Goal: Task Accomplishment & Management: Use online tool/utility

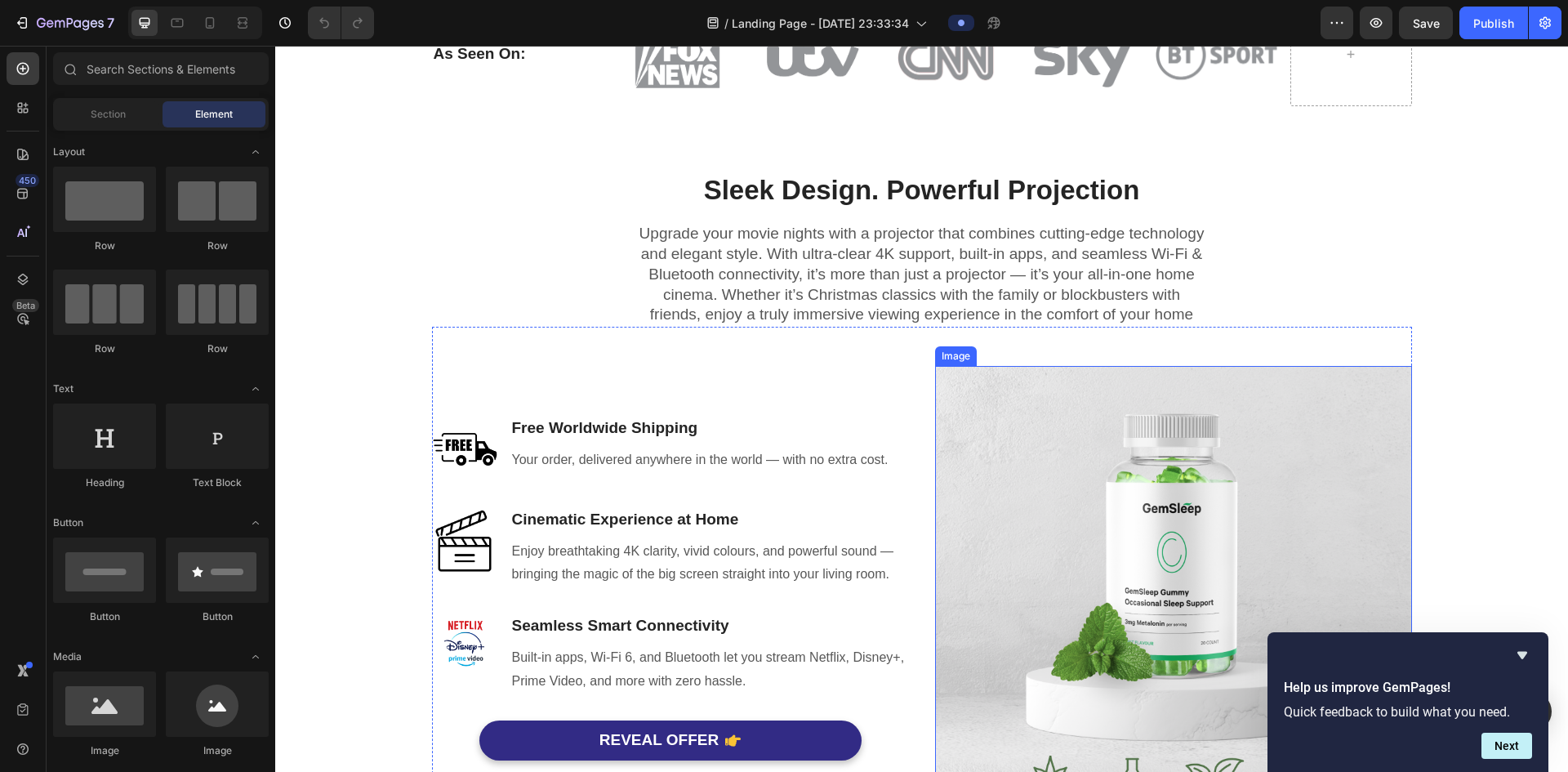
scroll to position [917, 0]
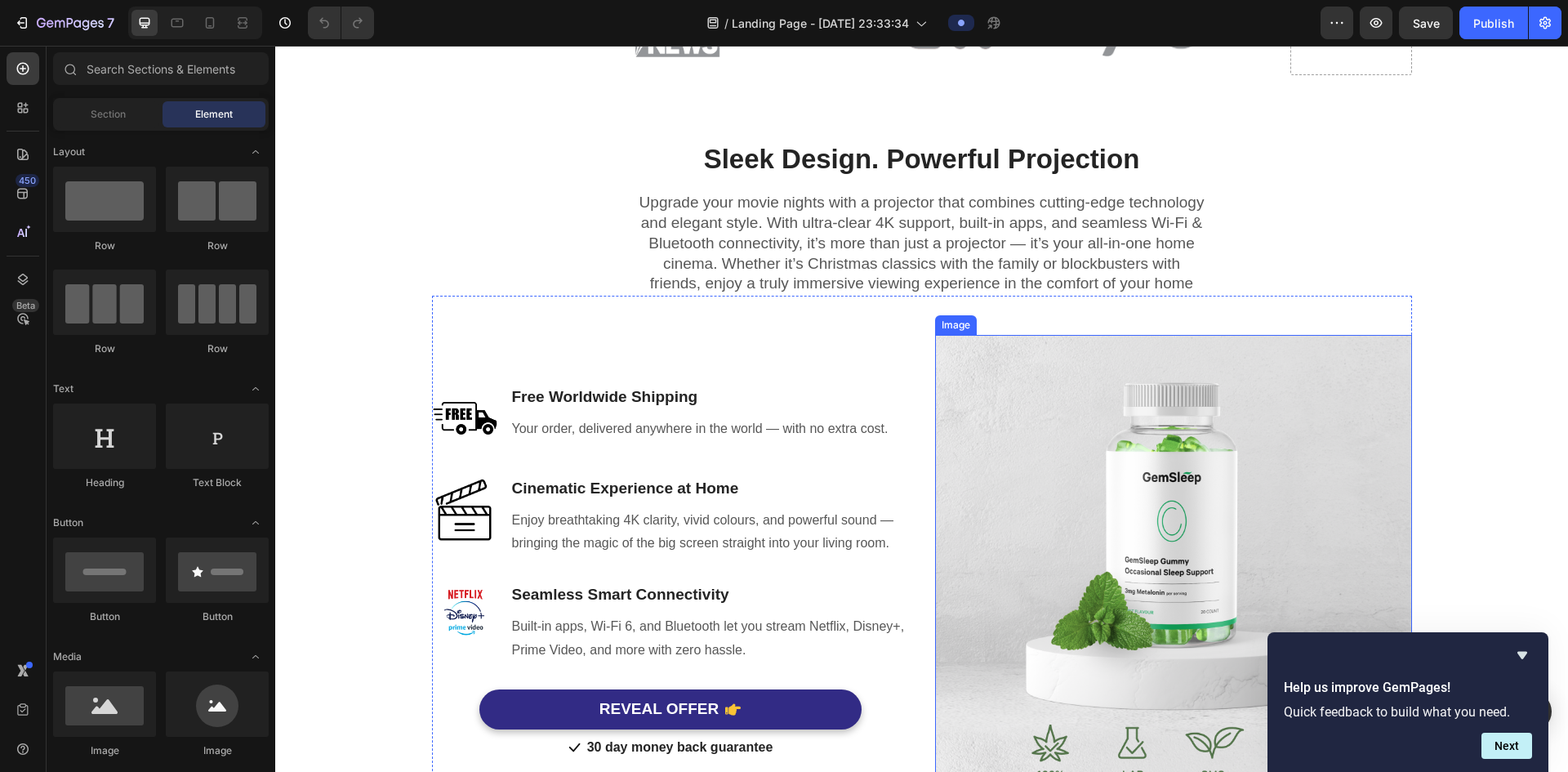
click at [797, 487] on img at bounding box center [1173, 574] width 477 height 477
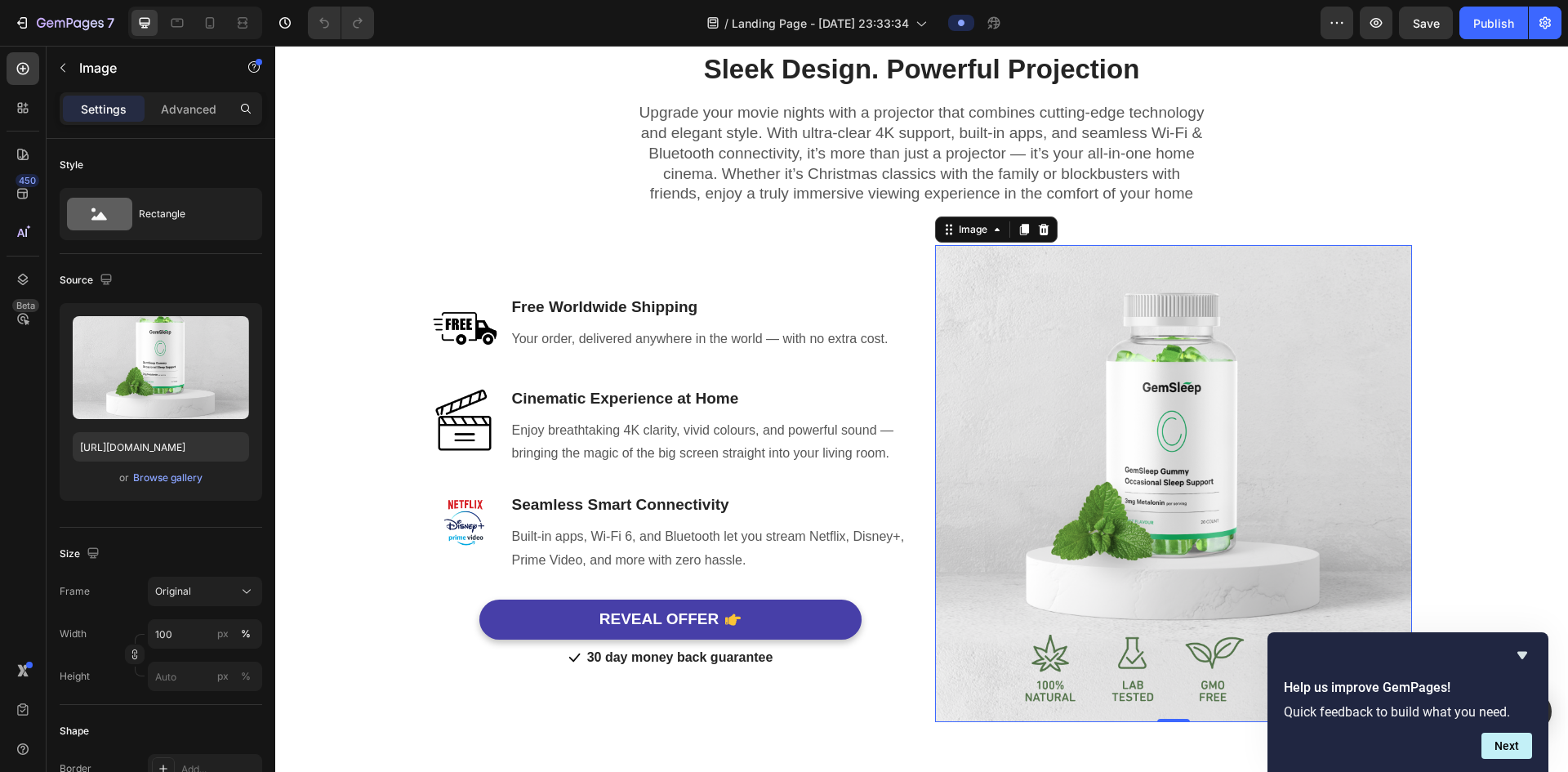
scroll to position [1080, 0]
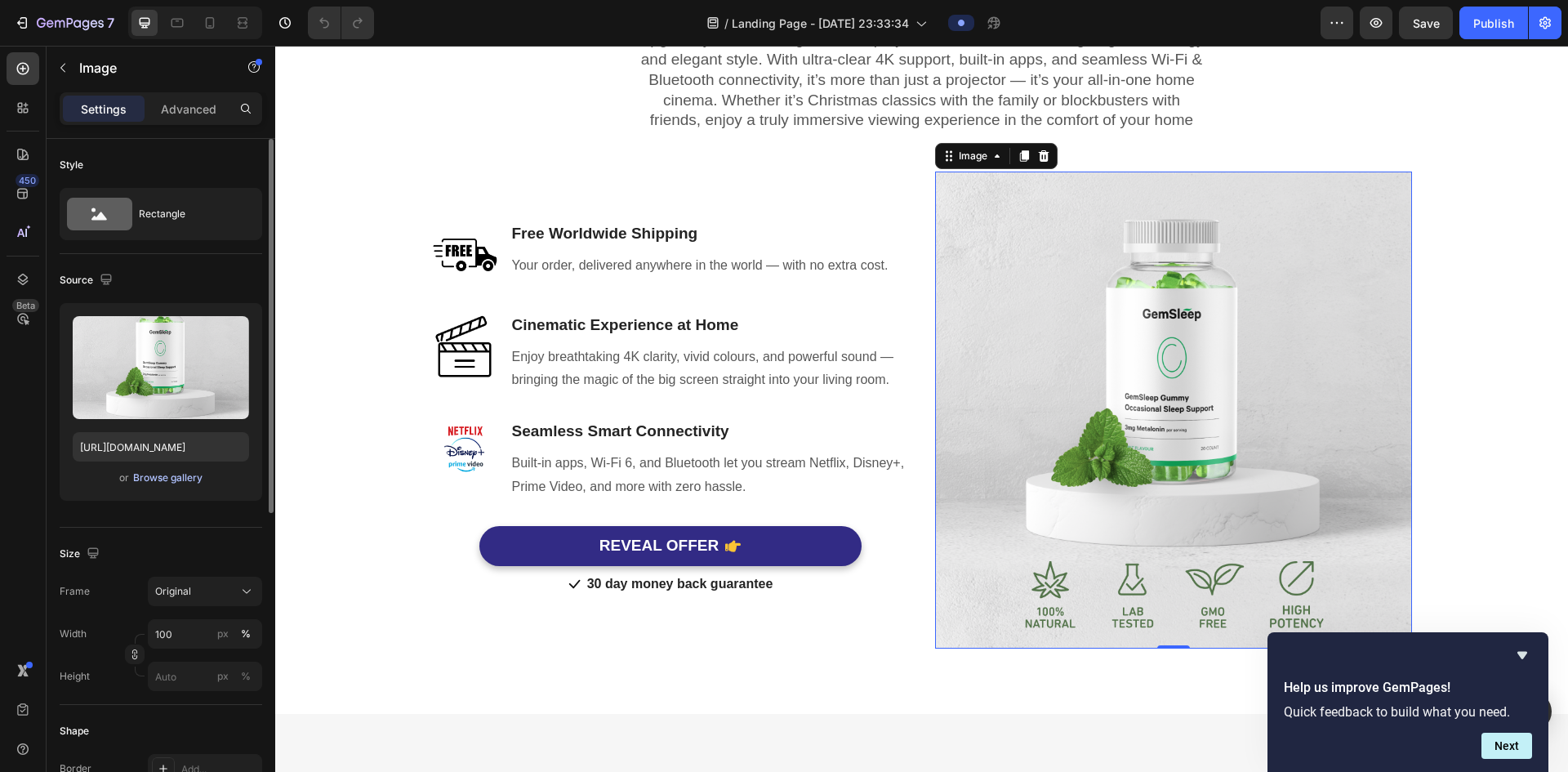
click at [166, 481] on div "Browse gallery" at bounding box center [168, 478] width 69 height 15
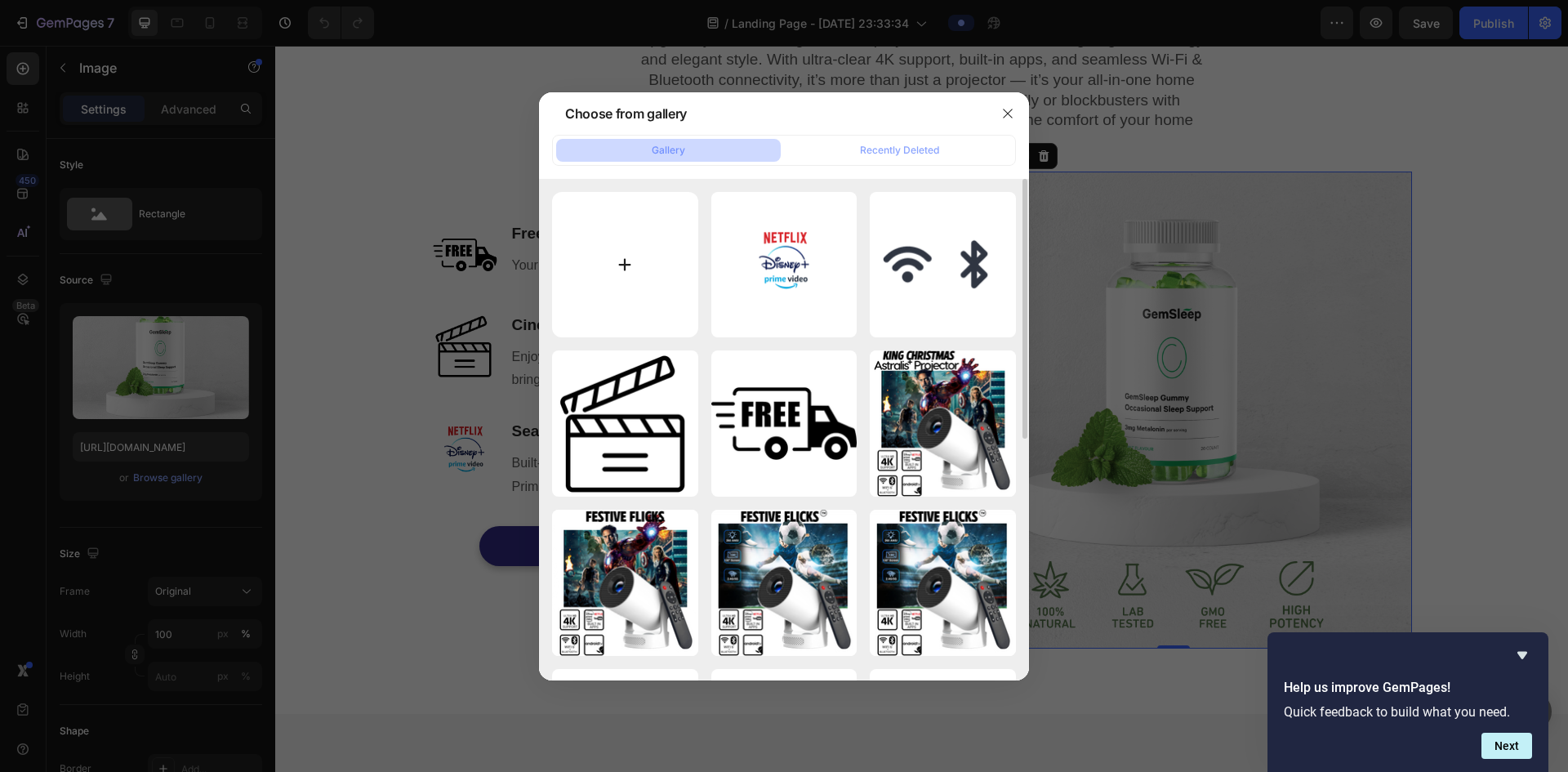
click at [647, 240] on input "file" at bounding box center [626, 265] width 146 height 146
type input "C:\fakepath\Astralis Projector.png"
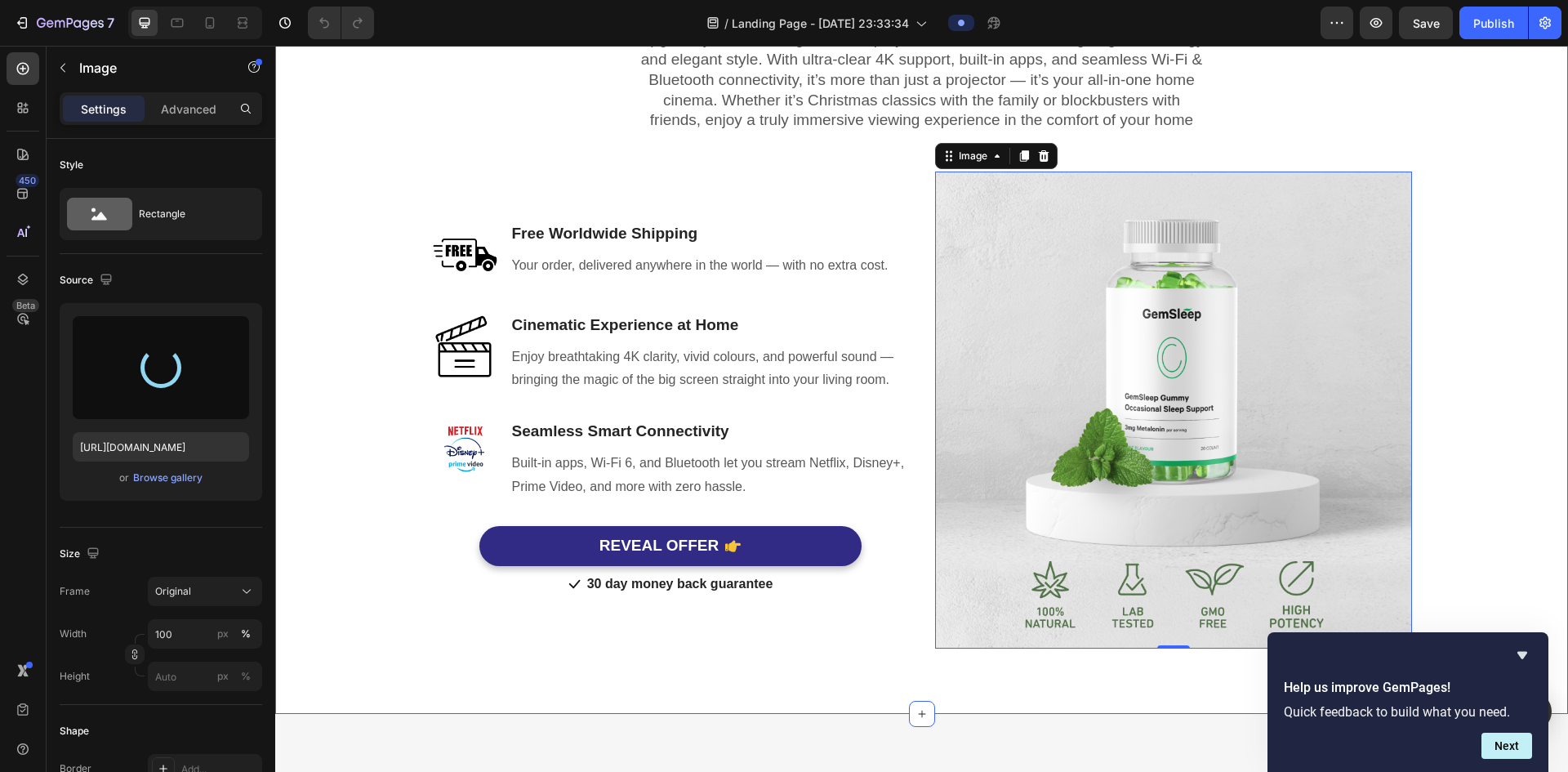
type input "[URL][DOMAIN_NAME]"
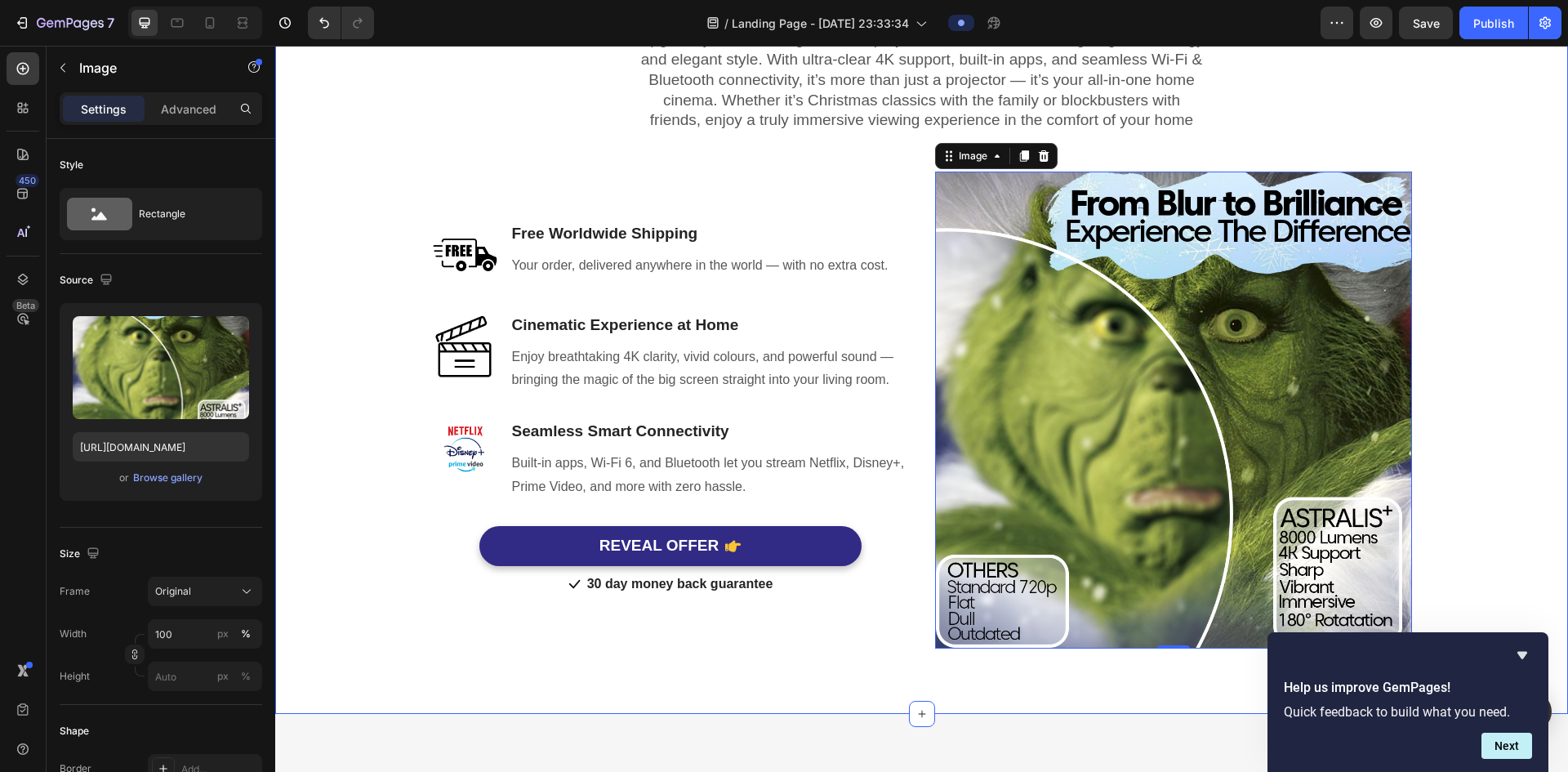
click at [797, 349] on div "Sleek Design. Powerful Projection Heading Row Upgrade your movie nights with a …" at bounding box center [921, 300] width 1268 height 698
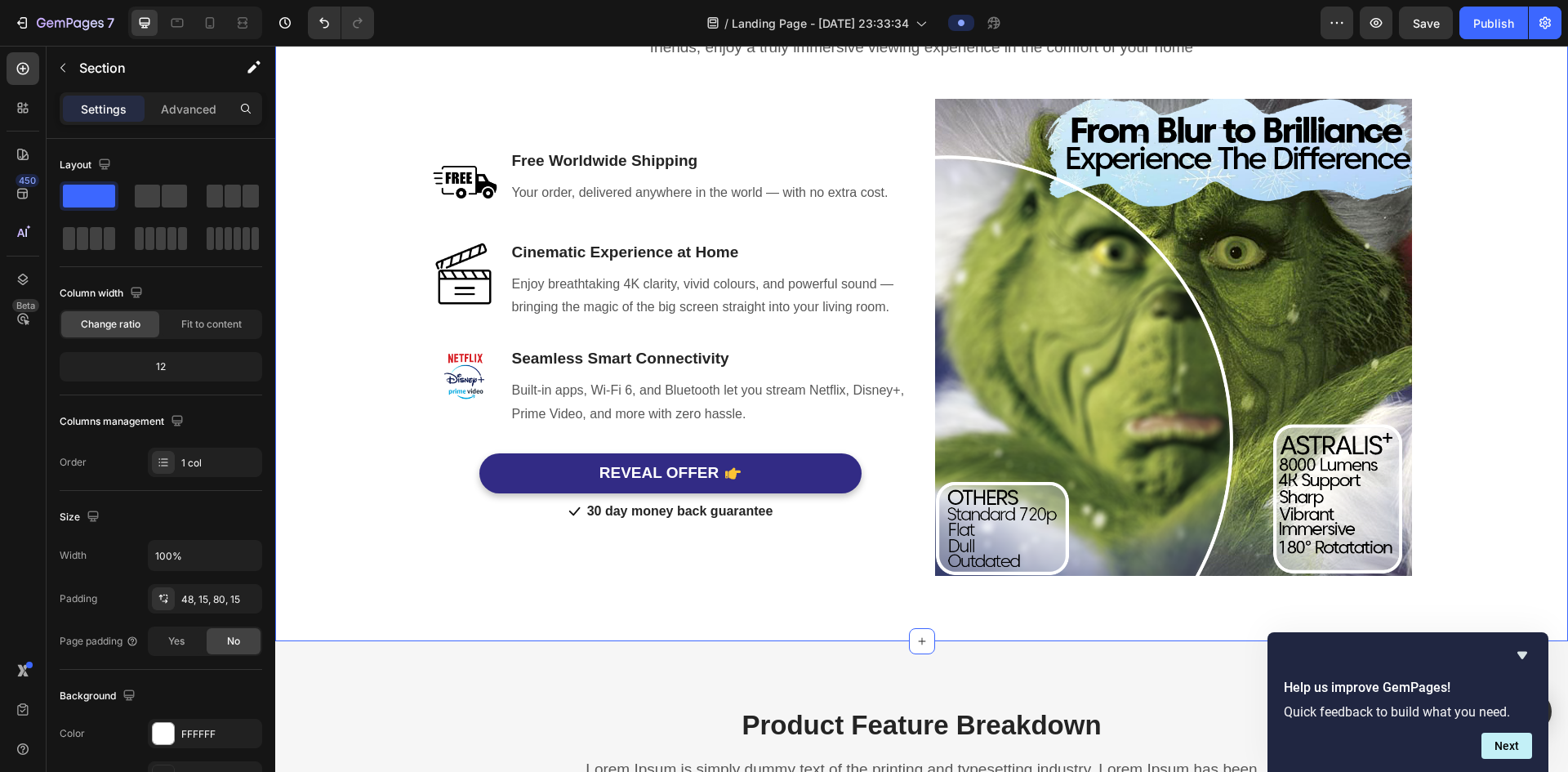
scroll to position [1162, 0]
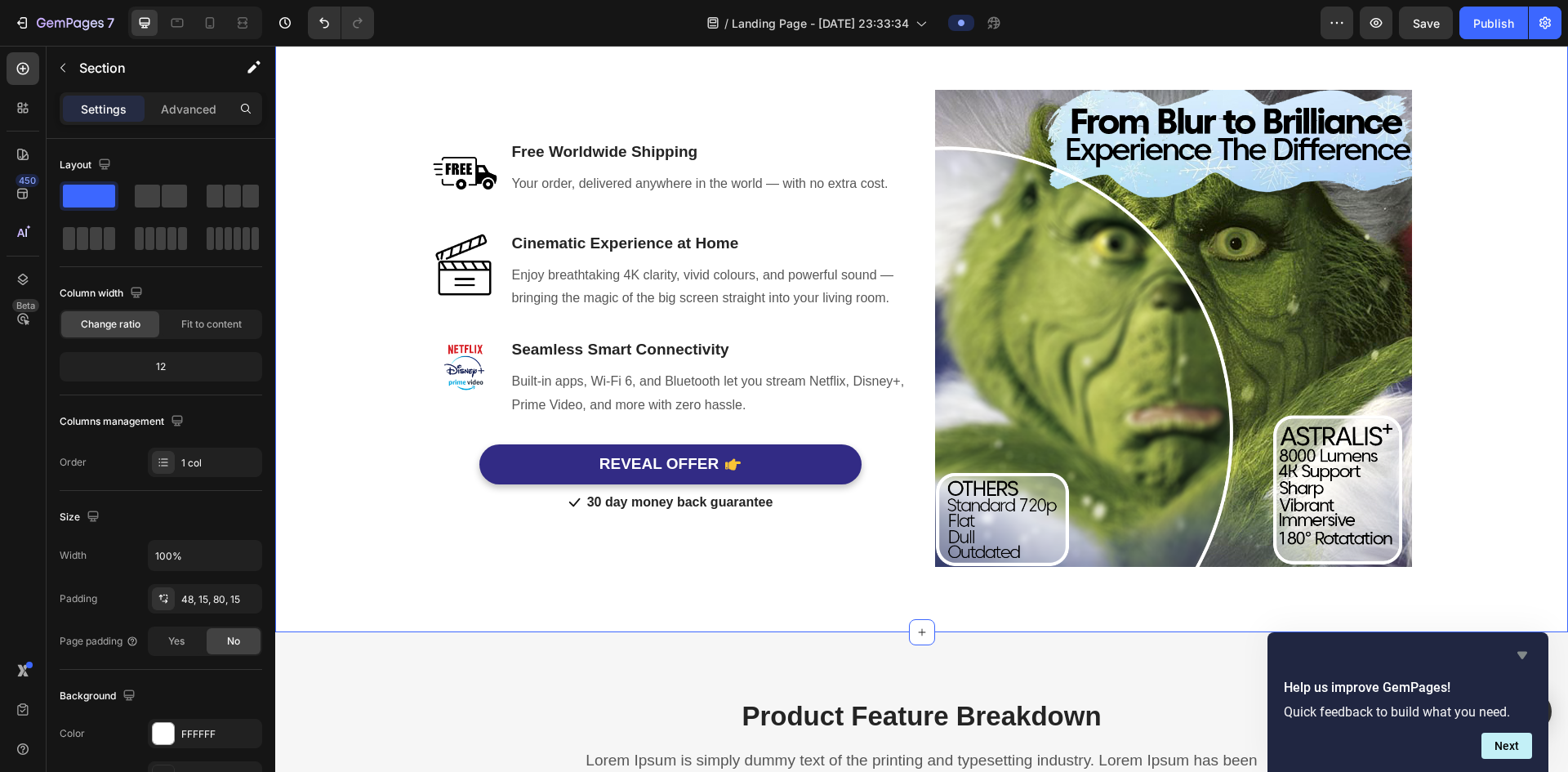
click at [797, 656] on icon "Hide survey" at bounding box center [1522, 655] width 19 height 19
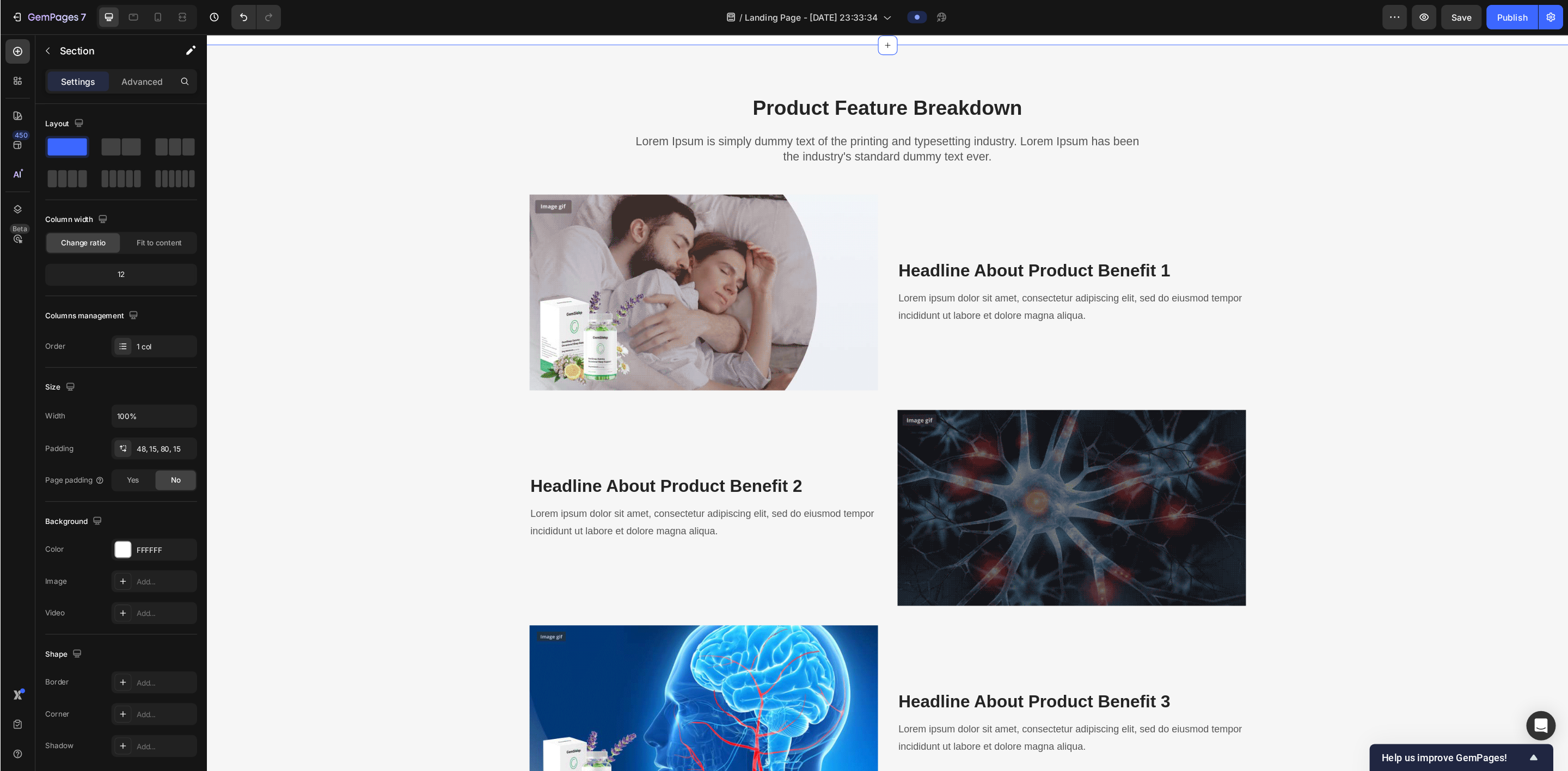
scroll to position [1155, 0]
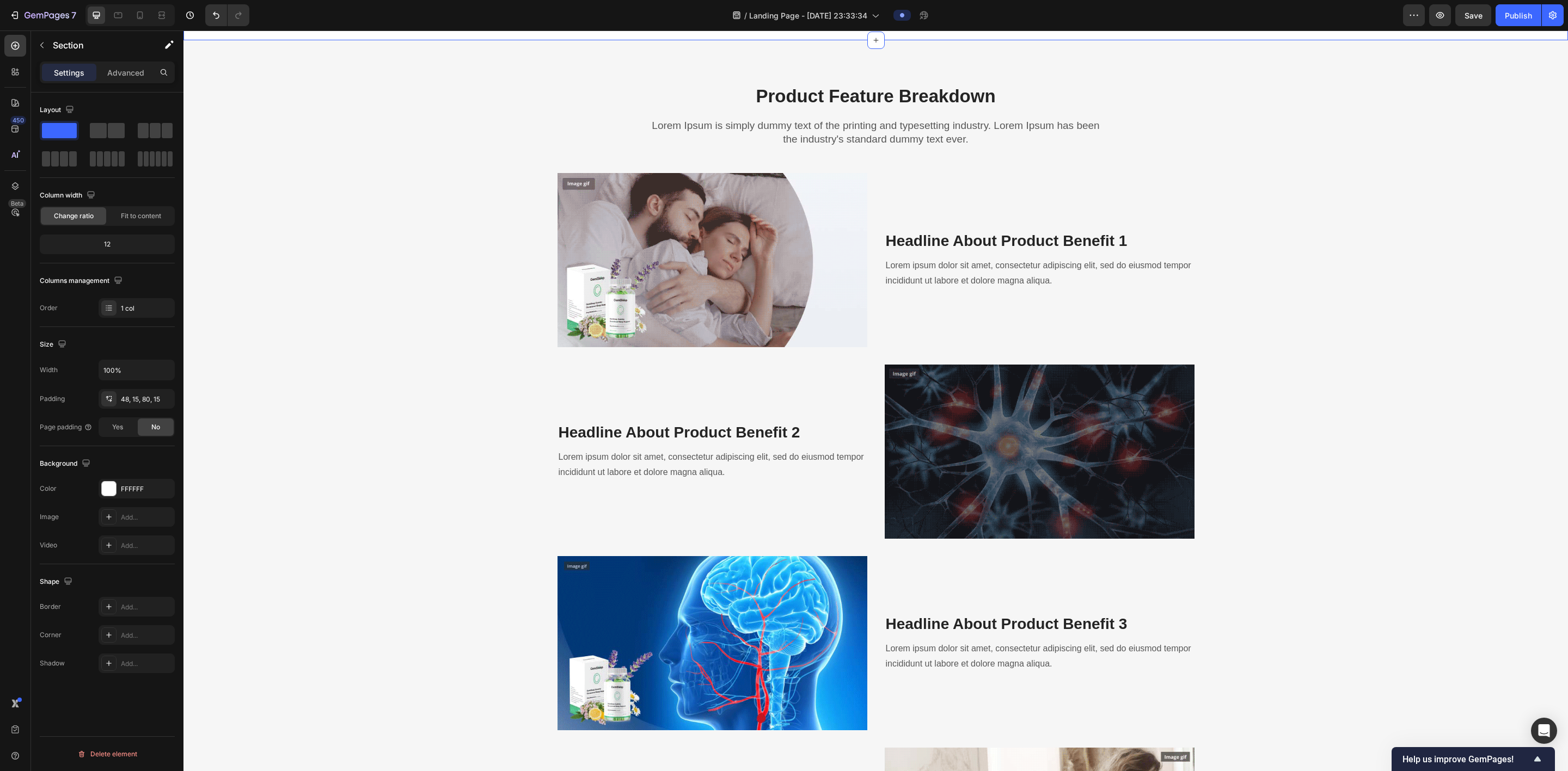
drag, startPoint x: 1194, startPoint y: 30, endPoint x: 1214, endPoint y: 258, distance: 228.9
click at [531, 257] on div "Product Feature Breakdown Heading Lorem Ipsum is simply dummy text of the print…" at bounding box center [876, 503] width 1368 height 838
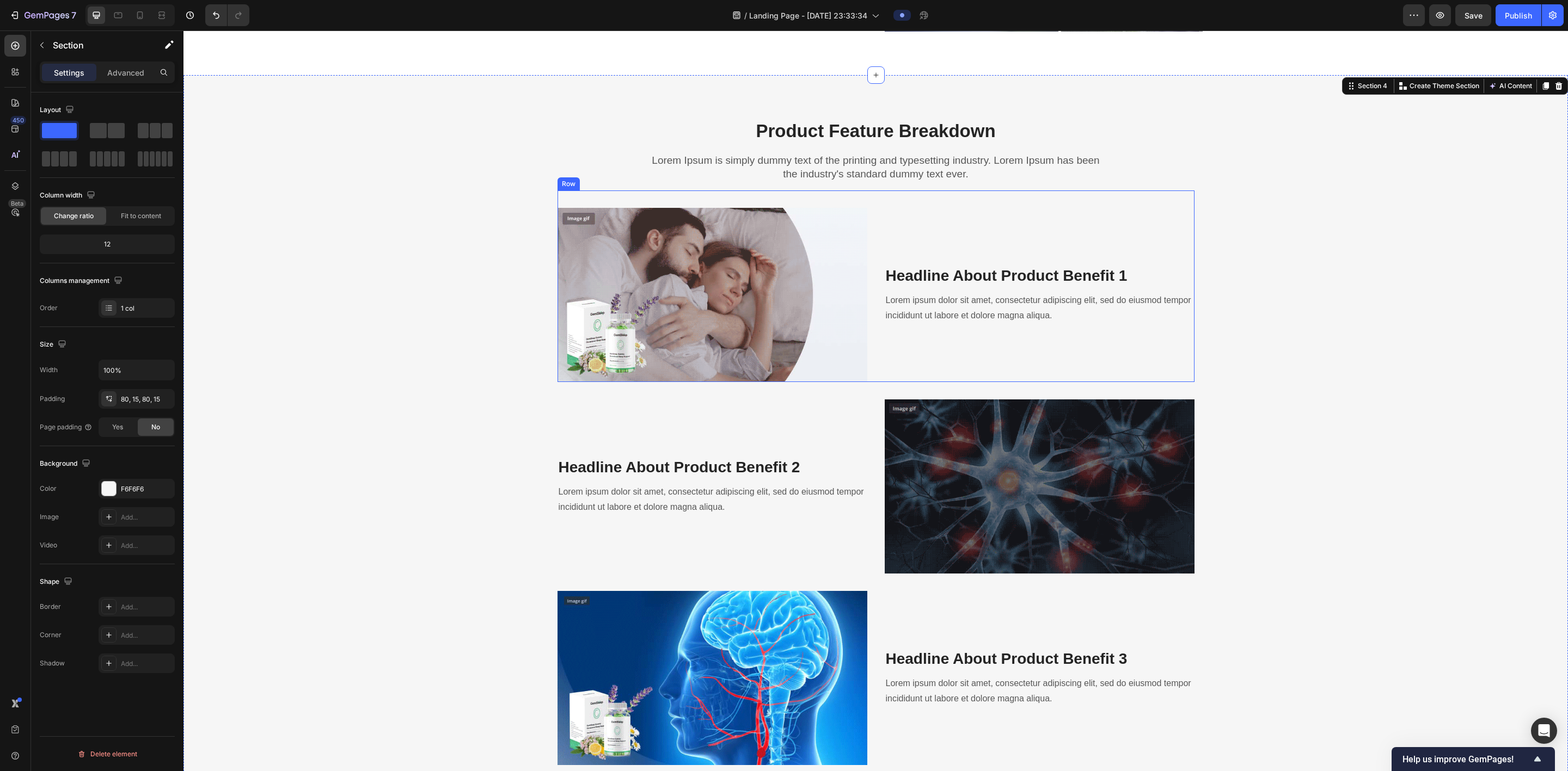
scroll to position [1073, 0]
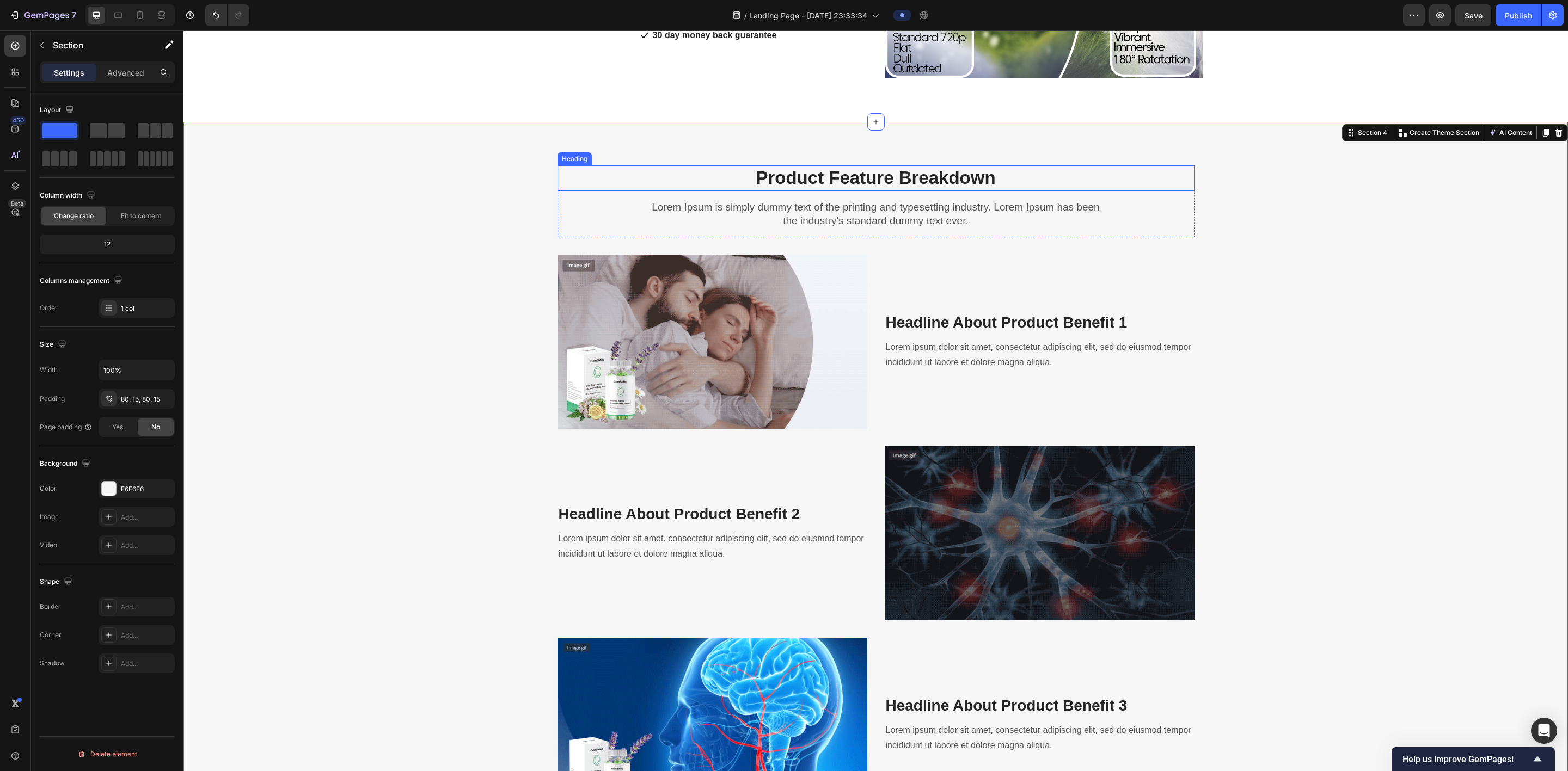
click at [531, 180] on p "Product Feature Breakdown" at bounding box center [876, 178] width 635 height 23
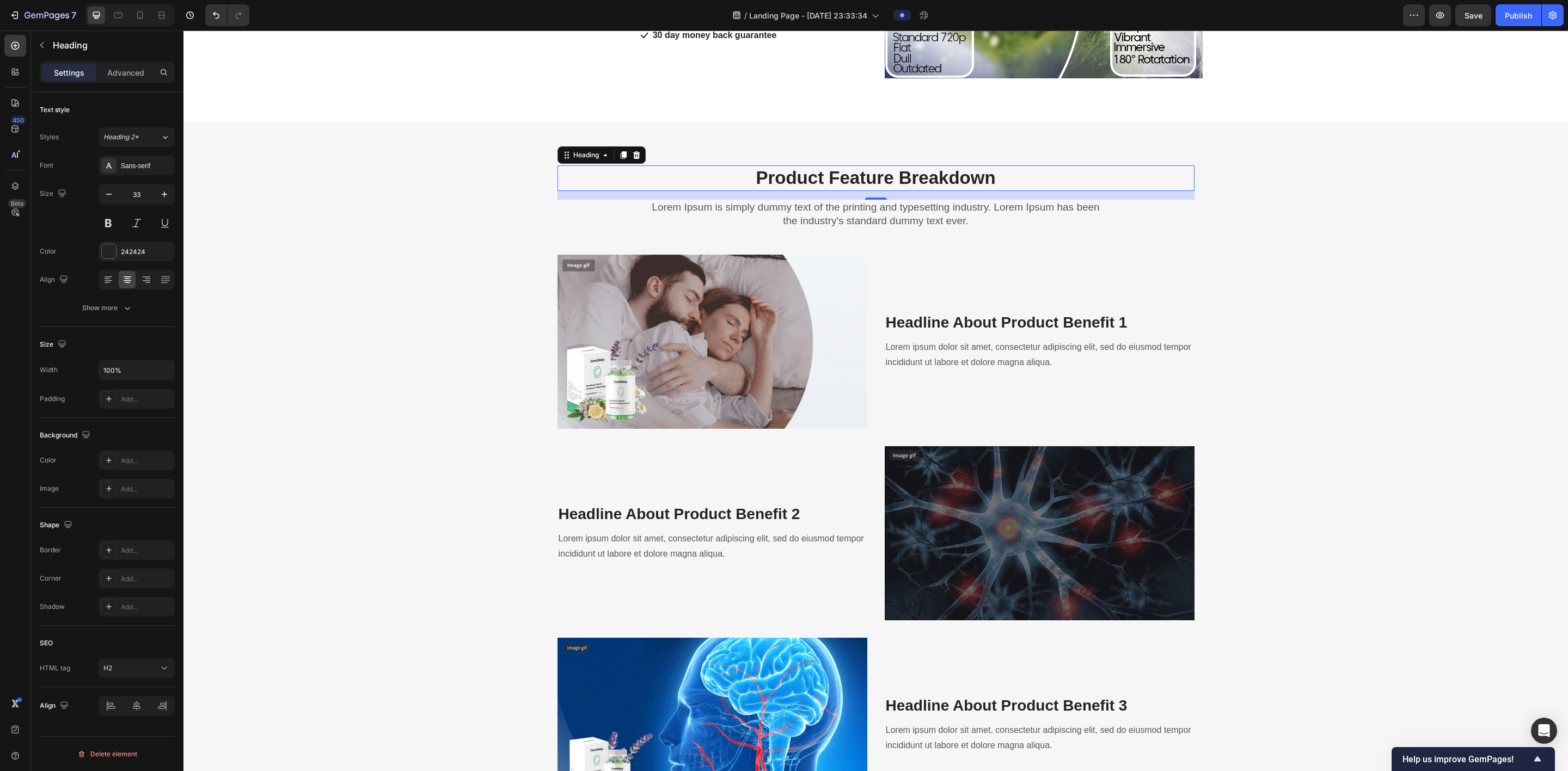
click at [531, 180] on p "Product Feature Breakdown" at bounding box center [876, 178] width 635 height 23
drag, startPoint x: 1044, startPoint y: 224, endPoint x: 1034, endPoint y: 224, distance: 10.0
click at [531, 224] on p "Lorem Ipsum is simply dummy text of the printing and typesetting industry. Lore…" at bounding box center [876, 214] width 455 height 27
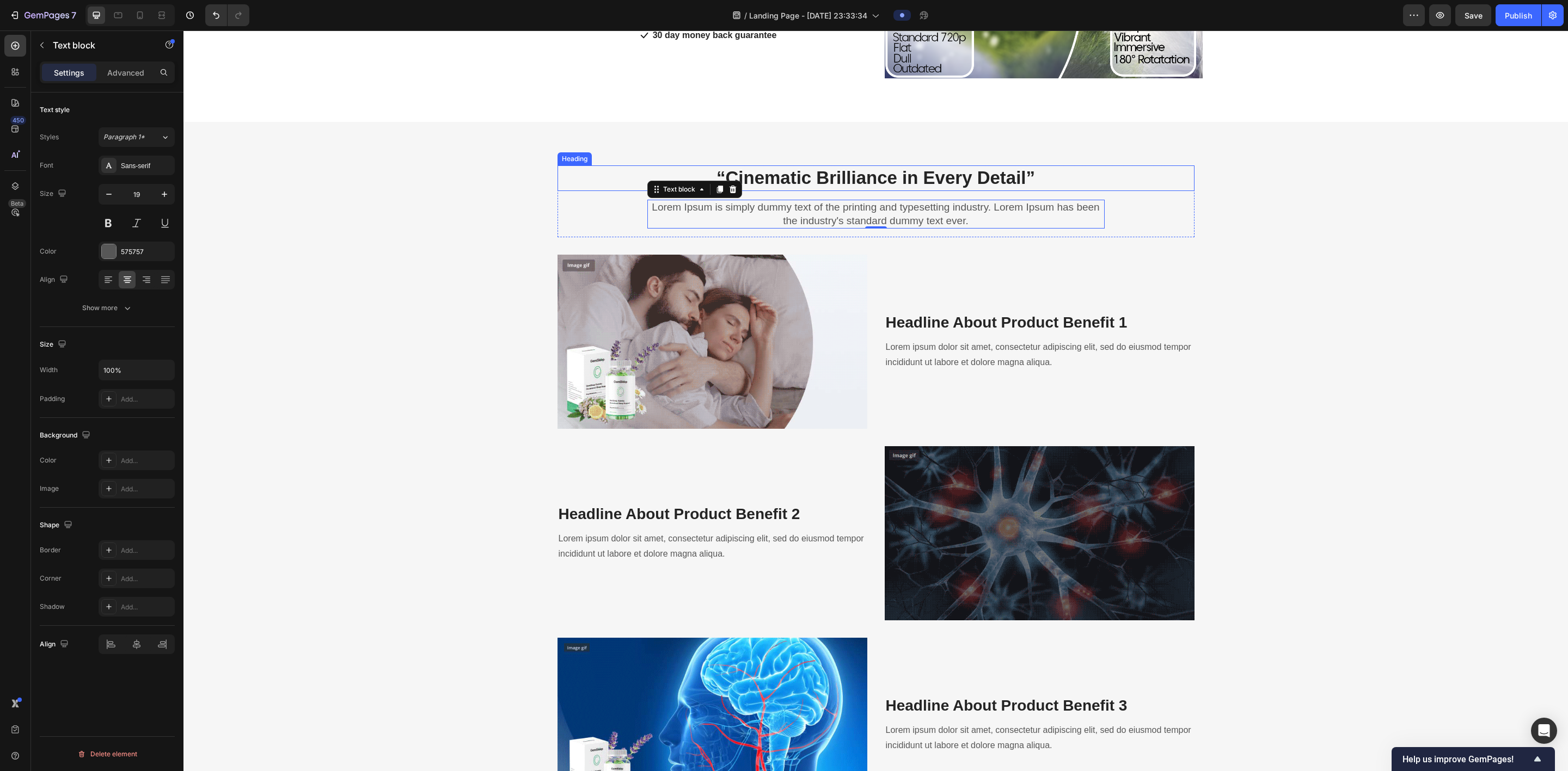
click at [531, 175] on p "⁠⁠⁠⁠⁠⁠⁠ “Cinematic Brilliance in Every Detail”" at bounding box center [876, 178] width 635 height 23
click at [531, 173] on strong "“Cinematic Brilliance in Every Detail" at bounding box center [875, 177] width 310 height 20
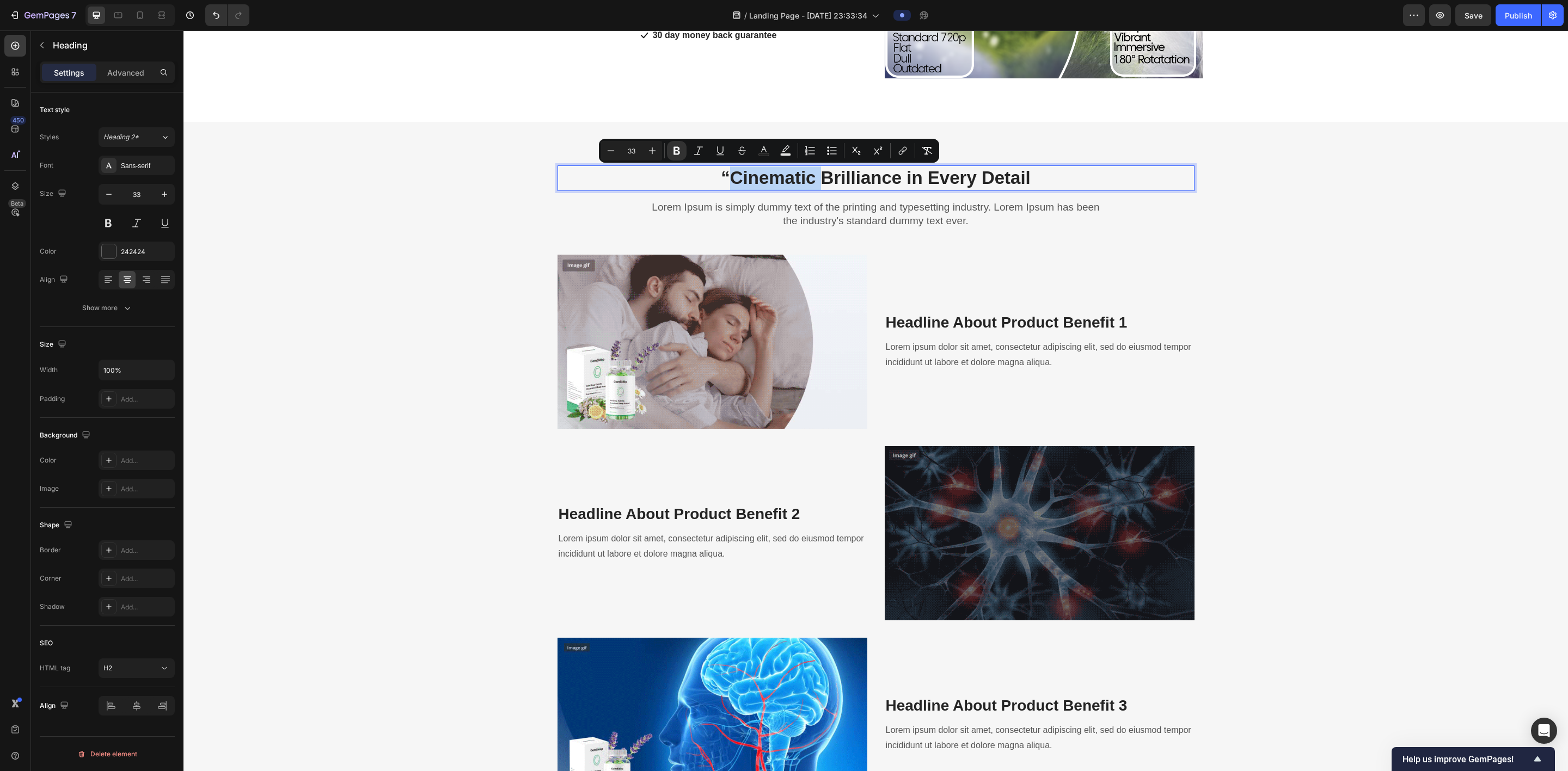
click at [531, 172] on strong "“Cinematic Brilliance in Every Detail" at bounding box center [875, 177] width 310 height 20
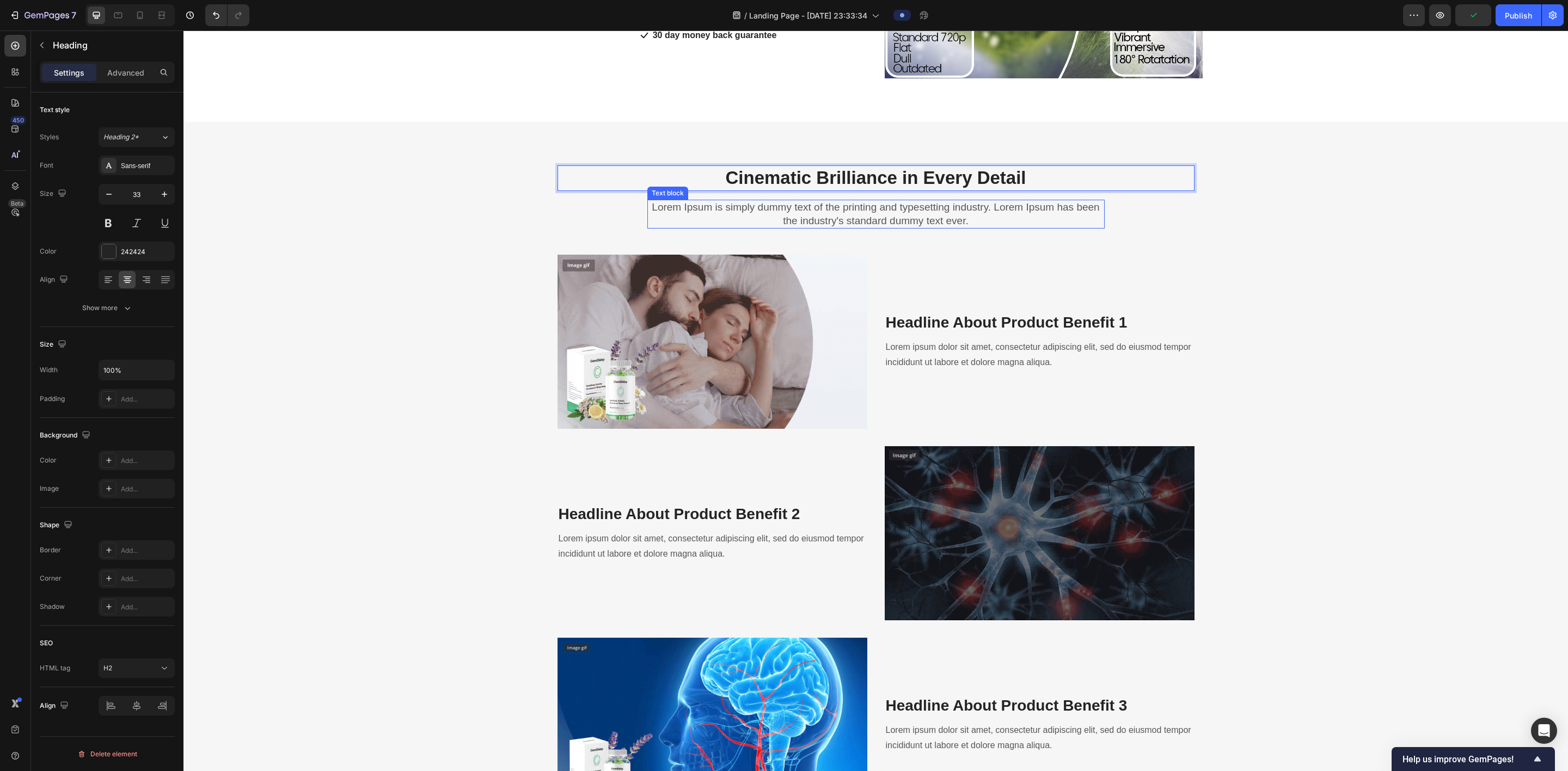
click at [531, 220] on p "Lorem Ipsum is simply dummy text of the printing and typesetting industry. Lore…" at bounding box center [876, 214] width 455 height 27
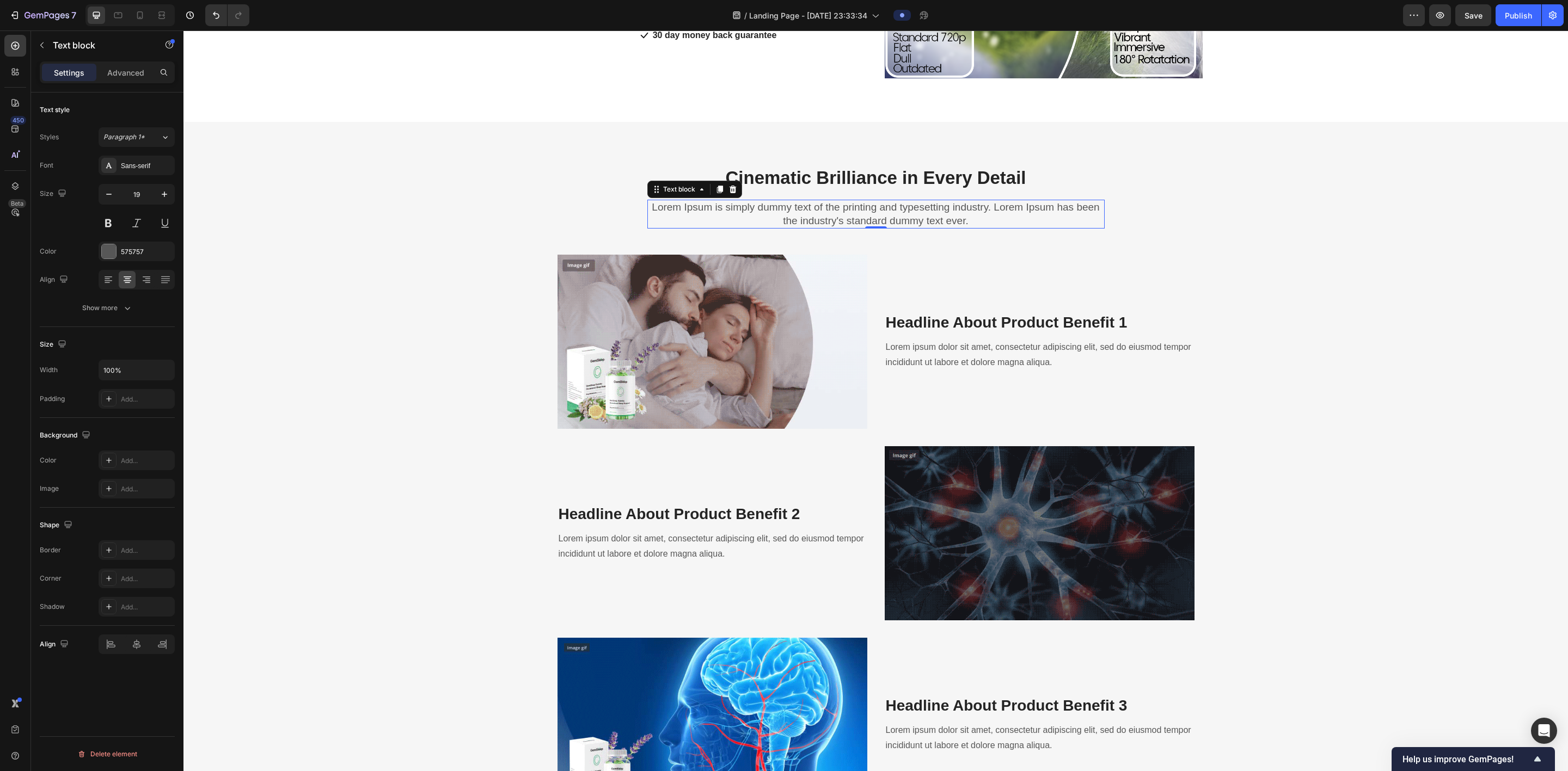
click at [531, 220] on p "Lorem Ipsum is simply dummy text of the printing and typesetting industry. Lore…" at bounding box center [876, 214] width 455 height 27
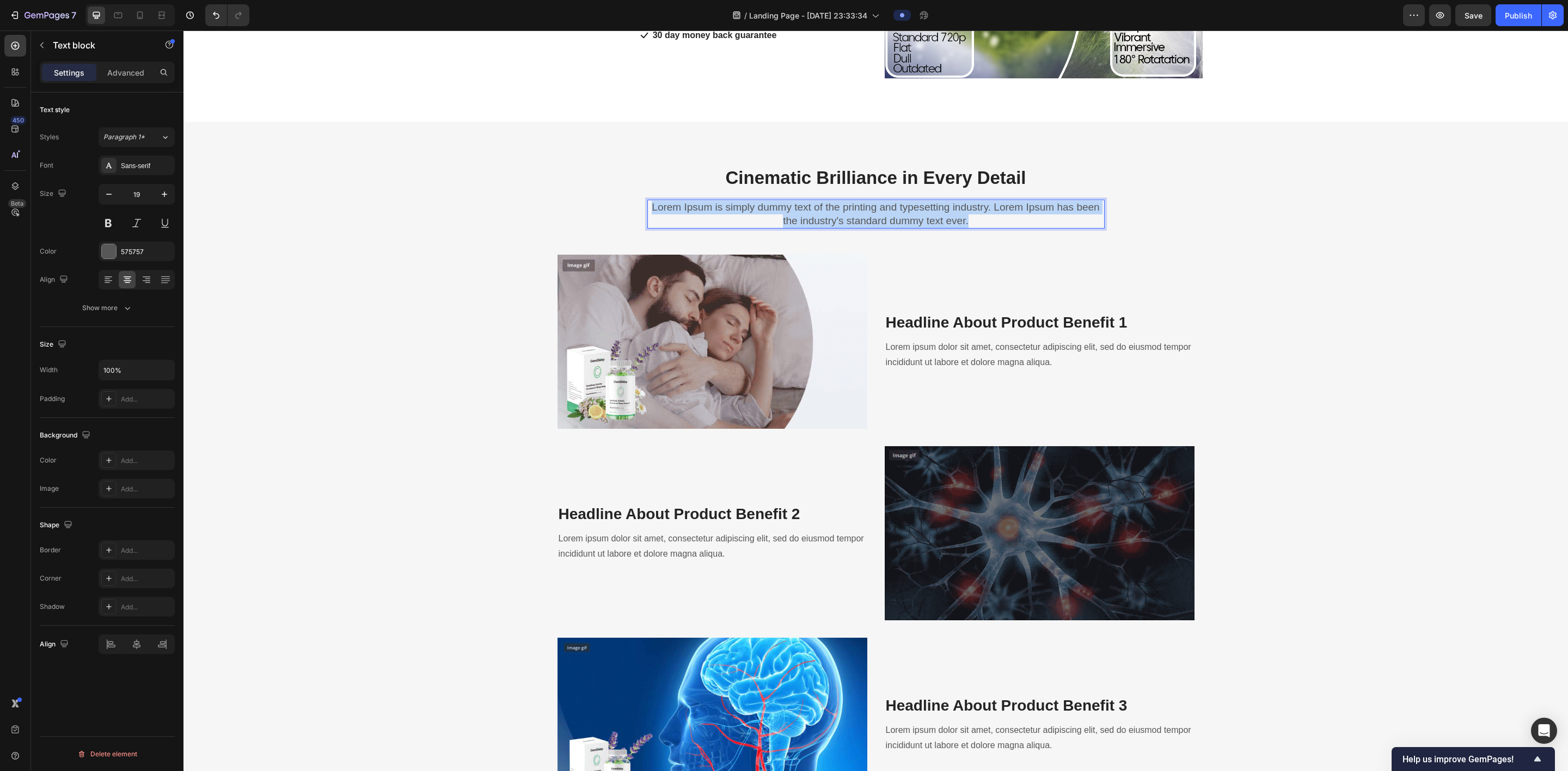
click at [531, 220] on p "Lorem Ipsum is simply dummy text of the printing and typesetting industry. Lore…" at bounding box center [876, 214] width 455 height 27
click at [531, 302] on div "⁠⁠⁠⁠⁠⁠⁠ Cinematic Brilliance in Every Detail Heading Experience ultra-sharp res…" at bounding box center [876, 584] width 1368 height 838
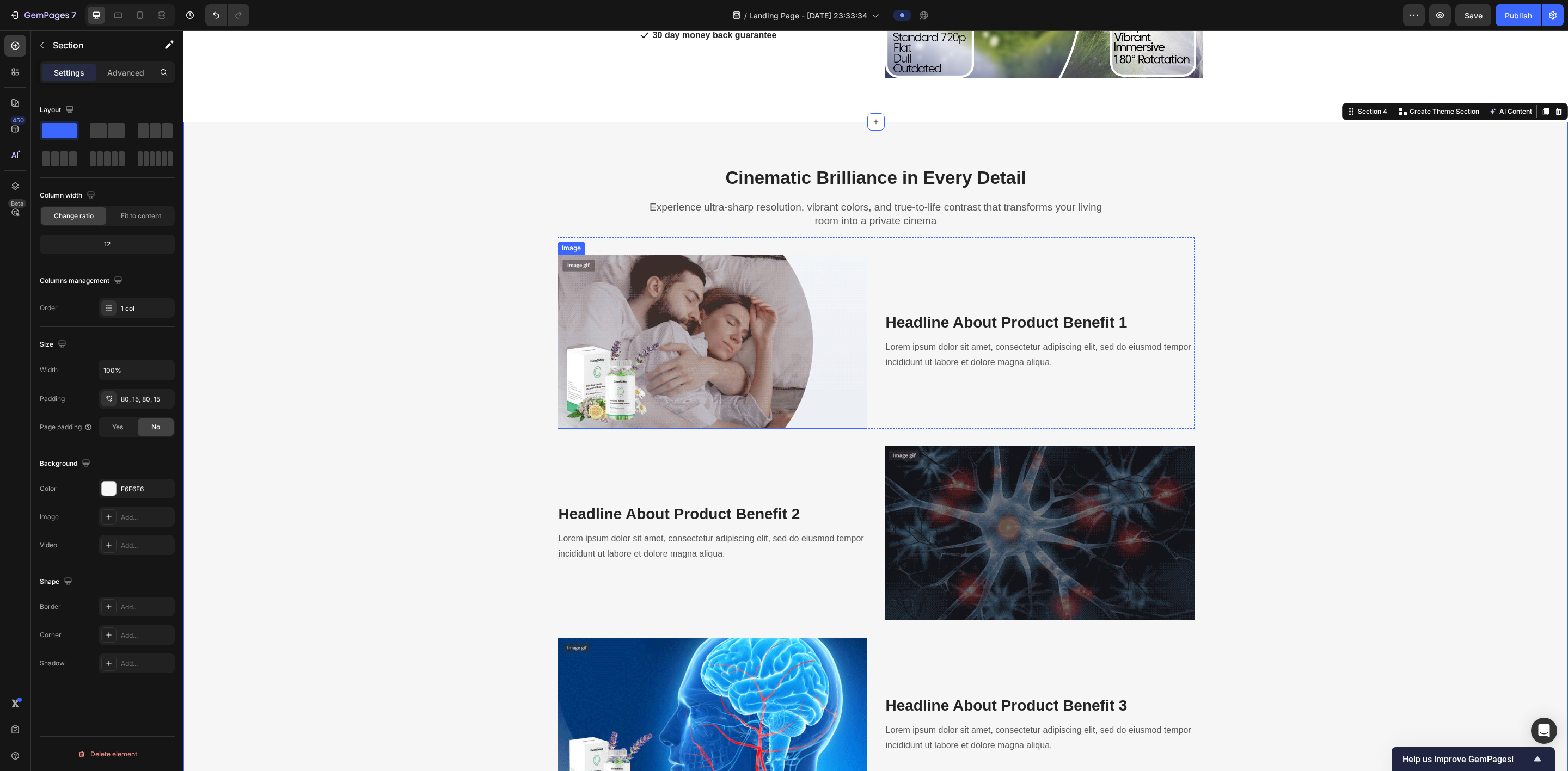
click at [531, 328] on img at bounding box center [712, 342] width 310 height 174
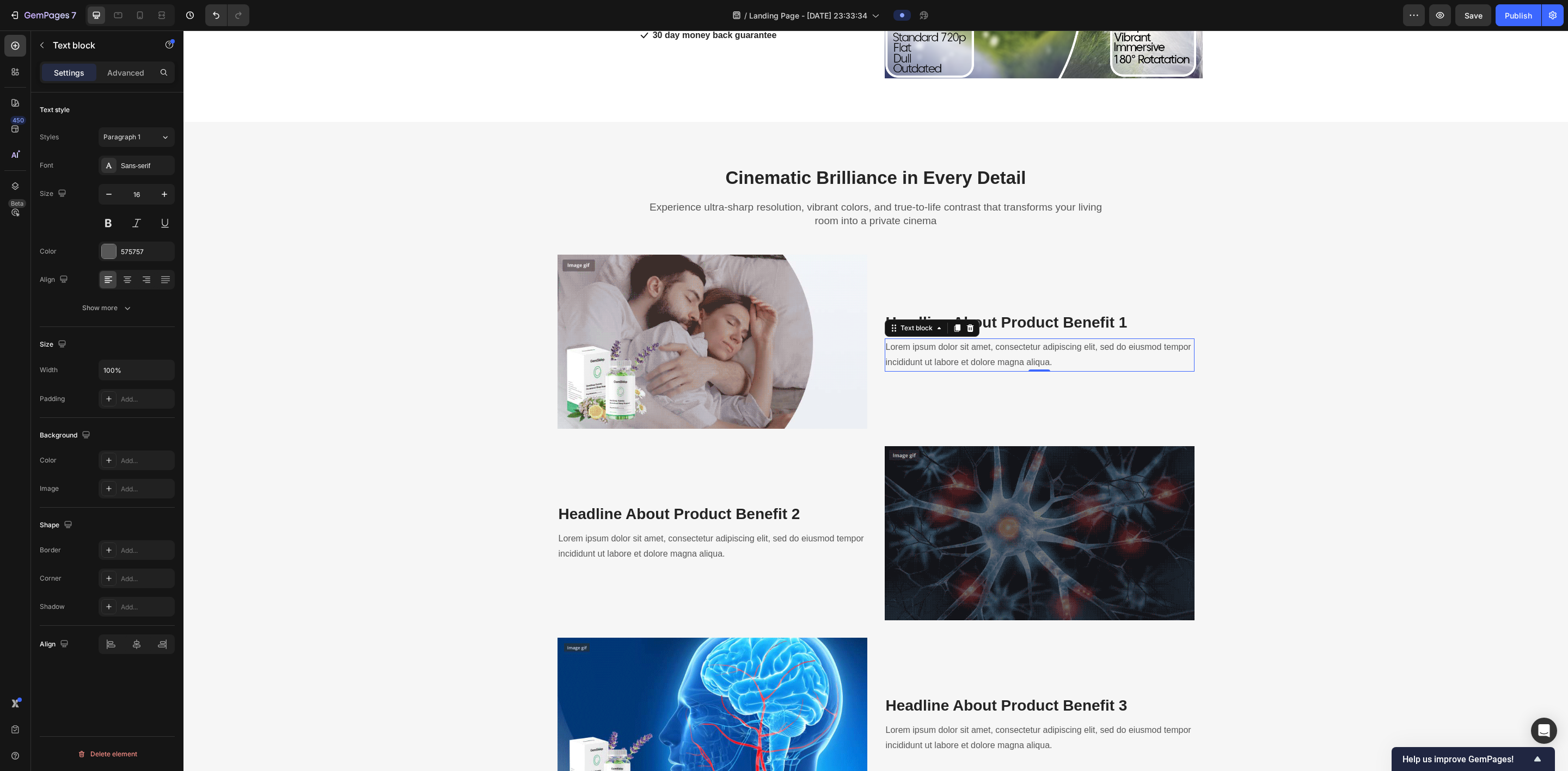
click at [531, 343] on p "Lorem ipsum dolor sit amet, consectetur adipiscing elit, sed do eiusmod tempor …" at bounding box center [1039, 355] width 307 height 32
click at [531, 323] on p "Headline About Product Benefit 1" at bounding box center [1039, 323] width 307 height 19
click at [531, 322] on p "Headline About Product Benefit 1" at bounding box center [1039, 323] width 307 height 19
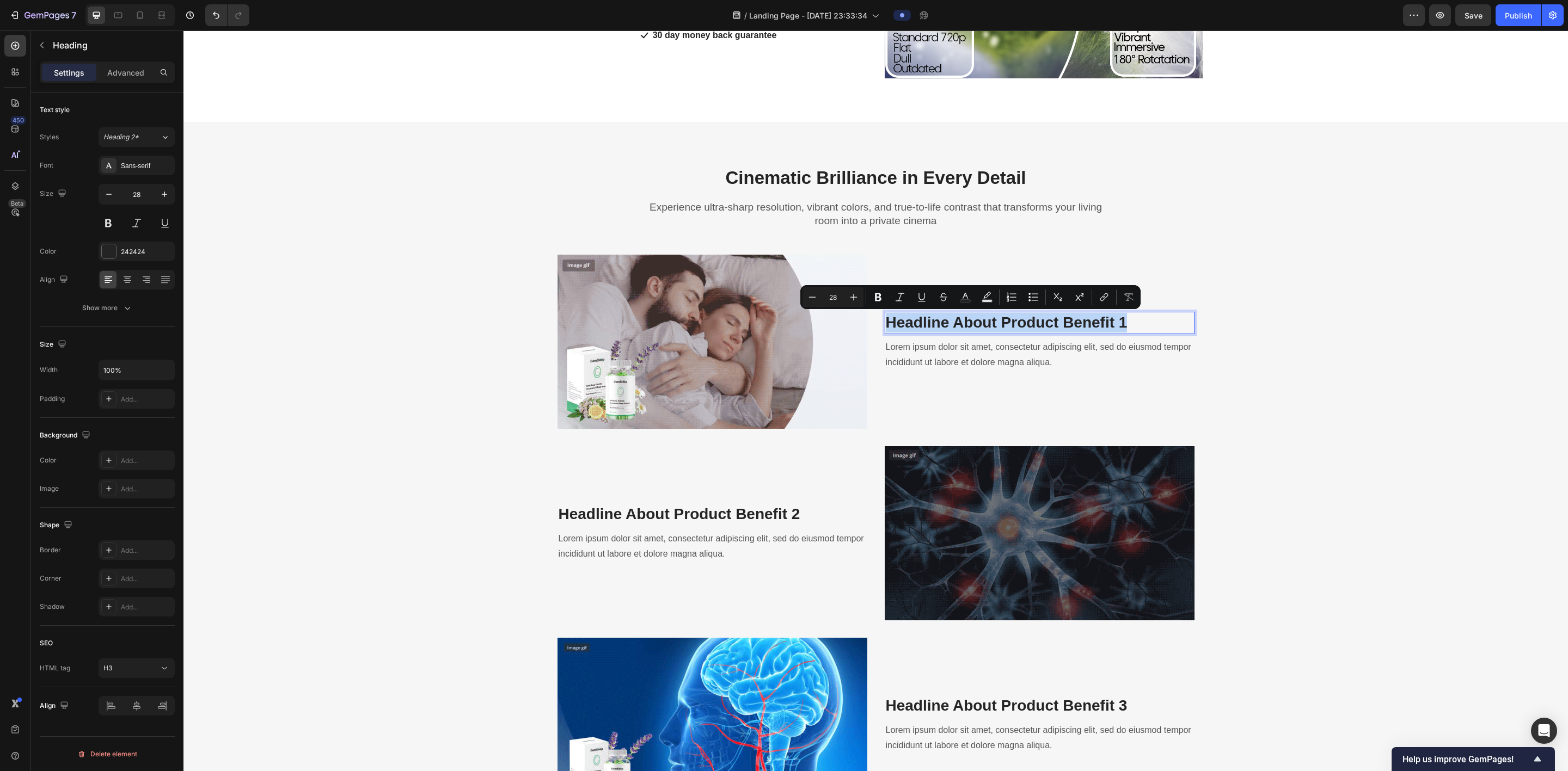
click at [531, 322] on p "Headline About Product Benefit 1" at bounding box center [1039, 323] width 307 height 19
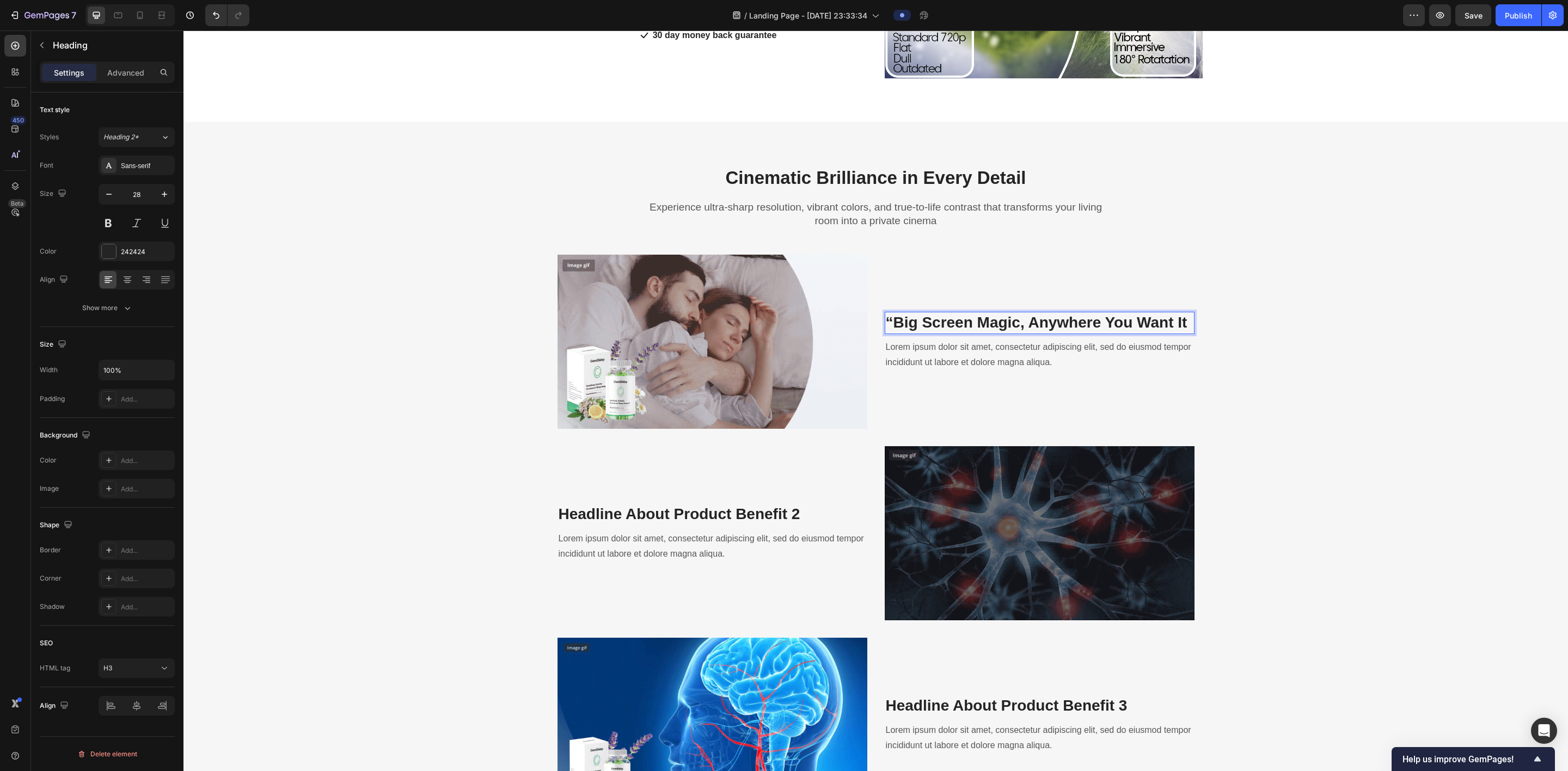
click at [531, 318] on strong "“Big Screen Magic, Anywhere You Want It" at bounding box center [1037, 323] width 302 height 17
click at [531, 363] on p "Lorem ipsum dolor sit amet, consectetur adipiscing elit, sed do eiusmod tempor …" at bounding box center [1039, 355] width 307 height 32
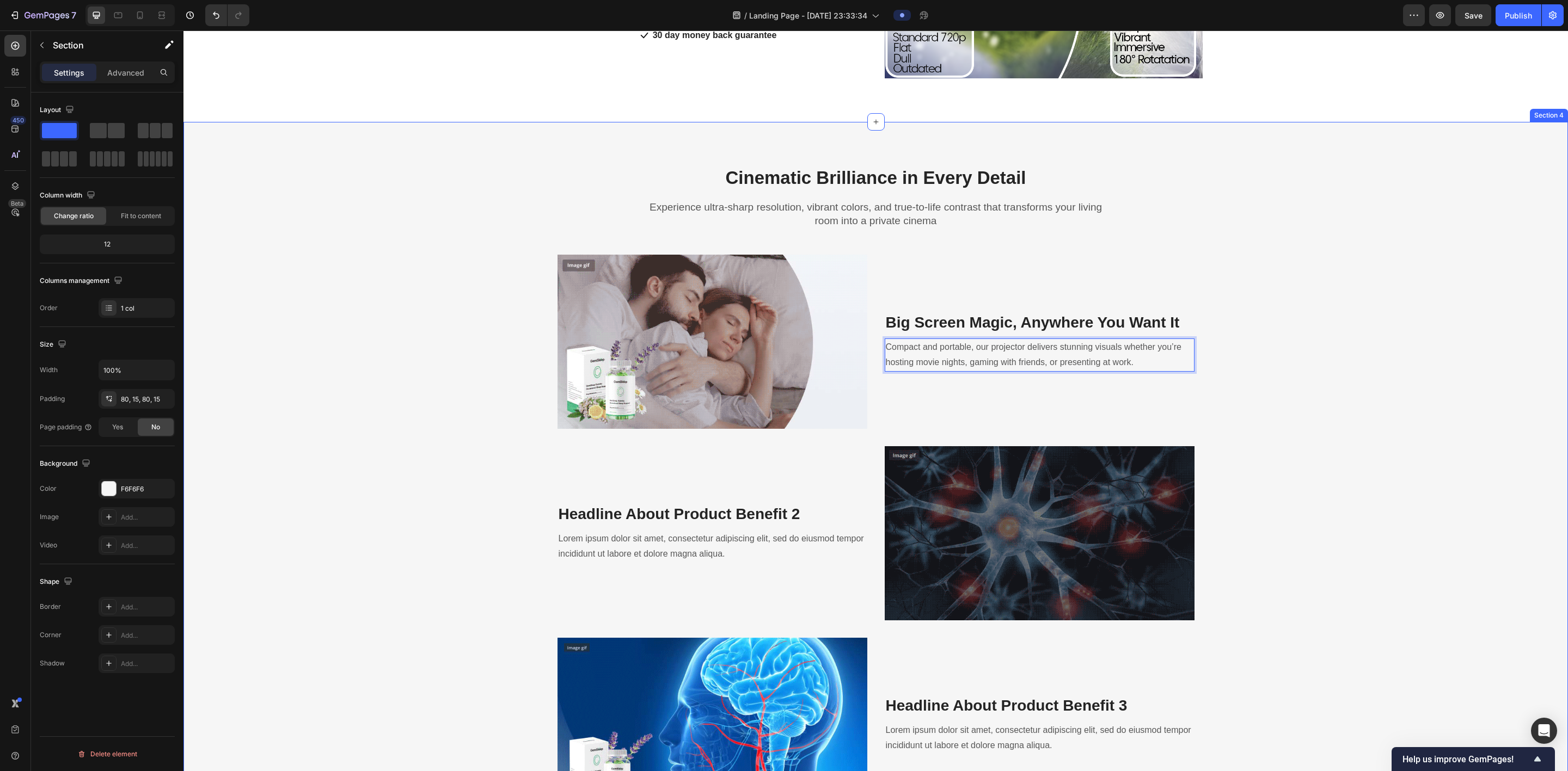
click at [531, 384] on div "⁠⁠⁠⁠⁠⁠⁠ Cinematic Brilliance in Every Detail Heading Experience ultra-sharp res…" at bounding box center [876, 584] width 1368 height 838
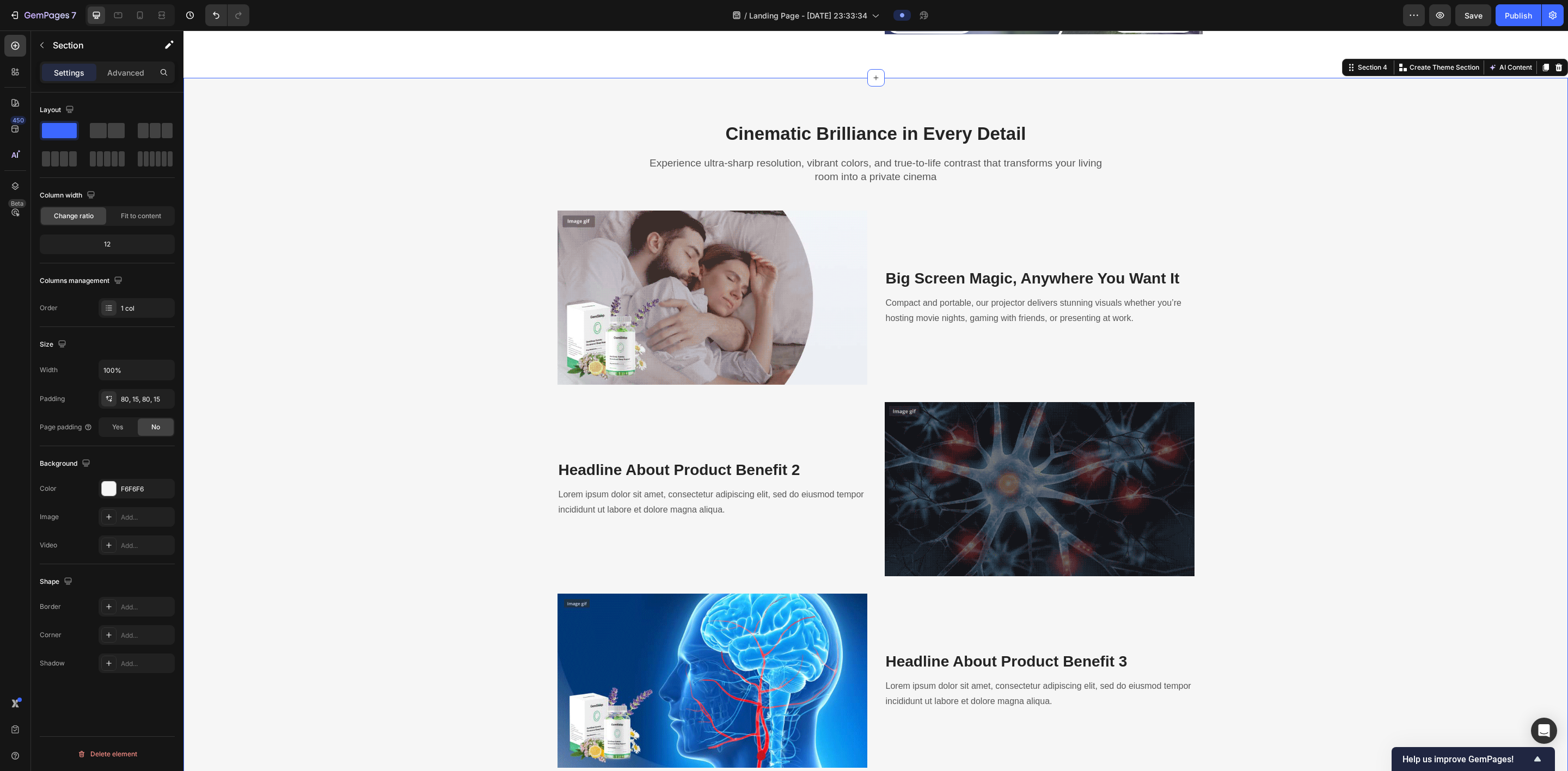
scroll to position [1155, 0]
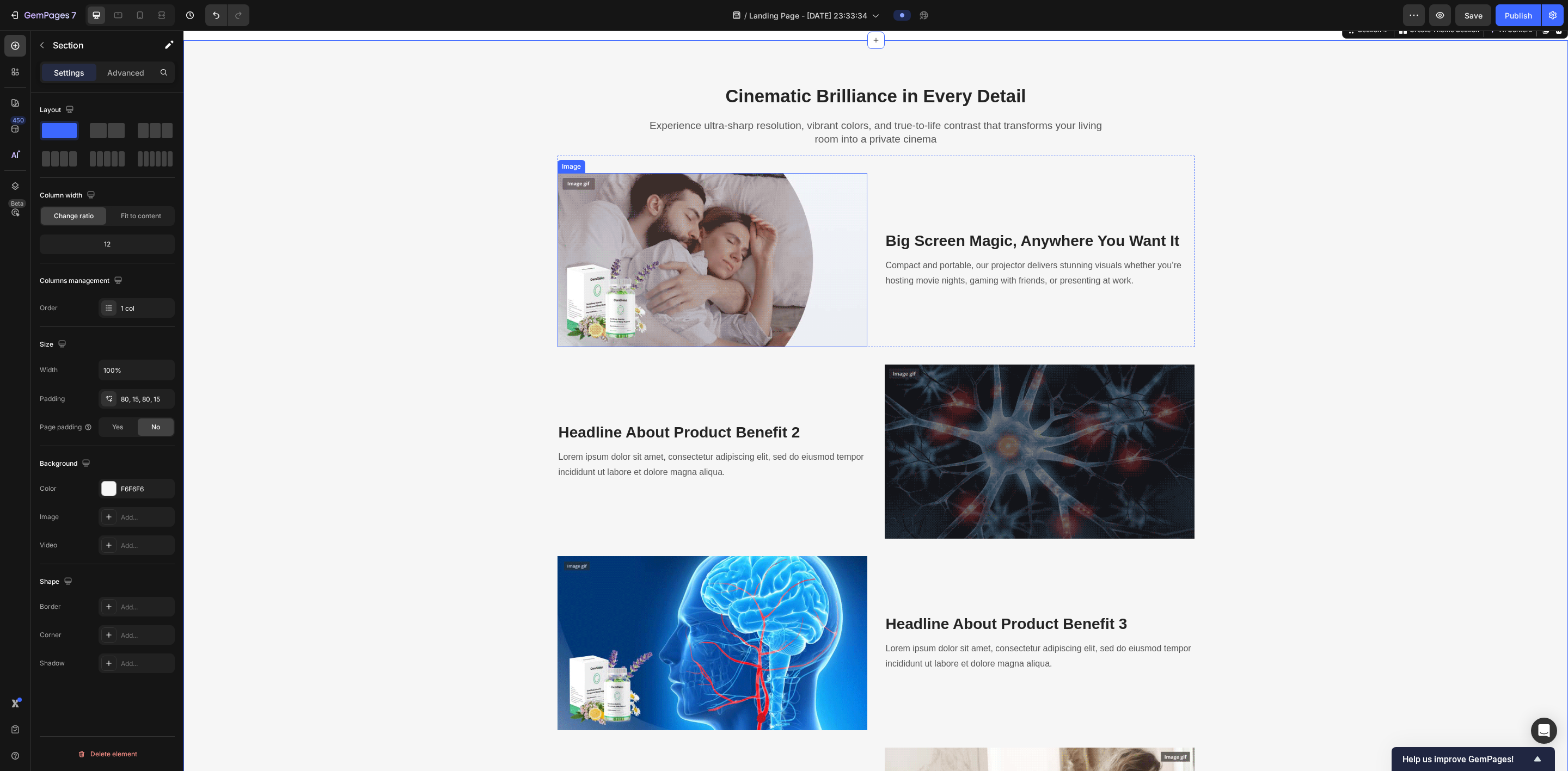
click at [531, 282] on img at bounding box center [712, 260] width 310 height 174
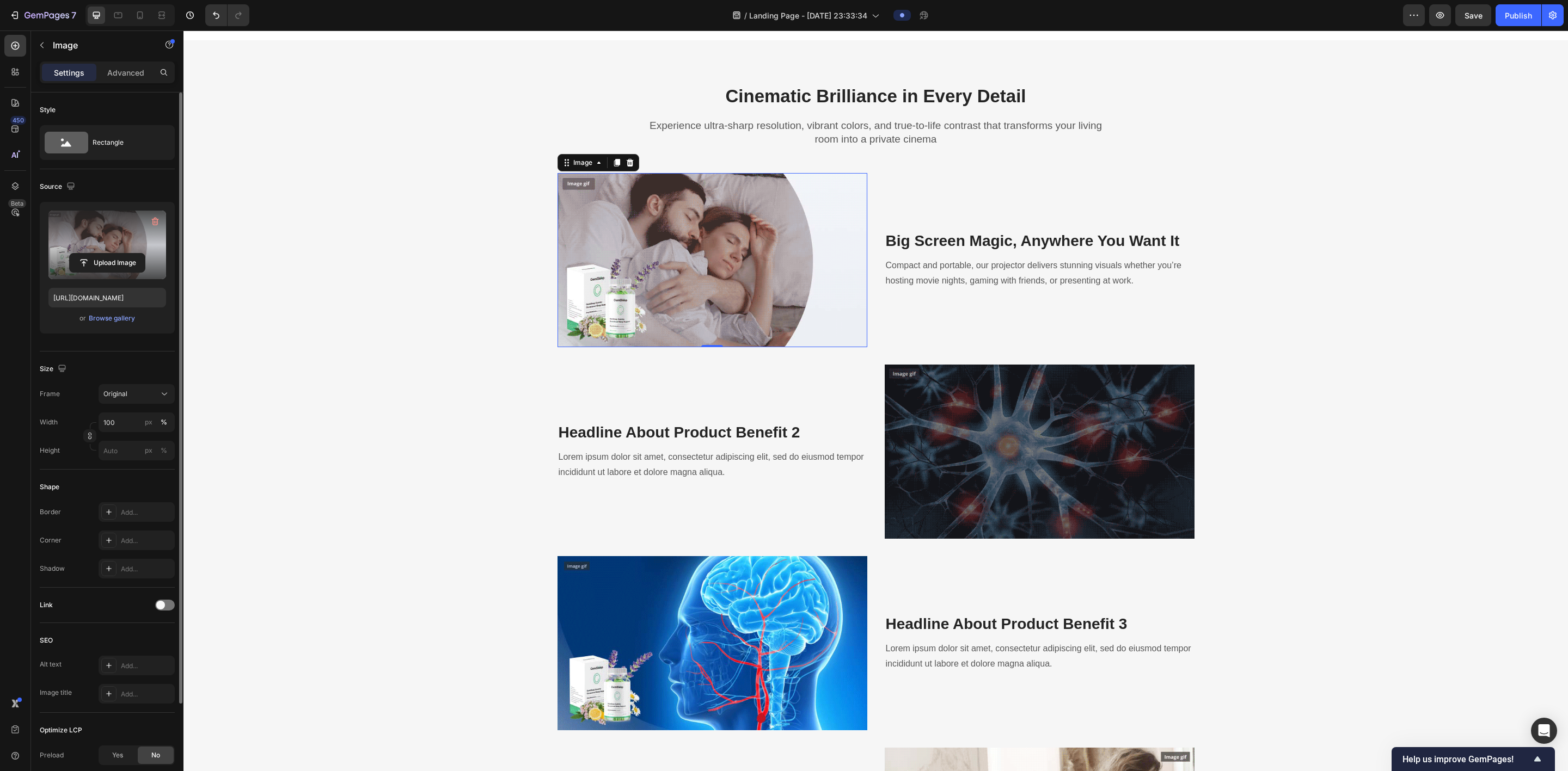
click at [101, 246] on label at bounding box center [107, 245] width 117 height 69
click at [101, 254] on input "file" at bounding box center [107, 263] width 75 height 18
type input "https://cdn.shopify.com/s/files/1/0790/6469/5127/files/gempages_585609381039571…"
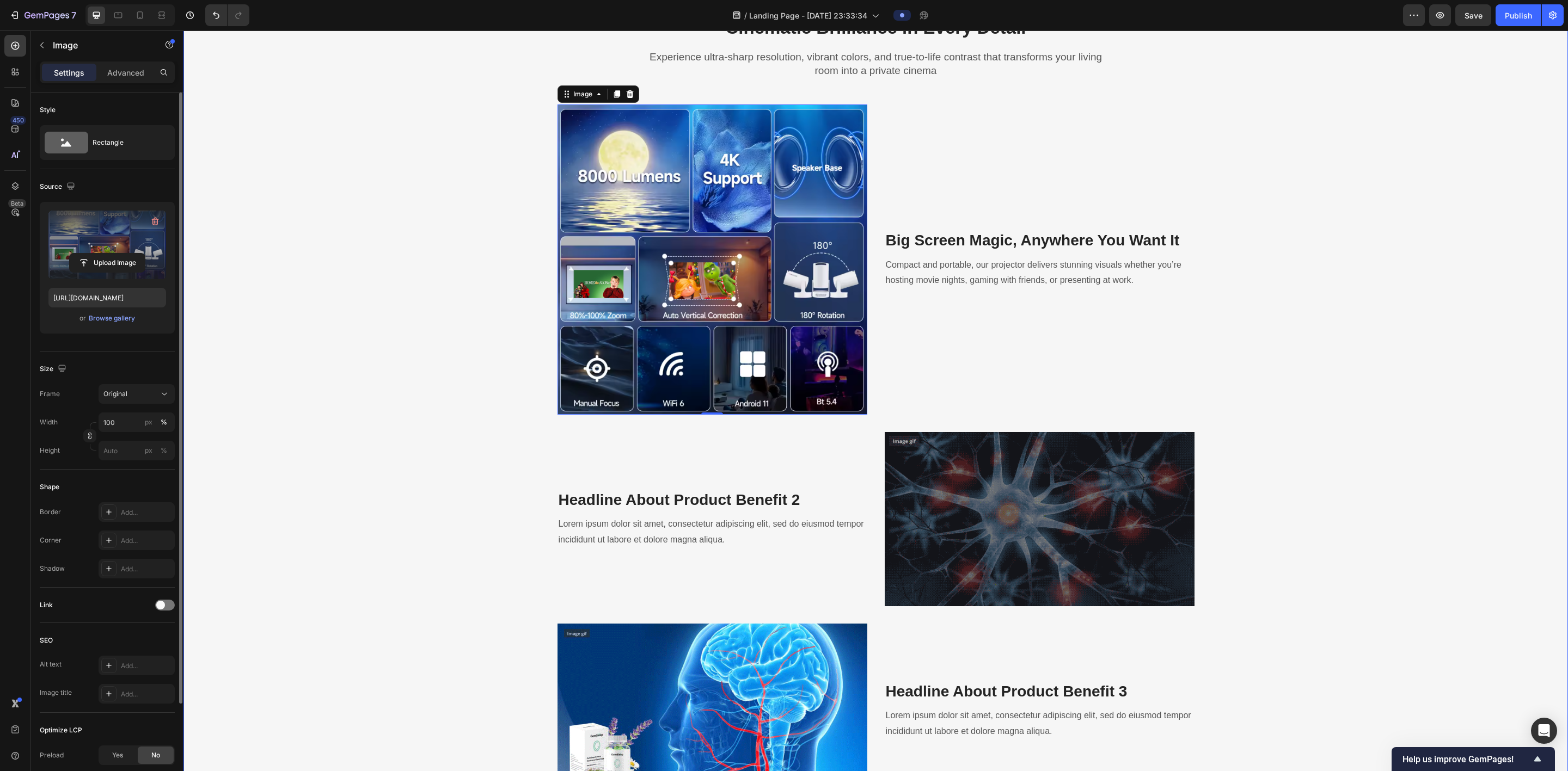
scroll to position [1318, 0]
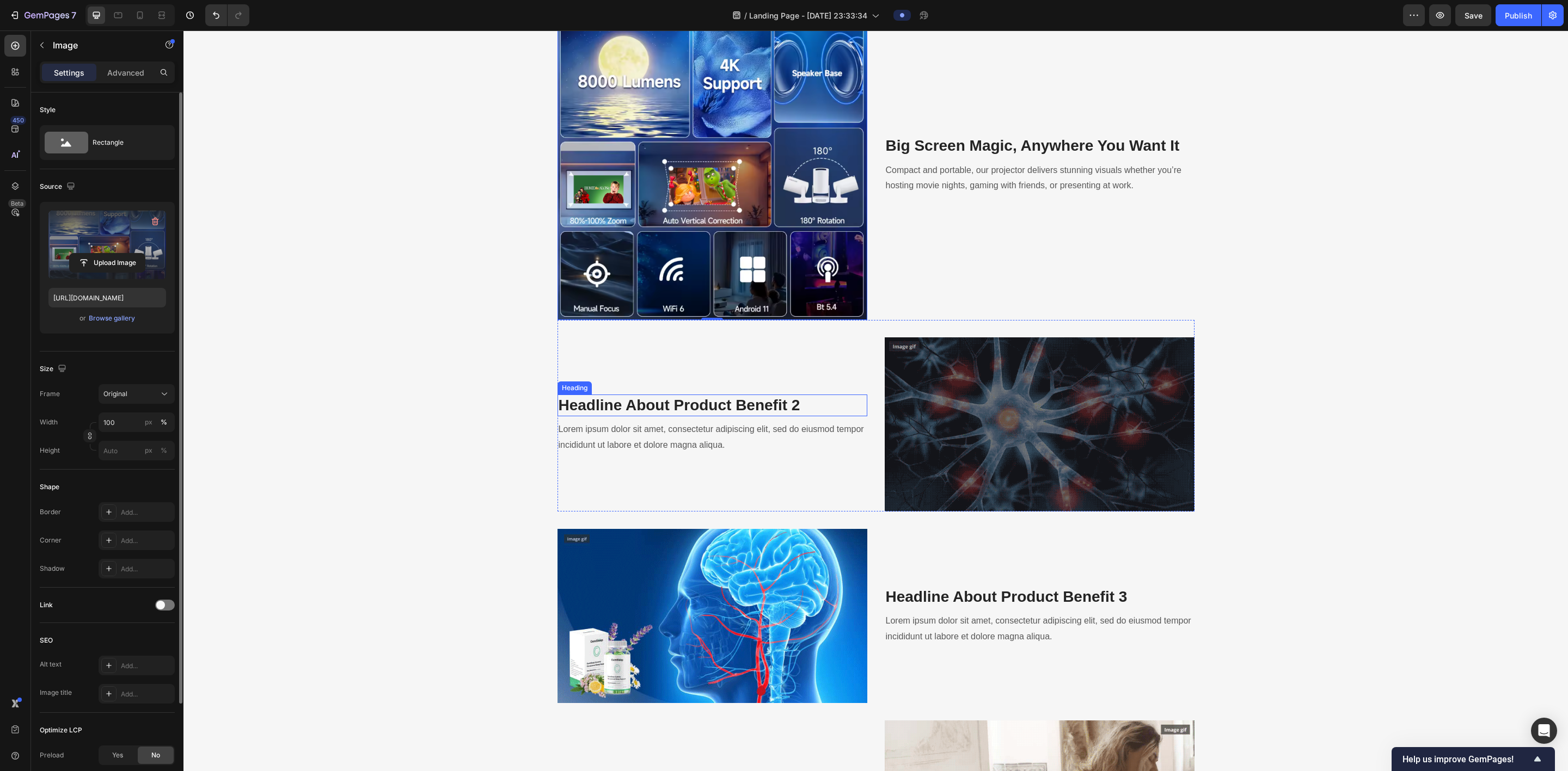
click at [531, 404] on p "Headline About Product Benefit 2" at bounding box center [712, 405] width 307 height 19
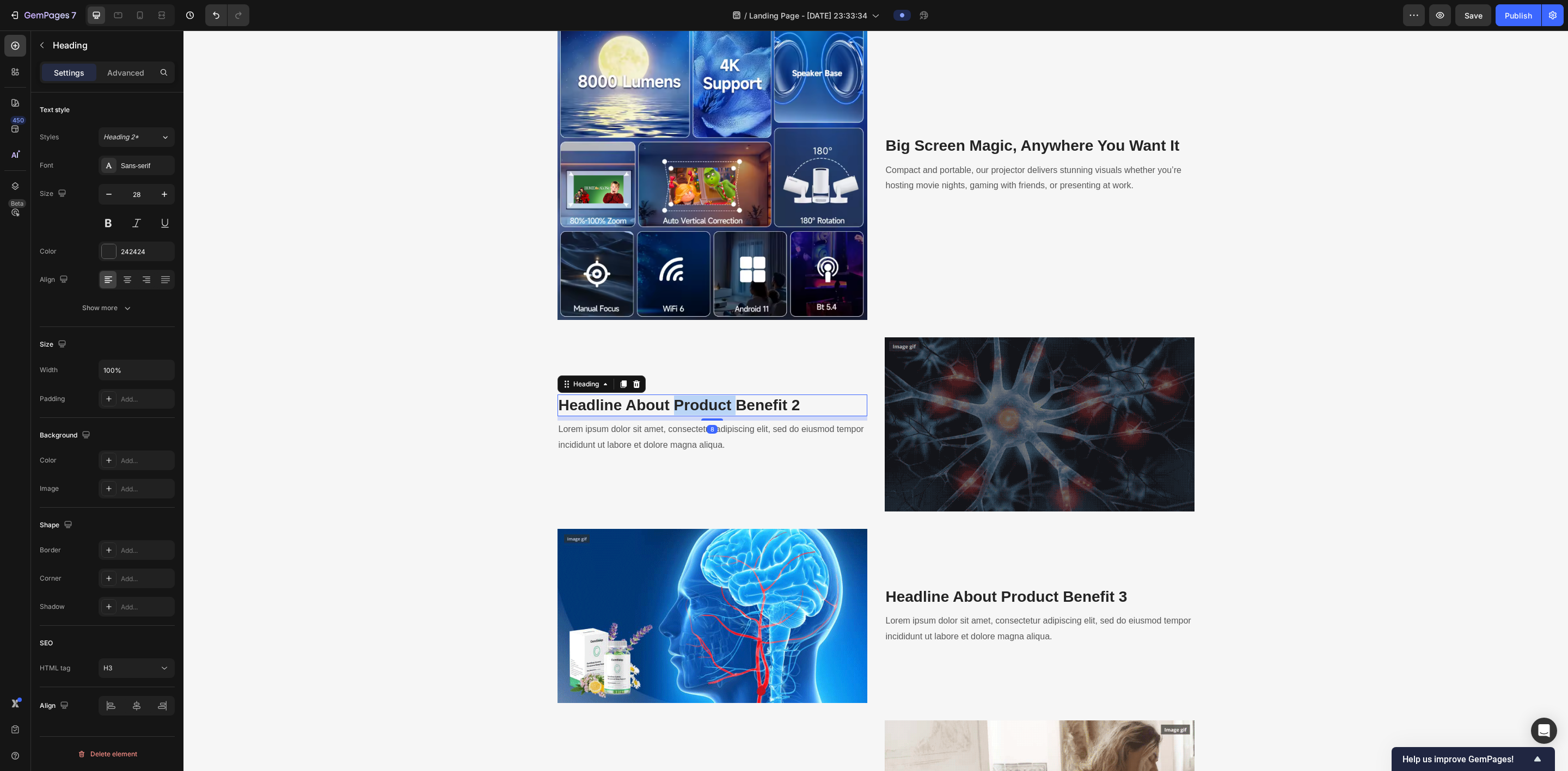
click at [531, 404] on p "Headline About Product Benefit 2" at bounding box center [712, 405] width 307 height 19
click at [531, 405] on p "Headline About Product Benefit 2" at bounding box center [712, 405] width 307 height 19
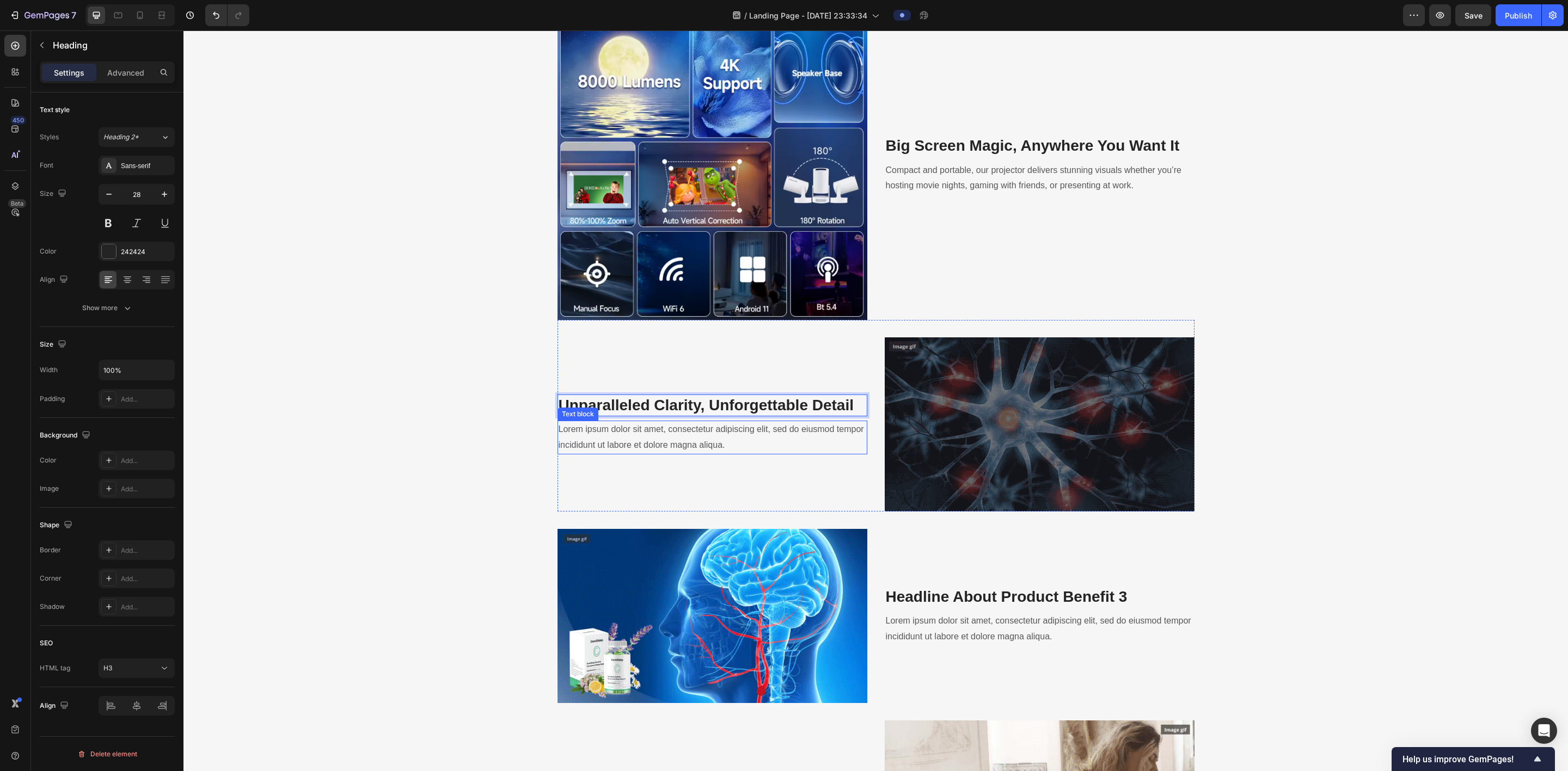
click at [531, 436] on p "Lorem ipsum dolor sit amet, consectetur adipiscing elit, sed do eiusmod tempor …" at bounding box center [712, 438] width 307 height 32
click at [531, 433] on p "Lorem ipsum dolor sit amet, consectetur adipiscing elit, sed do eiusmod tempor …" at bounding box center [712, 438] width 307 height 32
click at [531, 431] on p "Lorem ipsum dolor sit amet, consectetur adipiscing elit, sed do eiusmod tempor …" at bounding box center [712, 438] width 307 height 32
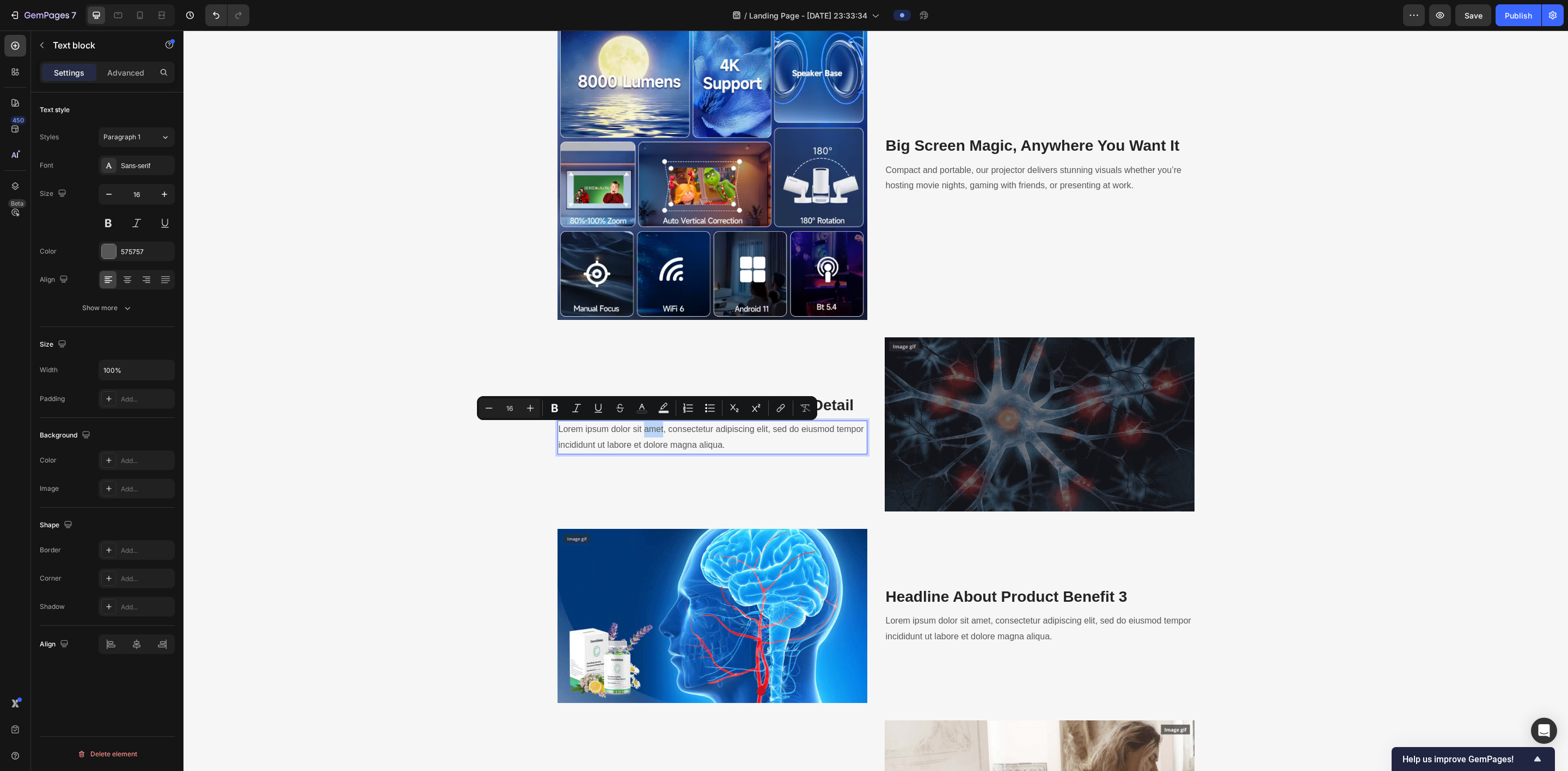
click at [531, 430] on p "Lorem ipsum dolor sit amet, consectetur adipiscing elit, sed do eiusmod tempor …" at bounding box center [712, 438] width 307 height 32
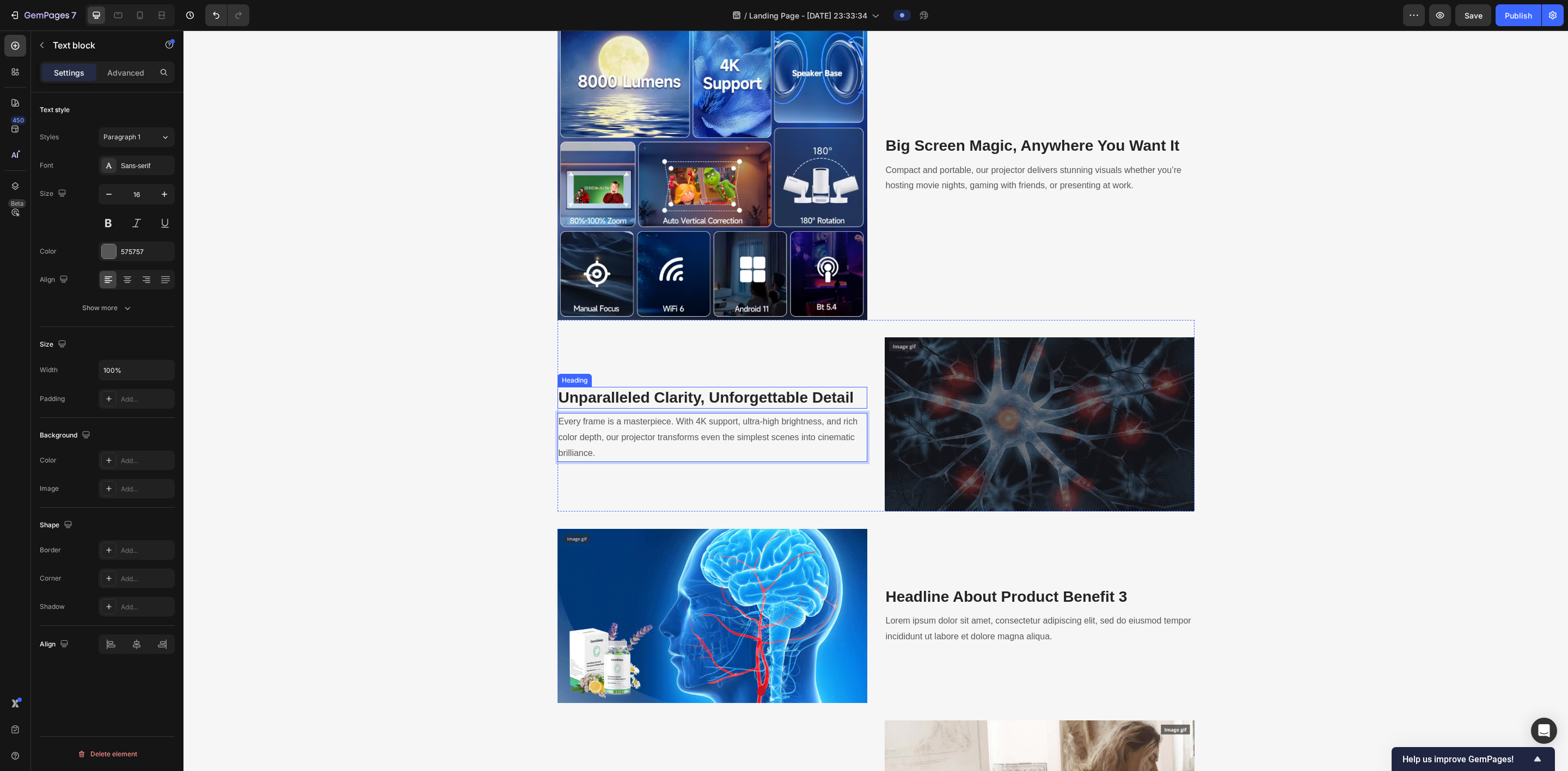
scroll to position [1311, 0]
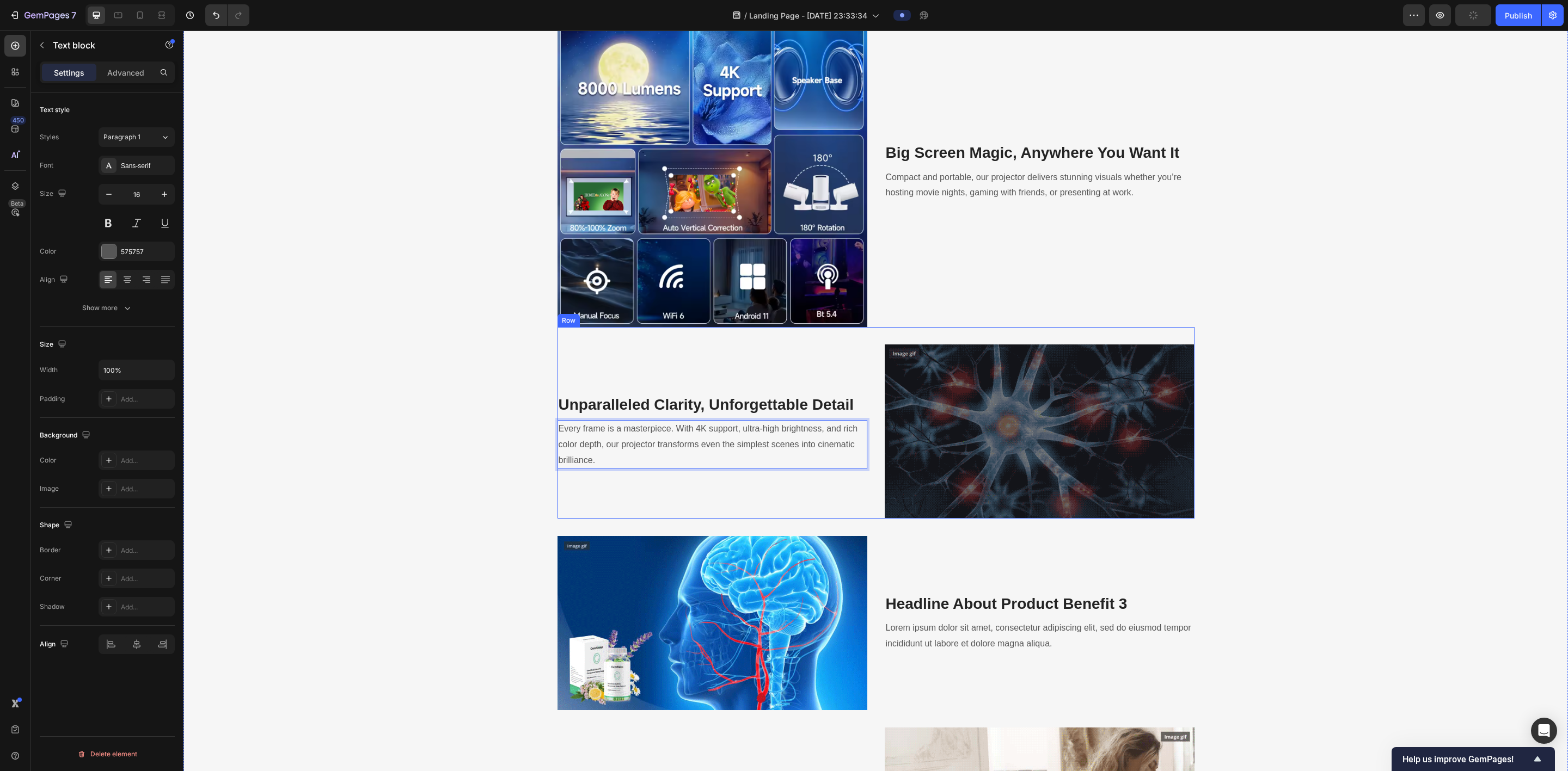
click at [531, 512] on div "Unparalleled Clarity, Unforgettable Detail Heading Every frame is a masterpiece…" at bounding box center [712, 431] width 310 height 174
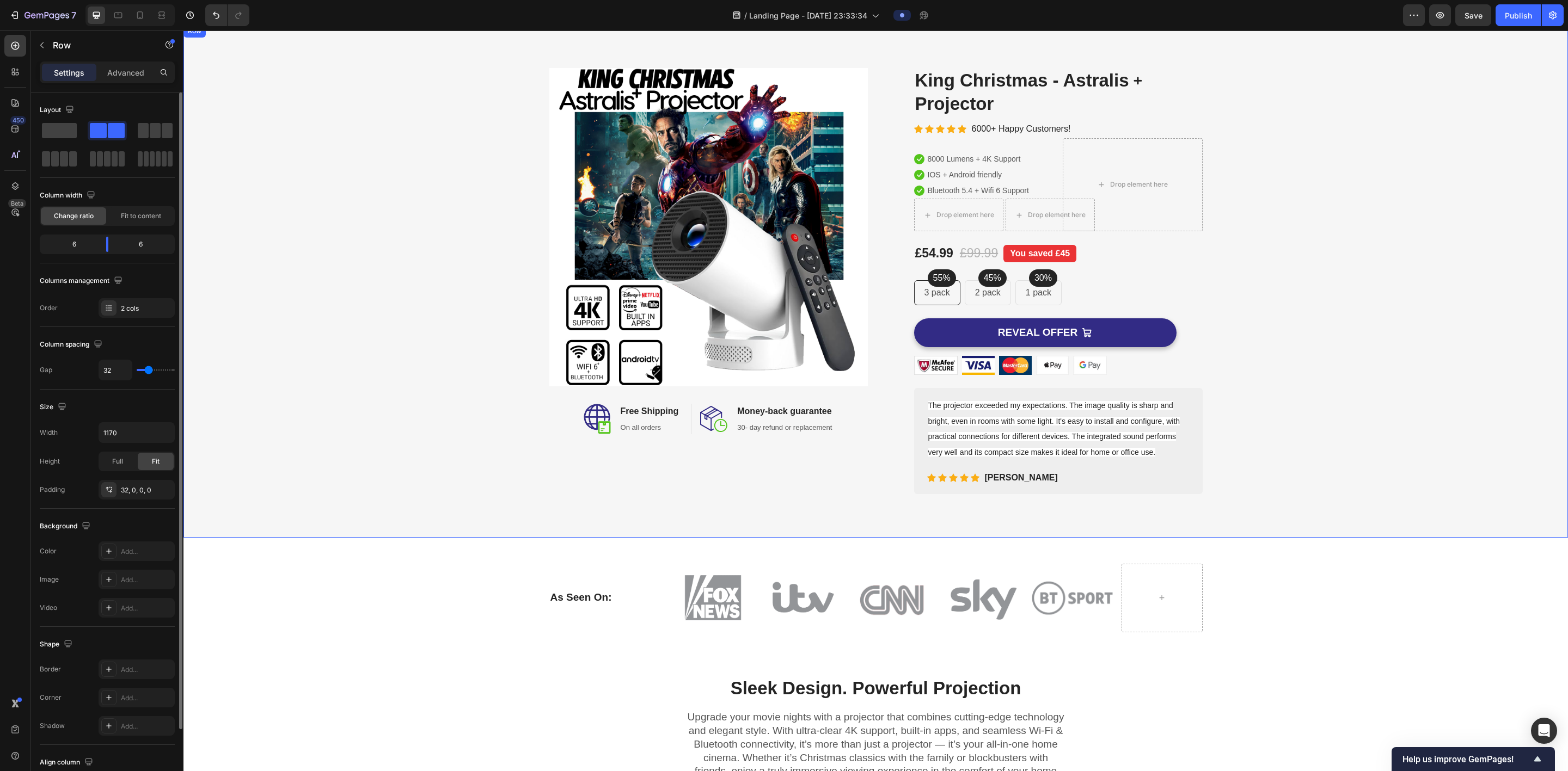
scroll to position [0, 0]
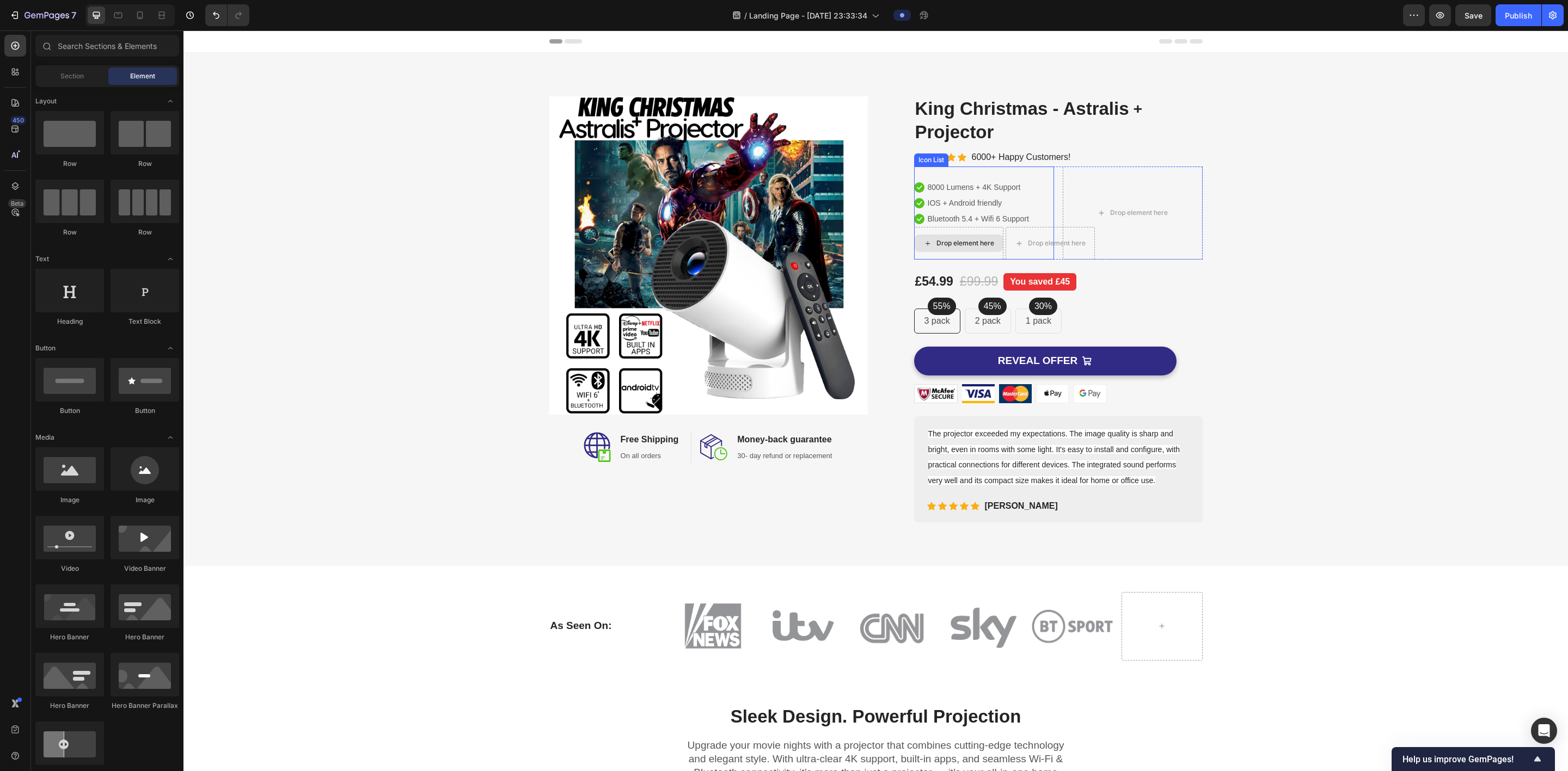
click at [531, 242] on div "Drop element here" at bounding box center [965, 243] width 58 height 9
click at [531, 12] on span "Save" at bounding box center [1474, 15] width 18 height 9
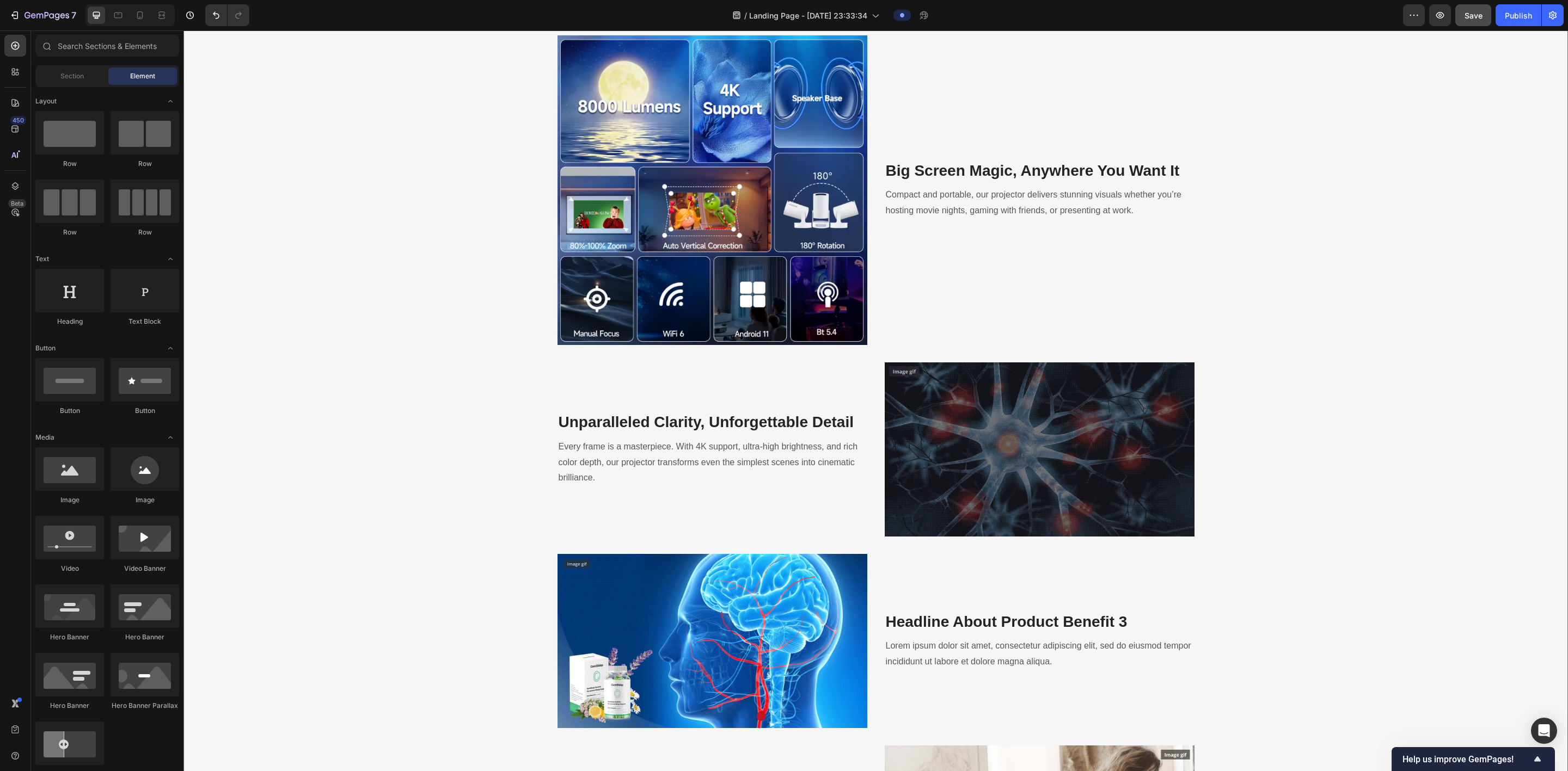
scroll to position [1307, 0]
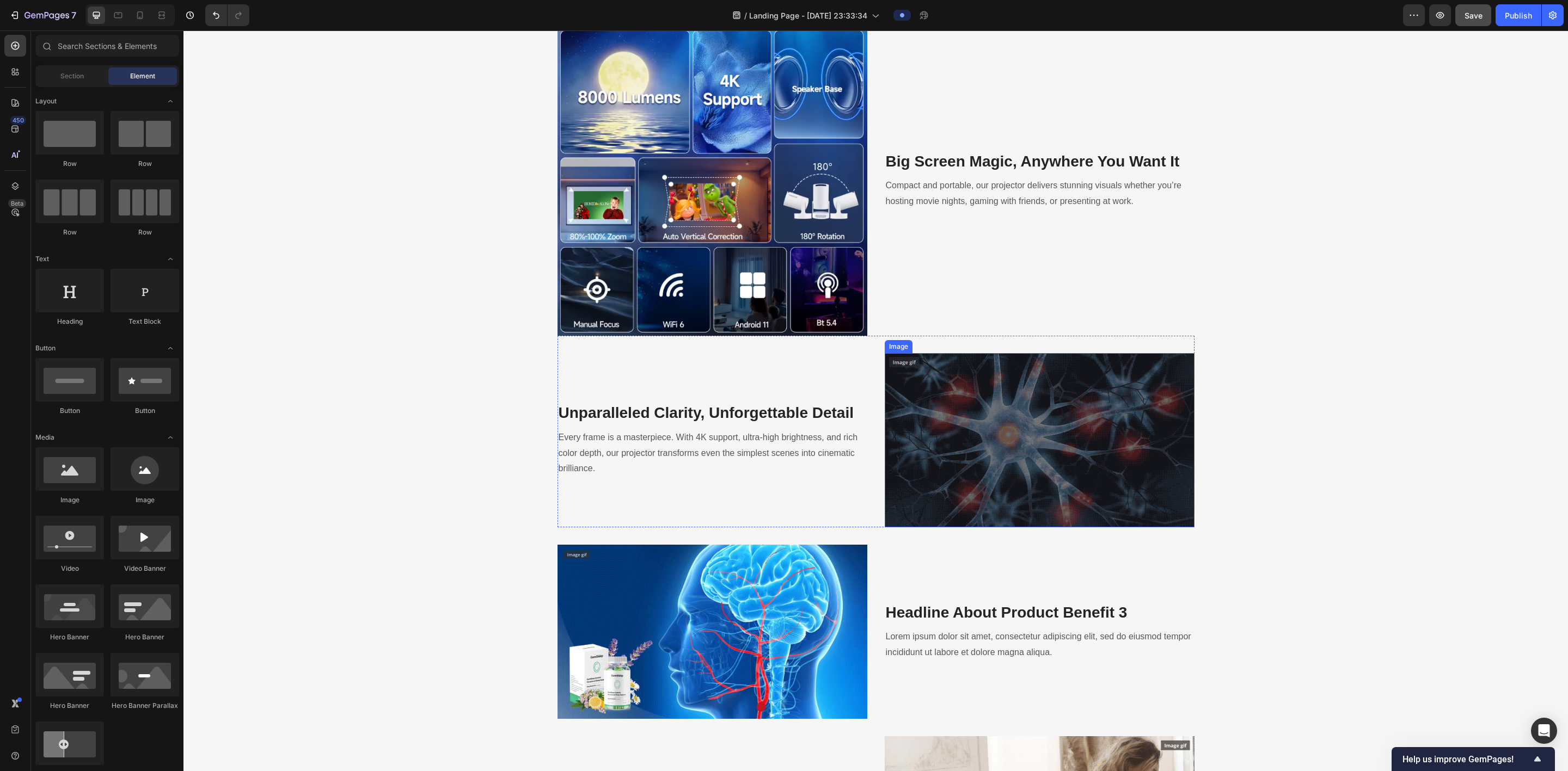
click at [531, 428] on img at bounding box center [1039, 440] width 310 height 174
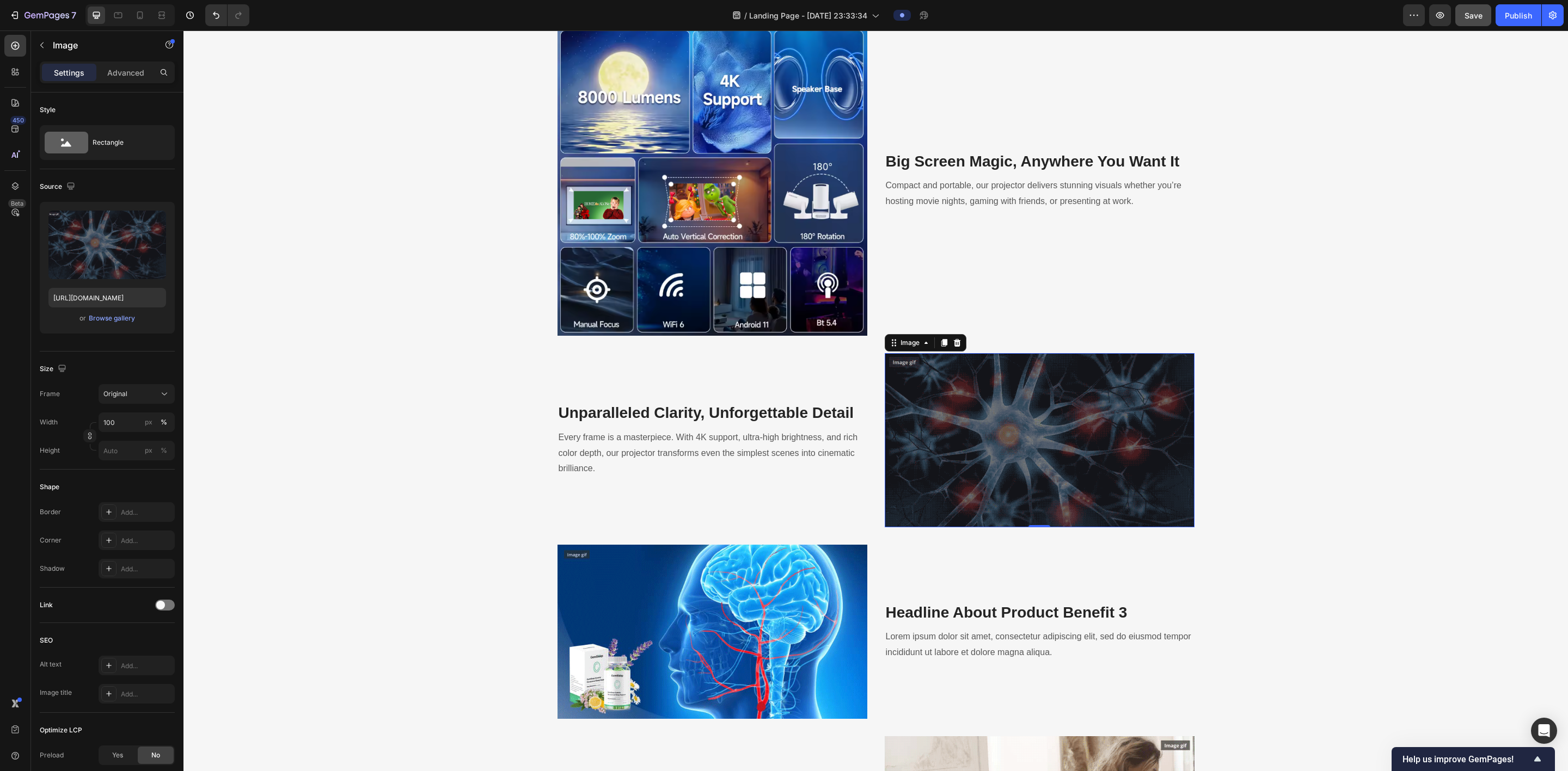
drag, startPoint x: 957, startPoint y: 428, endPoint x: 183, endPoint y: 363, distance: 776.7
click at [531, 428] on img at bounding box center [1039, 440] width 310 height 174
drag, startPoint x: 93, startPoint y: 290, endPoint x: 91, endPoint y: 296, distance: 6.3
click at [92, 291] on input "https://ucarecdn.com/005acc0c-07e4-4480-84fa-57b61c5cac9a/-/format/auto/" at bounding box center [107, 298] width 117 height 19
click at [100, 315] on div "Browse gallery" at bounding box center [112, 318] width 46 height 10
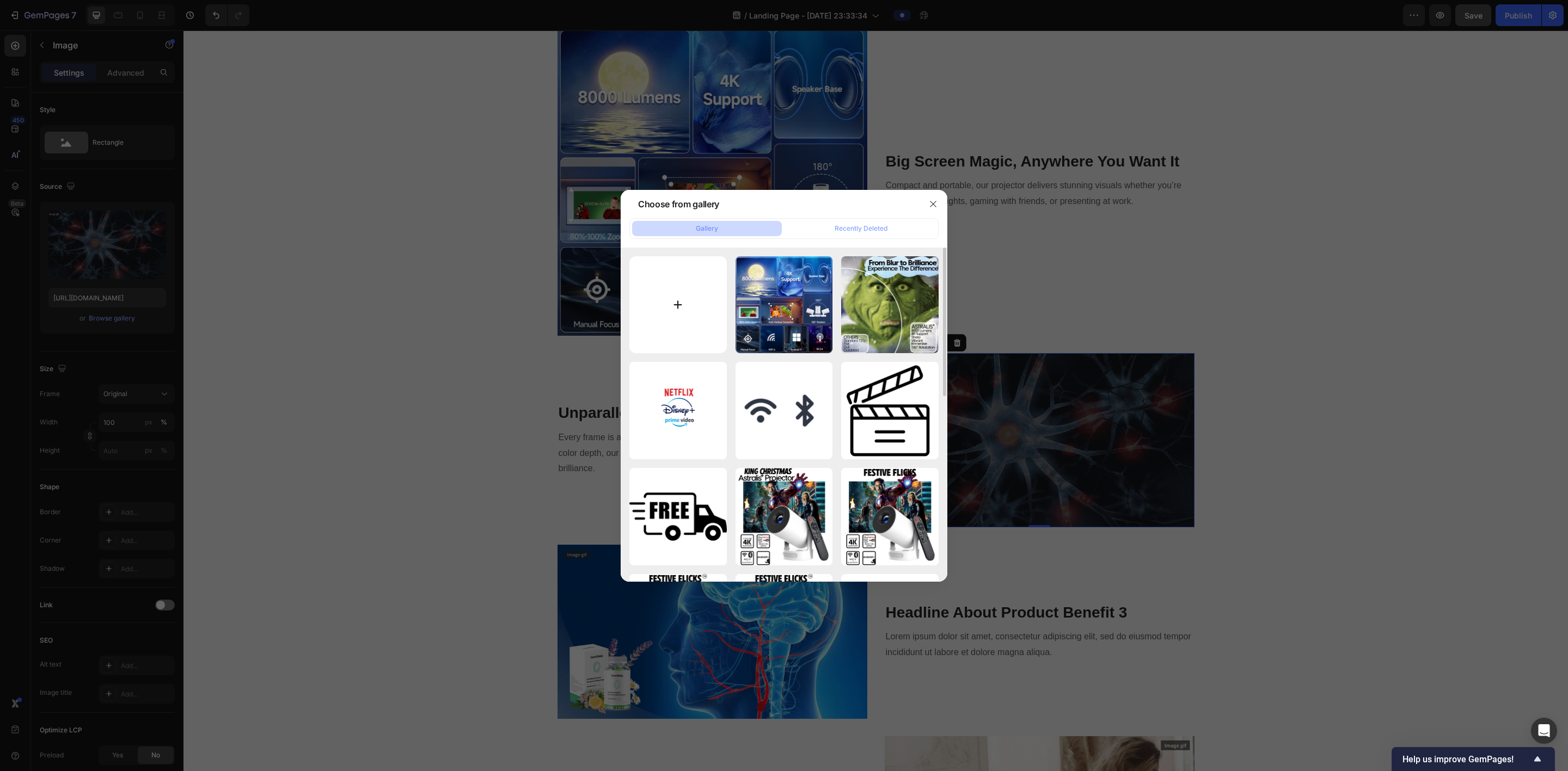
click at [531, 294] on input "file" at bounding box center [678, 305] width 97 height 97
type input "C:\fakepath\16ba966a-5e1b-4196-8fa5-15b51c852ffd.png"
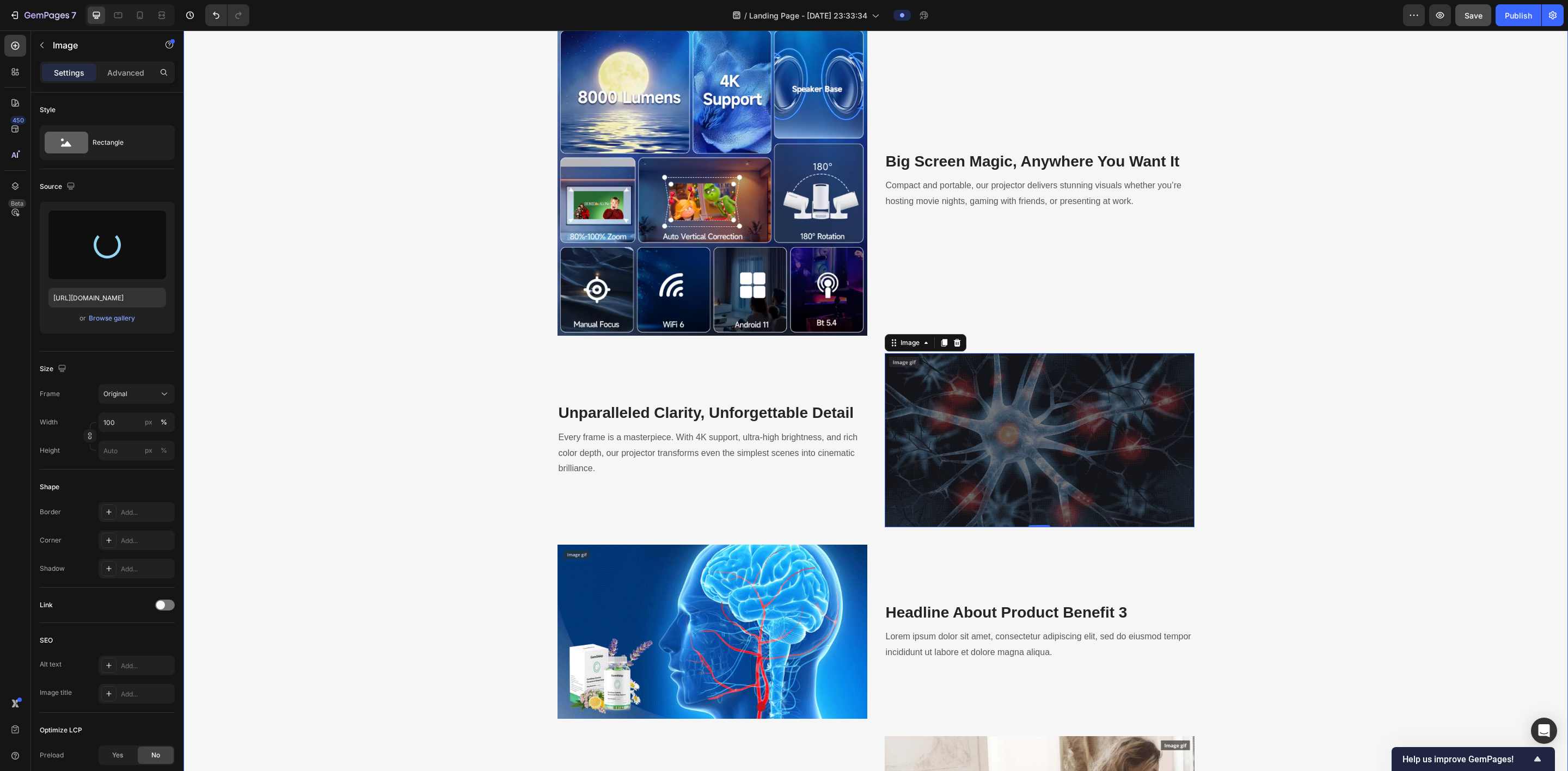
type input "https://cdn.shopify.com/s/files/1/0790/6469/5127/files/gempages_585609381039571…"
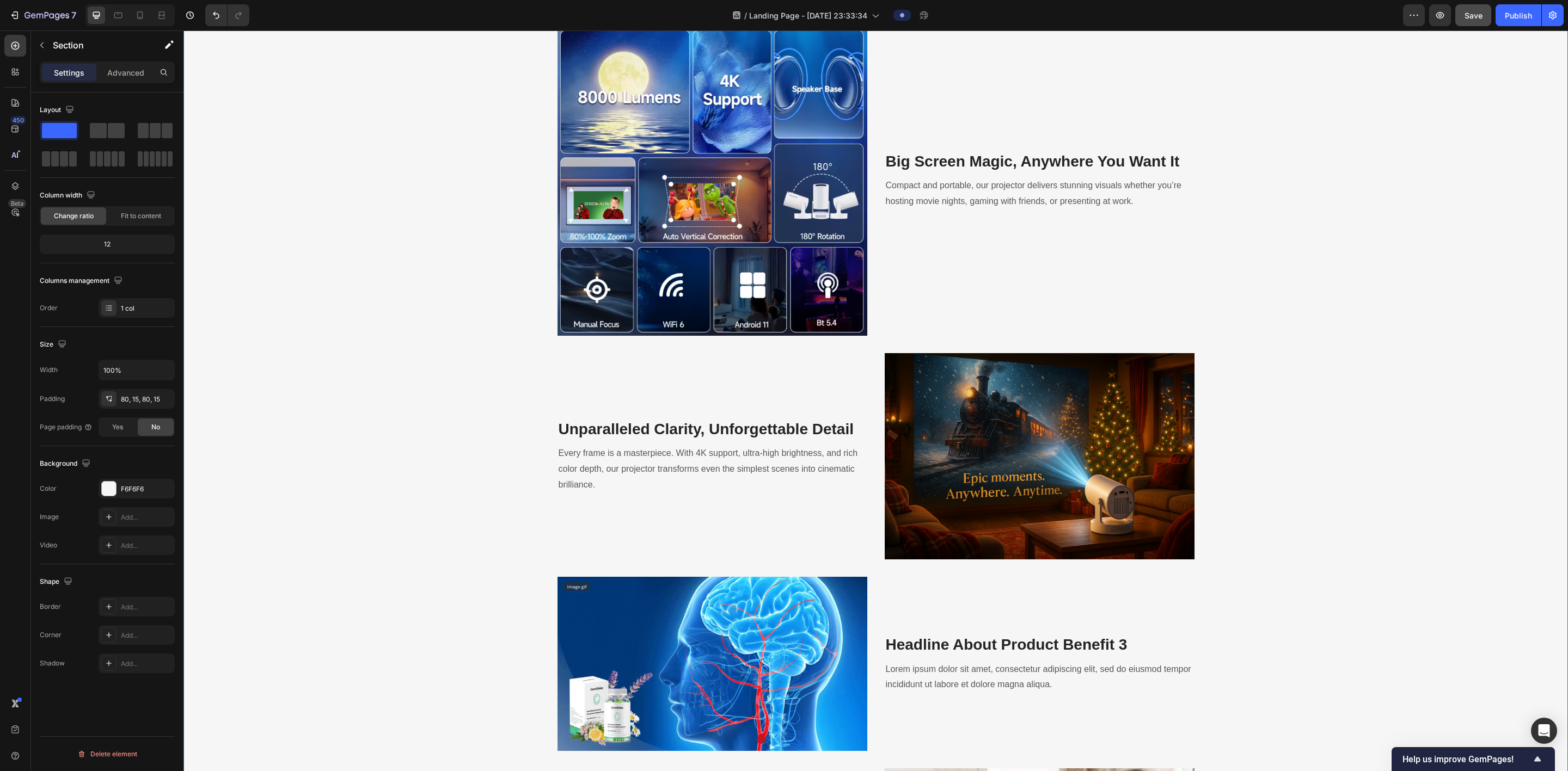
click at [531, 323] on div "Cinematic Brilliance in Every Detail Heading Experience ultra-sharp resolution,…" at bounding box center [876, 439] width 1368 height 1006
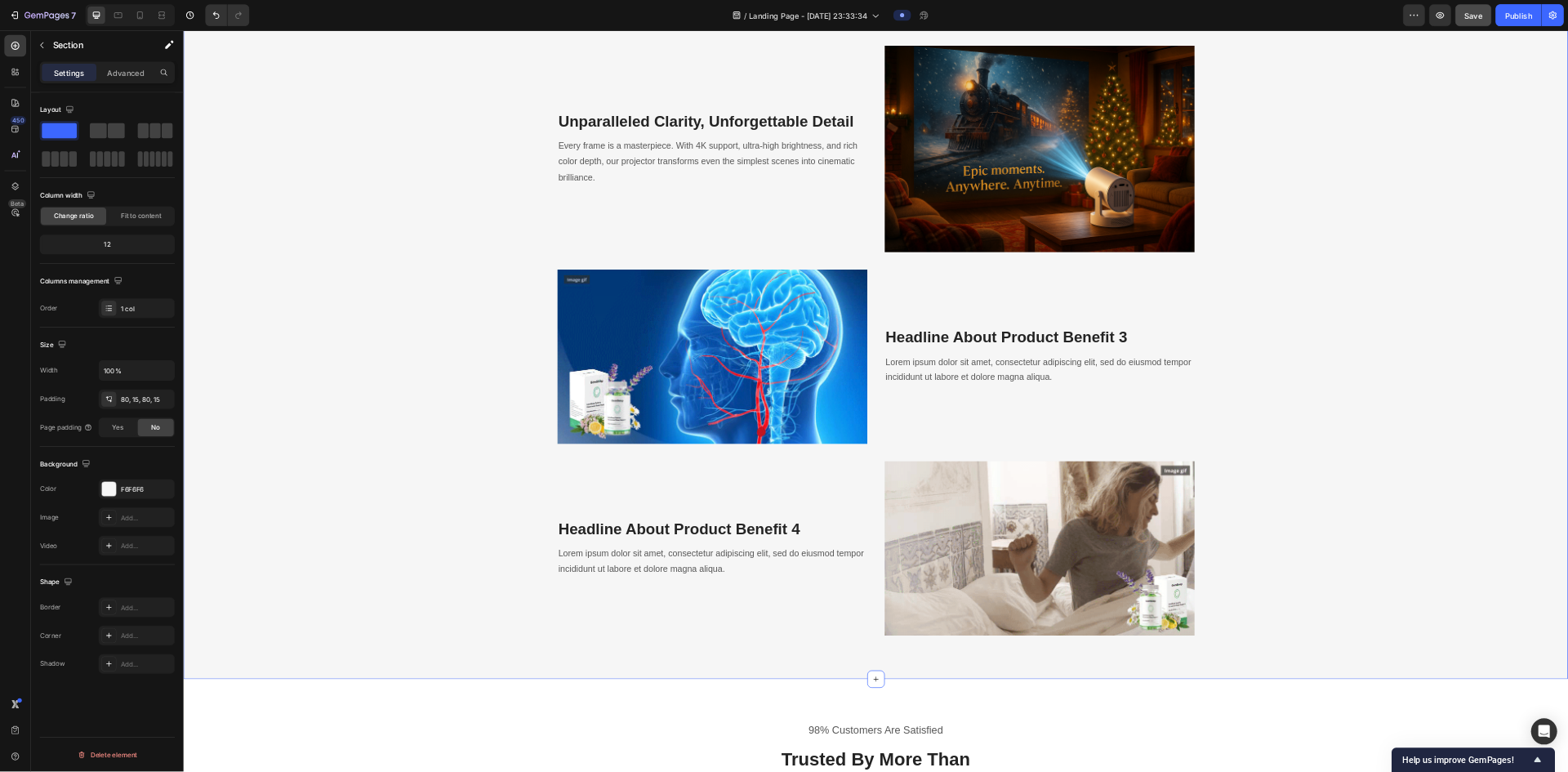
scroll to position [2451, 0]
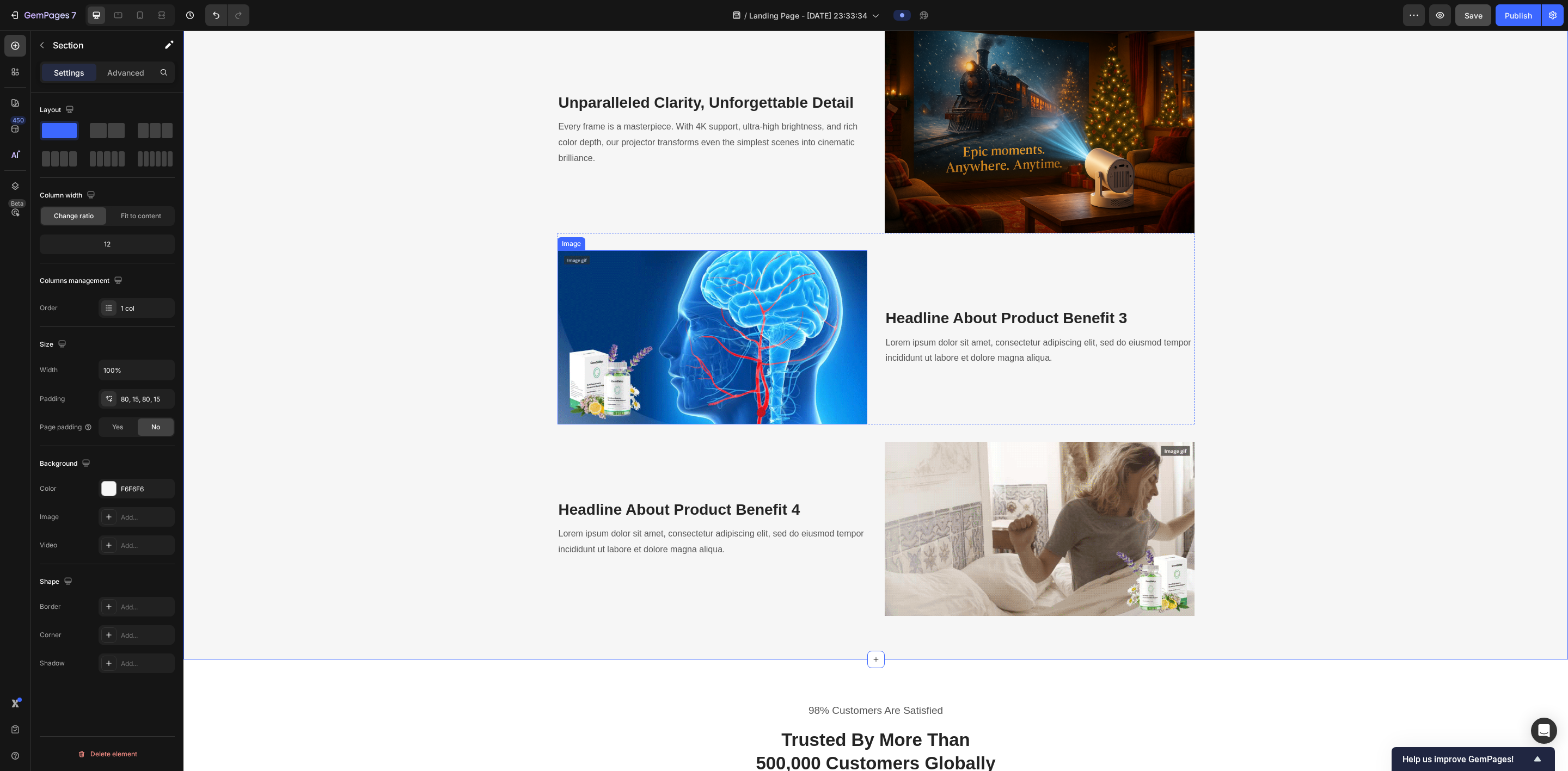
click at [531, 315] on img at bounding box center [712, 337] width 310 height 174
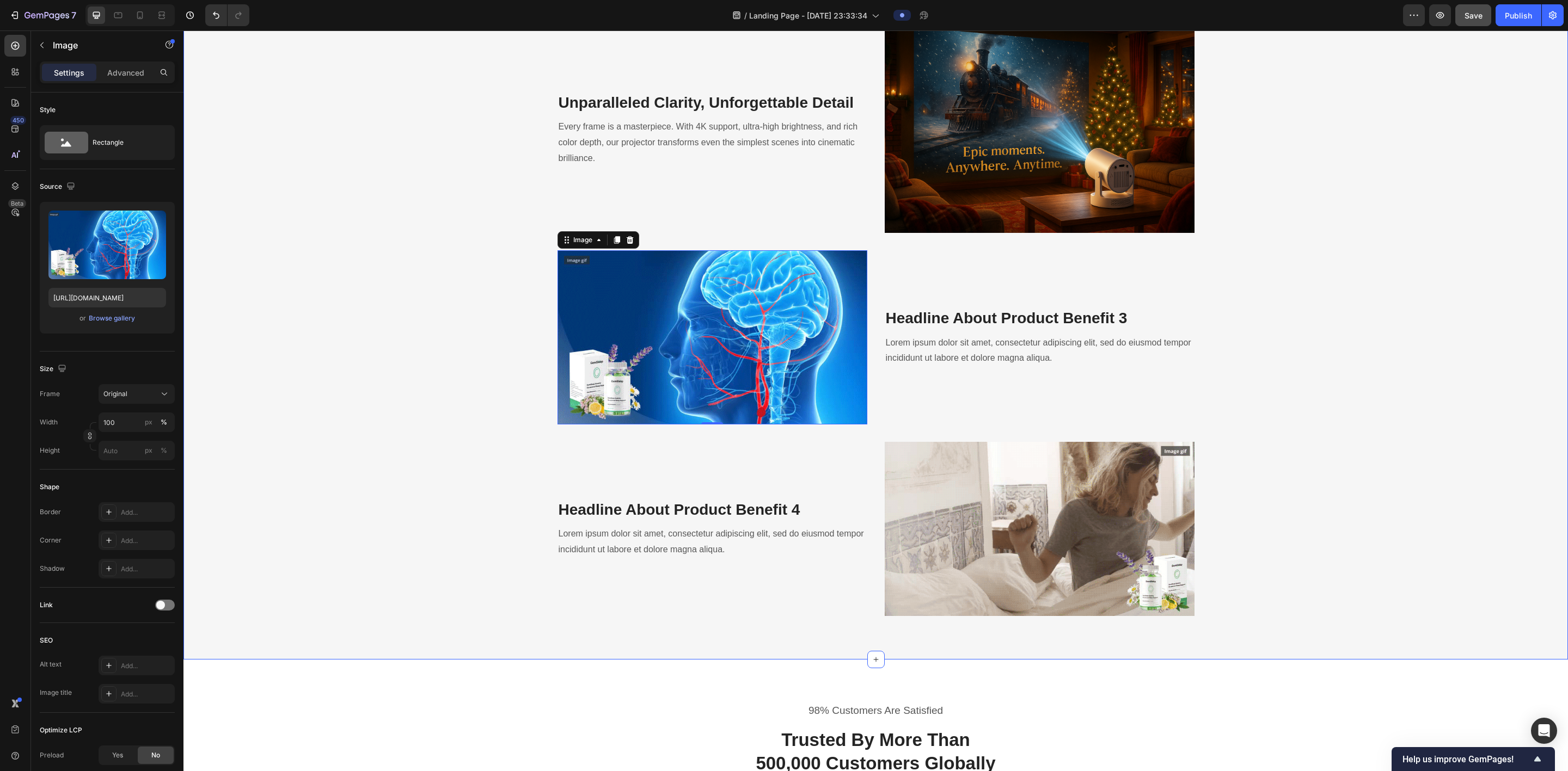
click at [531, 349] on div "Cinematic Brilliance in Every Detail Heading Experience ultra-sharp resolution,…" at bounding box center [876, 113] width 1368 height 1006
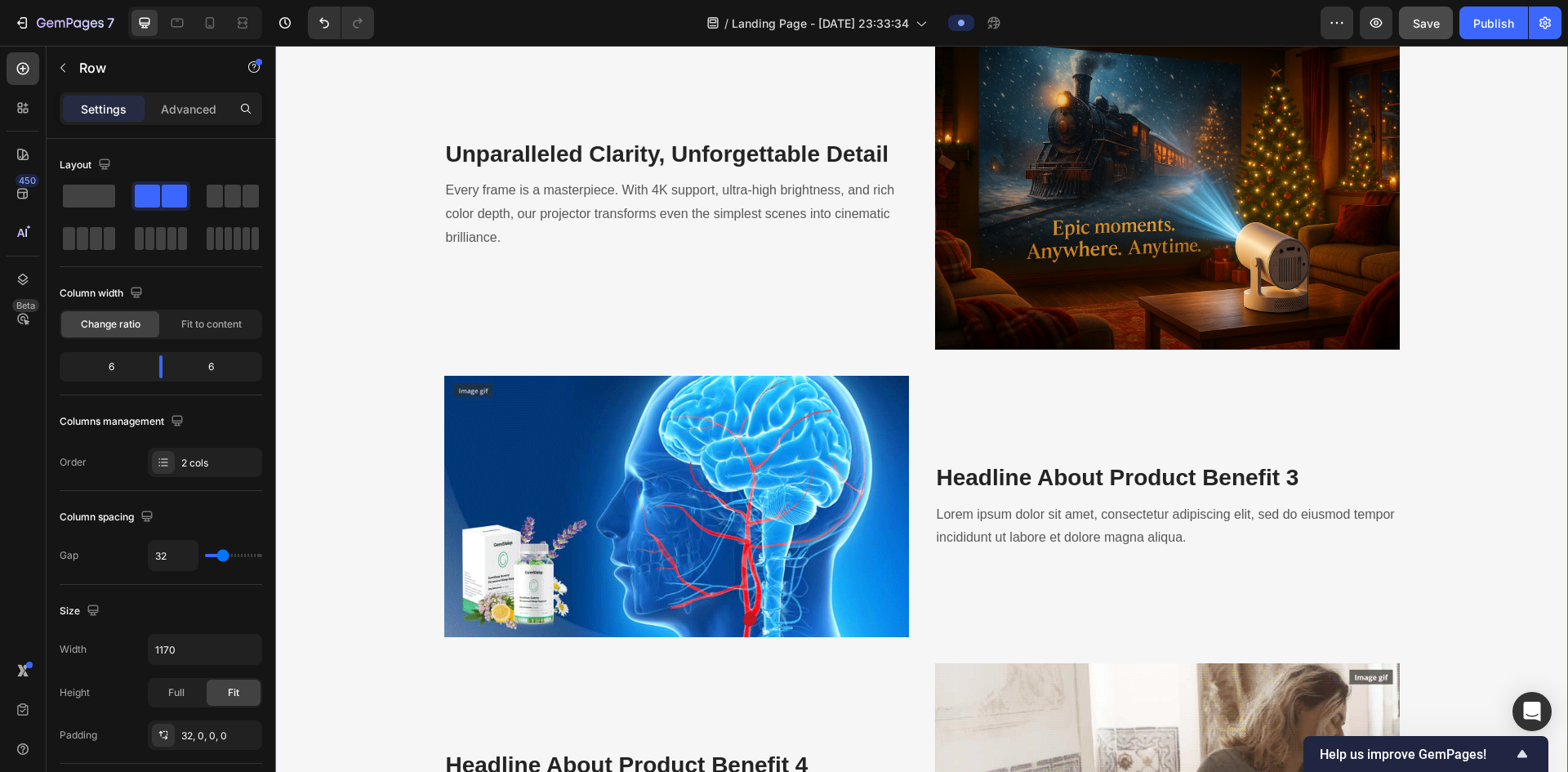
drag, startPoint x: 2572, startPoint y: 46, endPoint x: 736, endPoint y: 270, distance: 1849.6
click at [736, 270] on div "Unparalleled Clarity, Unforgettable Detail Heading Every frame is a masterpiece…" at bounding box center [677, 195] width 465 height 310
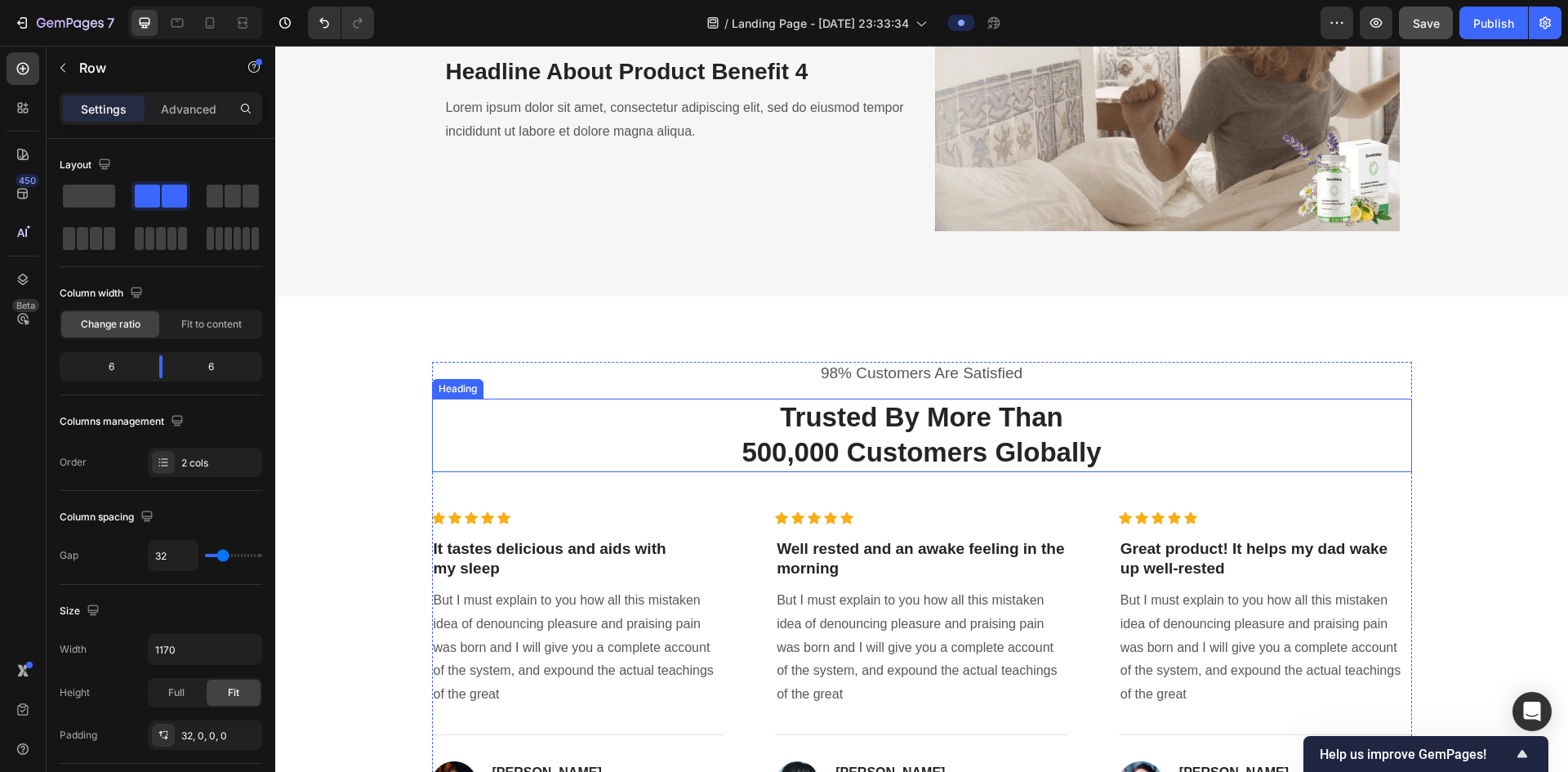
scroll to position [3187, 0]
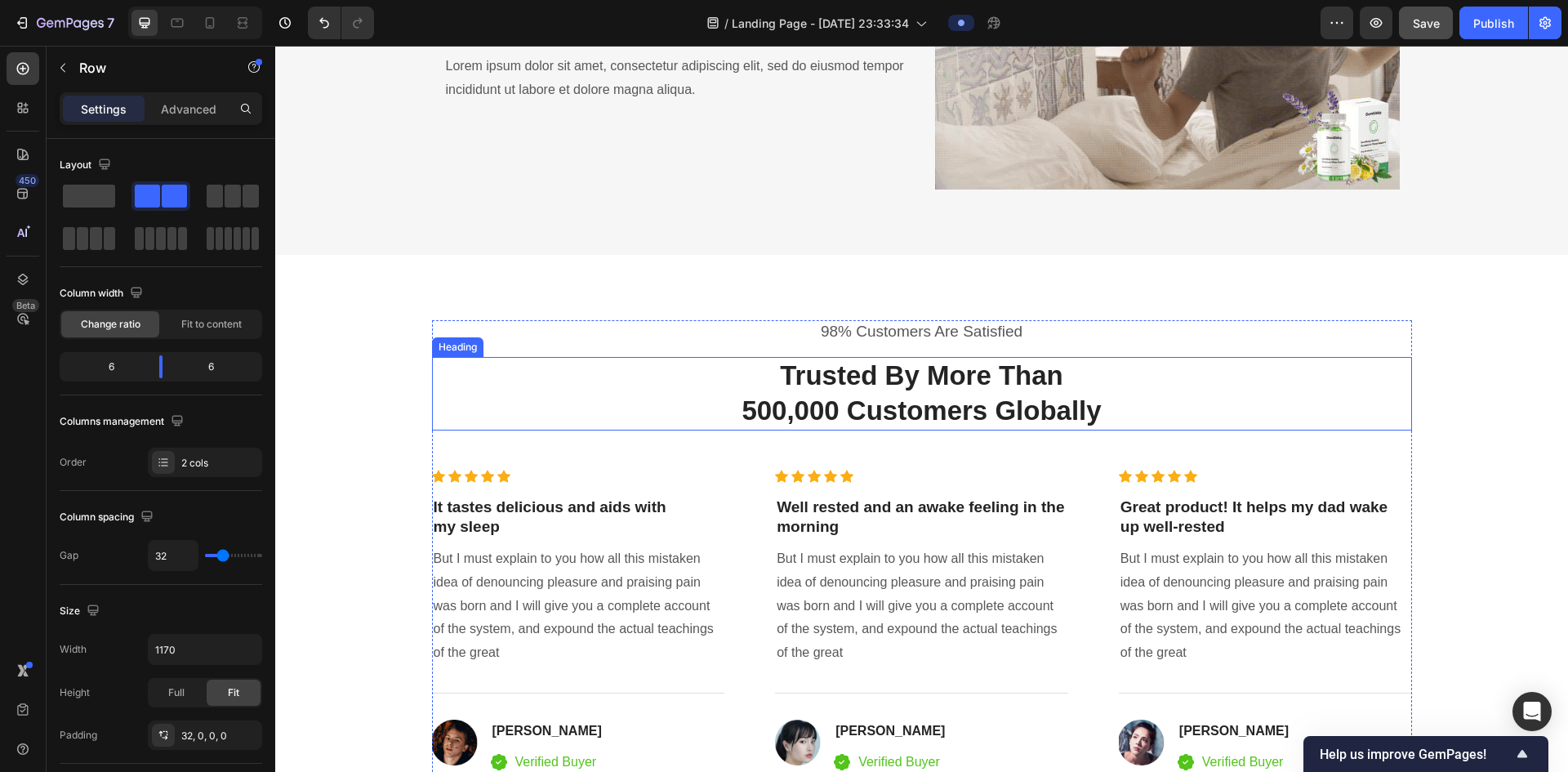
click at [797, 375] on p "Trusted By More Than 500,000 Customers Globally" at bounding box center [922, 394] width 977 height 70
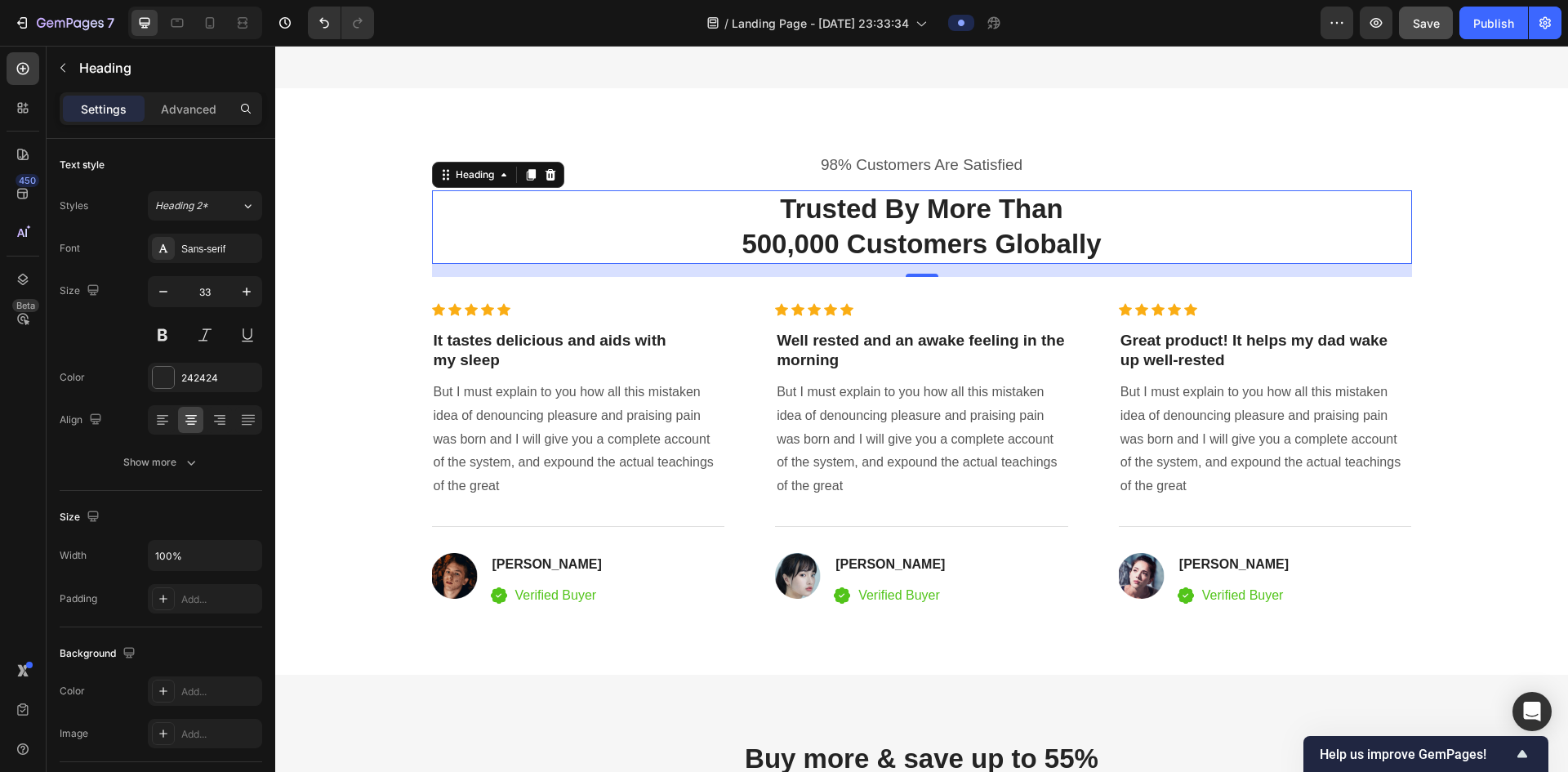
scroll to position [3350, 0]
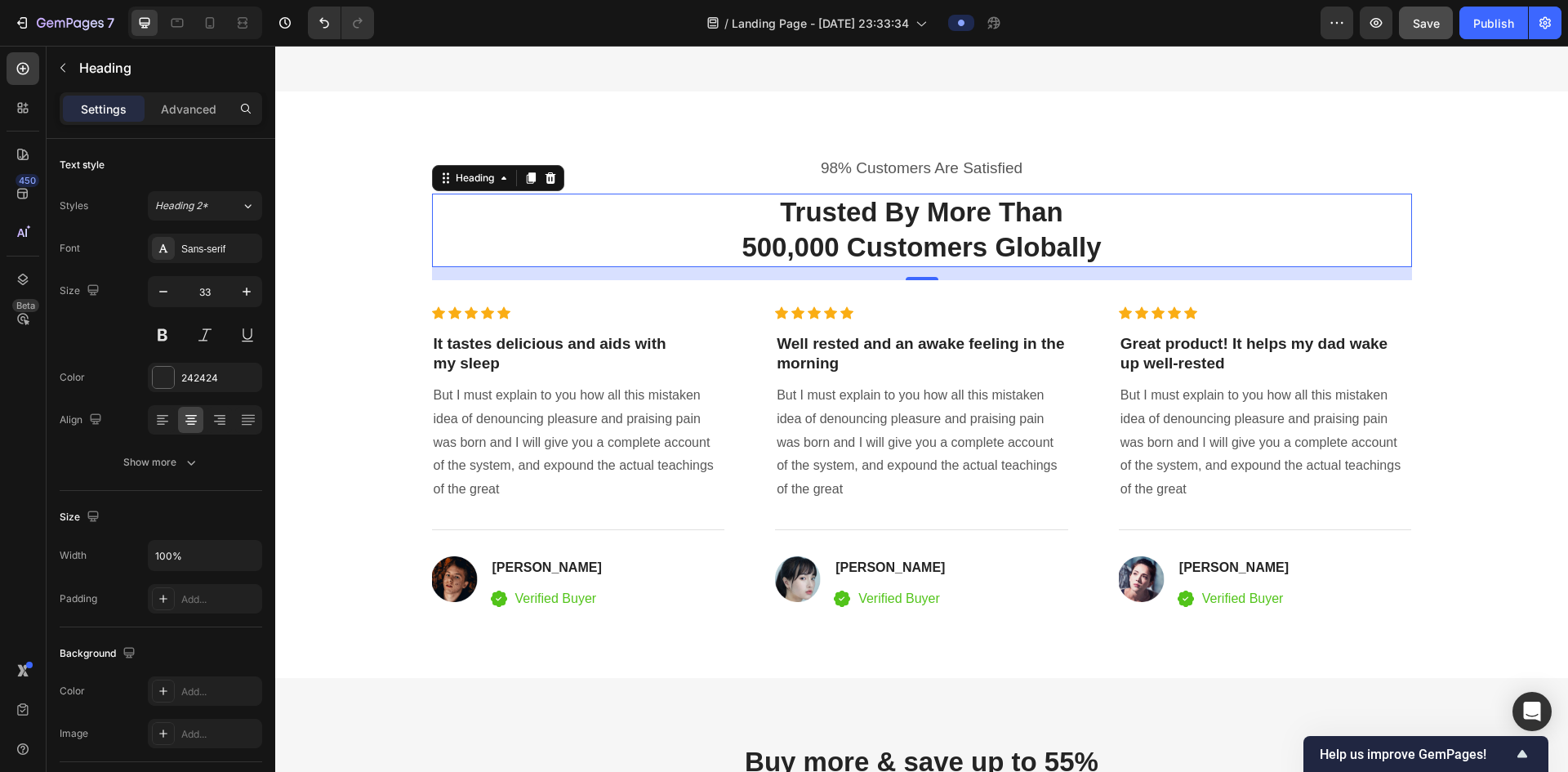
click at [797, 244] on p "Trusted By More Than 500,000 Customers Globally" at bounding box center [922, 230] width 977 height 70
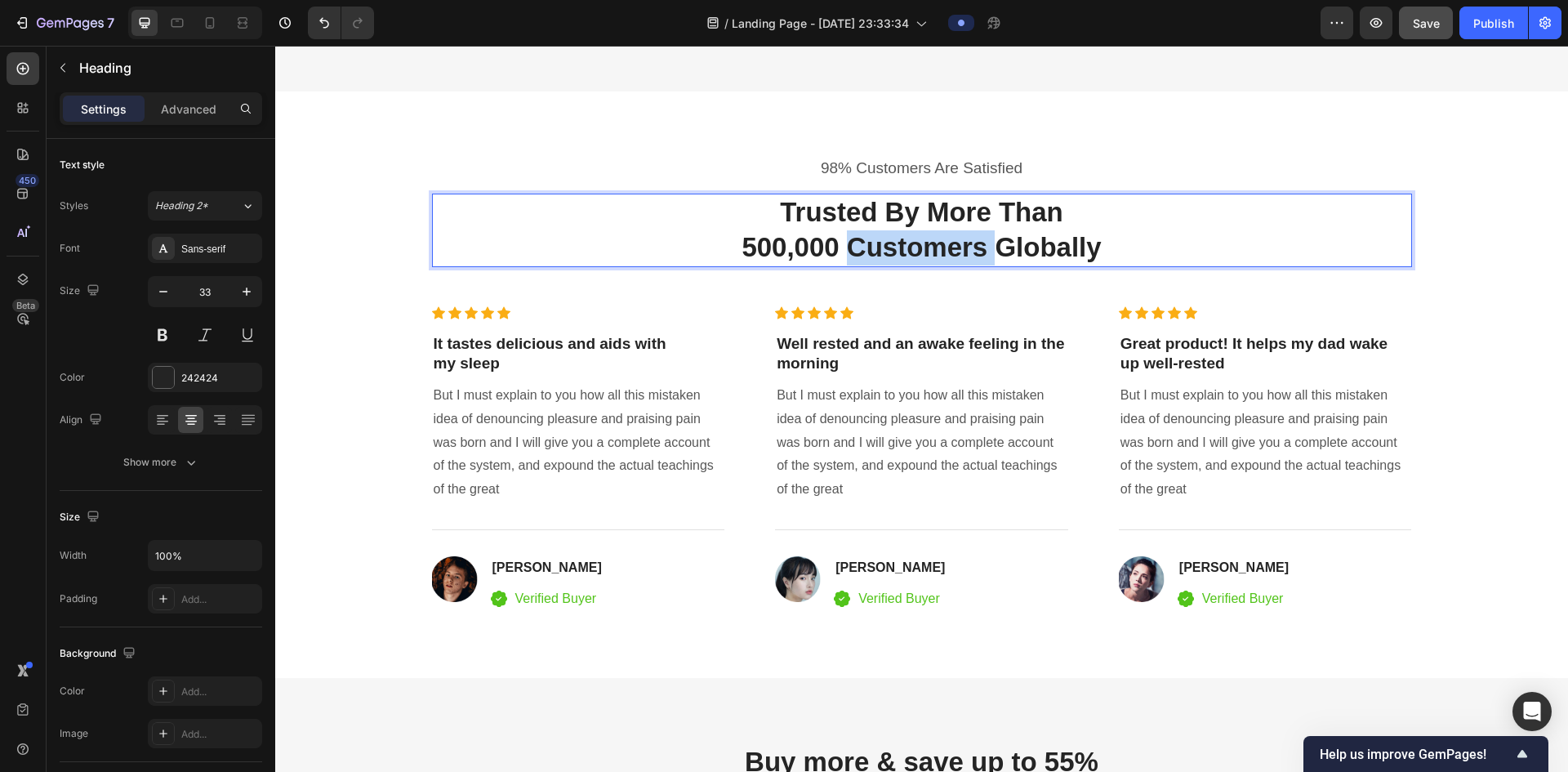
click at [797, 244] on p "Trusted By More Than 500,000 Customers Globally" at bounding box center [922, 230] width 977 height 70
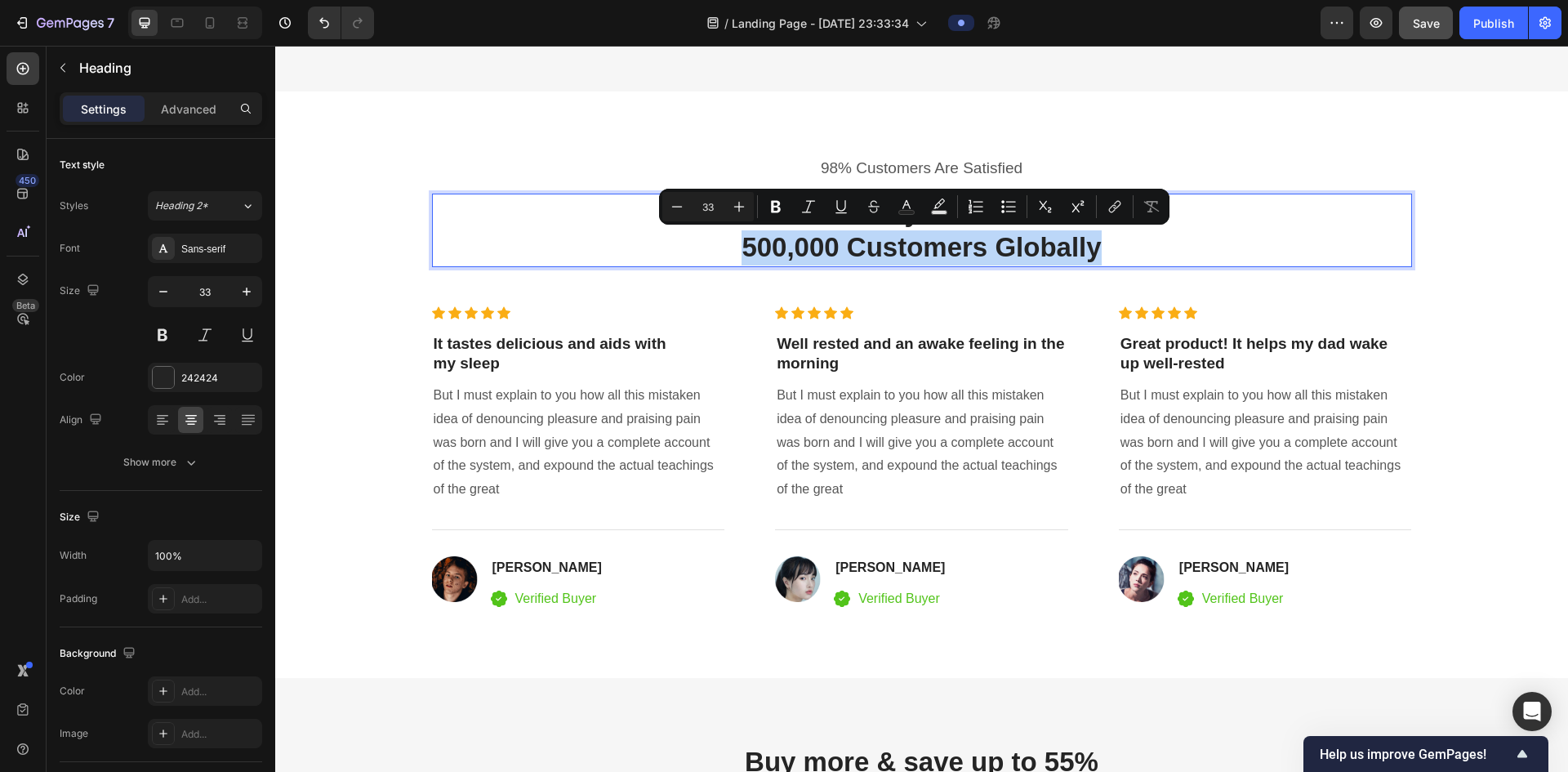
click at [797, 244] on p "Trusted By More Than 500,000 Customers Globally" at bounding box center [922, 230] width 977 height 70
click at [797, 254] on p "Trusted By More Than 500,000 Customers Globally" at bounding box center [922, 230] width 977 height 70
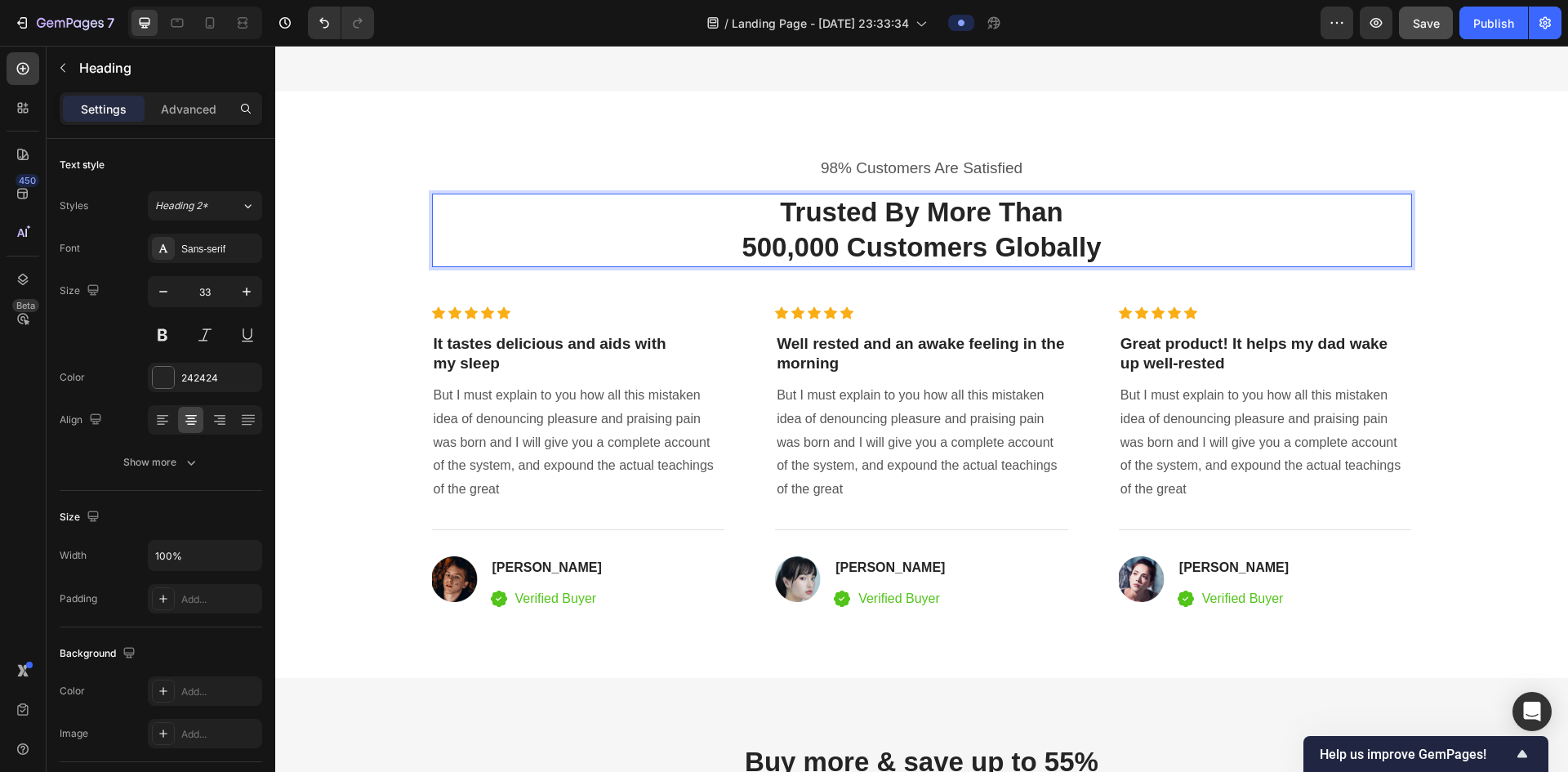
click at [797, 258] on p "Trusted By More Than 500,000 Customers Globally" at bounding box center [922, 230] width 977 height 70
click at [797, 256] on p "Trusted By More Than 500,000 Customers Globally" at bounding box center [922, 230] width 977 height 70
click at [797, 249] on p "Trusted By More Than 500,000 Customers Globally" at bounding box center [922, 230] width 977 height 70
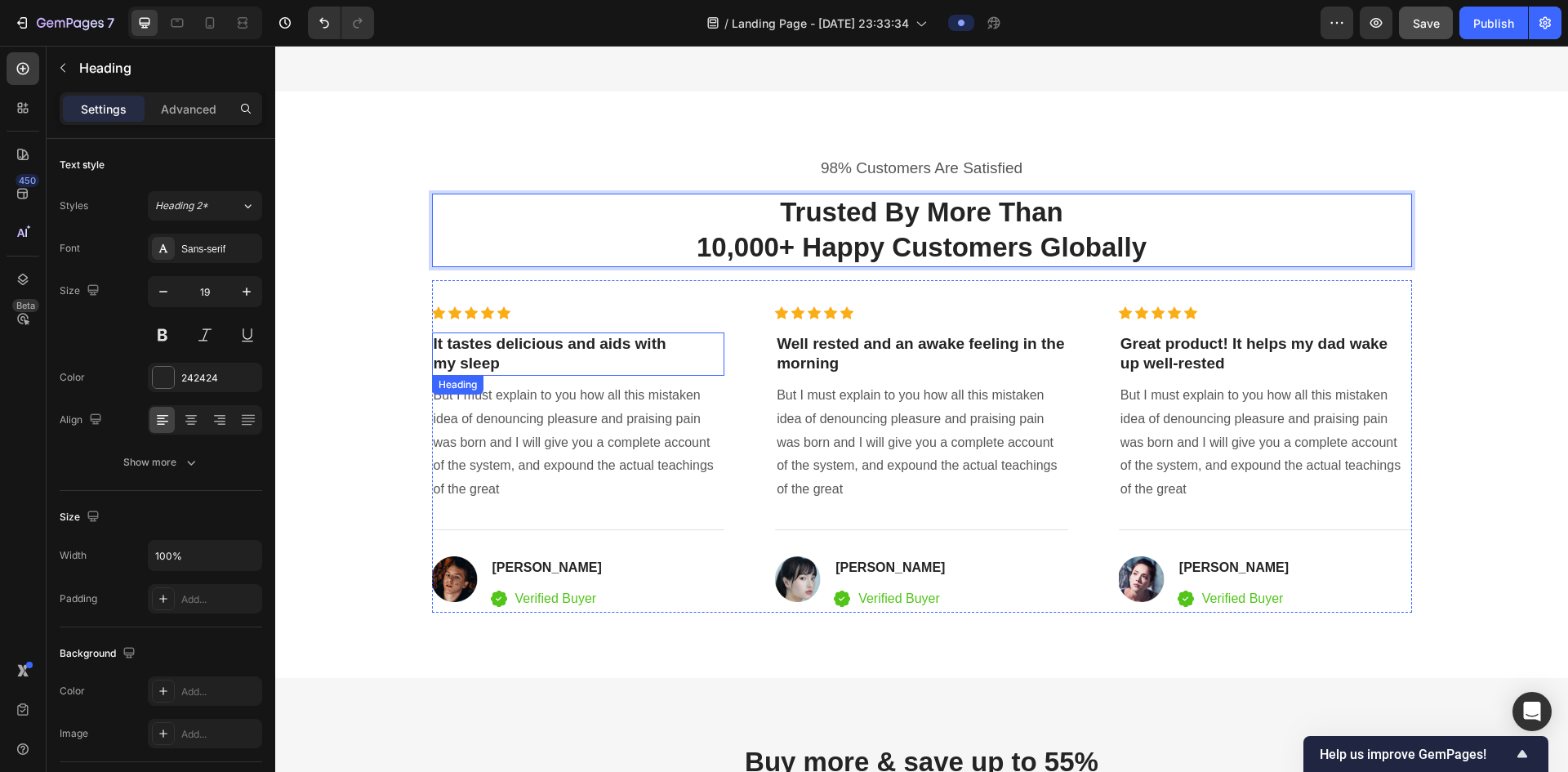
click at [563, 365] on p "It tastes delicious and aids with my sleep" at bounding box center [579, 354] width 290 height 40
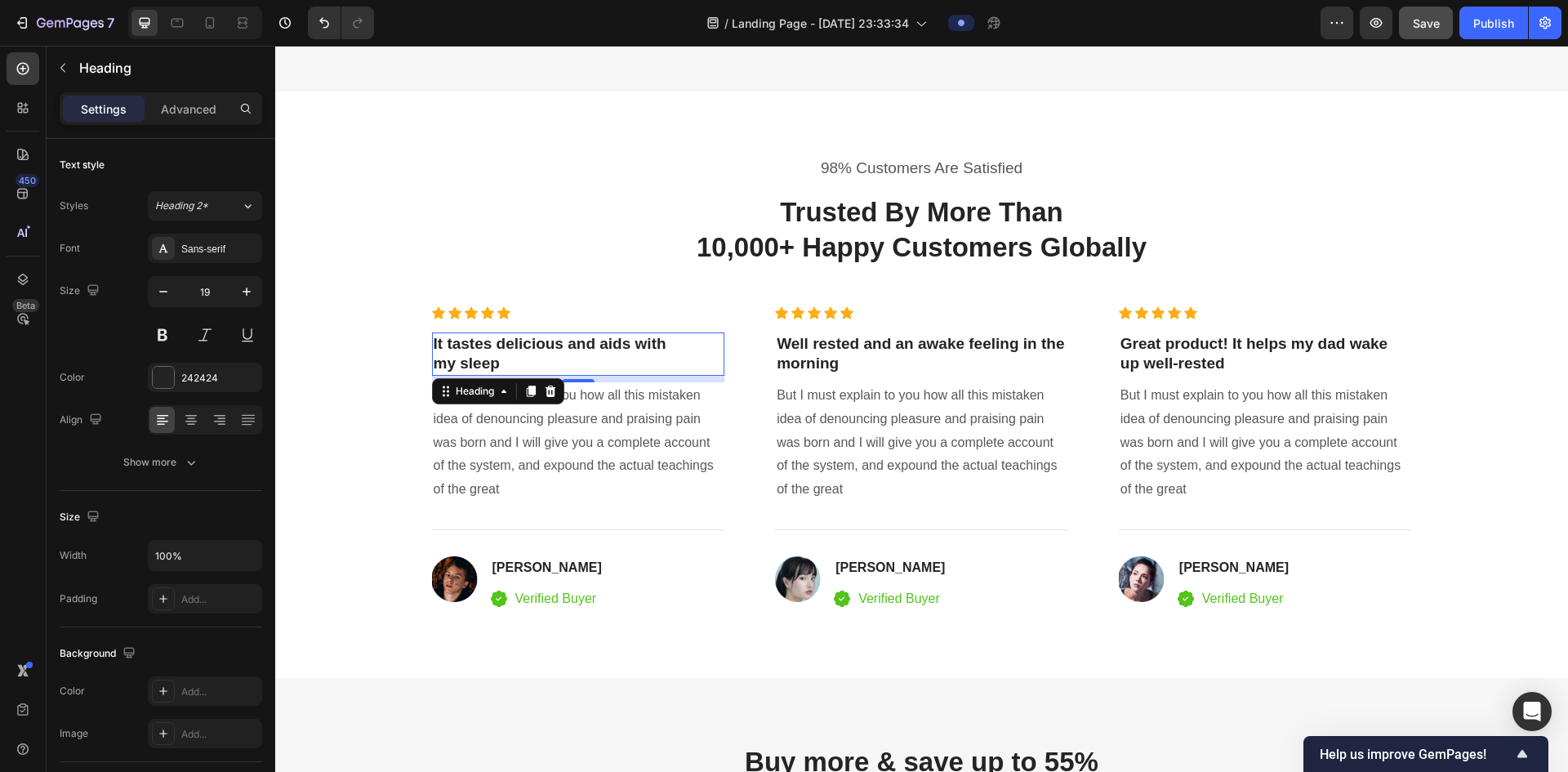
click at [614, 343] on p "It tastes delicious and aids with my sleep" at bounding box center [579, 354] width 290 height 40
click at [613, 343] on p "It tastes delicious and aids with my sleep" at bounding box center [579, 354] width 290 height 40
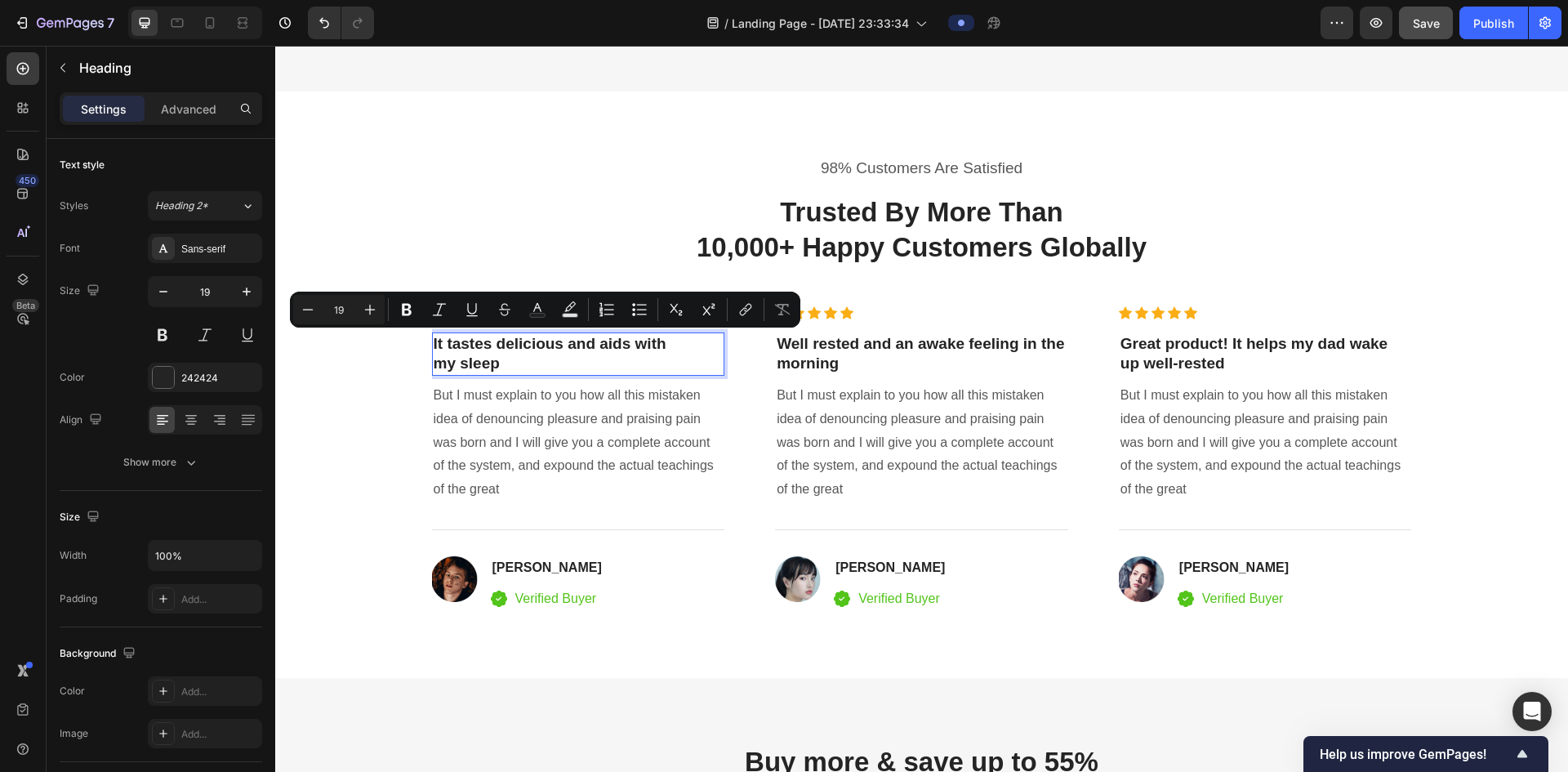
click at [565, 361] on p "It tastes delicious and aids with my sleep" at bounding box center [579, 354] width 290 height 40
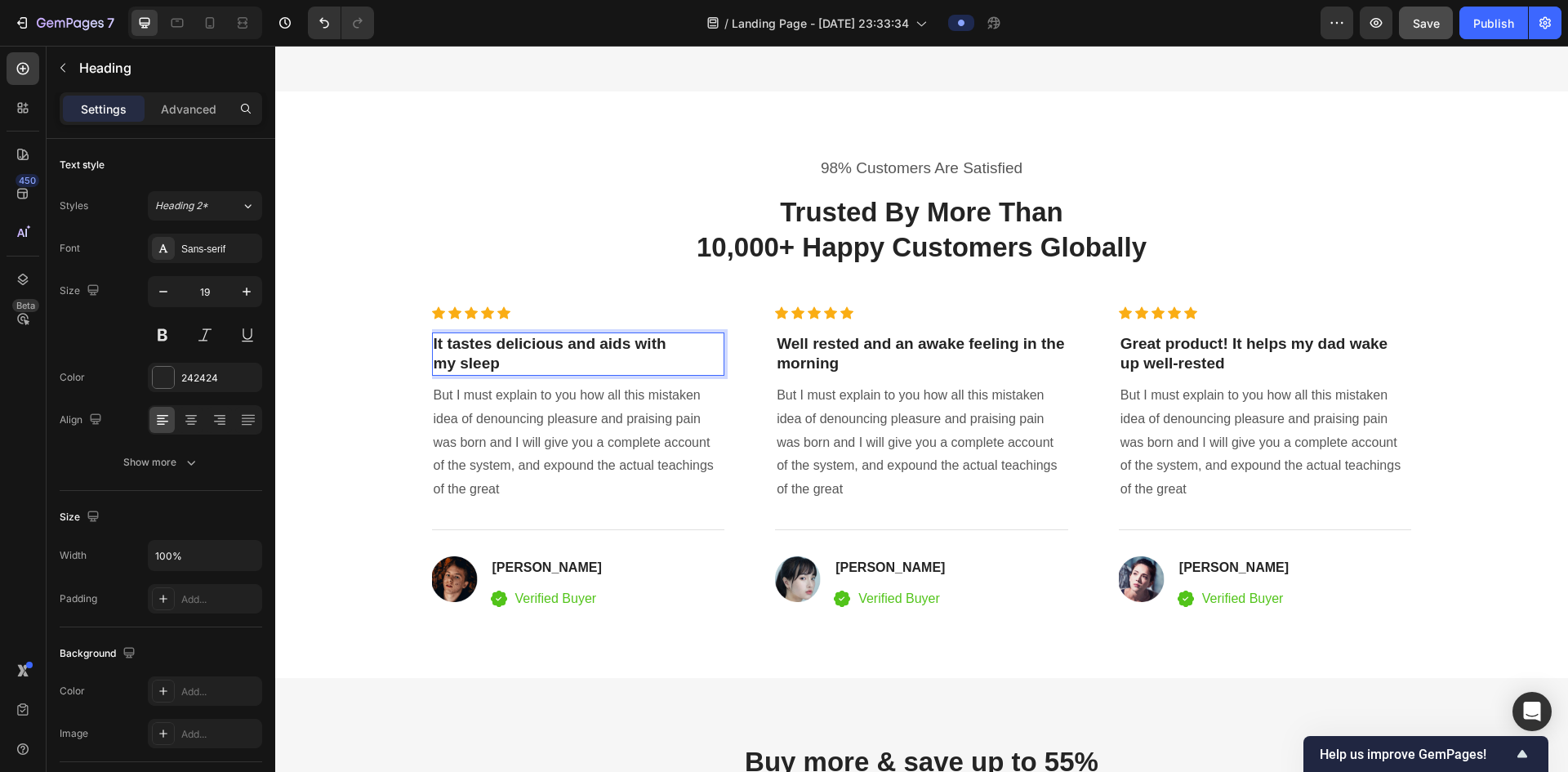
click at [564, 360] on p "It tastes delicious and aids with my sleep" at bounding box center [579, 354] width 290 height 40
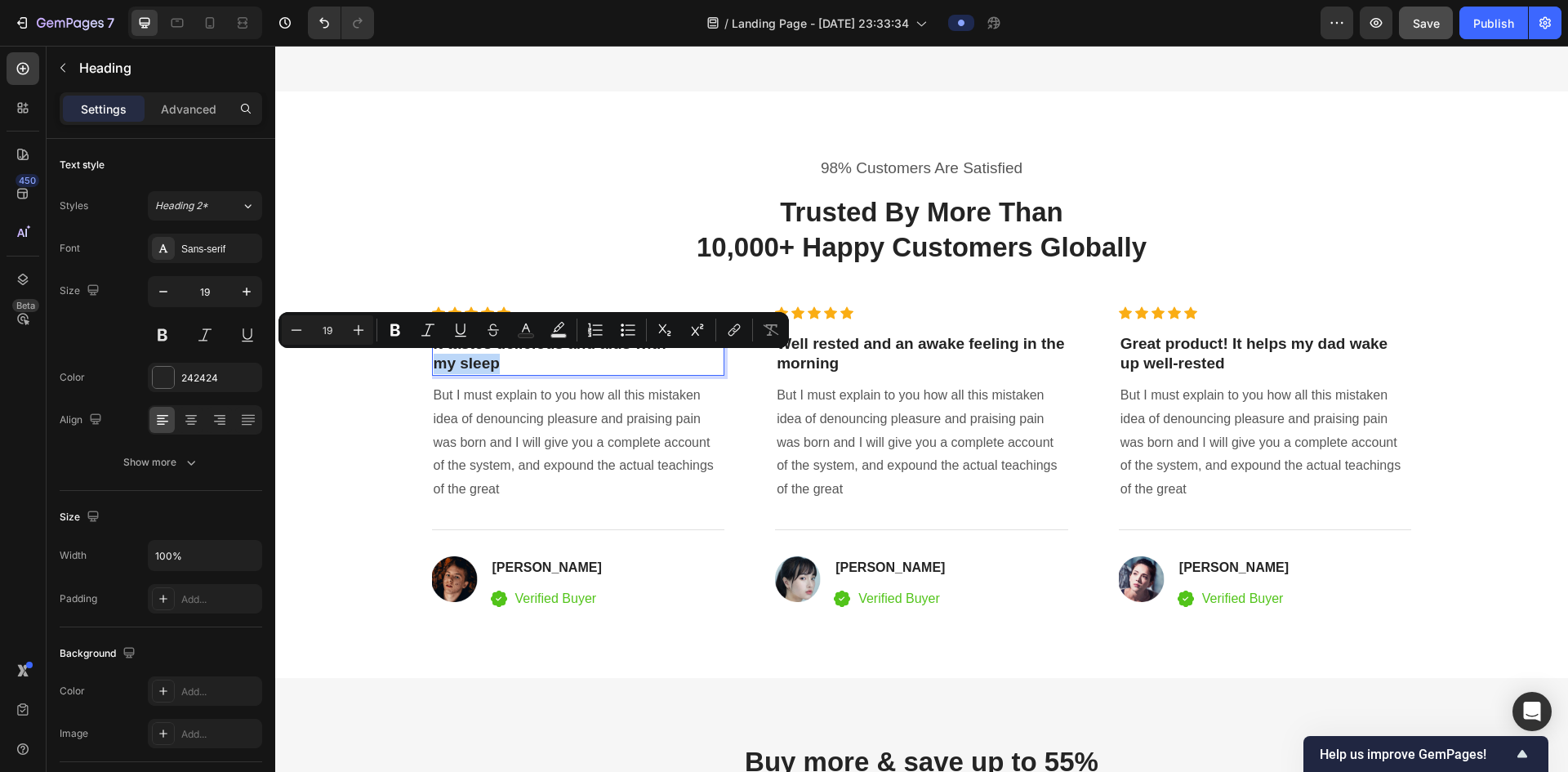
click at [564, 360] on p "It tastes delicious and aids with my sleep" at bounding box center [579, 354] width 290 height 40
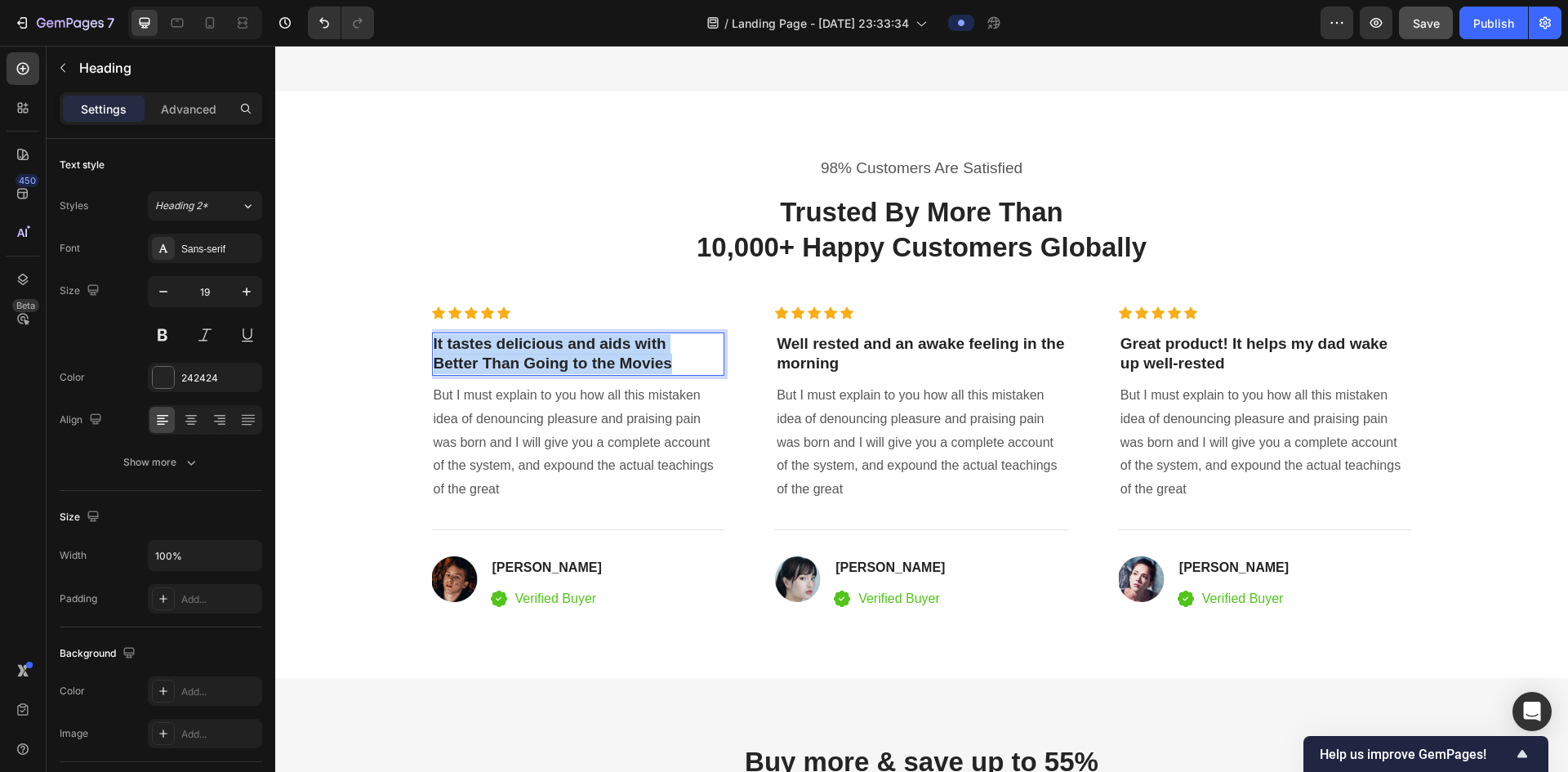
drag, startPoint x: 632, startPoint y: 355, endPoint x: 413, endPoint y: 329, distance: 220.5
click at [415, 333] on div "98% Customers Are Satisfied Text block Trusted By More Than 10,000+ Happy Custo…" at bounding box center [921, 385] width 1268 height 456
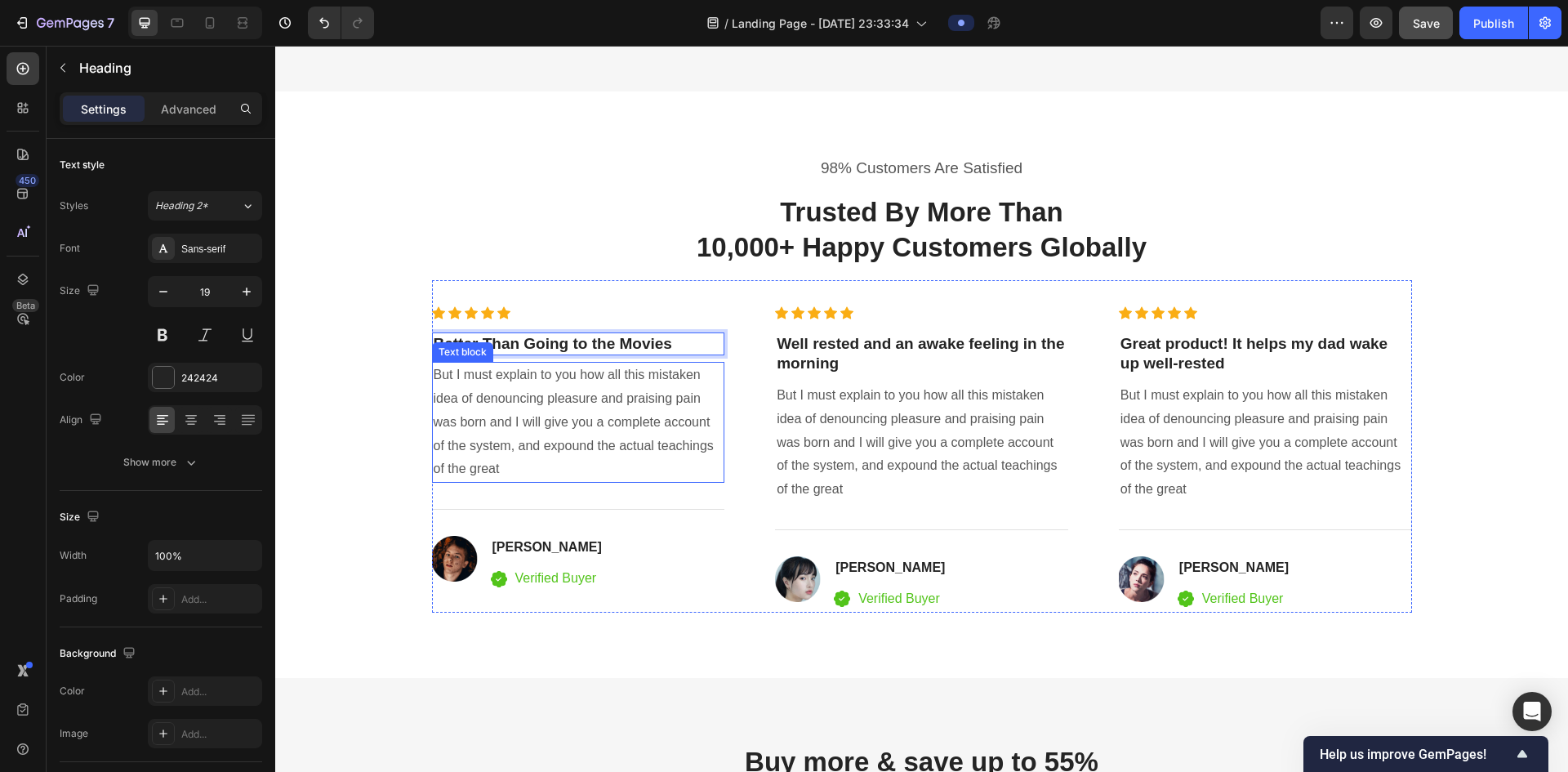
click at [515, 439] on p "But I must explain to you how all this mistaken idea of denouncing pleasure and…" at bounding box center [579, 422] width 290 height 118
click at [515, 439] on p "But I must explain to you how all this mistaken idea of denouncing pleasure and…" at bounding box center [579, 422] width 290 height 118
click at [515, 439] on p "But I must explain to you how all this mistaken idea of denouncing pleasure and…" at bounding box center [579, 422] width 290 height 118
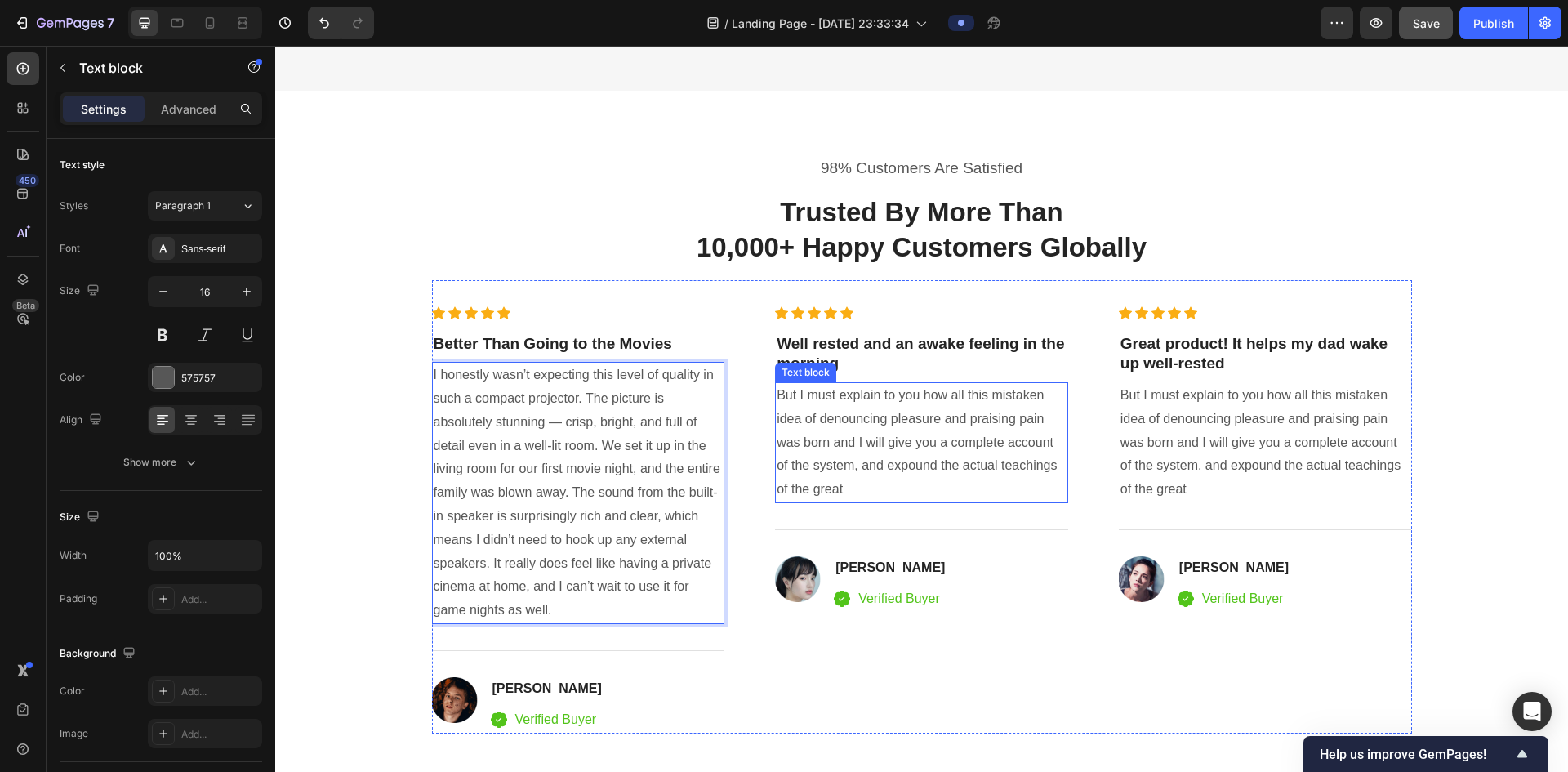
click at [797, 428] on p "But I must explain to you how all this mistaken idea of denouncing pleasure and…" at bounding box center [922, 442] width 290 height 118
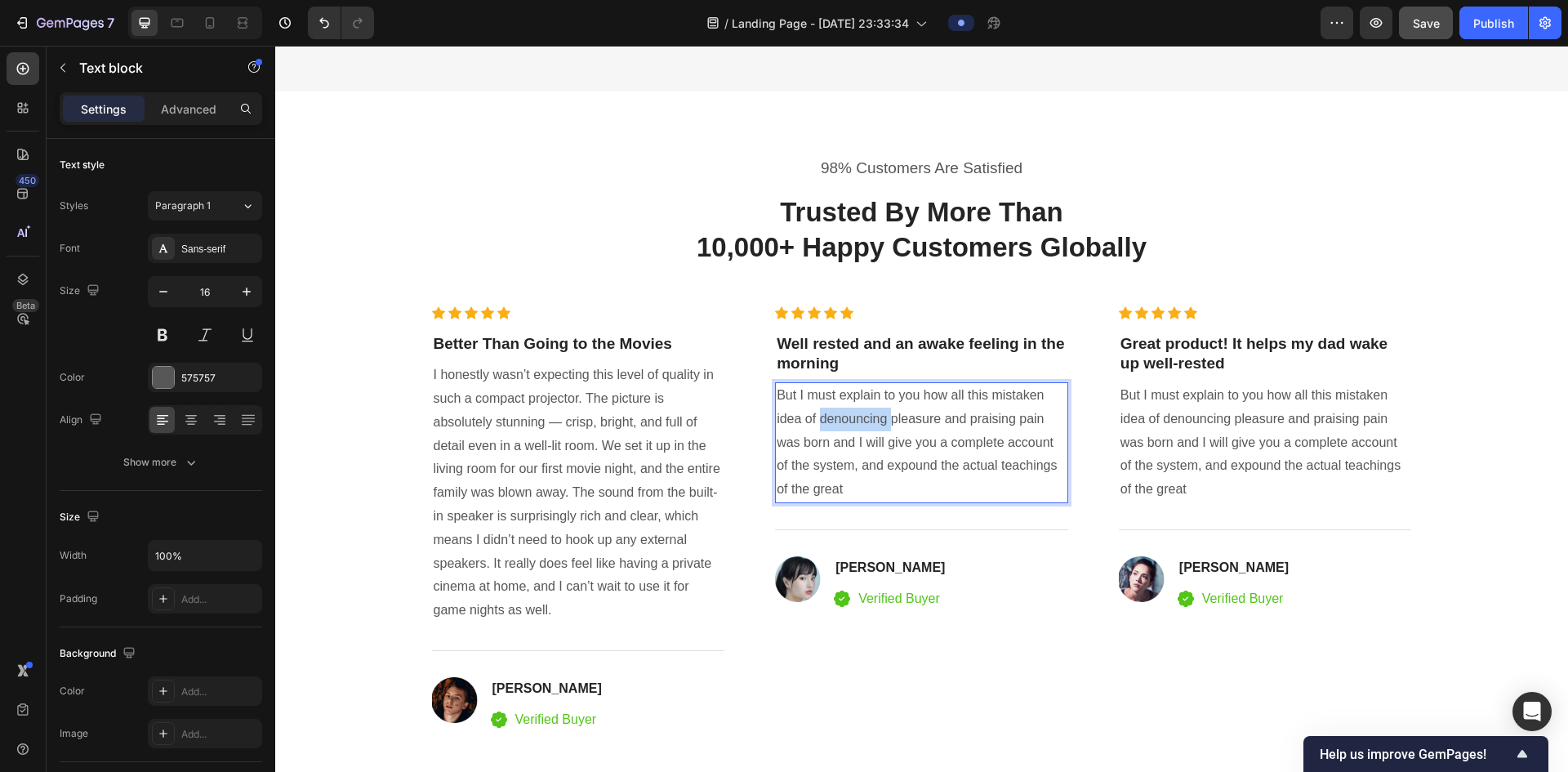
click at [797, 428] on p "But I must explain to you how all this mistaken idea of denouncing pleasure and…" at bounding box center [922, 442] width 290 height 118
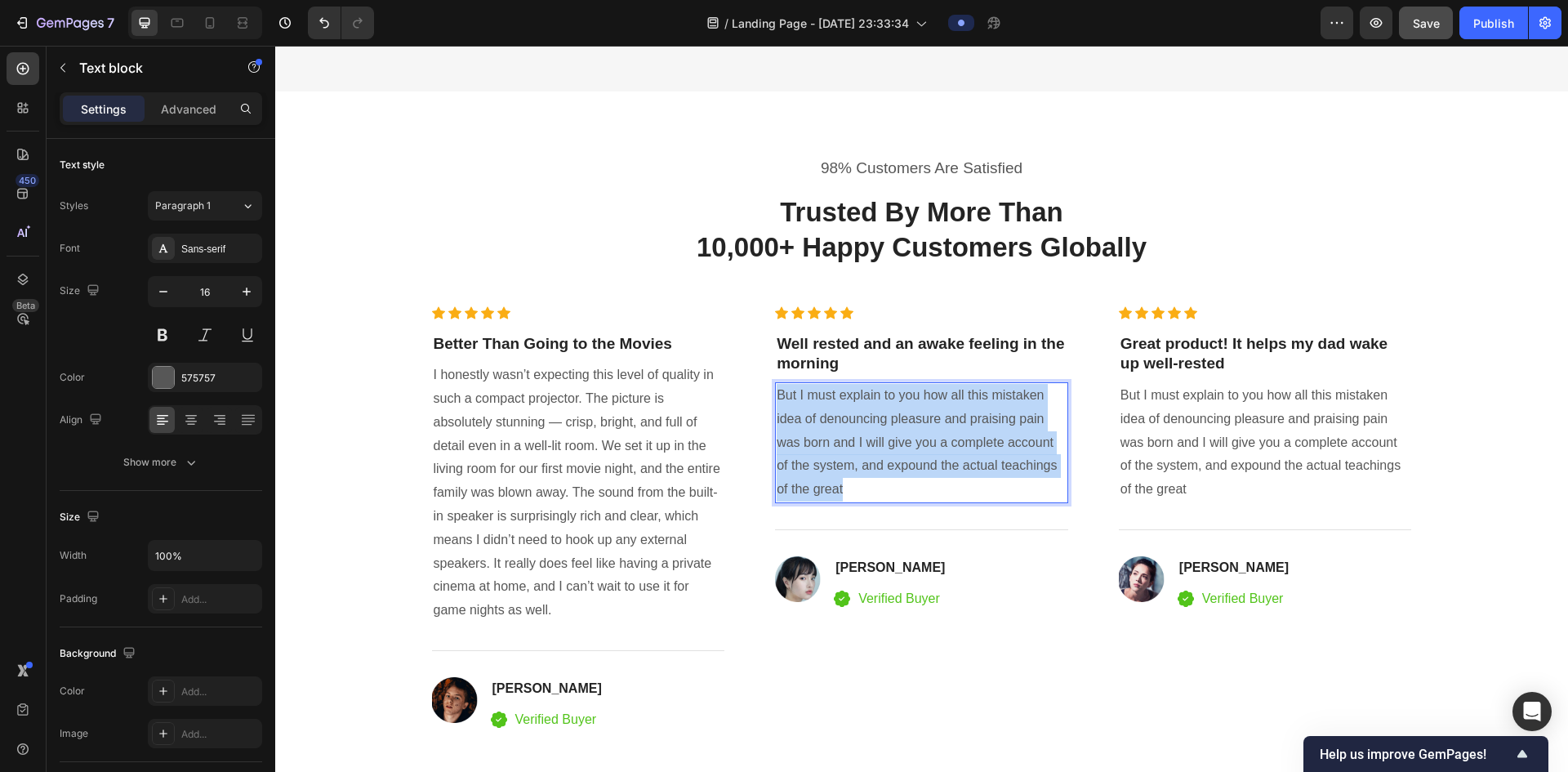
click at [797, 428] on p "But I must explain to you how all this mistaken idea of denouncing pleasure and…" at bounding box center [922, 442] width 290 height 118
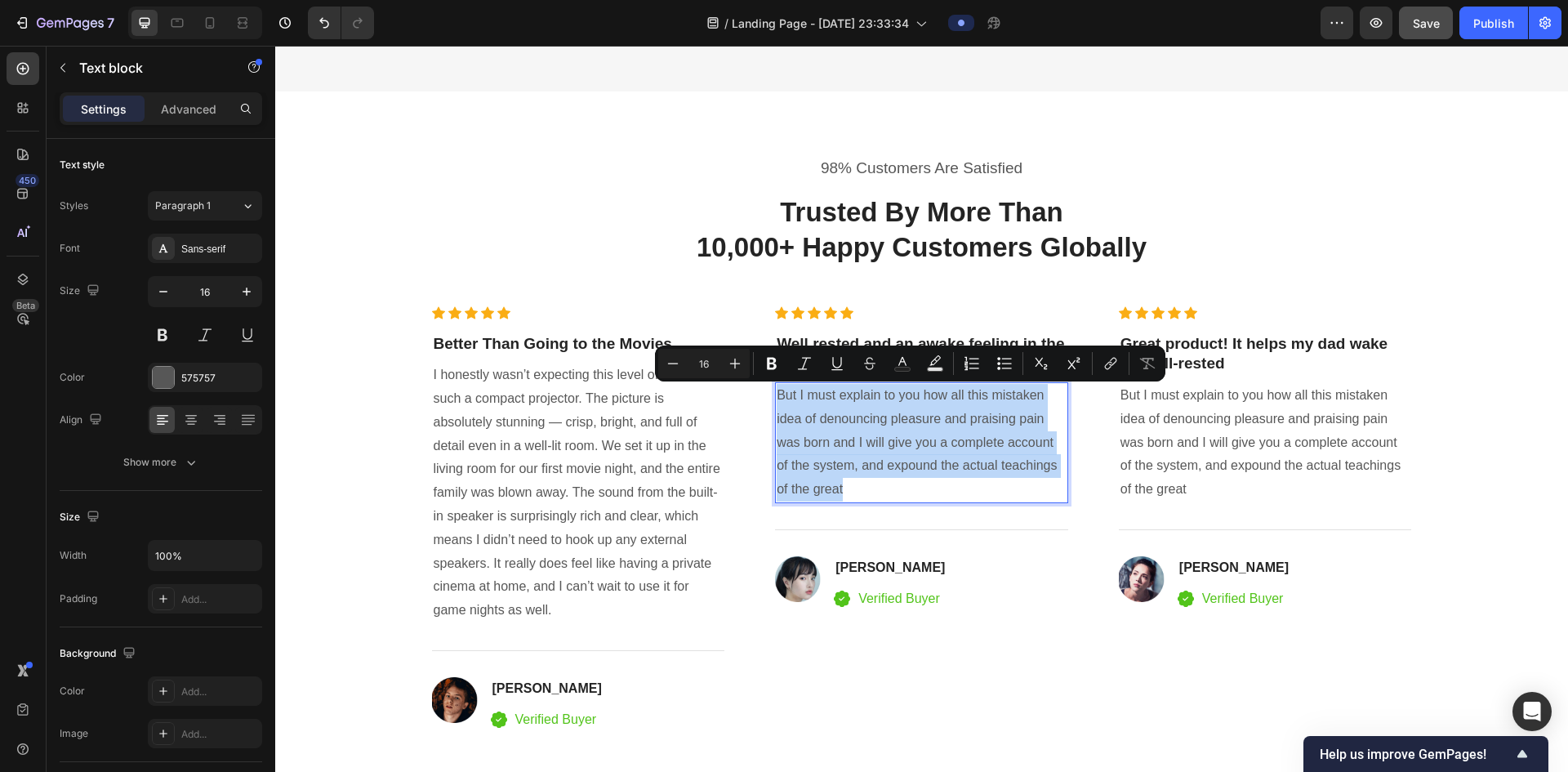
click at [797, 424] on p "But I must explain to you how all this mistaken idea of denouncing pleasure and…" at bounding box center [922, 442] width 290 height 118
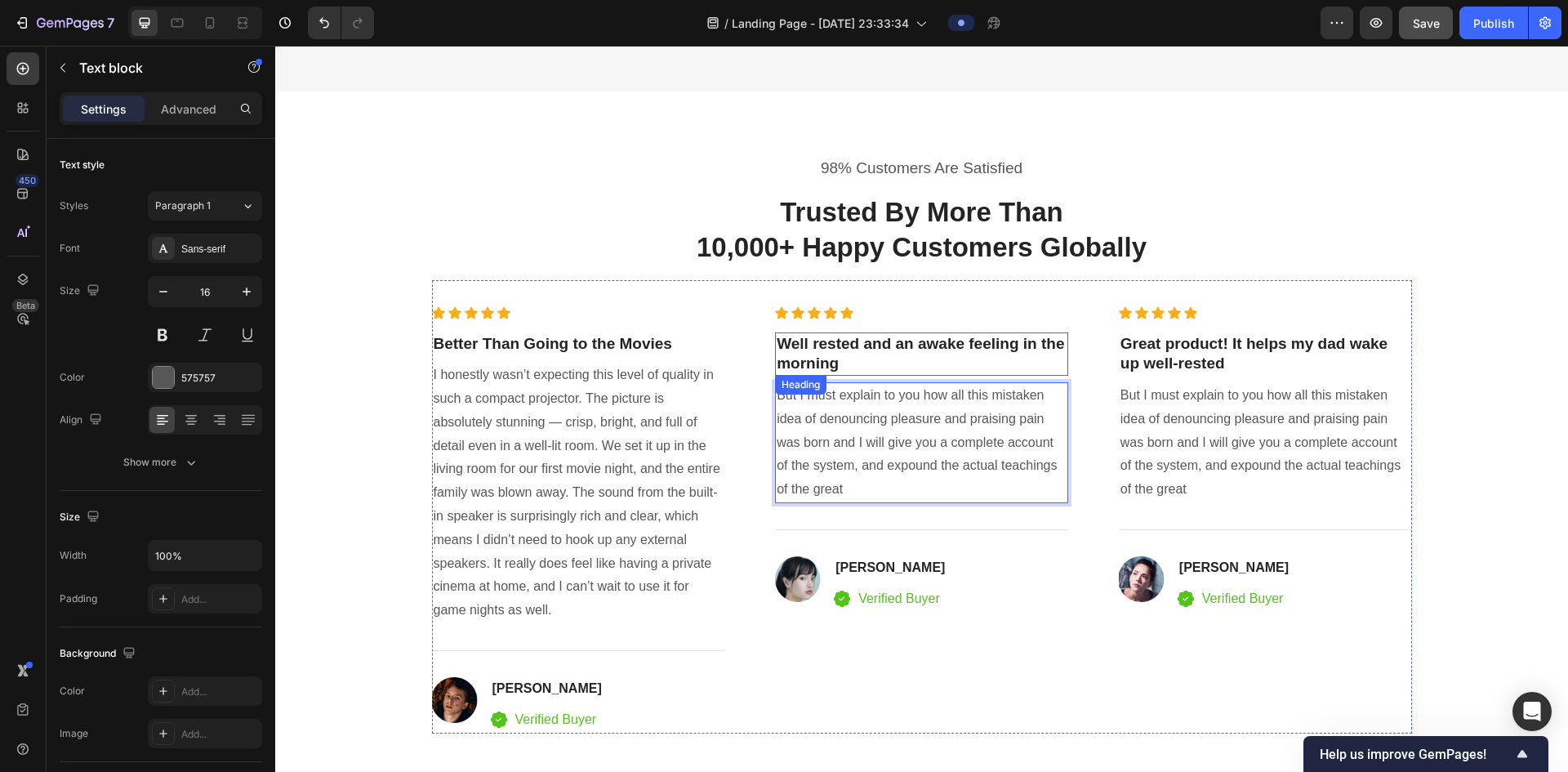
click at [797, 353] on p "Well rested and an awake feeling in the morning" at bounding box center [922, 354] width 290 height 40
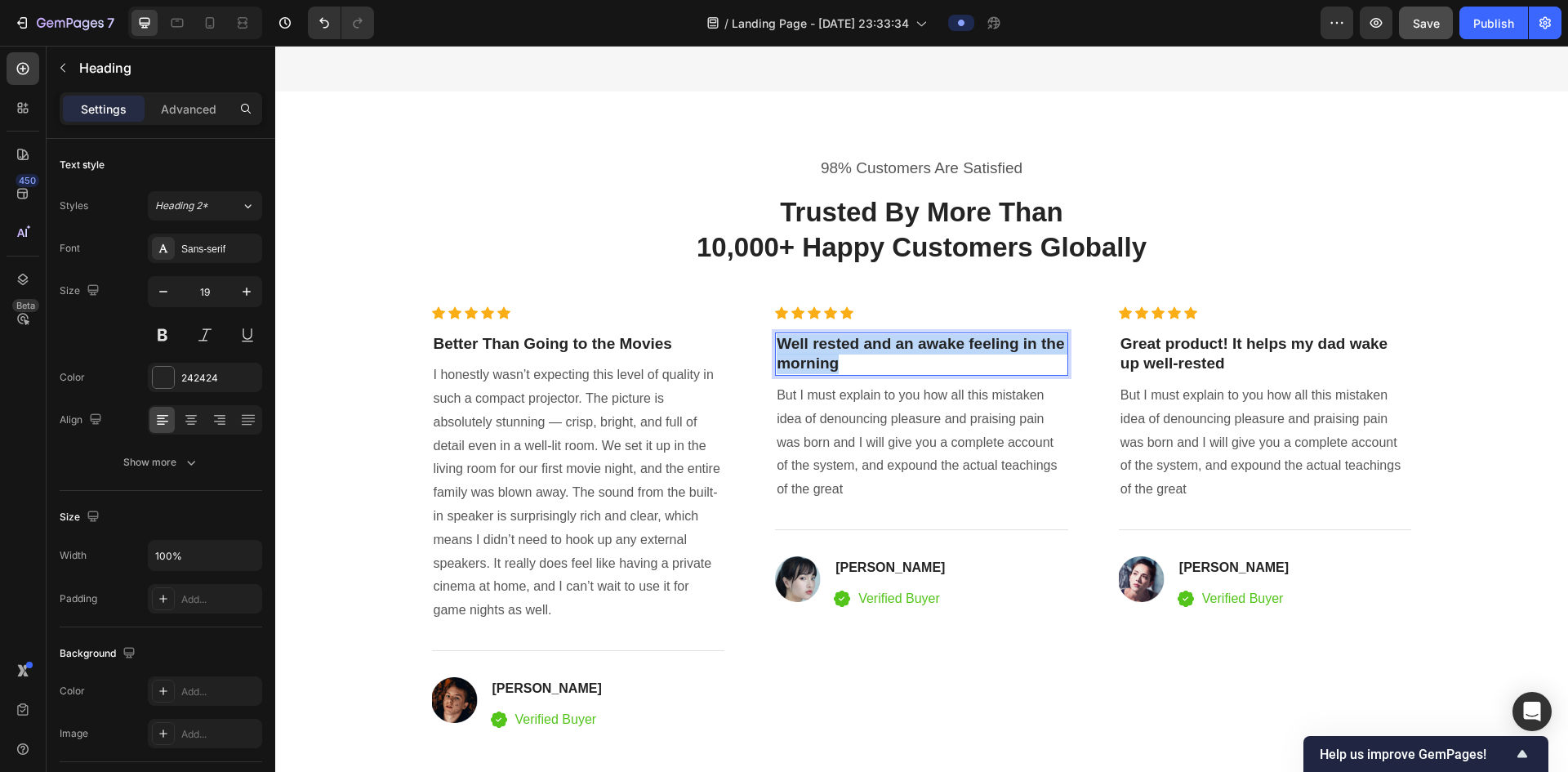
click at [797, 353] on p "Well rested and an awake feeling in the morning" at bounding box center [922, 354] width 290 height 40
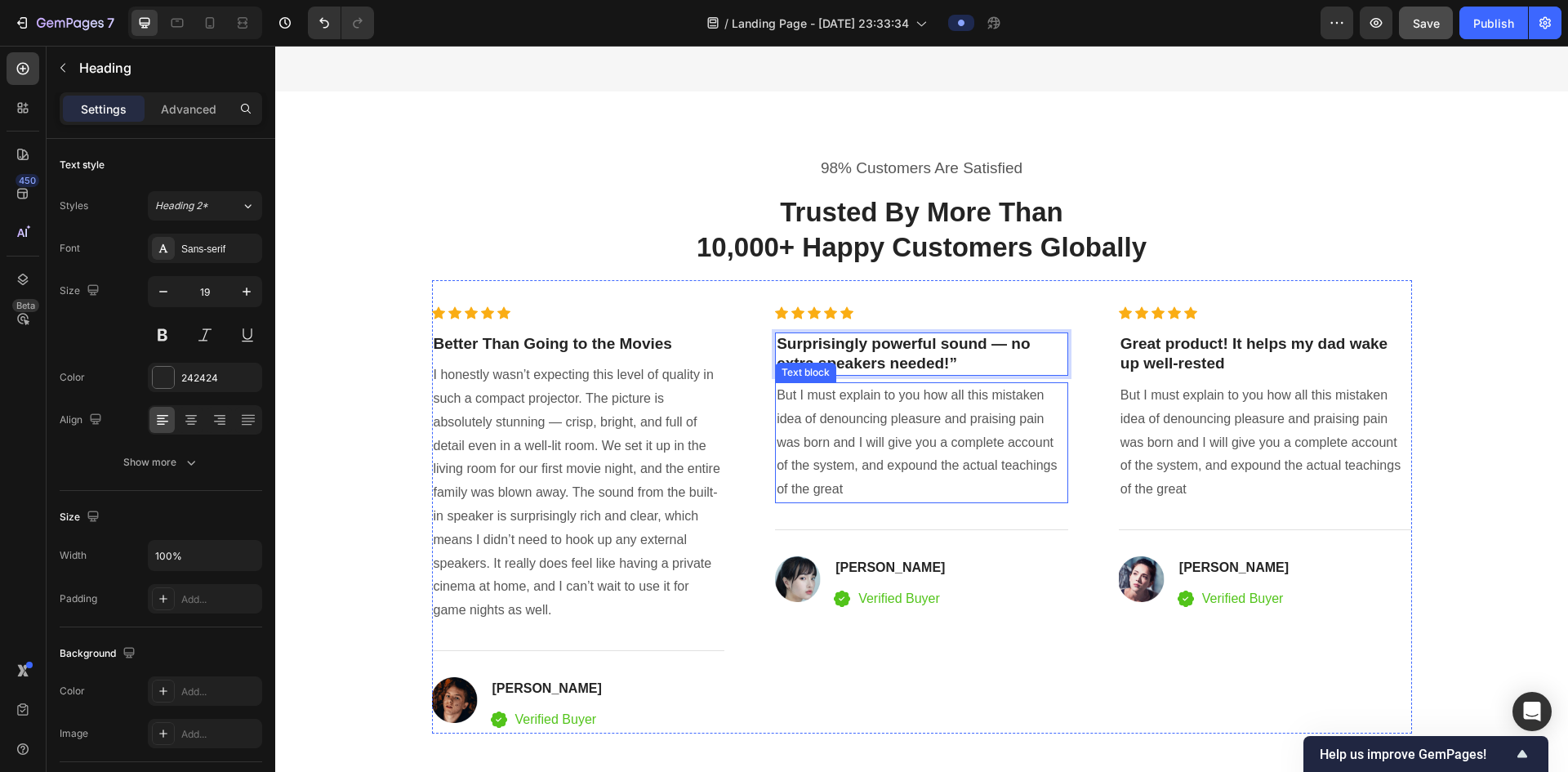
click at [797, 451] on p "But I must explain to you how all this mistaken idea of denouncing pleasure and…" at bounding box center [922, 442] width 290 height 118
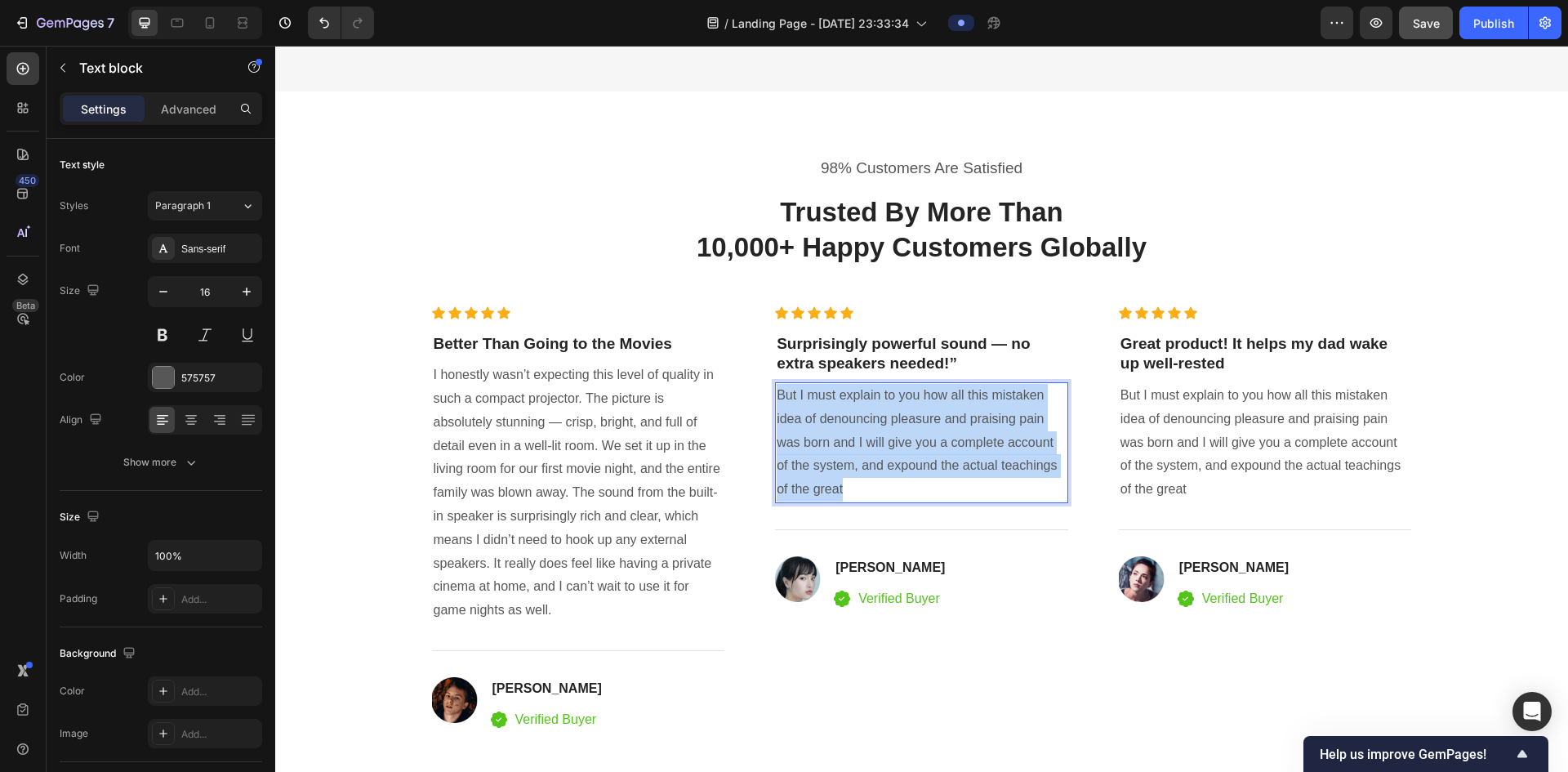
click at [797, 451] on p "But I must explain to you how all this mistaken idea of denouncing pleasure and…" at bounding box center [922, 442] width 290 height 118
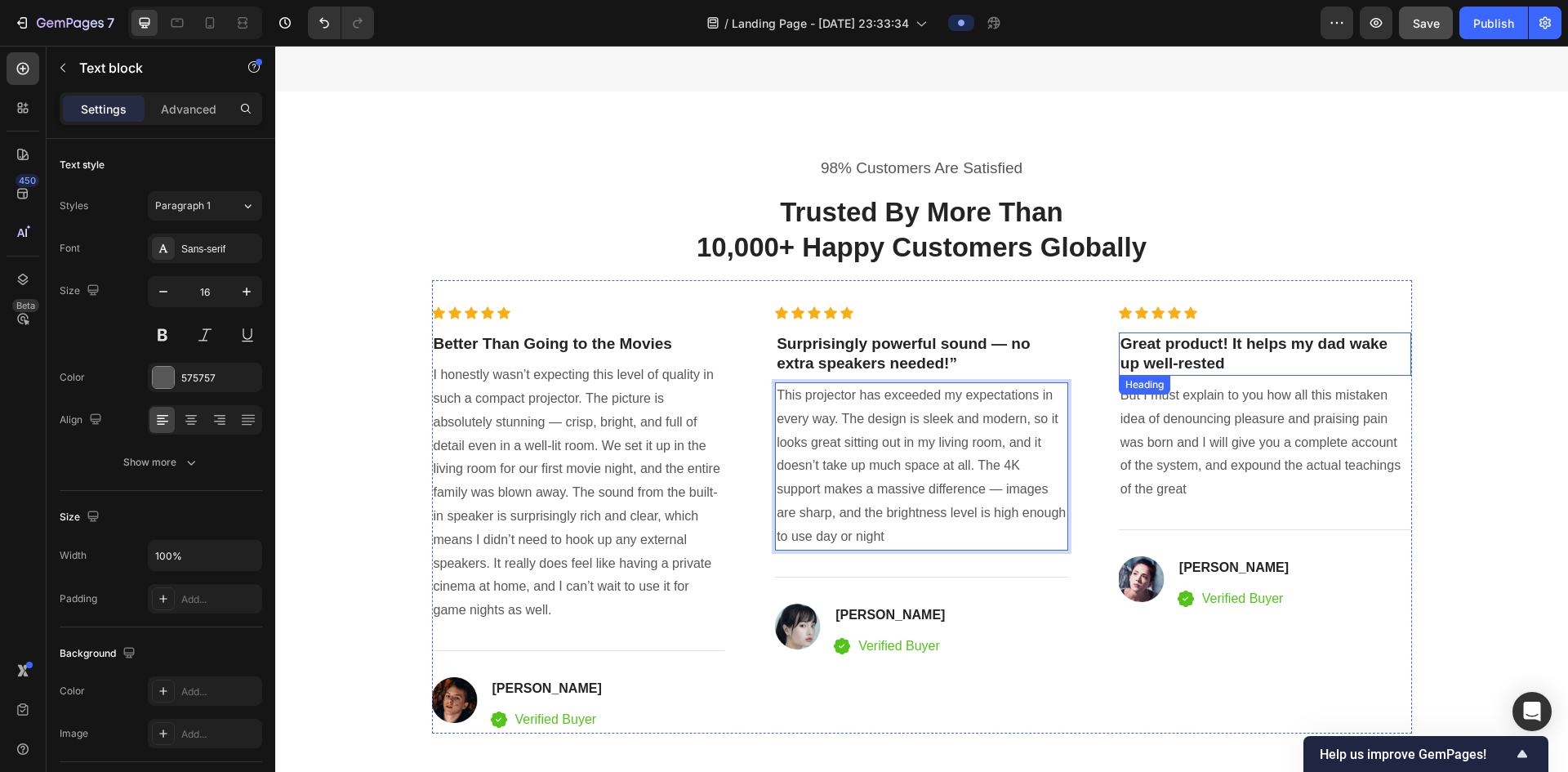
click at [797, 322] on div "Icon Icon Icon Icon Icon Icon List Hoz Great product! It helps my dad wake up w…" at bounding box center [1265, 520] width 293 height 428
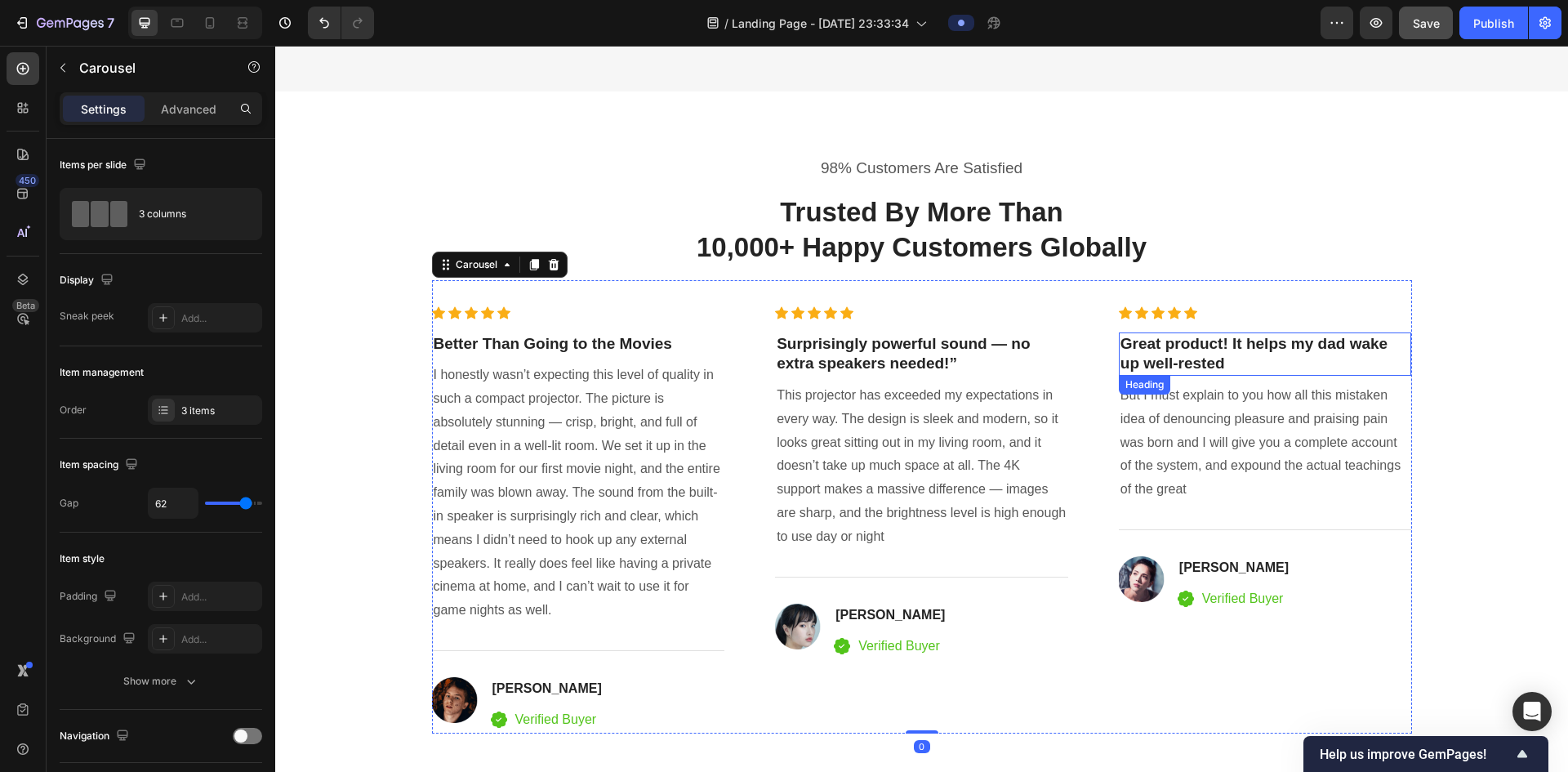
click at [797, 349] on p "Great product! It helps my dad wake up well-rested" at bounding box center [1266, 354] width 290 height 40
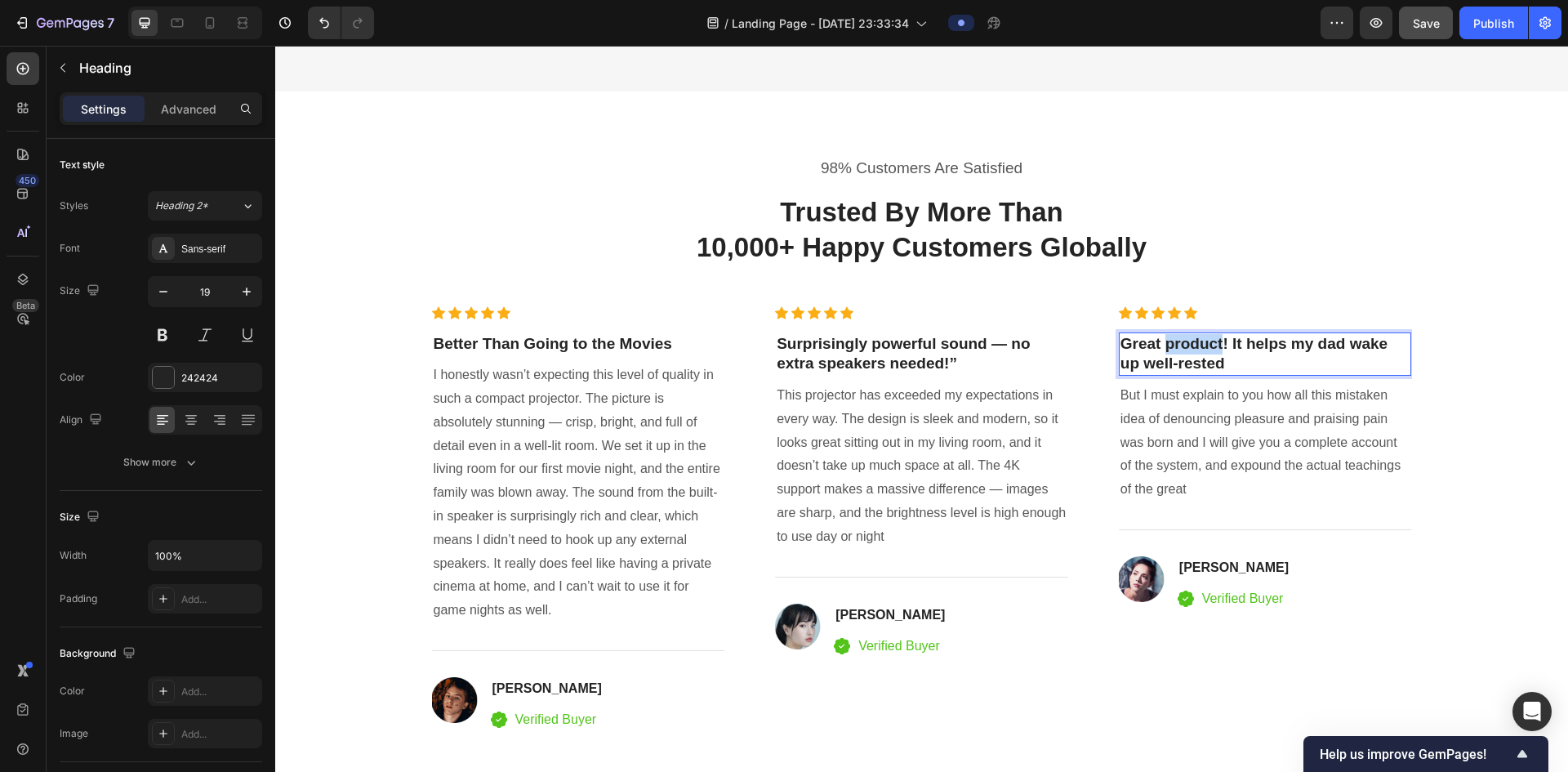
click at [797, 348] on p "Great product! It helps my dad wake up well-rested" at bounding box center [1266, 354] width 290 height 40
click at [797, 363] on p "Surprisingly powerful sound — no extra speakers needed!”" at bounding box center [922, 354] width 290 height 40
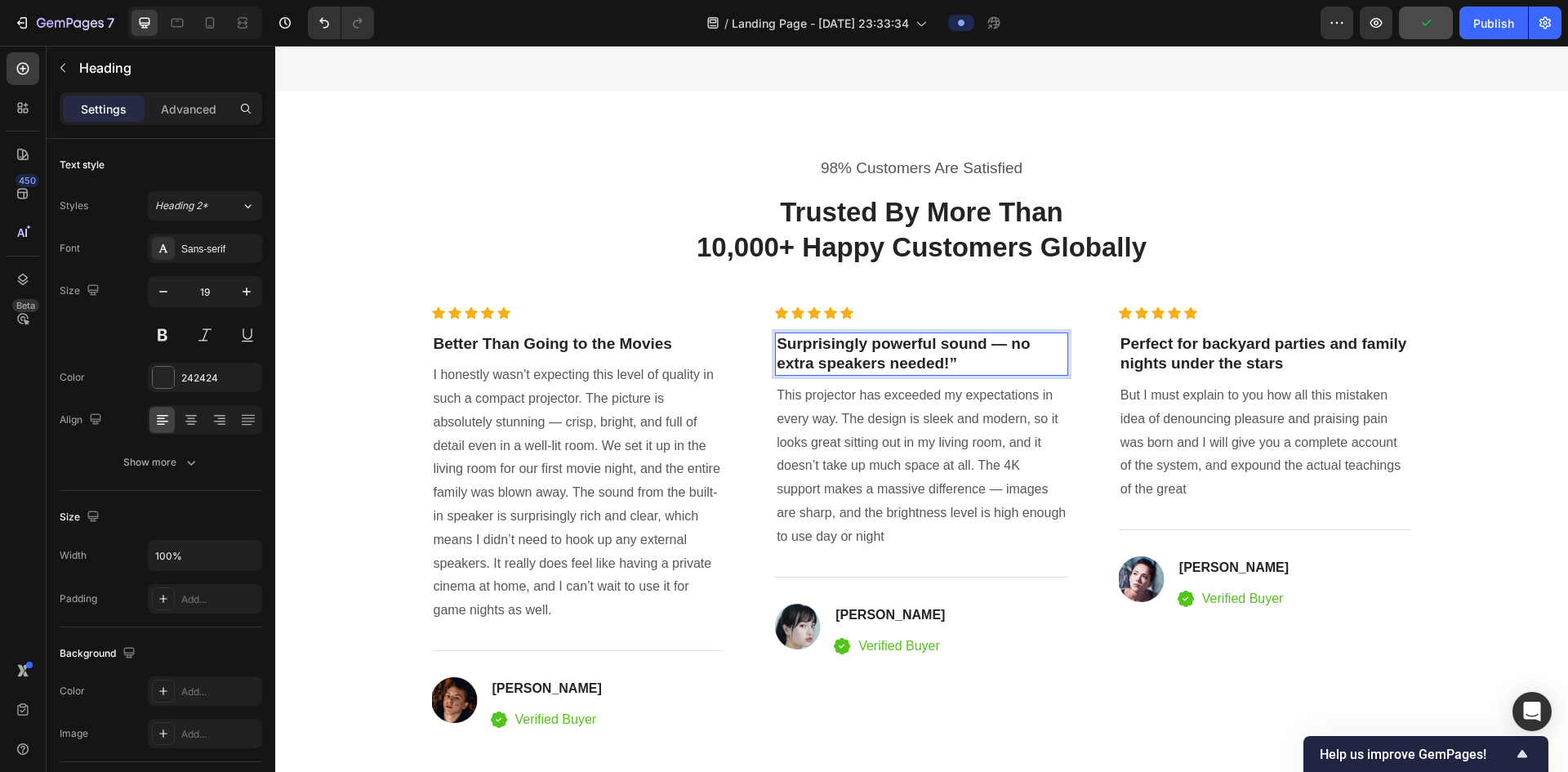
click at [797, 363] on p "Surprisingly powerful sound — no extra speakers needed!”" at bounding box center [922, 354] width 290 height 40
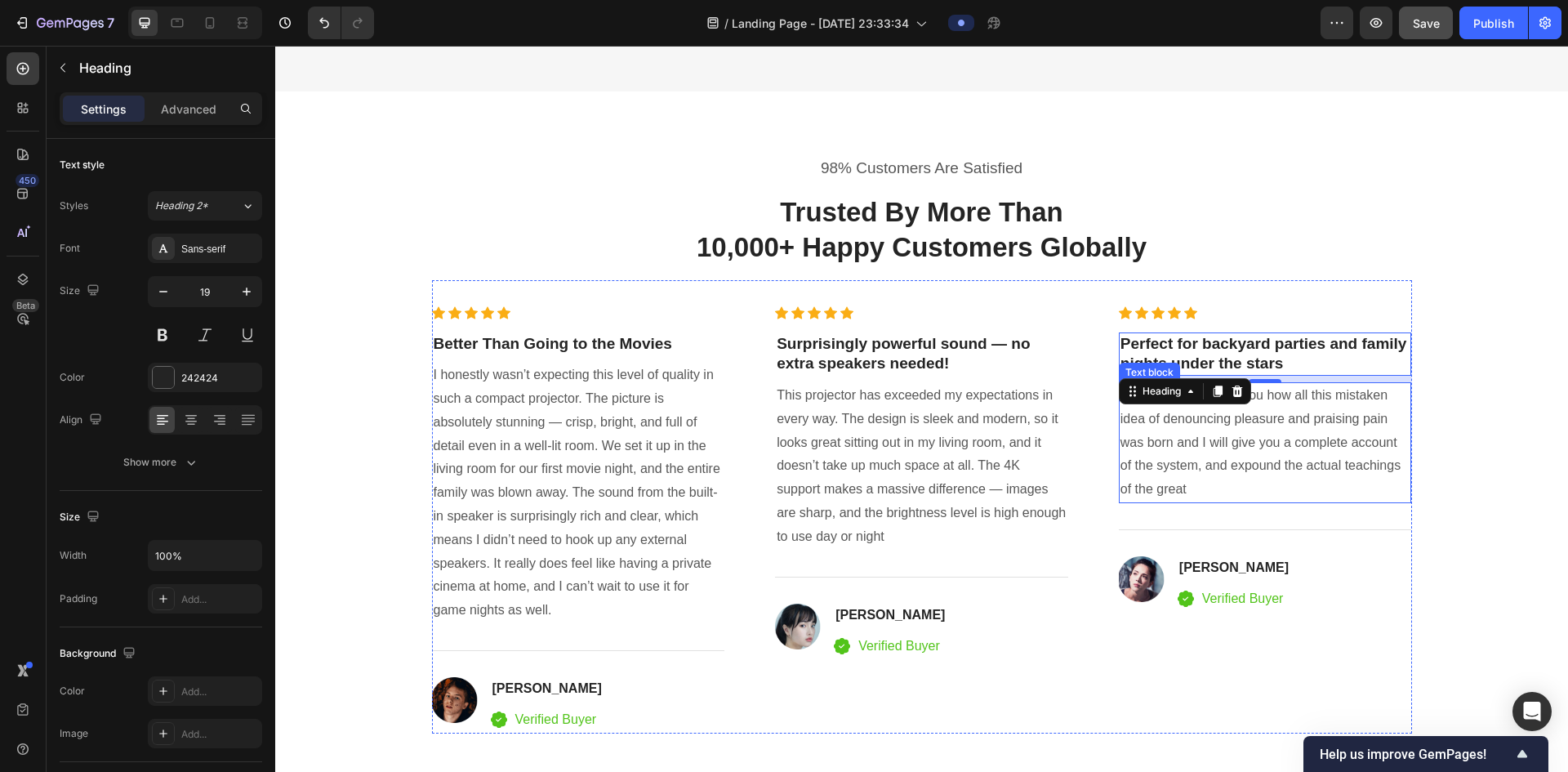
click at [797, 449] on p "But I must explain to you how all this mistaken idea of denouncing pleasure and…" at bounding box center [1266, 442] width 290 height 118
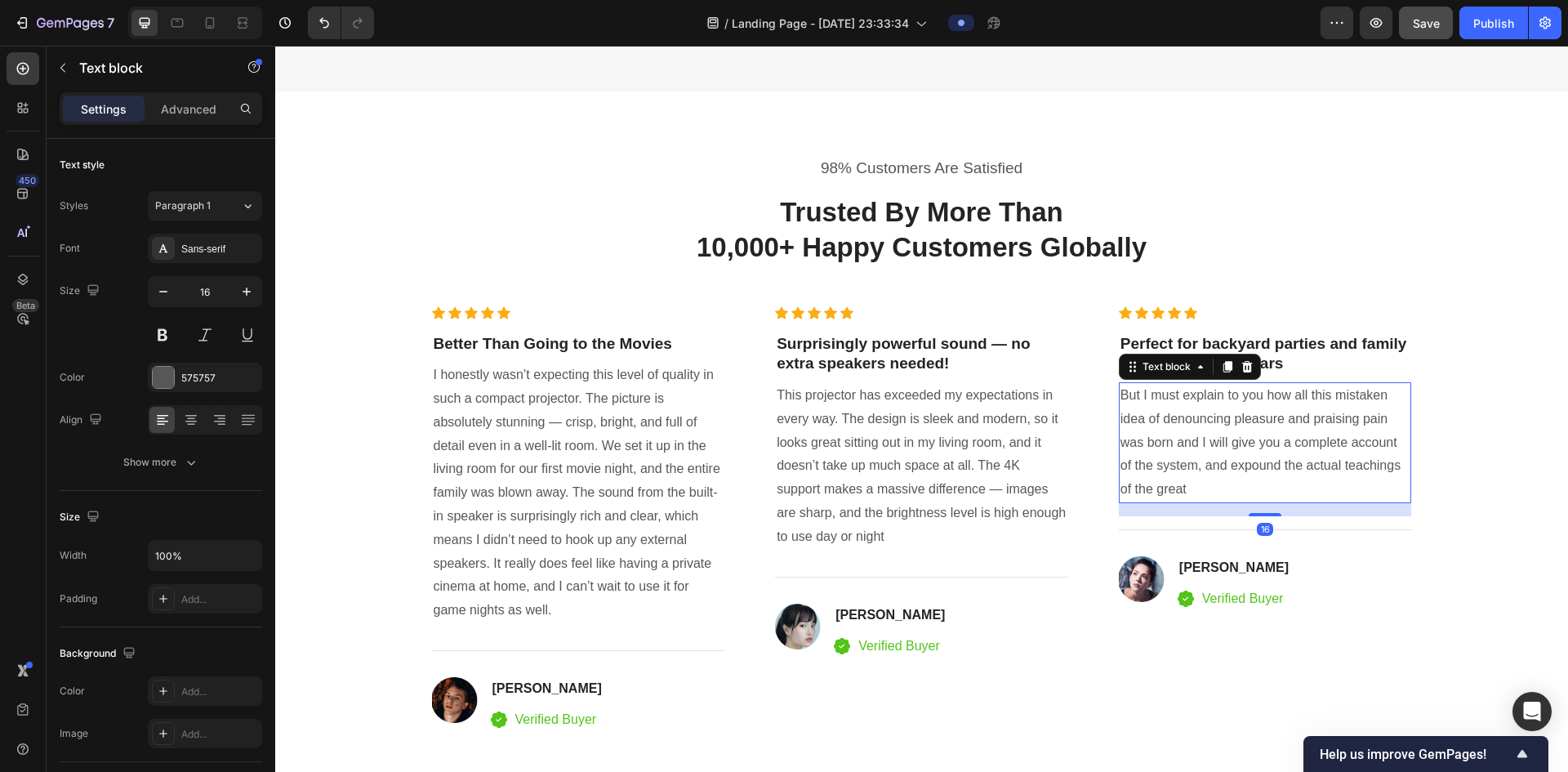
click at [797, 451] on p "But I must explain to you how all this mistaken idea of denouncing pleasure and…" at bounding box center [1266, 442] width 290 height 118
click at [797, 453] on p "But I must explain to you how all this mistaken idea of denouncing pleasure and…" at bounding box center [1266, 442] width 290 height 118
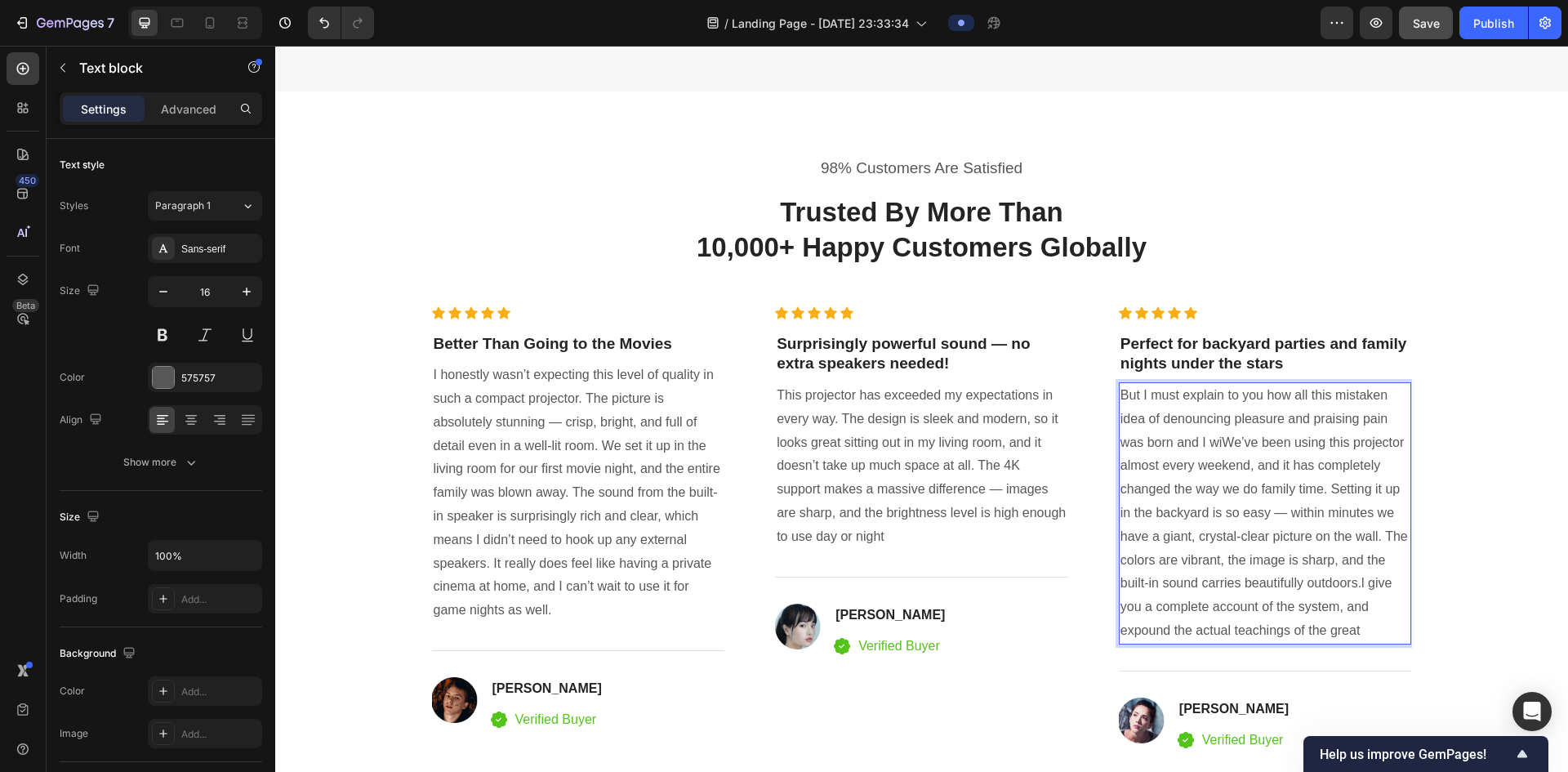
click at [797, 451] on p "But I must explain to you how all this mistaken idea of denouncing pleasure and…" at bounding box center [1266, 513] width 290 height 259
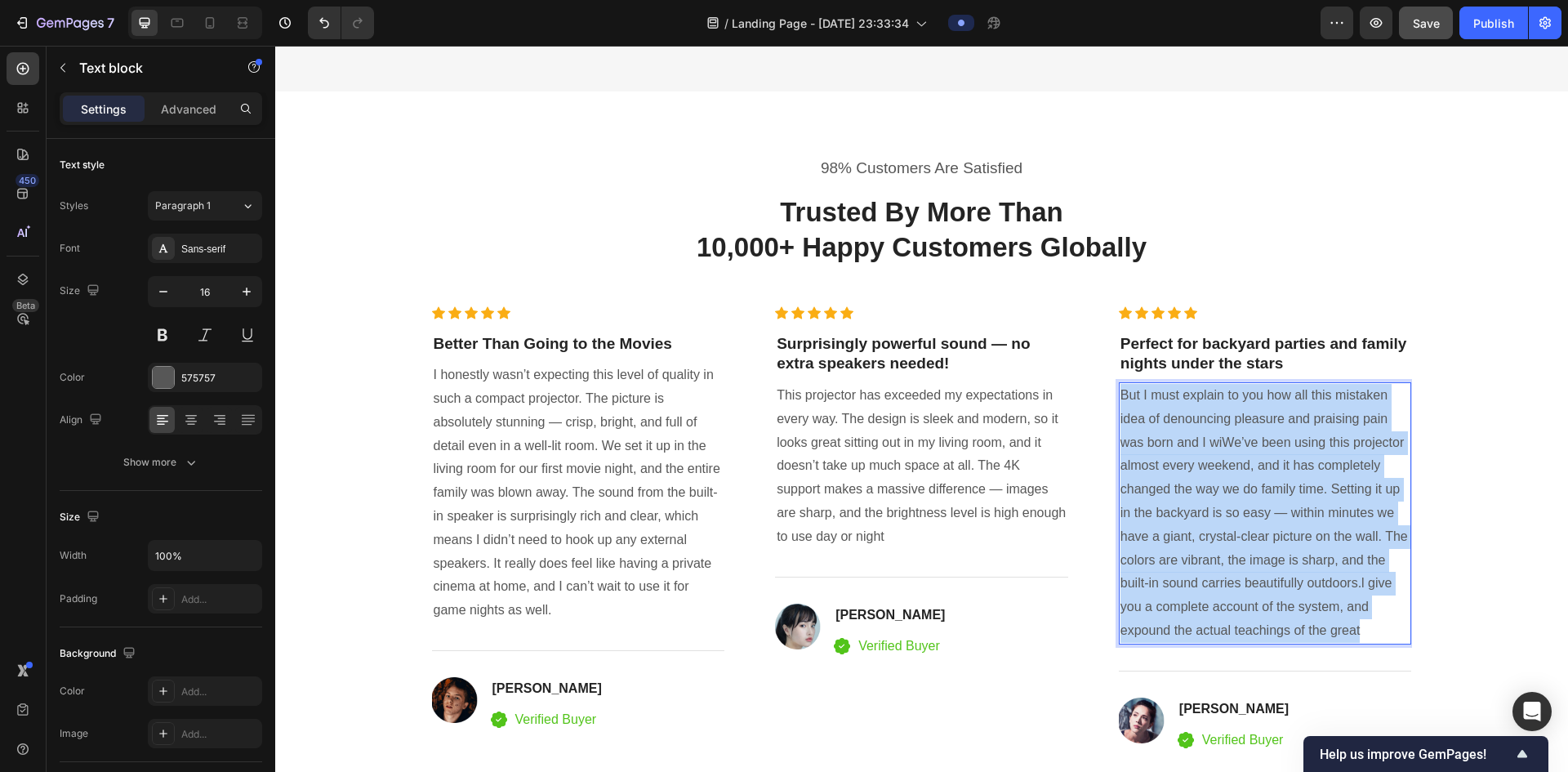
click at [797, 451] on p "But I must explain to you how all this mistaken idea of denouncing pleasure and…" at bounding box center [1266, 513] width 290 height 259
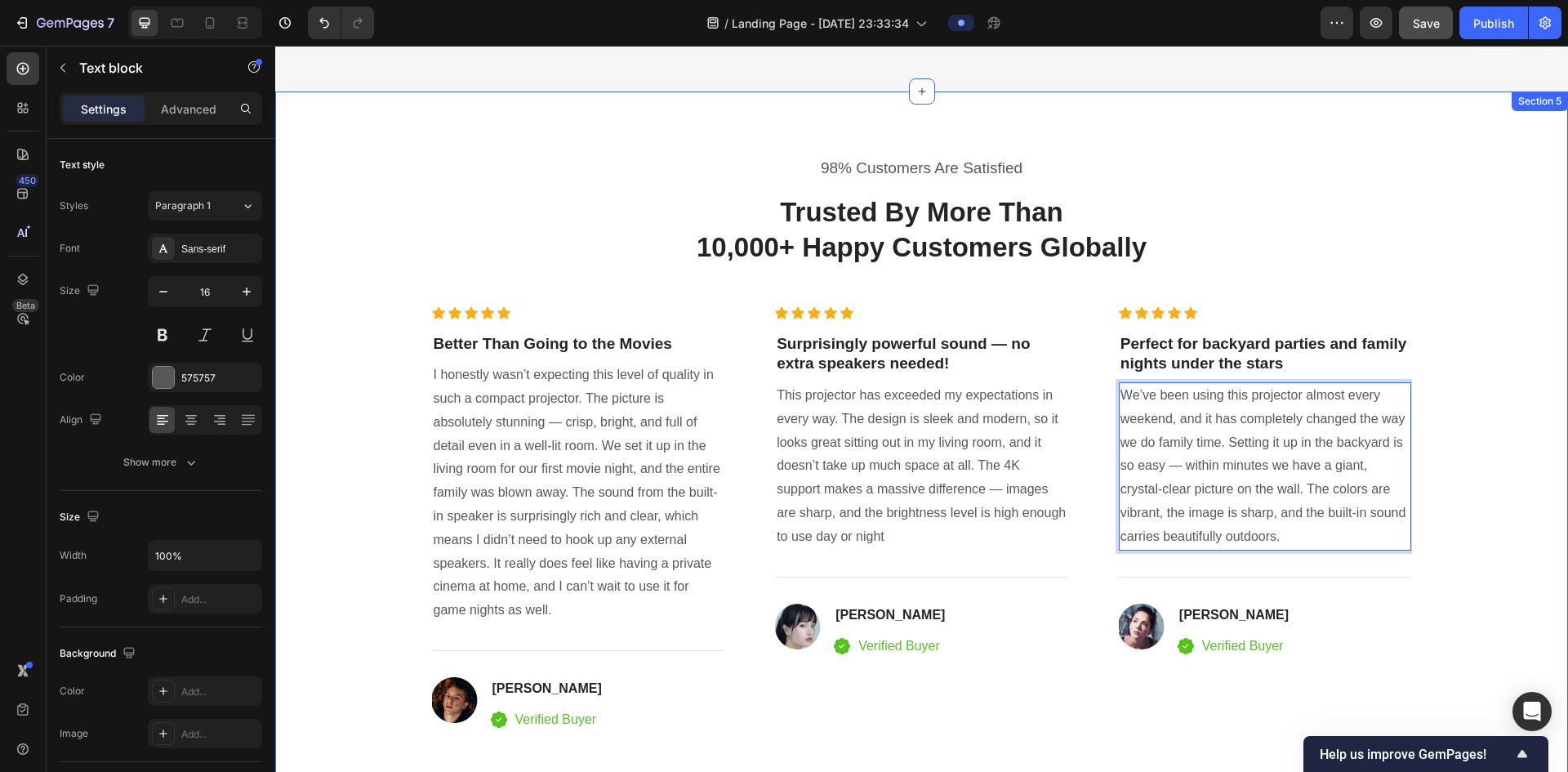
click at [797, 453] on div "98% Customers Are Satisfied Text block Trusted By More Than 10,000+ Happy Custo…" at bounding box center [921, 445] width 1268 height 576
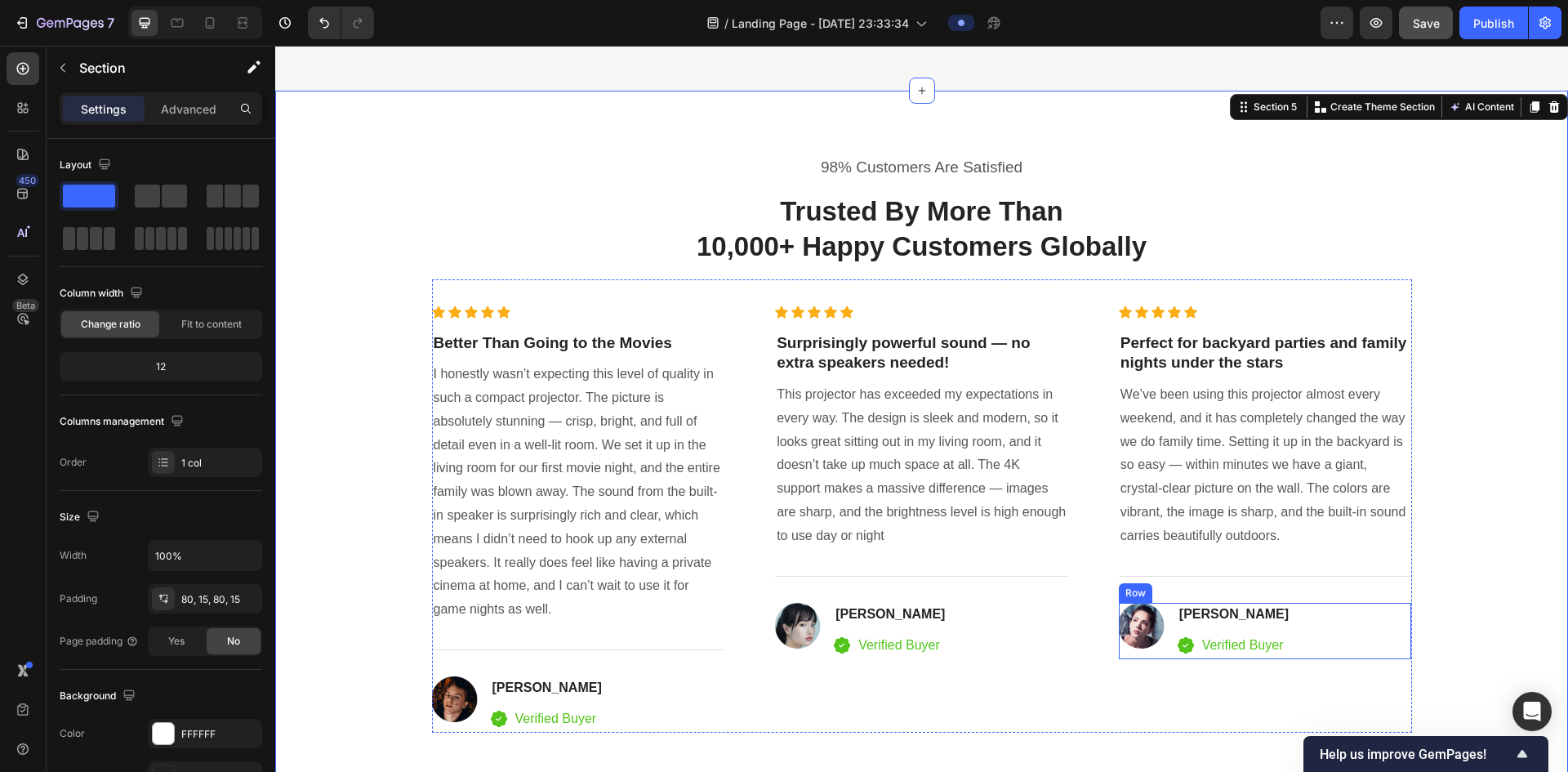
scroll to position [3514, 0]
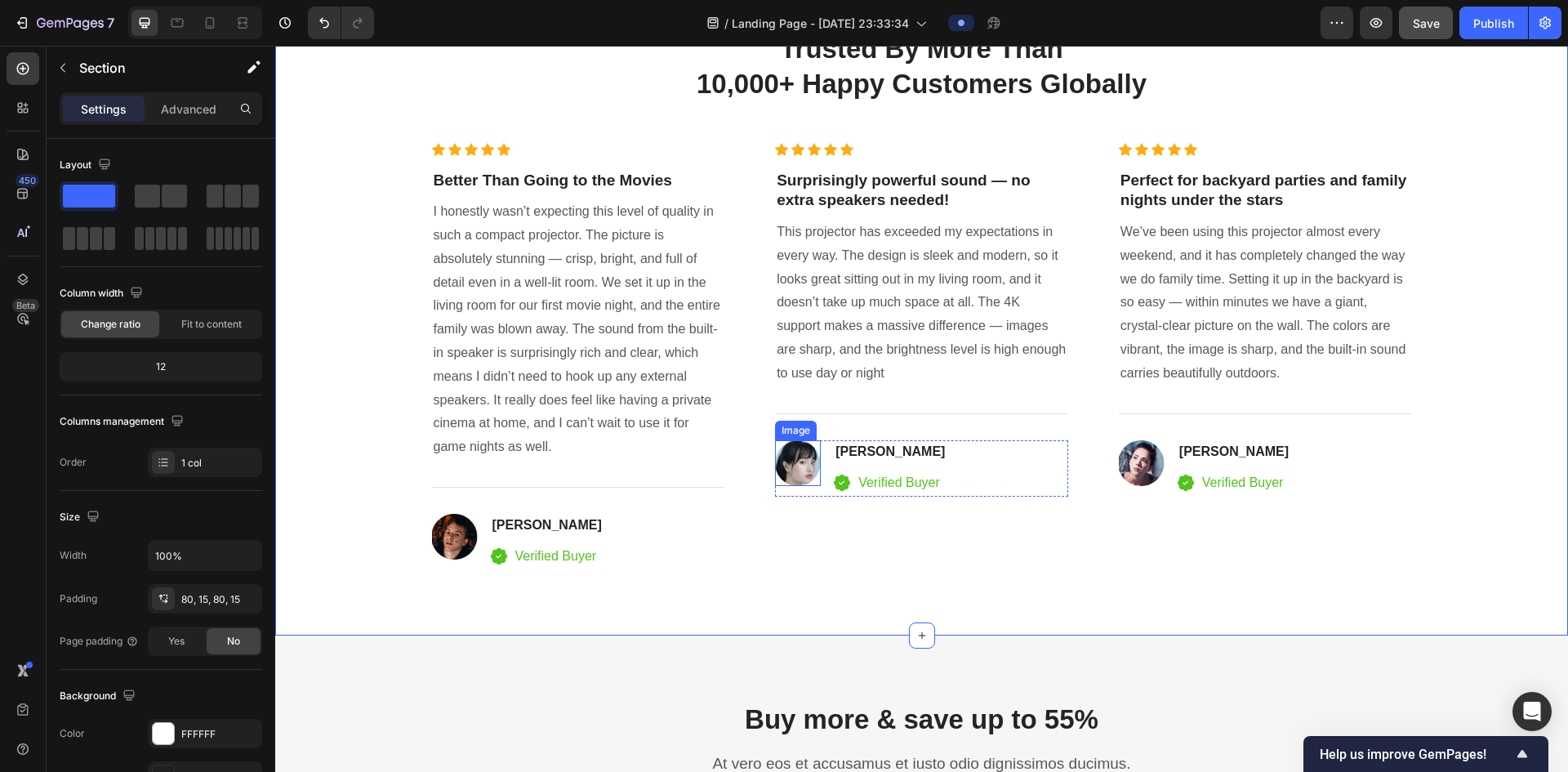
click at [797, 460] on img at bounding box center [798, 463] width 46 height 46
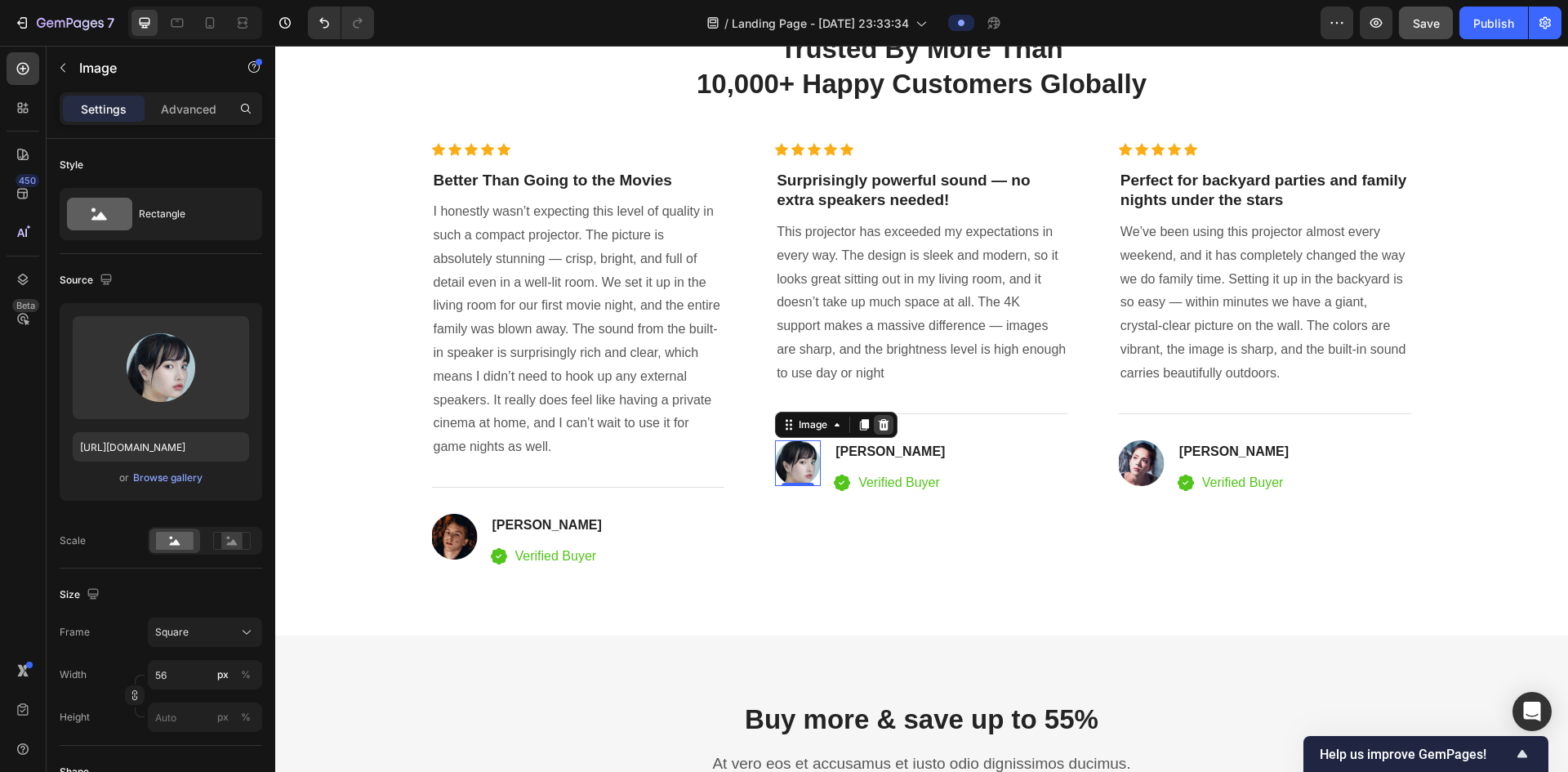
click at [797, 419] on icon at bounding box center [884, 425] width 13 height 13
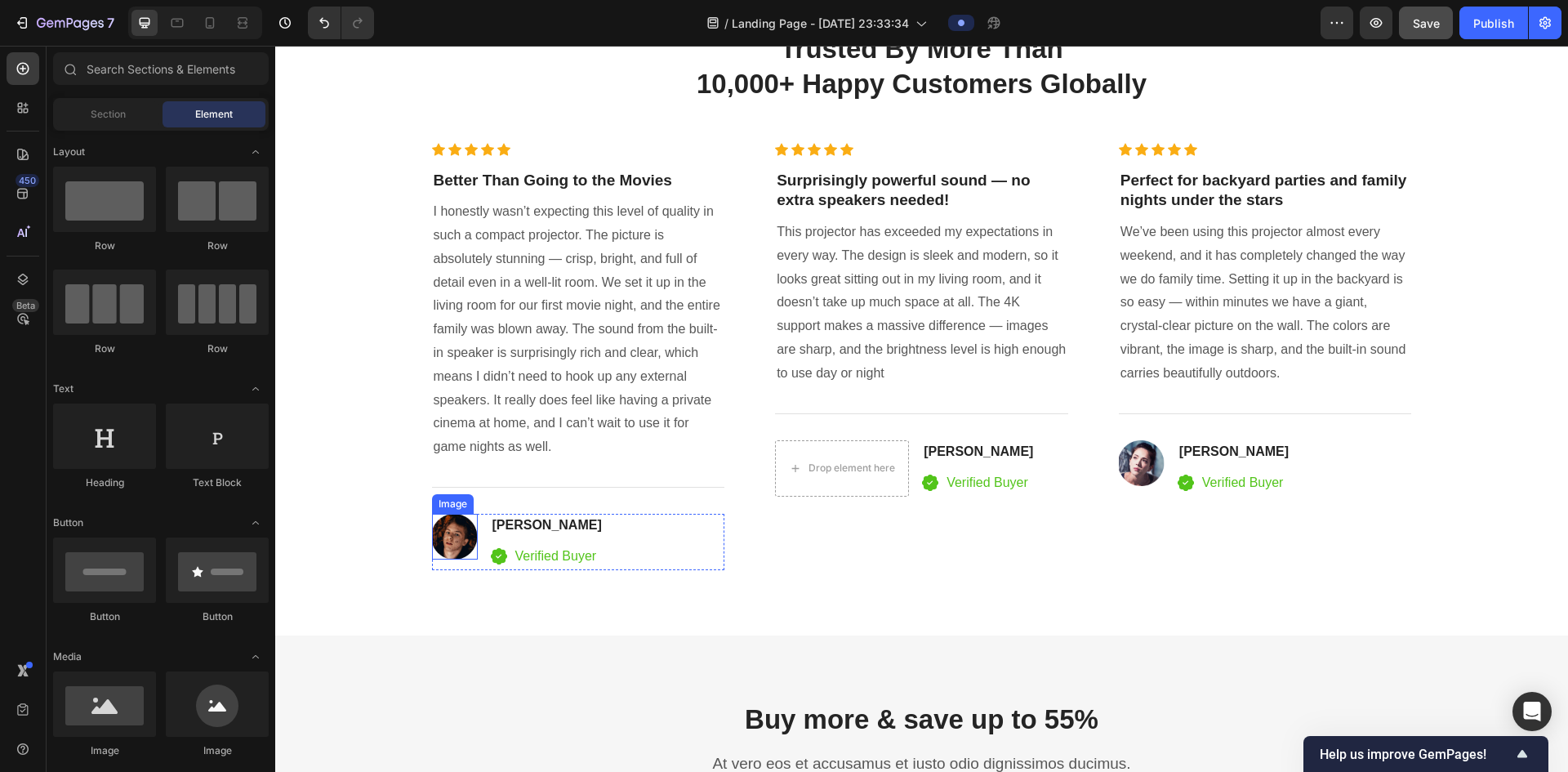
click at [458, 528] on img at bounding box center [455, 537] width 46 height 46
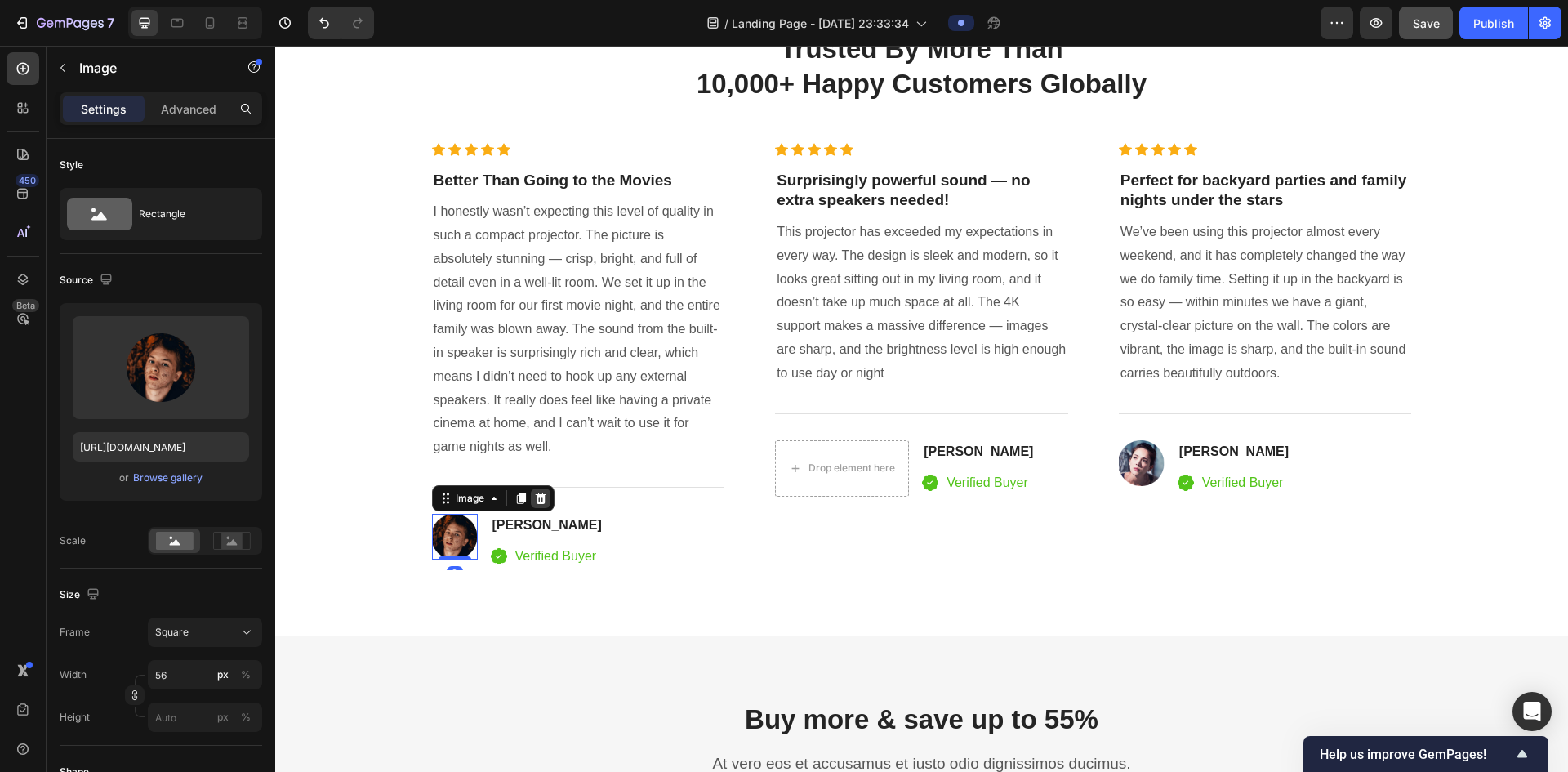
click at [536, 502] on icon at bounding box center [541, 498] width 13 height 13
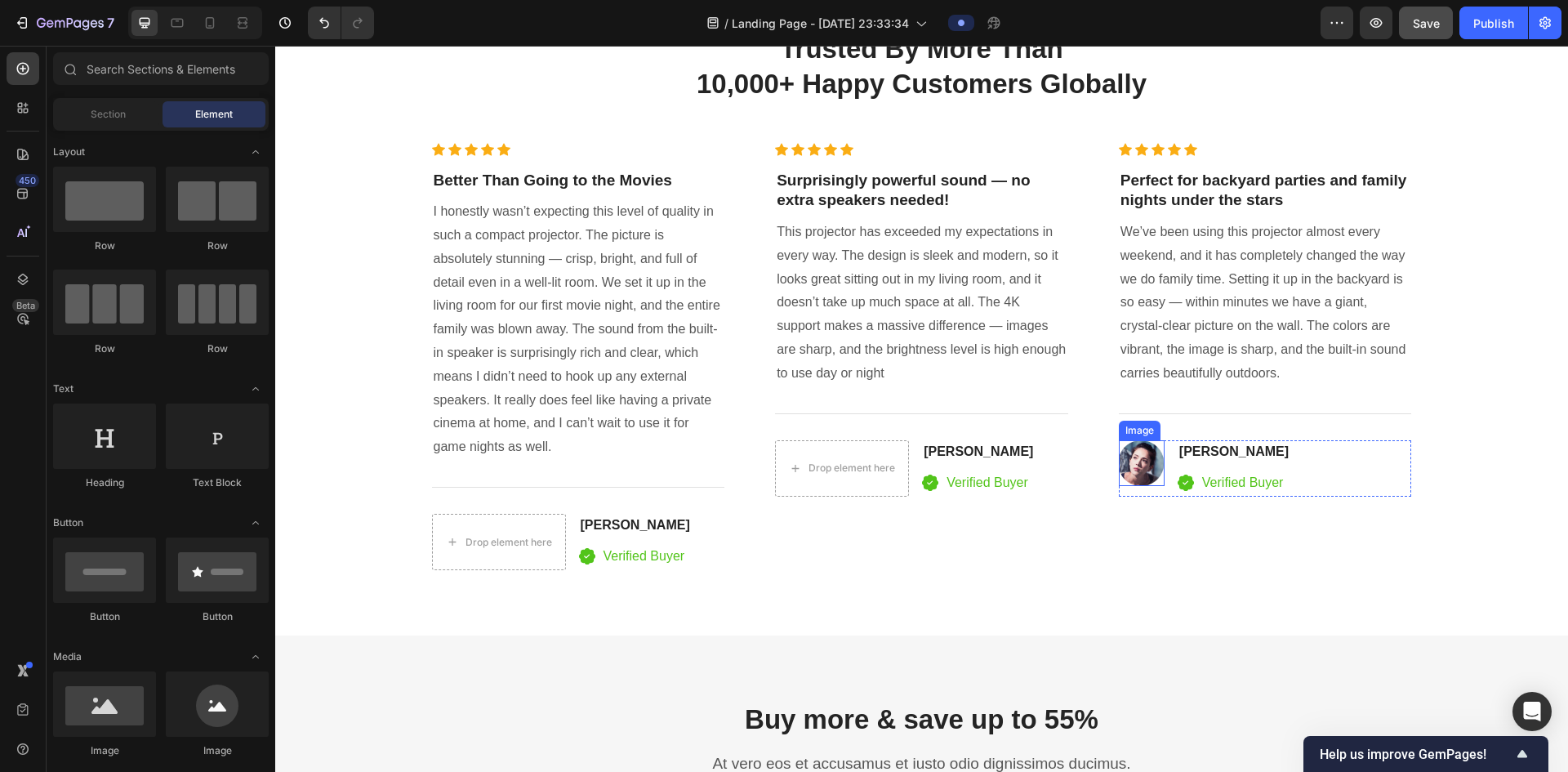
click at [797, 459] on img at bounding box center [1142, 463] width 46 height 46
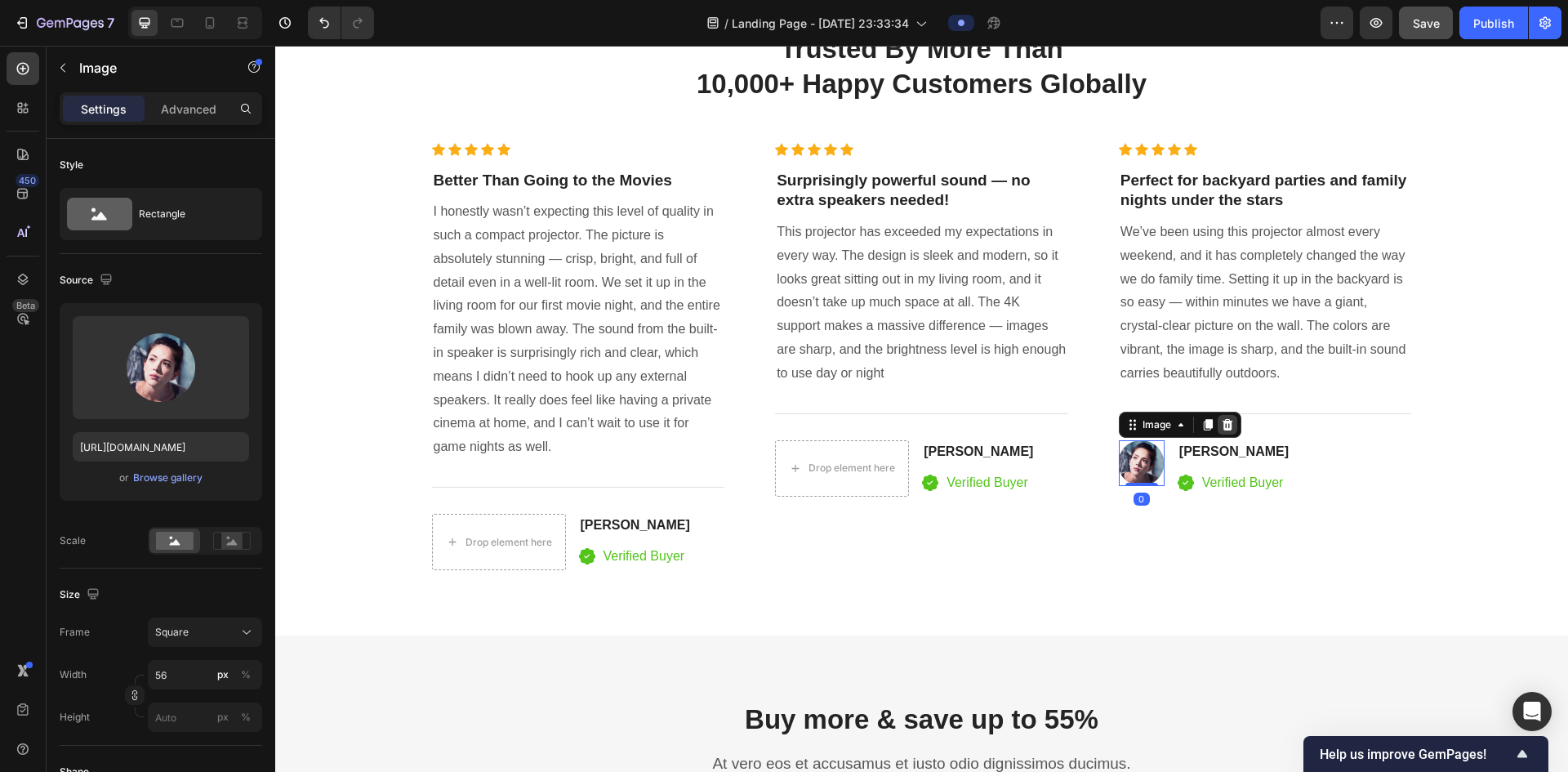
click at [797, 427] on icon at bounding box center [1227, 424] width 11 height 12
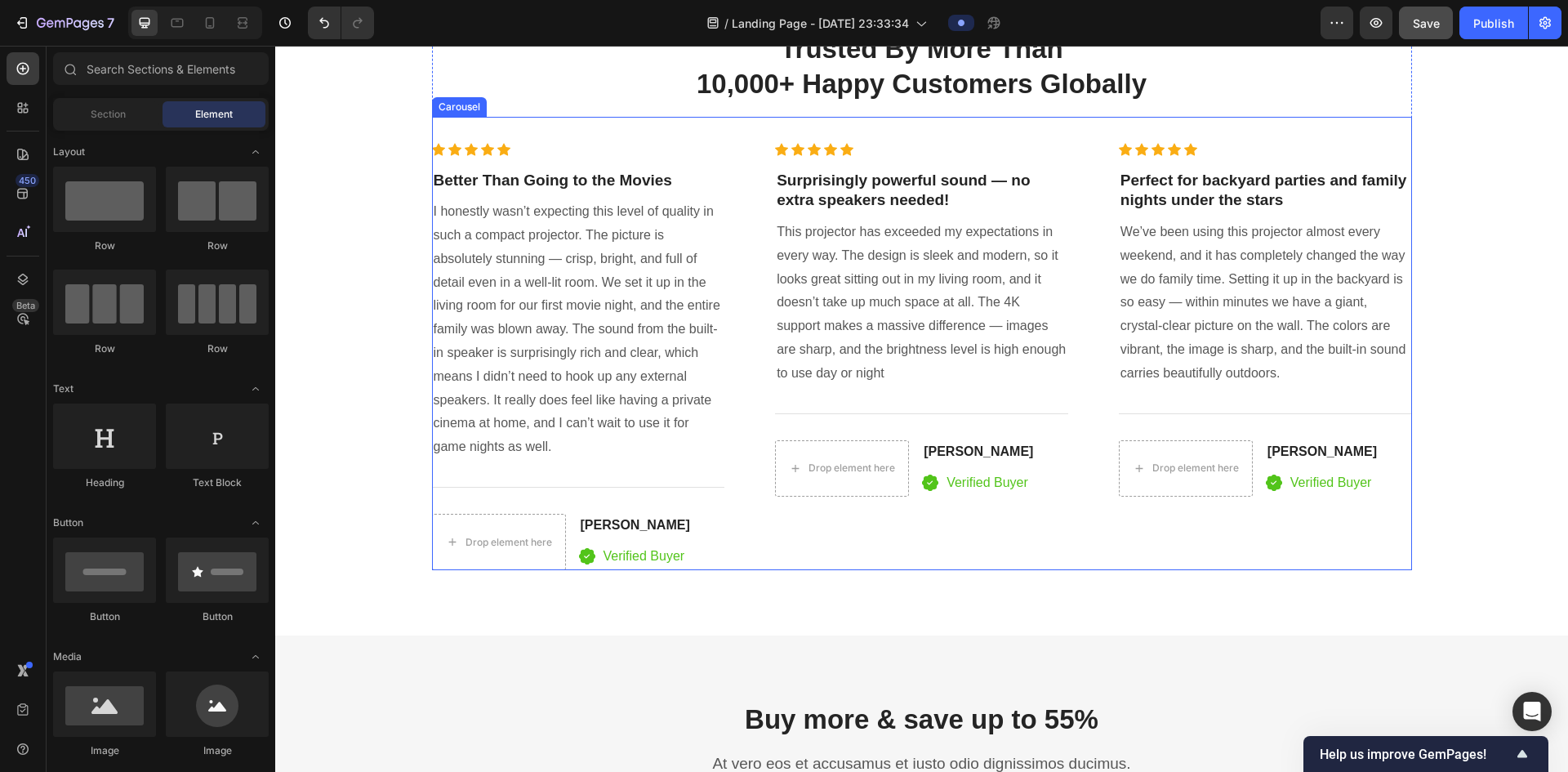
click at [797, 337] on p "We’ve been using this projector almost every weekend, and it has completely cha…" at bounding box center [1266, 303] width 290 height 165
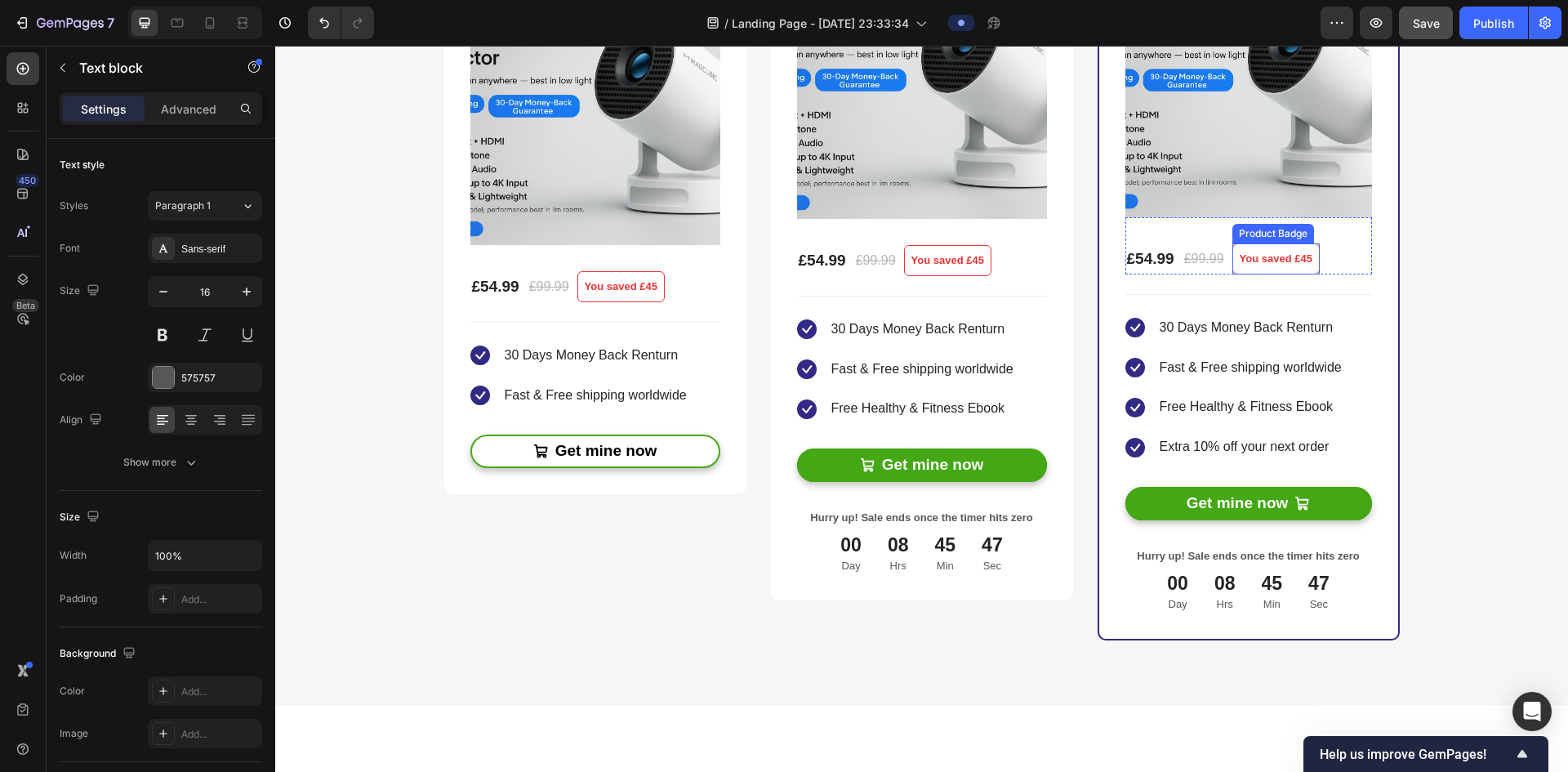
scroll to position [4168, 0]
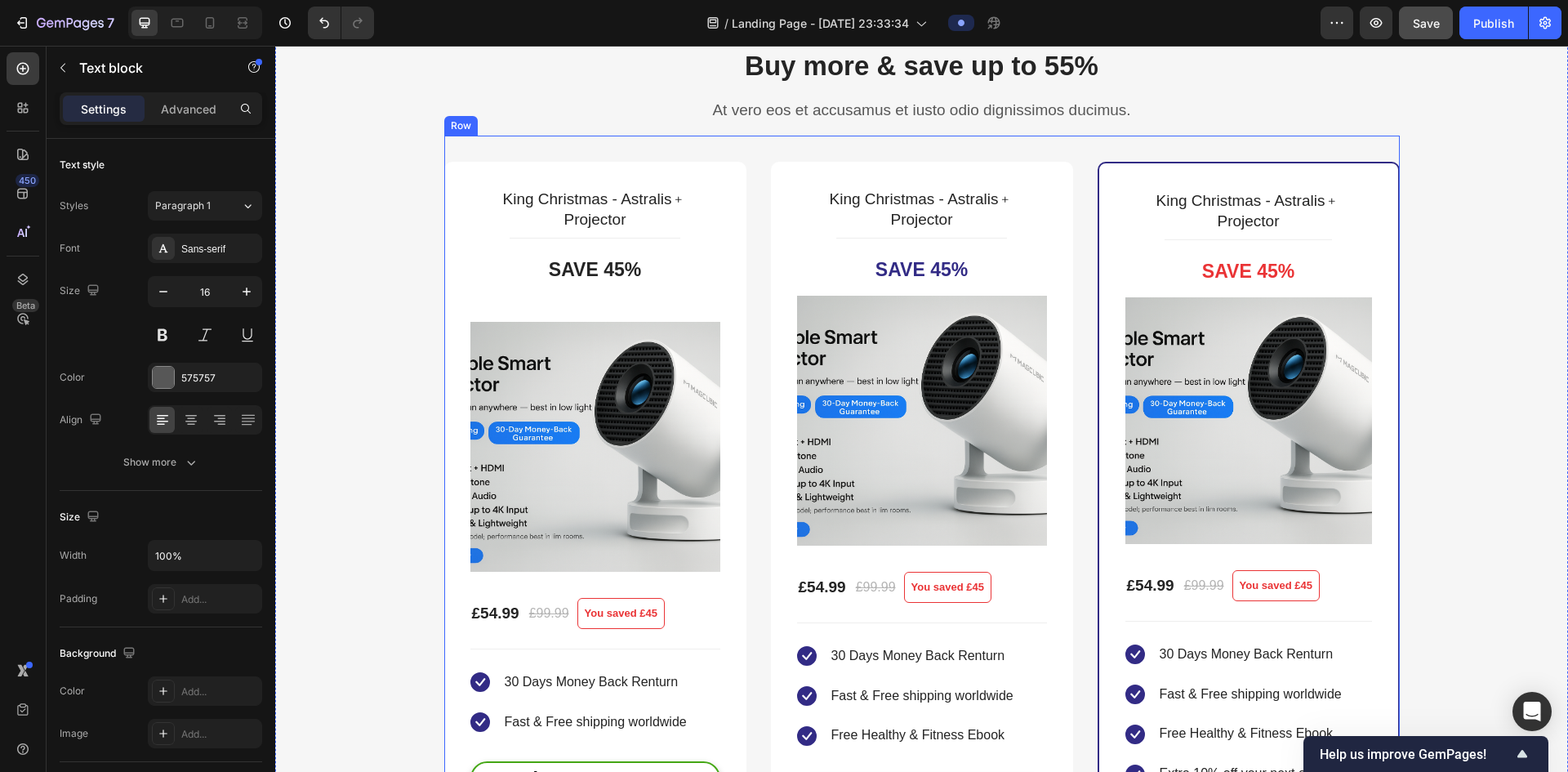
click at [797, 136] on div "King Christmas - Astralis﹢ Projector Product Title Title Line Save 45% Product …" at bounding box center [922, 551] width 955 height 832
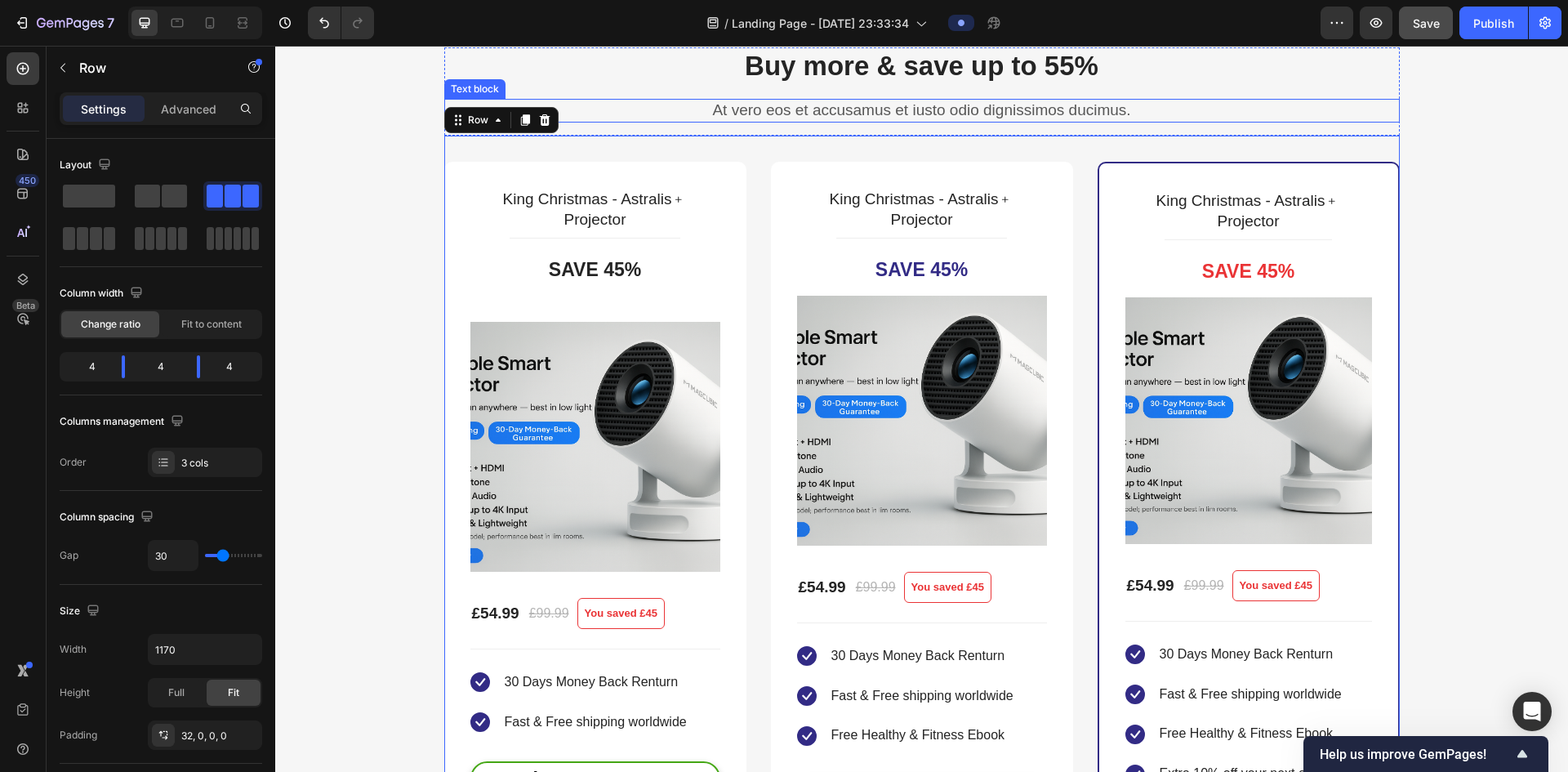
click at [797, 97] on div "Buy more & save up to 55% Heading At vero eos et accusamus et iusto odio dignis…" at bounding box center [922, 85] width 955 height 75
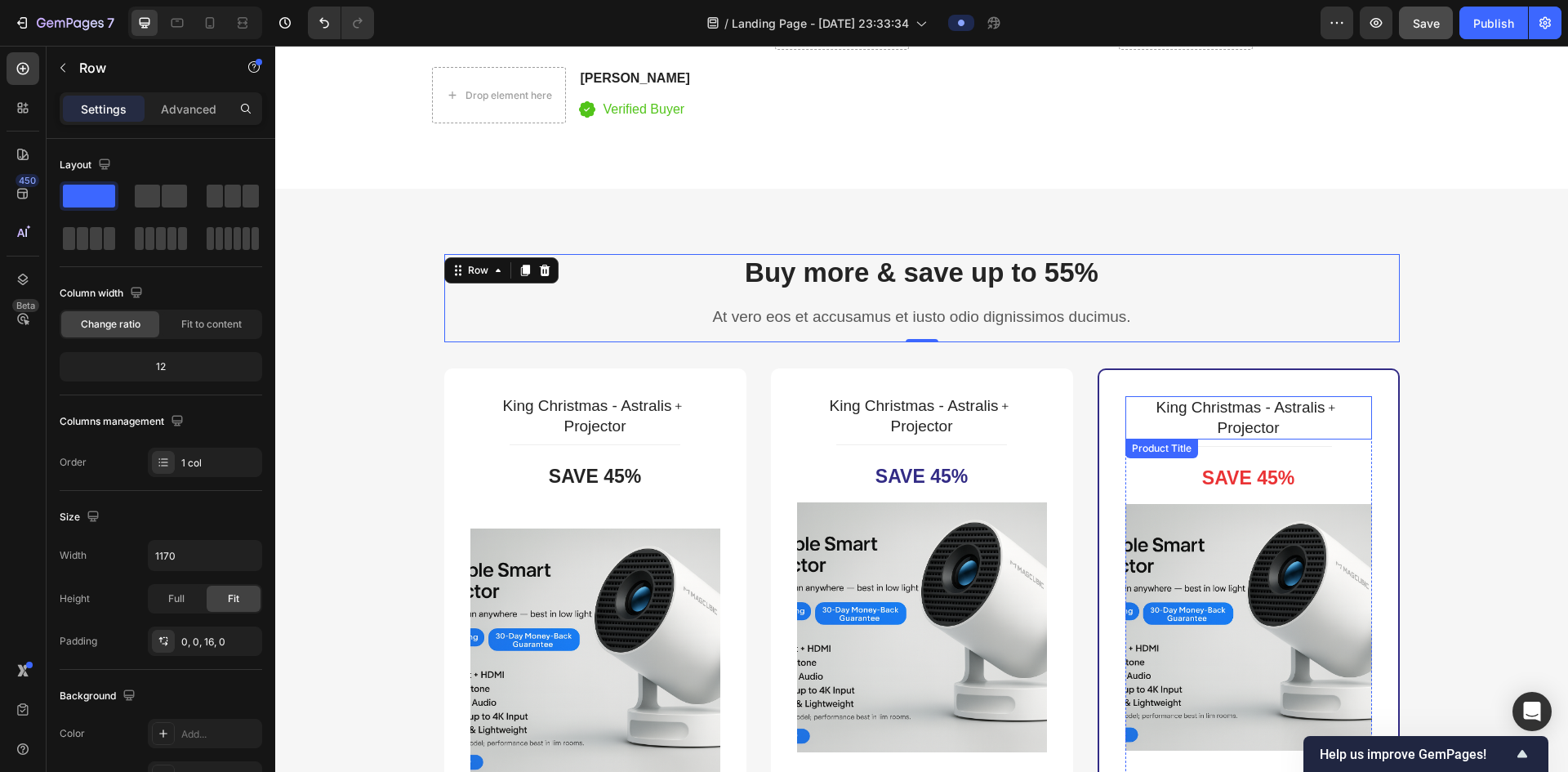
scroll to position [3922, 0]
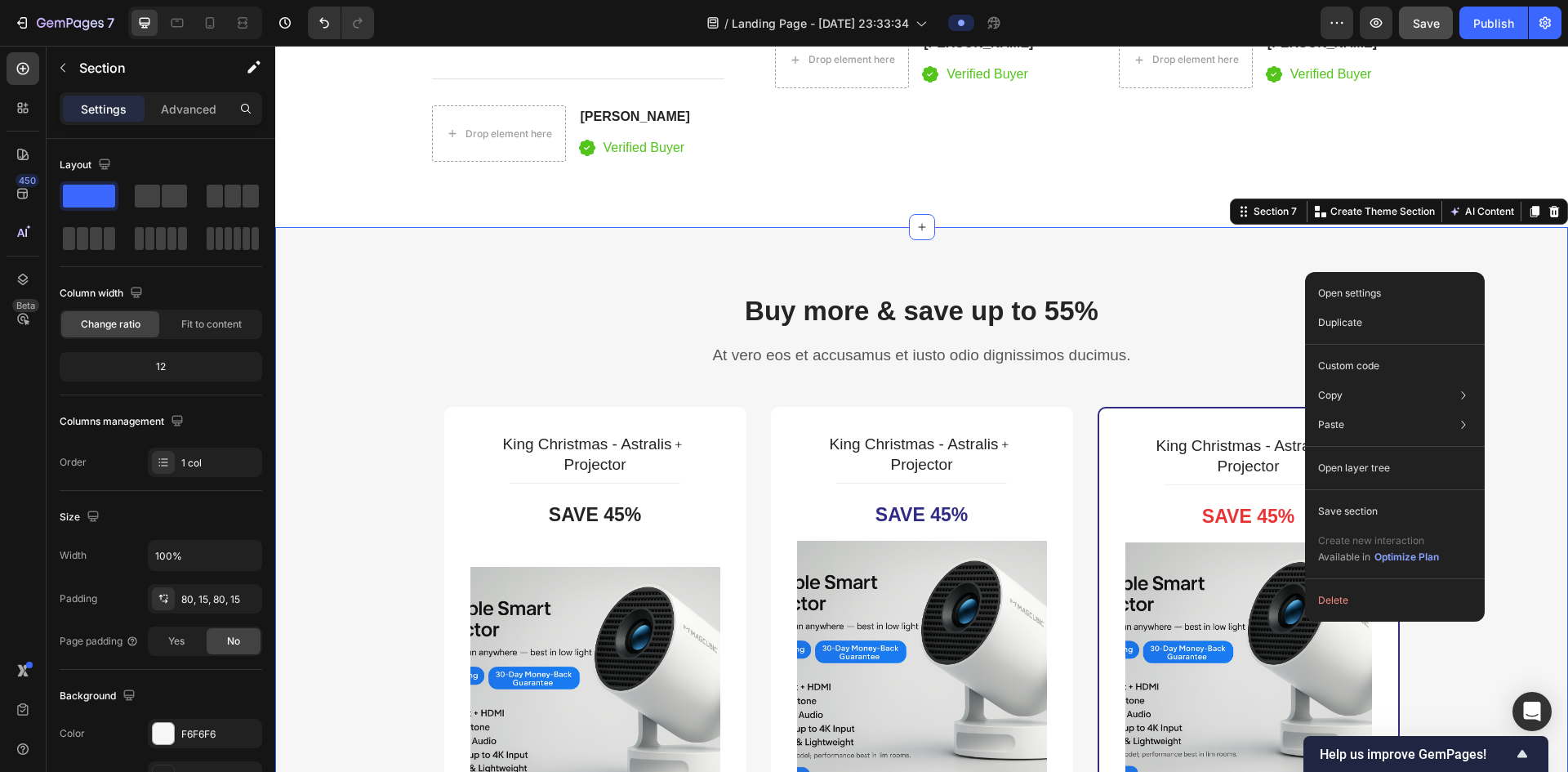
click at [797, 244] on div "Buy more & save up to 55% Heading At vero eos et accusamus et iusto odio dignis…" at bounding box center [921, 752] width 1293 height 1050
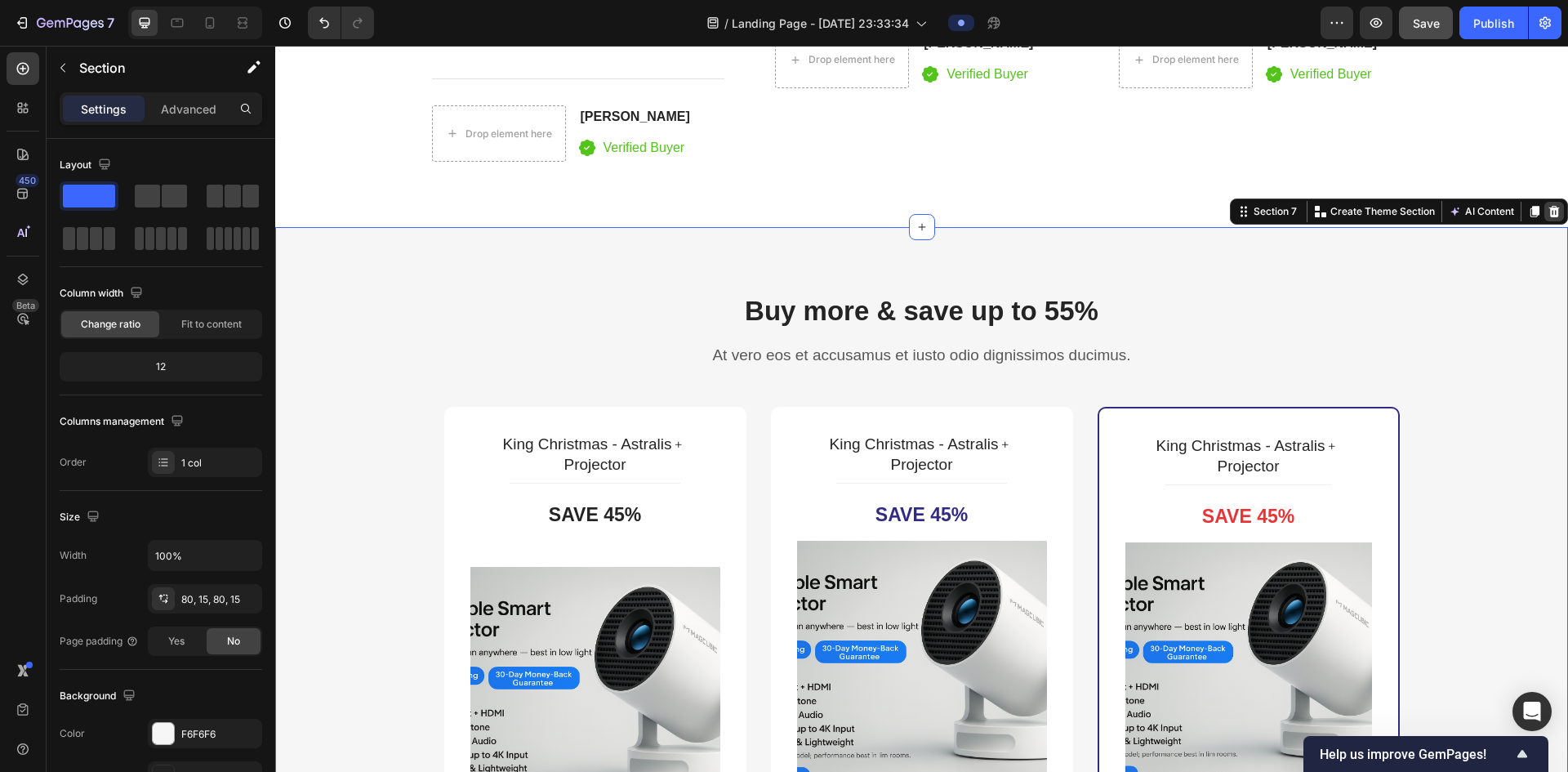
click at [797, 213] on icon at bounding box center [1555, 211] width 11 height 12
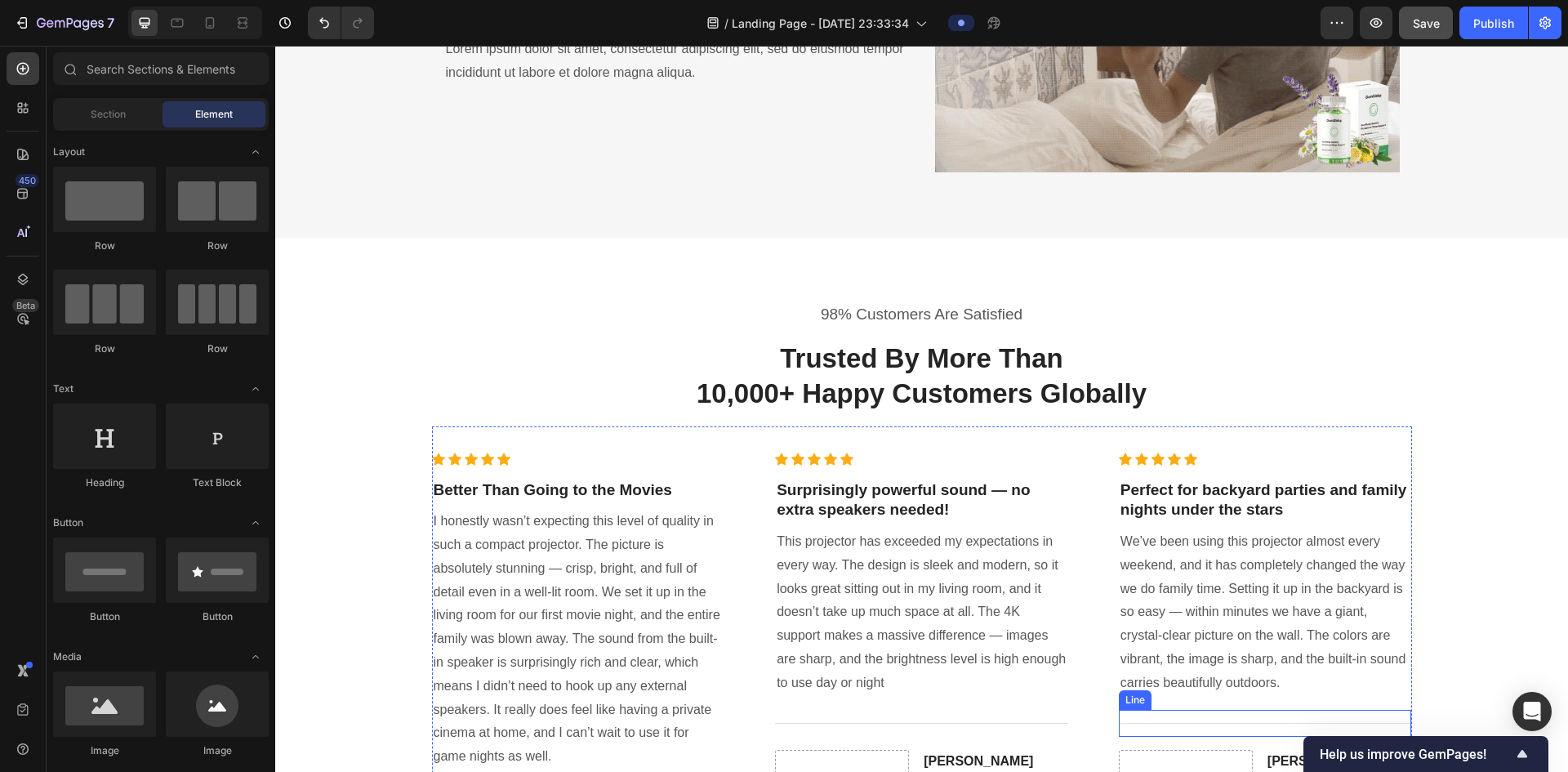
scroll to position [3187, 0]
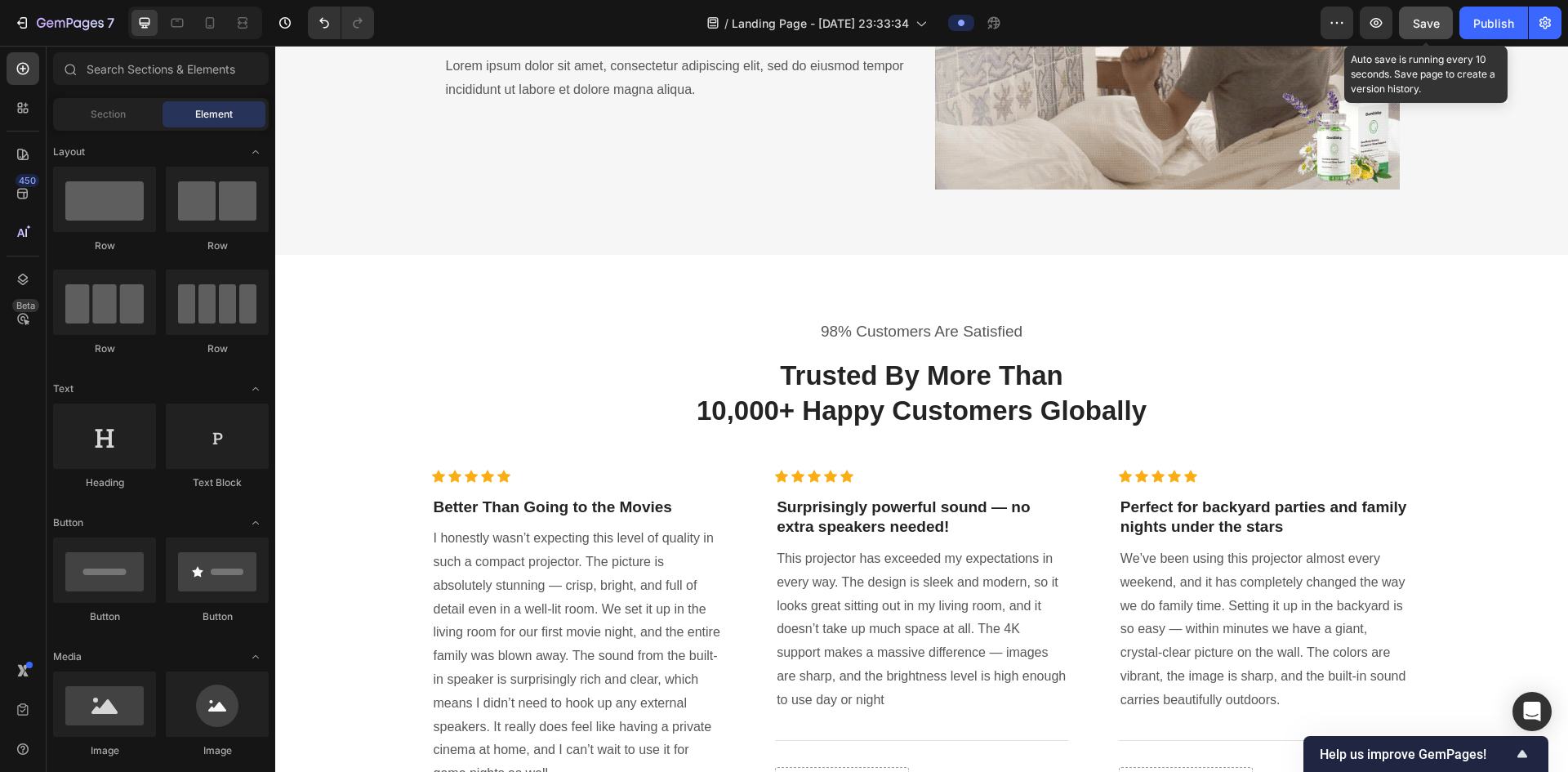
click at [797, 21] on span "Save" at bounding box center [1426, 23] width 27 height 14
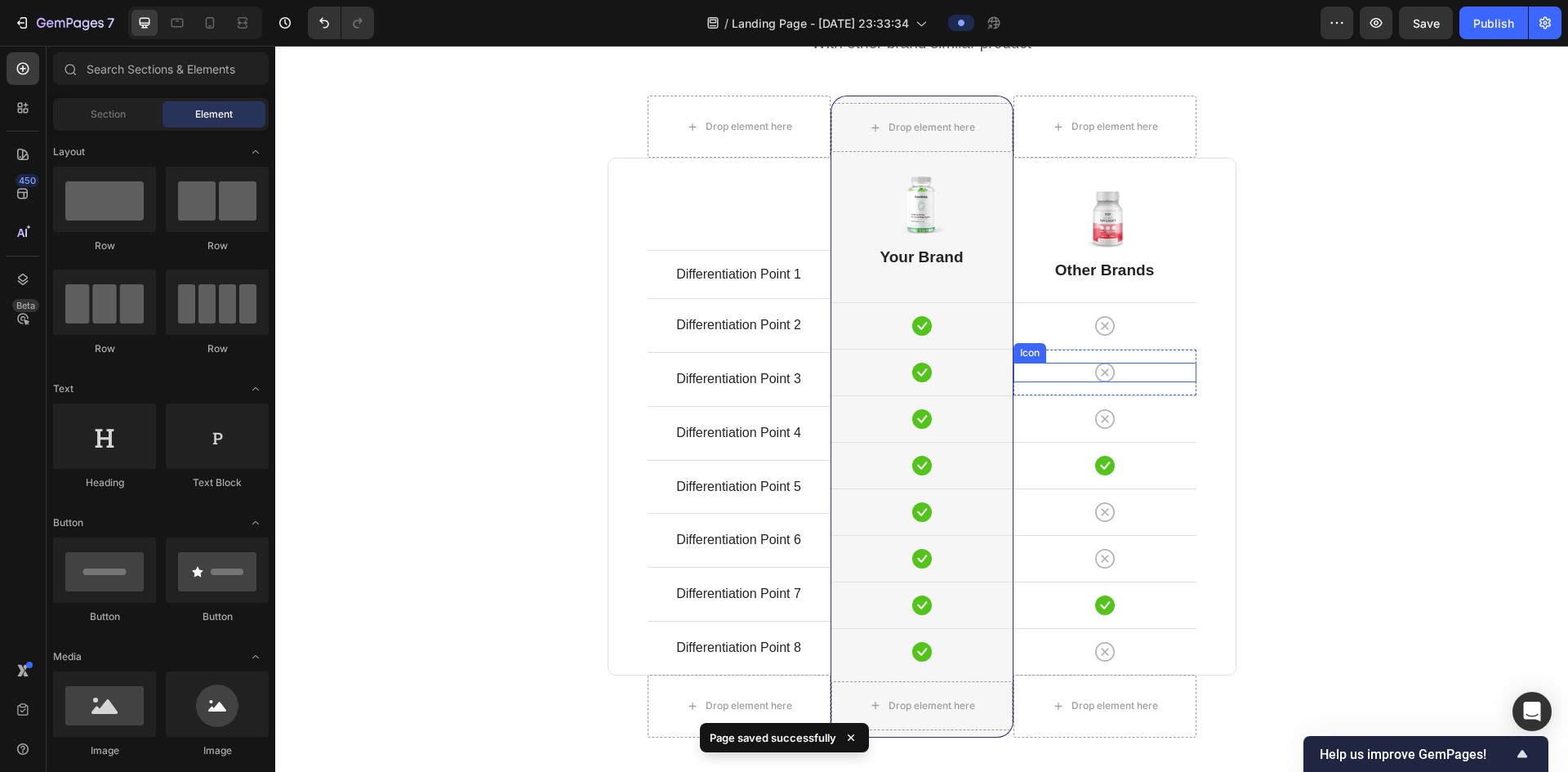
scroll to position [4249, 0]
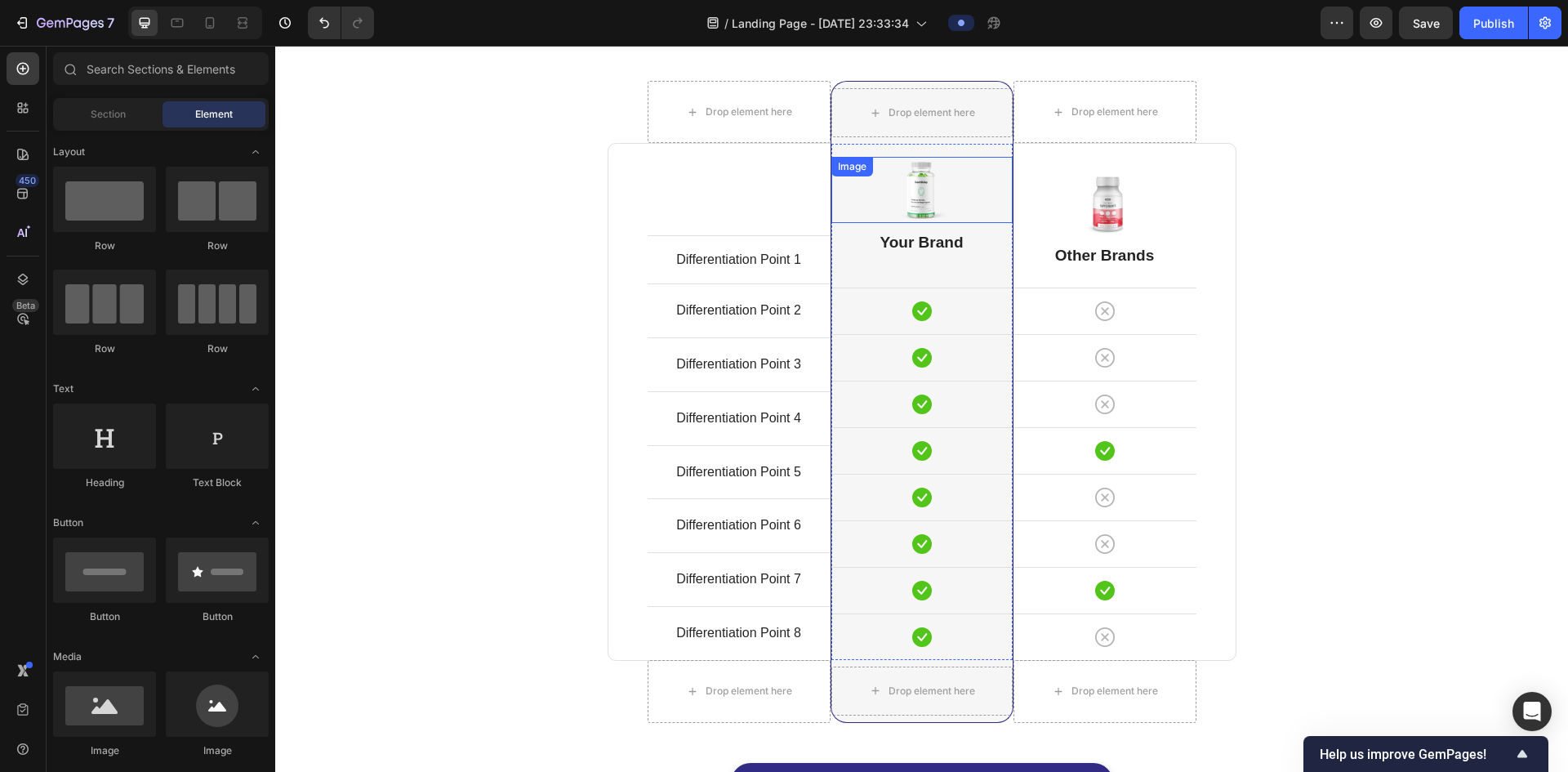
click at [797, 193] on img at bounding box center [922, 190] width 66 height 66
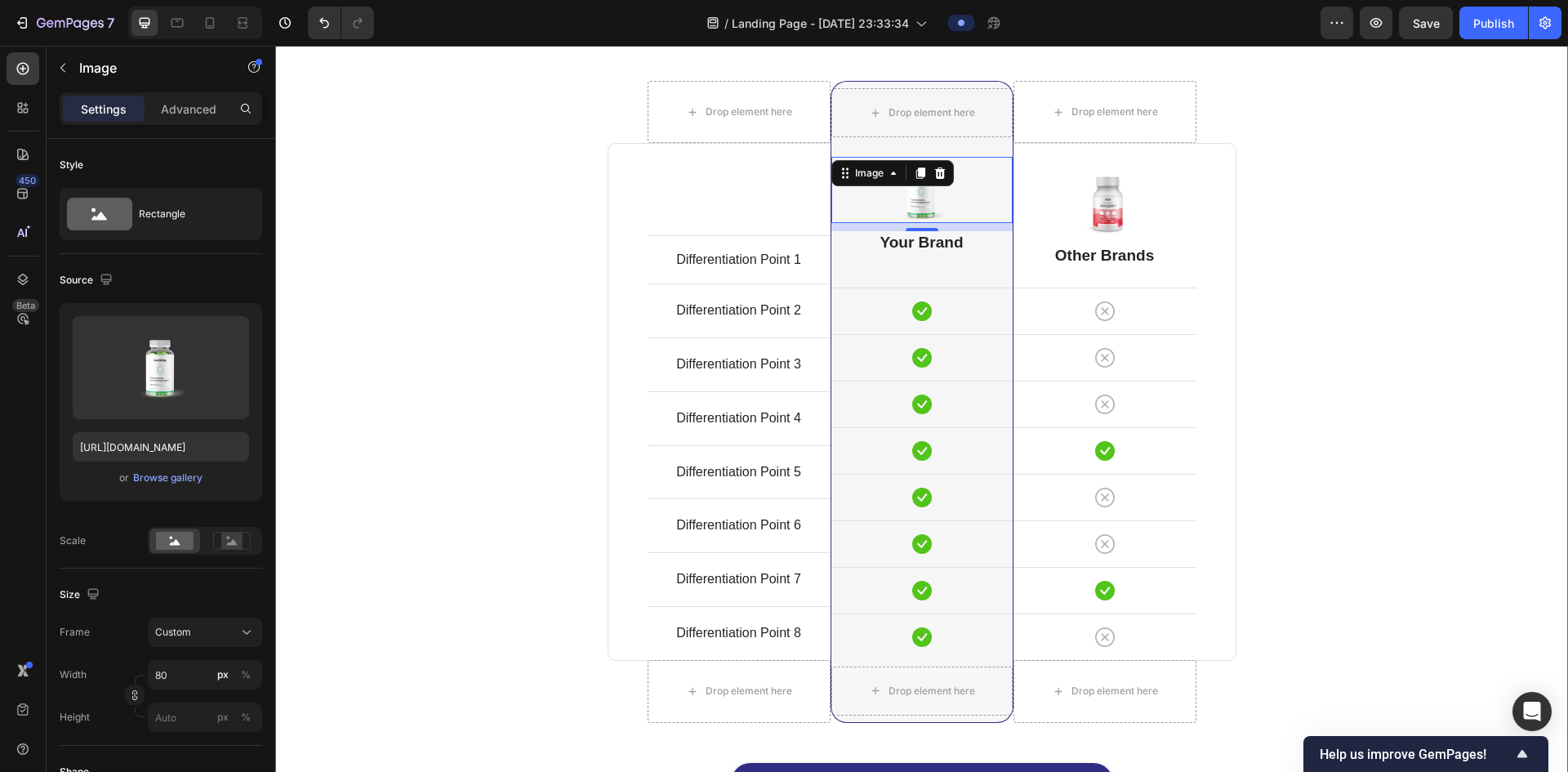
click at [797, 337] on div "Comparison Table Headline Heading With other brand similar product Text block R…" at bounding box center [921, 400] width 1268 height 871
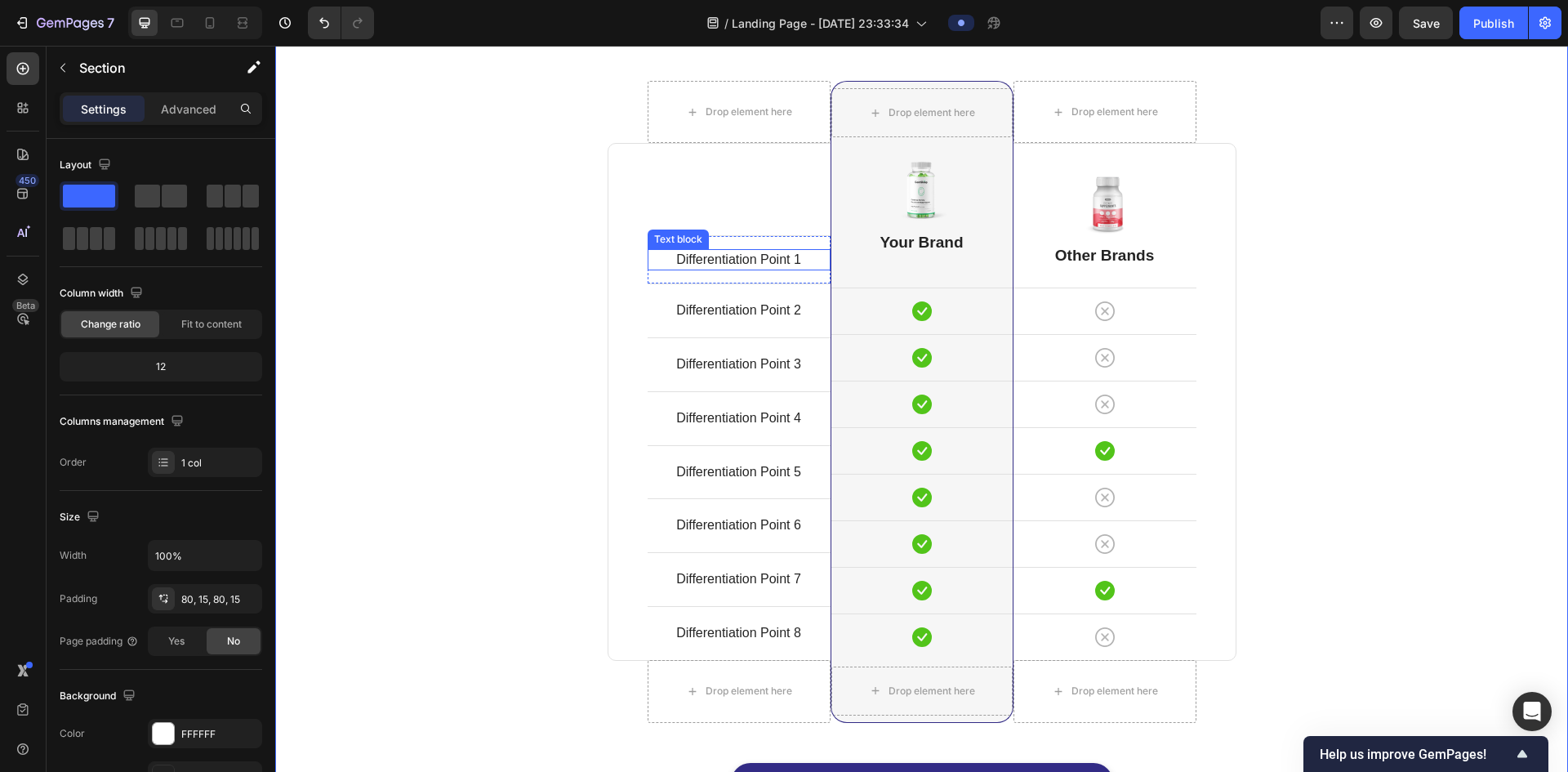
click at [754, 259] on p "Differentiation Point 1" at bounding box center [739, 260] width 180 height 18
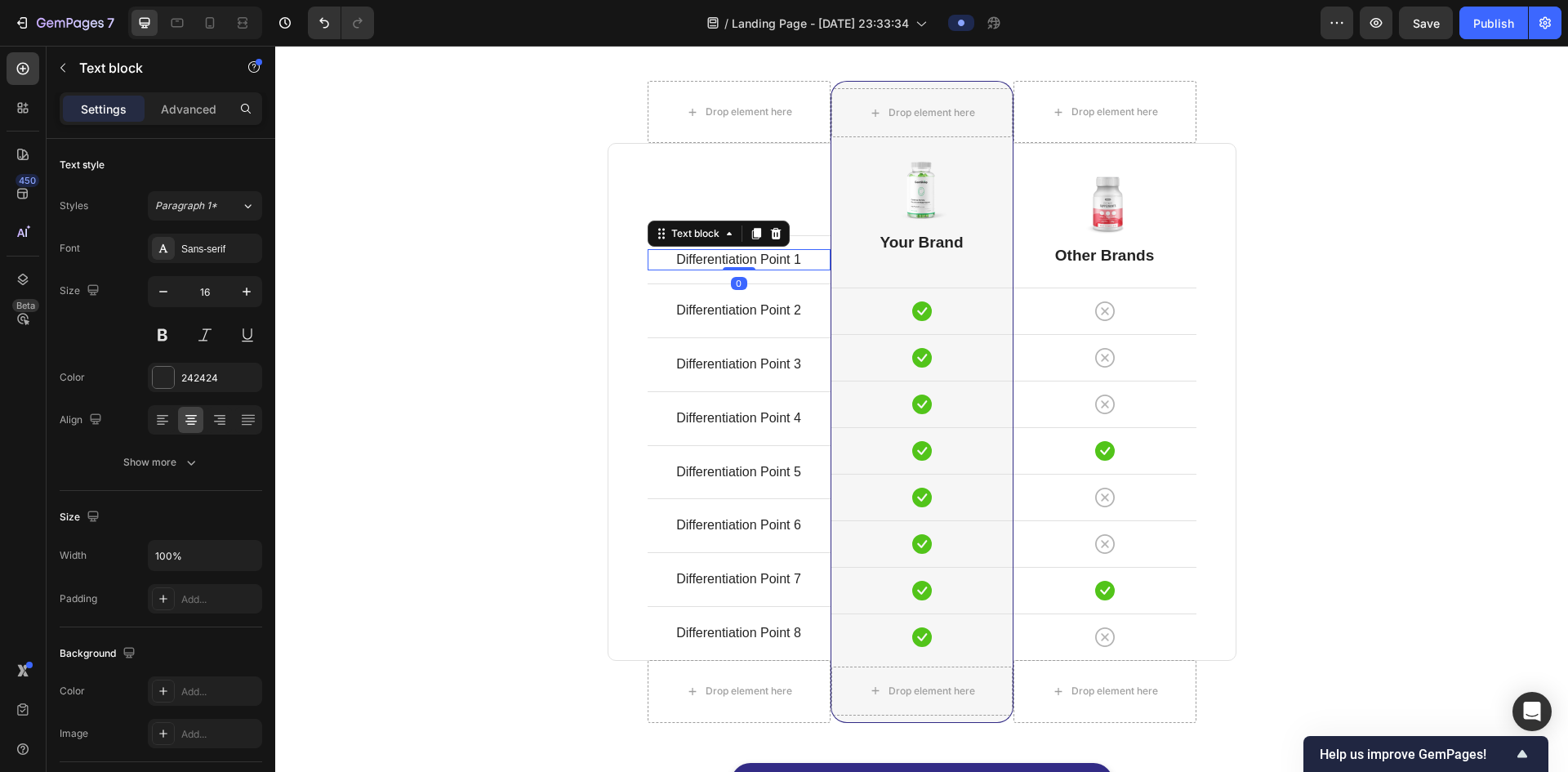
click at [754, 259] on p "Differentiation Point 1" at bounding box center [739, 260] width 180 height 18
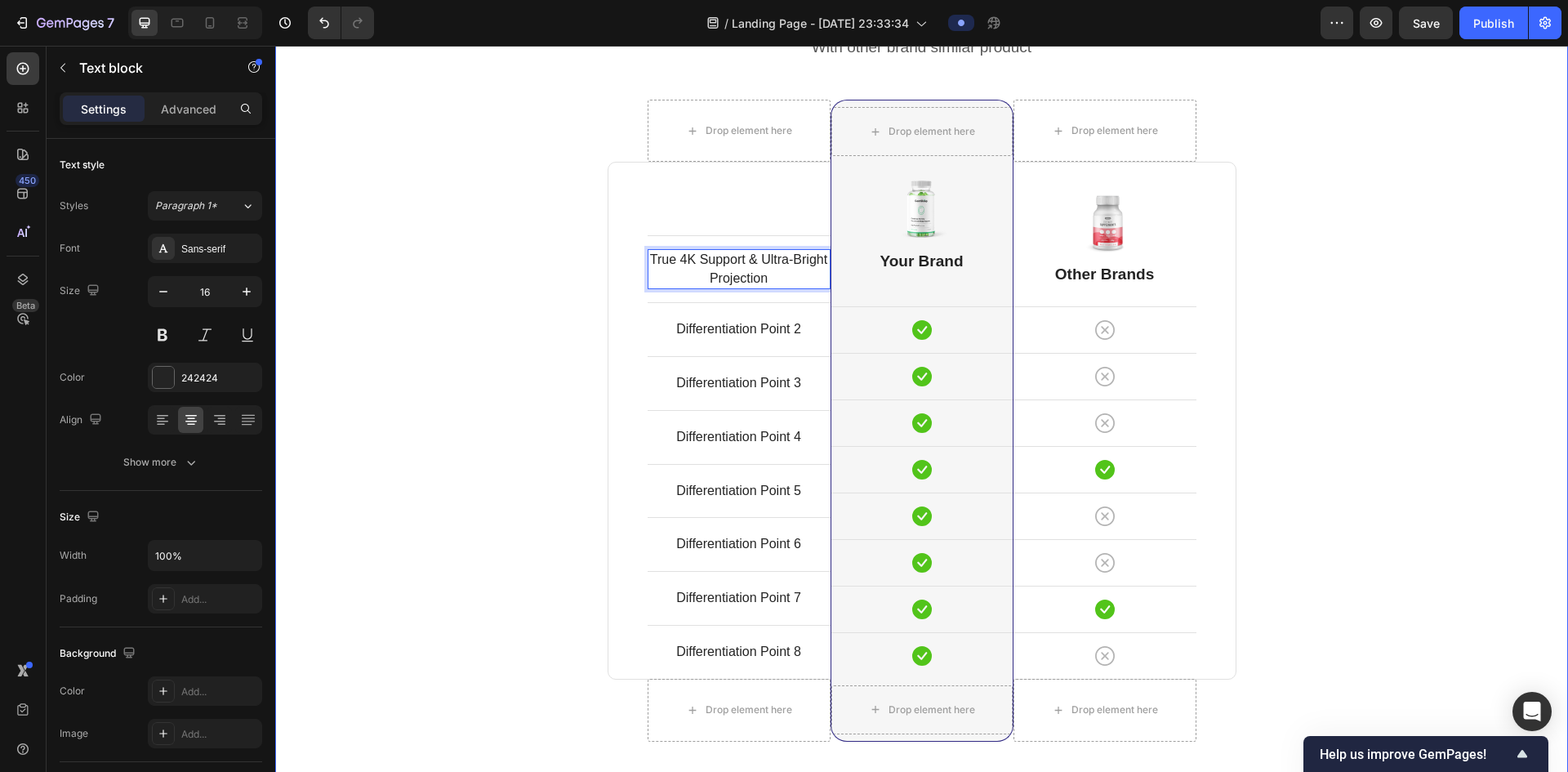
click at [797, 326] on div "Comparison Table Headline Heading With other brand similar product Text block R…" at bounding box center [921, 419] width 1268 height 871
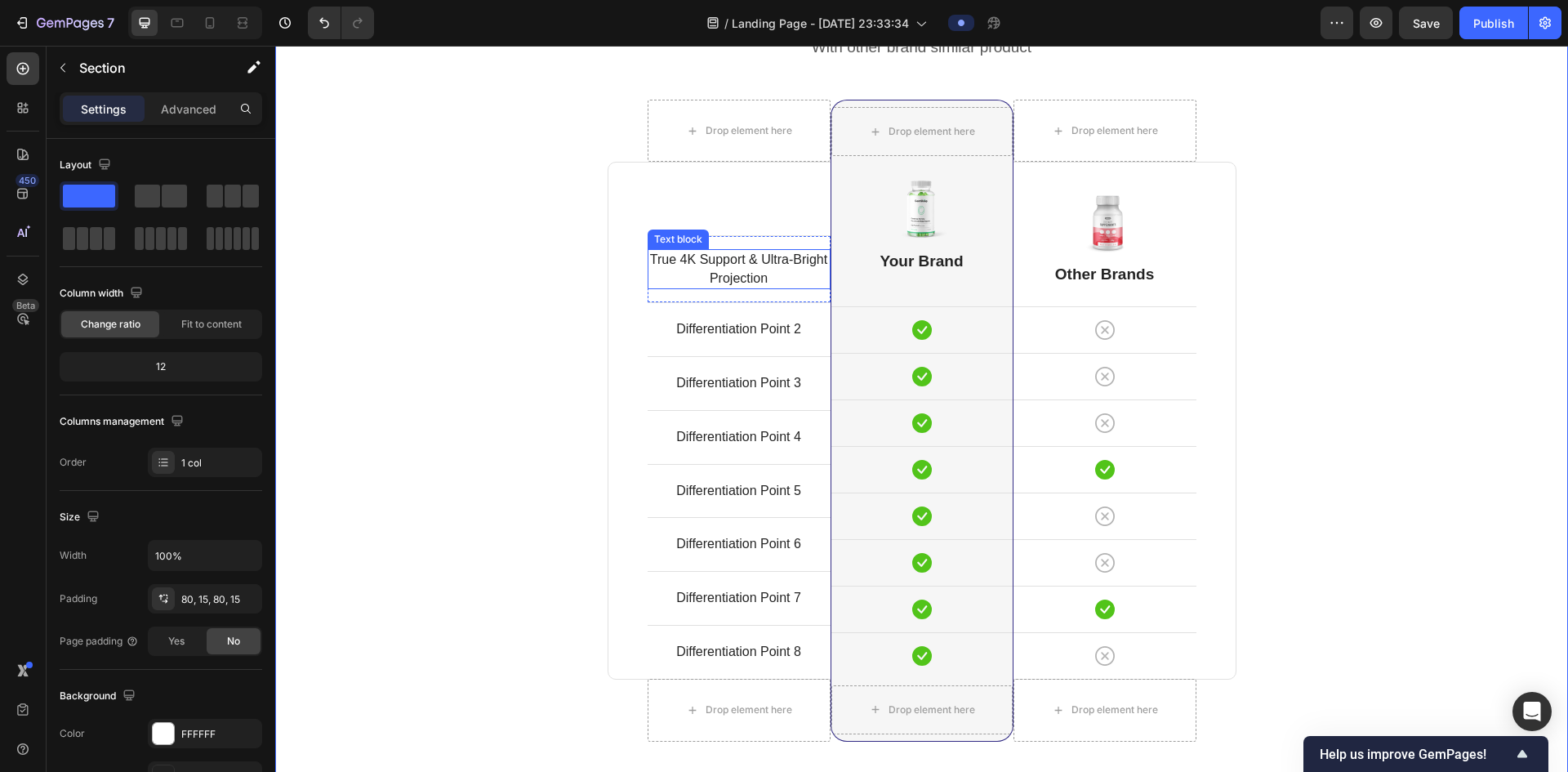
click at [762, 281] on p "True 4K Support & Ultra-Bright Projection" at bounding box center [739, 270] width 180 height 37
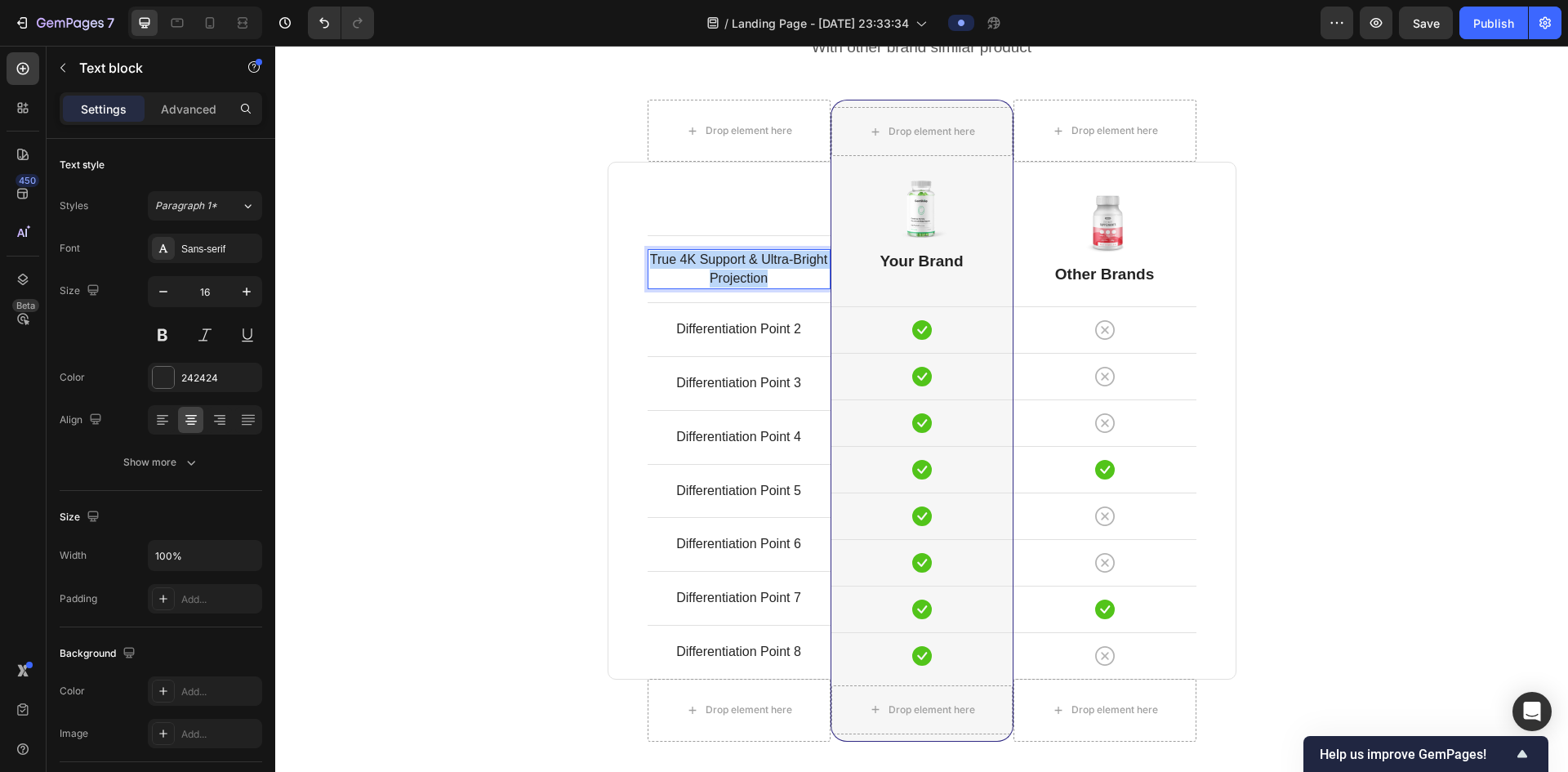
click at [762, 281] on p "True 4K Support & Ultra-Bright Projection" at bounding box center [739, 270] width 180 height 37
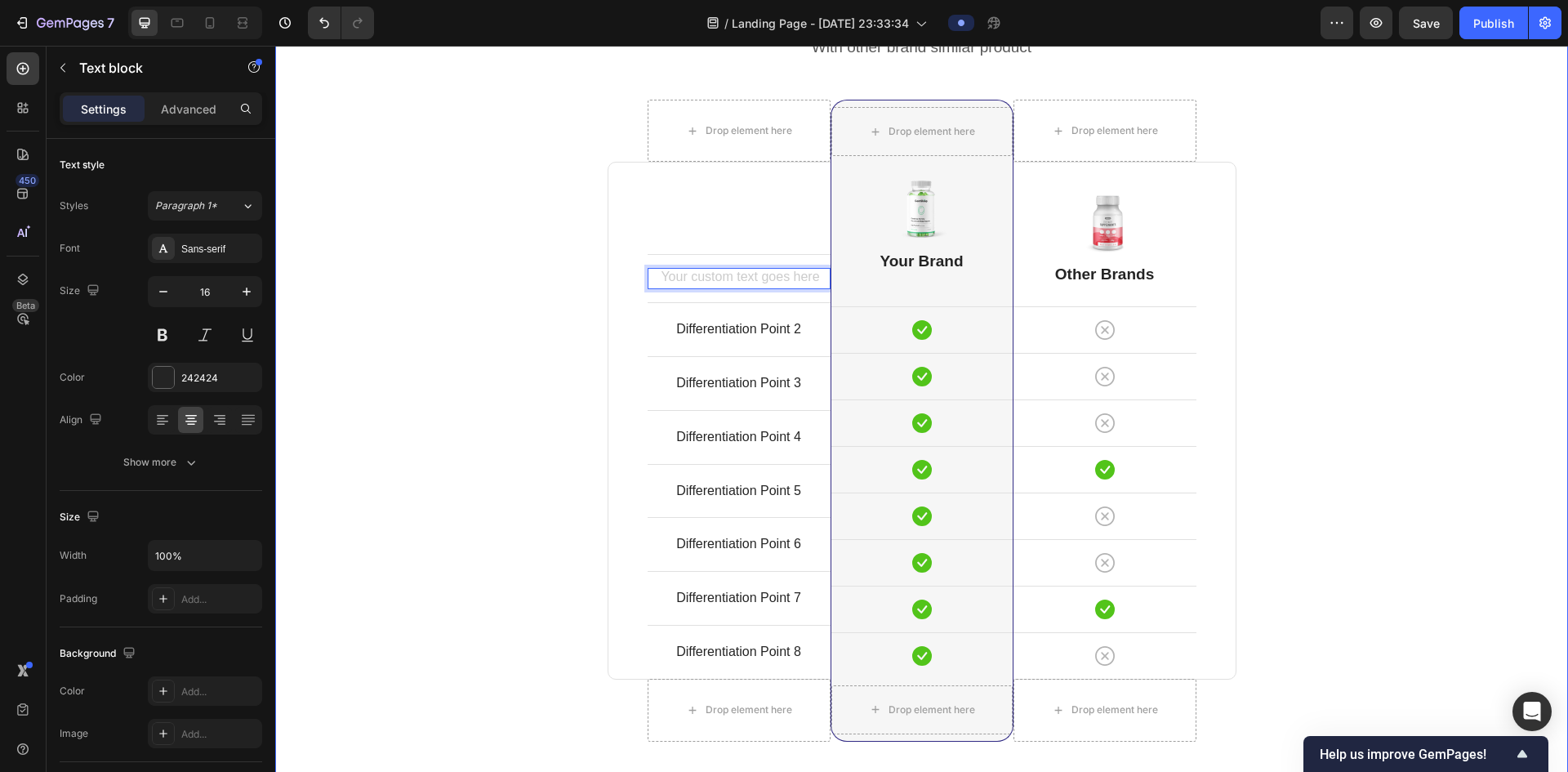
click at [438, 251] on div "Comparison Table Headline Heading With other brand similar product Text block R…" at bounding box center [921, 419] width 1268 height 871
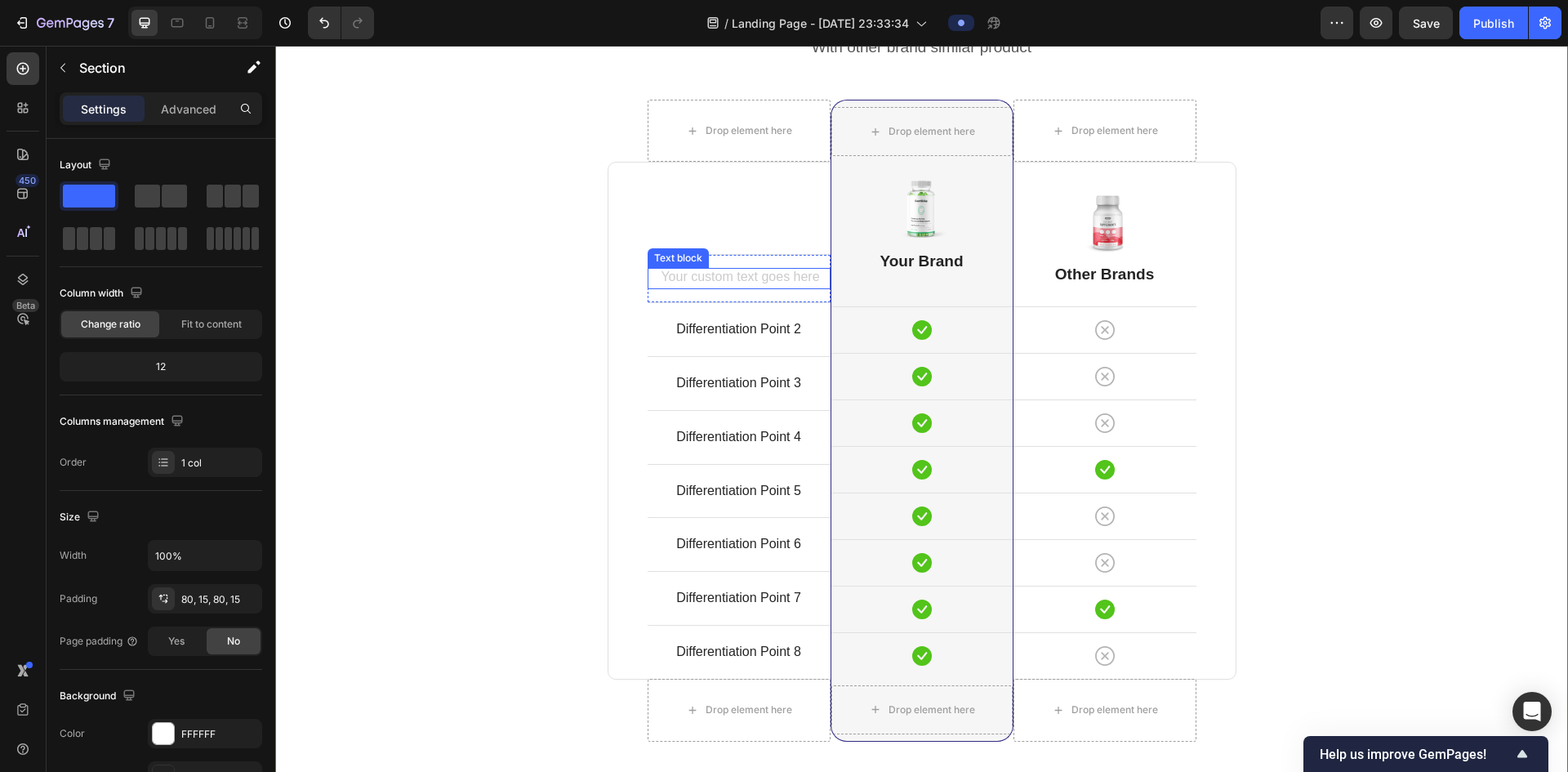
click at [763, 275] on div "Rich Text Editor. Editing area: main" at bounding box center [739, 278] width 183 height 21
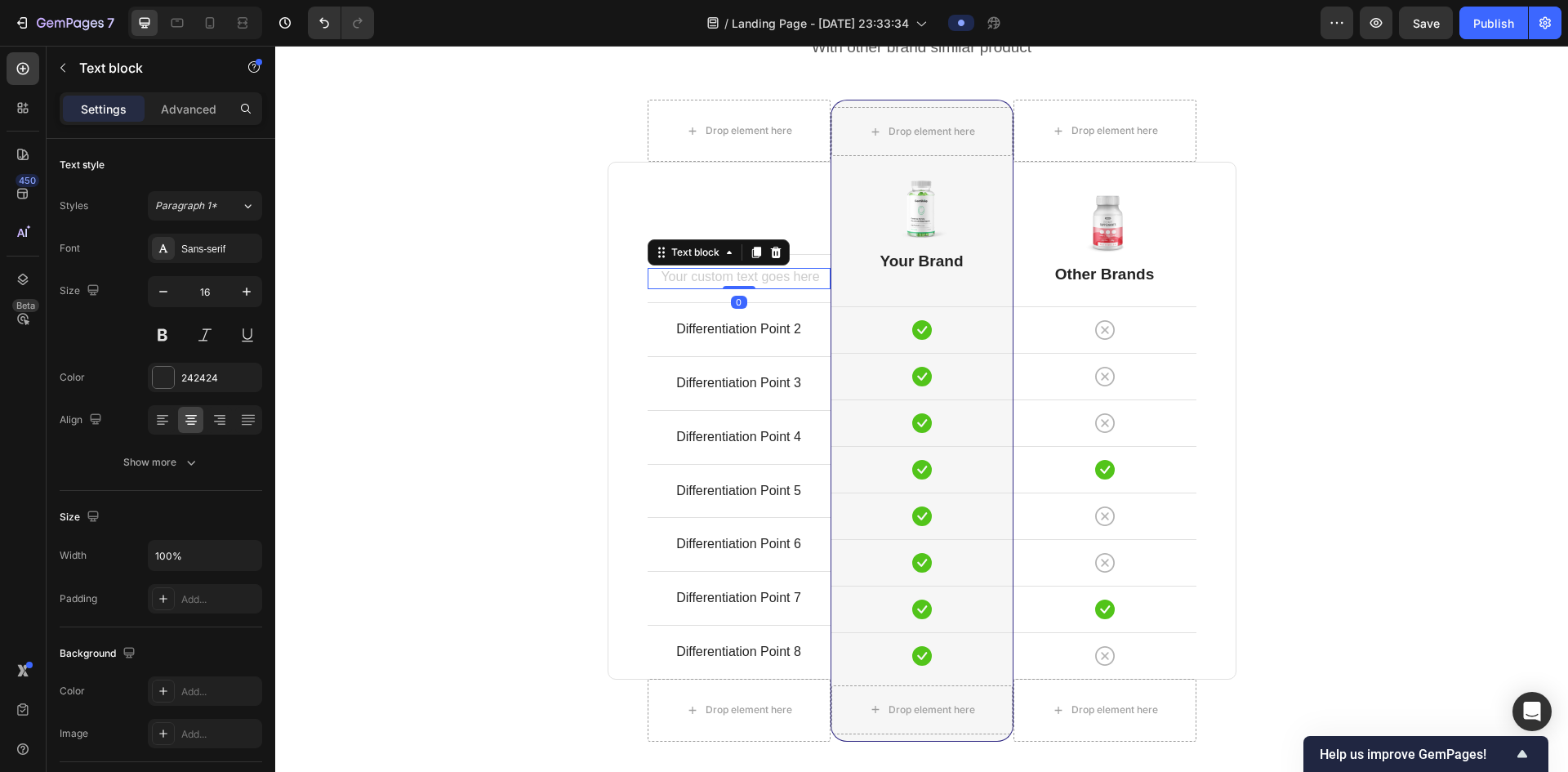
click at [754, 280] on div "Rich Text Editor. Editing area: main" at bounding box center [739, 278] width 183 height 21
click at [735, 330] on p "Differentiation Point 2" at bounding box center [739, 330] width 180 height 24
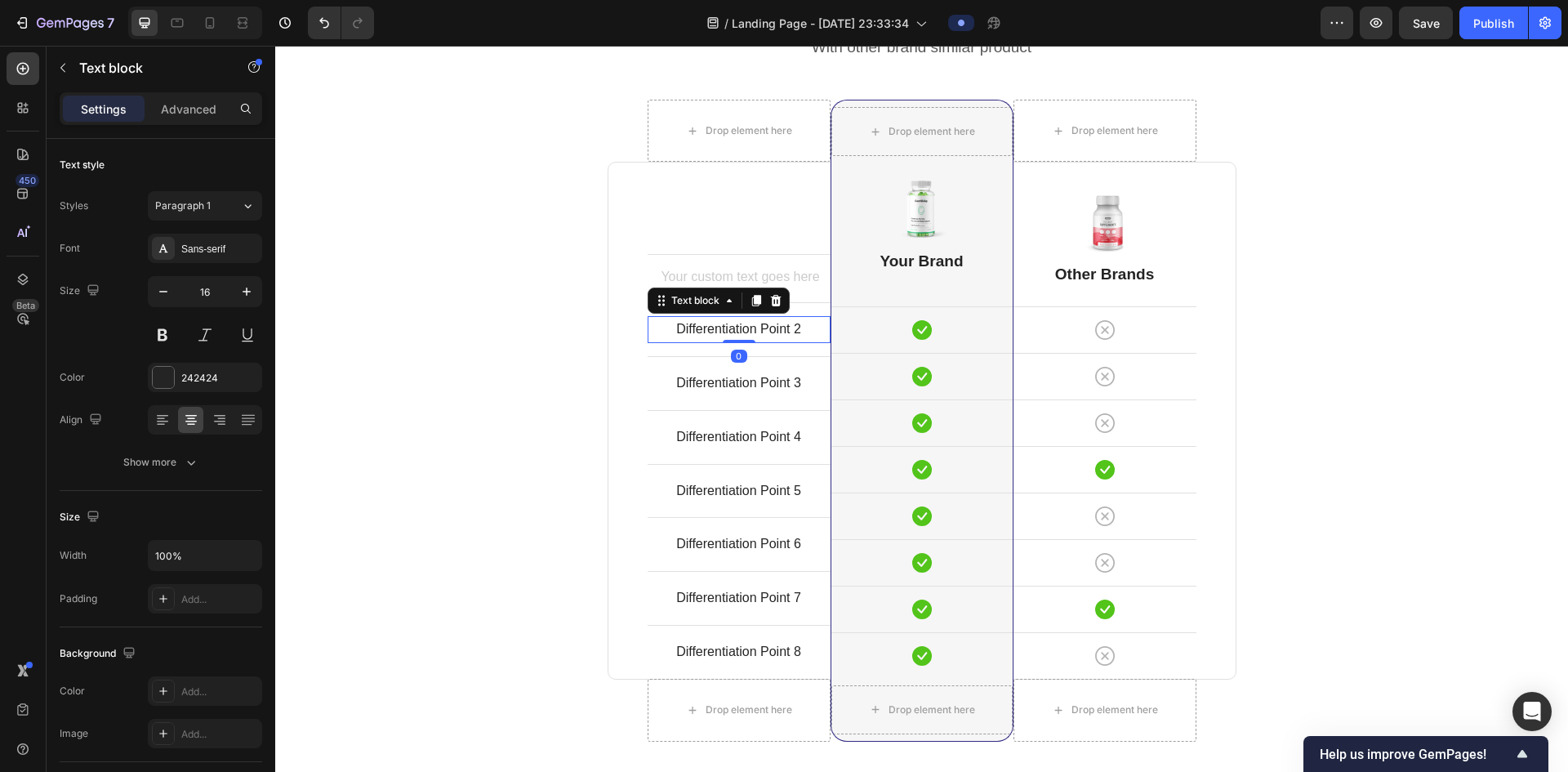
click at [735, 330] on p "Differentiation Point 2" at bounding box center [739, 330] width 180 height 24
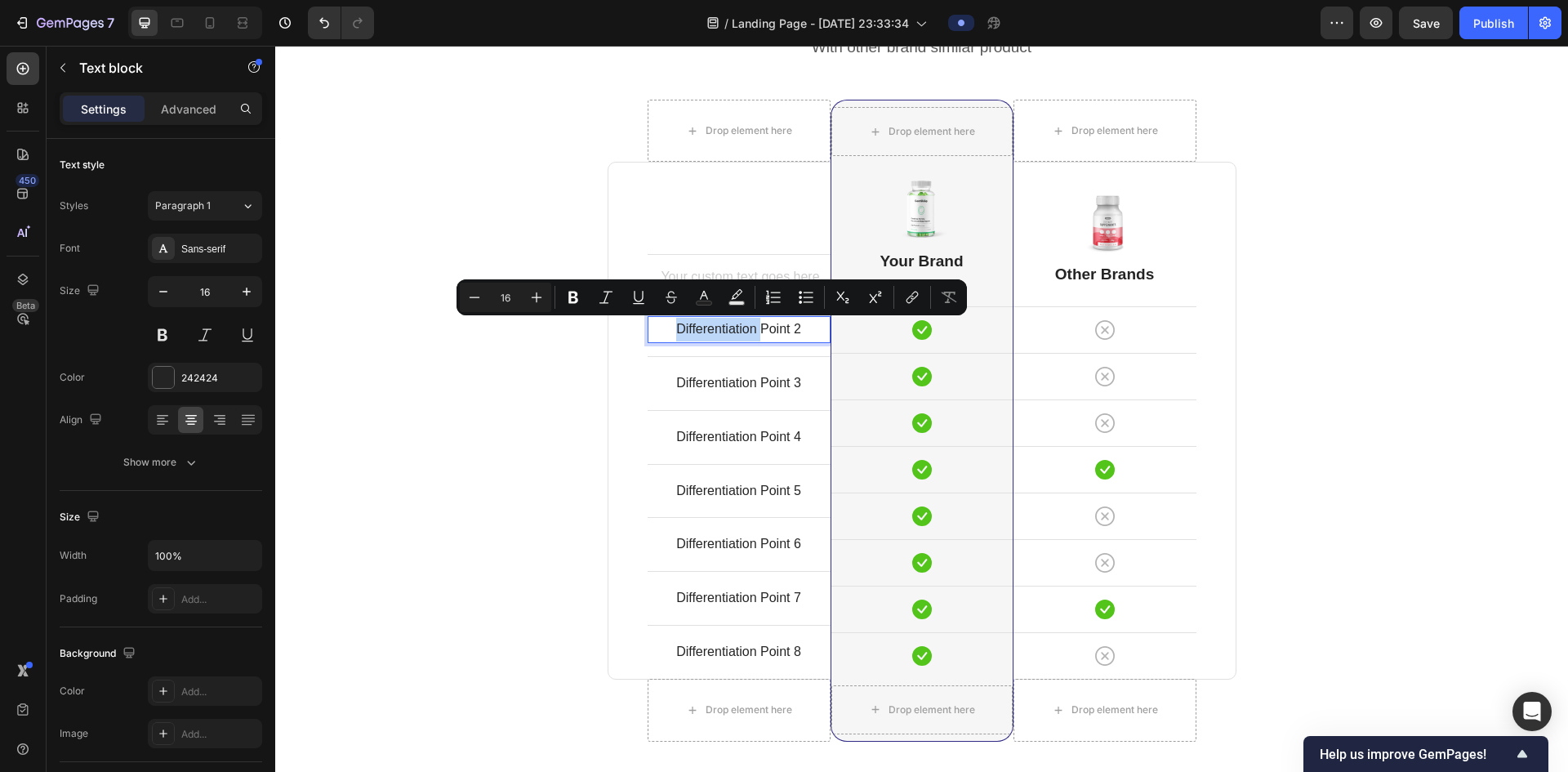
scroll to position [4207, 0]
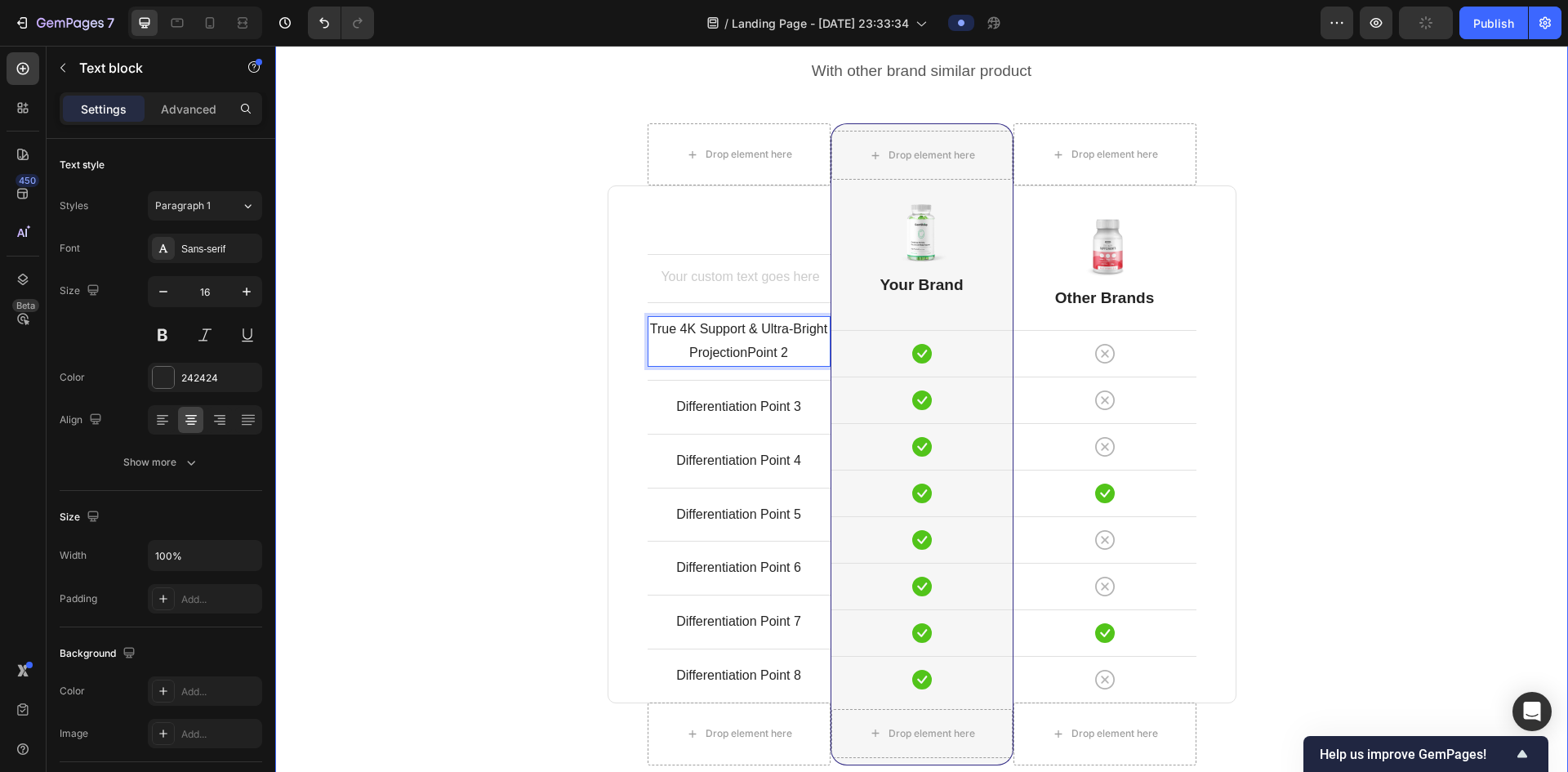
click at [530, 345] on div "Comparison Table Headline Heading With other brand similar product Text block R…" at bounding box center [921, 443] width 1268 height 871
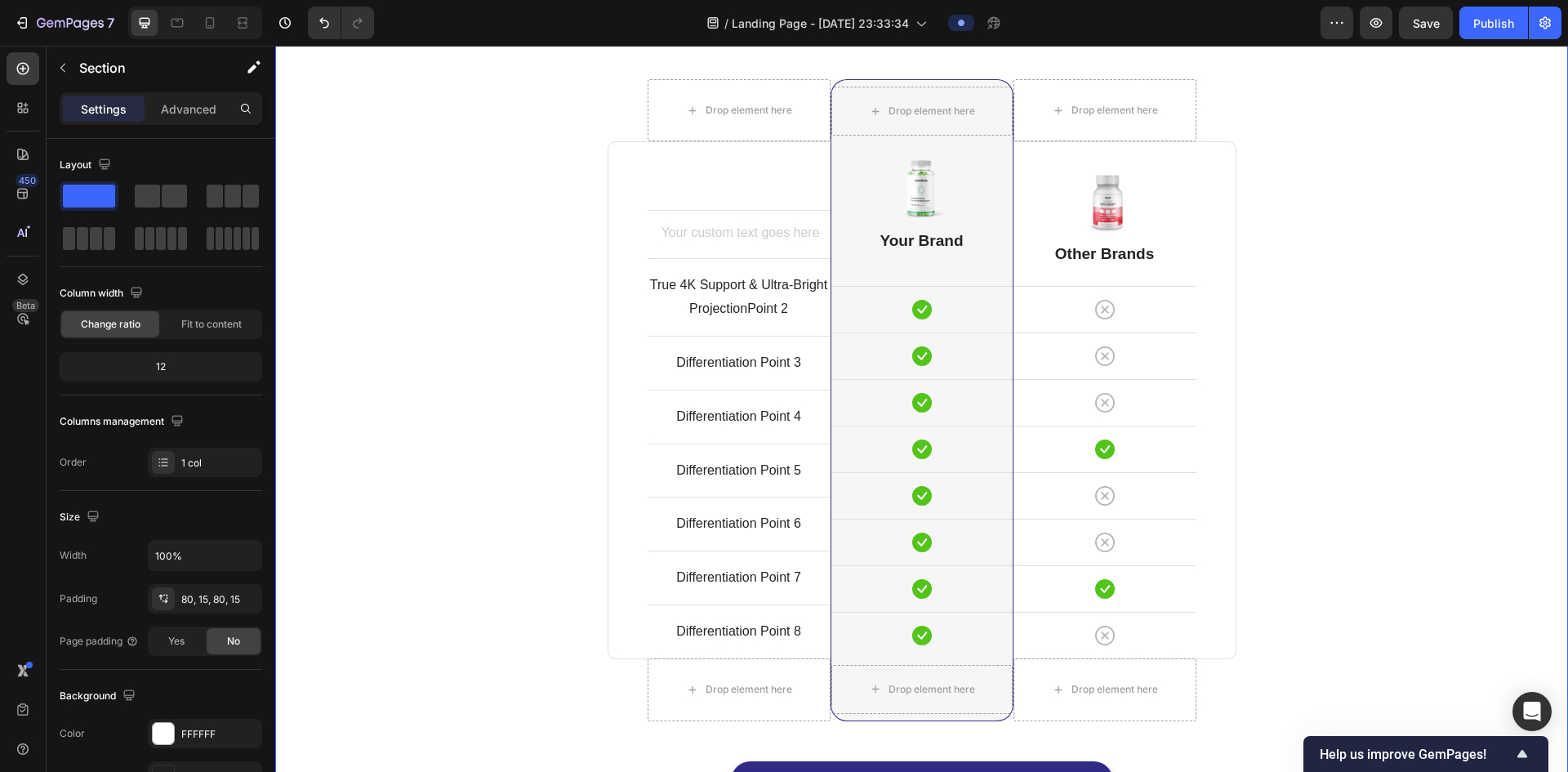
scroll to position [4288, 0]
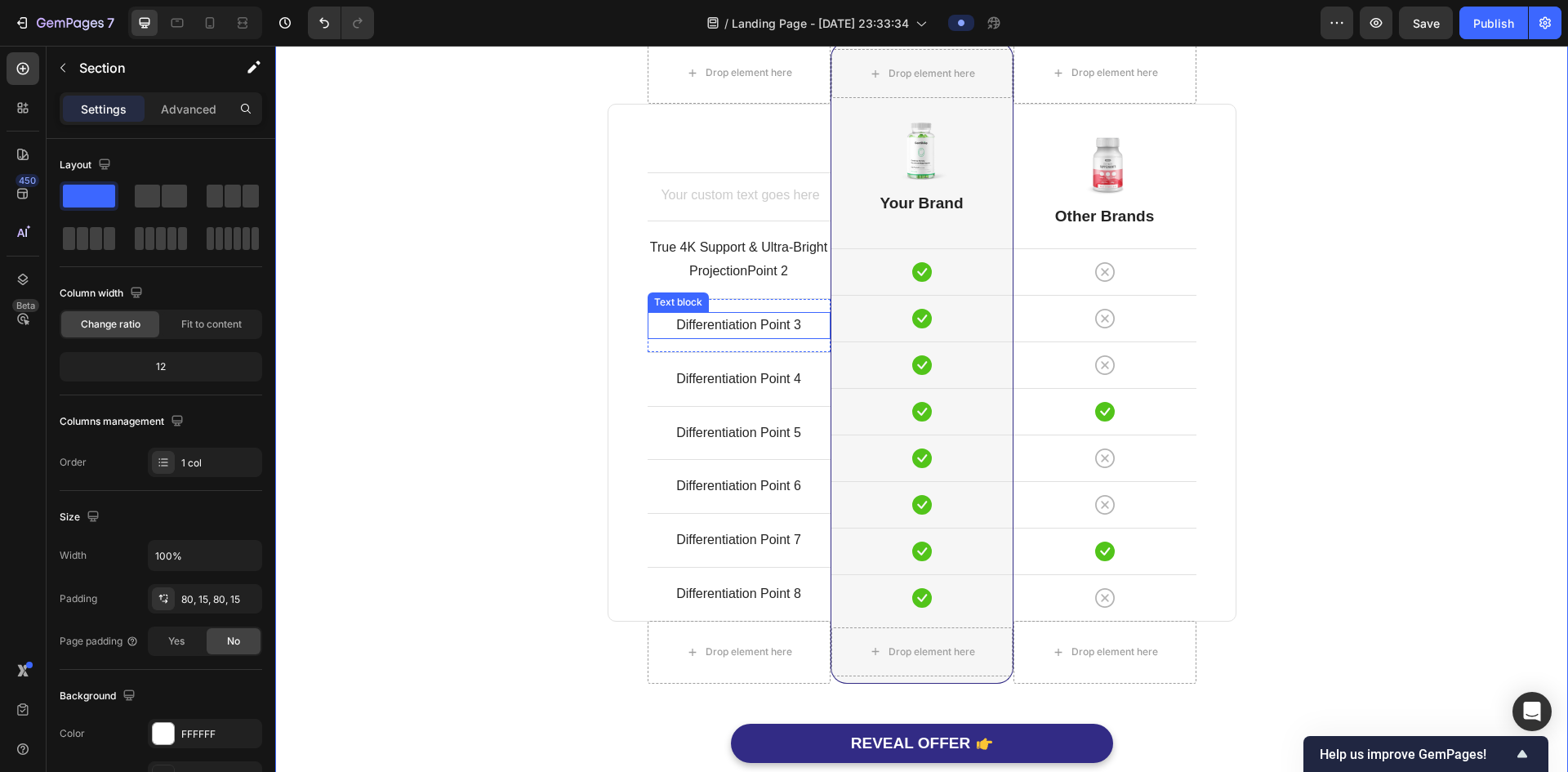
click at [749, 324] on p "Differentiation Point 3" at bounding box center [739, 325] width 180 height 24
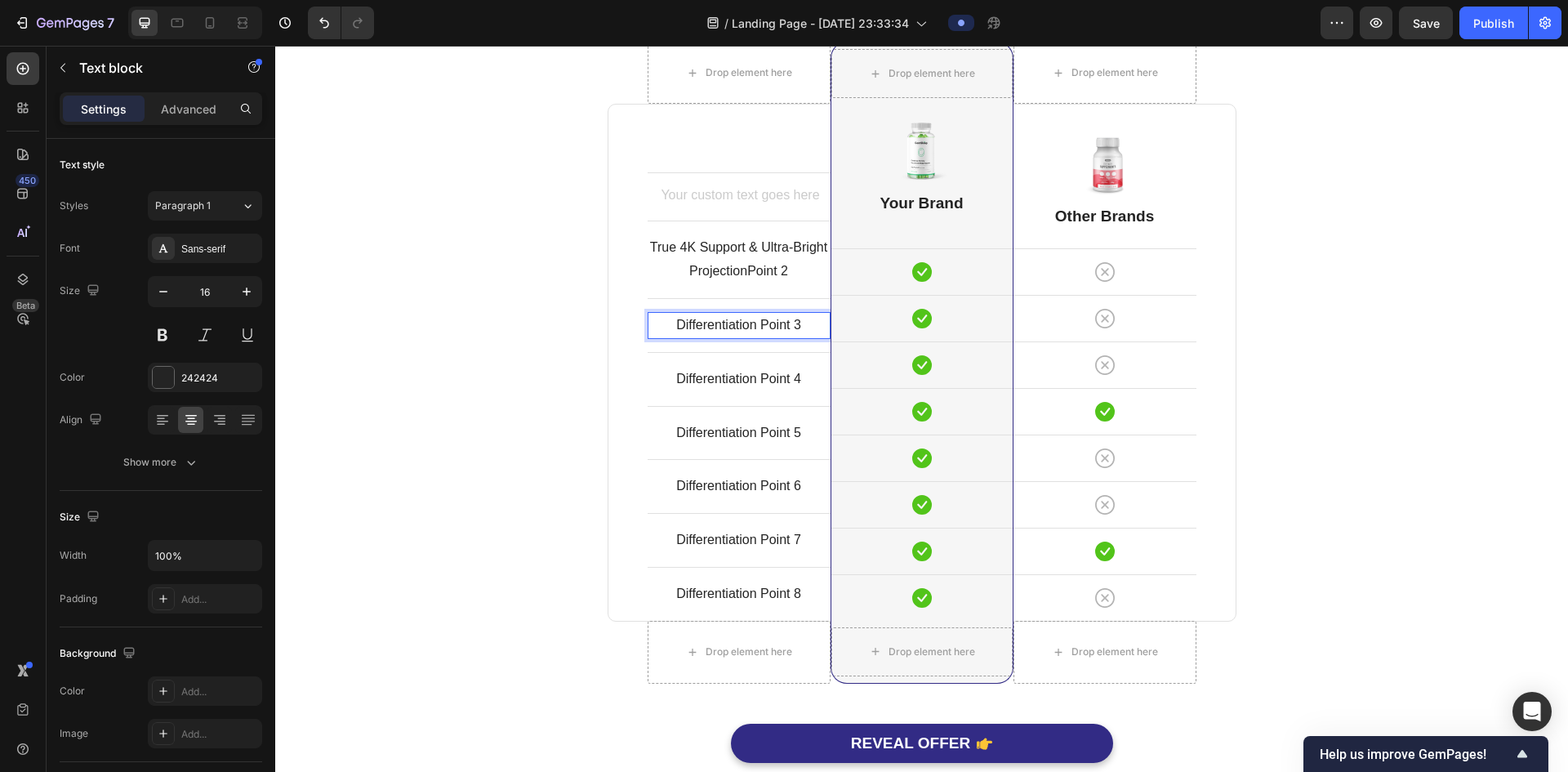
click at [749, 325] on p "Differentiation Point 3" at bounding box center [739, 325] width 180 height 24
click at [749, 326] on p "Differentiation Point 3" at bounding box center [739, 325] width 180 height 24
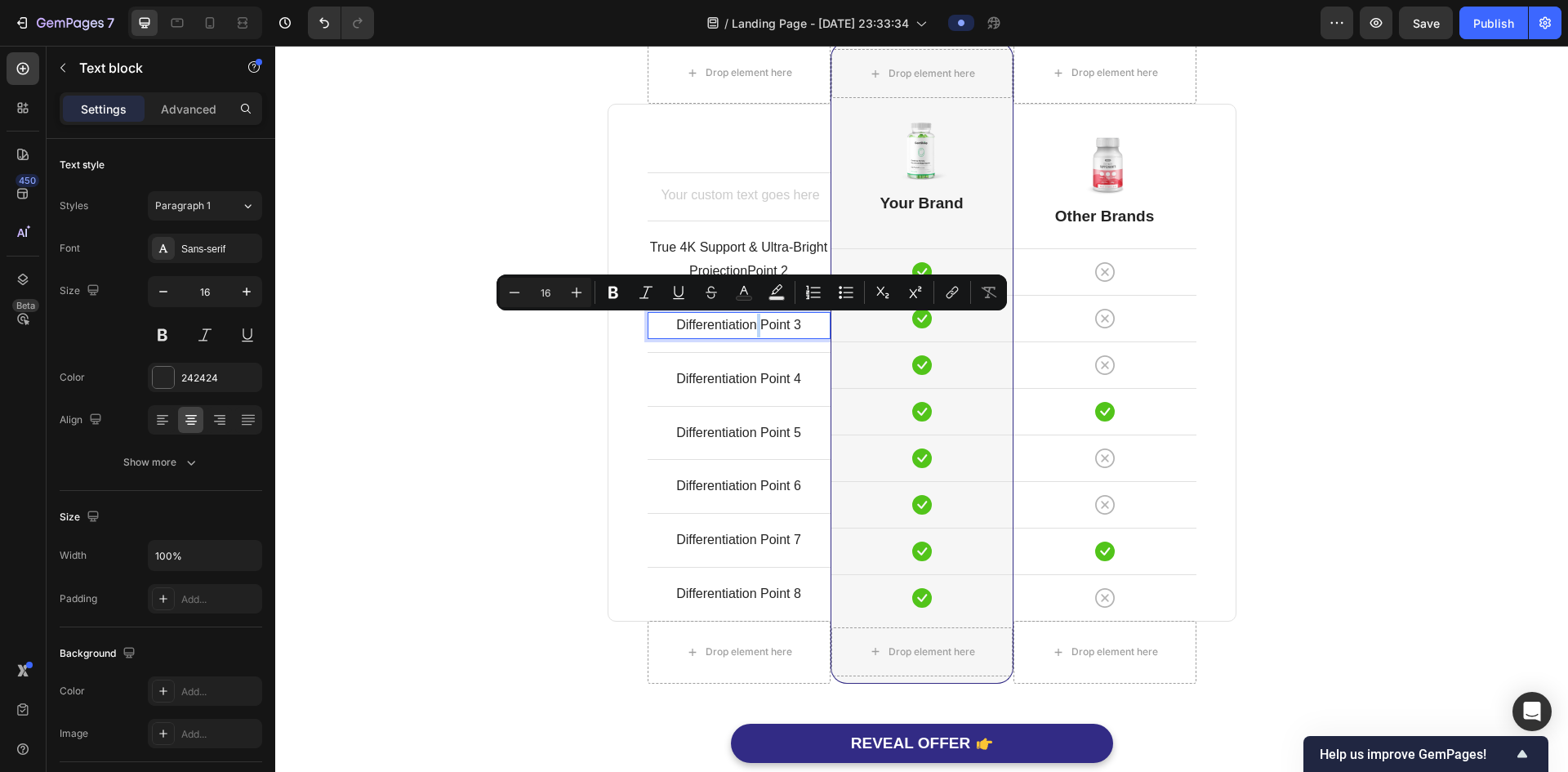
click at [755, 322] on p "Differentiation Point 3" at bounding box center [739, 325] width 180 height 24
click at [754, 323] on p "Differentiation Point 3" at bounding box center [739, 325] width 180 height 24
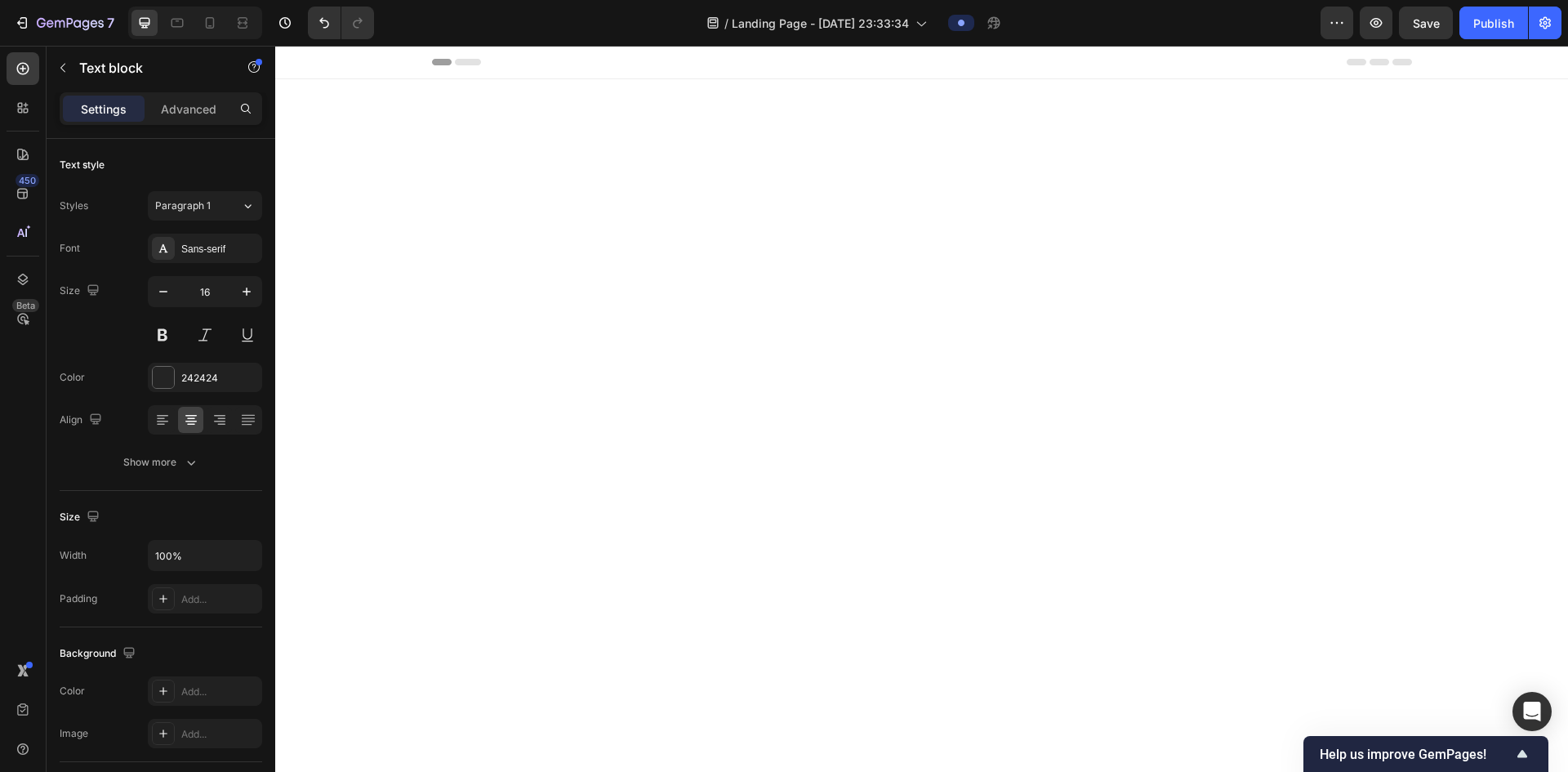
scroll to position [4265, 0]
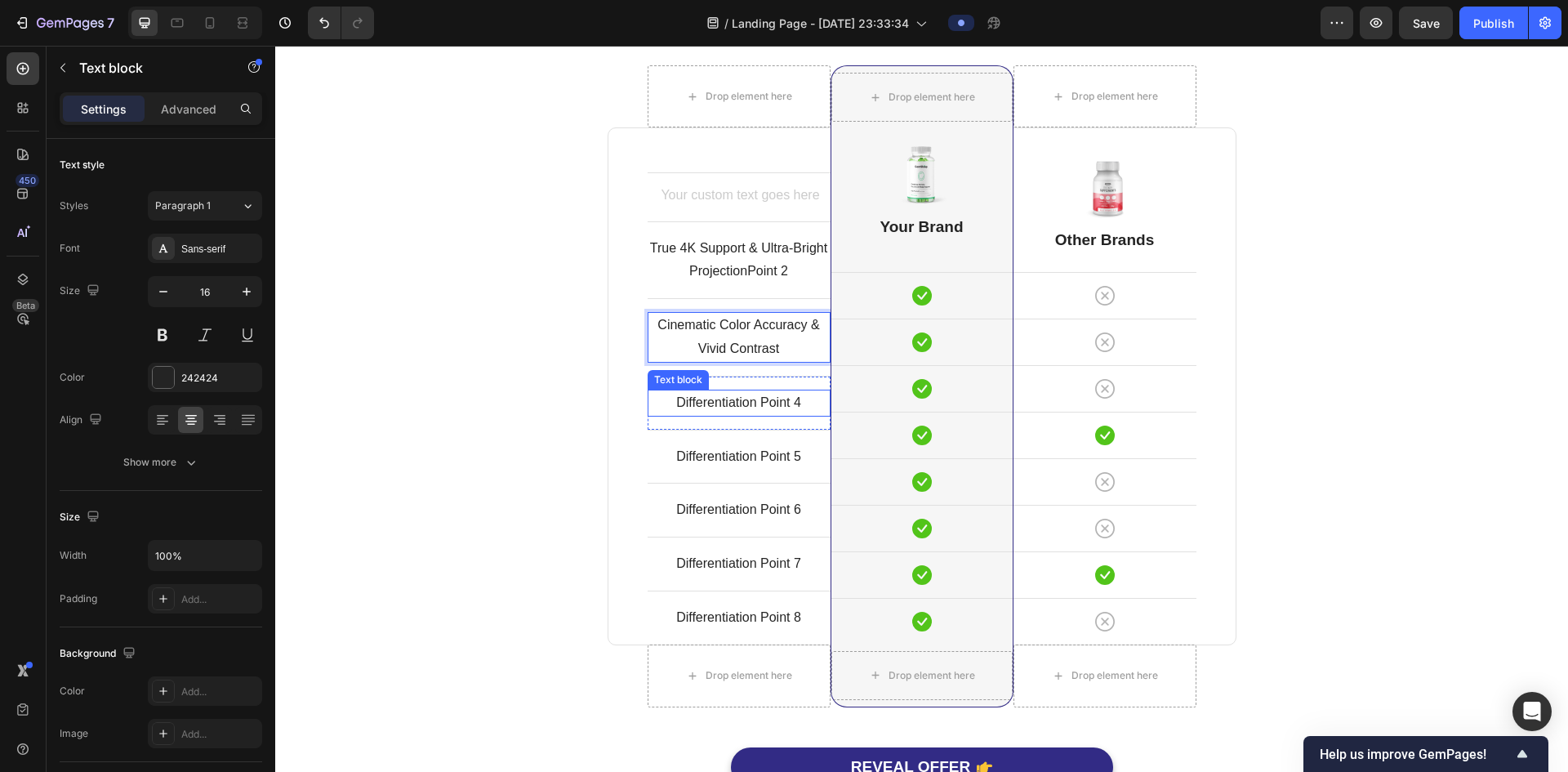
click at [730, 414] on p "Differentiation Point 4" at bounding box center [739, 403] width 180 height 24
click at [727, 409] on p "Differentiation Point 4" at bounding box center [739, 403] width 180 height 24
click at [726, 408] on p "Differentiation Point 4" at bounding box center [739, 403] width 180 height 24
click at [725, 408] on p "Differentiation Point 4" at bounding box center [739, 403] width 180 height 24
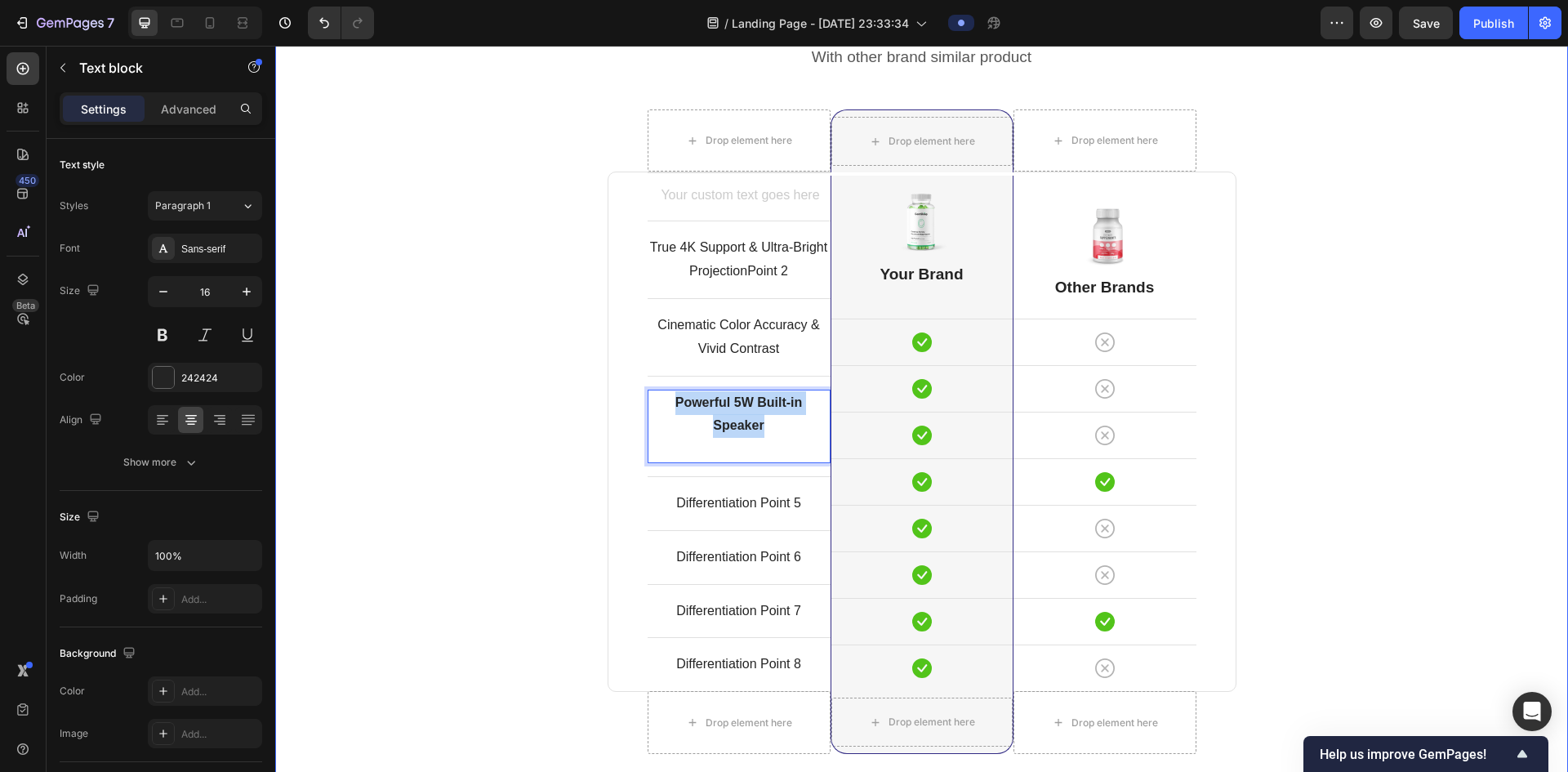
drag, startPoint x: 756, startPoint y: 425, endPoint x: 594, endPoint y: 367, distance: 172.1
click at [595, 367] on div "Comparison Table Headline Heading With other brand similar product Text block R…" at bounding box center [921, 431] width 1268 height 873
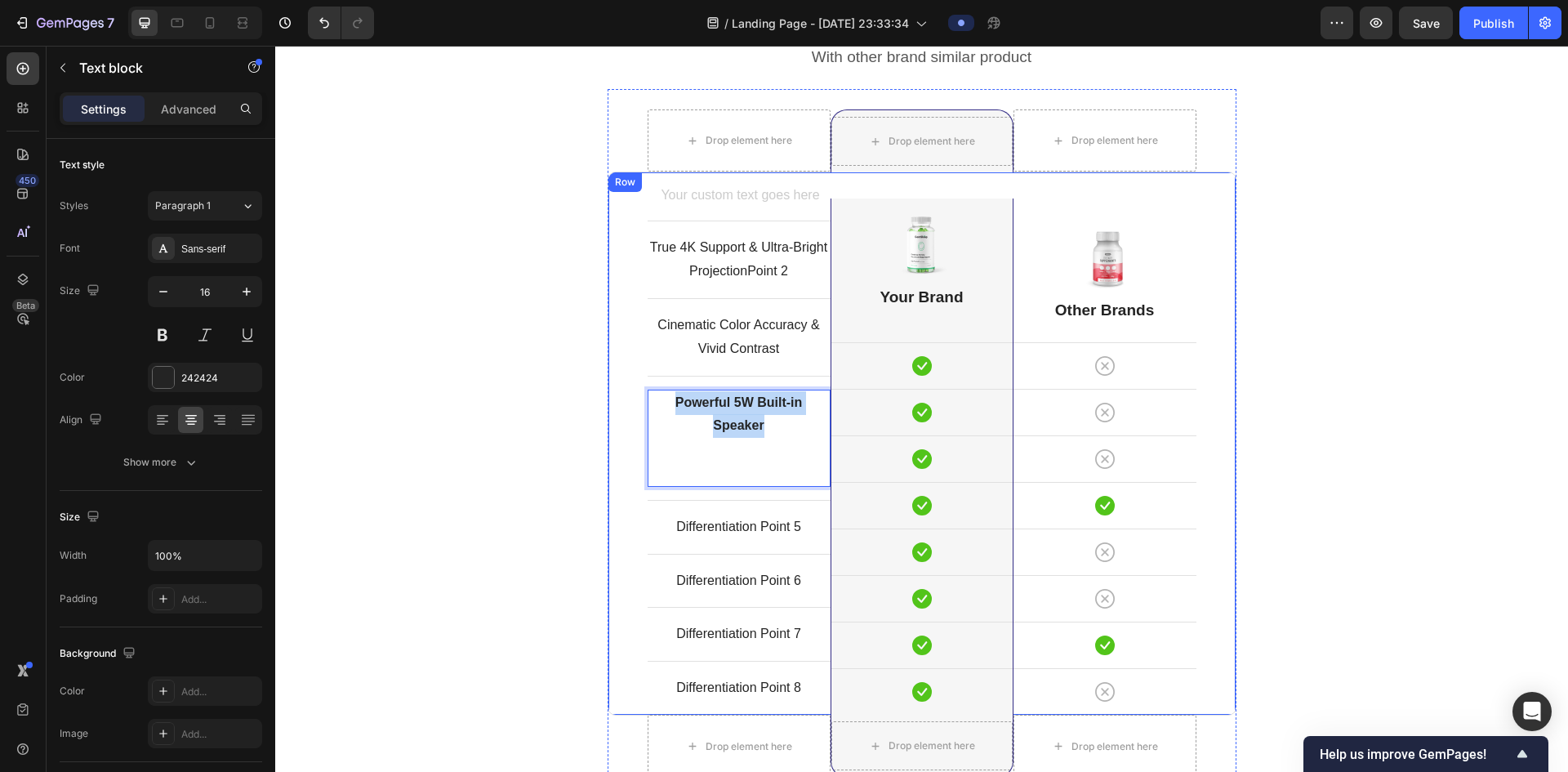
drag, startPoint x: 775, startPoint y: 431, endPoint x: 586, endPoint y: 344, distance: 208.1
click at [589, 346] on div "Comparison Table Headline Heading With other brand similar product Text block R…" at bounding box center [921, 443] width 1268 height 897
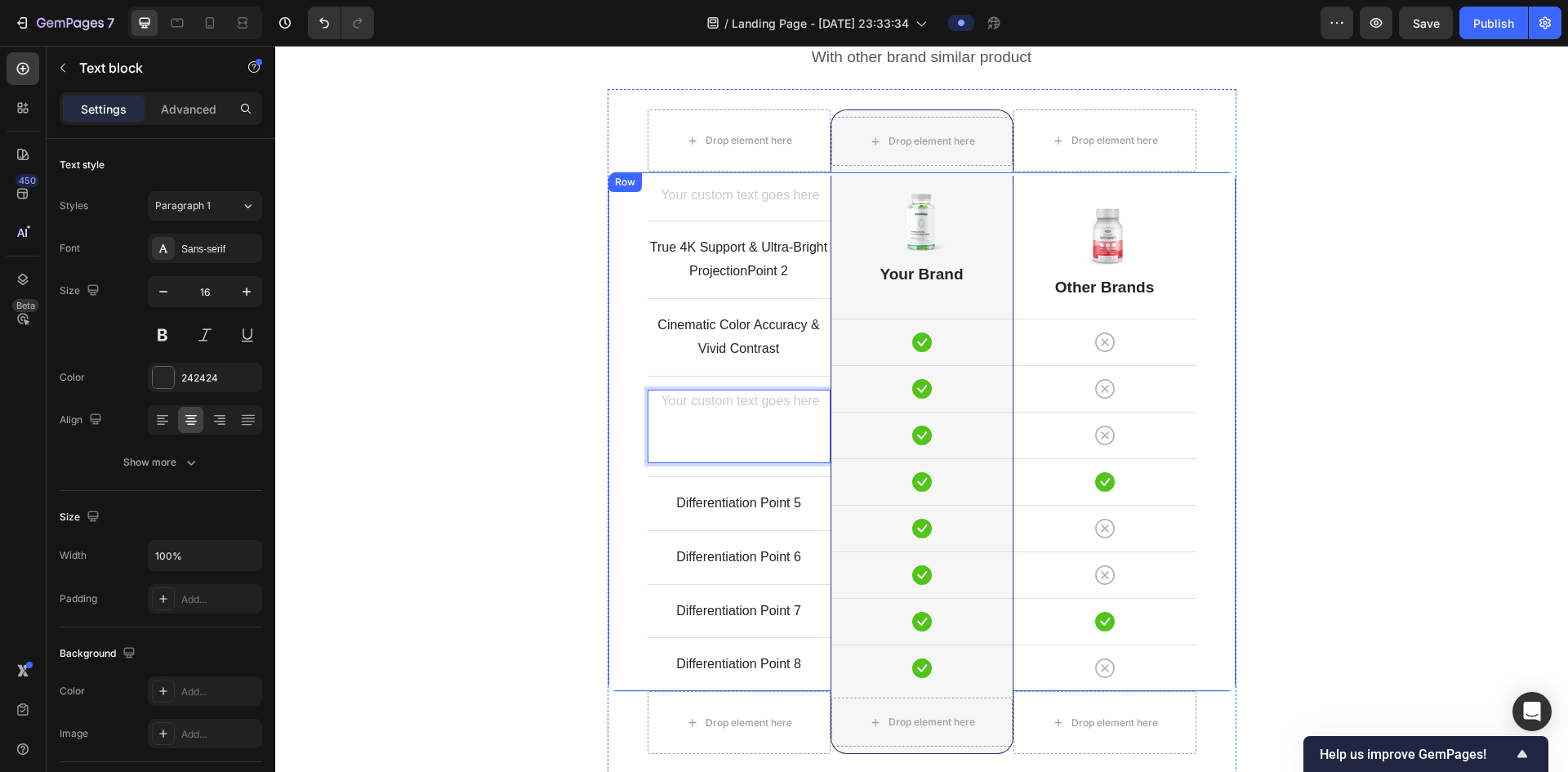
click at [569, 254] on div "Comparison Table Headline Heading With other brand similar product Text block R…" at bounding box center [921, 431] width 1268 height 873
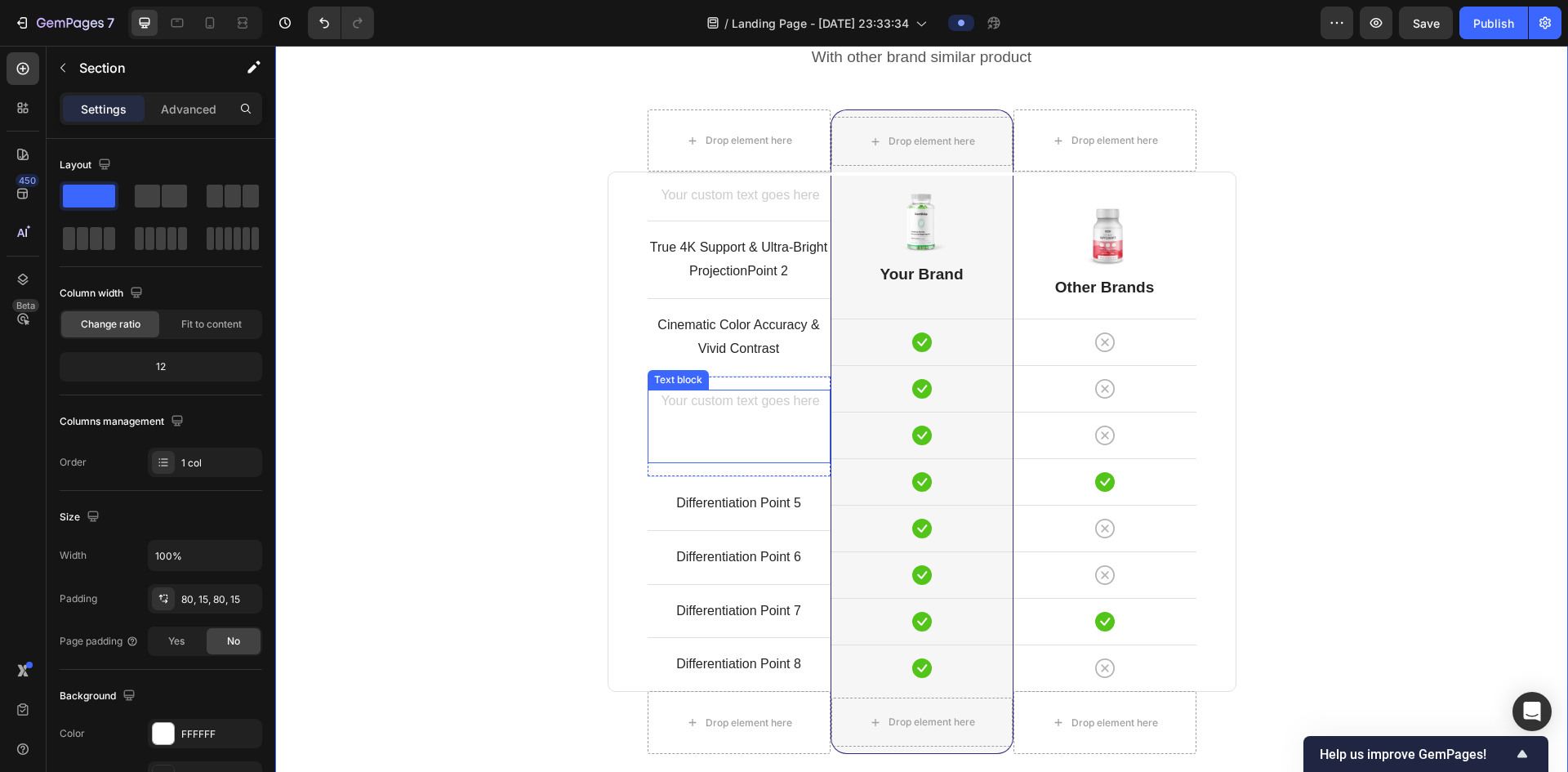
click at [739, 428] on p "⁠⁠⁠⁠⁠⁠⁠" at bounding box center [739, 426] width 180 height 70
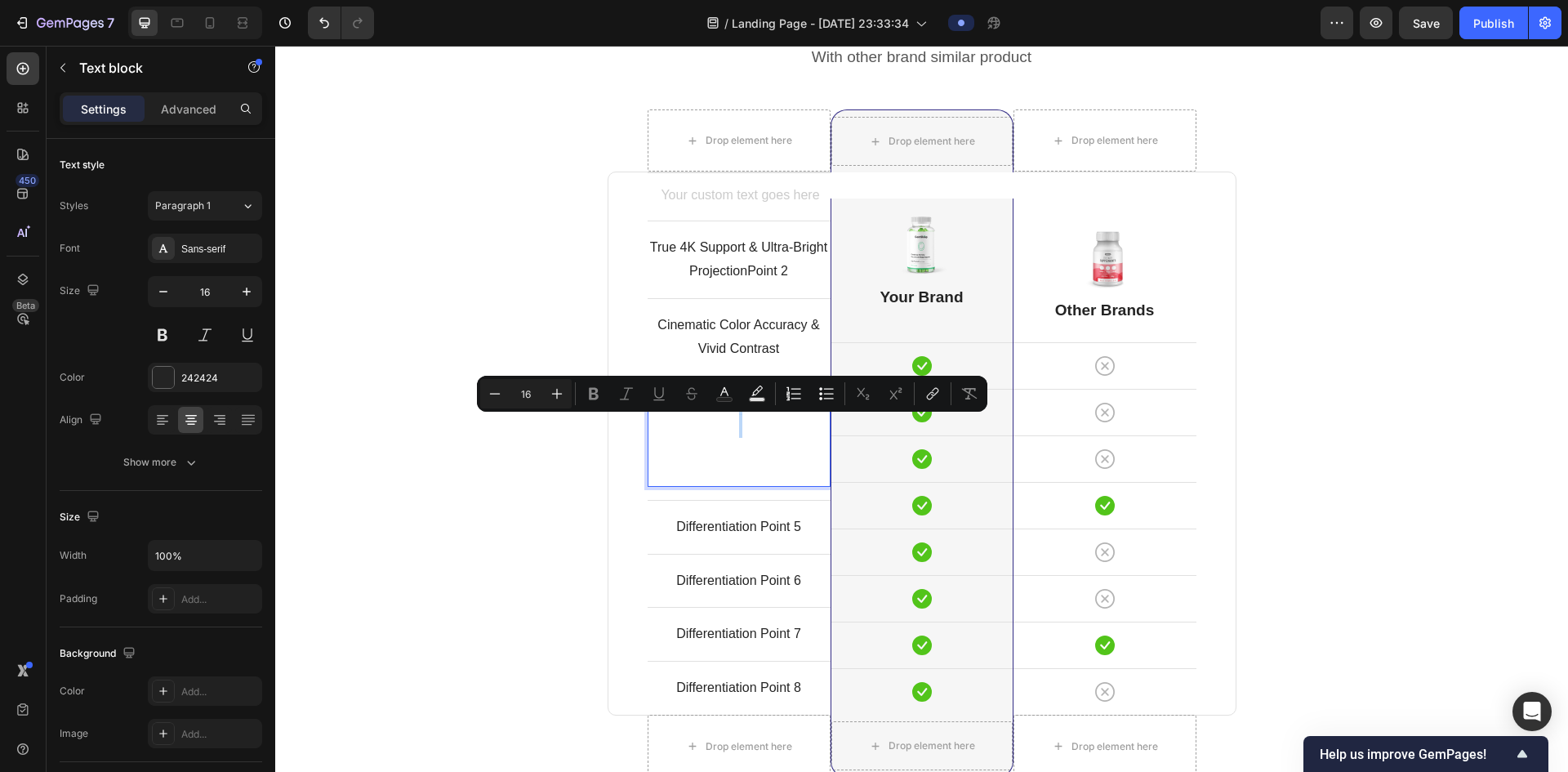
click at [739, 428] on p "Rich Text Editor. Editing area: main" at bounding box center [739, 438] width 180 height 94
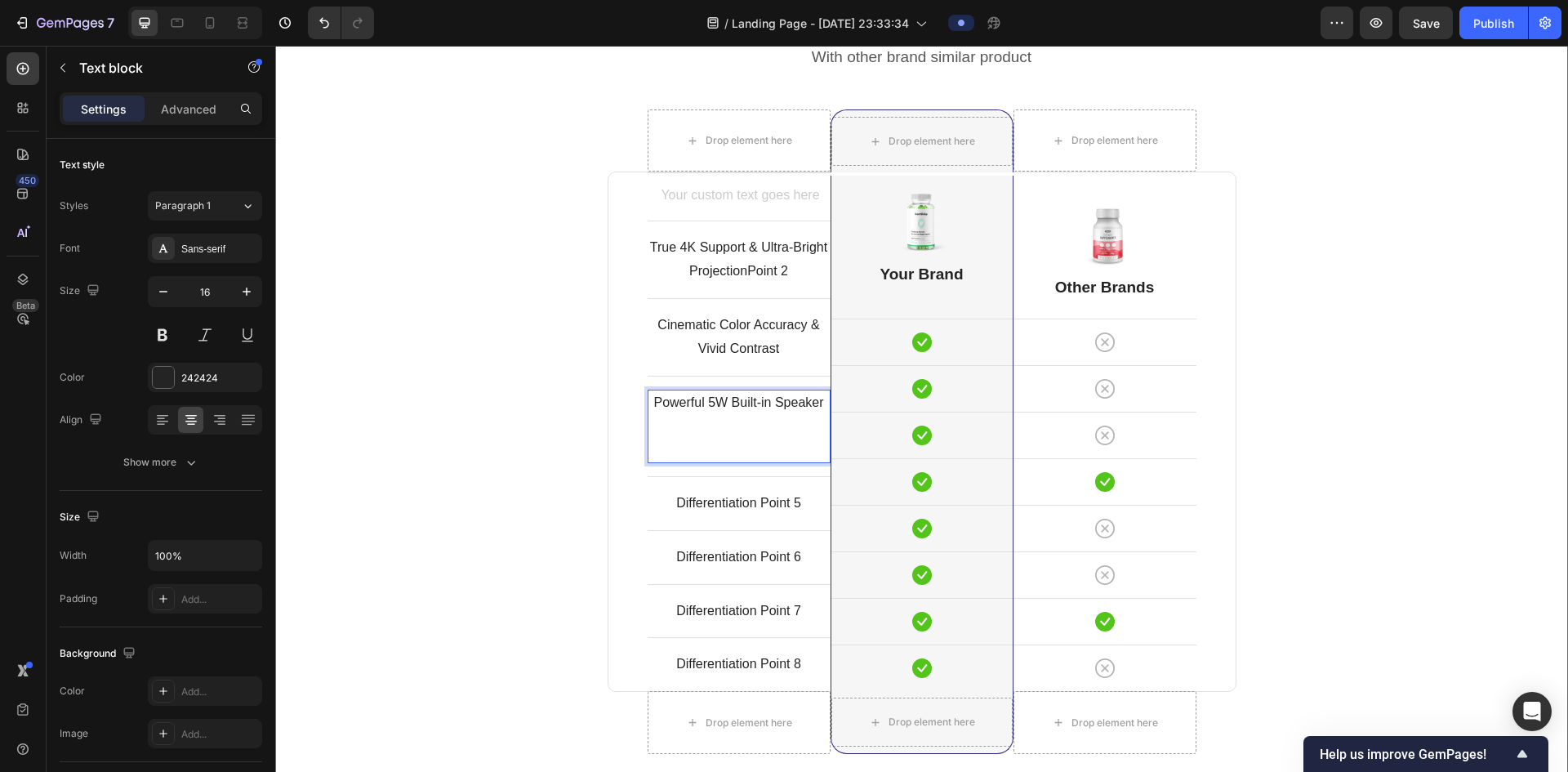
click at [445, 389] on div "Comparison Table Headline Heading With other brand similar product Text block R…" at bounding box center [921, 431] width 1268 height 873
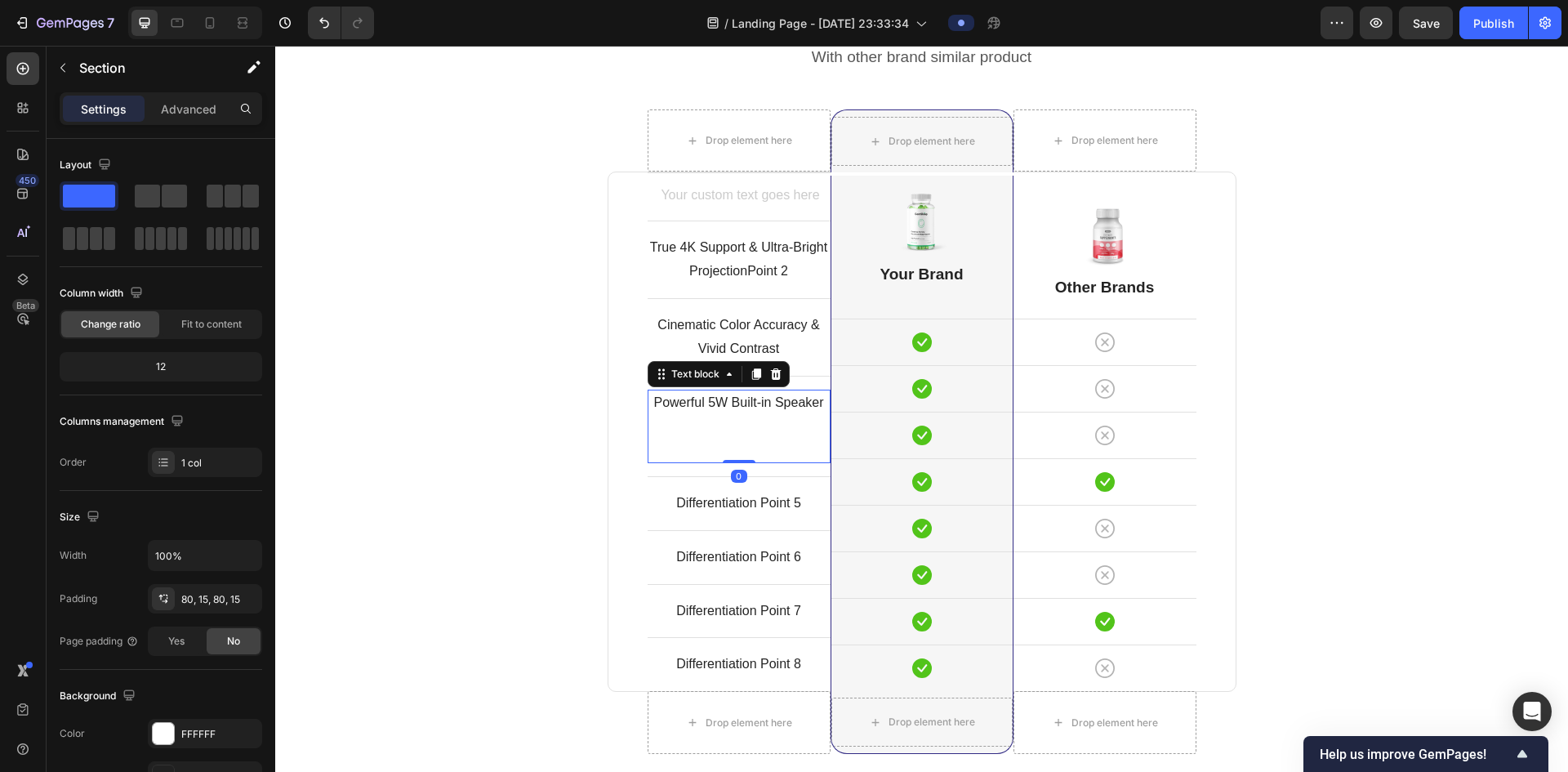
click at [685, 433] on p "⁠⁠⁠⁠⁠⁠⁠Powerful 5W Built-in Speaker" at bounding box center [739, 426] width 180 height 70
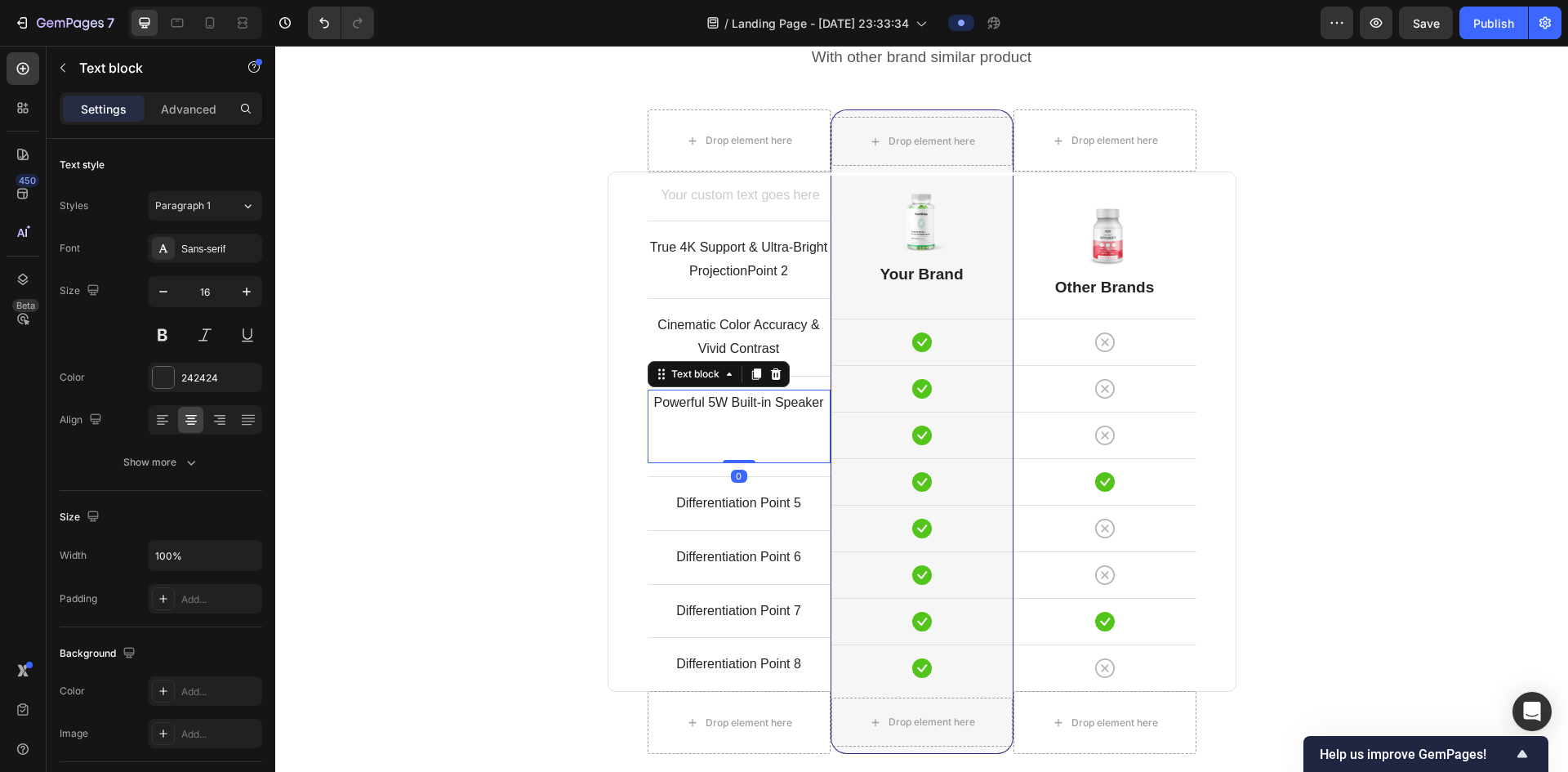
drag, startPoint x: 734, startPoint y: 465, endPoint x: 731, endPoint y: 456, distance: 9.5
click at [731, 442] on div "⁠⁠⁠⁠⁠⁠⁠Powerful 5W Built-in Speaker Text block 0" at bounding box center [739, 427] width 183 height 73
drag, startPoint x: 728, startPoint y: 462, endPoint x: 730, endPoint y: 453, distance: 9.2
click at [732, 412] on div "⁠⁠⁠⁠⁠⁠⁠Powerful 5W Built-in Speaker Text block 0" at bounding box center [739, 427] width 183 height 73
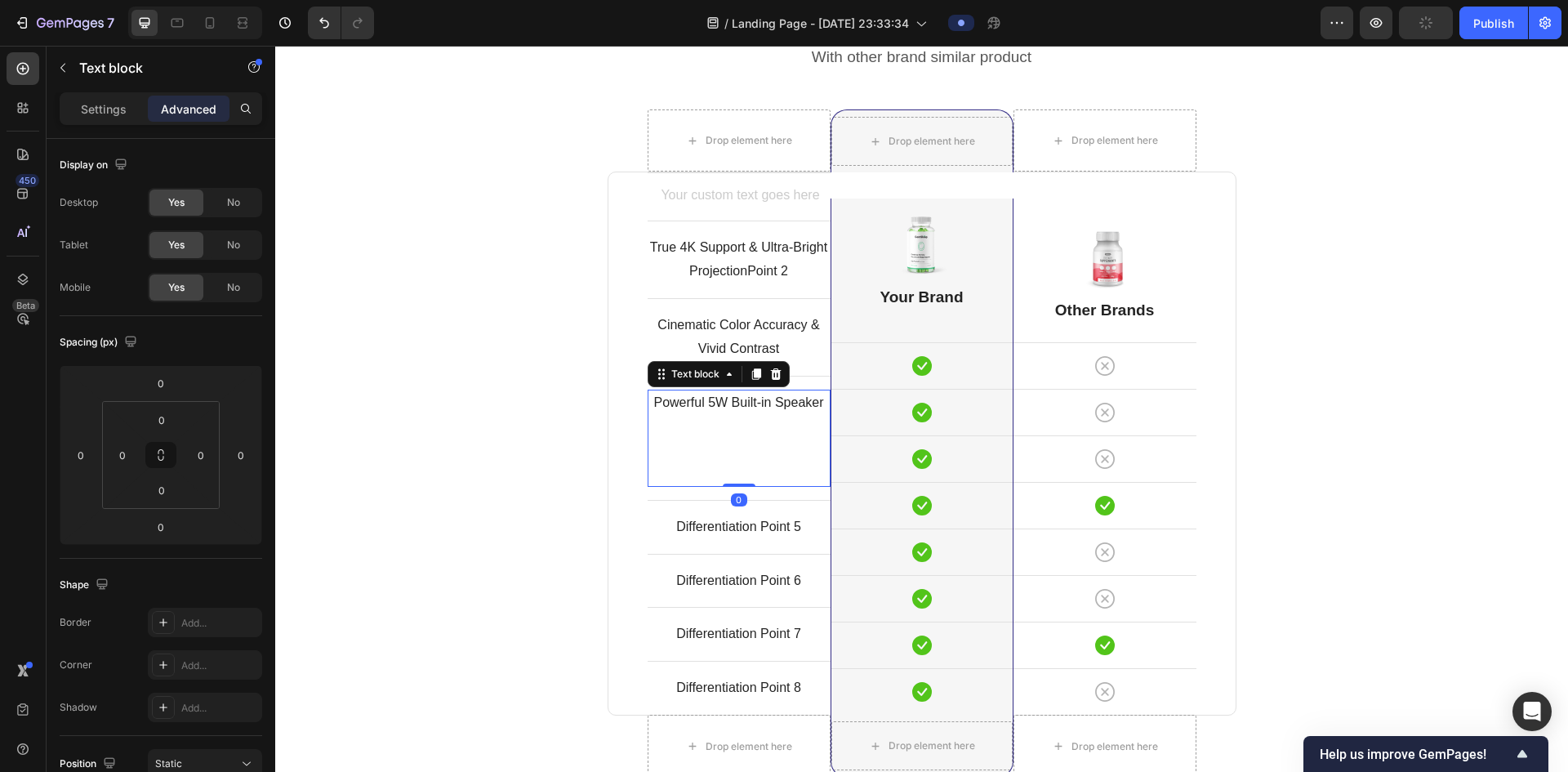
click at [598, 436] on div "Comparison Table Headline Heading With other brand similar product Text block R…" at bounding box center [921, 443] width 1268 height 897
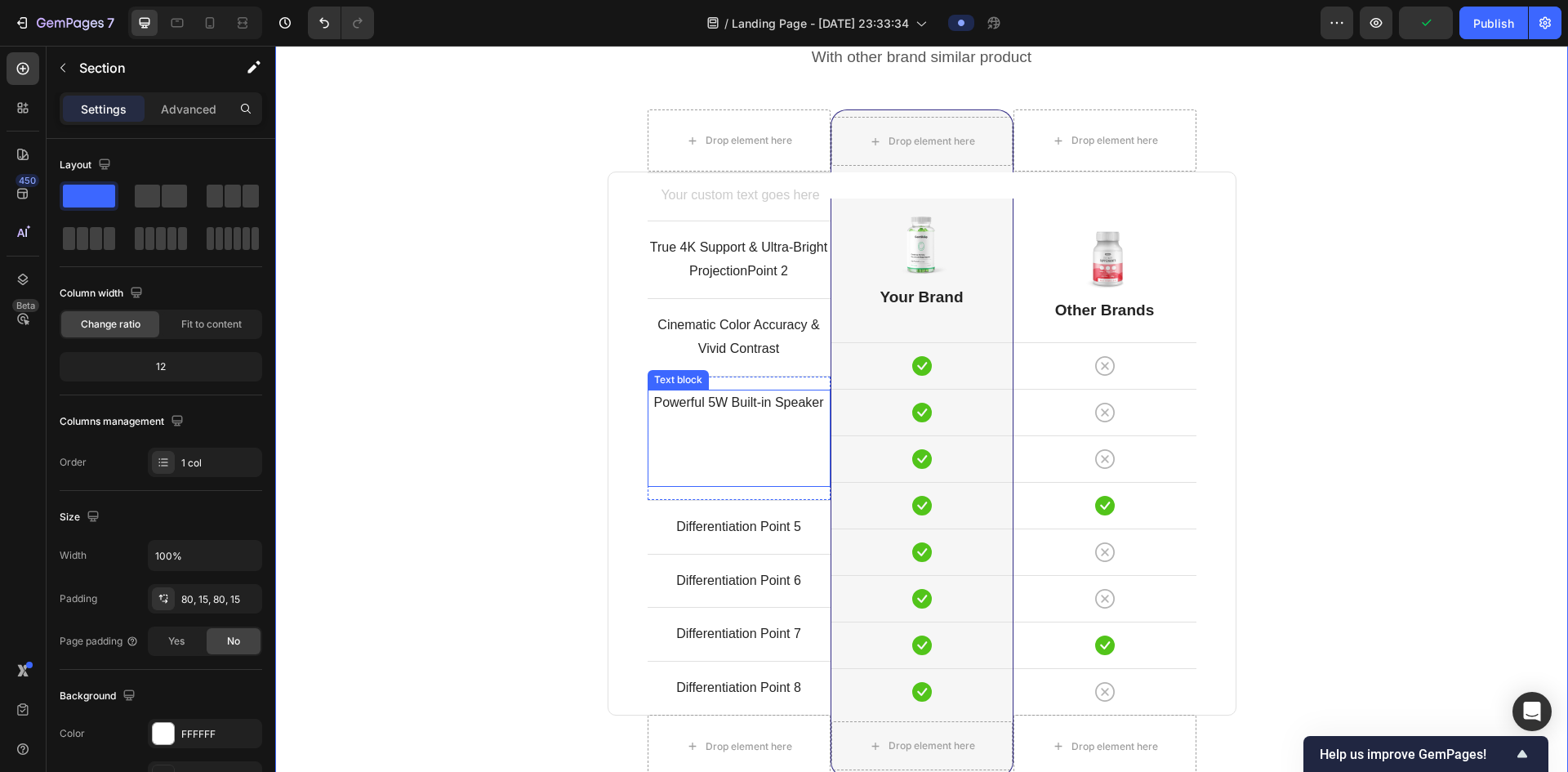
click at [728, 478] on p "Powerful 5W Built-in Speaker" at bounding box center [739, 438] width 180 height 94
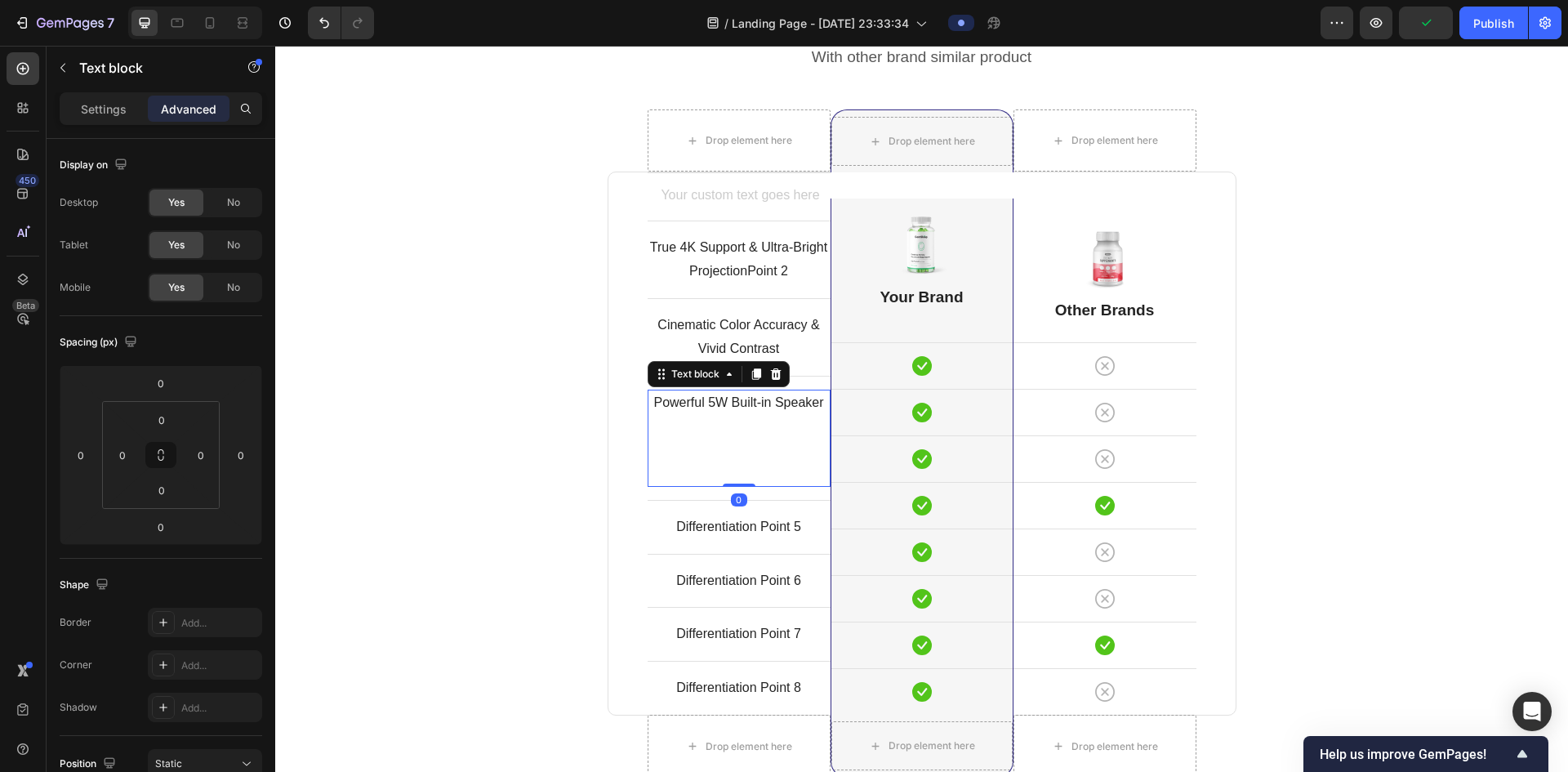
drag, startPoint x: 728, startPoint y: 482, endPoint x: 739, endPoint y: 428, distance: 55.1
click at [739, 427] on div "Powerful 5W Built-in Speaker Text block 0" at bounding box center [739, 439] width 183 height 97
click at [727, 375] on icon at bounding box center [730, 374] width 13 height 13
click at [725, 376] on icon at bounding box center [730, 374] width 13 height 13
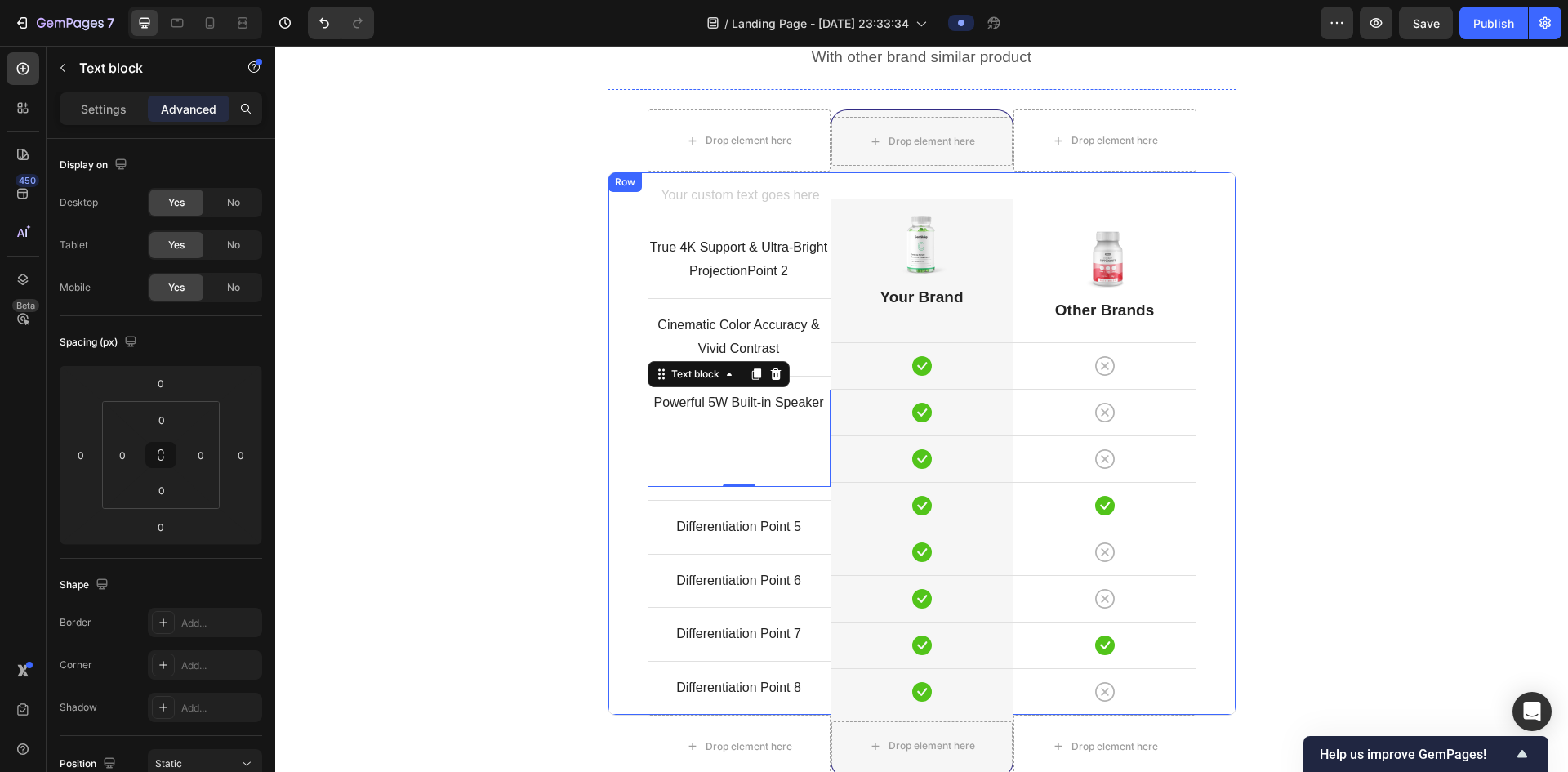
click at [584, 402] on div "Comparison Table Headline Heading With other brand similar product Text block R…" at bounding box center [921, 443] width 1268 height 897
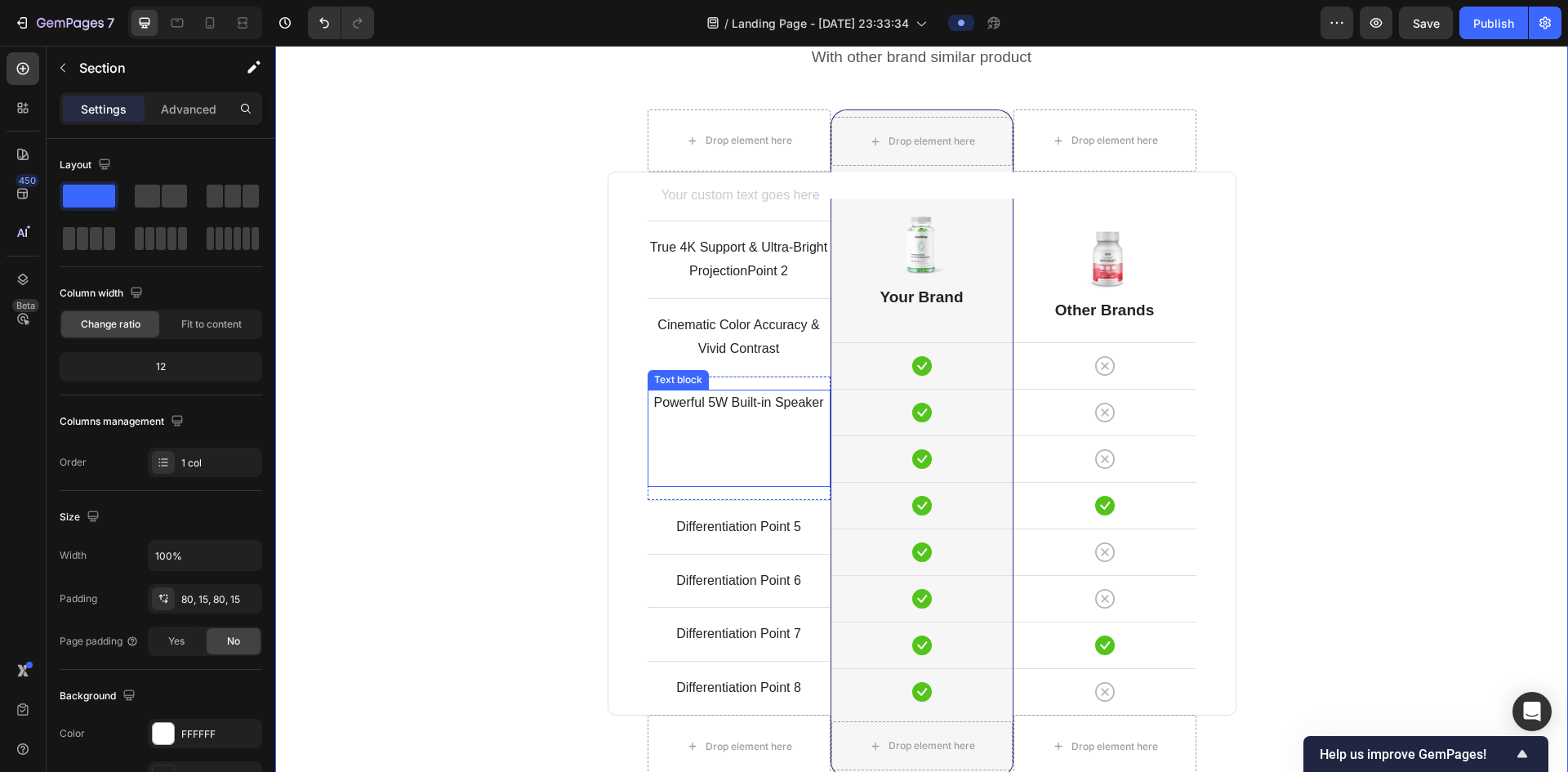
click at [649, 407] on p "Powerful 5W Built-in Speaker" at bounding box center [739, 438] width 180 height 94
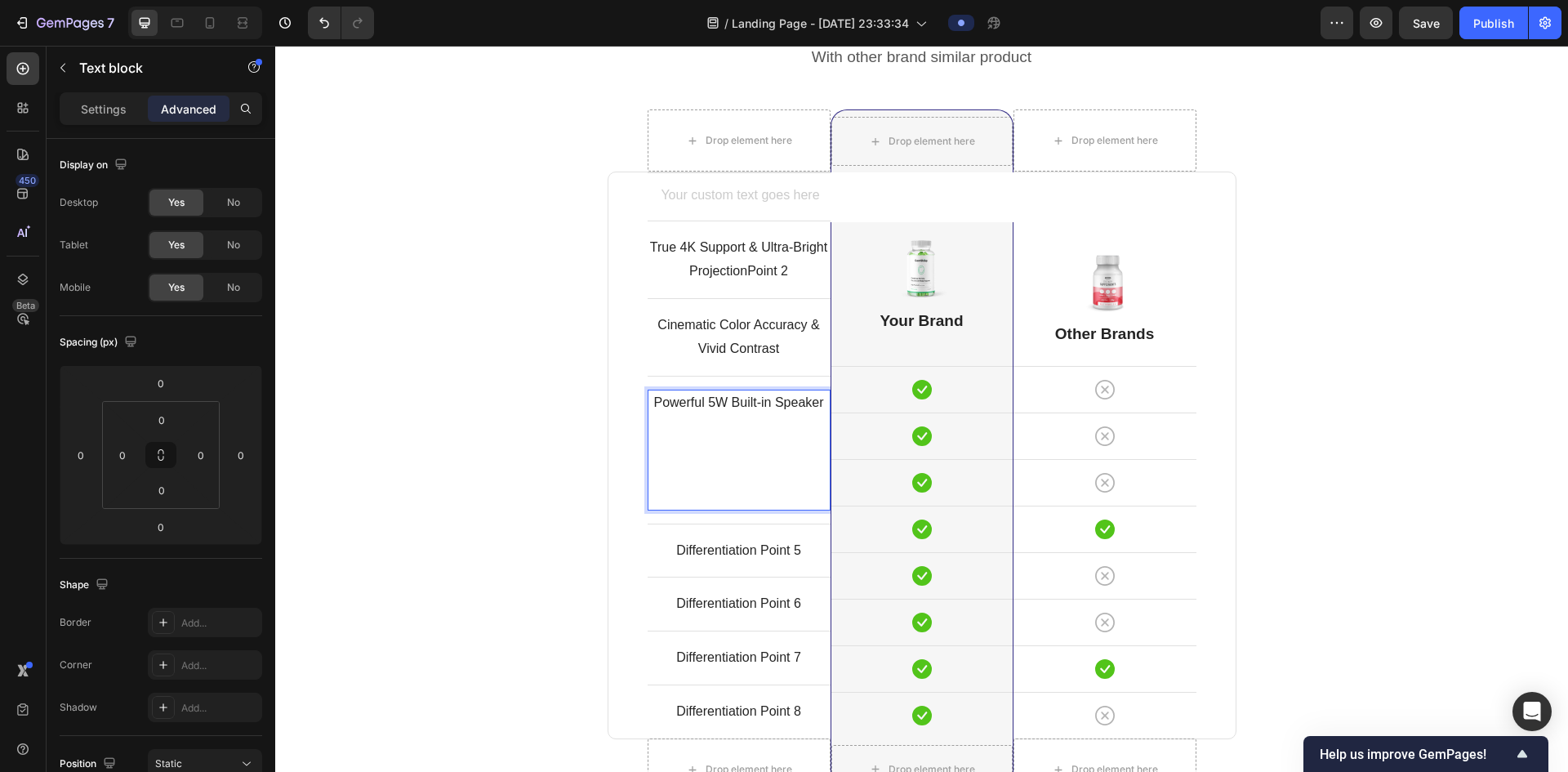
click at [723, 480] on p "Powerful 5W Built-in Speaker ⁠⁠⁠⁠⁠⁠⁠" at bounding box center [739, 449] width 180 height 118
click at [723, 479] on p "Powerful 5W Built-in Speaker ⁠⁠⁠⁠⁠⁠⁠" at bounding box center [739, 449] width 180 height 118
click at [726, 497] on p "Powerful 5W Built-in Speaker ⁠⁠⁠⁠⁠⁠⁠" at bounding box center [739, 449] width 180 height 118
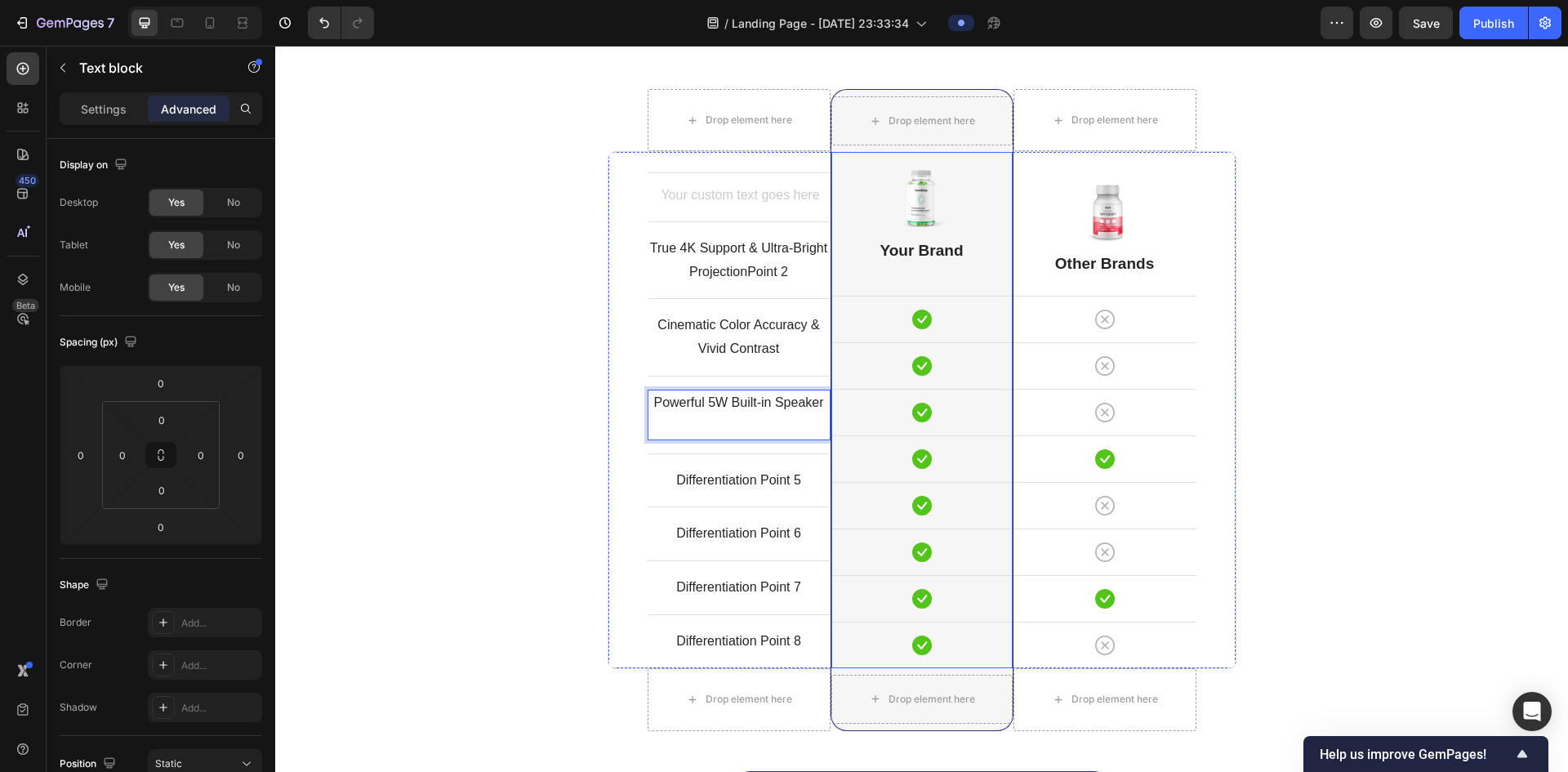
scroll to position [4265, 0]
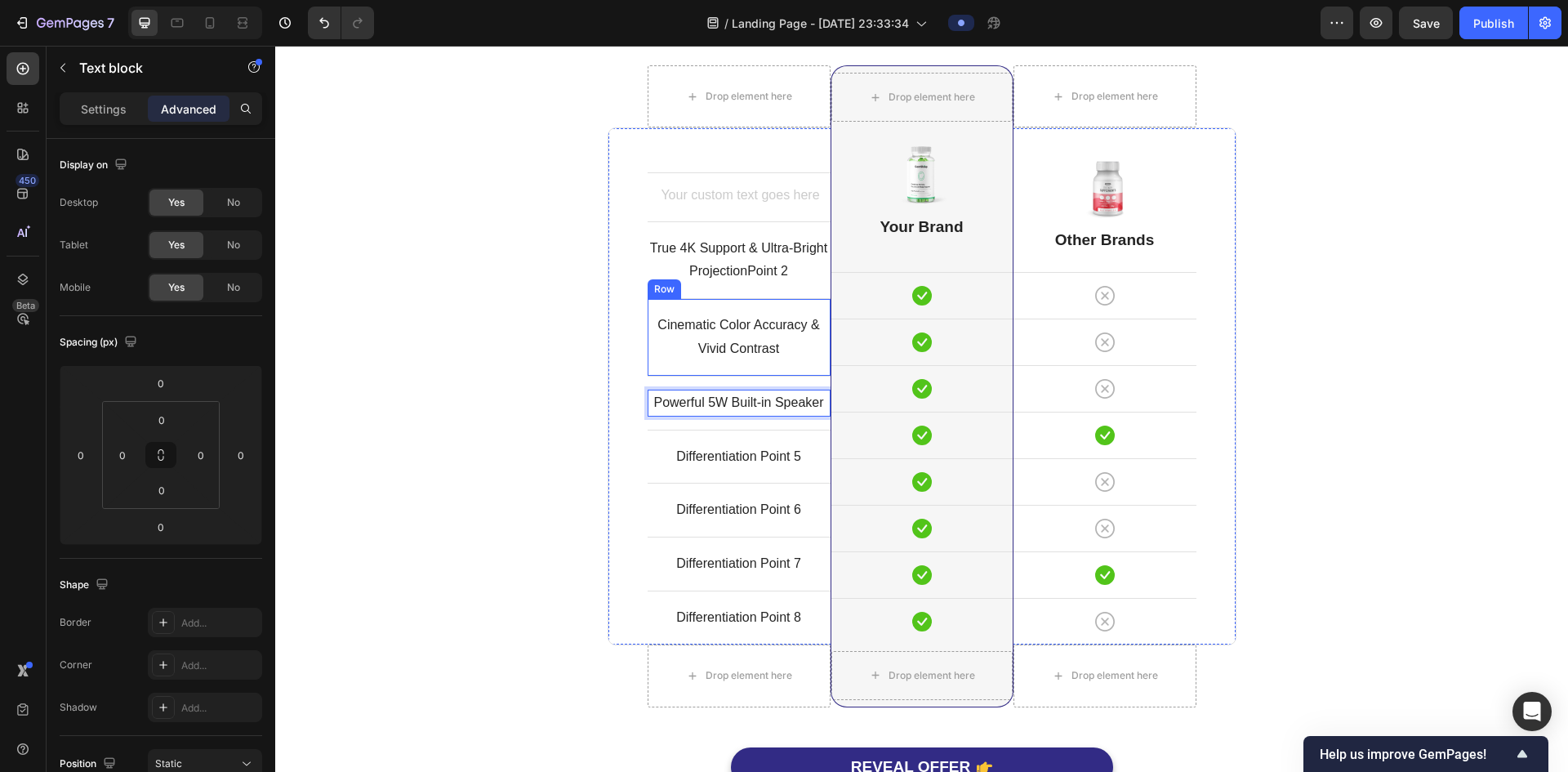
click at [786, 366] on div "Cinematic Color Accuracy & Vivid Contrast Text block Row" at bounding box center [739, 336] width 183 height 78
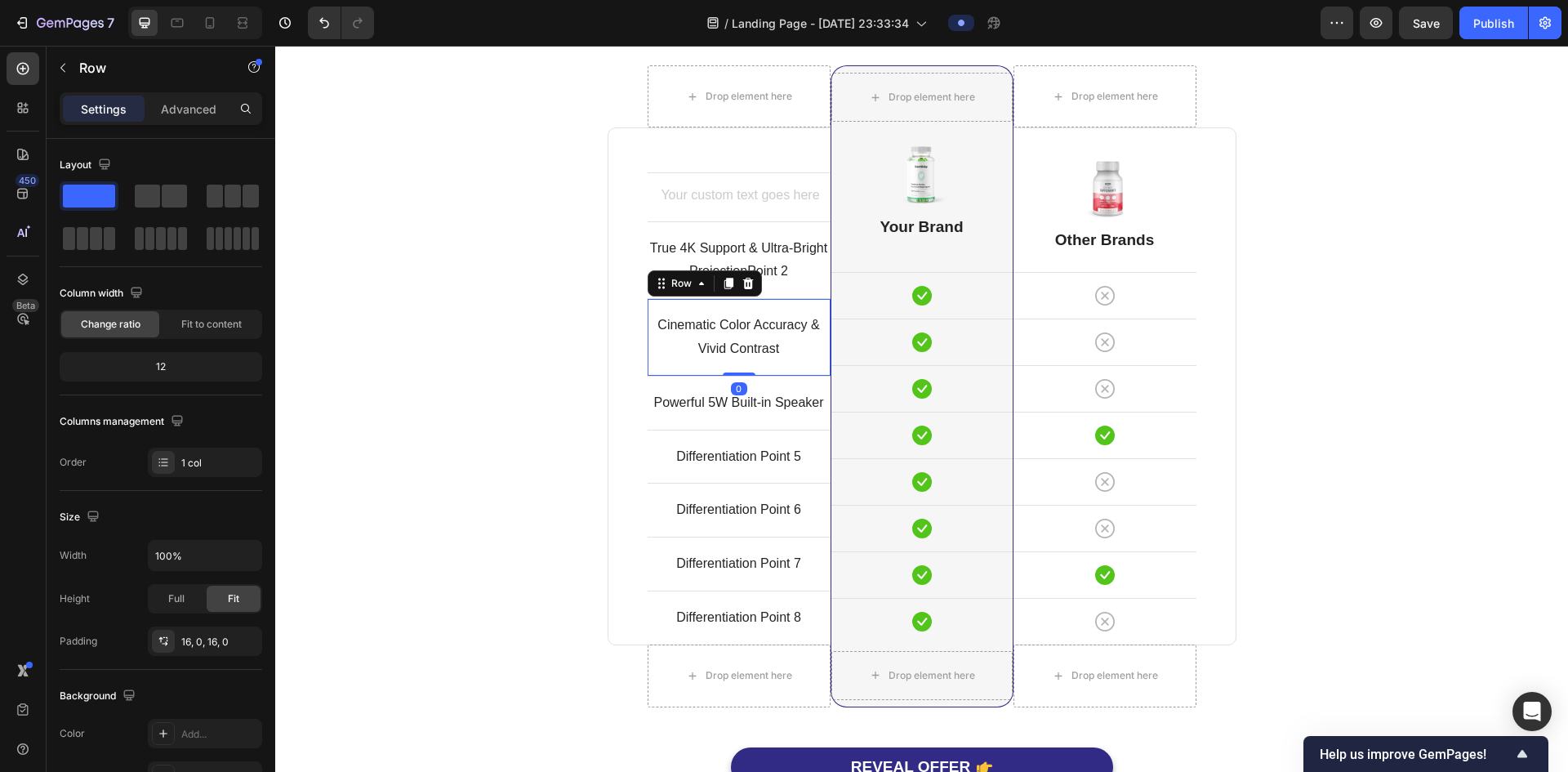
click at [785, 365] on div "Cinematic Color Accuracy & Vivid Contrast Text block Row 0" at bounding box center [739, 336] width 183 height 78
click at [783, 342] on p "Cinematic Color Accuracy & Vivid Contrast" at bounding box center [739, 337] width 180 height 48
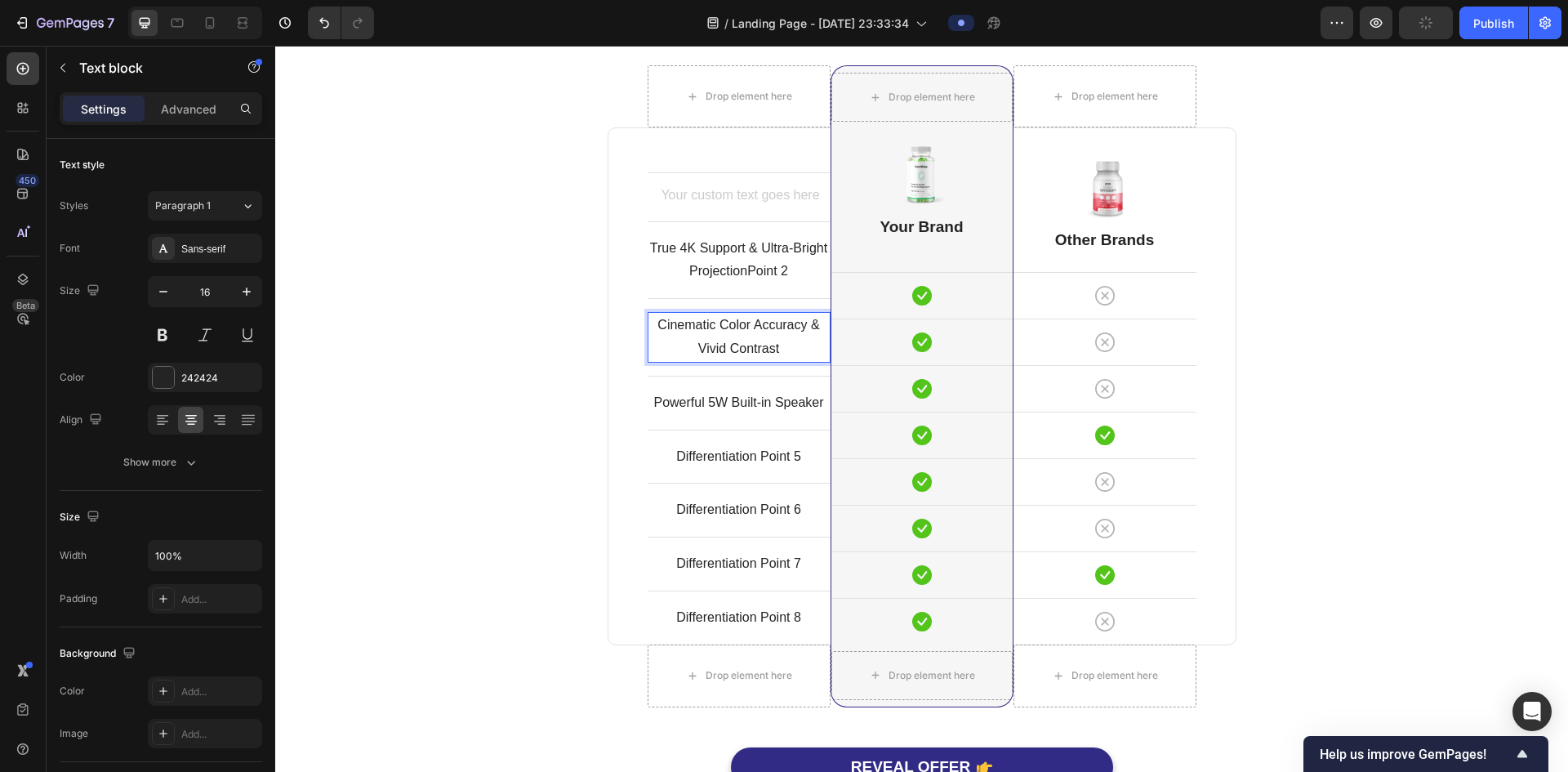
click at [780, 344] on p "Cinematic Color Accuracy & Vivid Contrast" at bounding box center [739, 337] width 180 height 48
click at [794, 268] on p "True 4K Support & Ultra-Bright ProjectionPoint 2" at bounding box center [739, 260] width 180 height 48
click at [731, 299] on div "Cinematic Color Accuracy & Vivid Contrast Text block Row 0" at bounding box center [739, 336] width 183 height 78
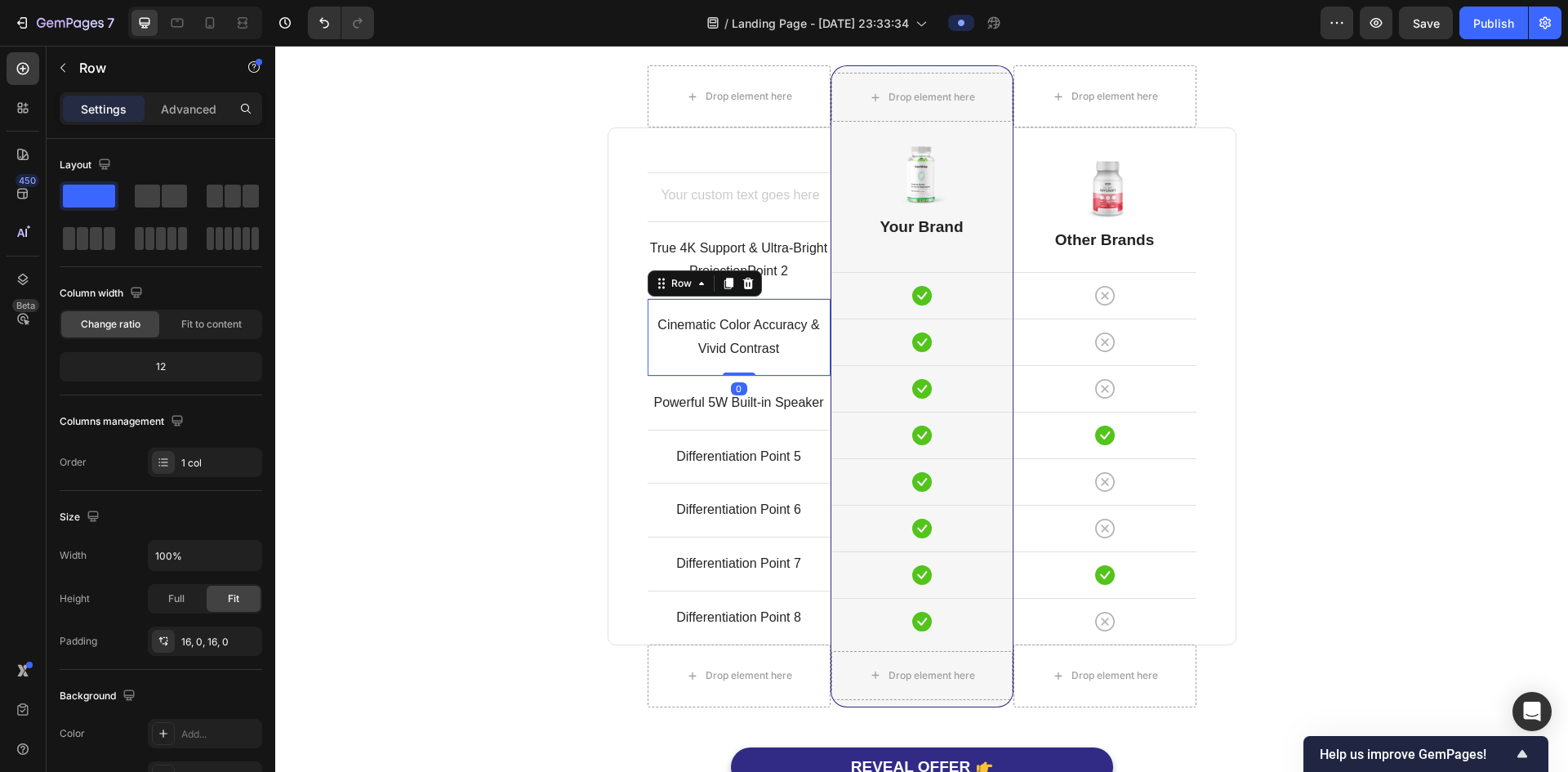
drag, startPoint x: 742, startPoint y: 356, endPoint x: 749, endPoint y: 324, distance: 32.8
click at [749, 324] on div "Cinematic Color Accuracy & Vivid Contrast Text block Row 0" at bounding box center [739, 336] width 183 height 78
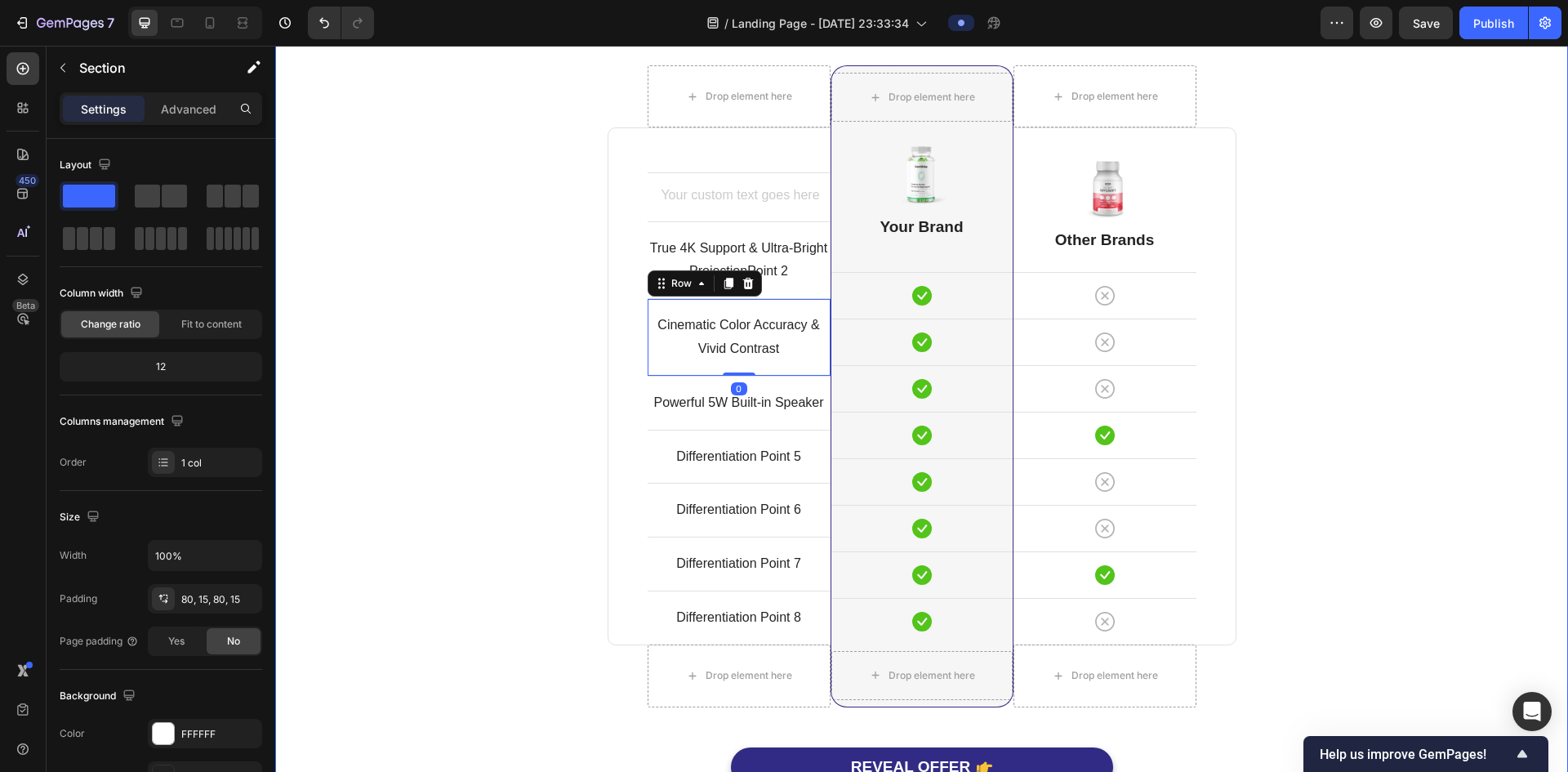
click at [513, 320] on div "Comparison Table Headline Heading With other brand similar product Text block R…" at bounding box center [921, 385] width 1268 height 871
click at [740, 460] on p "Differentiation Point 5" at bounding box center [739, 457] width 180 height 24
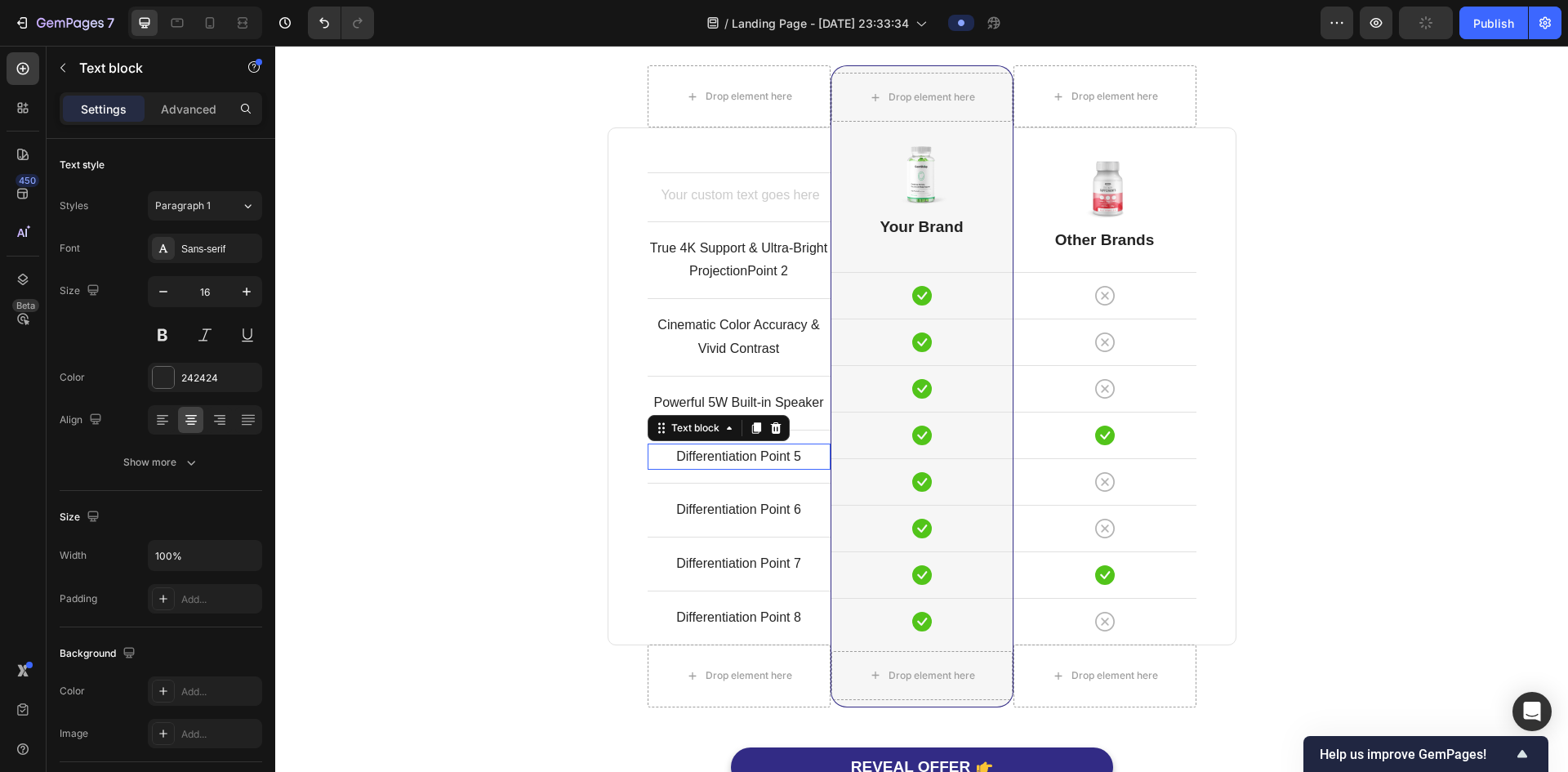
click at [739, 460] on p "Differentiation Point 5" at bounding box center [739, 457] width 180 height 24
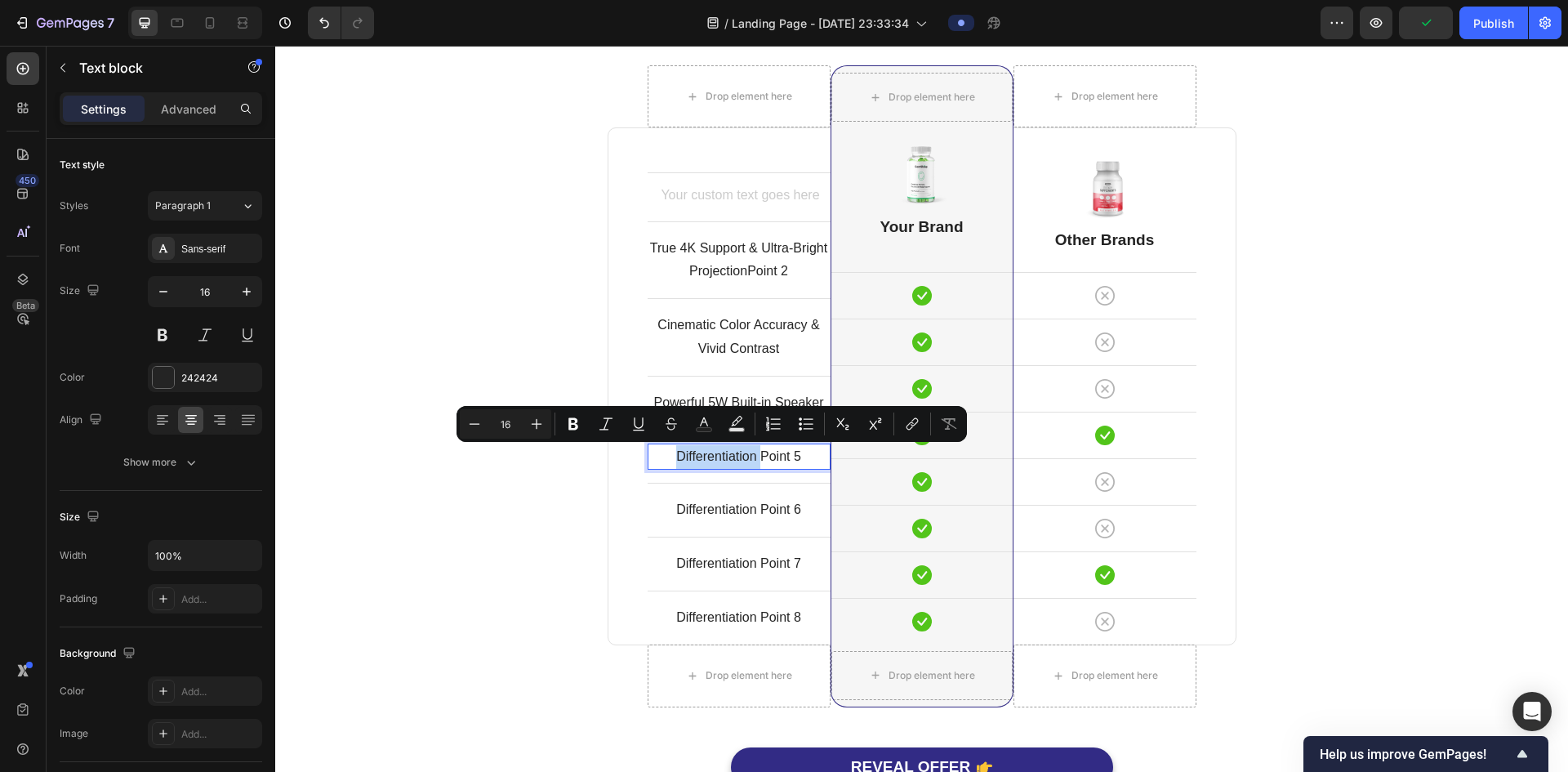
click at [745, 456] on p "Differentiation Point 5" at bounding box center [739, 457] width 180 height 24
click at [744, 457] on p "Differentiation Point 5" at bounding box center [739, 457] width 180 height 24
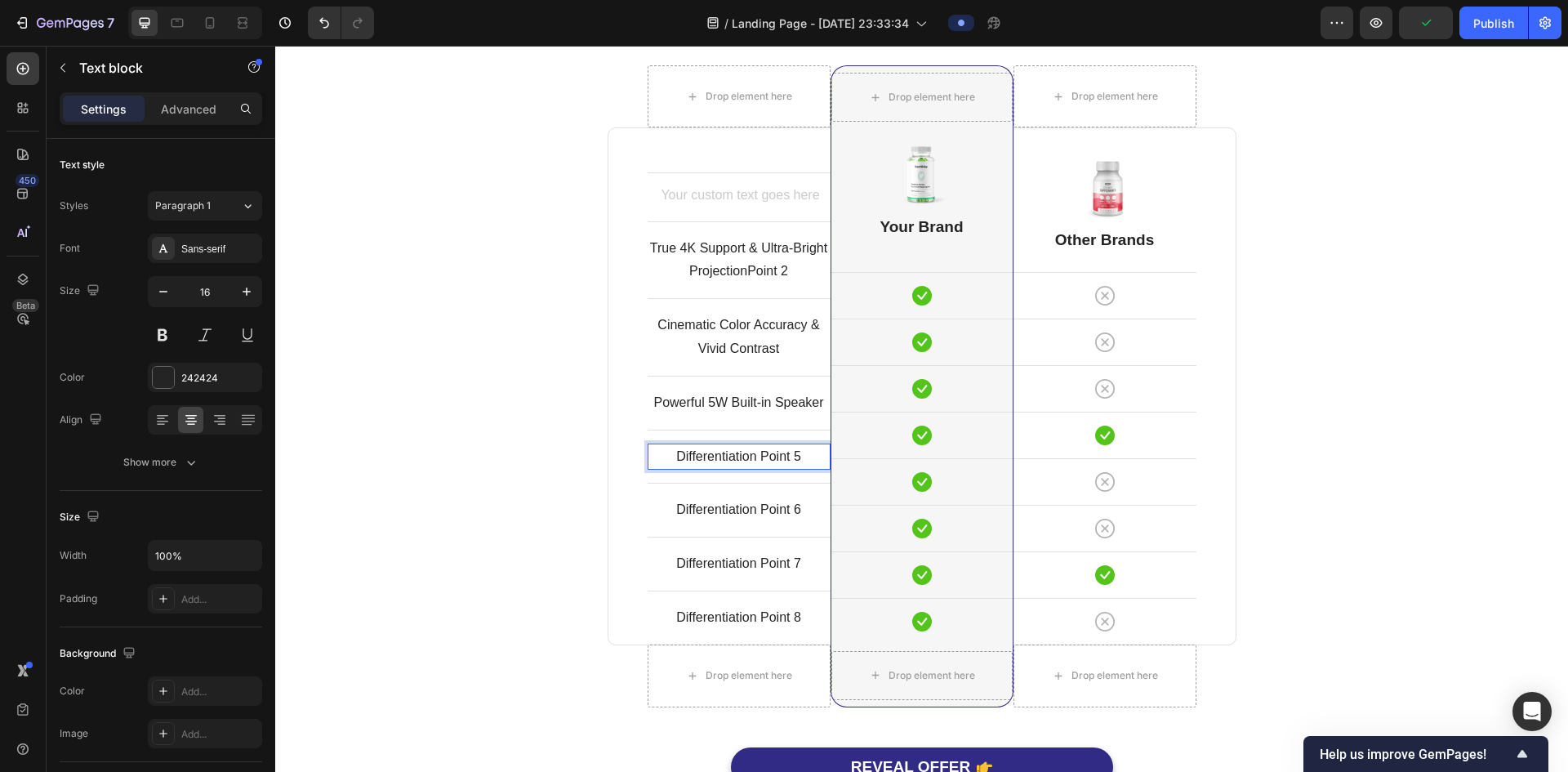
scroll to position [4241, 0]
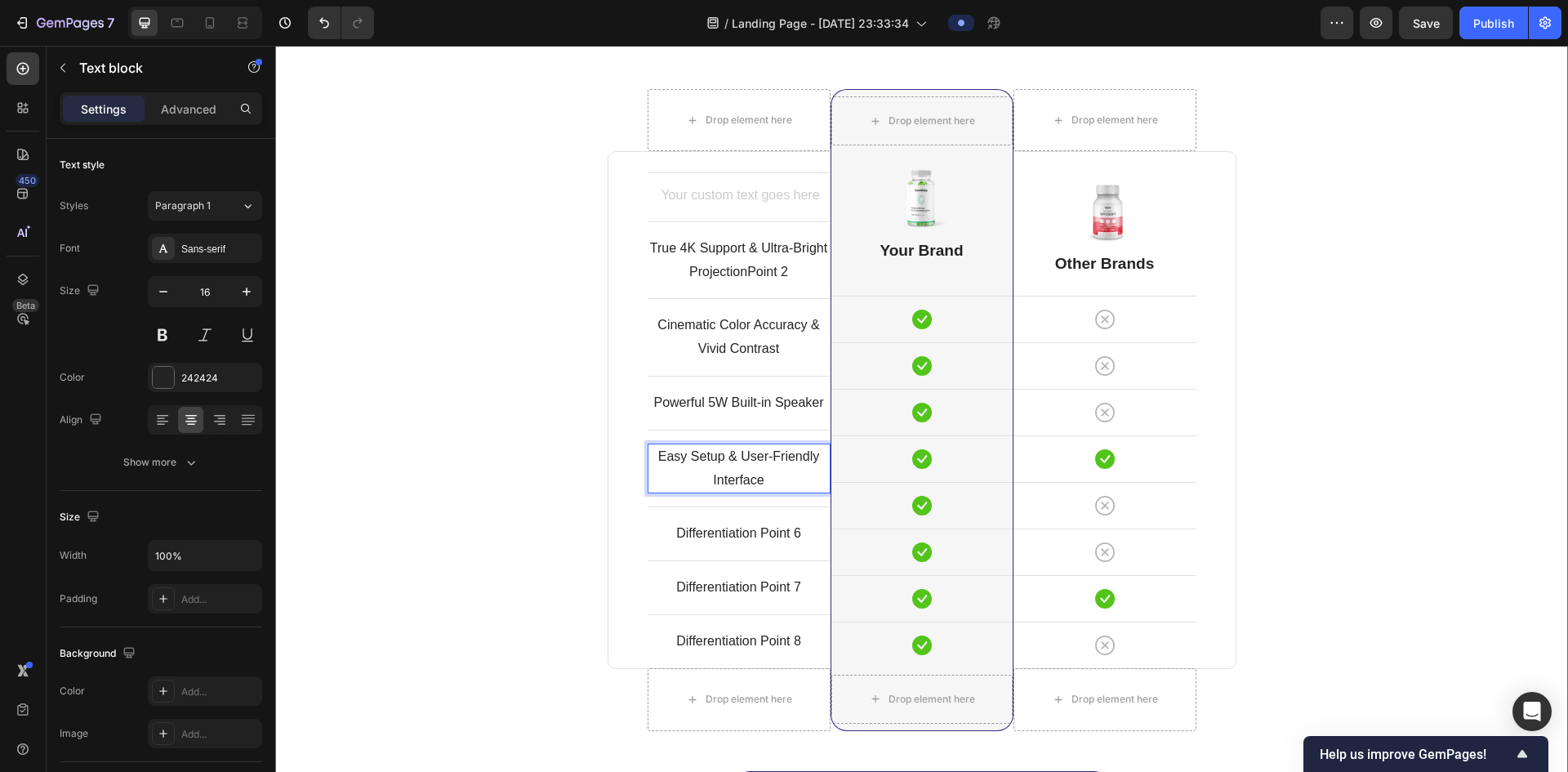
click at [534, 471] on div "Comparison Table Headline Heading With other brand similar product Text block R…" at bounding box center [921, 408] width 1268 height 871
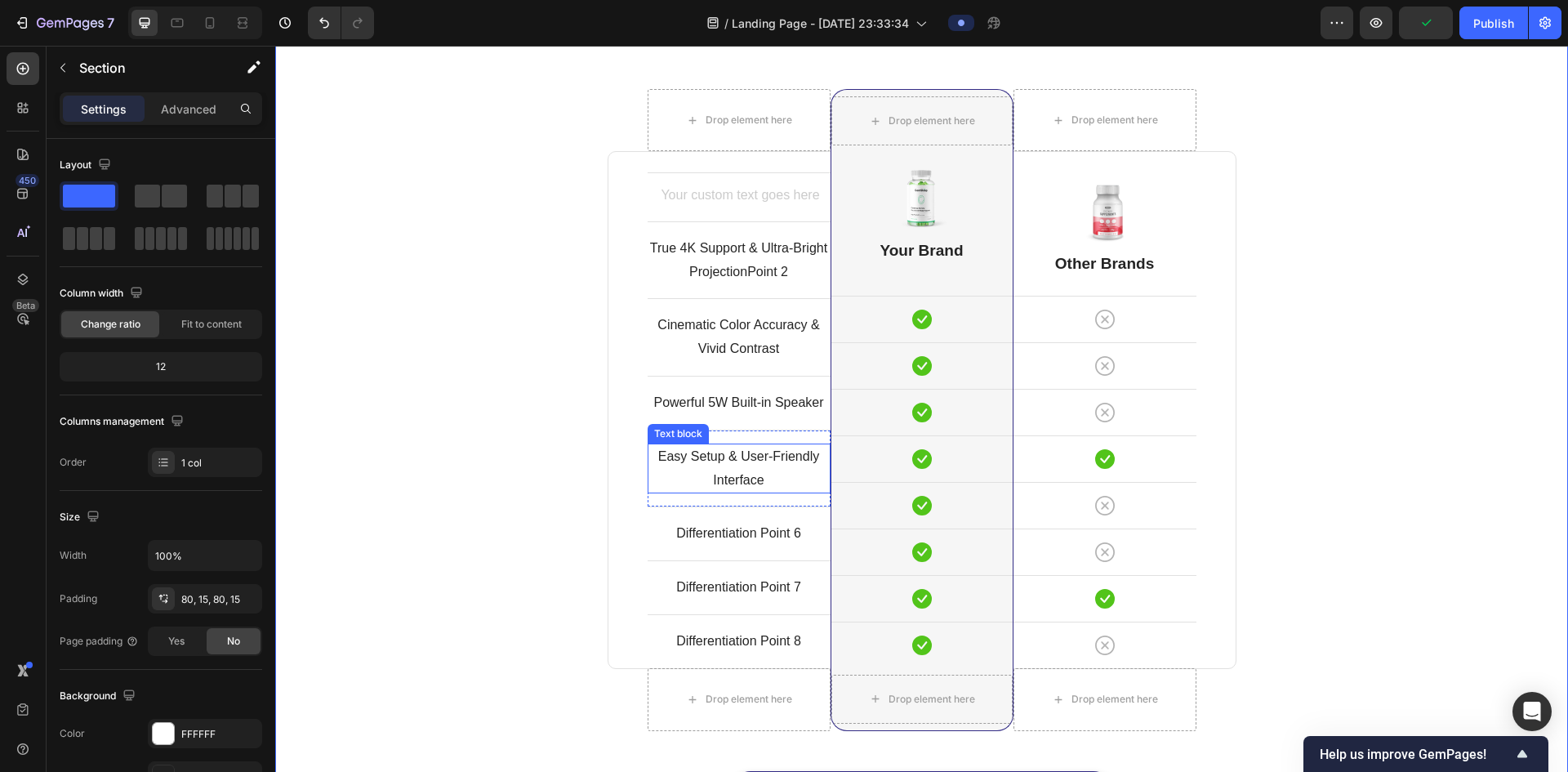
click at [748, 460] on p "Easy Setup & User-Friendly Interface" at bounding box center [739, 469] width 180 height 48
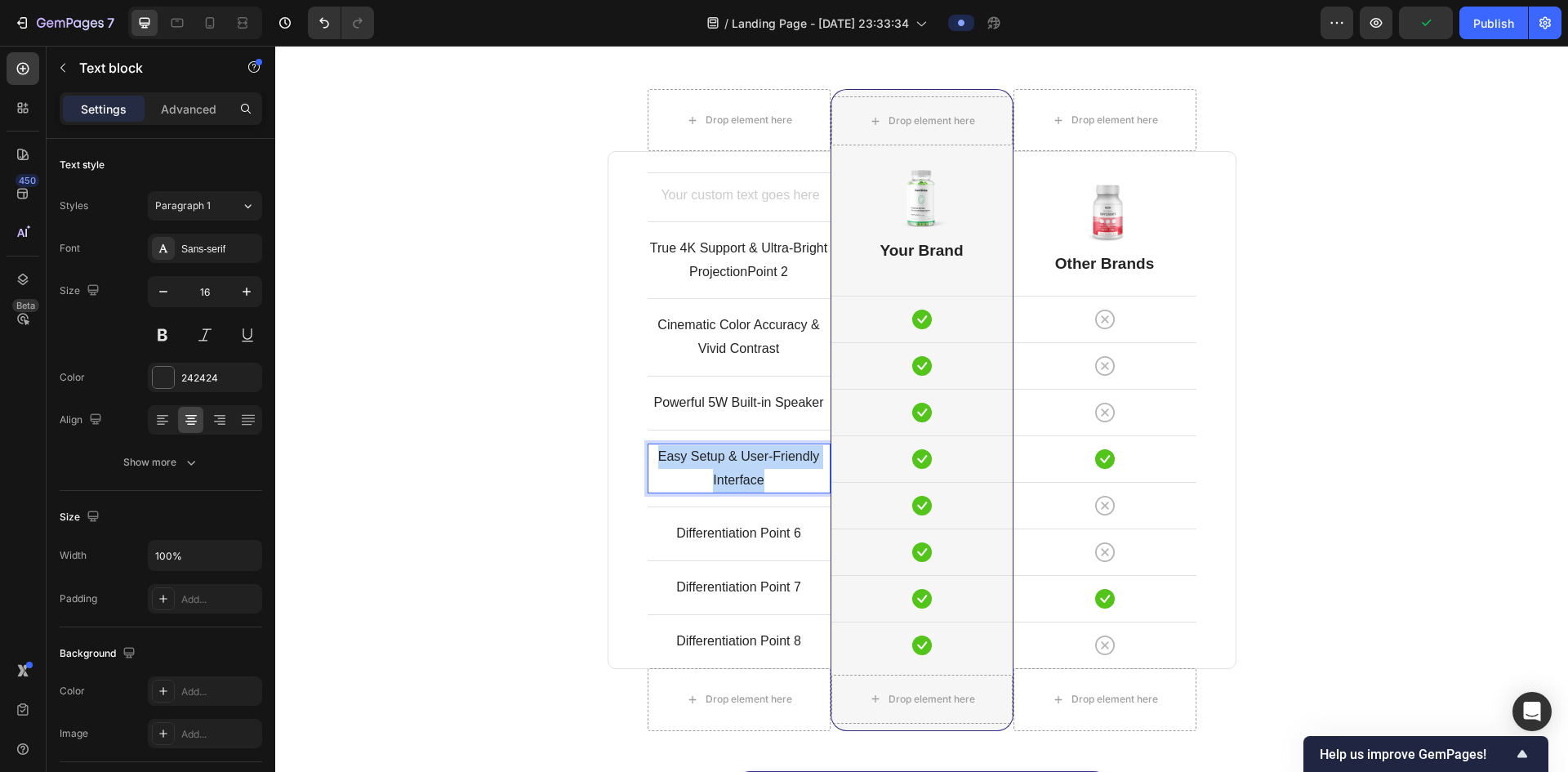
click at [748, 460] on p "Easy Setup & User-Friendly Interface" at bounding box center [739, 469] width 180 height 48
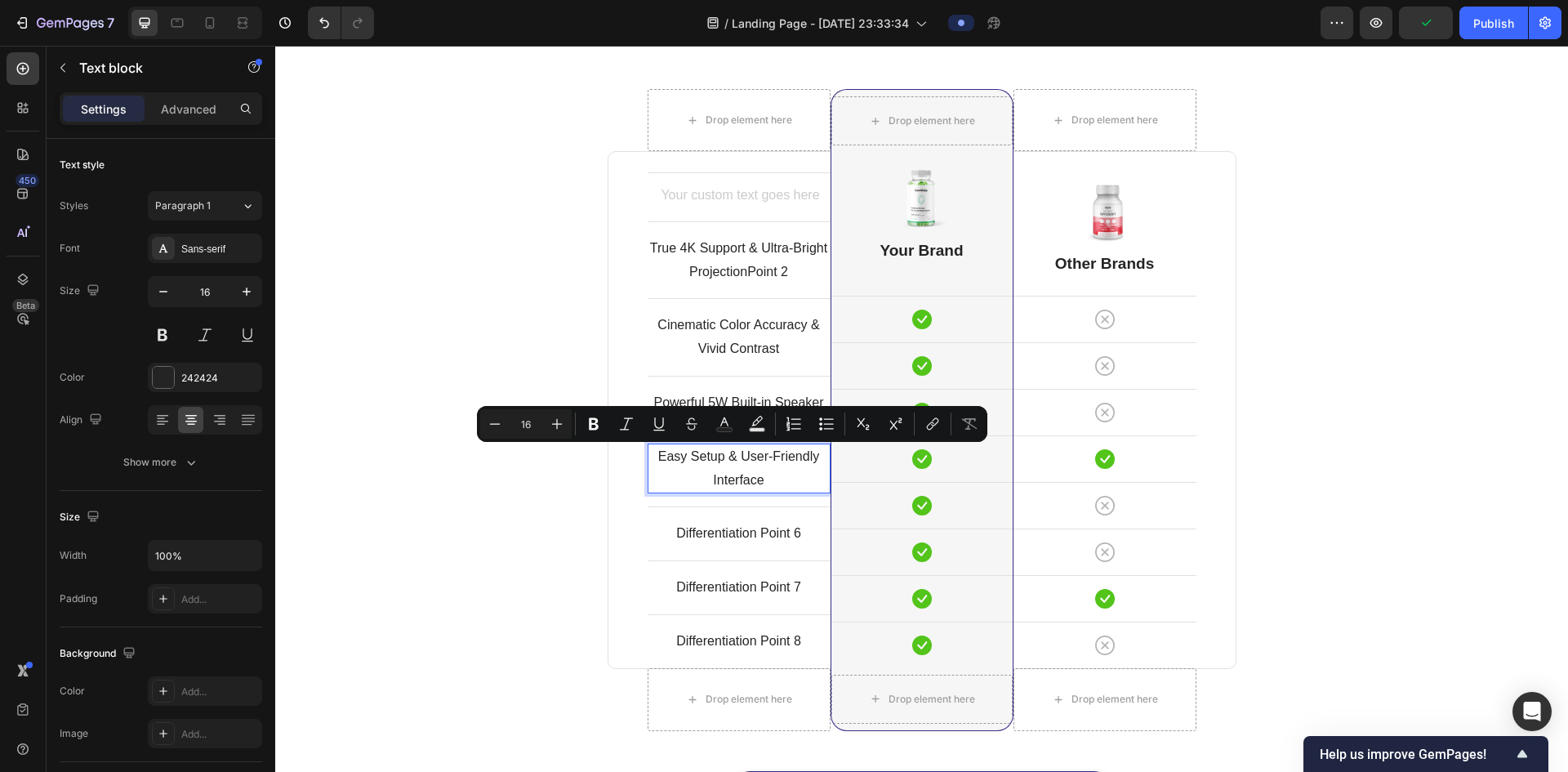
scroll to position [4220, 0]
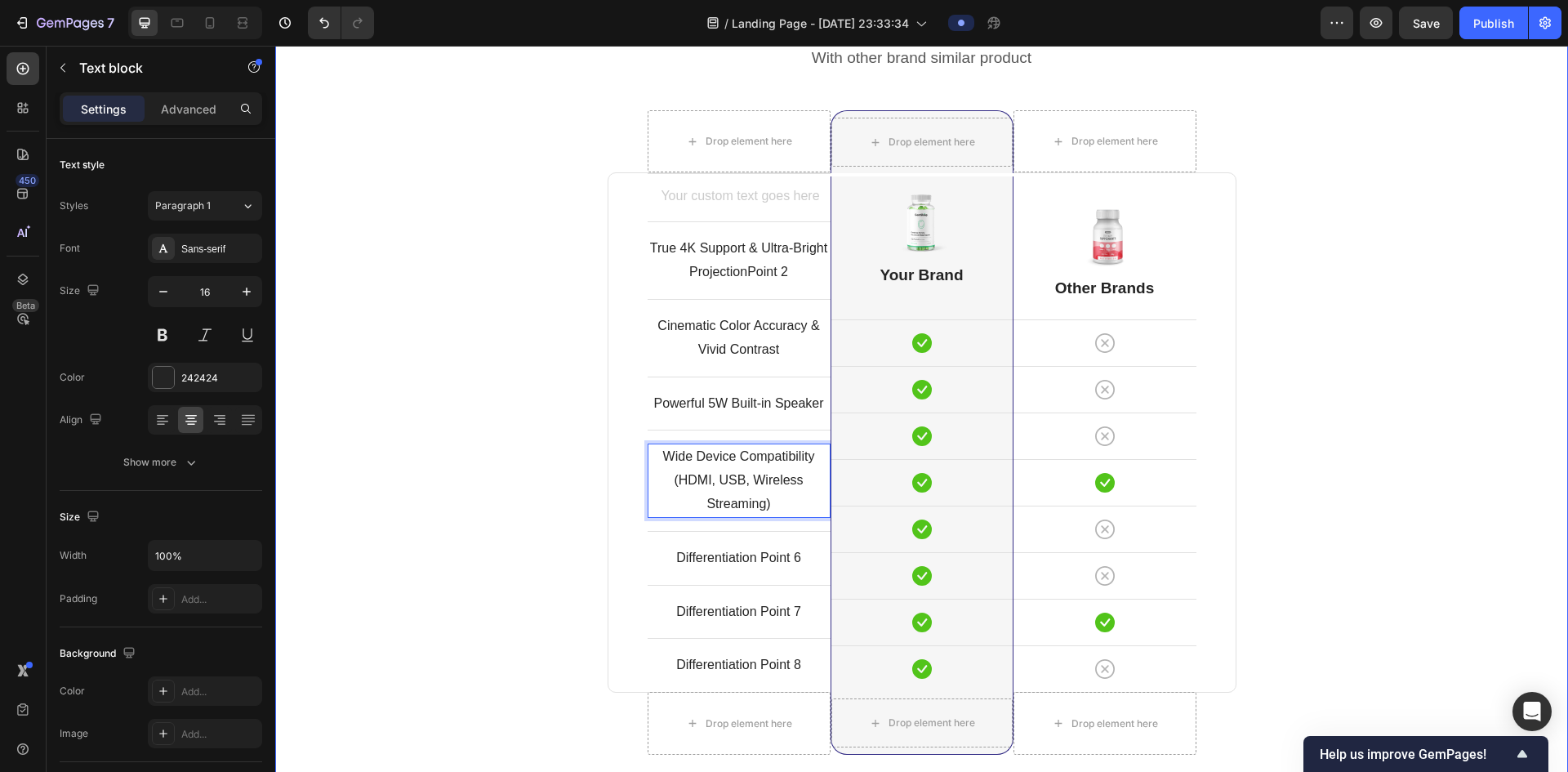
click at [1309, 364] on div "Comparison Table Headline Heading With other brand similar product Text block R…" at bounding box center [921, 432] width 1268 height 873
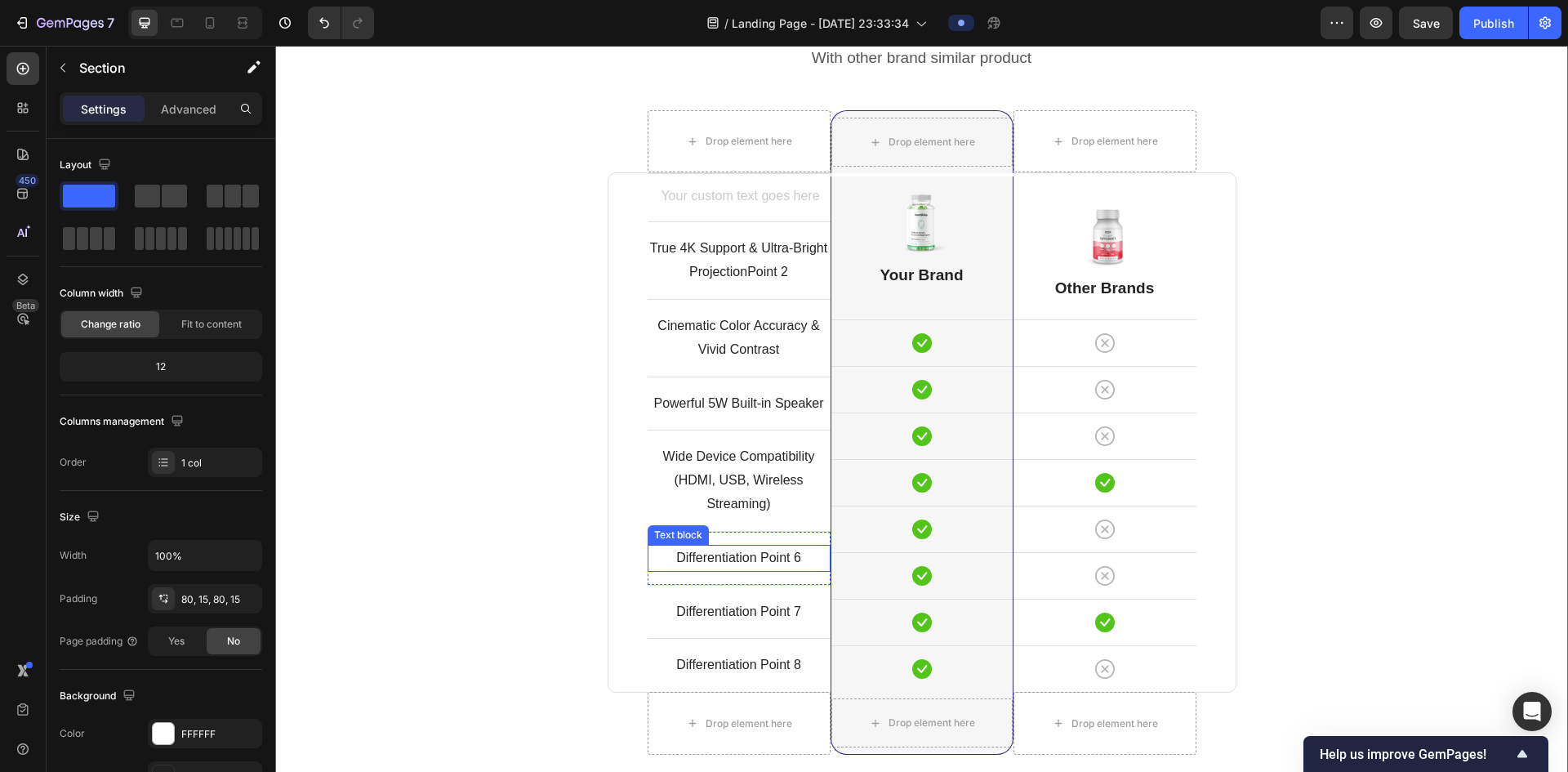
click at [763, 552] on p "Differentiation Point 6" at bounding box center [739, 558] width 180 height 24
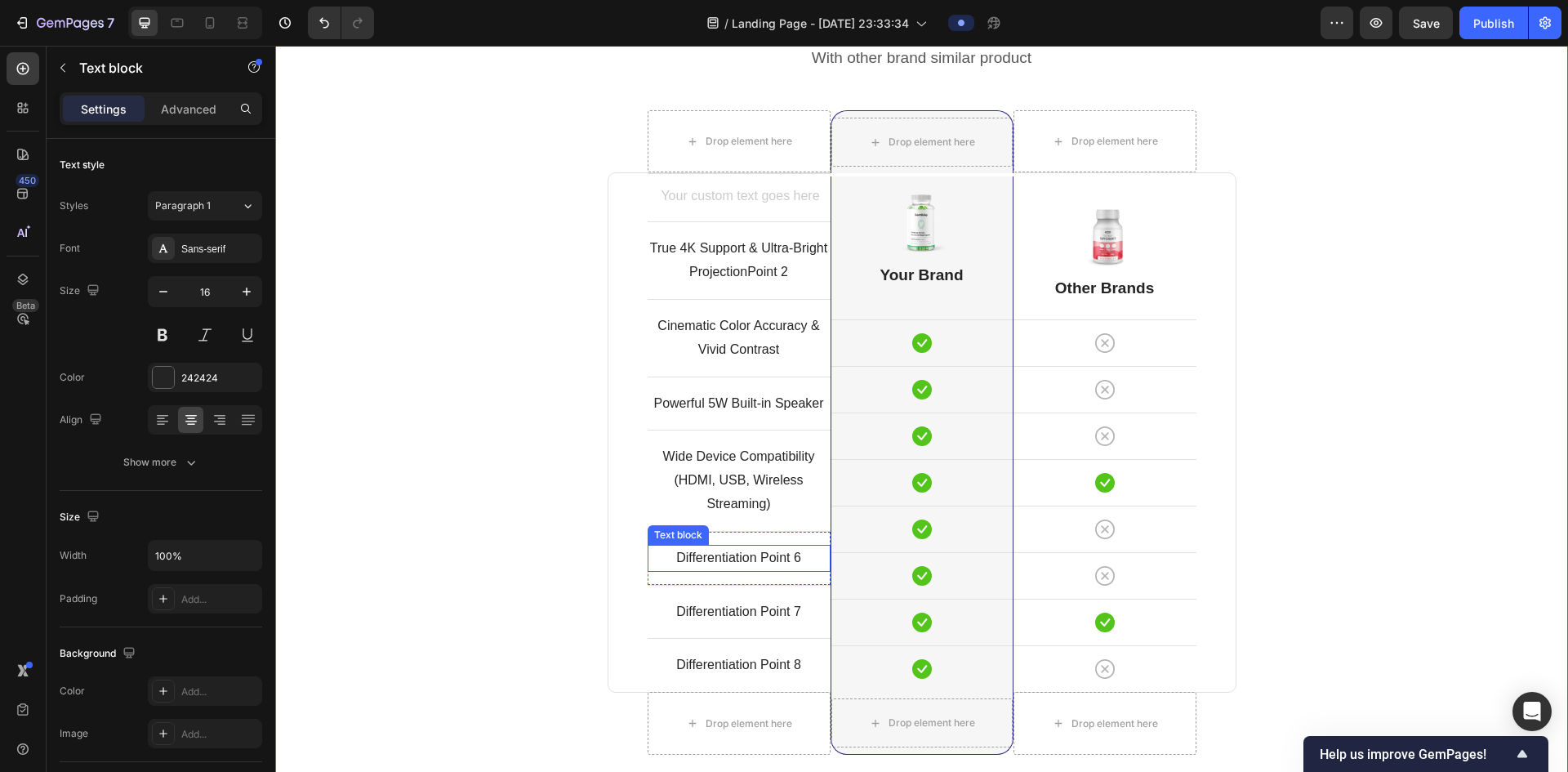
click at [763, 552] on p "Differentiation Point 6" at bounding box center [739, 558] width 180 height 24
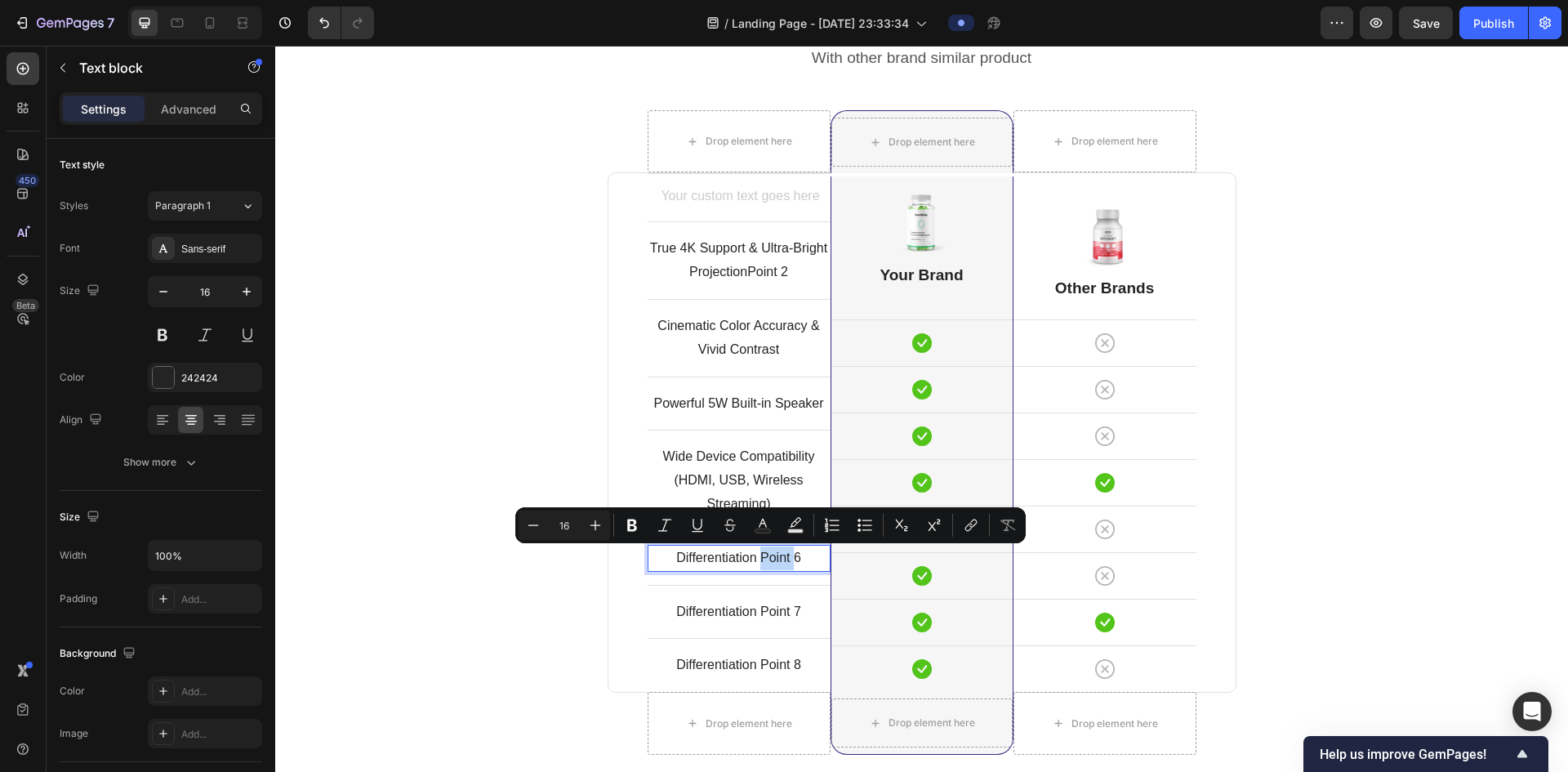
click at [763, 552] on p "Differentiation Point 6" at bounding box center [739, 558] width 180 height 24
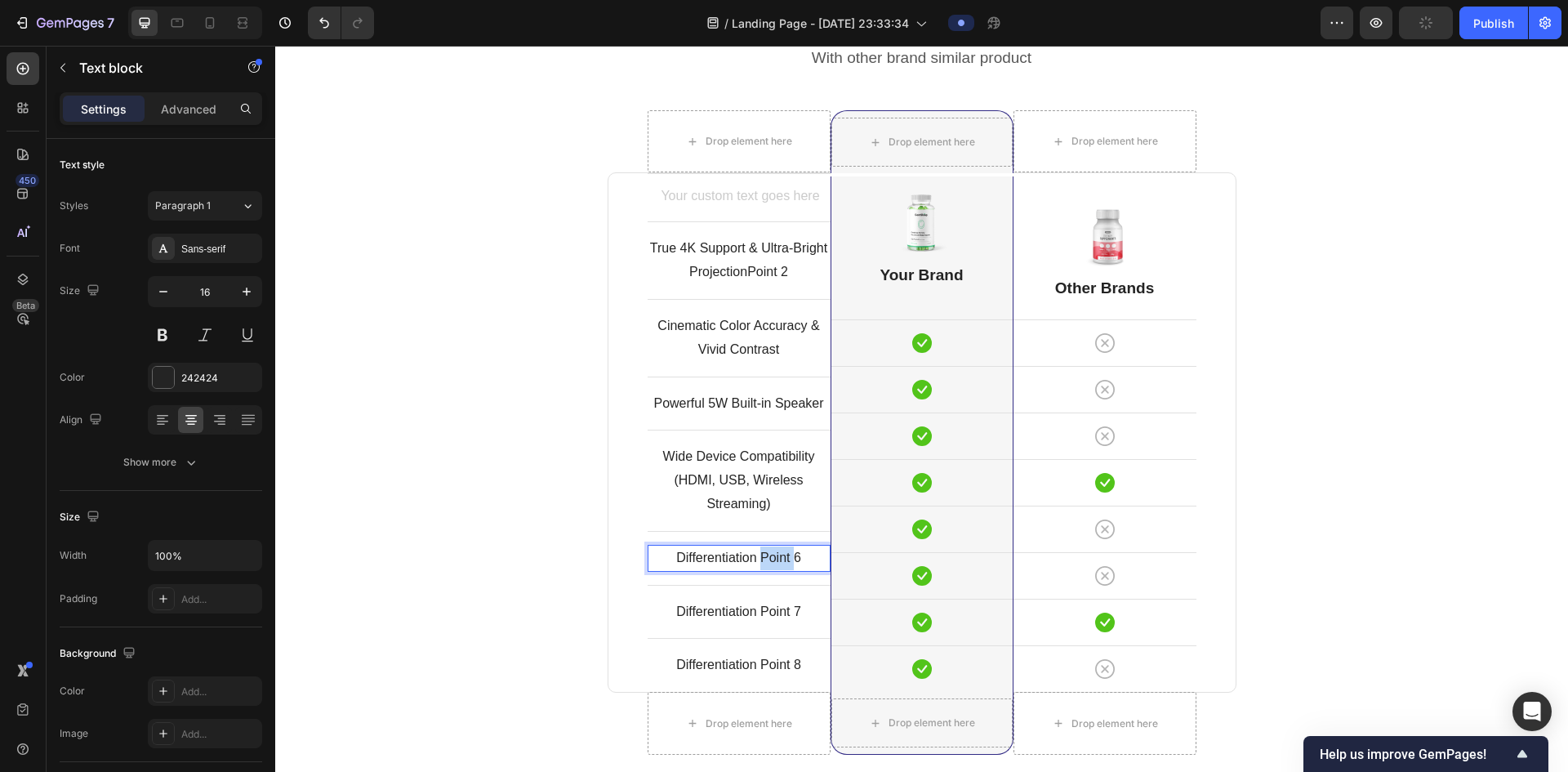
click at [763, 552] on p "Differentiation Point 6" at bounding box center [739, 558] width 180 height 24
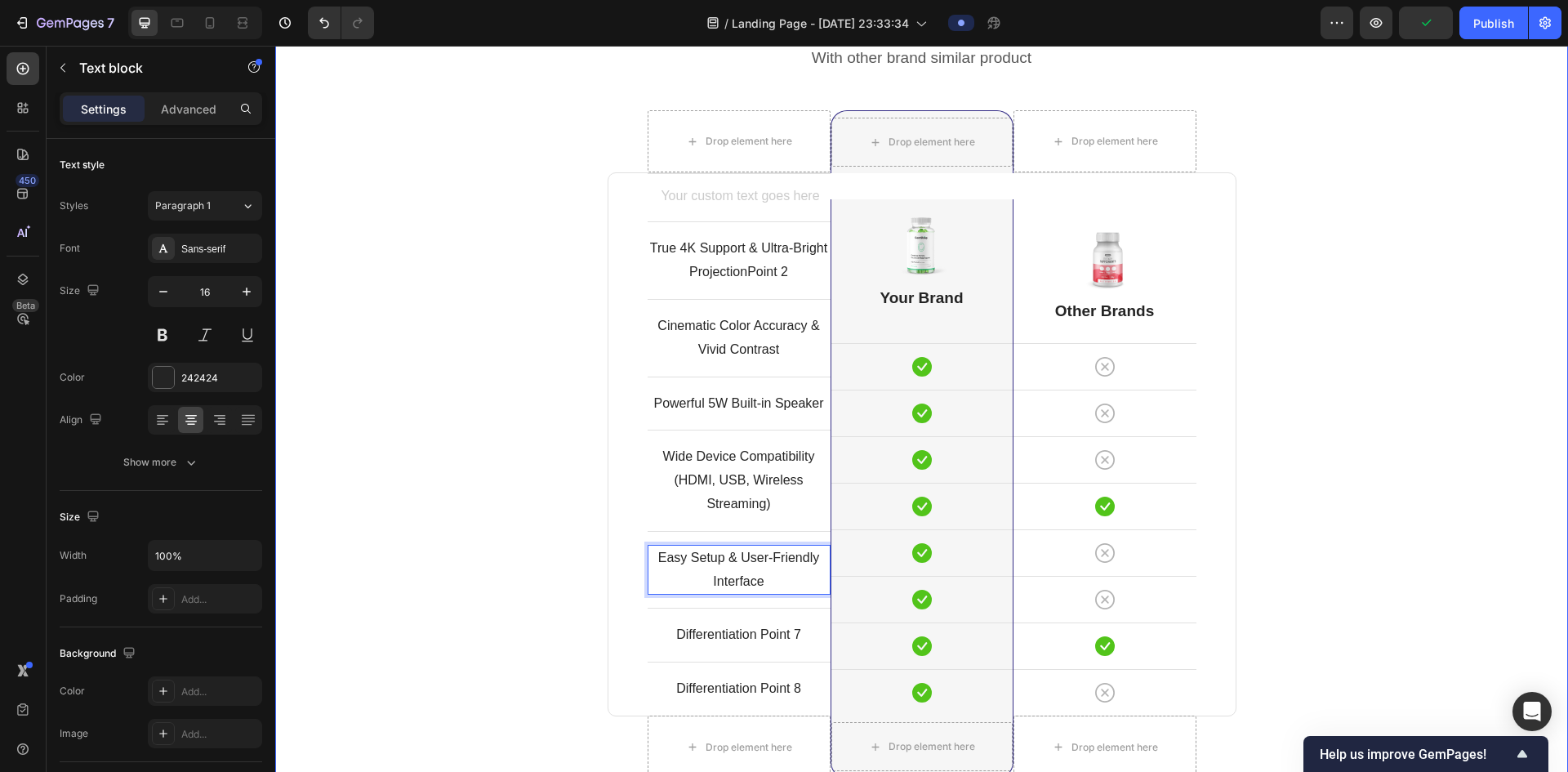
drag, startPoint x: 1430, startPoint y: 496, endPoint x: 1415, endPoint y: 489, distance: 16.6
click at [1429, 496] on div "Comparison Table Headline Heading With other brand similar product Text block R…" at bounding box center [921, 444] width 1268 height 897
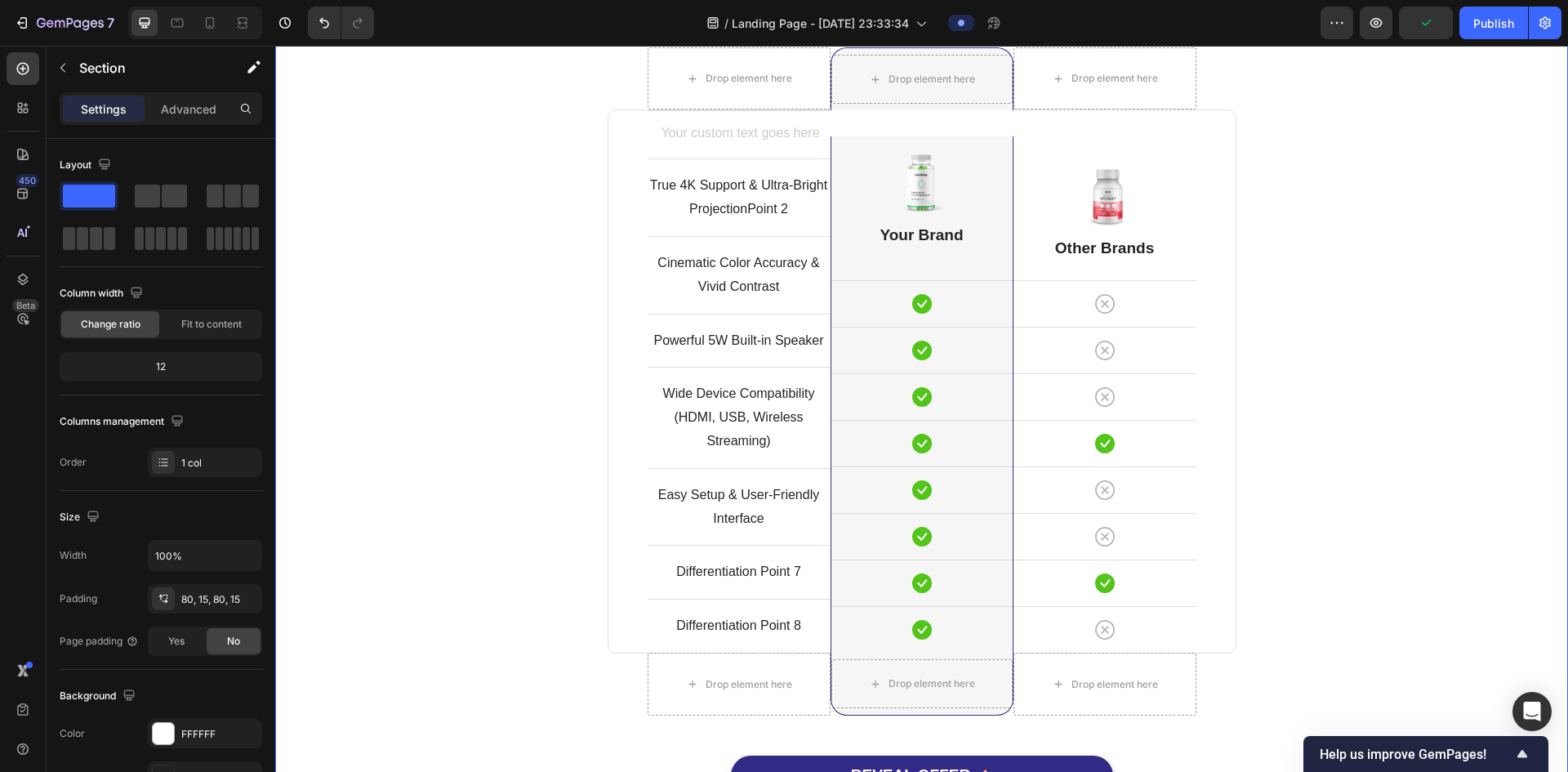
scroll to position [4301, 0]
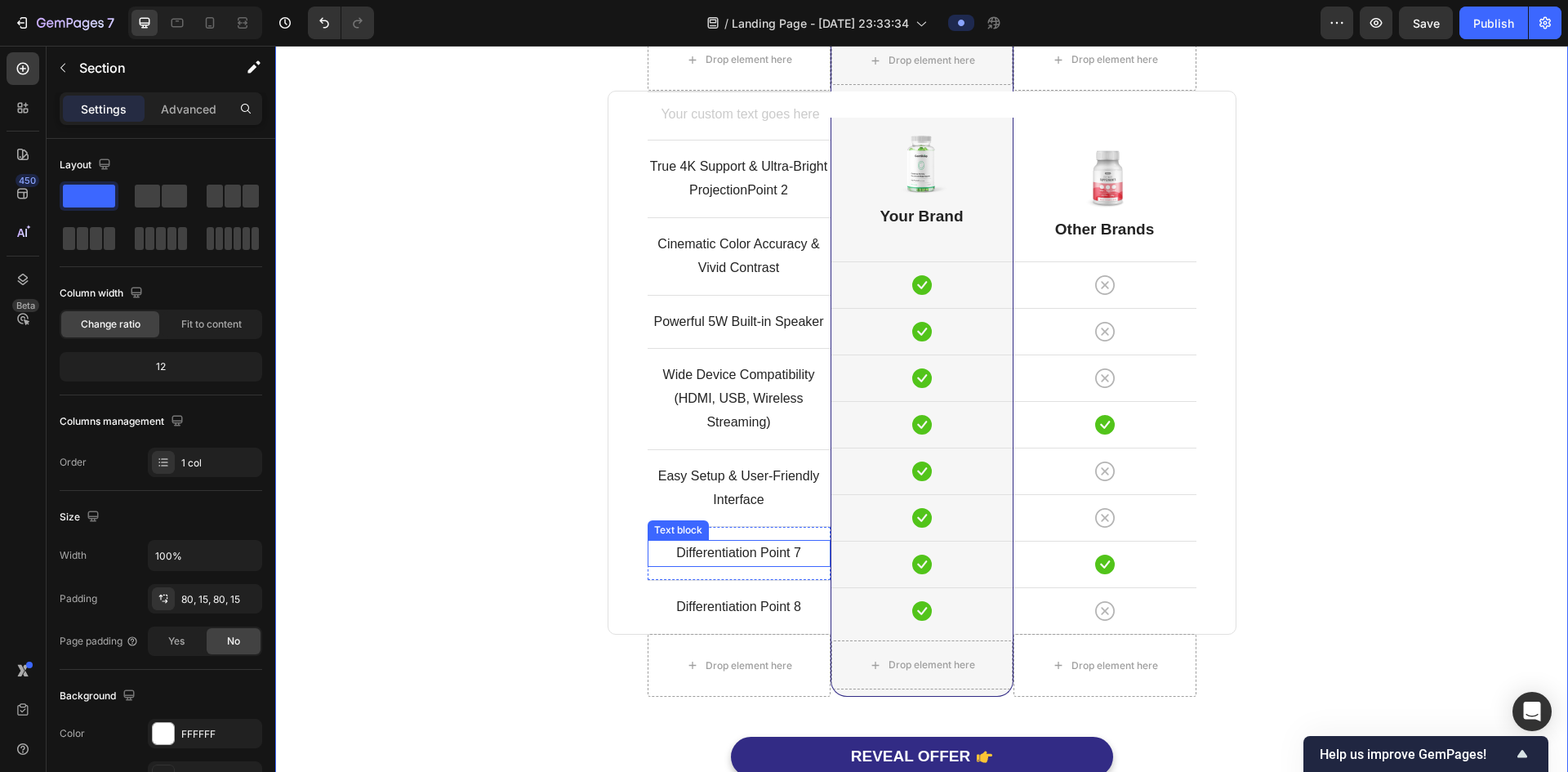
click at [765, 554] on p "Differentiation Point 7" at bounding box center [739, 554] width 180 height 24
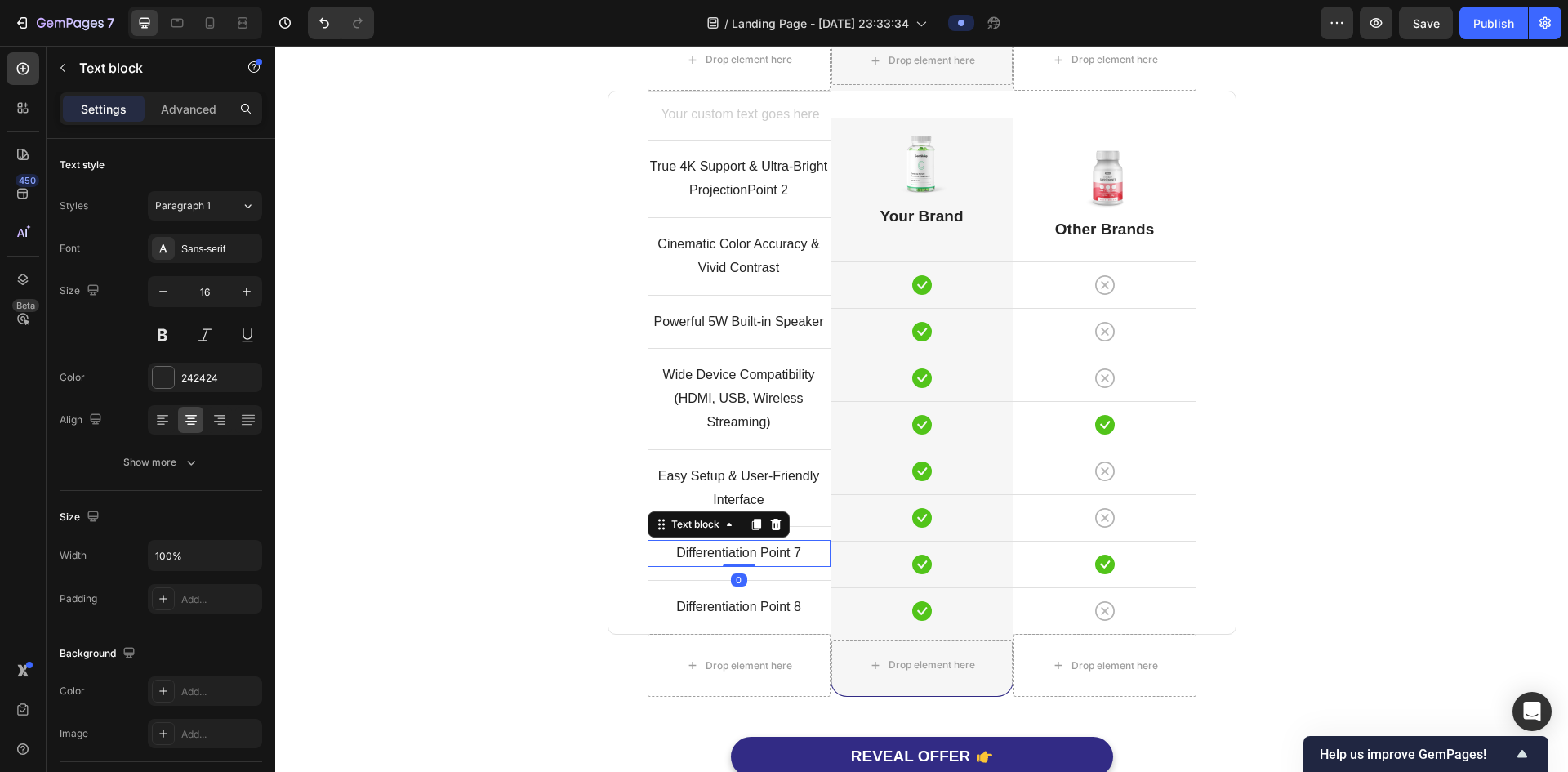
click at [764, 554] on p "Differentiation Point 7" at bounding box center [739, 554] width 180 height 24
click at [764, 553] on p "Differentiation Point 7" at bounding box center [739, 554] width 180 height 24
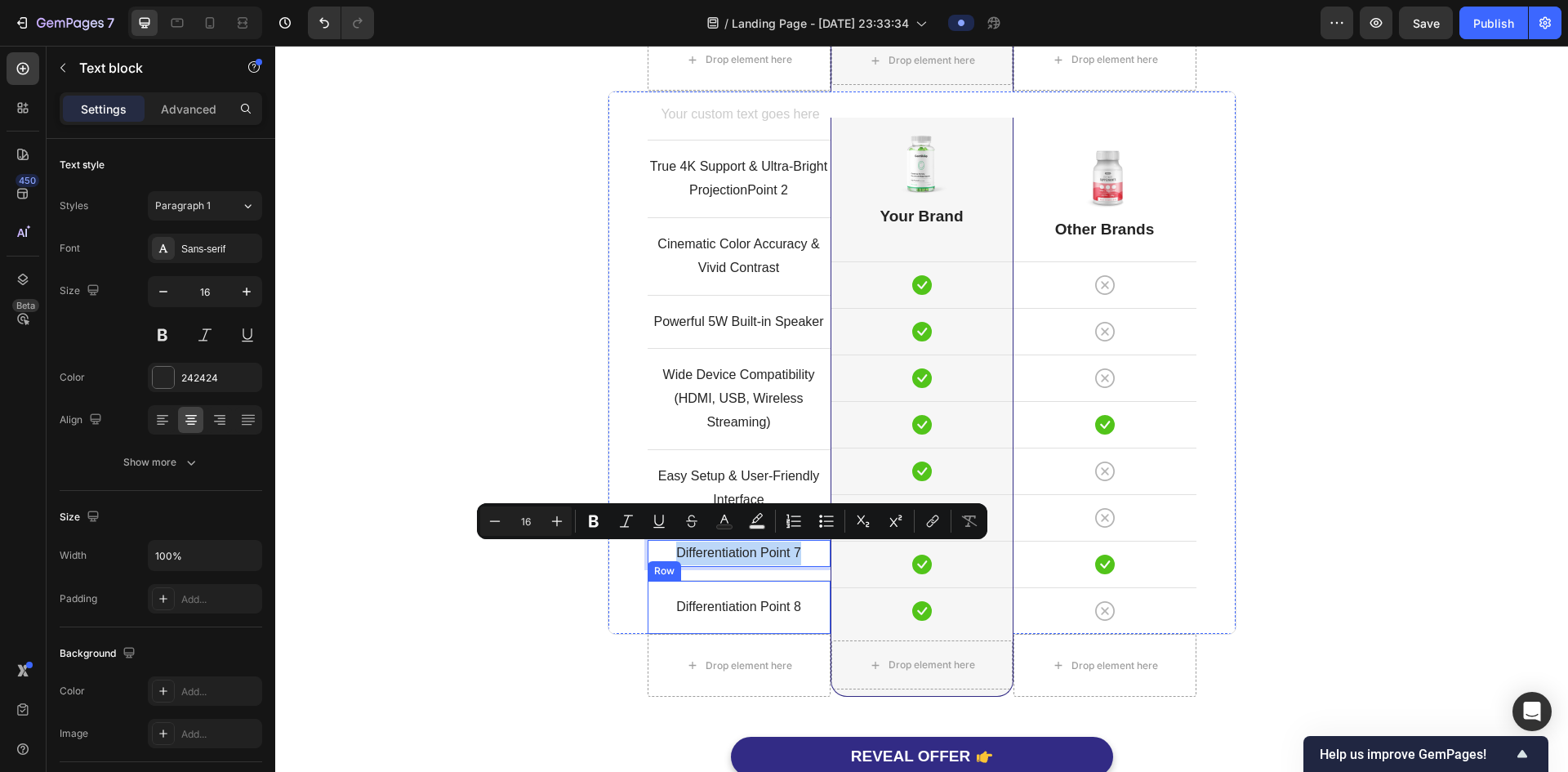
click at [751, 600] on p "Differentiation Point 8" at bounding box center [739, 608] width 180 height 24
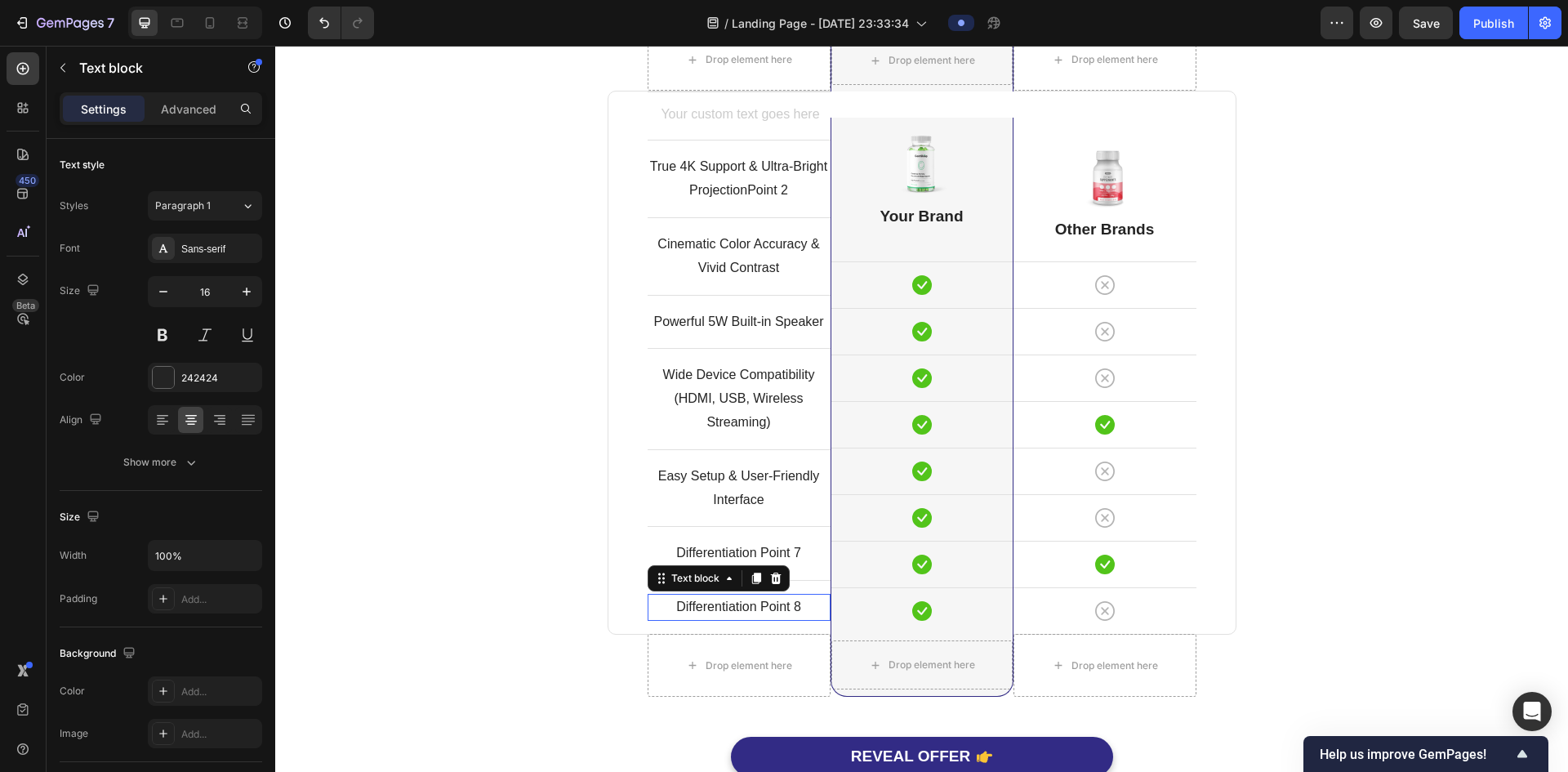
click at [751, 600] on p "Differentiation Point 8" at bounding box center [739, 608] width 180 height 24
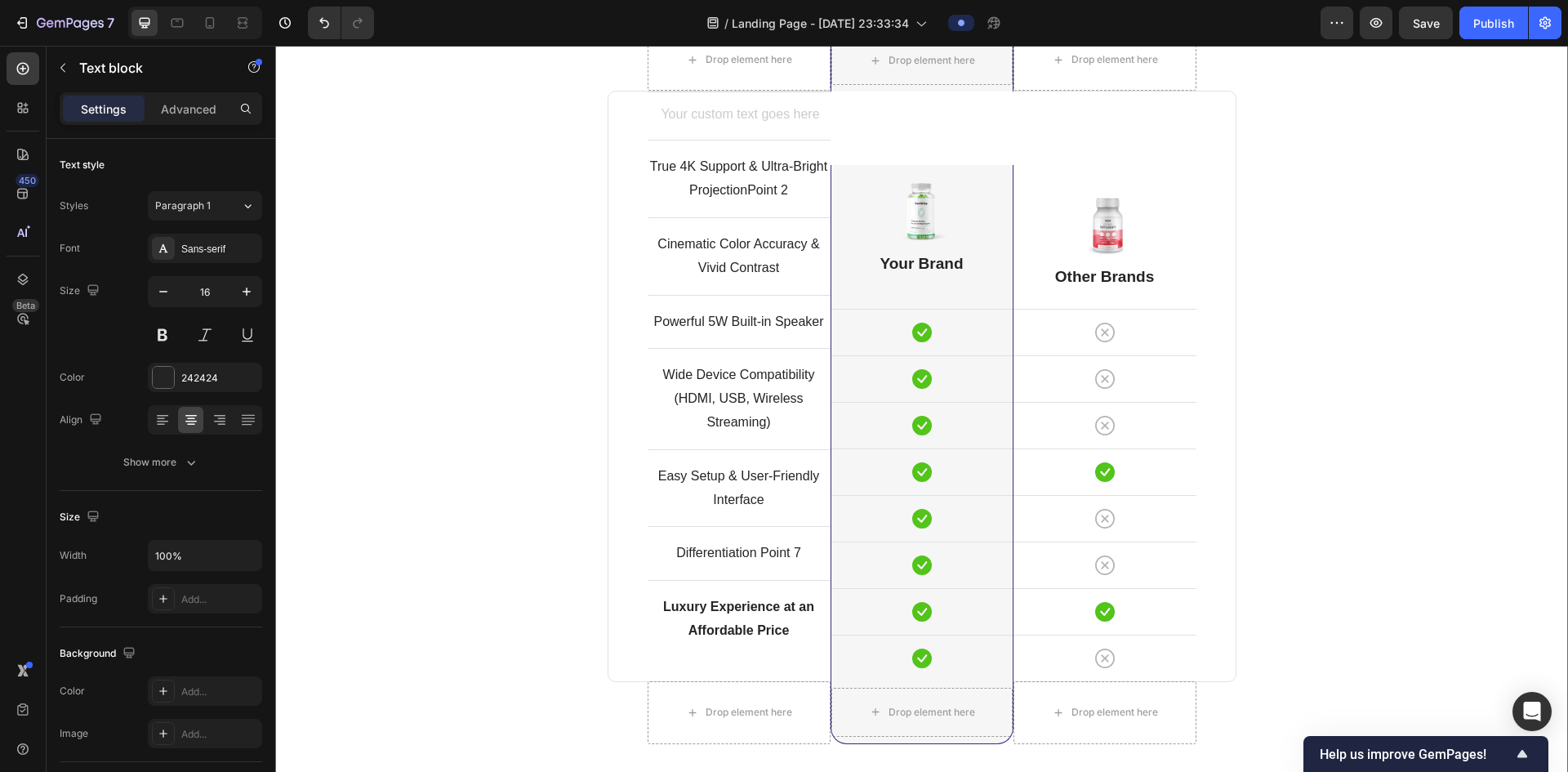
drag, startPoint x: 451, startPoint y: 541, endPoint x: 616, endPoint y: 554, distance: 165.5
click at [453, 541] on div "Comparison Table Headline Heading With other brand similar product Text block R…" at bounding box center [921, 385] width 1268 height 944
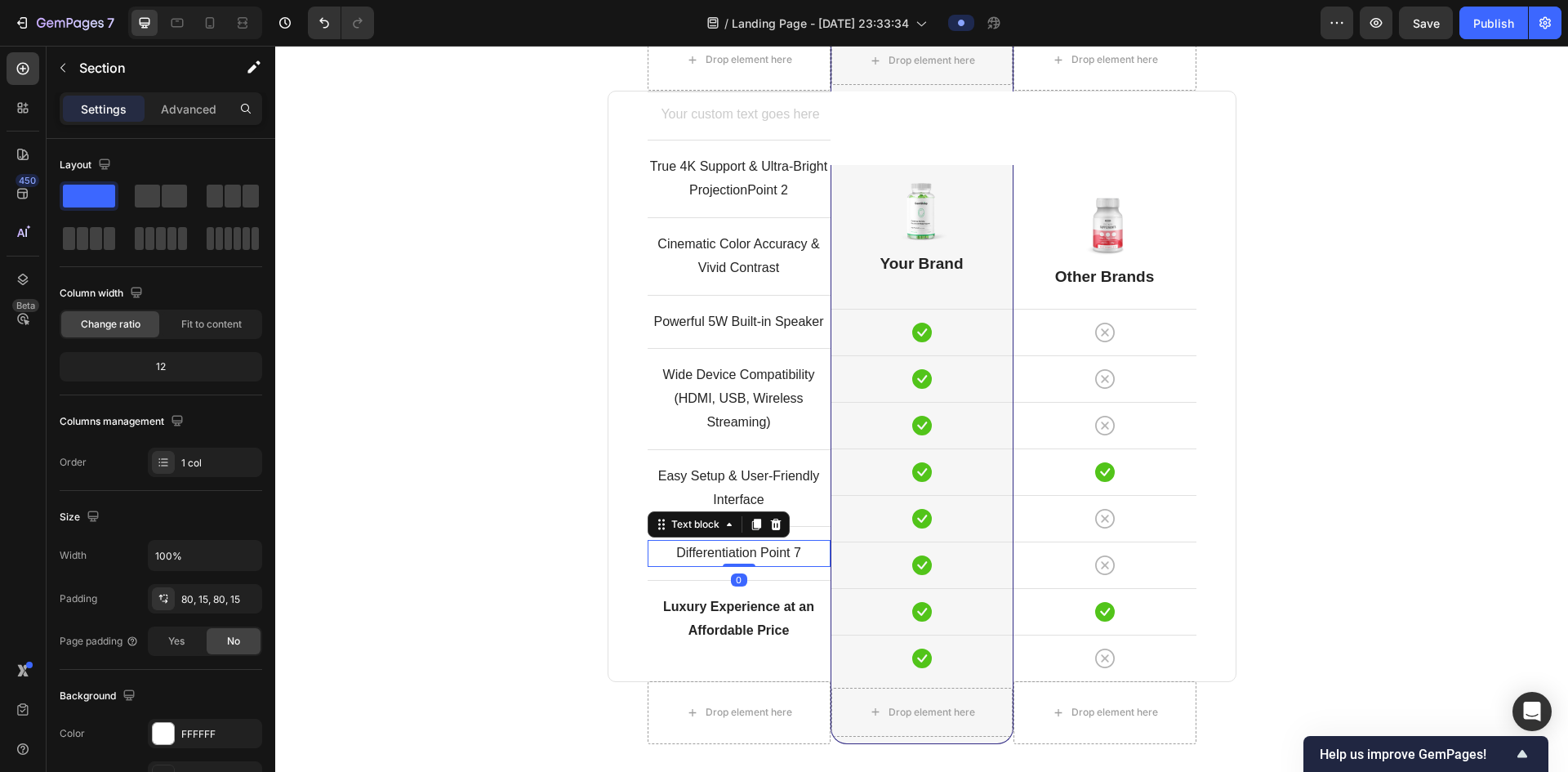
click at [710, 555] on p "Differentiation Point 7" at bounding box center [739, 554] width 180 height 24
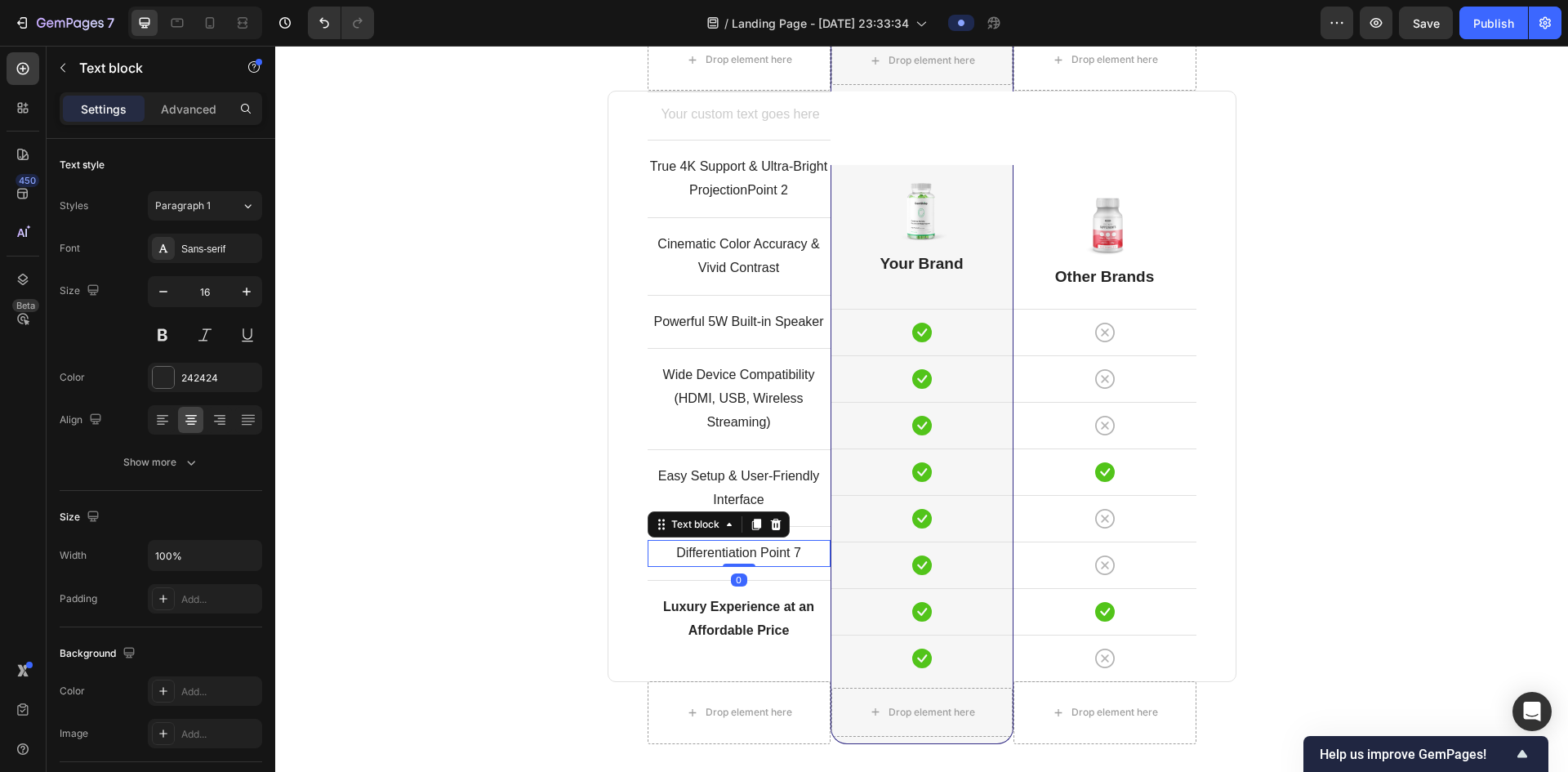
click at [771, 528] on icon at bounding box center [776, 524] width 13 height 13
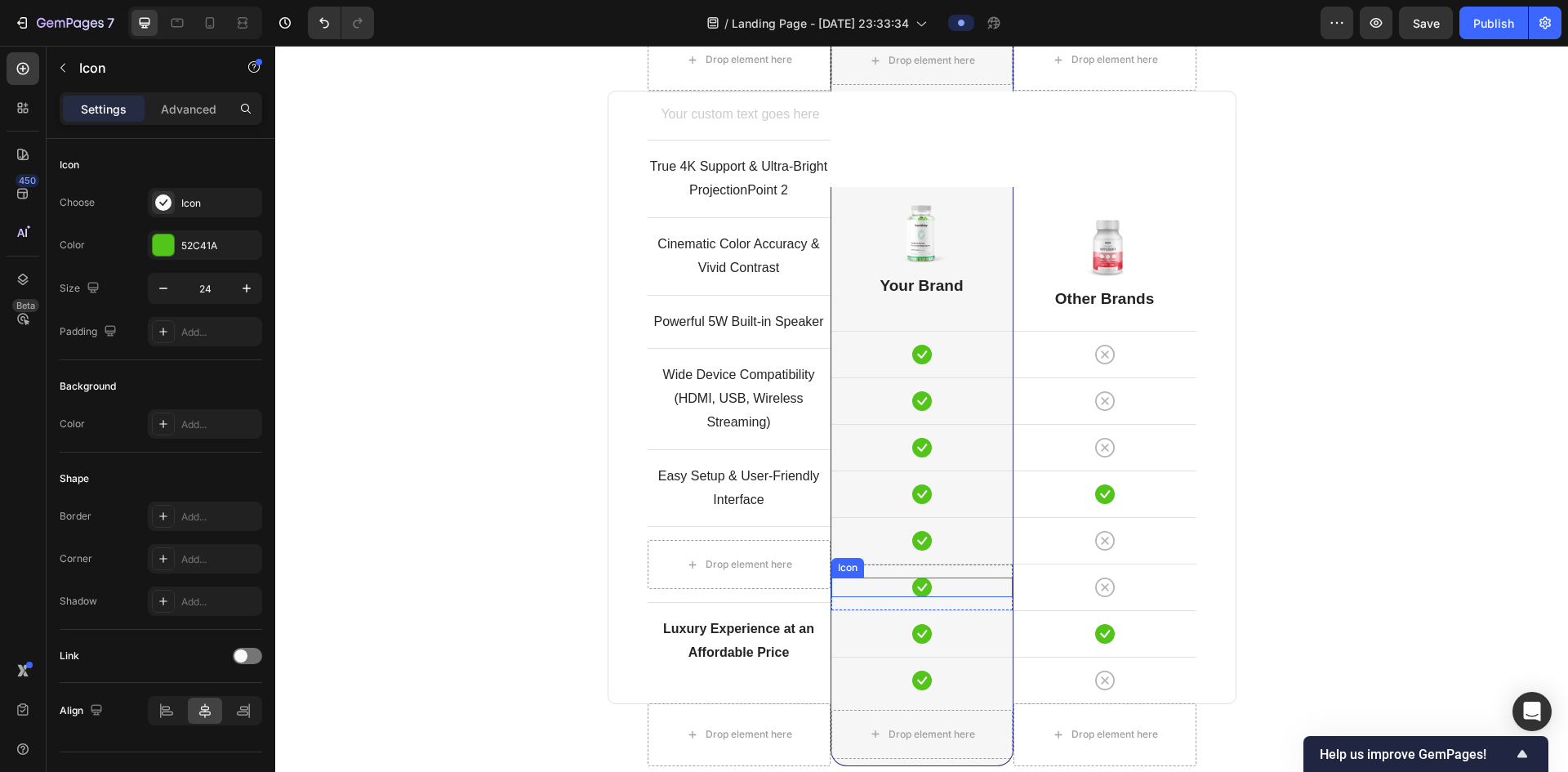
click at [928, 586] on div "Icon" at bounding box center [922, 587] width 182 height 19
click at [925, 566] on icon at bounding box center [931, 562] width 13 height 13
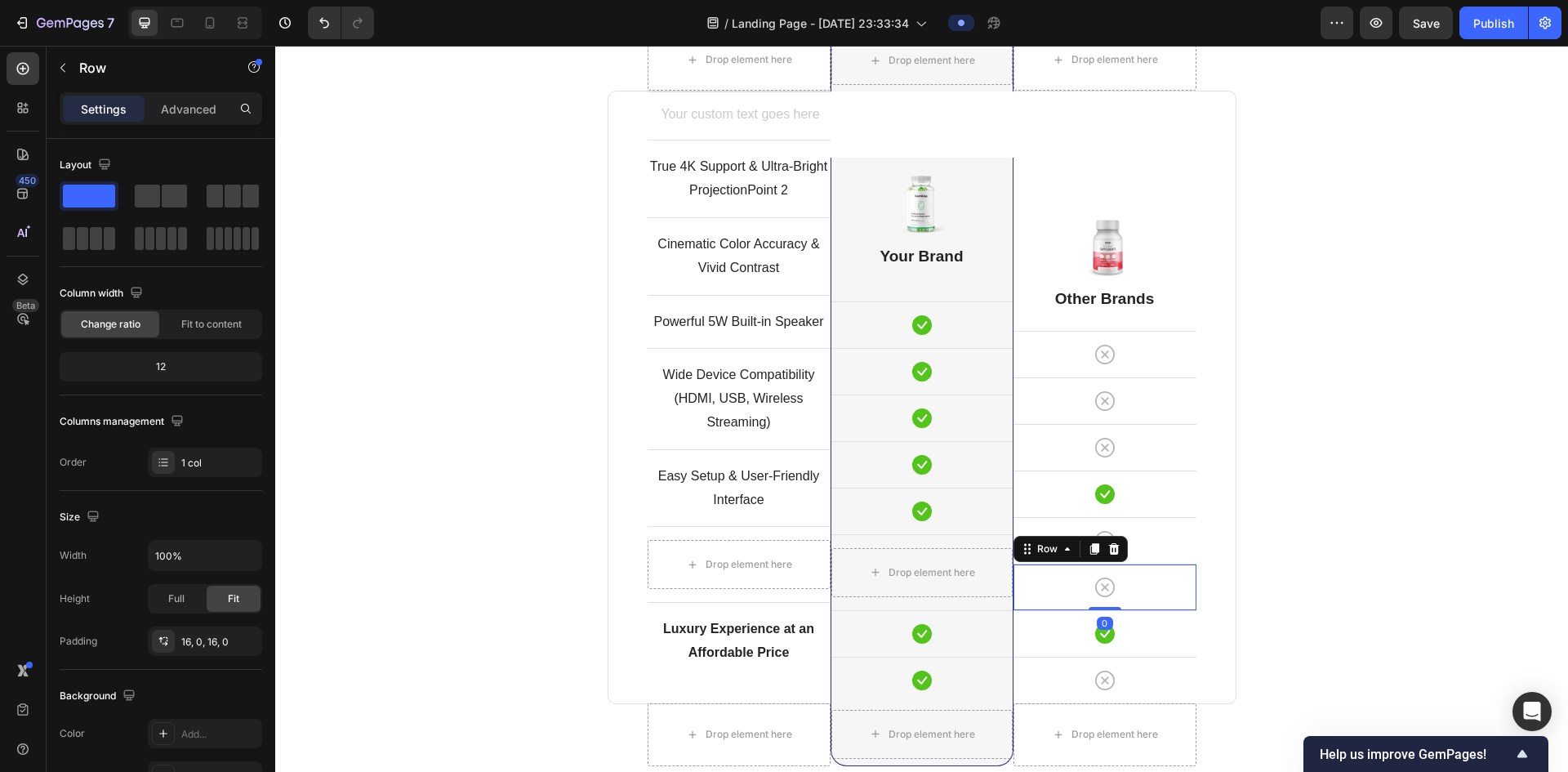
click at [1089, 598] on div "Icon Row 0" at bounding box center [1105, 587] width 183 height 47
click at [1110, 553] on icon at bounding box center [1114, 549] width 11 height 12
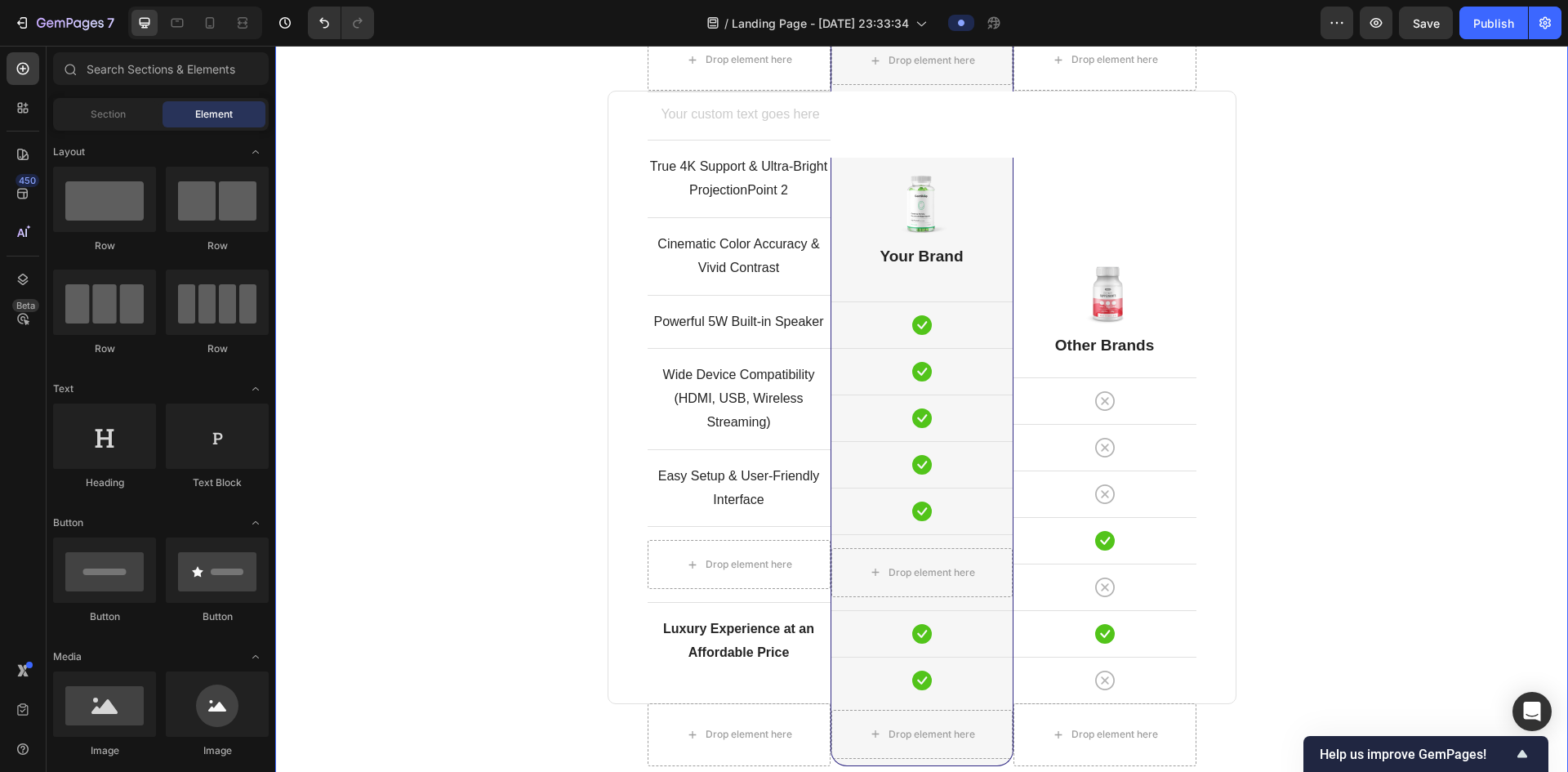
click at [1342, 455] on div "Comparison Table Headline Heading With other brand similar product Text block R…" at bounding box center [921, 396] width 1268 height 966
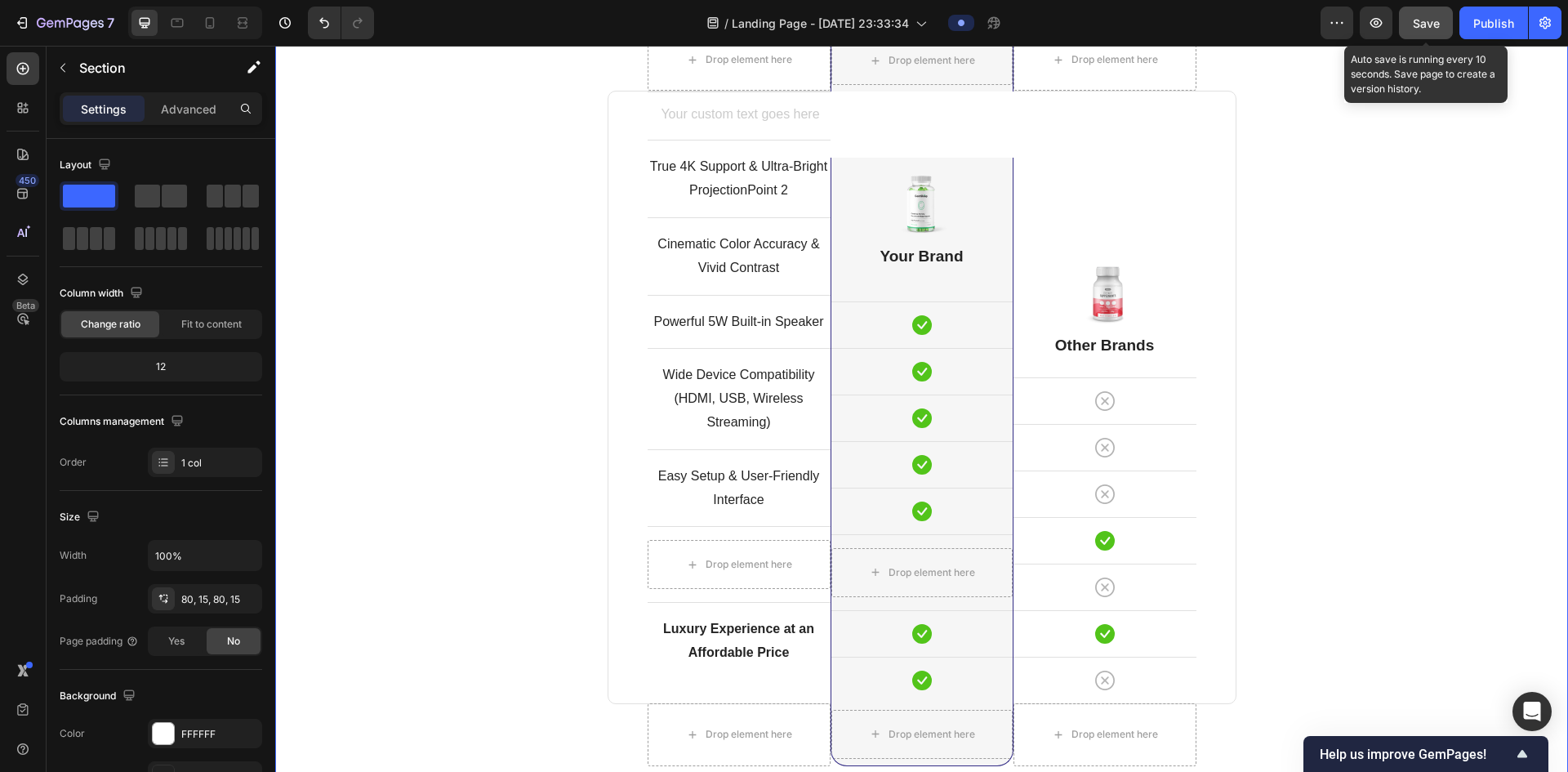
click at [1424, 24] on span "Save" at bounding box center [1426, 23] width 27 height 14
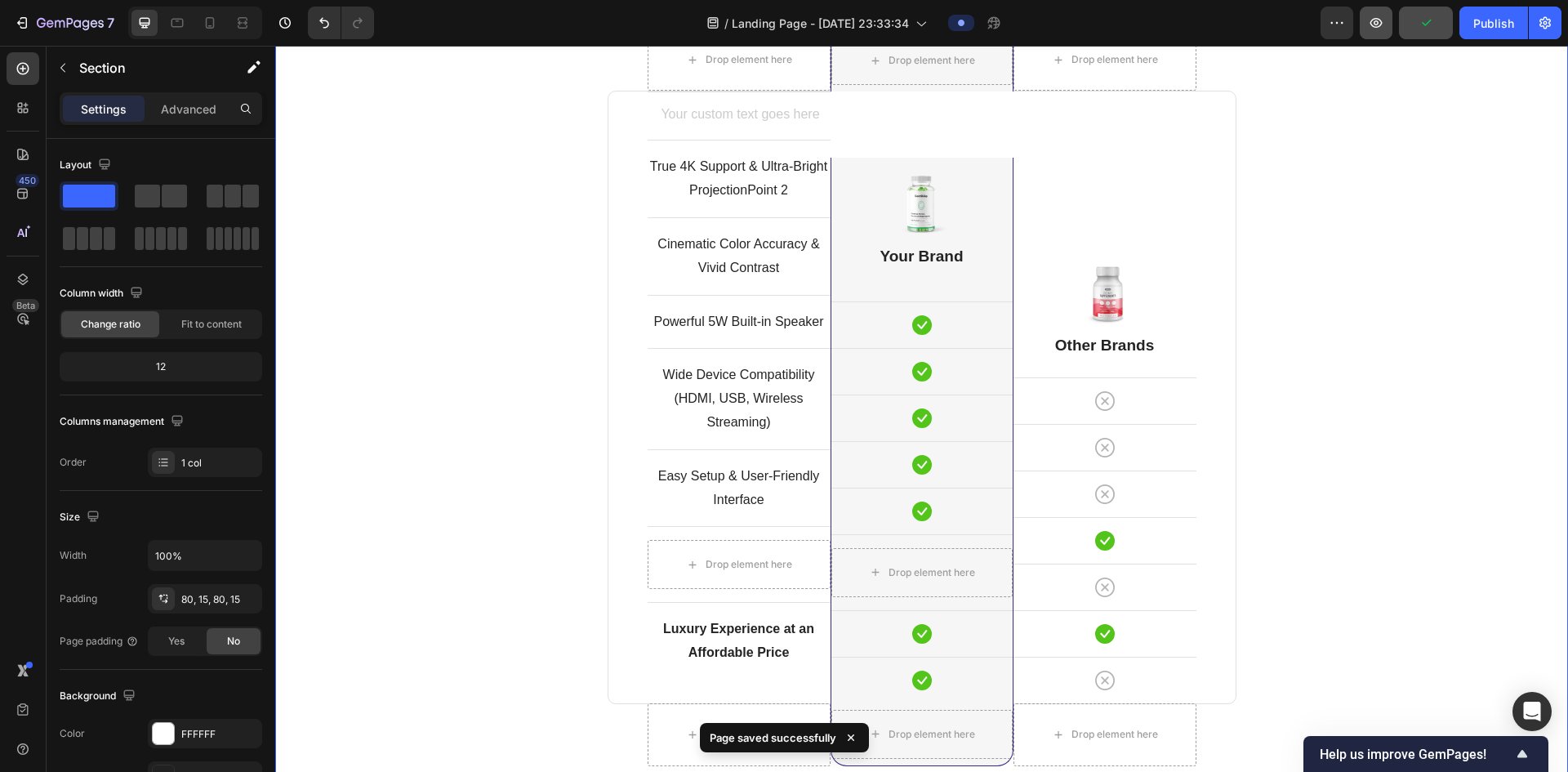
click at [1372, 19] on icon "button" at bounding box center [1376, 23] width 16 height 16
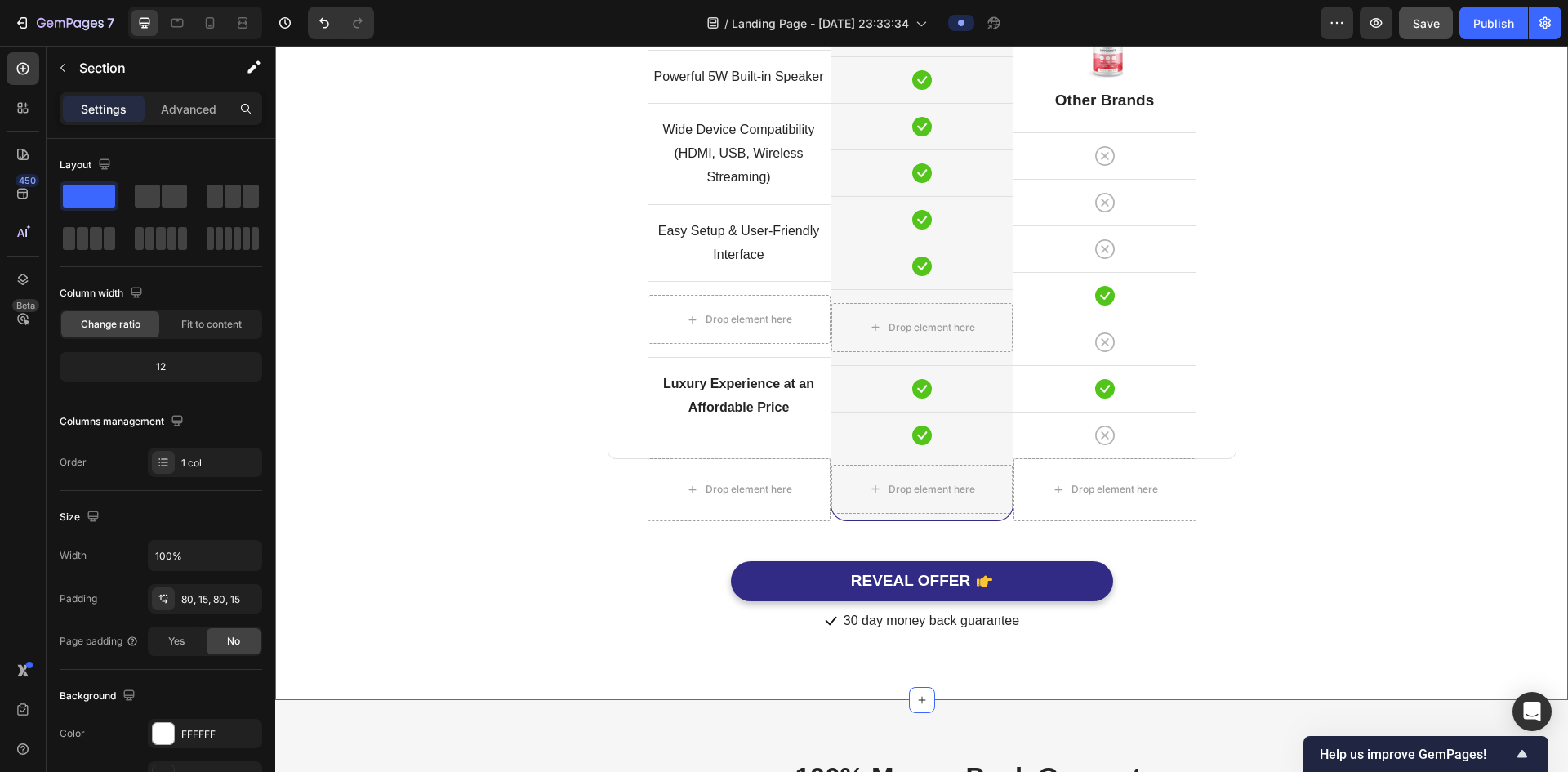
click at [1289, 363] on div "Comparison Table Headline Heading With other brand similar product Text block R…" at bounding box center [921, 151] width 1268 height 966
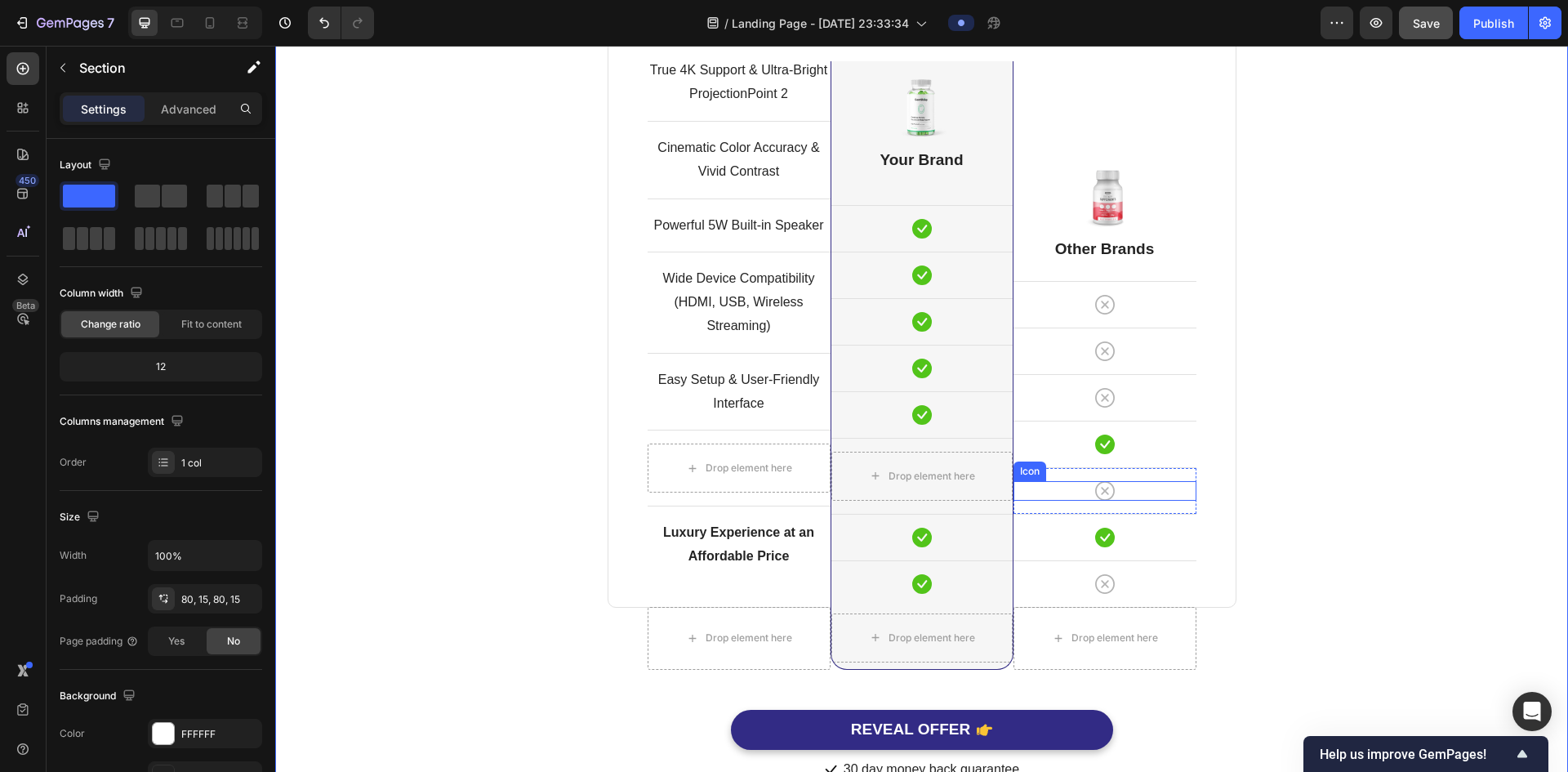
scroll to position [4383, 0]
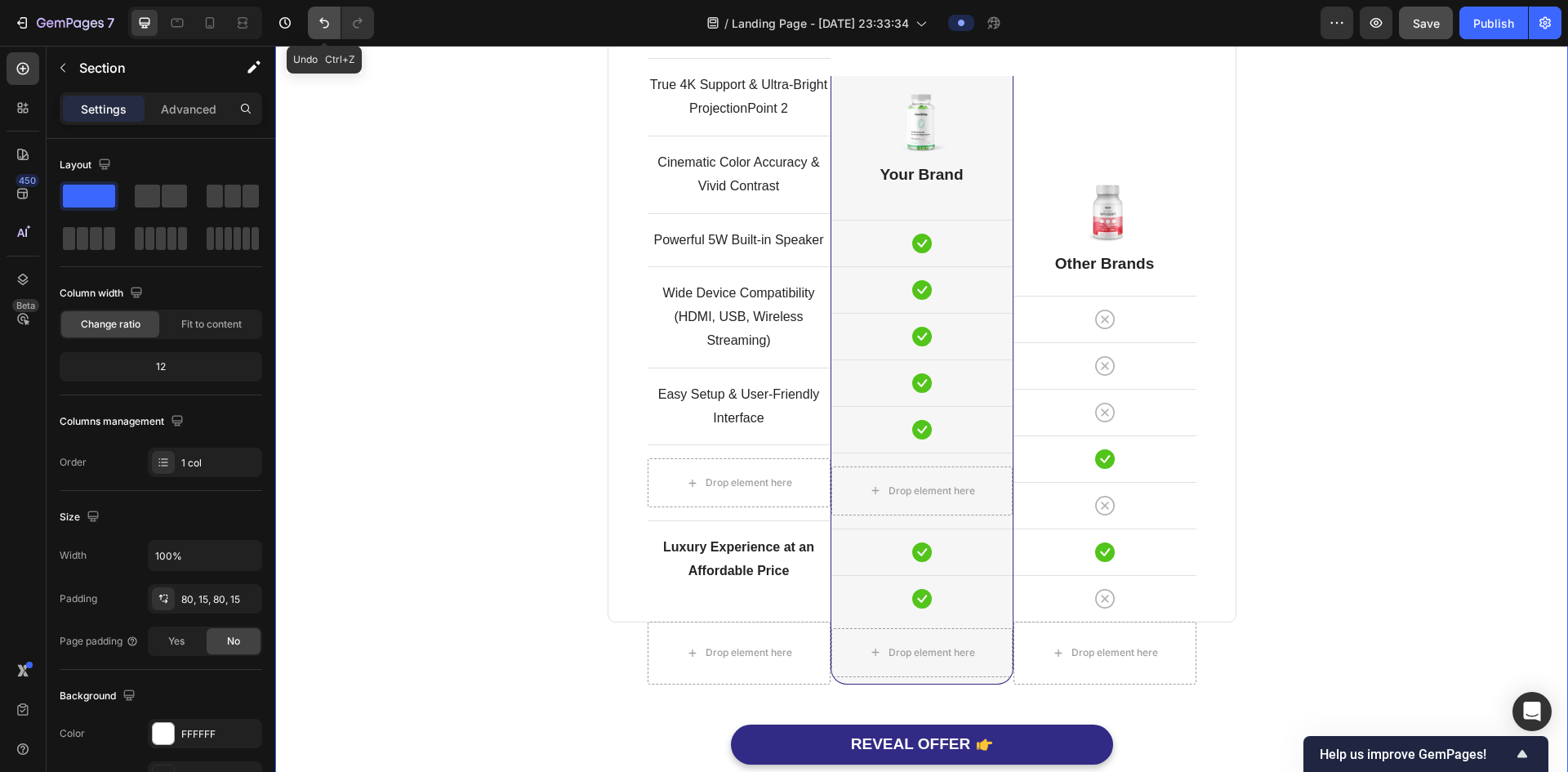
click at [312, 20] on button "Undo/Redo" at bounding box center [324, 23] width 33 height 33
click at [332, 19] on icon "Undo/Redo" at bounding box center [324, 23] width 16 height 16
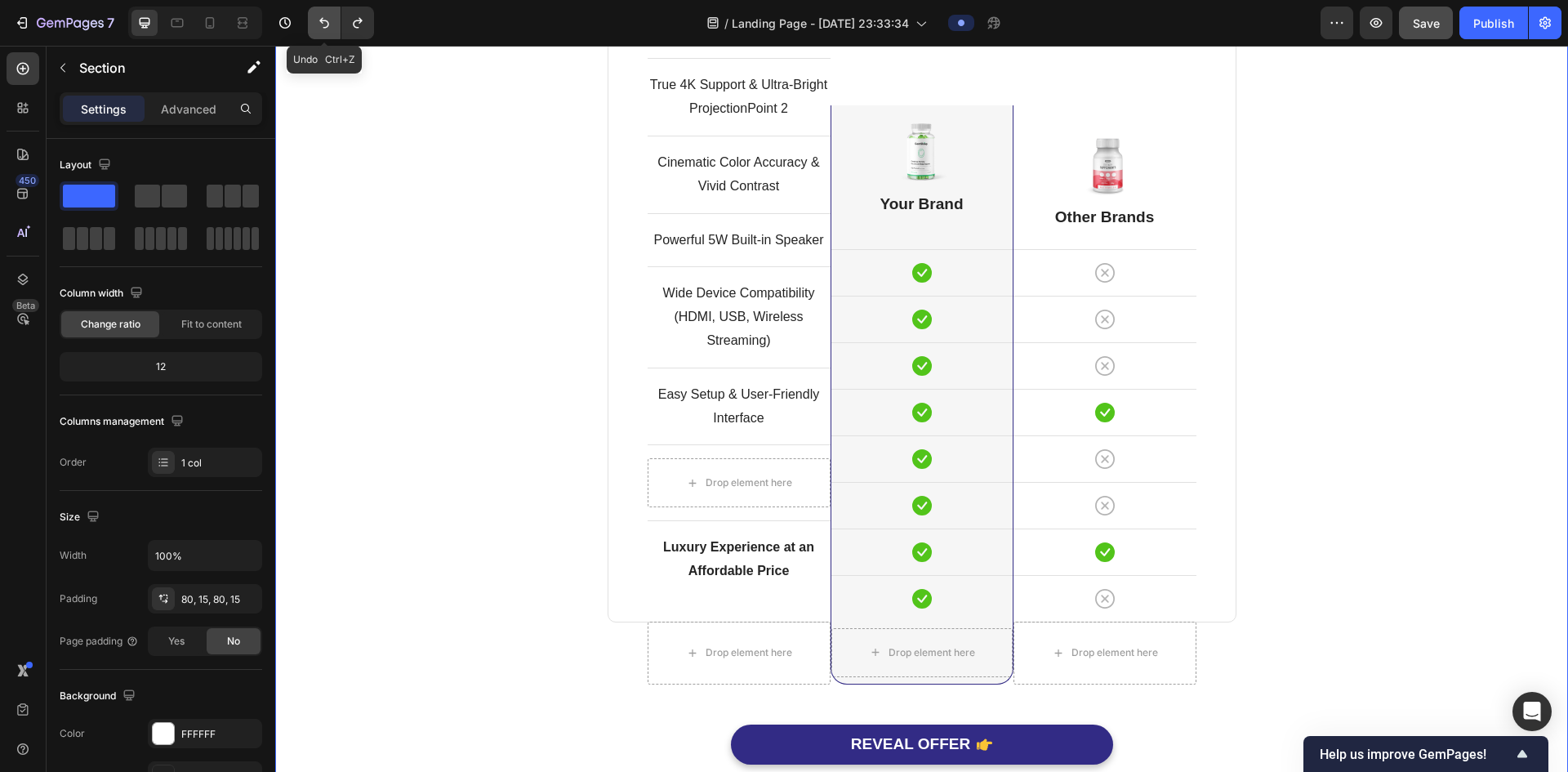
click at [322, 18] on icon "Undo/Redo" at bounding box center [324, 24] width 10 height 11
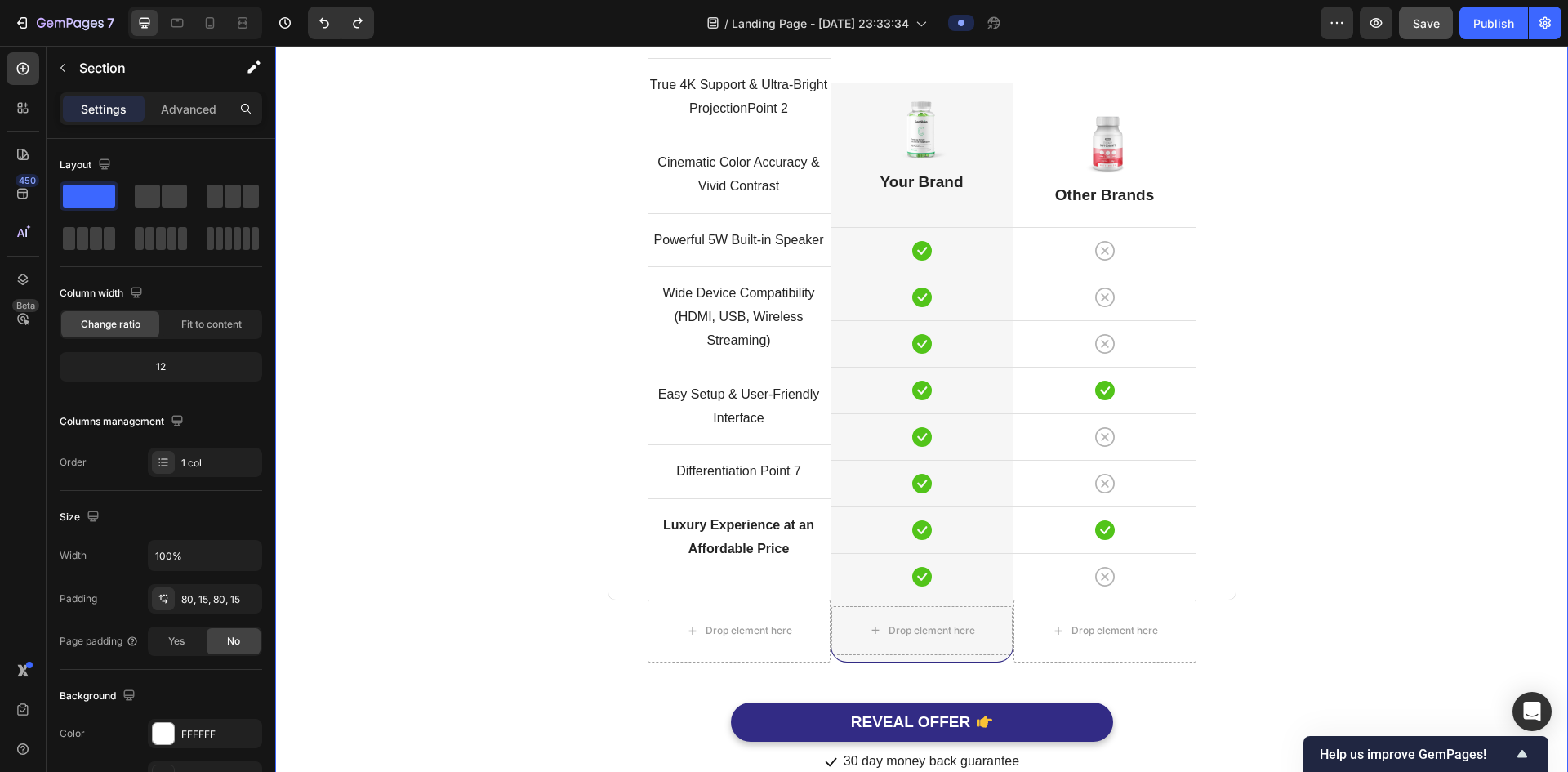
click at [1455, 405] on div "Comparison Table Headline Heading With other brand similar product Text block R…" at bounding box center [921, 303] width 1268 height 944
click at [743, 576] on p "Luxury Experience at an Affordable Price" at bounding box center [739, 549] width 180 height 70
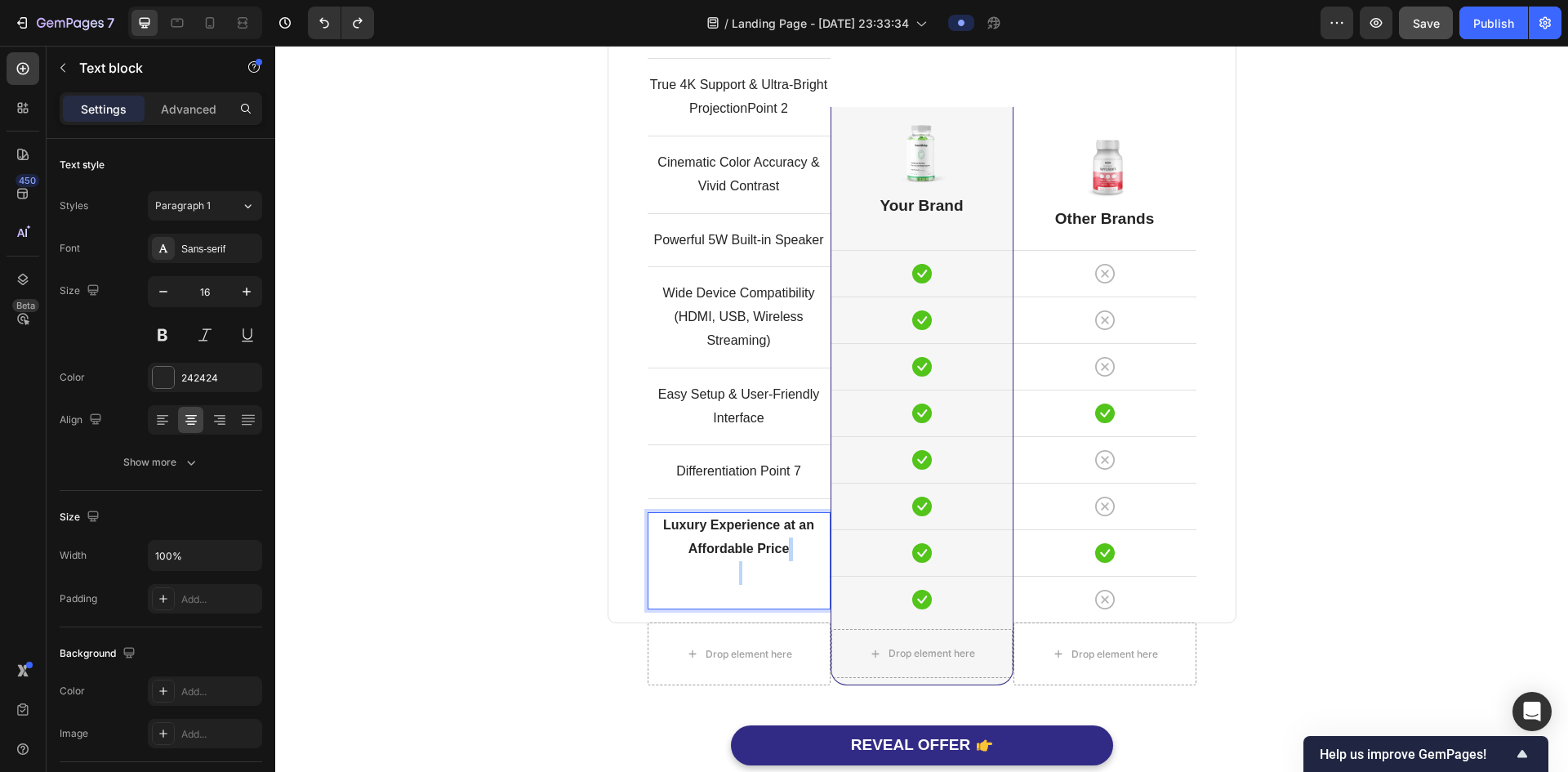
click at [745, 576] on p "Luxury Experience at an Affordable Price" at bounding box center [739, 561] width 180 height 94
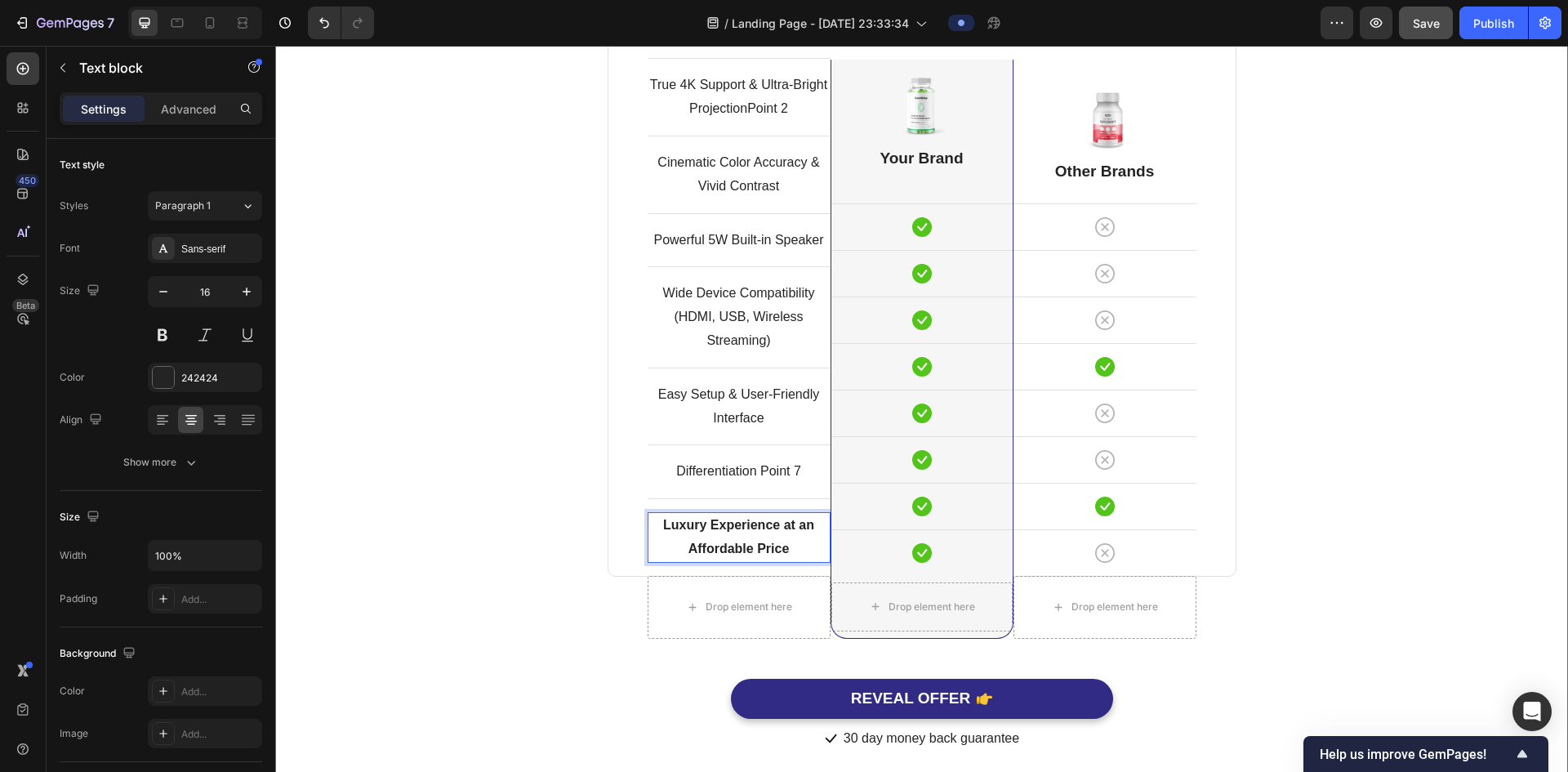
click at [520, 410] on div "Comparison Table Headline Heading With other brand similar product Text block R…" at bounding box center [921, 291] width 1268 height 920
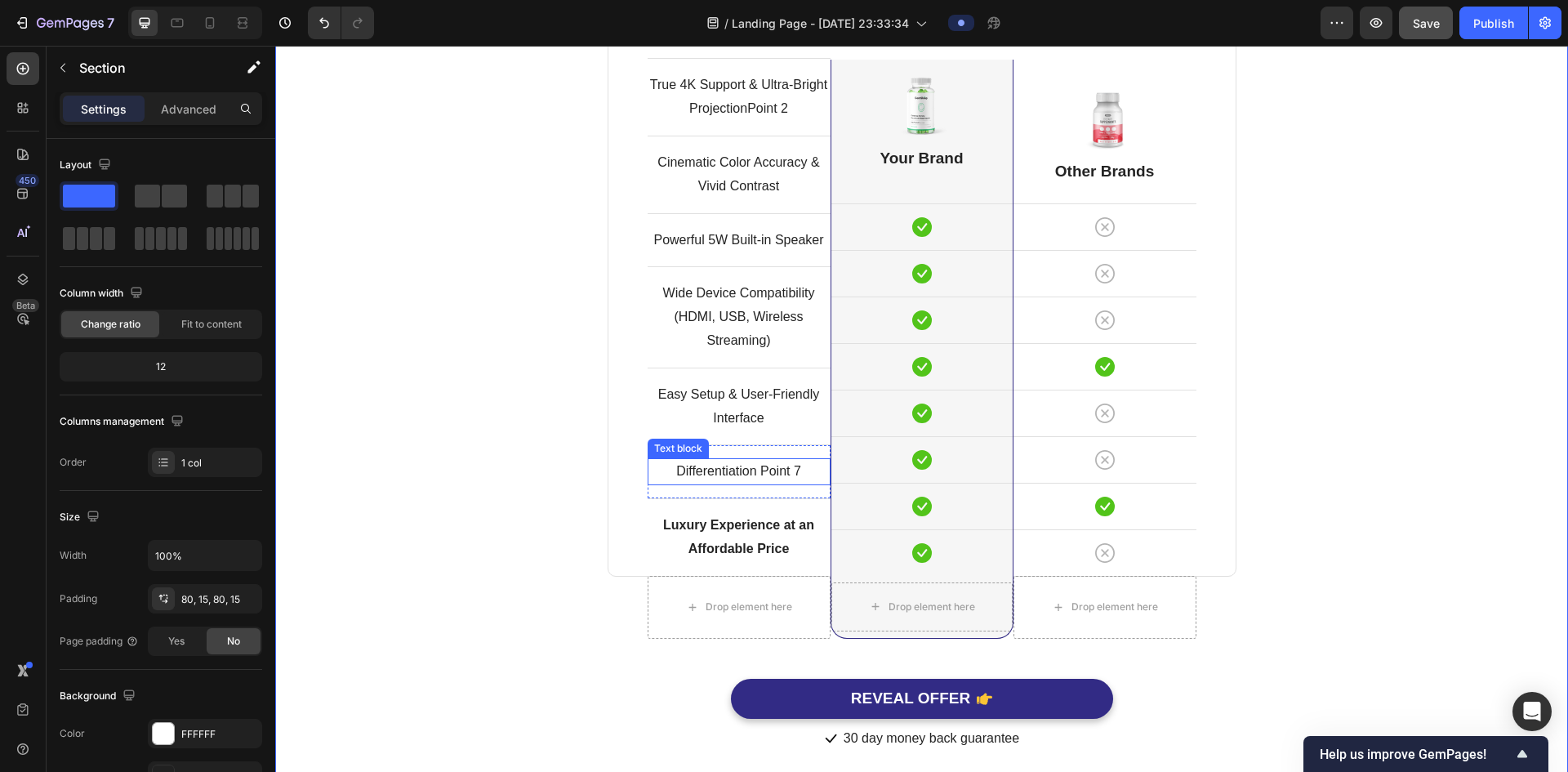
click at [790, 485] on div "Differentiation Point 7" at bounding box center [739, 472] width 183 height 27
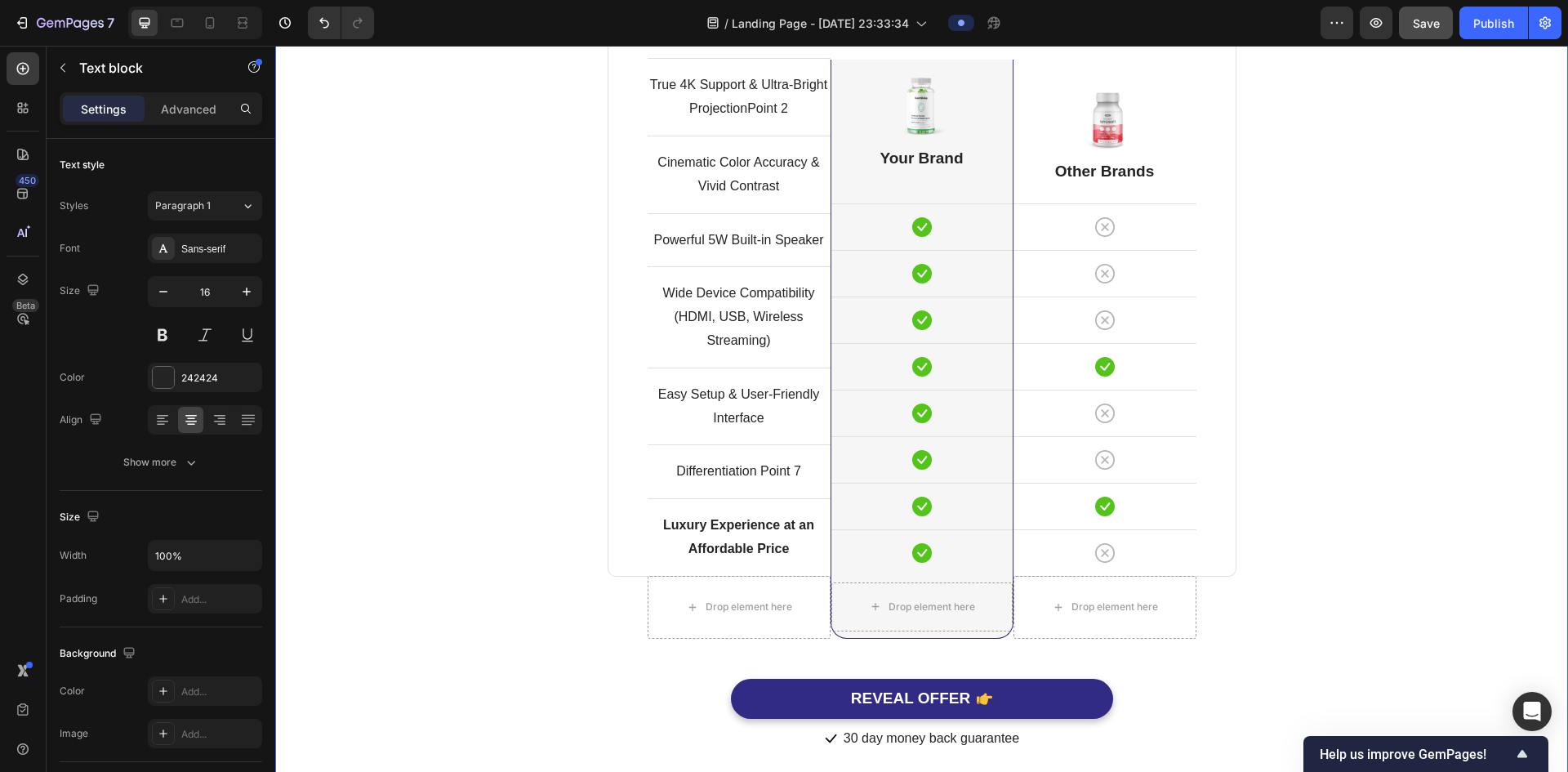
click at [1408, 485] on div "Comparison Table Headline Heading With other brand similar product Text block R…" at bounding box center [921, 291] width 1268 height 920
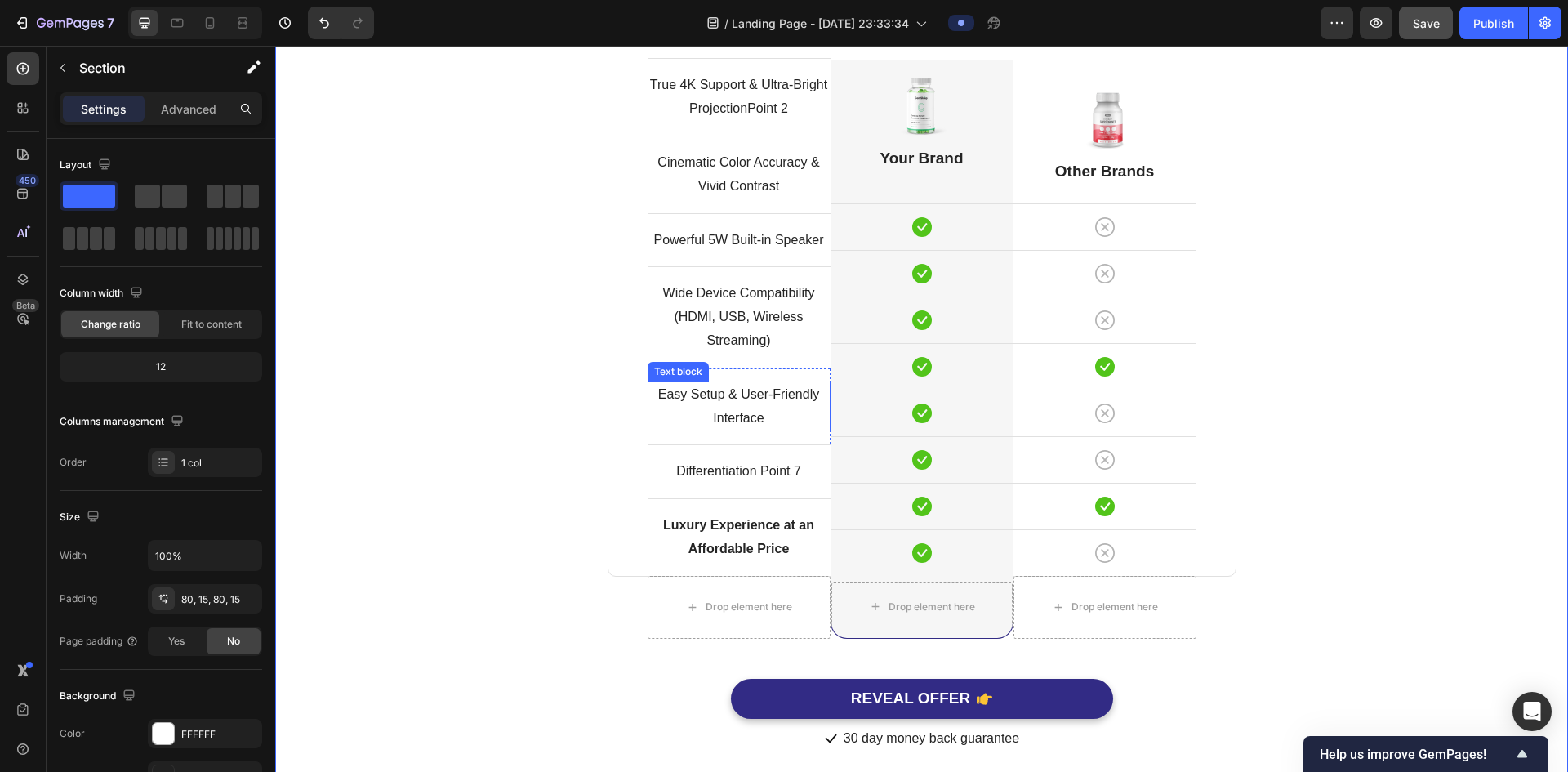
click at [755, 420] on p "Easy Setup & User-Friendly Interface" at bounding box center [739, 407] width 180 height 48
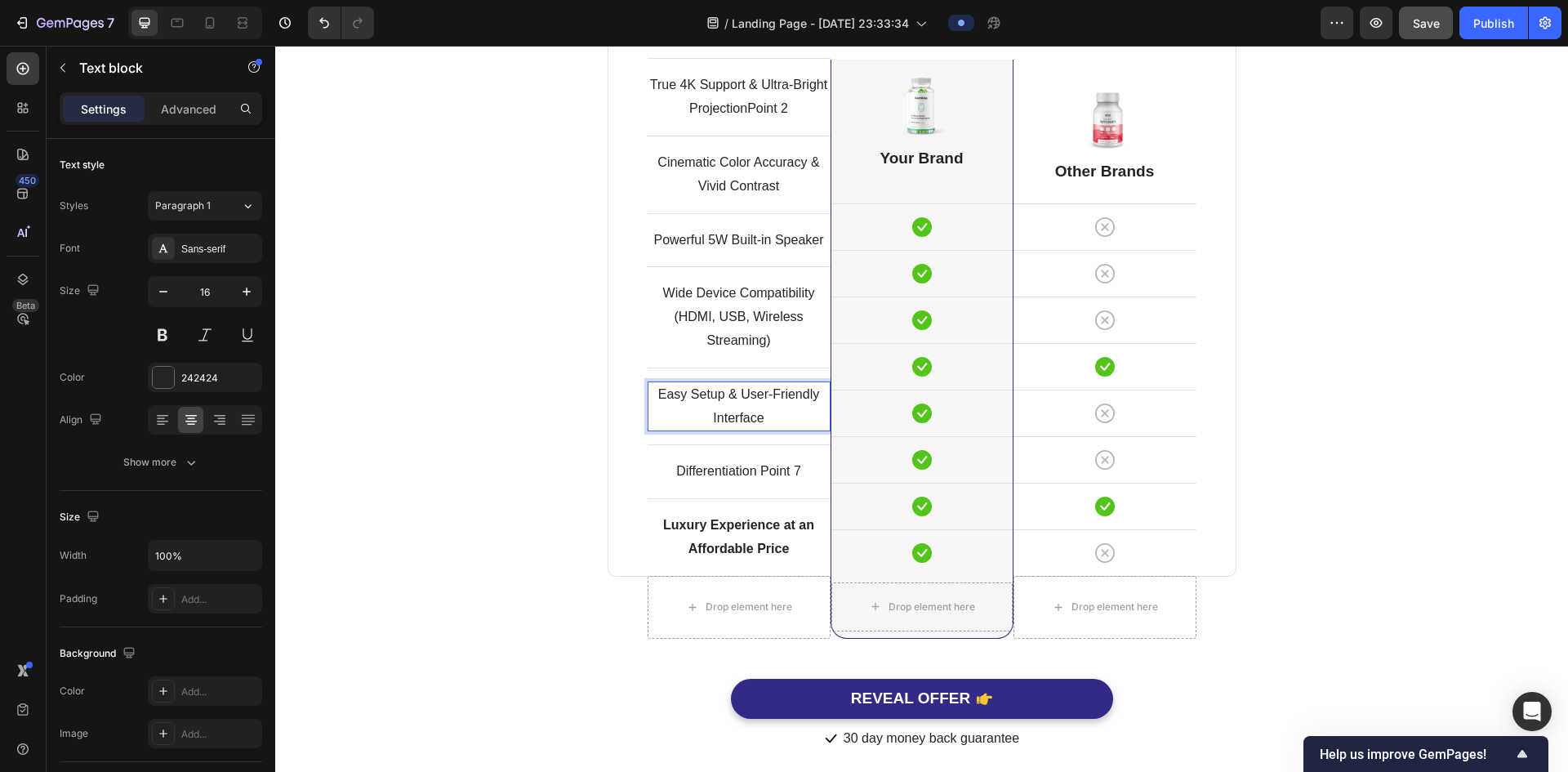
click at [755, 420] on p "Easy Setup & User-Friendly Interface" at bounding box center [739, 407] width 180 height 48
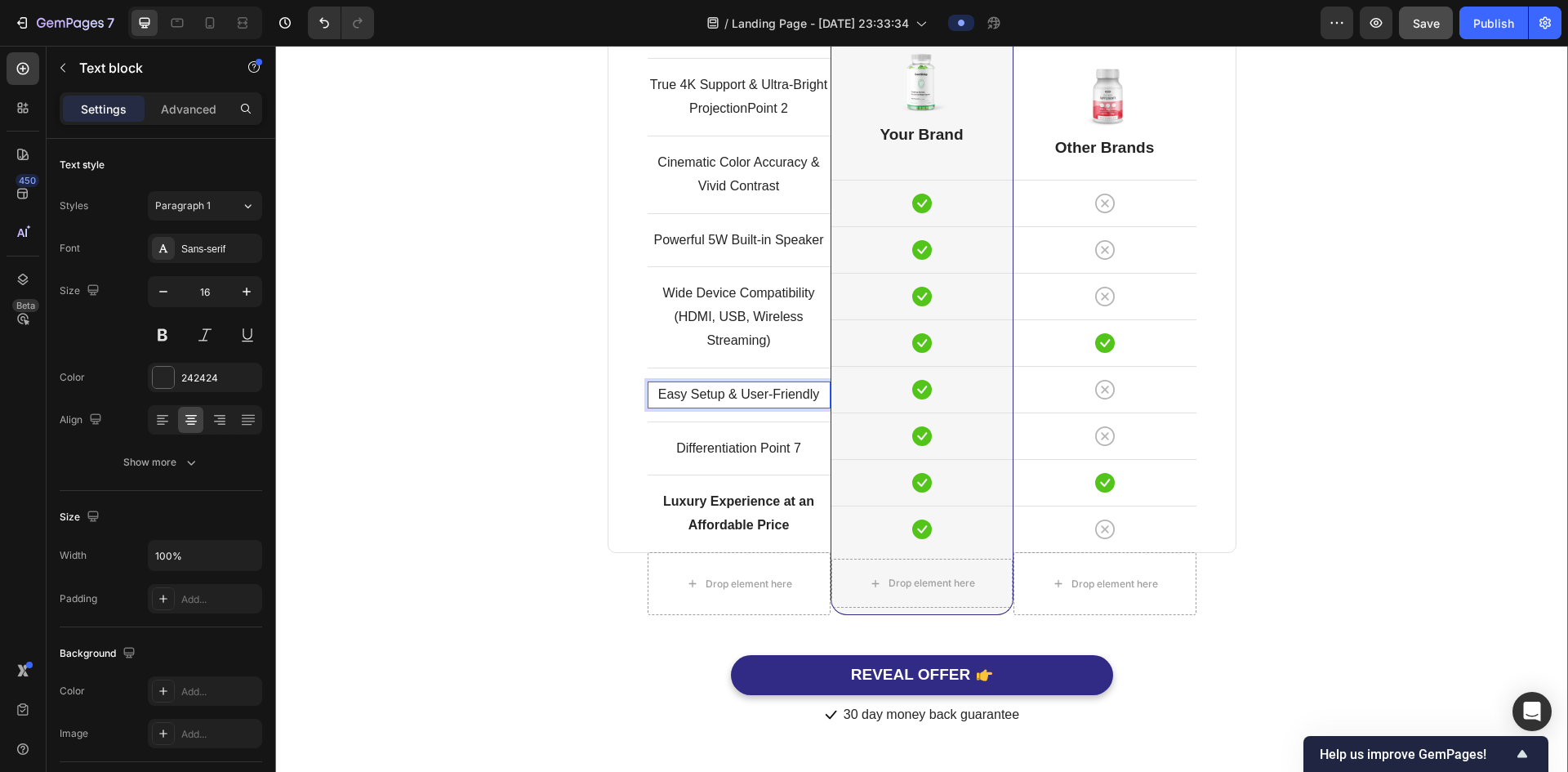
click at [1406, 353] on div "Comparison Table Headline Heading With other brand similar product Text block R…" at bounding box center [921, 280] width 1268 height 897
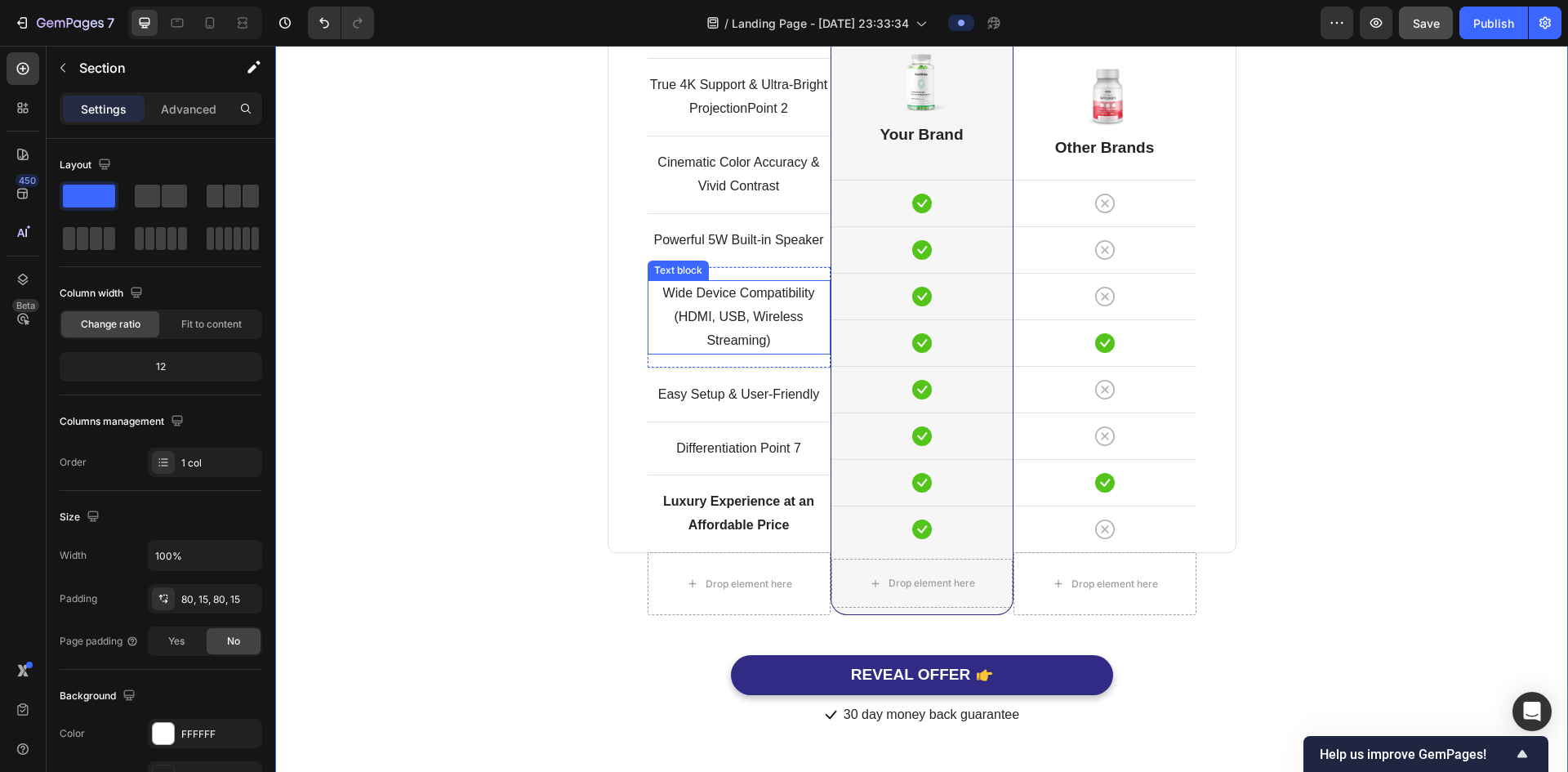
click at [784, 343] on p "Wide Device Compatibility (HDMI, USB, Wireless Streaming)" at bounding box center [739, 317] width 180 height 70
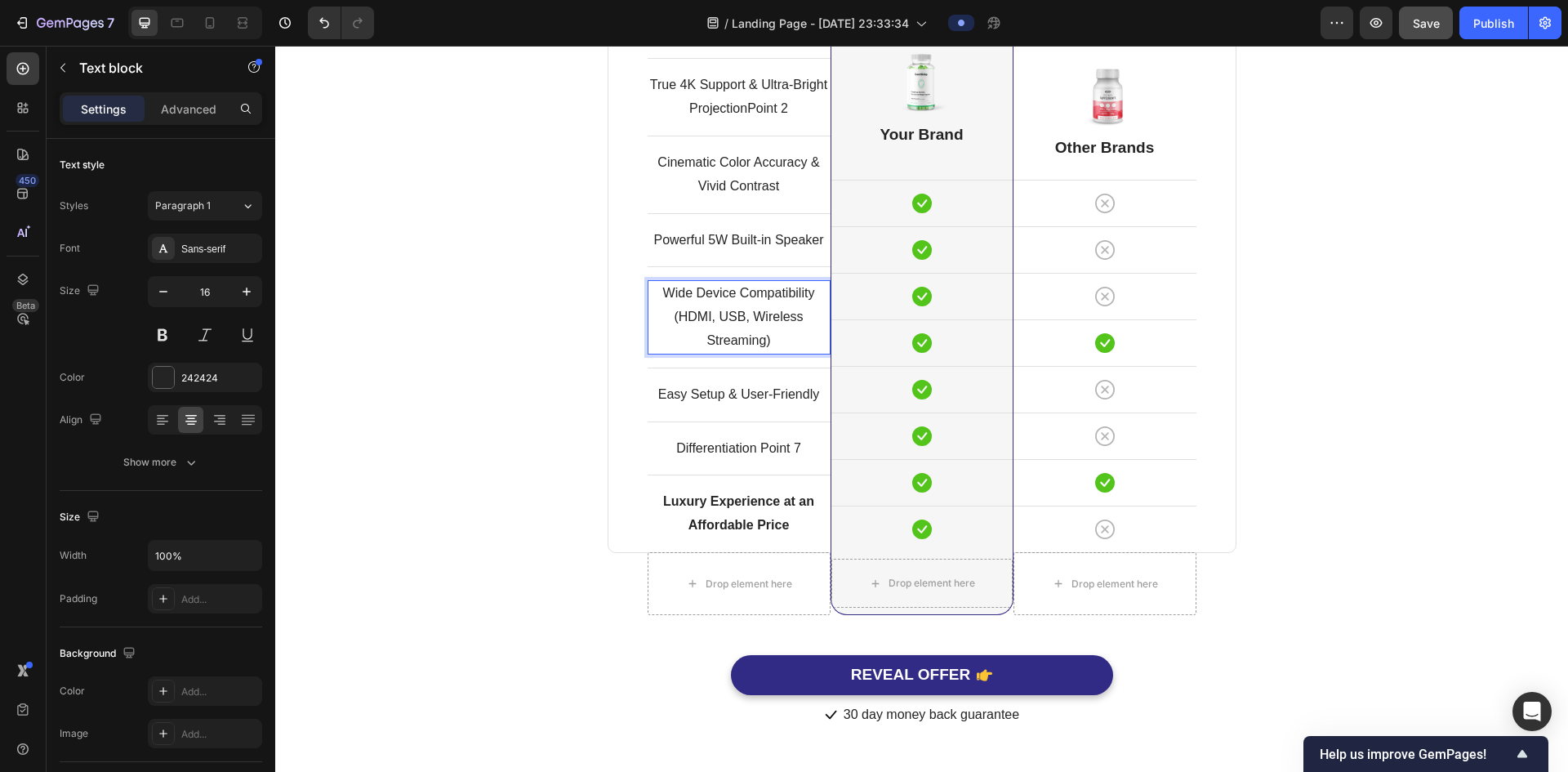
click at [784, 343] on p "Wide Device Compatibility (HDMI, USB, Wireless Streaming)" at bounding box center [739, 317] width 180 height 70
click at [766, 328] on p "Wide Device Compatibility (HDMI, USB, Wireless Streaming)" at bounding box center [739, 317] width 180 height 70
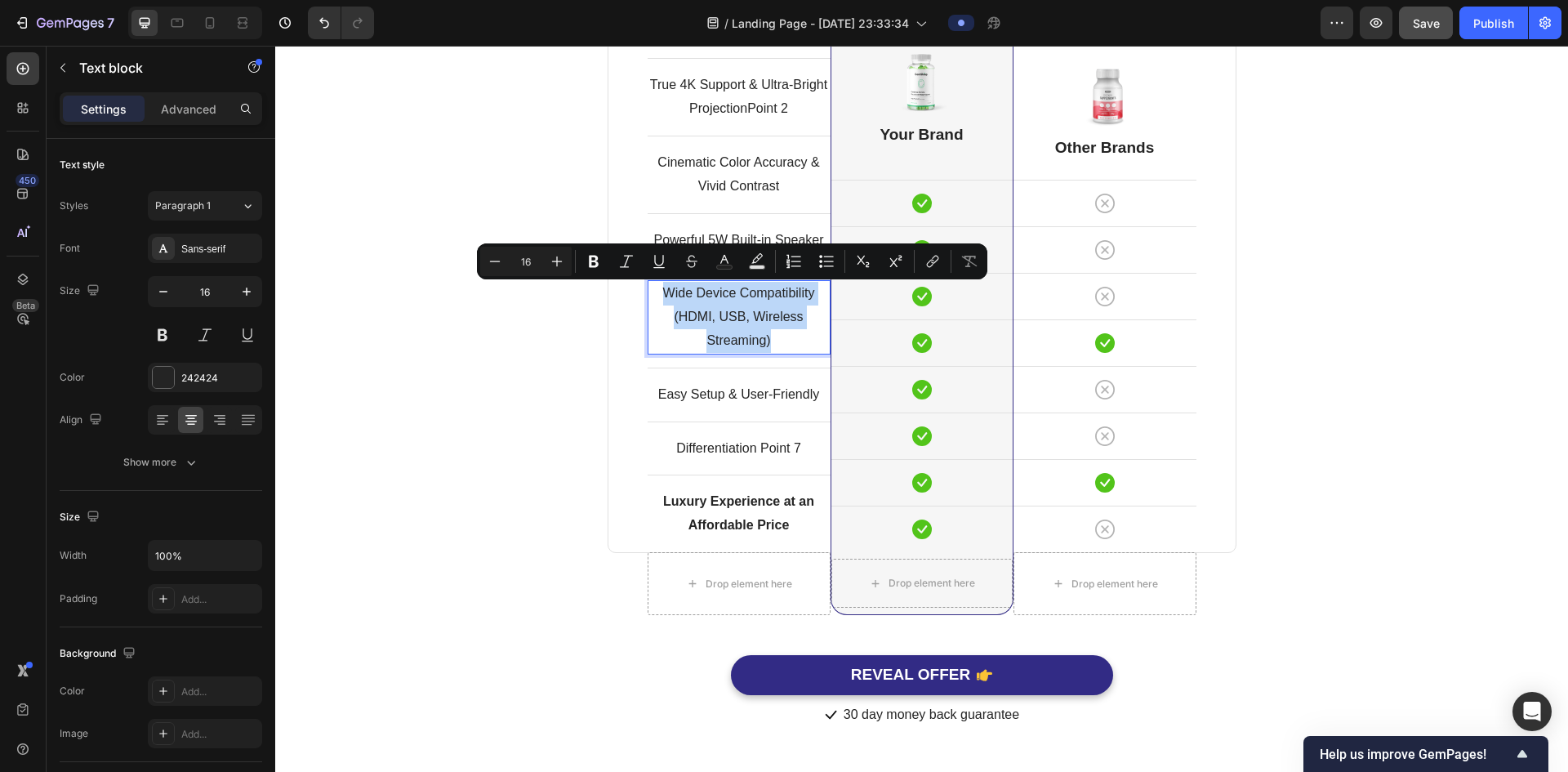
click at [766, 328] on p "Wide Device Compatibility (HDMI, USB, Wireless Streaming)" at bounding box center [739, 317] width 180 height 70
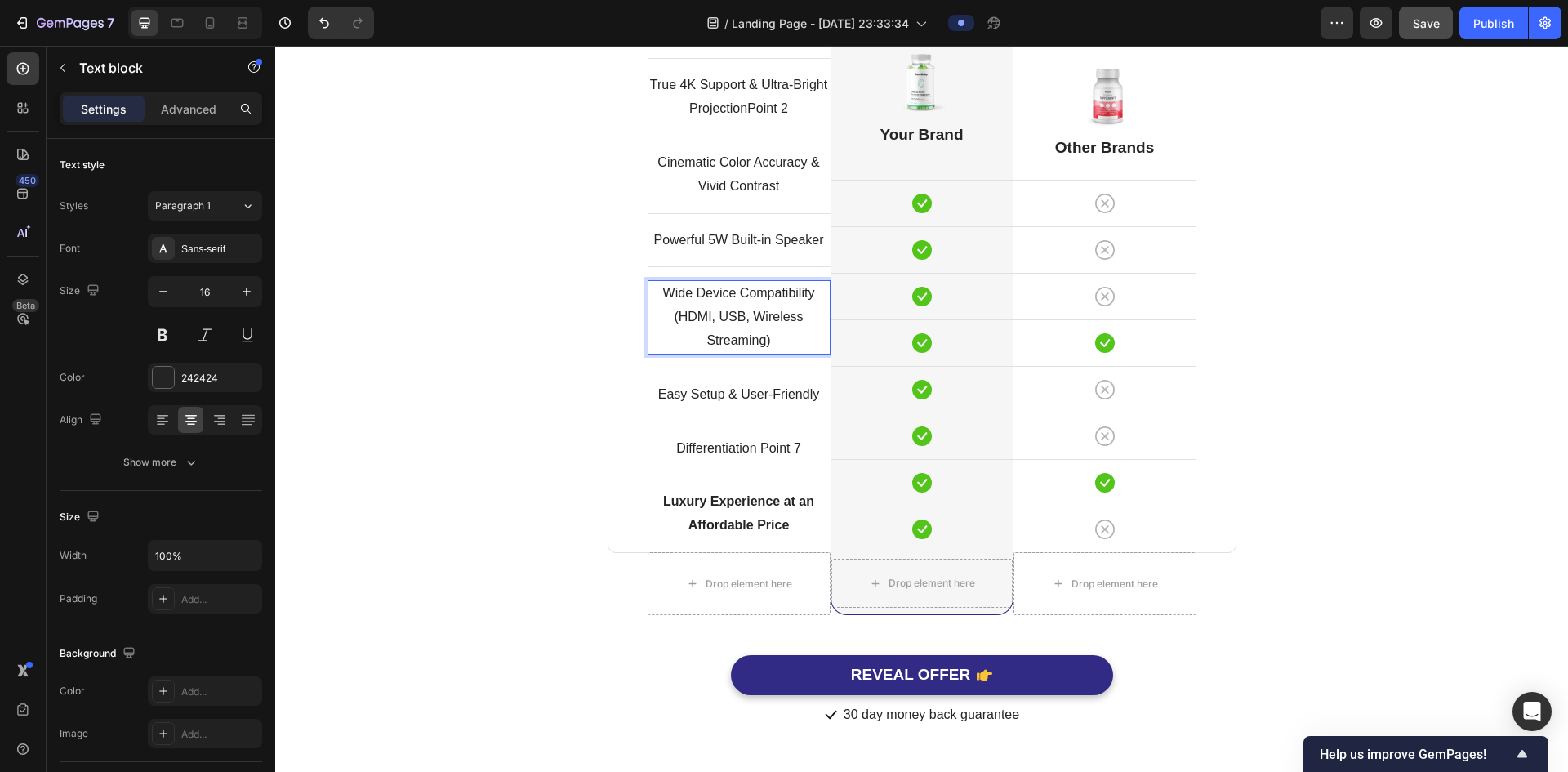
click at [766, 328] on p "Wide Device Compatibility (HDMI, USB, Wireless Streaming)" at bounding box center [739, 317] width 180 height 70
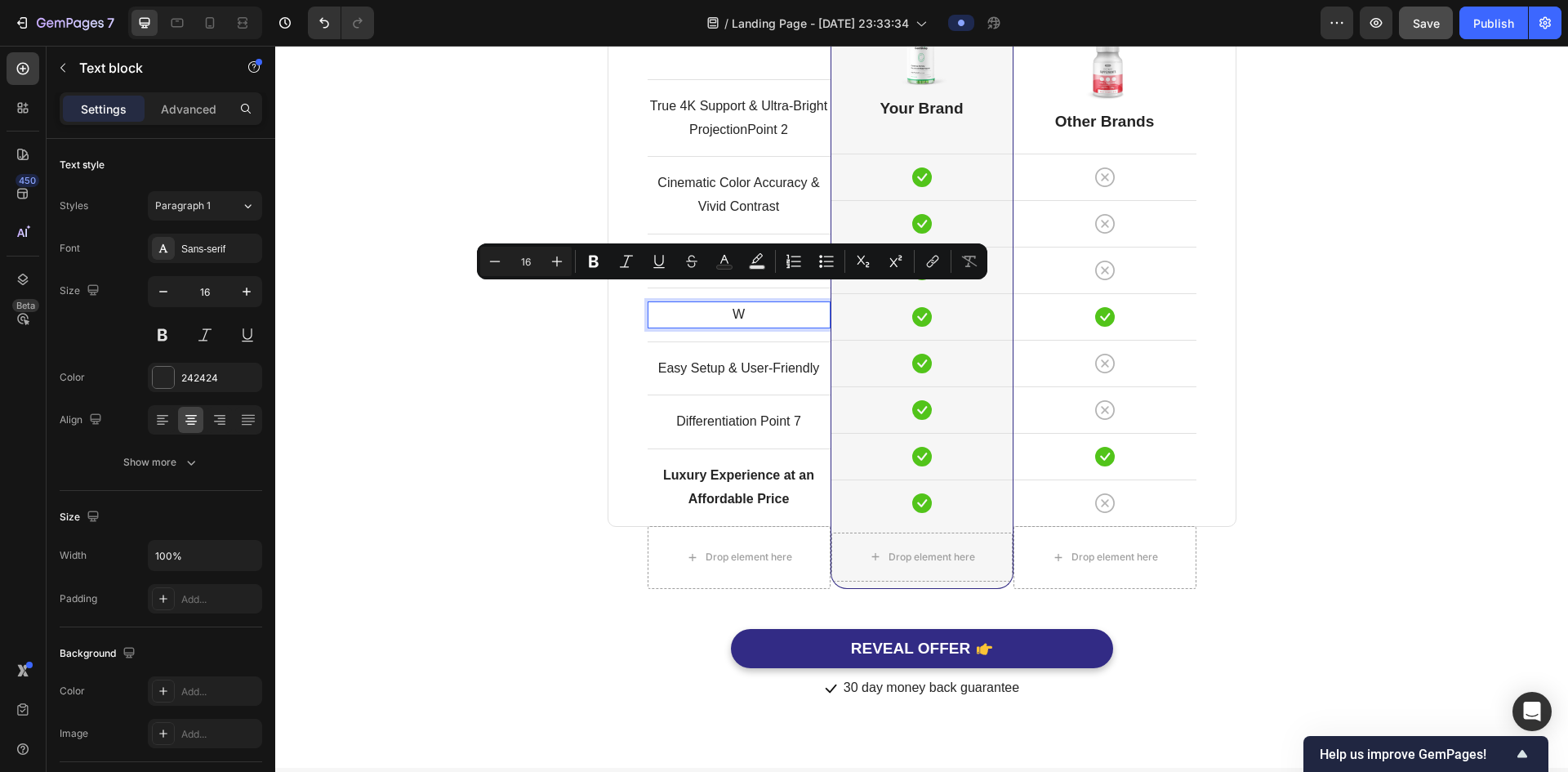
scroll to position [4405, 0]
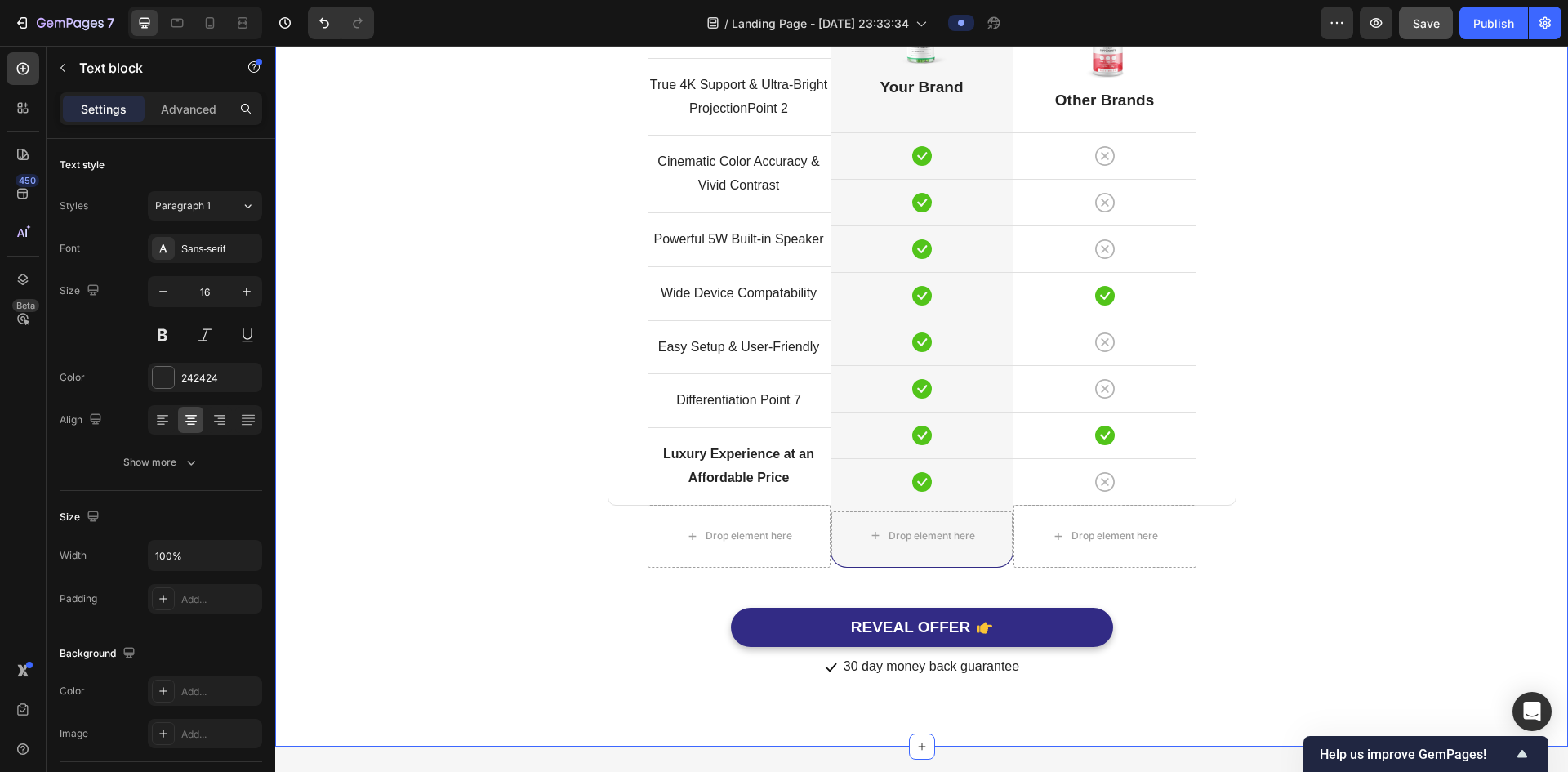
click at [368, 620] on div "Comparison Table Headline Heading With other brand similar product Text block R…" at bounding box center [921, 245] width 1268 height 871
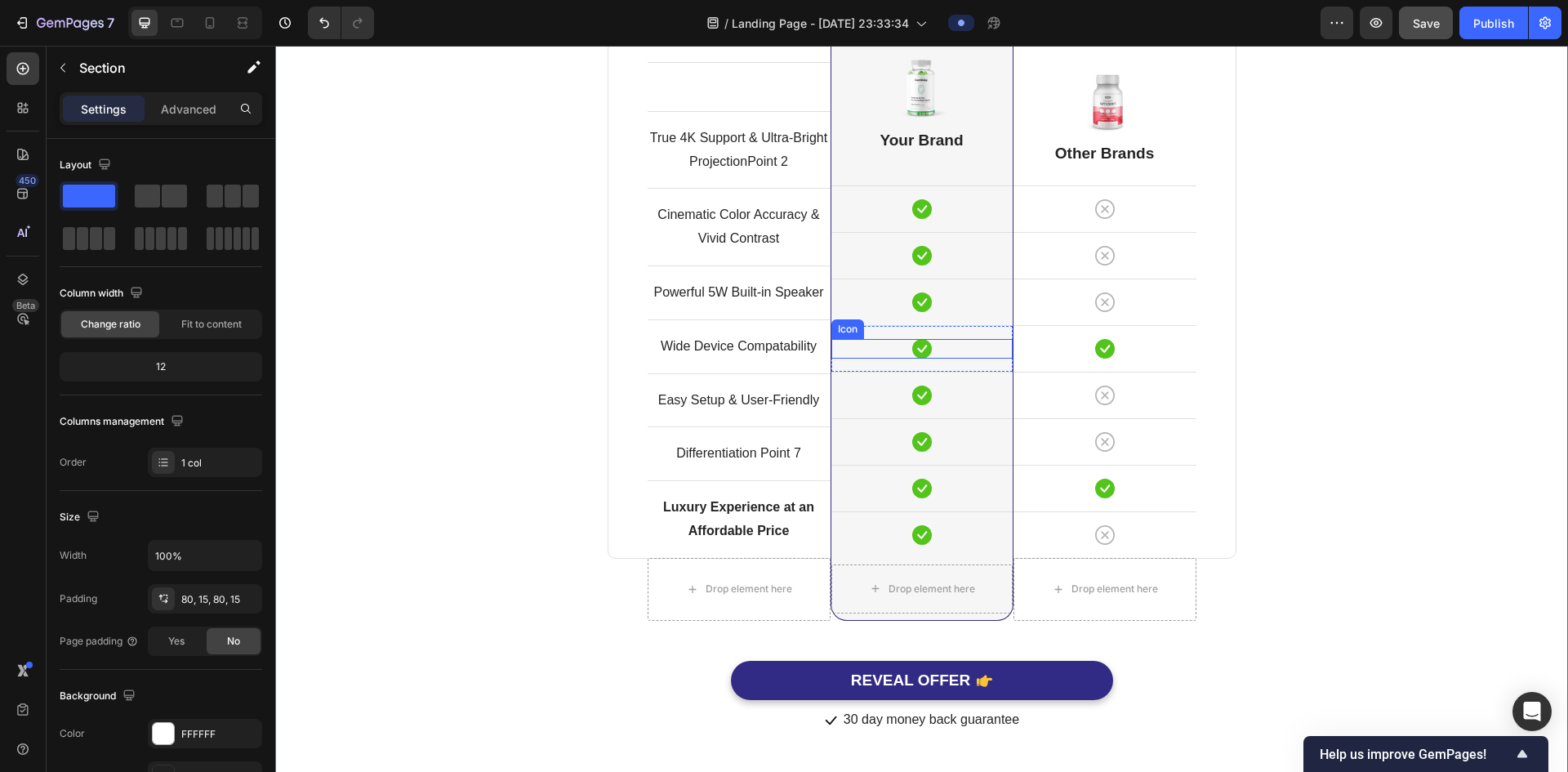
scroll to position [4241, 0]
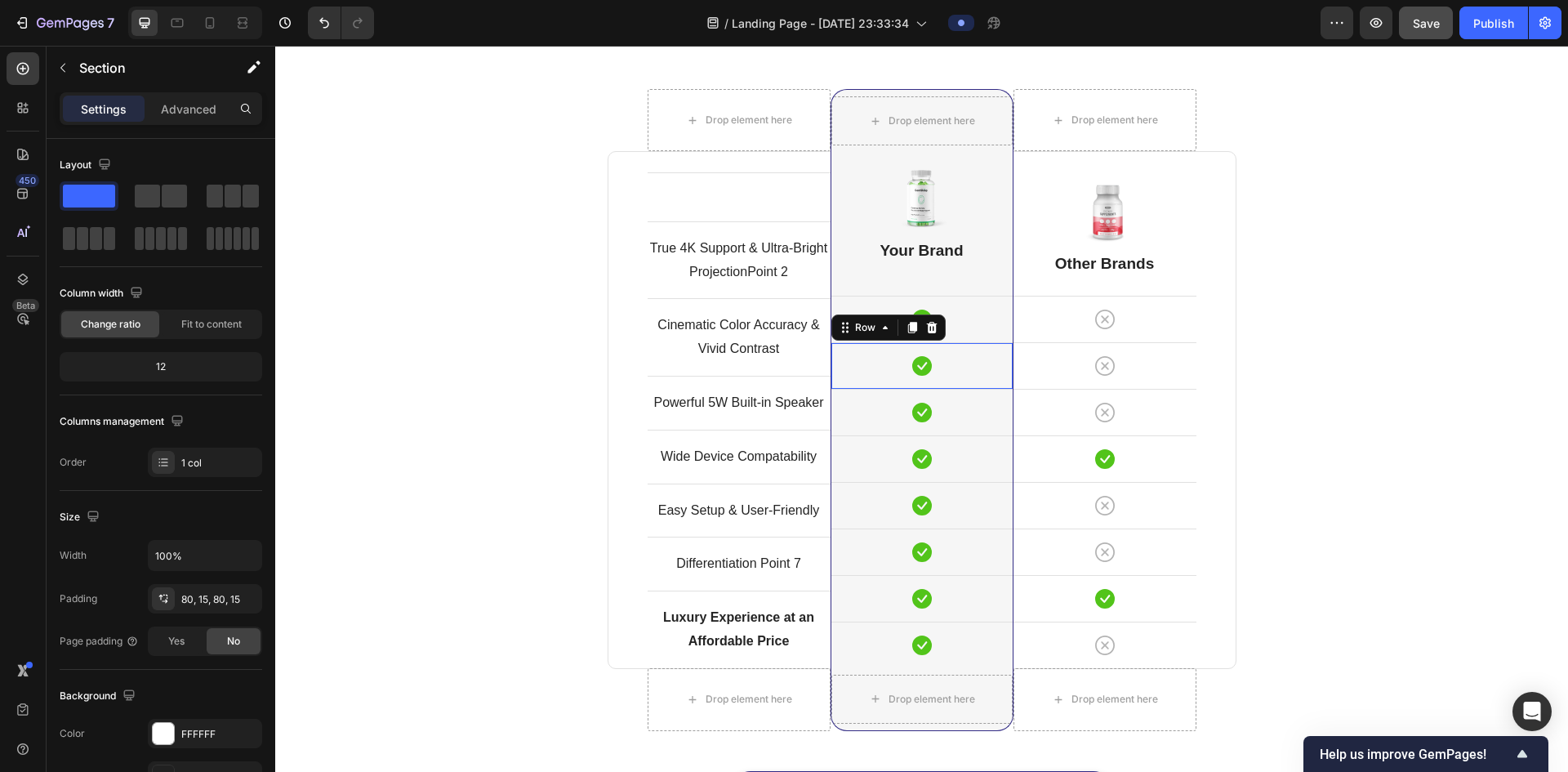
click at [871, 343] on div "Icon Row 0" at bounding box center [922, 365] width 182 height 47
click at [929, 343] on div "Icon Row 0" at bounding box center [922, 365] width 182 height 47
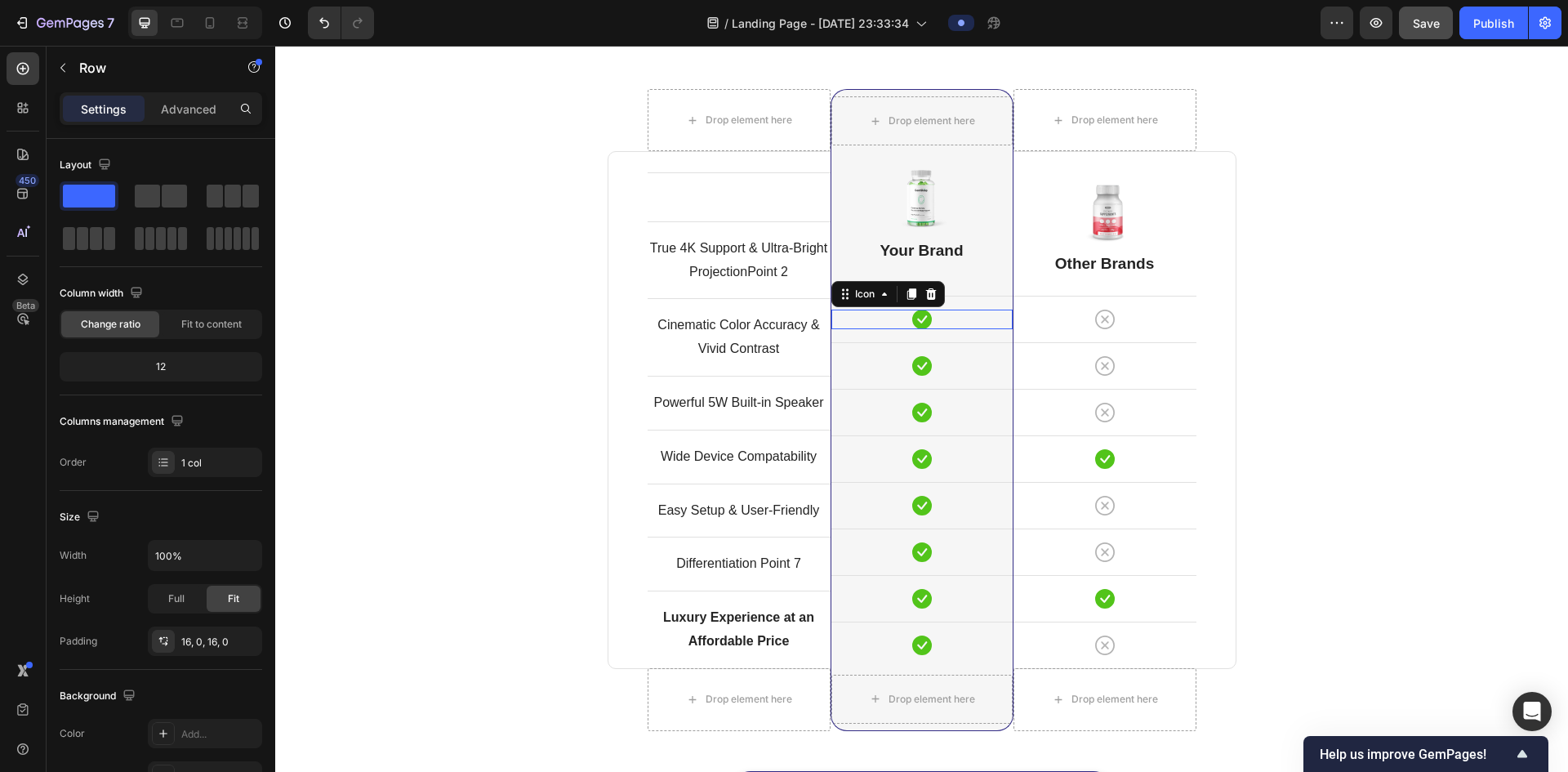
click at [976, 318] on div "Icon 0" at bounding box center [922, 319] width 182 height 19
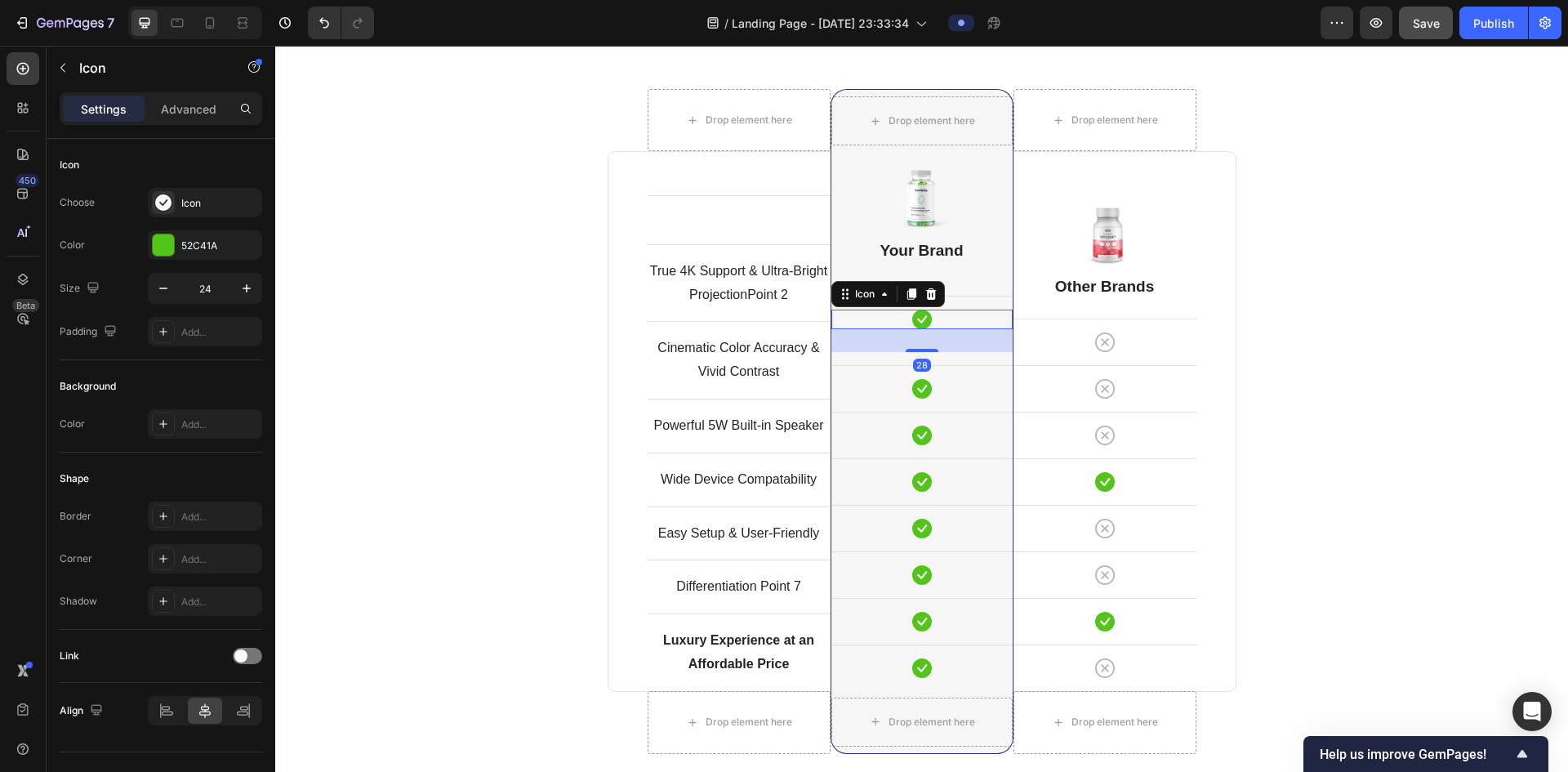
drag, startPoint x: 913, startPoint y: 328, endPoint x: 938, endPoint y: 354, distance: 36.1
click at [913, 353] on div at bounding box center [922, 351] width 33 height 4
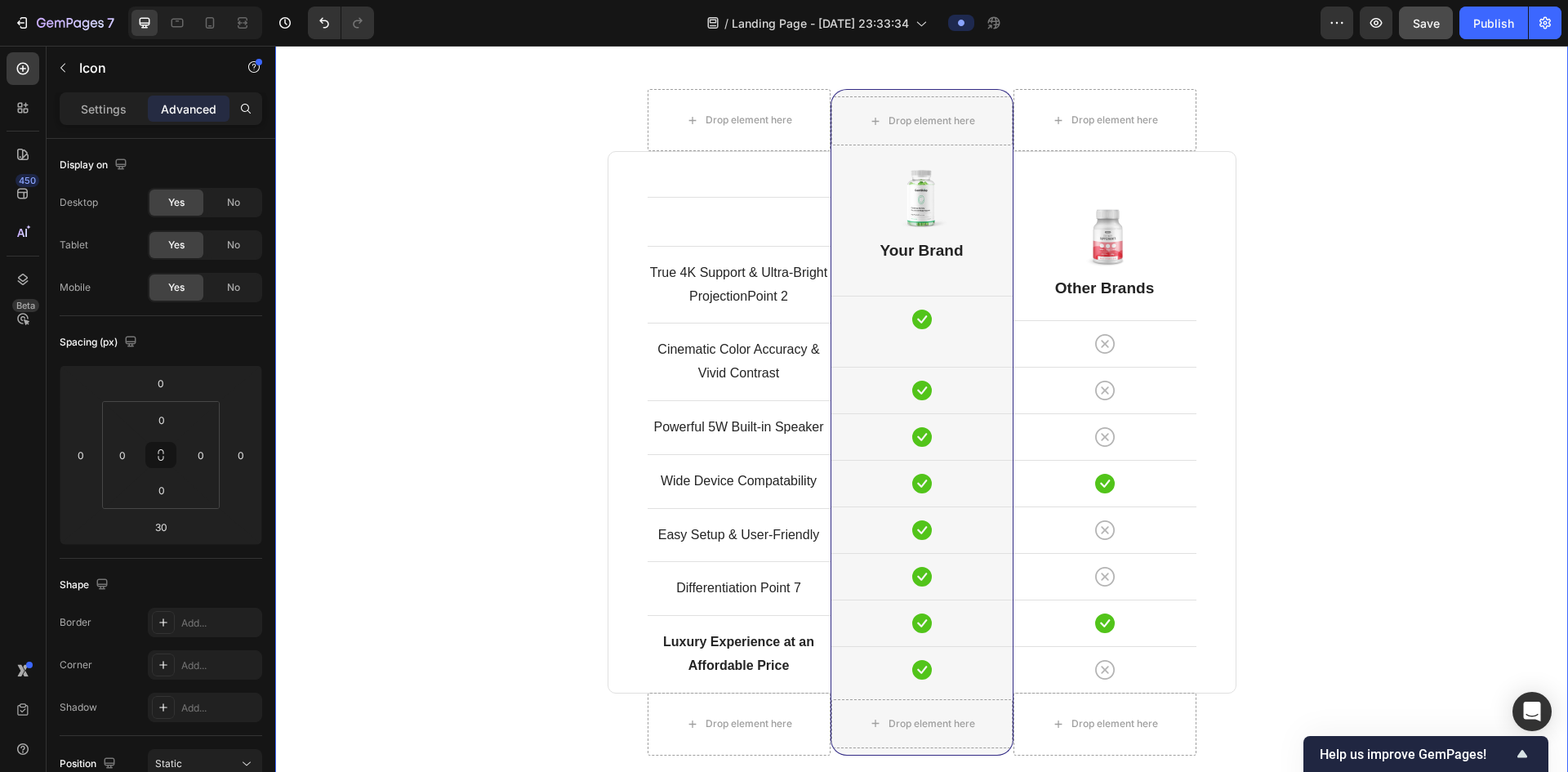
click at [1374, 391] on div "Comparison Table Headline Heading With other brand similar product Text block R…" at bounding box center [921, 420] width 1268 height 894
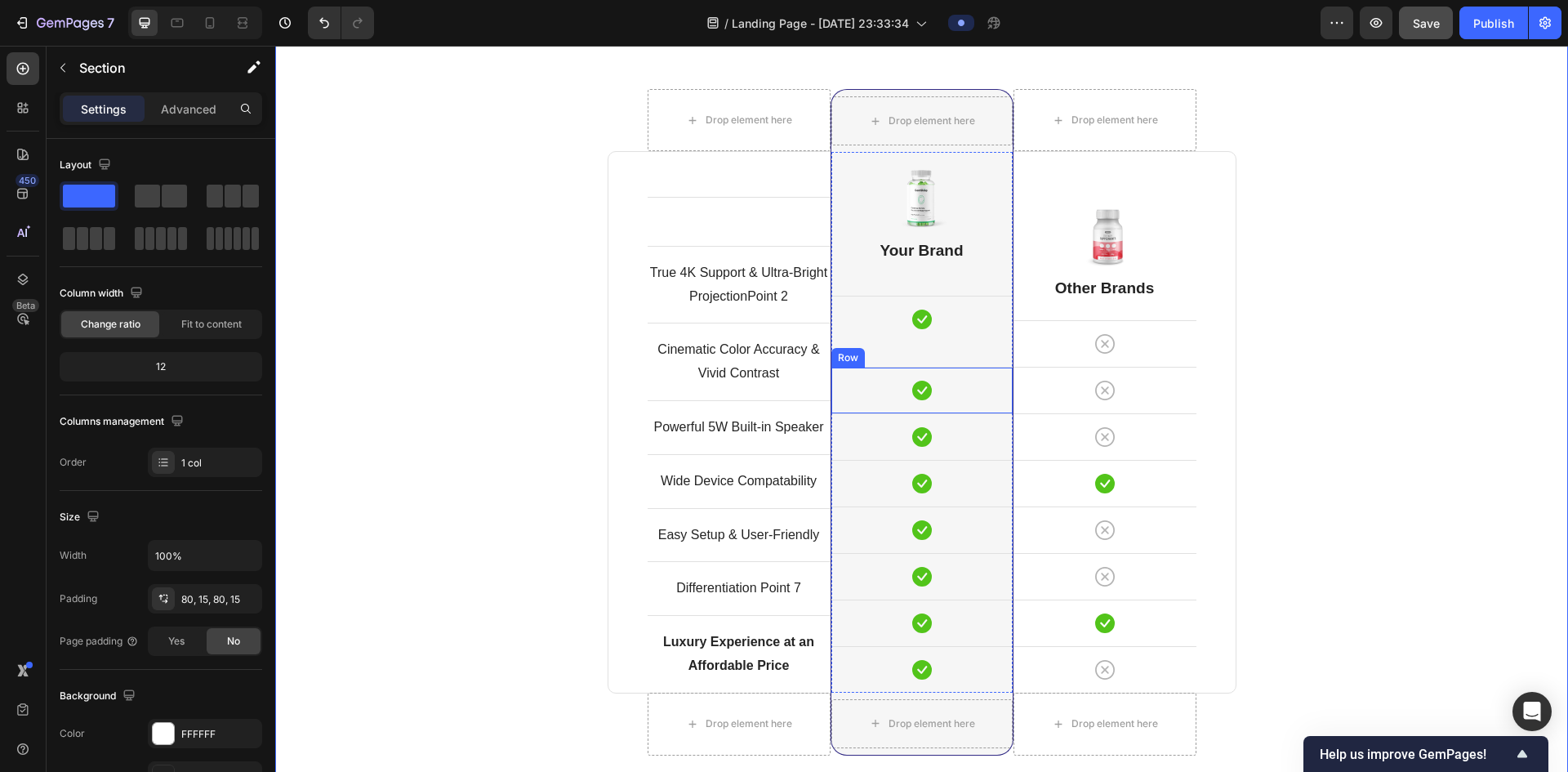
click at [957, 339] on div "Icon" at bounding box center [922, 332] width 182 height 44
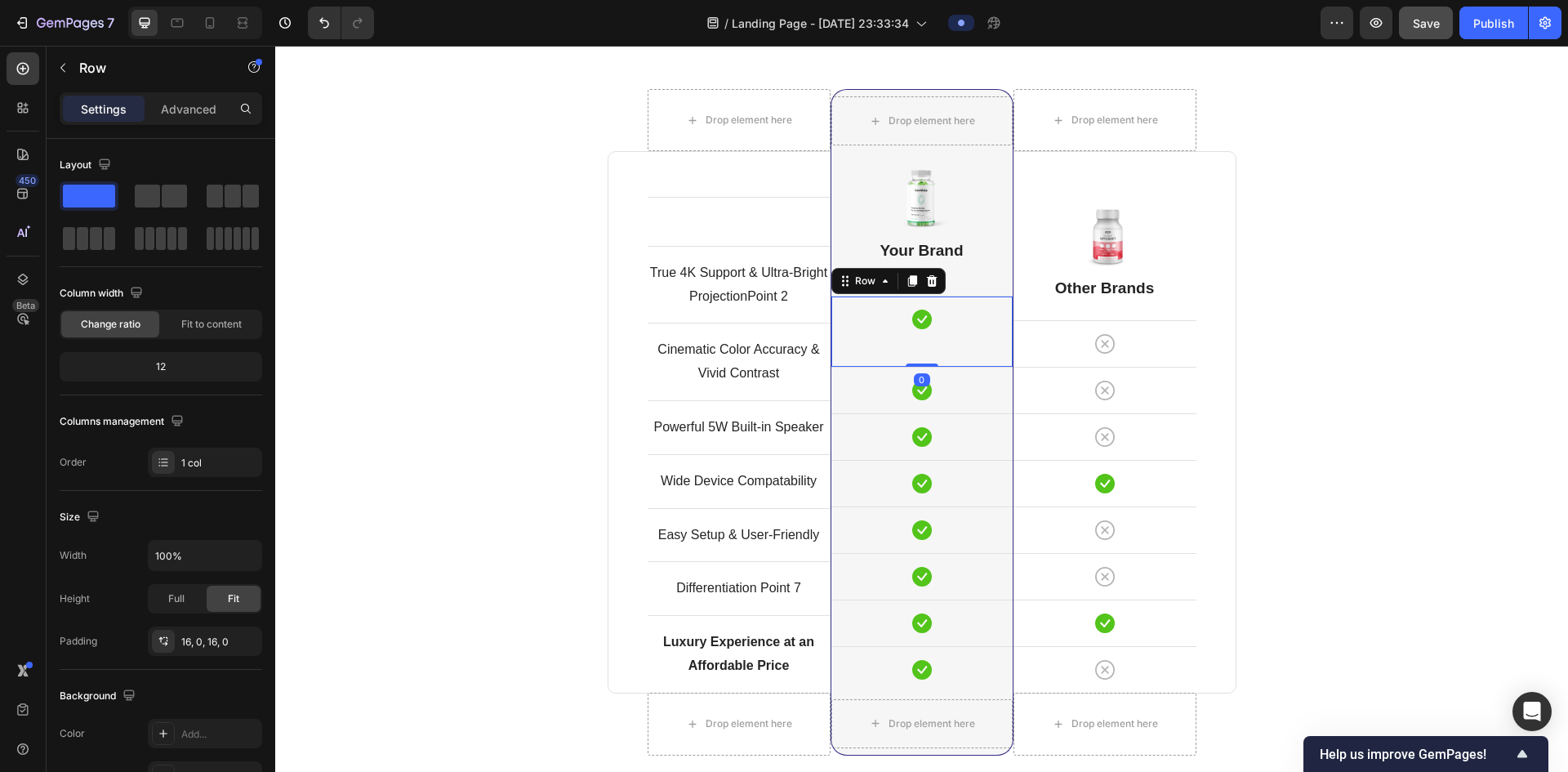
drag, startPoint x: 914, startPoint y: 360, endPoint x: 916, endPoint y: 345, distance: 15.1
click at [923, 325] on div "Icon Row 0" at bounding box center [922, 332] width 182 height 71
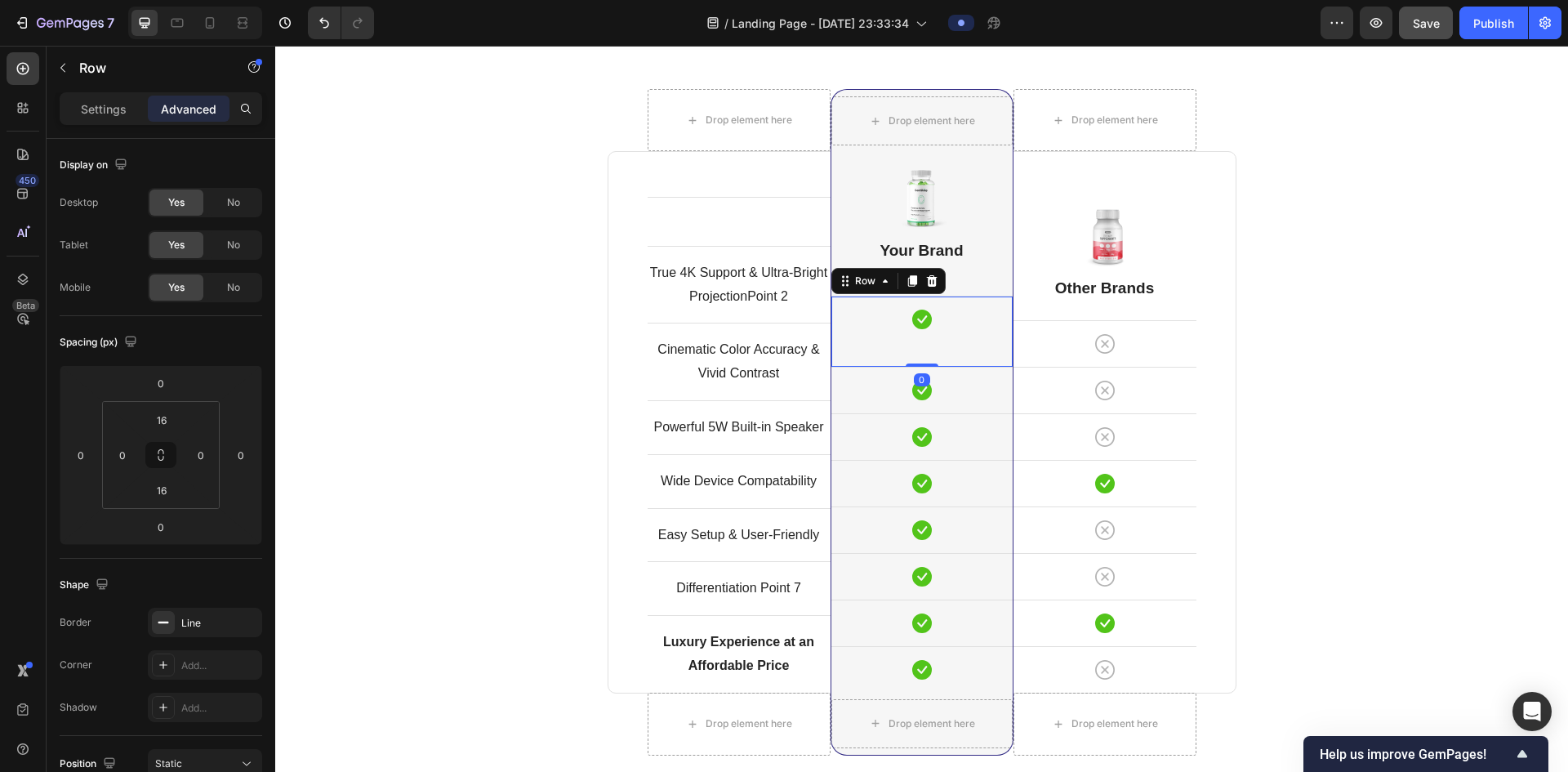
drag, startPoint x: 911, startPoint y: 364, endPoint x: 919, endPoint y: 355, distance: 12.0
click at [920, 348] on div "Icon Row 0" at bounding box center [922, 332] width 182 height 71
click at [915, 365] on div at bounding box center [922, 364] width 33 height 5
drag, startPoint x: 915, startPoint y: 365, endPoint x: 920, endPoint y: 333, distance: 32.4
click at [920, 333] on div "Icon Row 0" at bounding box center [922, 332] width 182 height 71
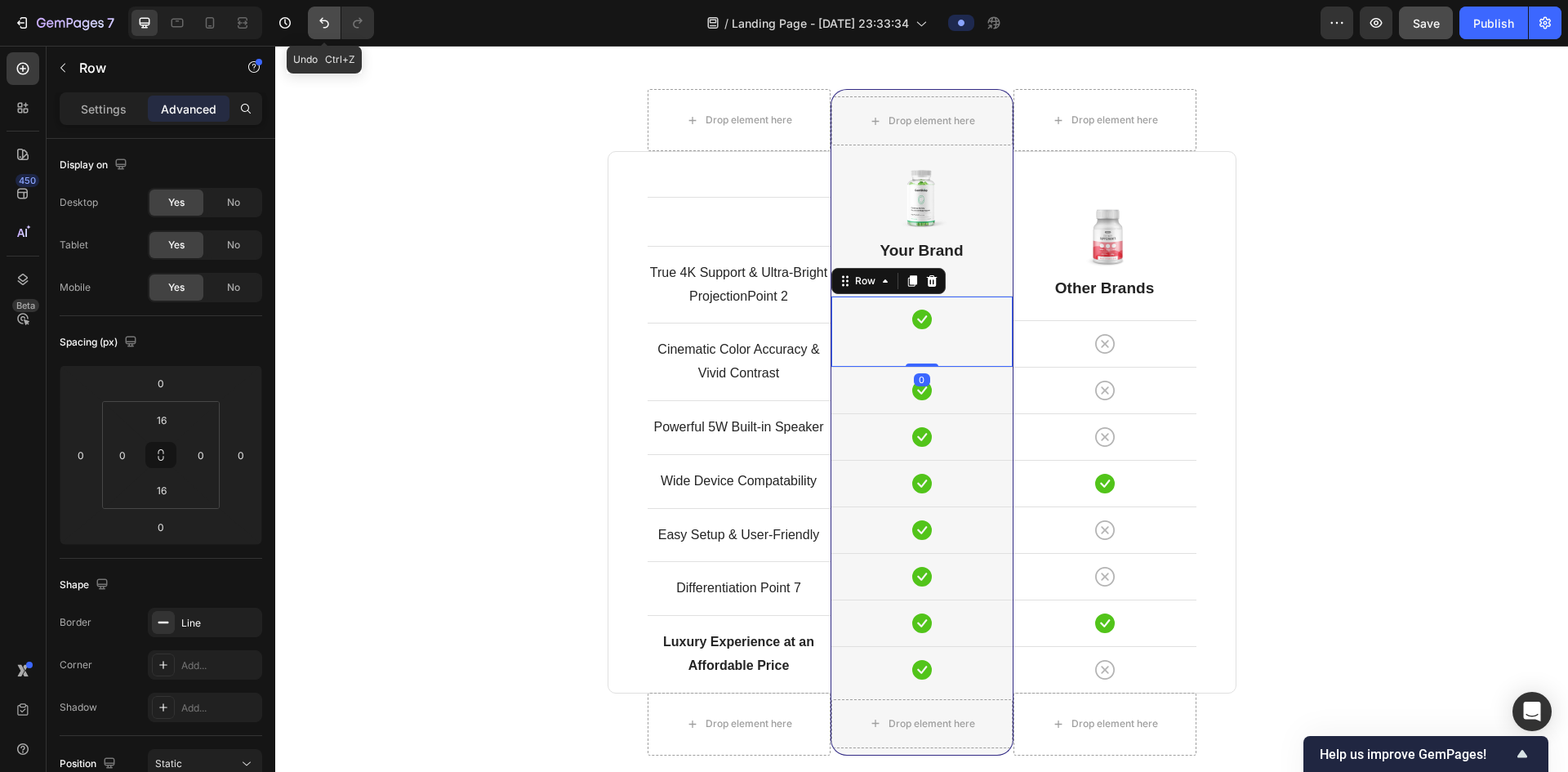
click at [322, 24] on icon "Undo/Redo" at bounding box center [324, 23] width 16 height 16
click at [325, 24] on icon "Undo/Redo" at bounding box center [324, 23] width 16 height 16
click at [326, 22] on icon "Undo/Redo" at bounding box center [324, 23] width 16 height 16
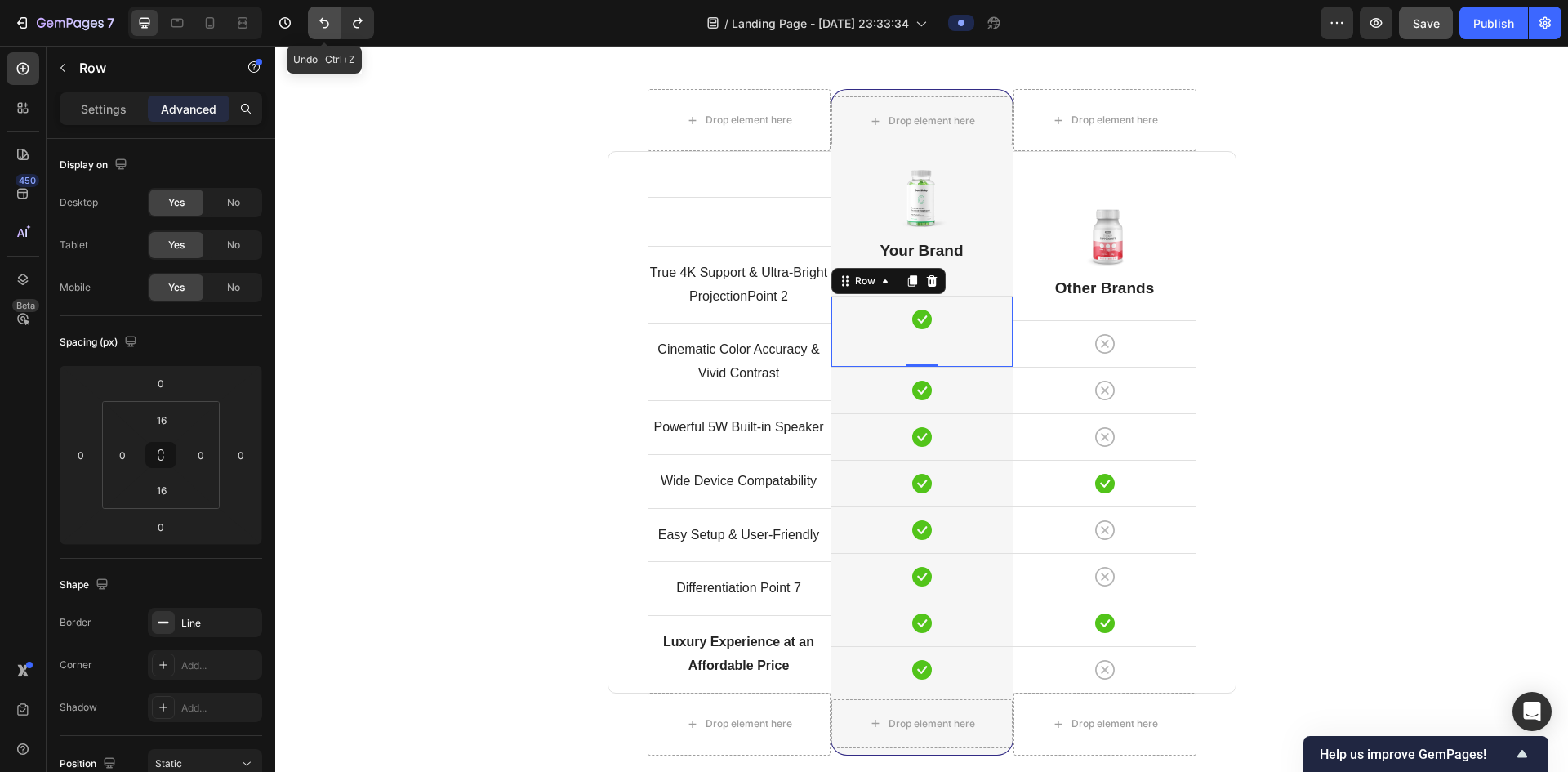
click at [326, 22] on icon "Undo/Redo" at bounding box center [324, 23] width 16 height 16
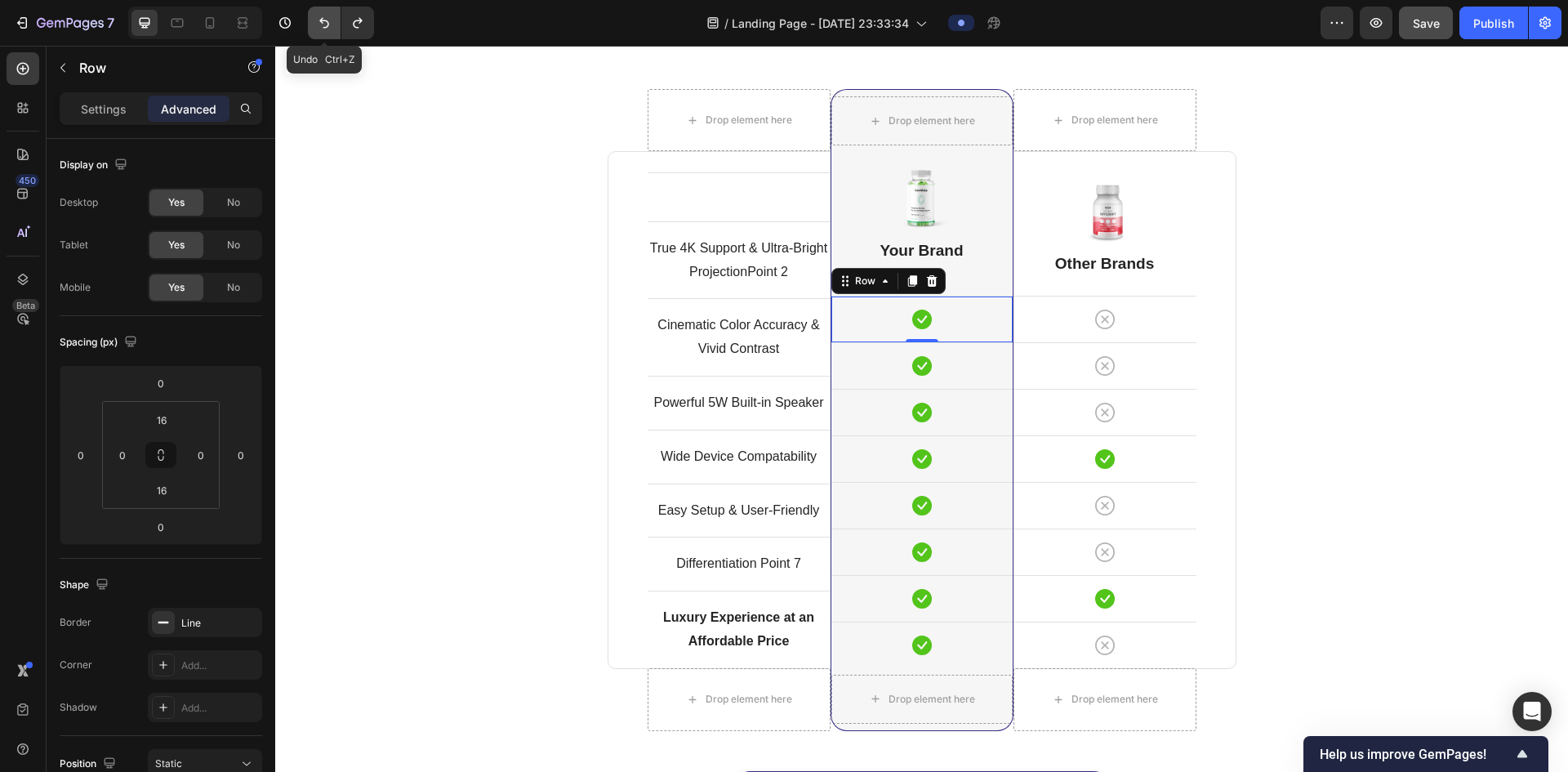
click at [327, 21] on icon "Undo/Redo" at bounding box center [324, 23] width 16 height 16
click at [327, 20] on icon "Undo/Redo" at bounding box center [324, 24] width 10 height 11
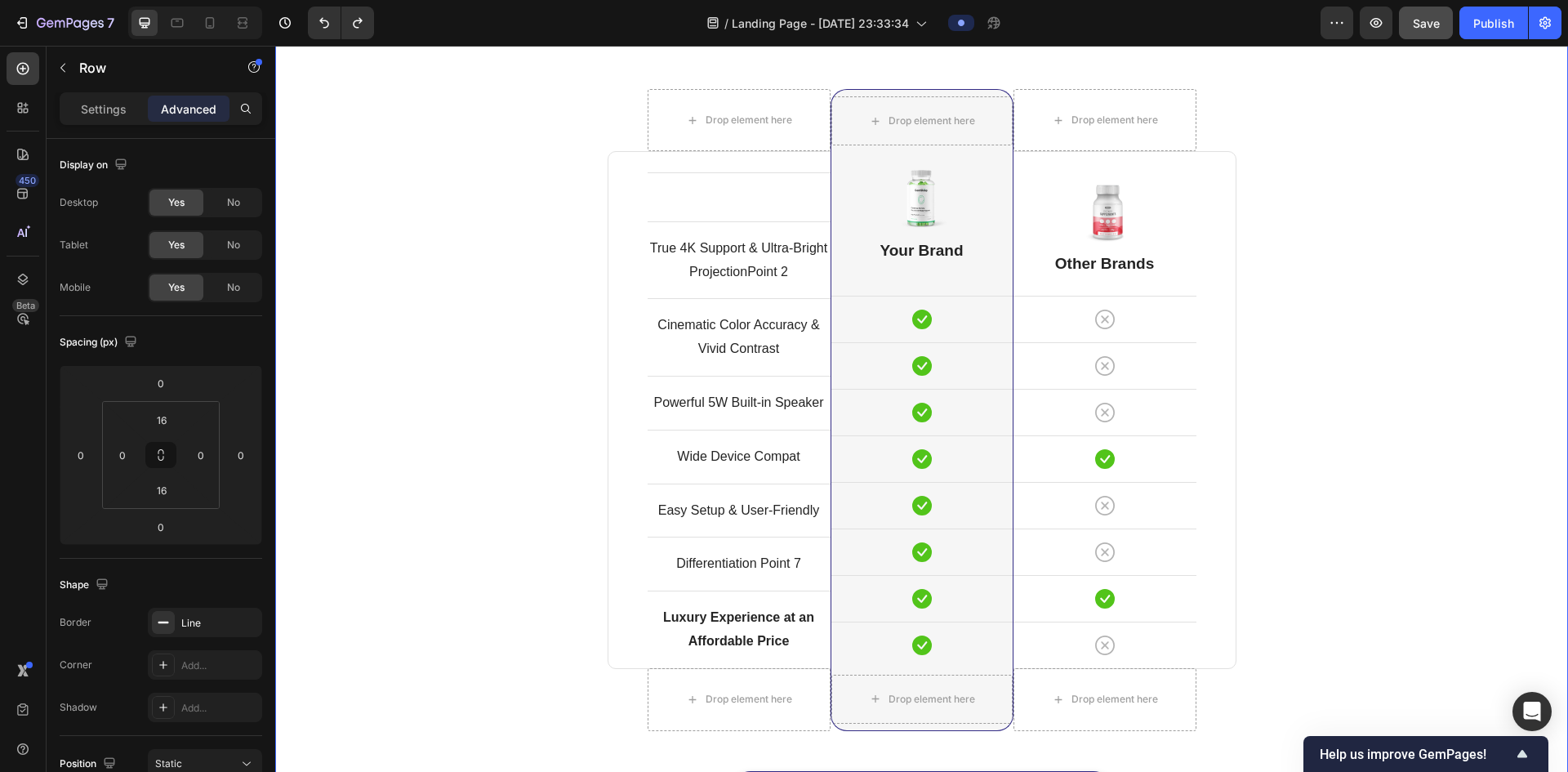
click at [423, 185] on div "Comparison Table Headline Heading With other brand similar product Text block R…" at bounding box center [921, 408] width 1268 height 871
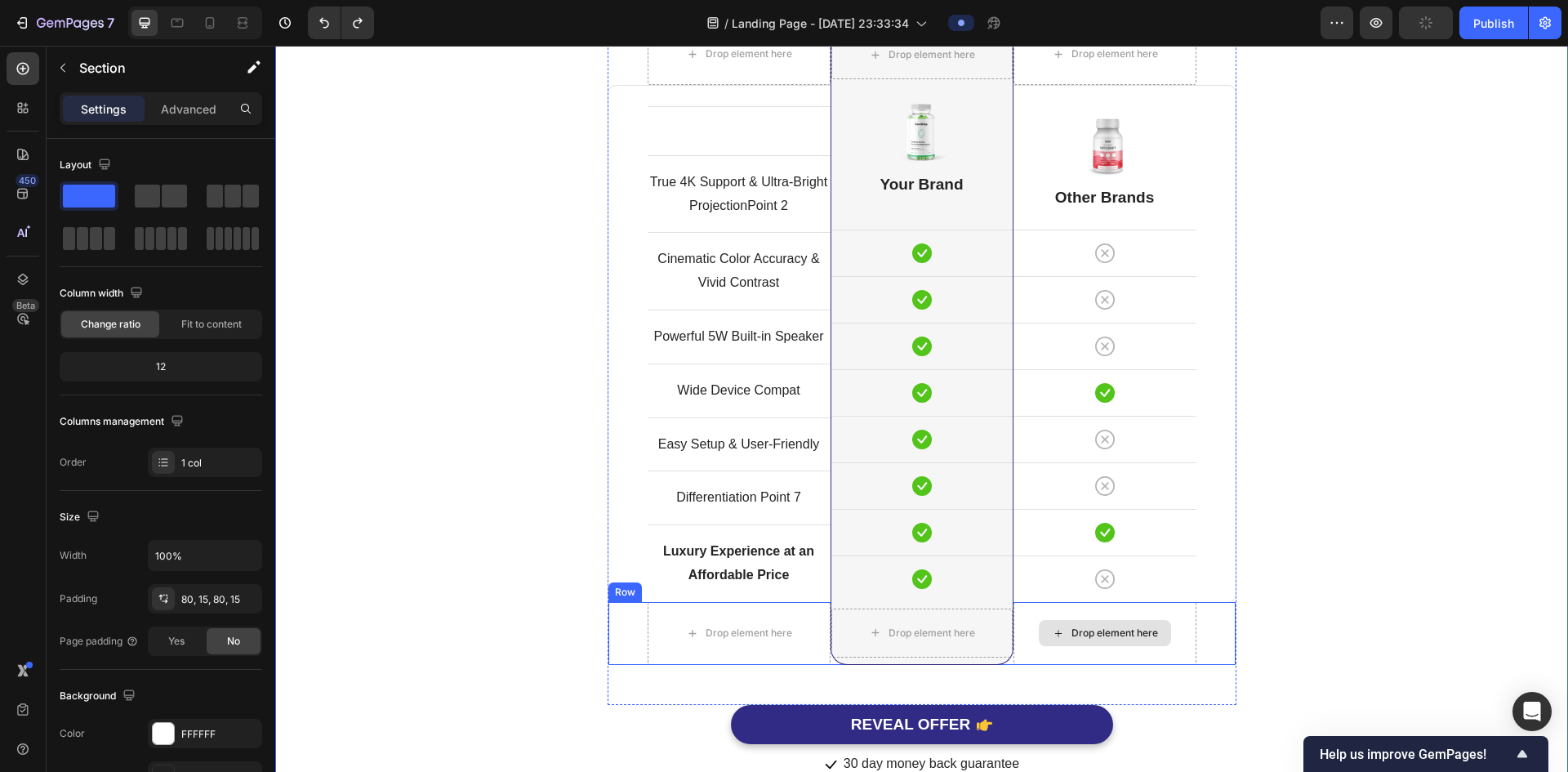
scroll to position [4405, 0]
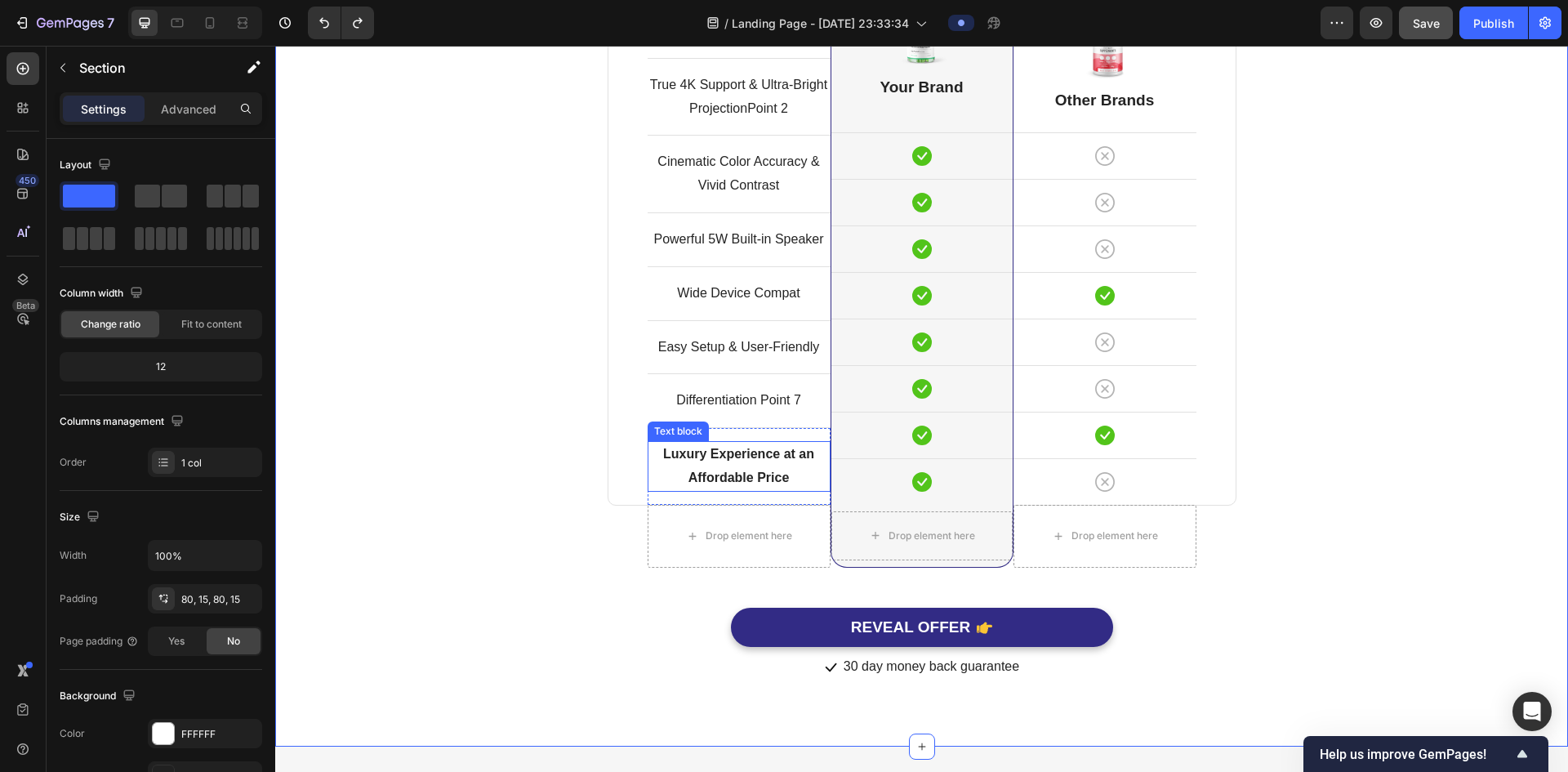
click at [773, 466] on p "Luxury Experience at an Affordable Price" at bounding box center [739, 467] width 180 height 48
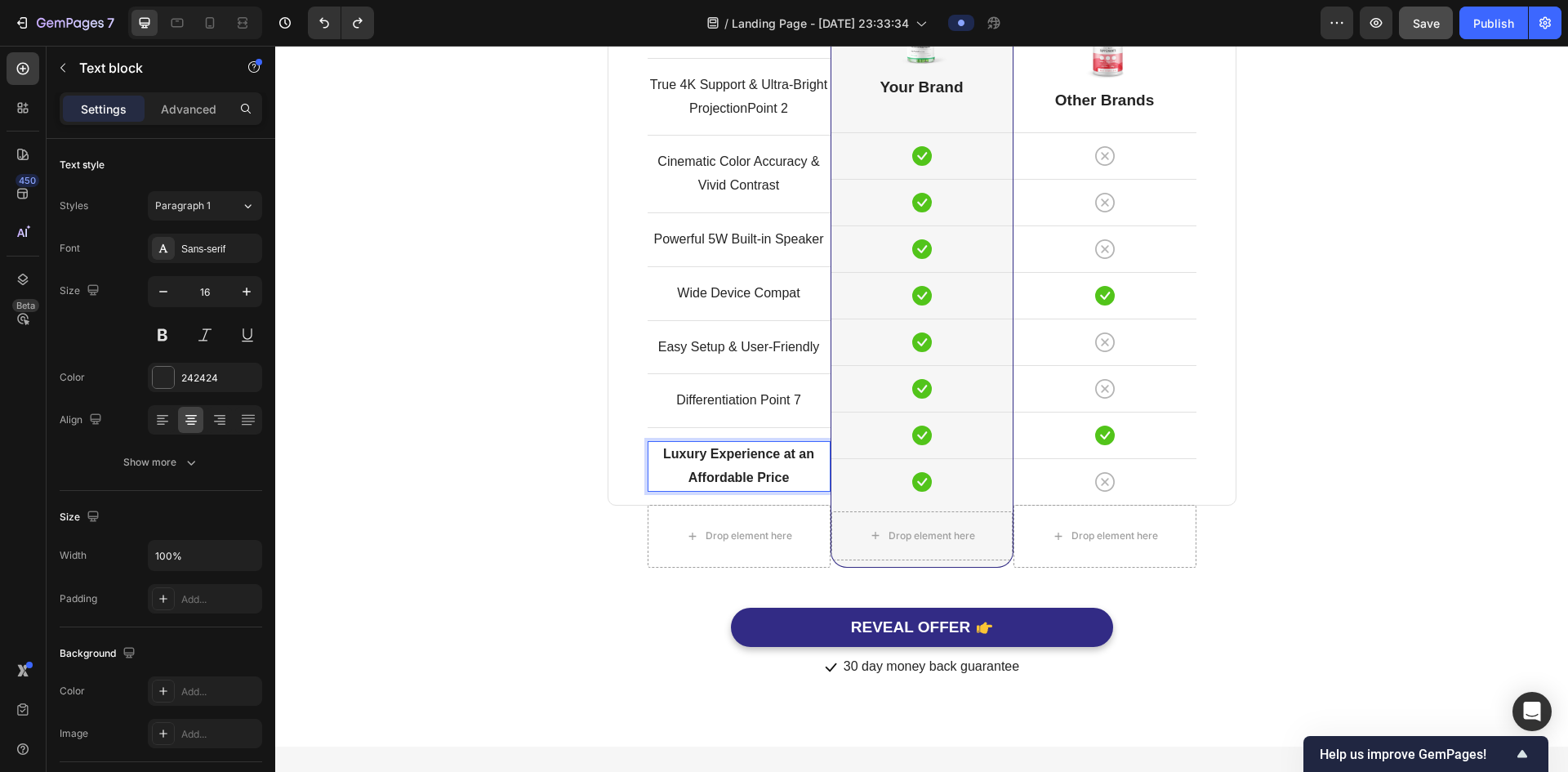
click at [773, 464] on p "Luxury Experience at an Affordable Price" at bounding box center [739, 467] width 180 height 48
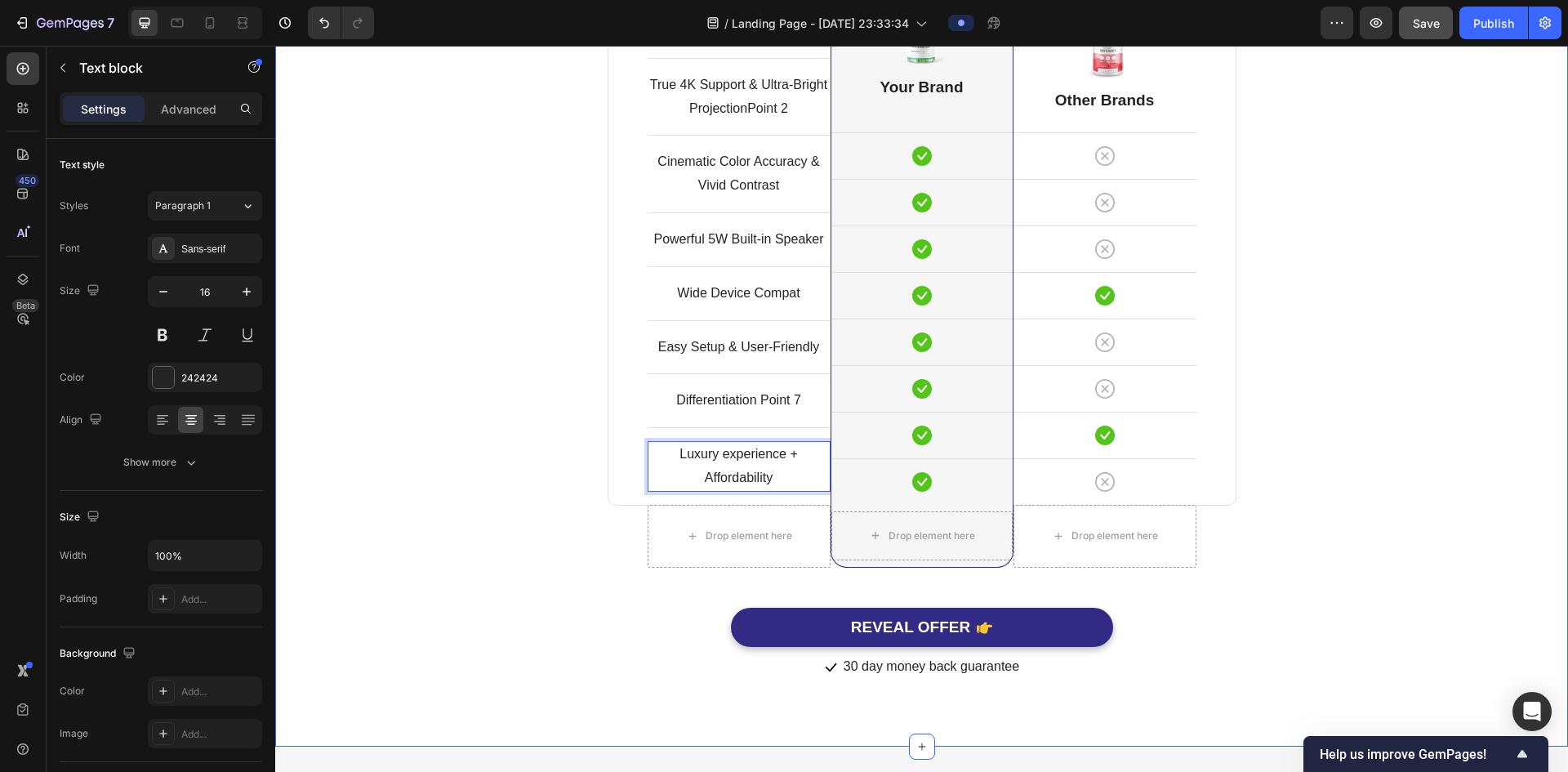
click at [432, 423] on div "Comparison Table Headline Heading With other brand similar product Text block R…" at bounding box center [921, 245] width 1268 height 871
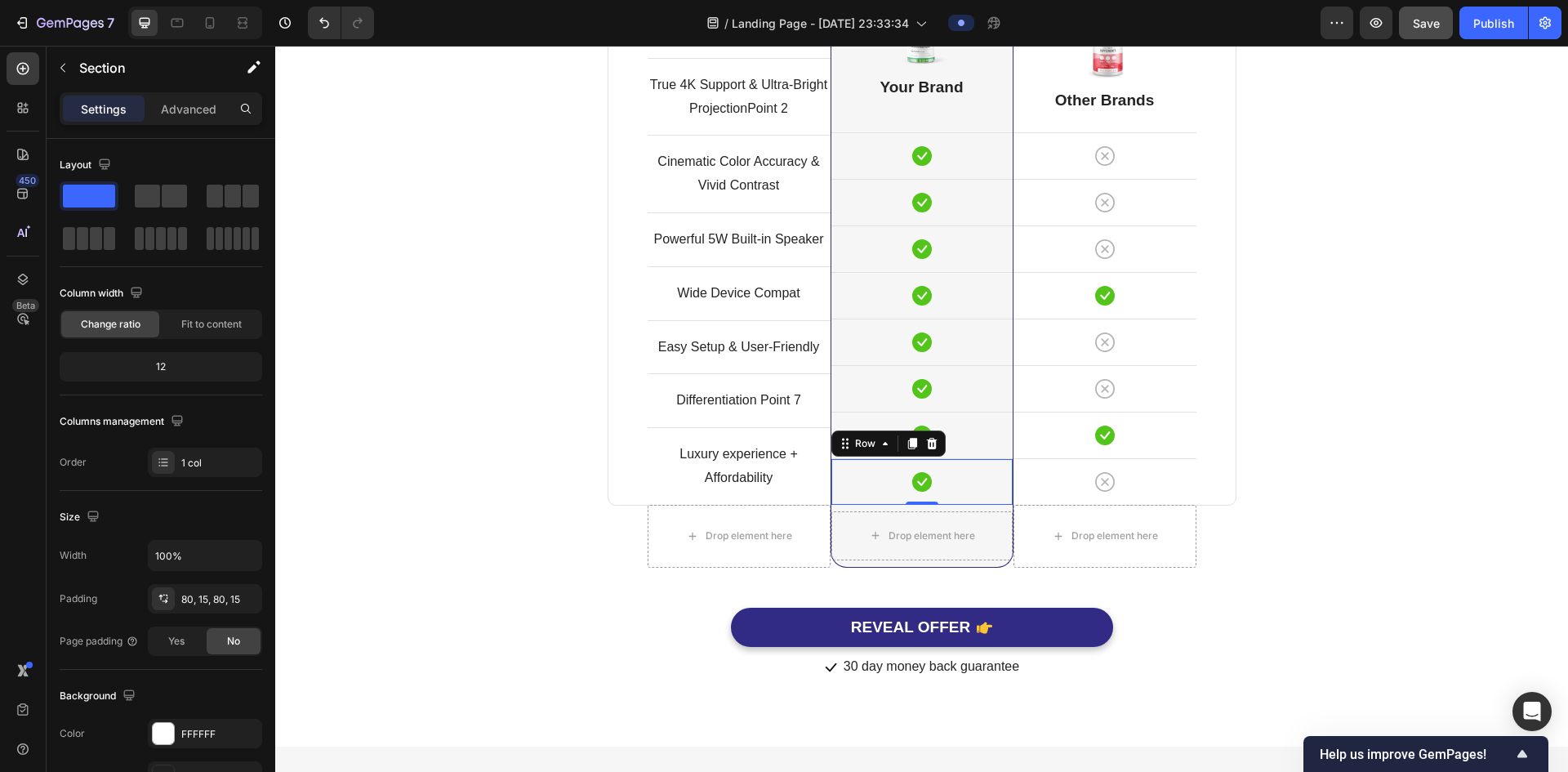
click at [873, 460] on div "Icon Row 0" at bounding box center [922, 481] width 182 height 47
click at [859, 460] on div "Icon Row 0" at bounding box center [922, 481] width 182 height 47
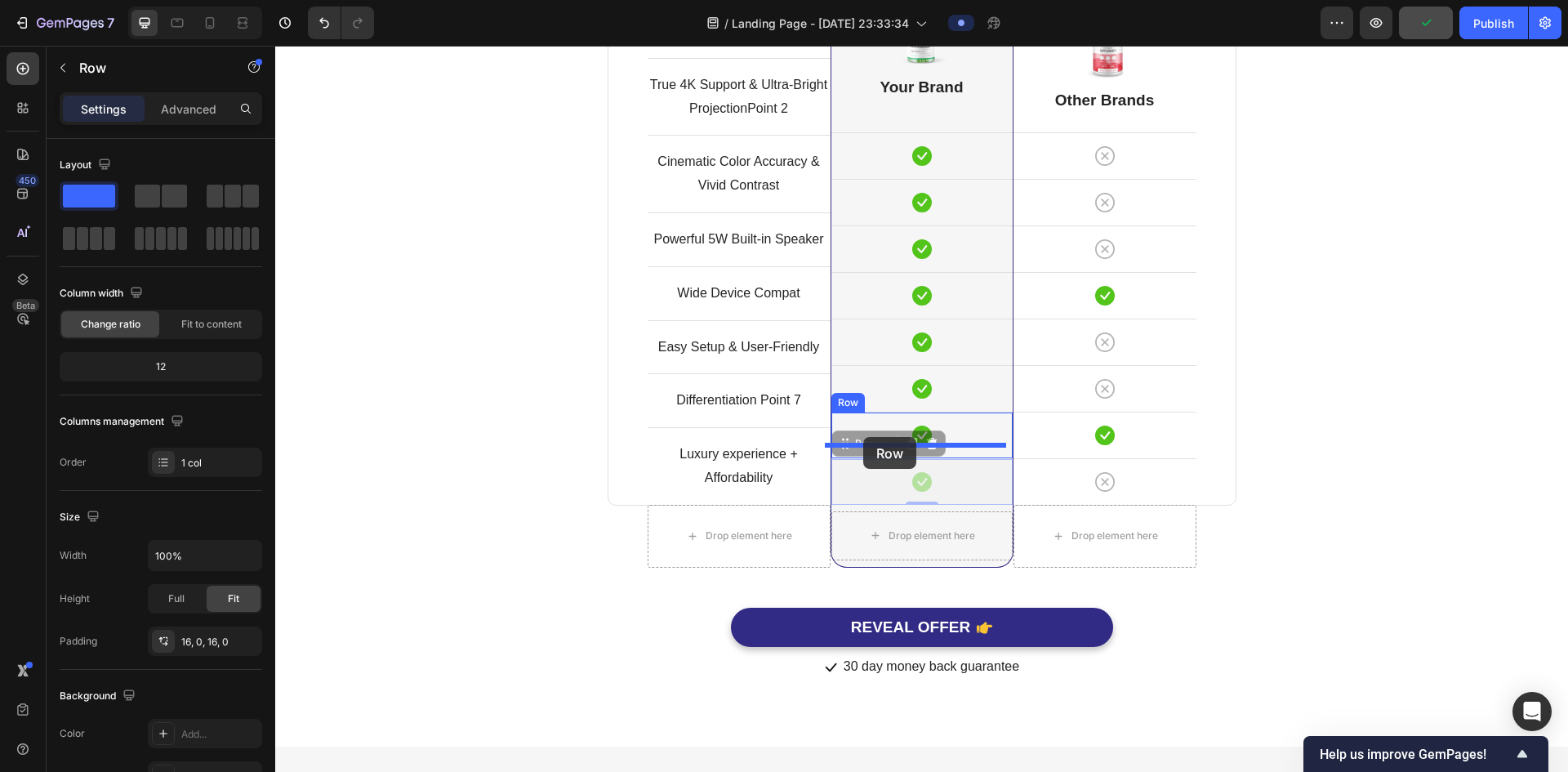
drag, startPoint x: 859, startPoint y: 460, endPoint x: 863, endPoint y: 438, distance: 22.4
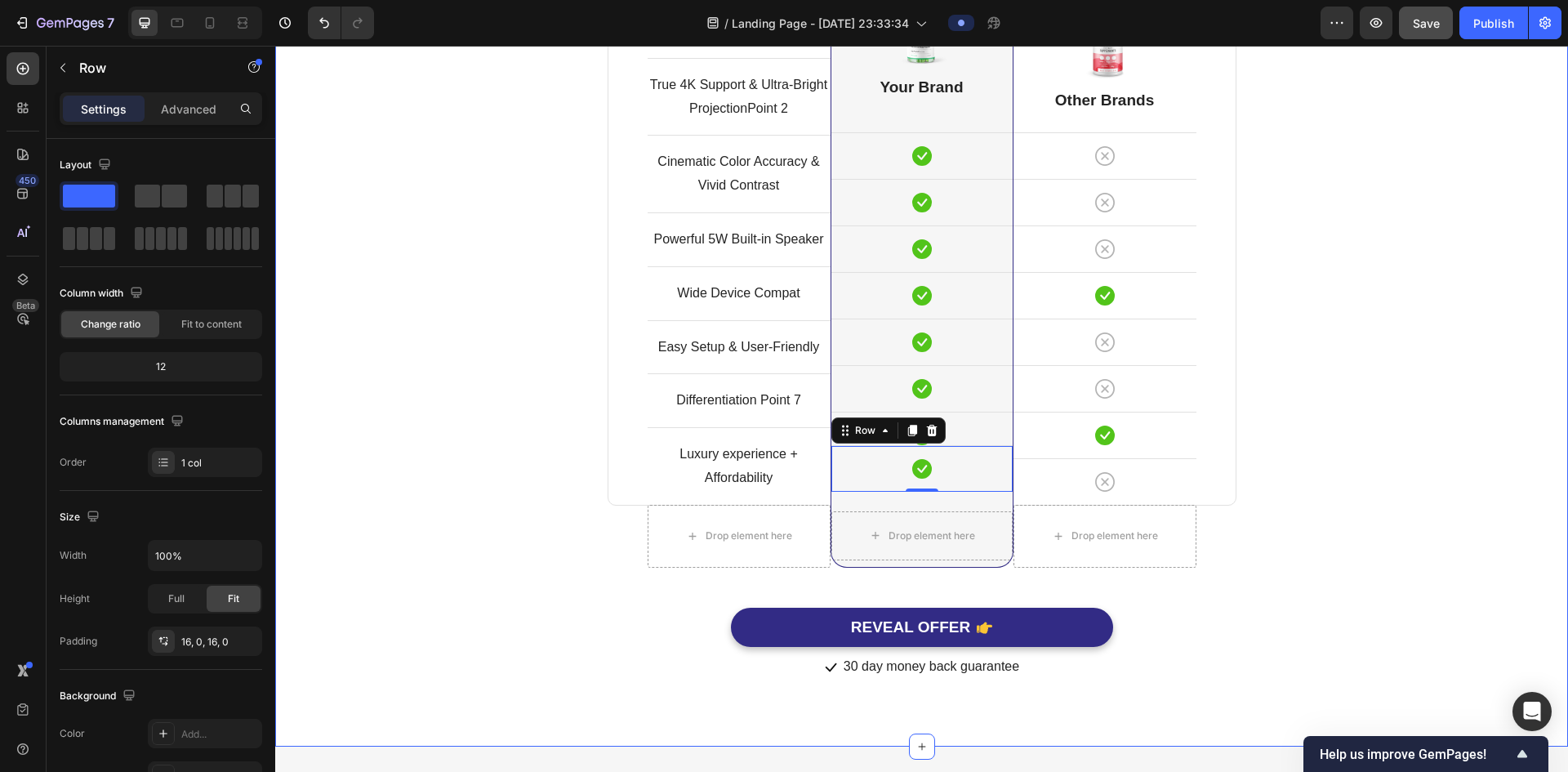
click at [1331, 548] on div "Comparison Table Headline Heading With other brand similar product Text block R…" at bounding box center [921, 245] width 1268 height 871
click at [876, 445] on div "Icon Row" at bounding box center [922, 468] width 182 height 47
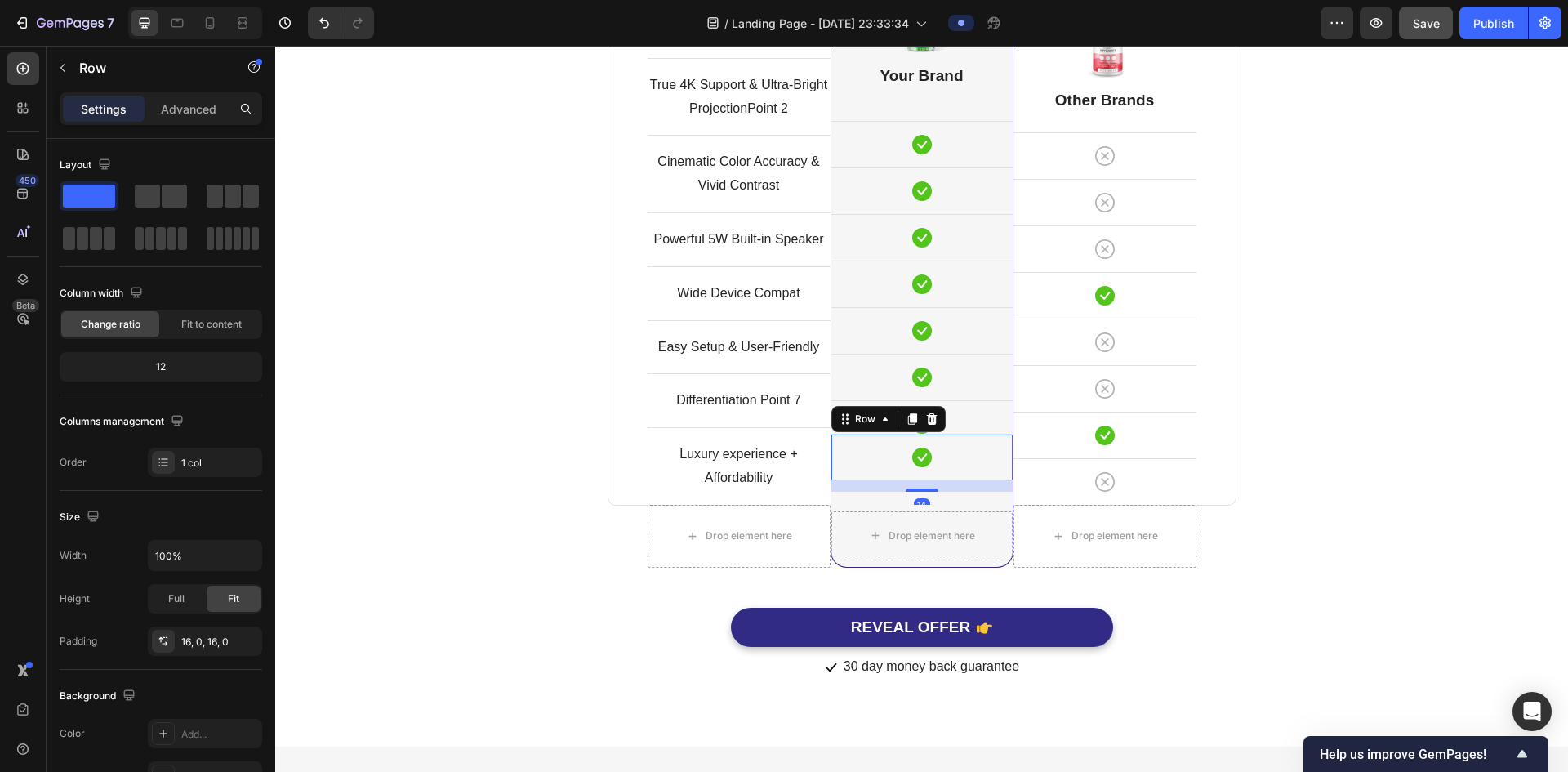
drag, startPoint x: 925, startPoint y: 488, endPoint x: 929, endPoint y: 498, distance: 10.8
click at [929, 498] on div "Icon Icon Row 14 Row" at bounding box center [922, 452] width 182 height 104
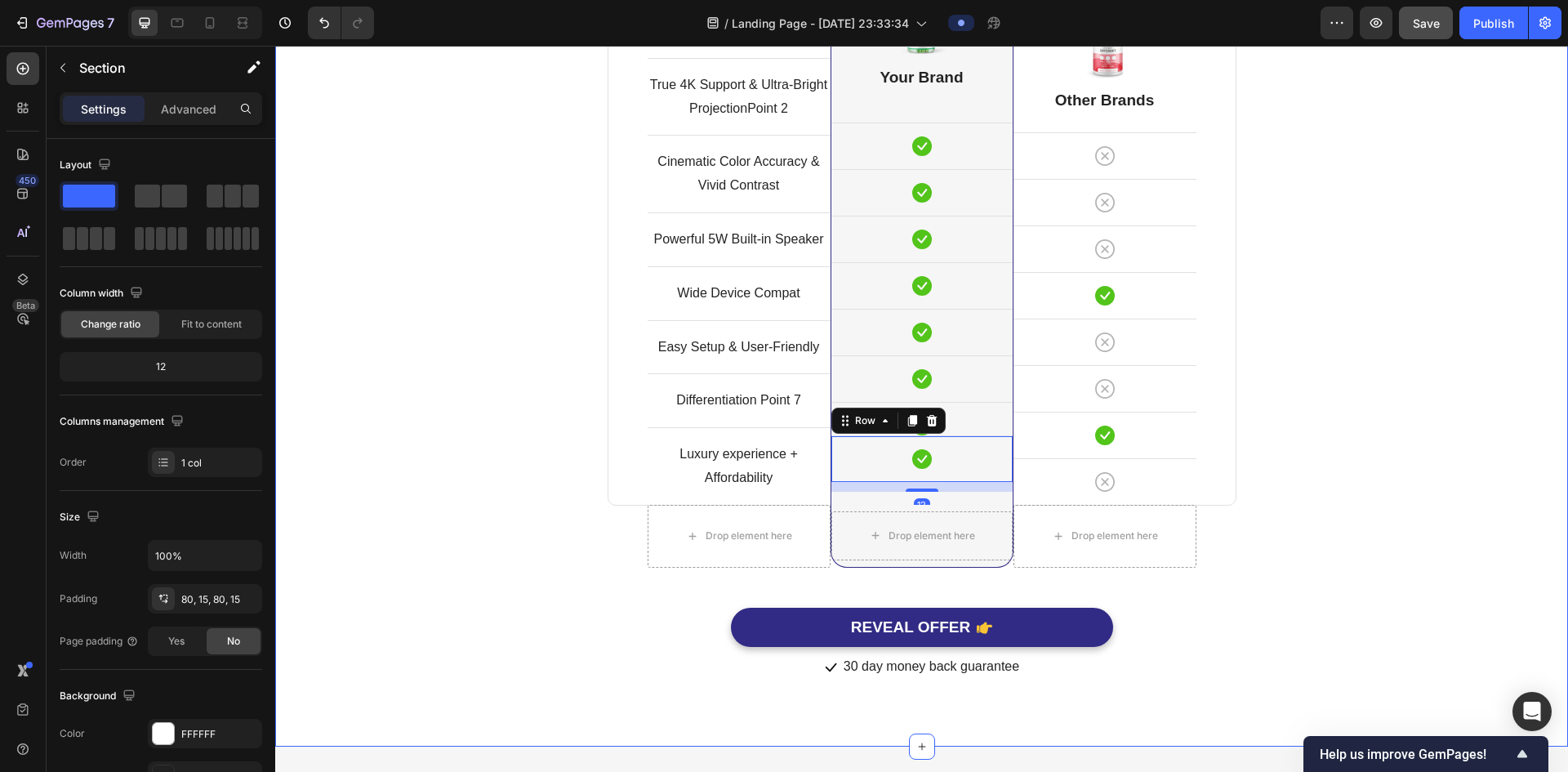
click at [1361, 438] on div "Comparison Table Headline Heading With other brand similar product Text block R…" at bounding box center [921, 240] width 1268 height 880
click at [942, 457] on div "Icon" at bounding box center [922, 459] width 182 height 19
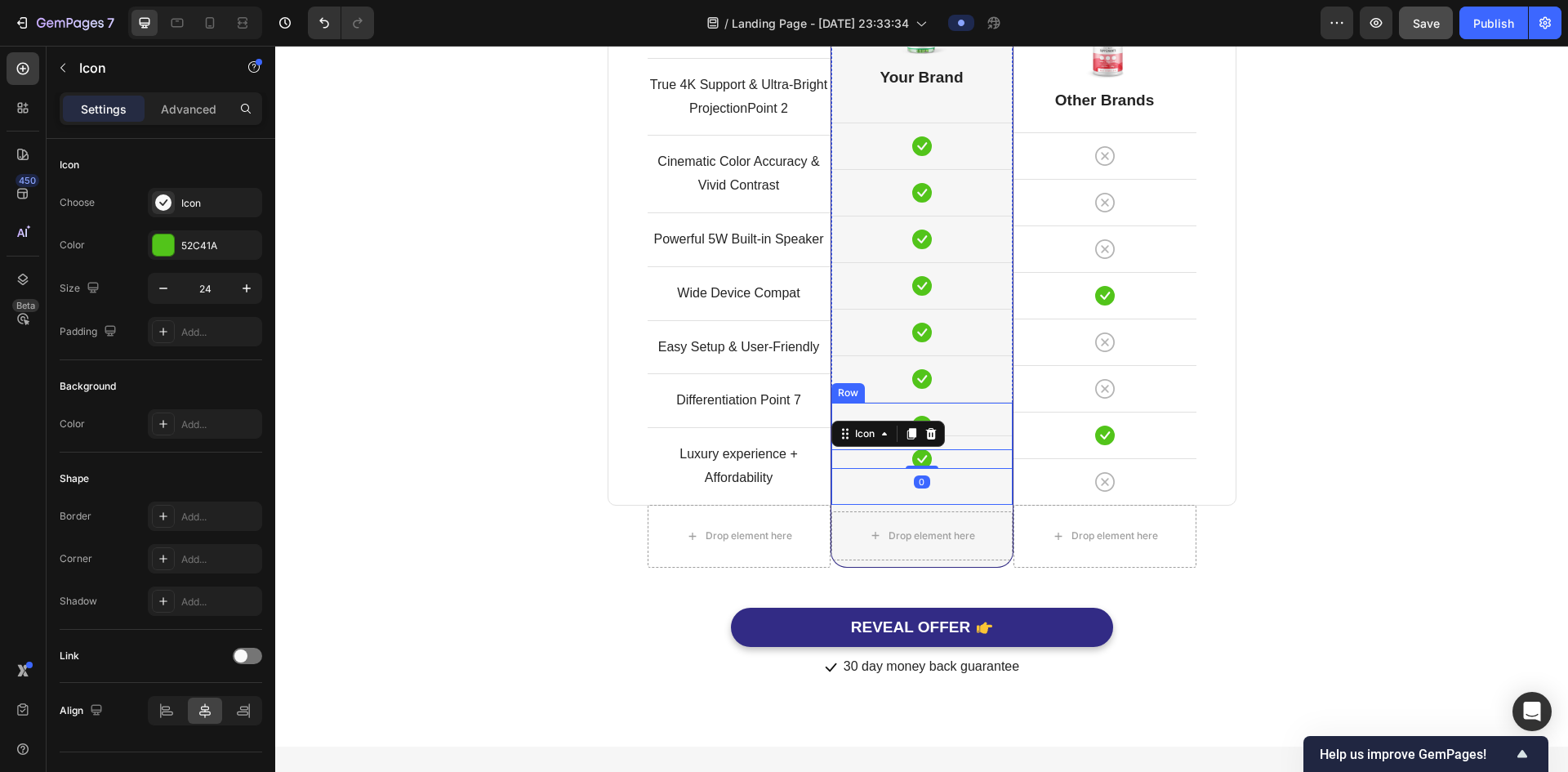
click at [943, 498] on div "Icon Icon 0 Row Row" at bounding box center [922, 453] width 182 height 103
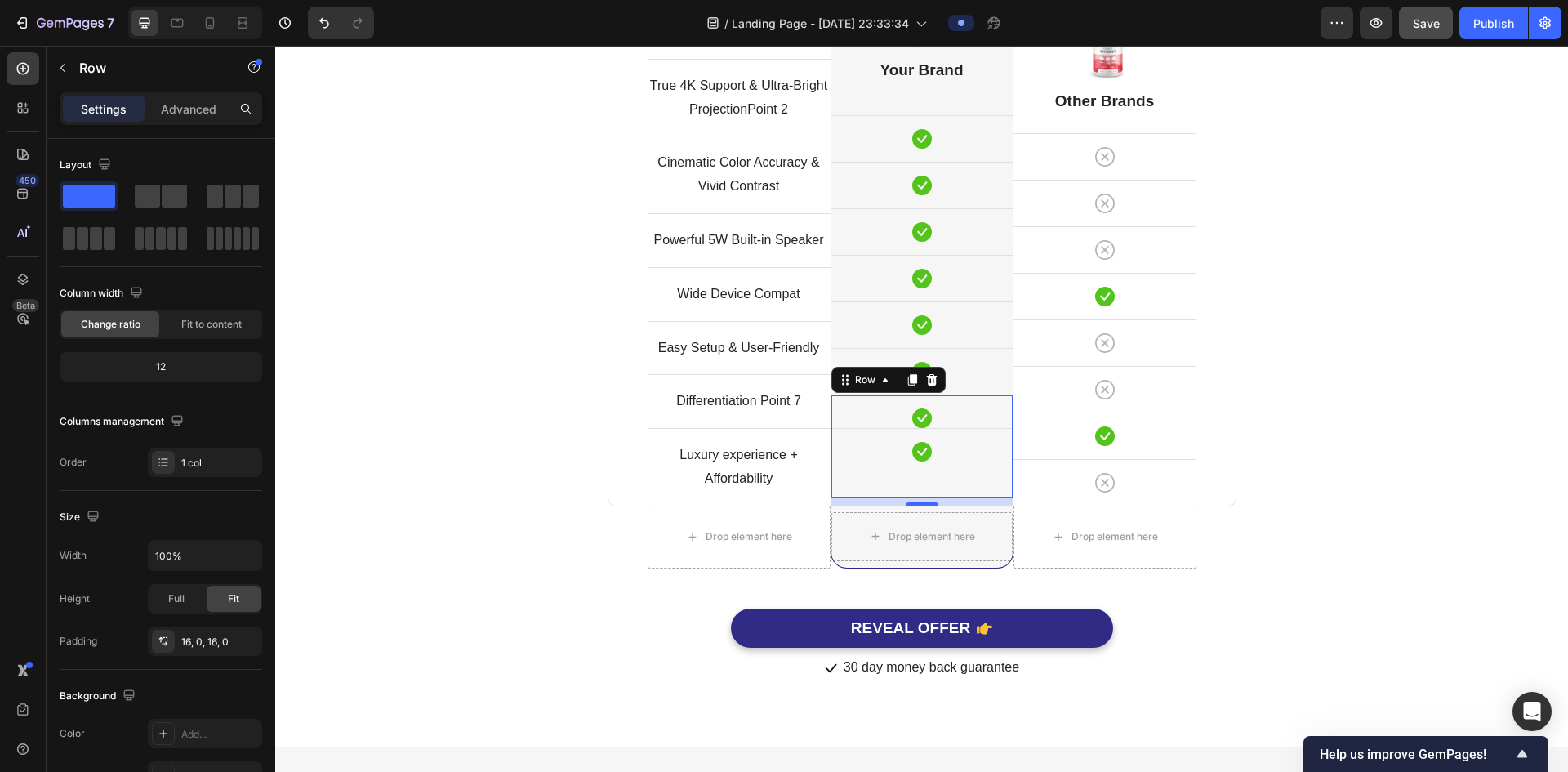
scroll to position [4423, 0]
drag, startPoint x: 923, startPoint y: 501, endPoint x: 931, endPoint y: 509, distance: 11.3
click at [931, 509] on div "Drop element here Drop element here Row Drop element here Row Text block Row Tr…" at bounding box center [921, 238] width 629 height 661
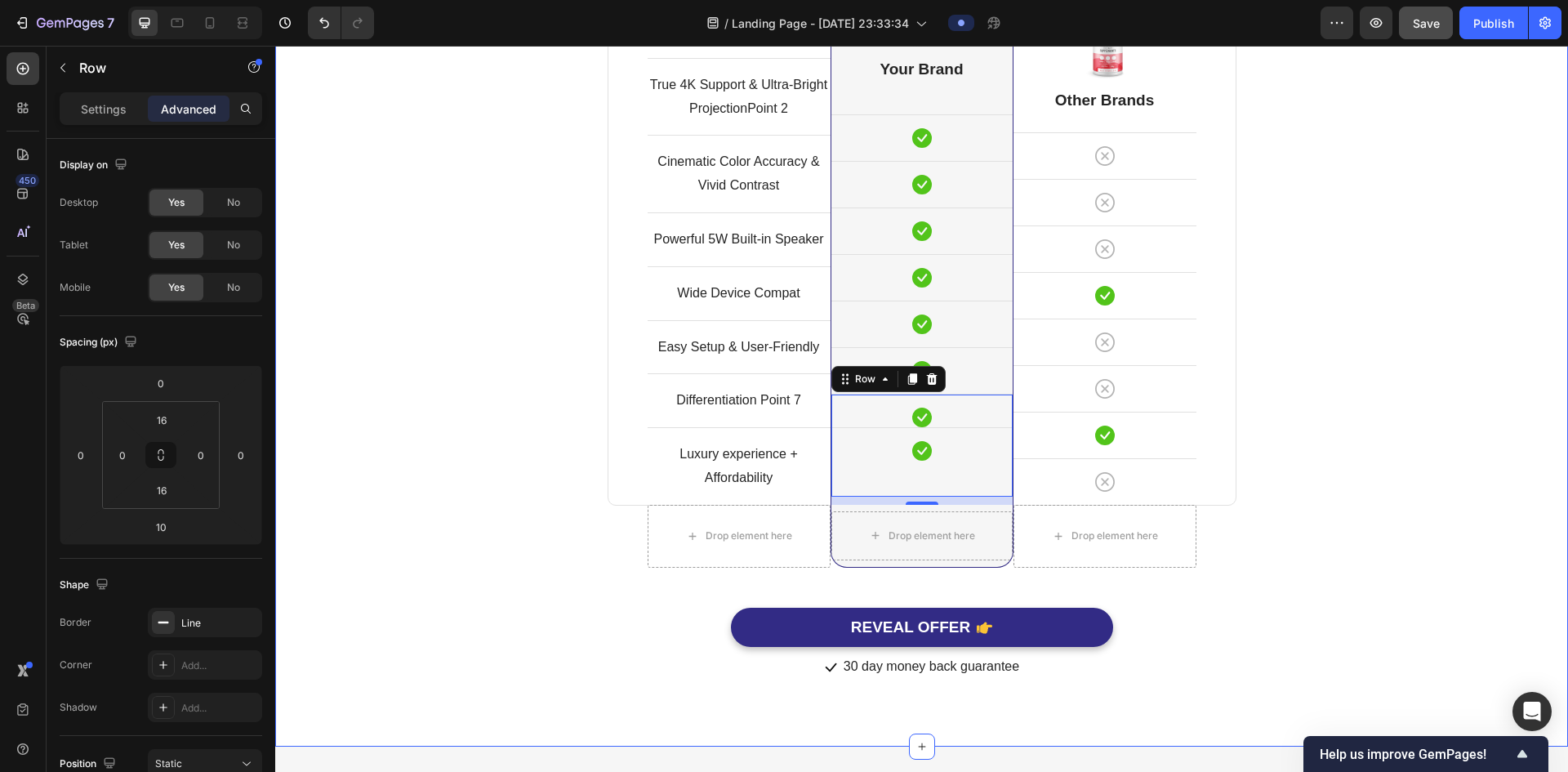
click at [1396, 455] on div "Comparison Table Headline Heading With other brand similar product Text block R…" at bounding box center [921, 237] width 1268 height 888
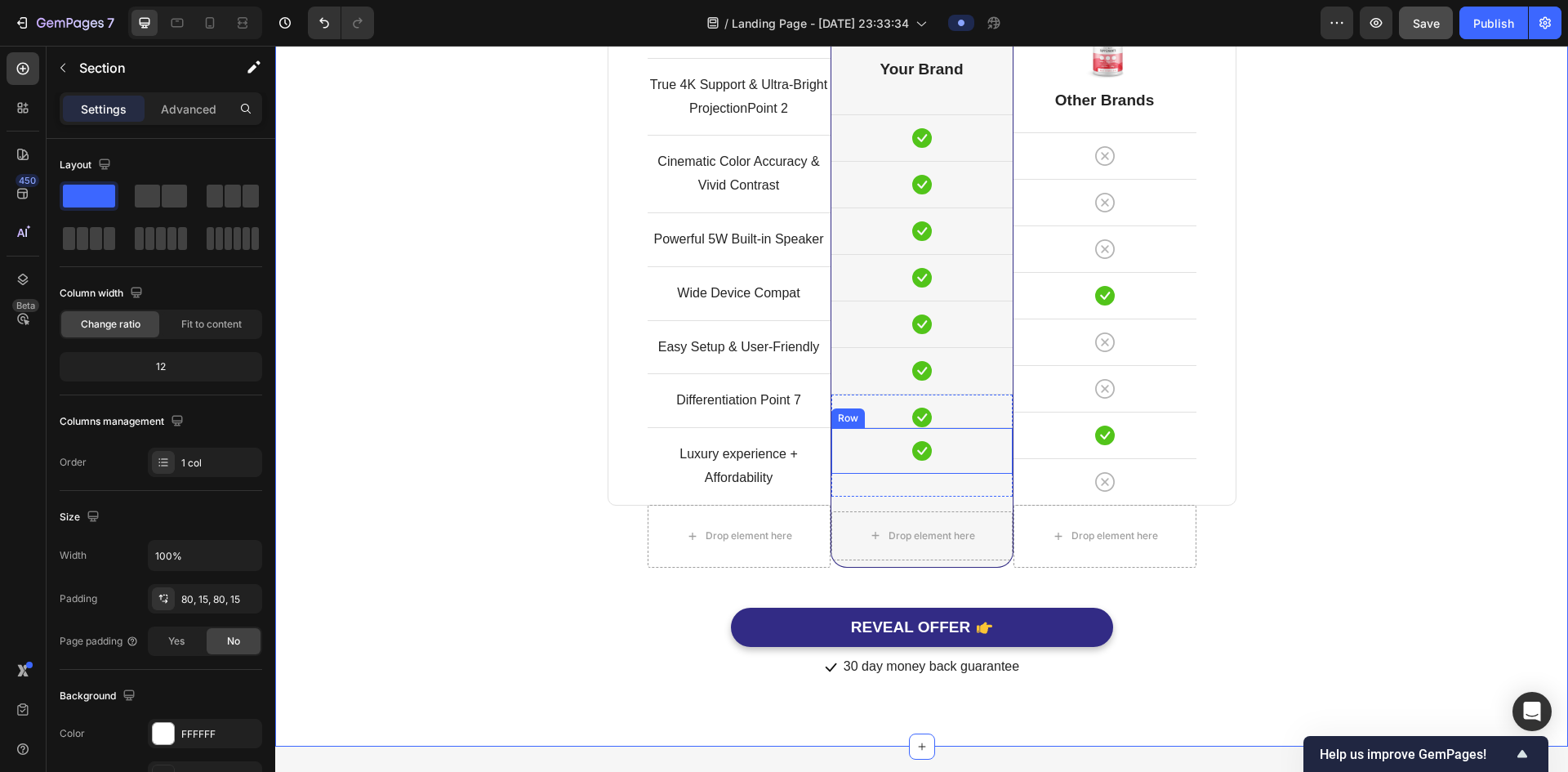
click at [879, 428] on div "Icon Row" at bounding box center [922, 450] width 182 height 47
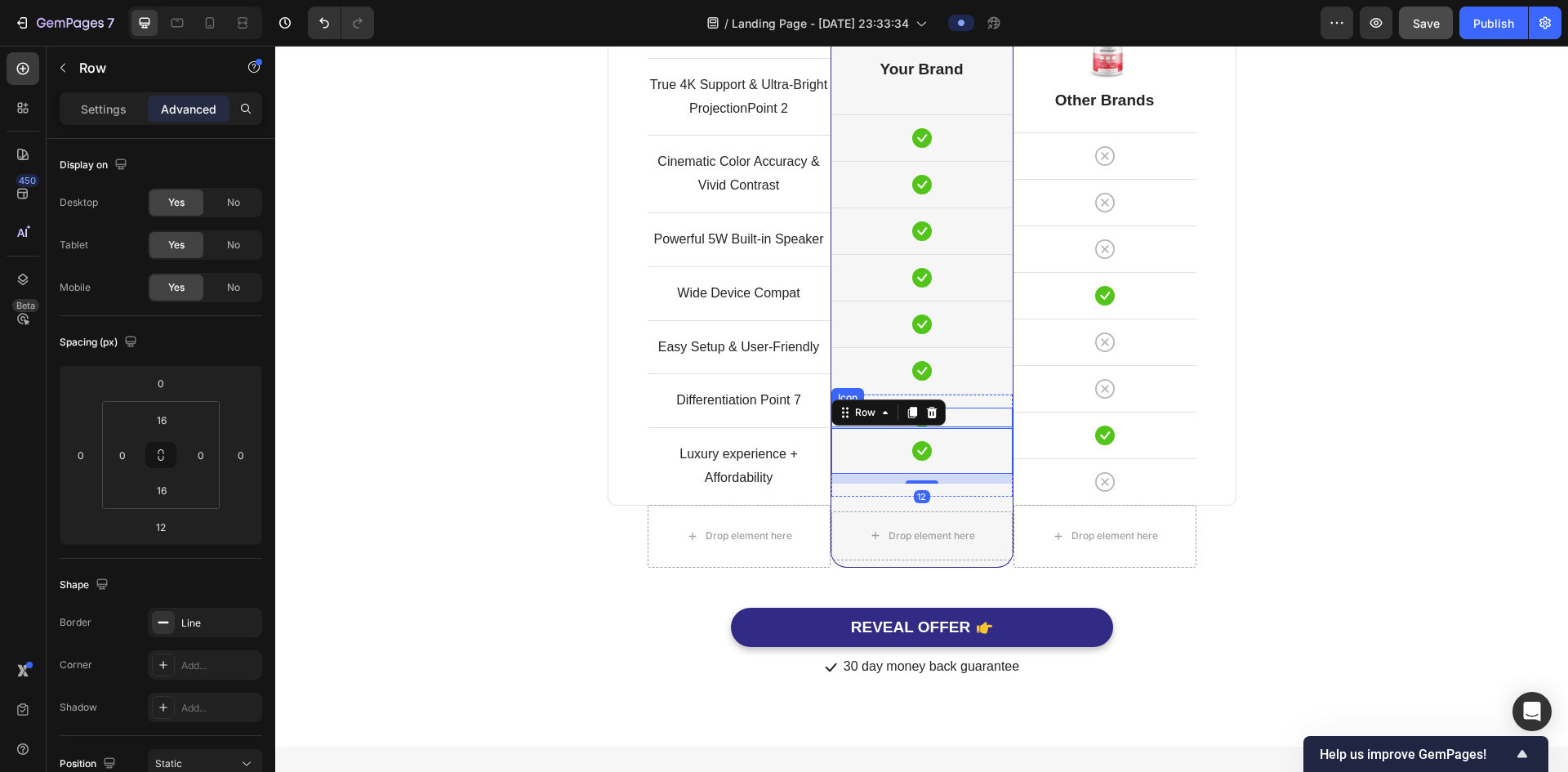
click at [999, 407] on div "Icon" at bounding box center [922, 417] width 182 height 19
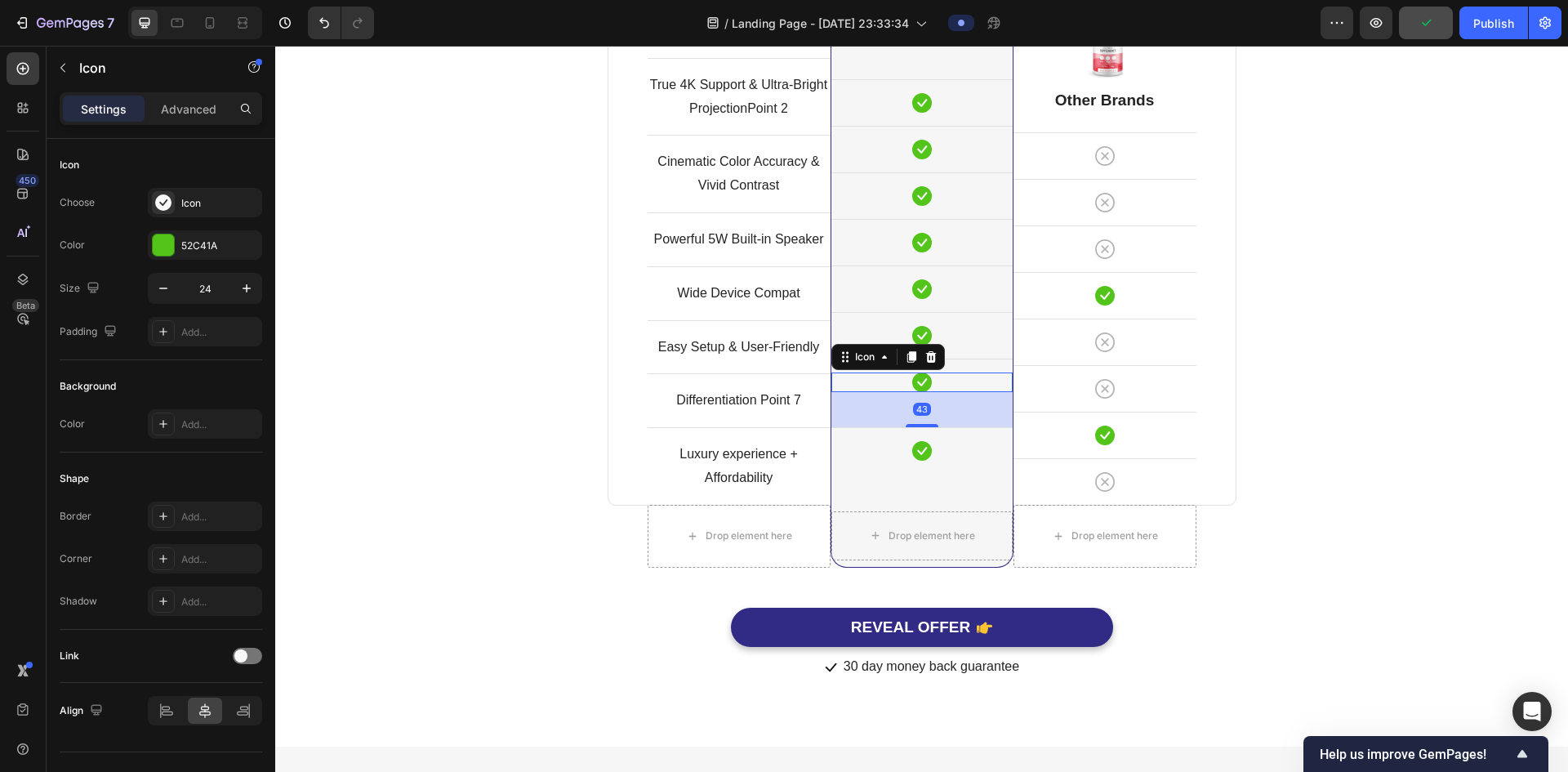
scroll to position [4457, 0]
drag, startPoint x: 921, startPoint y: 427, endPoint x: 920, endPoint y: 460, distance: 33.0
click at [920, 460] on div "Icon 42 Icon Row" at bounding box center [922, 428] width 182 height 111
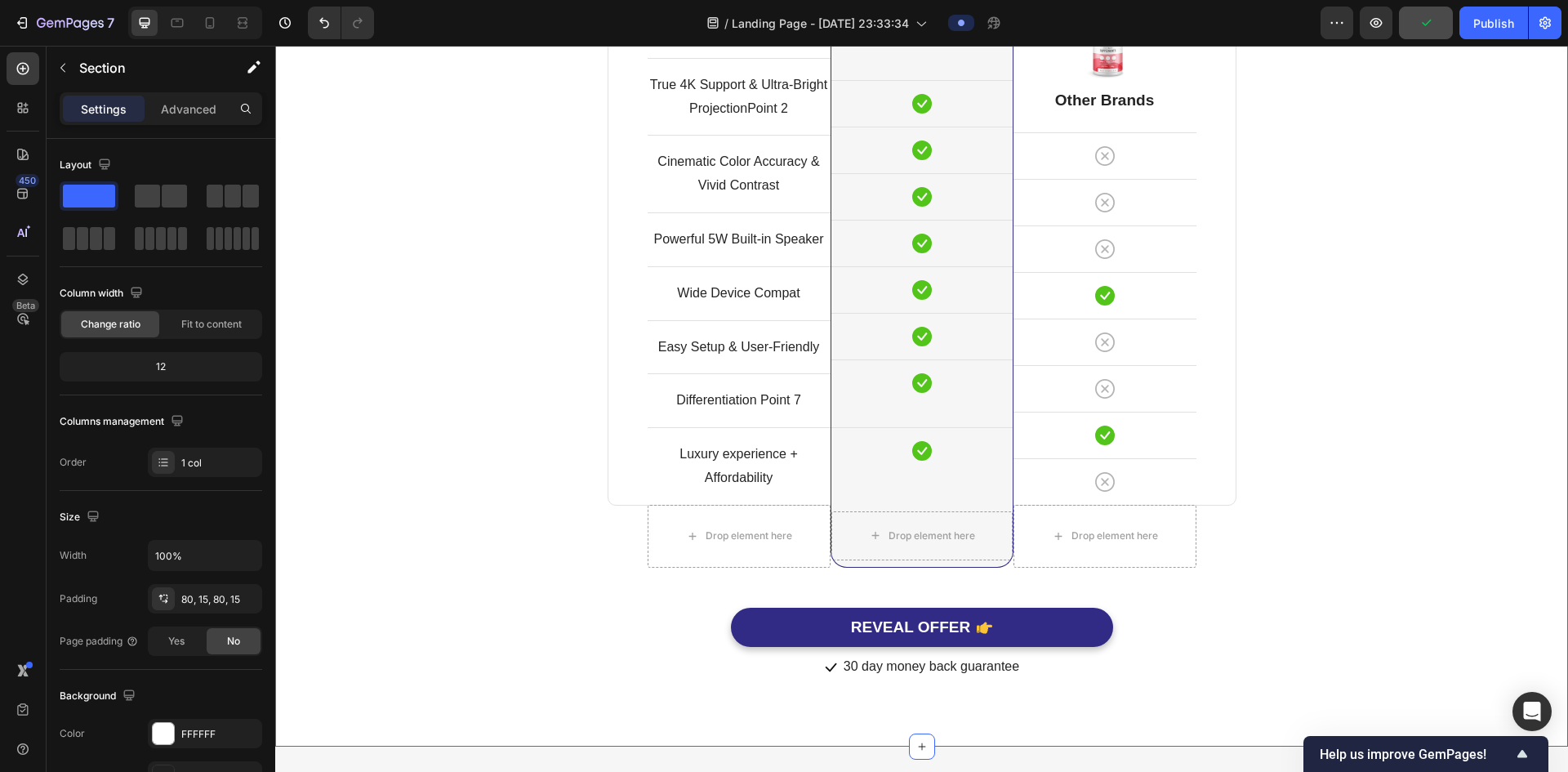
click at [1313, 425] on div "Comparison Table Headline Heading With other brand similar product Text block R…" at bounding box center [921, 219] width 1268 height 923
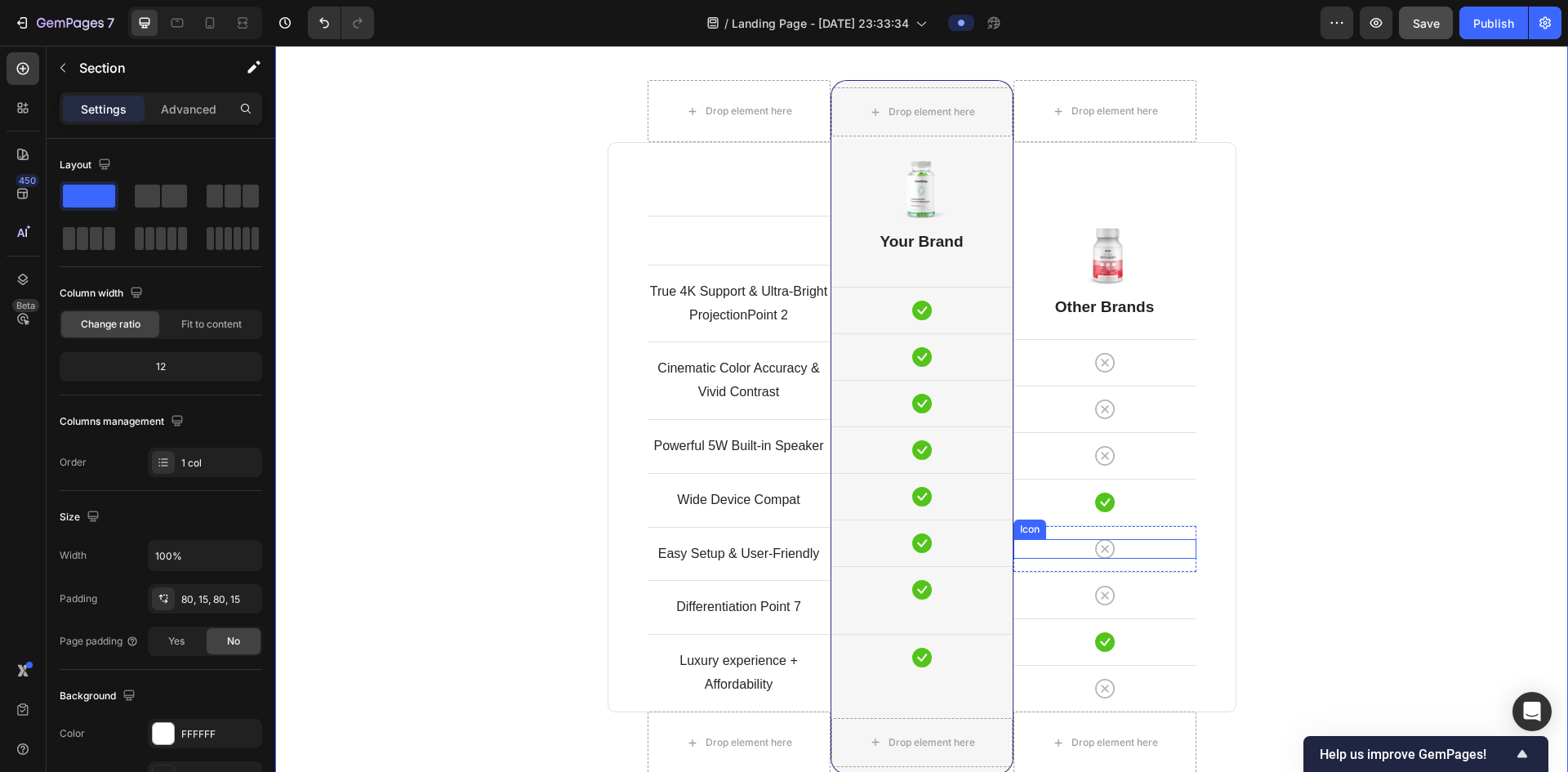
scroll to position [4212, 0]
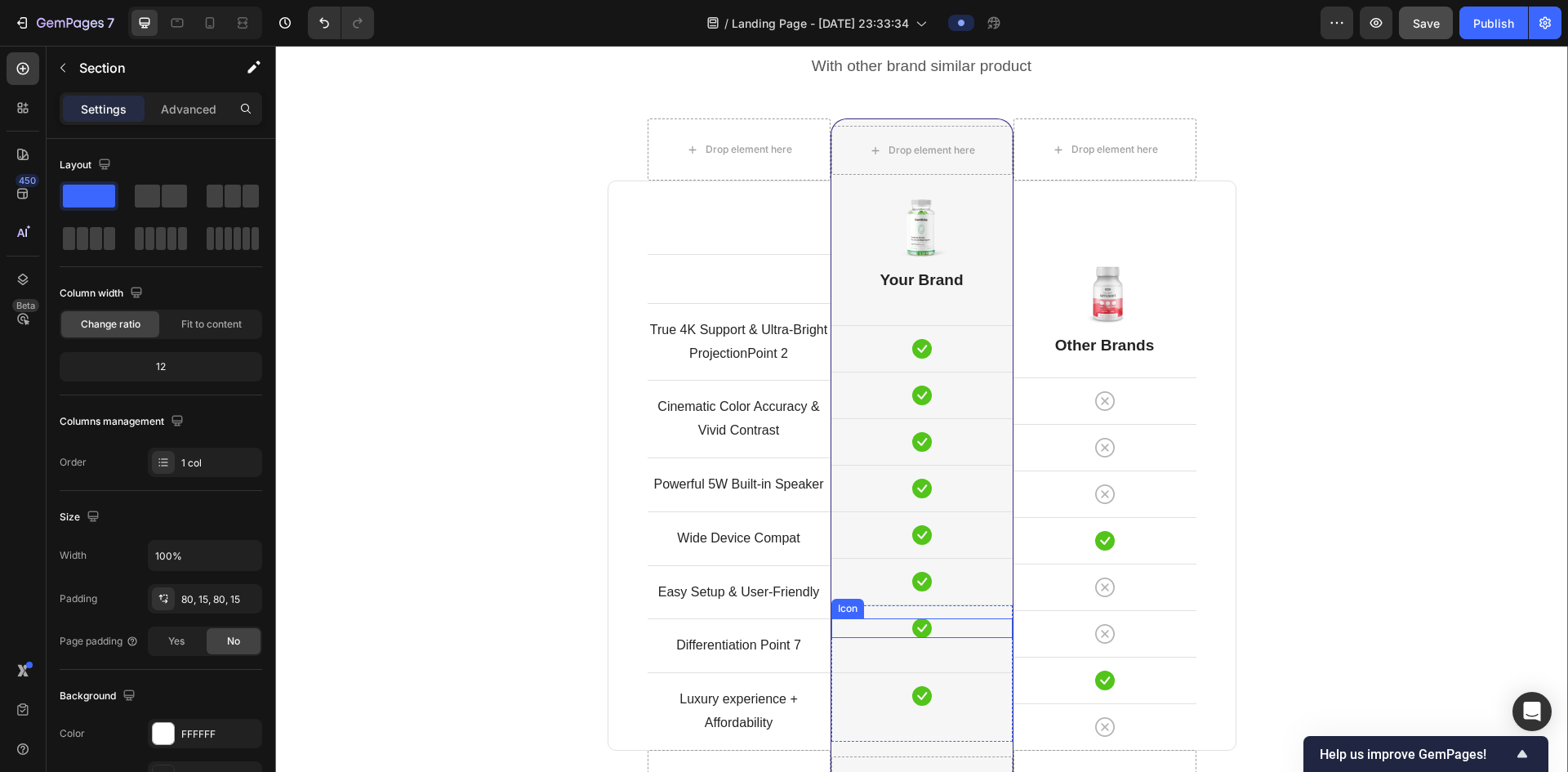
click at [965, 654] on div "Icon Icon Row" at bounding box center [922, 673] width 182 height 111
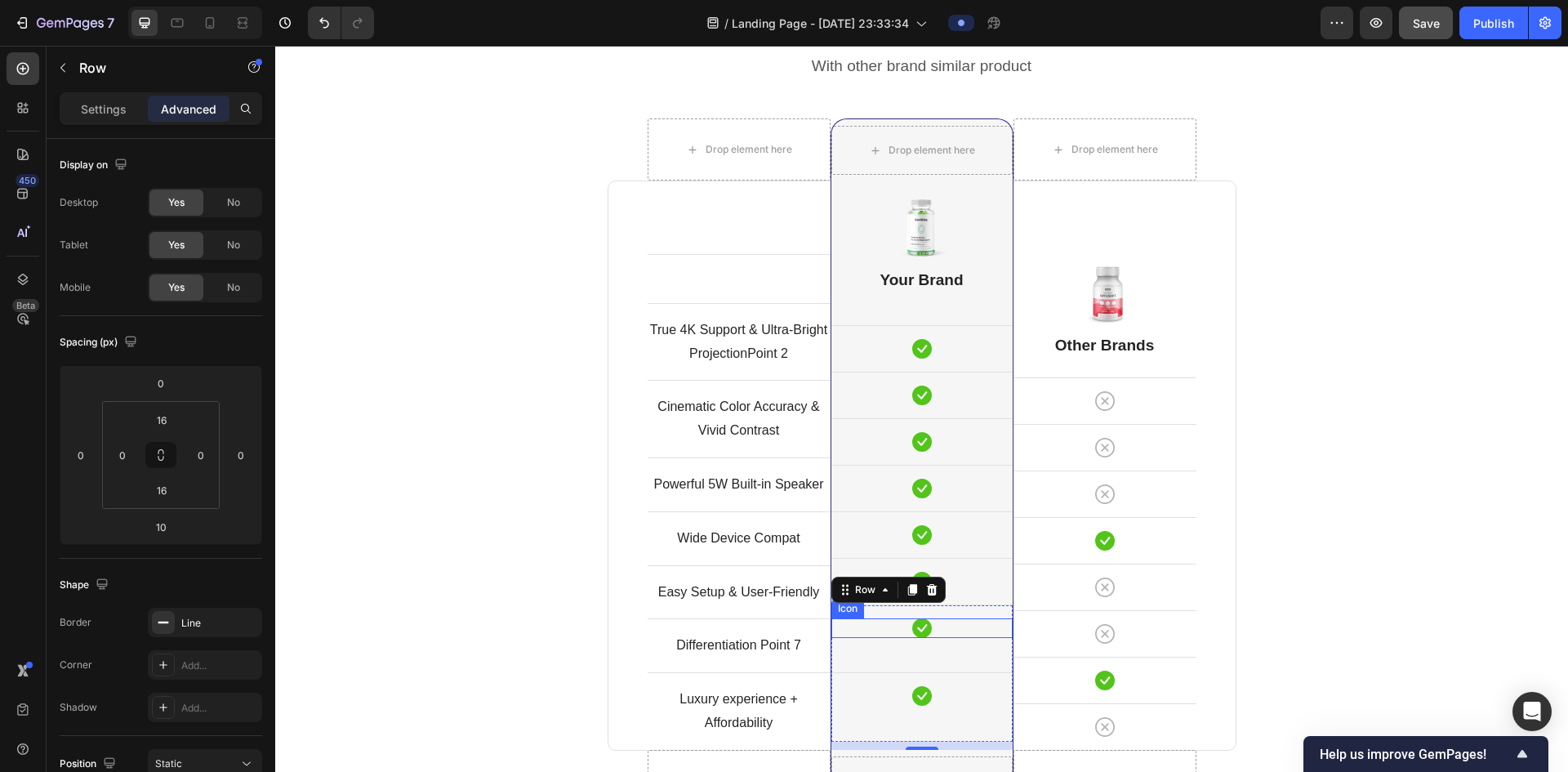
click at [953, 635] on div "Icon" at bounding box center [922, 628] width 182 height 19
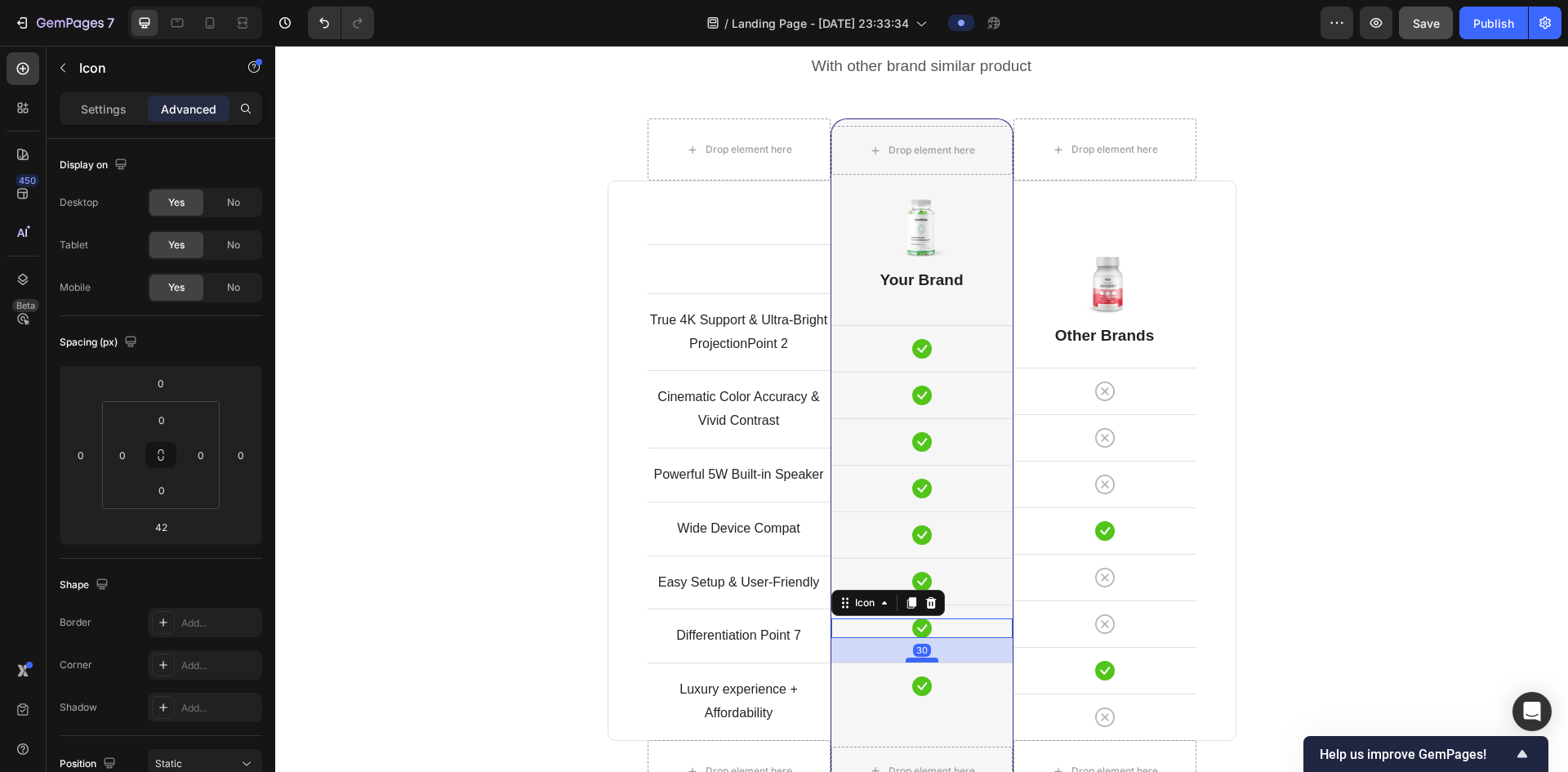
drag, startPoint x: 921, startPoint y: 668, endPoint x: 925, endPoint y: 660, distance: 8.9
click at [925, 660] on div at bounding box center [922, 660] width 33 height 5
type input "30"
drag, startPoint x: 858, startPoint y: 603, endPoint x: 842, endPoint y: 584, distance: 24.8
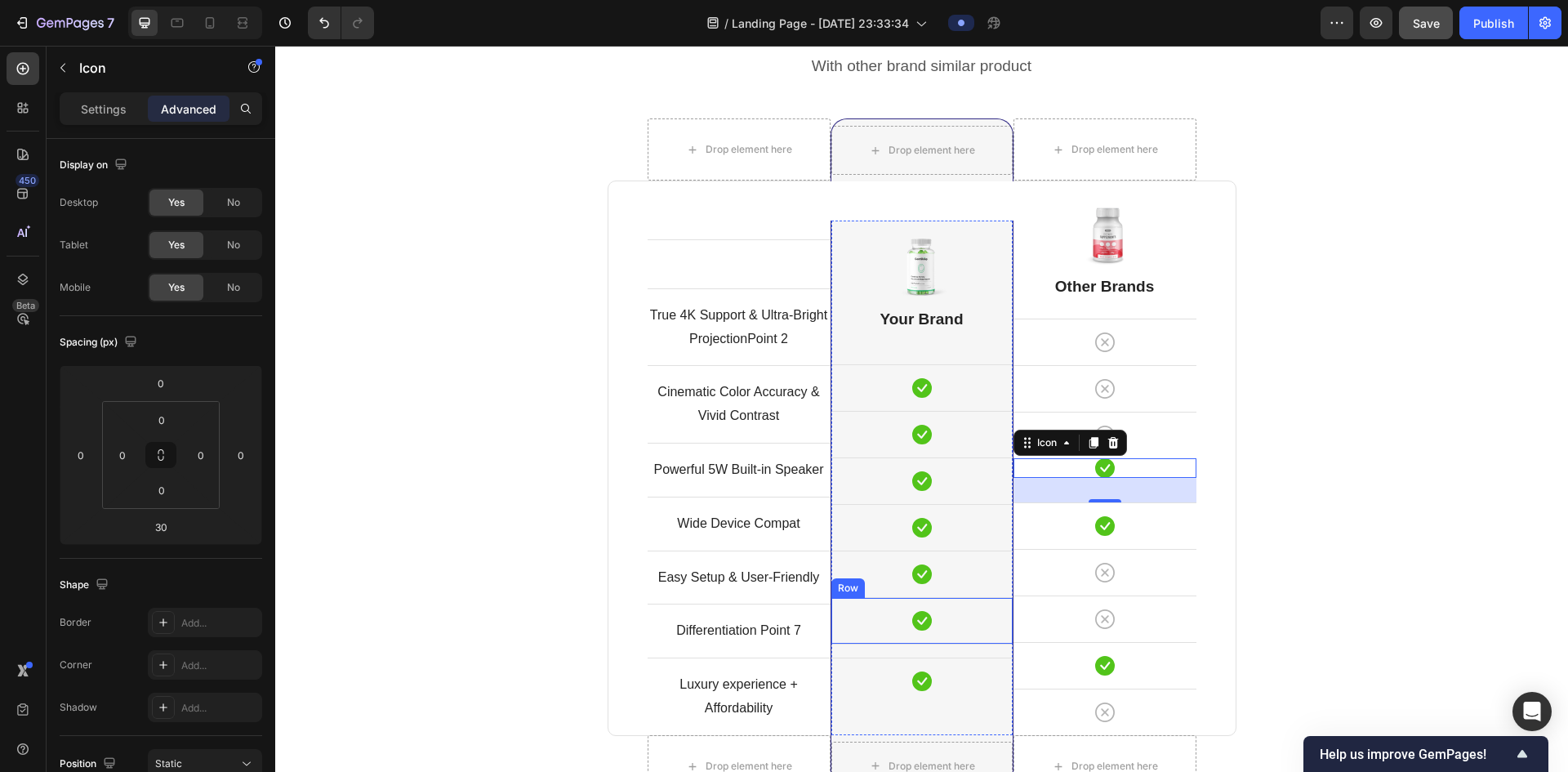
click at [972, 619] on div "Icon" at bounding box center [922, 620] width 182 height 19
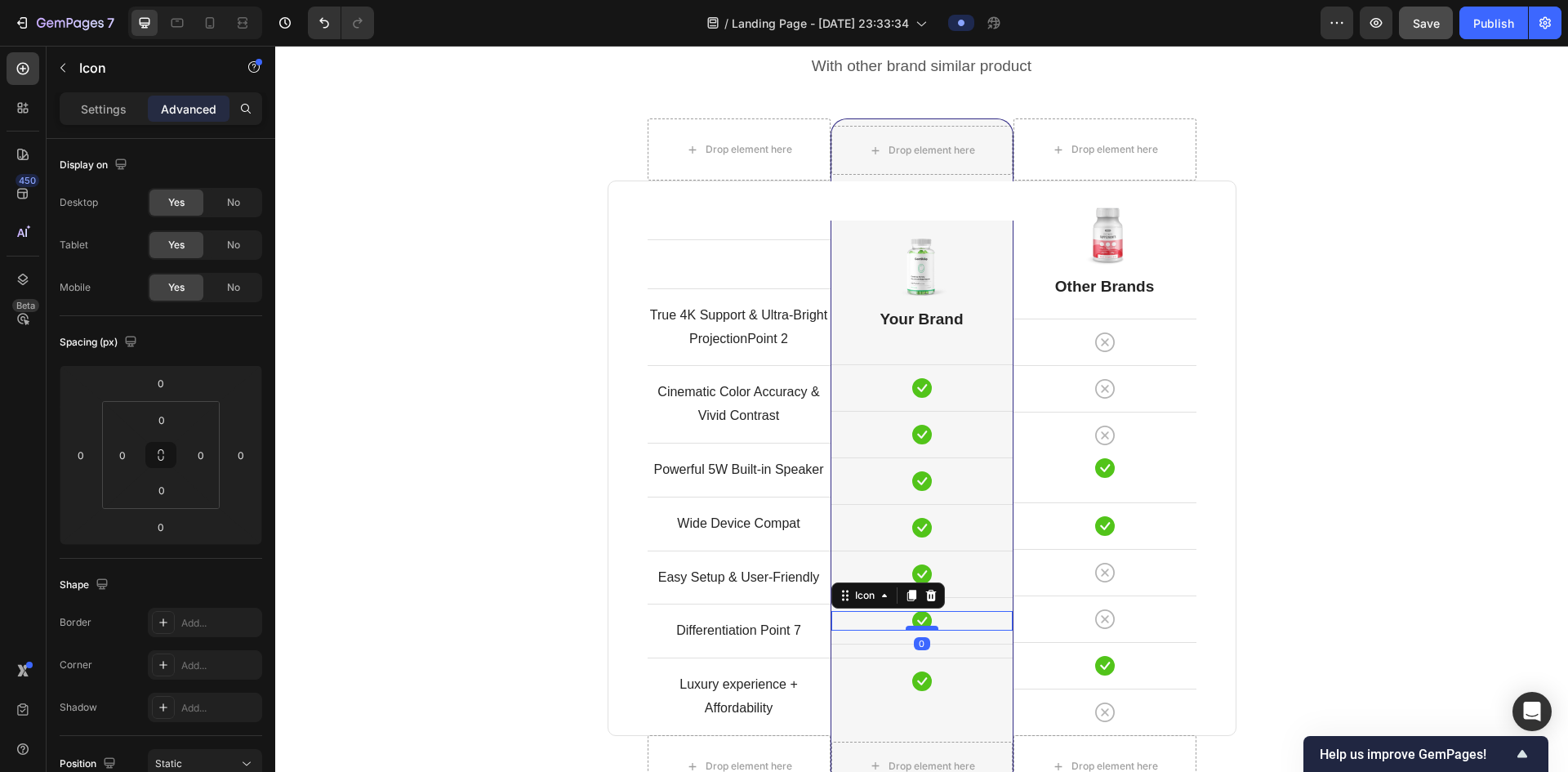
drag, startPoint x: 917, startPoint y: 629, endPoint x: 930, endPoint y: 629, distance: 13.0
click at [930, 629] on div at bounding box center [922, 628] width 33 height 5
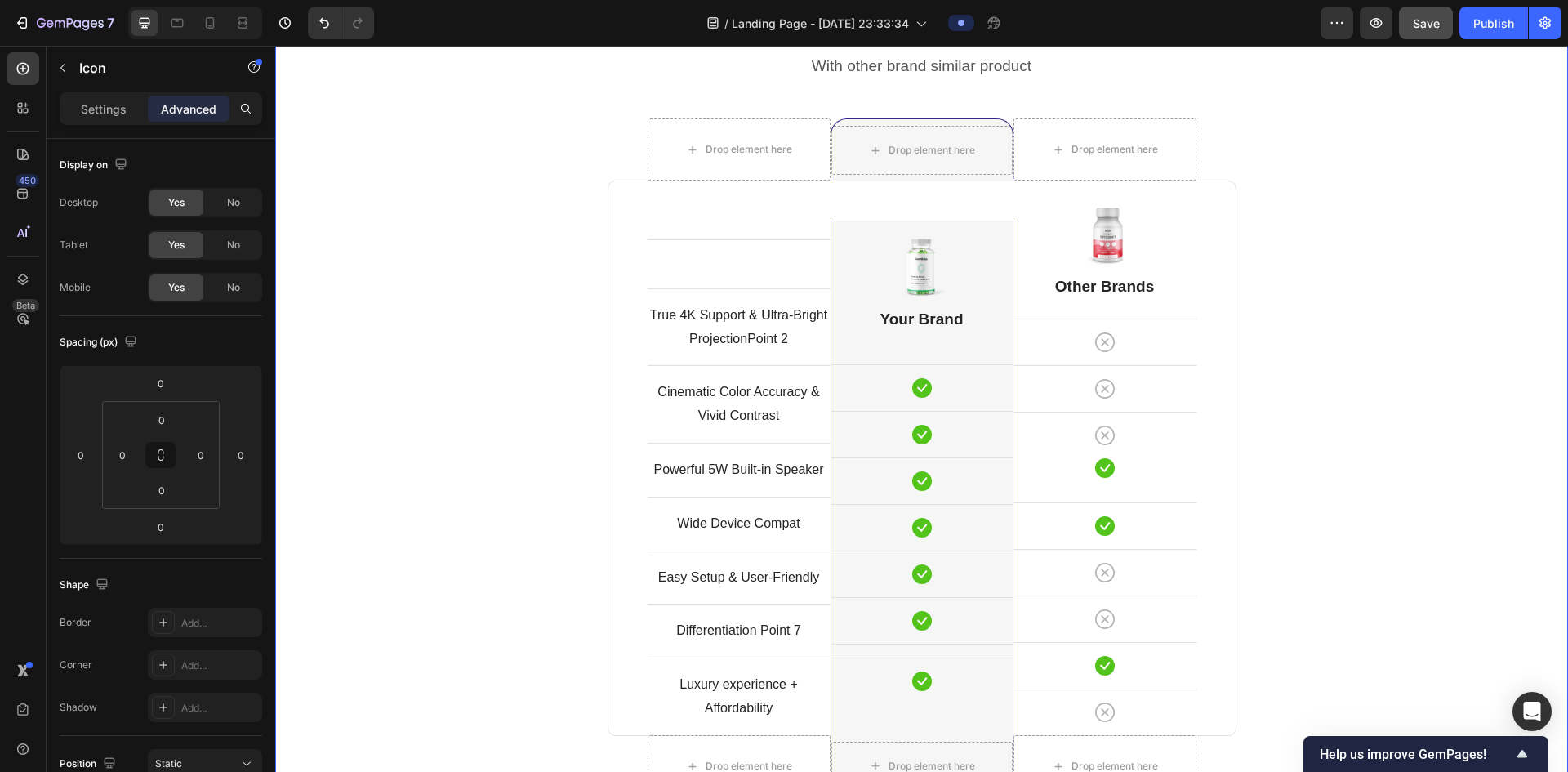
click at [1440, 496] on div "Comparison Table Headline Heading With other brand similar product Text block R…" at bounding box center [921, 458] width 1268 height 908
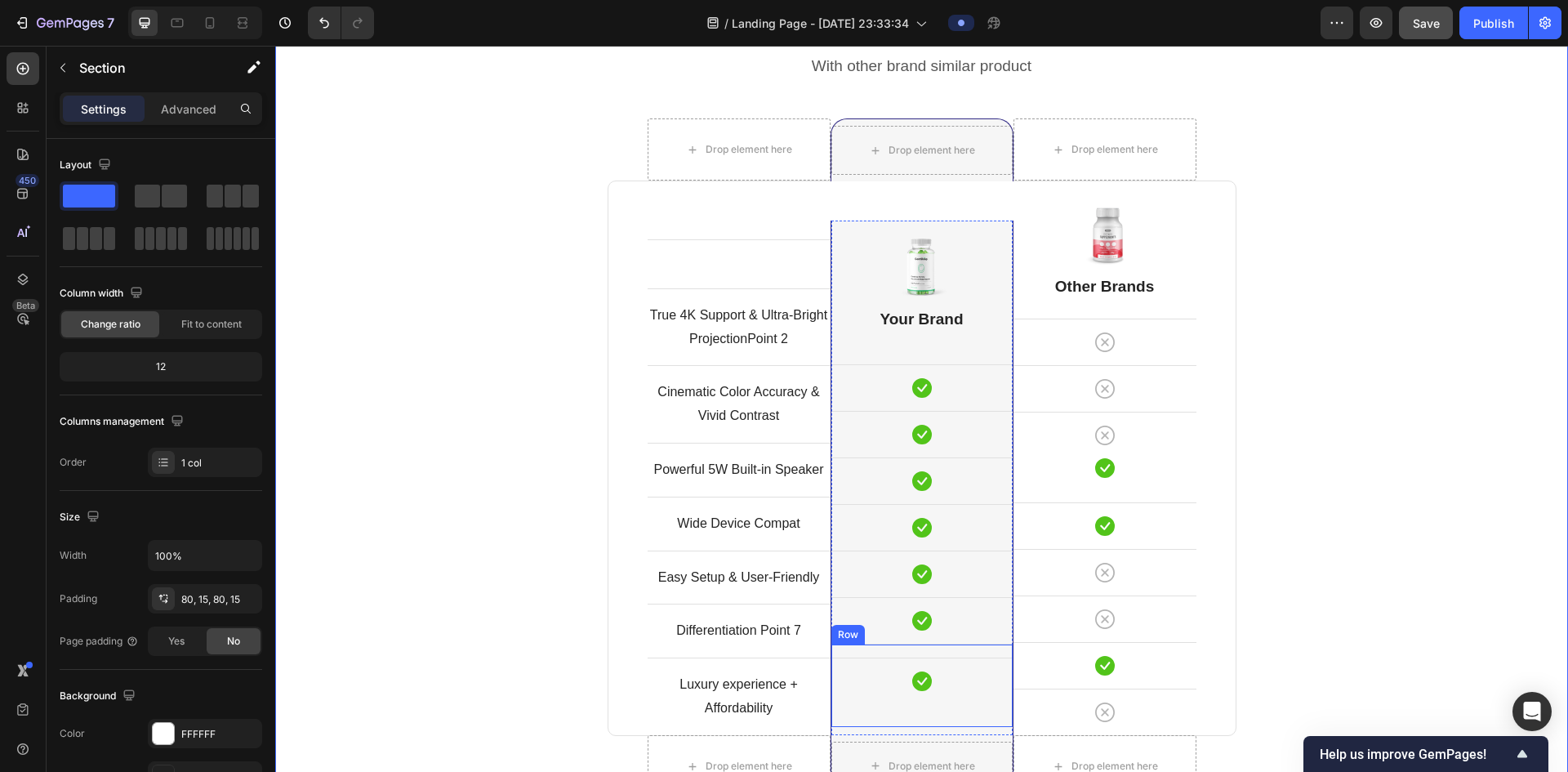
click at [961, 653] on div "Icon Row Row" at bounding box center [922, 685] width 182 height 83
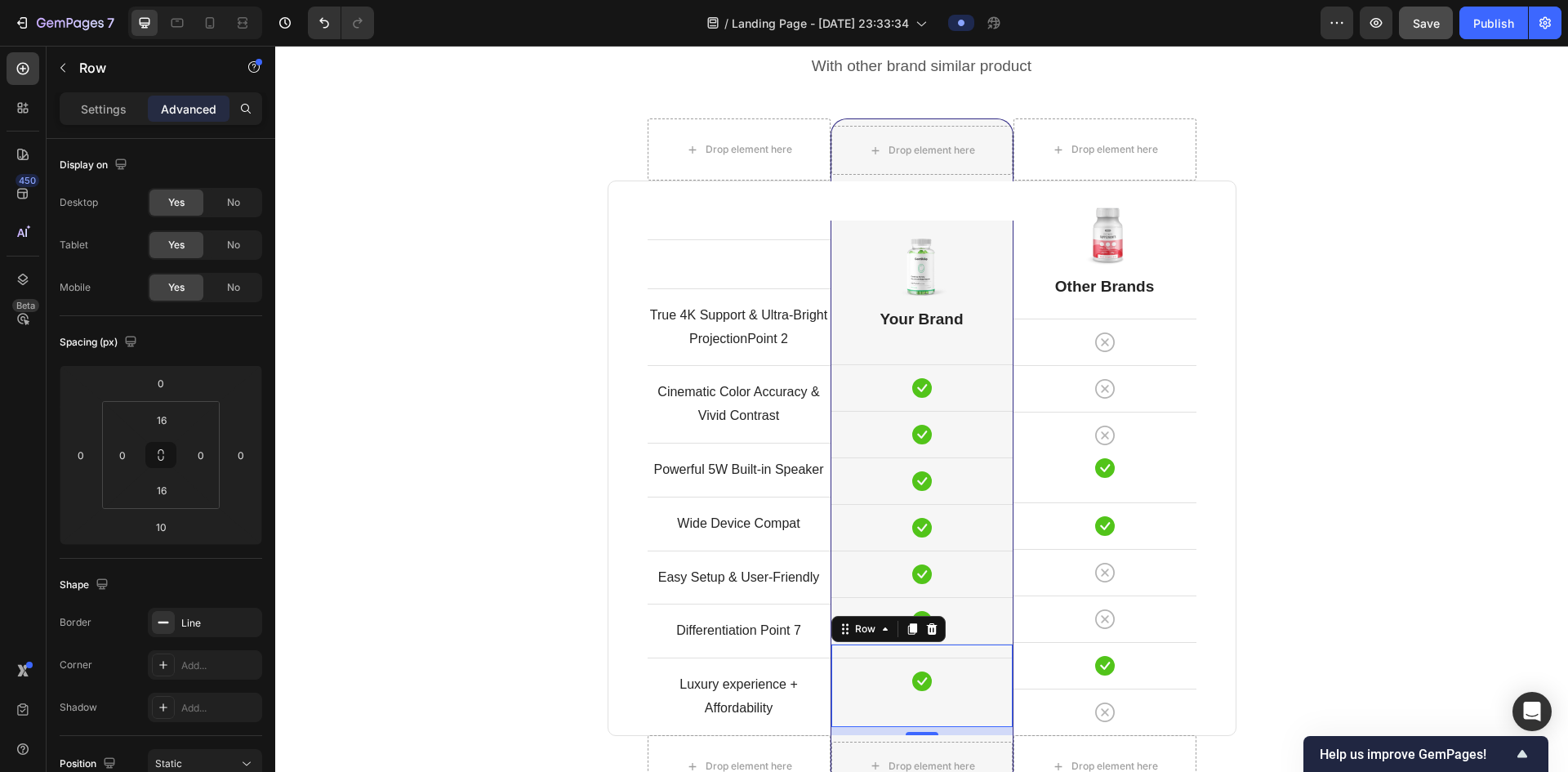
click at [959, 650] on div "Icon Row Row 10" at bounding box center [922, 685] width 182 height 83
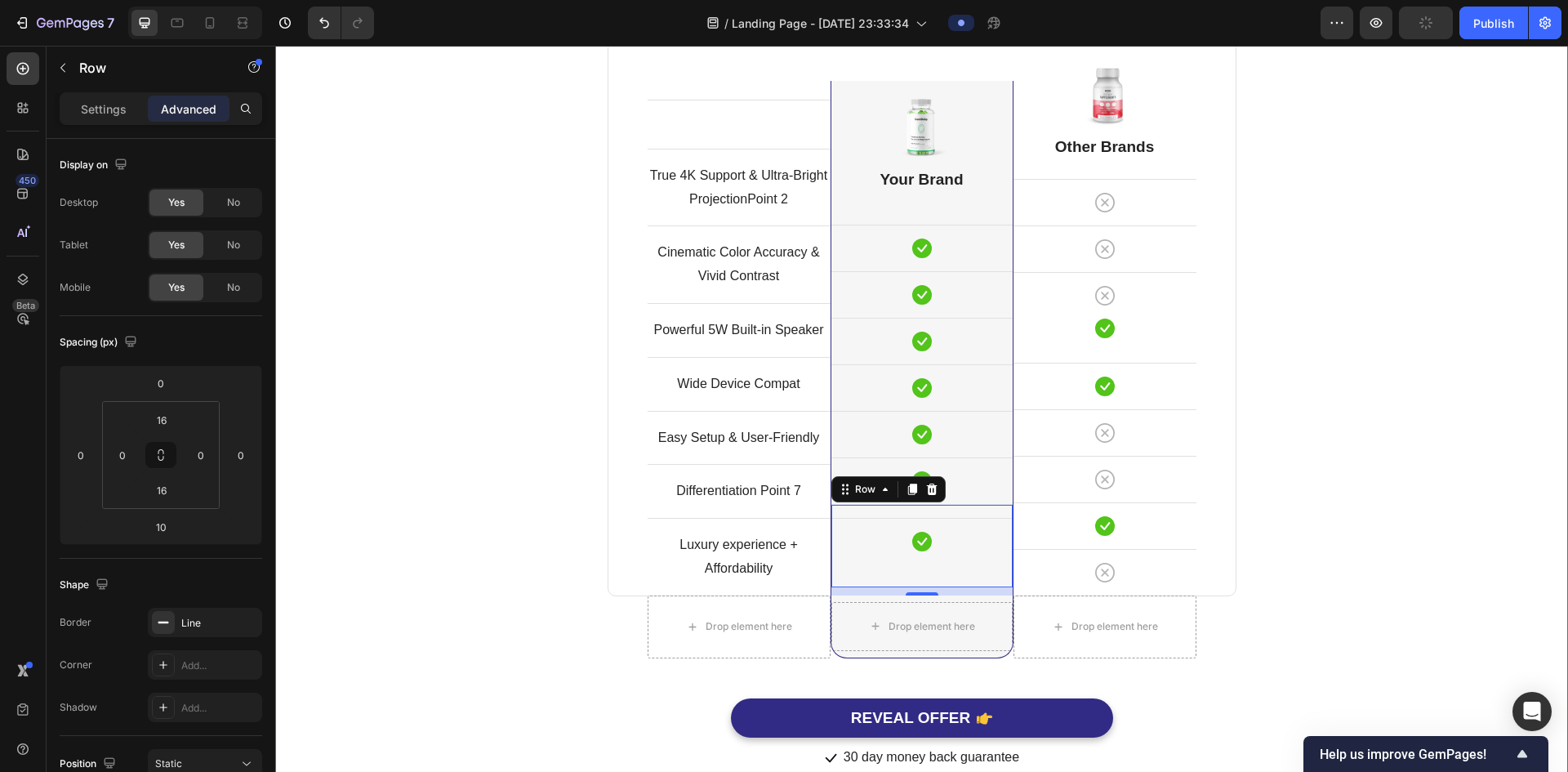
scroll to position [4375, 0]
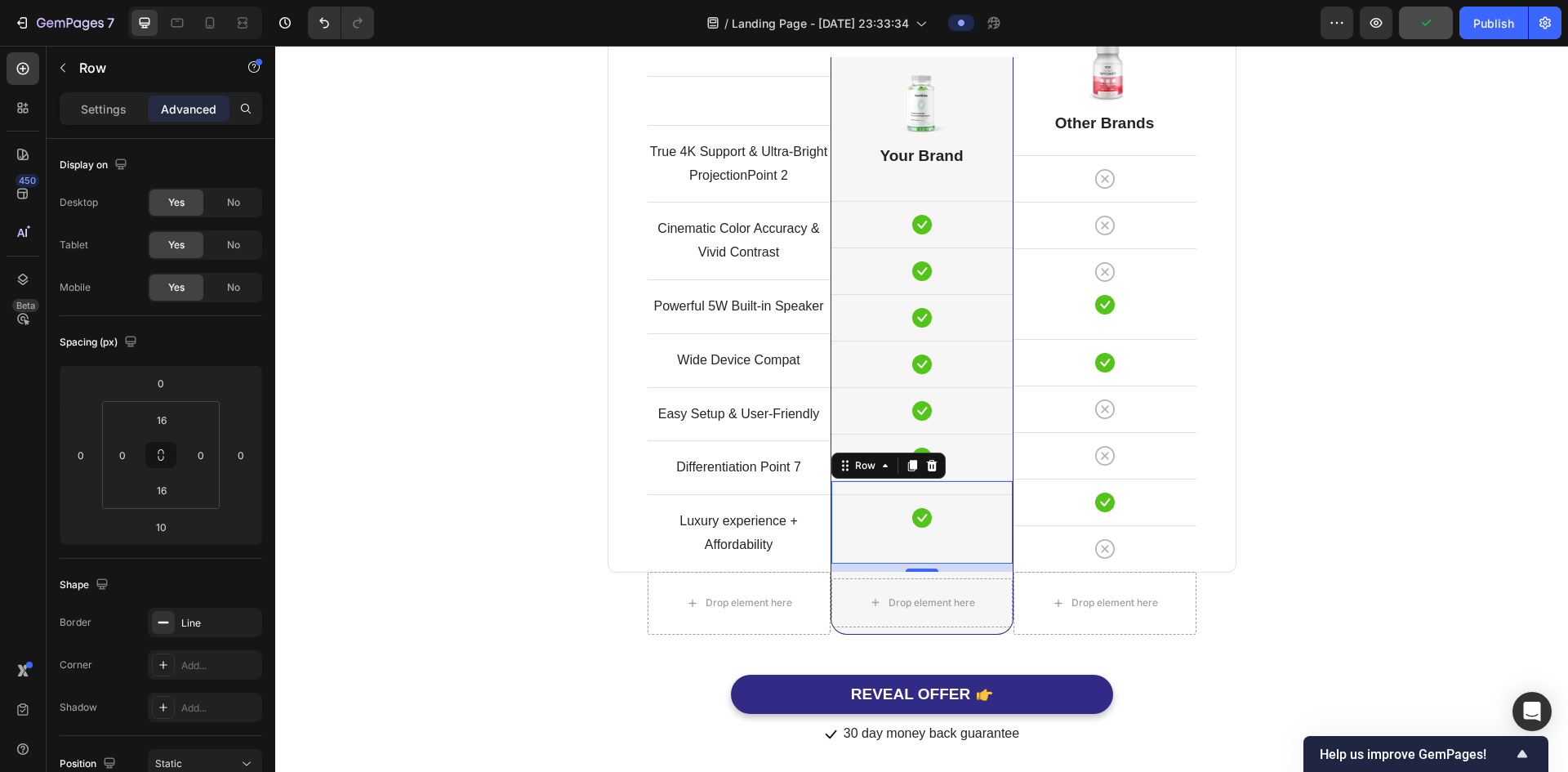
click at [956, 486] on div "Icon Row Row 10" at bounding box center [922, 522] width 182 height 83
click at [324, 29] on icon "Undo/Redo" at bounding box center [324, 23] width 16 height 16
click at [324, 28] on icon "Undo/Redo" at bounding box center [324, 23] width 16 height 16
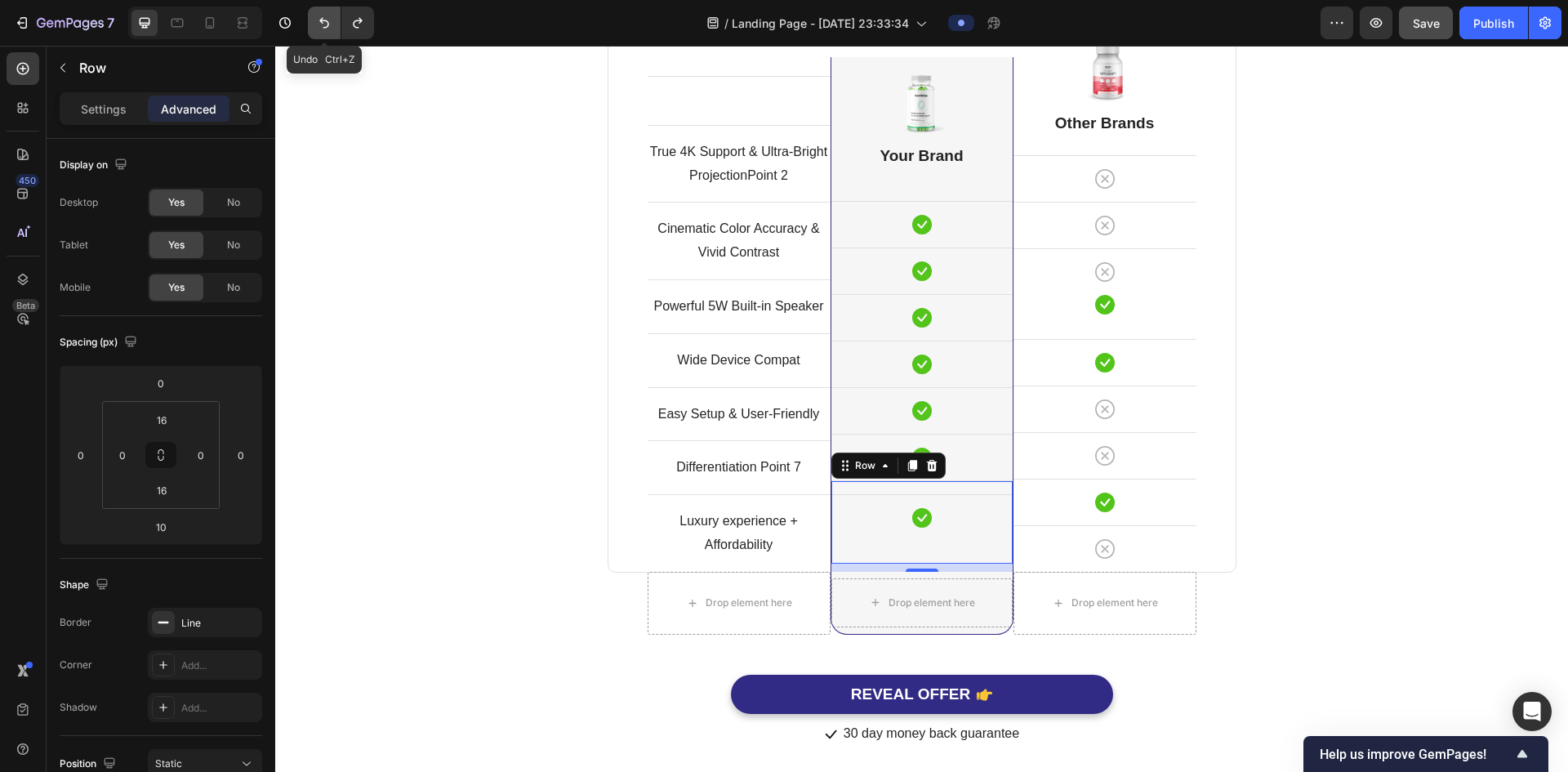
click at [324, 28] on icon "Undo/Redo" at bounding box center [324, 23] width 16 height 16
drag, startPoint x: 324, startPoint y: 28, endPoint x: 622, endPoint y: 101, distance: 306.8
click at [324, 28] on icon "Undo/Redo" at bounding box center [324, 23] width 16 height 16
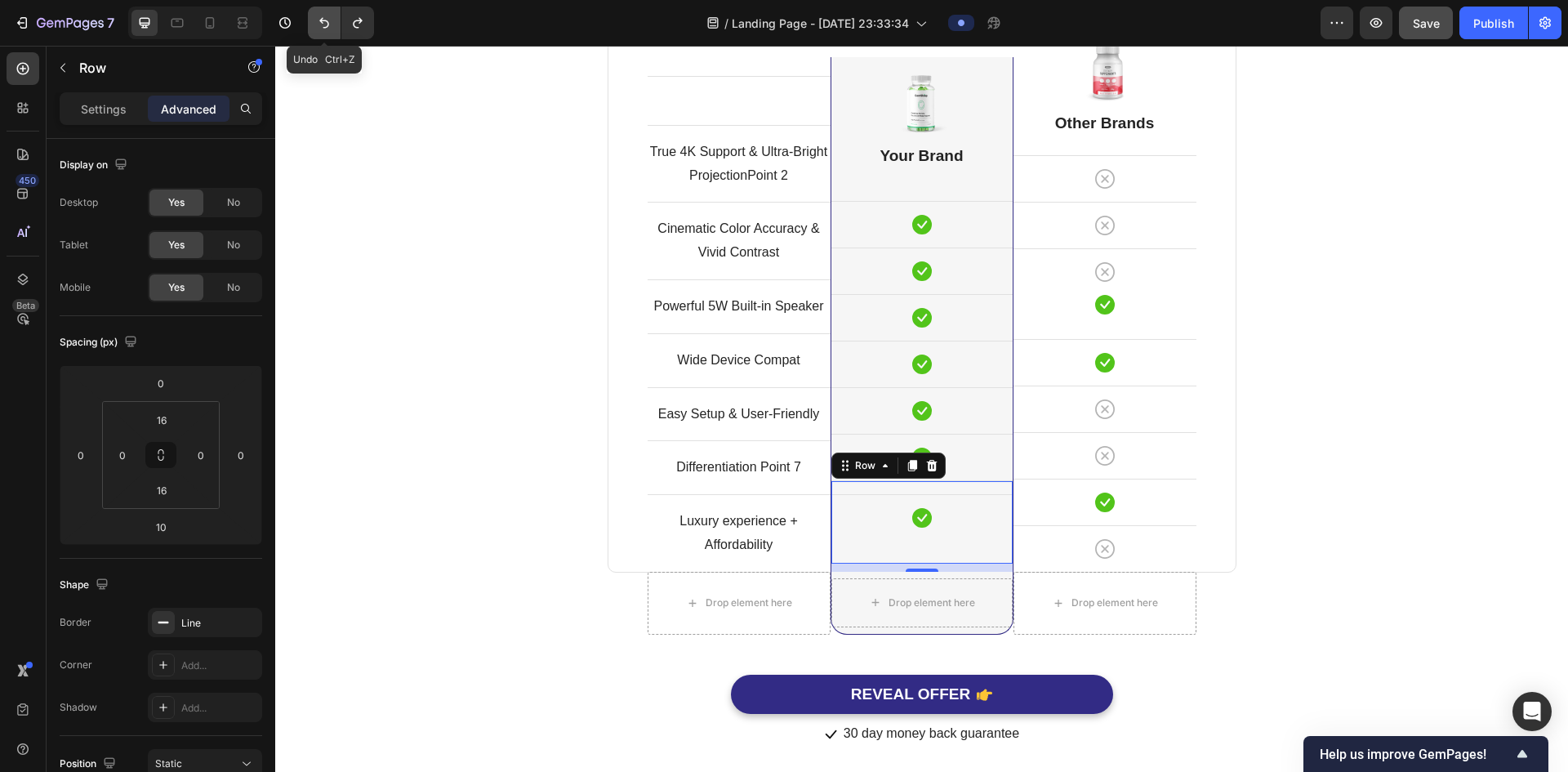
click at [321, 25] on icon "Undo/Redo" at bounding box center [324, 23] width 16 height 16
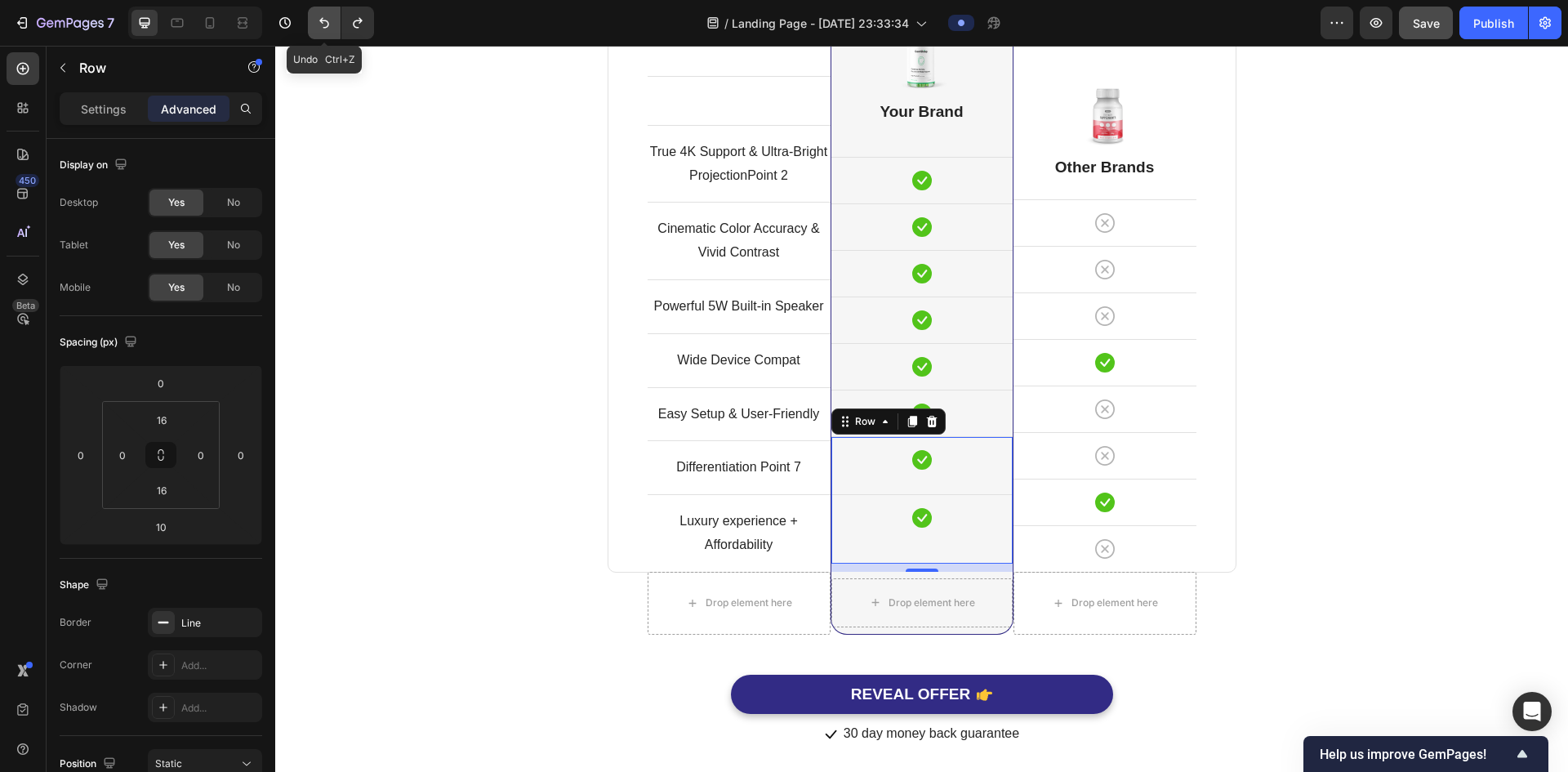
click at [321, 25] on icon "Undo/Redo" at bounding box center [324, 23] width 16 height 16
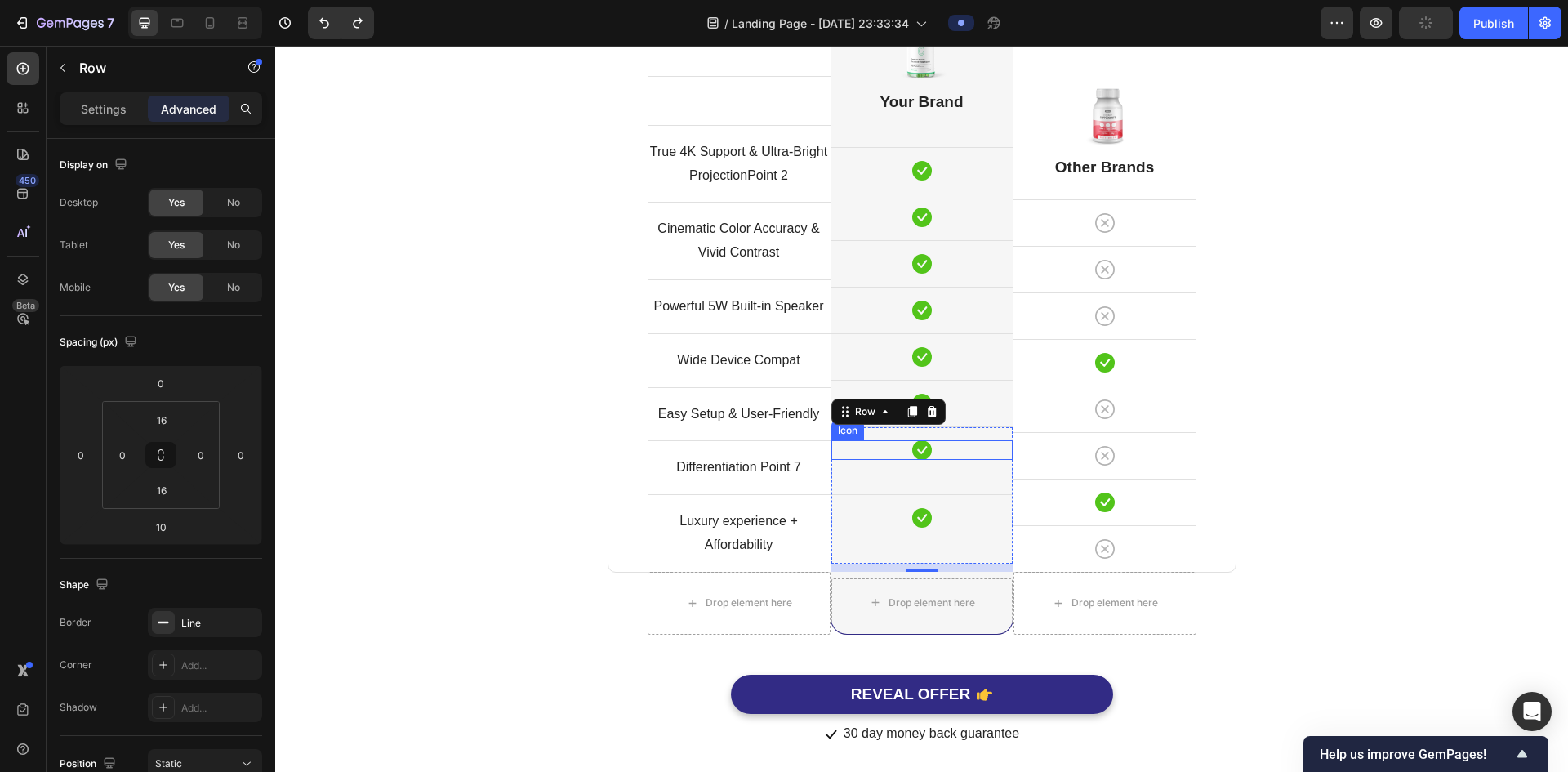
click at [962, 456] on div "Icon" at bounding box center [922, 449] width 182 height 19
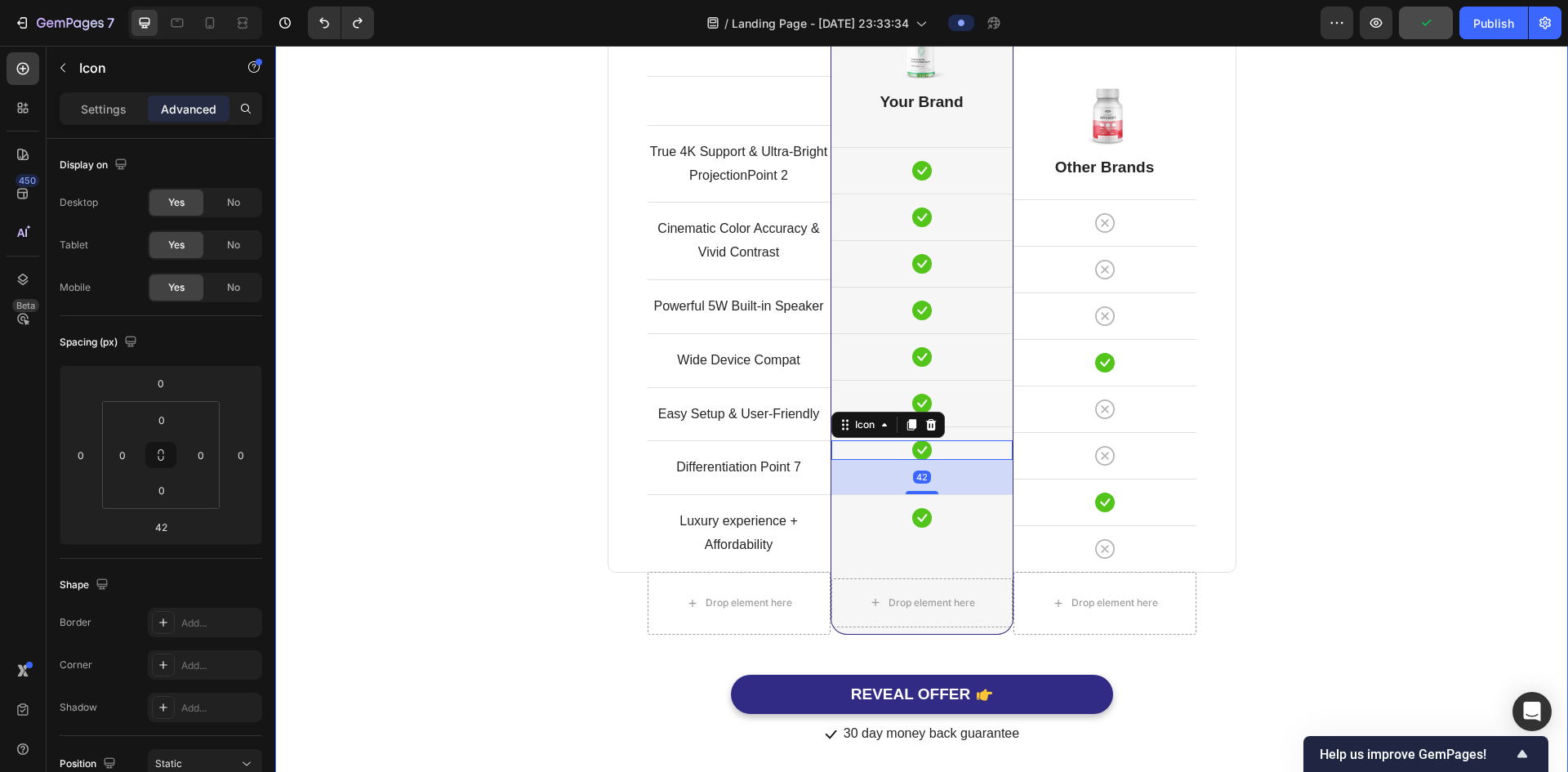
click at [1320, 294] on div "Comparison Table Headline Heading With other brand similar product Text block R…" at bounding box center [921, 287] width 1268 height 923
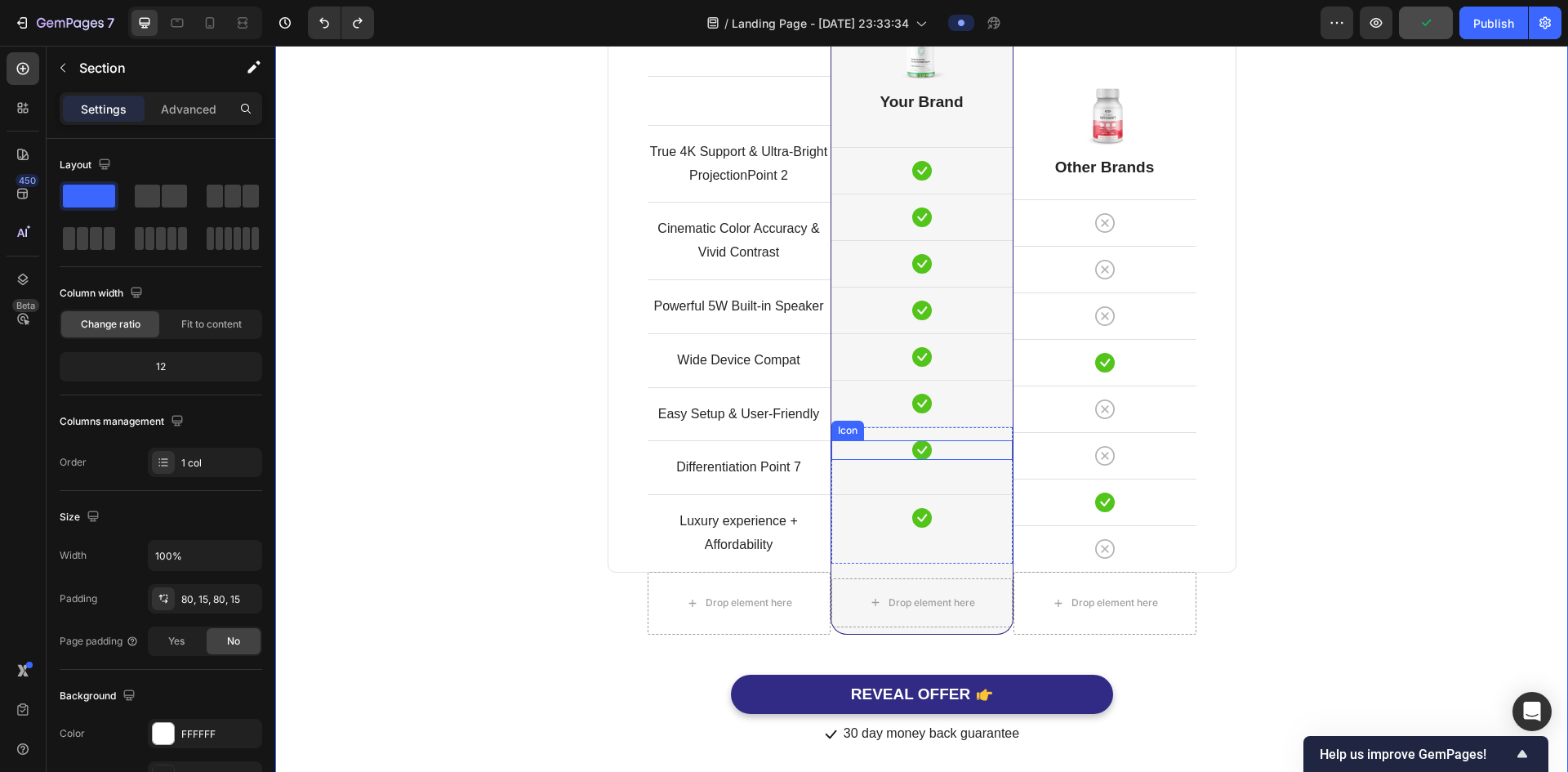
click at [963, 450] on div "Icon" at bounding box center [922, 449] width 182 height 19
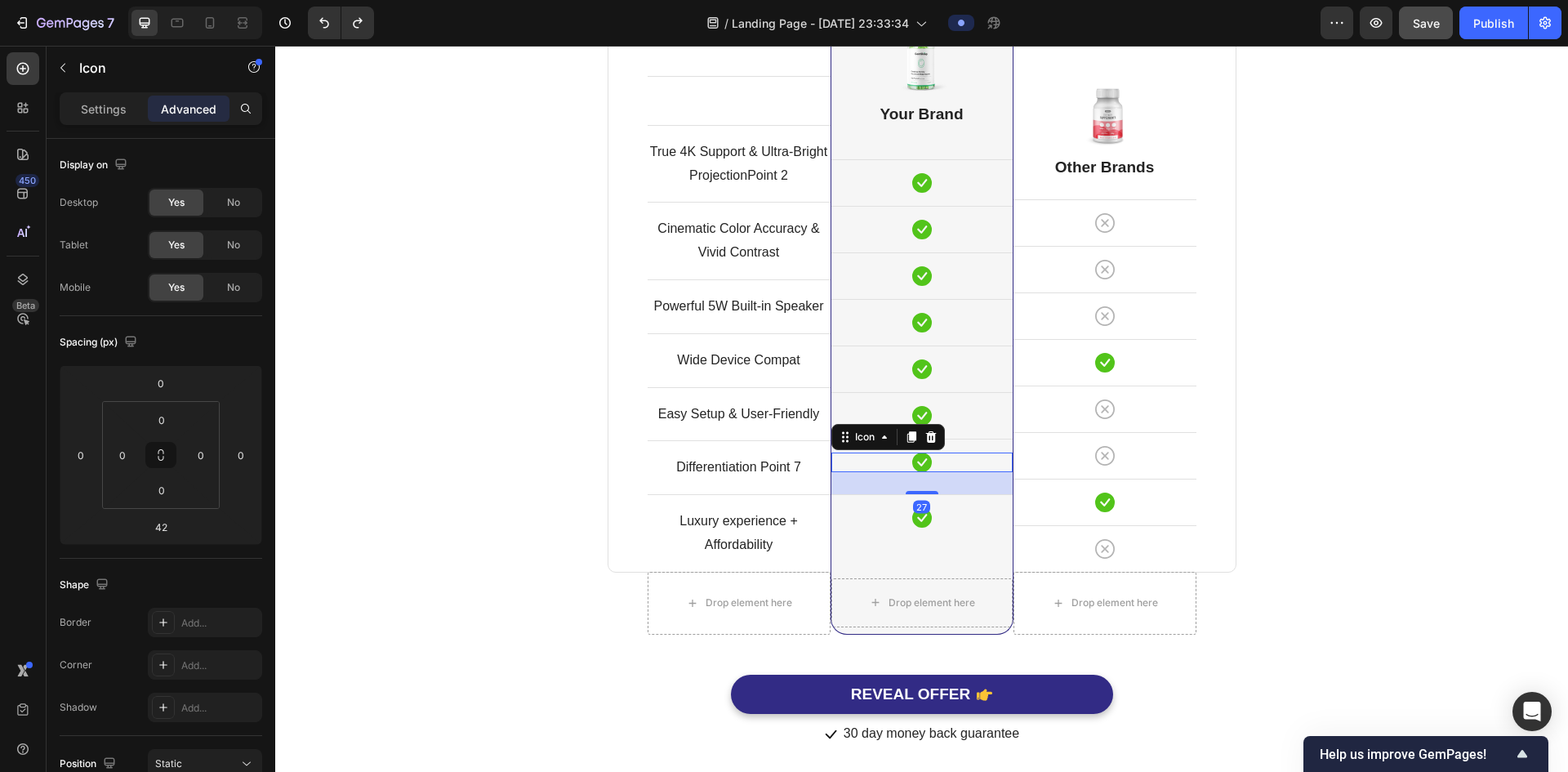
scroll to position [4374, 0]
drag, startPoint x: 925, startPoint y: 491, endPoint x: 926, endPoint y: 475, distance: 16.0
click at [926, 476] on div "23" at bounding box center [922, 476] width 182 height 0
type input "23"
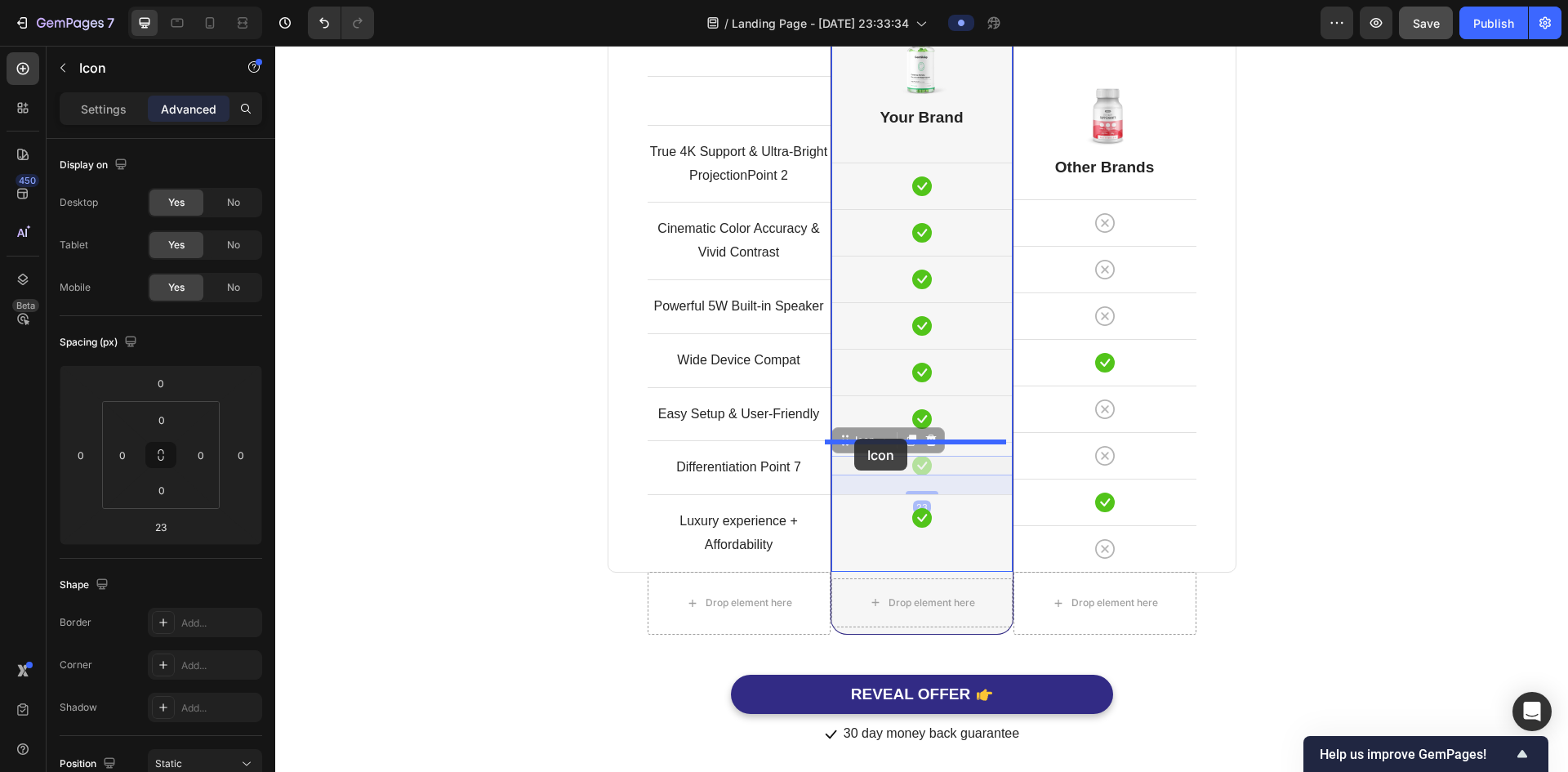
drag, startPoint x: 843, startPoint y: 445, endPoint x: 849, endPoint y: 438, distance: 9.2
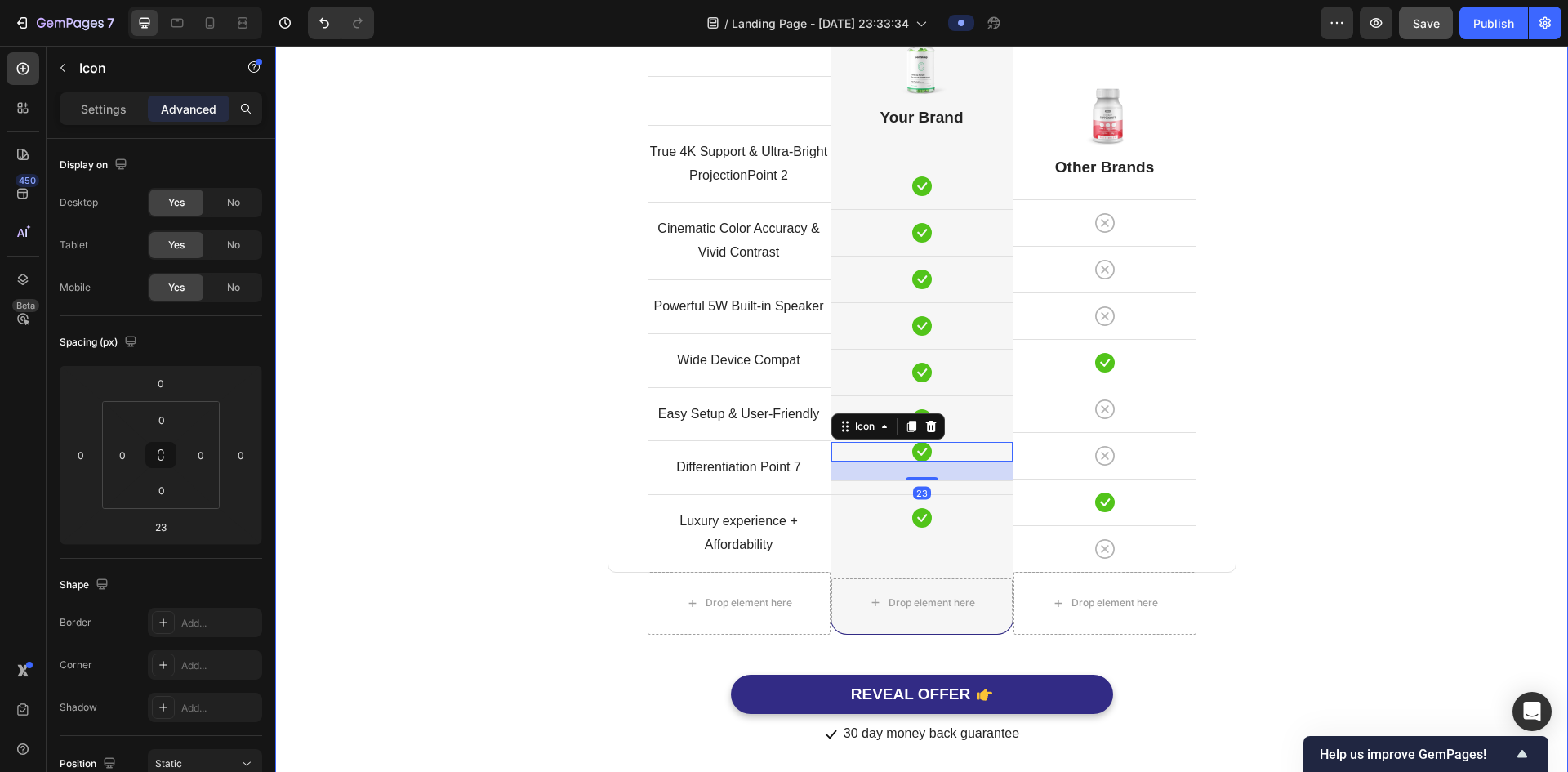
click at [1395, 427] on div "Comparison Table Headline Heading With other brand similar product Text block R…" at bounding box center [921, 294] width 1268 height 907
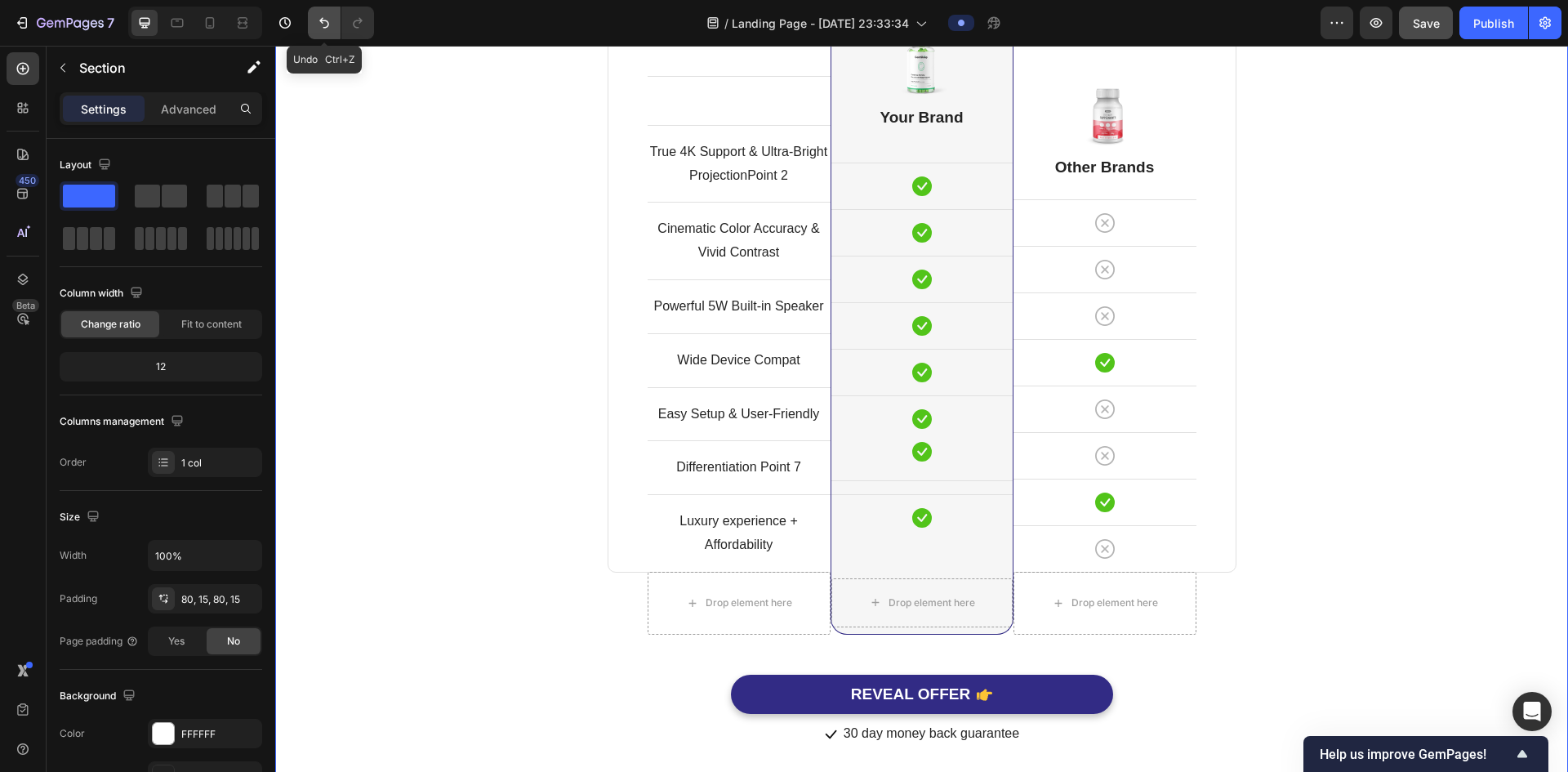
click at [322, 22] on icon "Undo/Redo" at bounding box center [324, 24] width 10 height 11
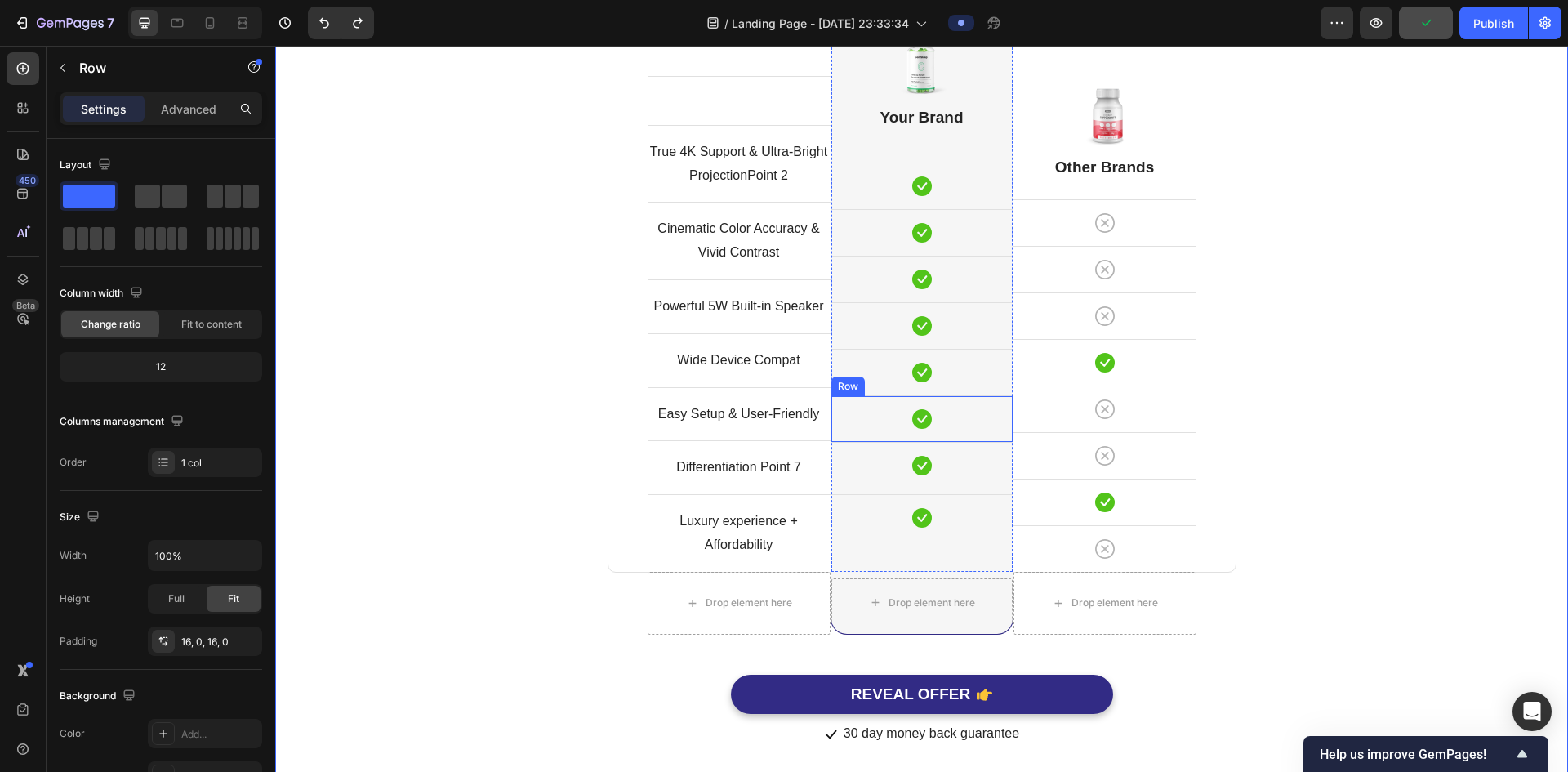
click at [956, 399] on div "Icon Row" at bounding box center [922, 418] width 182 height 47
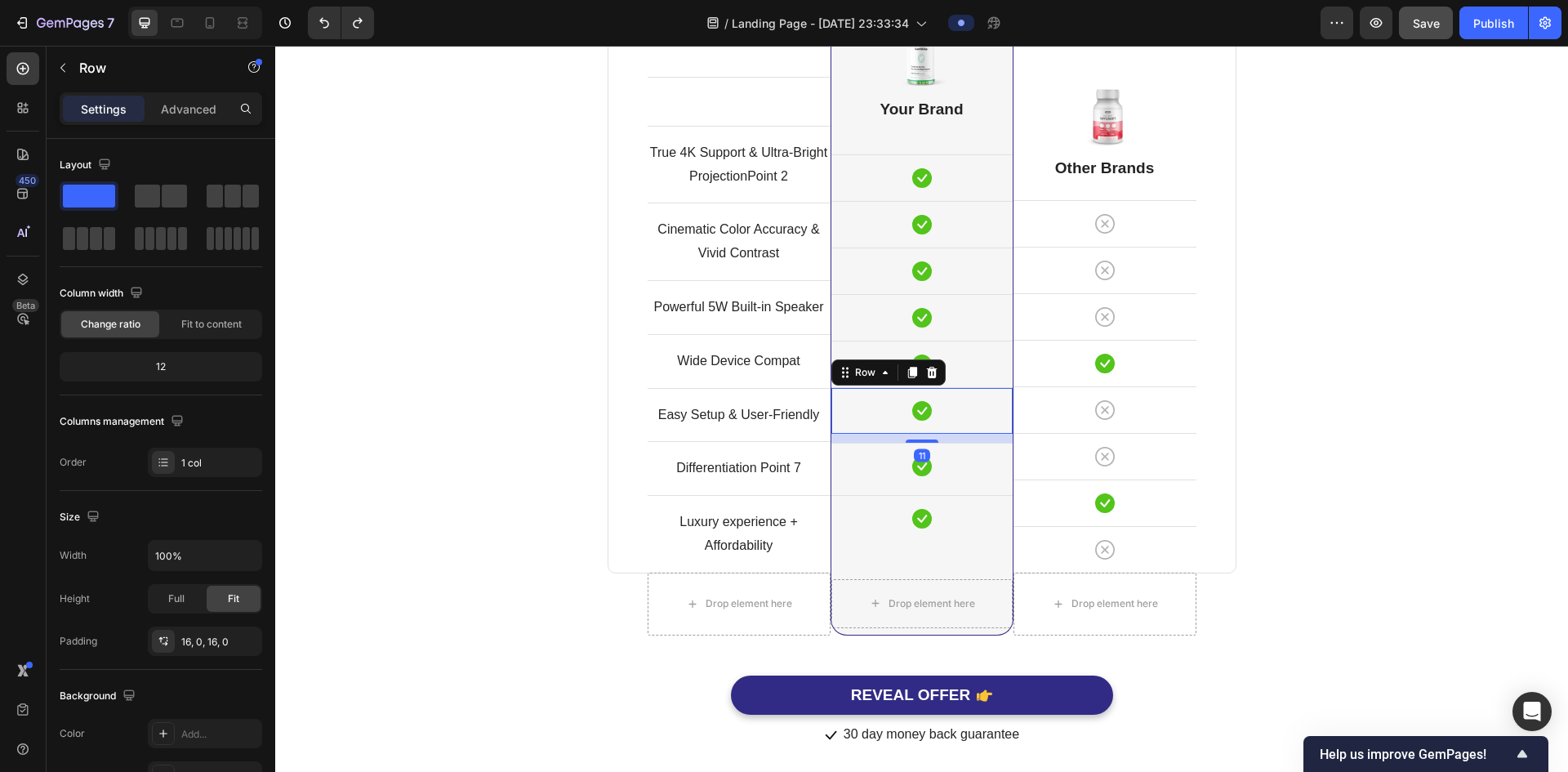
scroll to position [4383, 0]
drag, startPoint x: 918, startPoint y: 440, endPoint x: 917, endPoint y: 449, distance: 9.1
click at [917, 433] on div "11" at bounding box center [922, 433] width 182 height 0
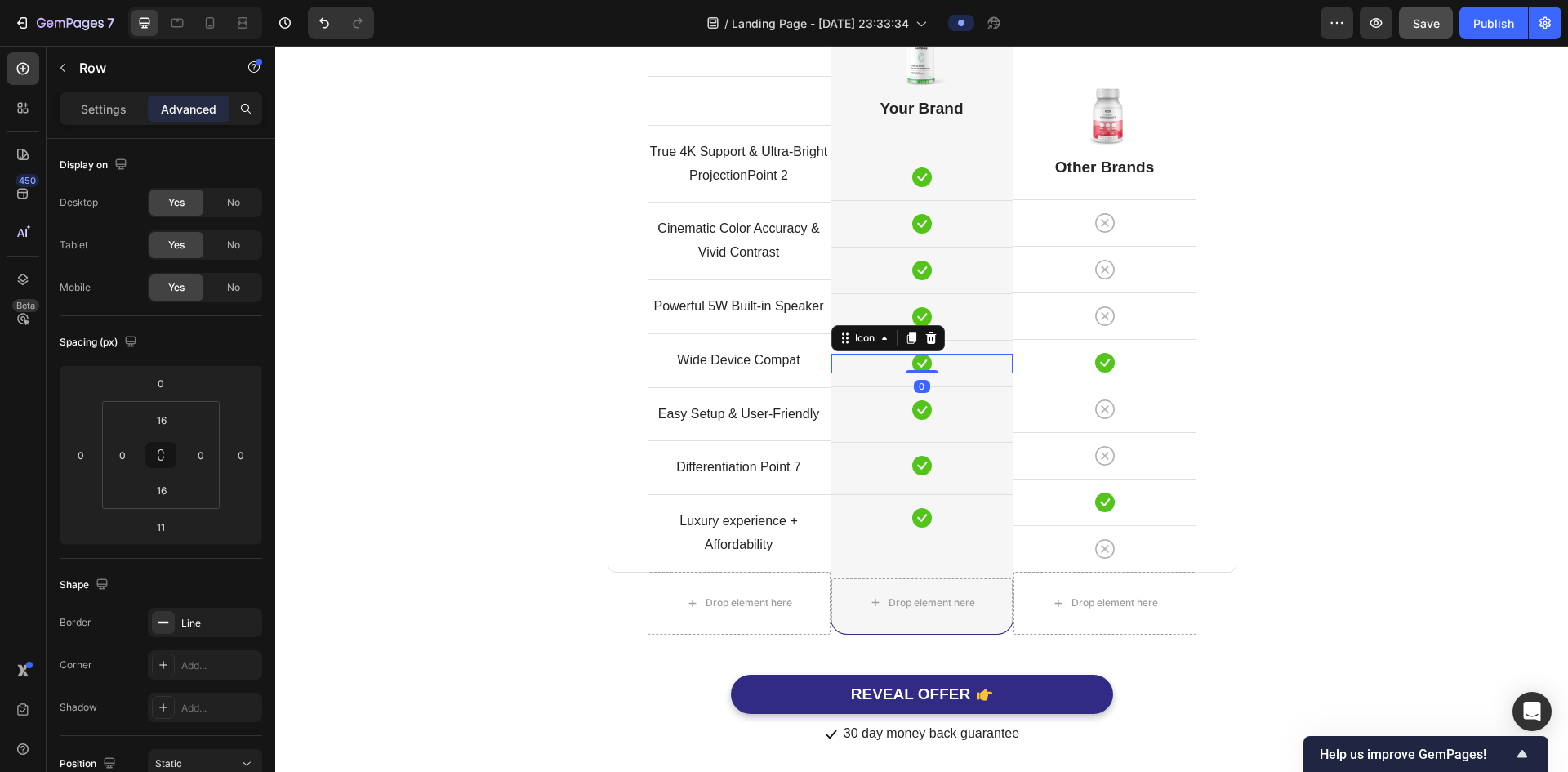
click at [973, 357] on div "Icon 0" at bounding box center [922, 363] width 182 height 19
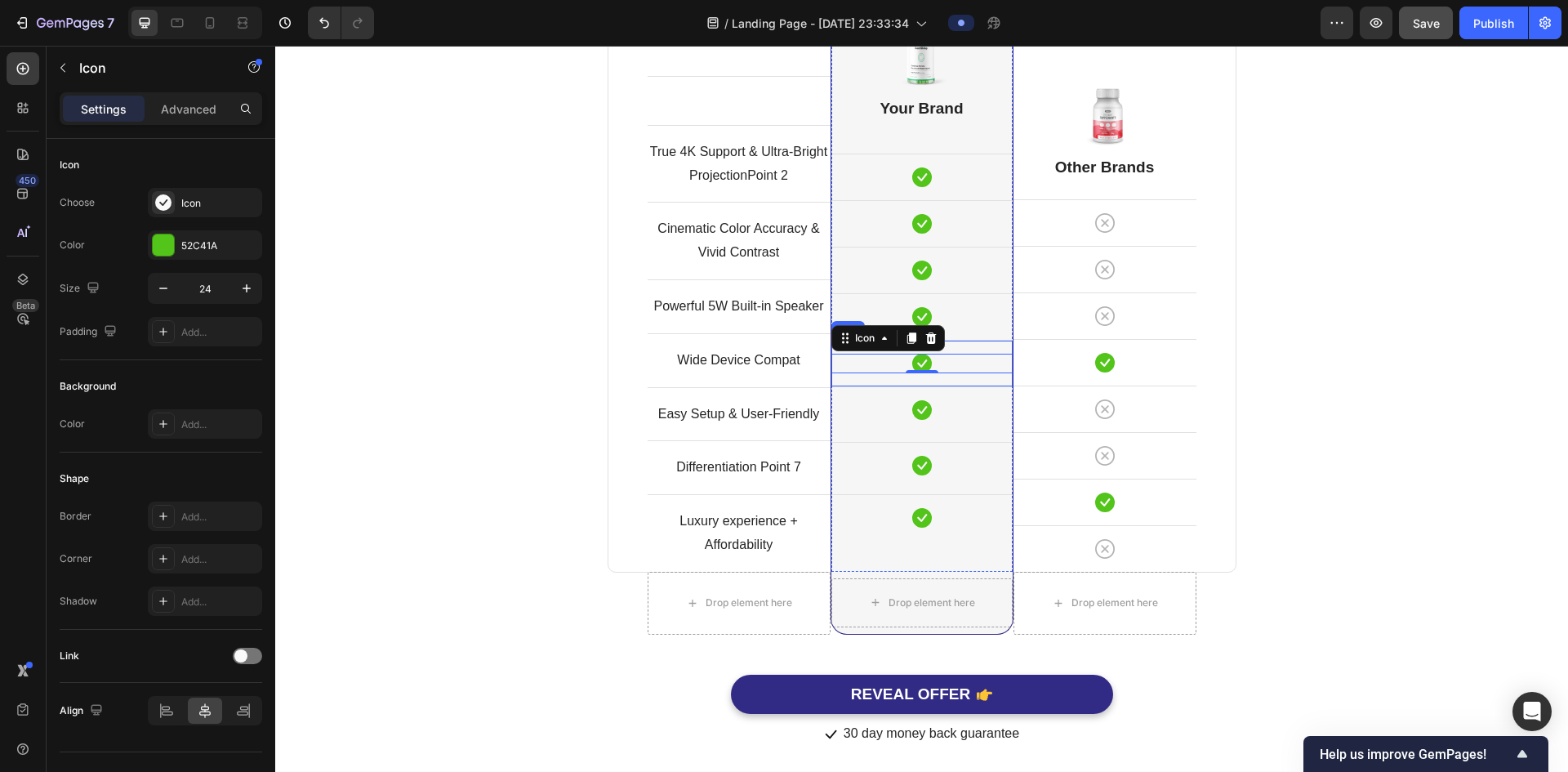
click at [951, 379] on div "Icon 0 Row" at bounding box center [922, 363] width 182 height 47
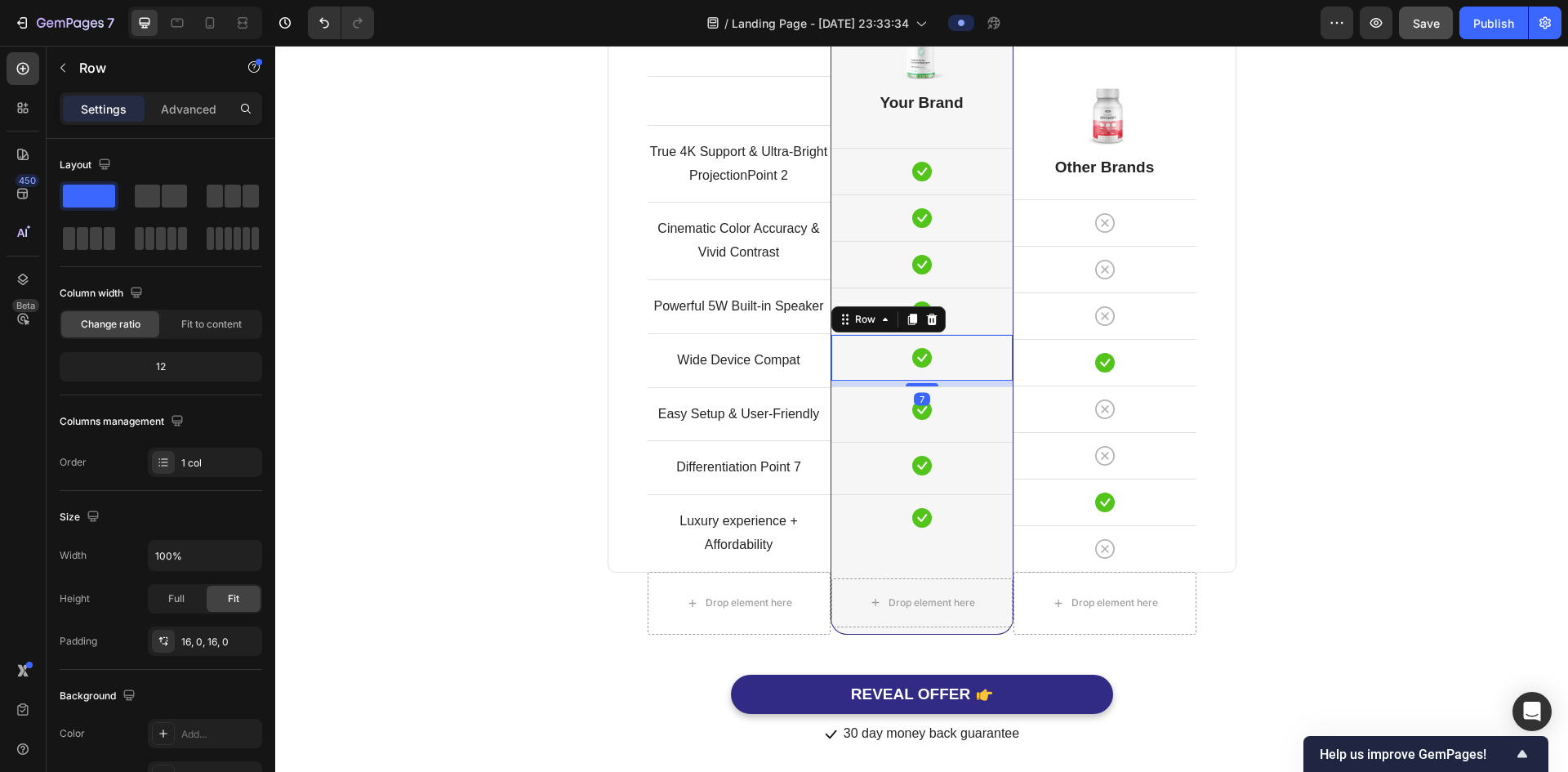
scroll to position [4391, 0]
click at [916, 379] on div "9" at bounding box center [922, 379] width 182 height 0
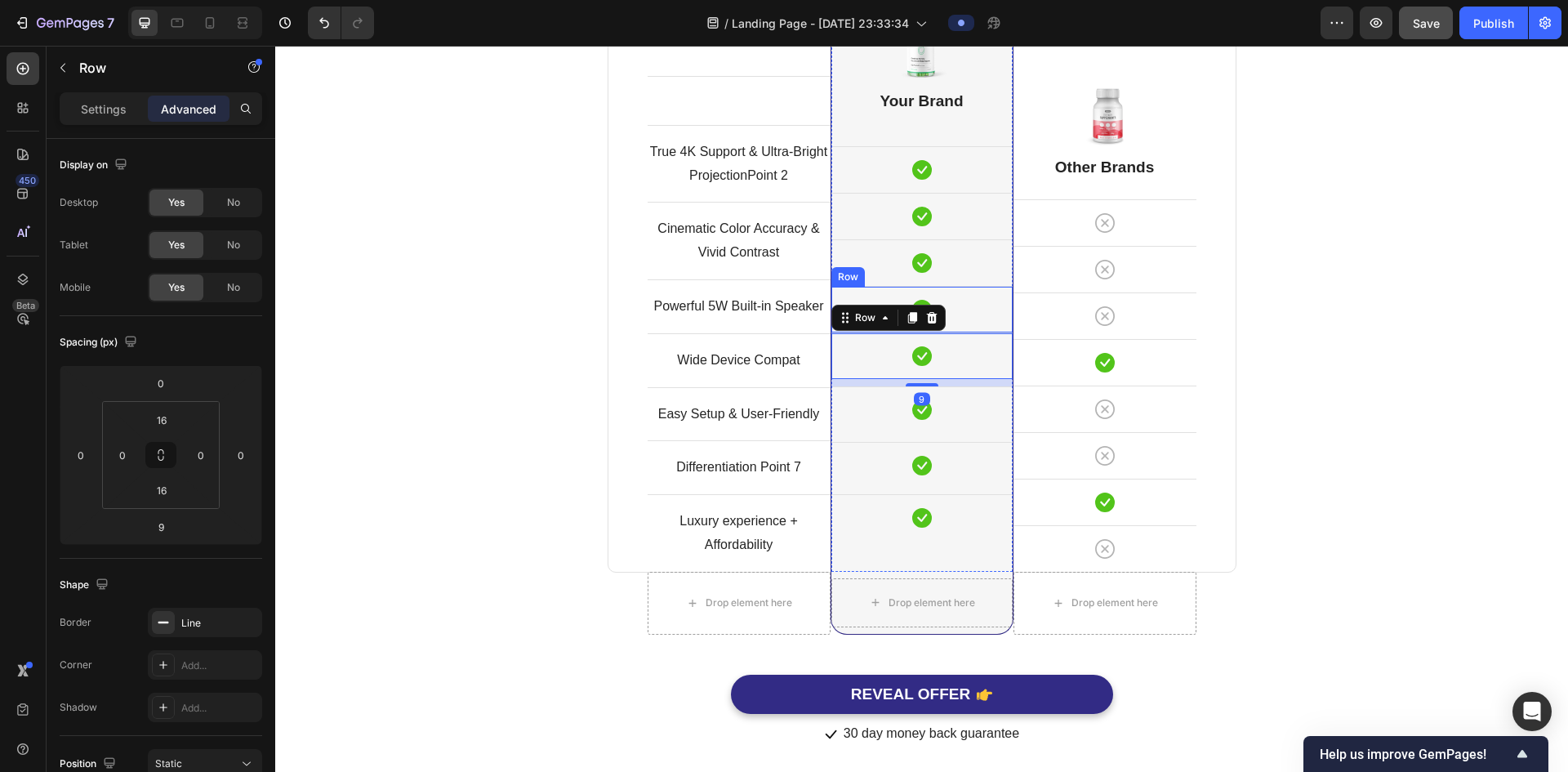
click at [974, 323] on div "Icon Row" at bounding box center [922, 309] width 182 height 47
click at [968, 309] on div "Icon" at bounding box center [922, 309] width 182 height 19
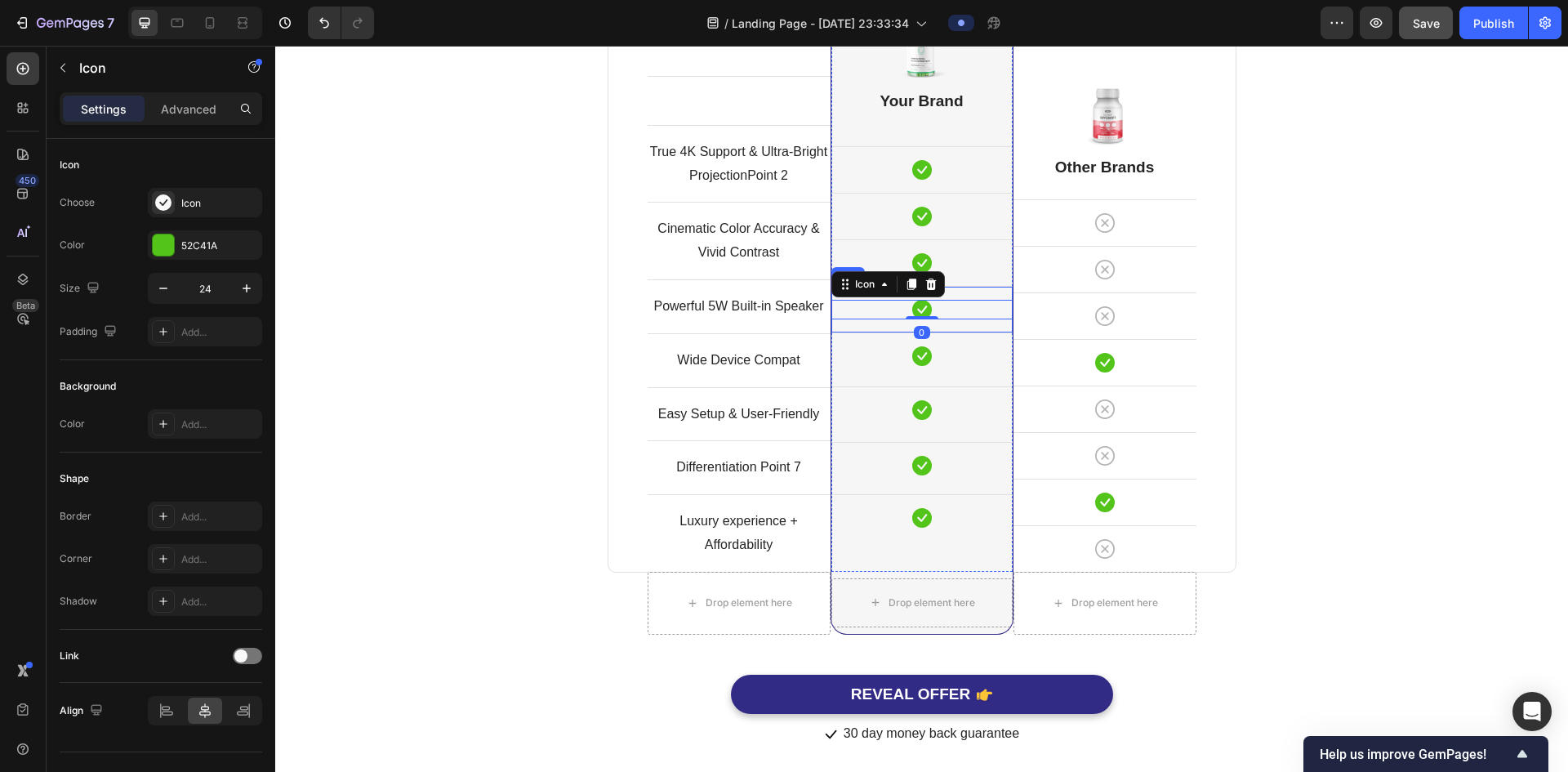
click at [951, 324] on div "Icon 0 Row" at bounding box center [922, 309] width 182 height 47
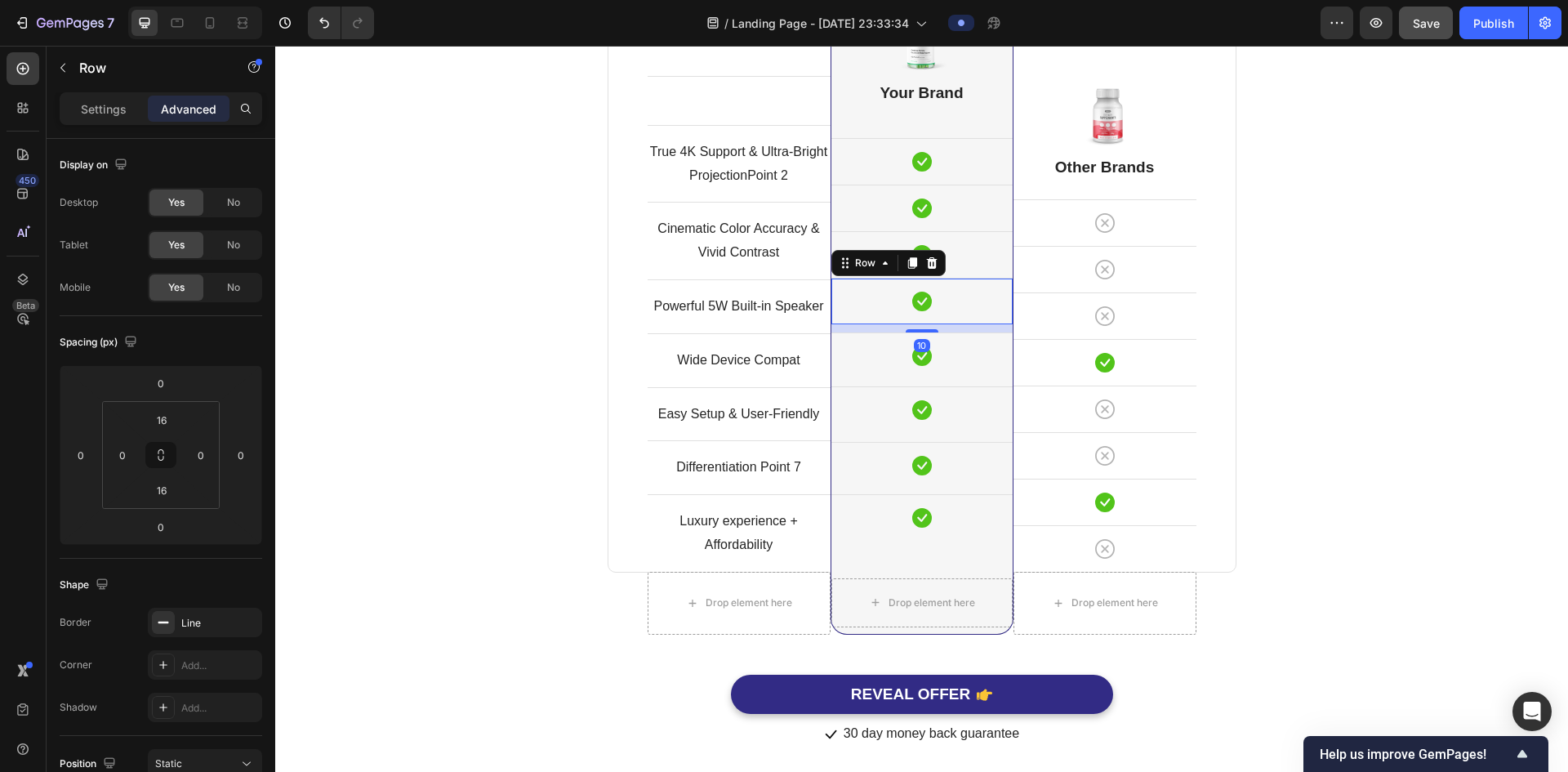
scroll to position [4398, 0]
click at [915, 325] on div "9" at bounding box center [922, 325] width 182 height 0
type input "9"
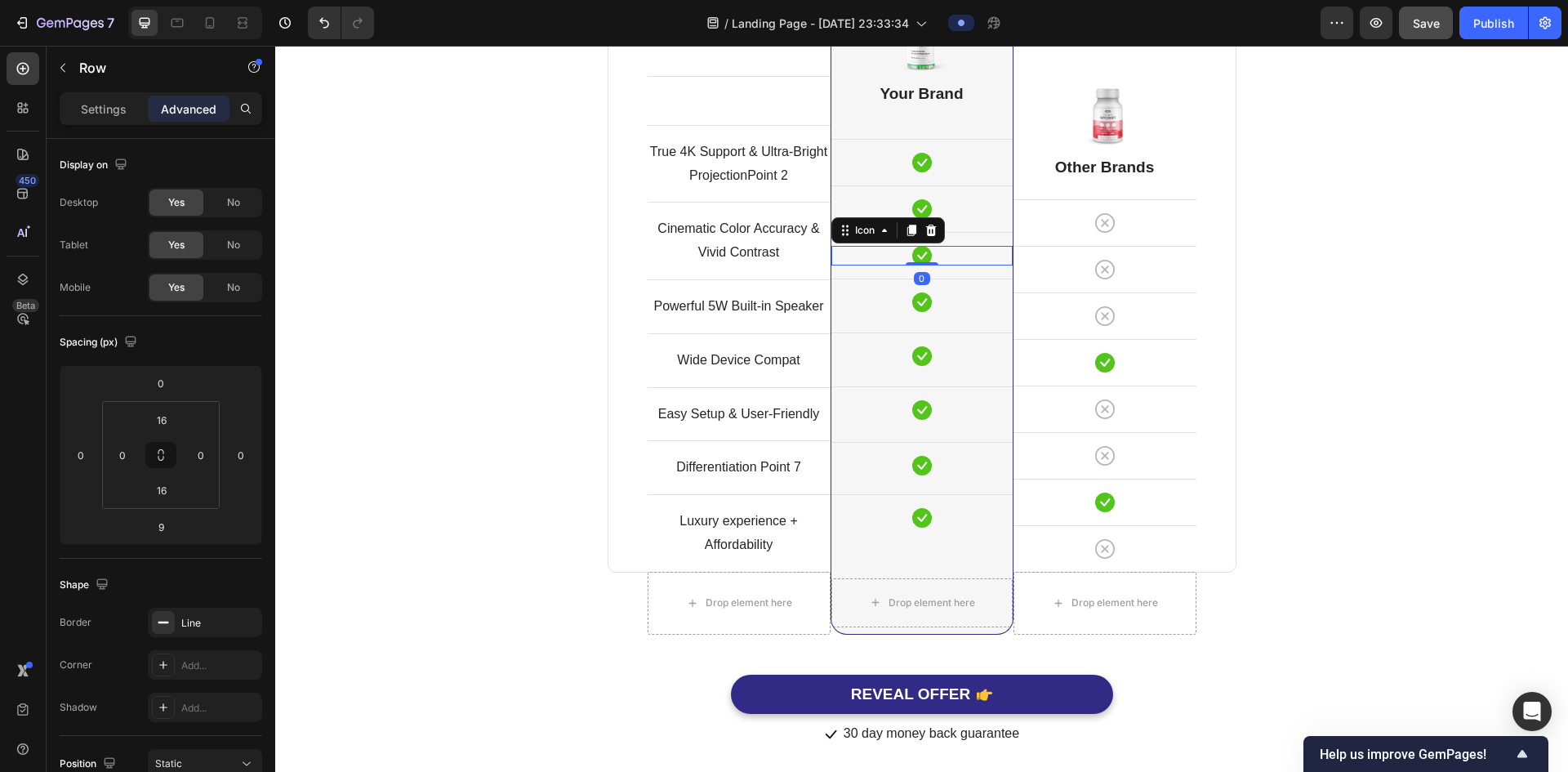
click at [971, 258] on div "Icon 0" at bounding box center [922, 255] width 182 height 19
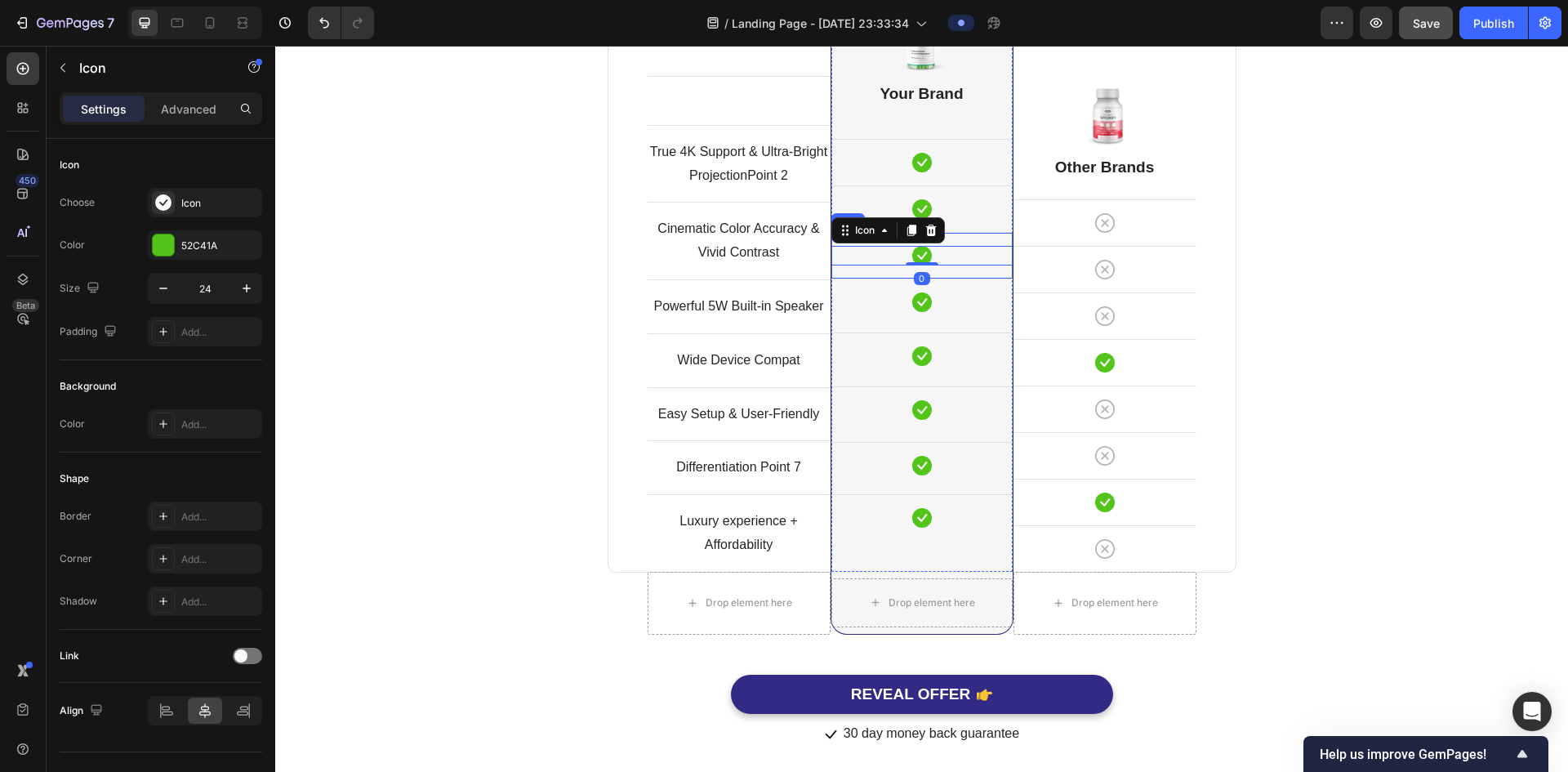
click at [959, 274] on div "Icon 0 Row" at bounding box center [922, 255] width 182 height 47
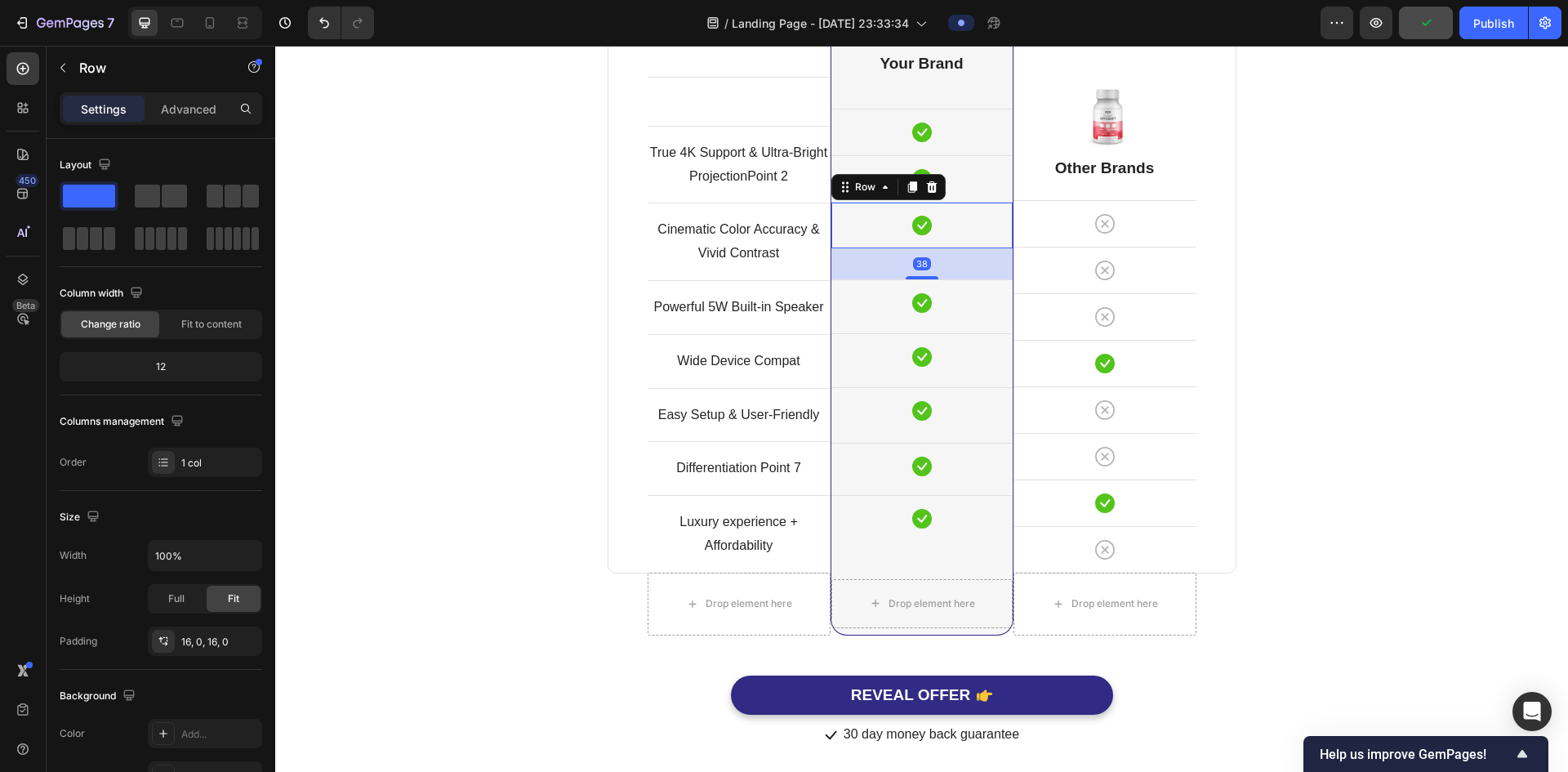
scroll to position [4429, 0]
drag, startPoint x: 920, startPoint y: 278, endPoint x: 917, endPoint y: 309, distance: 31.1
click at [917, 309] on div "Image Your Brand Heading Icon Row Icon Row Icon Row 38 Icon Row Icon Row Icon R…" at bounding box center [922, 268] width 182 height 608
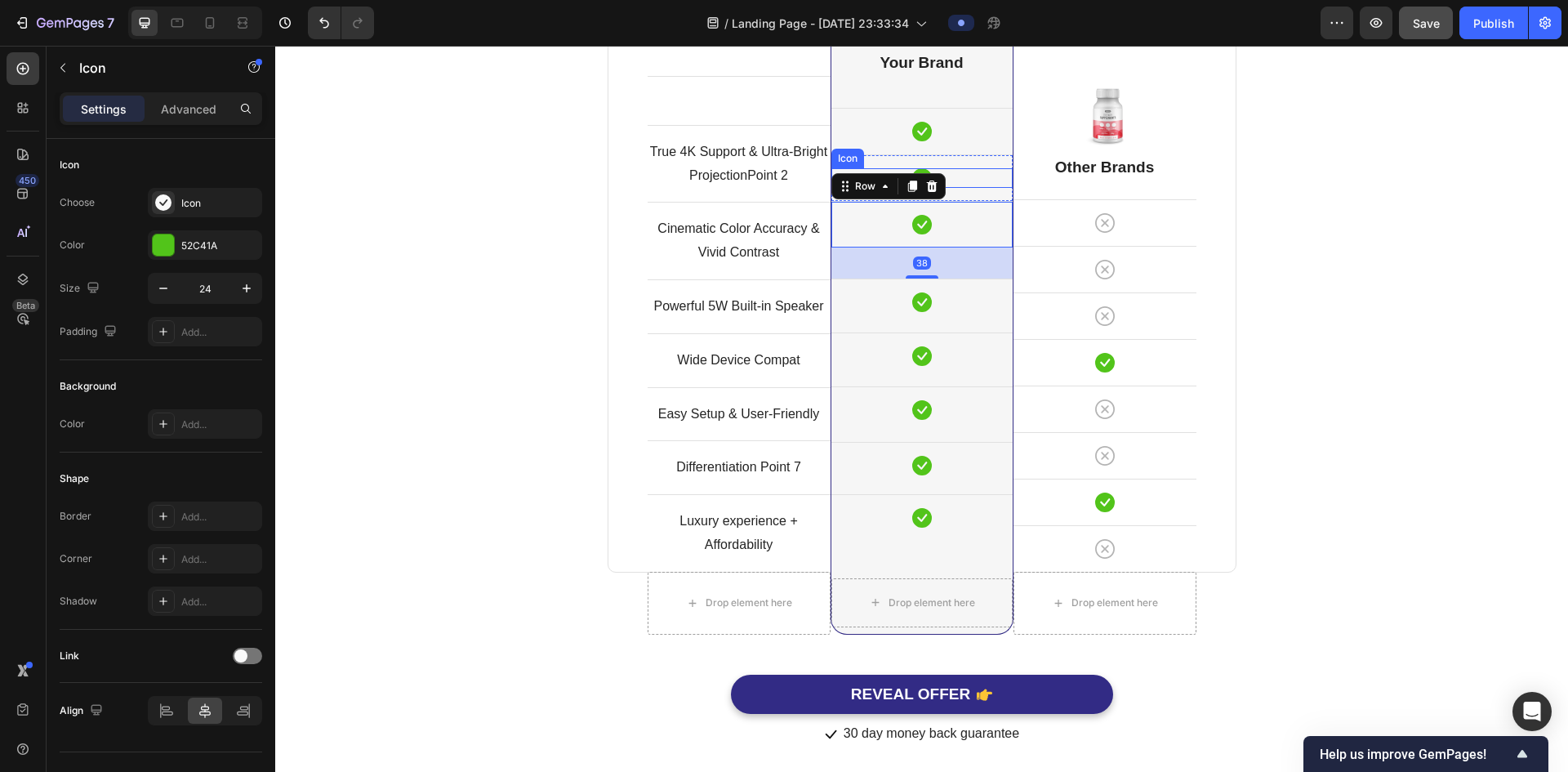
click at [982, 188] on div "Icon Row" at bounding box center [922, 177] width 182 height 47
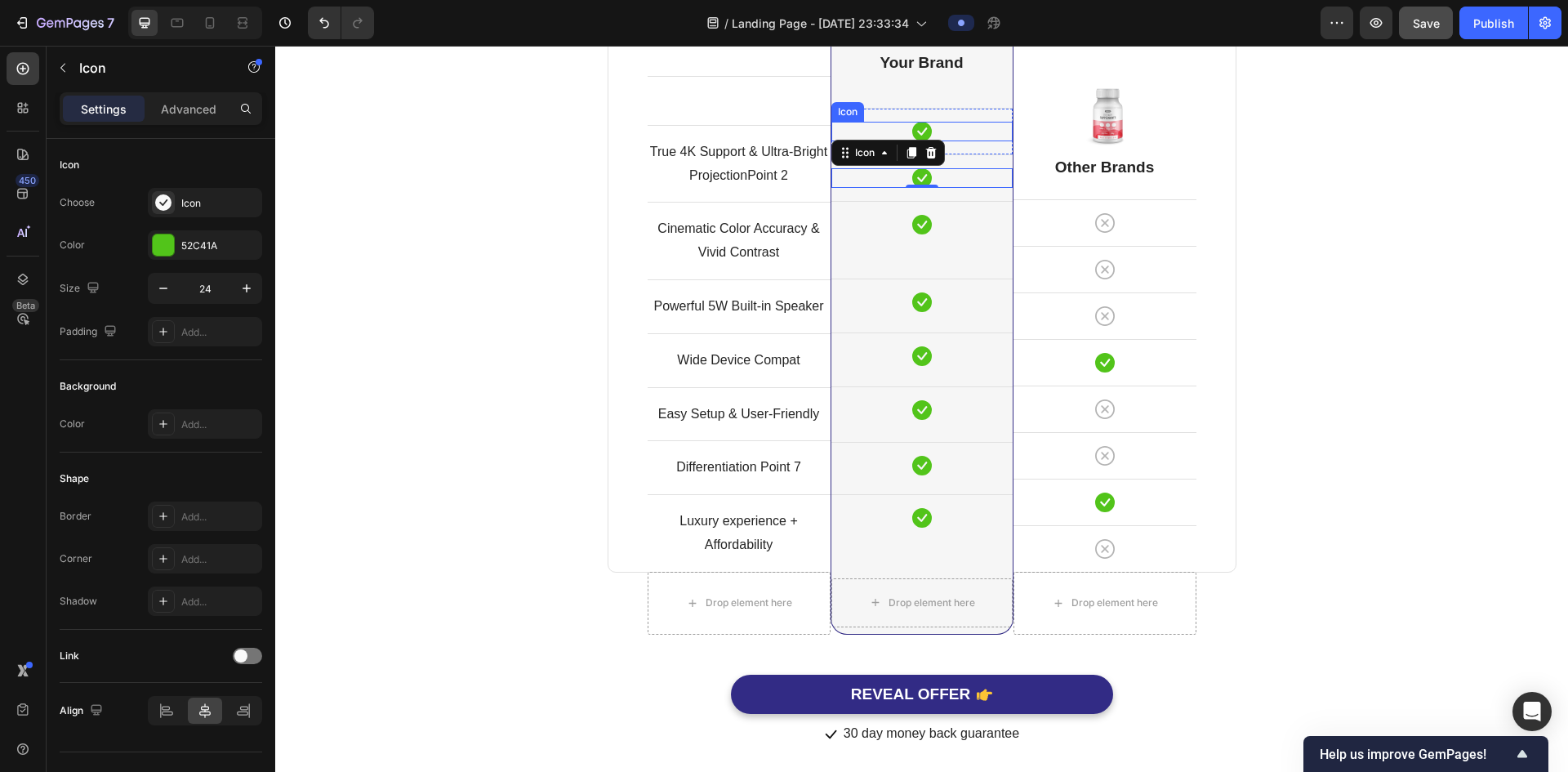
click at [913, 131] on icon at bounding box center [921, 131] width 19 height 19
click at [925, 110] on icon at bounding box center [931, 106] width 11 height 12
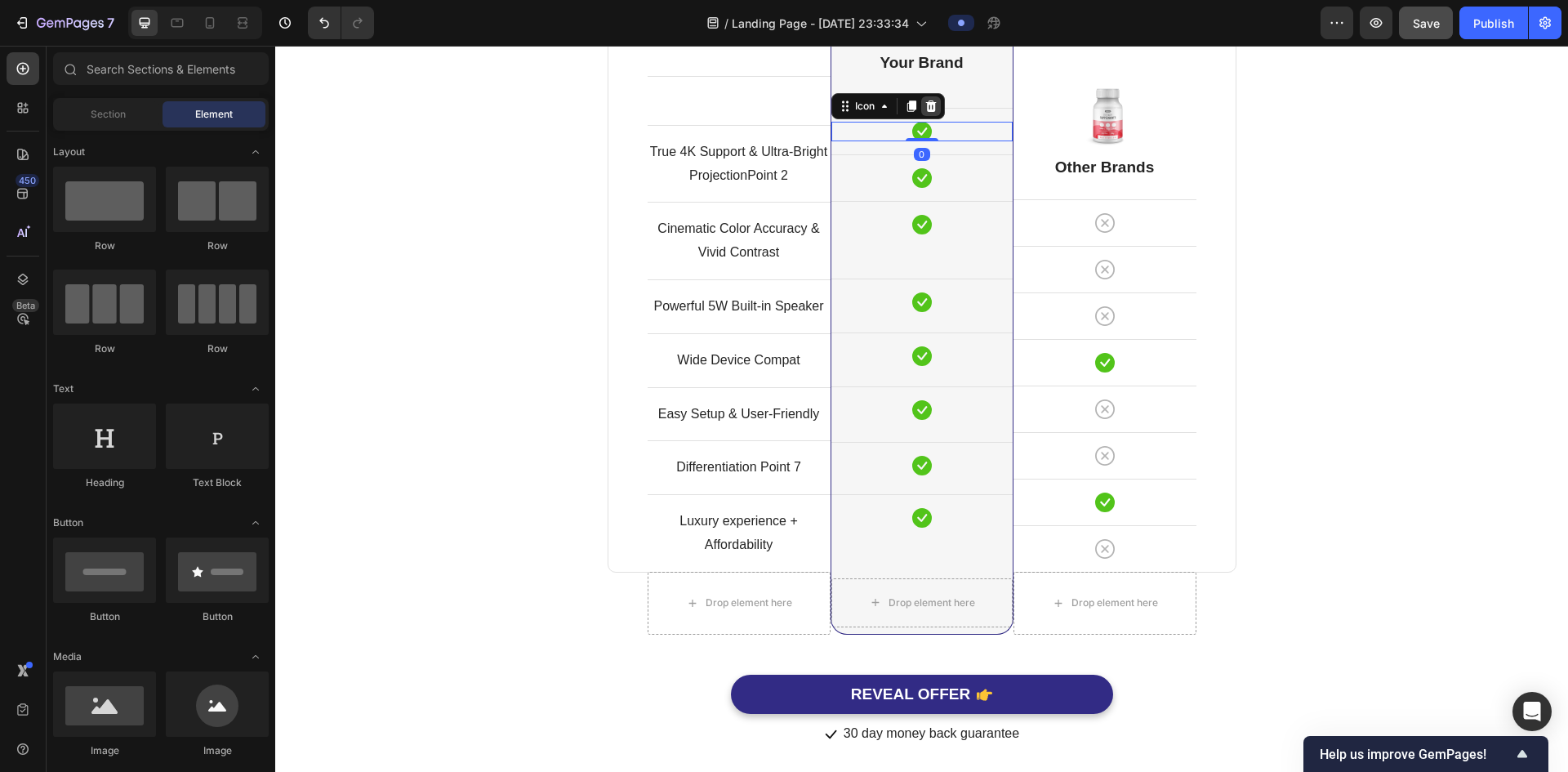
scroll to position [4458, 0]
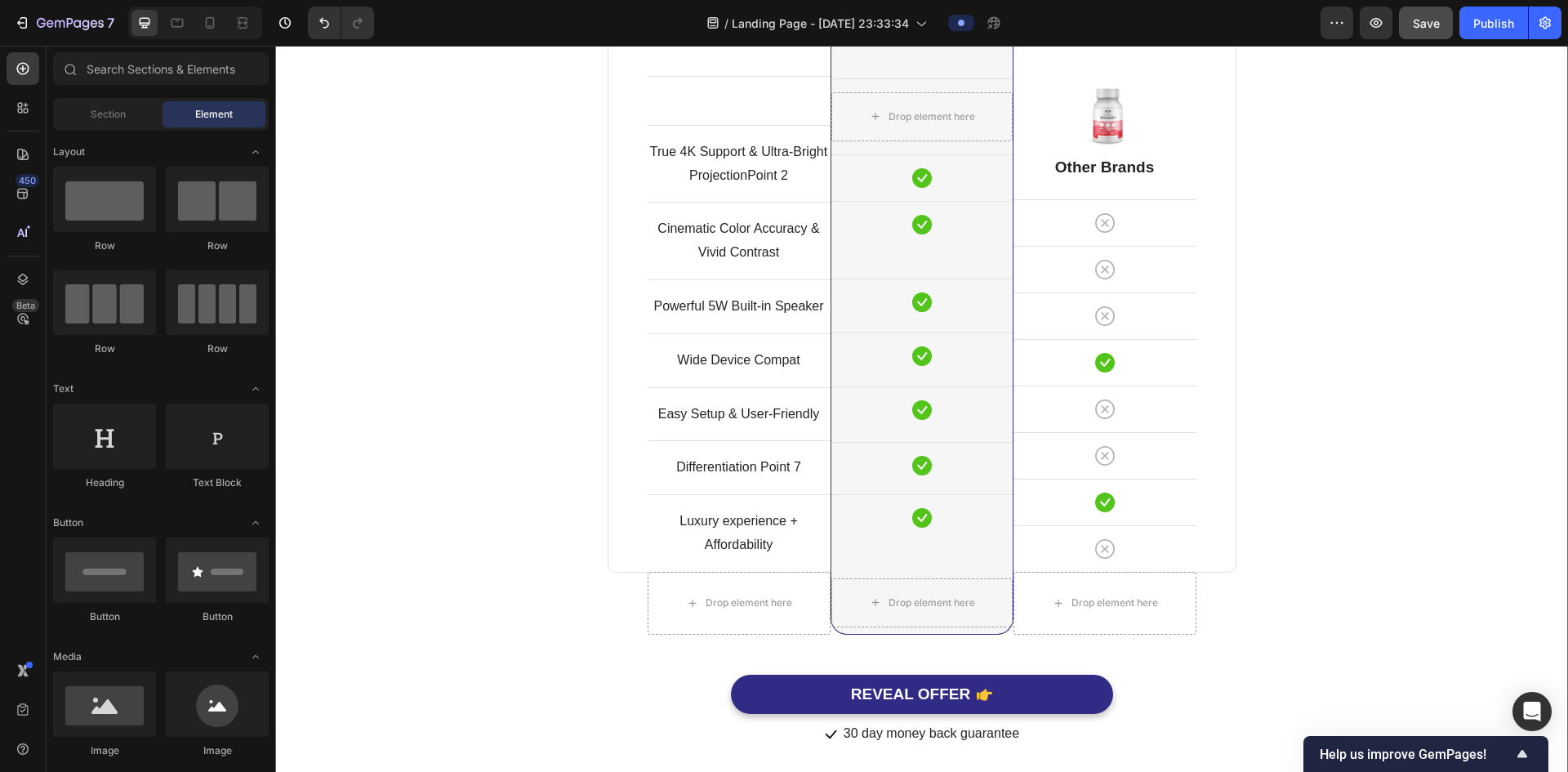
click at [1391, 208] on div "Comparison Table Headline Heading With other brand similar product Text block R…" at bounding box center [921, 251] width 1268 height 991
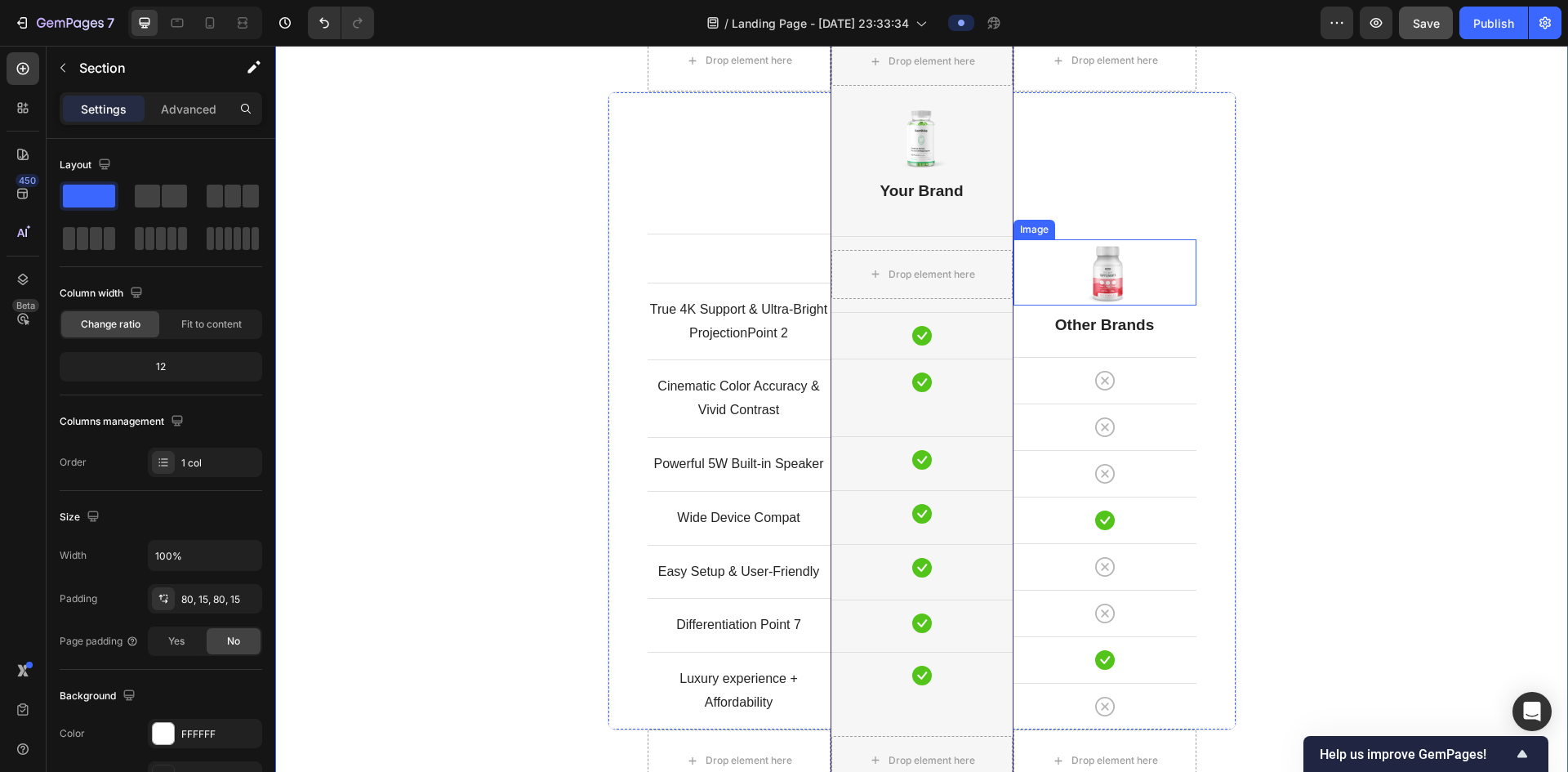
scroll to position [4295, 0]
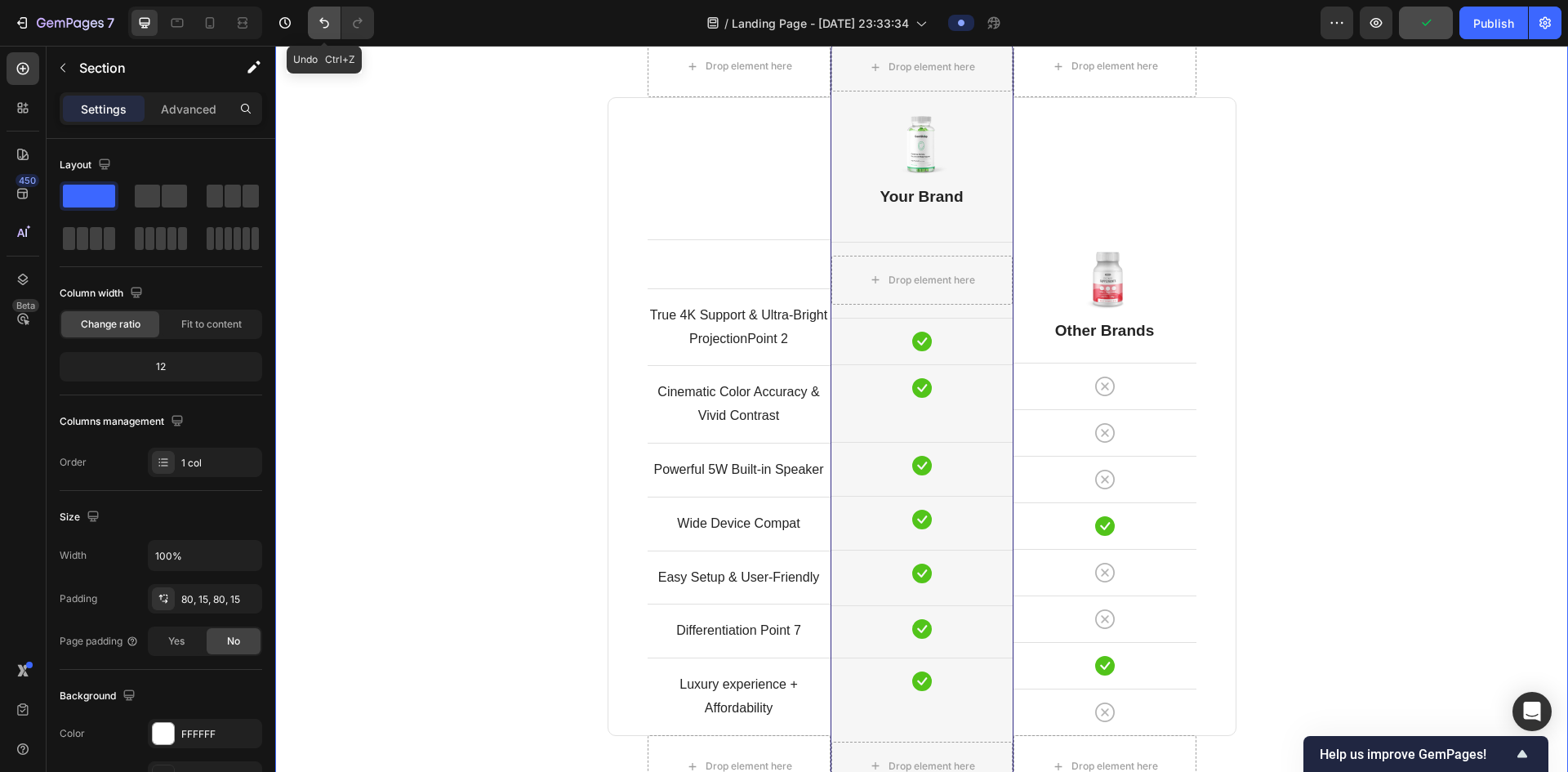
click at [322, 17] on icon "Undo/Redo" at bounding box center [324, 23] width 16 height 16
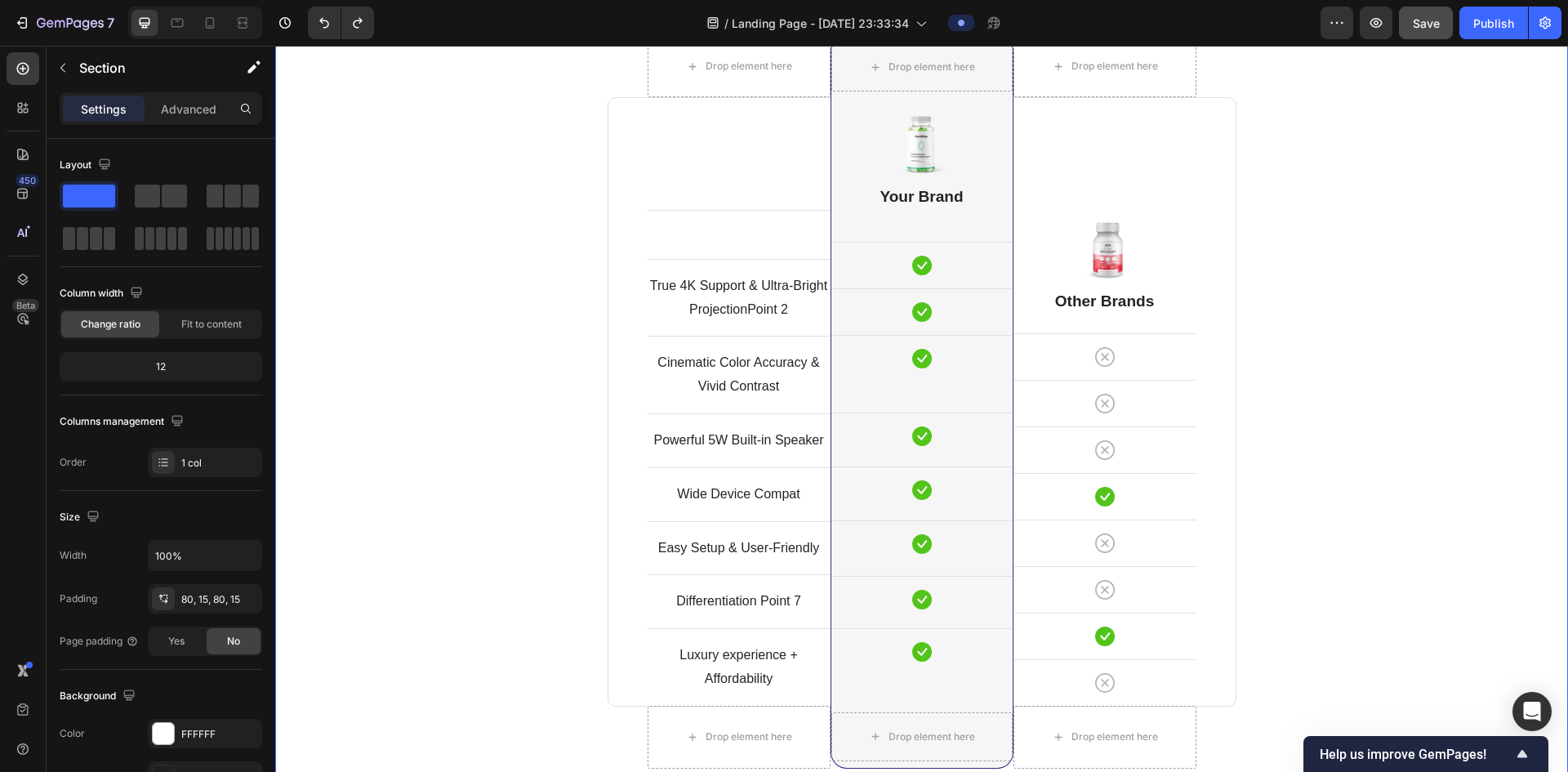
drag, startPoint x: 1310, startPoint y: 300, endPoint x: 1199, endPoint y: 335, distance: 116.4
click at [1309, 300] on div "Comparison Table Headline Heading With other brand similar product Text block R…" at bounding box center [921, 400] width 1268 height 962
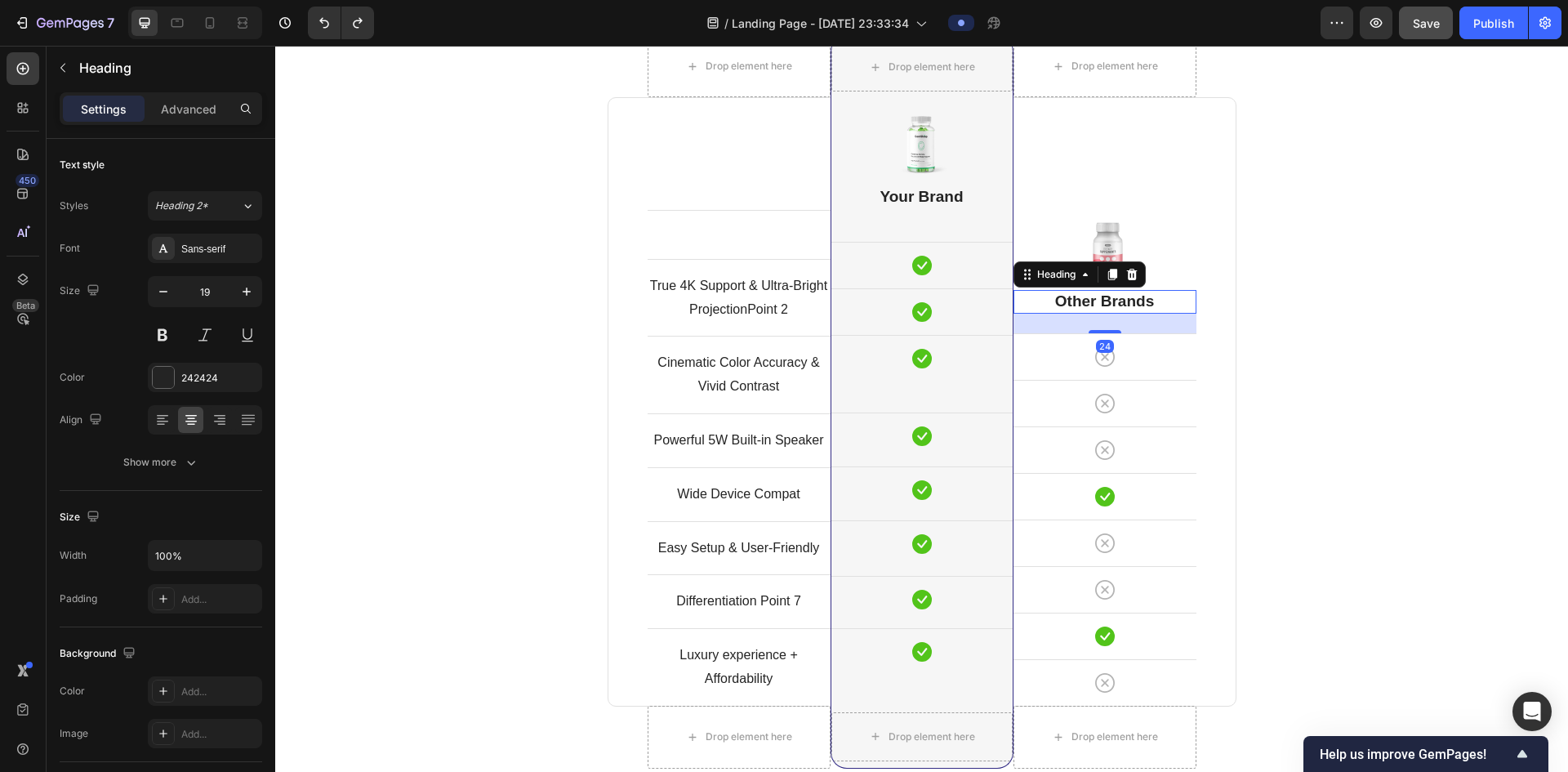
click at [1163, 298] on p "Other Brands" at bounding box center [1105, 301] width 180 height 20
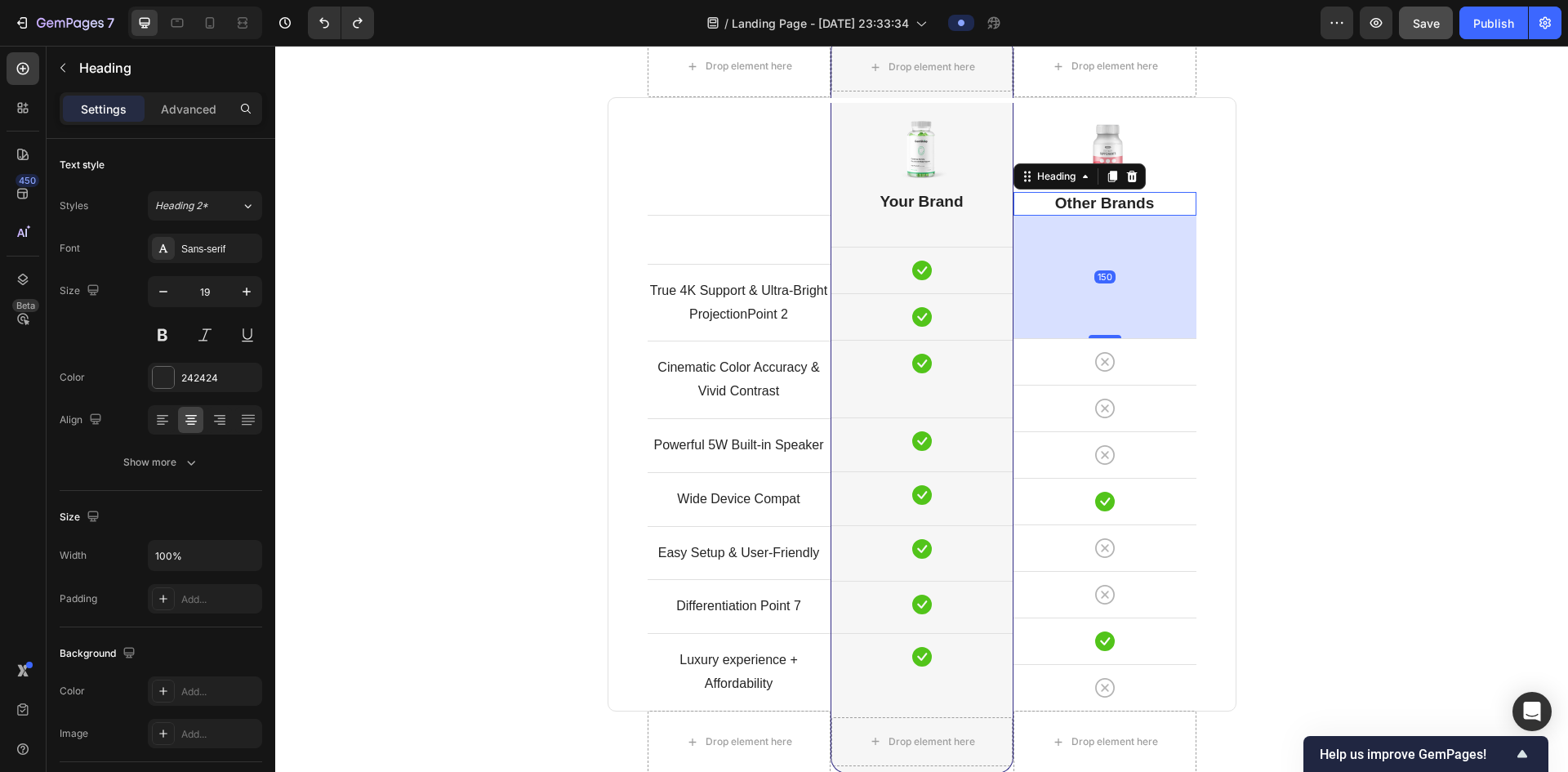
drag, startPoint x: 1109, startPoint y: 331, endPoint x: 1118, endPoint y: 428, distance: 97.4
click at [1111, 434] on div "Image Other Brands Heading 150 Icon Row Icon Row Icon Row Icon Row Icon Row Ico…" at bounding box center [1105, 404] width 183 height 613
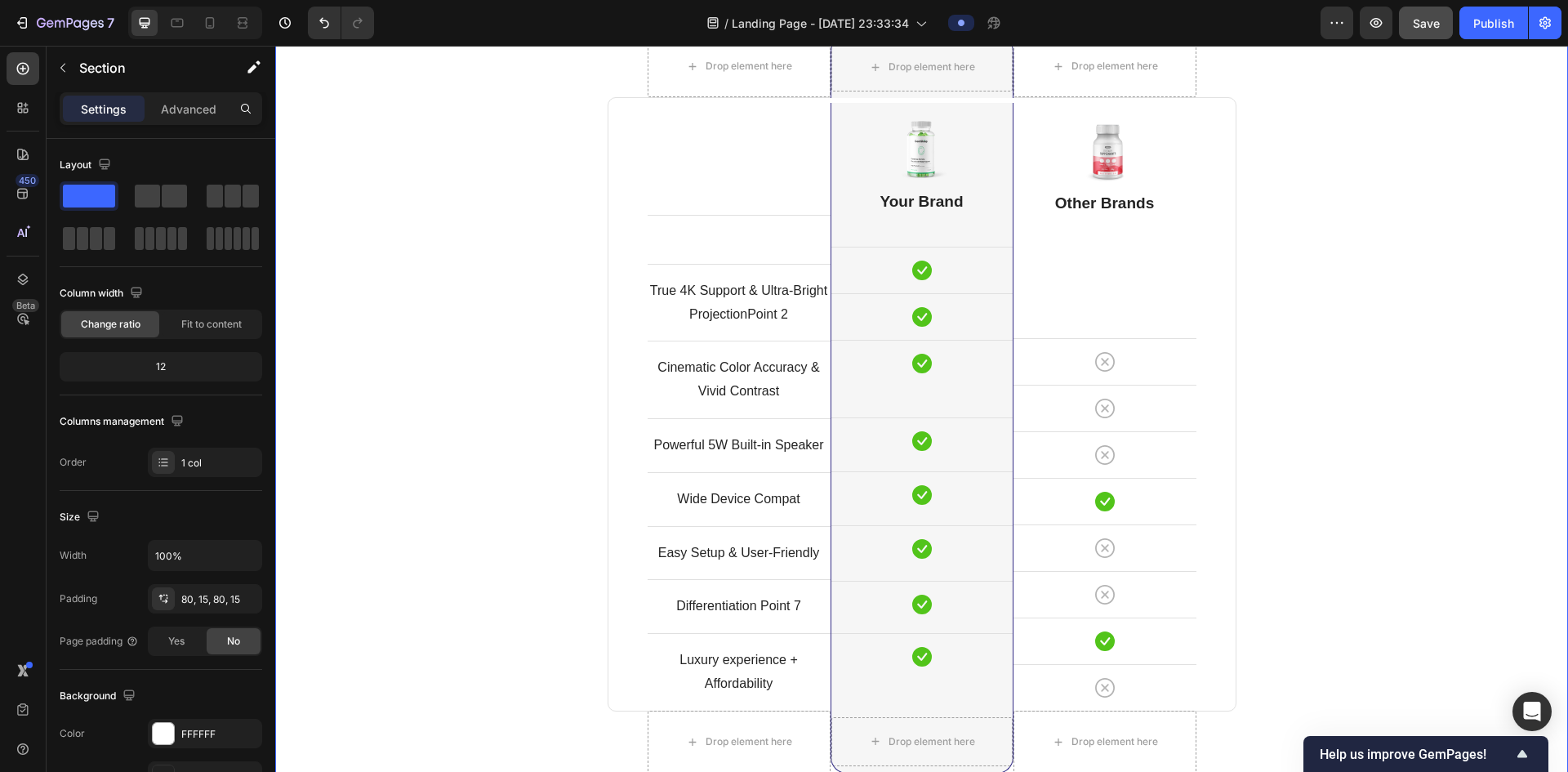
click at [1321, 291] on div "Comparison Table Headline Heading With other brand similar product Text block R…" at bounding box center [921, 403] width 1268 height 967
click at [941, 269] on div "Icon" at bounding box center [922, 270] width 182 height 19
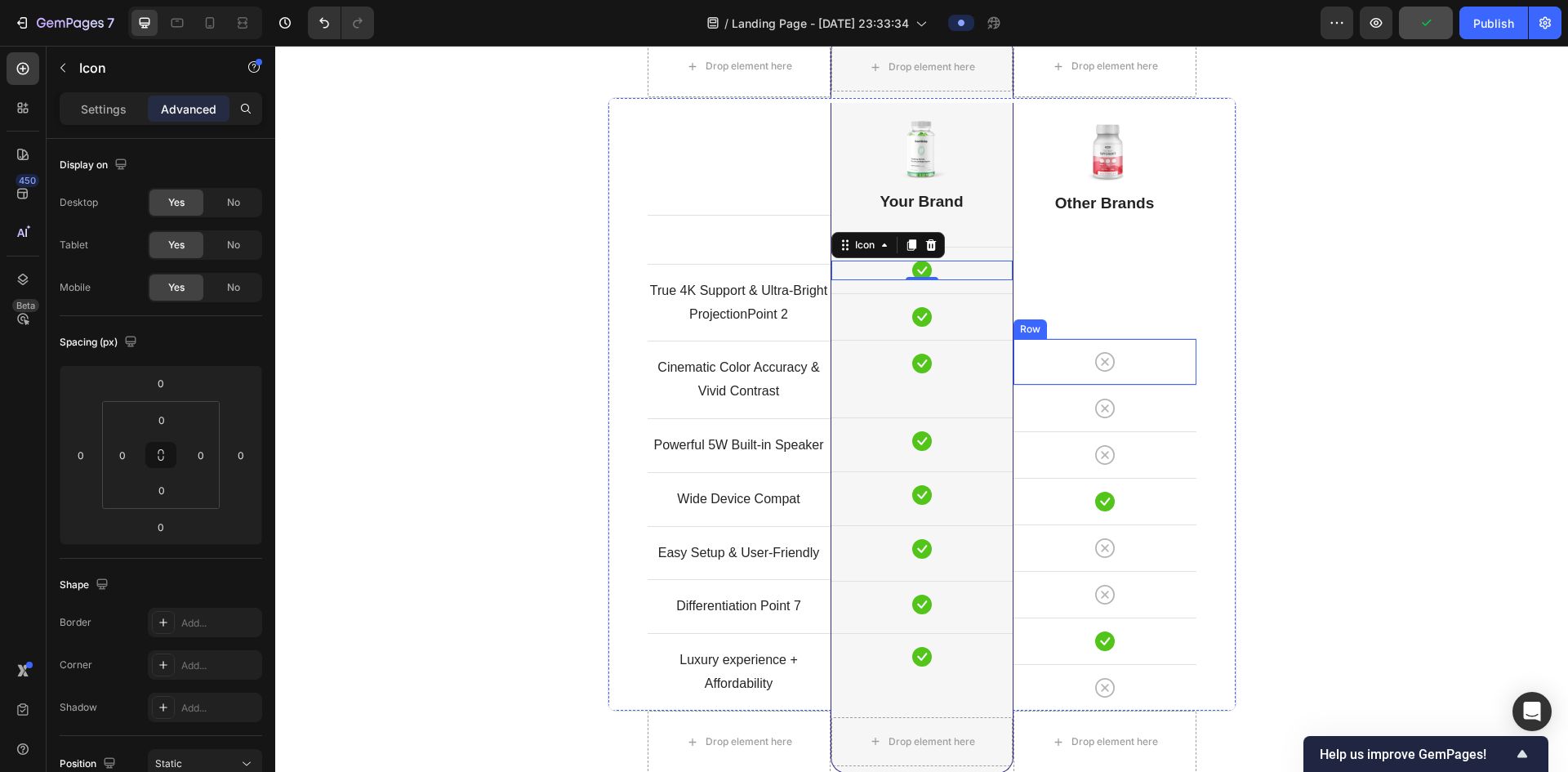
click at [1163, 383] on div "Icon Row" at bounding box center [1105, 361] width 183 height 47
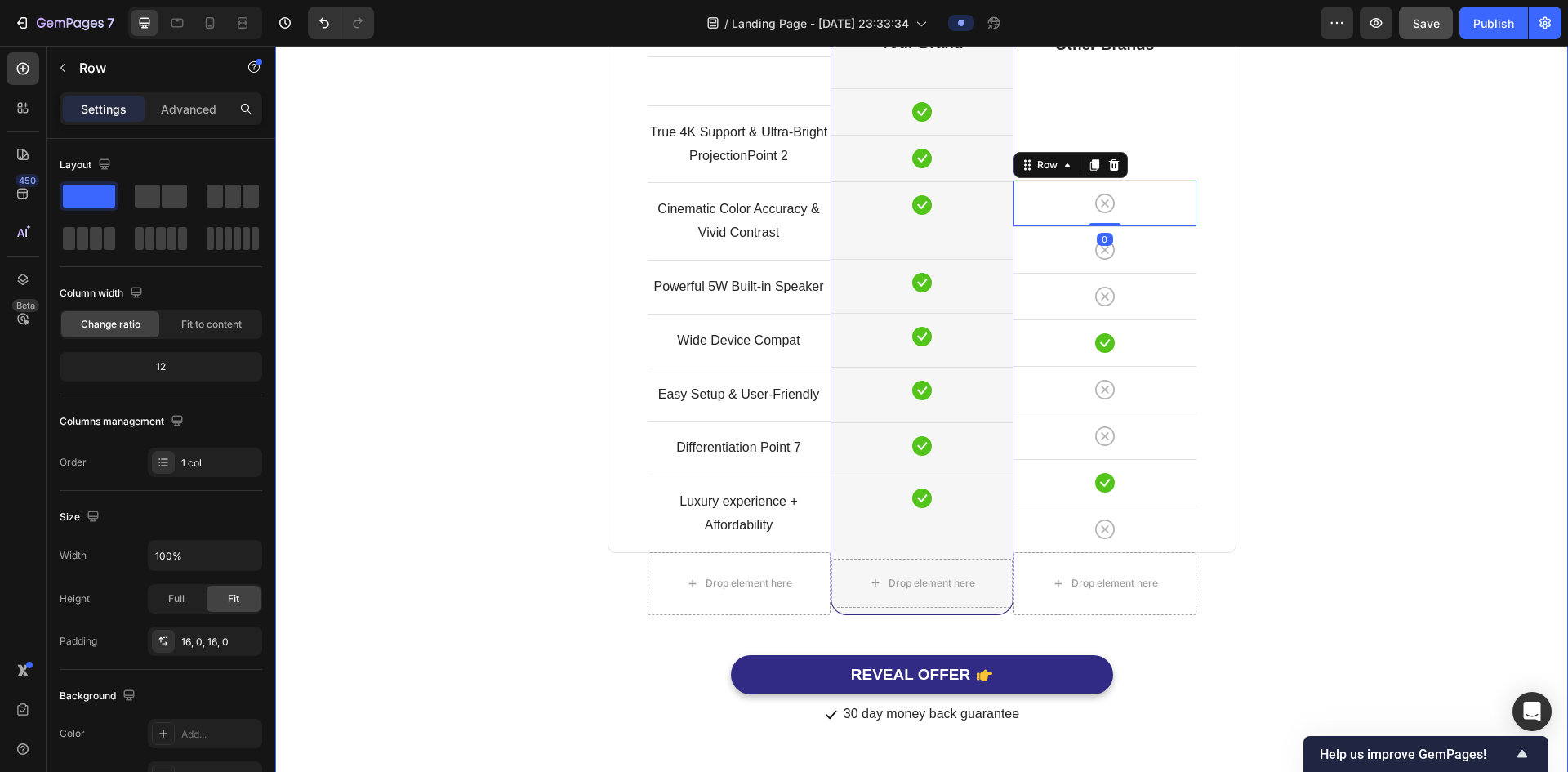
scroll to position [4458, 0]
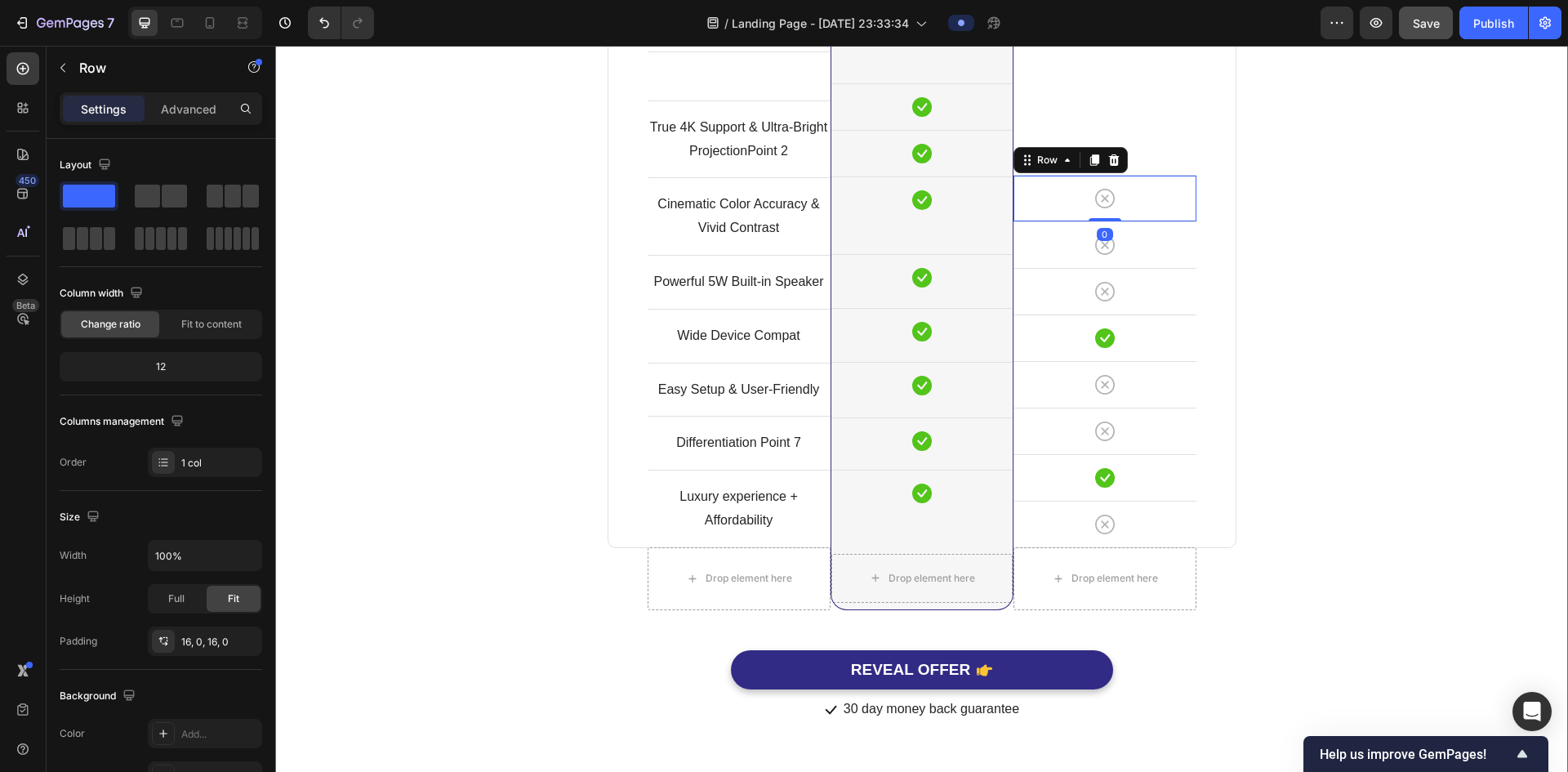
click at [1246, 554] on div "Comparison Table Headline Heading With other brand similar product Text block R…" at bounding box center [921, 239] width 1268 height 967
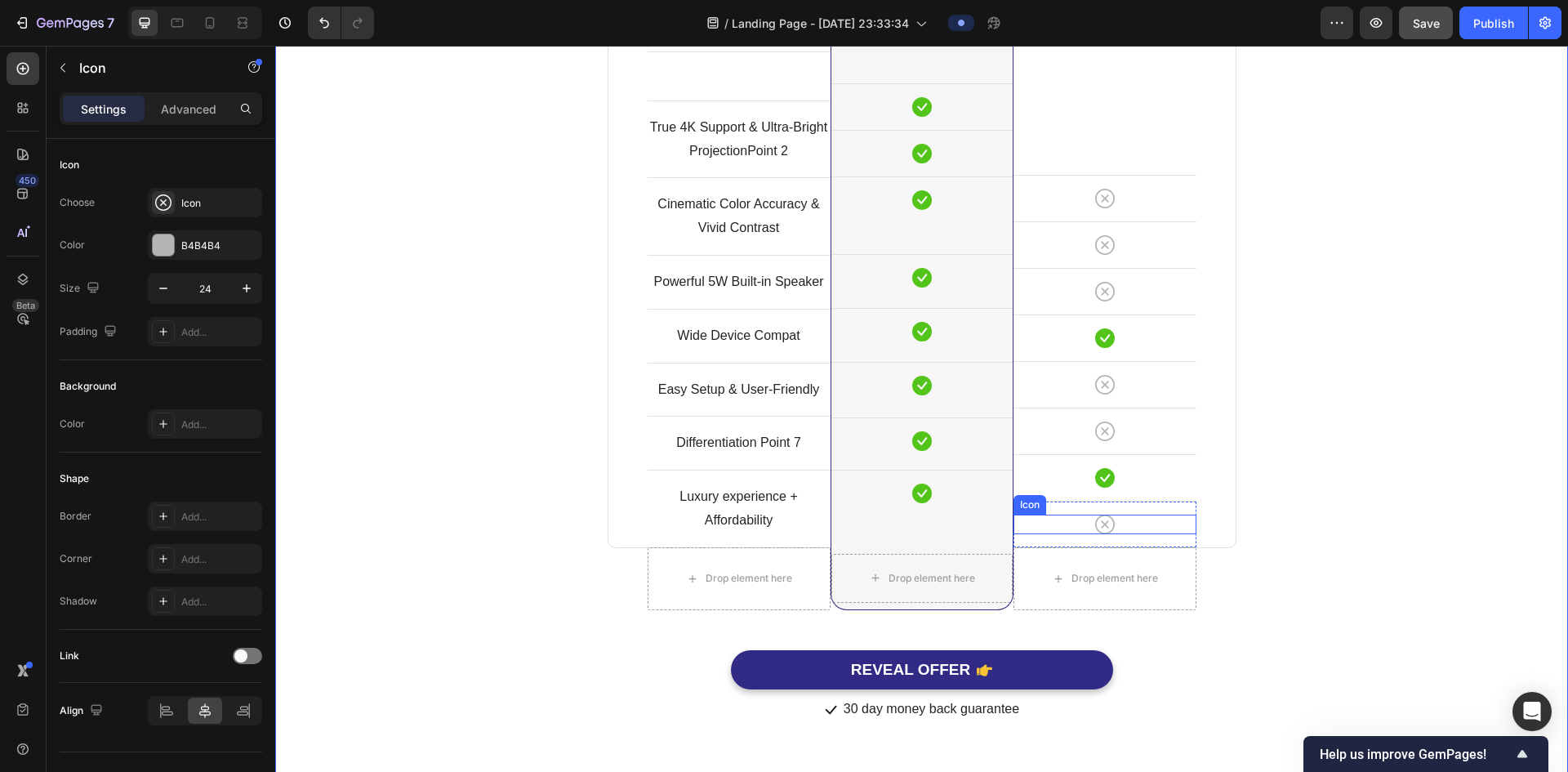
click at [1148, 530] on div "Icon" at bounding box center [1105, 524] width 183 height 19
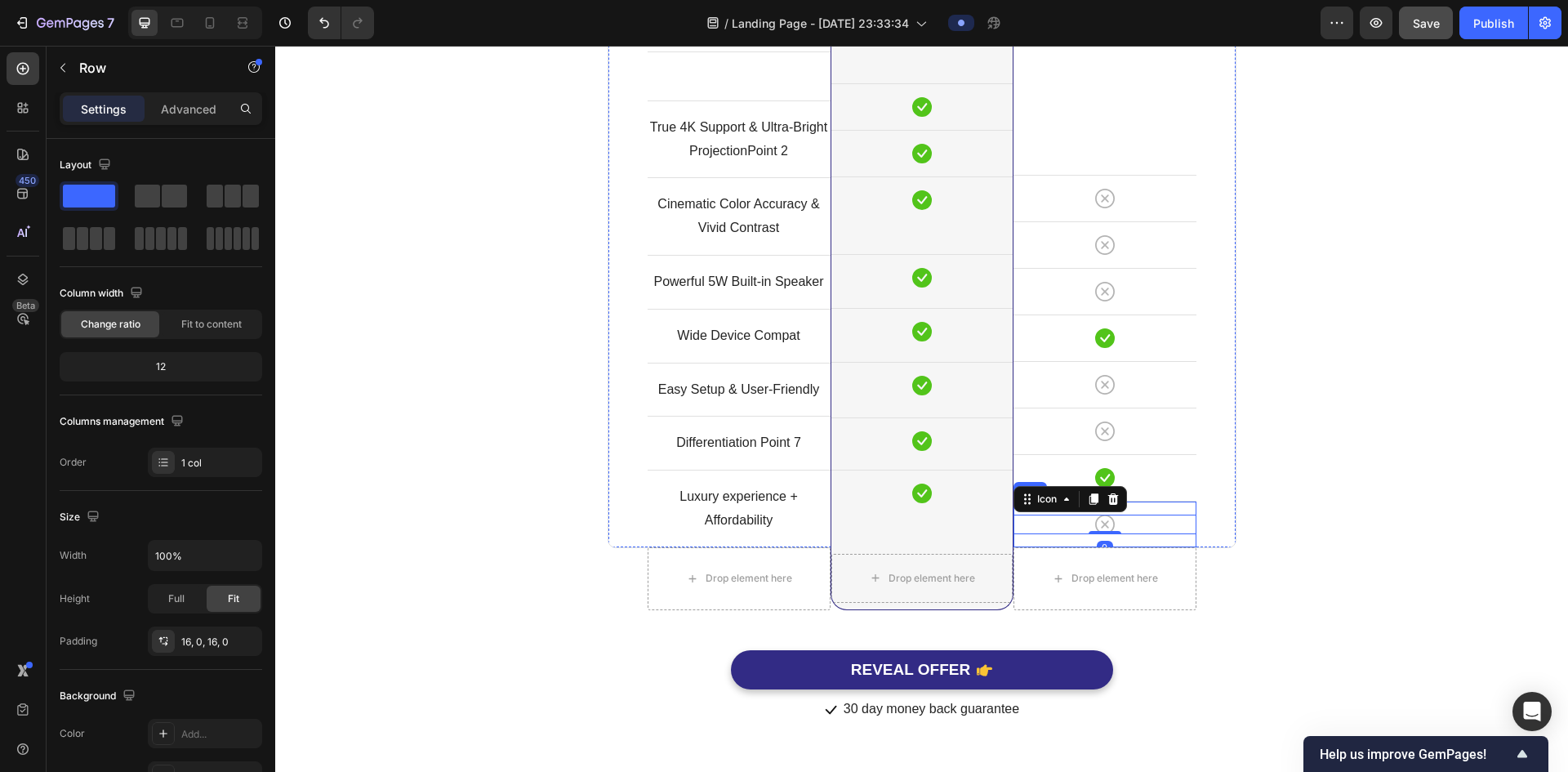
click at [1135, 544] on div "Icon 0 Row" at bounding box center [1105, 523] width 183 height 47
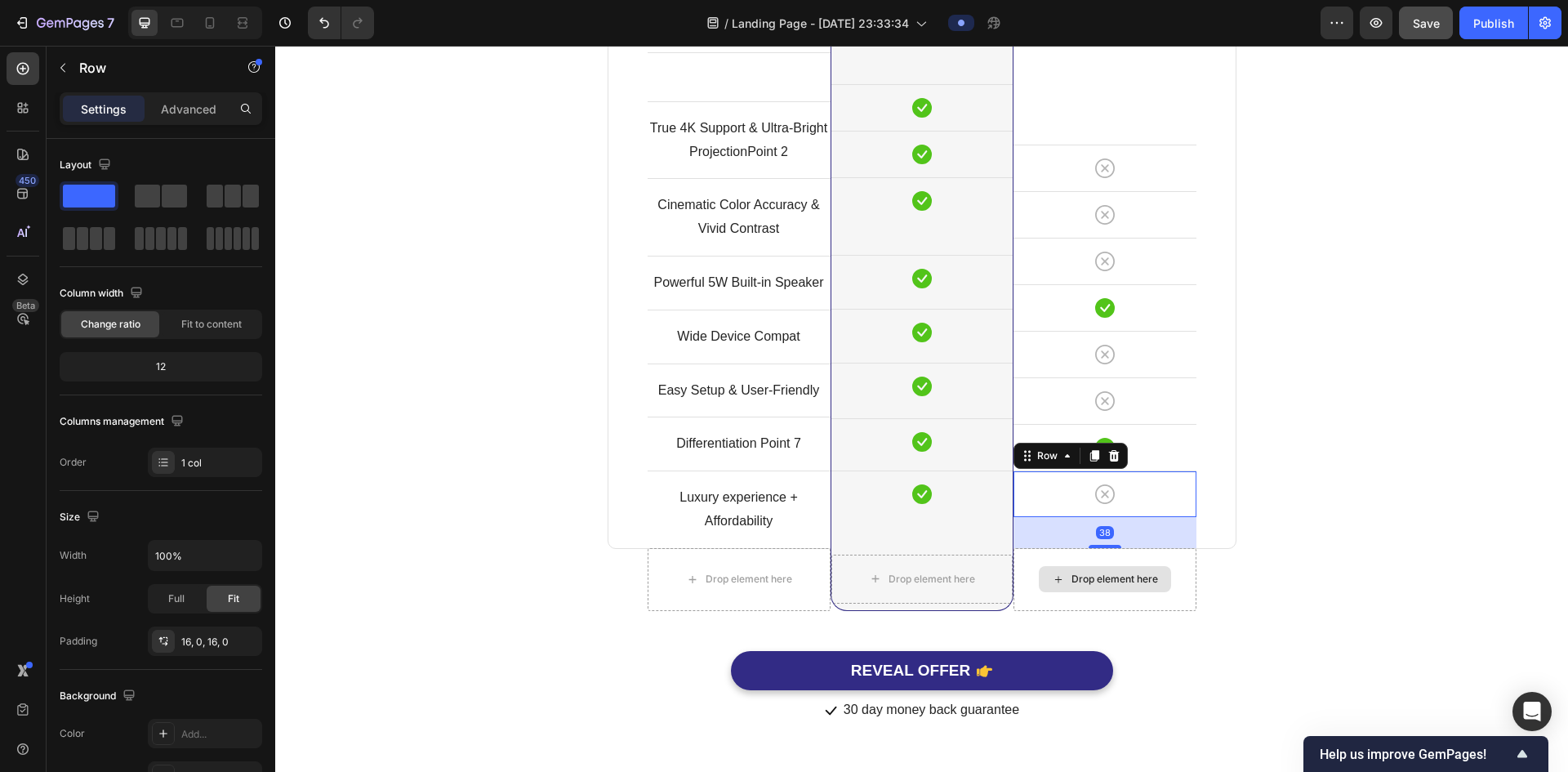
scroll to position [4490, 0]
drag, startPoint x: 1103, startPoint y: 545, endPoint x: 1103, endPoint y: 577, distance: 32.0
click at [1103, 577] on div "Drop element here Drop element here Row Drop element here Row Text block Row Tr…" at bounding box center [921, 225] width 629 height 772
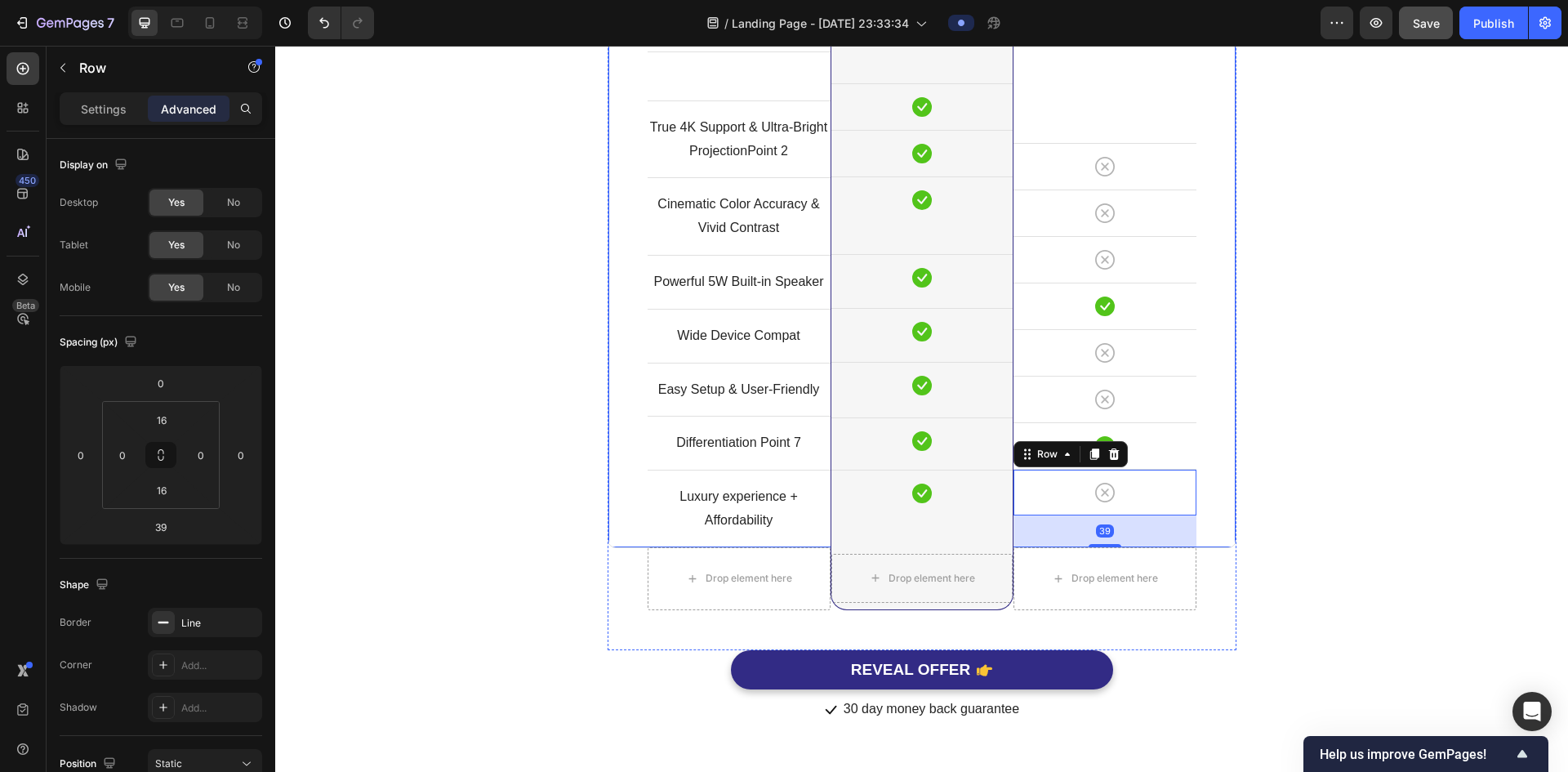
click at [1324, 503] on div "Comparison Table Headline Heading With other brand similar product Text block R…" at bounding box center [921, 224] width 1268 height 999
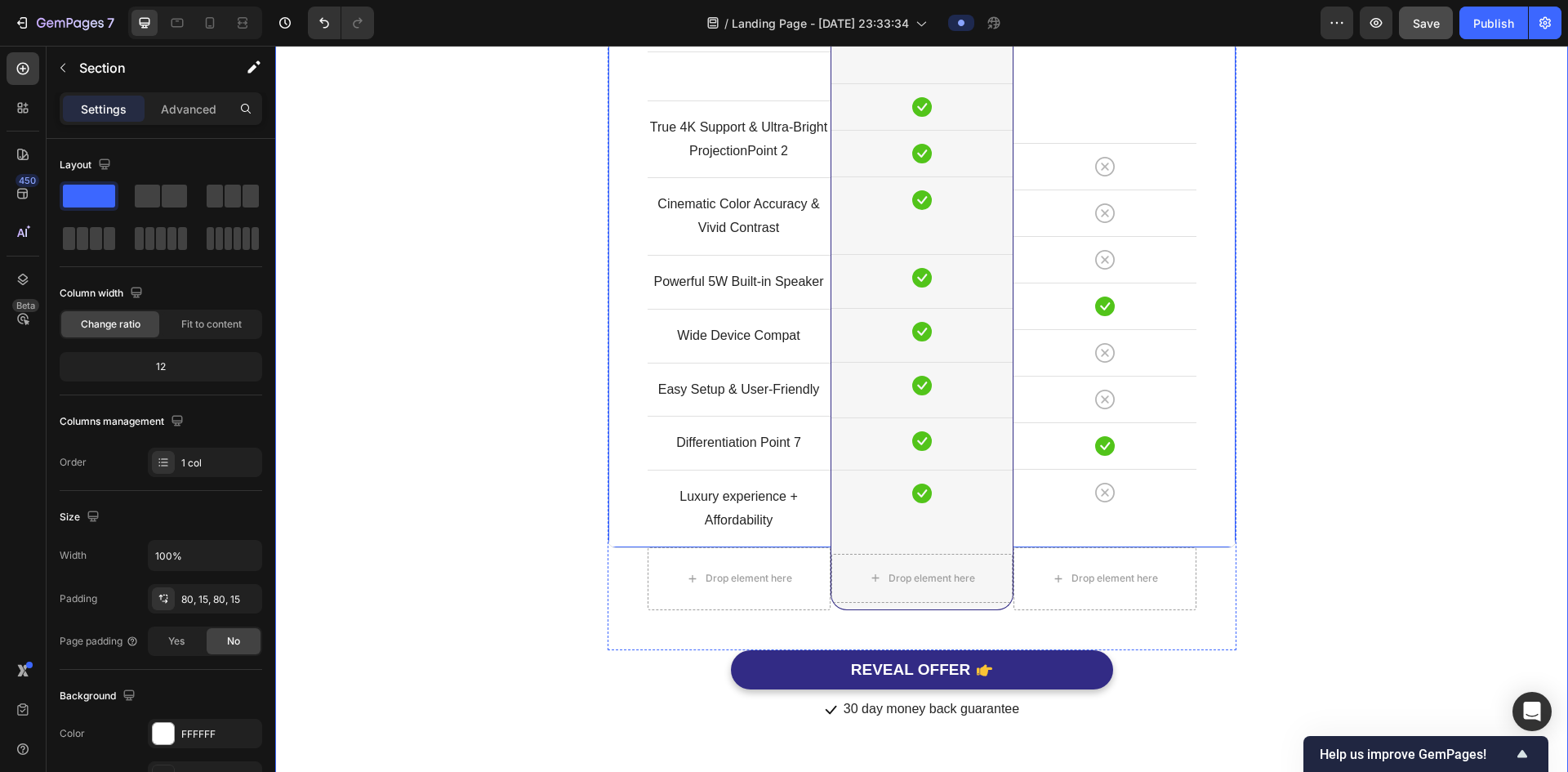
click at [1144, 533] on div "Image Other Brands Heading Icon Row Icon Row Icon Row Icon Row Icon Row Icon Ro…" at bounding box center [1105, 226] width 183 height 645
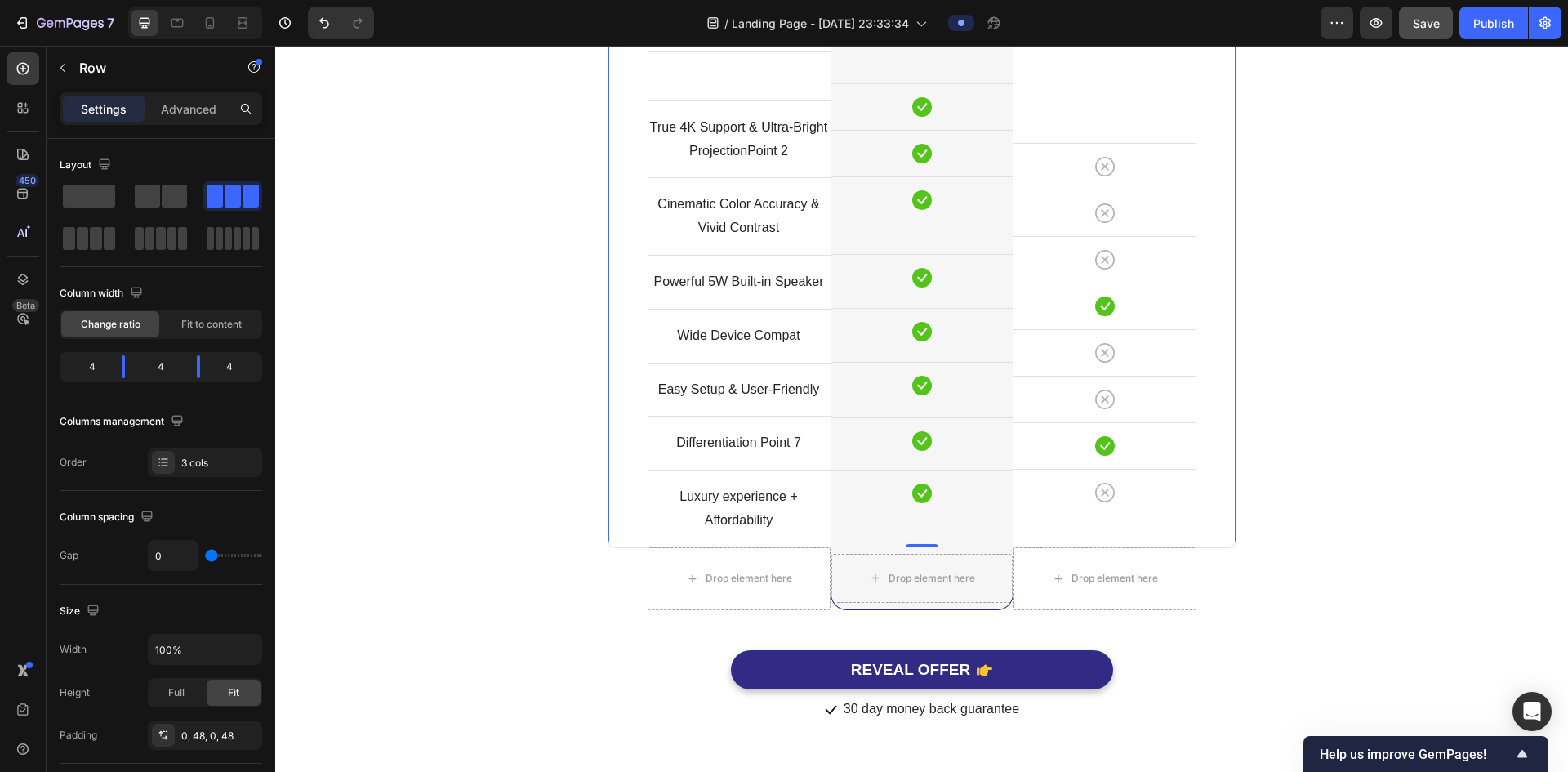
click at [1104, 533] on div "Image Other Brands Heading Icon Row Icon Row Icon Row Icon Row Icon Row Icon Ro…" at bounding box center [1105, 226] width 183 height 645
click at [1115, 518] on div "Image Other Brands Heading Icon Row Icon Row Icon Row Icon Row Icon Row Icon Ro…" at bounding box center [1105, 226] width 183 height 645
click at [1121, 507] on div "Icon Row" at bounding box center [1105, 492] width 183 height 47
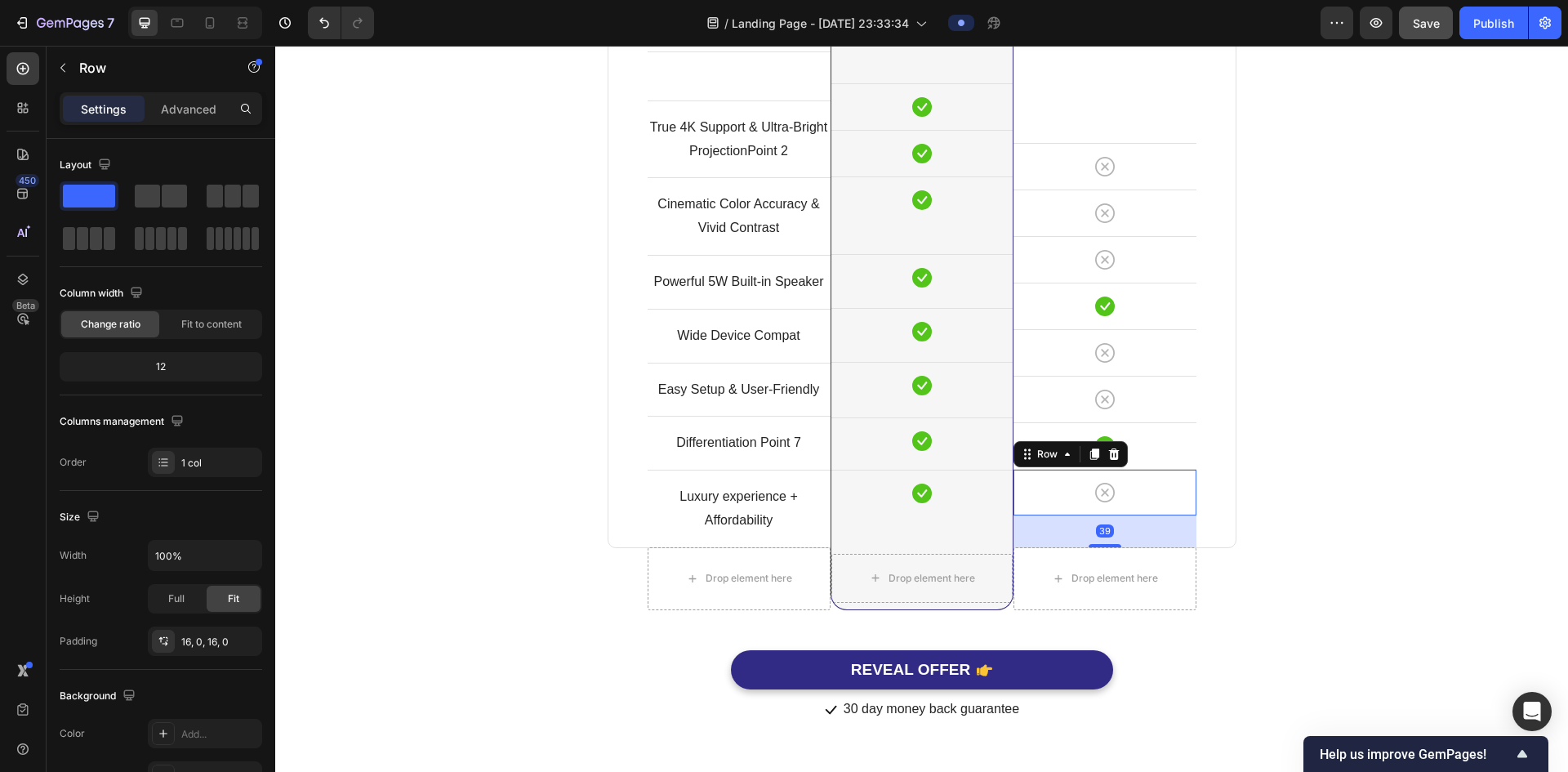
click at [1123, 528] on div "39" at bounding box center [1105, 531] width 183 height 32
click at [1105, 545] on div at bounding box center [1105, 545] width 33 height 5
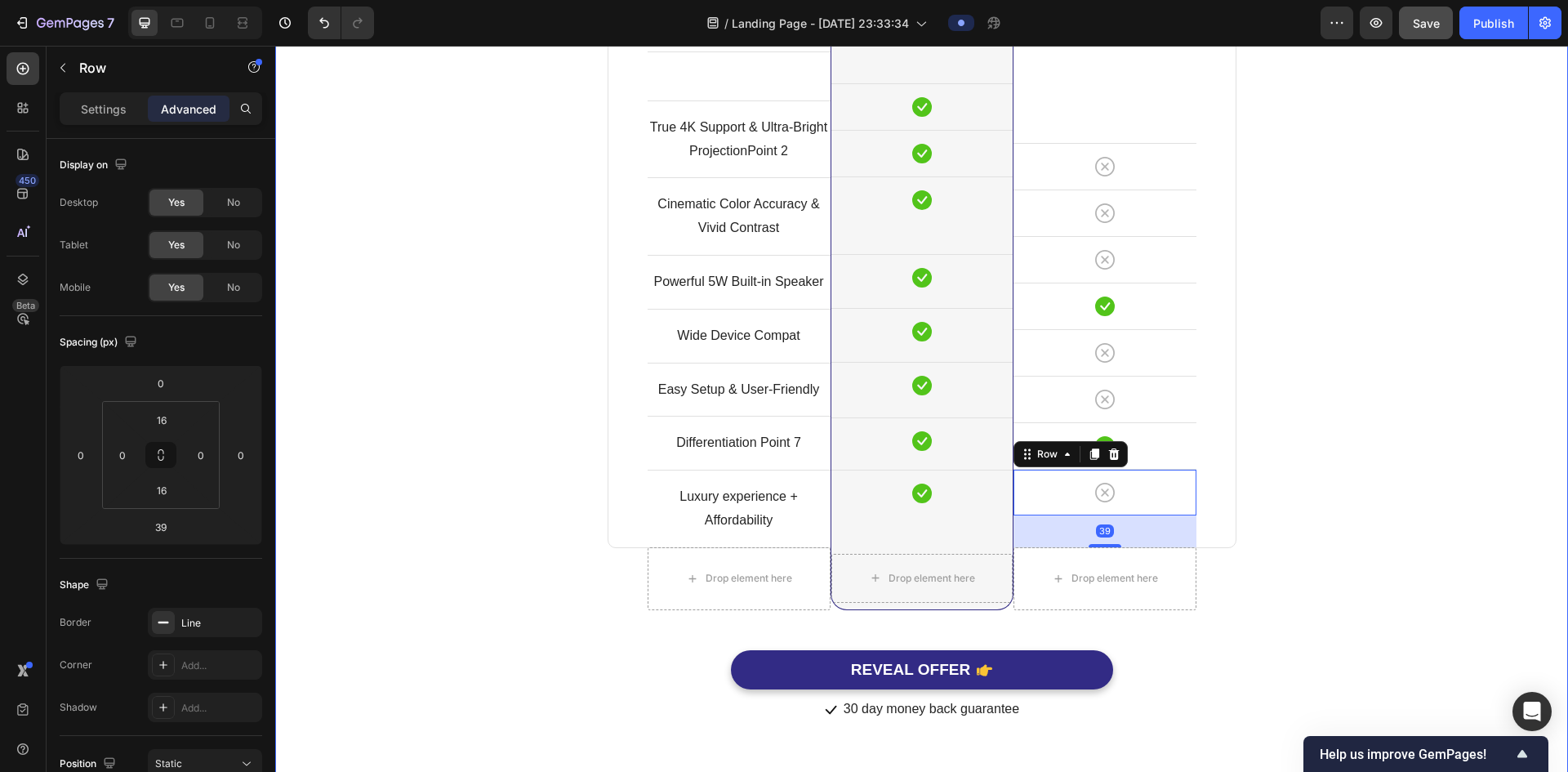
click at [1293, 462] on div "Comparison Table Headline Heading With other brand similar product Text block R…" at bounding box center [921, 224] width 1268 height 999
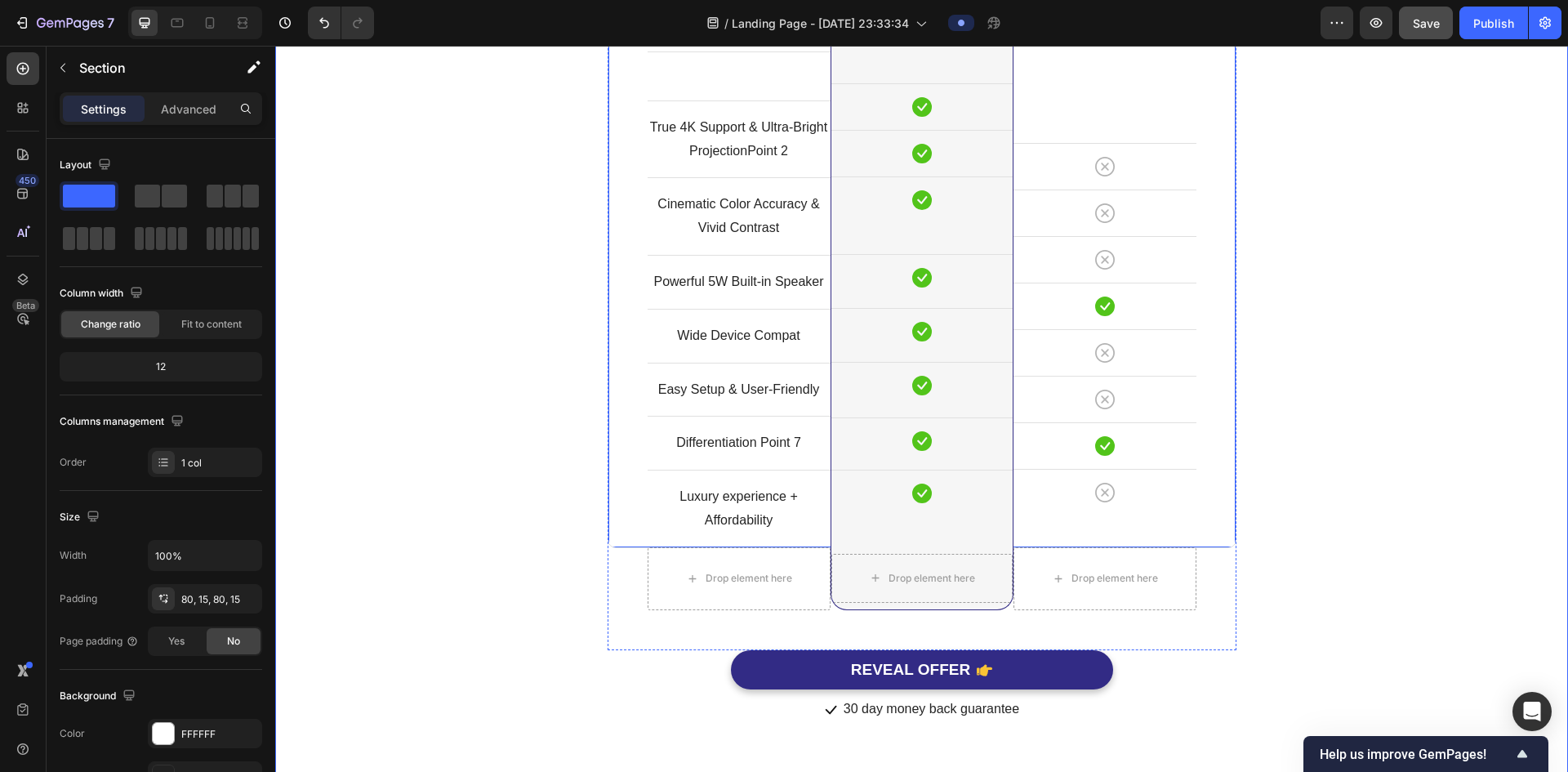
click at [1143, 513] on div "Icon Row" at bounding box center [1105, 492] width 183 height 47
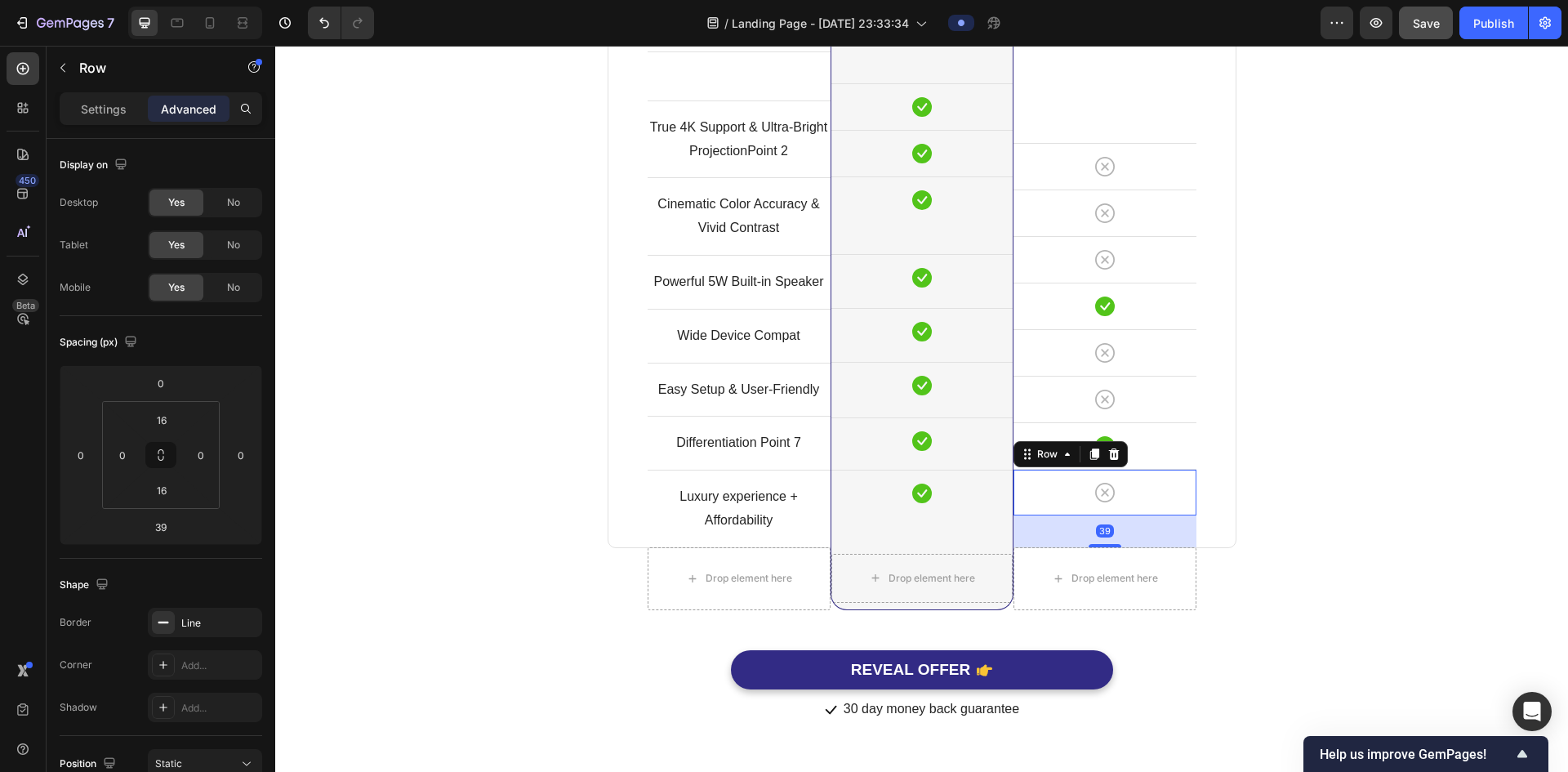
click at [1105, 540] on div "39" at bounding box center [1105, 531] width 183 height 32
click at [1108, 516] on div "38" at bounding box center [1105, 516] width 183 height 0
type input "38"
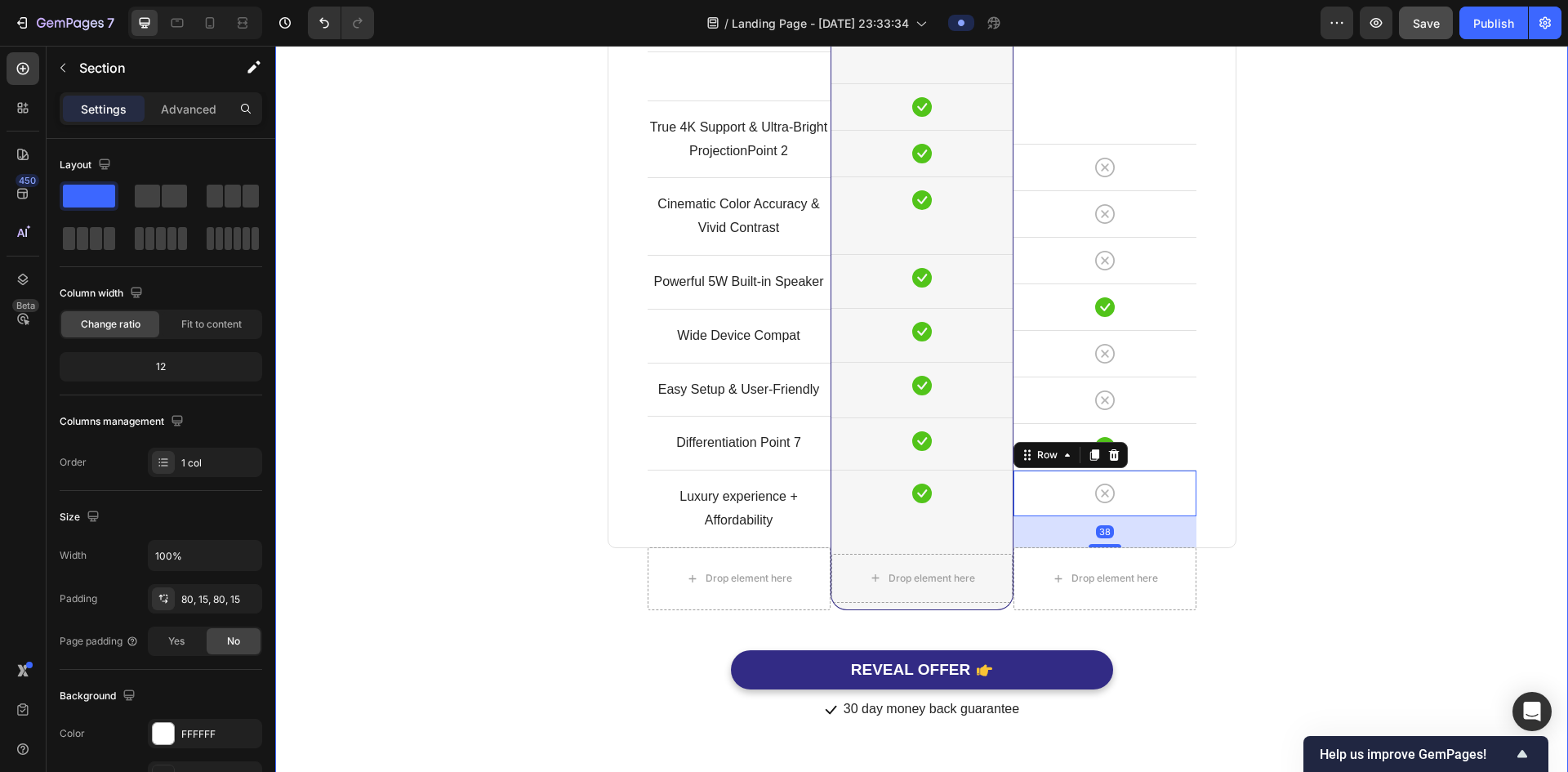
click at [1276, 487] on div "Comparison Table Headline Heading With other brand similar product Text block R…" at bounding box center [921, 224] width 1268 height 998
click at [1157, 470] on div "Icon Row" at bounding box center [1105, 492] width 183 height 47
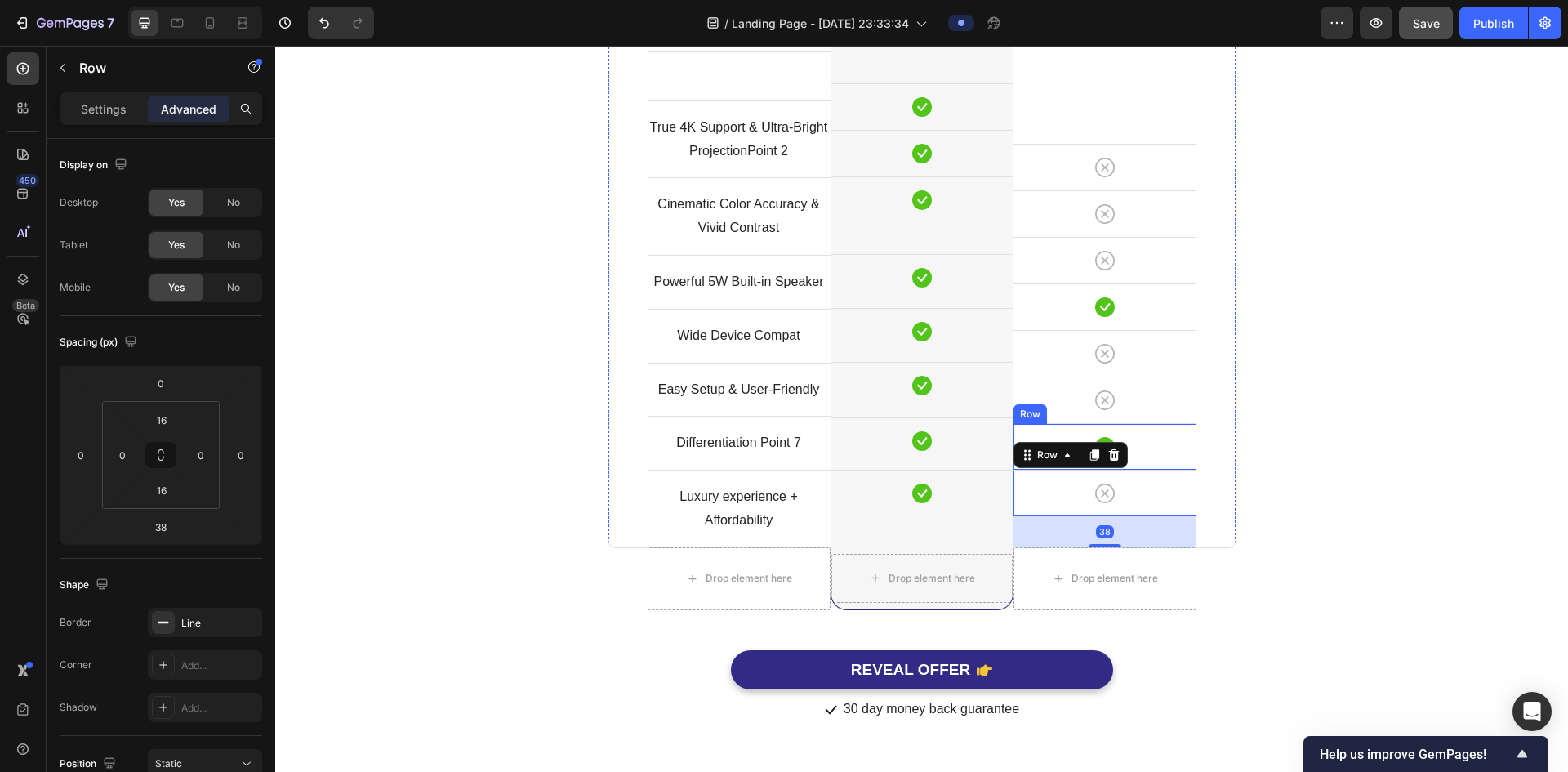
click at [1163, 460] on div "Icon Row" at bounding box center [1105, 446] width 183 height 47
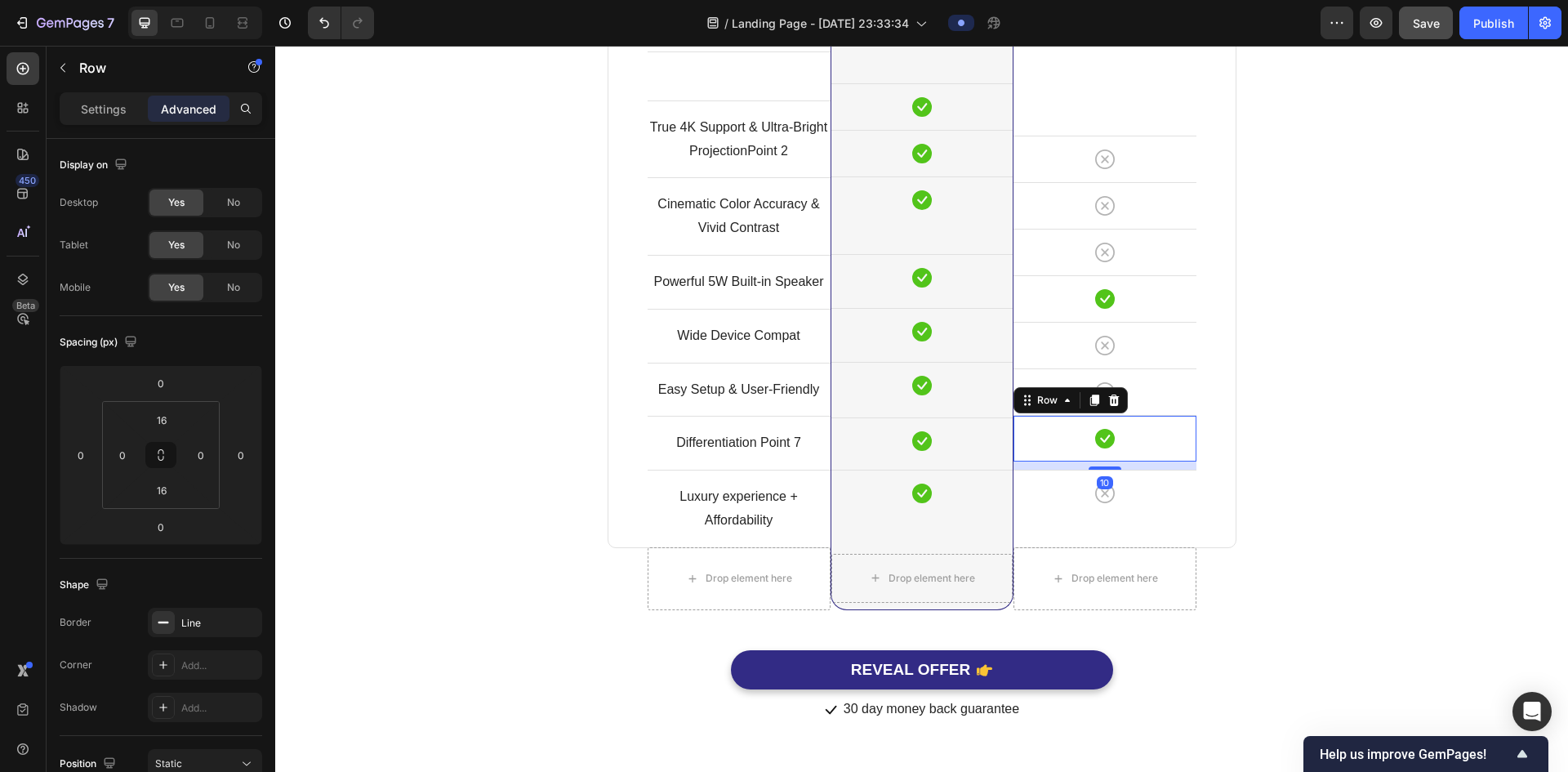
scroll to position [4497, 0]
click at [1112, 474] on div "Image Other Brands Heading Icon Row Icon Row Icon Row Icon Row Icon Row Icon Ro…" at bounding box center [1105, 221] width 183 height 651
type input "9"
click at [1292, 428] on div "Comparison Table Headline Heading With other brand similar product Text block R…" at bounding box center [921, 220] width 1268 height 1005
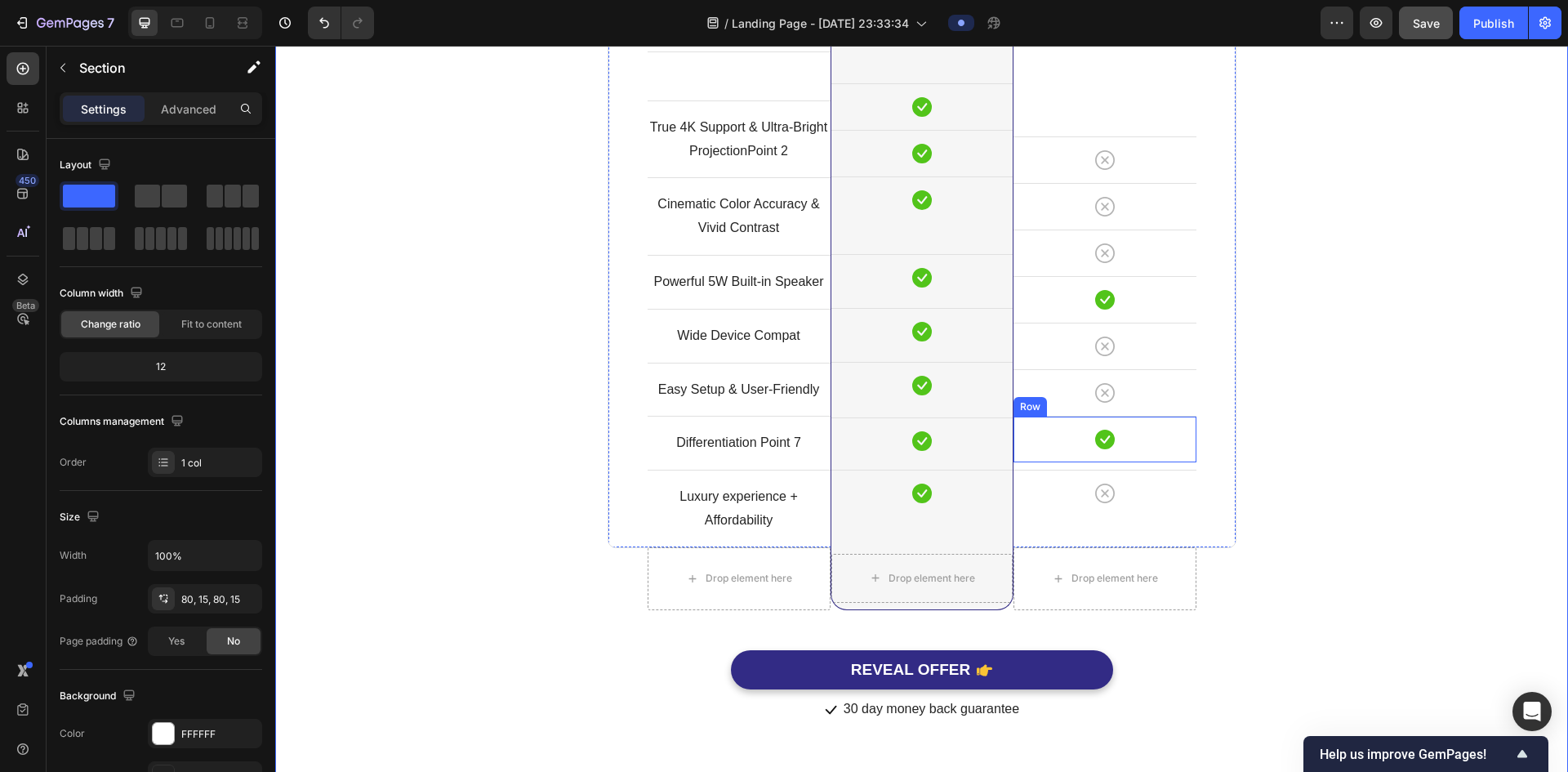
click at [1144, 452] on div "Icon Row" at bounding box center [1105, 439] width 183 height 47
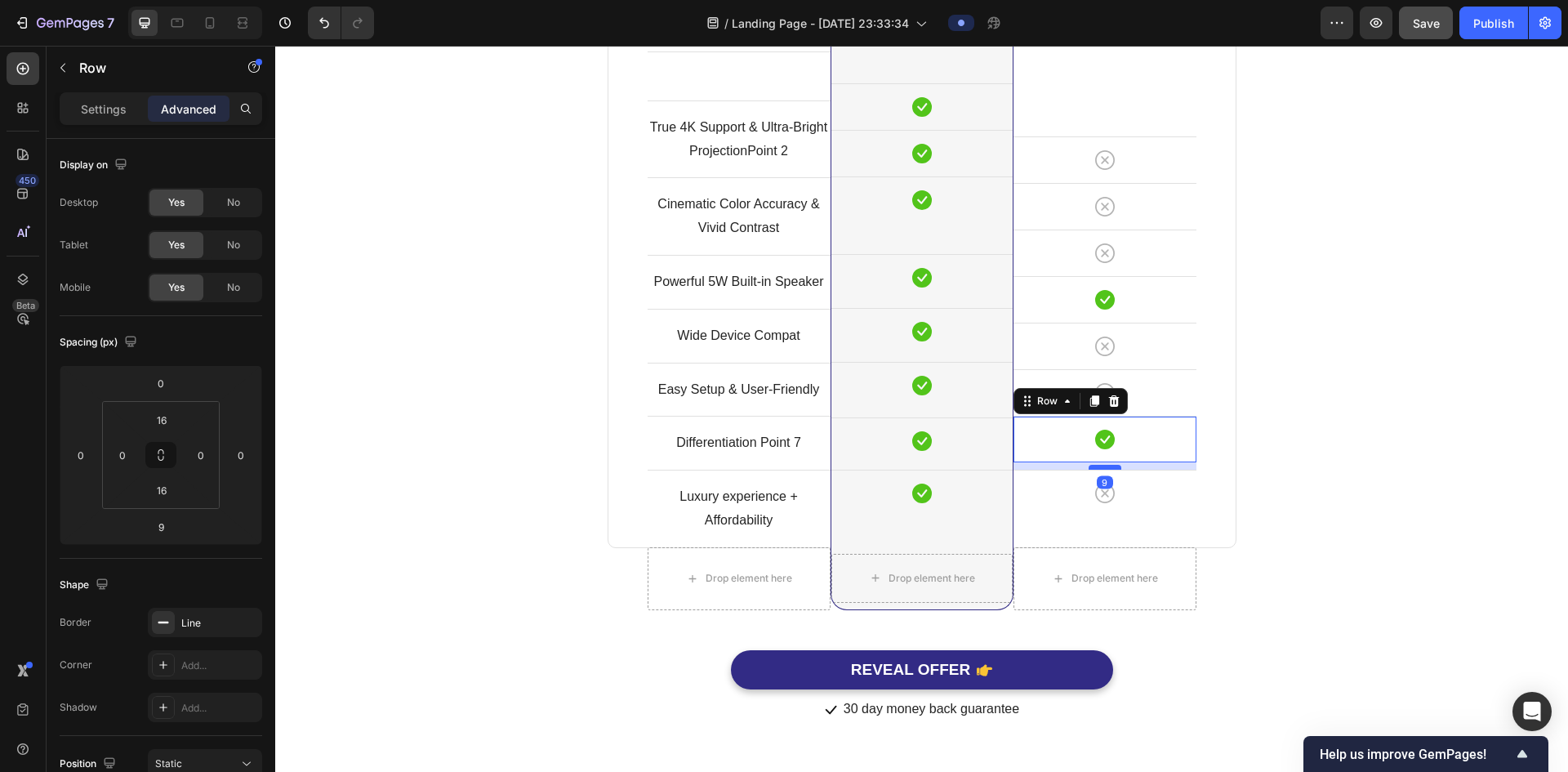
scroll to position [4496, 0]
click at [1111, 466] on div at bounding box center [1105, 467] width 33 height 5
type input "8"
click at [1280, 432] on div "Comparison Table Headline Heading With other brand similar product Text block R…" at bounding box center [921, 220] width 1268 height 1004
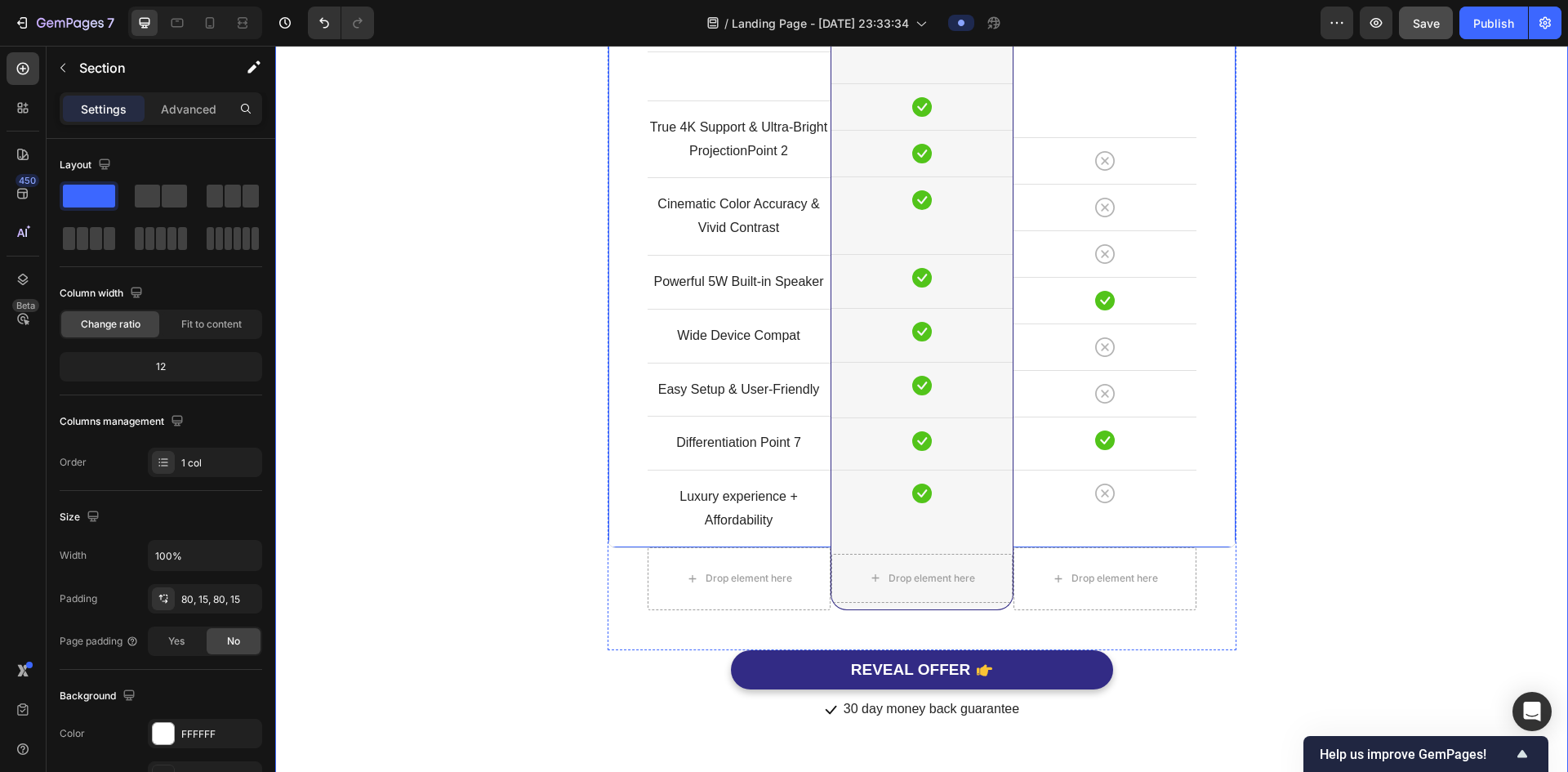
click at [1152, 466] on div "Image Other Brands Heading Icon Row Icon Row Icon Row Icon Row Icon Row Icon Ro…" at bounding box center [1105, 222] width 183 height 650
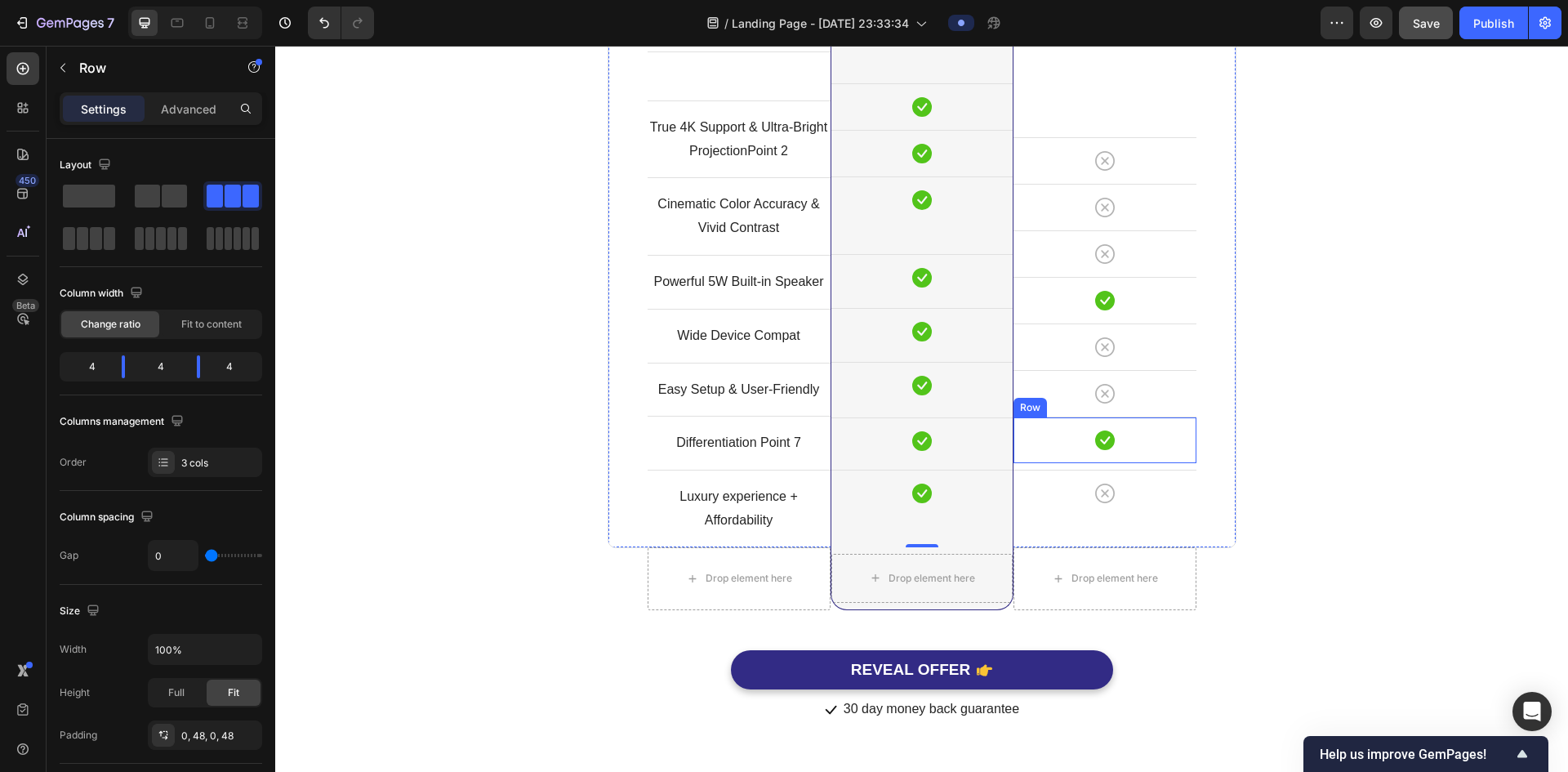
click at [1168, 455] on div "Icon Row" at bounding box center [1105, 439] width 183 height 47
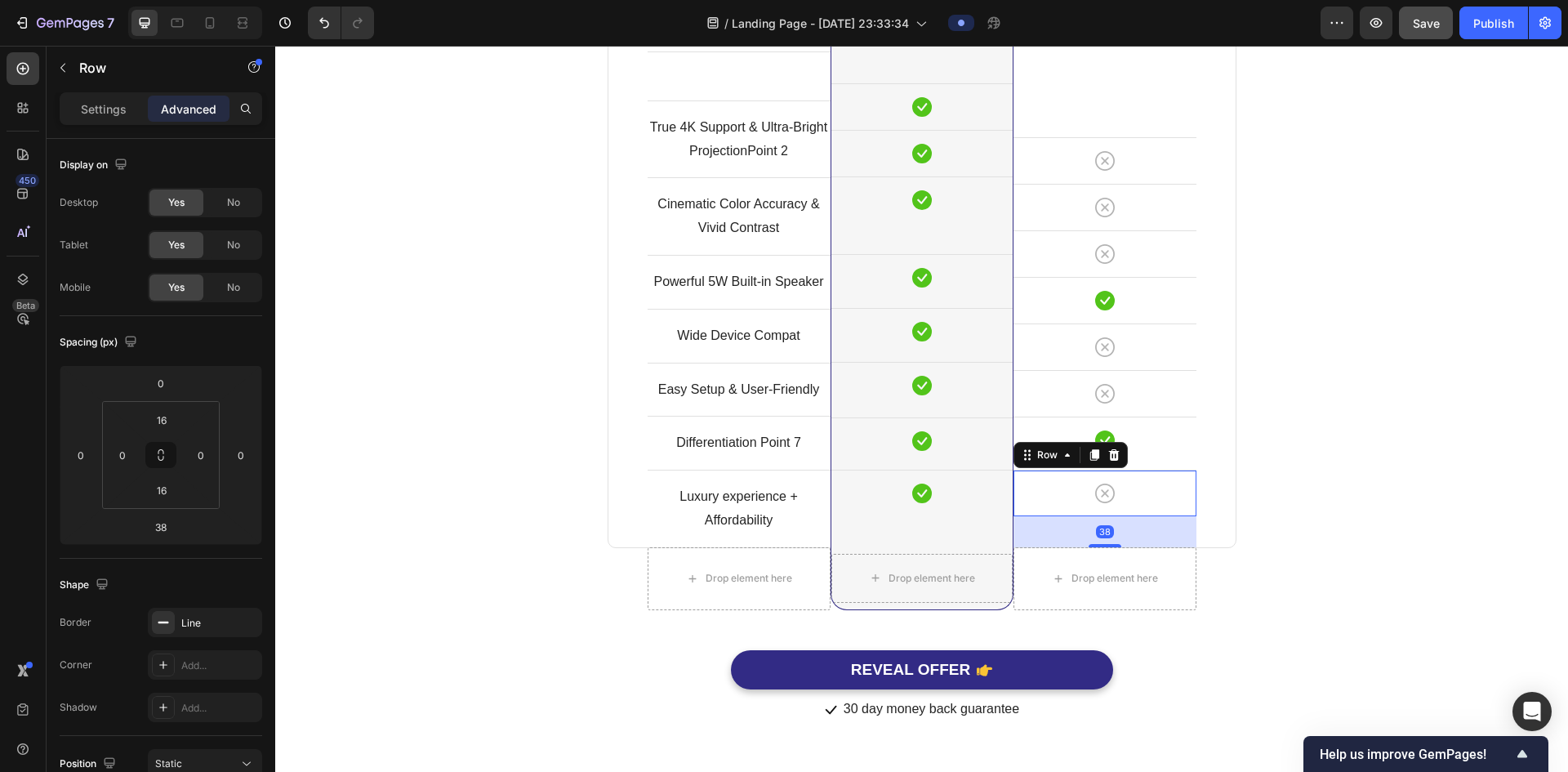
click at [1159, 467] on div "Image Other Brands Heading Icon Row Icon Row Icon Row Icon Row Icon Row Icon Ro…" at bounding box center [1105, 222] width 183 height 650
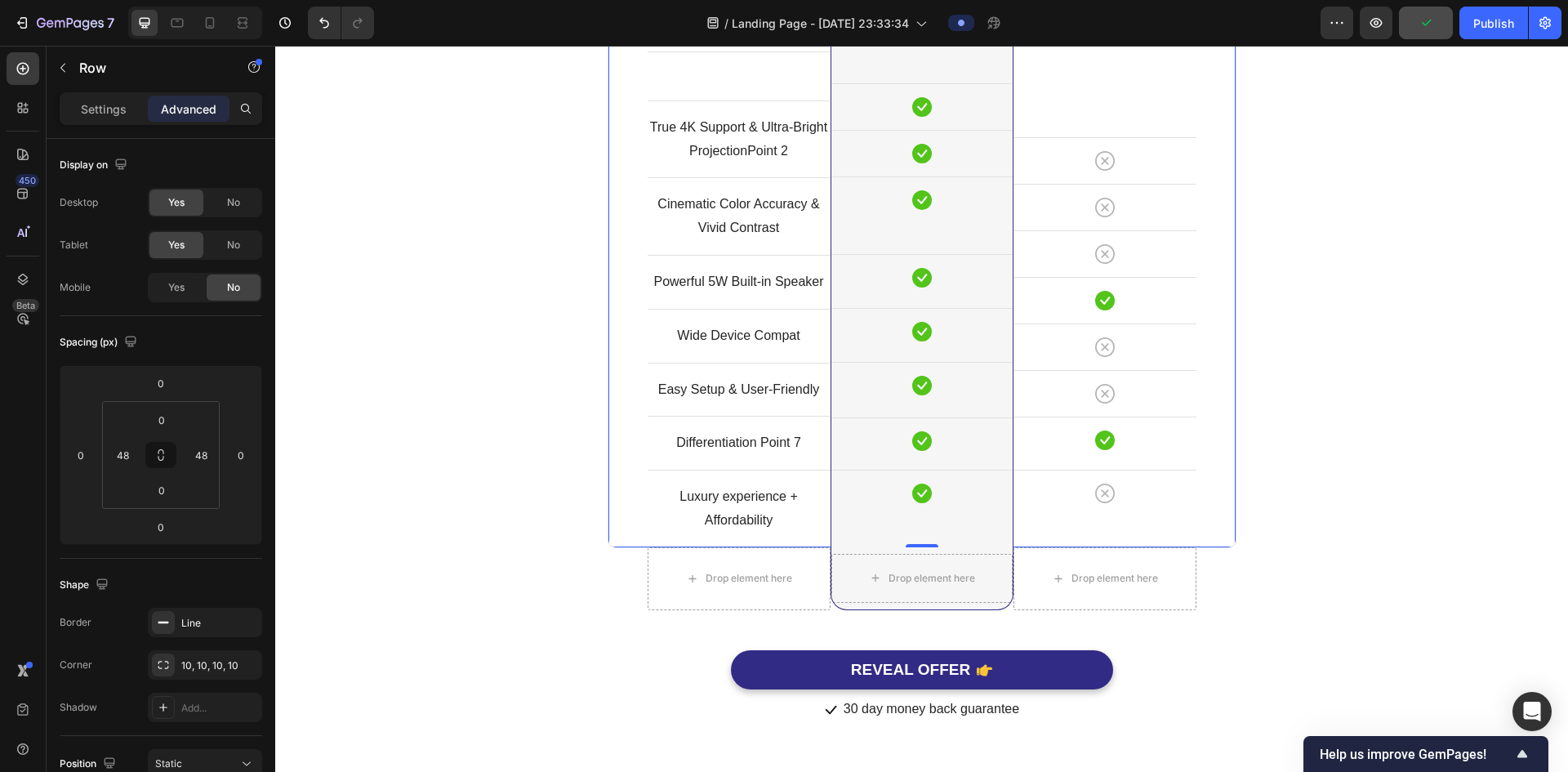
click at [1157, 464] on div "Image Other Brands Heading Icon Row Icon Row Icon Row Icon Row Icon Row Icon Ro…" at bounding box center [1105, 222] width 183 height 650
click at [1150, 457] on div "Icon Row" at bounding box center [1105, 439] width 183 height 47
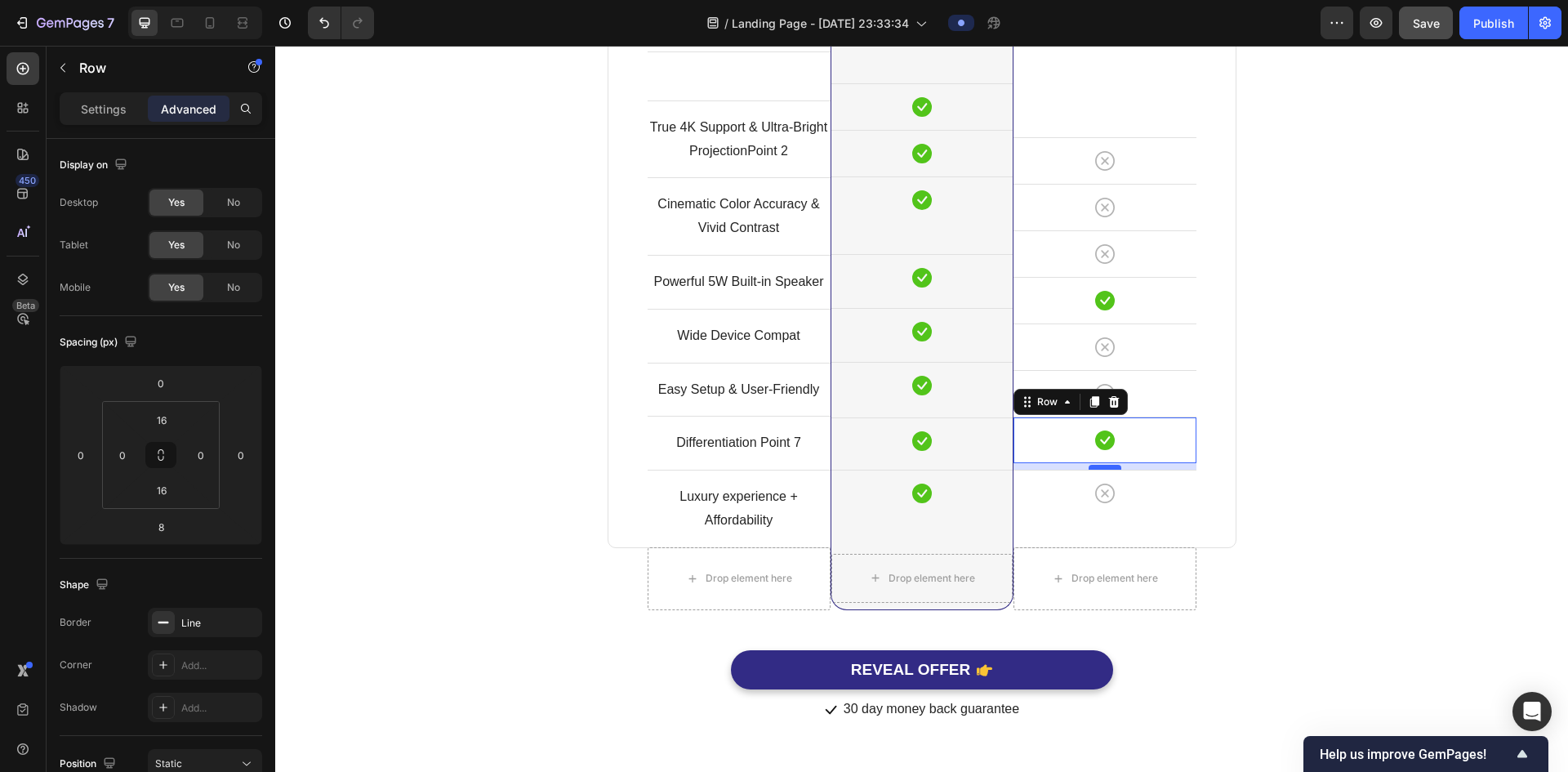
scroll to position [4495, 0]
click at [1105, 467] on div at bounding box center [1105, 467] width 33 height 5
type input "7"
click at [1276, 427] on div "Comparison Table Headline Heading With other brand similar product Text block R…" at bounding box center [921, 221] width 1268 height 1003
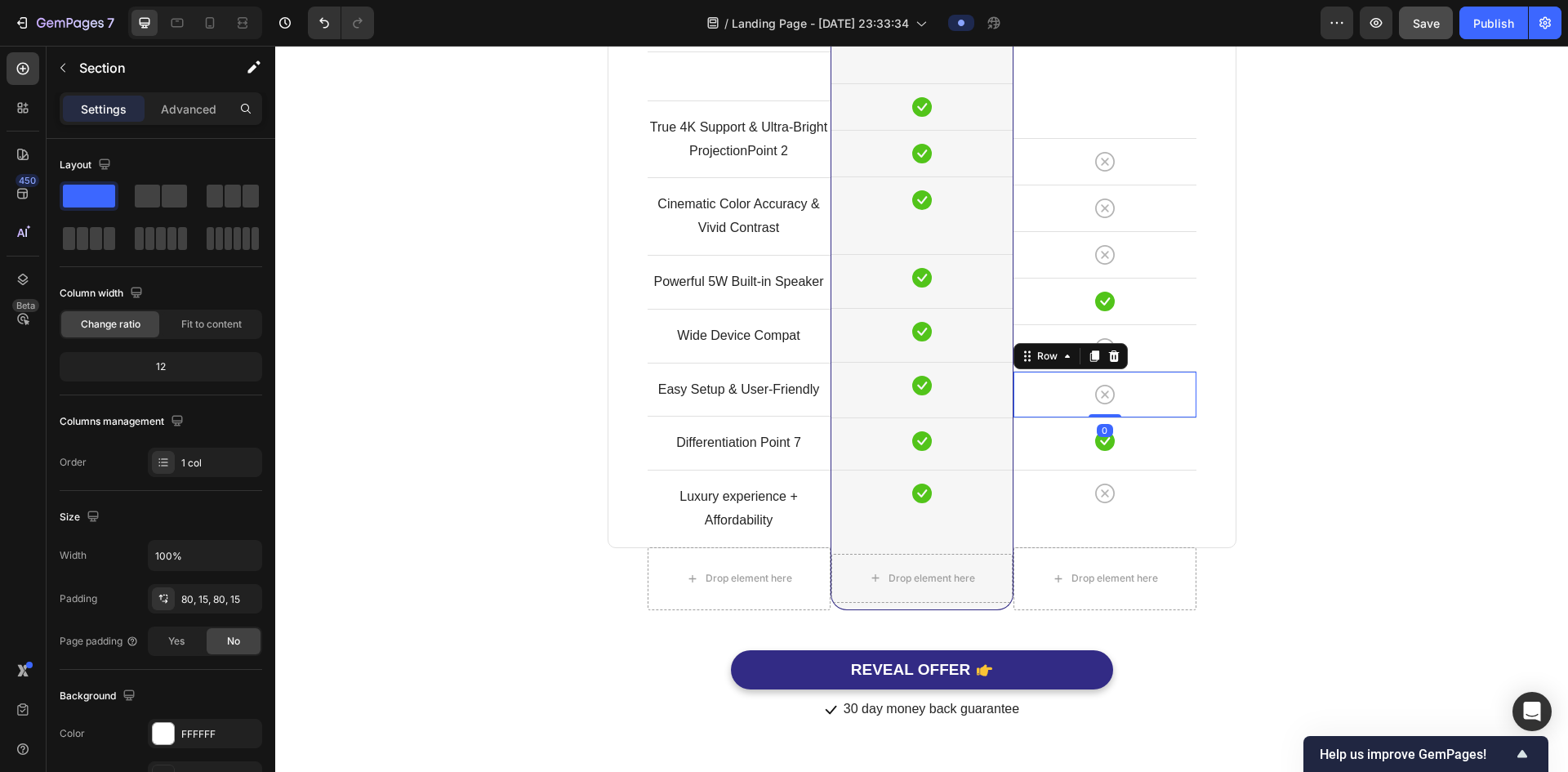
click at [1156, 410] on div "Icon Row 0" at bounding box center [1105, 394] width 183 height 47
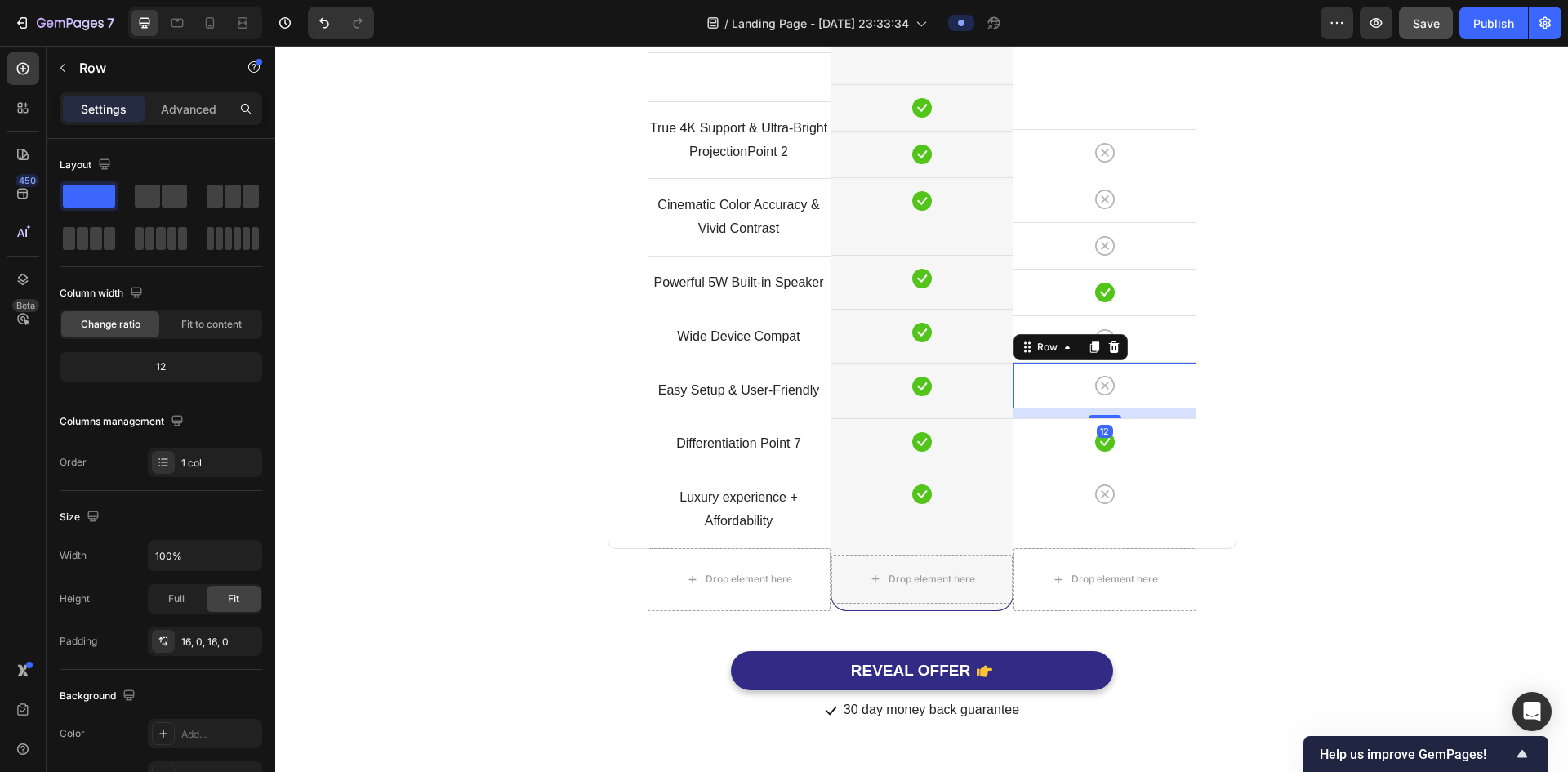
scroll to position [4505, 0]
drag, startPoint x: 1110, startPoint y: 415, endPoint x: 1110, endPoint y: 425, distance: 10.0
click at [1110, 425] on div "Image Other Brands Heading Icon Row Icon Row Icon Row Icon Row Icon Row Icon Ro…" at bounding box center [1105, 217] width 183 height 660
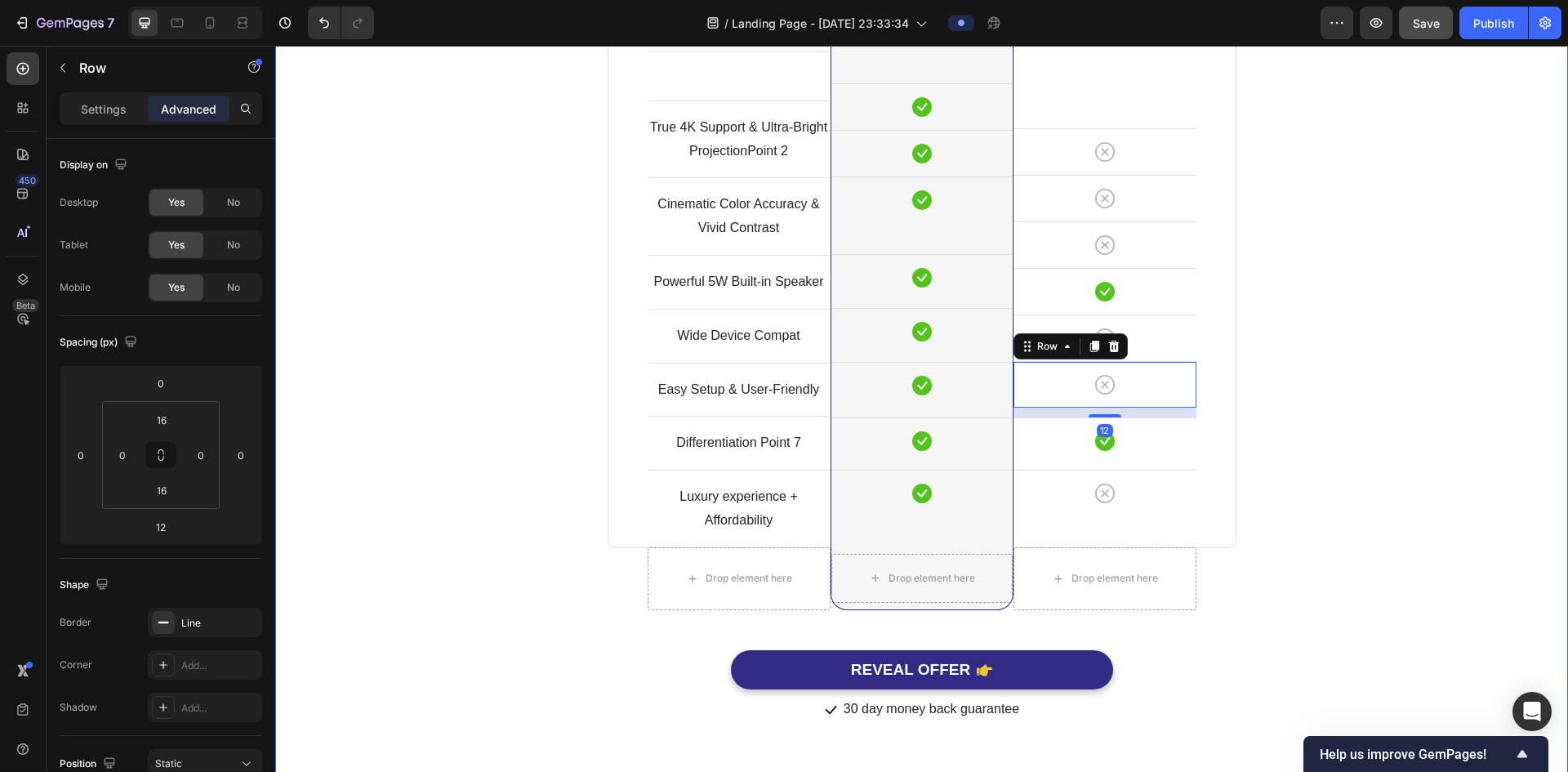
click at [1313, 406] on div "Comparison Table Headline Heading With other brand similar product Text block R…" at bounding box center [921, 216] width 1268 height 1013
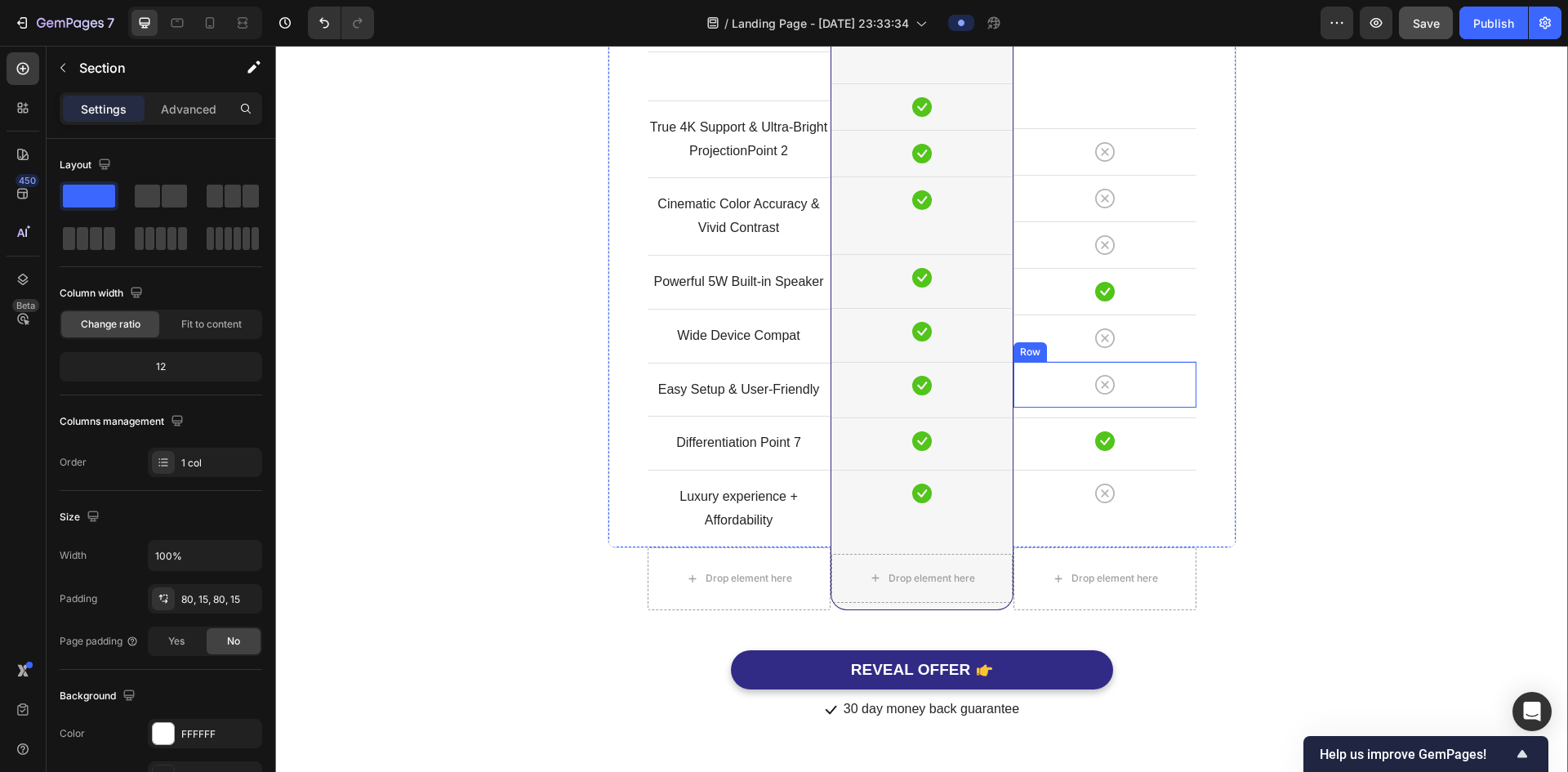
click at [1139, 407] on div "Icon Row" at bounding box center [1105, 384] width 183 height 47
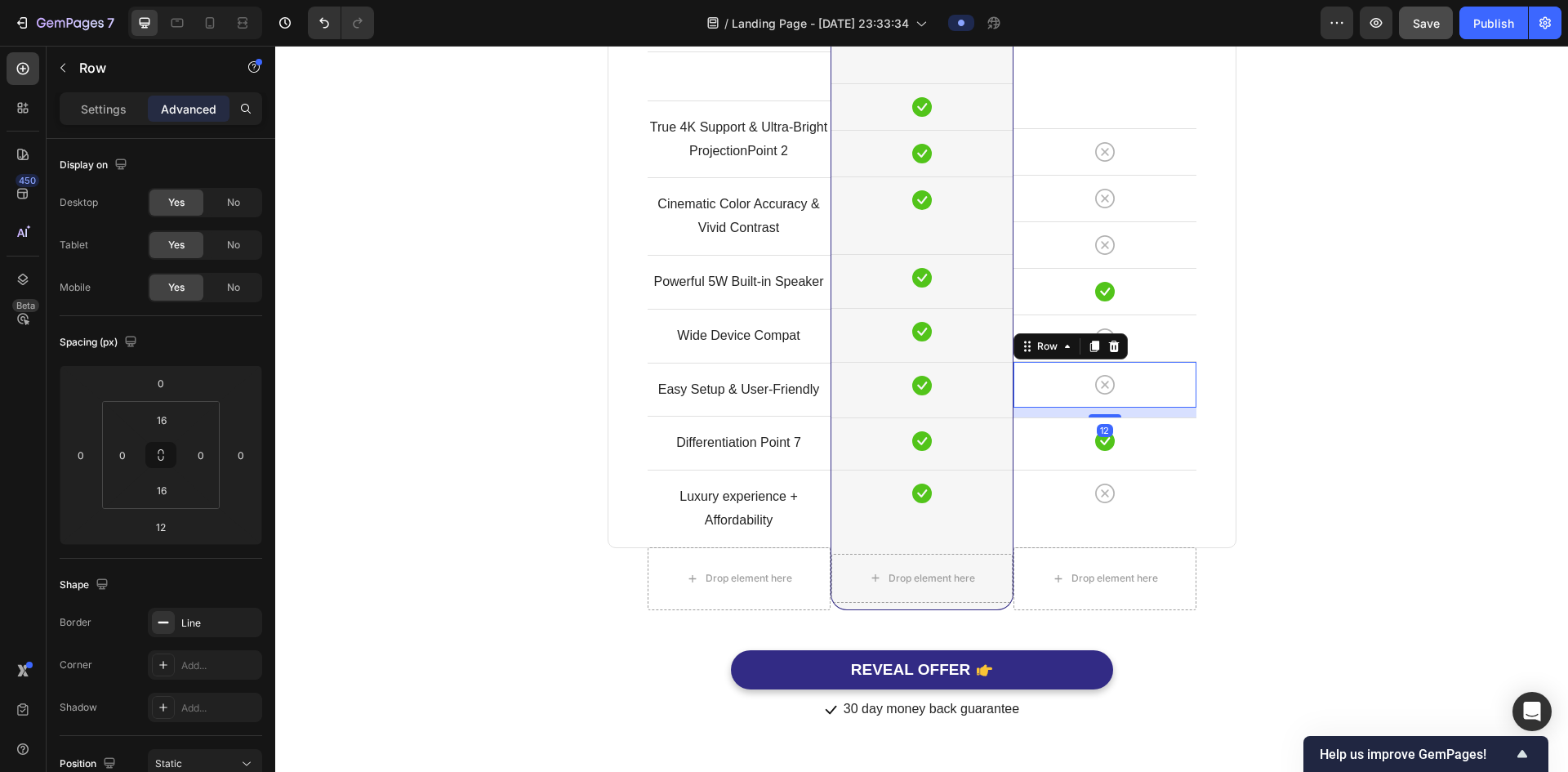
click at [1129, 413] on div "12" at bounding box center [1105, 412] width 183 height 10
click at [1105, 414] on div at bounding box center [1105, 415] width 33 height 5
type input "11"
click at [1299, 407] on div "Comparison Table Headline Heading With other brand similar product Text block R…" at bounding box center [921, 217] width 1268 height 1012
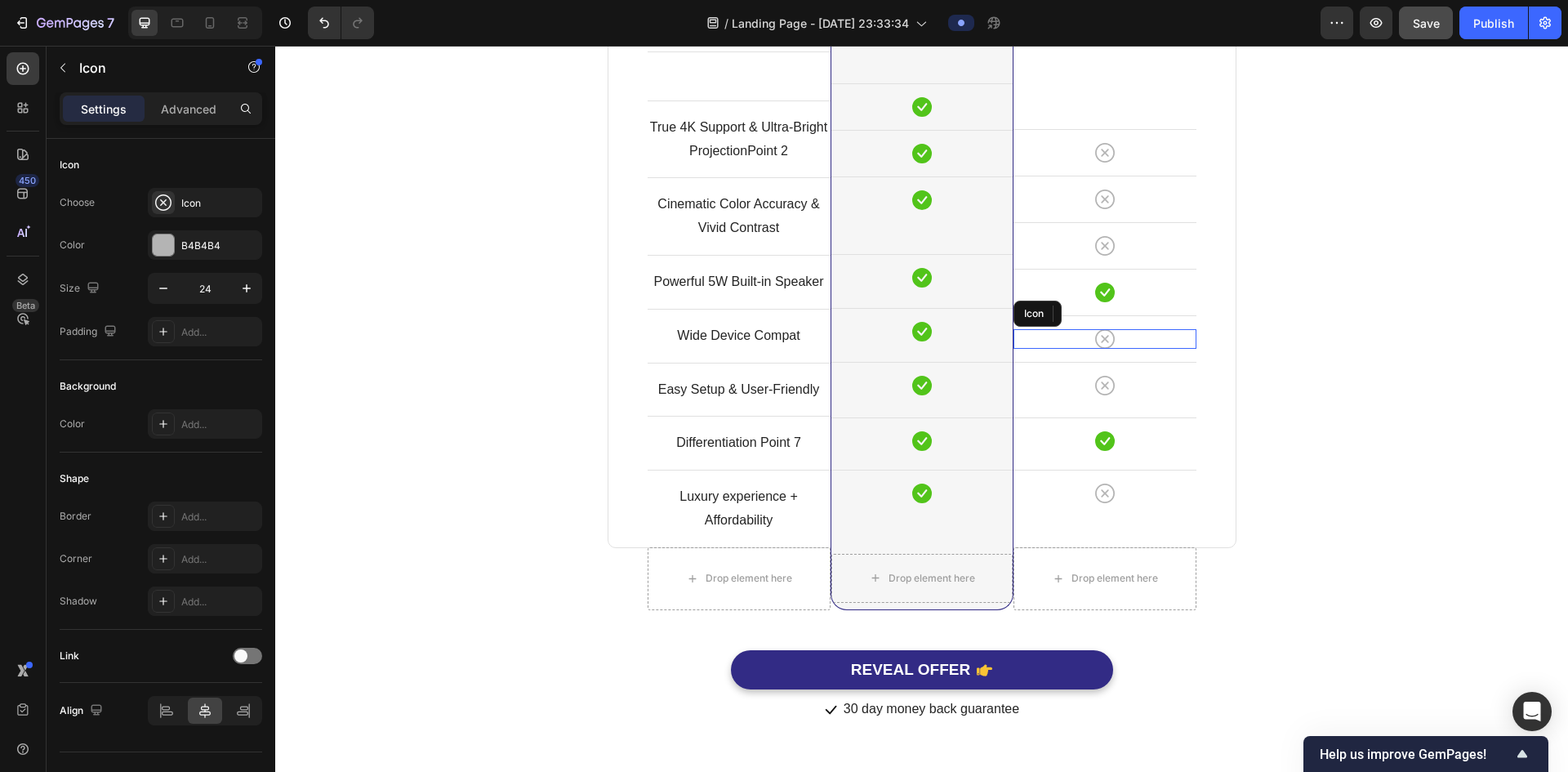
click at [1143, 348] on div "Icon" at bounding box center [1105, 338] width 183 height 19
click at [1141, 359] on div "Icon Row 0" at bounding box center [1105, 338] width 183 height 47
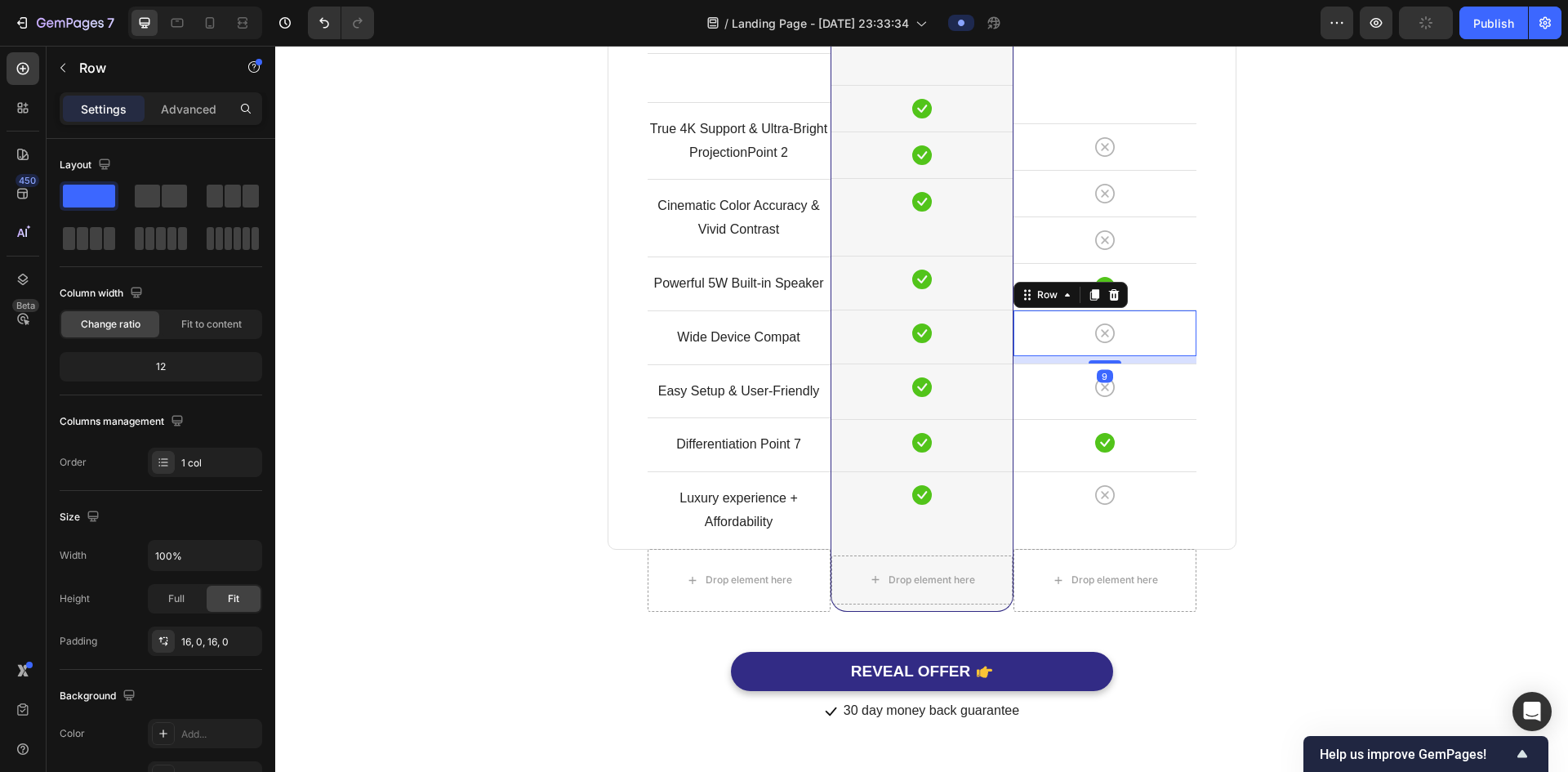
scroll to position [4511, 0]
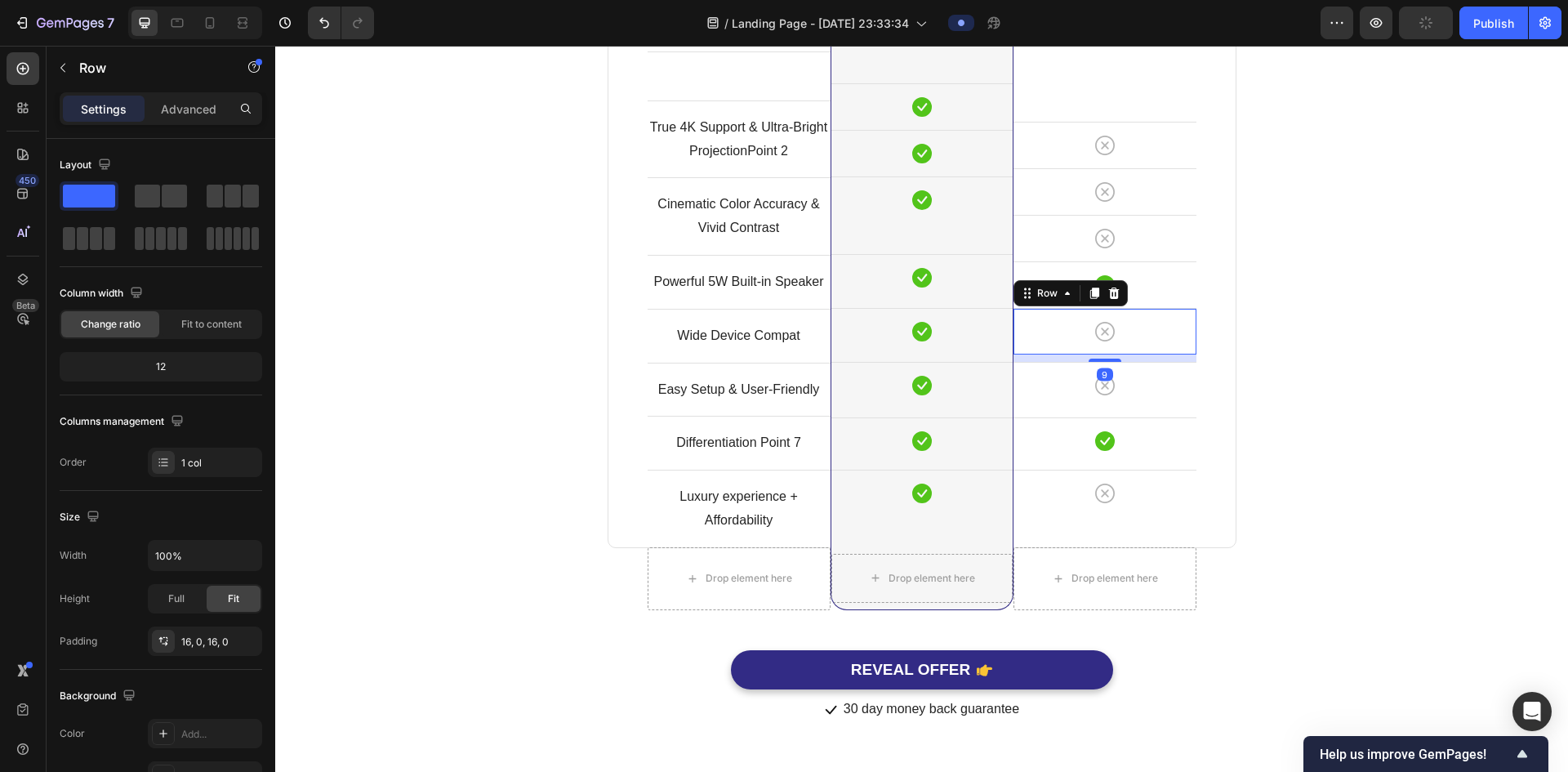
drag, startPoint x: 1109, startPoint y: 363, endPoint x: 1231, endPoint y: 367, distance: 122.1
click at [1106, 367] on div "Image Other Brands Heading Icon Row Icon Row Icon Row Icon Row Icon Row 9 Icon …" at bounding box center [1105, 214] width 183 height 666
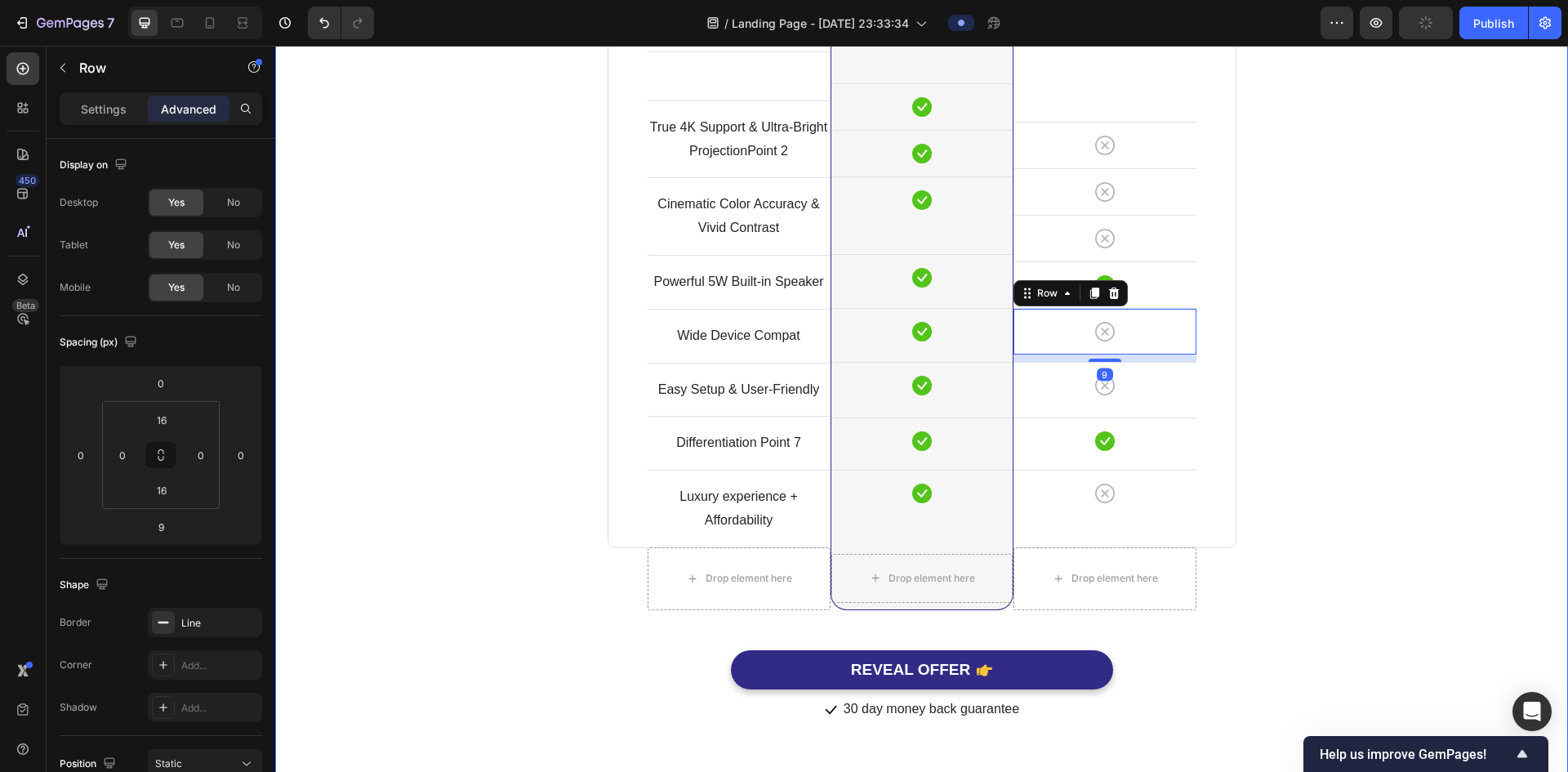
click at [1272, 367] on div "Comparison Table Headline Heading With other brand similar product Text block R…" at bounding box center [921, 213] width 1268 height 1020
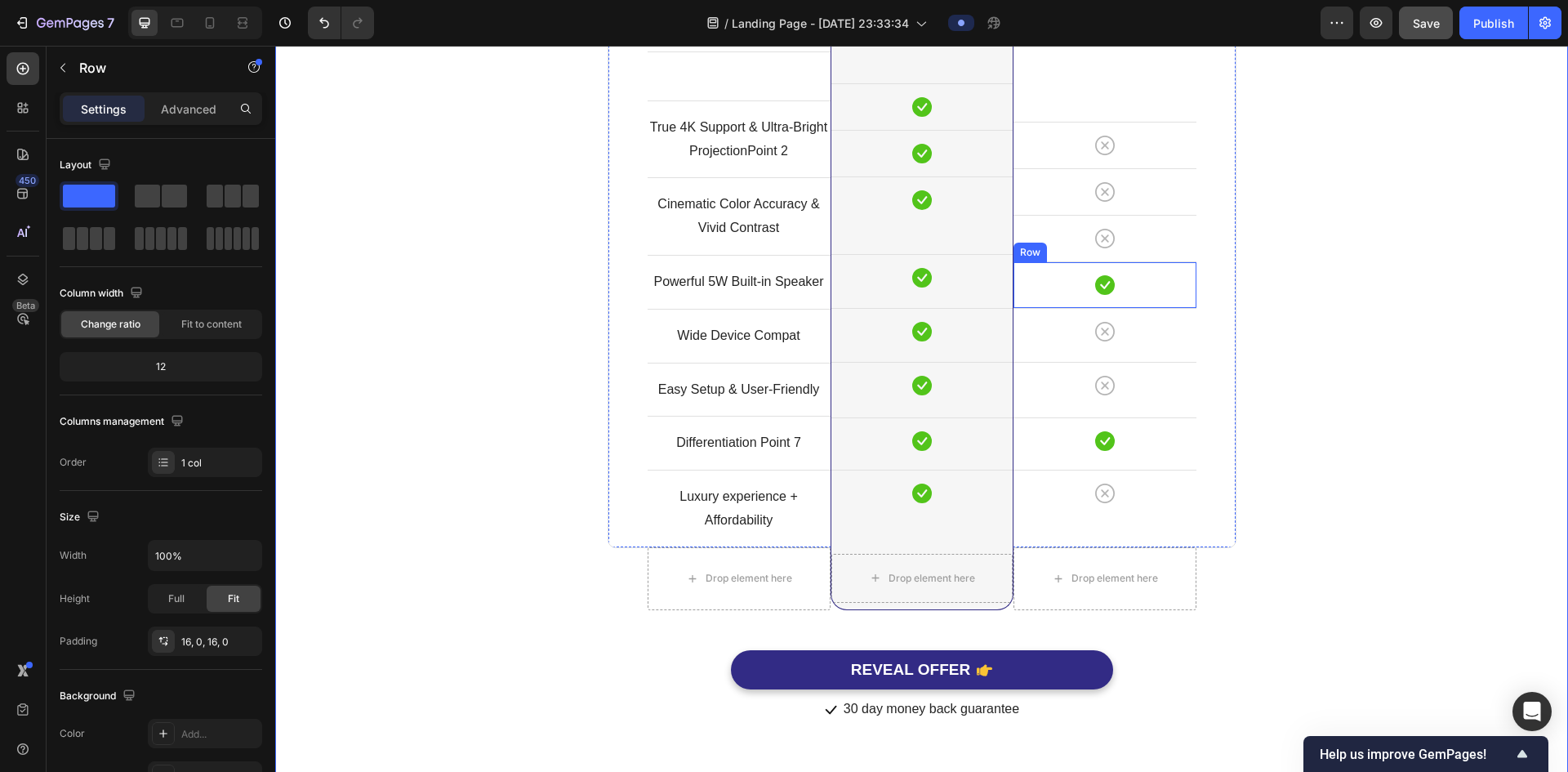
click at [1144, 300] on div "Icon Row" at bounding box center [1105, 284] width 183 height 47
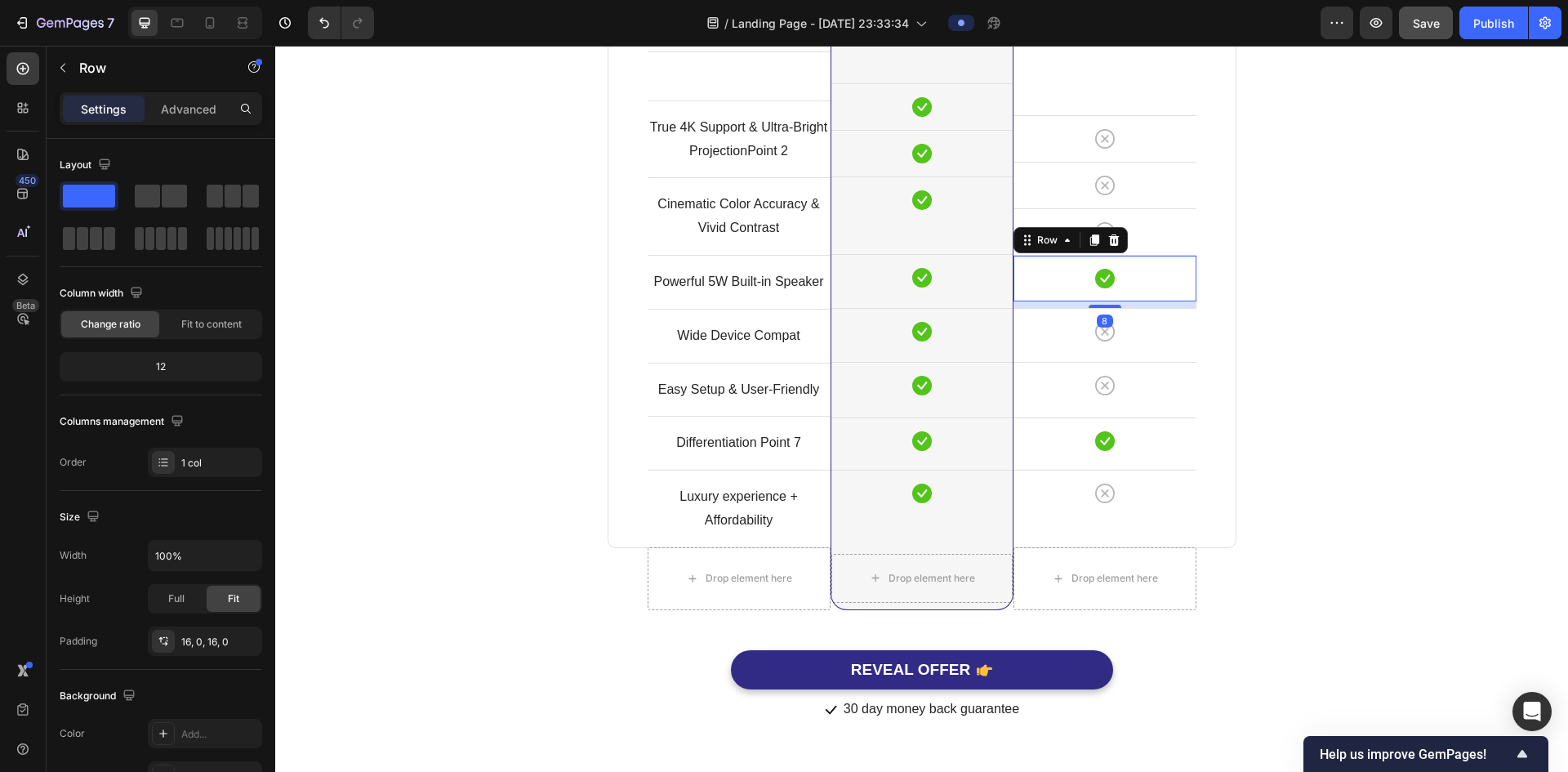
scroll to position [4519, 0]
click at [1100, 312] on div "Image Other Brands Heading Icon Row Icon Row Icon Row Icon Row 9 Icon Row Icon …" at bounding box center [1105, 210] width 183 height 673
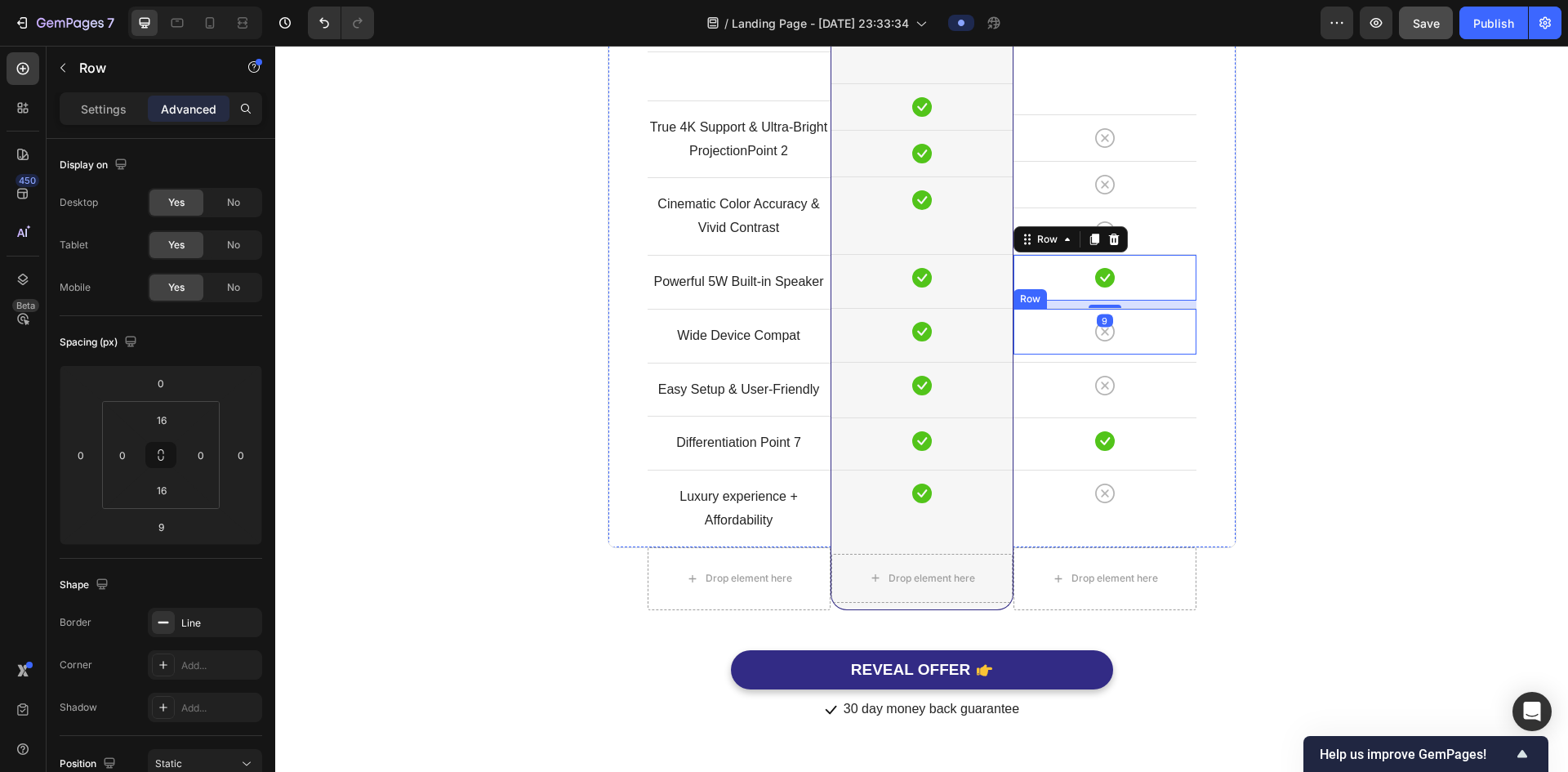
click at [1332, 315] on div "Comparison Table Headline Heading With other brand similar product Text block R…" at bounding box center [921, 209] width 1268 height 1027
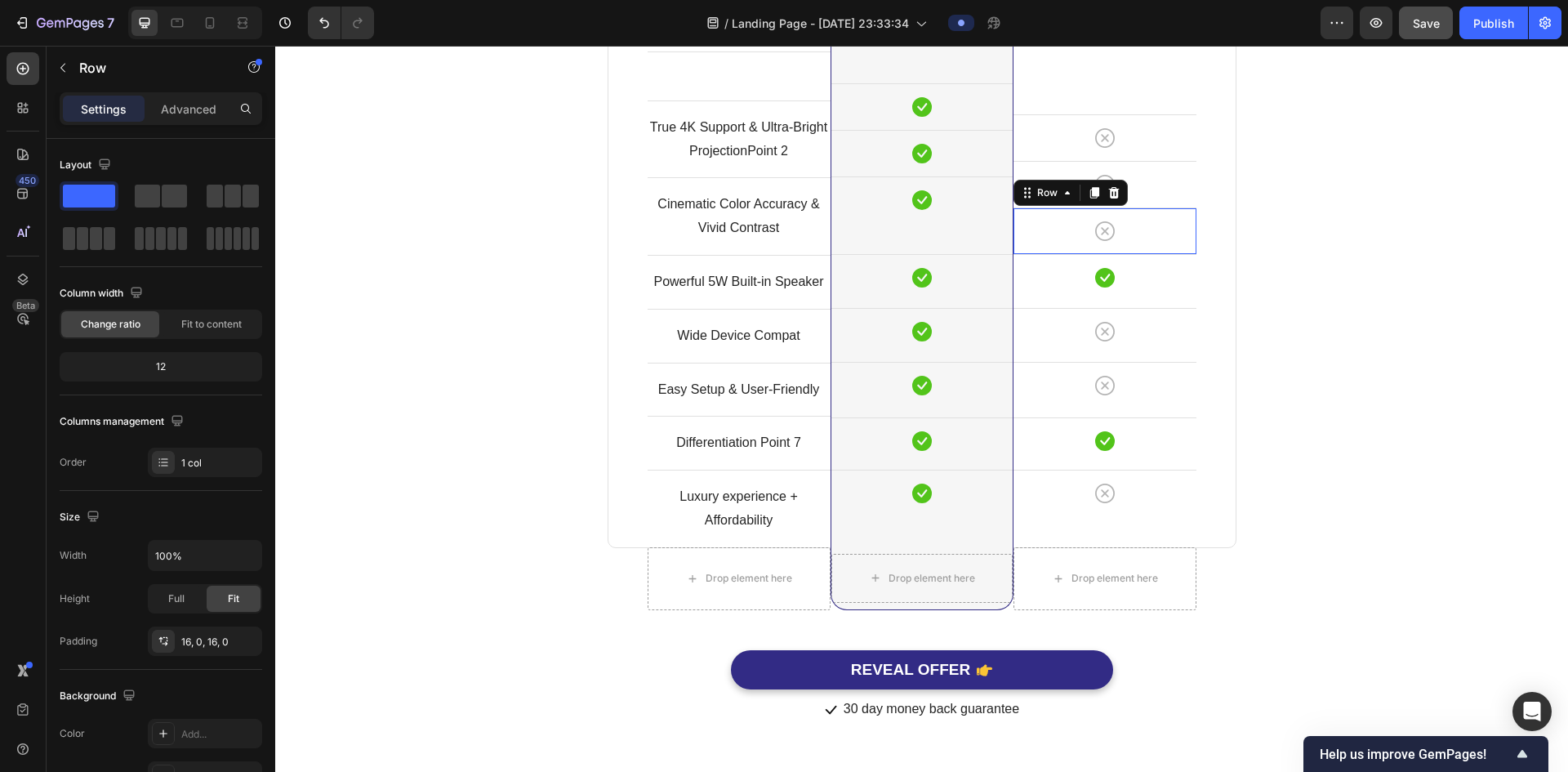
drag, startPoint x: 1143, startPoint y: 249, endPoint x: 1134, endPoint y: 253, distance: 9.8
click at [1142, 250] on div "Icon Row 0" at bounding box center [1105, 230] width 183 height 47
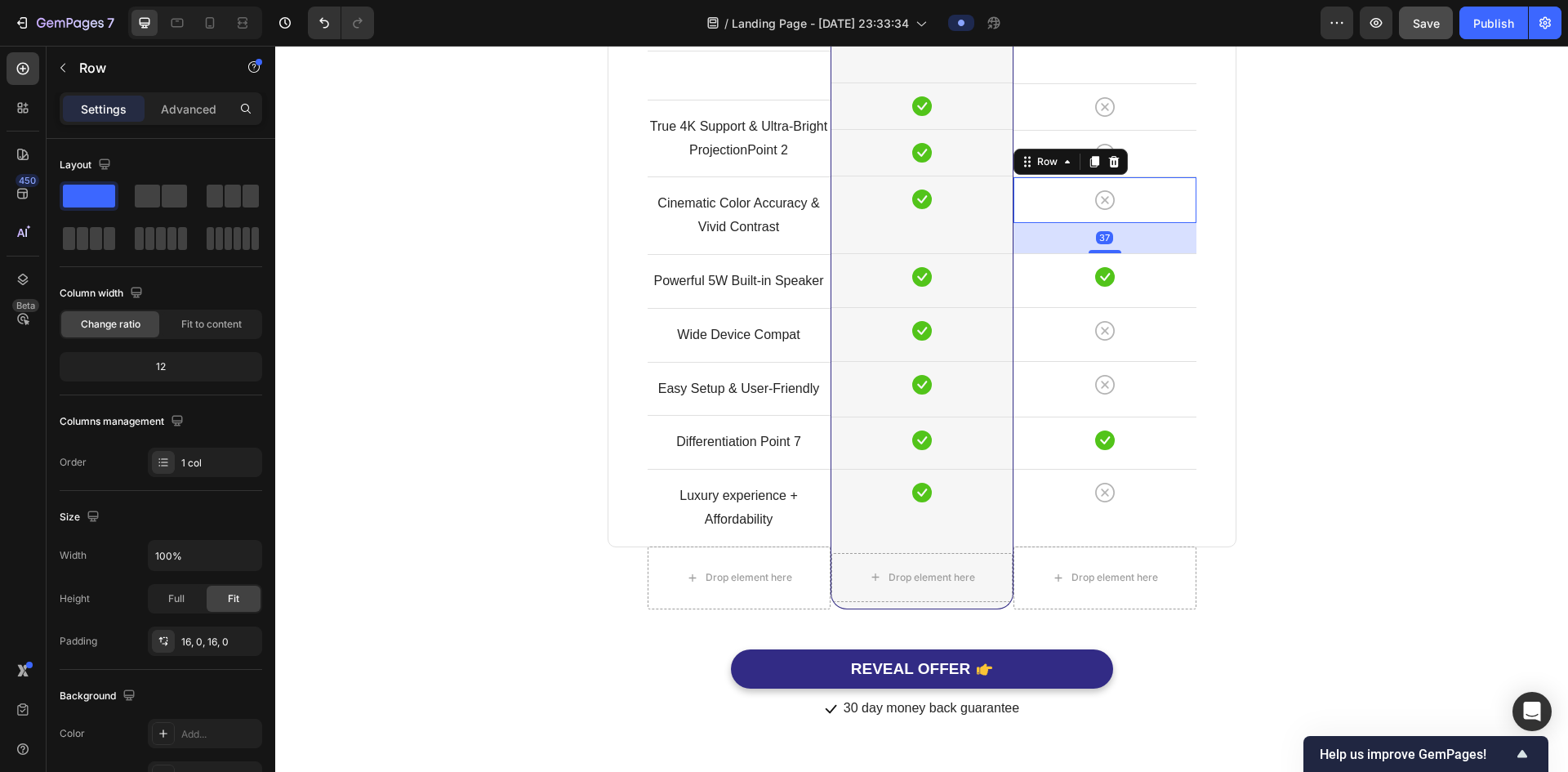
scroll to position [4551, 0]
drag, startPoint x: 1106, startPoint y: 253, endPoint x: 1090, endPoint y: 283, distance: 34.0
click at [1090, 283] on div "Image Other Brands Heading Icon Row Icon Row Icon Row 39 Icon Row Icon Row Icon…" at bounding box center [1105, 195] width 183 height 705
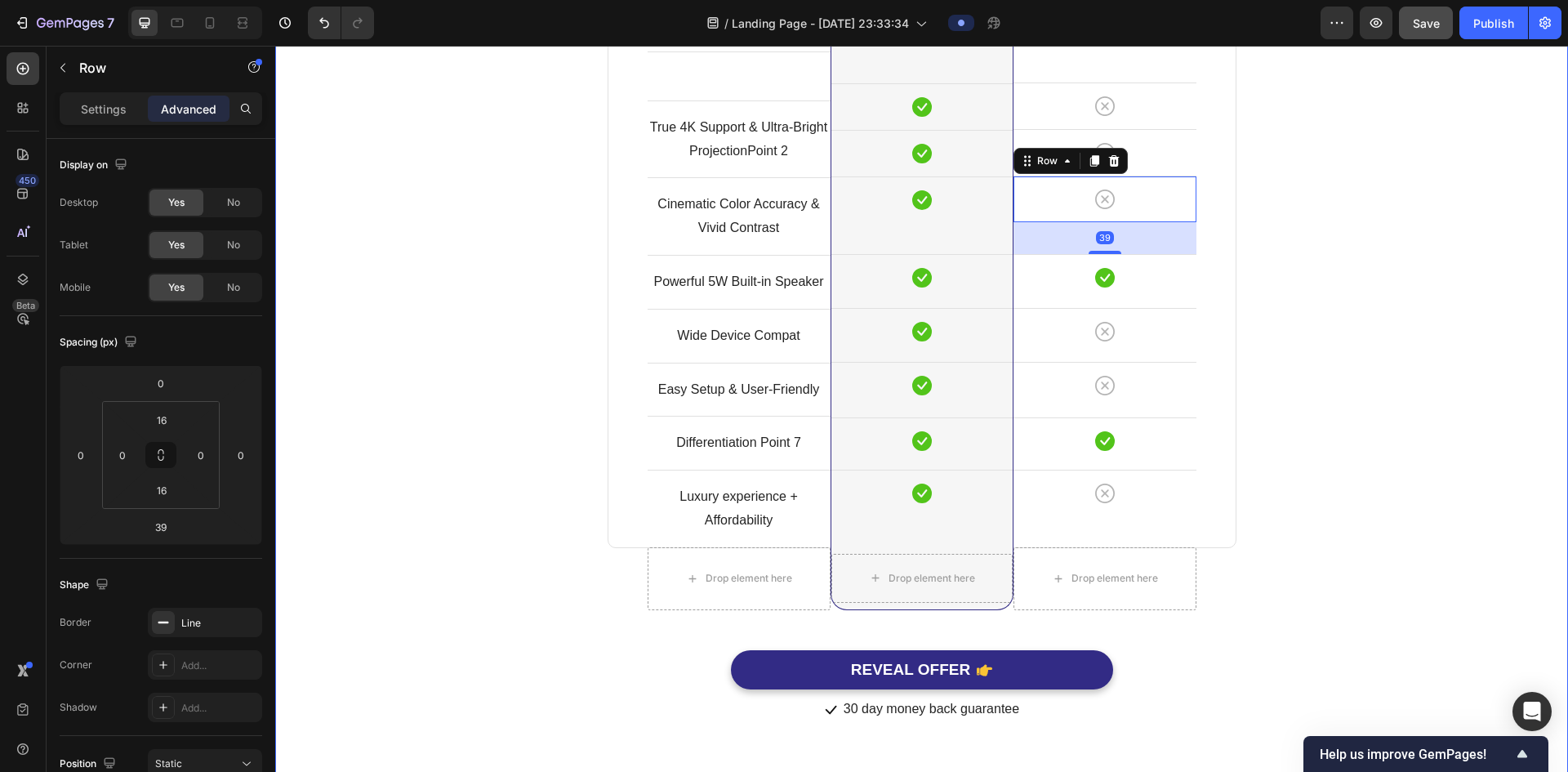
click at [1339, 288] on div "Comparison Table Headline Heading With other brand similar product Text block R…" at bounding box center [921, 193] width 1268 height 1059
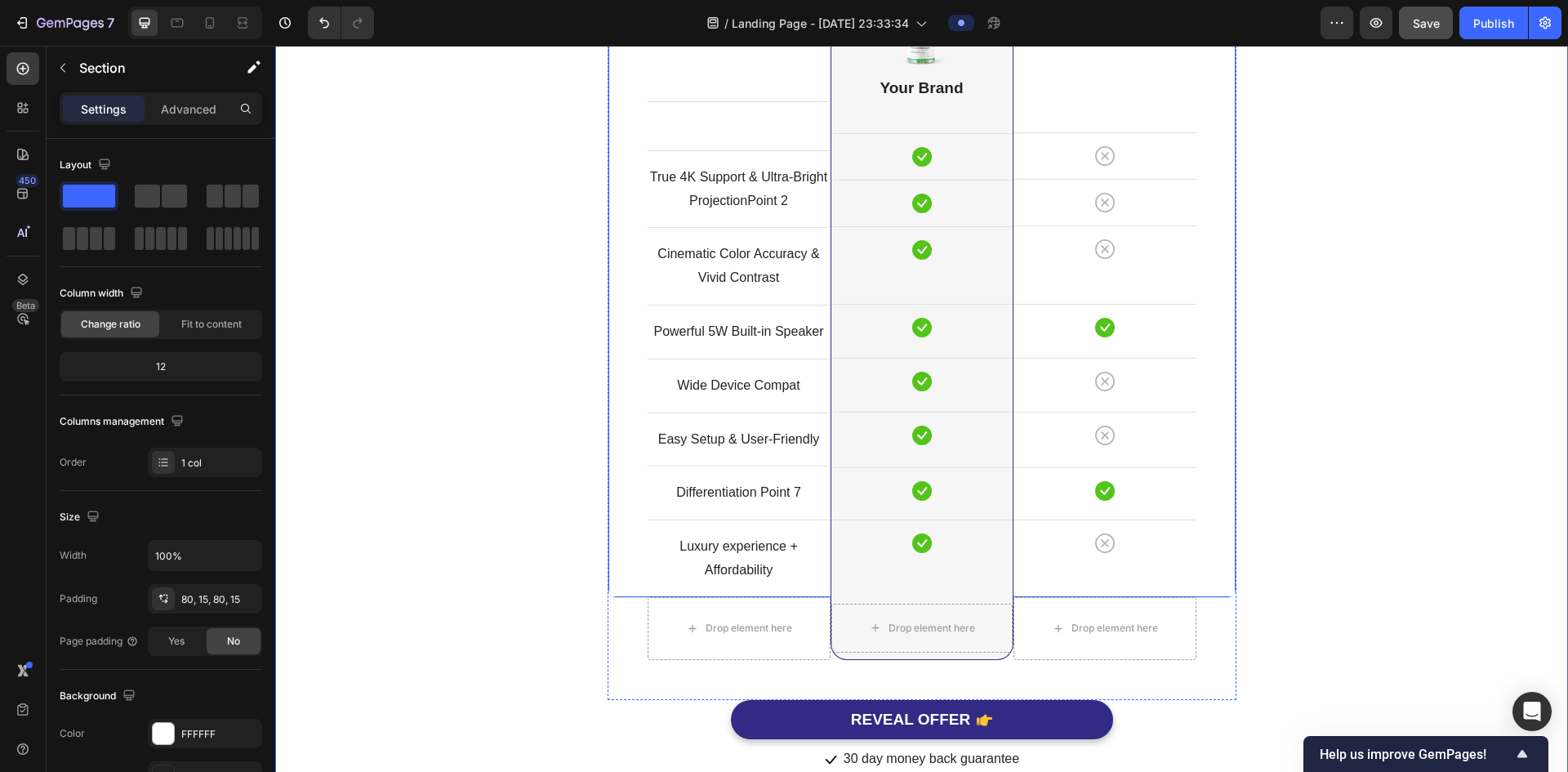
scroll to position [4469, 0]
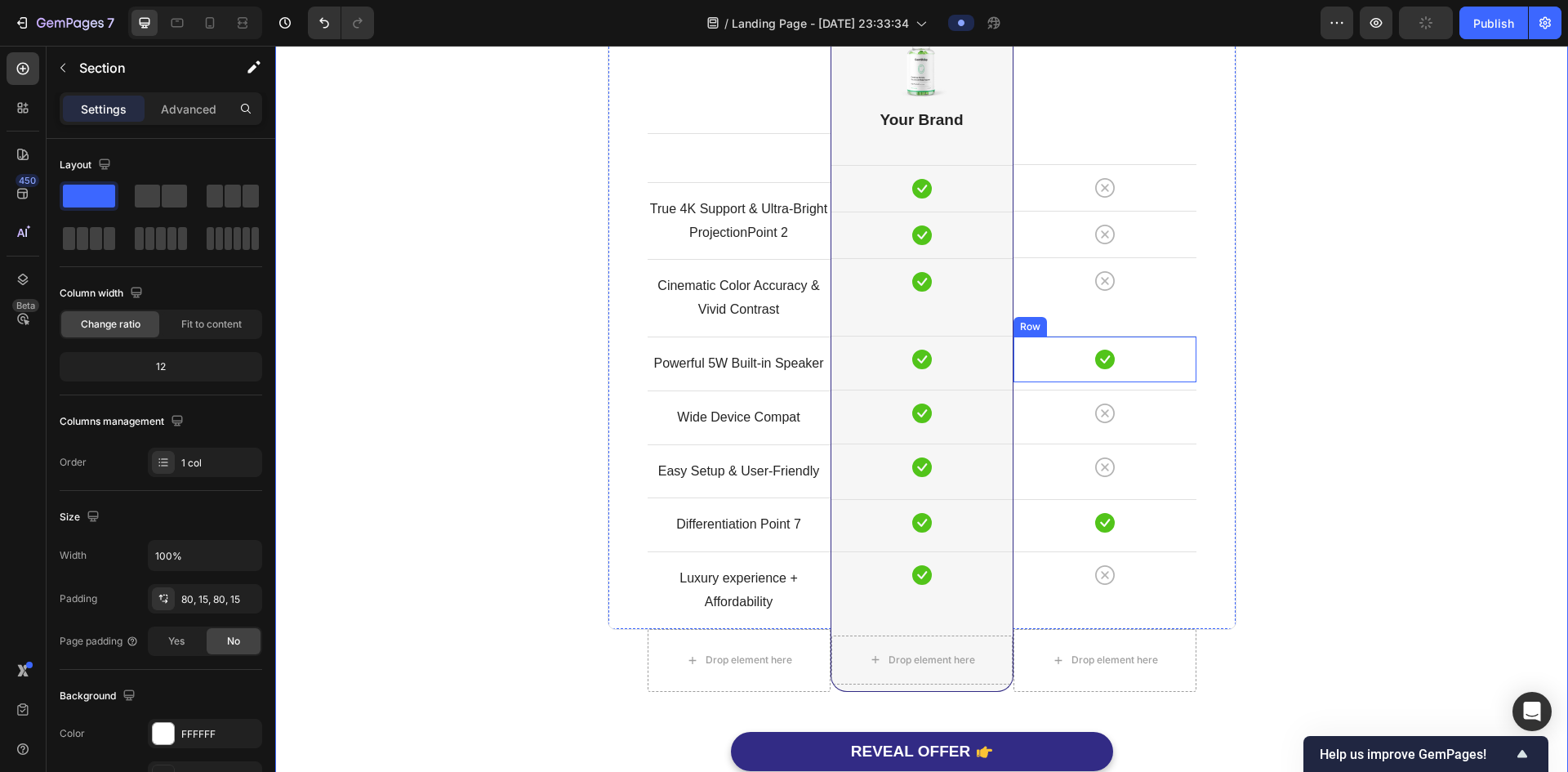
click at [1149, 329] on div "Image Other Brands Heading Icon Row Icon Row Icon Row Icon Row Icon Row Icon Ro…" at bounding box center [1105, 277] width 183 height 705
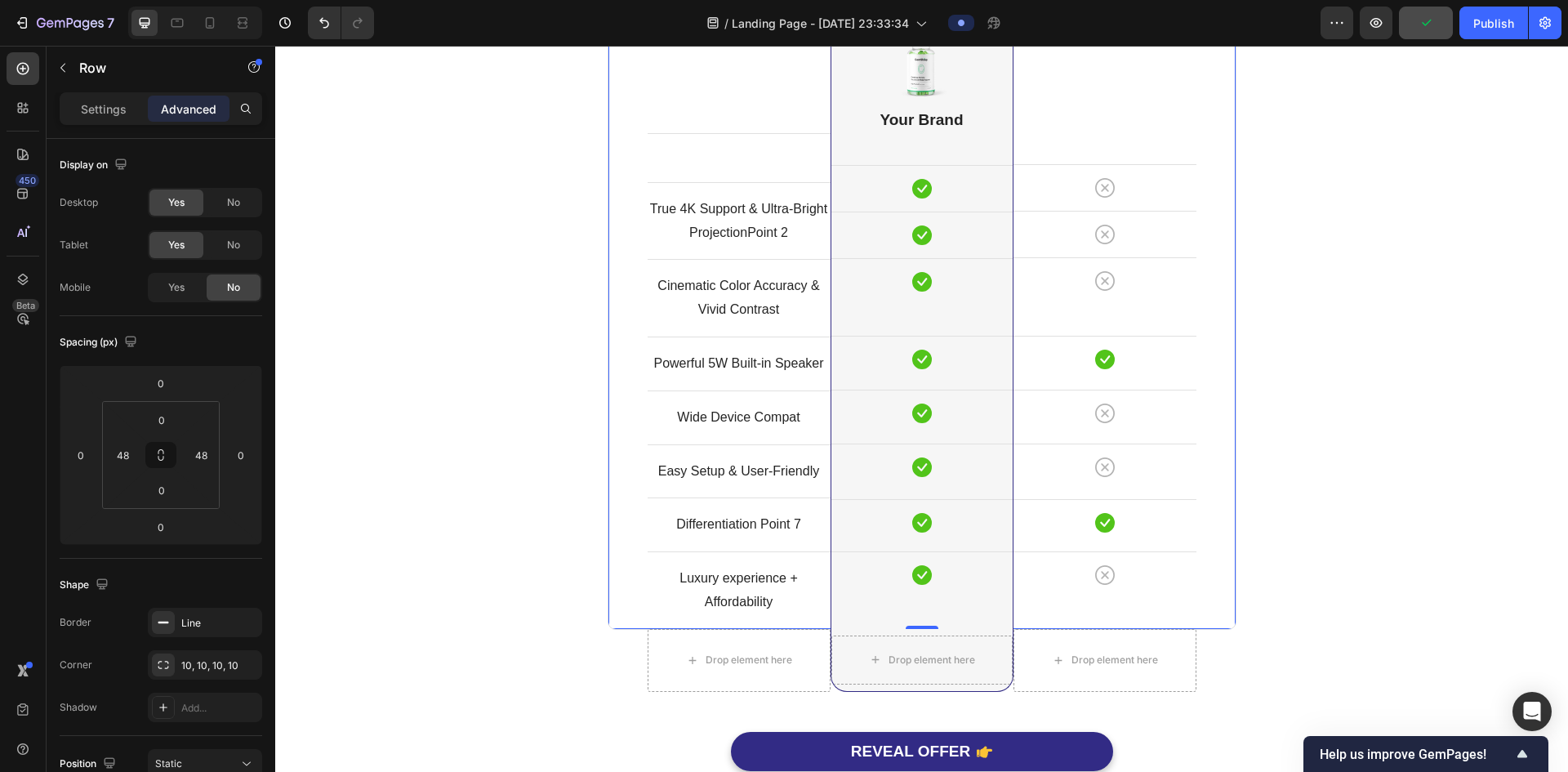
click at [1128, 328] on div "Image Other Brands Heading Icon Row Icon Row Icon Row Icon Row Icon Row Icon Ro…" at bounding box center [1105, 277] width 183 height 705
click at [1110, 323] on div "Image Other Brands Heading Icon Row Icon Row Icon Row Icon Row Icon Row Icon Ro…" at bounding box center [1105, 277] width 183 height 705
click at [1142, 306] on div "Image Other Brands Heading Icon Row Icon Row Icon Row Icon Row Icon Row Icon Ro…" at bounding box center [1105, 277] width 183 height 705
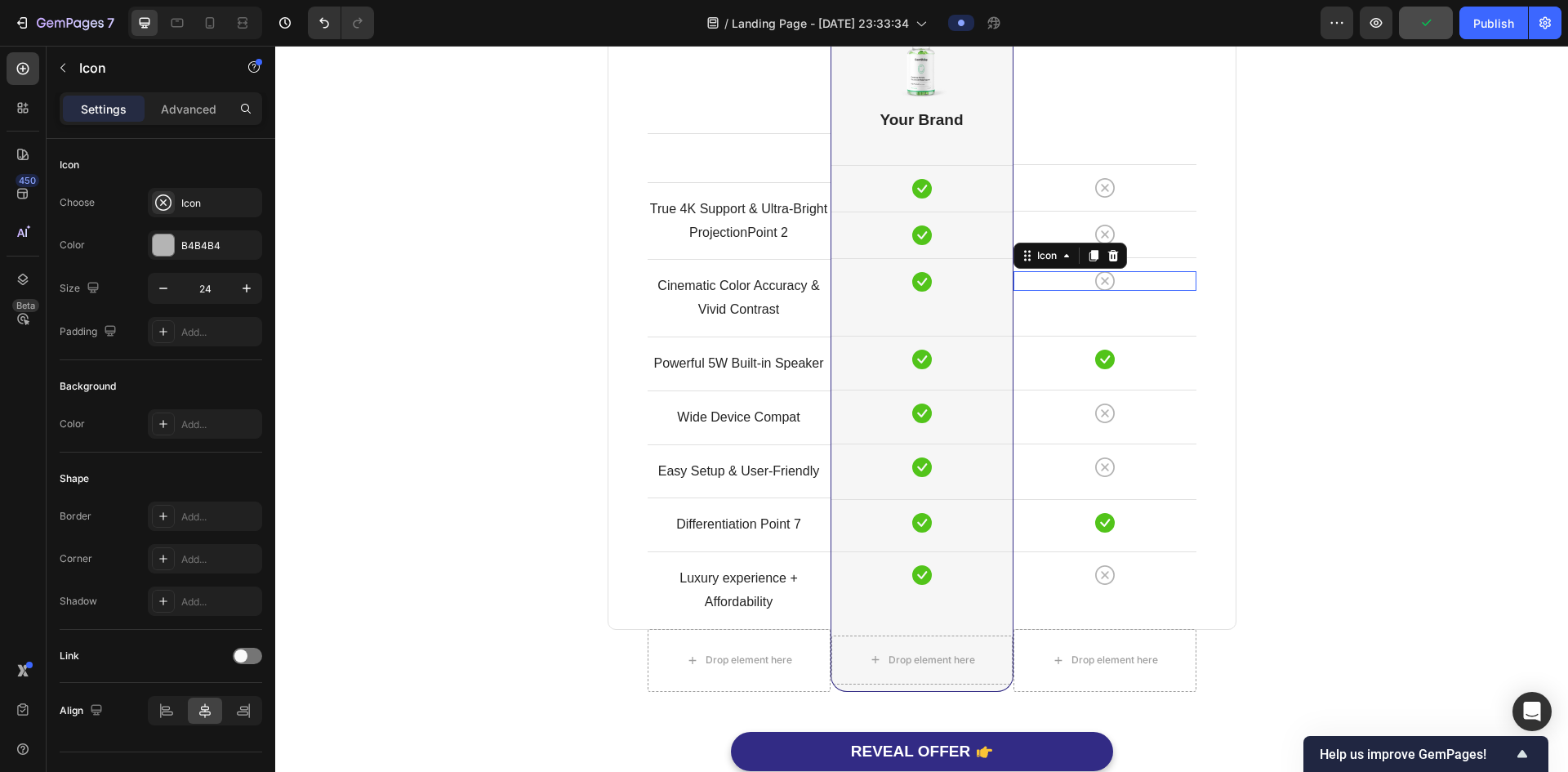
click at [1144, 289] on div "Icon 0" at bounding box center [1105, 280] width 183 height 19
drag, startPoint x: 1103, startPoint y: 287, endPoint x: 1125, endPoint y: 298, distance: 24.6
click at [1113, 273] on div "Icon 0" at bounding box center [1105, 280] width 183 height 19
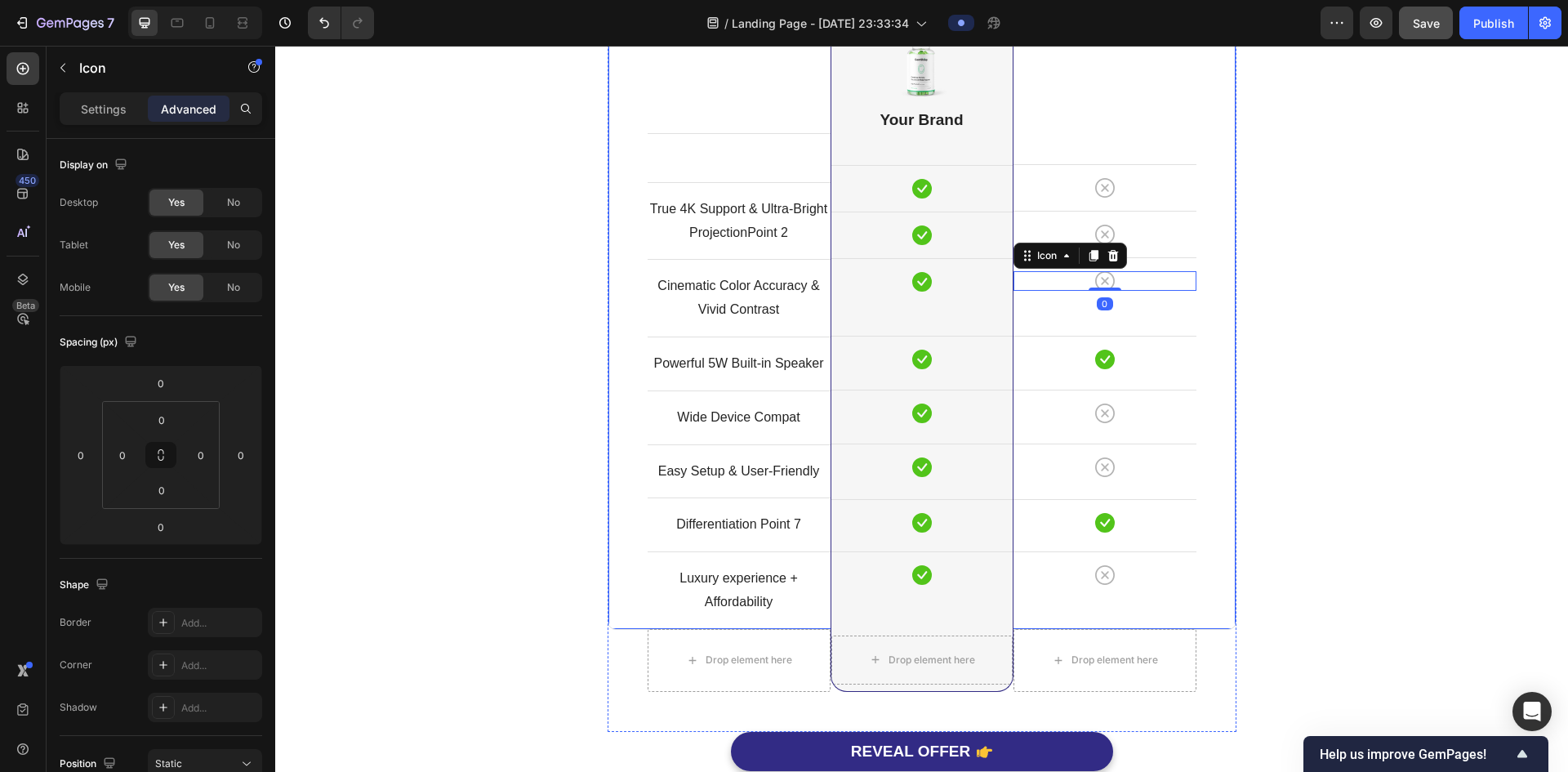
click at [1130, 304] on div "Image Other Brands Heading Icon Row Icon Row Icon 0 Row Icon Row Icon Row Icon …" at bounding box center [1105, 277] width 183 height 705
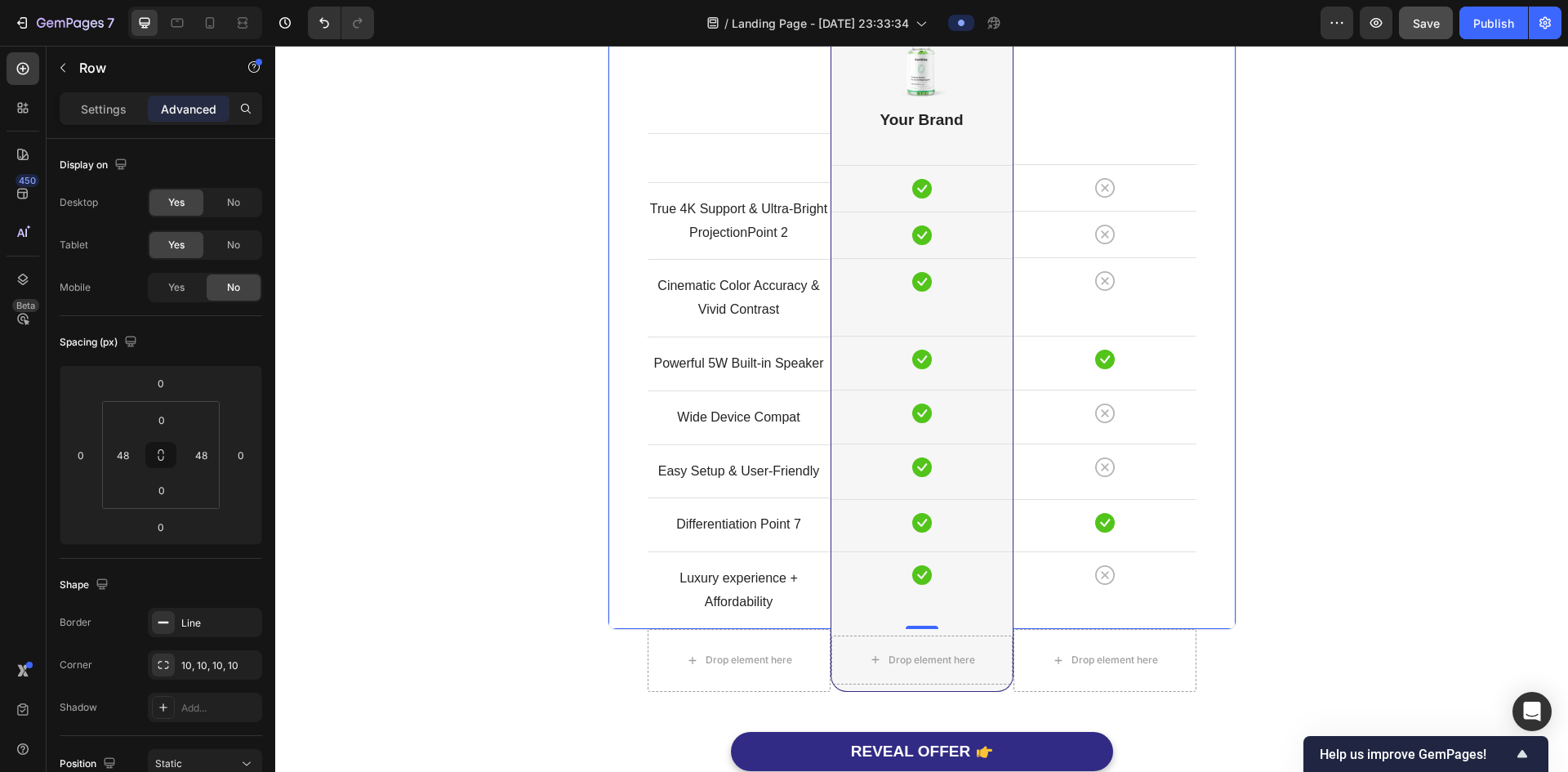
click at [1138, 319] on div "Image Other Brands Heading Icon Row Icon Row Icon Row Icon Row Icon Row Icon Ro…" at bounding box center [1105, 277] width 183 height 705
click at [1152, 277] on div "Icon" at bounding box center [1105, 280] width 183 height 19
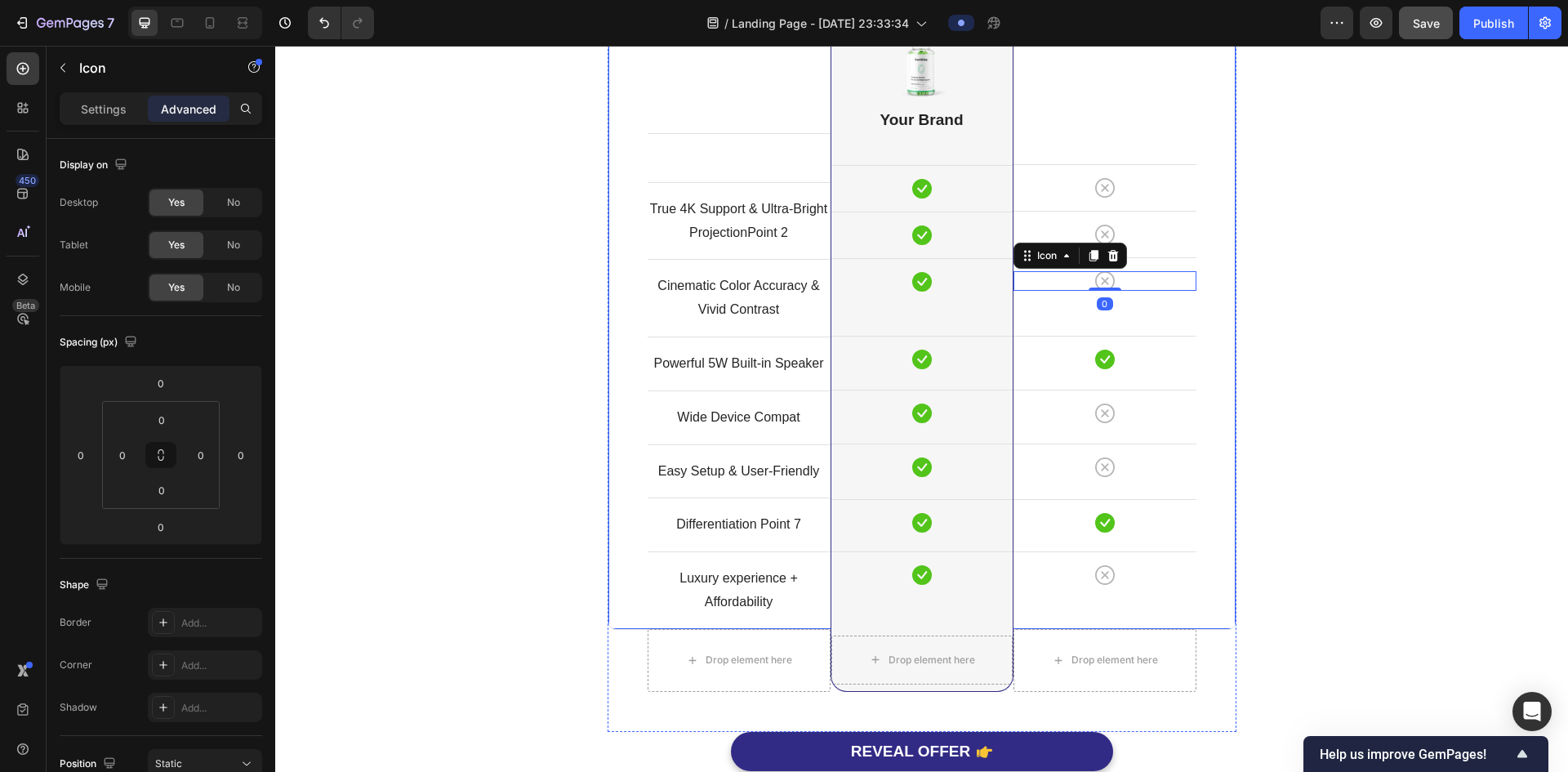
click at [1270, 288] on div "Comparison Table Headline Heading With other brand similar product Text block R…" at bounding box center [921, 275] width 1268 height 1059
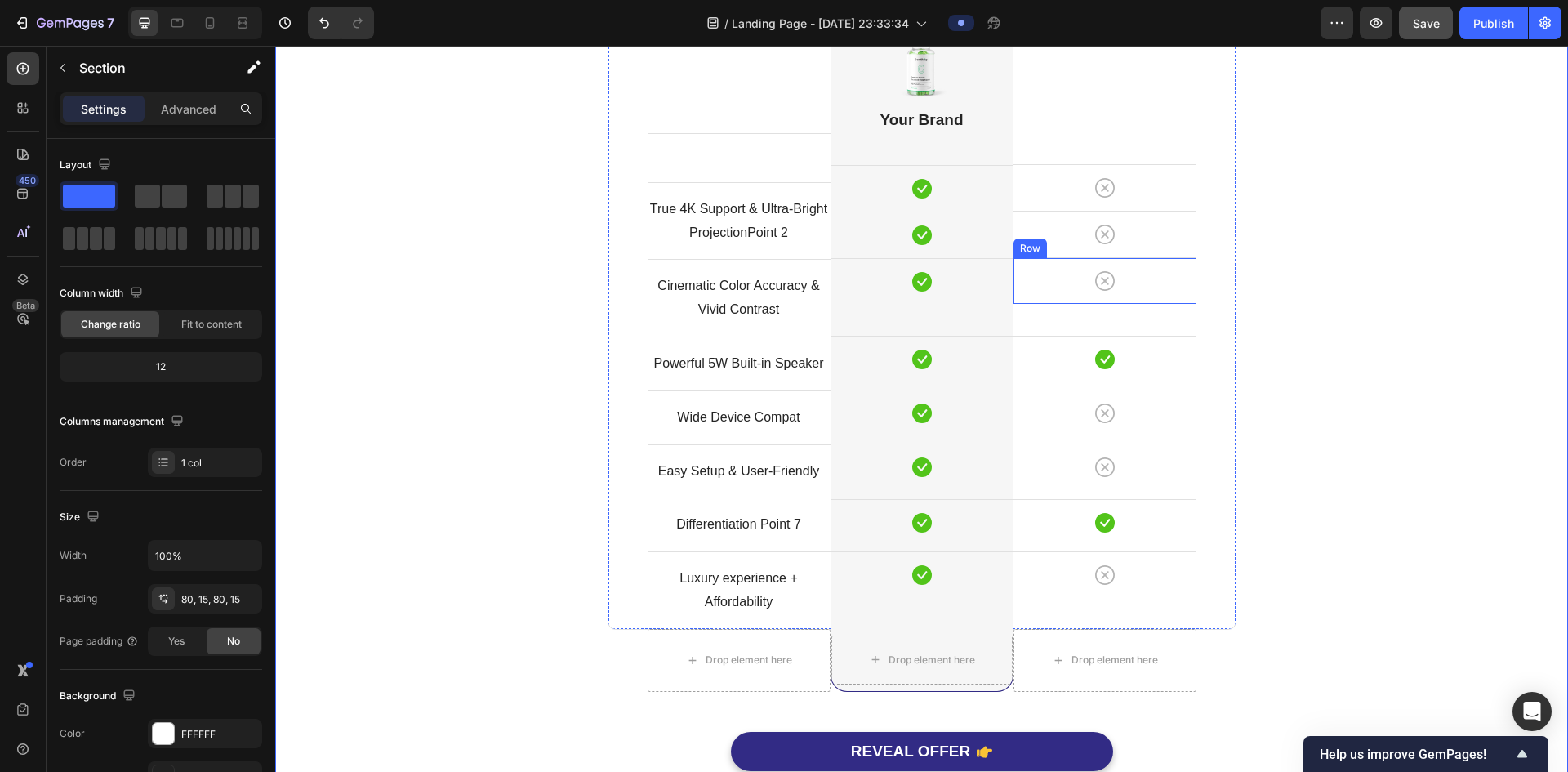
click at [1142, 259] on div "Icon Row" at bounding box center [1105, 280] width 183 height 47
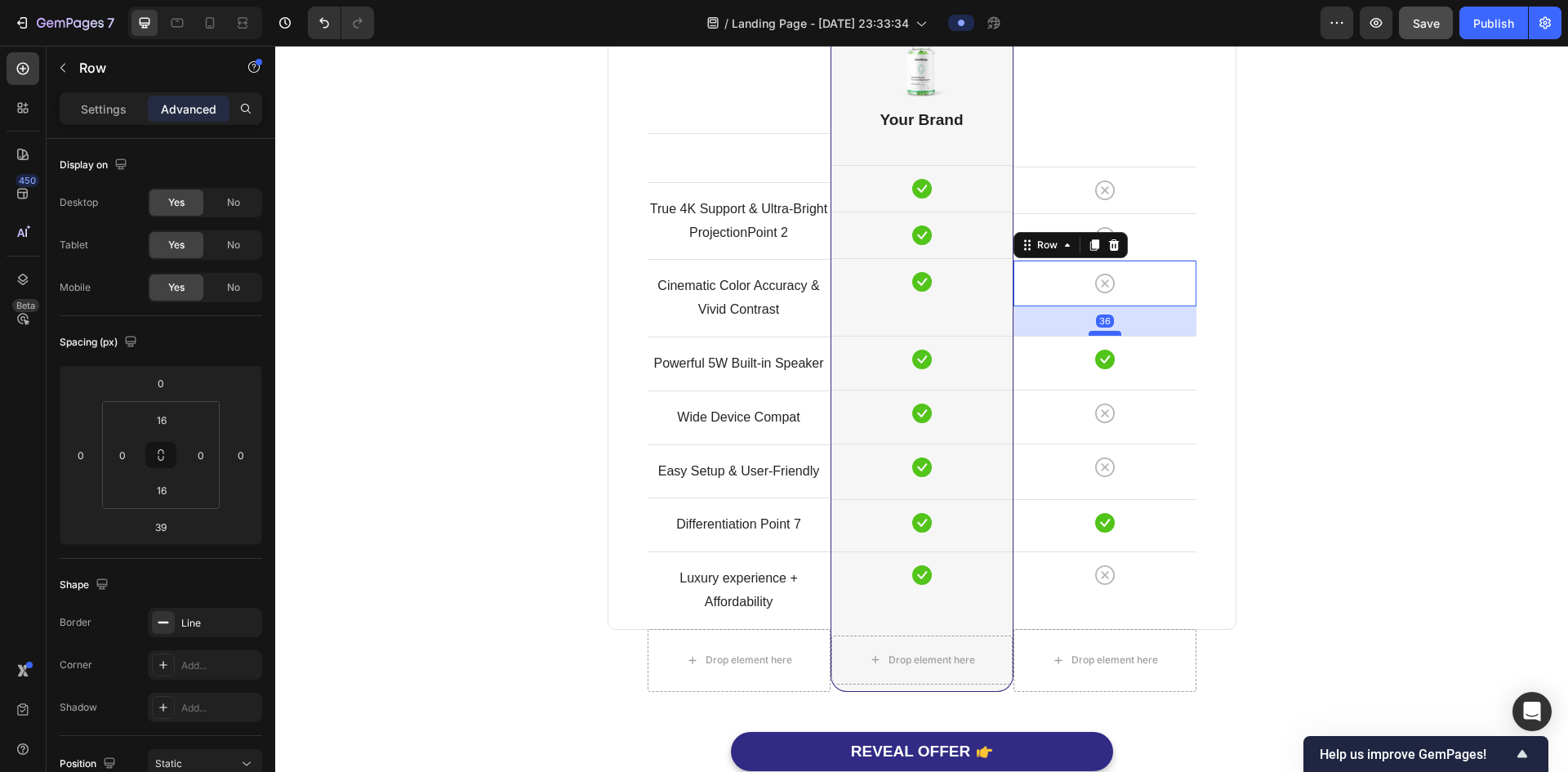
scroll to position [4468, 0]
click at [1089, 332] on div at bounding box center [1105, 333] width 33 height 5
type input "37"
click at [1258, 322] on div "Comparison Table Headline Heading With other brand similar product Text block R…" at bounding box center [921, 276] width 1268 height 1057
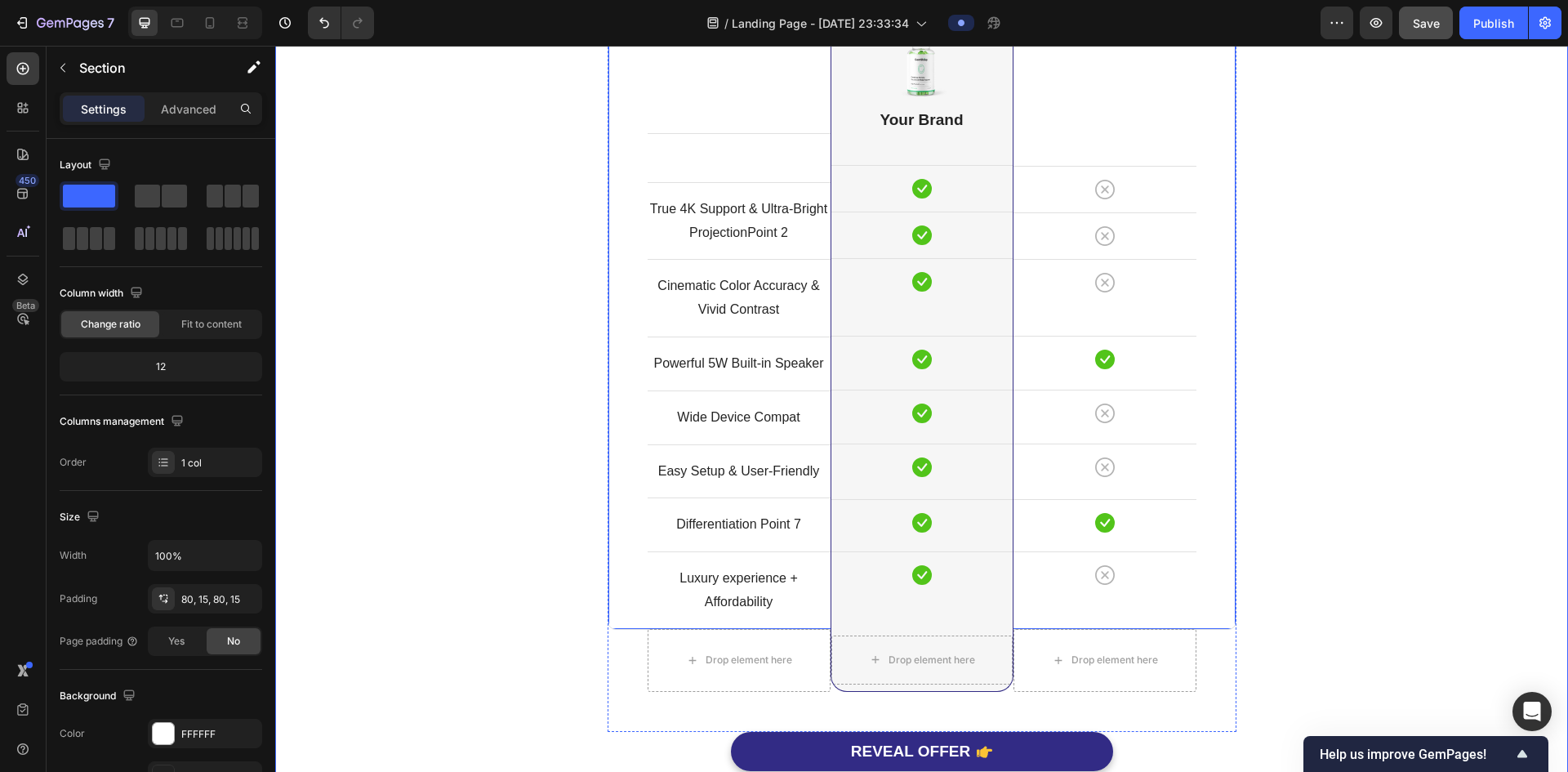
click at [1123, 323] on div "Image Other Brands Heading Icon Row Icon Row Icon Row Icon Row Icon Row Icon Ro…" at bounding box center [1105, 278] width 183 height 703
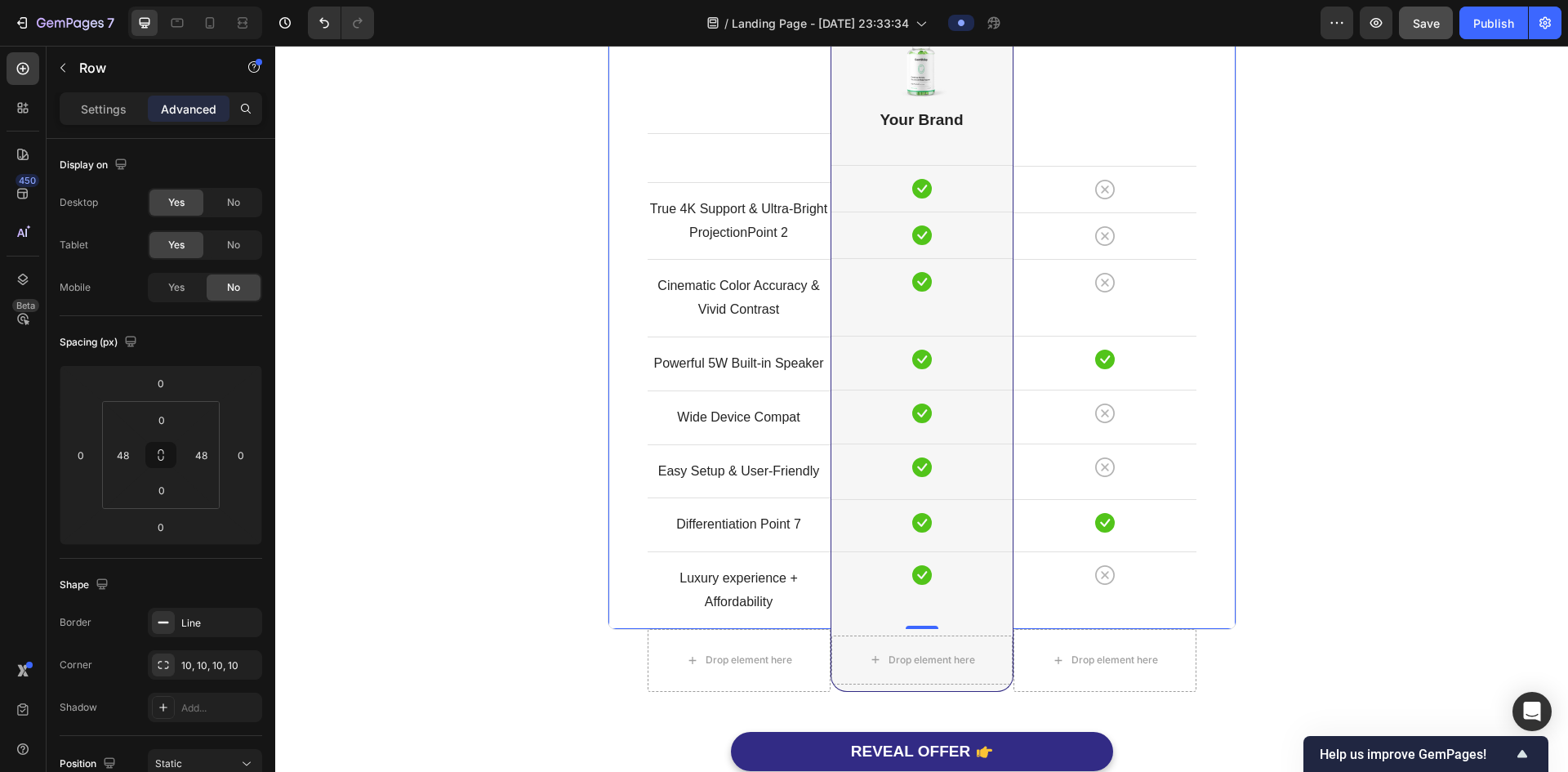
click at [1105, 306] on div "Image Other Brands Heading Icon Row Icon Row Icon Row Icon Row Icon Row Icon Ro…" at bounding box center [1105, 278] width 183 height 703
click at [1121, 290] on div "Icon" at bounding box center [1105, 282] width 183 height 19
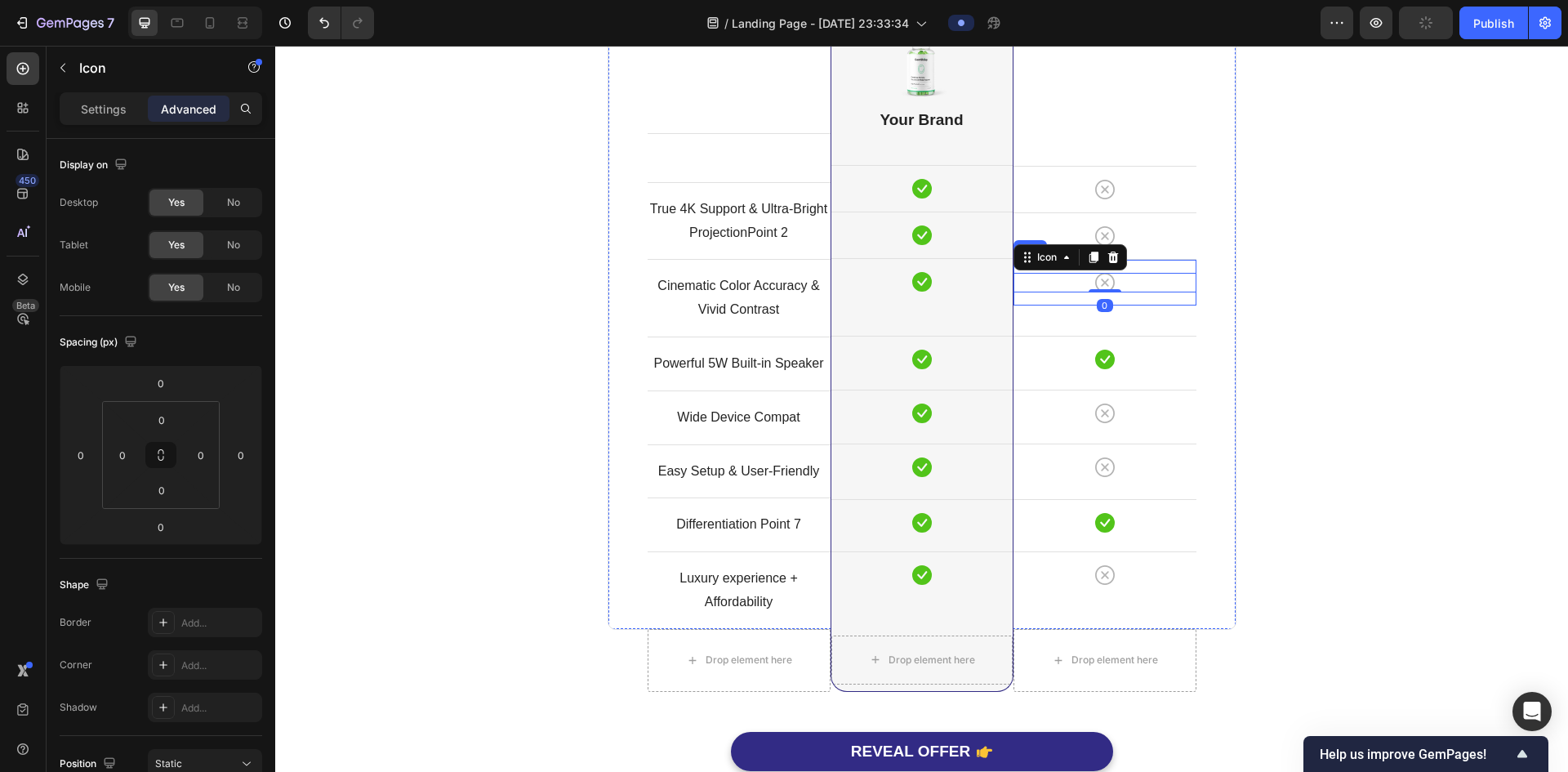
click at [1157, 303] on div "Icon 0 Row" at bounding box center [1105, 282] width 183 height 47
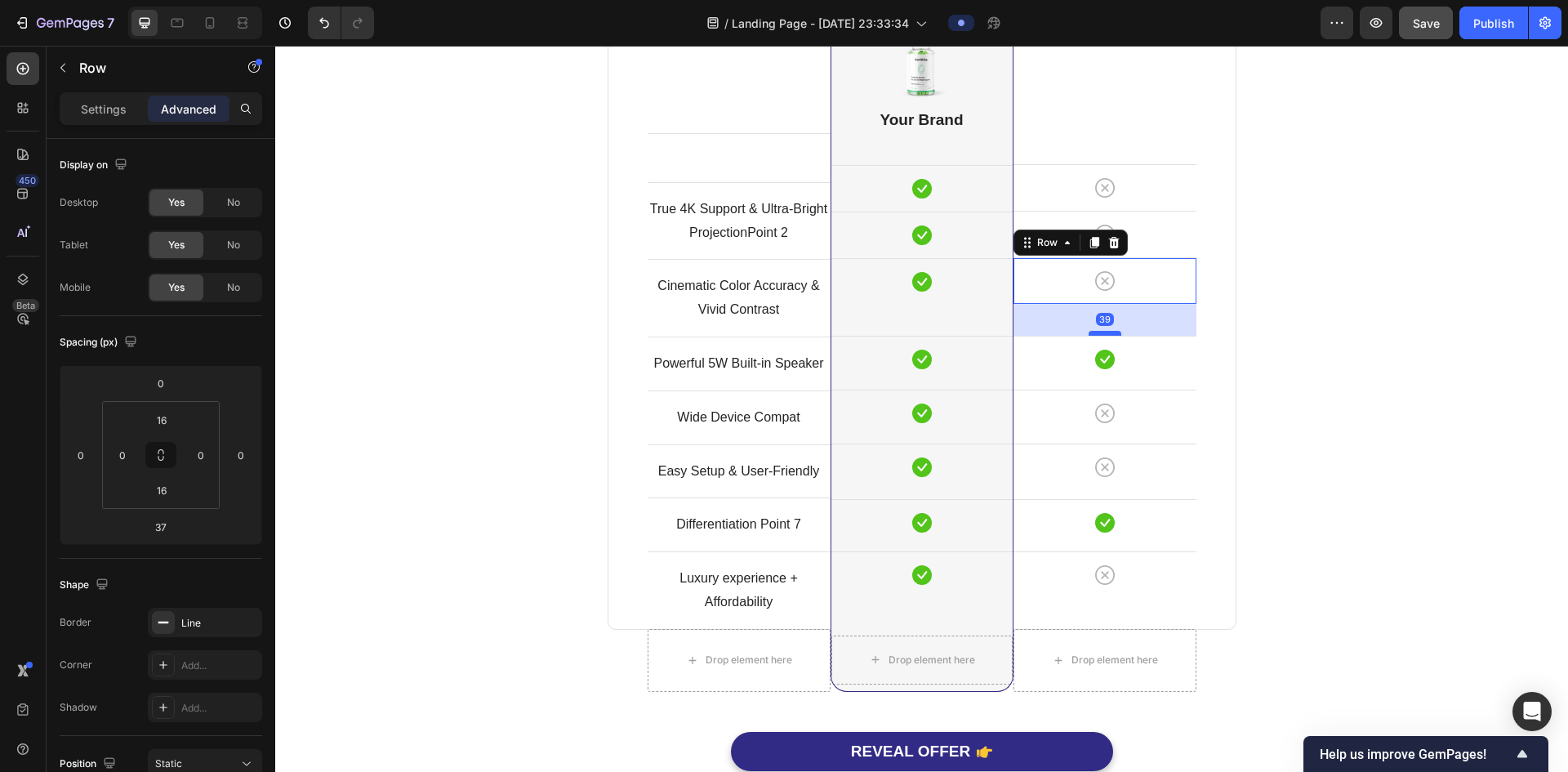
scroll to position [4468, 0]
click at [1103, 333] on div at bounding box center [1105, 333] width 33 height 5
type input "38"
click at [1286, 329] on div "Comparison Table Headline Heading With other brand similar product Text block R…" at bounding box center [921, 276] width 1268 height 1058
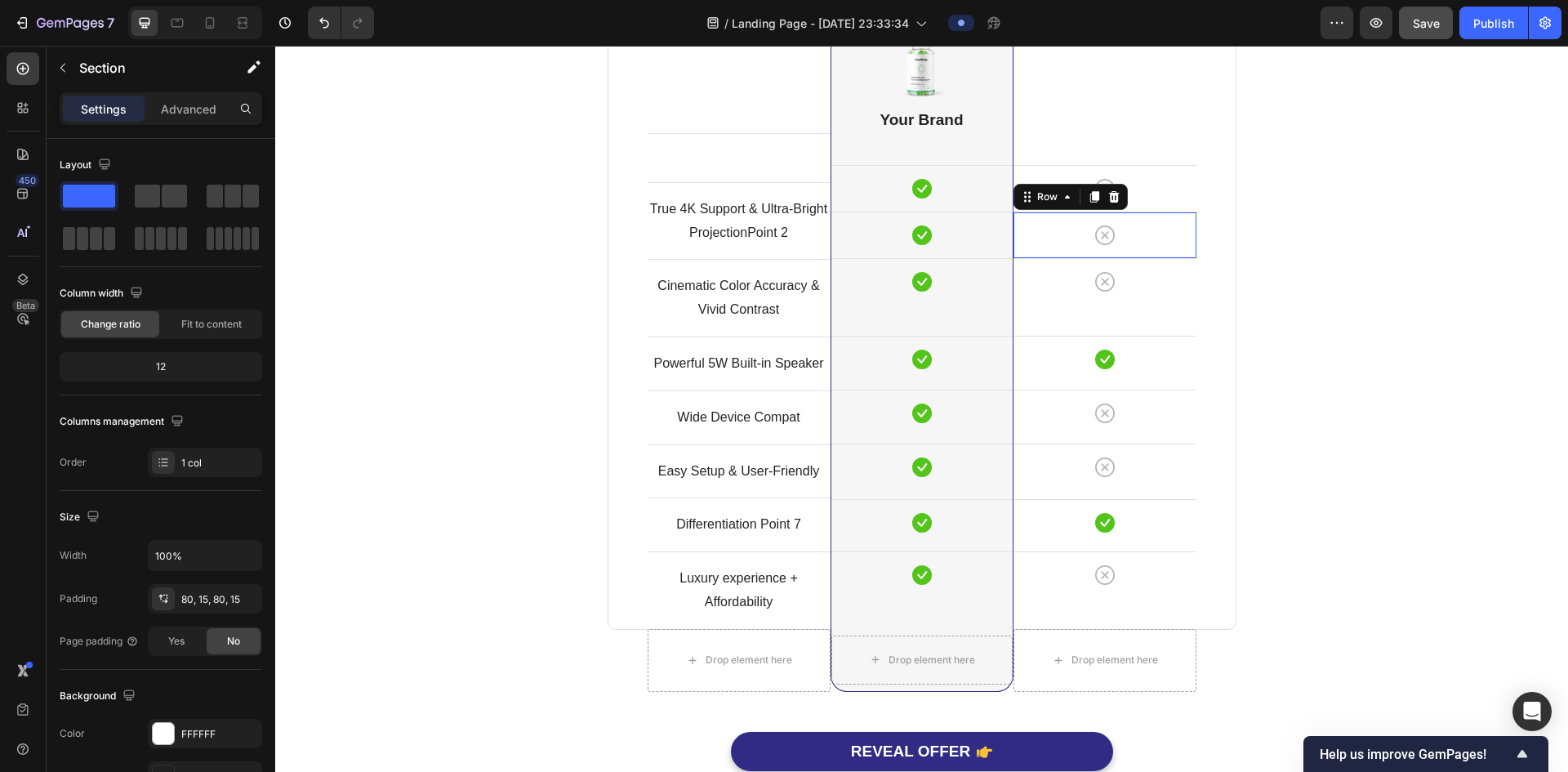
click at [1158, 250] on div "Icon Row 0" at bounding box center [1105, 235] width 183 height 47
click at [1108, 254] on div at bounding box center [1105, 255] width 33 height 5
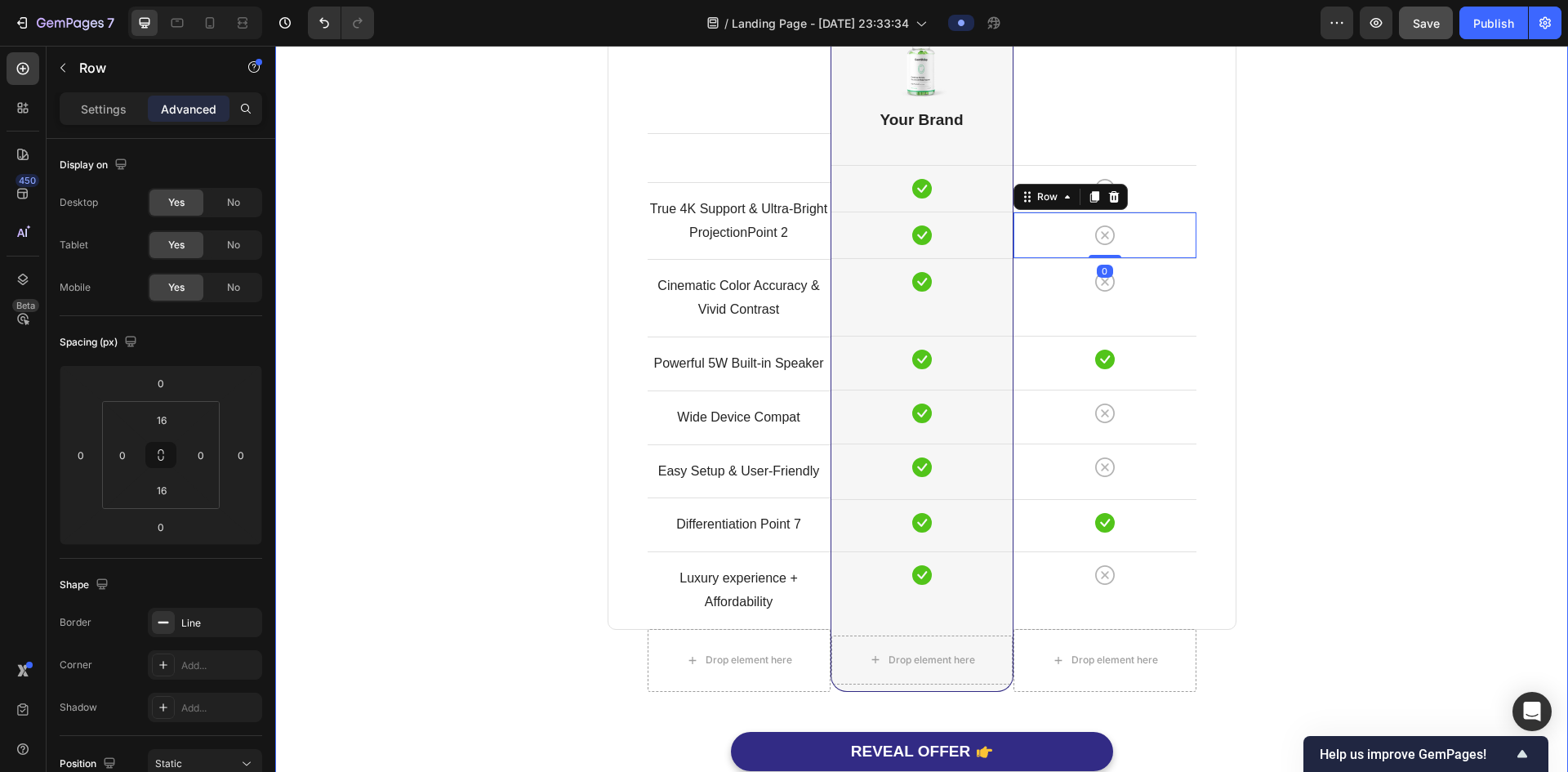
drag, startPoint x: 1289, startPoint y: 246, endPoint x: 1266, endPoint y: 251, distance: 23.5
click at [1287, 246] on div "Comparison Table Headline Heading With other brand similar product Text block R…" at bounding box center [921, 276] width 1268 height 1058
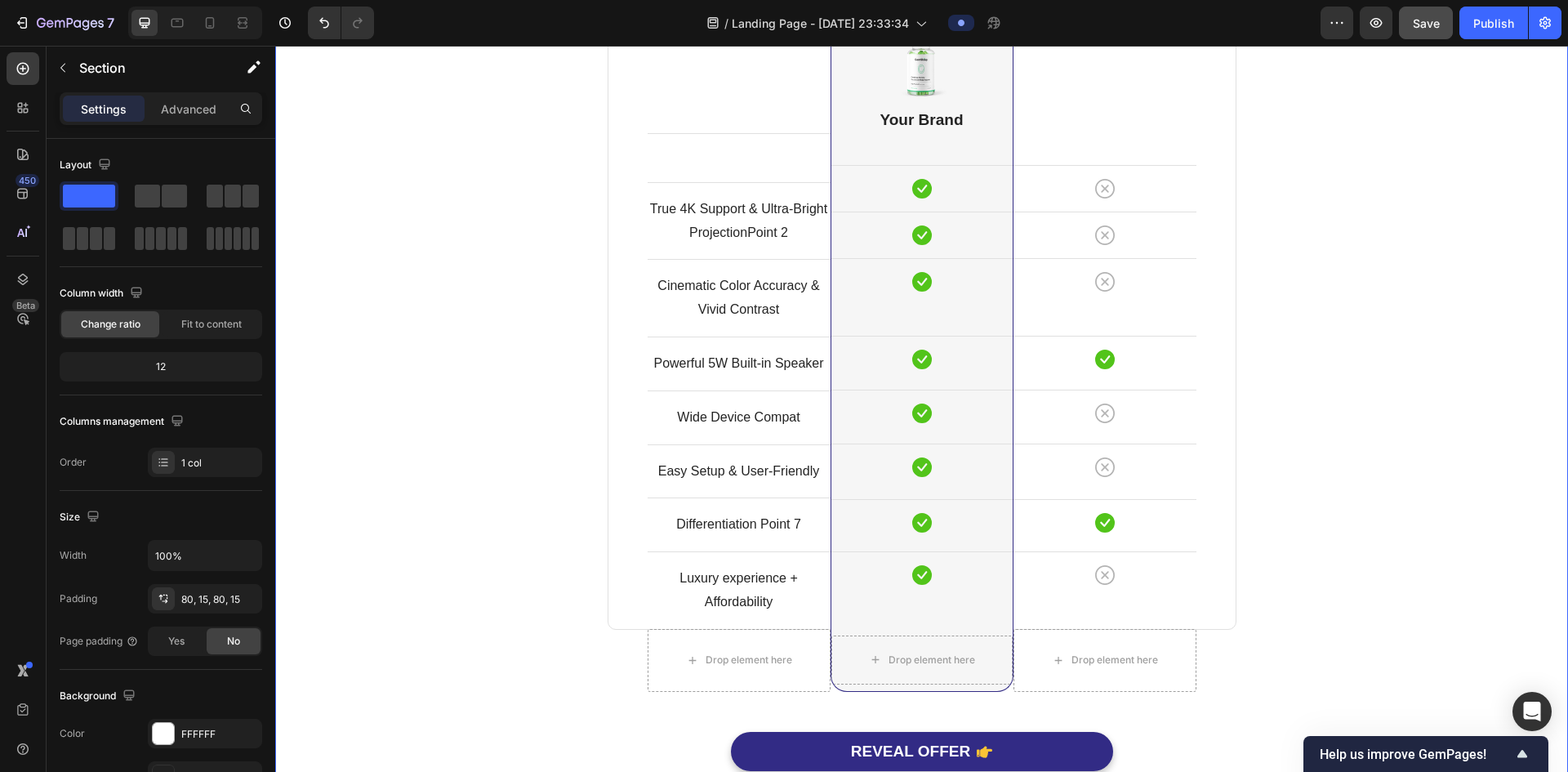
click at [1366, 268] on div "Comparison Table Headline Heading With other brand similar product Text block R…" at bounding box center [921, 276] width 1268 height 1058
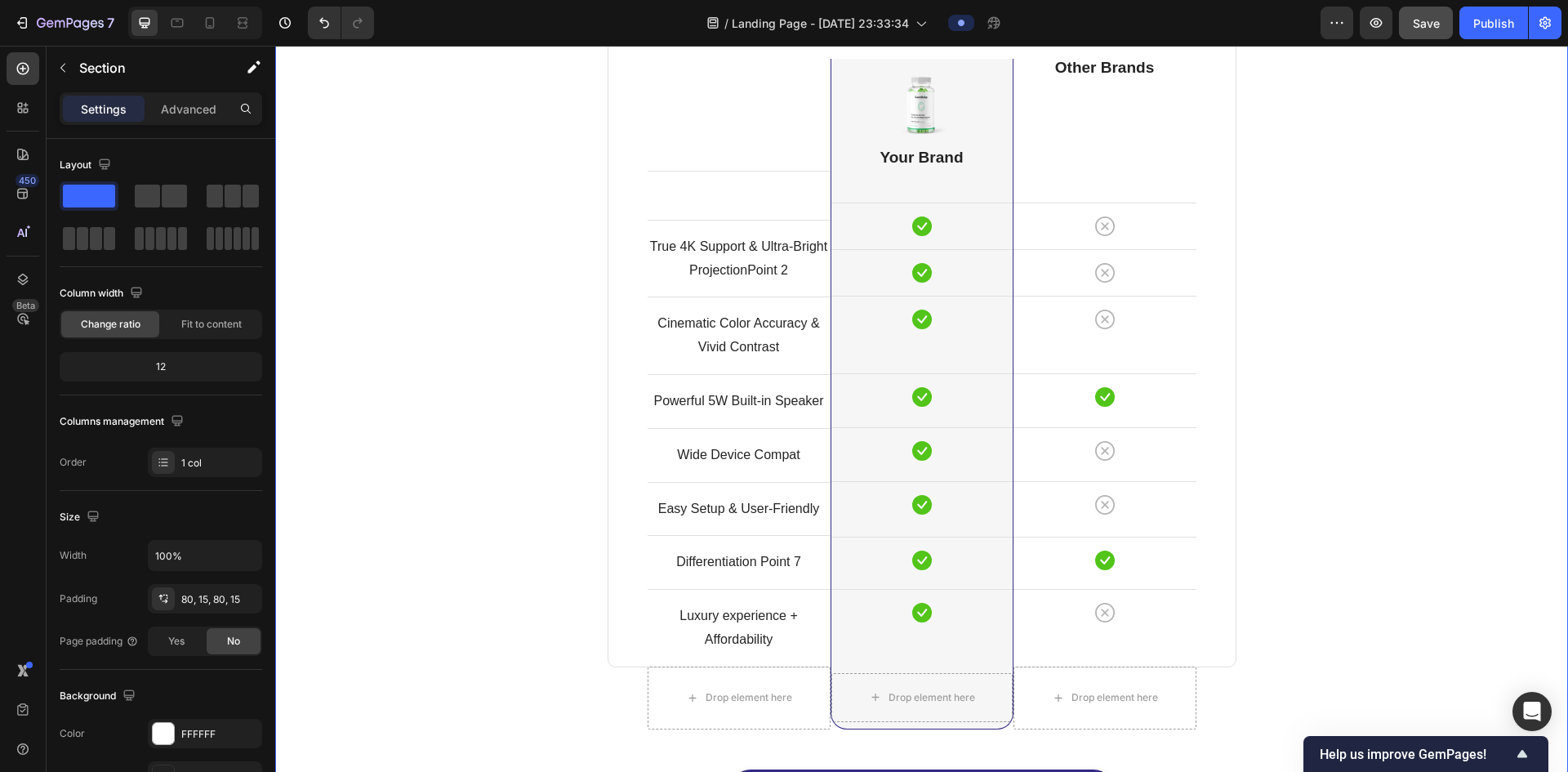
scroll to position [4223, 0]
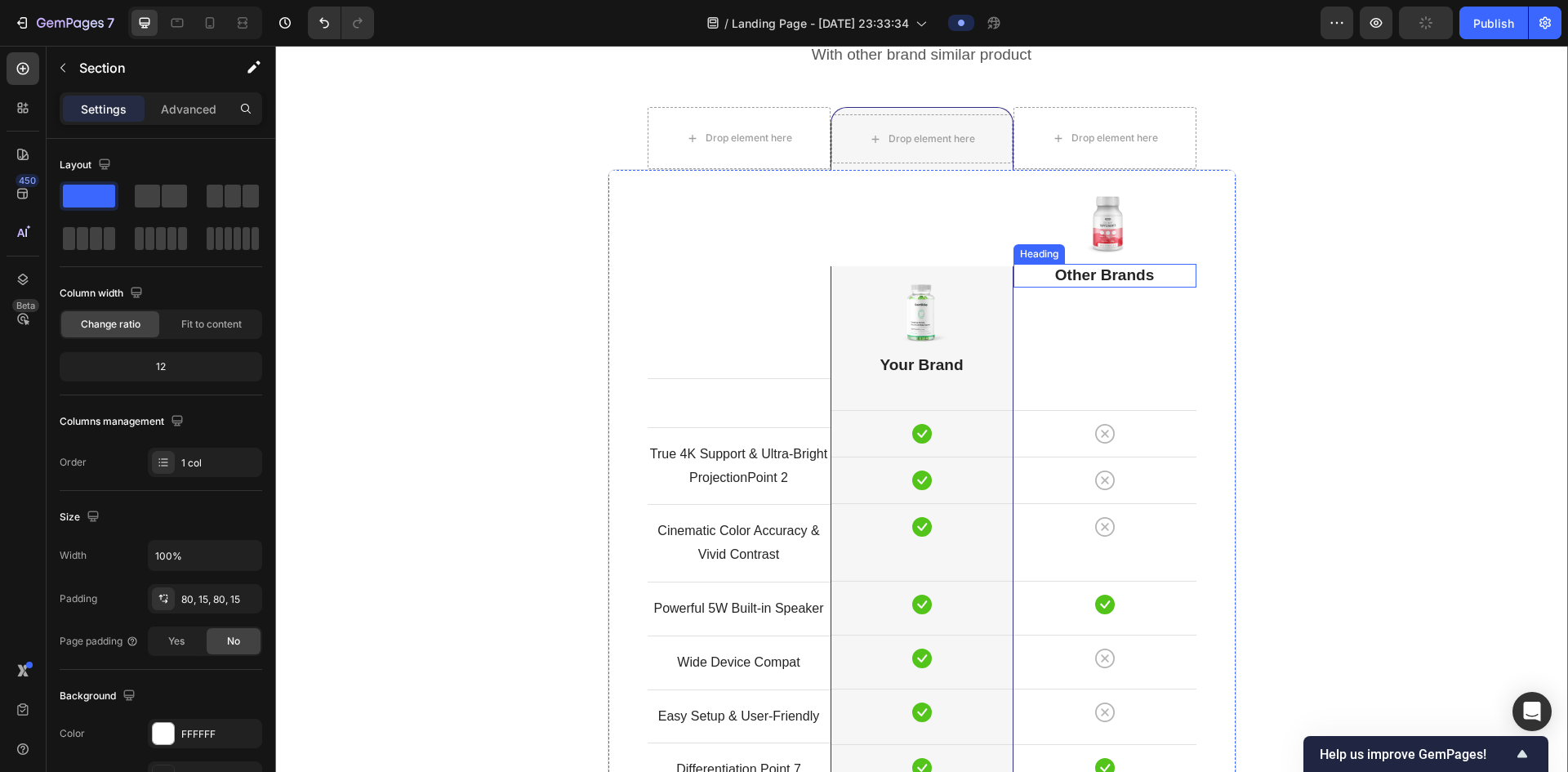
click at [1112, 271] on p "Other Brands" at bounding box center [1105, 276] width 180 height 20
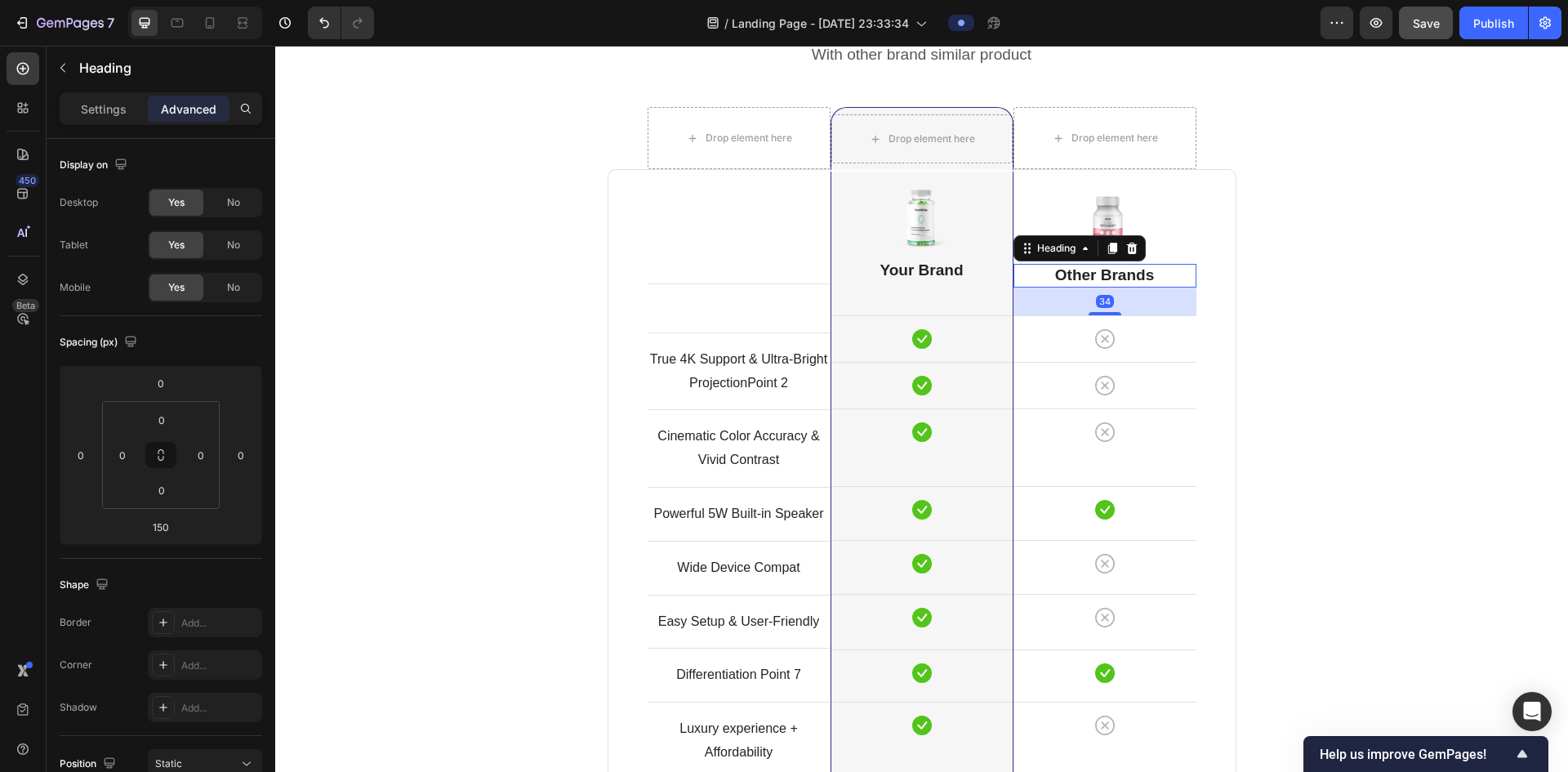
drag, startPoint x: 1107, startPoint y: 361, endPoint x: 1120, endPoint y: 312, distance: 50.7
click at [1120, 288] on div "34" at bounding box center [1105, 288] width 183 height 0
type input "34"
click at [1457, 273] on div "Comparison Table Headline Heading With other brand similar product Text block R…" at bounding box center [921, 473] width 1268 height 964
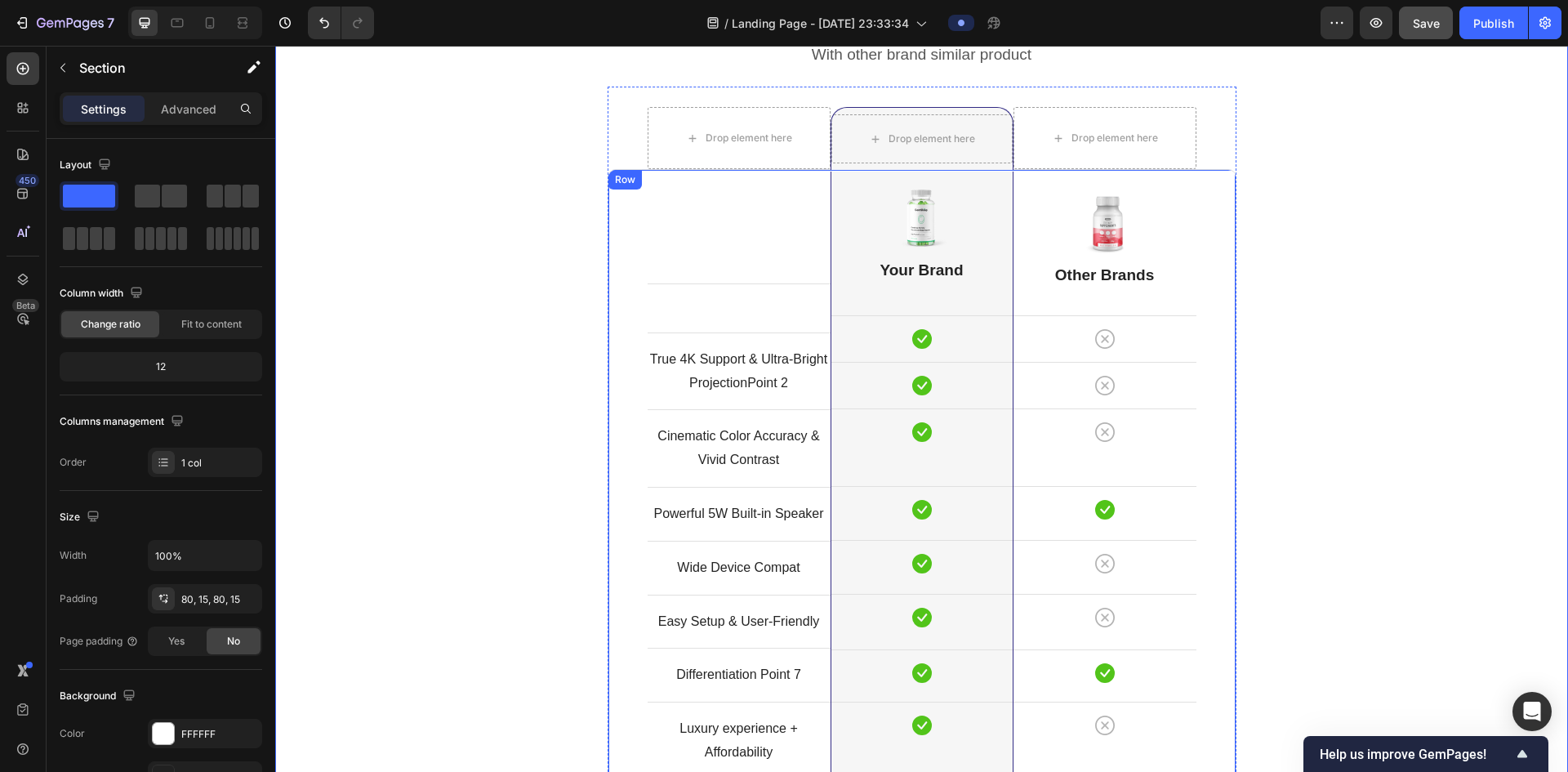
click at [1199, 311] on div "Text block Row True 4K Support & Ultra-Bright ProjectionPoint 2 Text block Row …" at bounding box center [921, 474] width 629 height 611
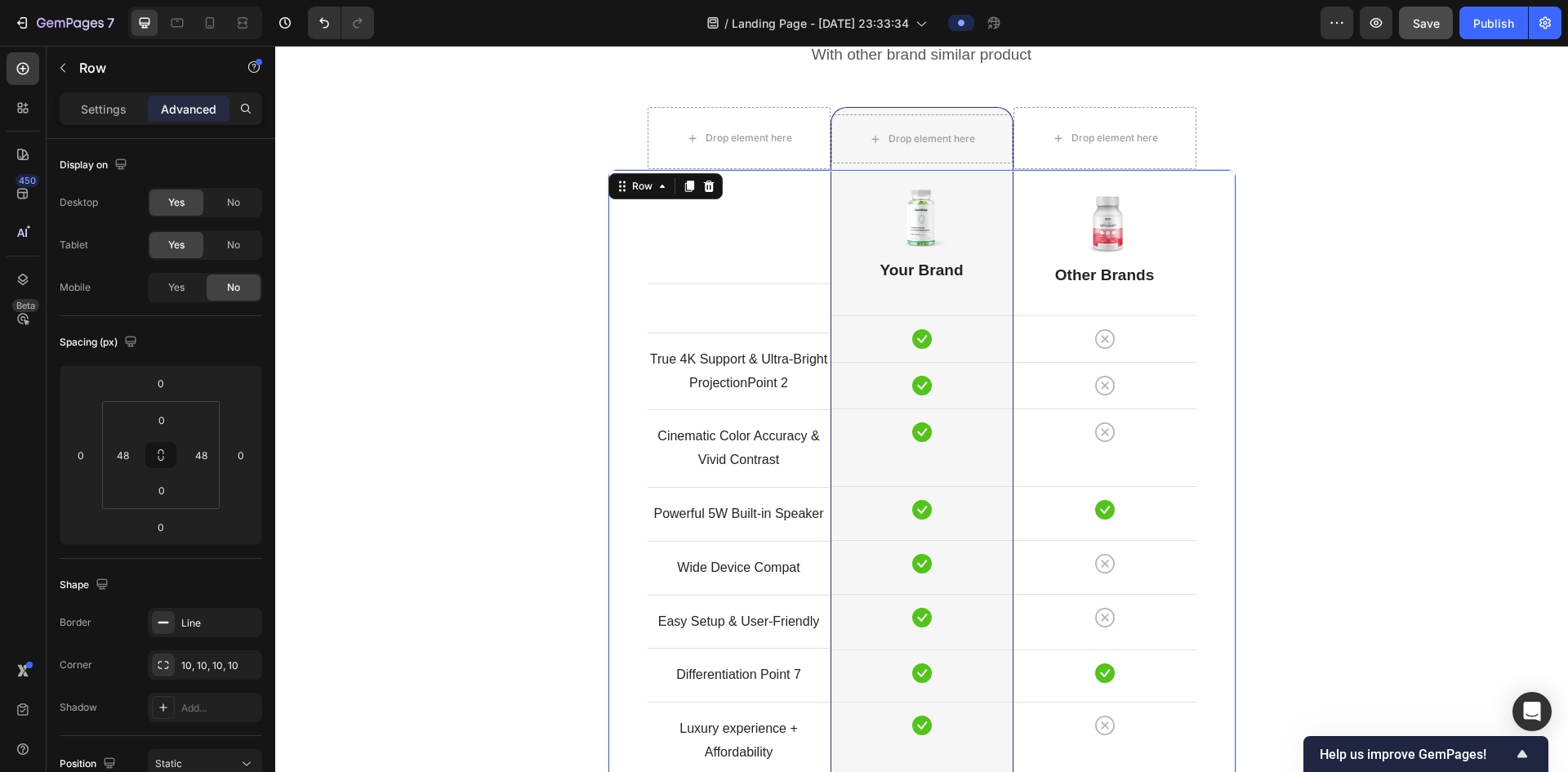
click at [1175, 295] on div "Image Other Brands Heading Icon Row Icon Row Icon Row Icon Row Icon Row Icon Ro…" at bounding box center [1105, 474] width 183 height 609
click at [1152, 291] on div "Image Other Brands Heading Icon Row Icon Row Icon Row Icon Row Icon Row Icon Ro…" at bounding box center [1105, 474] width 183 height 609
click at [1117, 291] on div "Image Other Brands Heading Icon Row Icon Row Icon Row Icon Row Icon Row Icon Ro…" at bounding box center [1105, 474] width 183 height 609
click at [1114, 267] on p "Other Brands" at bounding box center [1105, 276] width 180 height 20
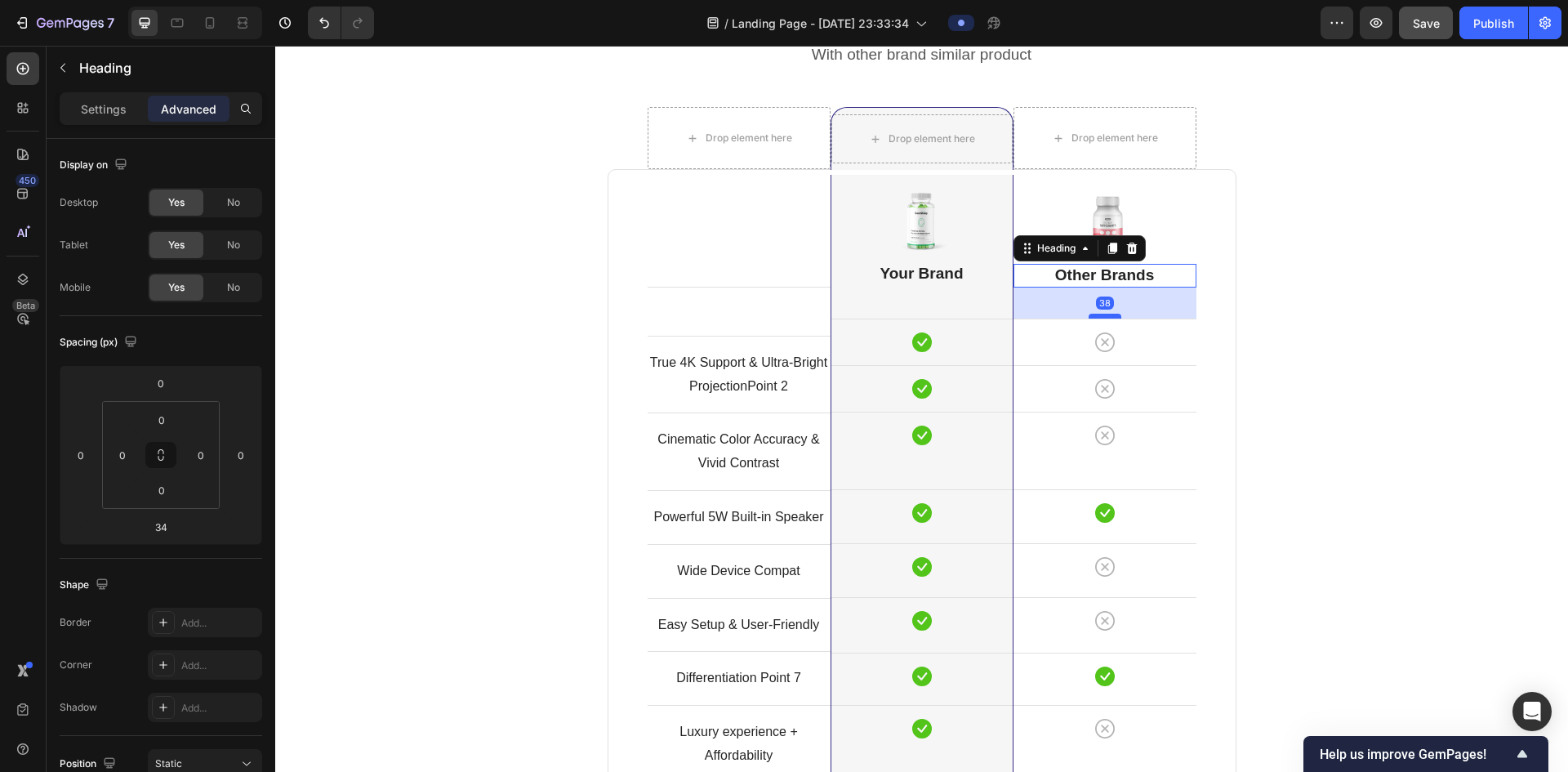
click at [1101, 315] on div at bounding box center [1105, 315] width 33 height 5
type input "38"
click at [1358, 283] on div "Comparison Table Headline Heading With other brand similar product Text block R…" at bounding box center [921, 475] width 1268 height 967
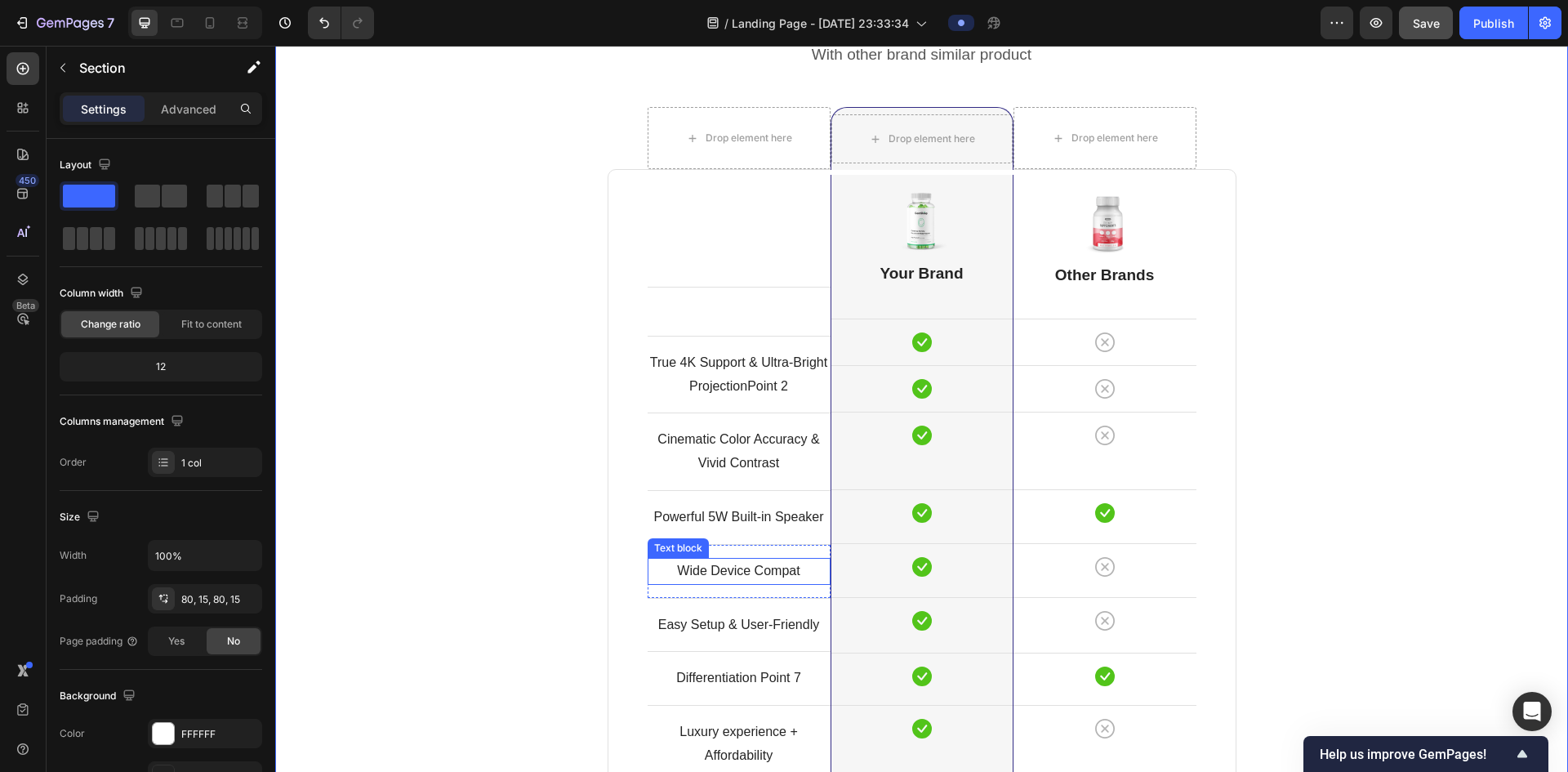
click at [797, 570] on p "Wide Device Compat" at bounding box center [739, 572] width 180 height 24
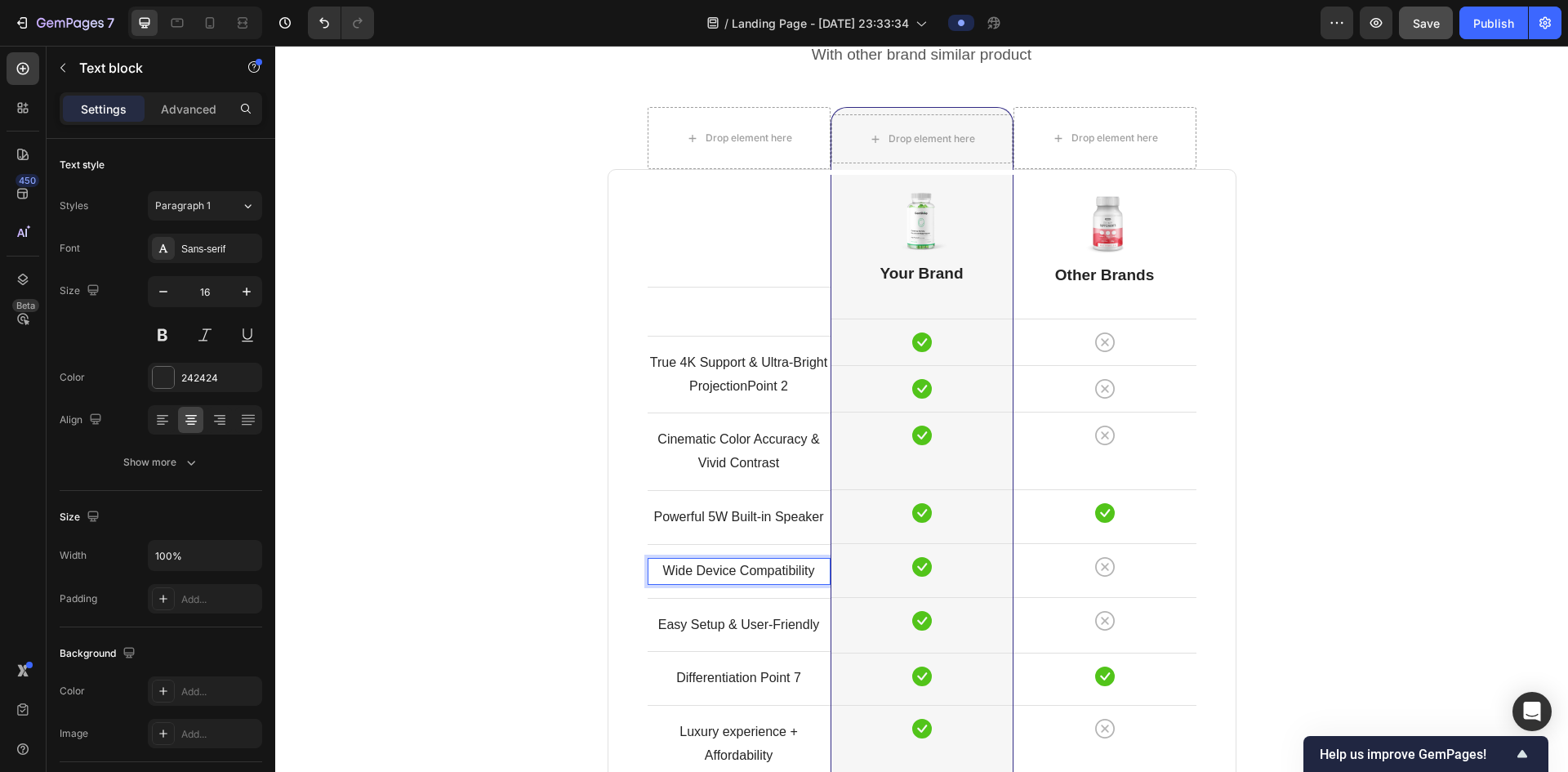
click at [771, 574] on p "Wide Device Compatibility" at bounding box center [739, 572] width 180 height 24
click at [770, 574] on p "Wide Device Compatibility" at bounding box center [739, 572] width 180 height 24
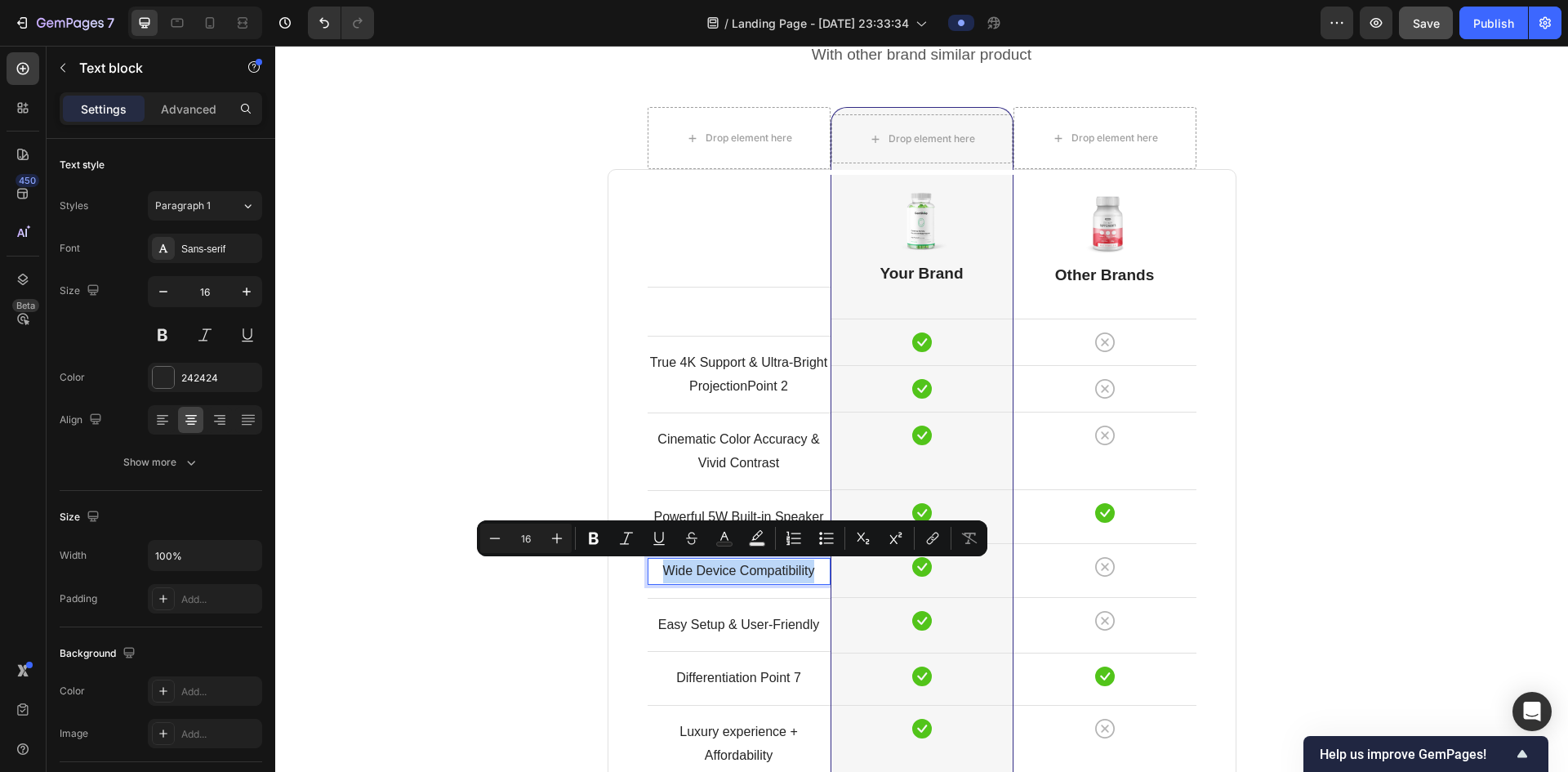
copy p "Wide Device Compatibility"
click at [804, 515] on p "Powerful 5W Built-in Speaker" at bounding box center [739, 518] width 180 height 24
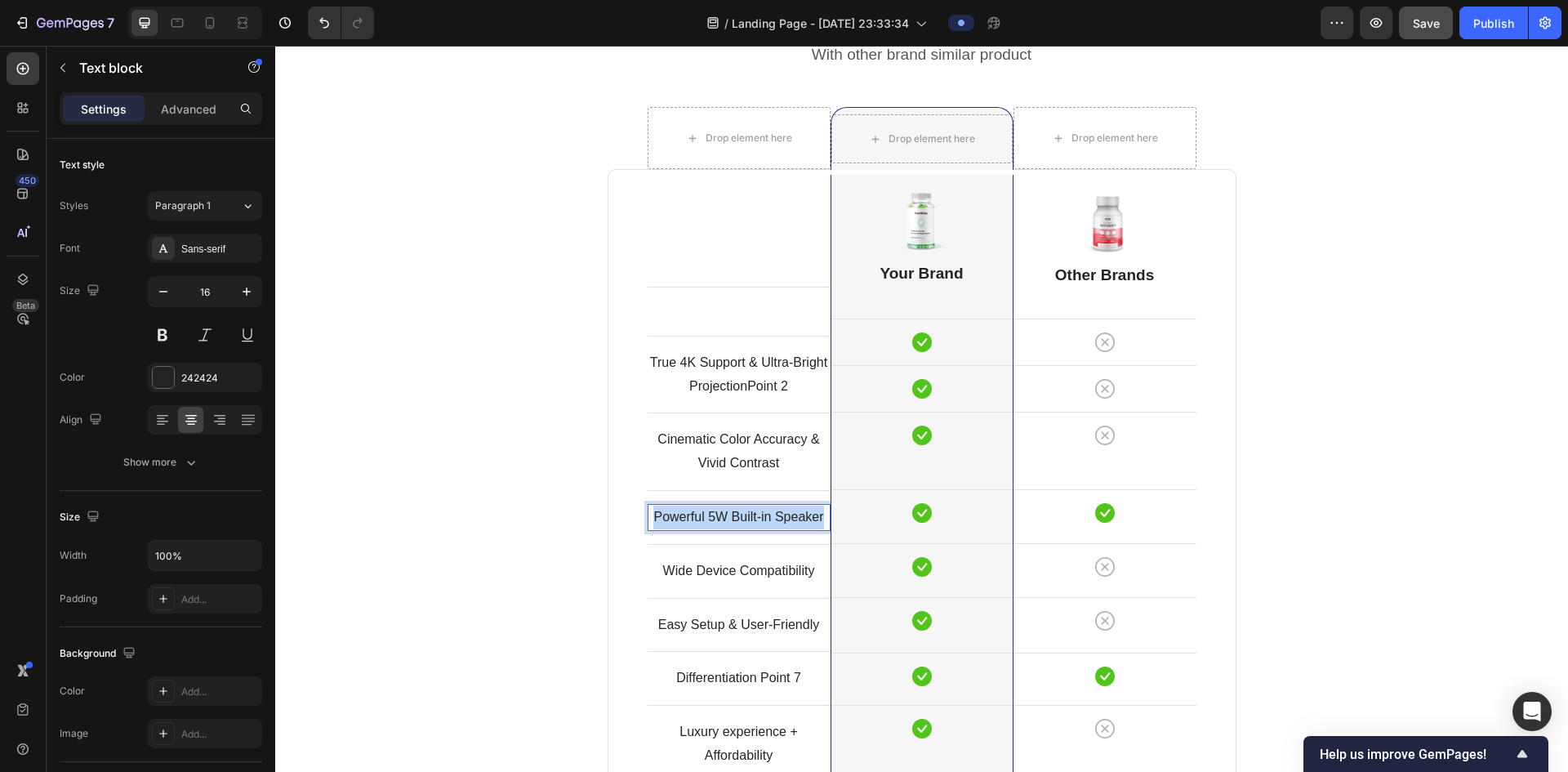
click at [799, 515] on p "Powerful 5W Built-in Speaker" at bounding box center [739, 518] width 180 height 24
click at [785, 569] on p "Wide Device Compatibility" at bounding box center [739, 572] width 180 height 24
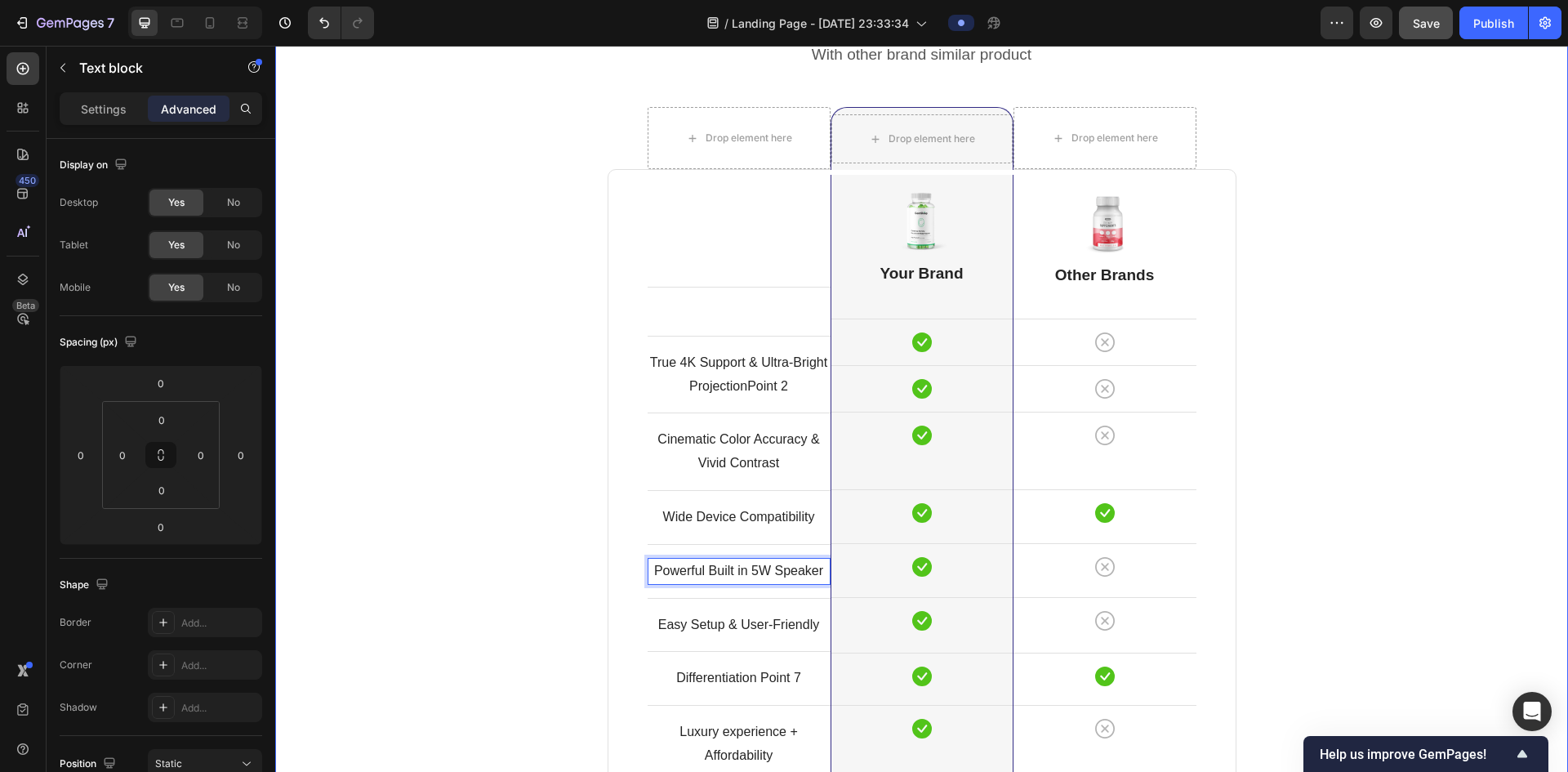
scroll to position [4305, 0]
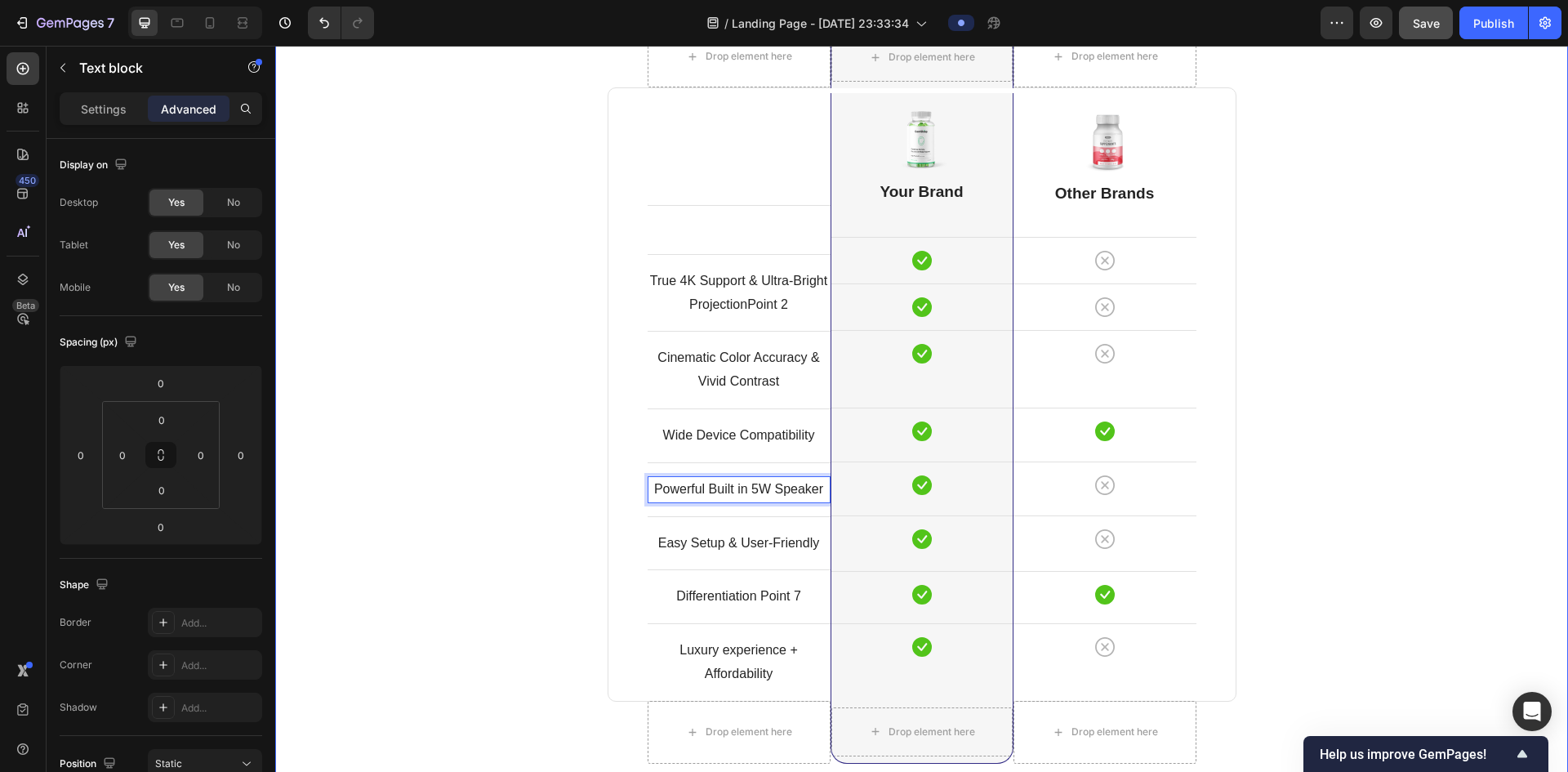
drag, startPoint x: 963, startPoint y: 40, endPoint x: 1426, endPoint y: 32, distance: 463.1
click at [1426, 32] on button "Save" at bounding box center [1426, 23] width 54 height 33
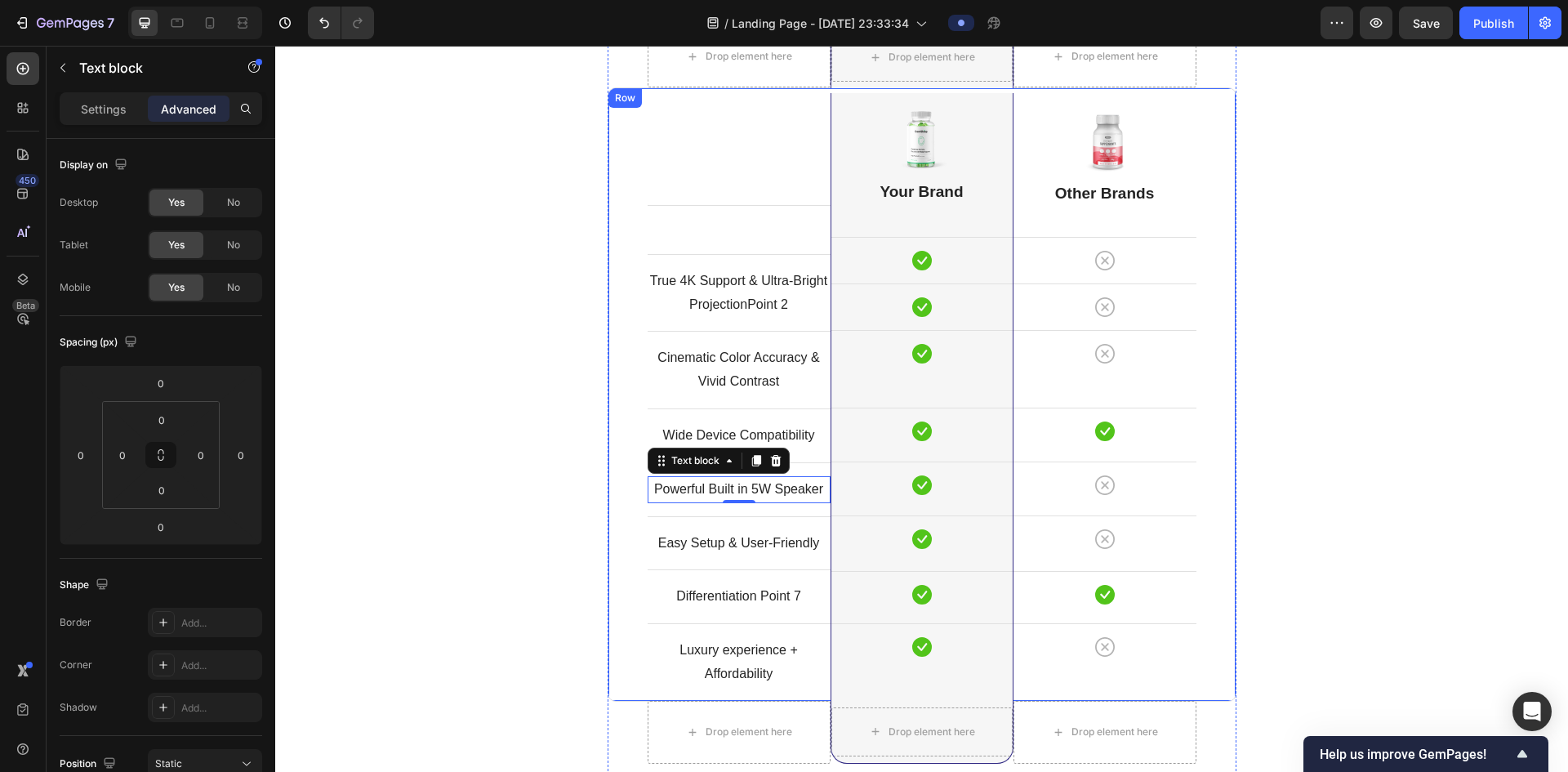
click at [1115, 225] on div "Image Other Brands Heading Icon Row Icon Row Icon Row Icon Row Icon Row Icon Ro…" at bounding box center [1105, 395] width 183 height 613
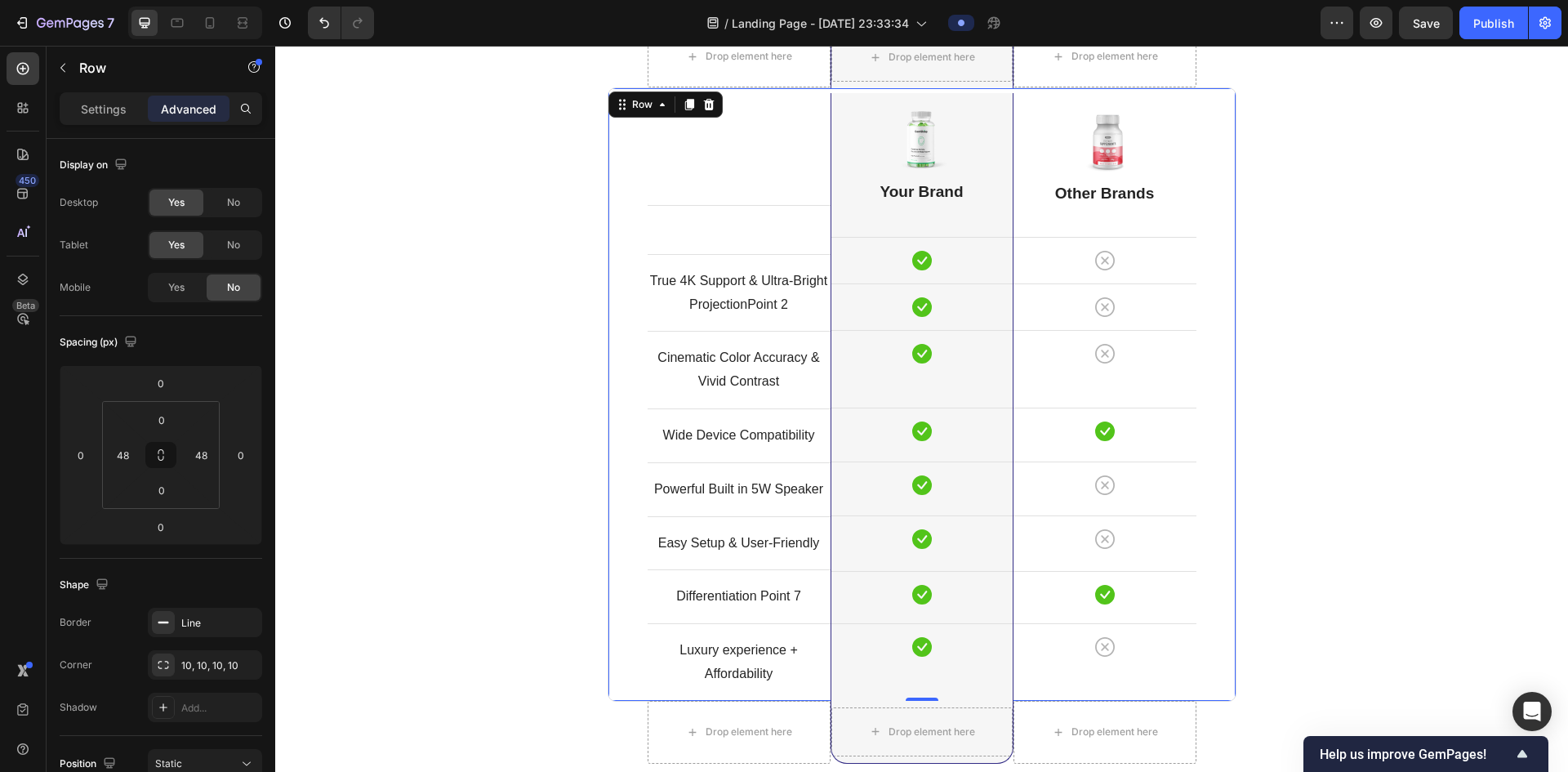
click at [1097, 206] on div "Image Other Brands Heading Icon Row Icon Row Icon Row Icon Row Icon Row Icon Ro…" at bounding box center [1105, 395] width 183 height 613
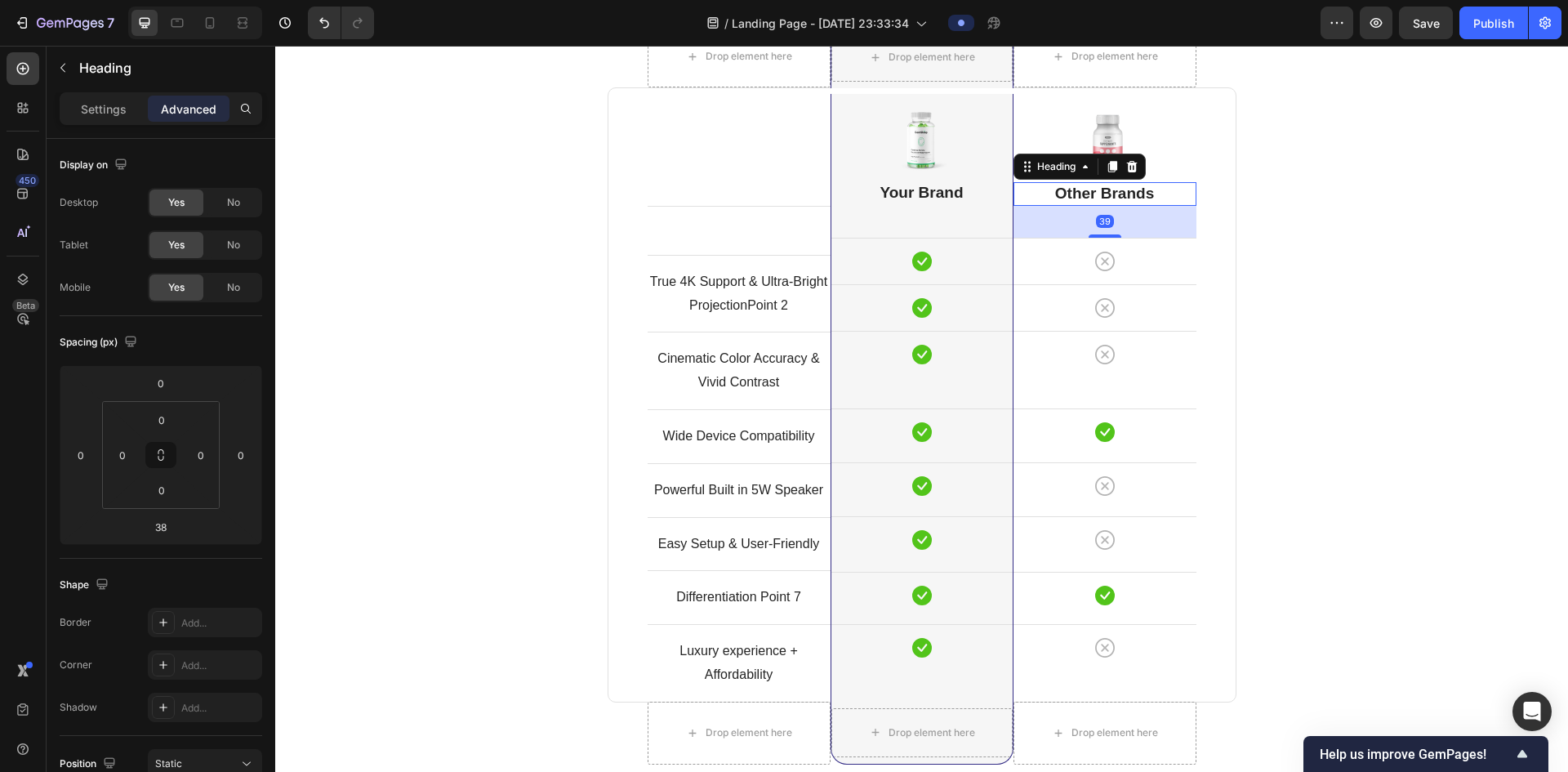
drag, startPoint x: 1101, startPoint y: 233, endPoint x: 1131, endPoint y: 236, distance: 30.1
click at [1103, 235] on div at bounding box center [1105, 237] width 33 height 4
type input "39"
click at [1324, 235] on div "Comparison Table Headline Heading With other brand similar product Text block R…" at bounding box center [921, 394] width 1268 height 968
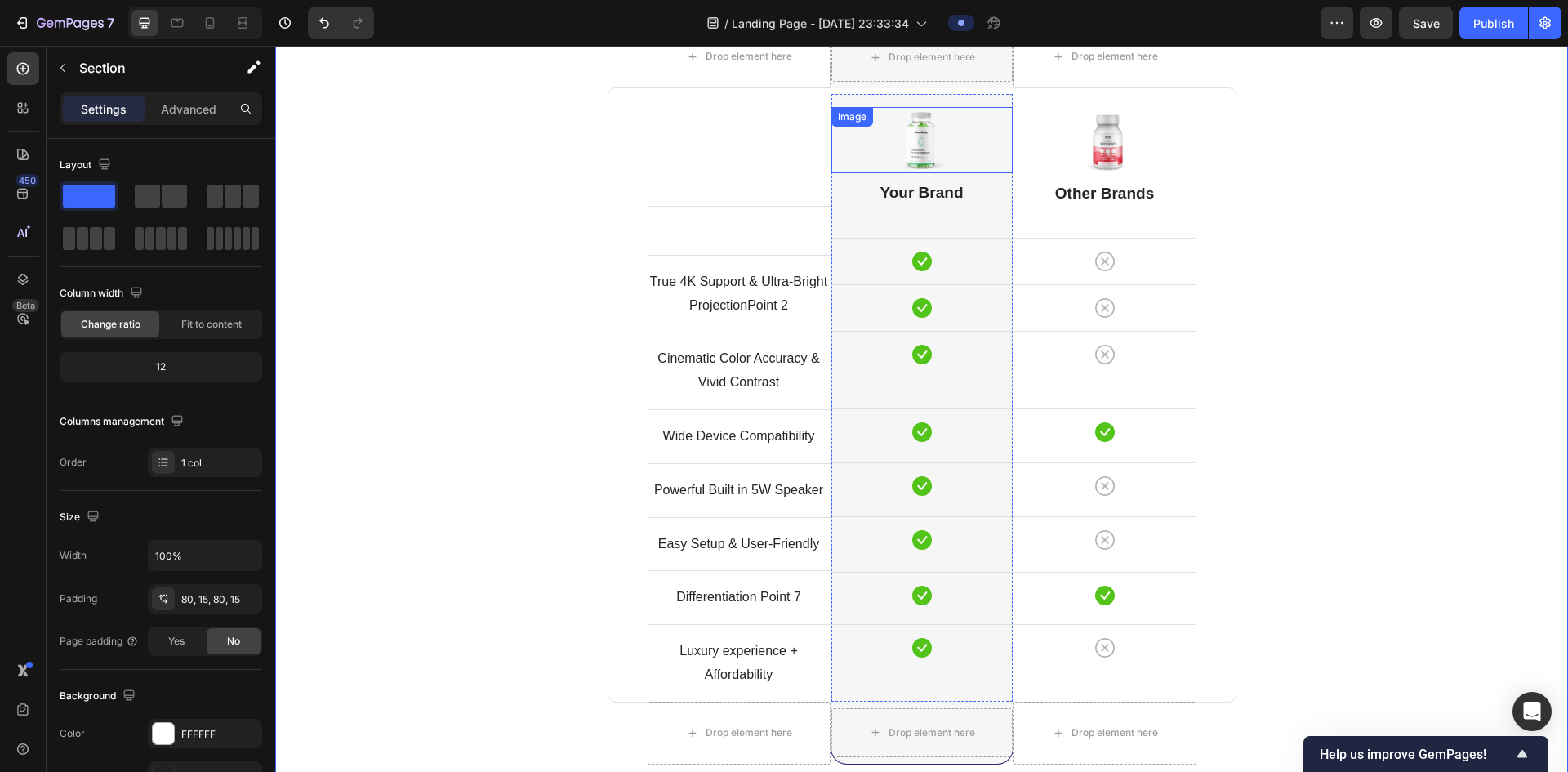
click at [921, 150] on img at bounding box center [922, 140] width 66 height 66
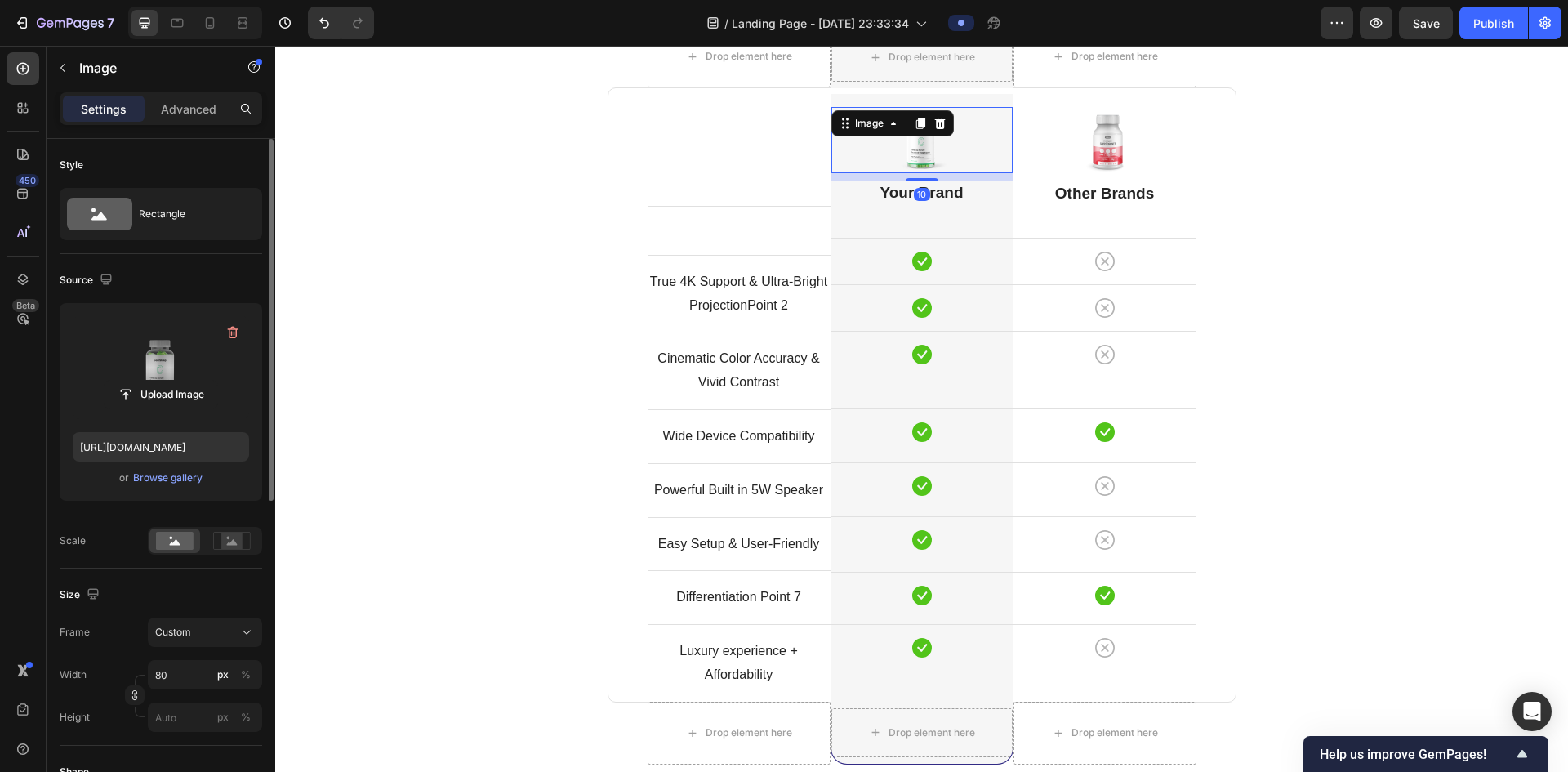
click at [176, 376] on label at bounding box center [161, 367] width 176 height 103
click at [176, 381] on input "file" at bounding box center [160, 395] width 112 height 27
type input "https://cdn.shopify.com/s/files/1/0790/6469/5127/files/gempages_585609381039571…"
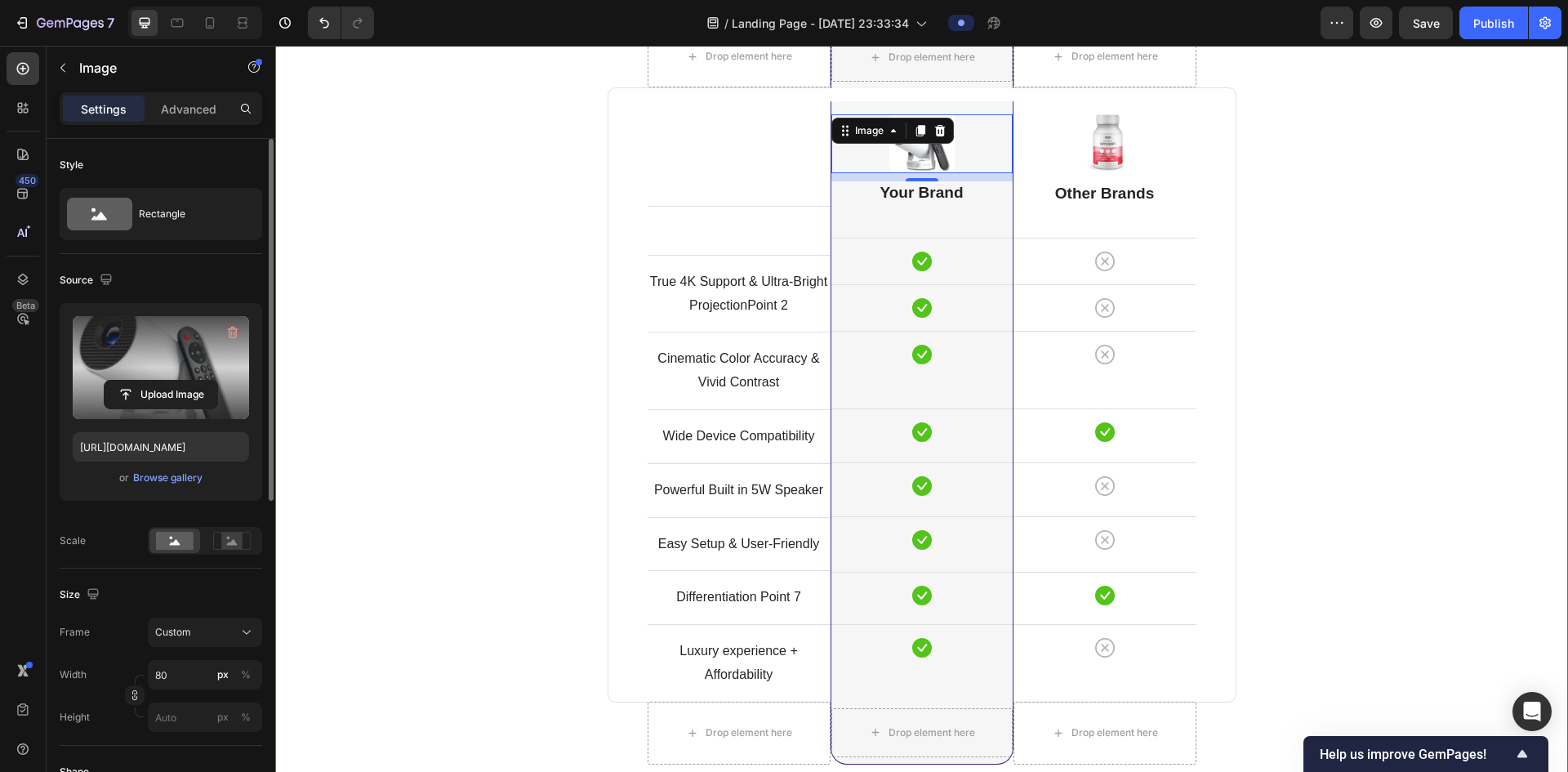
click at [1505, 326] on div "Comparison Table Headline Heading With other brand similar product Text block R…" at bounding box center [921, 394] width 1268 height 968
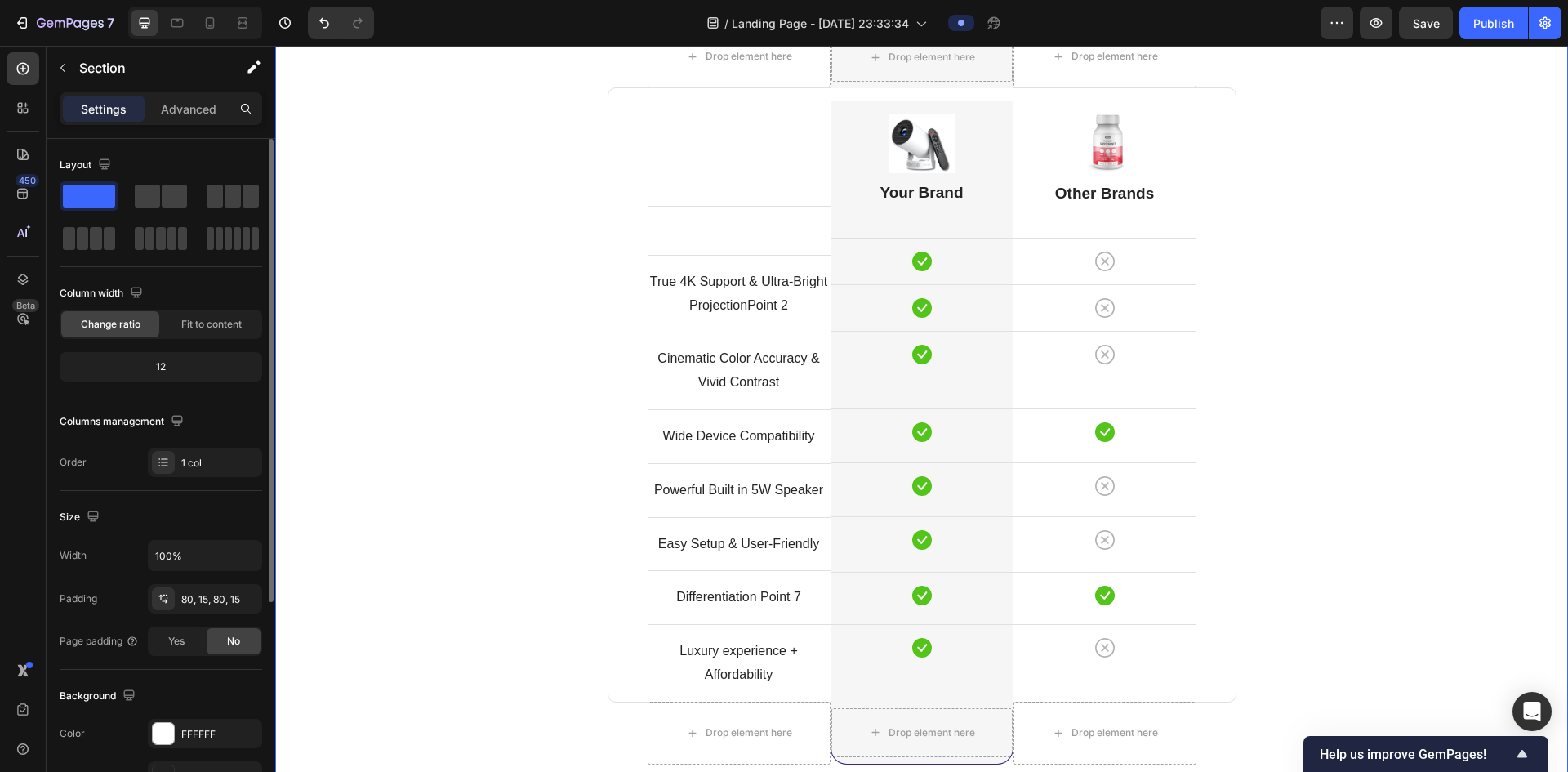
click at [1407, 375] on div "Comparison Table Headline Heading With other brand similar product Text block R…" at bounding box center [921, 394] width 1268 height 968
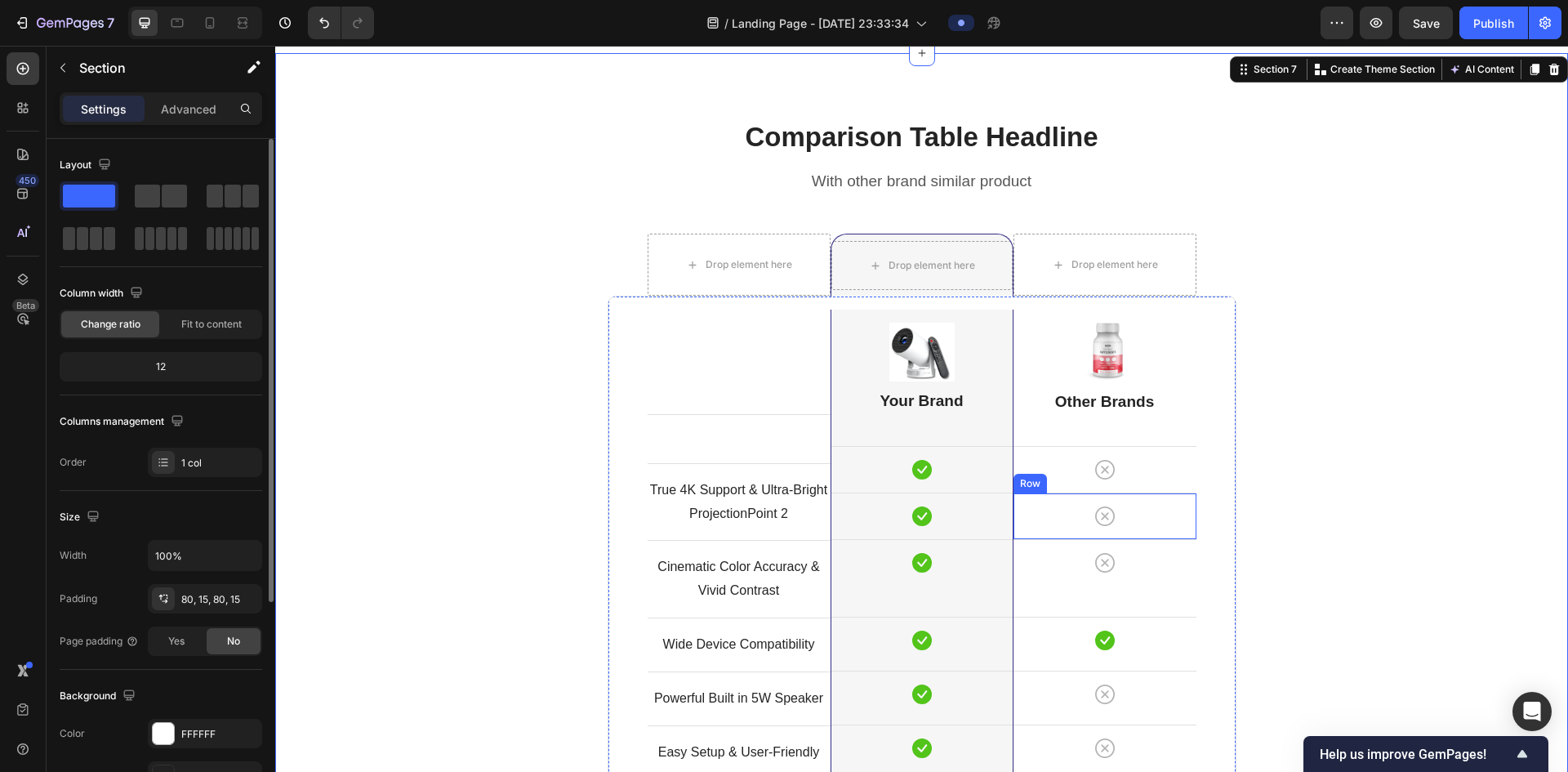
scroll to position [4060, 0]
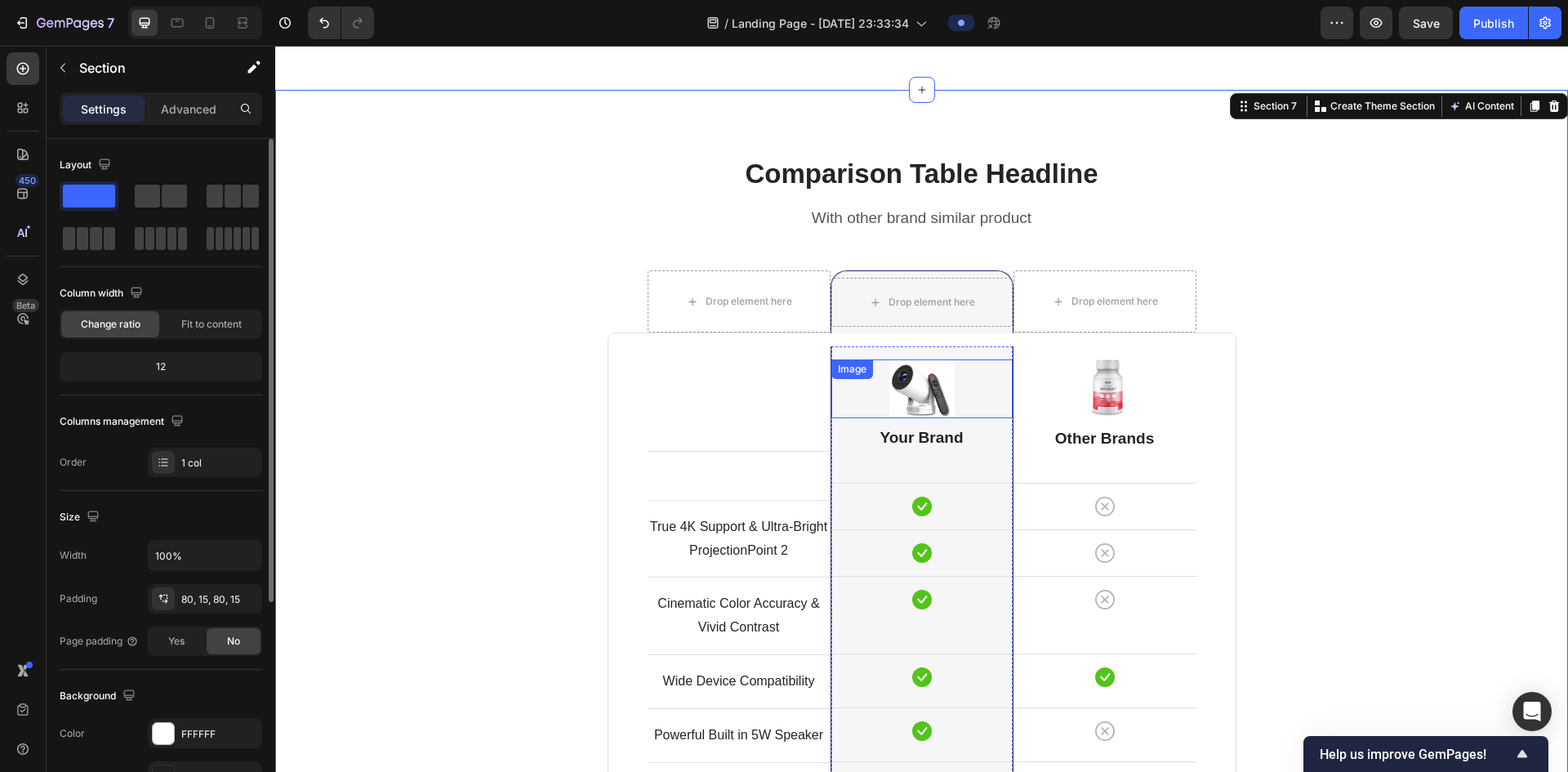
click at [980, 414] on div at bounding box center [922, 389] width 182 height 58
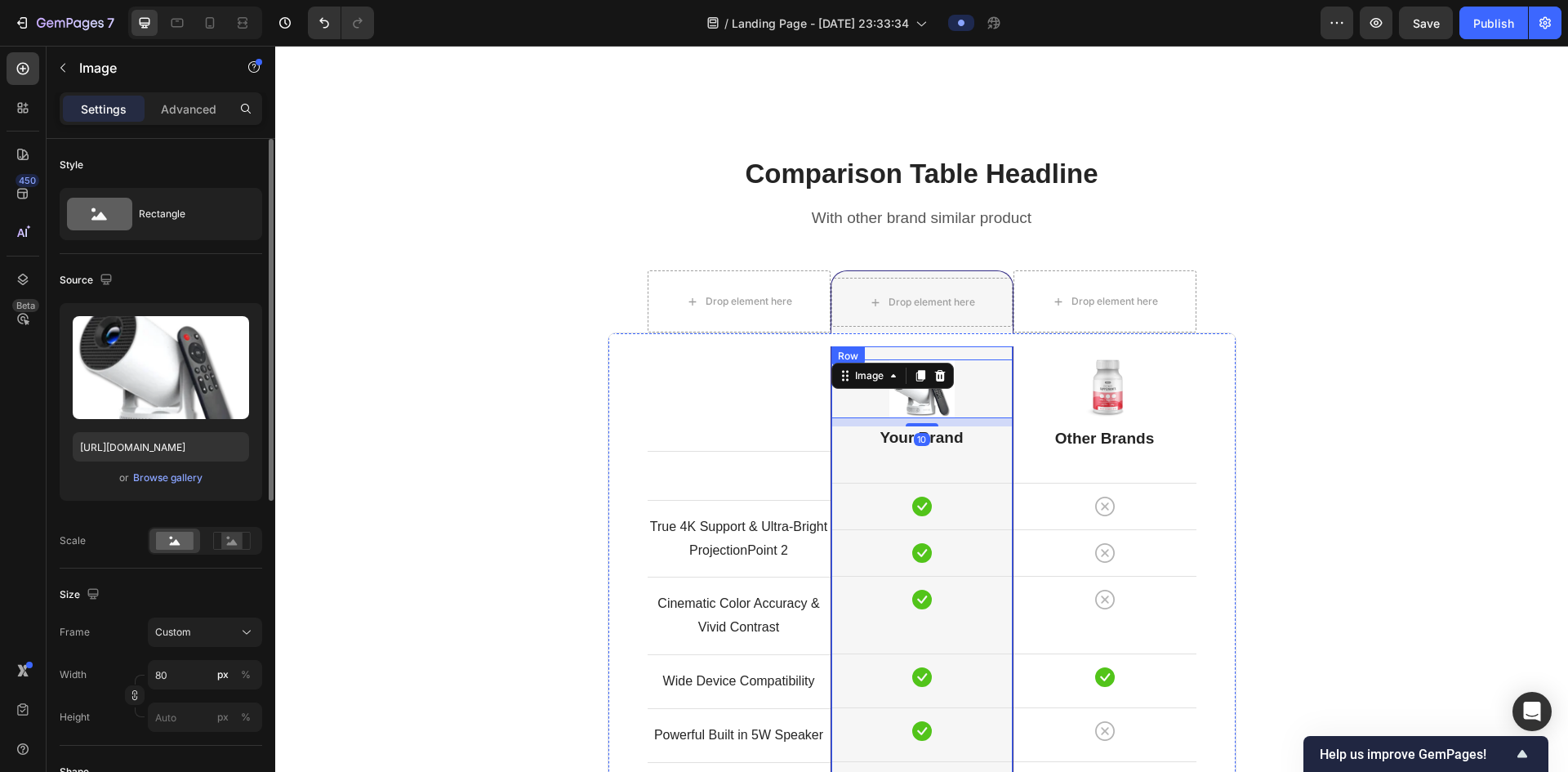
click at [984, 452] on div "Image 10 Your Brand Heading Icon Row Icon Row Icon Row Icon Row Icon Row Icon R…" at bounding box center [922, 646] width 182 height 600
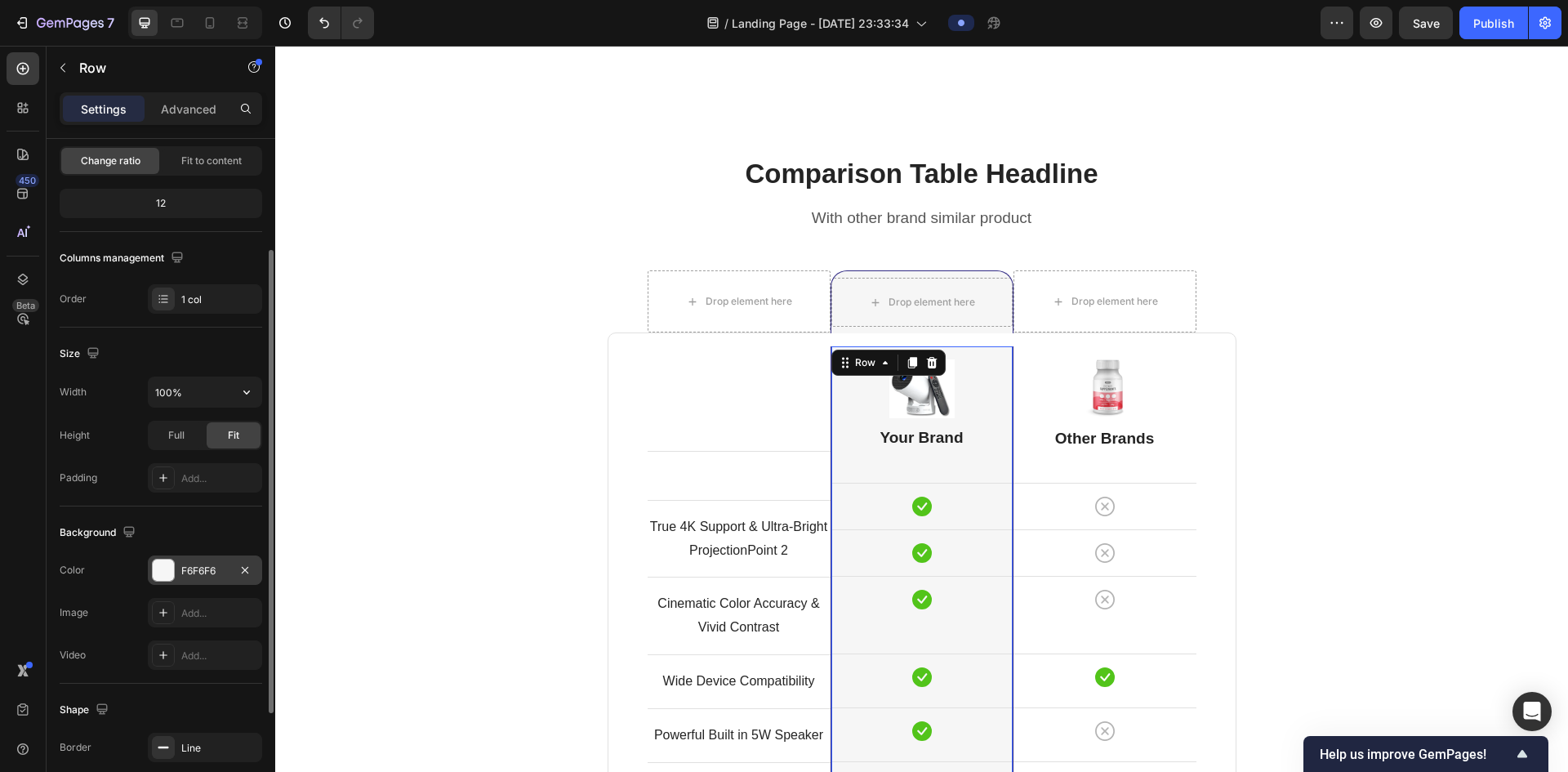
scroll to position [317, 0]
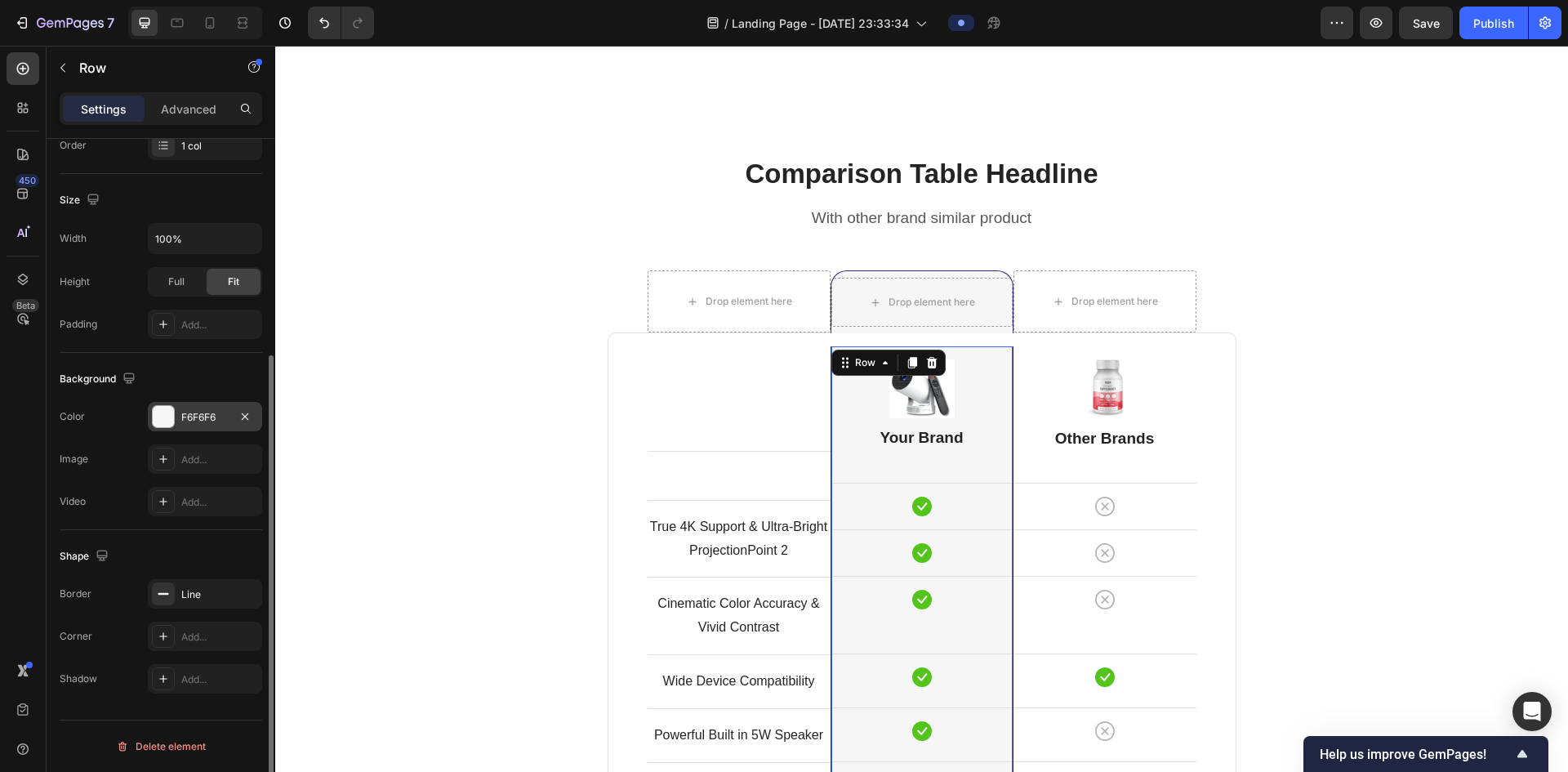
click at [174, 411] on div "F6F6F6" at bounding box center [205, 417] width 114 height 29
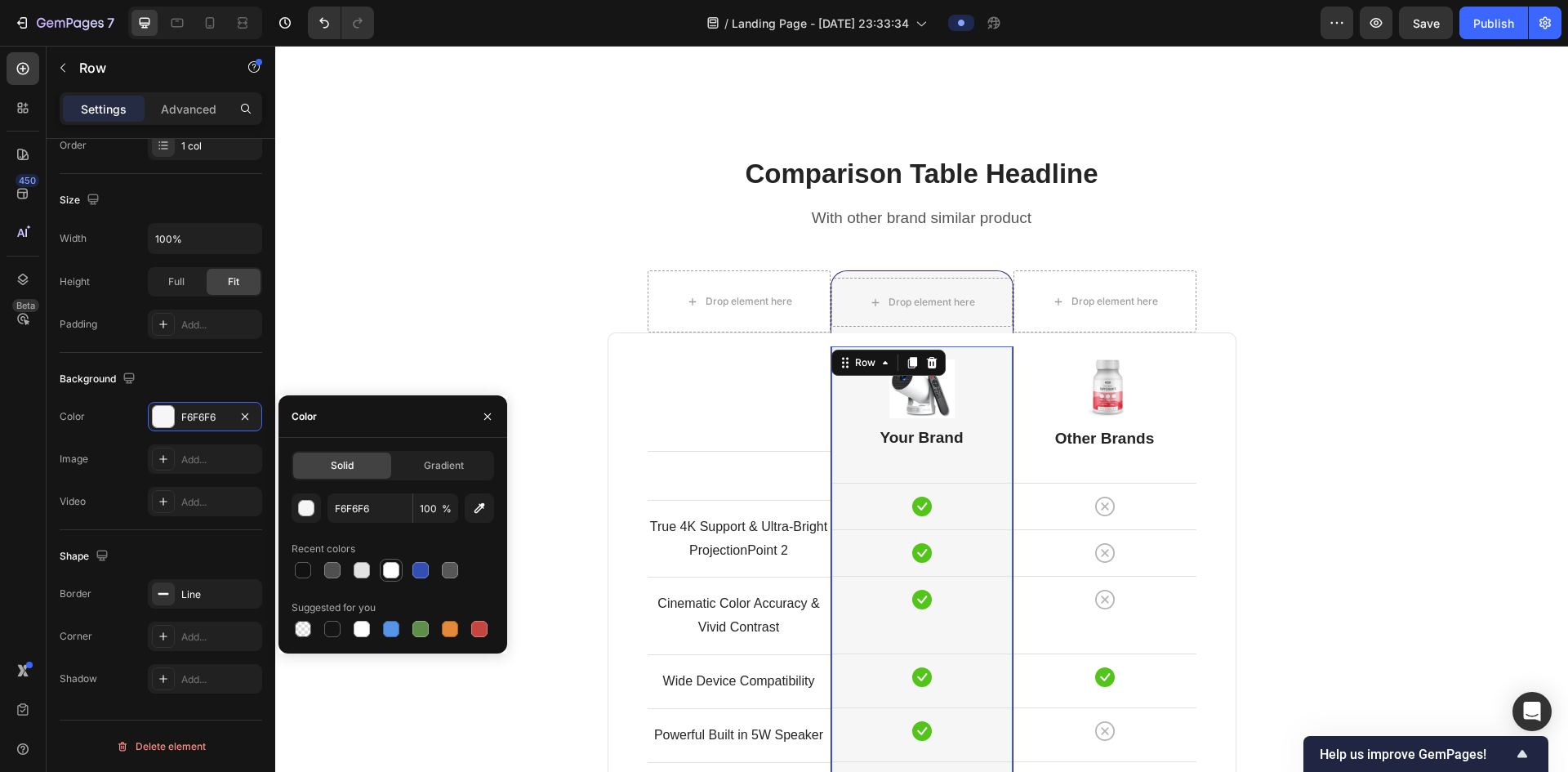
click at [390, 574] on div at bounding box center [391, 570] width 16 height 16
type input "FFFFFF"
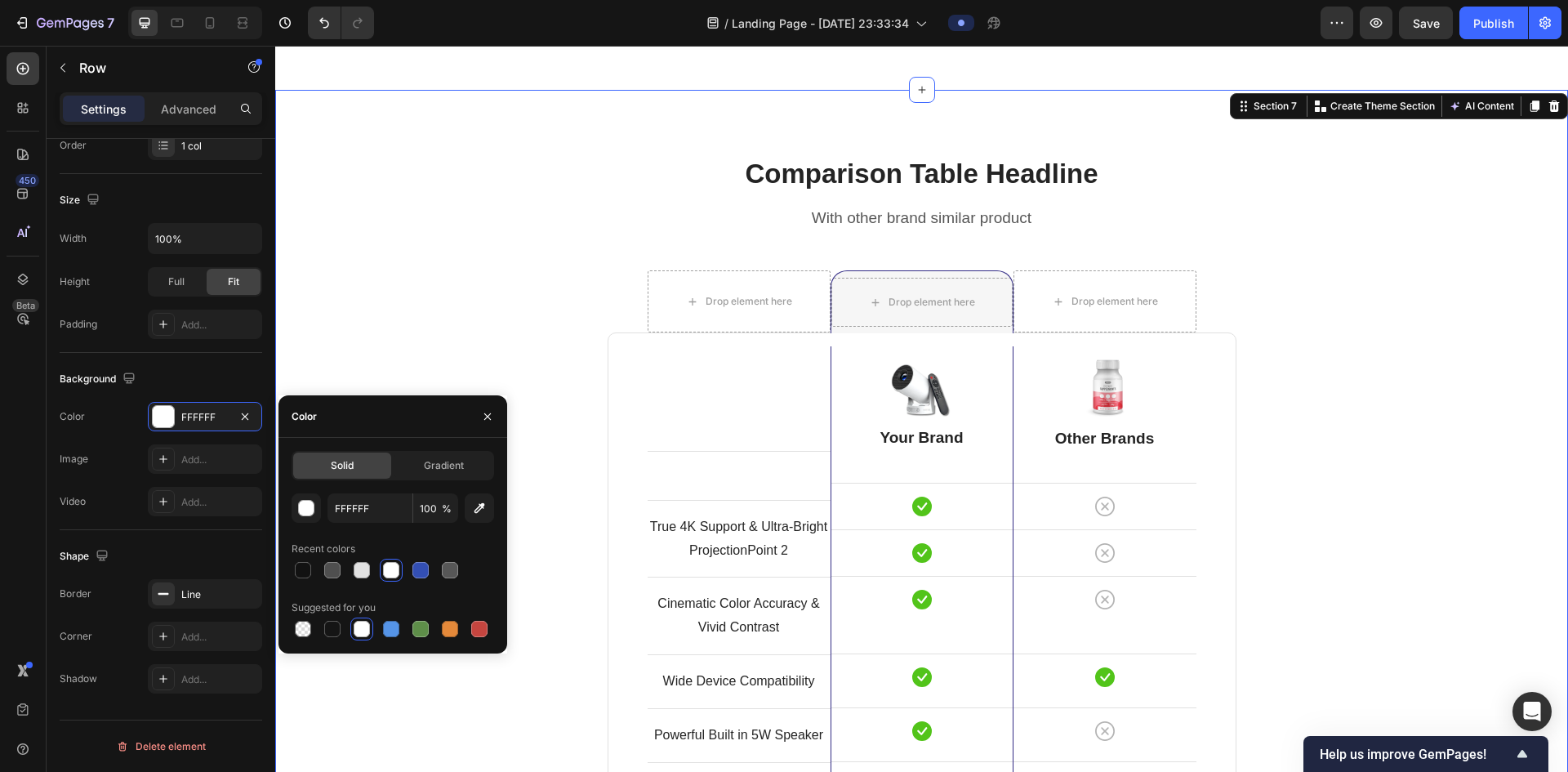
click at [1373, 427] on div "Comparison Table Headline Heading With other brand similar product Text block R…" at bounding box center [921, 639] width 1268 height 968
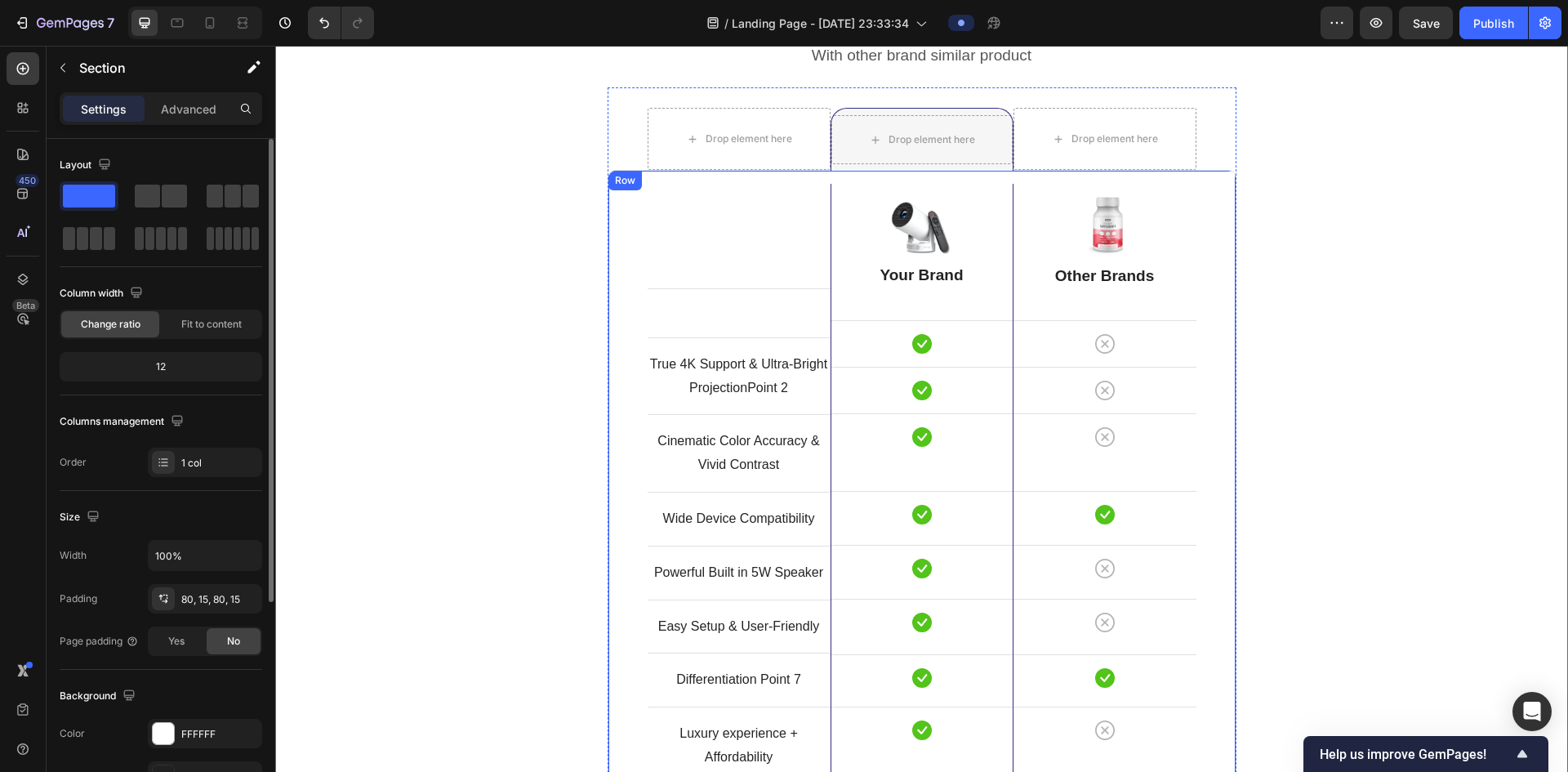
scroll to position [4223, 0]
click at [1164, 286] on h2 "Other Brands" at bounding box center [1105, 276] width 183 height 24
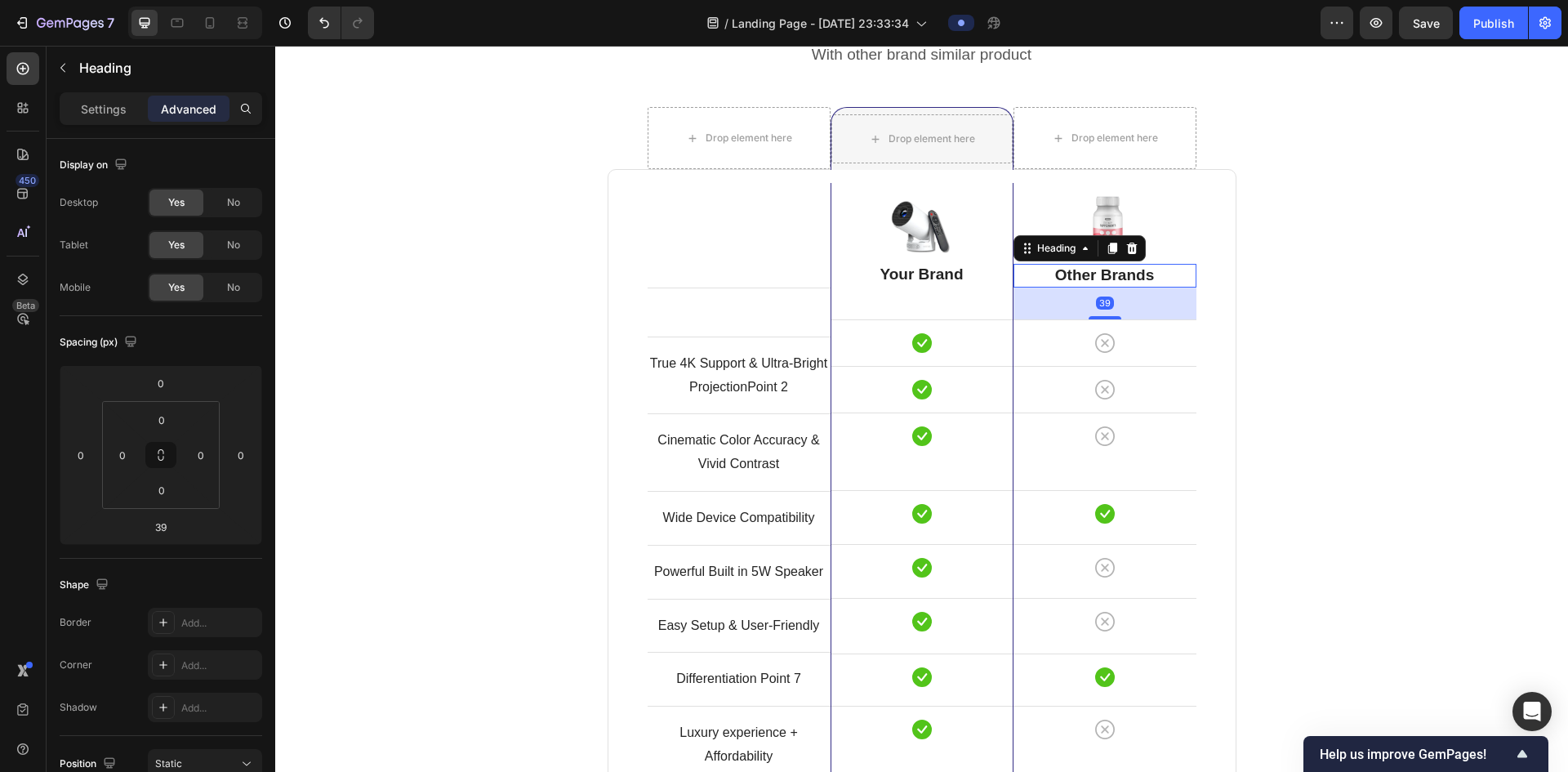
click at [1184, 305] on div "39" at bounding box center [1105, 303] width 183 height 32
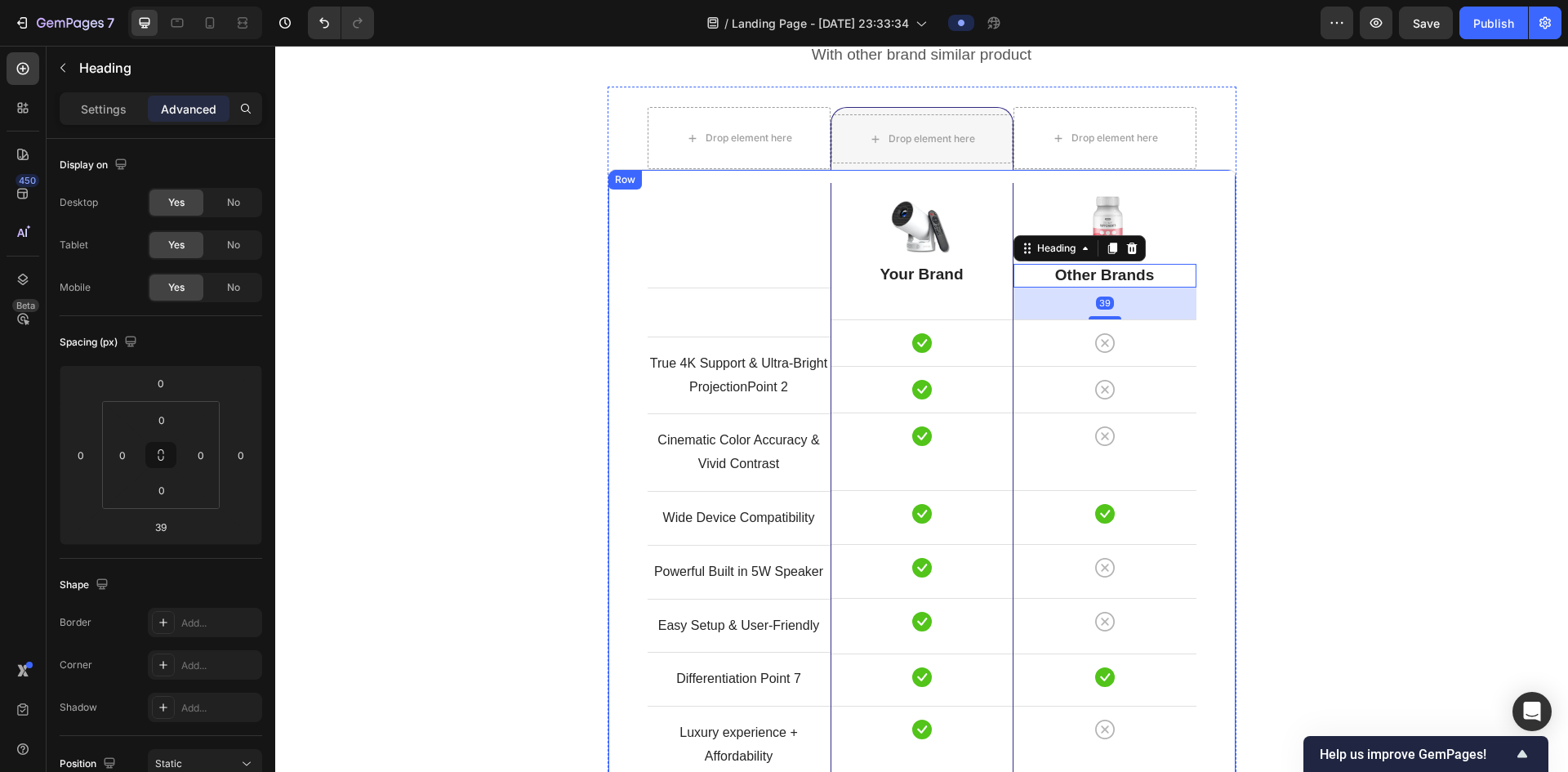
click at [1209, 266] on div "Text block Row True 4K Support & Ultra-Bright ProjectionPoint 2 Text block Row …" at bounding box center [921, 477] width 629 height 616
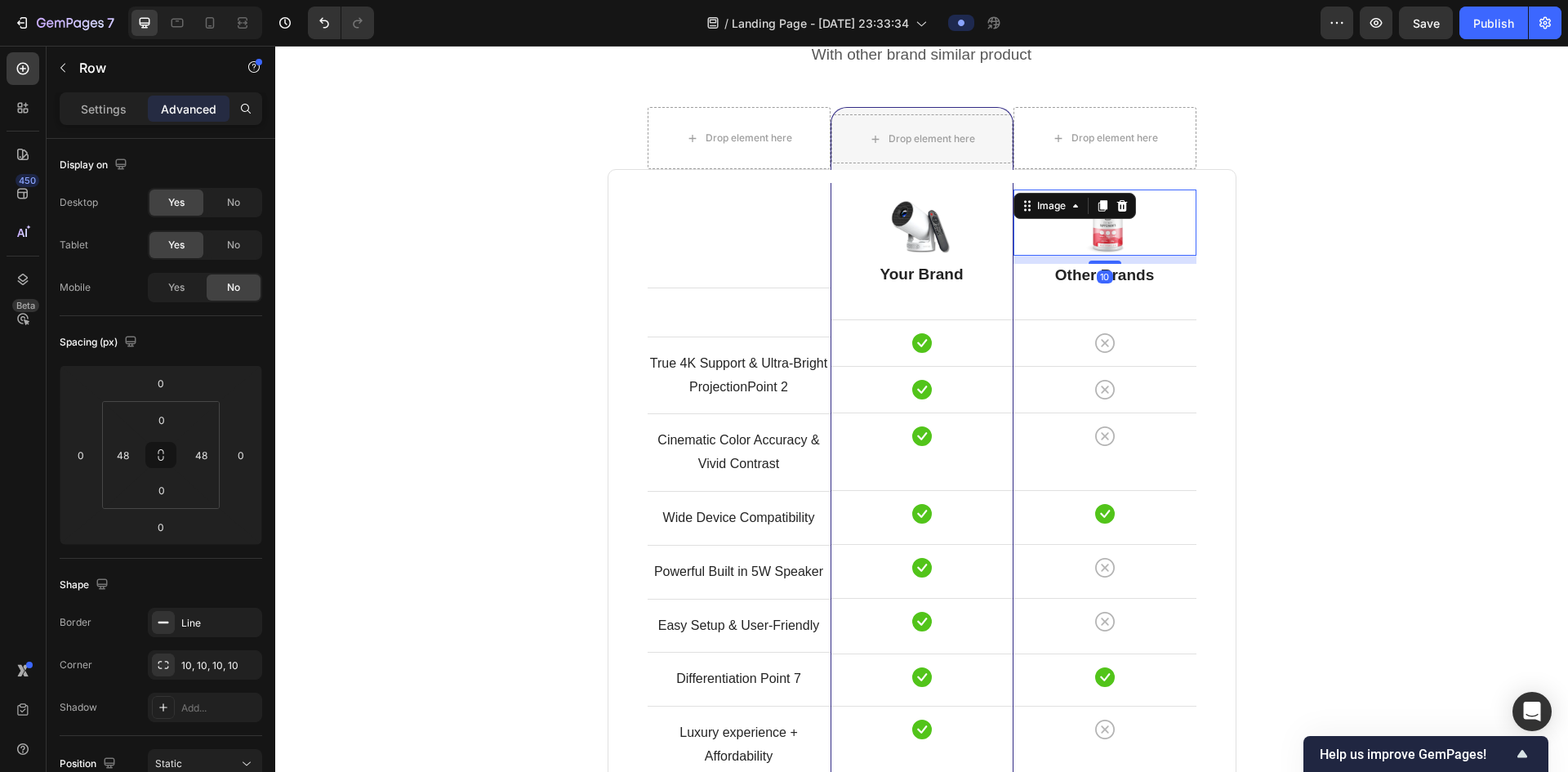
click at [1184, 233] on div at bounding box center [1105, 223] width 183 height 66
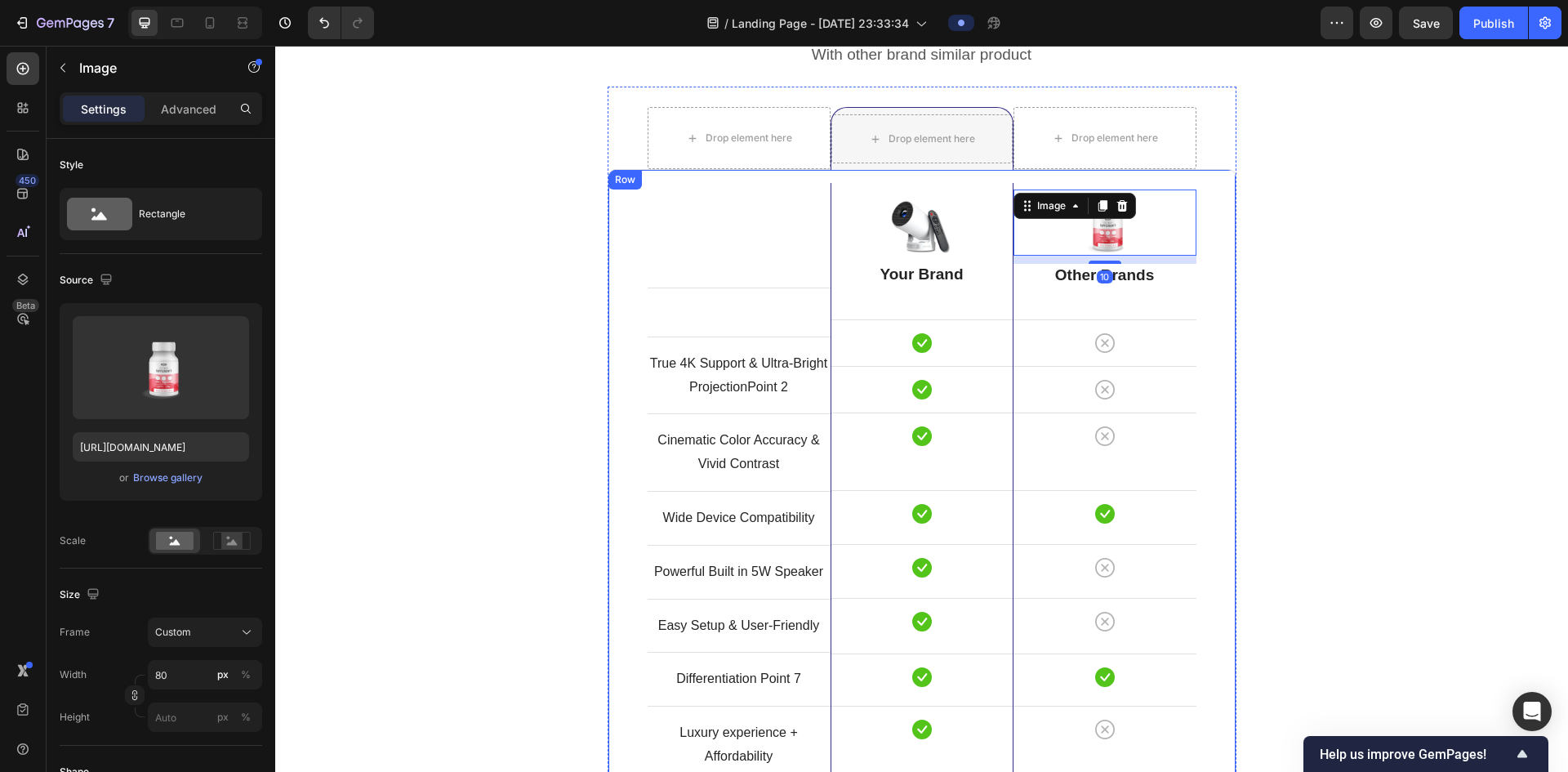
click at [1197, 276] on div "Text block Row True 4K Support & Ultra-Bright ProjectionPoint 2 Text block Row …" at bounding box center [921, 477] width 629 height 616
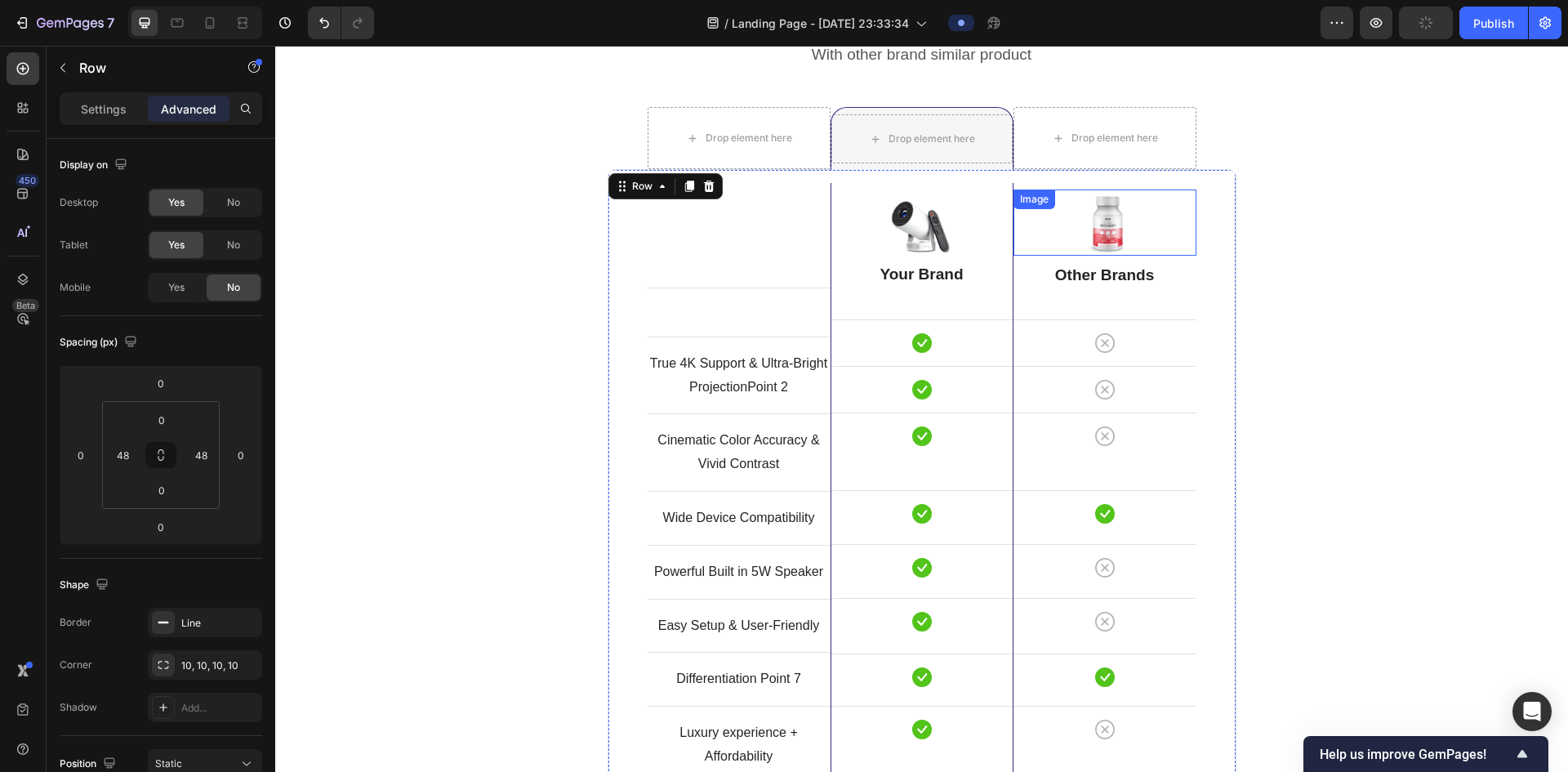
click at [1115, 231] on img at bounding box center [1105, 223] width 66 height 66
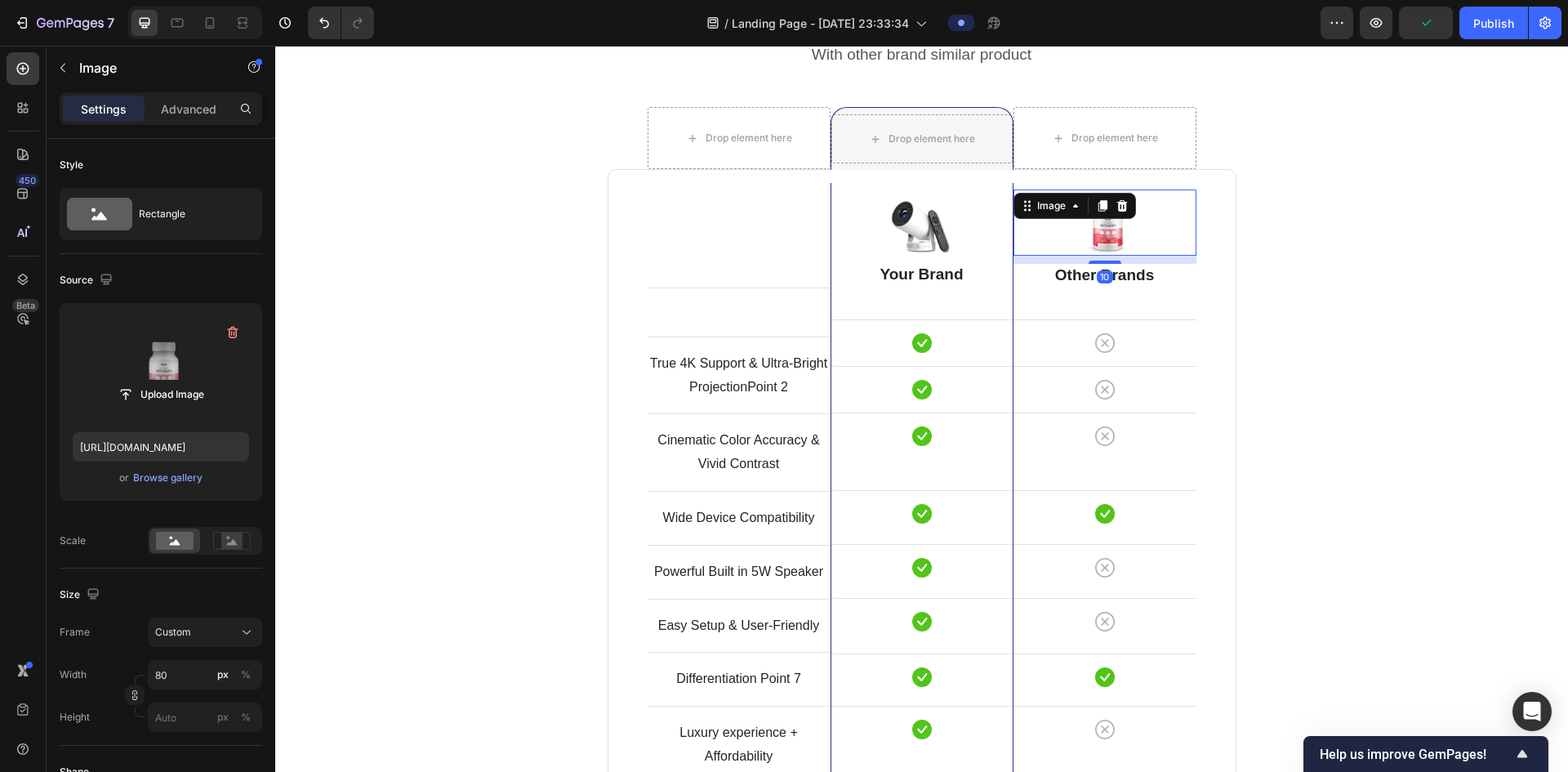
click at [184, 357] on label at bounding box center [161, 367] width 176 height 103
click at [184, 381] on input "file" at bounding box center [160, 395] width 112 height 27
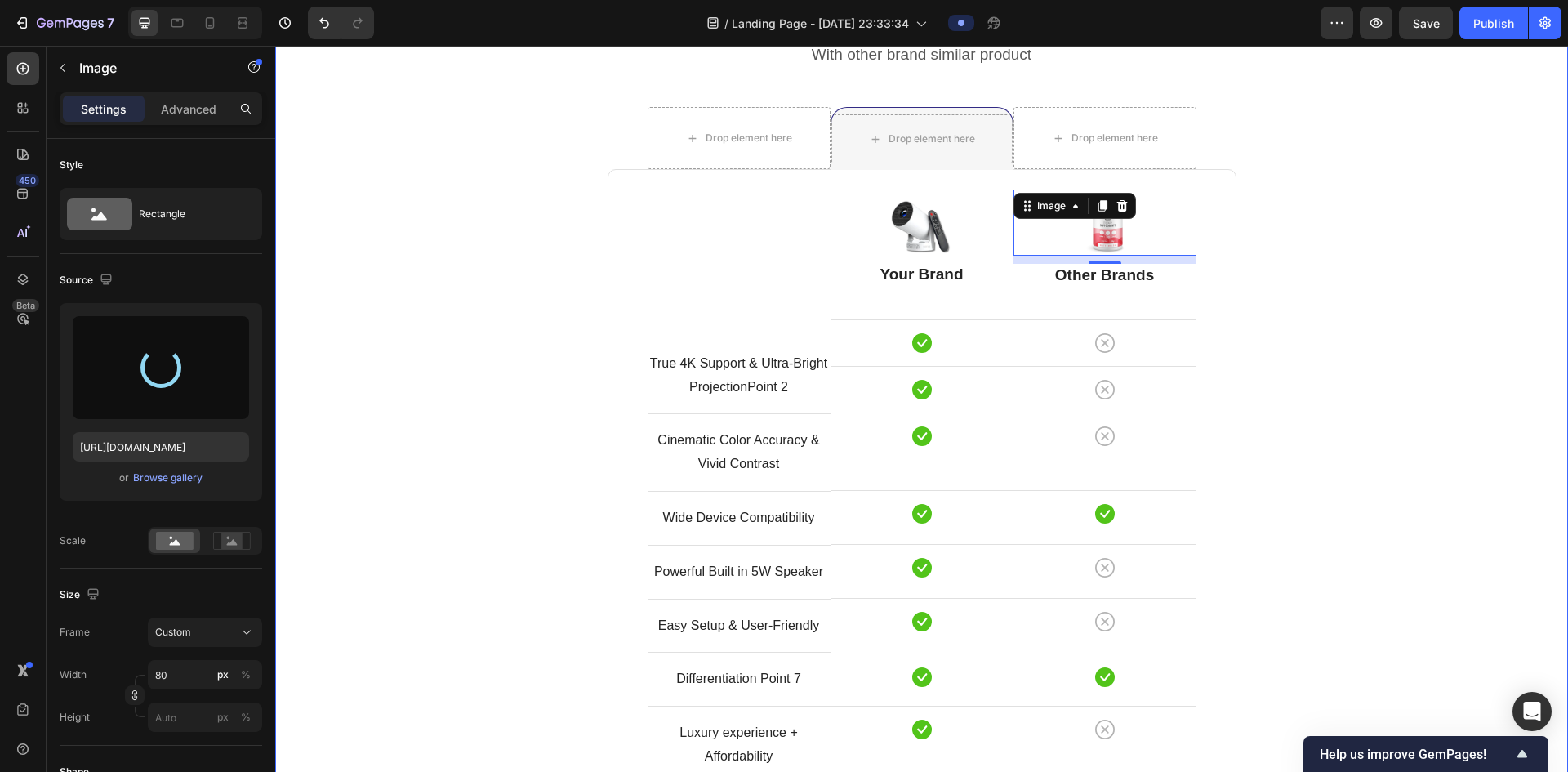
click at [1341, 314] on div "Comparison Table Headline Heading With other brand similar product Text block R…" at bounding box center [921, 475] width 1268 height 968
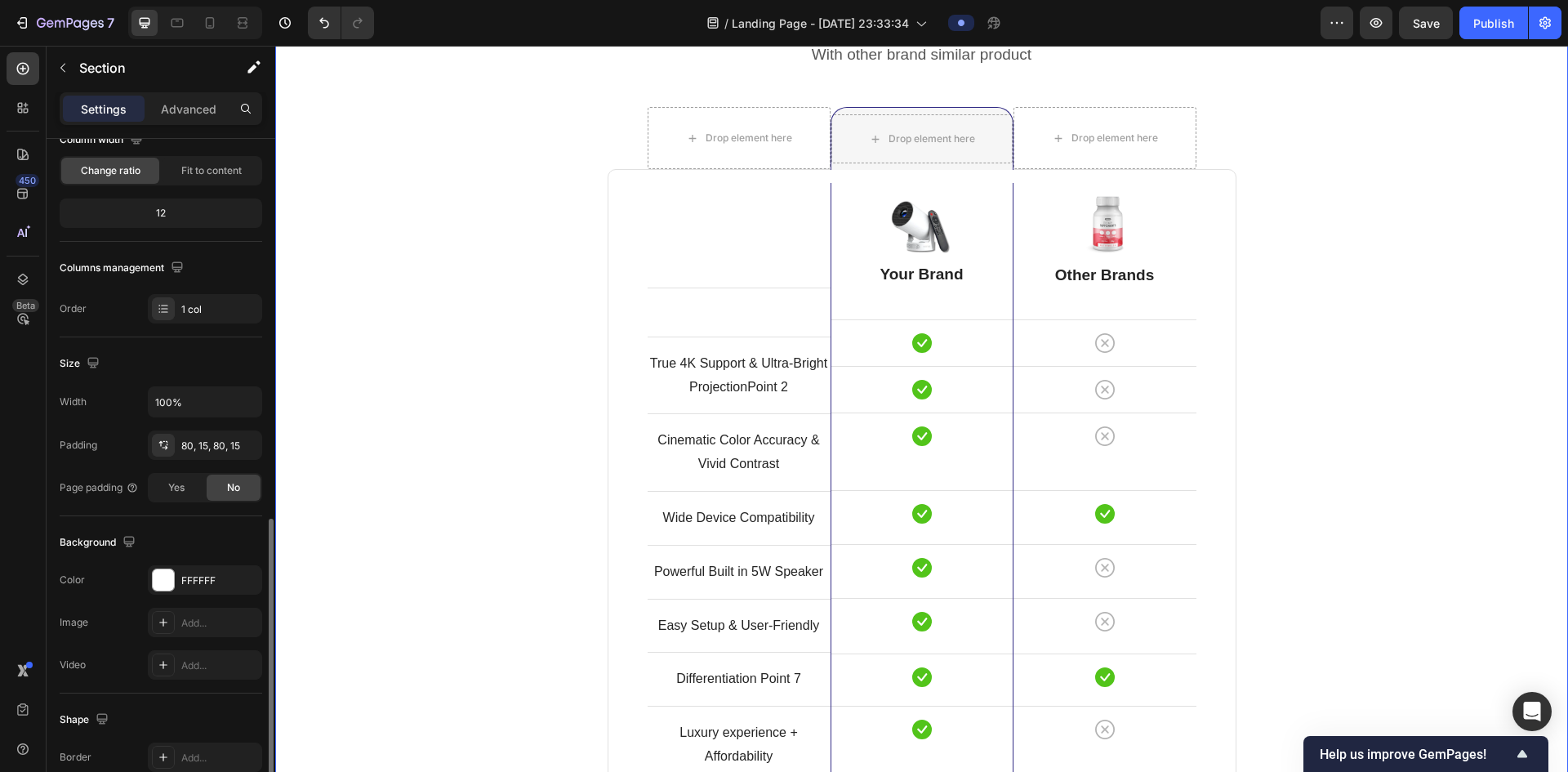
scroll to position [0, 0]
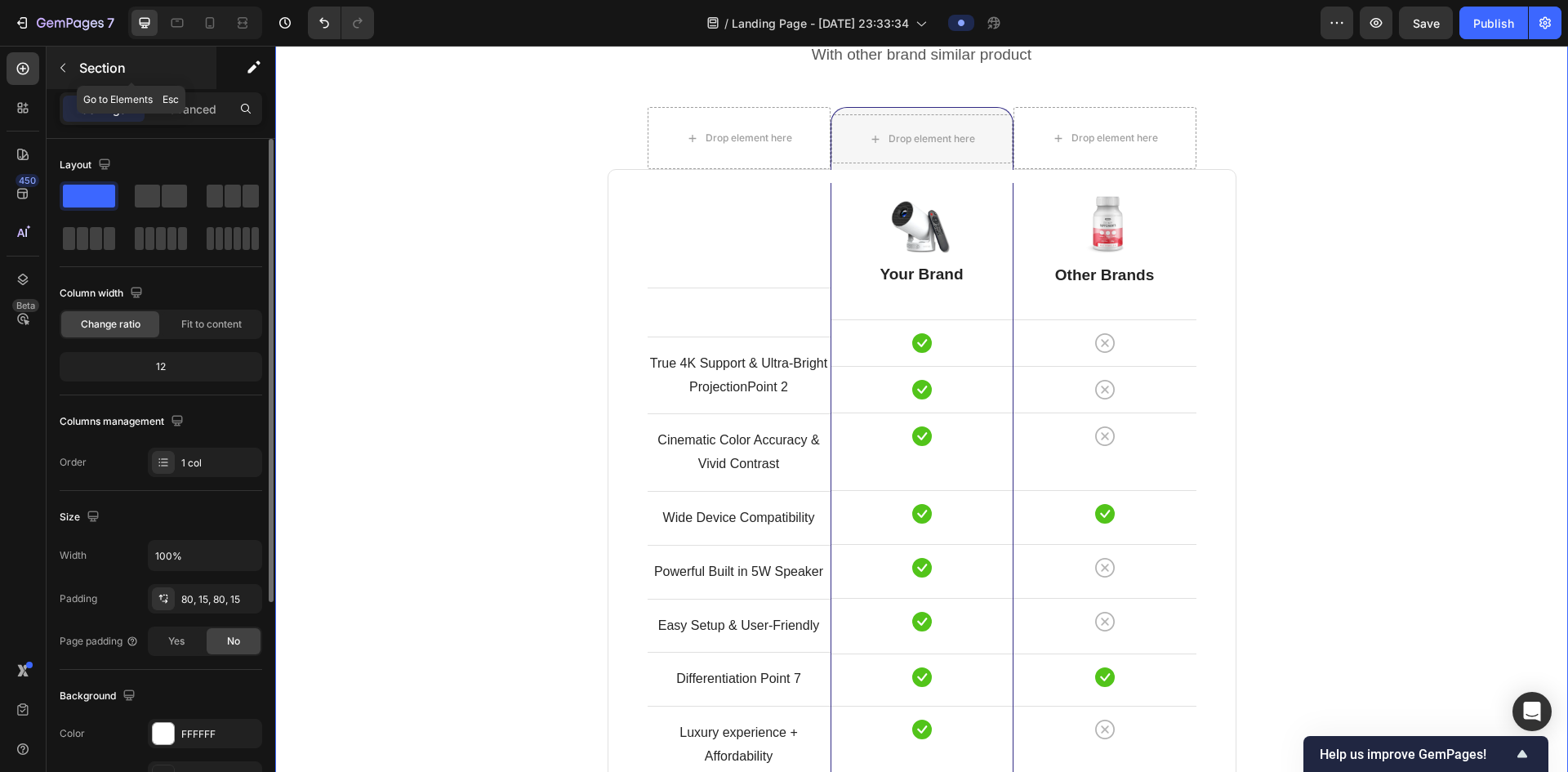
click at [66, 74] on button "button" at bounding box center [63, 68] width 26 height 26
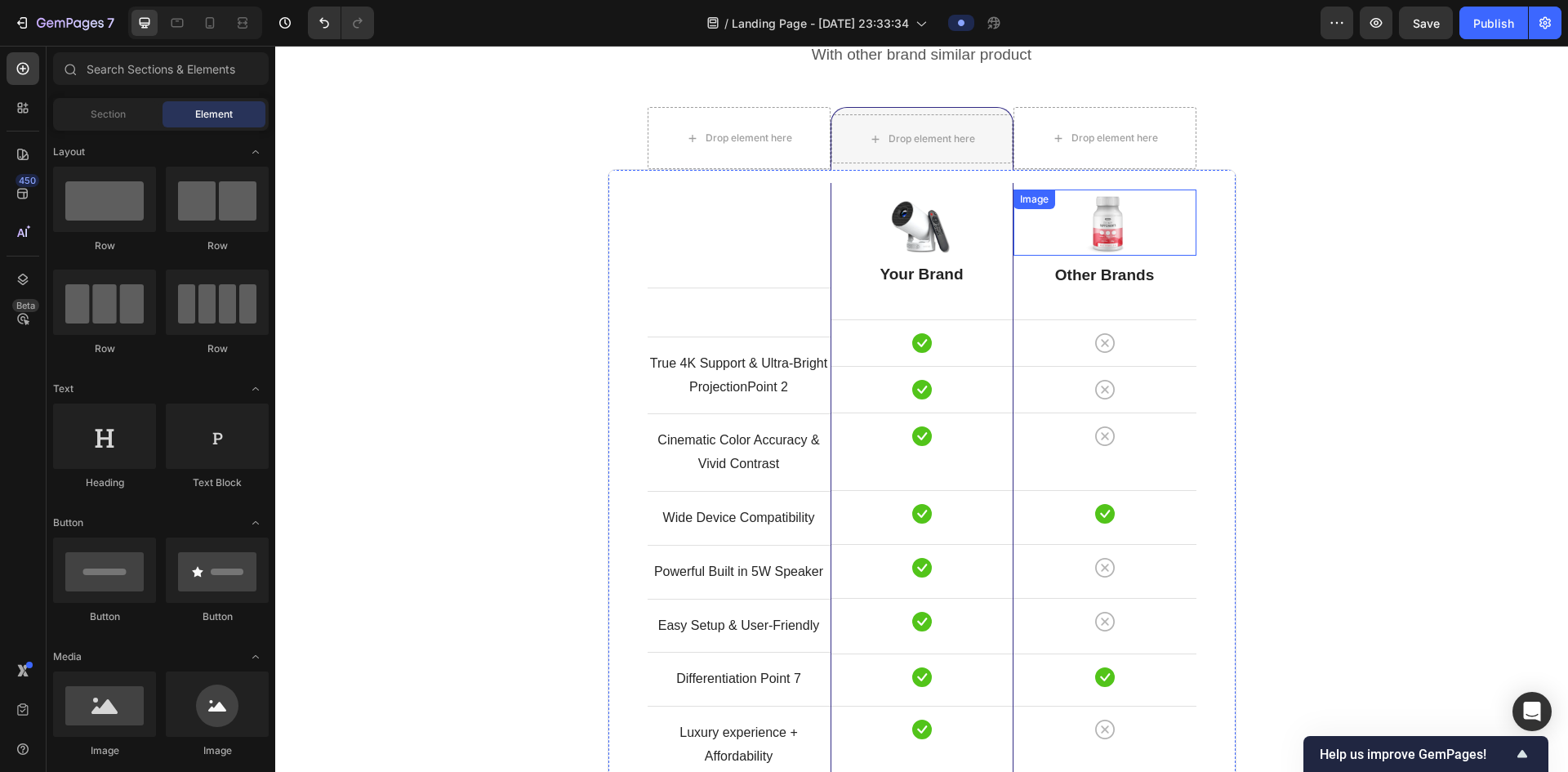
click at [1111, 228] on img at bounding box center [1105, 223] width 66 height 66
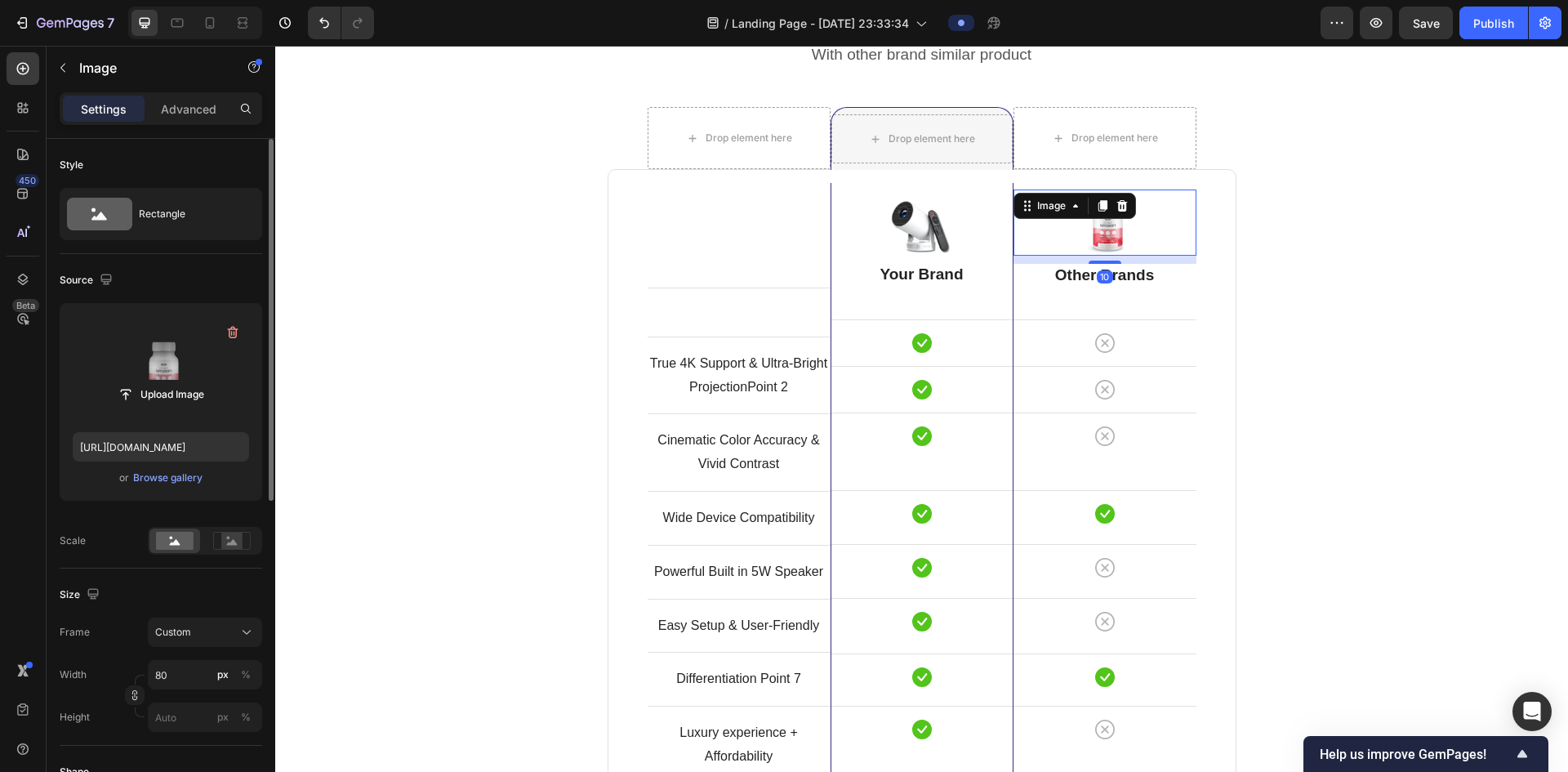
click at [183, 357] on label at bounding box center [161, 367] width 176 height 103
click at [183, 381] on input "file" at bounding box center [160, 395] width 112 height 27
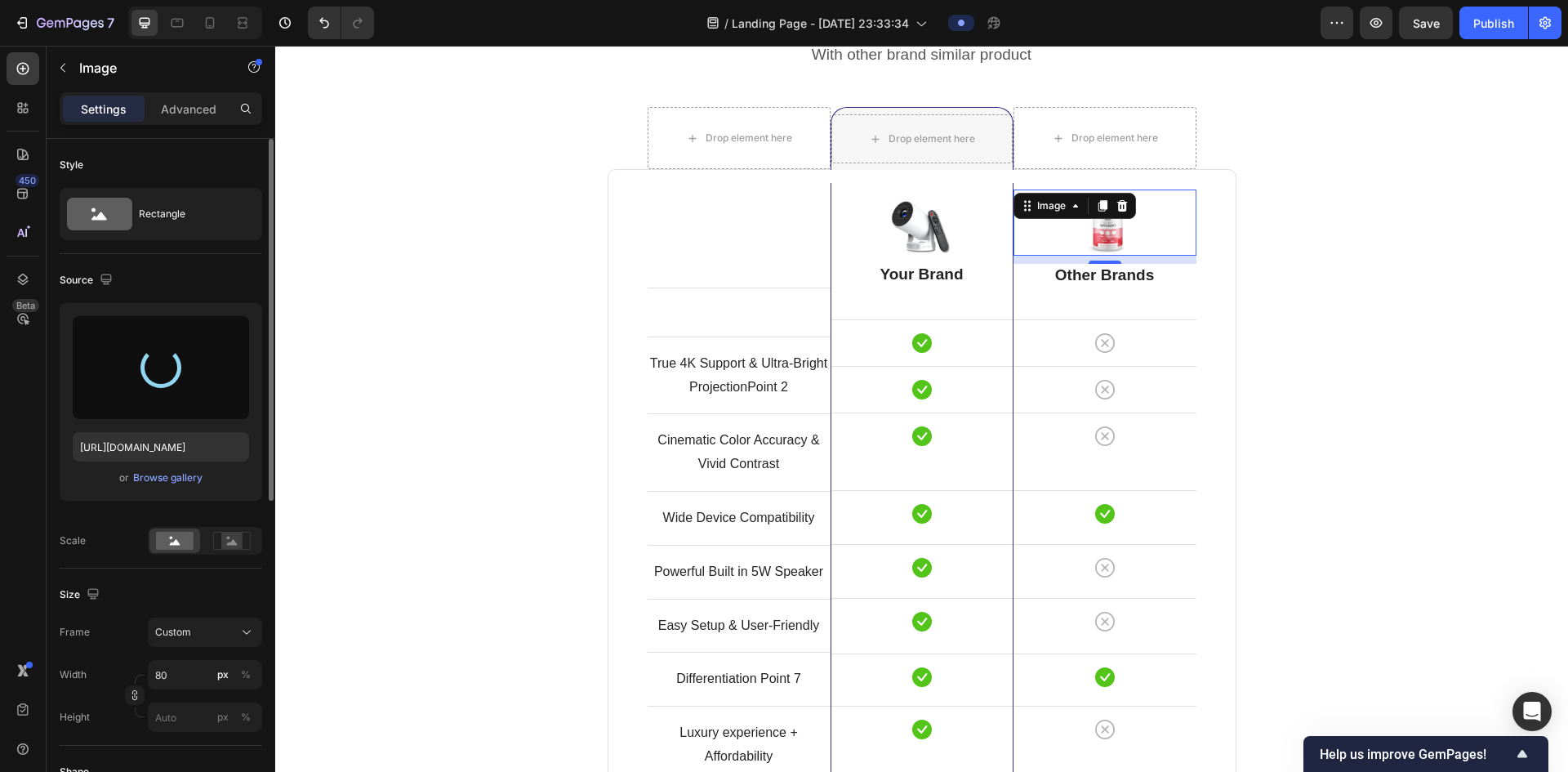
type input "https://cdn.shopify.com/s/files/1/0790/6469/5127/files/gempages_585609381039571…"
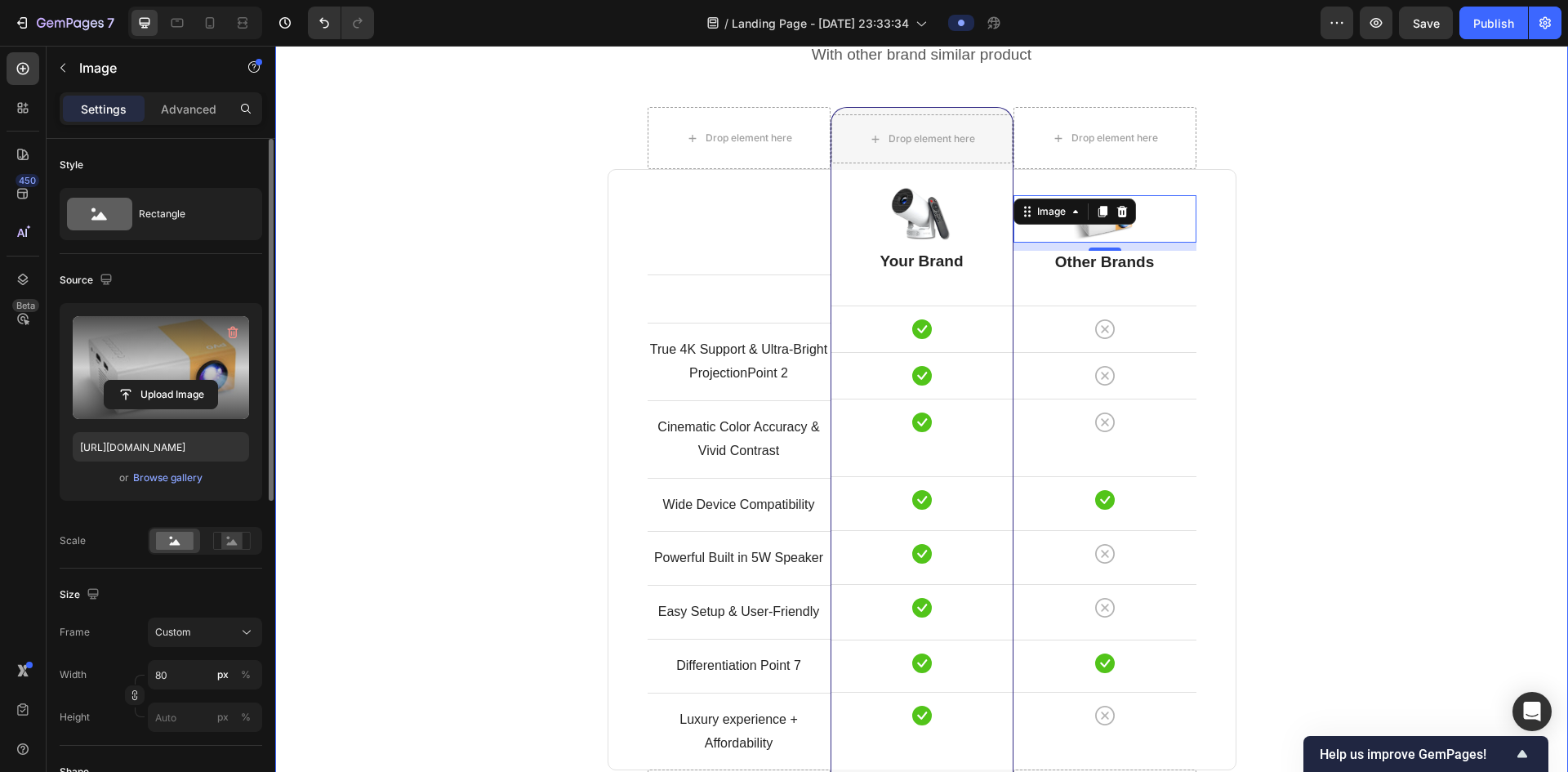
click at [1360, 359] on div "Comparison Table Headline Heading With other brand similar product Text block R…" at bounding box center [921, 469] width 1268 height 955
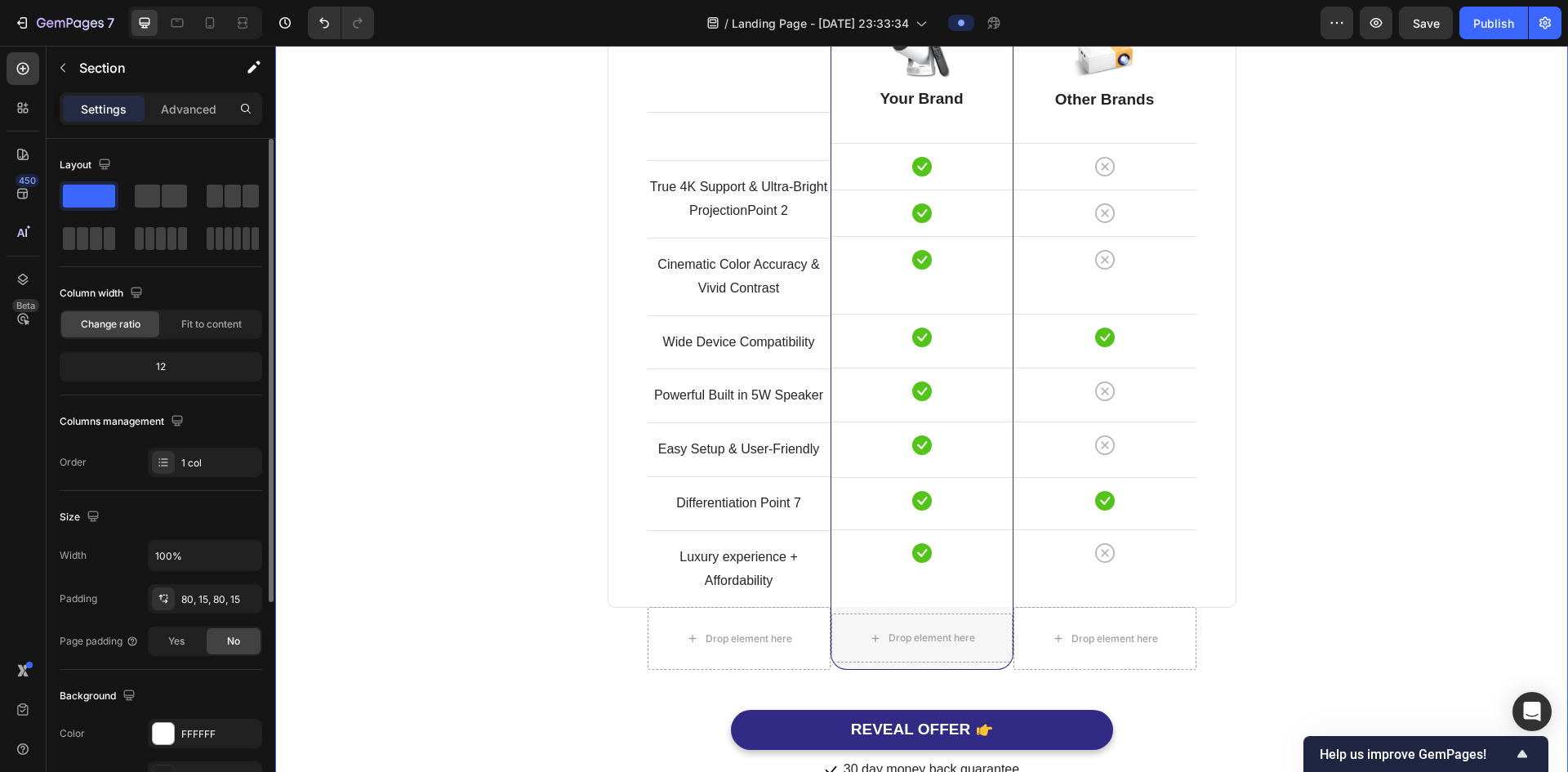
scroll to position [4386, 0]
click at [764, 505] on p "Differentiation Point 7" at bounding box center [739, 503] width 180 height 24
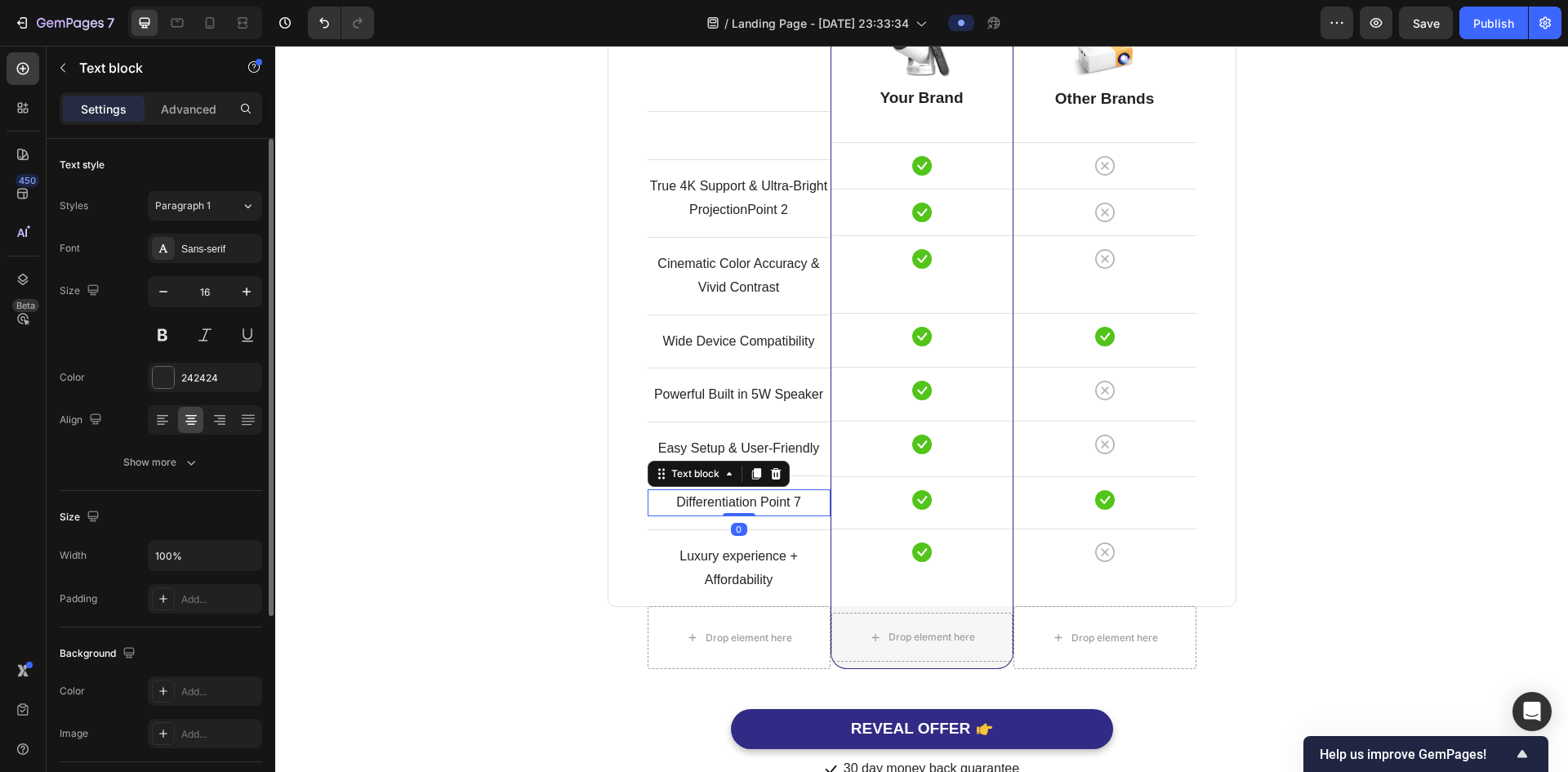
click at [764, 505] on p "Differentiation Point 7" at bounding box center [739, 503] width 180 height 24
click at [763, 505] on p "Differentiation Point 7" at bounding box center [739, 503] width 180 height 24
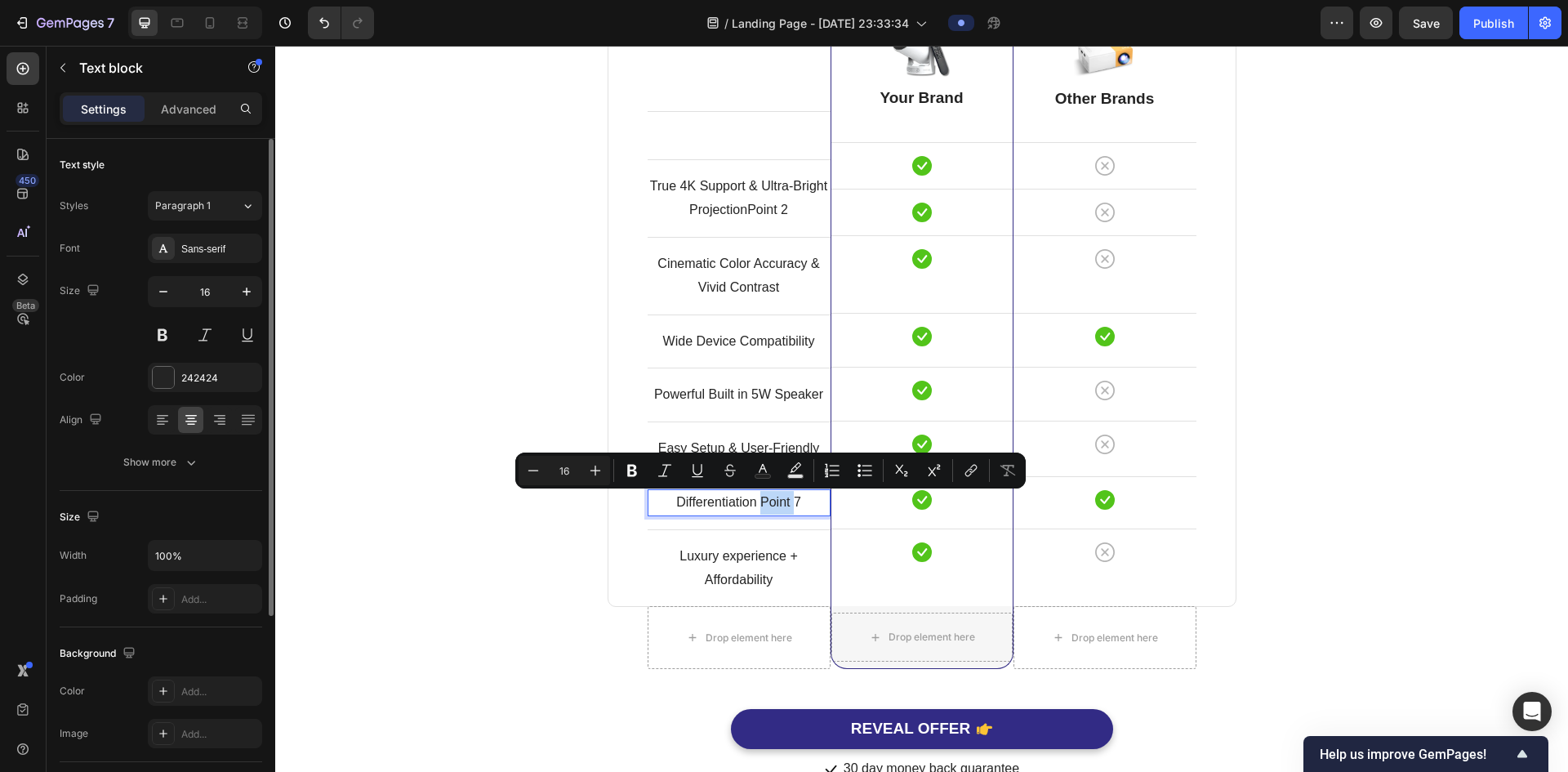
click at [763, 505] on p "Differentiation Point 7" at bounding box center [739, 503] width 180 height 24
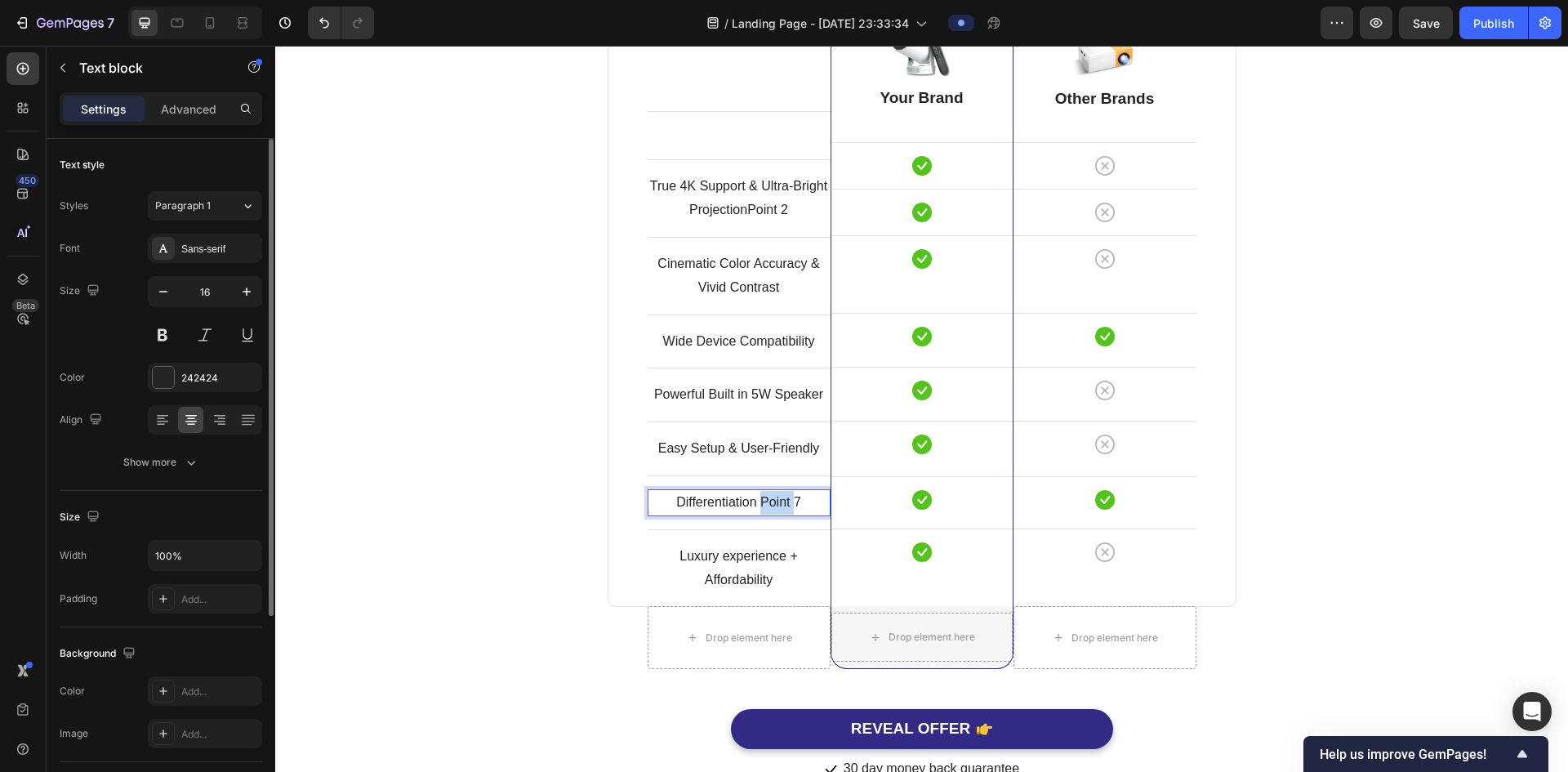
click at [763, 505] on p "Differentiation Point 7" at bounding box center [739, 503] width 180 height 24
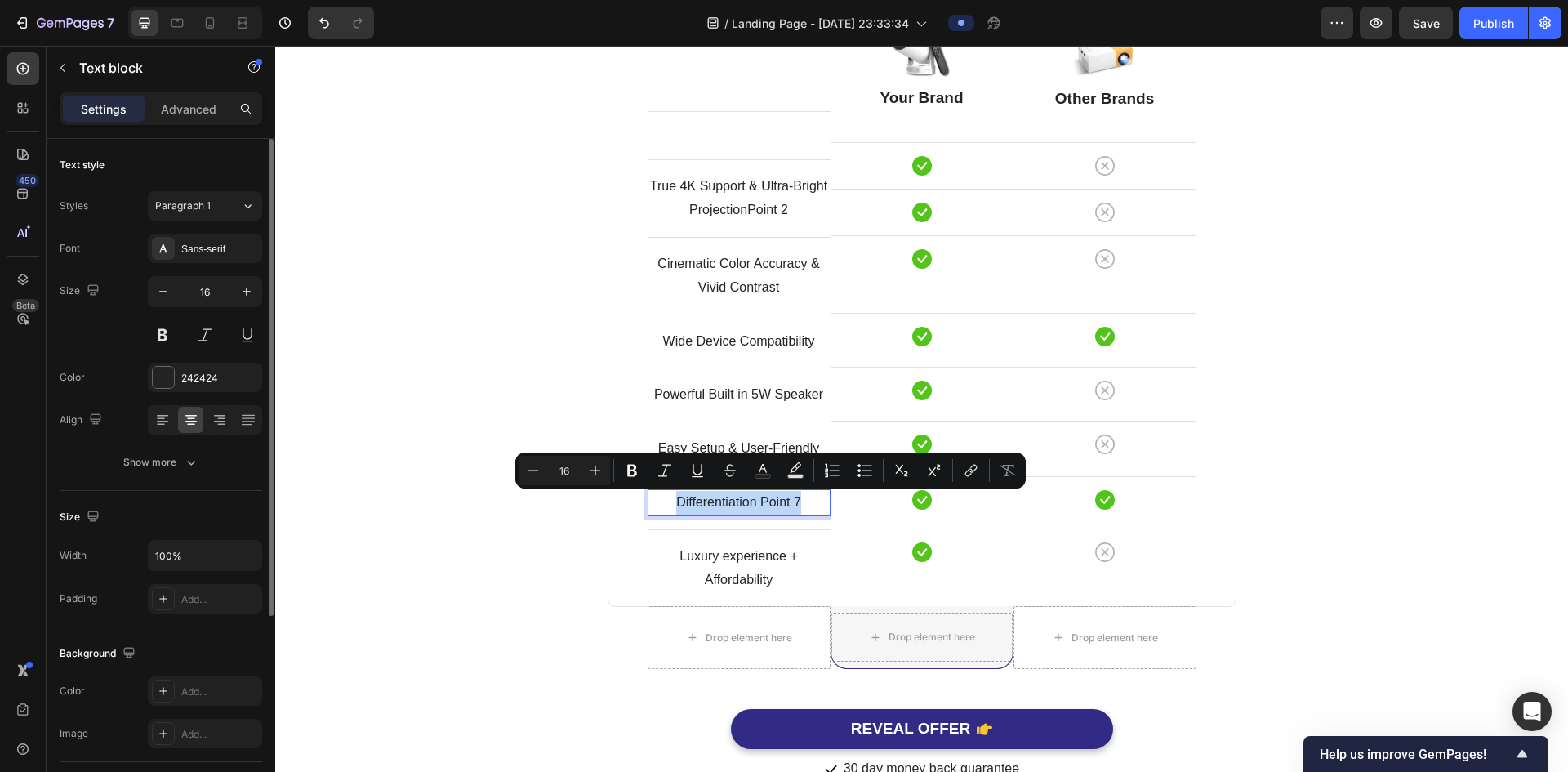
click at [763, 505] on p "Differentiation Point 7" at bounding box center [739, 503] width 180 height 24
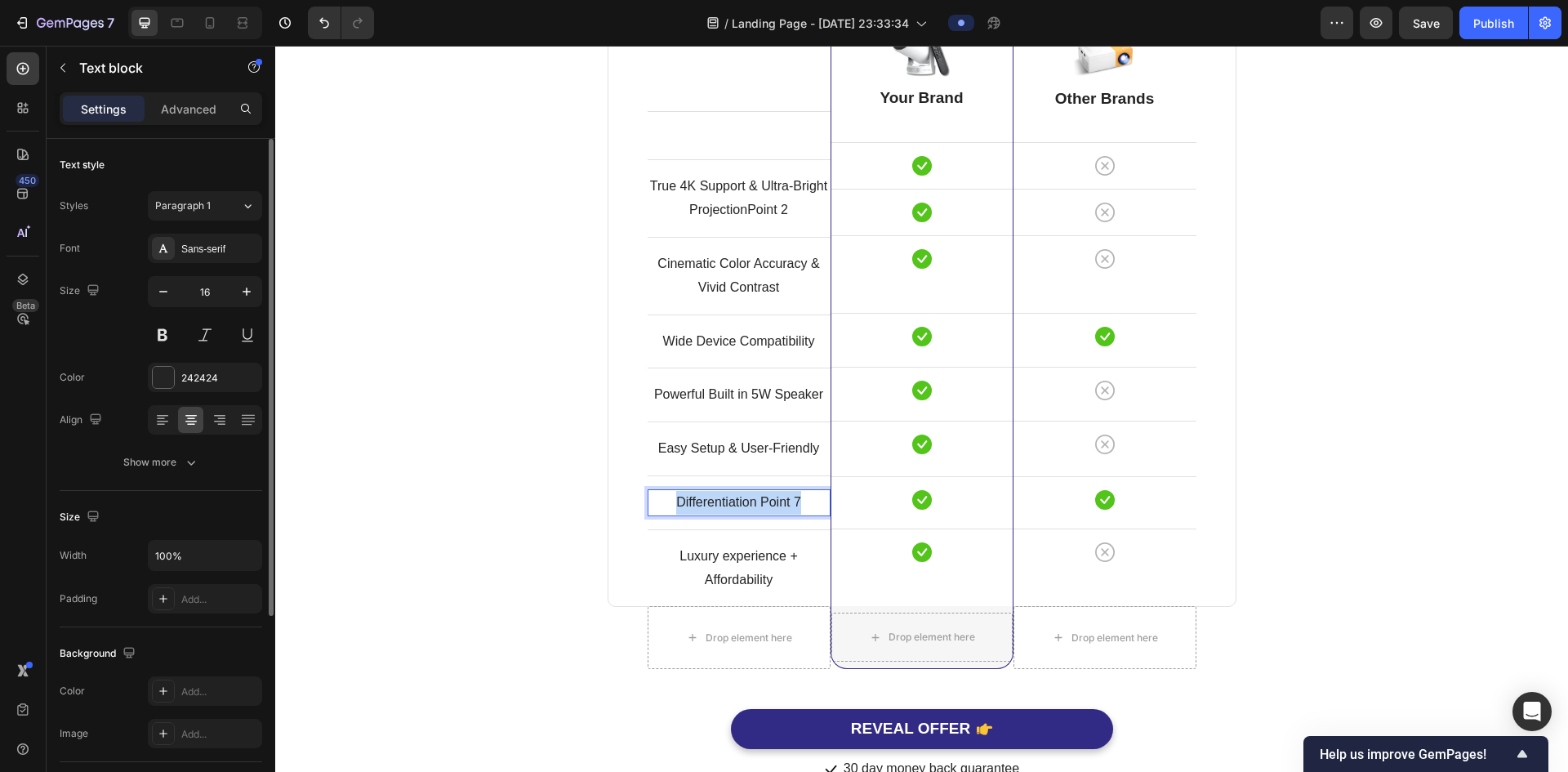
click at [763, 505] on p "Differentiation Point 7" at bounding box center [739, 503] width 180 height 24
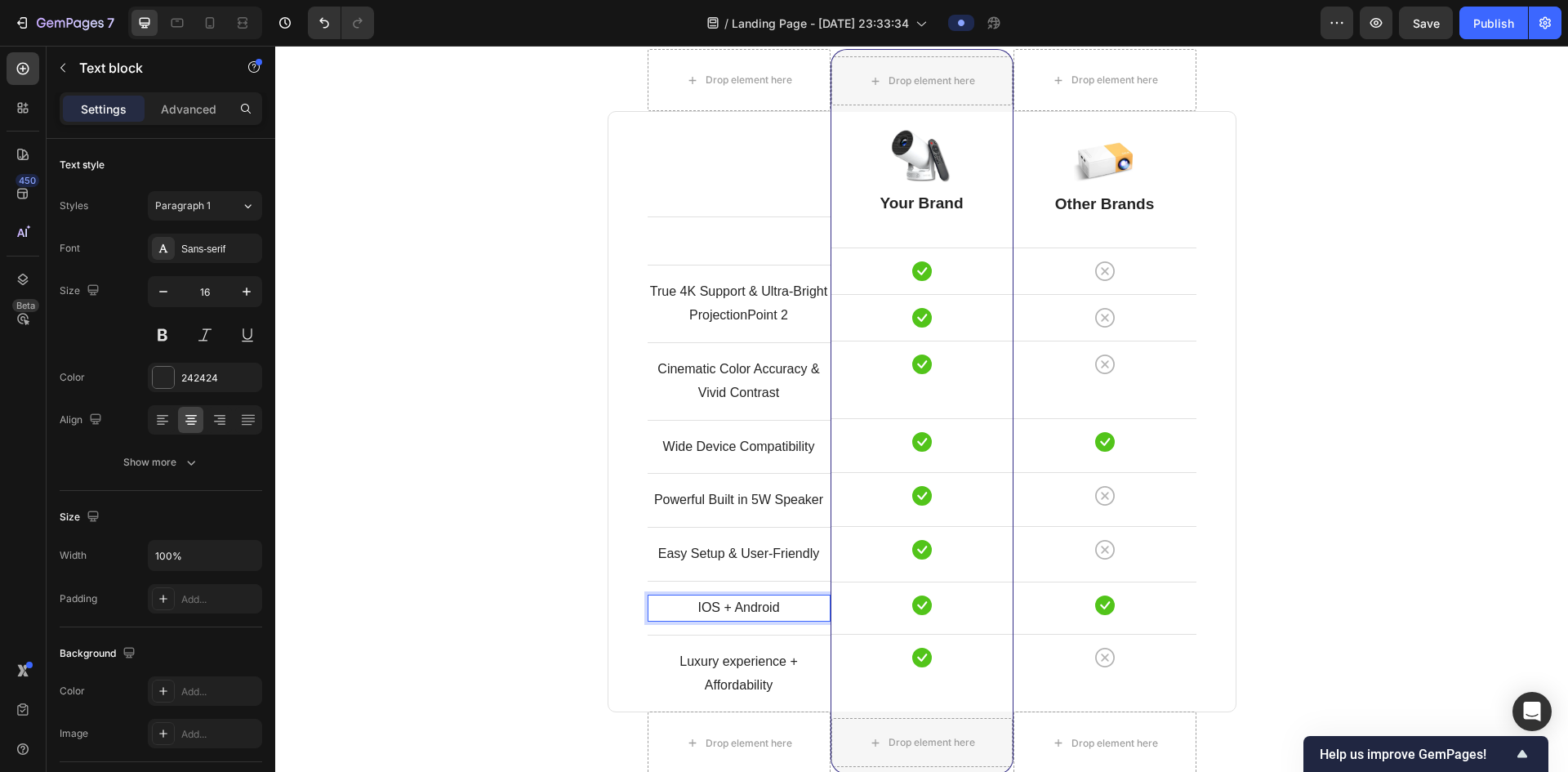
scroll to position [4305, 0]
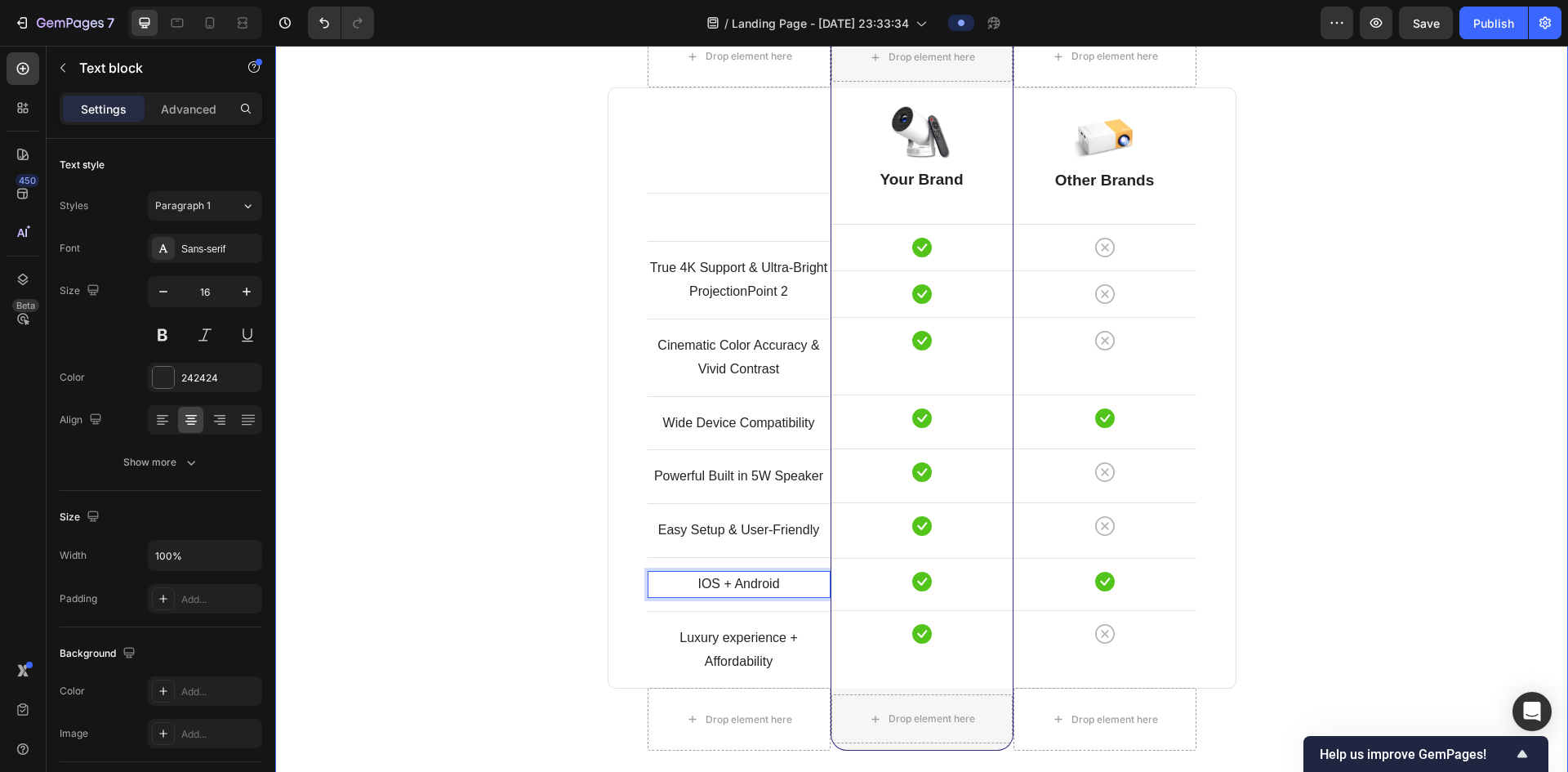
click at [1303, 521] on div "Comparison Table Headline Heading With other brand similar product Text block R…" at bounding box center [921, 387] width 1268 height 955
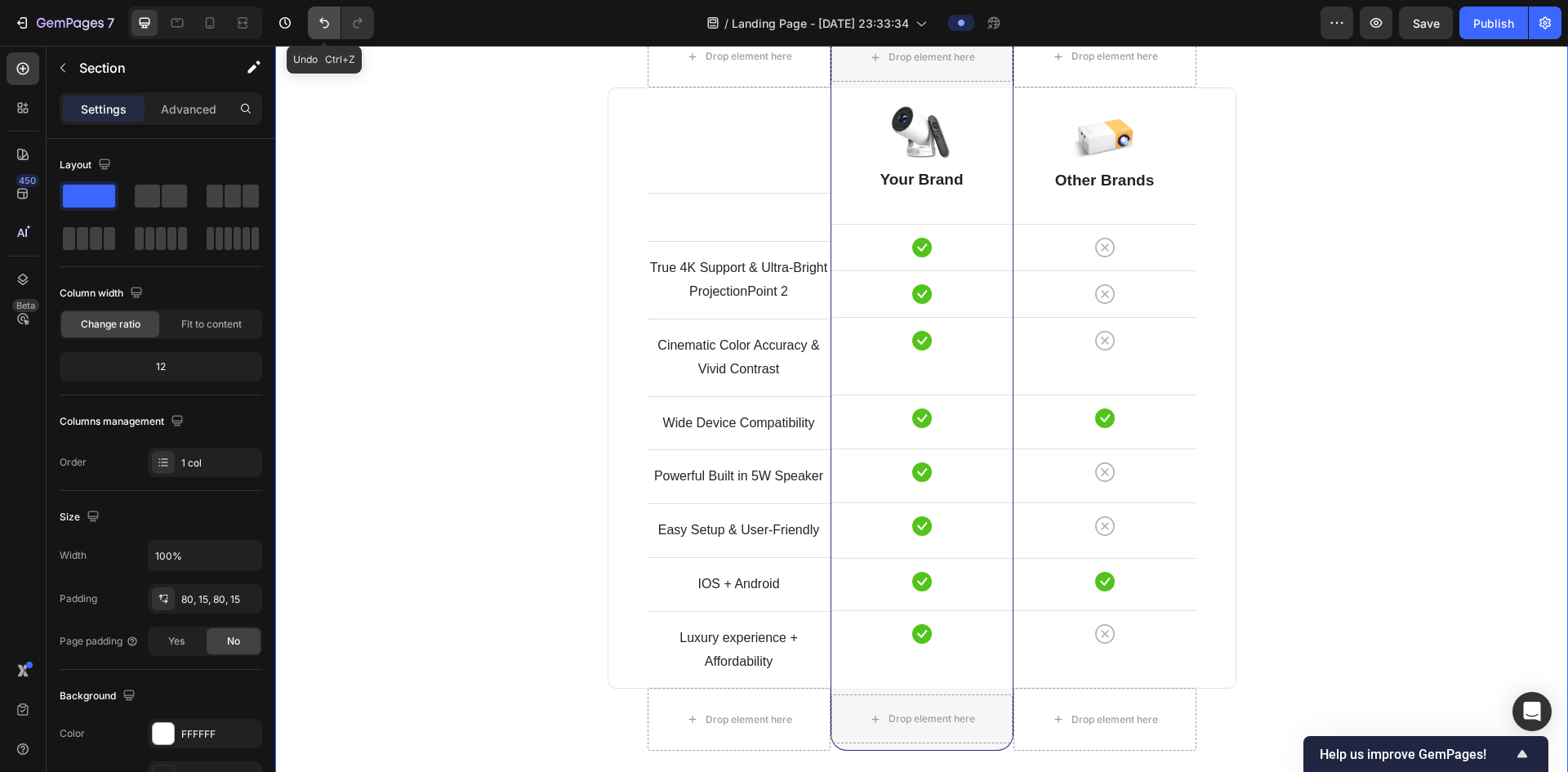
click at [326, 29] on icon "Undo/Redo" at bounding box center [324, 23] width 16 height 16
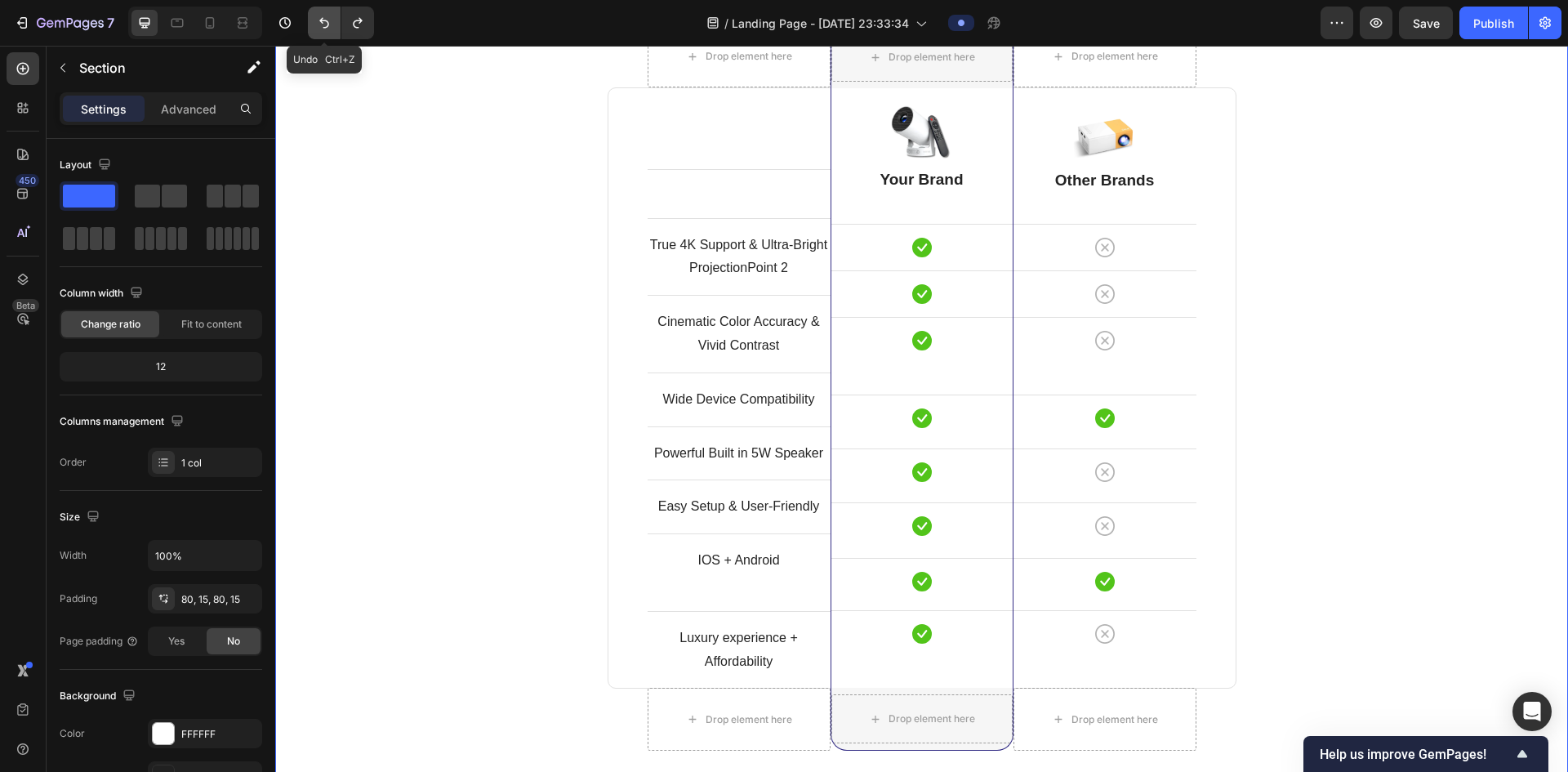
click at [326, 29] on icon "Undo/Redo" at bounding box center [324, 23] width 16 height 16
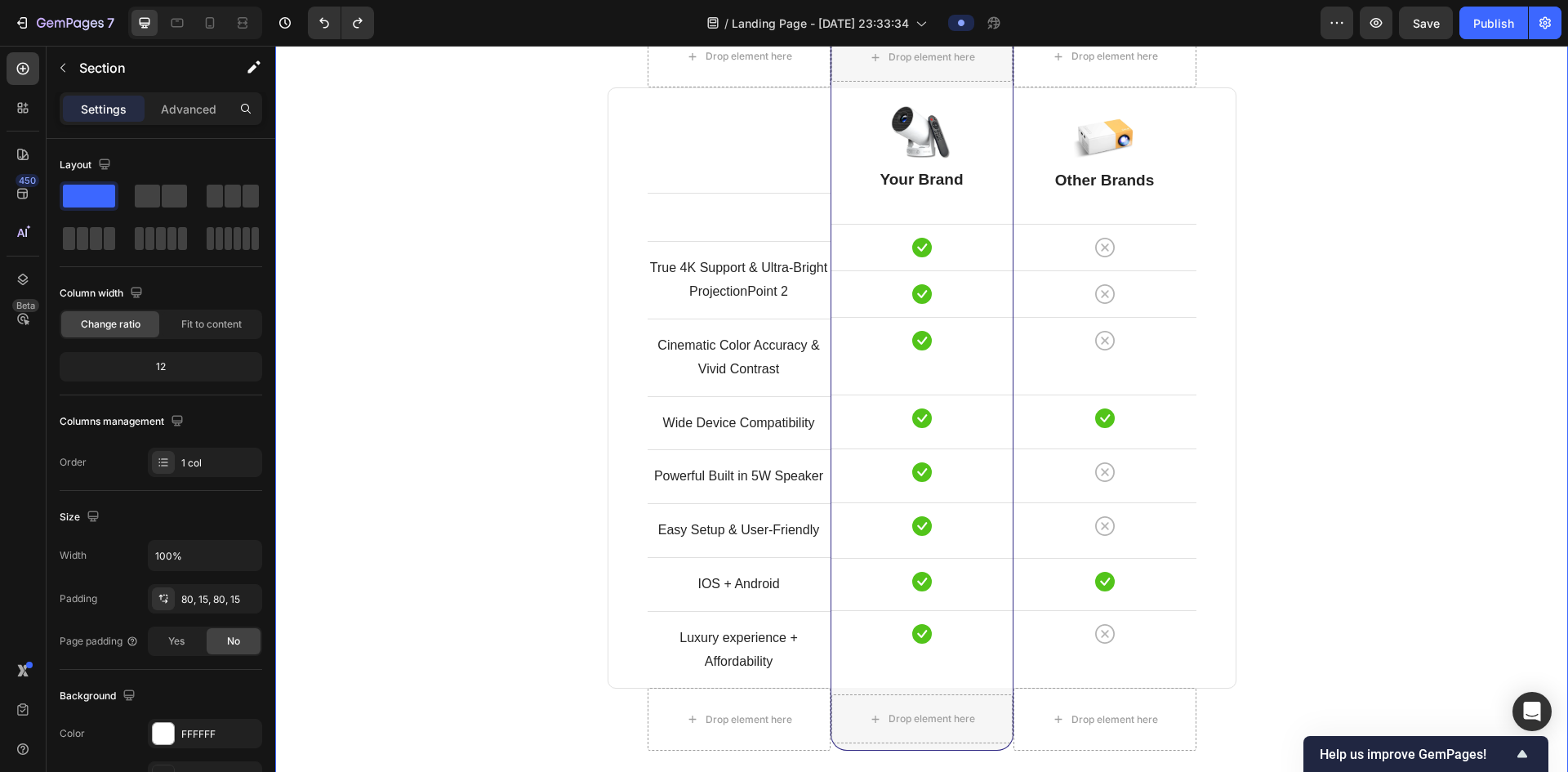
click at [1488, 547] on div "Comparison Table Headline Heading With other brand similar product Text block R…" at bounding box center [921, 387] width 1268 height 955
click at [809, 601] on div "IOS + Android Text block Row" at bounding box center [739, 584] width 183 height 54
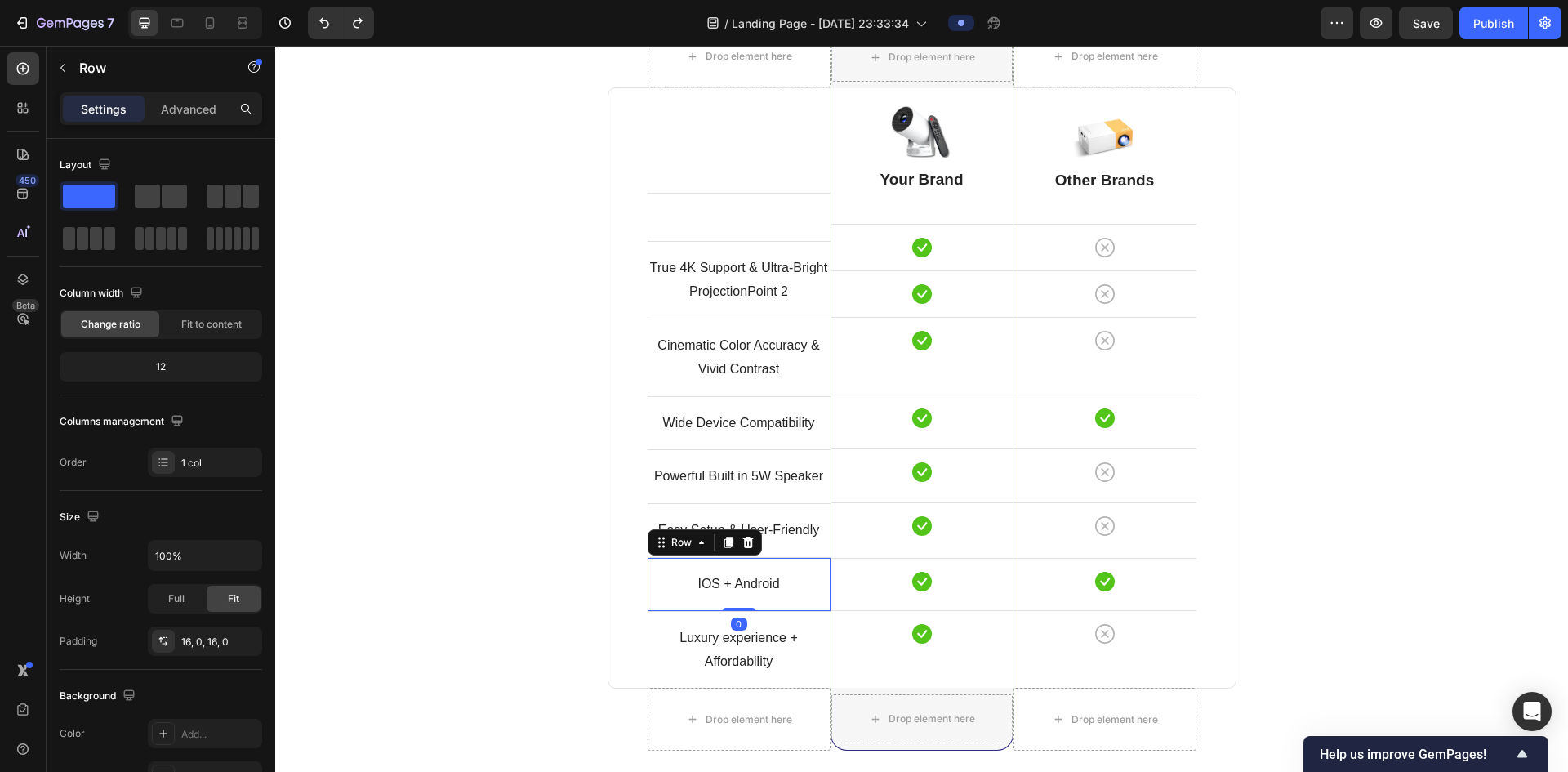
drag, startPoint x: 739, startPoint y: 608, endPoint x: 890, endPoint y: 580, distance: 153.6
click at [739, 593] on div "IOS + Android Text block Row 0" at bounding box center [739, 584] width 183 height 54
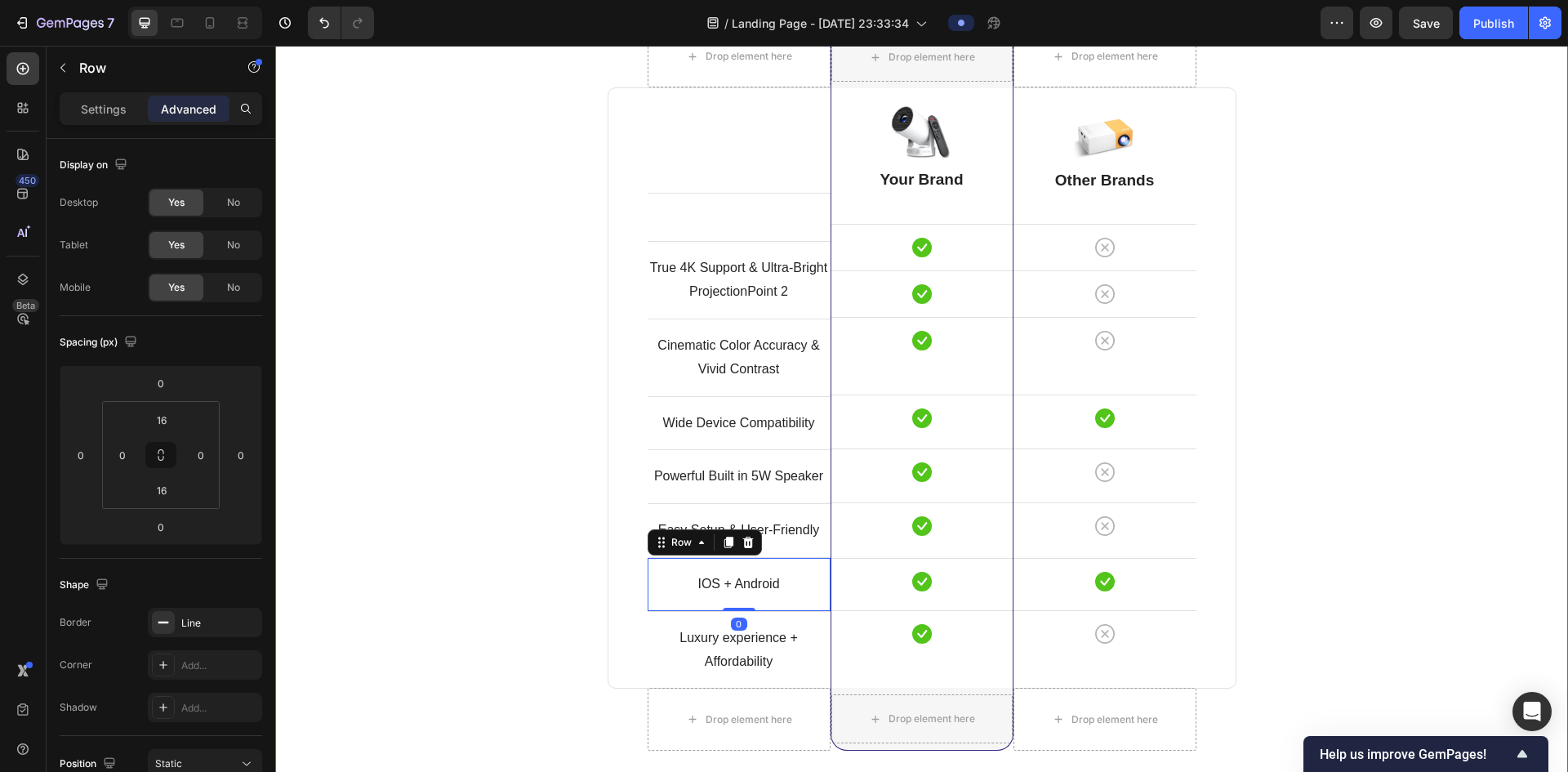
click at [1304, 554] on div "Comparison Table Headline Heading With other brand similar product Text block R…" at bounding box center [921, 387] width 1268 height 955
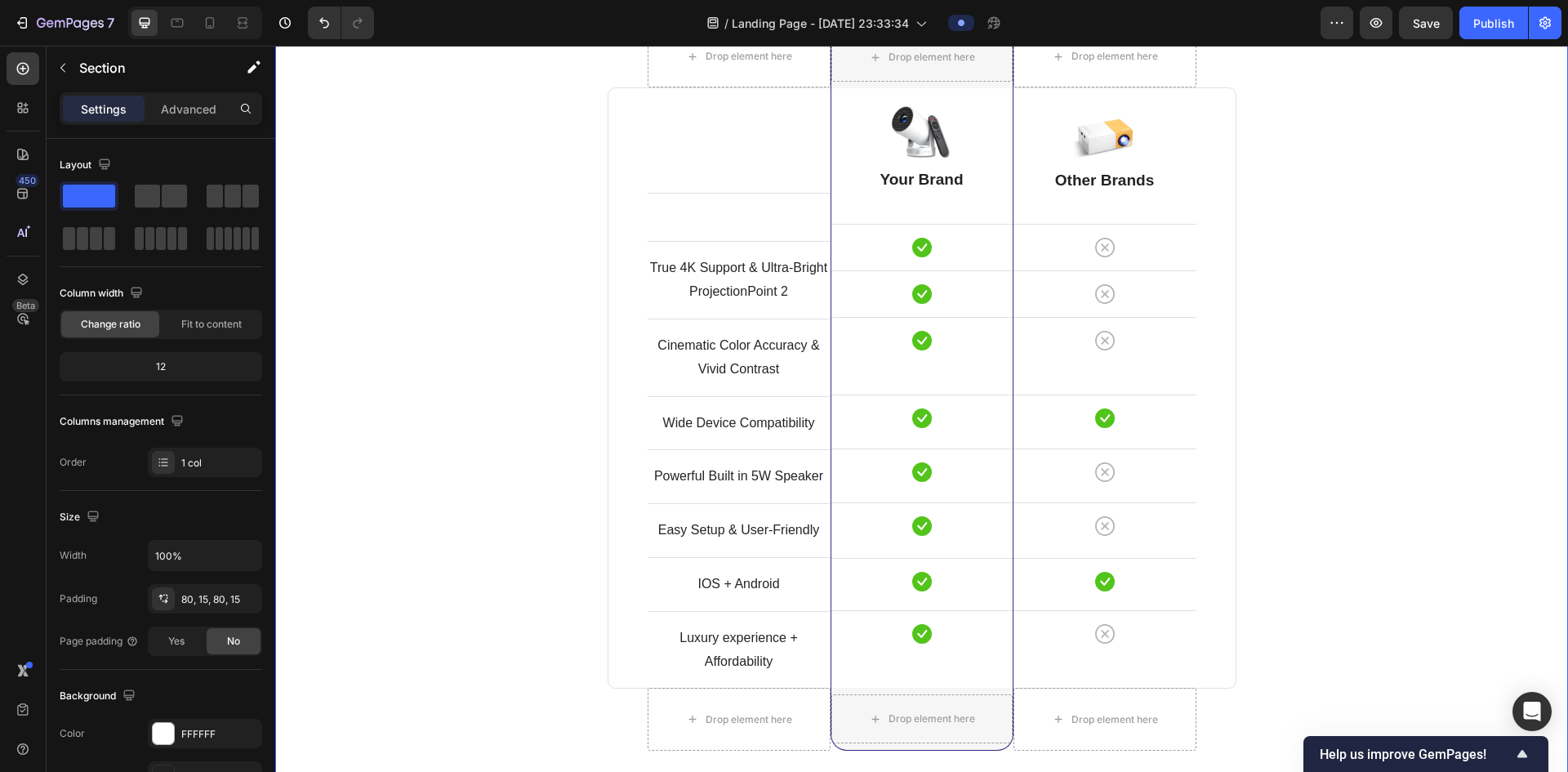
click at [1506, 439] on div "Comparison Table Headline Heading With other brand similar product Text block R…" at bounding box center [921, 387] width 1268 height 955
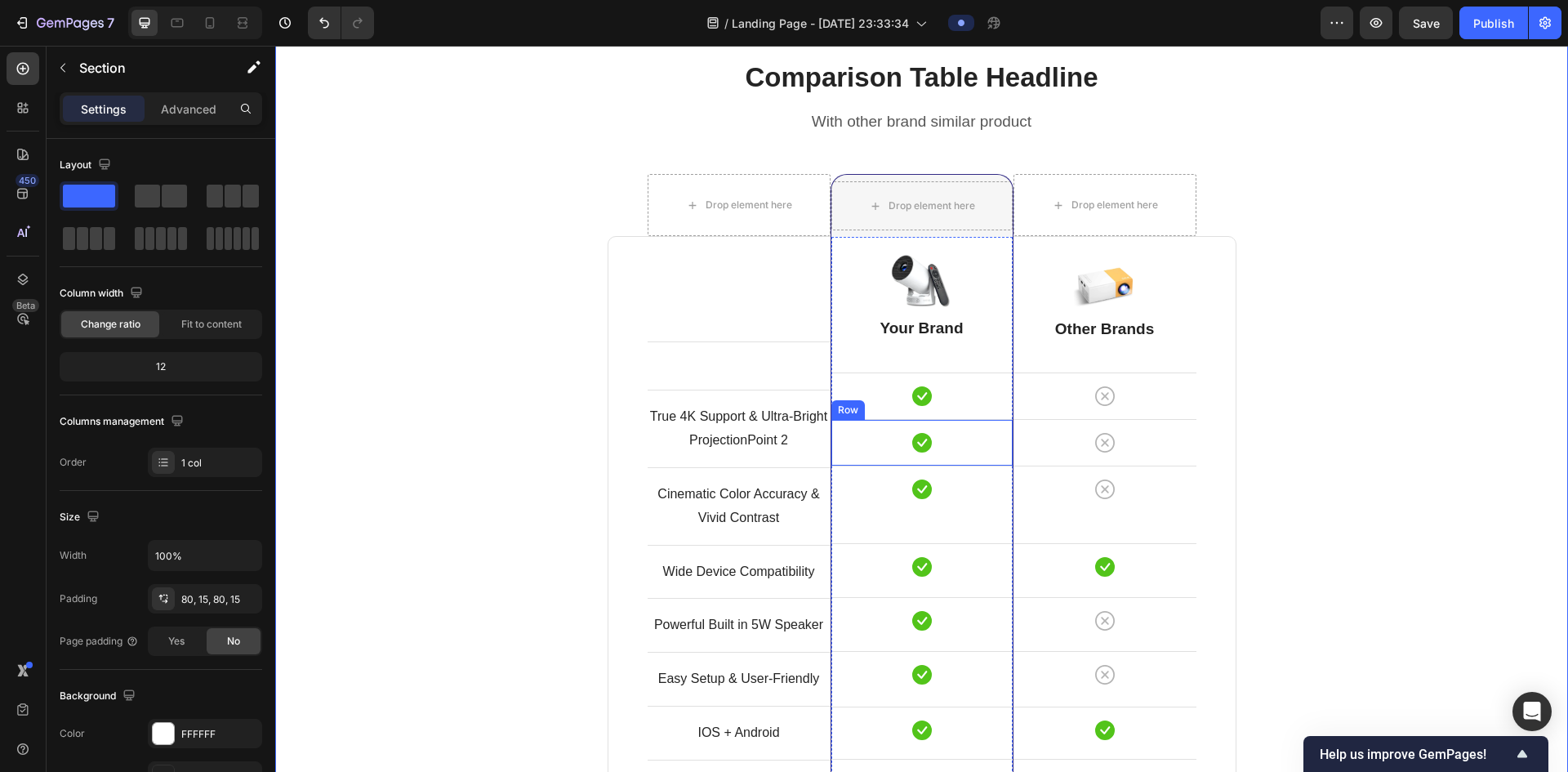
scroll to position [4141, 0]
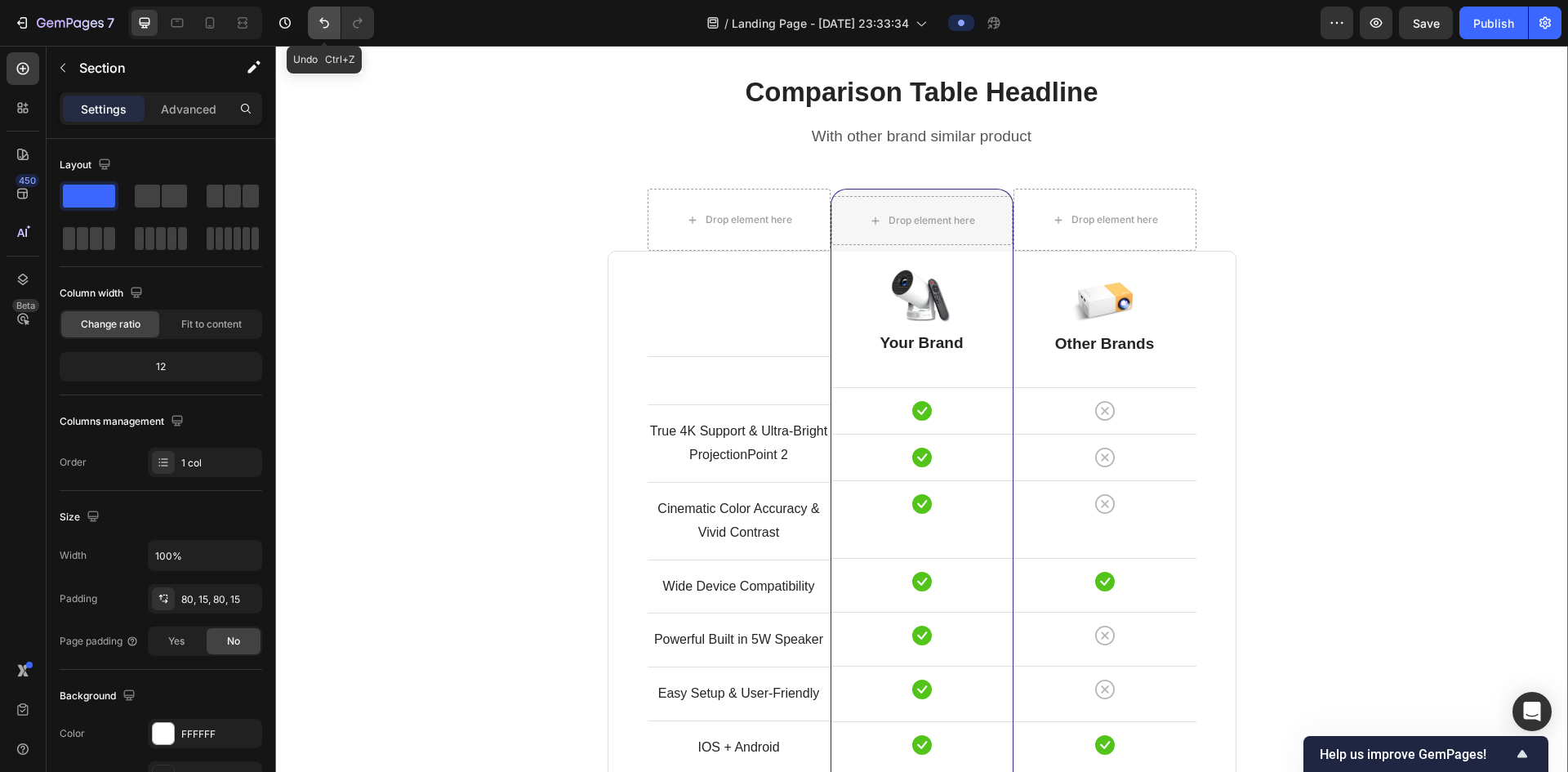
click at [327, 24] on icon "Undo/Redo" at bounding box center [324, 23] width 16 height 16
click at [327, 23] on icon "Undo/Redo" at bounding box center [324, 23] width 16 height 16
click at [1464, 454] on div "Comparison Table Headline Heading With other brand similar product Text block R…" at bounding box center [921, 550] width 1268 height 955
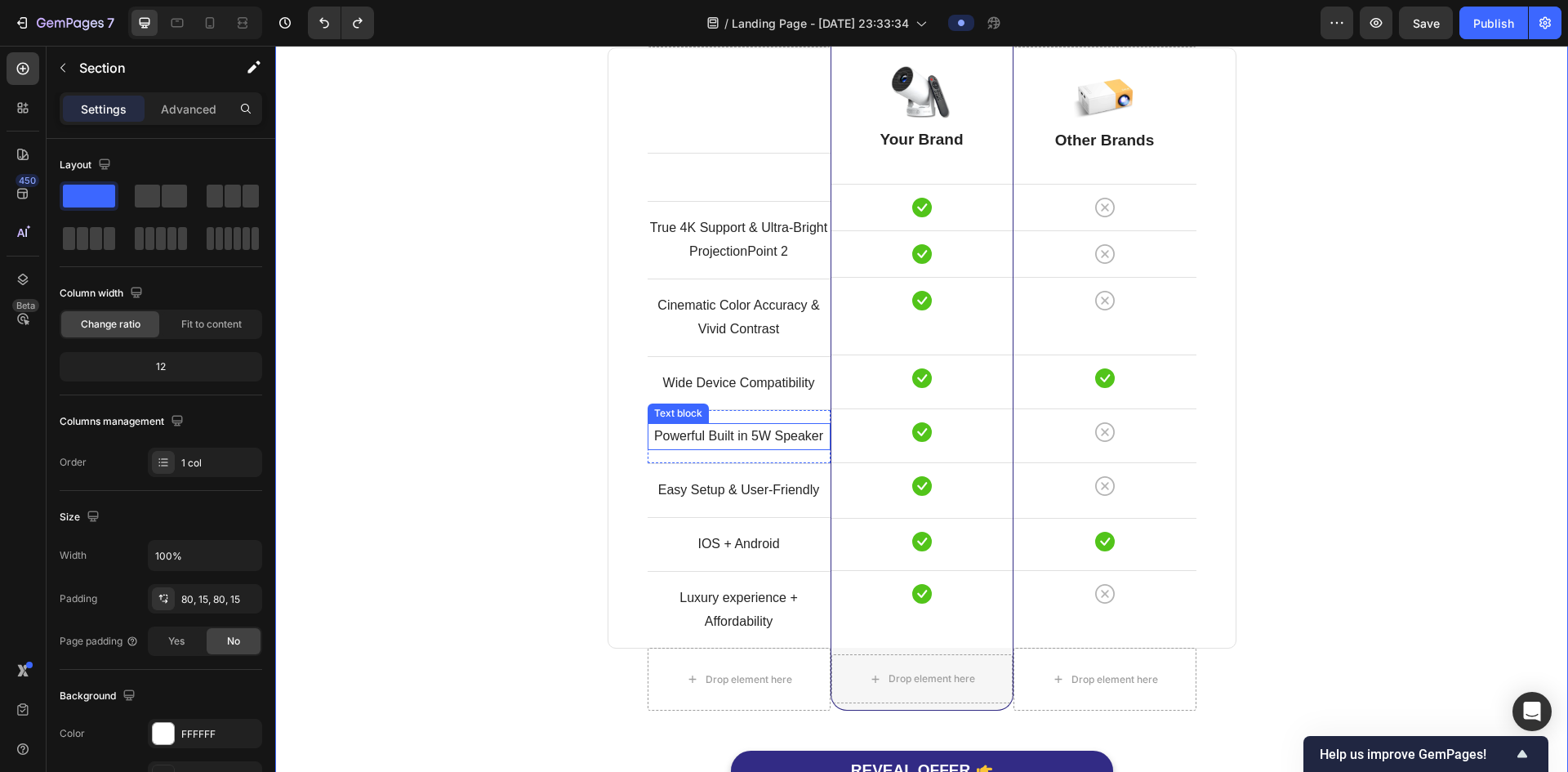
scroll to position [4386, 0]
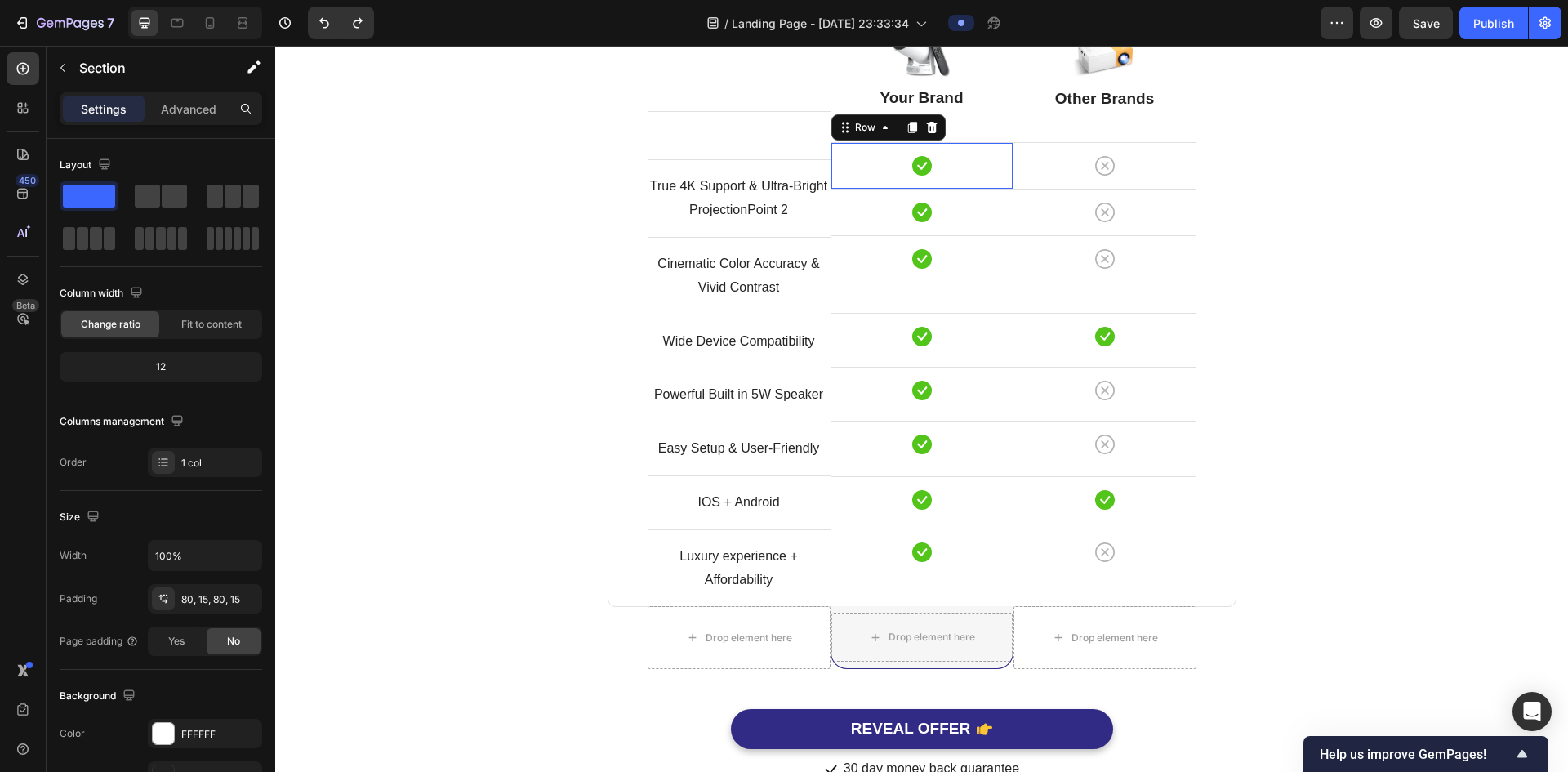
click at [981, 182] on div "Icon Row 0" at bounding box center [922, 165] width 182 height 47
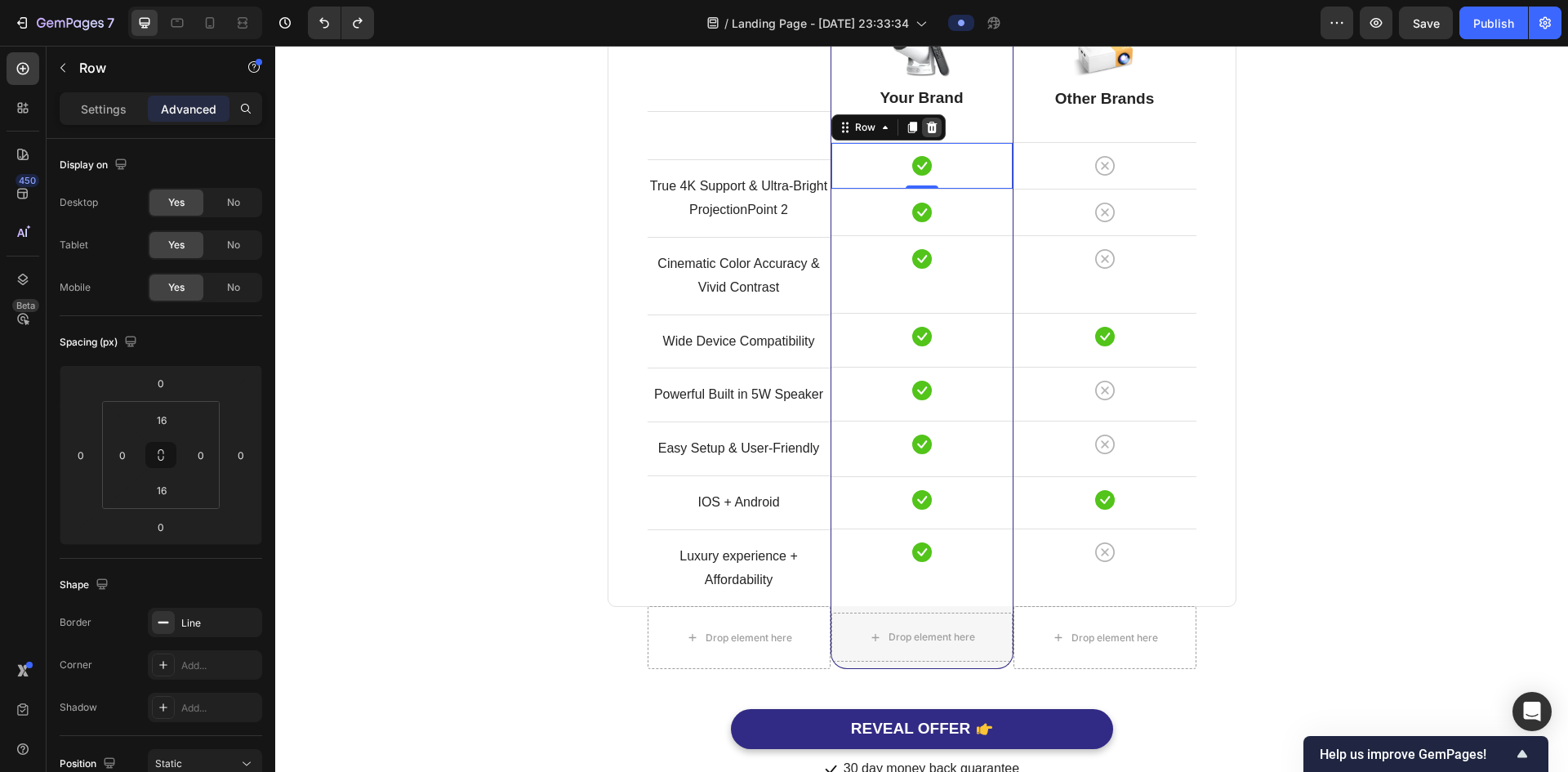
click at [930, 128] on icon at bounding box center [931, 127] width 13 height 13
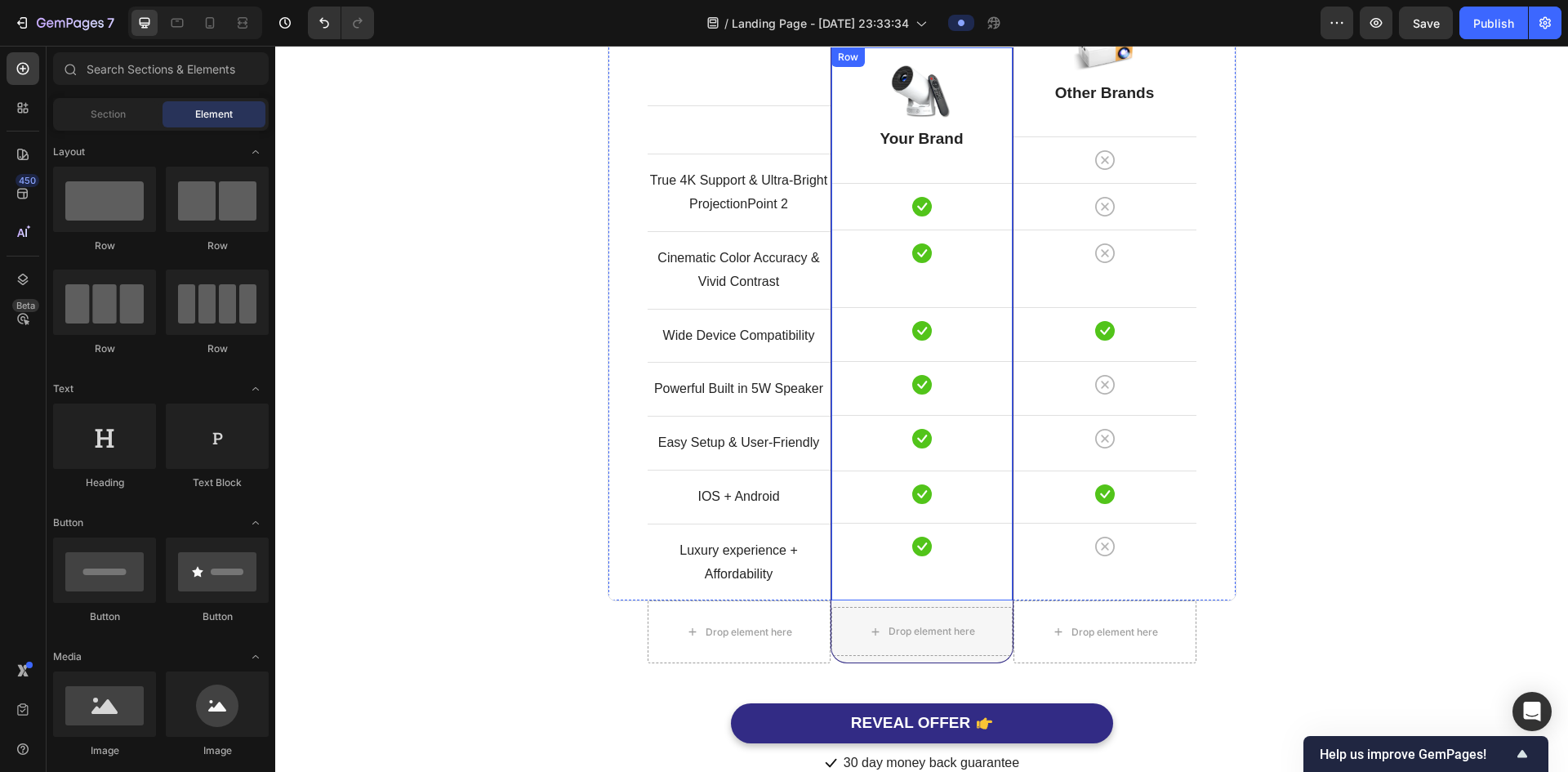
scroll to position [4381, 0]
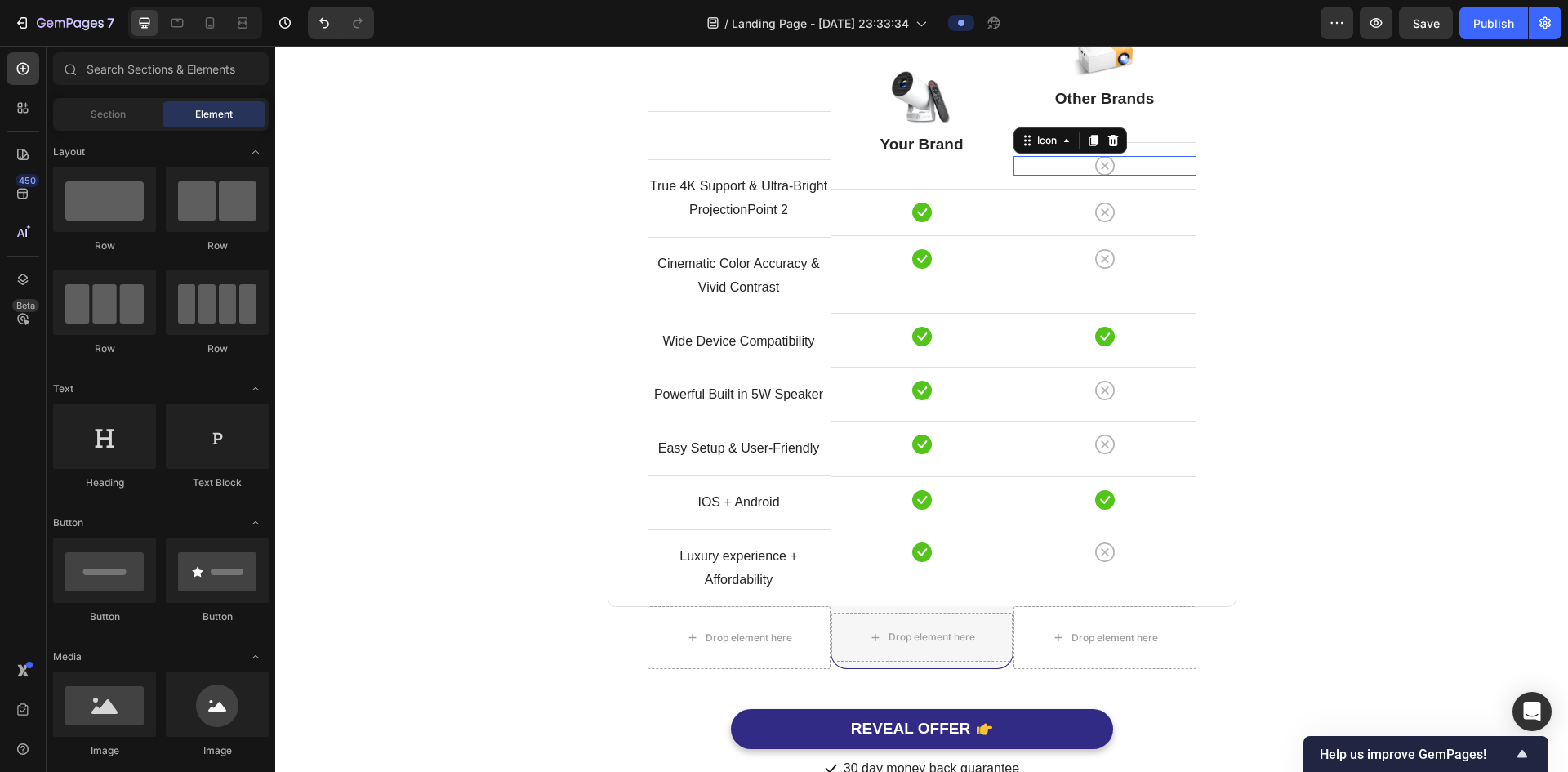
click at [1141, 174] on div "Icon 0" at bounding box center [1105, 165] width 183 height 19
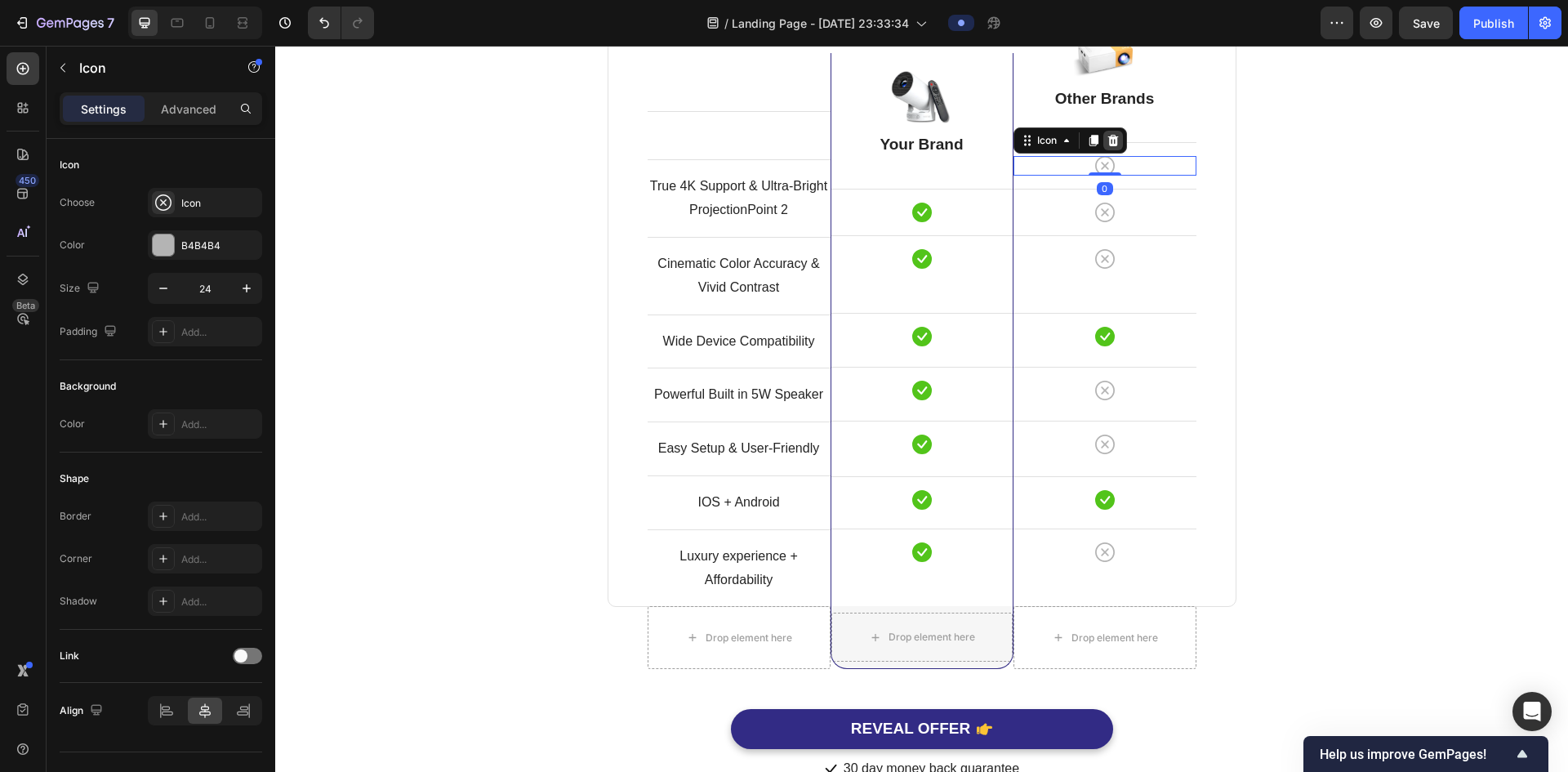
click at [1107, 136] on icon at bounding box center [1113, 141] width 13 height 13
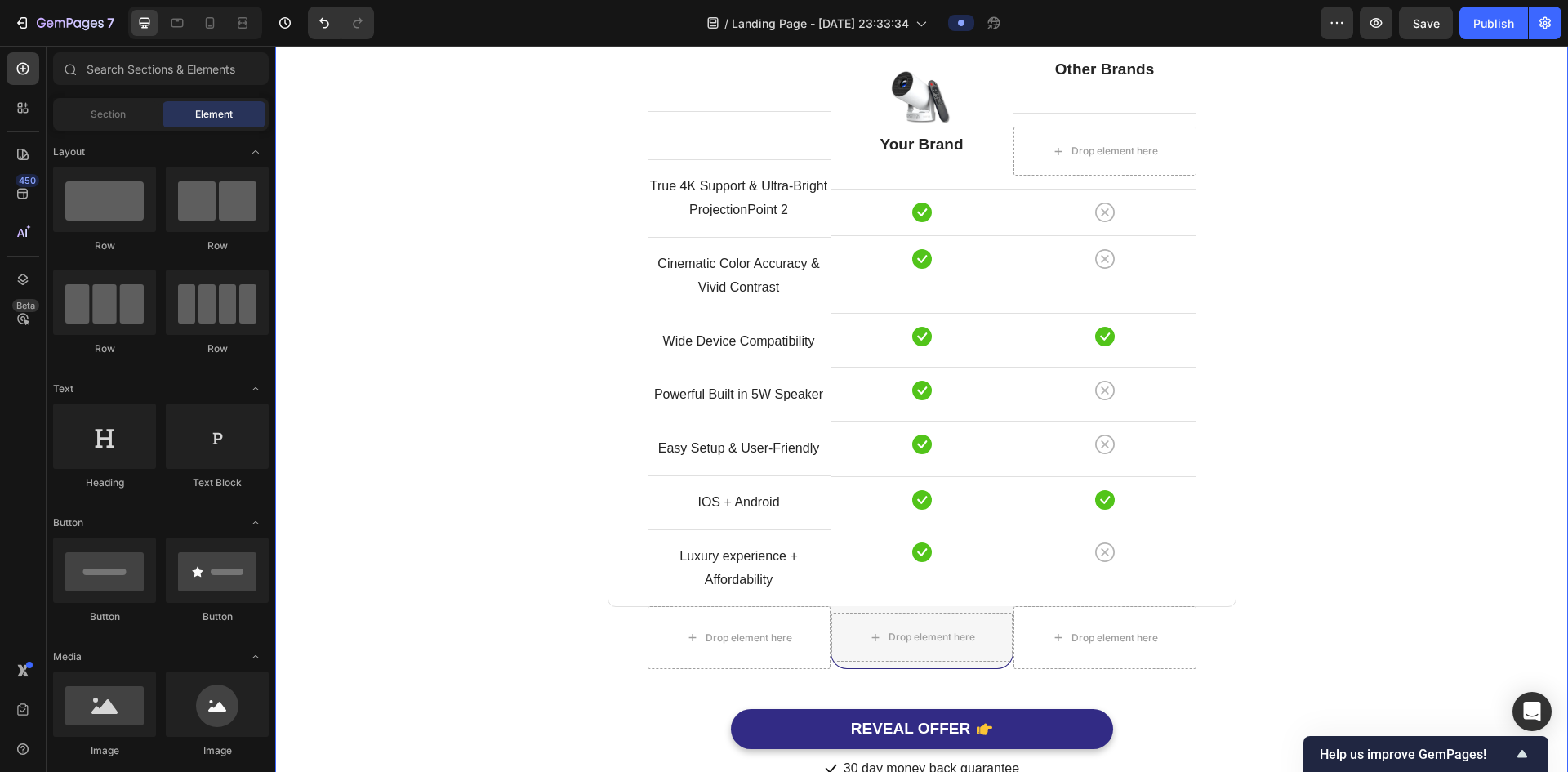
click at [1357, 326] on div "Comparison Table Headline Heading With other brand similar product Text block R…" at bounding box center [921, 293] width 1268 height 978
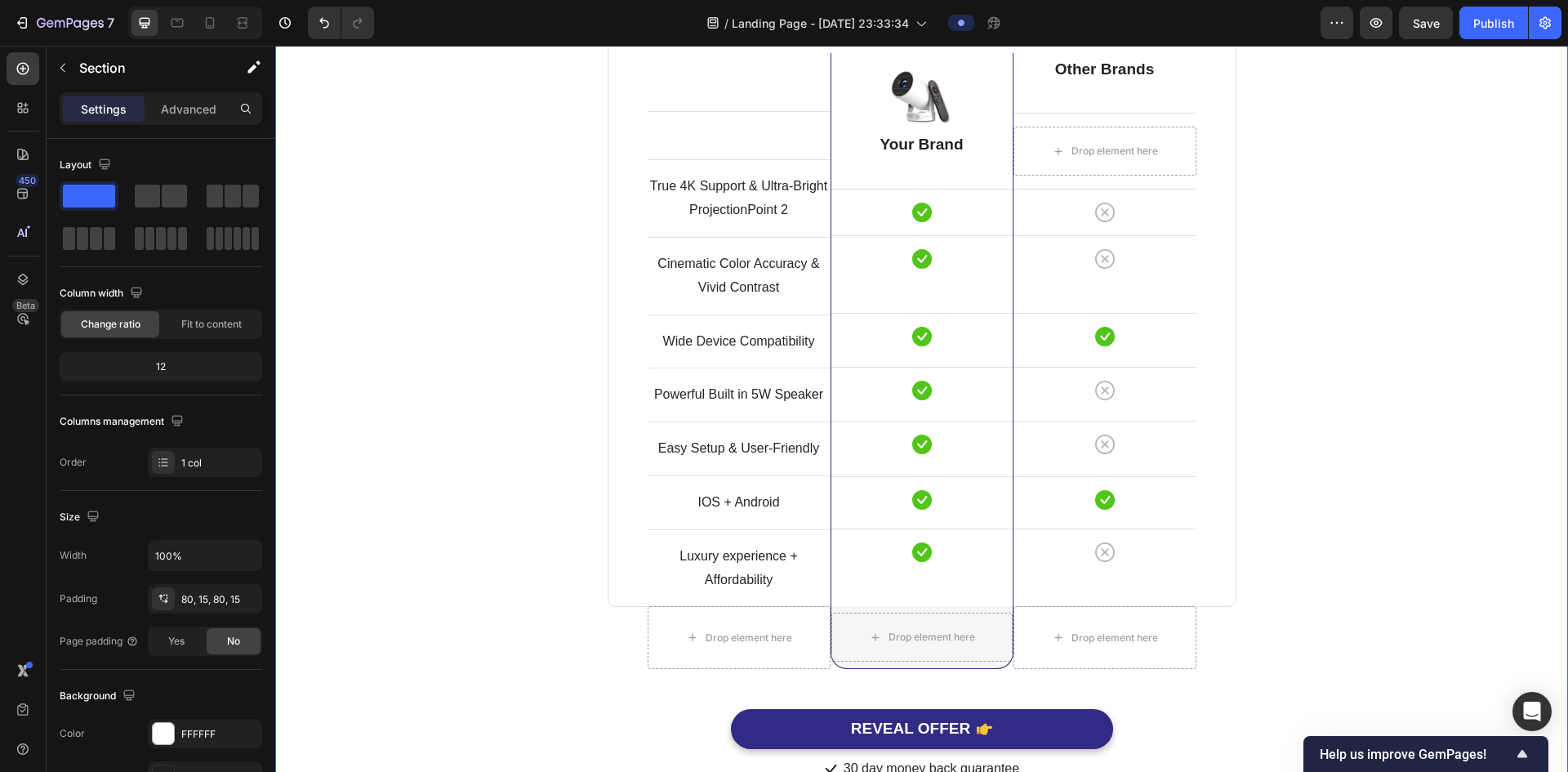
click at [1351, 328] on div "Comparison Table Headline Heading With other brand similar product Text block R…" at bounding box center [921, 293] width 1268 height 978
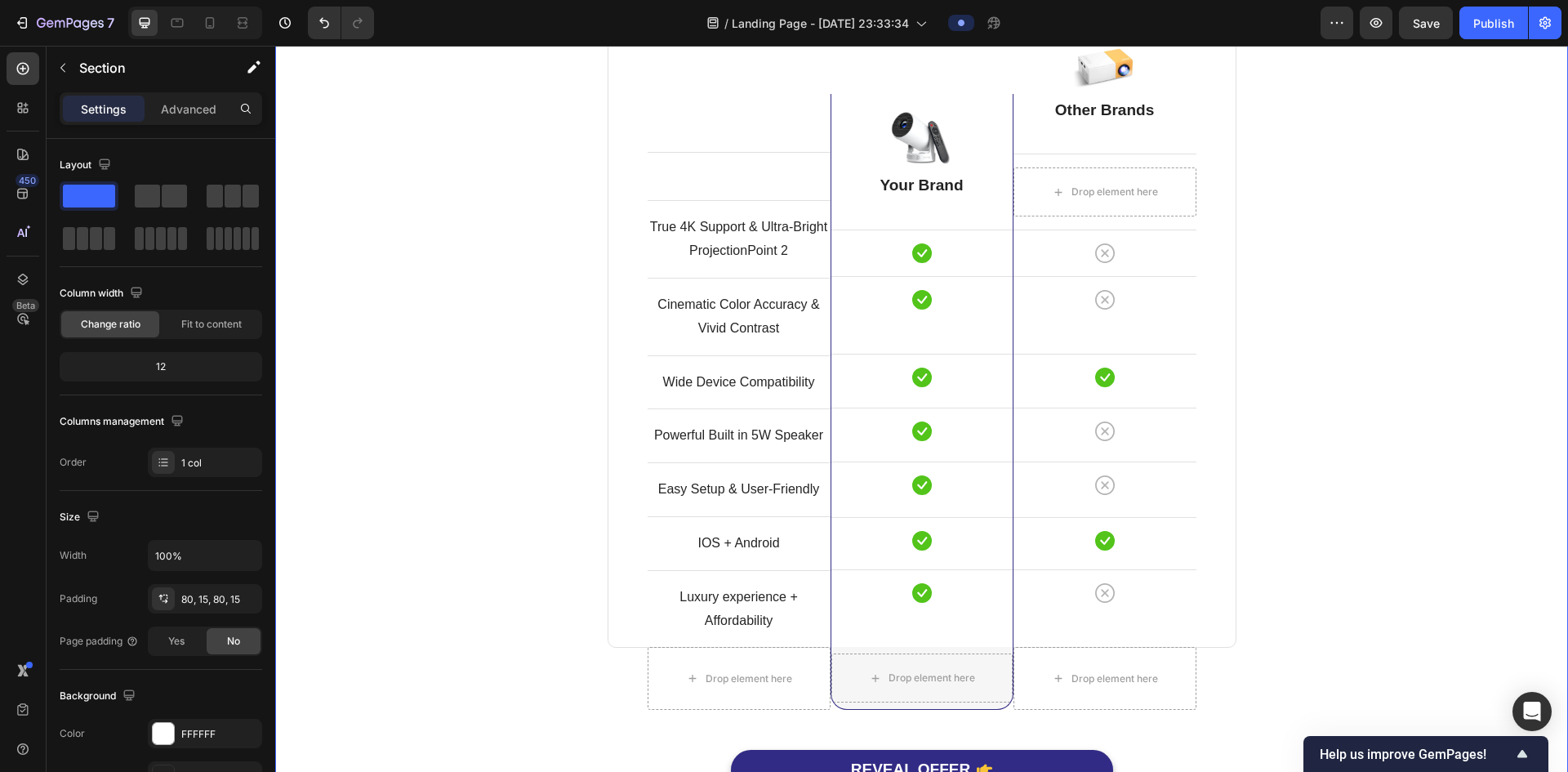
scroll to position [4329, 0]
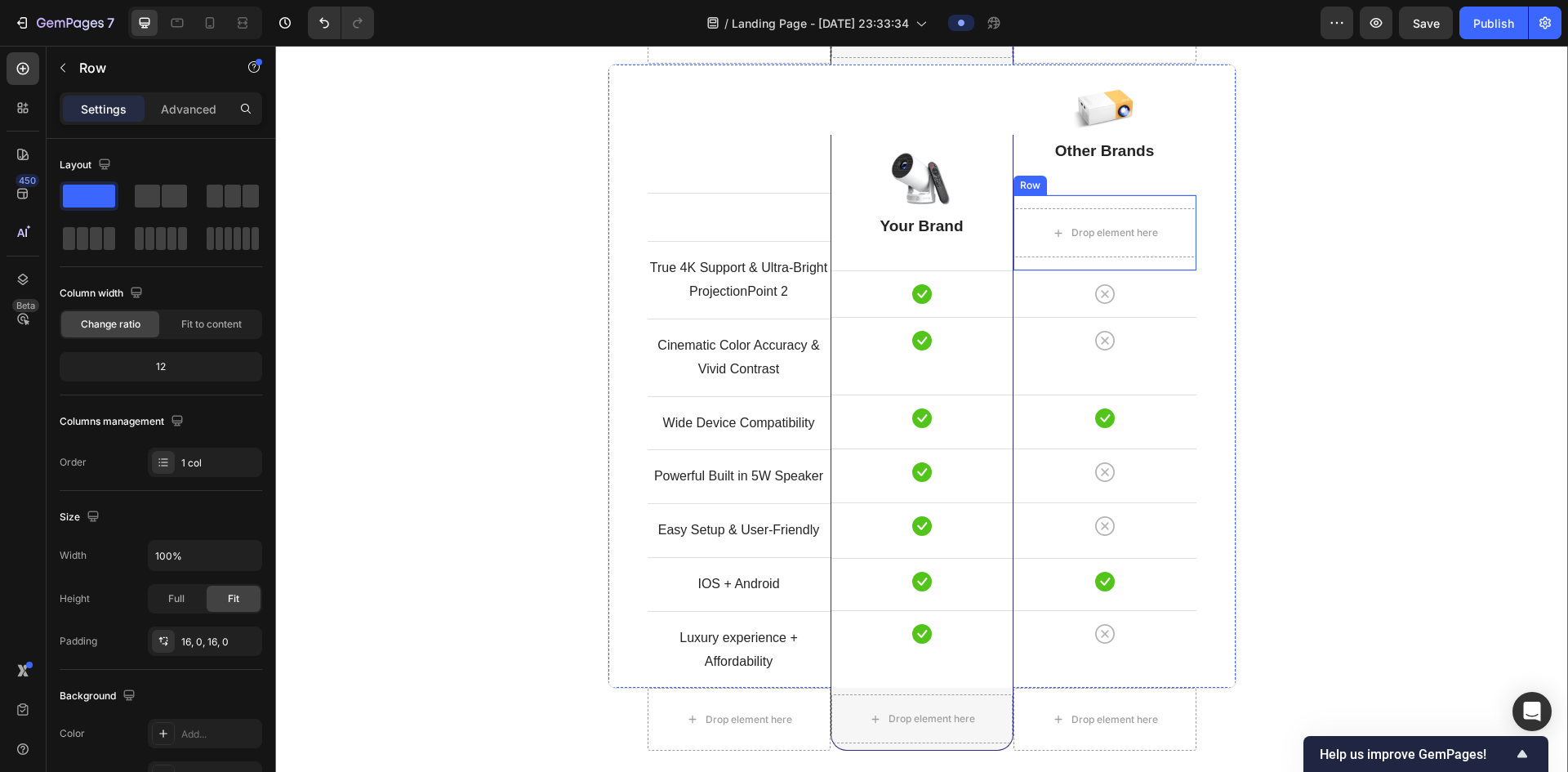
click at [1182, 264] on div "Drop element here Row" at bounding box center [1105, 232] width 183 height 76
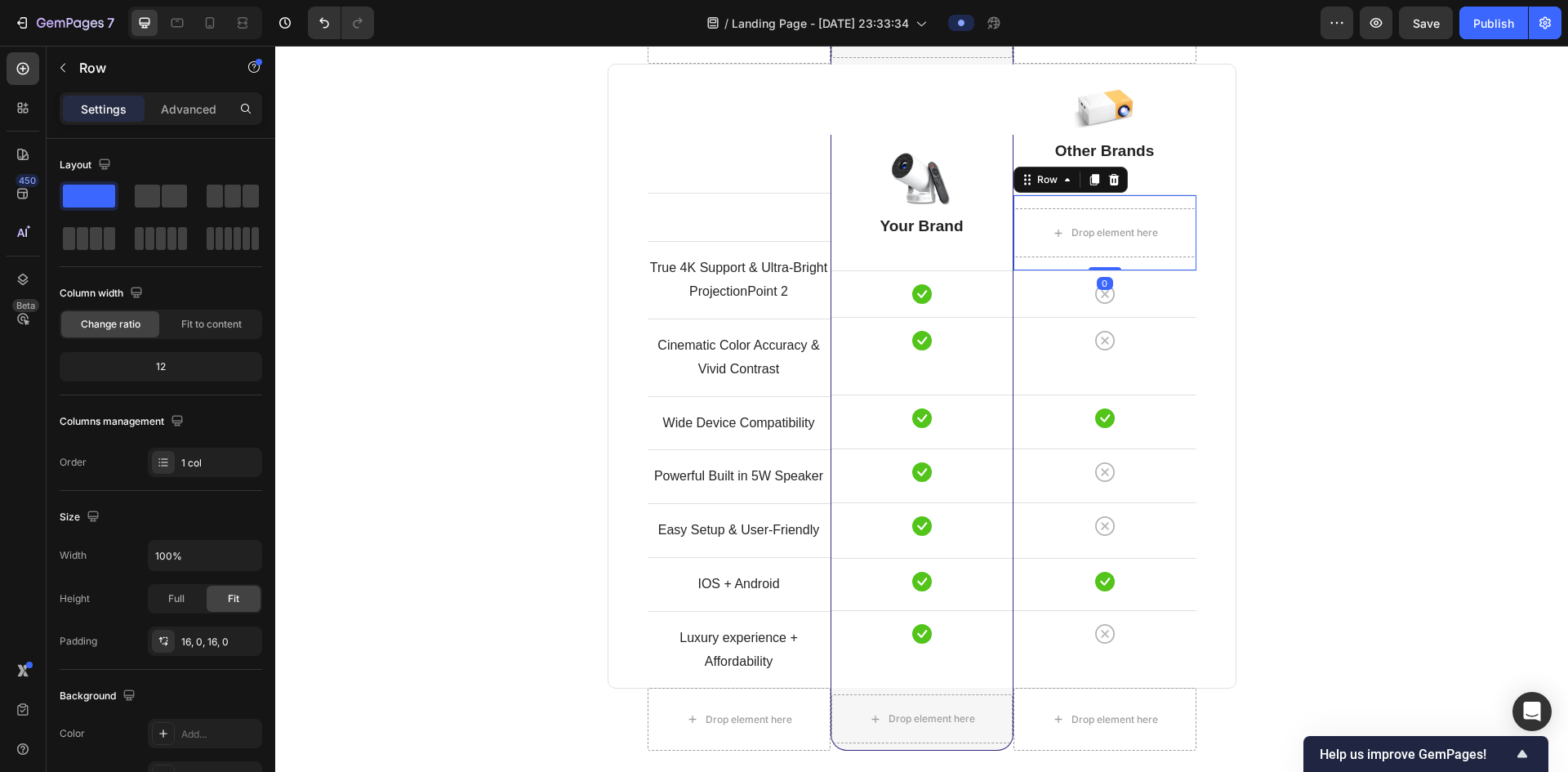
drag, startPoint x: 1108, startPoint y: 180, endPoint x: 1109, endPoint y: 189, distance: 9.1
click at [1110, 181] on icon at bounding box center [1114, 180] width 13 height 13
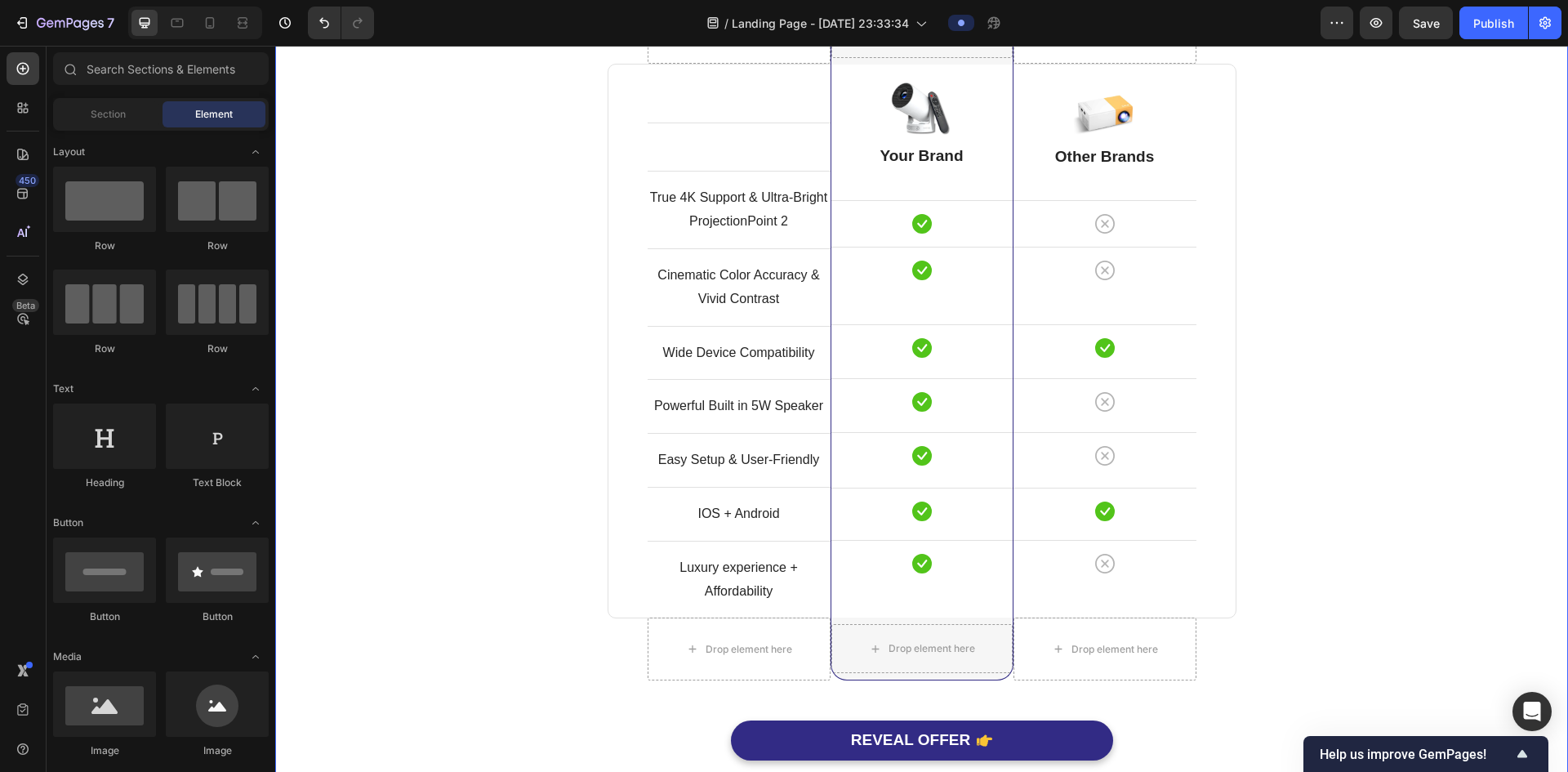
click at [1275, 291] on div "Comparison Table Headline Heading With other brand similar product Text block R…" at bounding box center [921, 341] width 1268 height 908
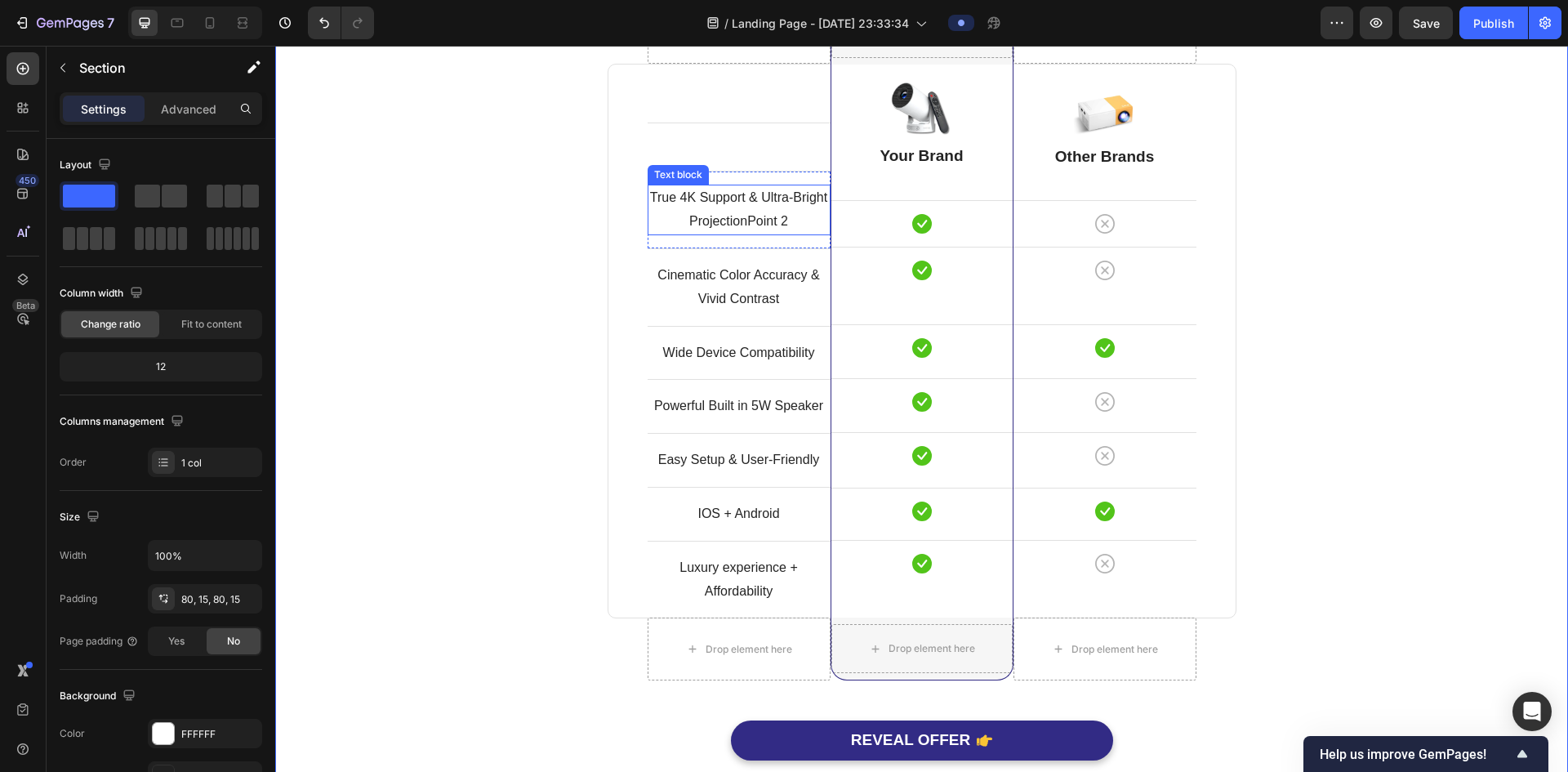
click at [754, 182] on div "True 4K Support & Ultra-Bright ProjectionPoint 2 Text block Row" at bounding box center [739, 209] width 183 height 78
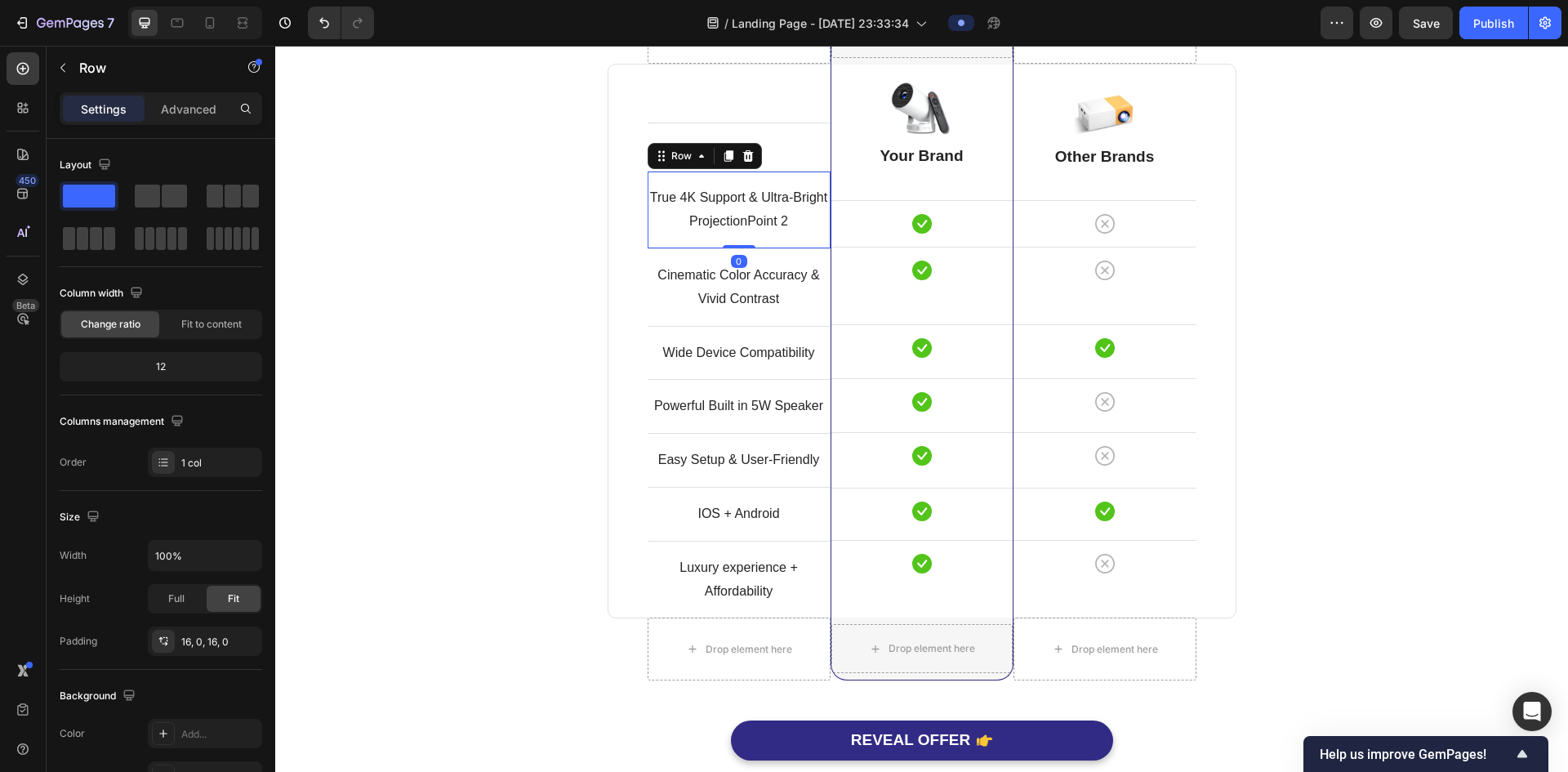
drag, startPoint x: 731, startPoint y: 245, endPoint x: 739, endPoint y: 206, distance: 39.8
click at [739, 206] on div "True 4K Support & Ultra-Bright ProjectionPoint 2 Text block Row 0" at bounding box center [739, 209] width 183 height 78
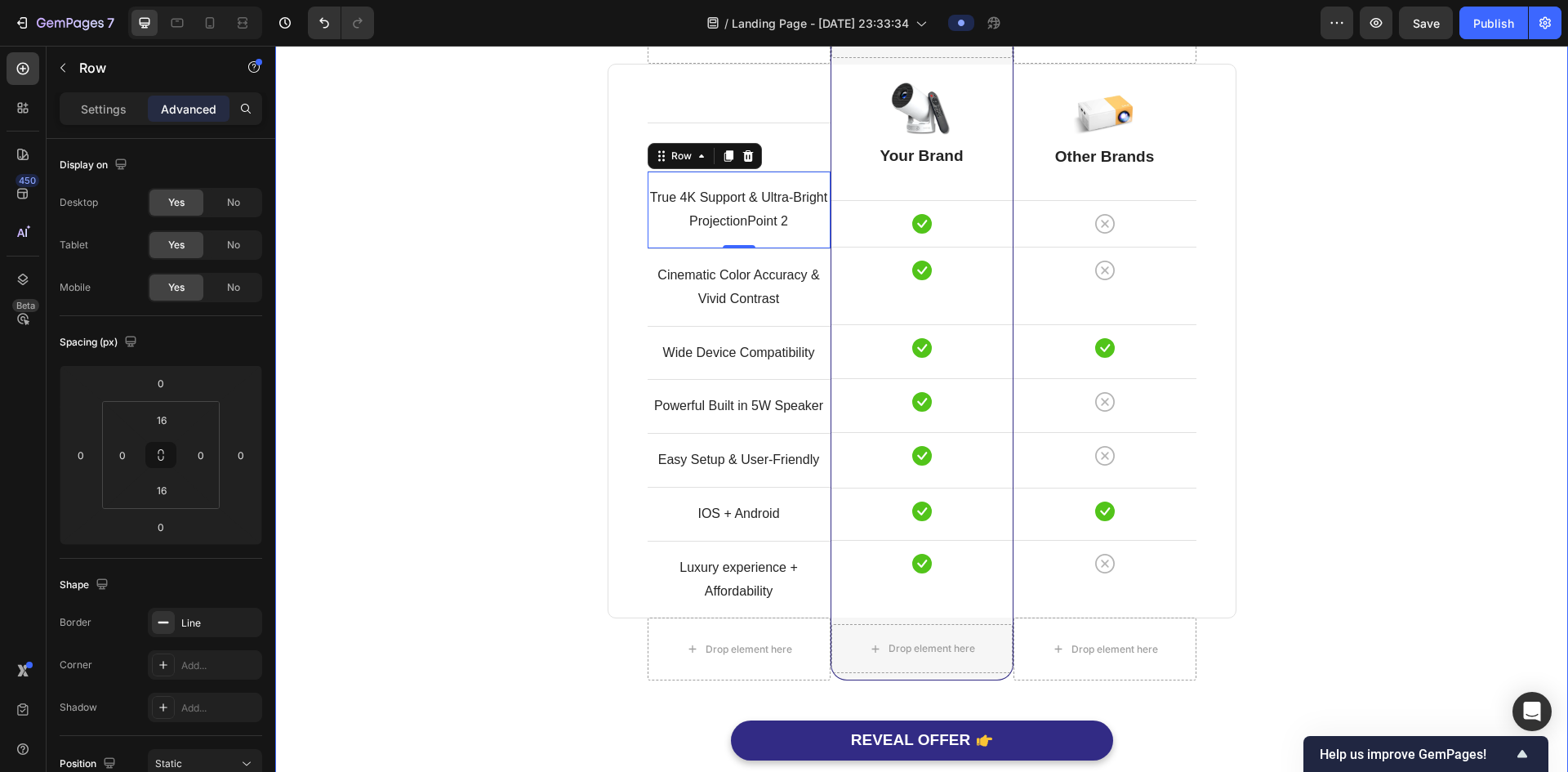
click at [1343, 282] on div "Comparison Table Headline Heading With other brand similar product Text block R…" at bounding box center [921, 341] width 1268 height 908
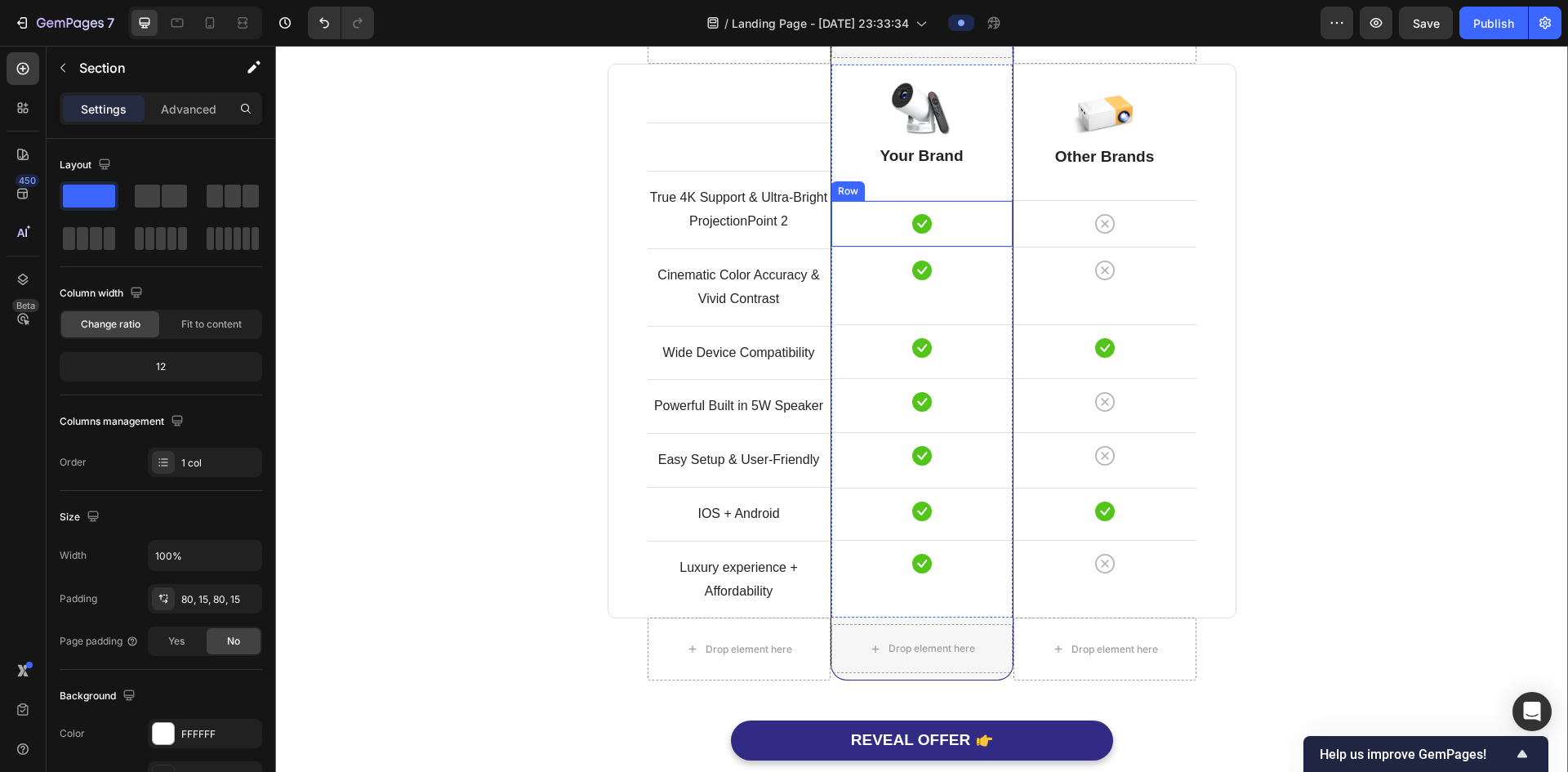
click at [970, 241] on div "Icon Row" at bounding box center [922, 223] width 182 height 47
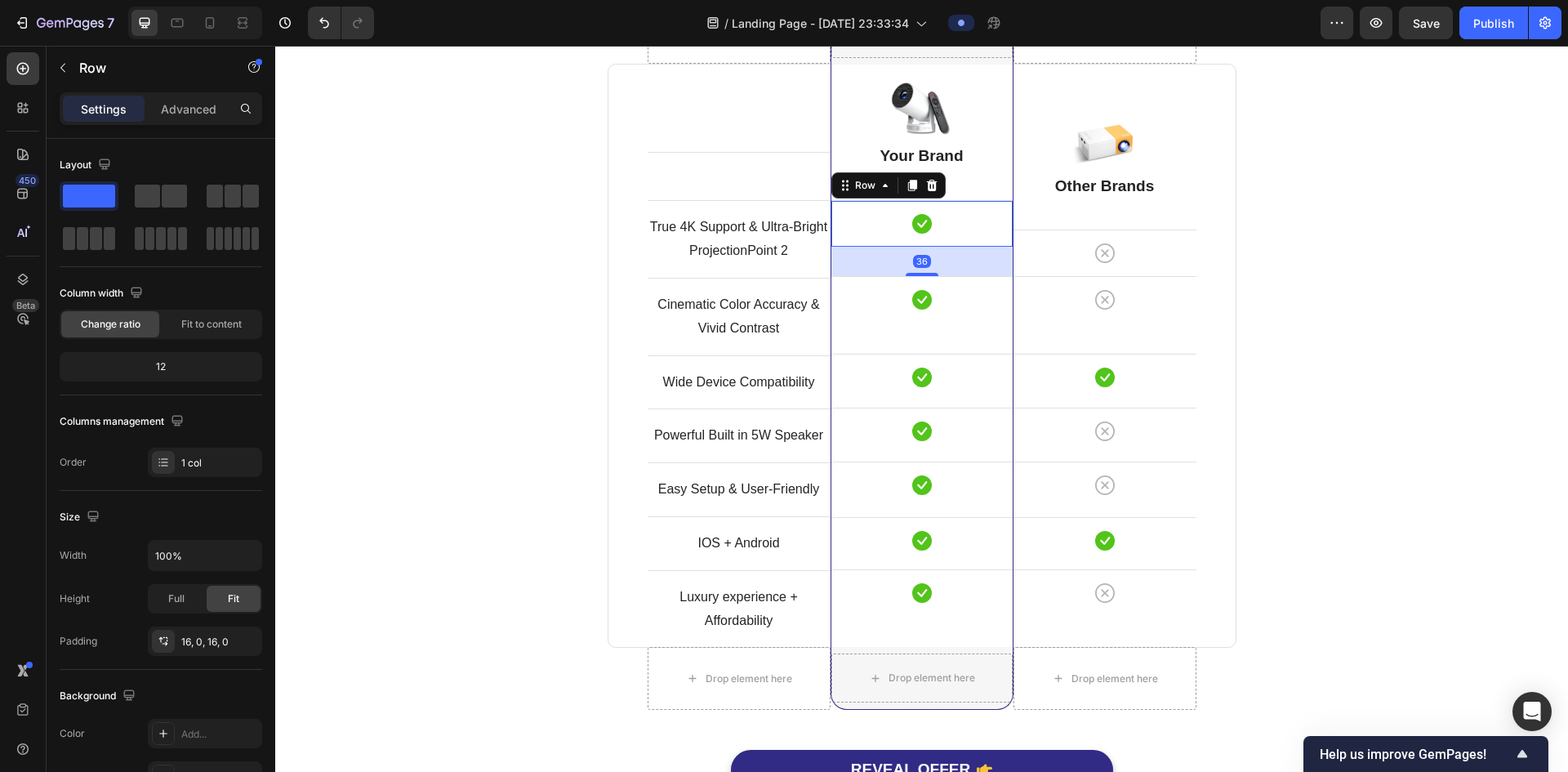
drag, startPoint x: 925, startPoint y: 244, endPoint x: 934, endPoint y: 273, distance: 30.4
click at [934, 247] on div "36" at bounding box center [922, 247] width 182 height 0
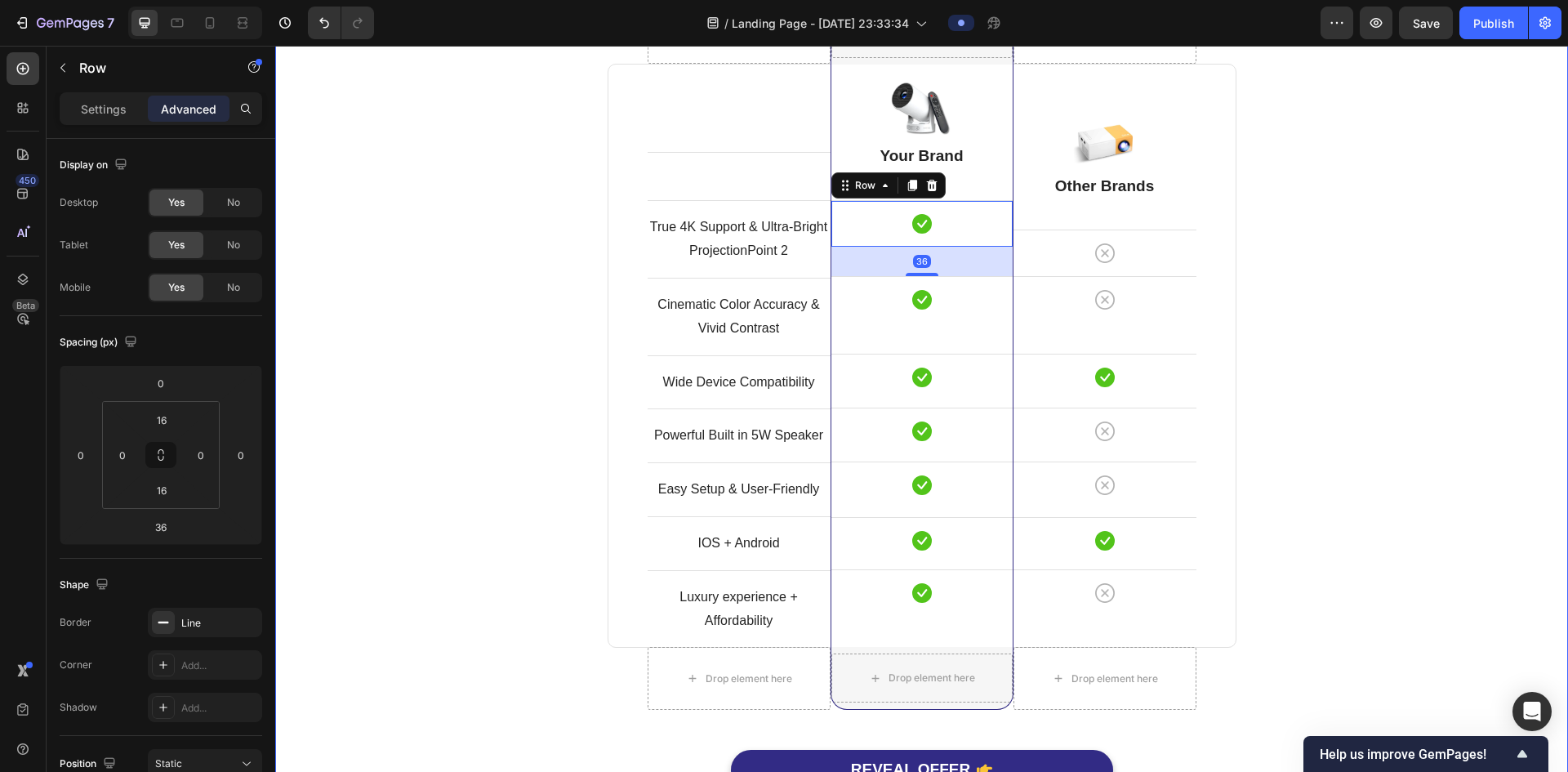
click at [1318, 359] on div "Comparison Table Headline Heading With other brand similar product Text block R…" at bounding box center [921, 355] width 1268 height 937
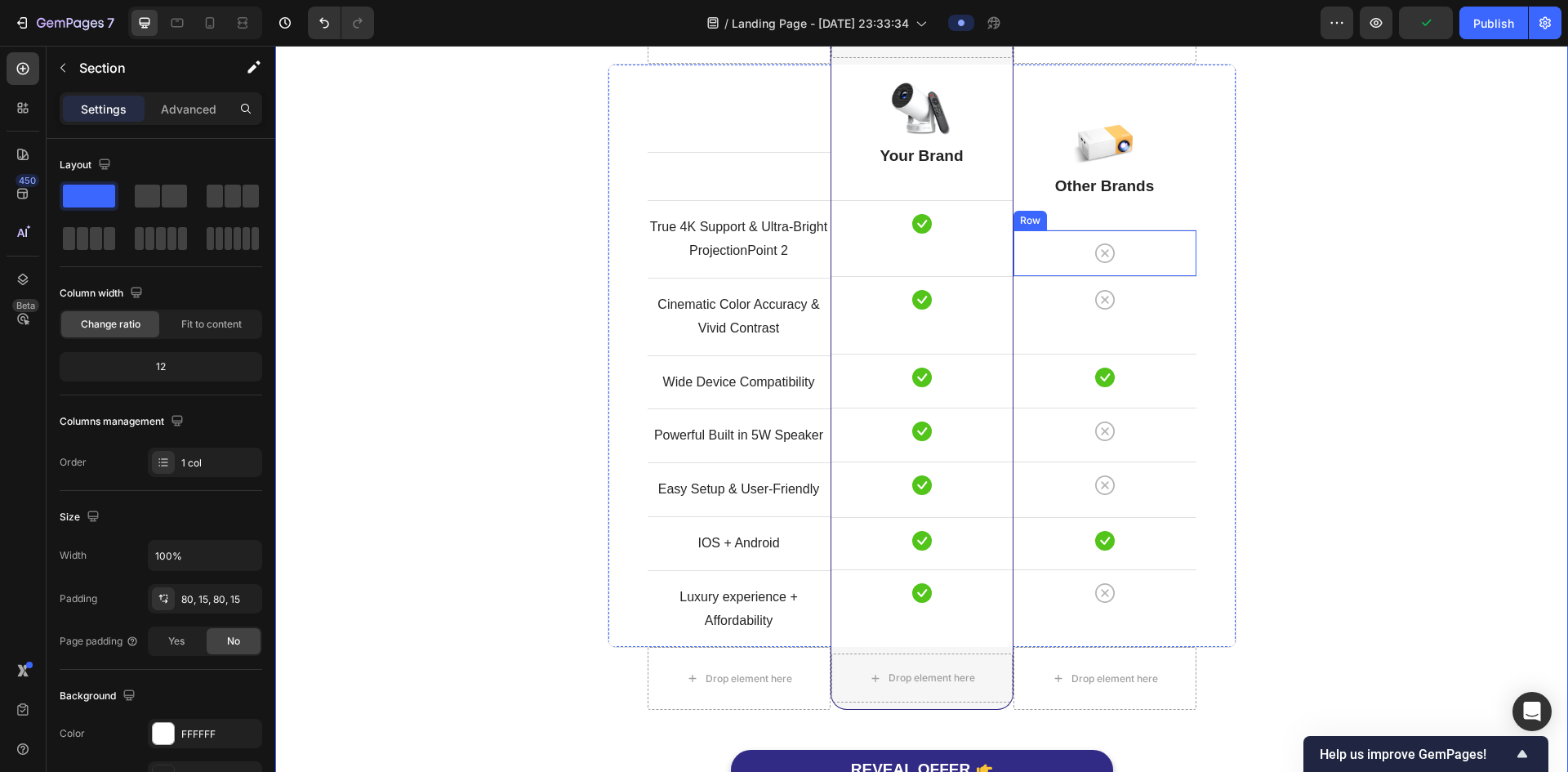
click at [1164, 271] on div "Icon Row" at bounding box center [1105, 252] width 183 height 47
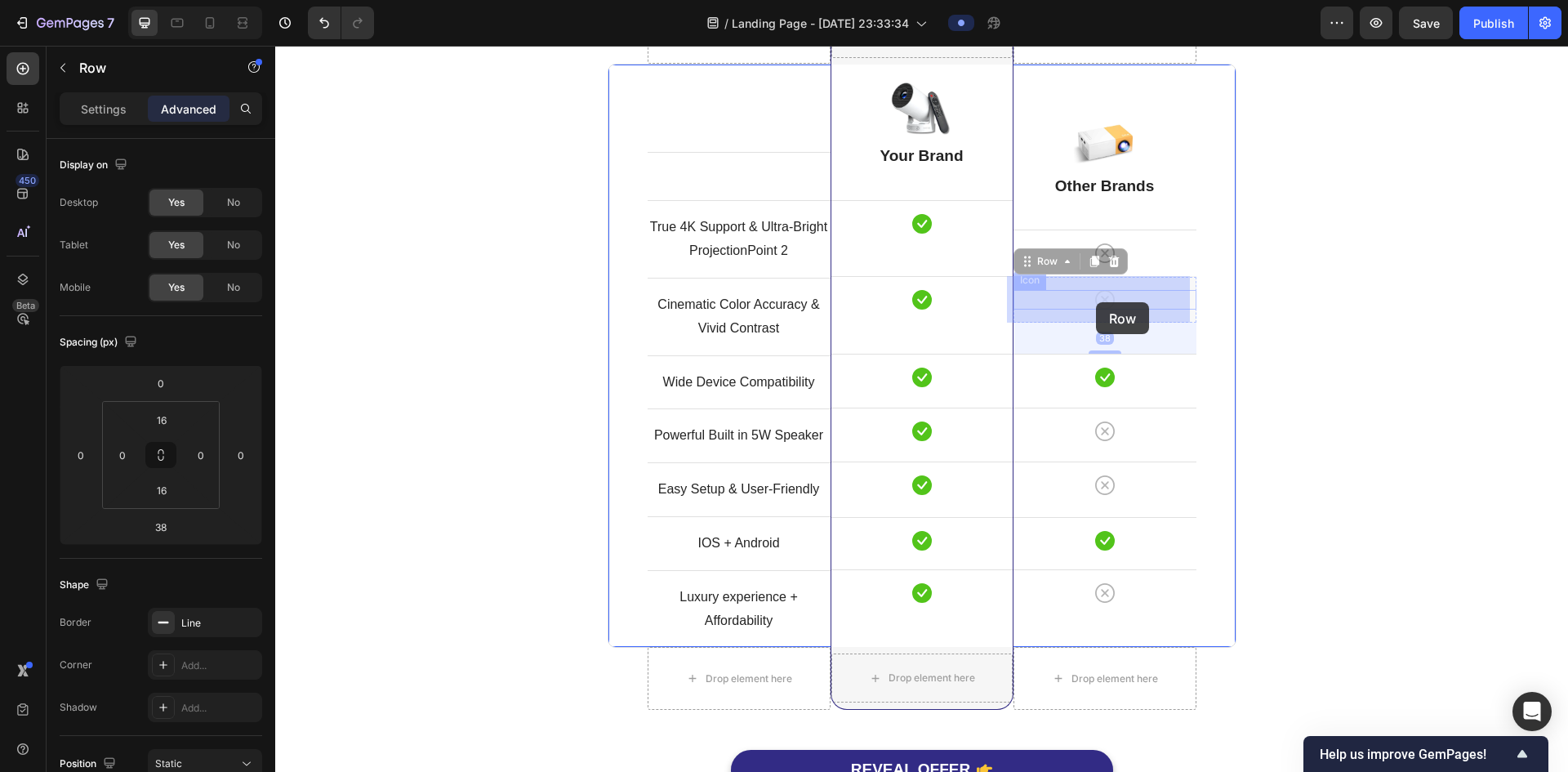
drag, startPoint x: 1100, startPoint y: 287, endPoint x: 1096, endPoint y: 302, distance: 15.5
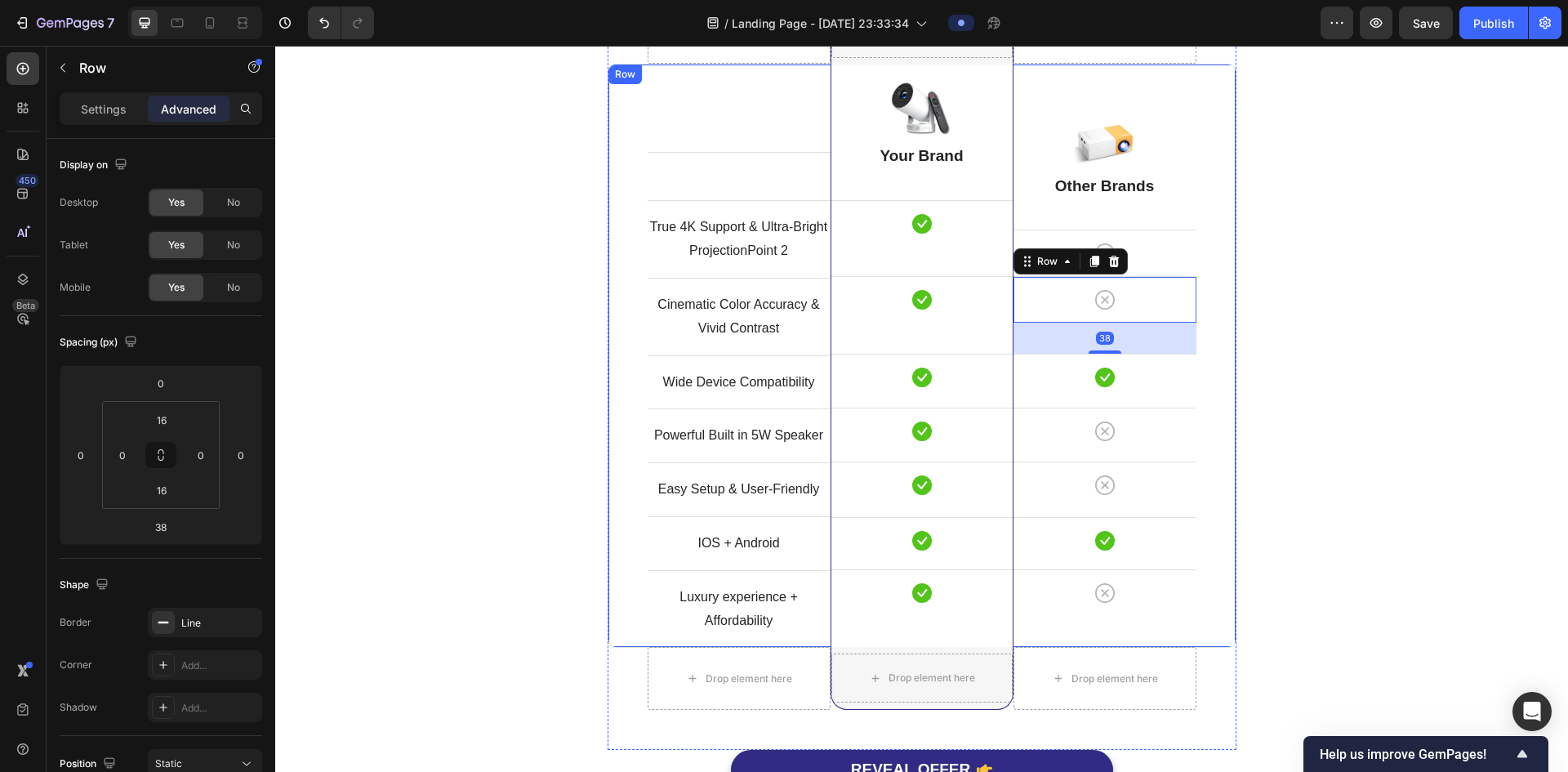
click at [1259, 282] on div "Comparison Table Headline Heading With other brand similar product Text block R…" at bounding box center [921, 355] width 1268 height 937
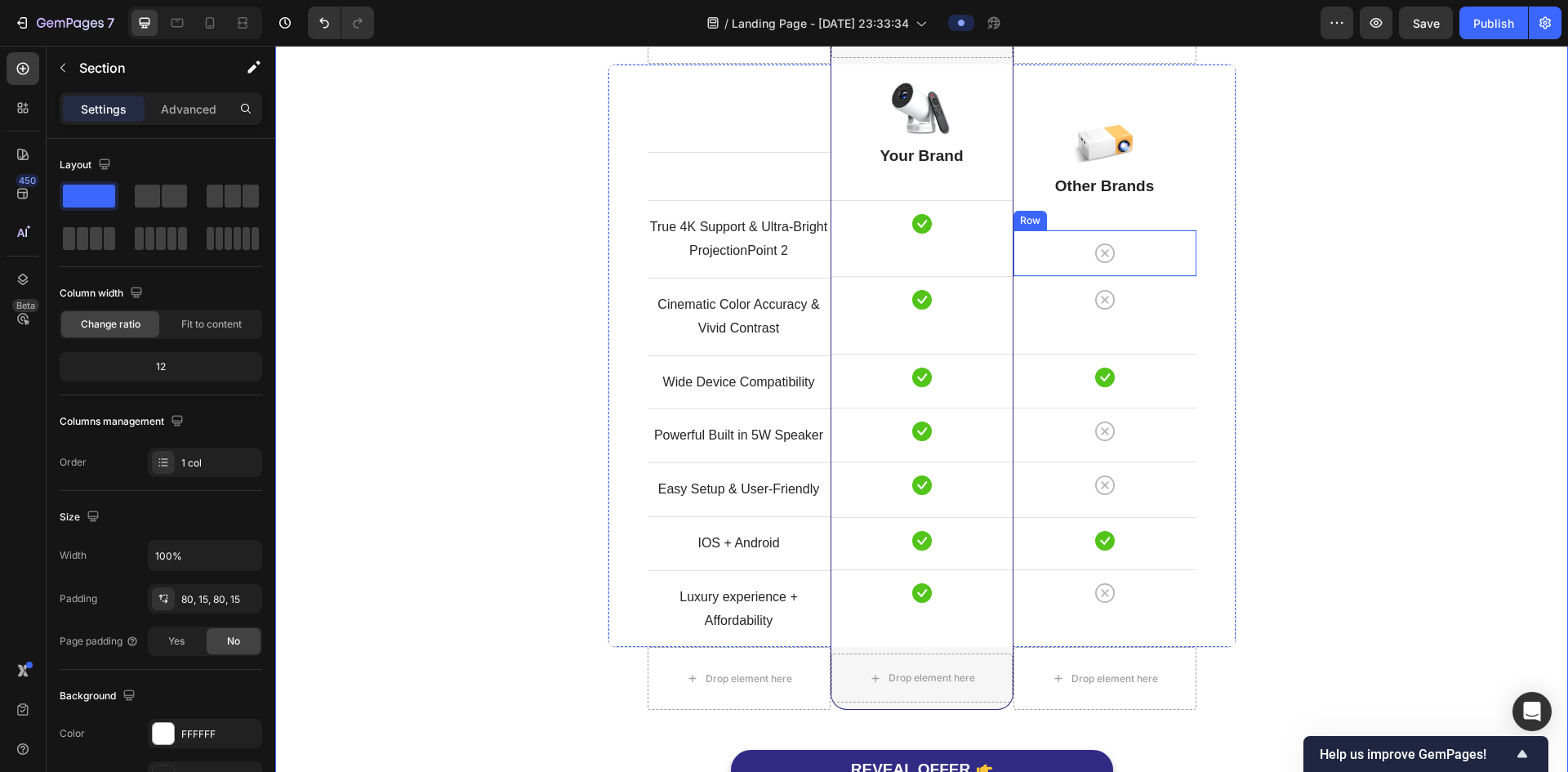
click at [1140, 267] on div "Icon Row" at bounding box center [1105, 252] width 183 height 47
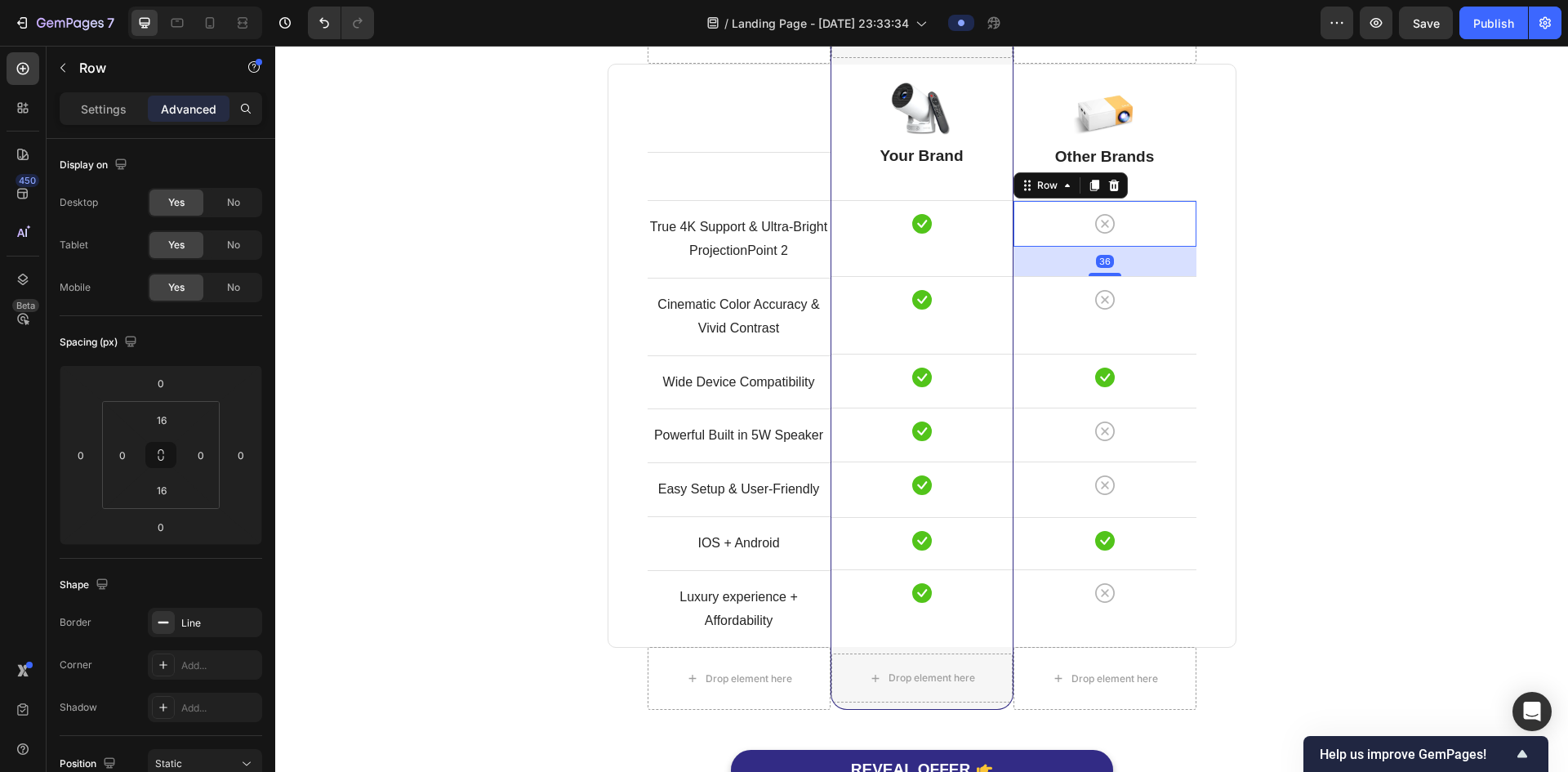
drag, startPoint x: 1098, startPoint y: 275, endPoint x: 1096, endPoint y: 304, distance: 29.1
click at [1096, 304] on div "Image Other Brands Heading Icon Row 36 Icon Row Icon Row Icon Row Icon Row Icon…" at bounding box center [1105, 356] width 183 height 583
type input "36"
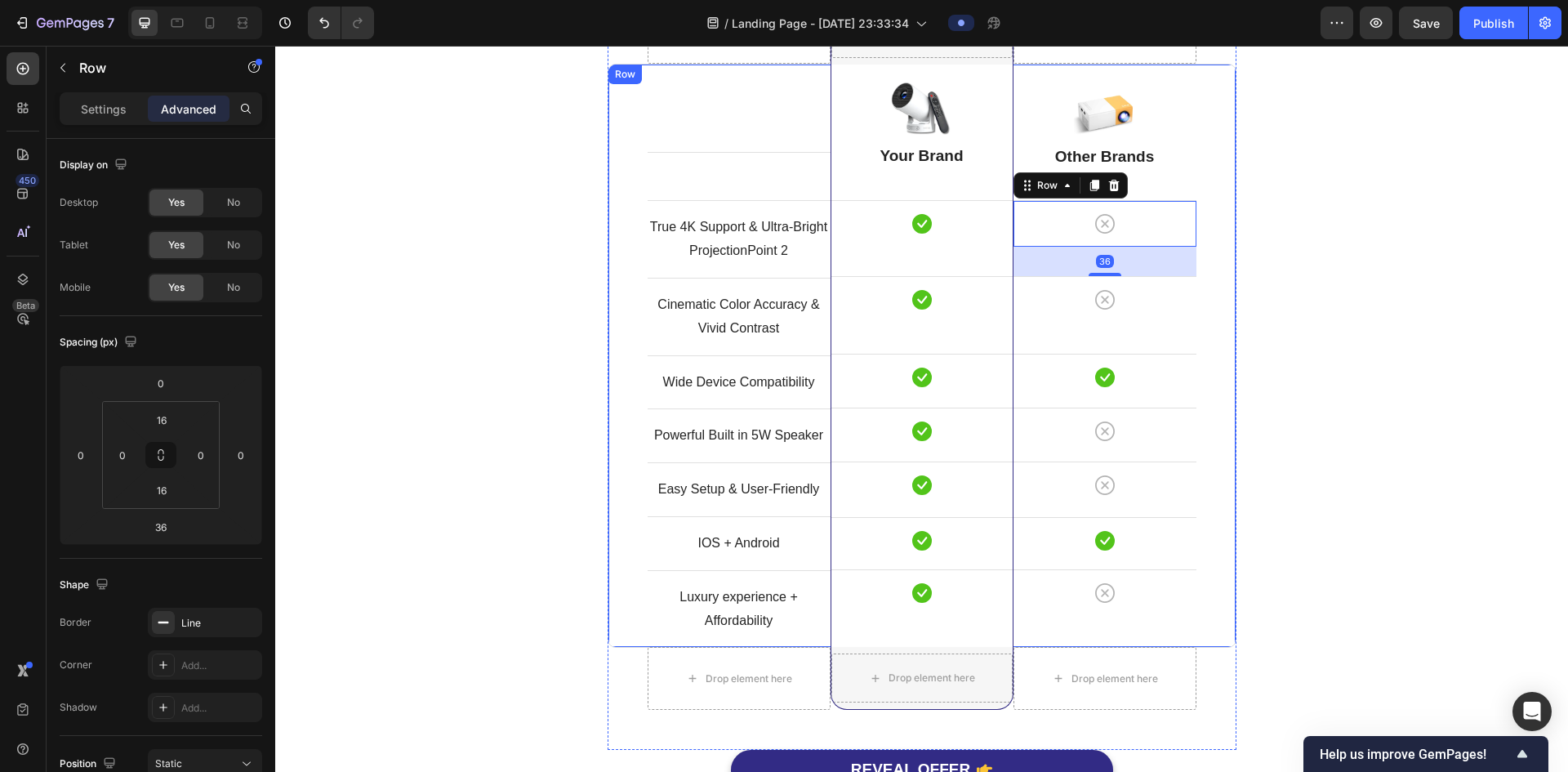
click at [1279, 289] on div "Comparison Table Headline Heading With other brand similar product Text block R…" at bounding box center [921, 355] width 1268 height 937
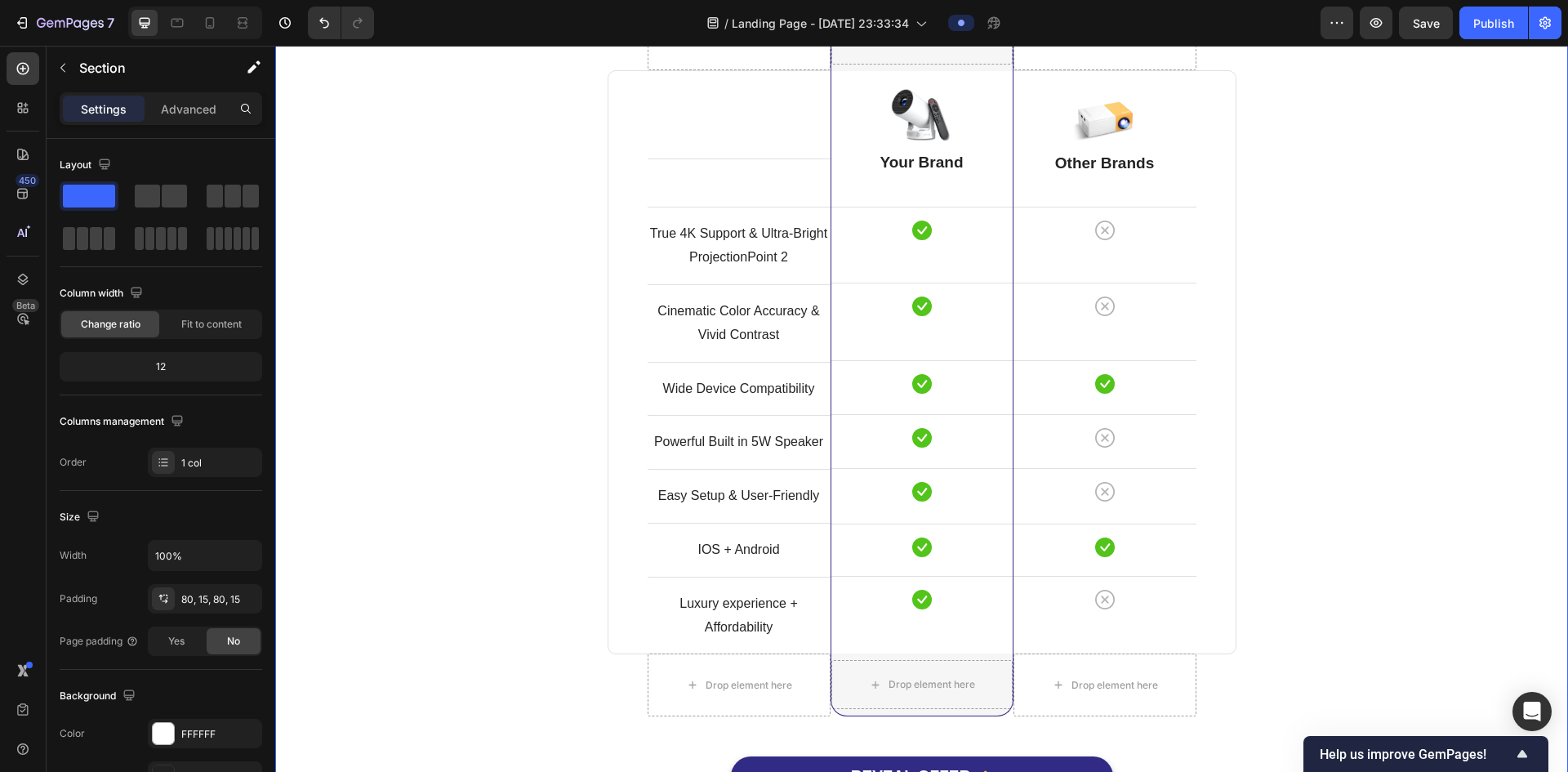
scroll to position [4492, 0]
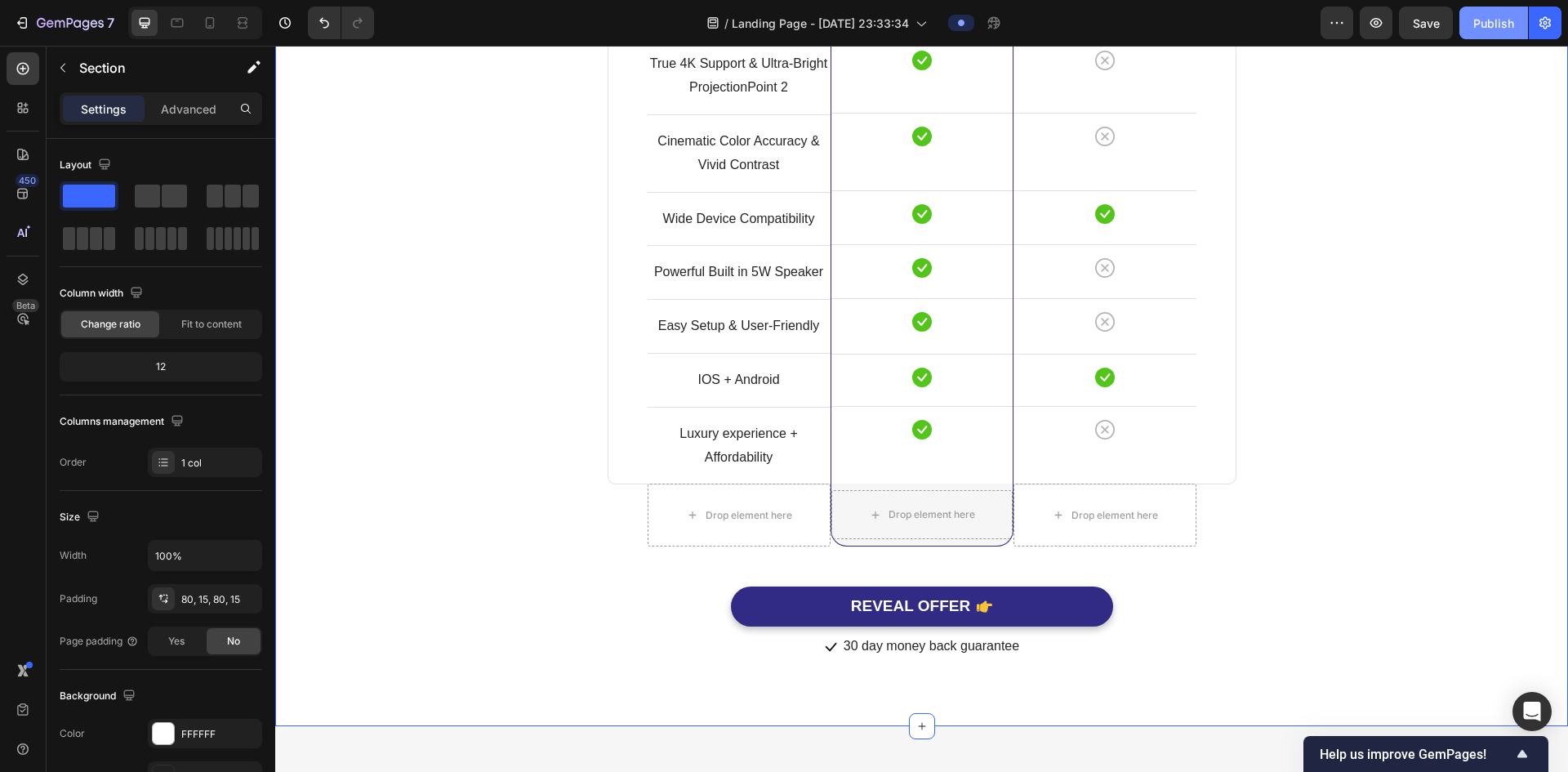
click at [1493, 30] on div "Publish" at bounding box center [1494, 23] width 41 height 17
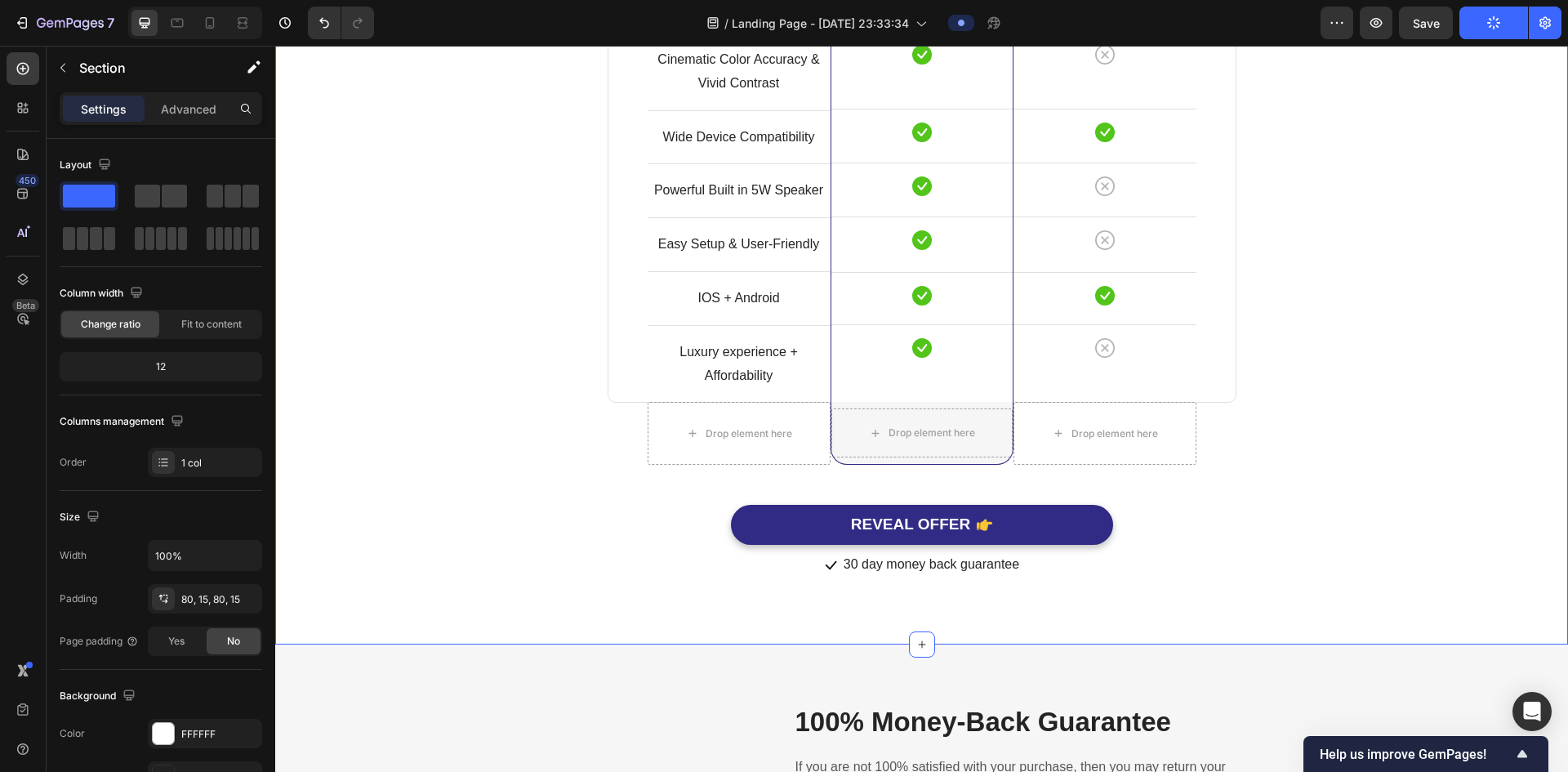
scroll to position [4982, 0]
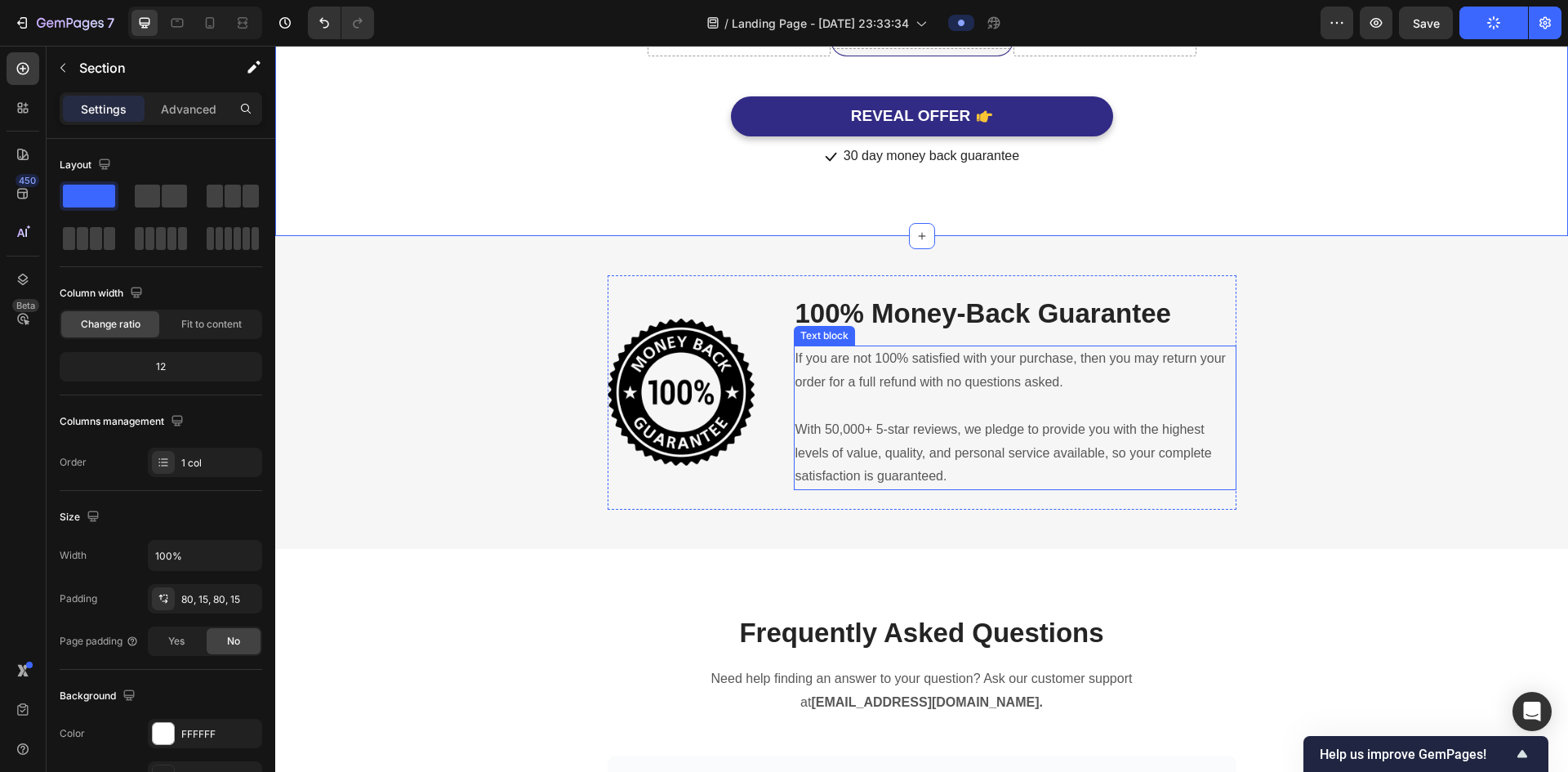
click at [849, 434] on p "With 50,000+ 5-star reviews, we pledge to provide you with the highest levels o…" at bounding box center [1015, 453] width 439 height 70
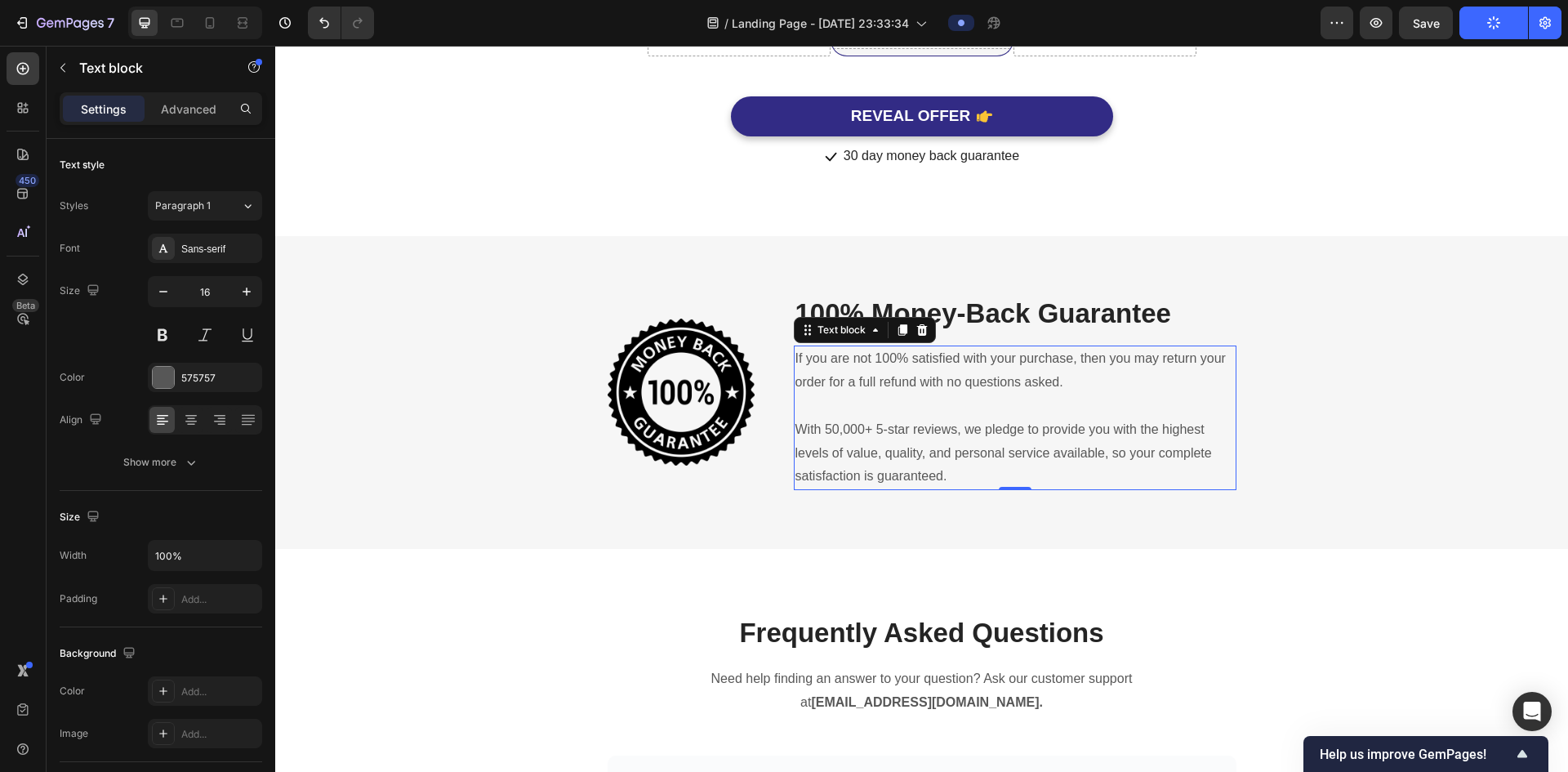
click at [847, 434] on p "With 50,000+ 5-star reviews, we pledge to provide you with the highest levels o…" at bounding box center [1015, 453] width 439 height 70
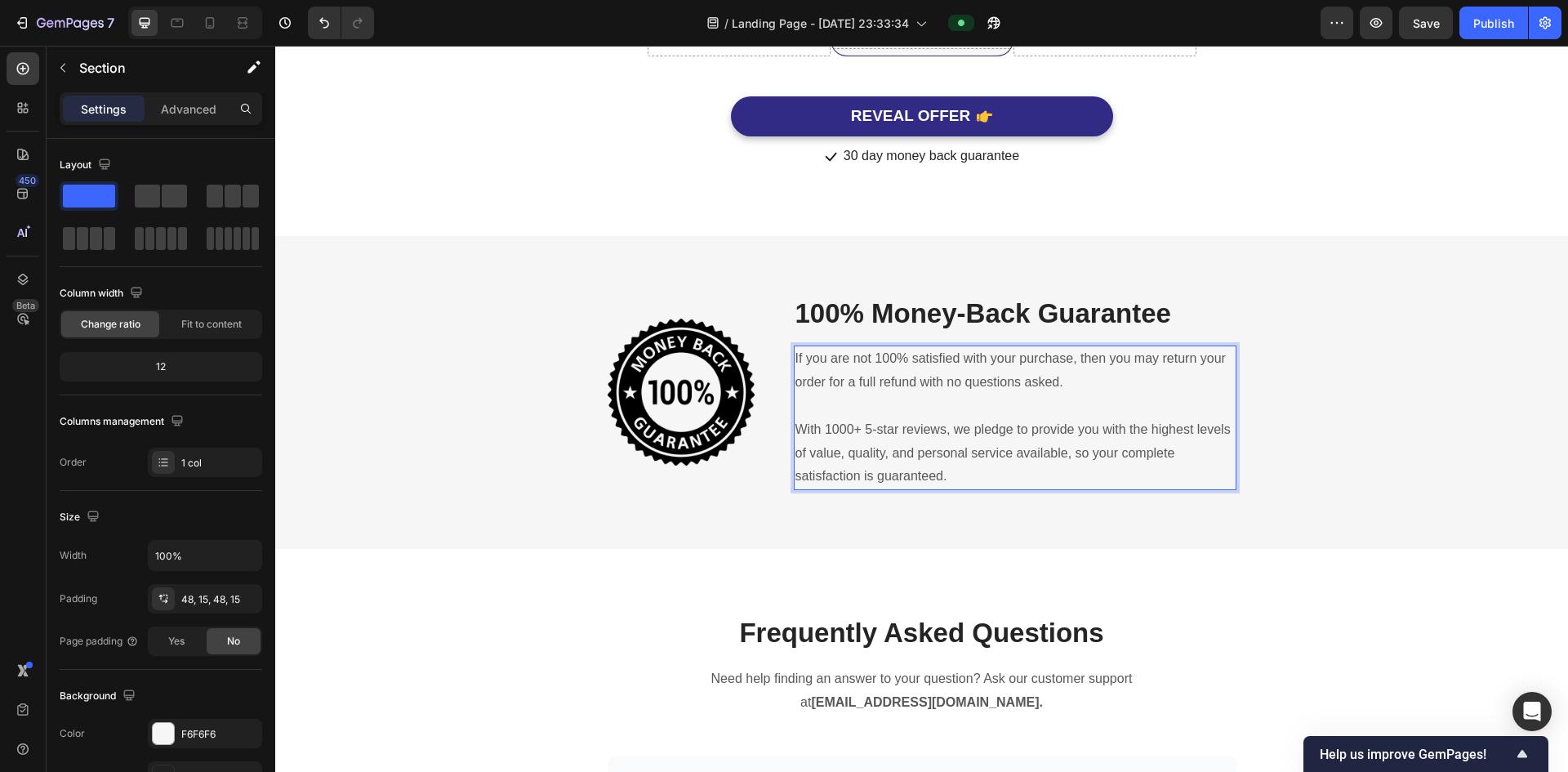
click at [1296, 373] on div "Image 100% Money-Back Guarantee Heading If you are not 100% satisfied with your…" at bounding box center [921, 393] width 1268 height 236
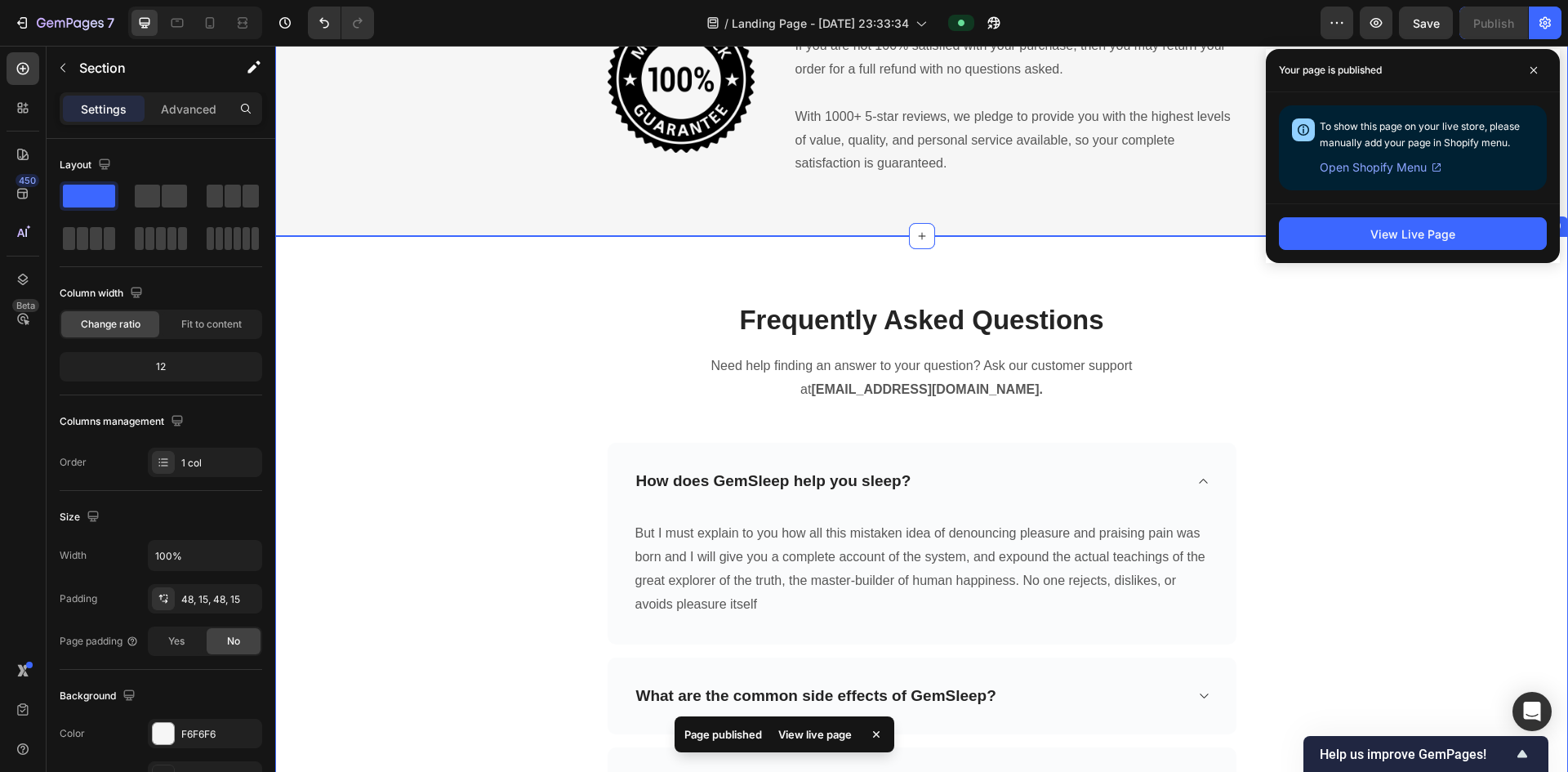
scroll to position [5309, 0]
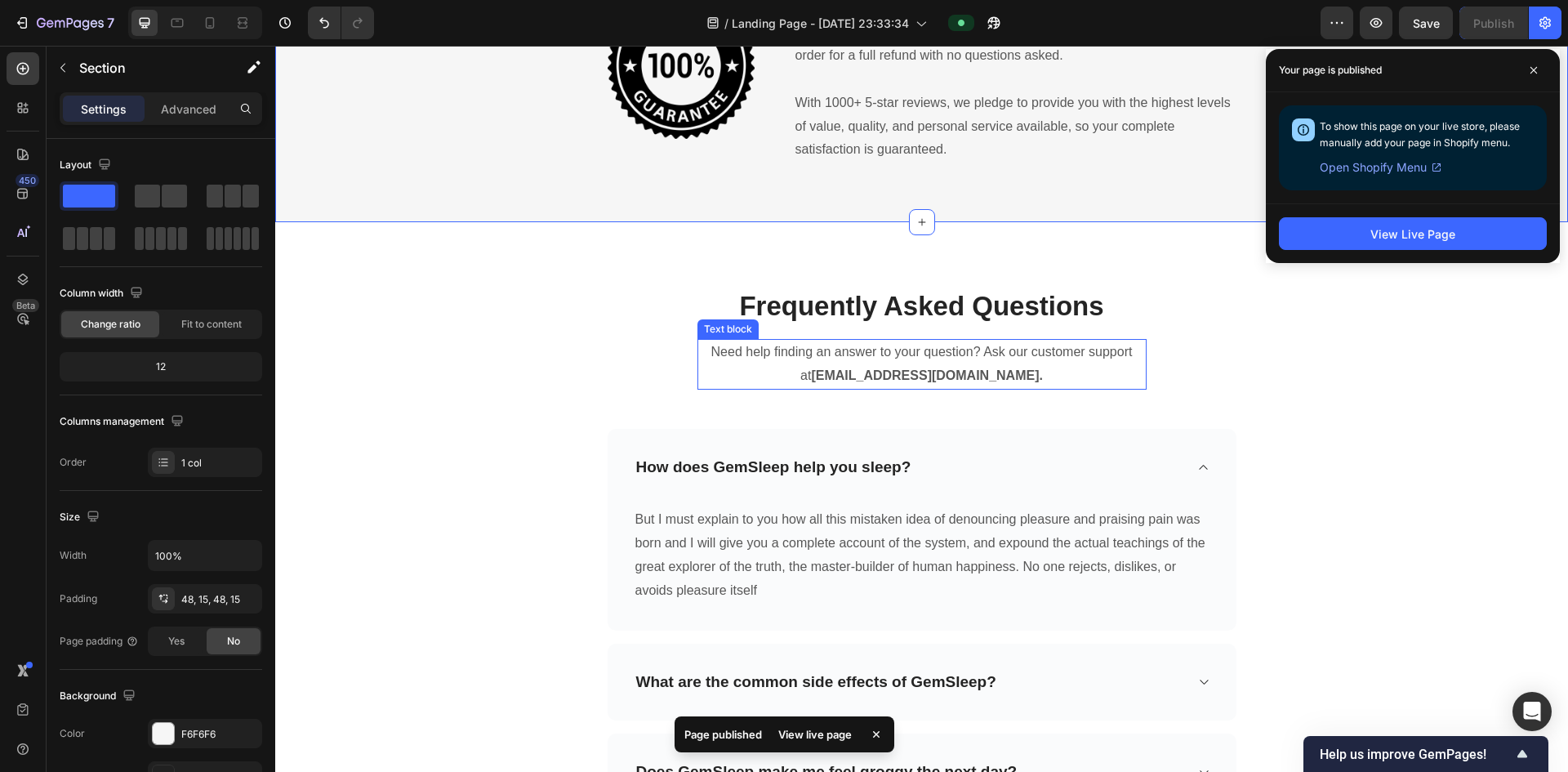
click at [973, 380] on strong "support@gempages.net." at bounding box center [927, 375] width 232 height 14
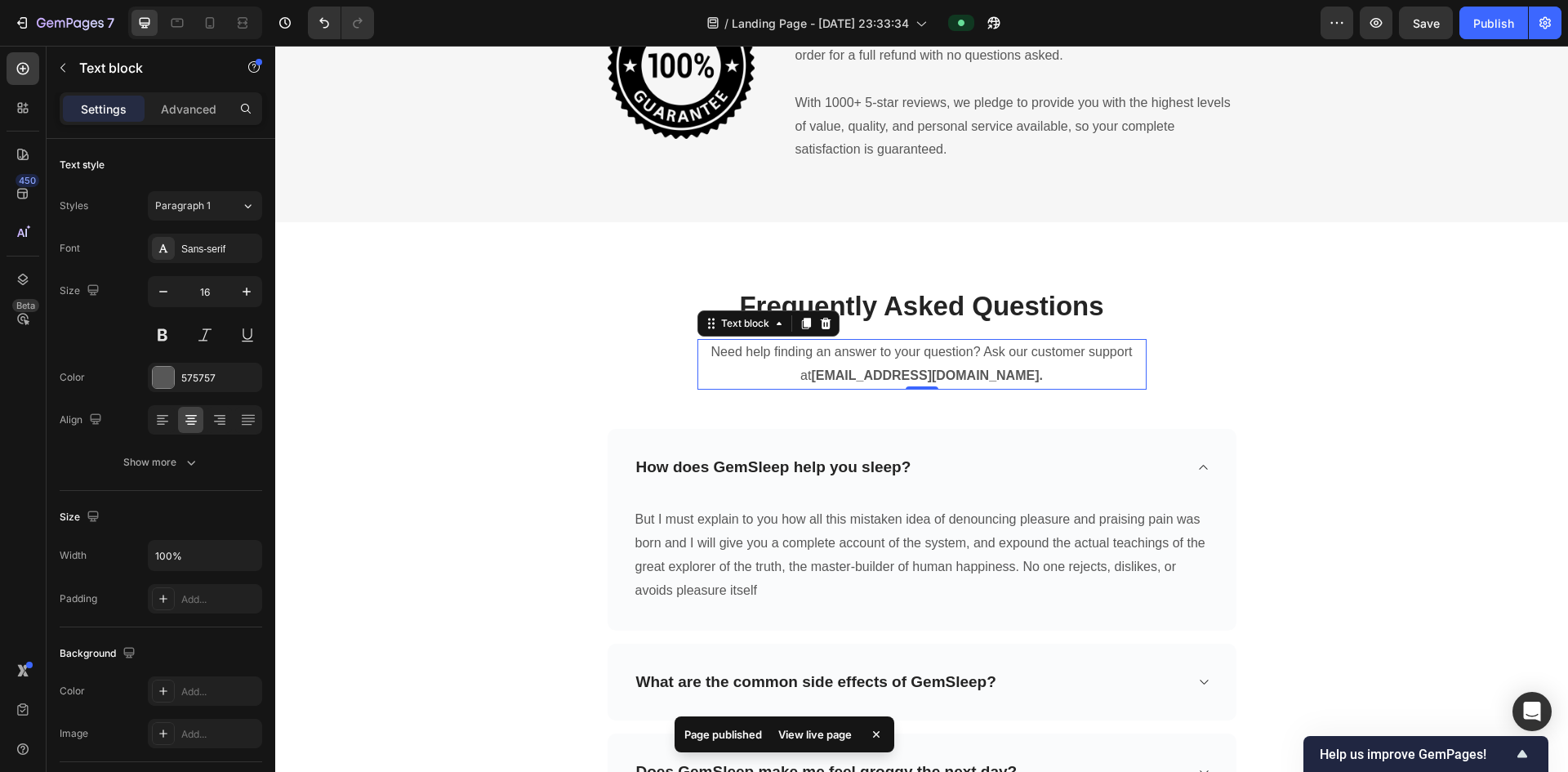
click at [973, 380] on strong "support@gempages.net." at bounding box center [927, 375] width 232 height 14
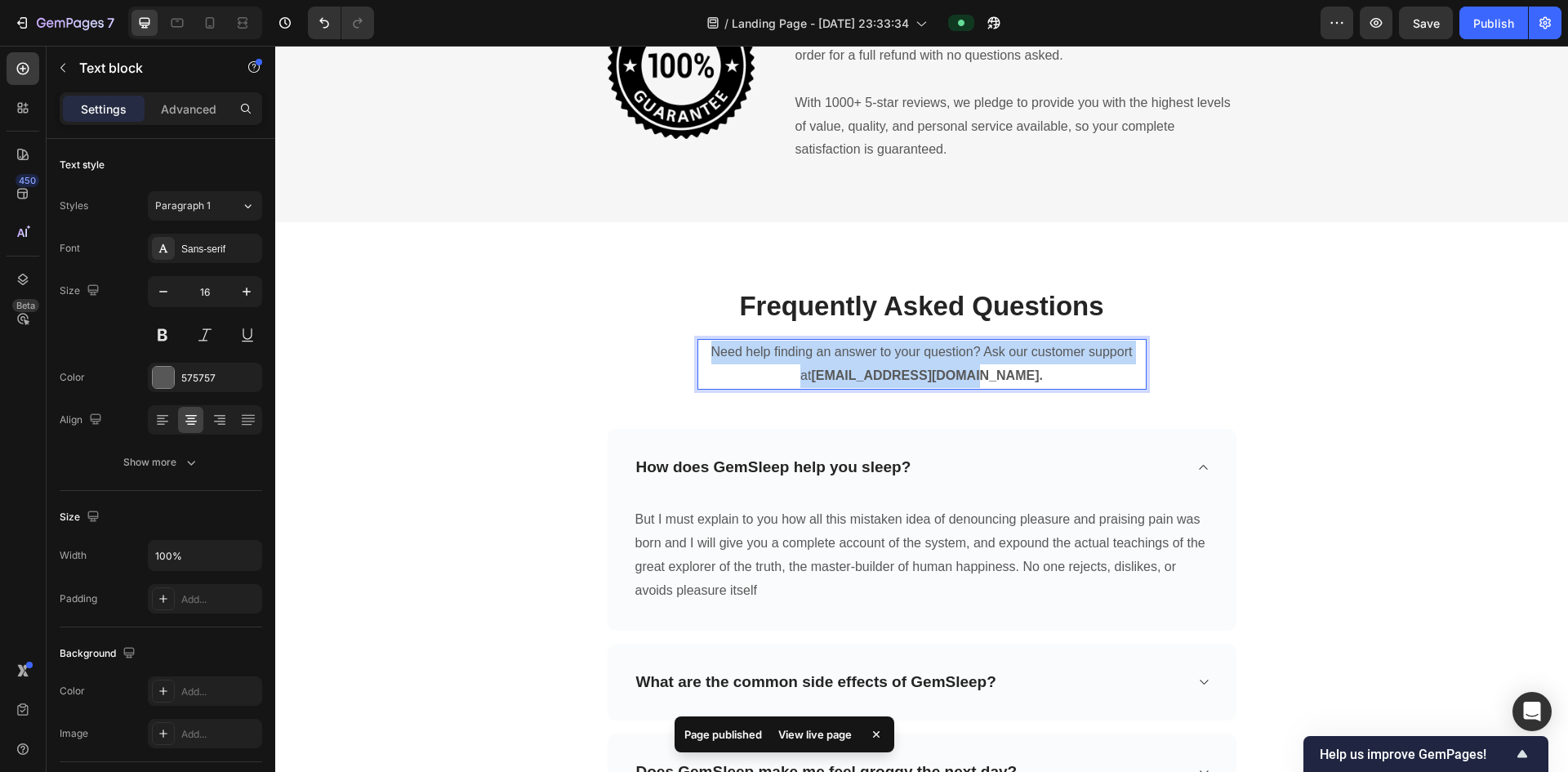
click at [973, 380] on strong "support@gempages.net." at bounding box center [927, 375] width 232 height 14
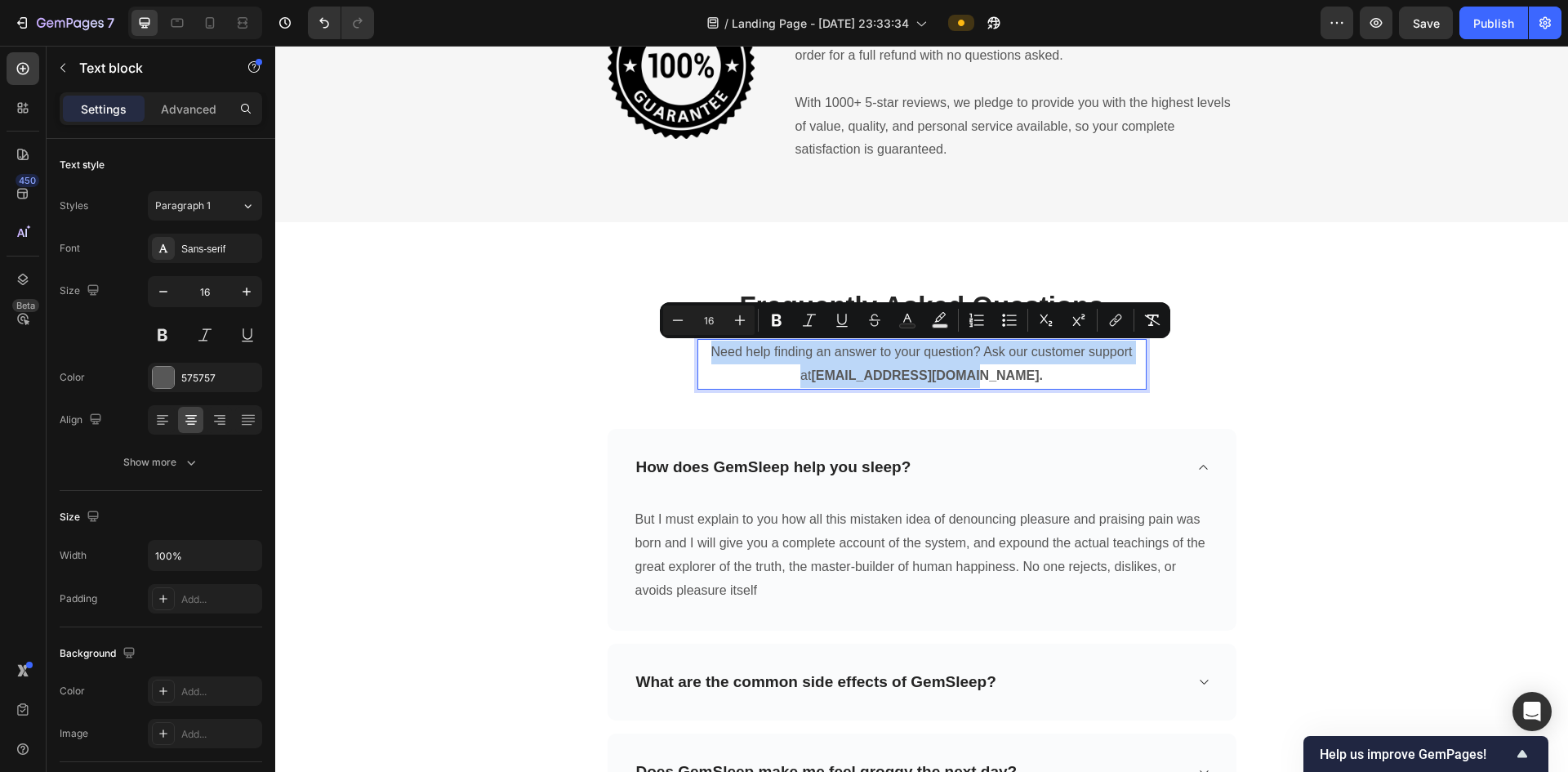
click at [1026, 379] on p "Need help finding an answer to your question? Ask our customer support at suppo…" at bounding box center [922, 365] width 446 height 48
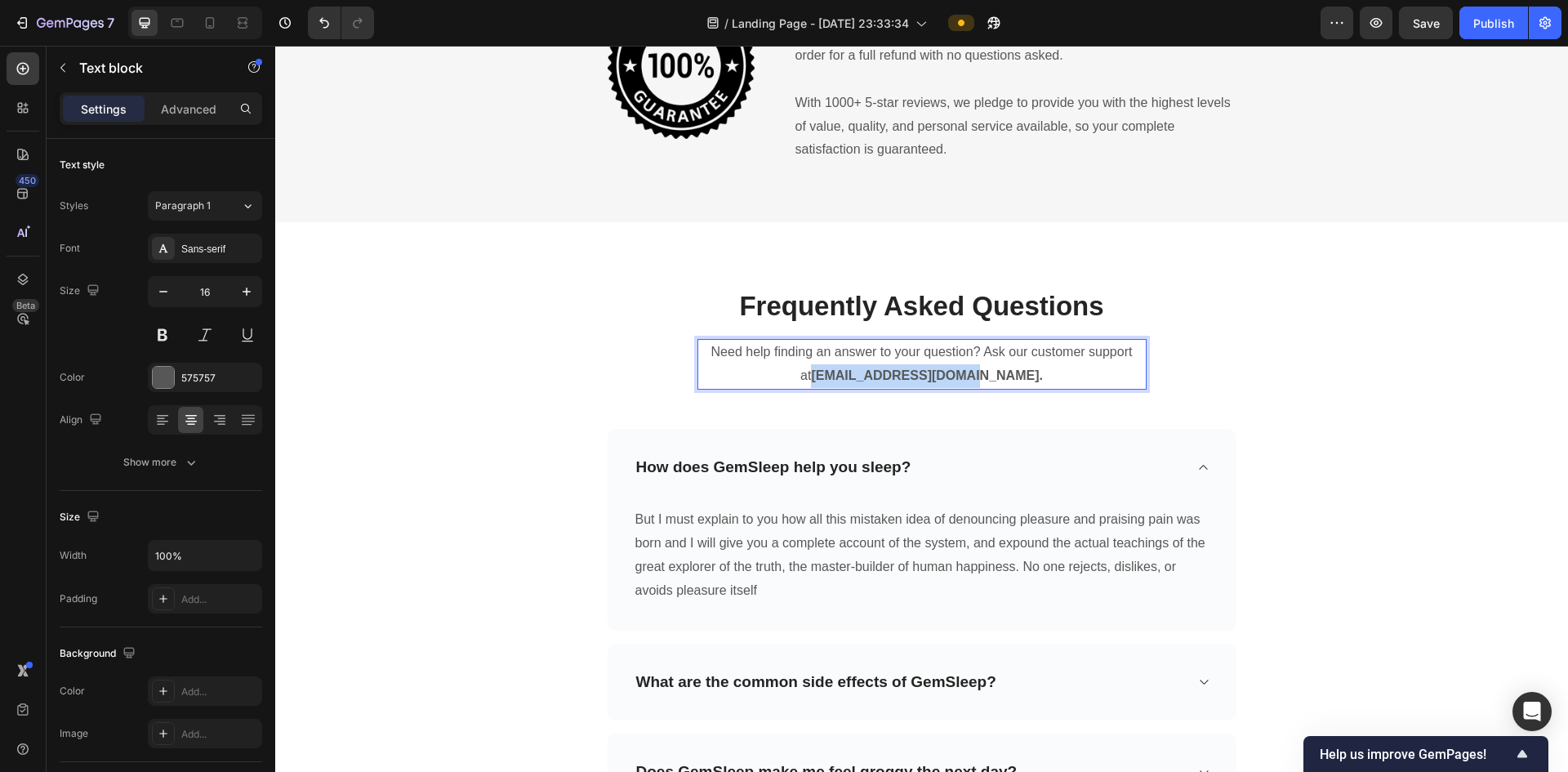
drag, startPoint x: 1007, startPoint y: 375, endPoint x: 832, endPoint y: 376, distance: 175.0
click at [837, 375] on p "Need help finding an answer to your question? Ask our customer support at suppo…" at bounding box center [922, 365] width 446 height 48
click at [1012, 353] on p "Need help finding an answer to your question? Ask our customer support at Use t…" at bounding box center [922, 365] width 446 height 48
drag, startPoint x: 1124, startPoint y: 356, endPoint x: 1138, endPoint y: 355, distance: 14.0
click at [1138, 355] on p "Need help finding an answer to your question? Ask our customer support at Use t…" at bounding box center [922, 365] width 446 height 48
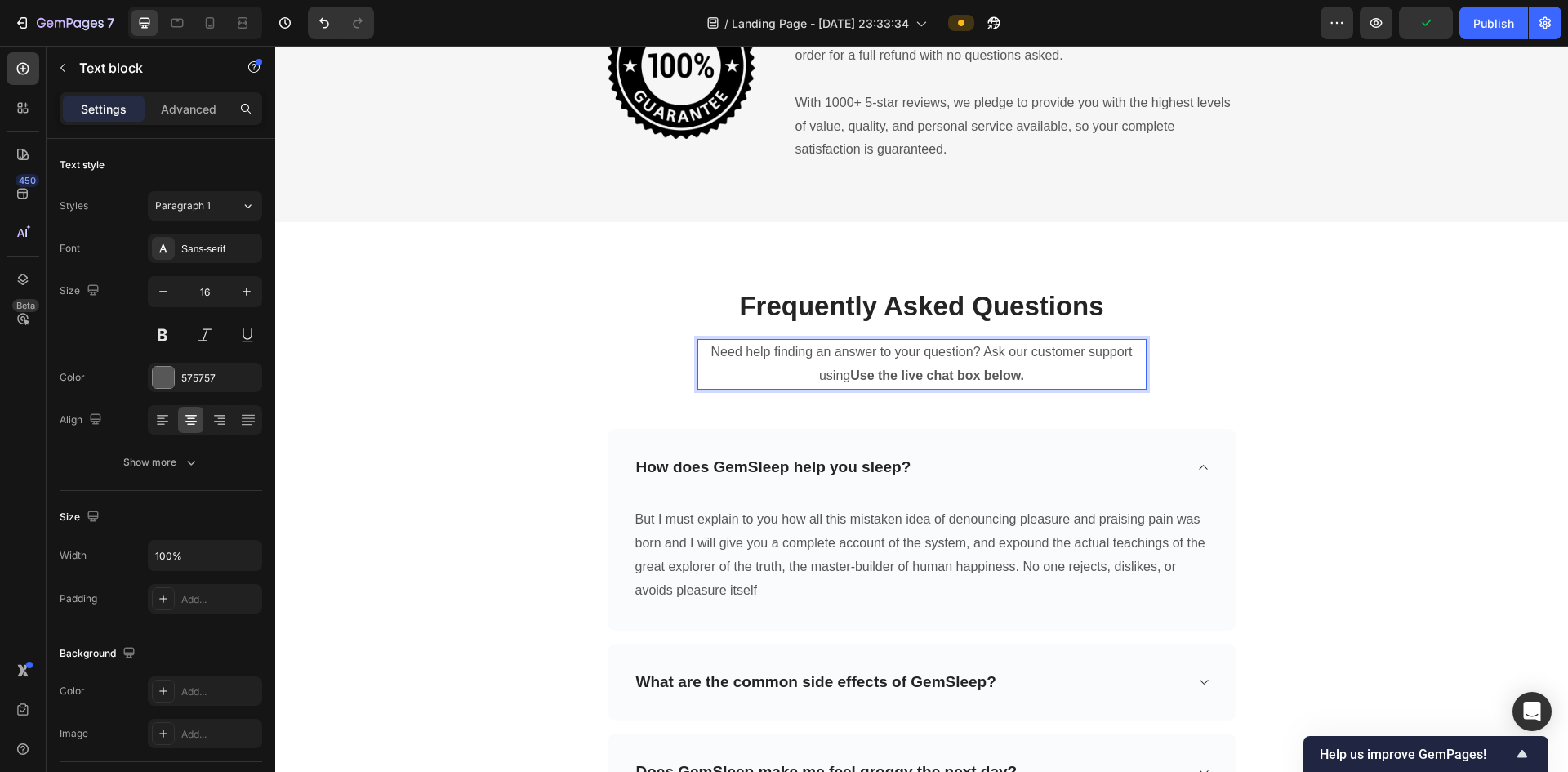
click at [898, 375] on strong "Use the live chat box below." at bounding box center [937, 375] width 174 height 14
click at [870, 375] on strong "Use the live chat box below." at bounding box center [937, 375] width 174 height 14
click at [855, 375] on strong "the live chat box below." at bounding box center [928, 375] width 146 height 14
click at [1377, 418] on div "Frequently Asked Questions Heading Need help finding an answer to your question…" at bounding box center [921, 650] width 1268 height 724
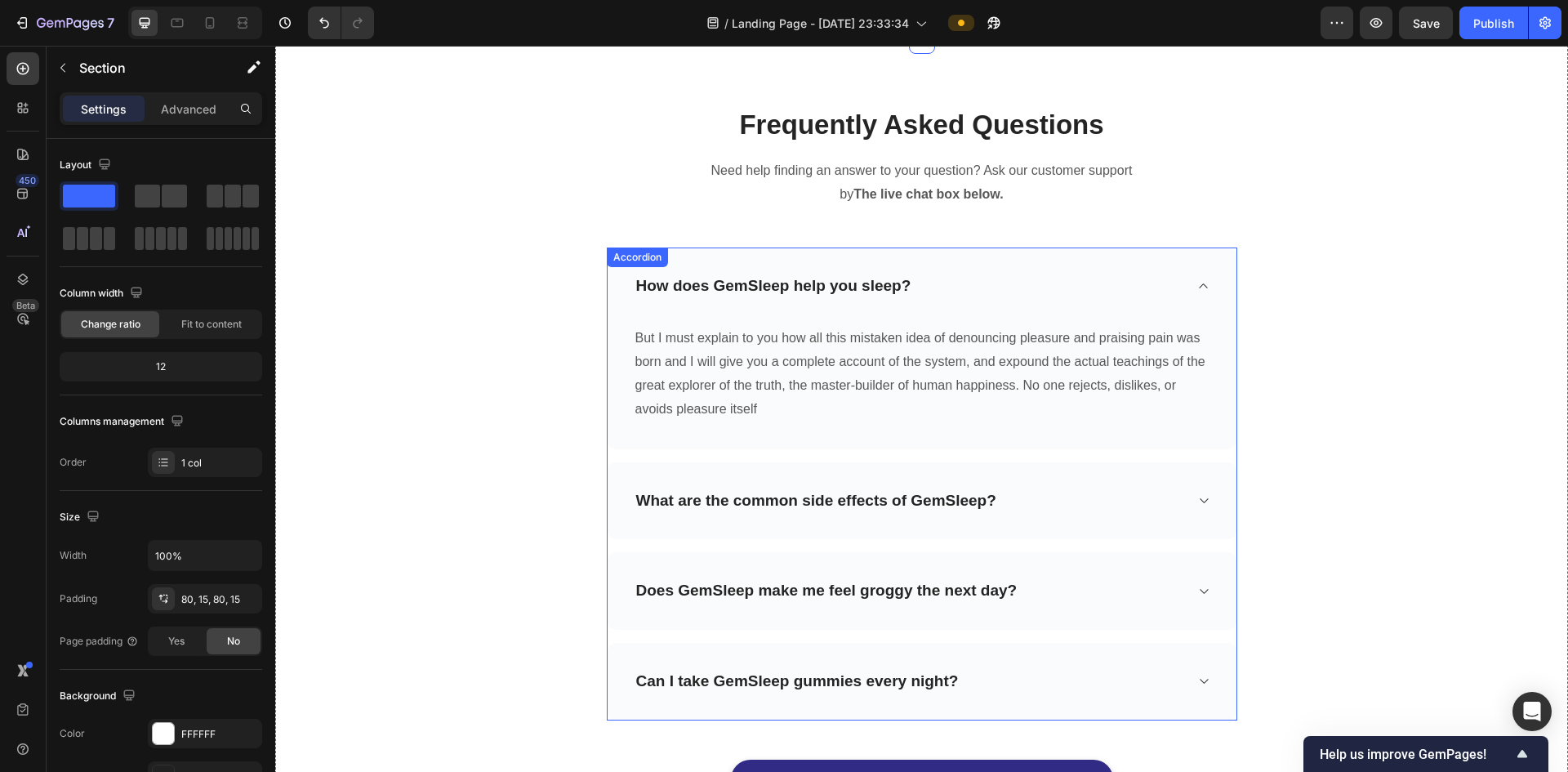
scroll to position [5473, 0]
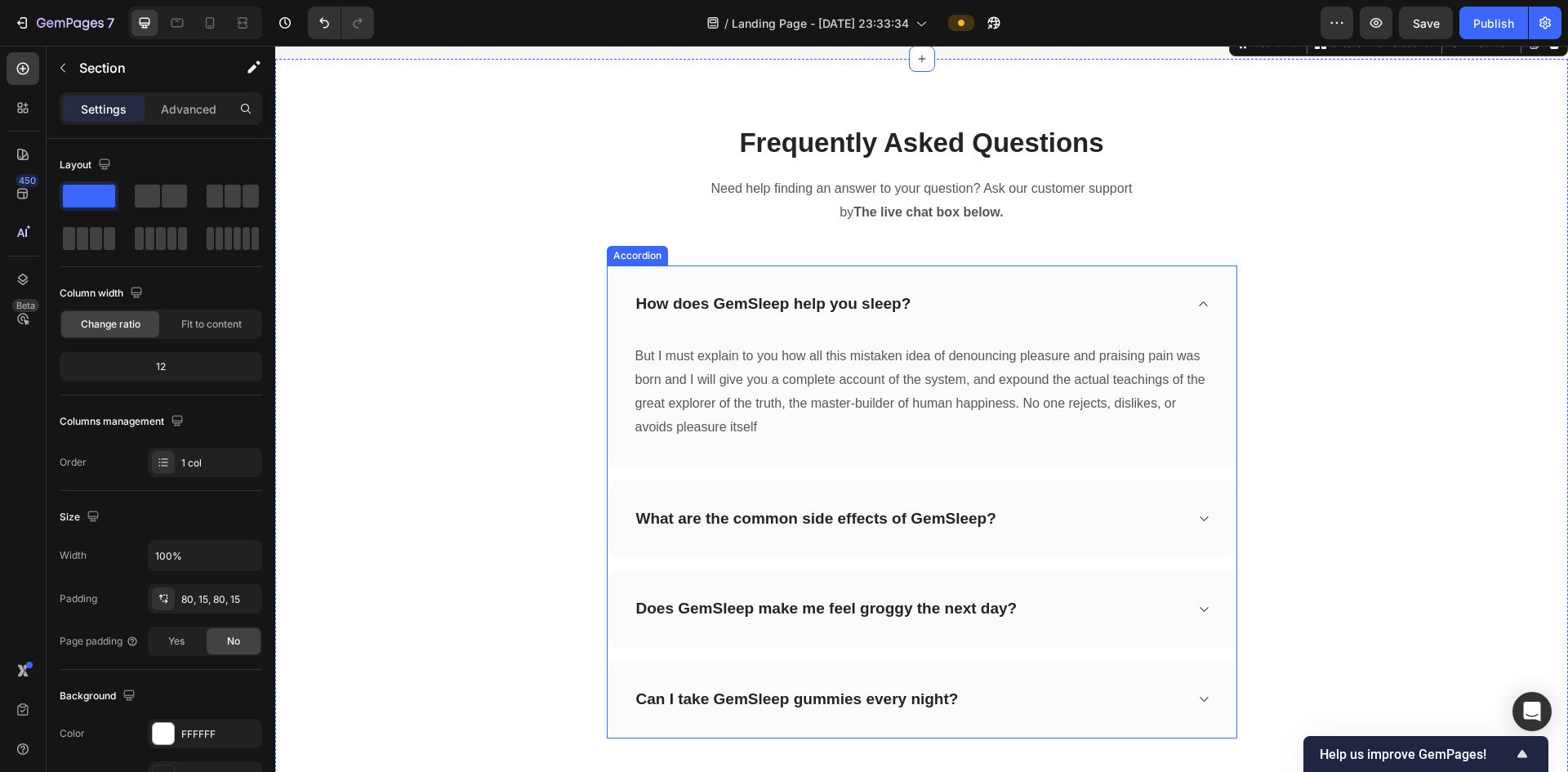
click at [874, 301] on div "How does GemSleep help you sleep?" at bounding box center [773, 304] width 280 height 26
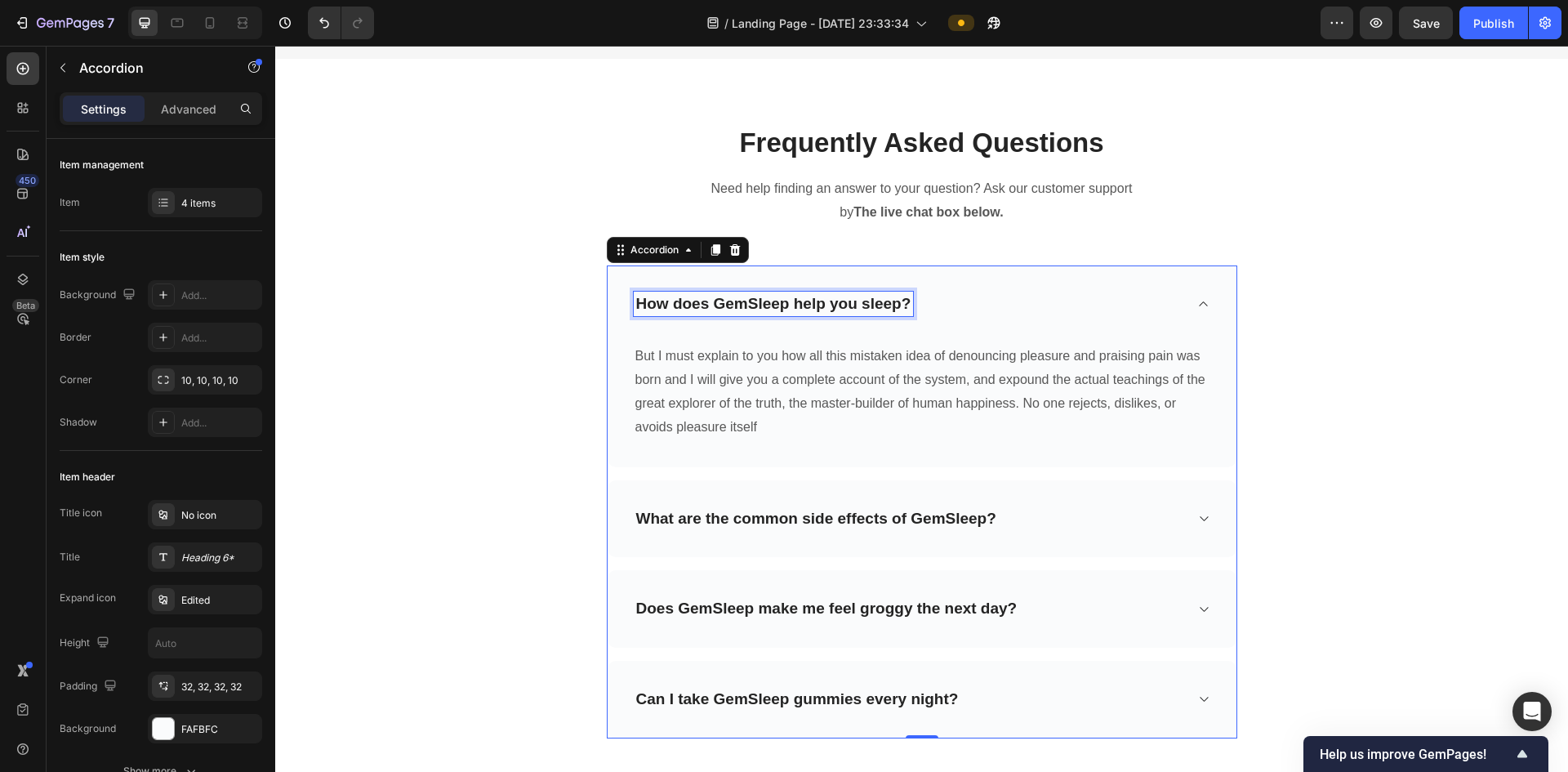
click at [874, 299] on div "How does GemSleep help you sleep?" at bounding box center [773, 304] width 280 height 26
click at [877, 282] on div "How does GemSleep help you sleep?" at bounding box center [921, 304] width 629 height 78
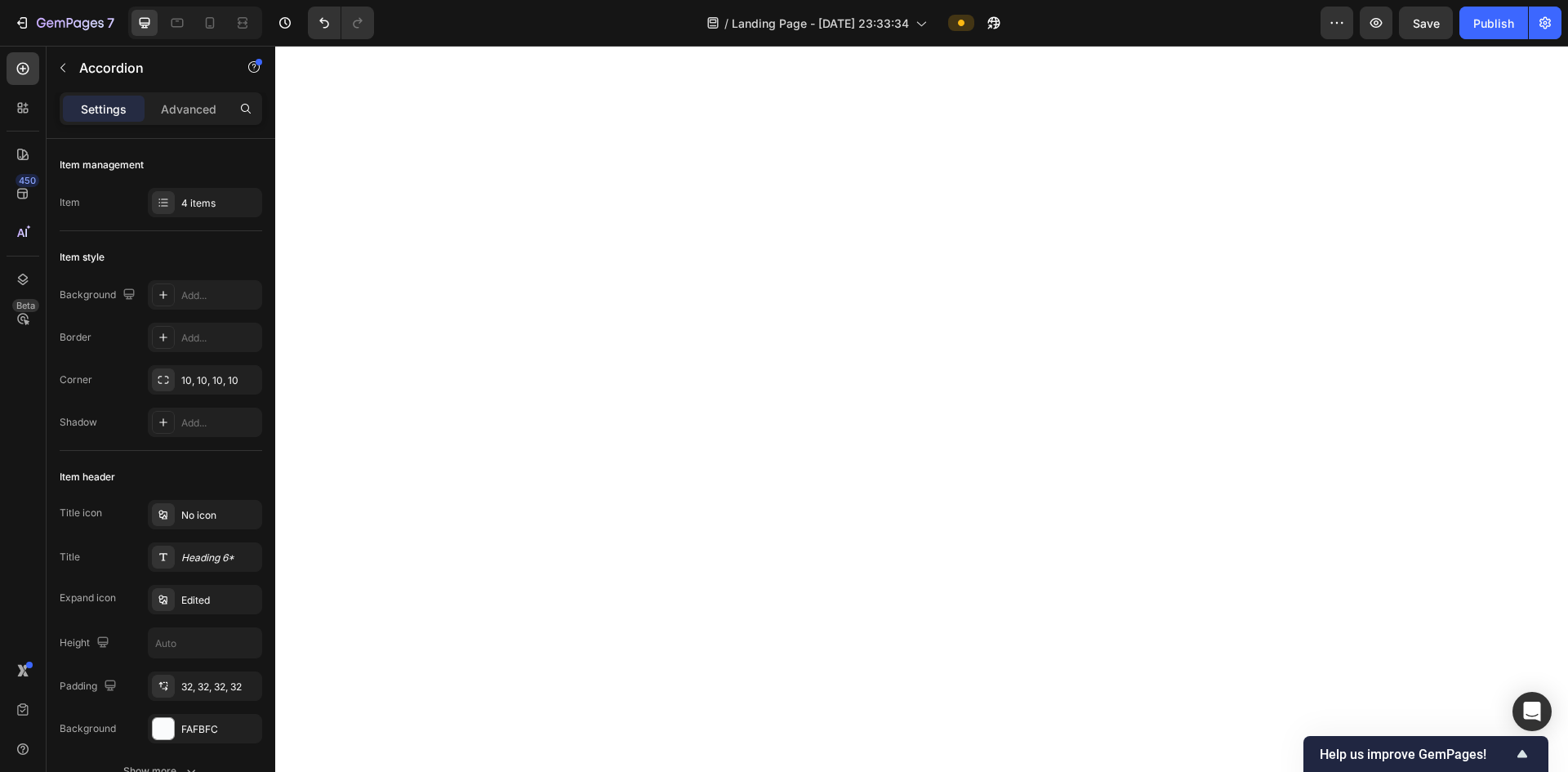
scroll to position [2744, 0]
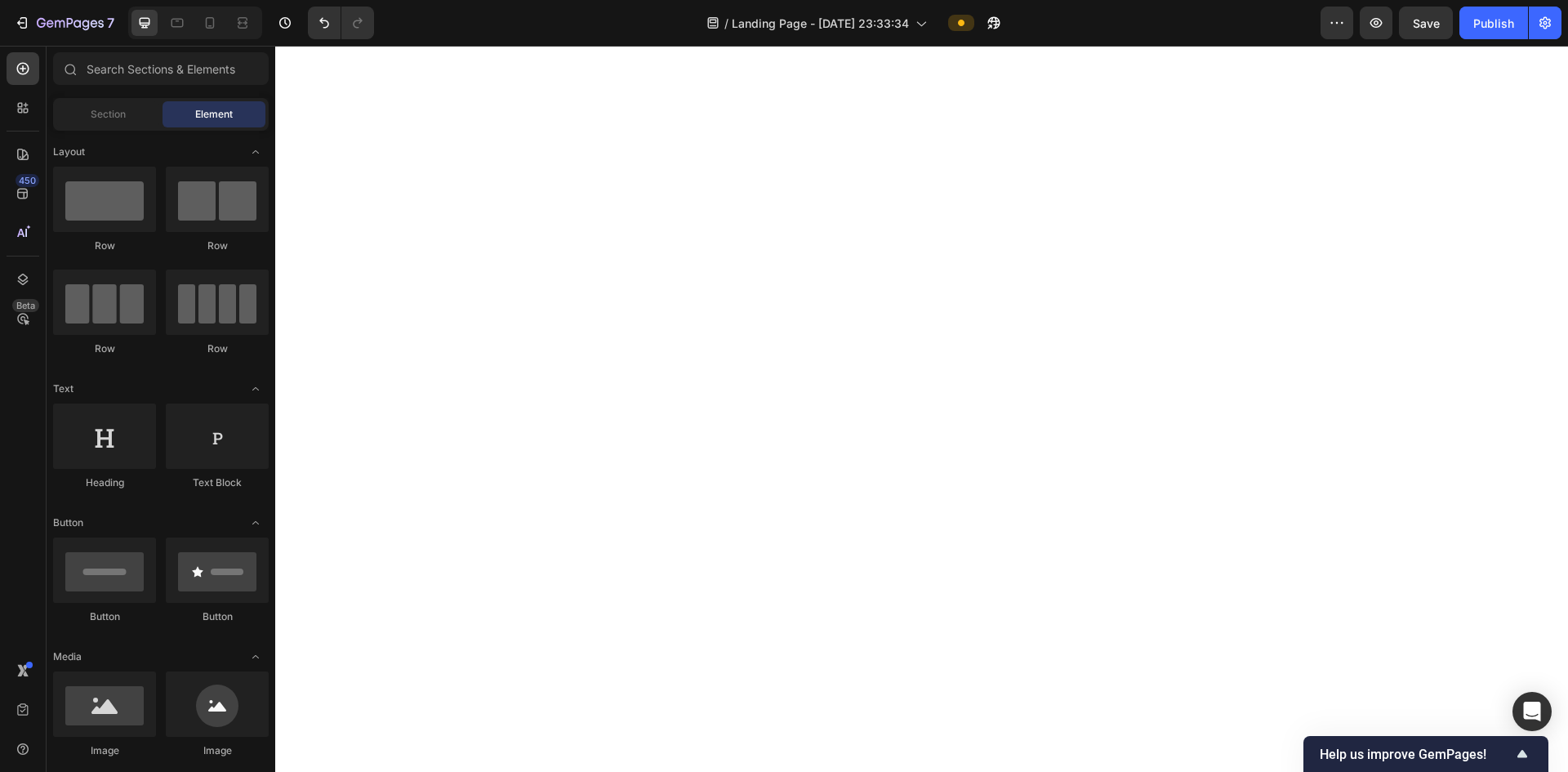
scroll to position [2334, 0]
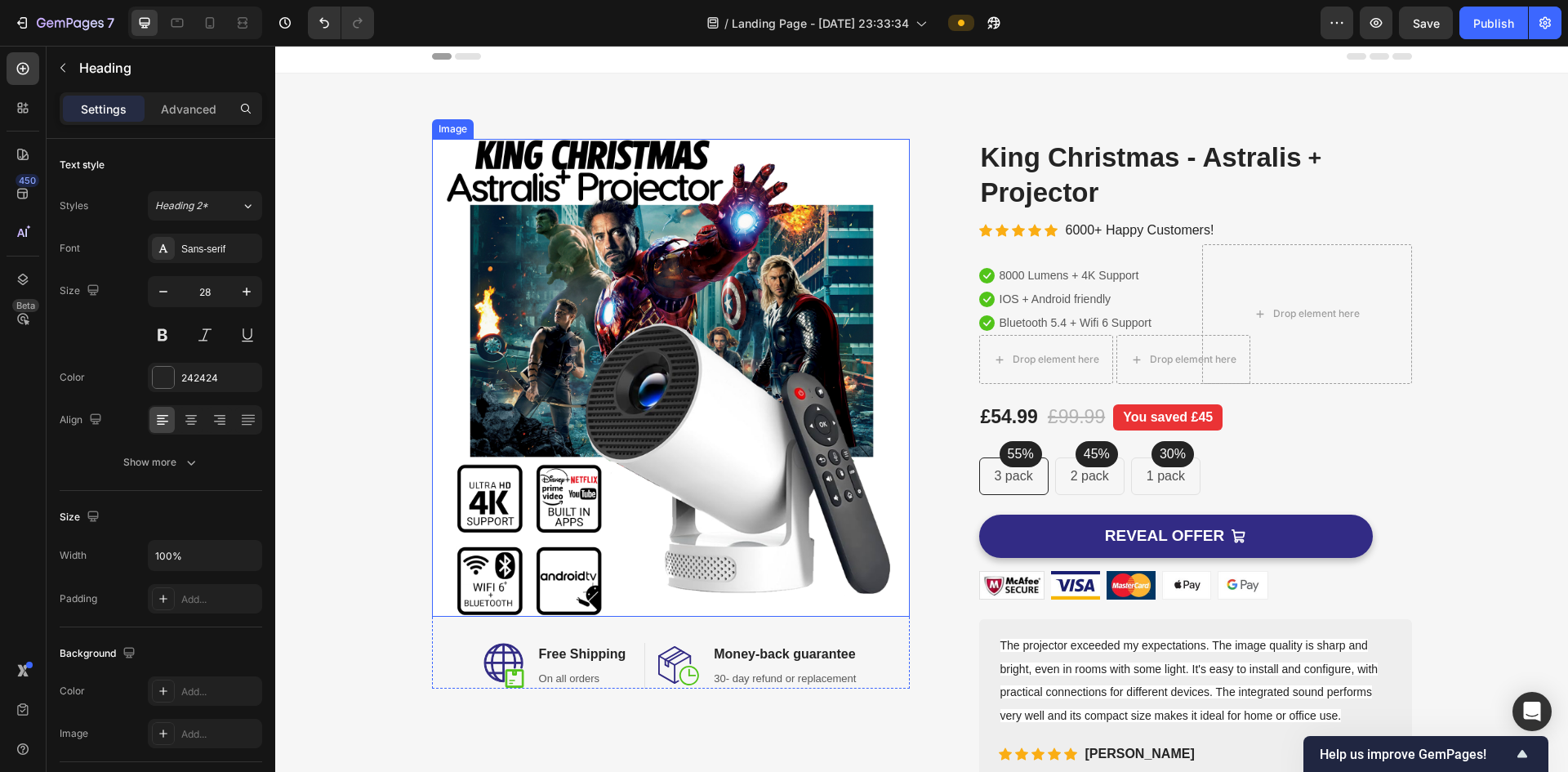
scroll to position [0, 0]
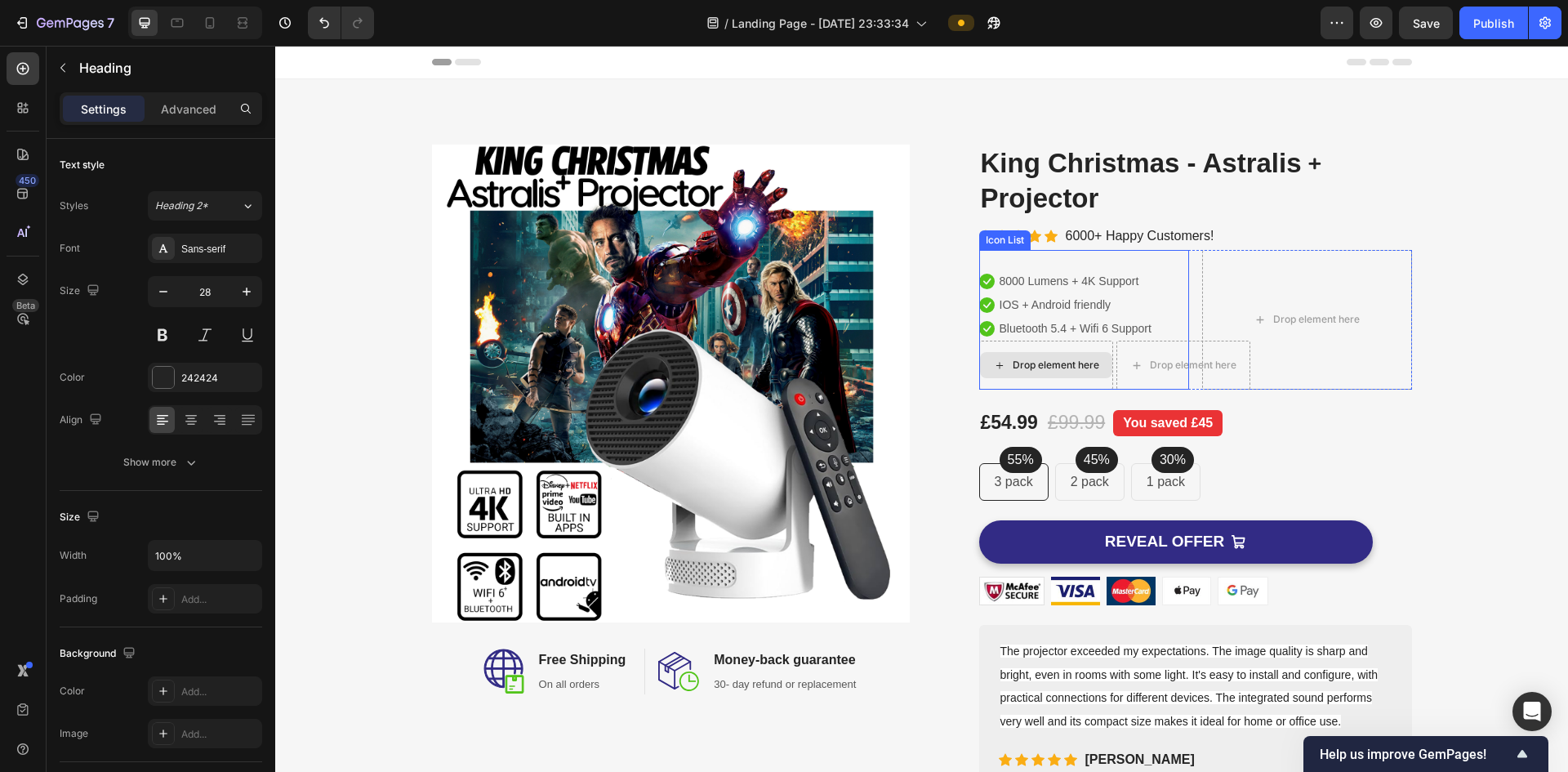
click at [1010, 350] on div "Drop element here" at bounding box center [1046, 365] width 134 height 49
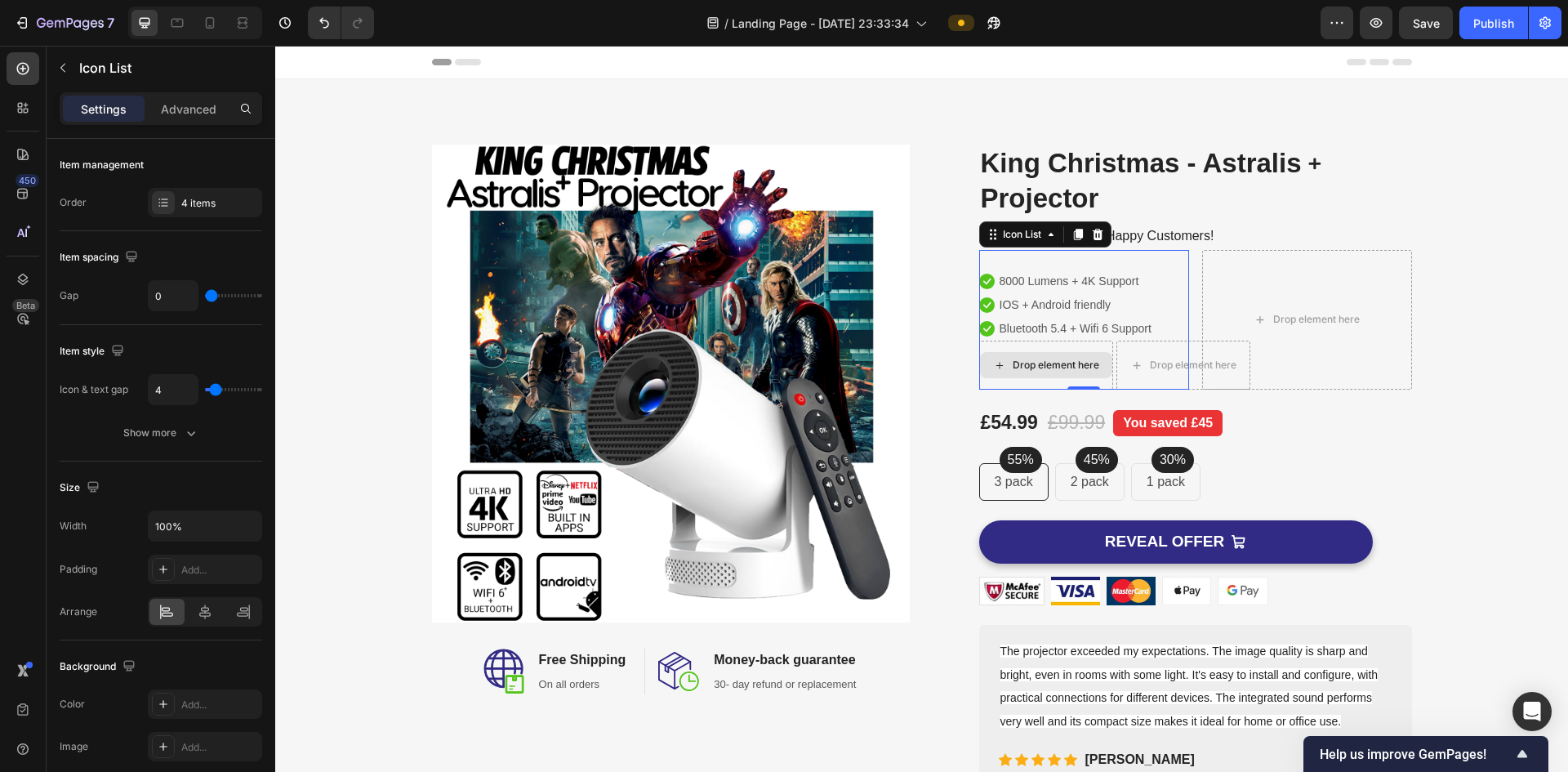
click at [1038, 362] on div "Drop element here" at bounding box center [1056, 365] width 87 height 13
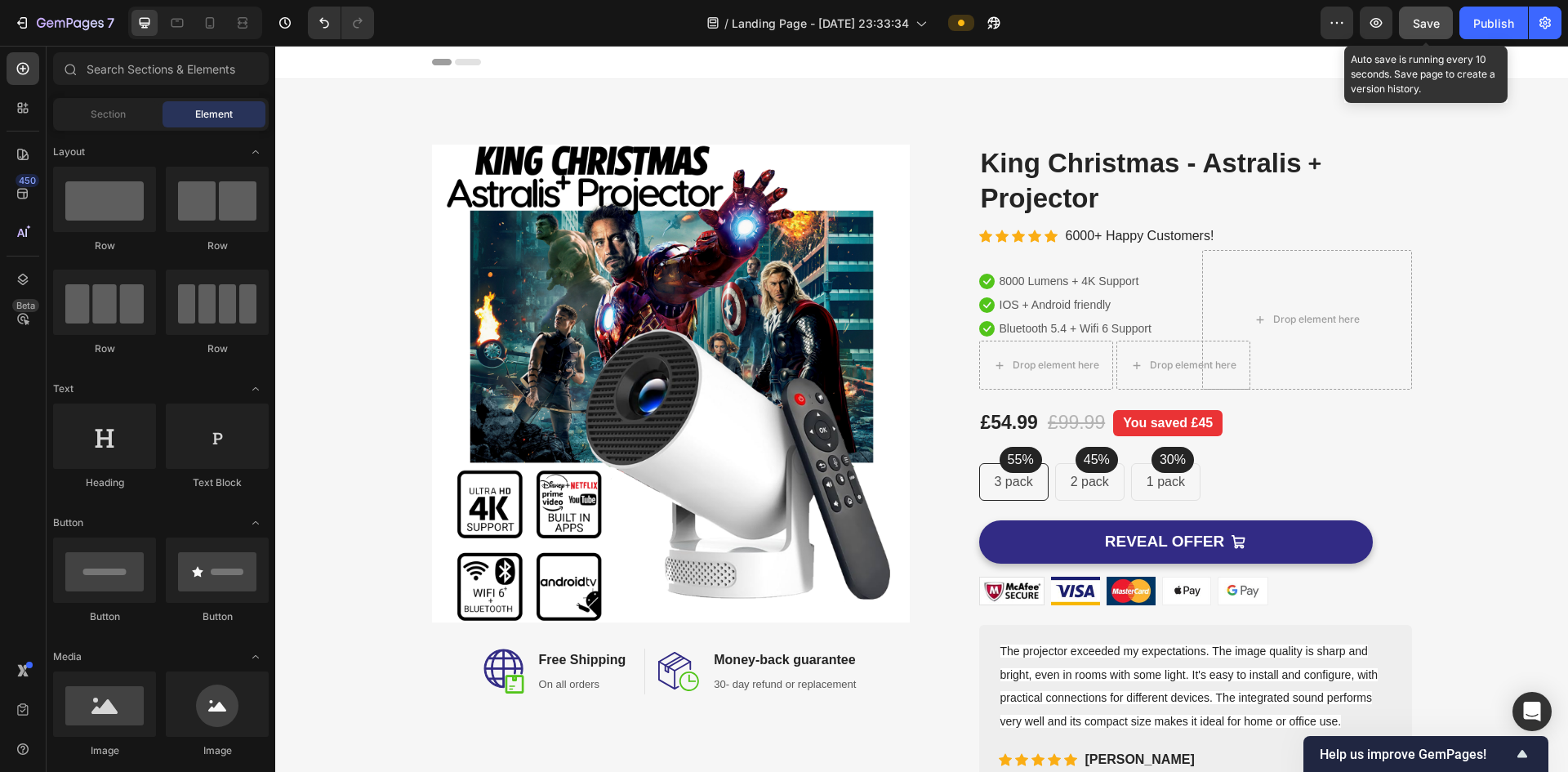
click at [1426, 28] on span "Save" at bounding box center [1426, 23] width 27 height 14
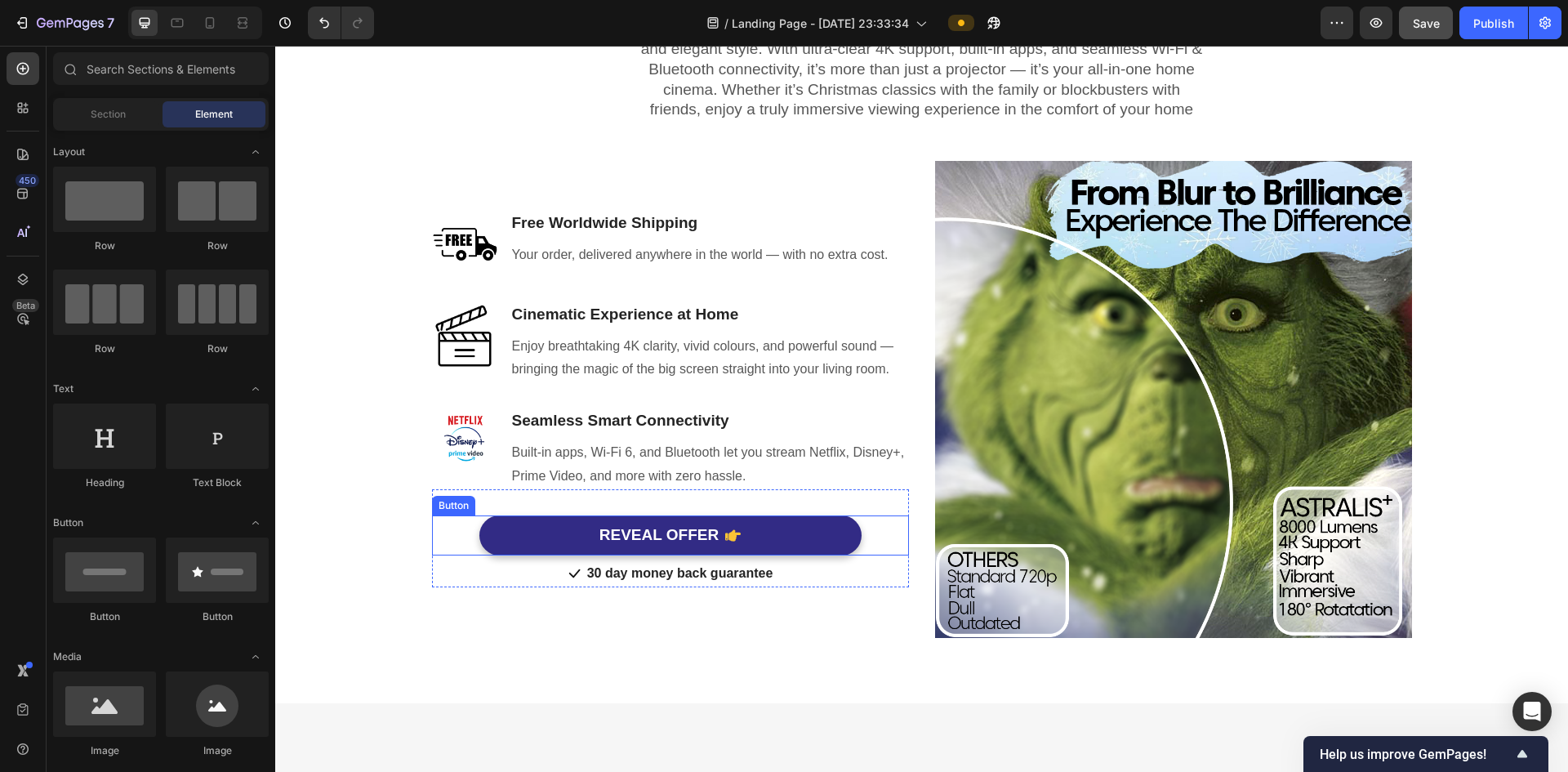
scroll to position [1063, 0]
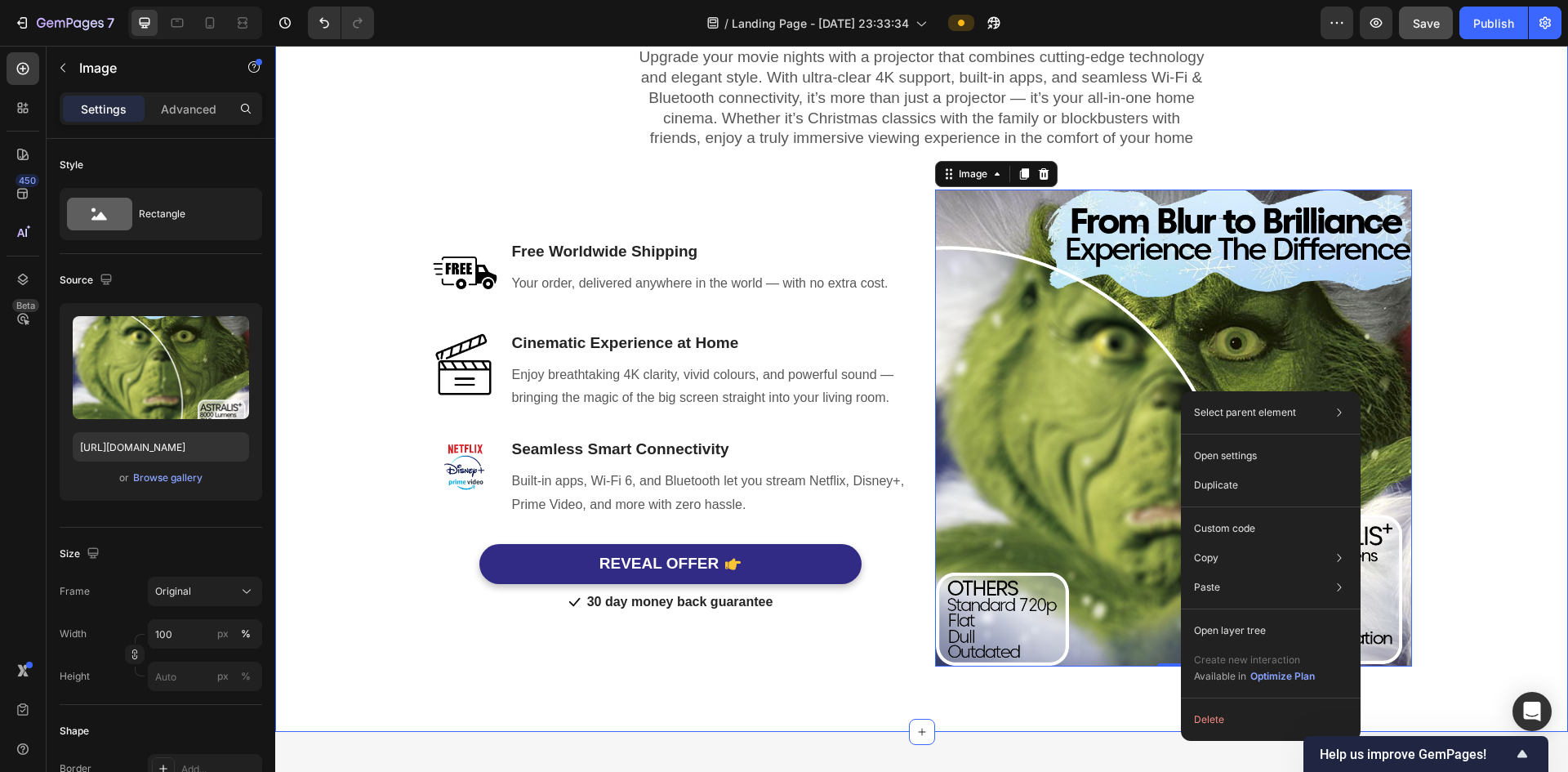
click at [1498, 291] on div "Sleek Design. Powerful Projection Heading Row Upgrade your movie nights with a …" at bounding box center [921, 318] width 1268 height 698
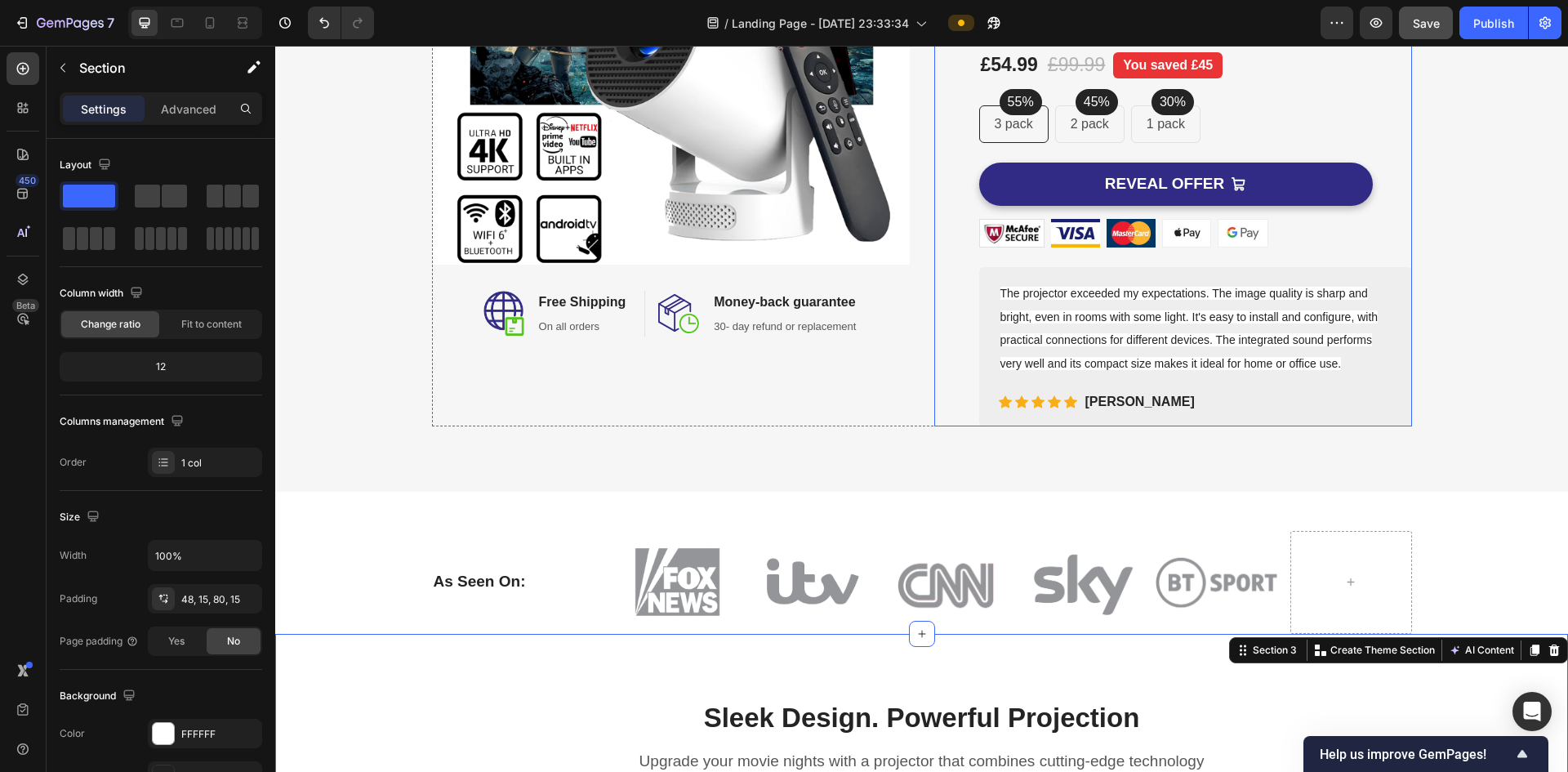
scroll to position [327, 0]
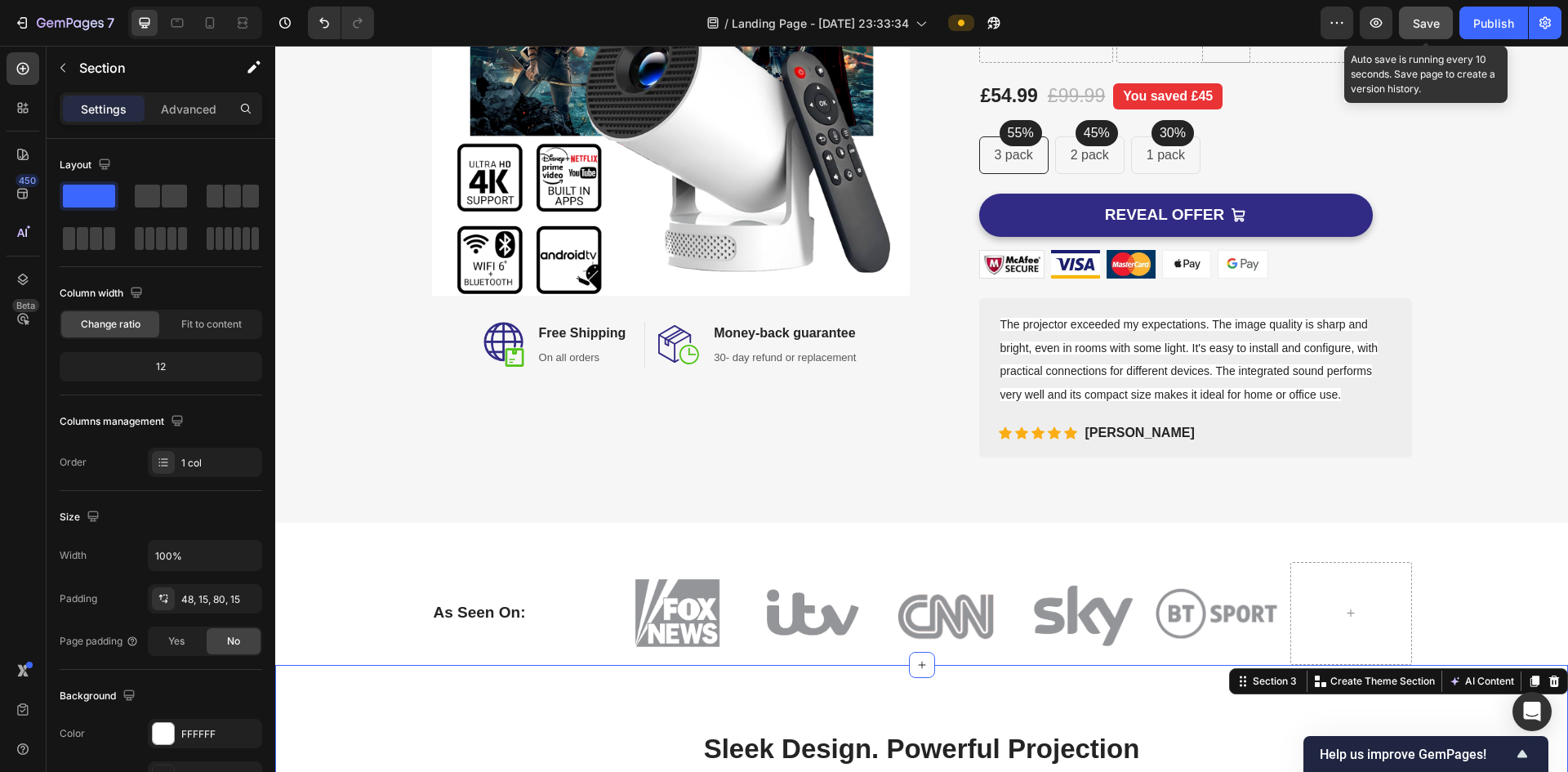
drag, startPoint x: 1418, startPoint y: 27, endPoint x: 1399, endPoint y: 32, distance: 19.6
click at [1419, 27] on span "Save" at bounding box center [1426, 23] width 27 height 14
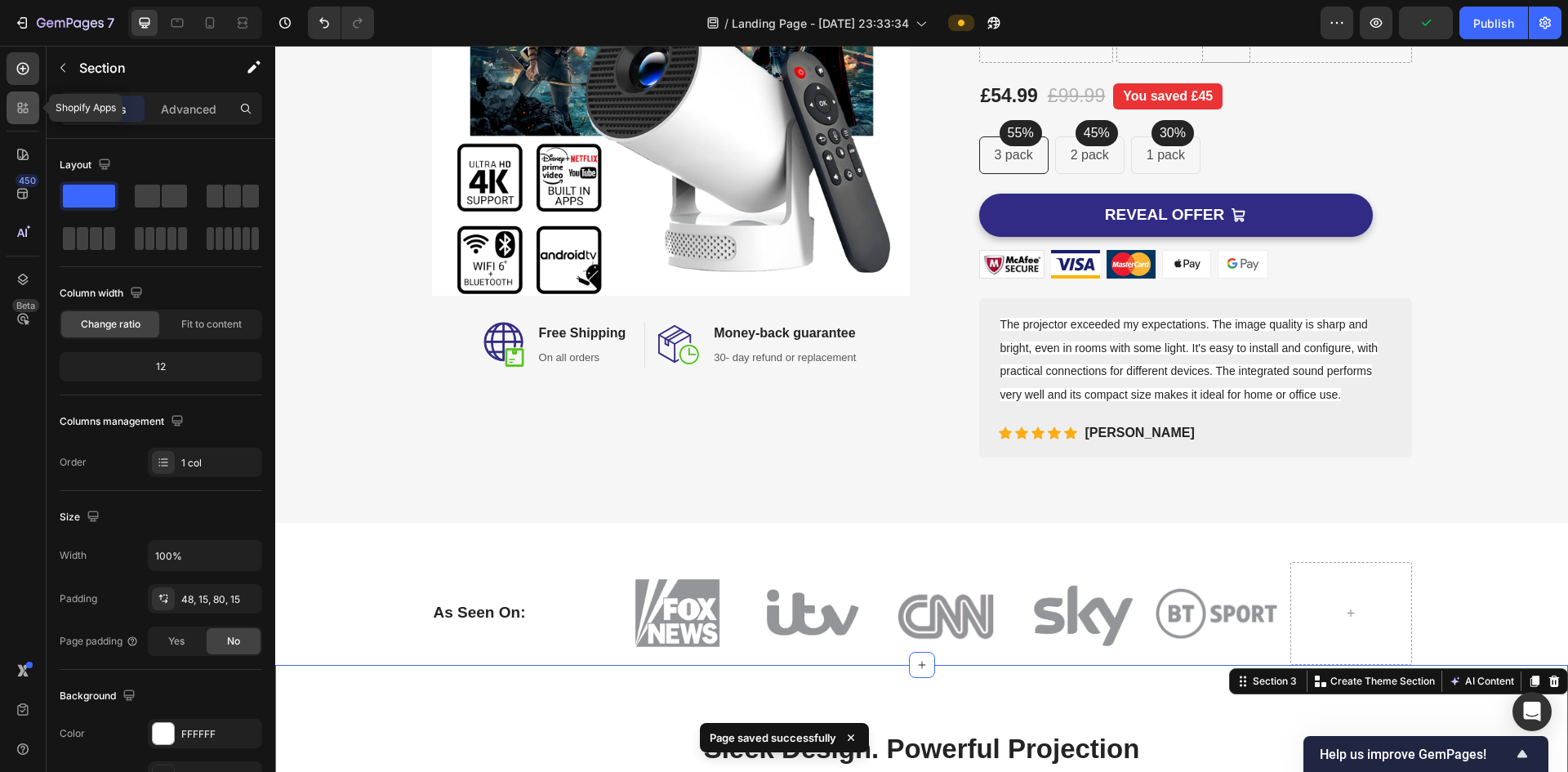
click at [25, 103] on icon at bounding box center [23, 108] width 16 height 16
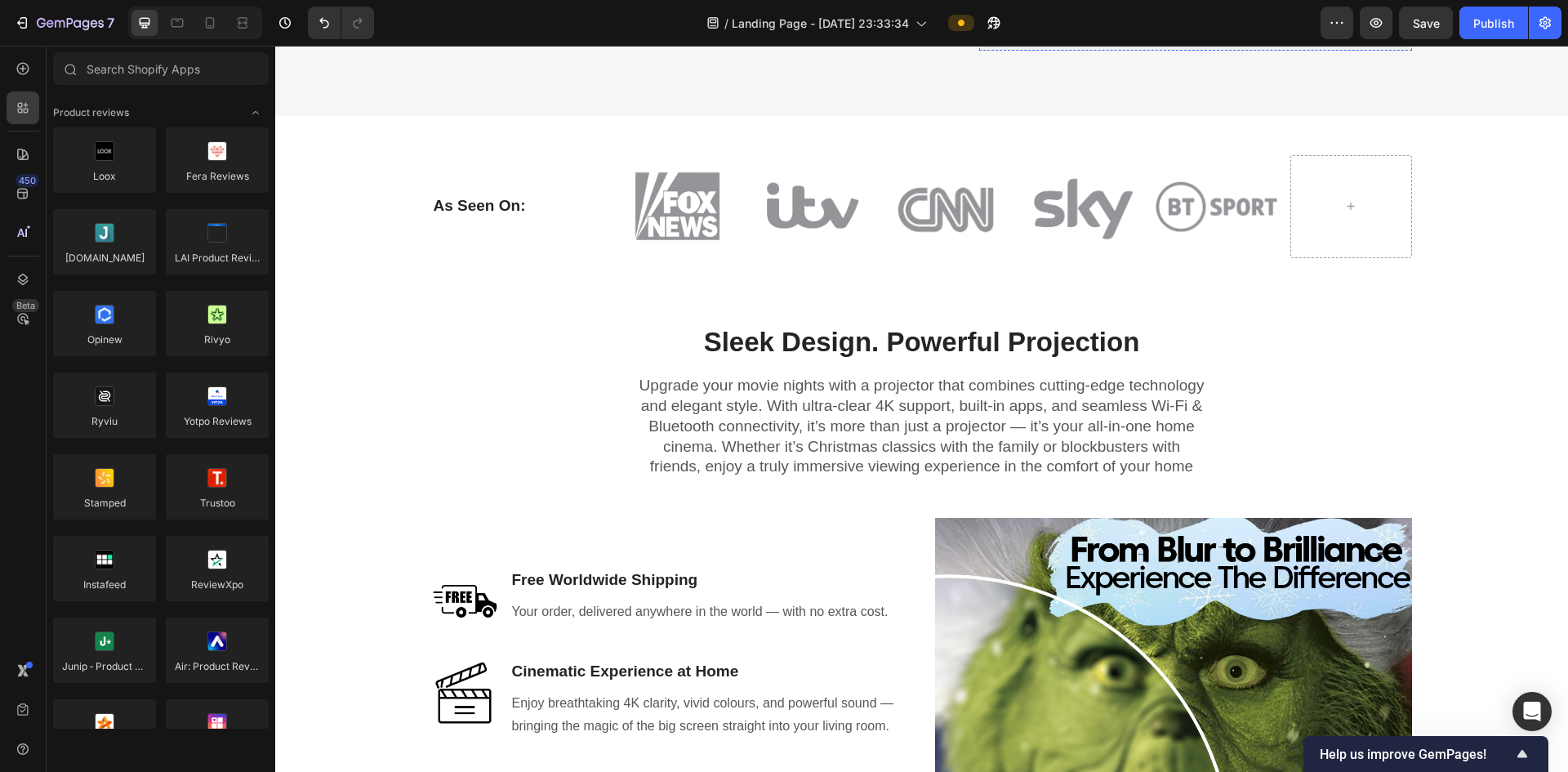
scroll to position [245, 0]
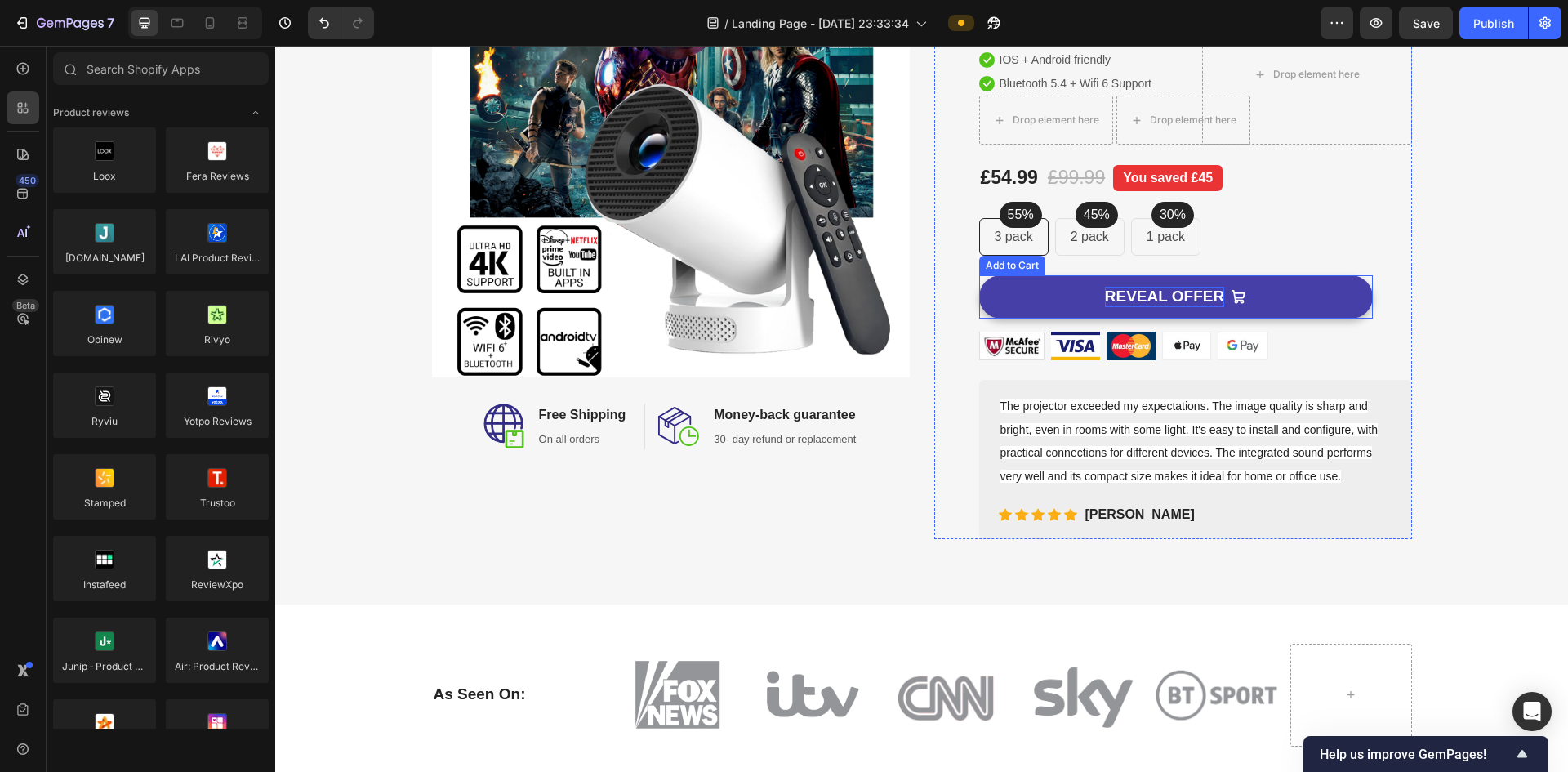
click at [1201, 304] on div "REVEAL OFFER" at bounding box center [1164, 297] width 120 height 20
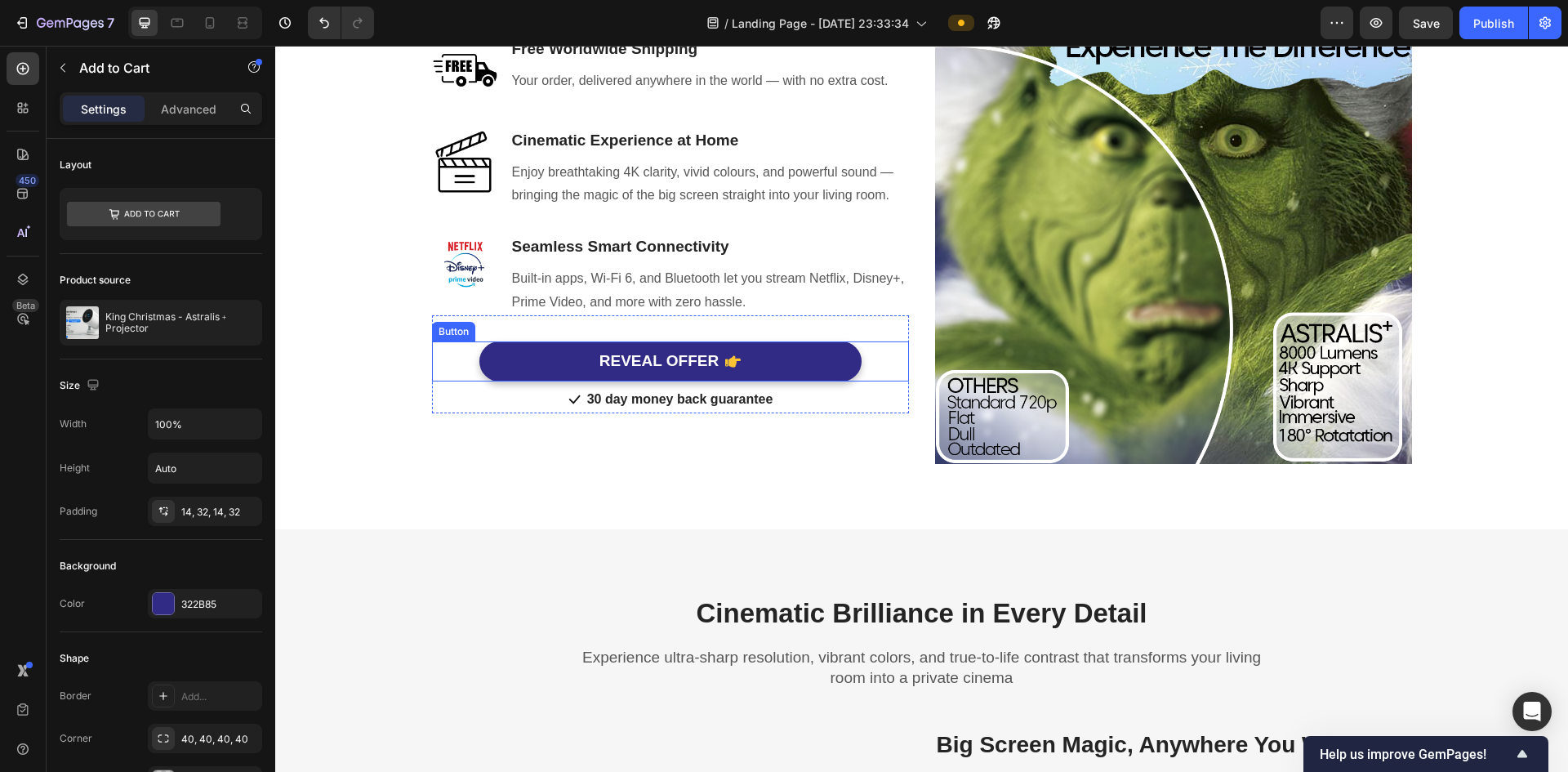
scroll to position [1307, 0]
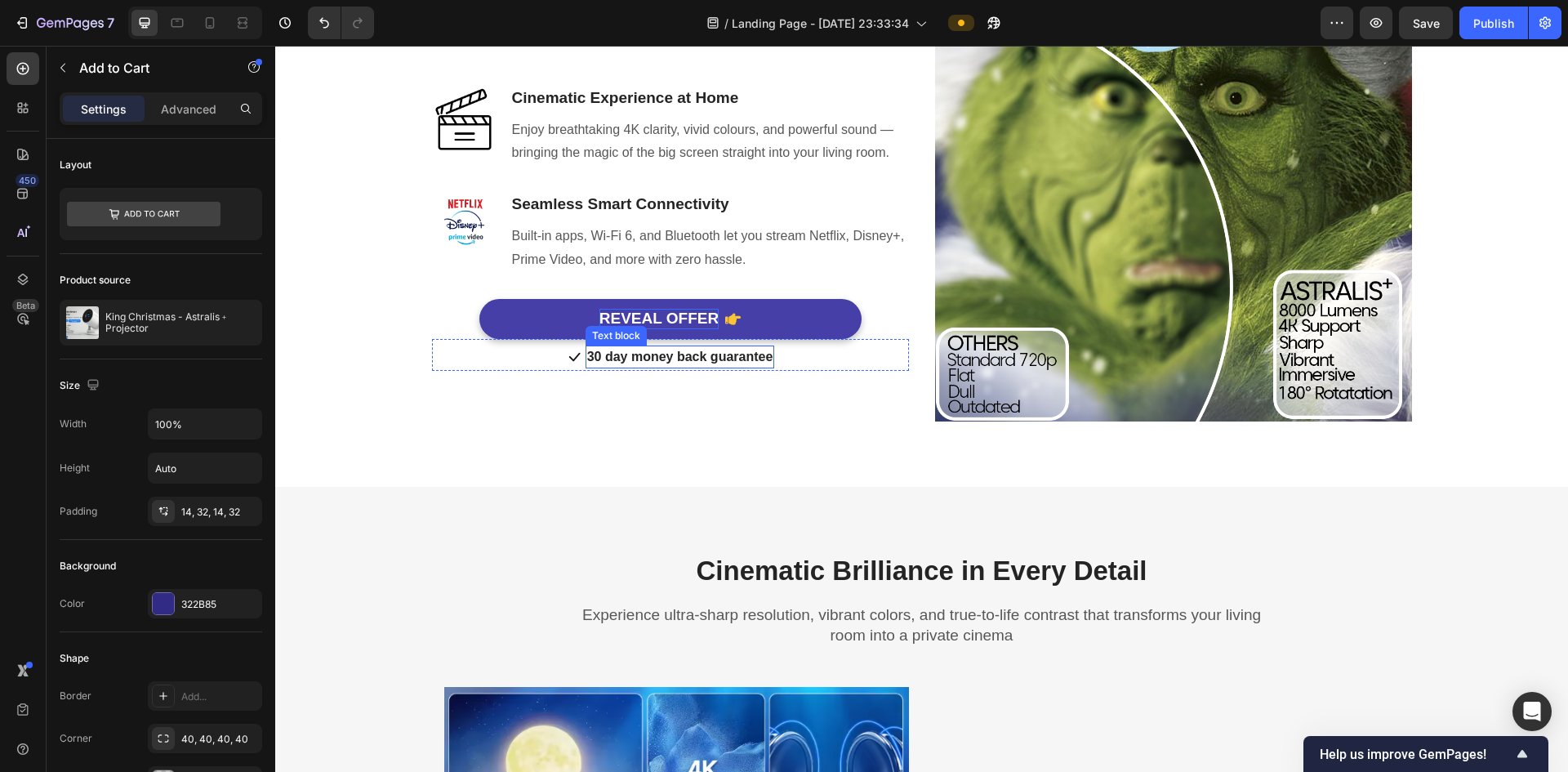
click at [645, 316] on div "REVEAL OFFER" at bounding box center [659, 319] width 120 height 20
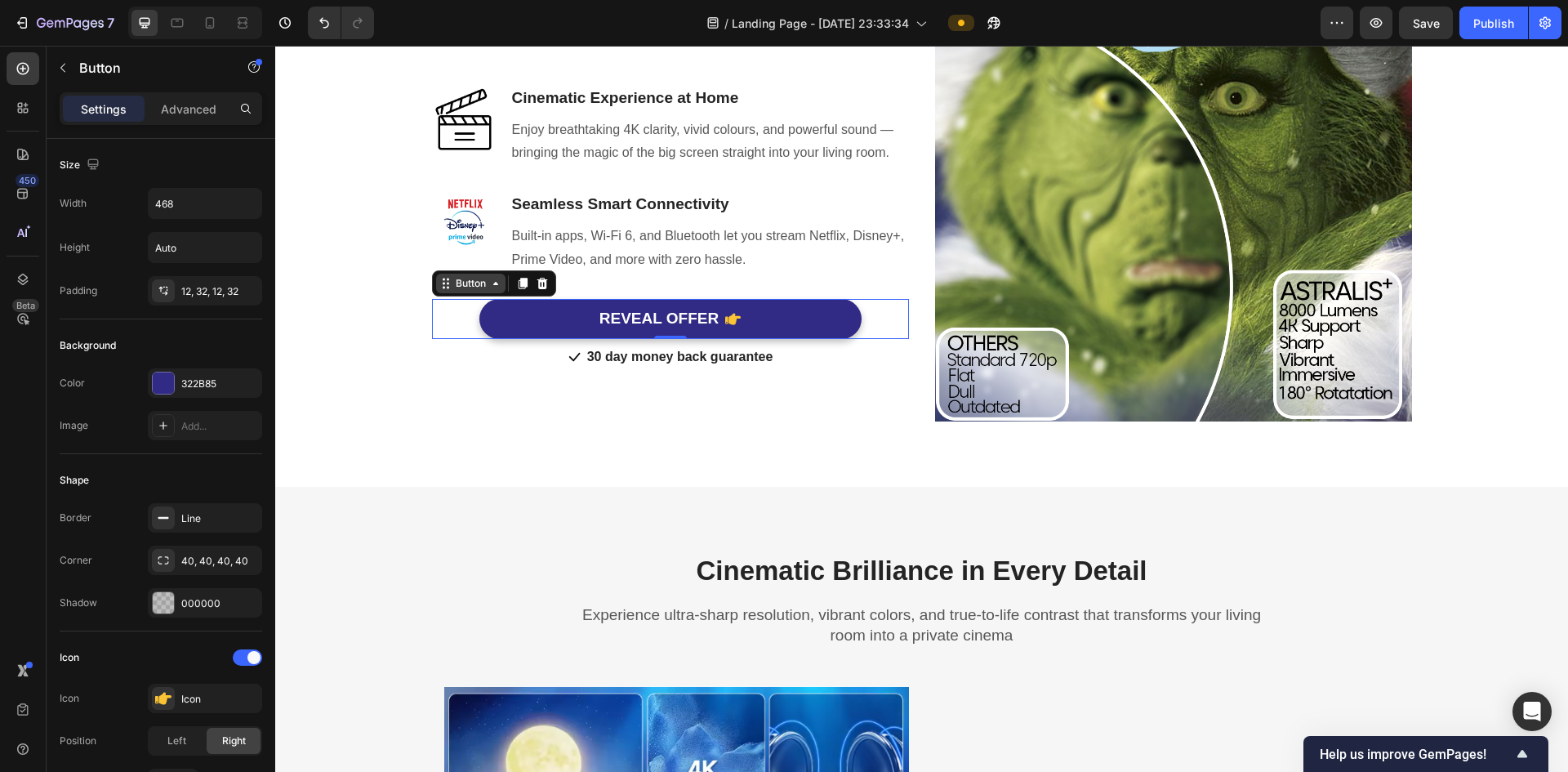
click at [489, 285] on icon at bounding box center [496, 283] width 13 height 13
click at [491, 285] on icon at bounding box center [496, 283] width 13 height 13
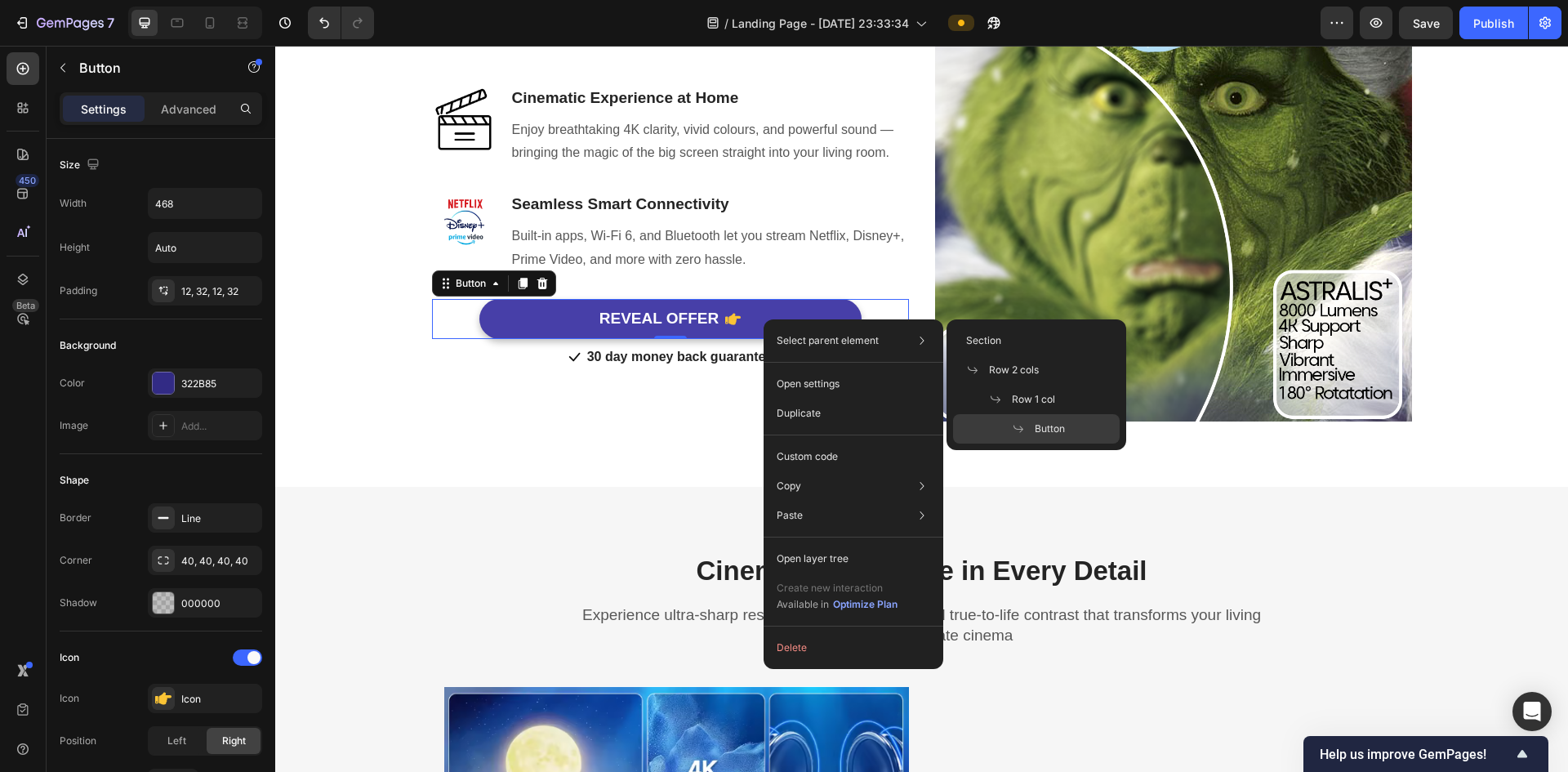
click at [716, 321] on div "REVEAL OFFER" at bounding box center [670, 319] width 142 height 20
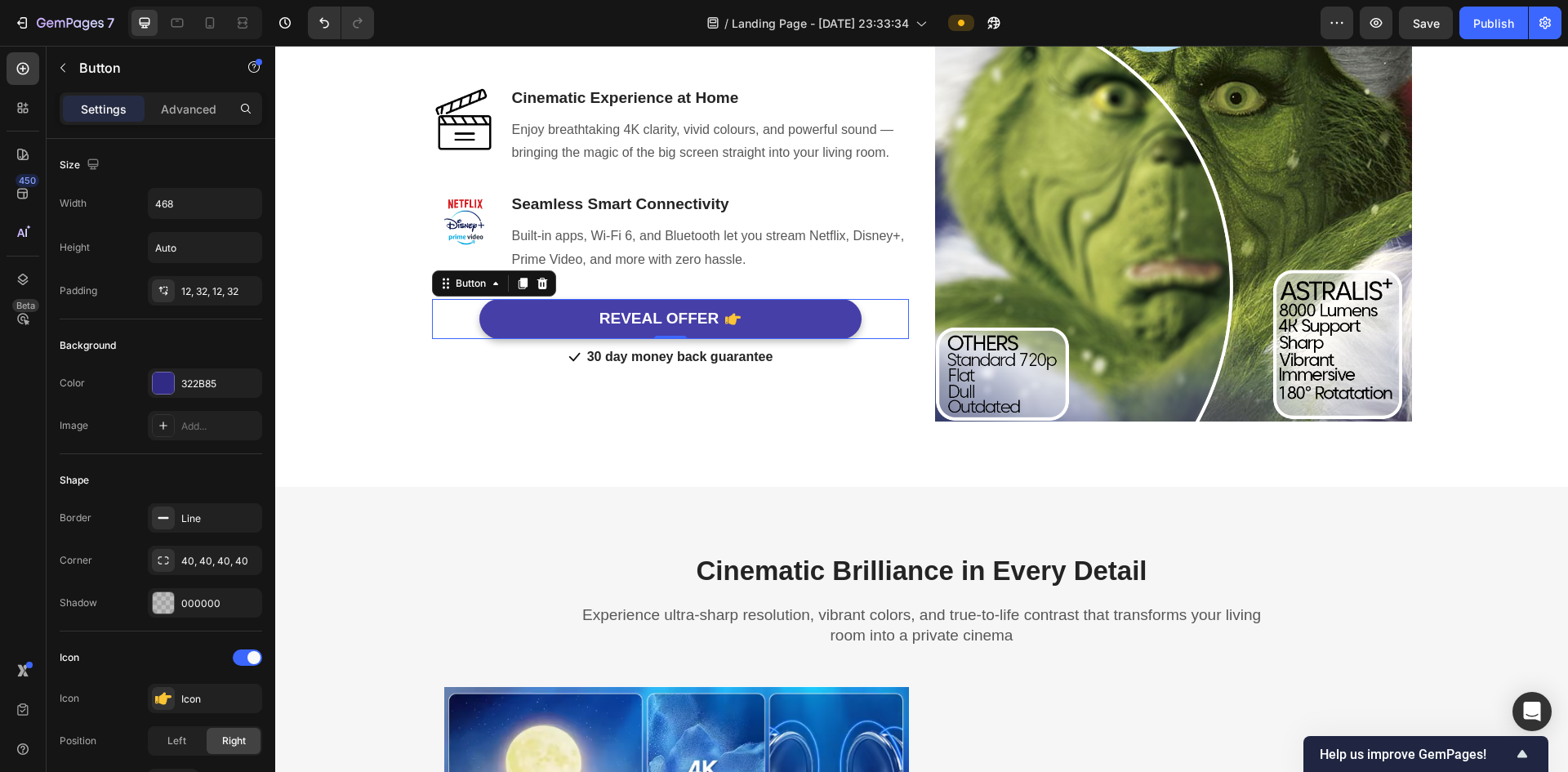
click at [716, 321] on div "REVEAL OFFER" at bounding box center [670, 319] width 142 height 20
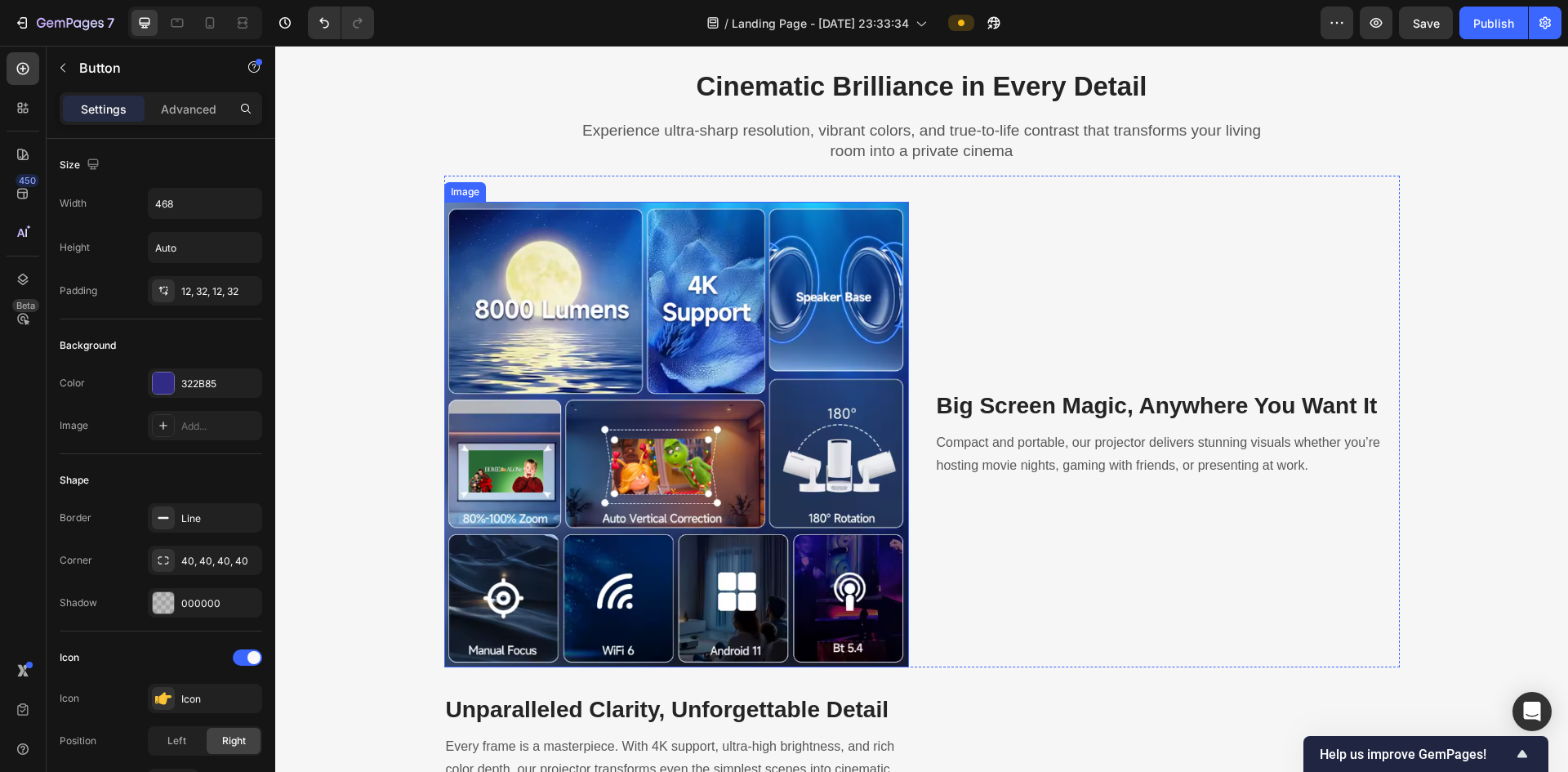
scroll to position [1798, 0]
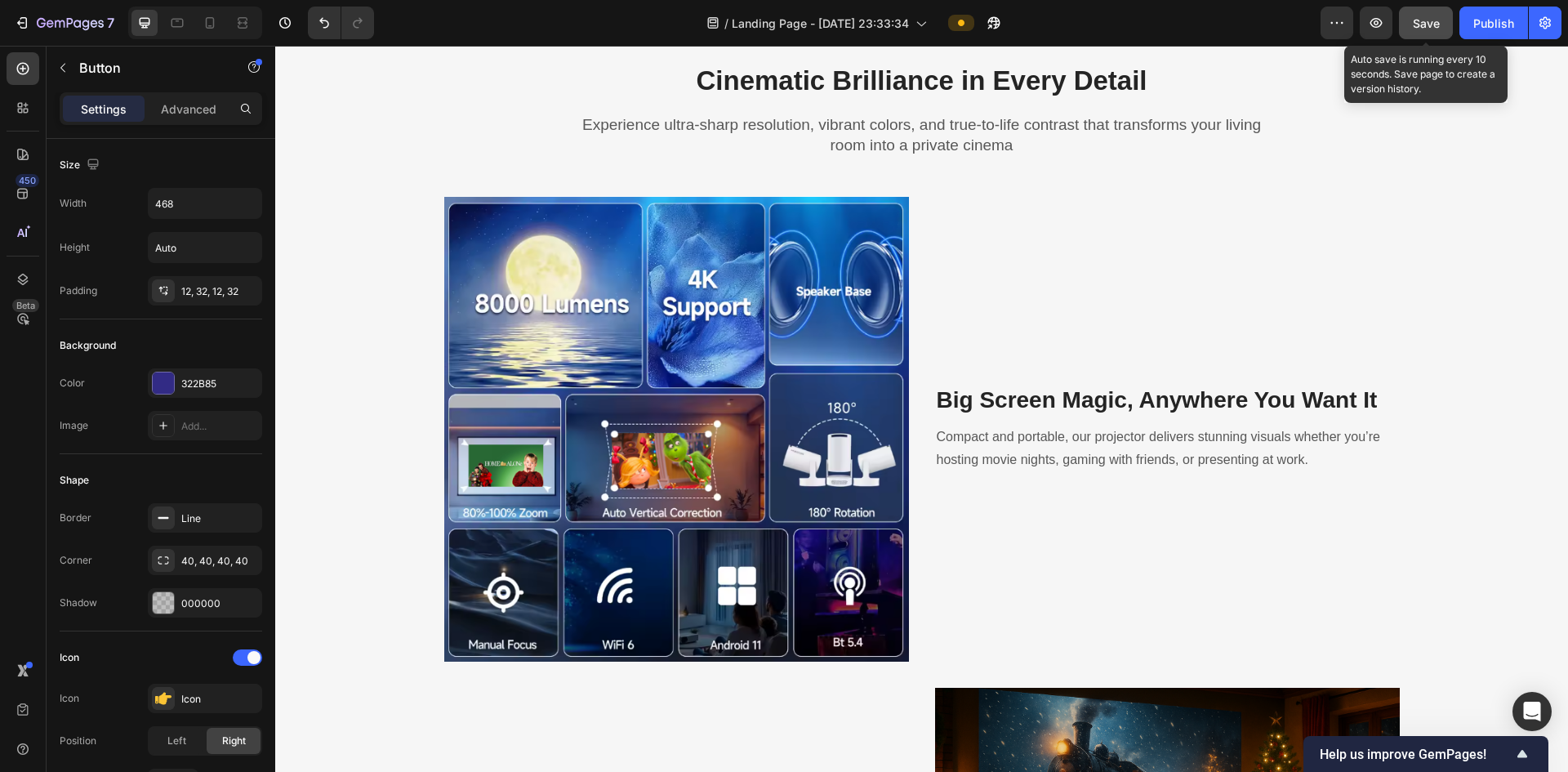
click at [1420, 17] on span "Save" at bounding box center [1426, 23] width 27 height 14
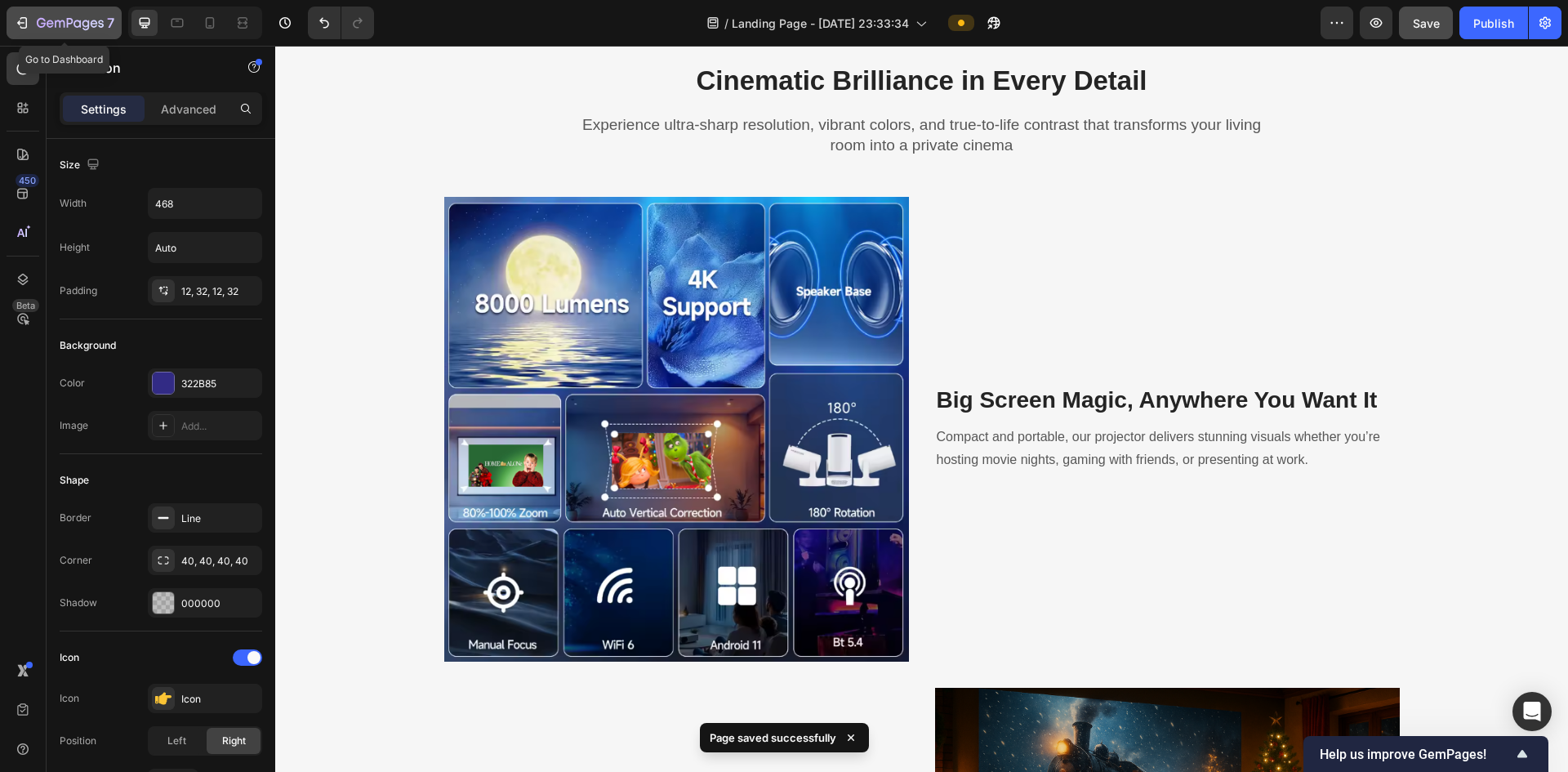
click at [8, 31] on button "7" at bounding box center [64, 23] width 115 height 33
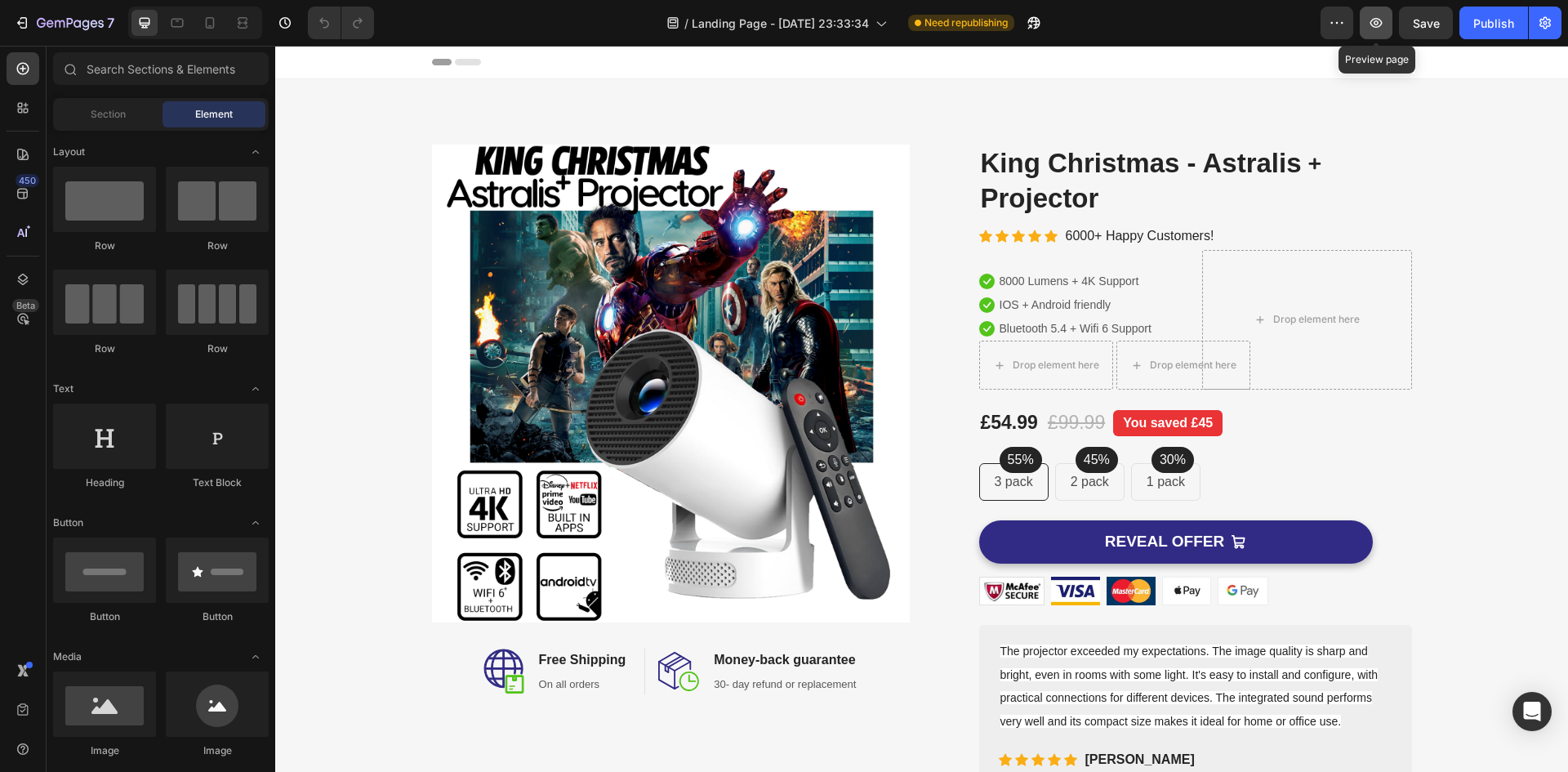
click at [1384, 22] on icon "button" at bounding box center [1376, 23] width 16 height 16
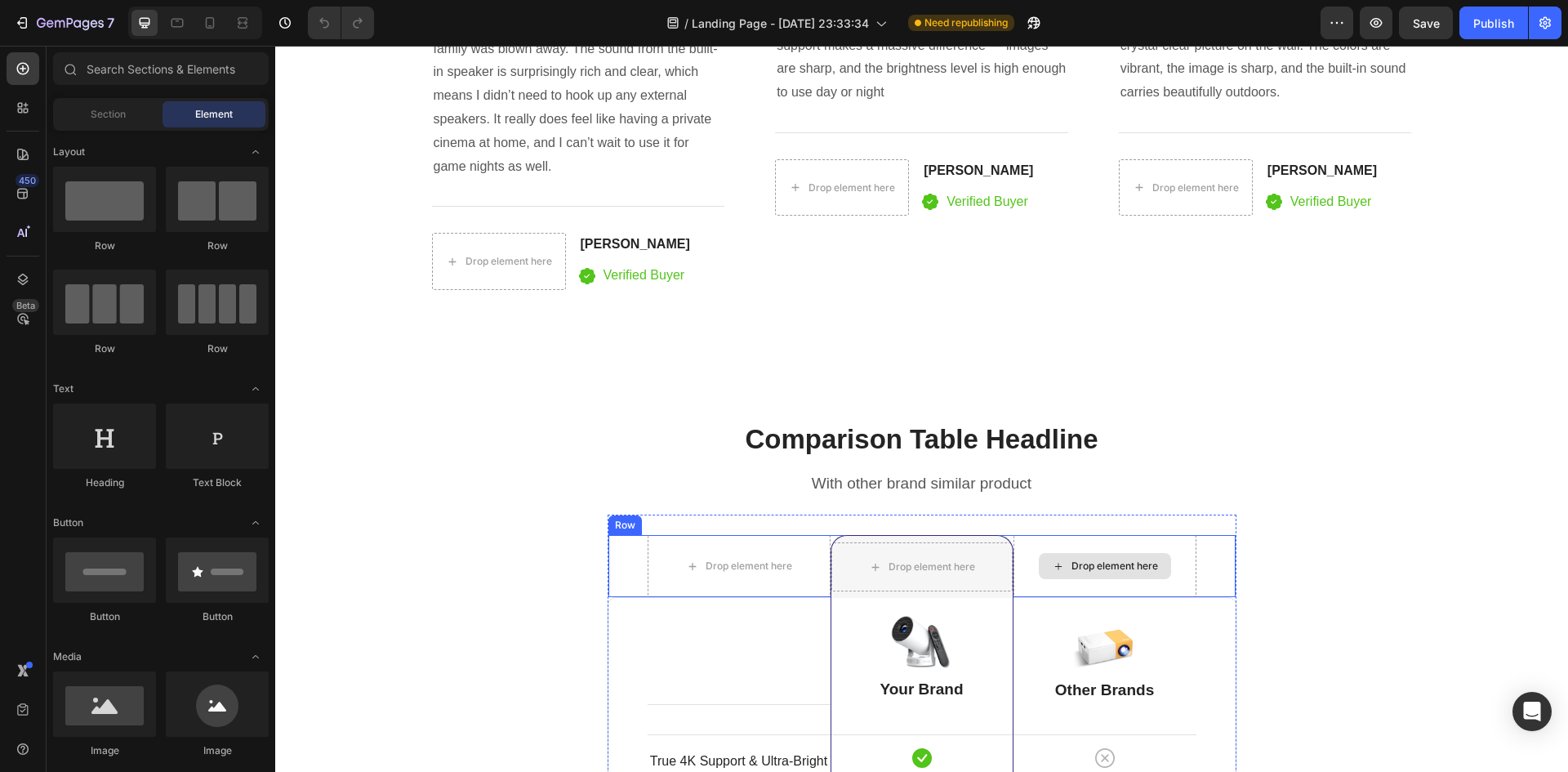
scroll to position [3269, 0]
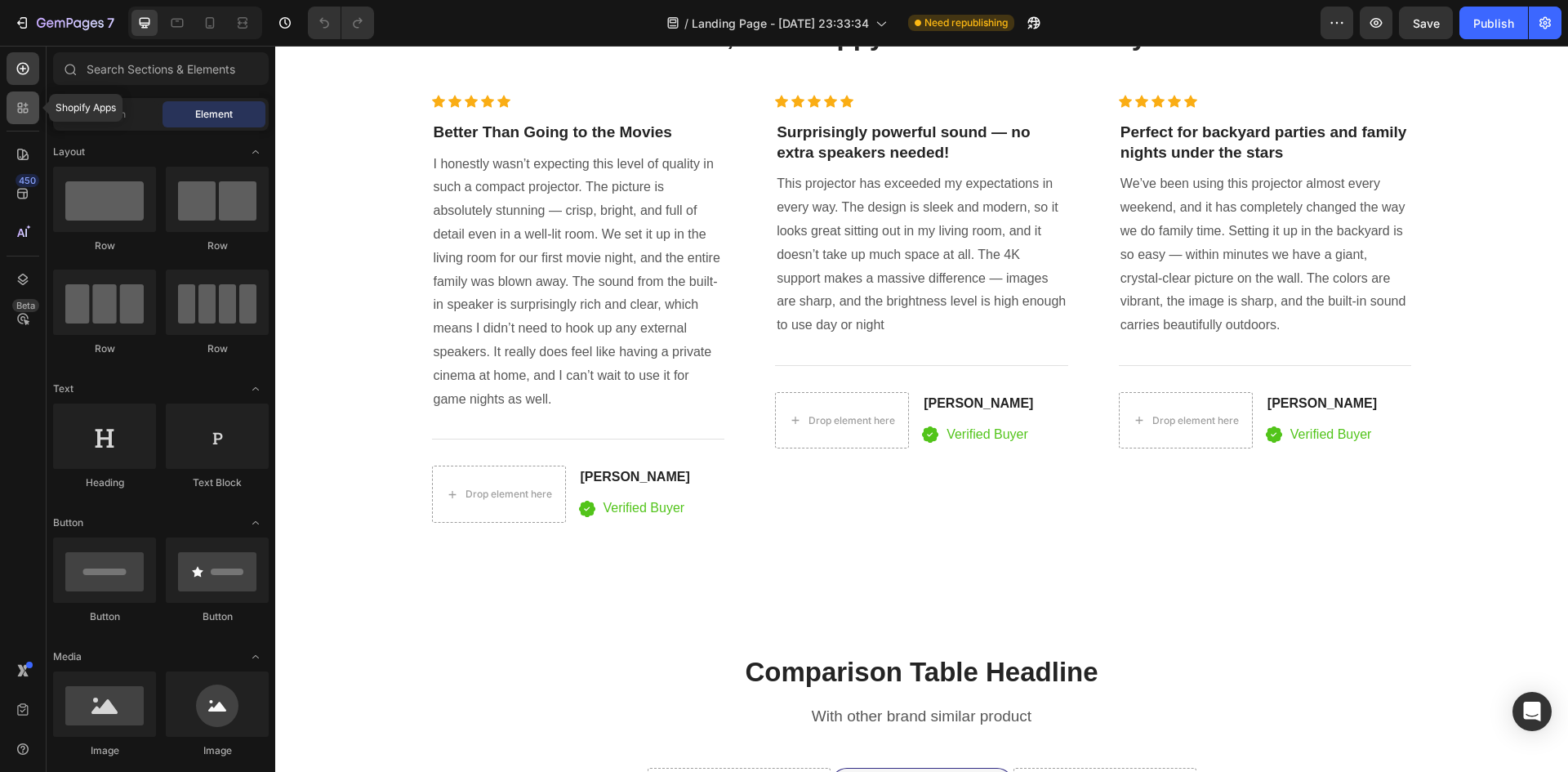
click at [28, 111] on icon at bounding box center [23, 108] width 16 height 16
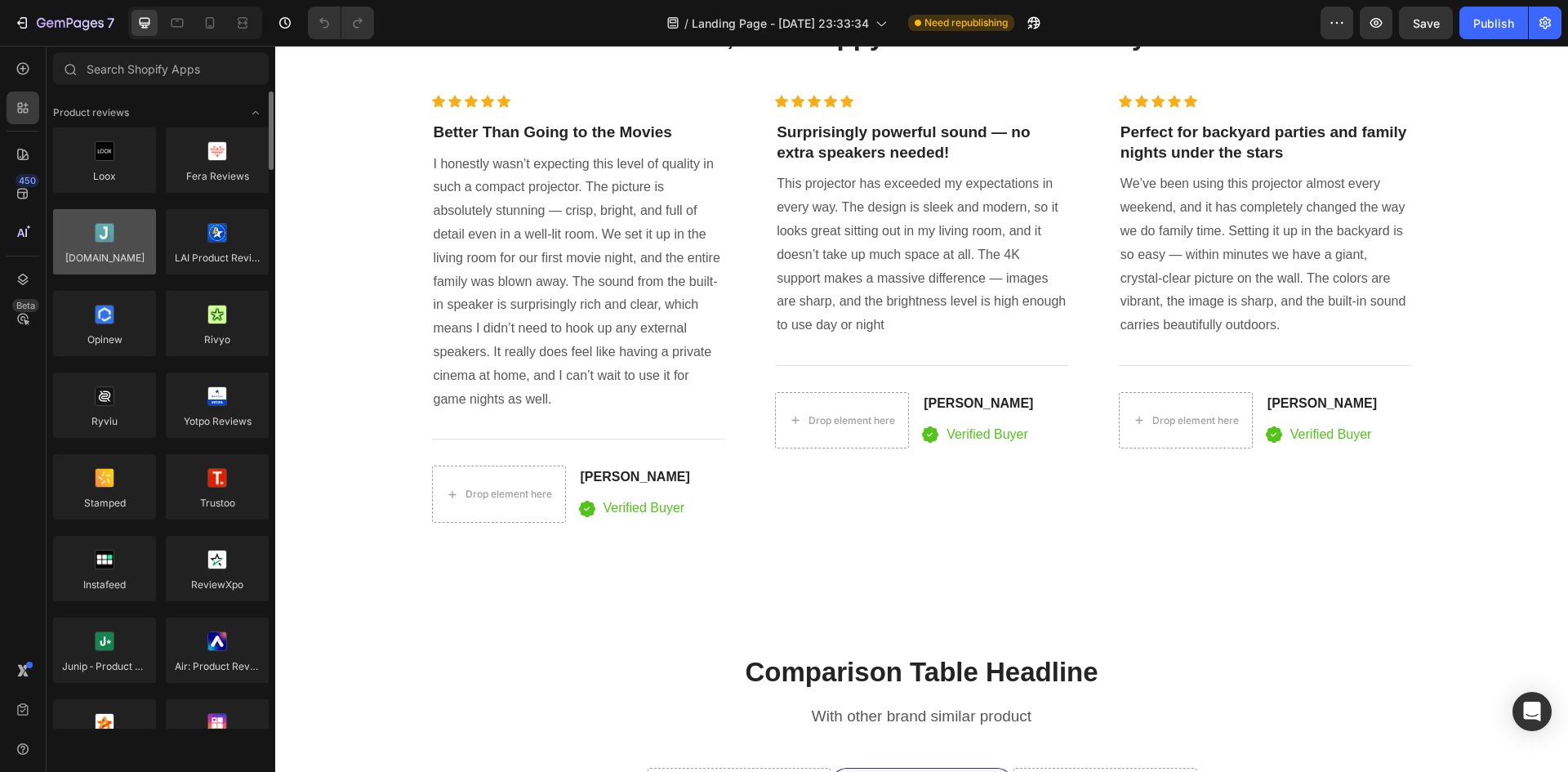
click at [96, 236] on div at bounding box center [104, 242] width 103 height 66
click at [120, 253] on div at bounding box center [104, 242] width 103 height 66
click at [123, 251] on div at bounding box center [104, 242] width 103 height 66
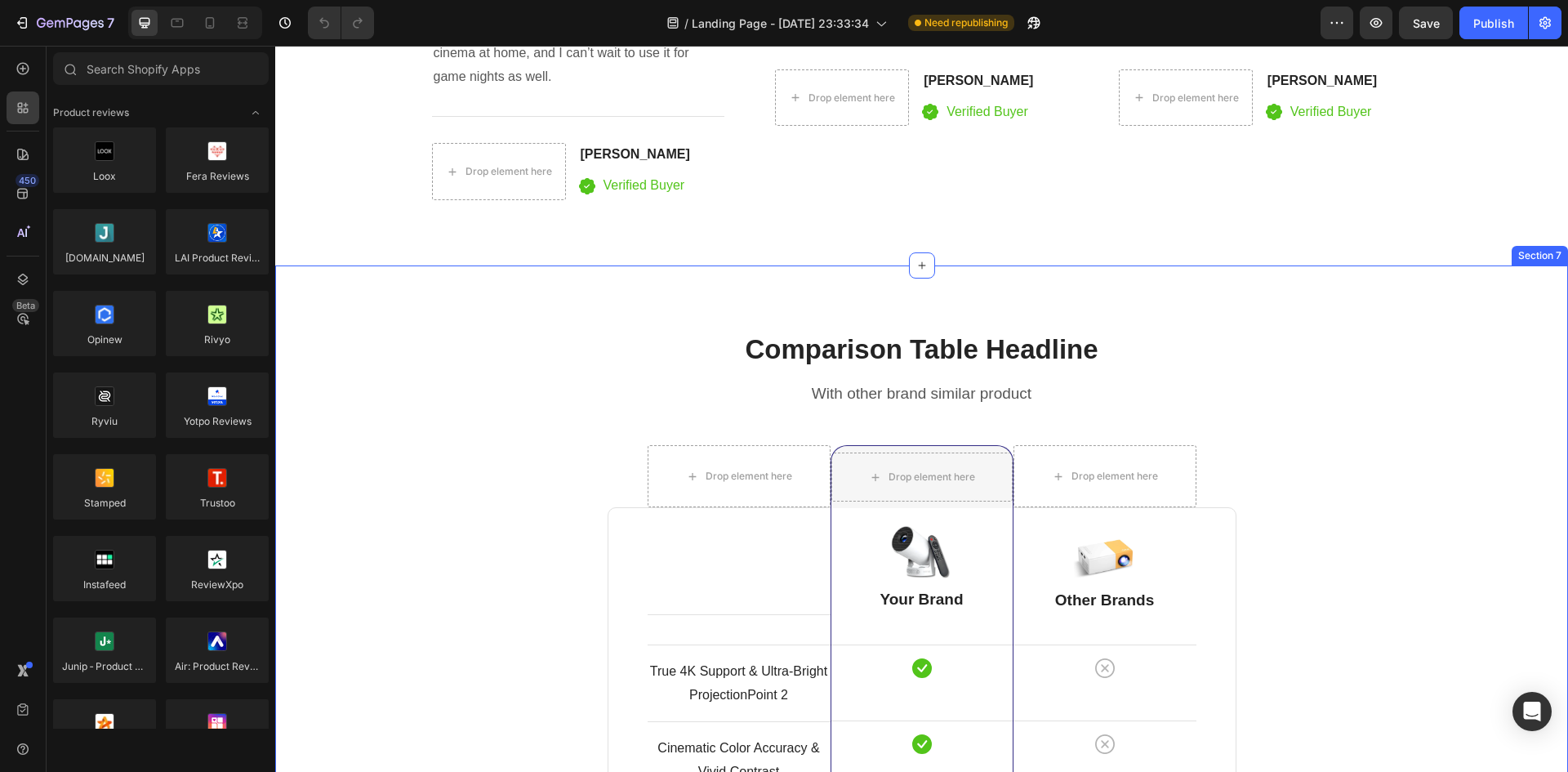
scroll to position [3596, 0]
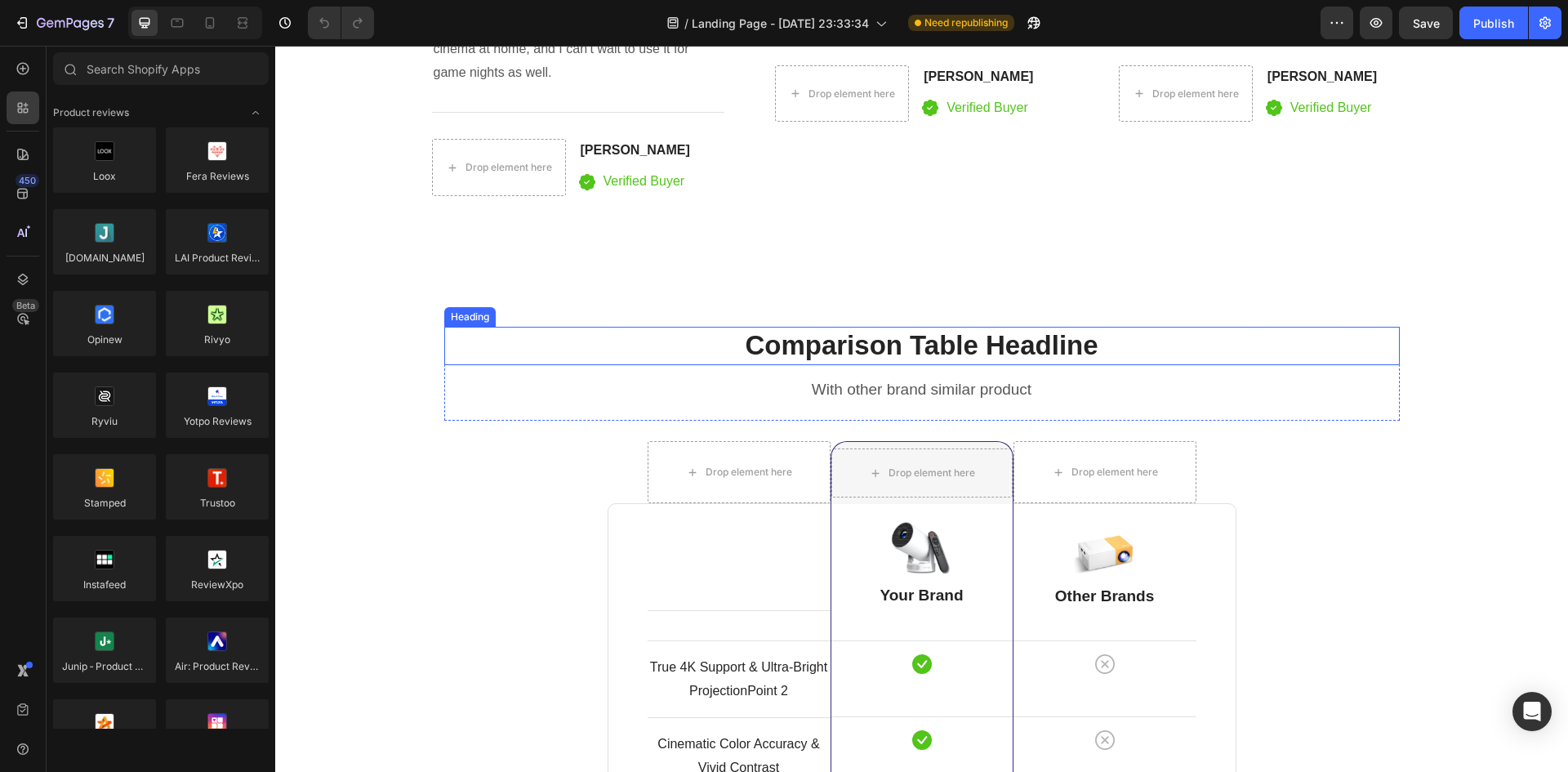
click at [1065, 353] on p "Comparison Table Headline" at bounding box center [921, 346] width 952 height 35
click at [930, 341] on p "Comparison Table Headline" at bounding box center [921, 346] width 952 height 35
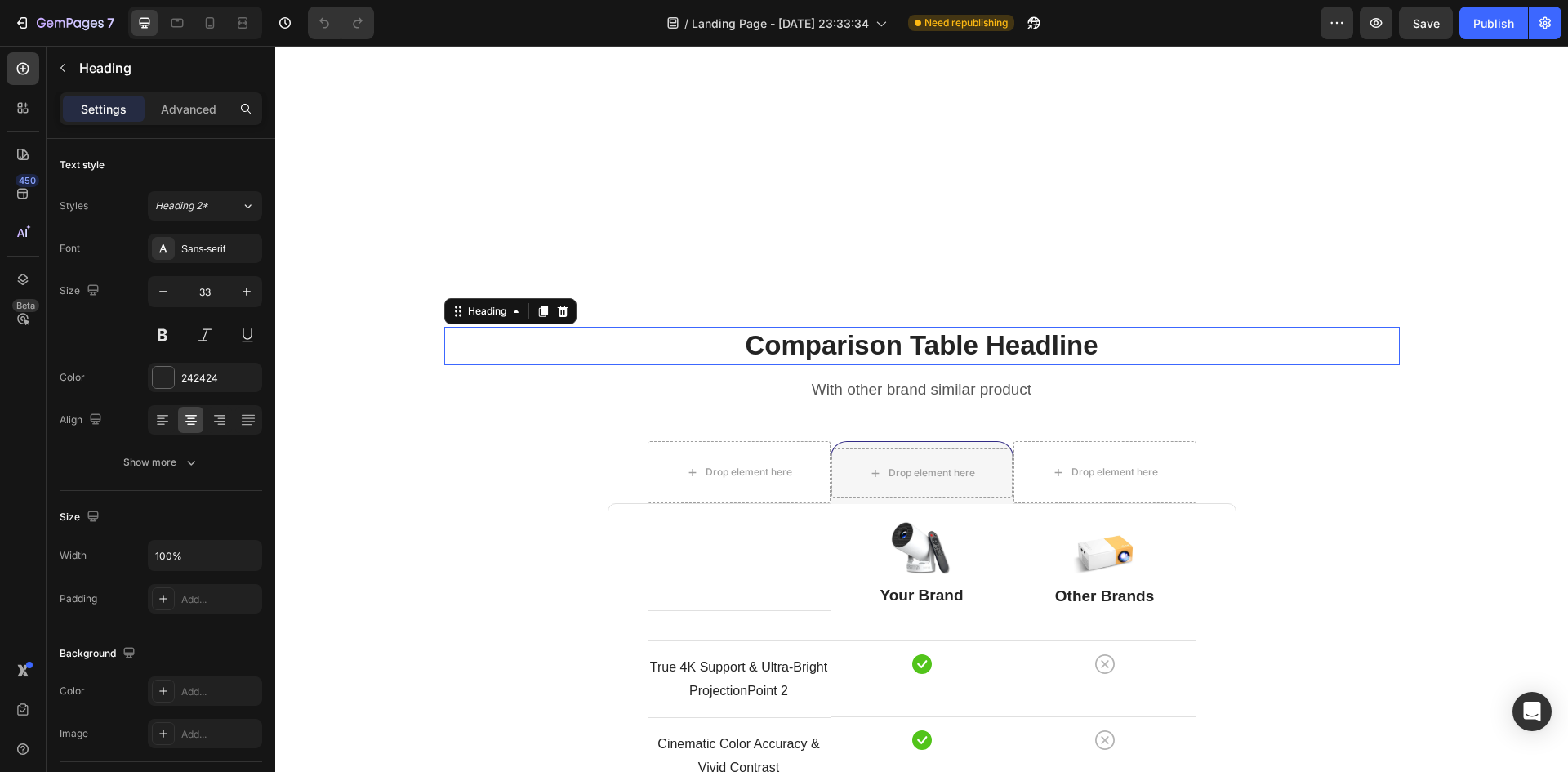
scroll to position [4413, 0]
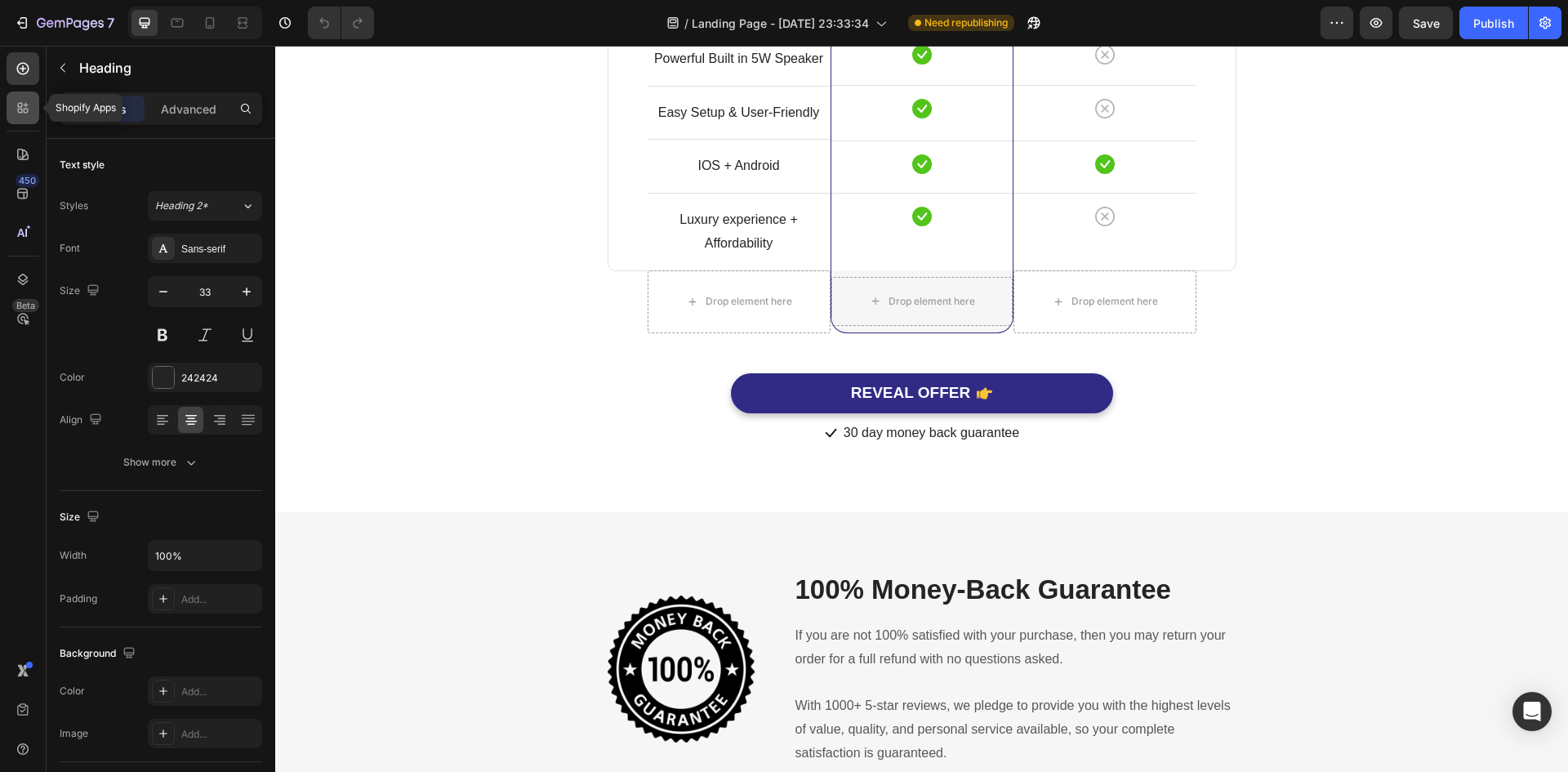
click at [20, 115] on icon at bounding box center [23, 108] width 16 height 16
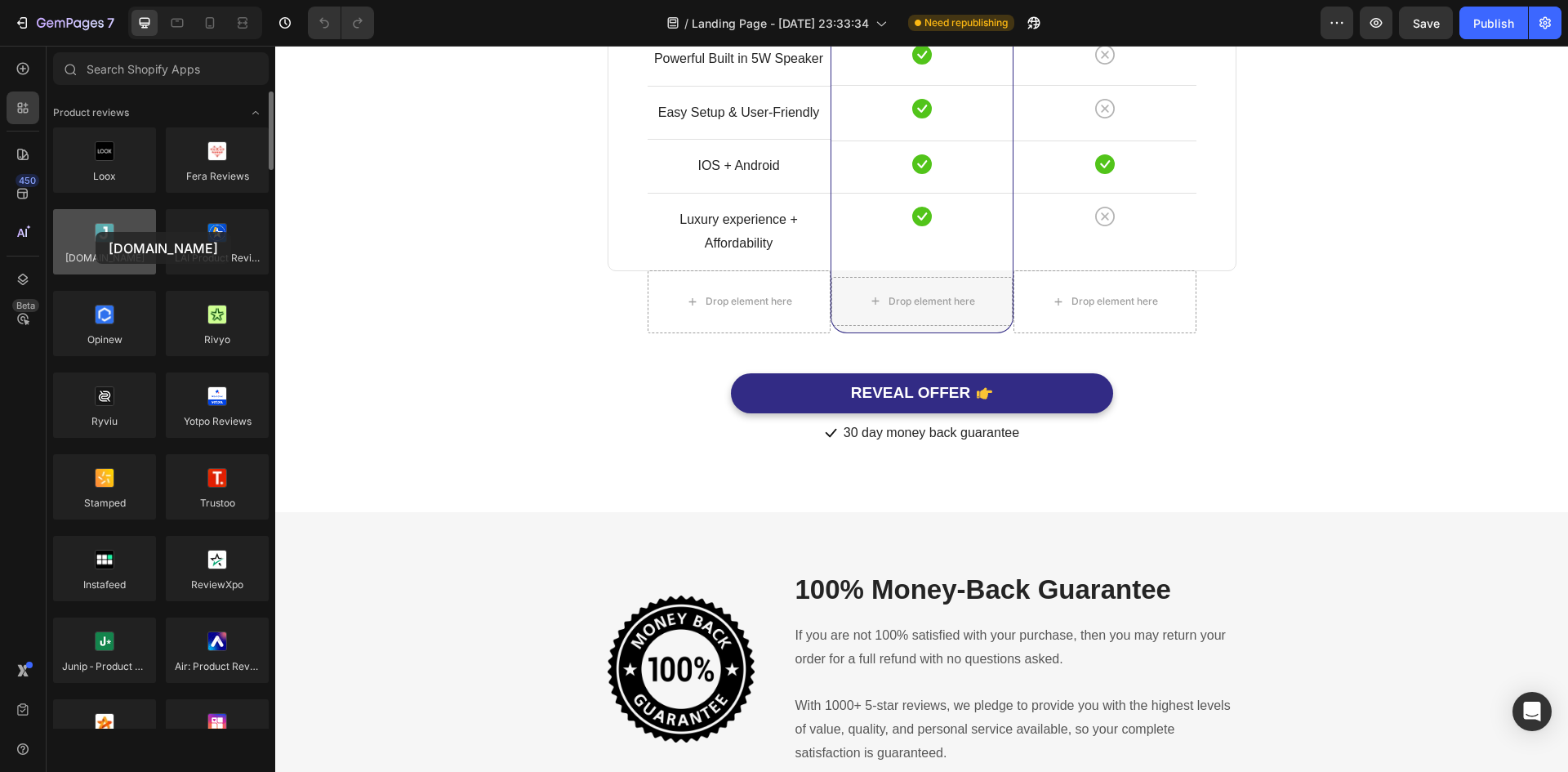
click at [96, 233] on div at bounding box center [104, 242] width 103 height 66
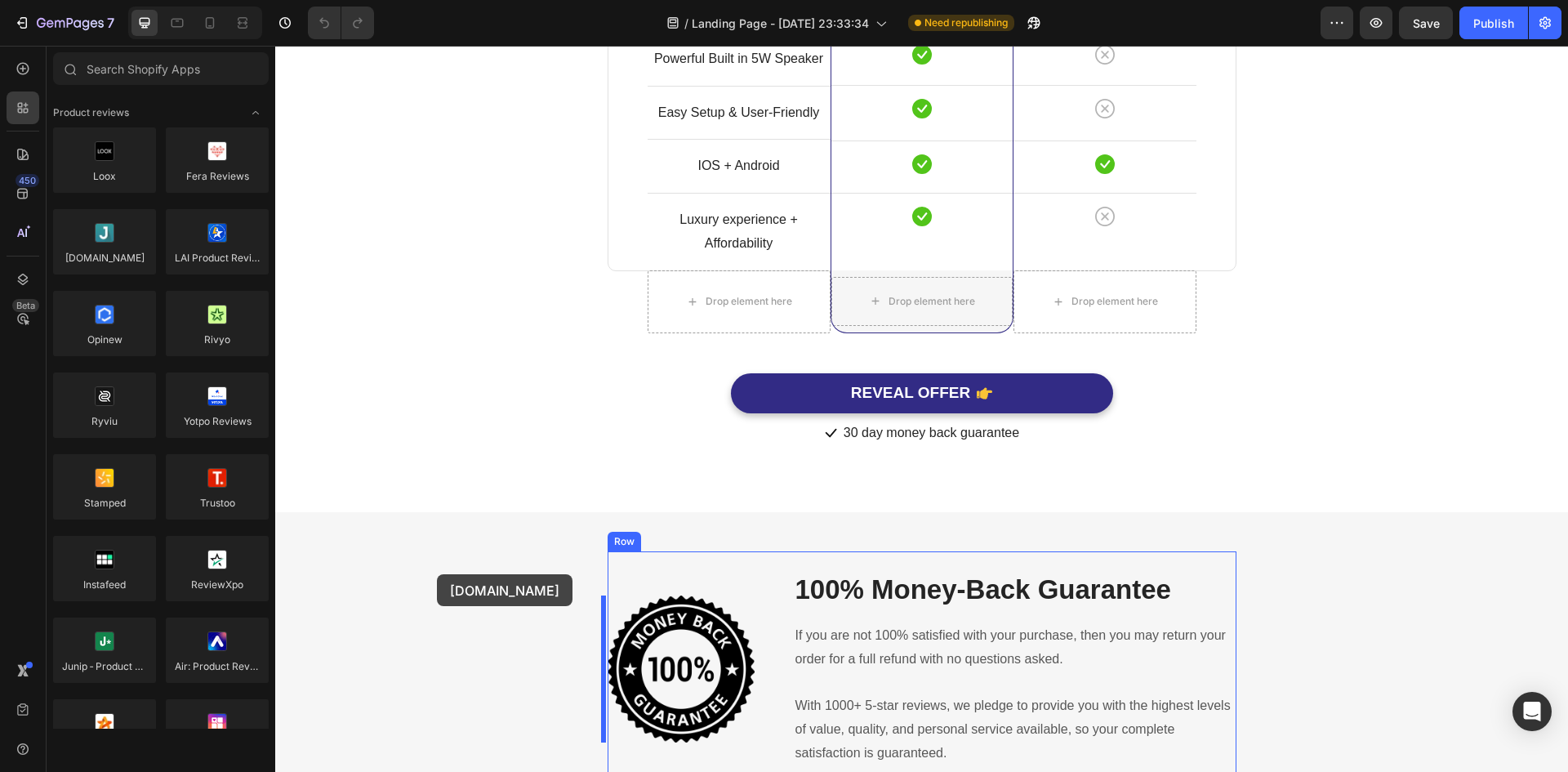
drag, startPoint x: 385, startPoint y: 298, endPoint x: 588, endPoint y: 493, distance: 281.5
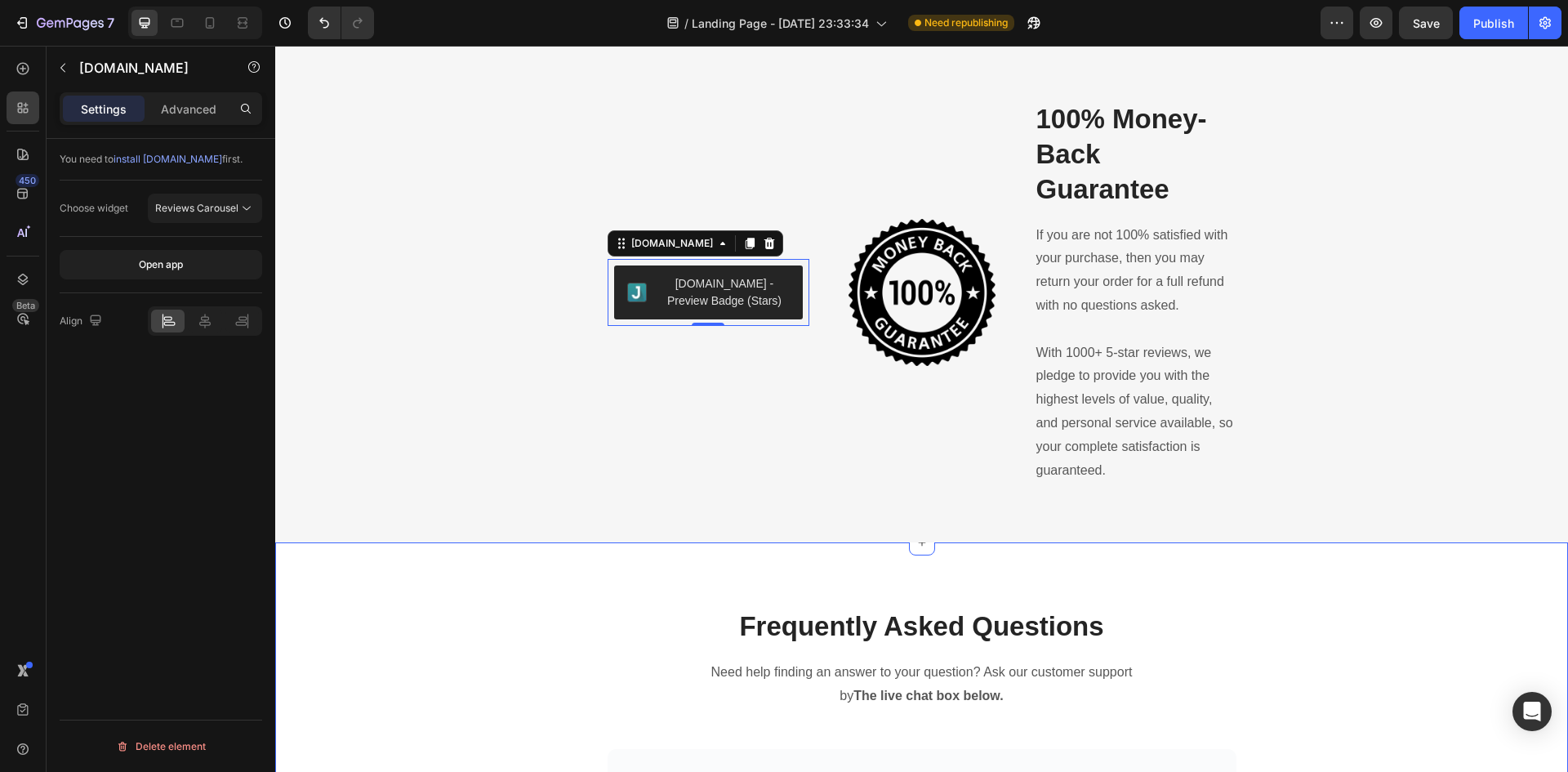
scroll to position [4740, 0]
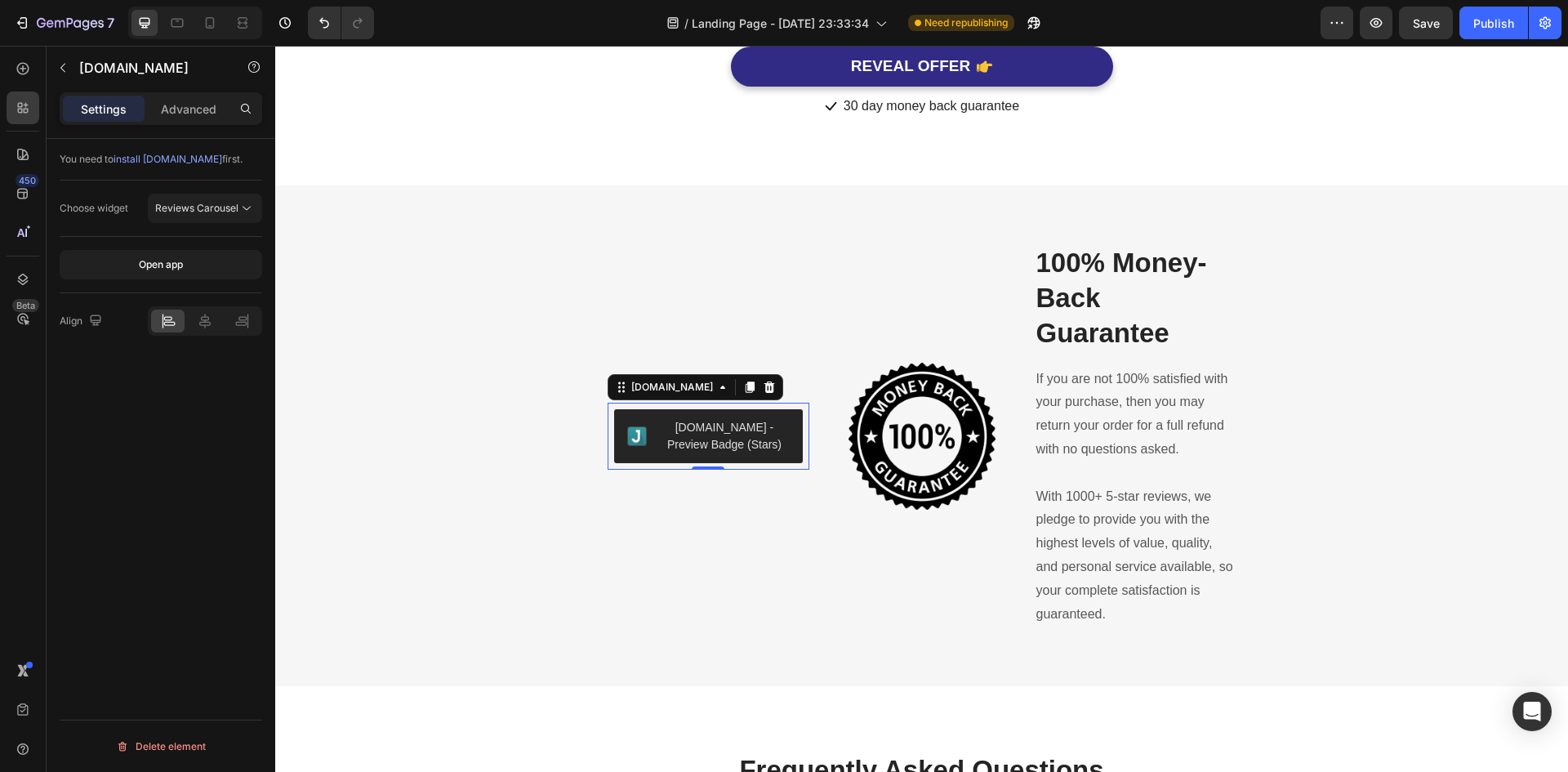
click at [721, 439] on div "Judge.me - Preview Badge (Stars)" at bounding box center [725, 437] width 130 height 35
click at [763, 386] on icon at bounding box center [769, 387] width 13 height 13
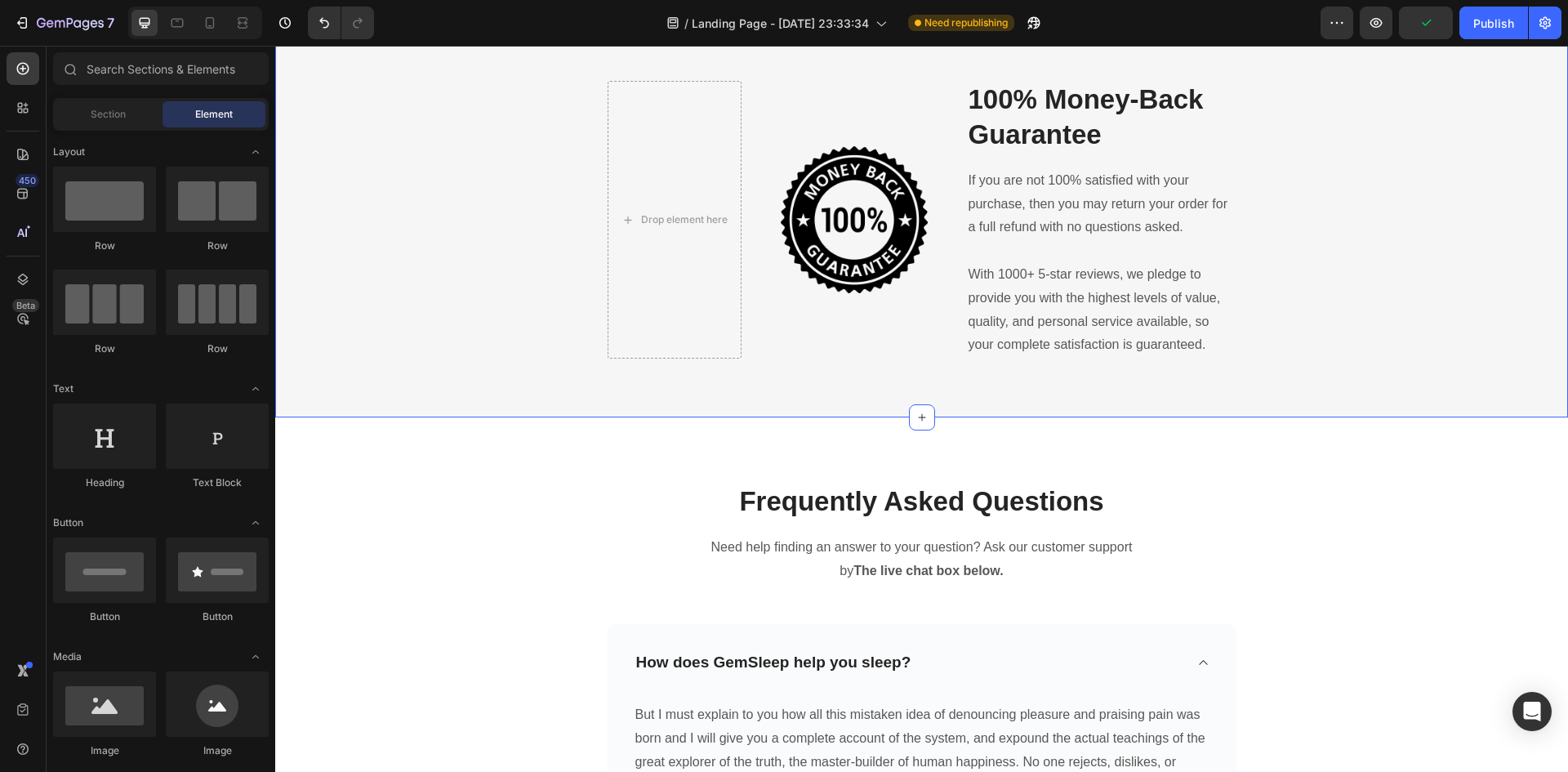
scroll to position [4985, 0]
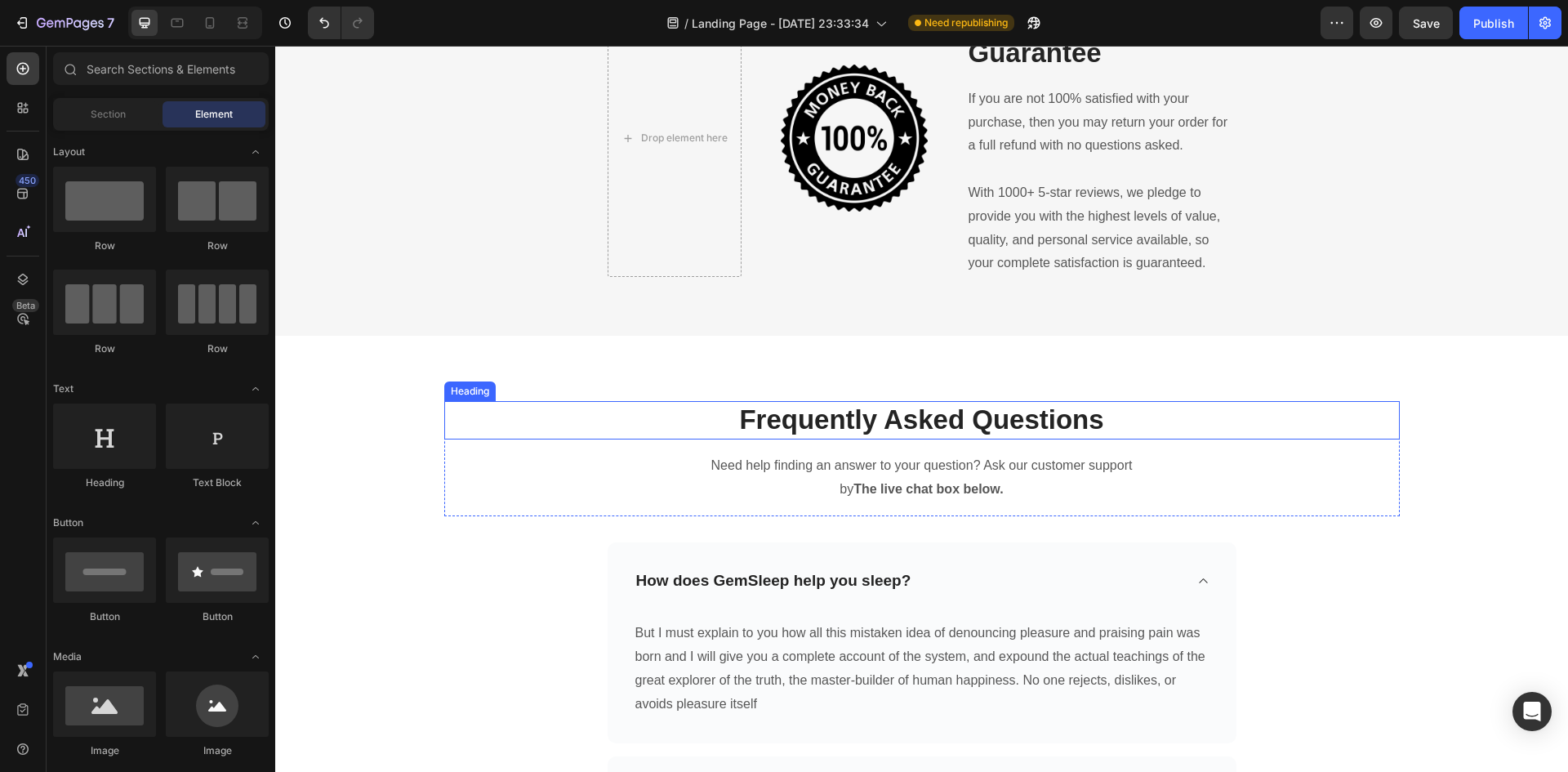
click at [1340, 429] on p "Frequently Asked Questions" at bounding box center [921, 420] width 952 height 35
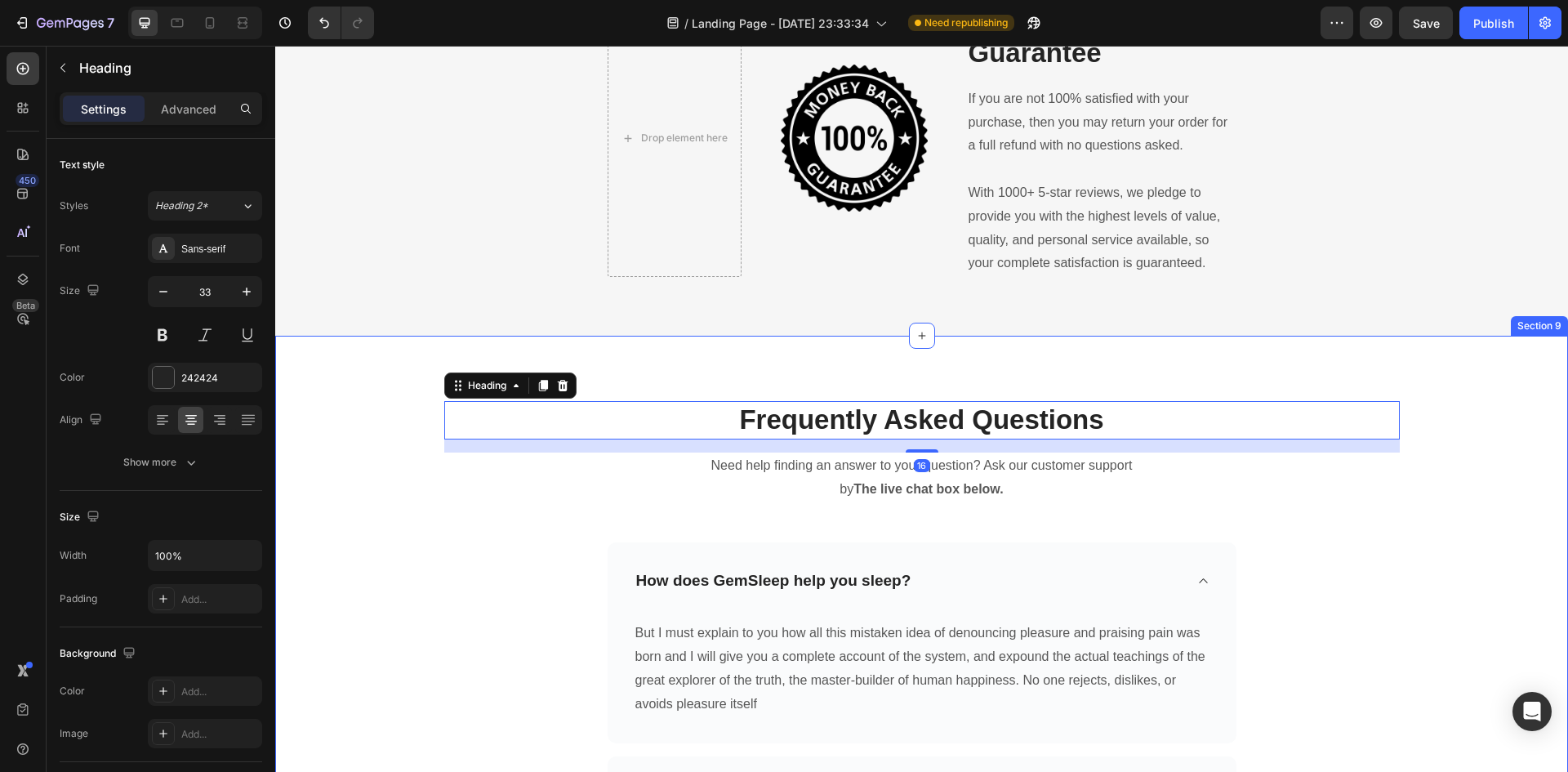
click at [1327, 377] on div "Frequently Asked Questions Heading 16 Need help finding an answer to your quest…" at bounding box center [921, 764] width 1293 height 855
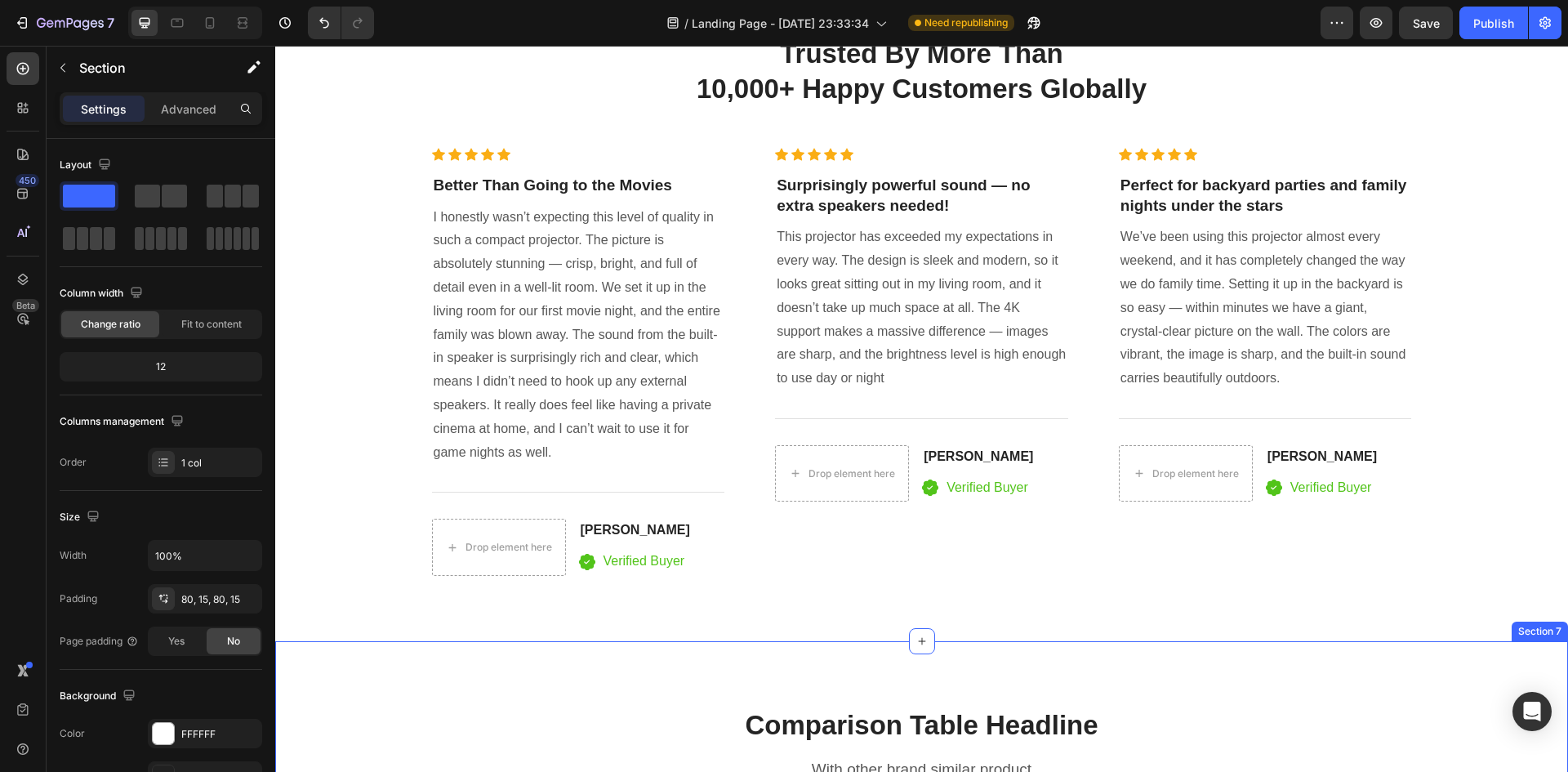
scroll to position [3150, 0]
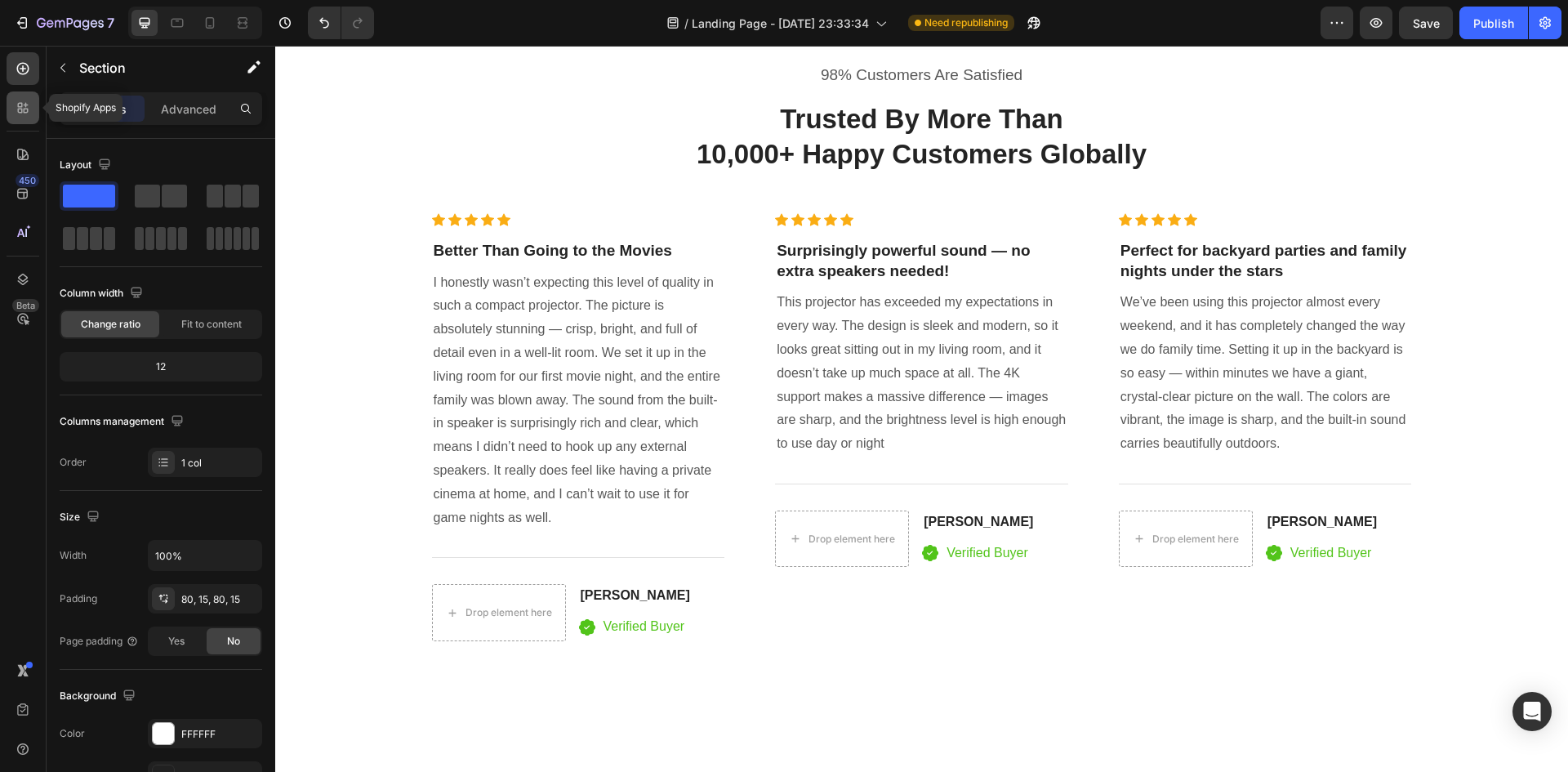
click at [25, 104] on icon at bounding box center [23, 108] width 16 height 16
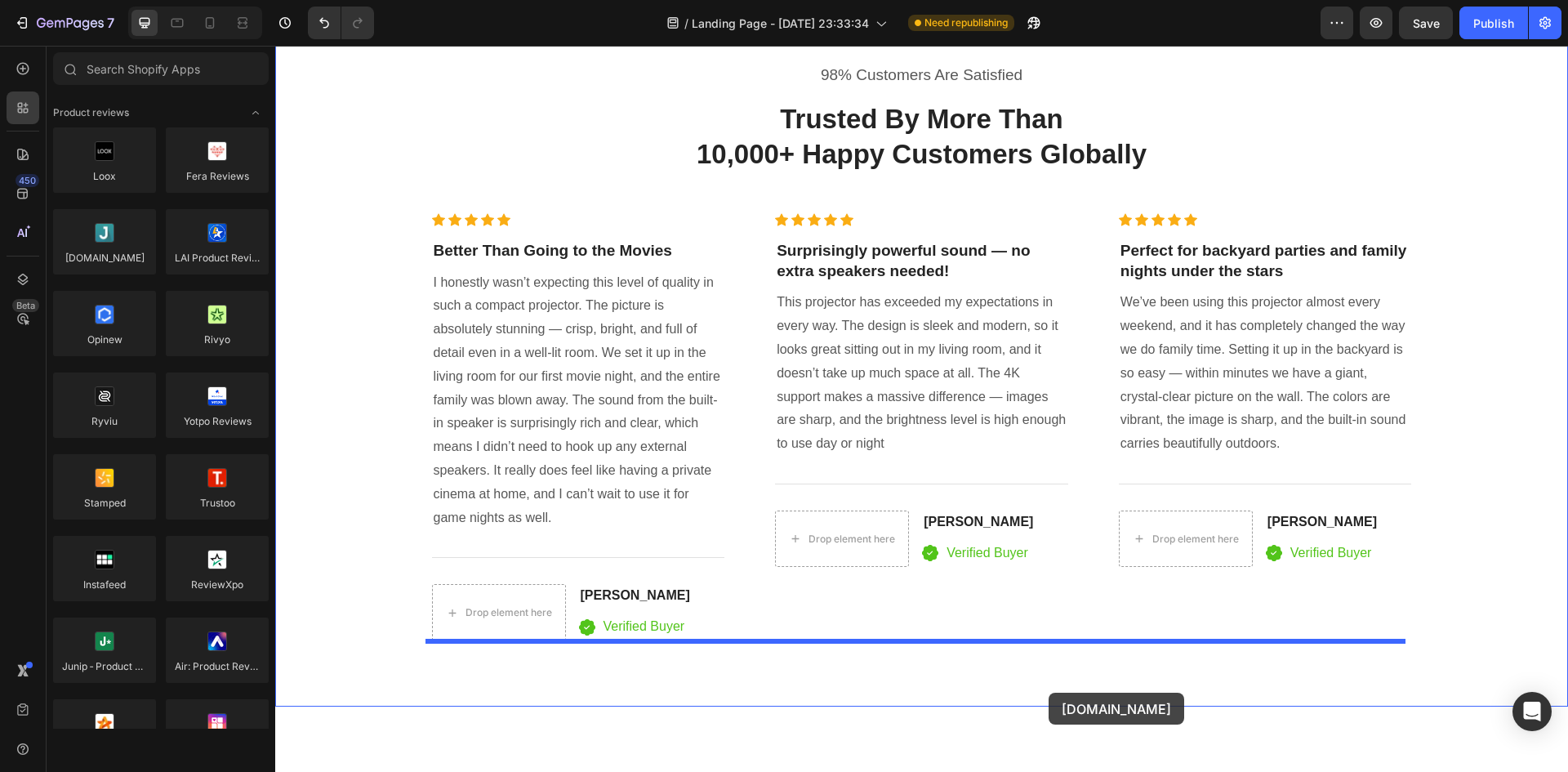
drag, startPoint x: 399, startPoint y: 292, endPoint x: 1041, endPoint y: 693, distance: 756.9
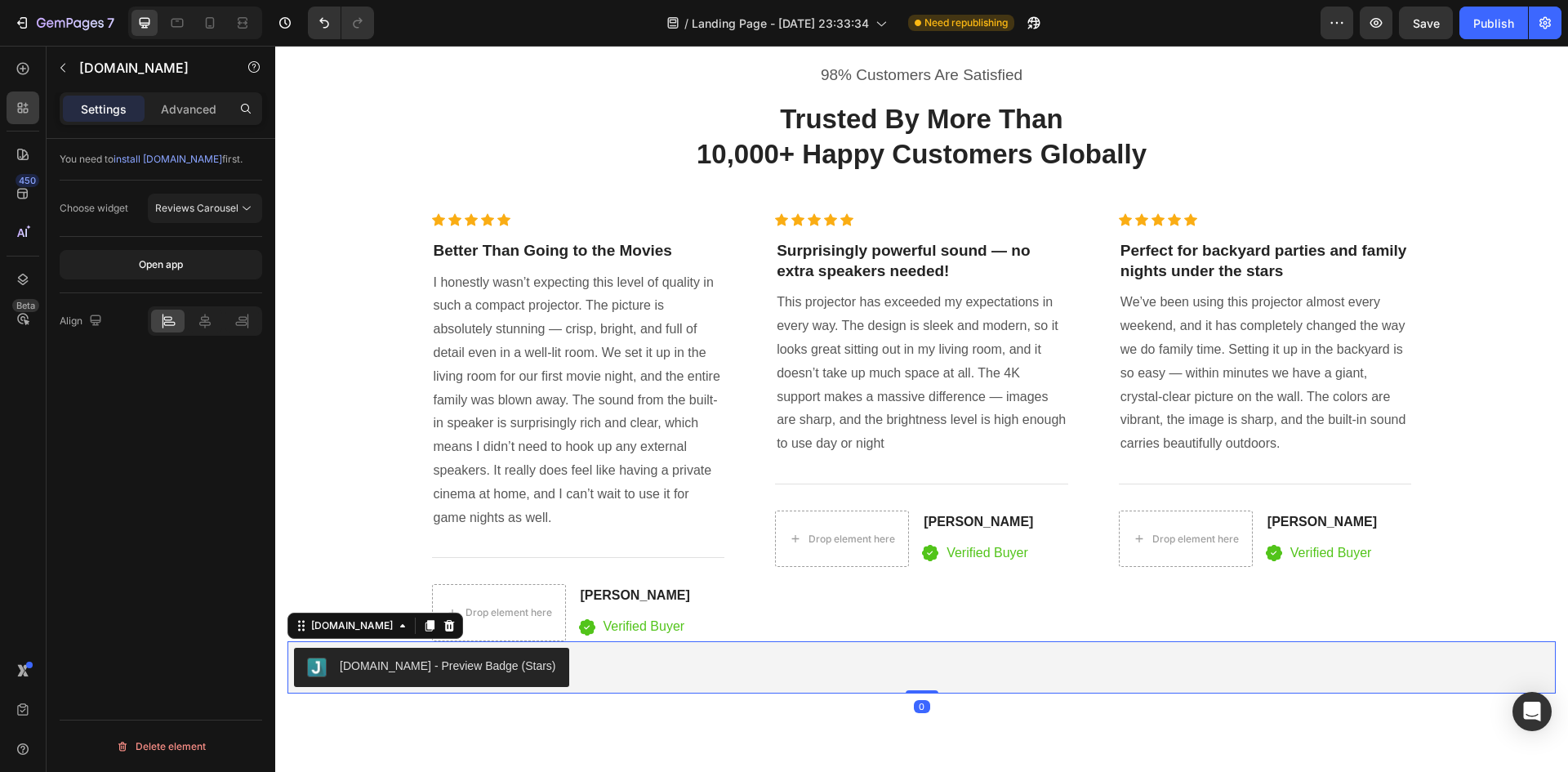
click at [461, 668] on div "Judge.me - Preview Badge (Stars)" at bounding box center [447, 666] width 216 height 17
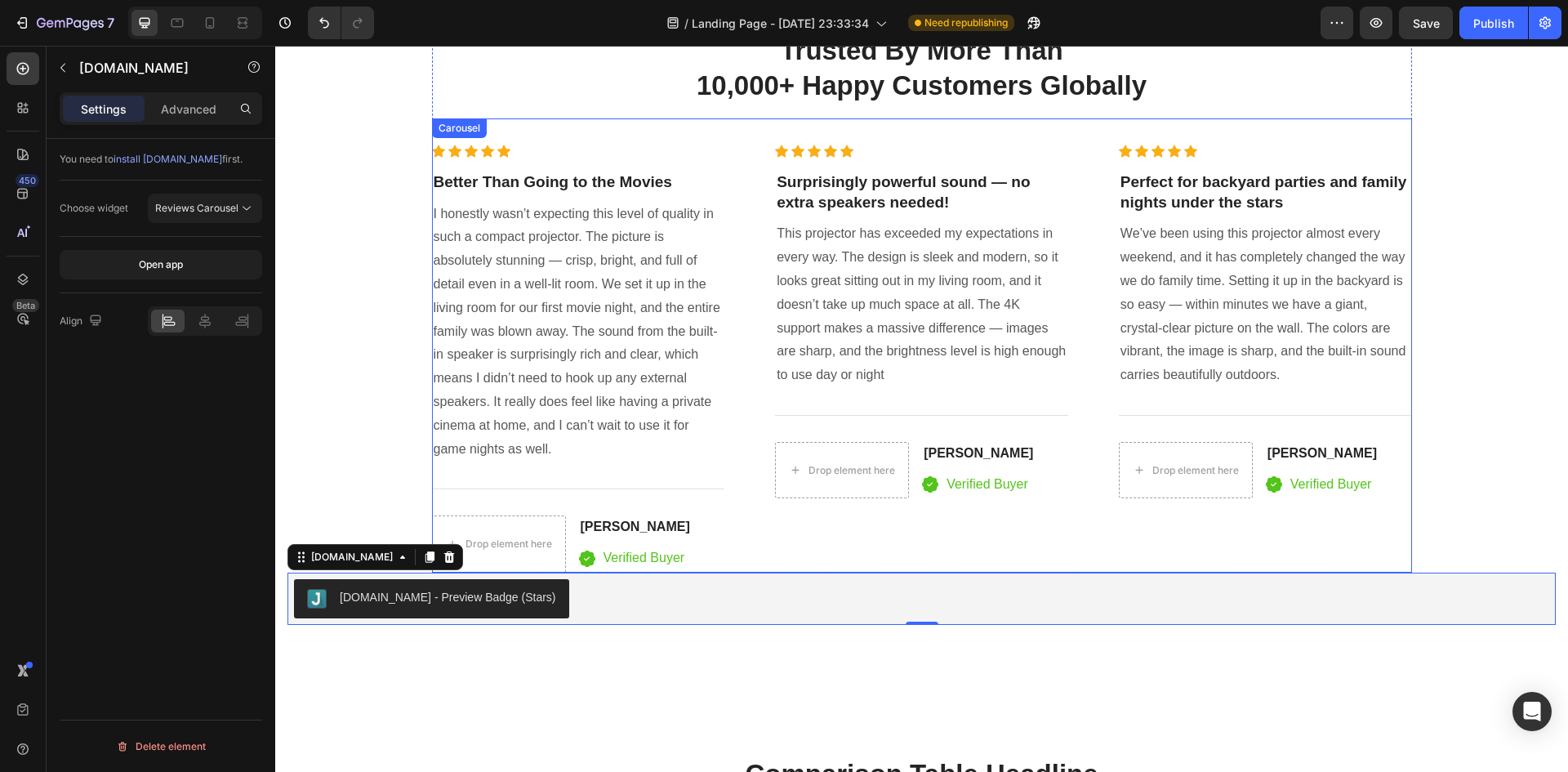
scroll to position [3395, 0]
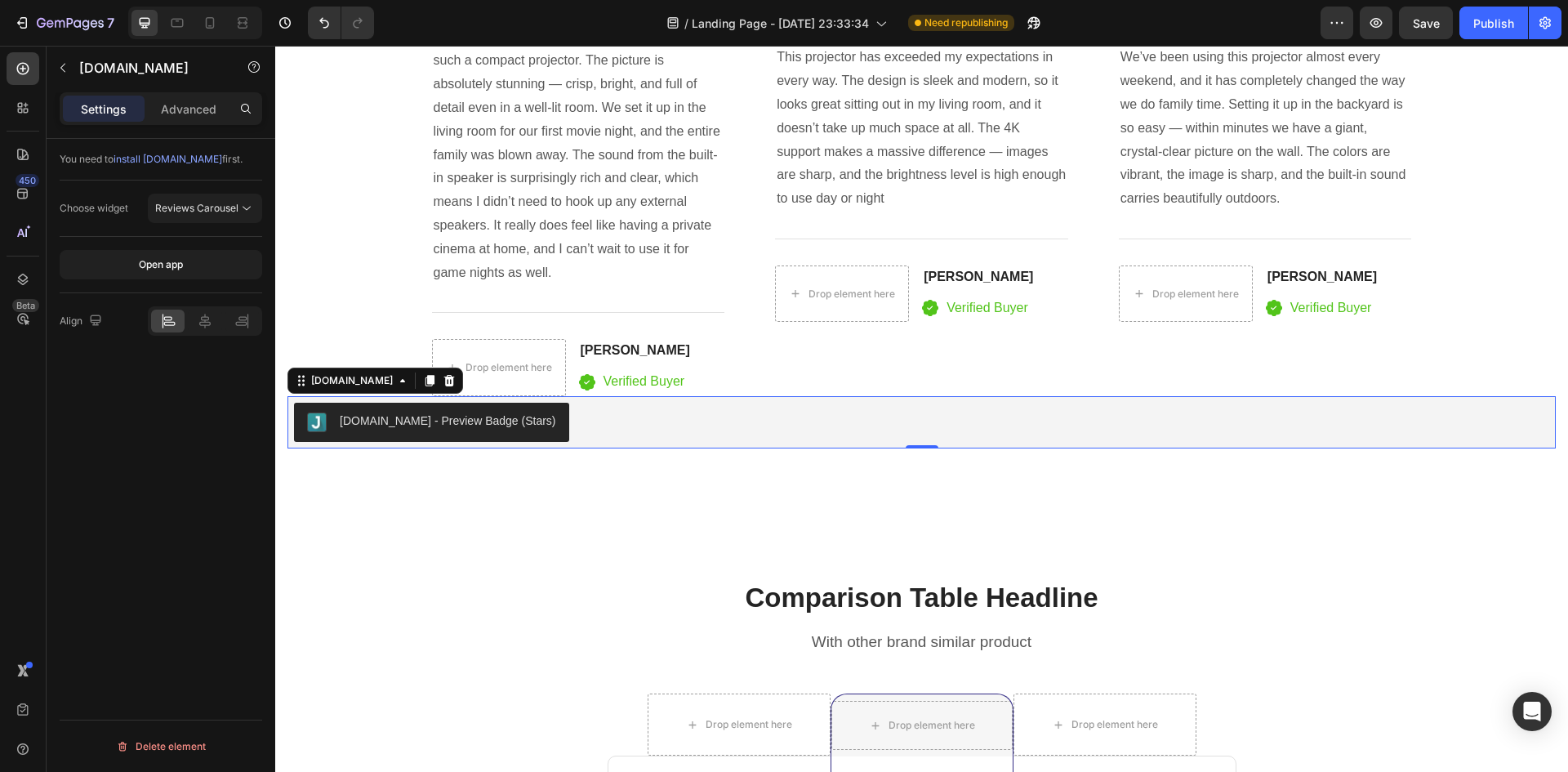
click at [162, 153] on span "install Judge.me" at bounding box center [167, 158] width 109 height 12
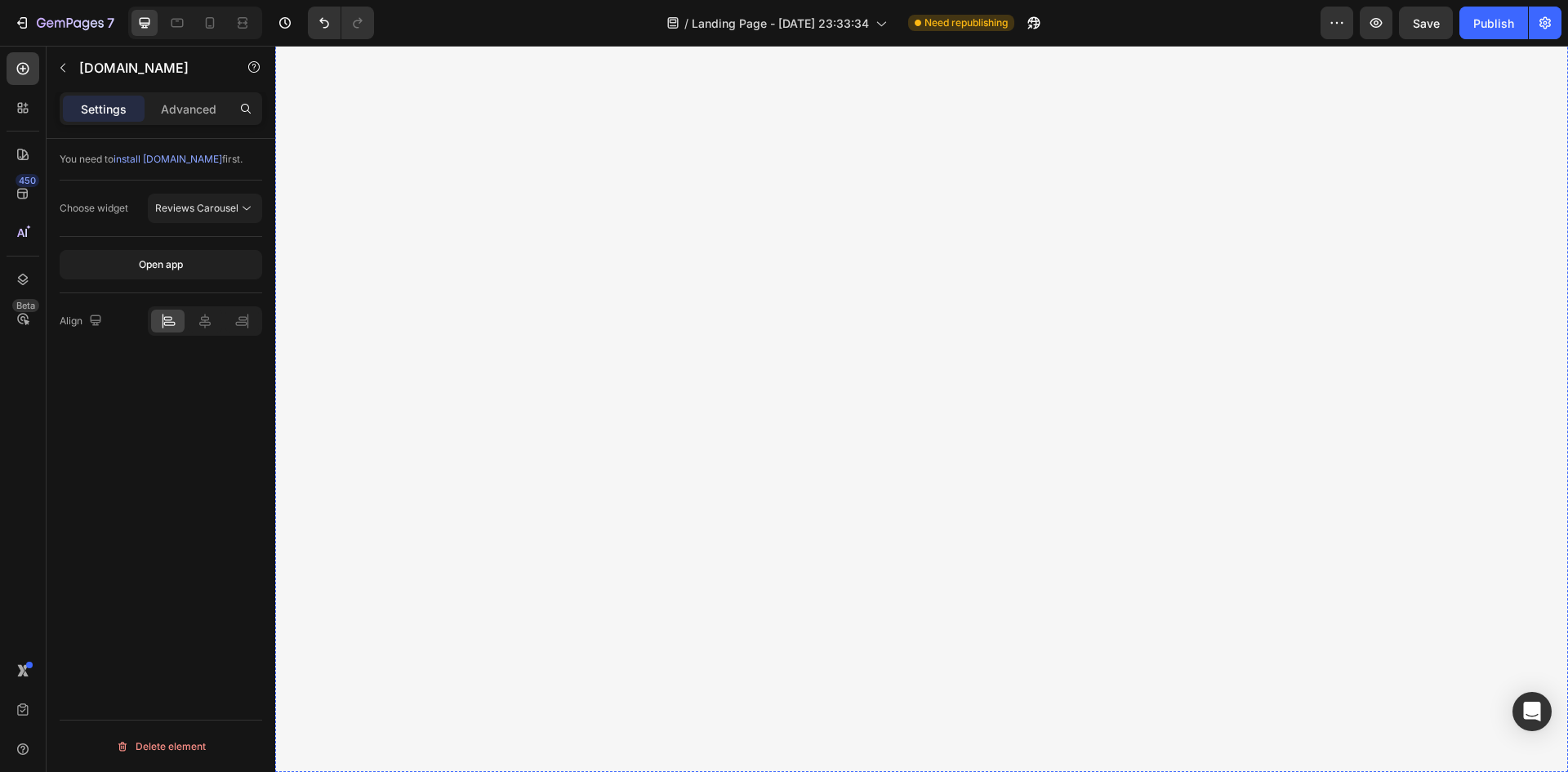
scroll to position [2088, 0]
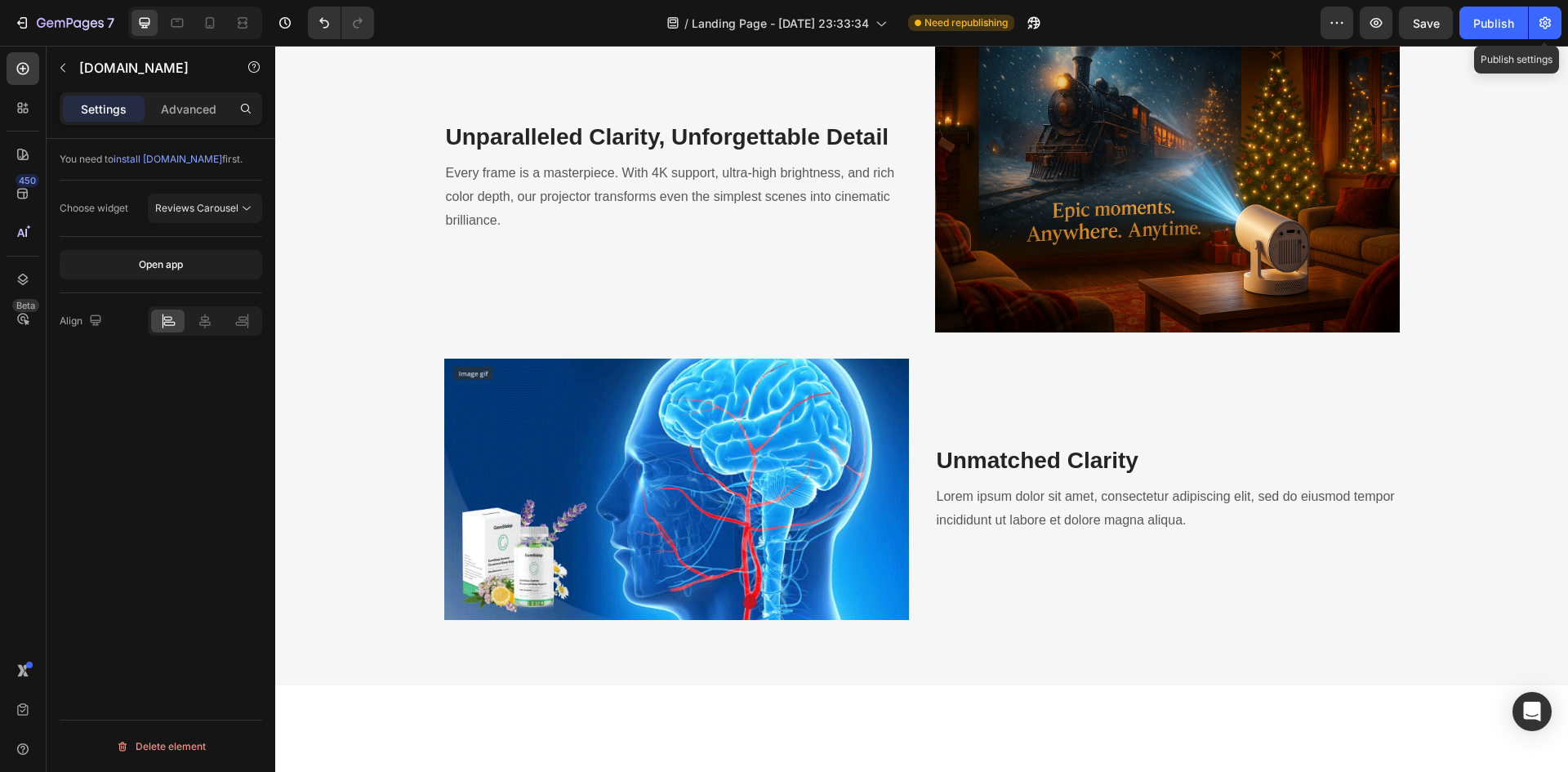
click at [1565, 22] on div "7 Version history / Landing Page - Sep 22, 23:33:34 Need republishing Preview S…" at bounding box center [784, 23] width 1568 height 47
click at [1547, 23] on icon "button" at bounding box center [1545, 23] width 4 height 4
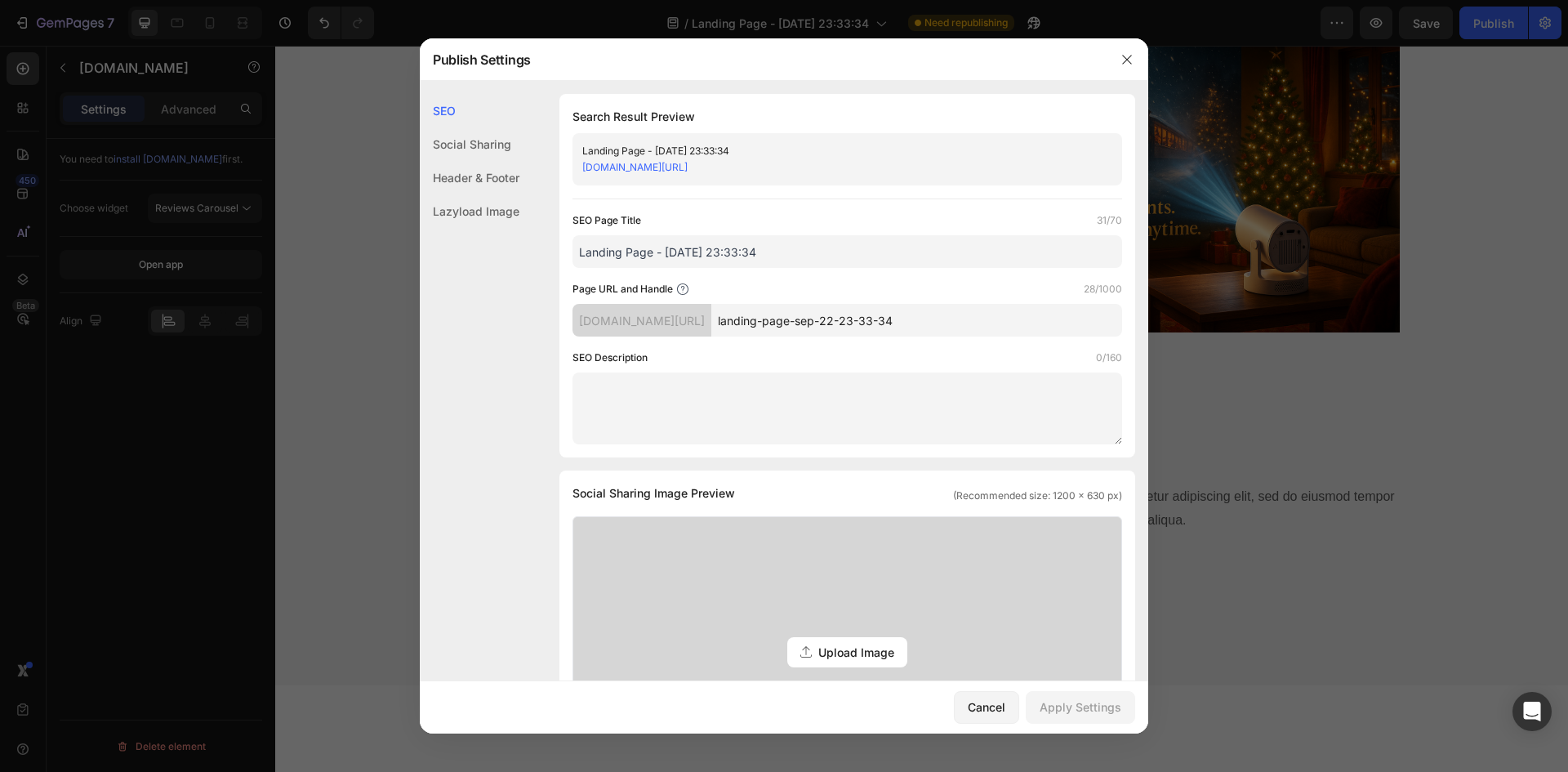
drag, startPoint x: 848, startPoint y: 169, endPoint x: 828, endPoint y: 161, distance: 21.5
click at [828, 160] on div "9ced7b.myshopify.com/pages/landing-page-sep-22-23-33-34" at bounding box center [834, 167] width 503 height 16
click at [688, 169] on link "9ced7b.myshopify.com/pages/landing-page-sep-22-23-33-34" at bounding box center [635, 166] width 105 height 12
drag, startPoint x: 769, startPoint y: 249, endPoint x: 542, endPoint y: 240, distance: 227.2
click at [542, 240] on div "SEO Search Result Preview Landing Page - Sep 22, 23:33:34 9ced7b.myshopify.com/…" at bounding box center [784, 729] width 729 height 1271
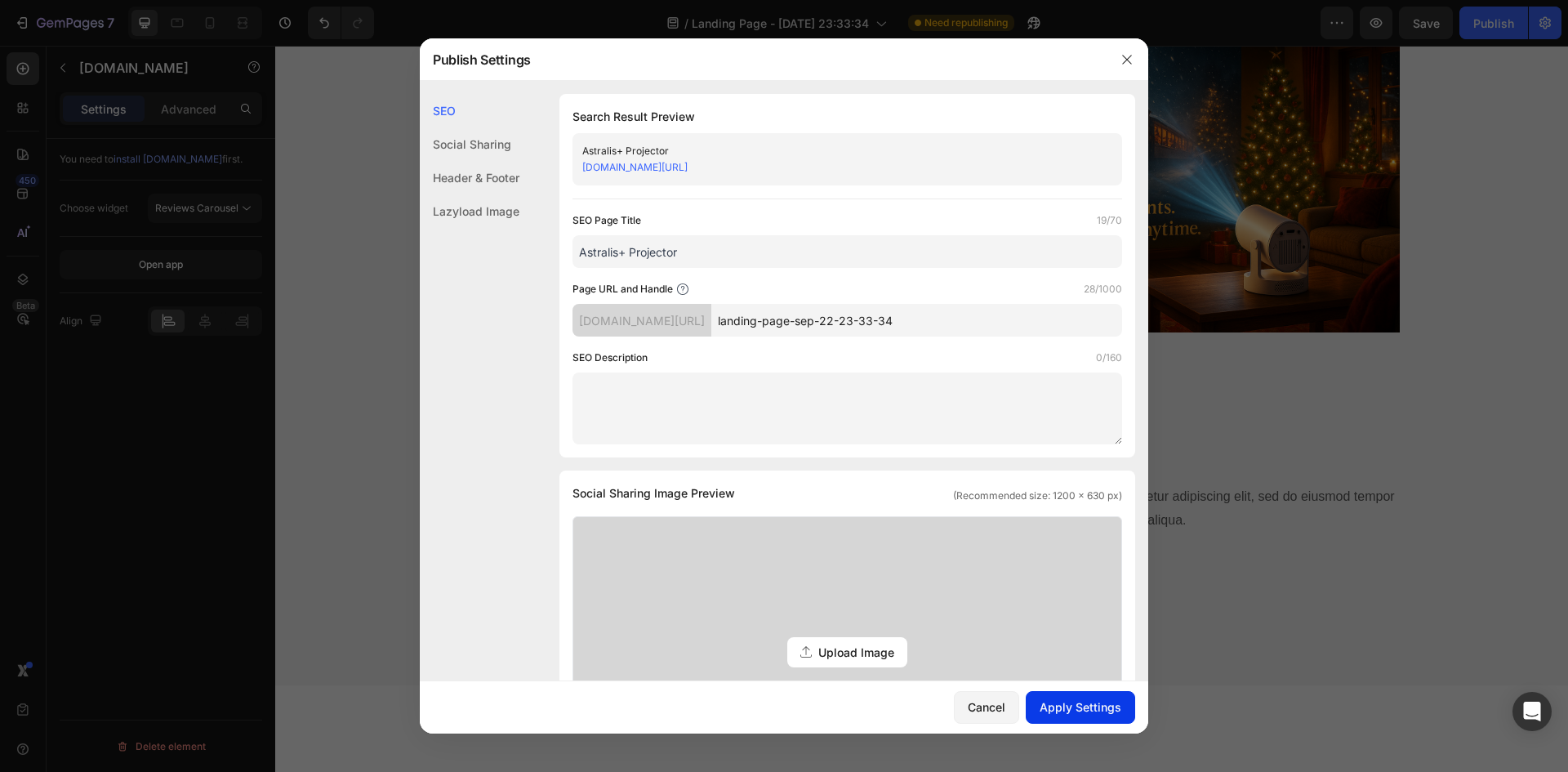
type input "Astralis+ Projector"
click at [1074, 713] on div "Apply Settings" at bounding box center [1080, 707] width 81 height 17
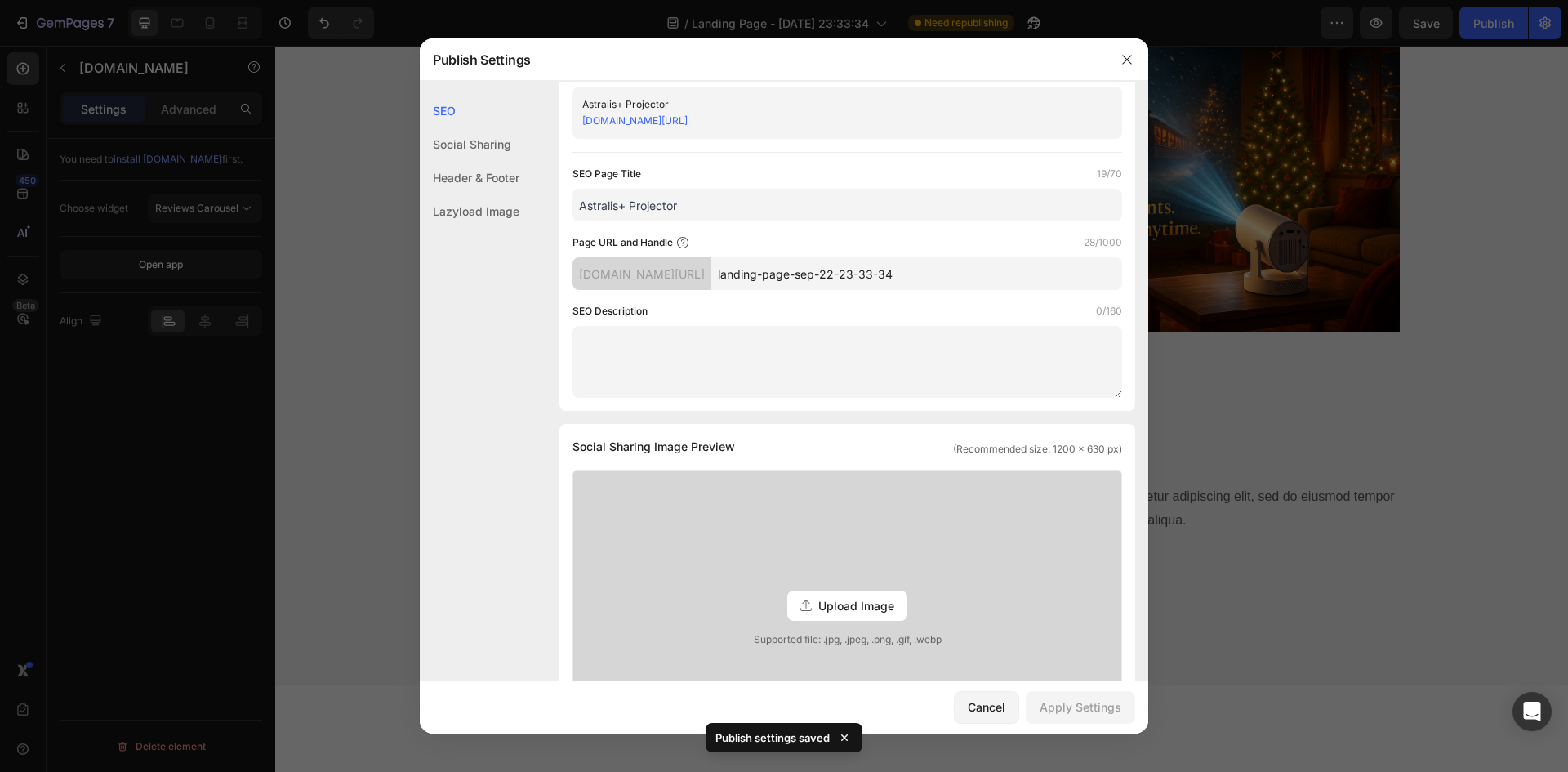
scroll to position [0, 0]
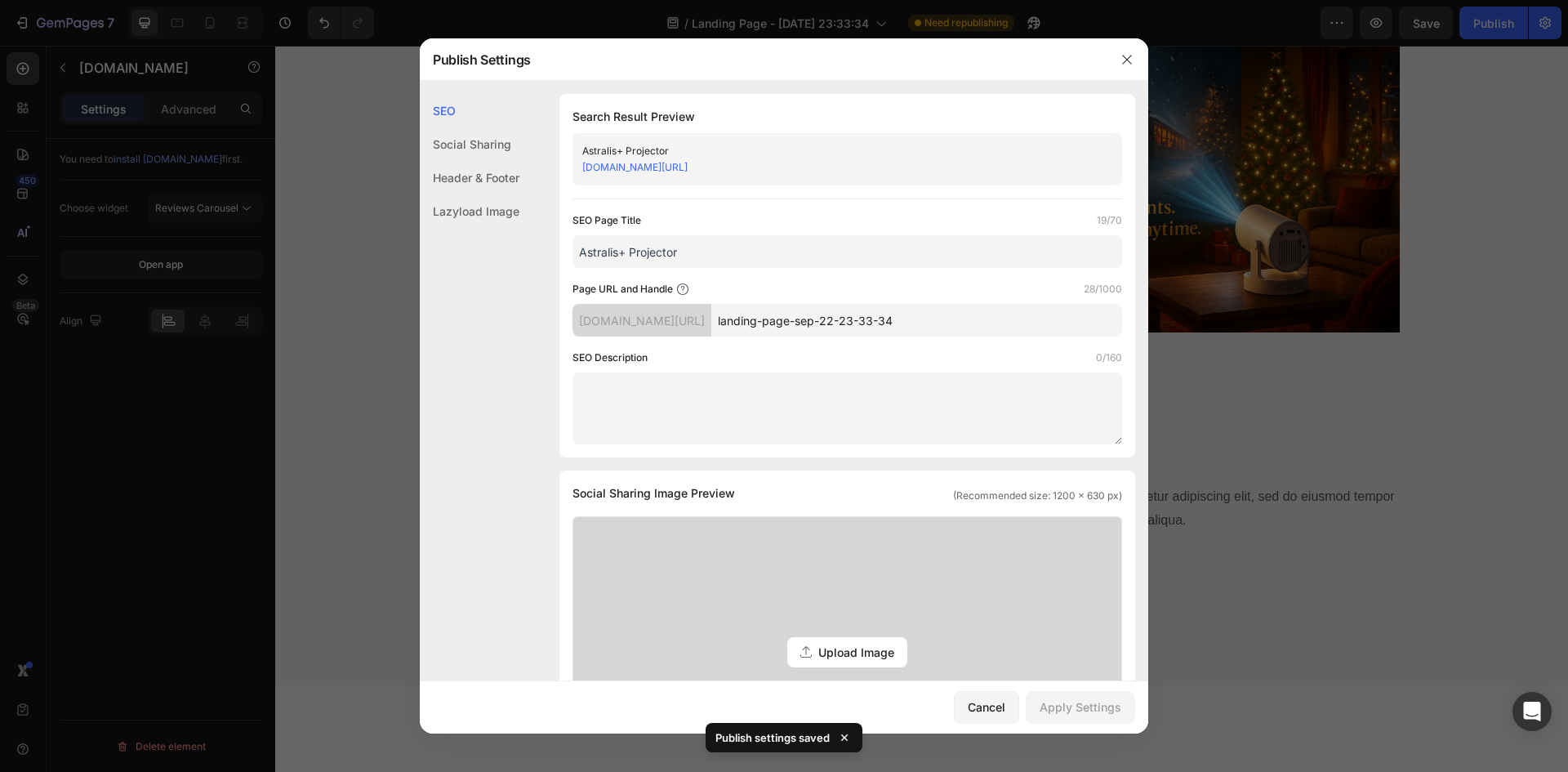
click at [922, 328] on input "landing-page-sep-22-23-33-34" at bounding box center [917, 321] width 411 height 33
click at [940, 319] on input "landing-page-sep-22-23-33-34" at bounding box center [917, 321] width 411 height 33
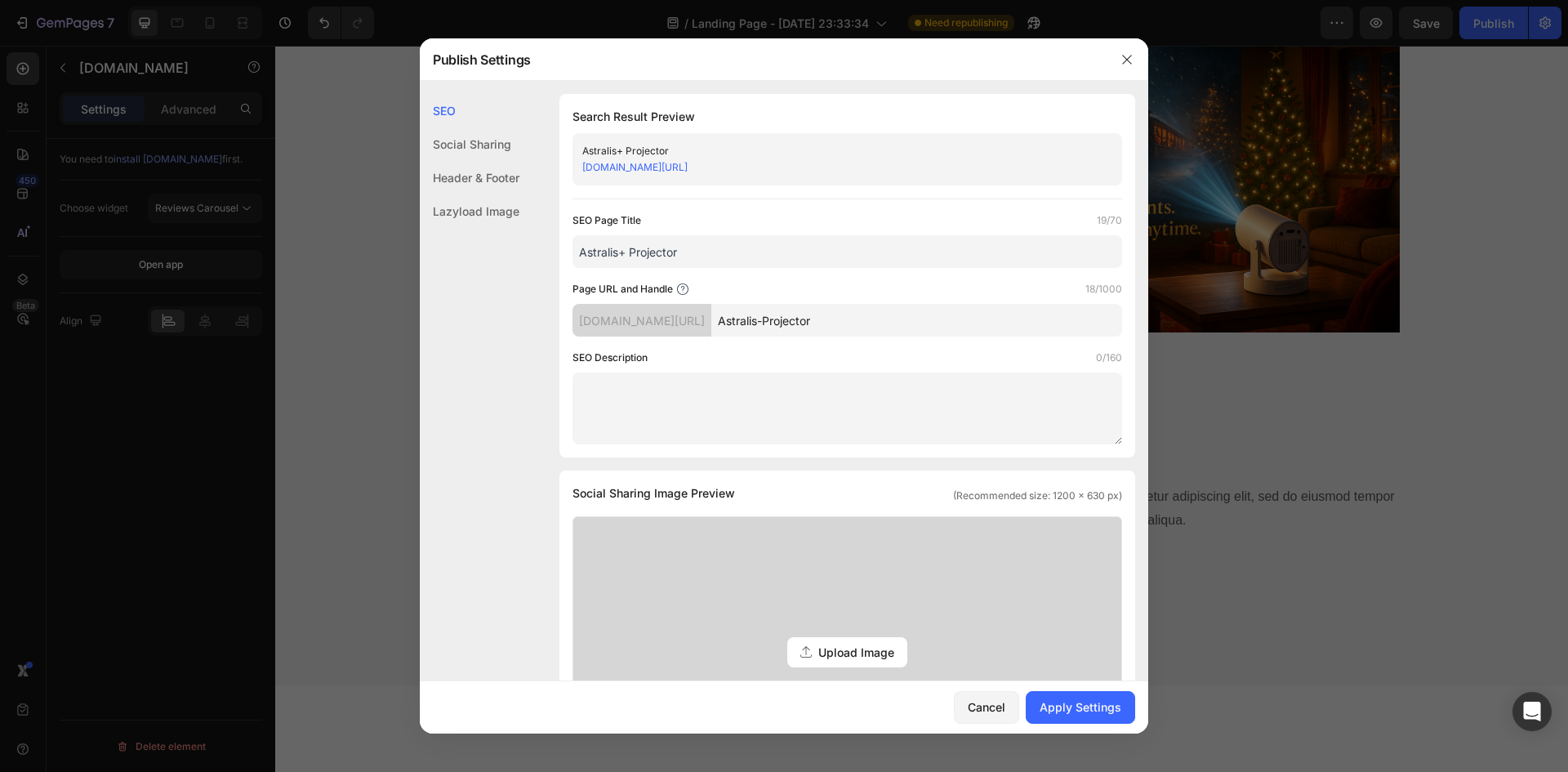
type input "Astralis-Projector"
click at [857, 365] on div "SEO Description 0/160" at bounding box center [847, 358] width 550 height 16
click at [866, 327] on input "Astralis-Projector" at bounding box center [917, 321] width 411 height 33
click at [1062, 709] on div "Apply Settings" at bounding box center [1080, 707] width 81 height 17
click at [821, 172] on div "9ced7b.myshopify.com/pages/Astralis-Projector" at bounding box center [834, 167] width 503 height 16
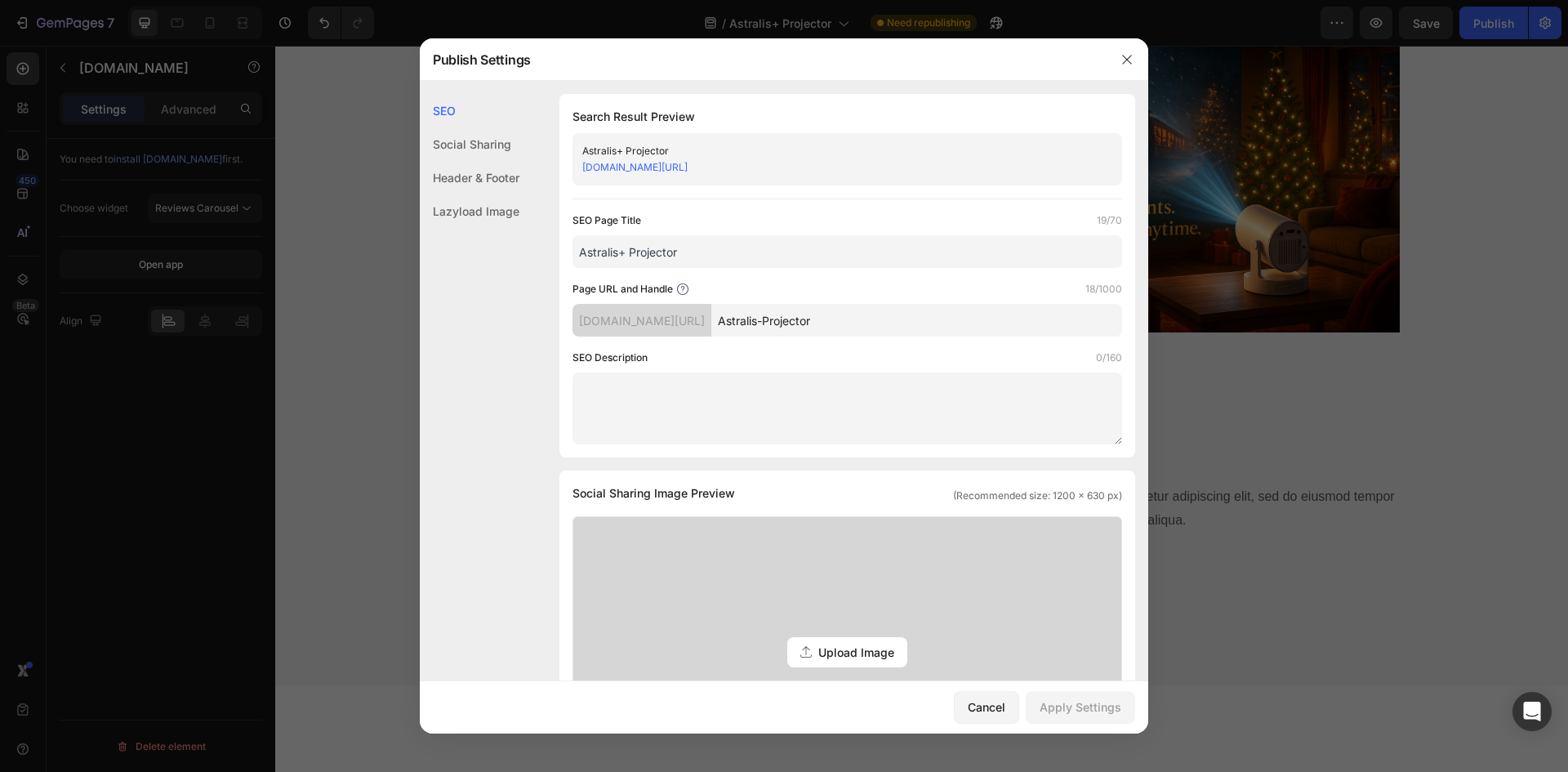
drag, startPoint x: 816, startPoint y: 170, endPoint x: 583, endPoint y: 169, distance: 233.0
click at [583, 169] on div "9ced7b.myshopify.com/pages/Astralis-Projector" at bounding box center [834, 167] width 503 height 16
drag, startPoint x: 595, startPoint y: 172, endPoint x: 606, endPoint y: 168, distance: 11.7
copy link "9ced7b.myshopify.com/pages/Astralis-Projector"
click at [688, 161] on link "9ced7b.myshopify.com/pages/Astralis-Projector" at bounding box center [635, 166] width 105 height 12
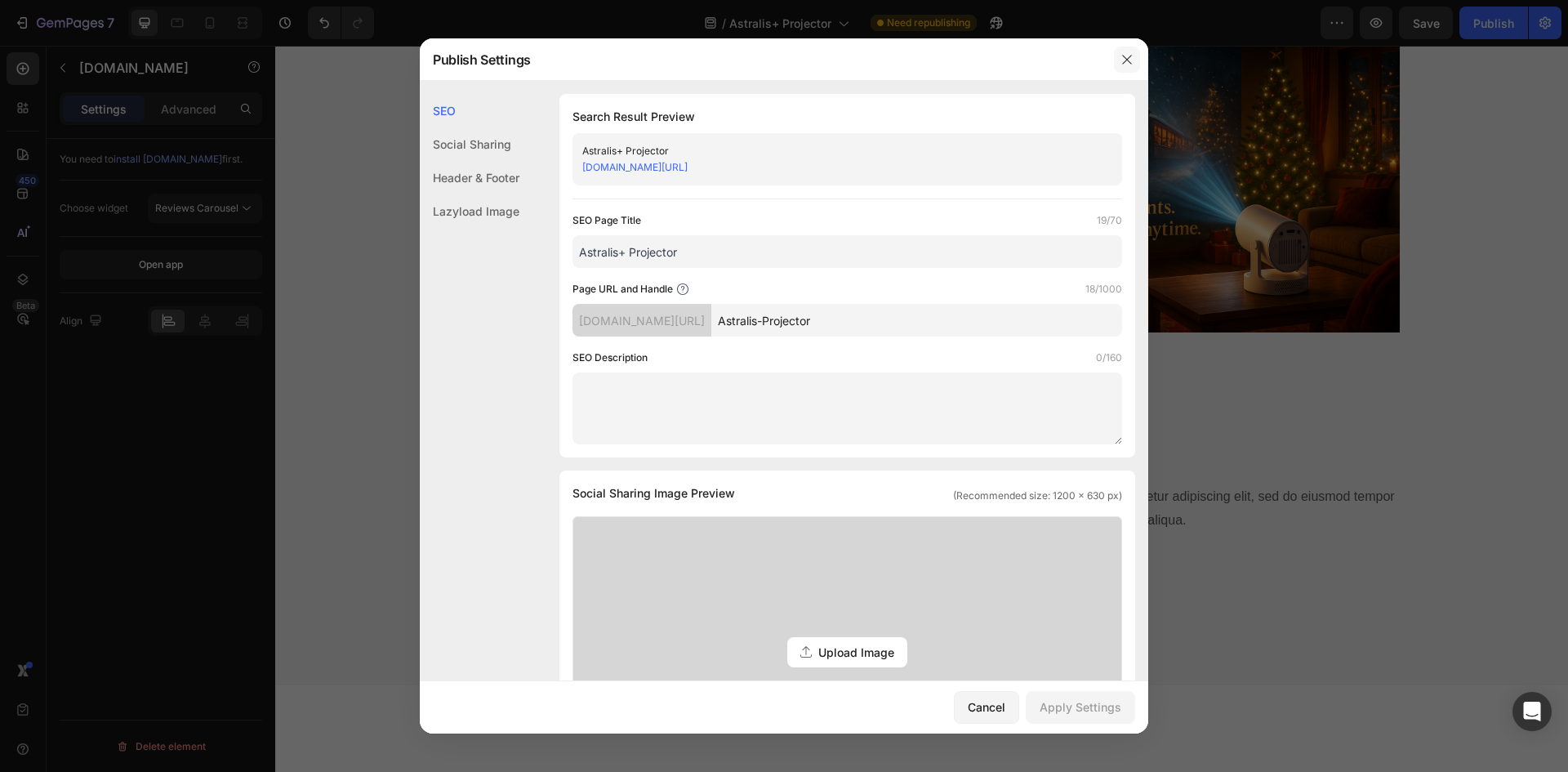
drag, startPoint x: 1118, startPoint y: 54, endPoint x: 582, endPoint y: 4, distance: 538.3
click at [1118, 54] on button "button" at bounding box center [1127, 59] width 26 height 26
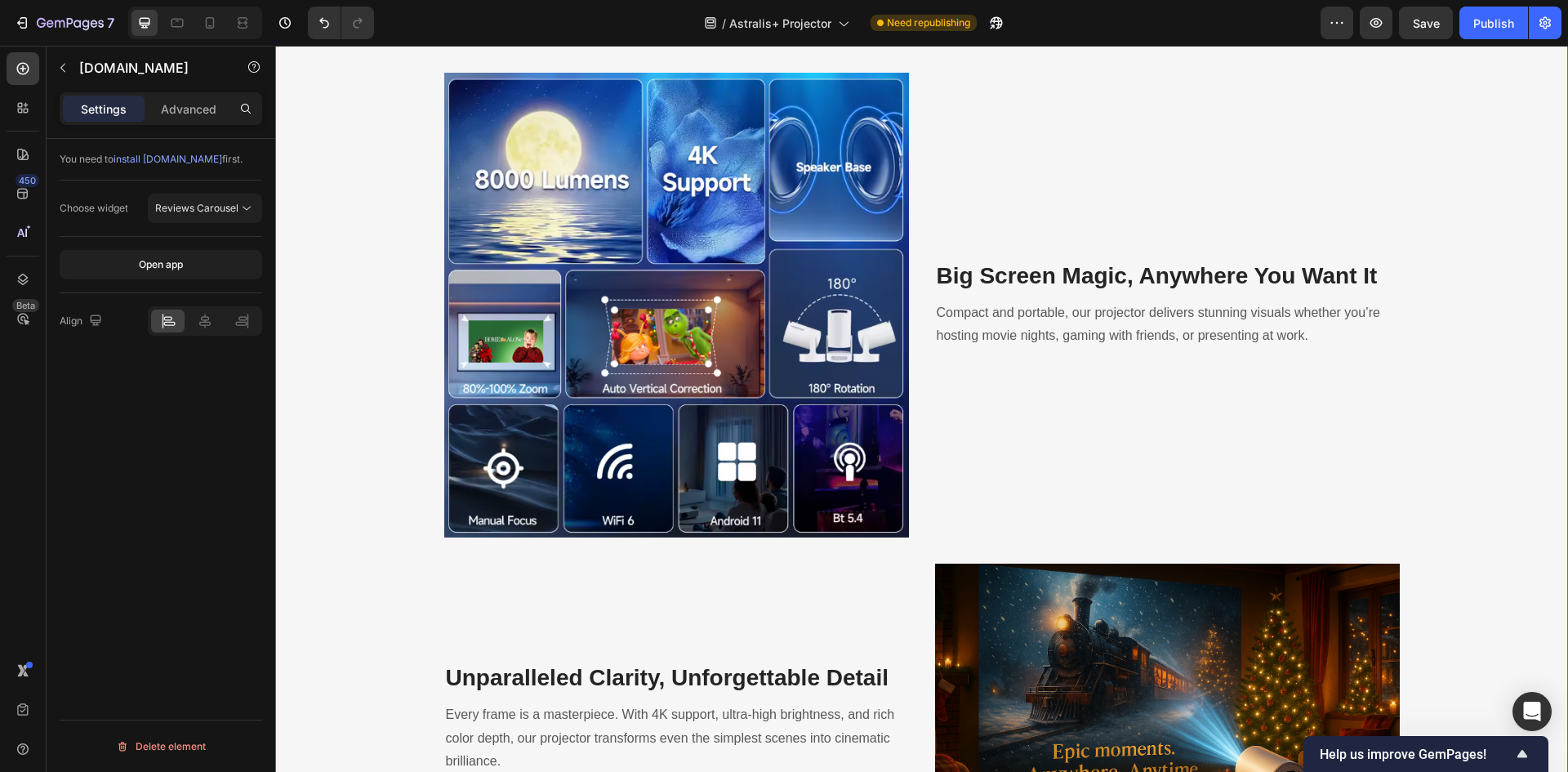
scroll to position [1679, 0]
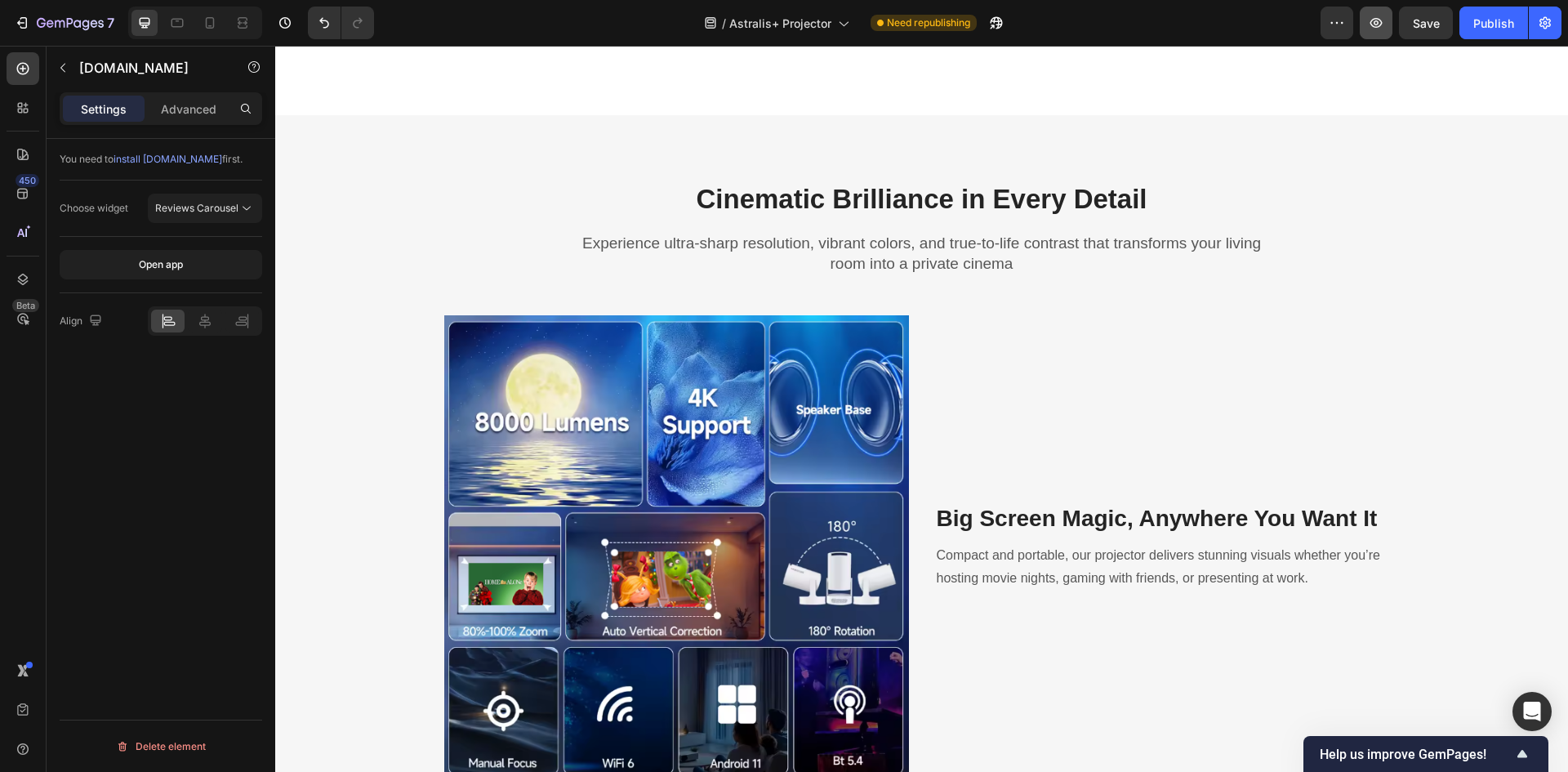
click at [1374, 27] on icon "button" at bounding box center [1376, 23] width 16 height 16
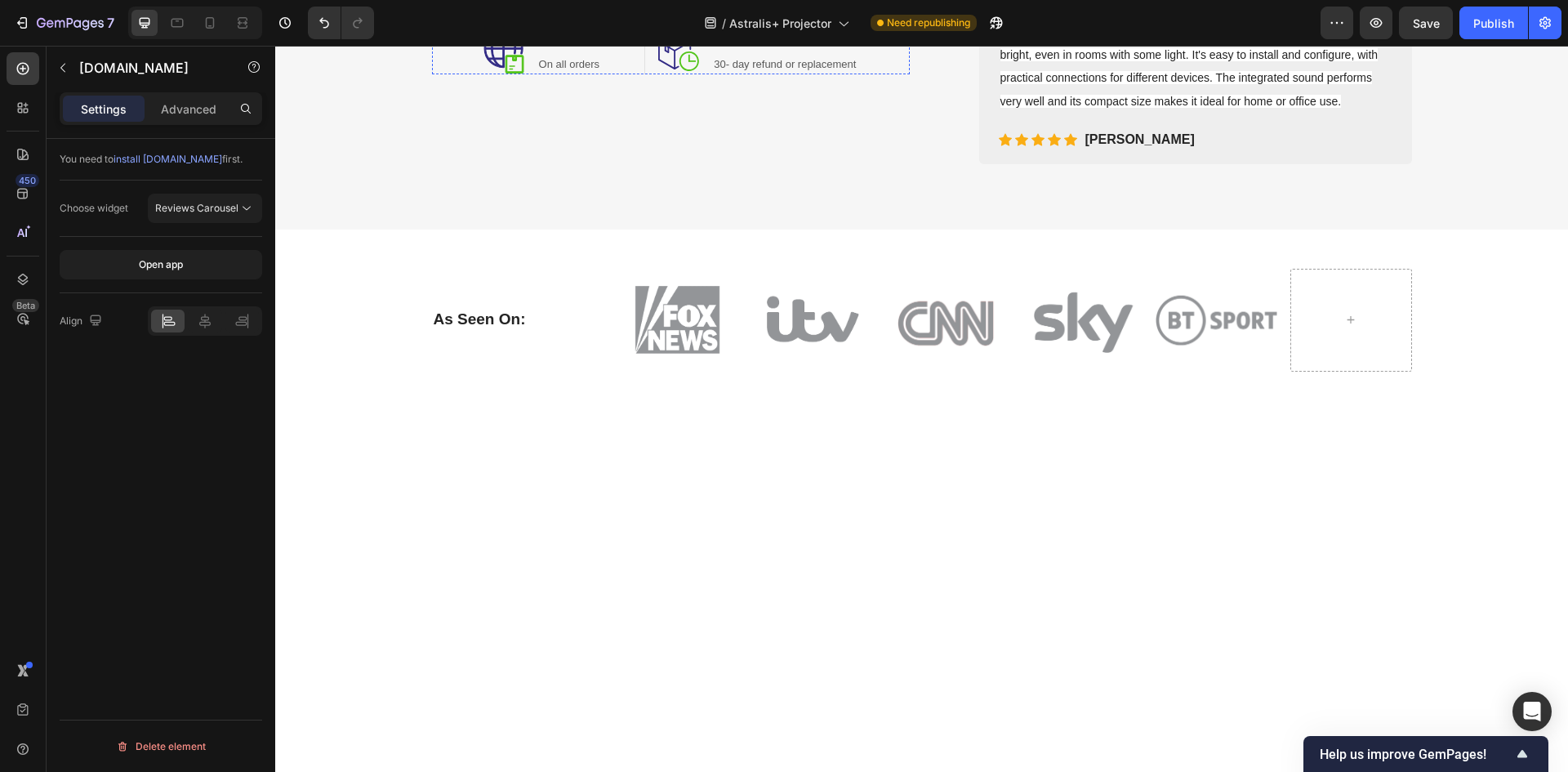
scroll to position [0, 0]
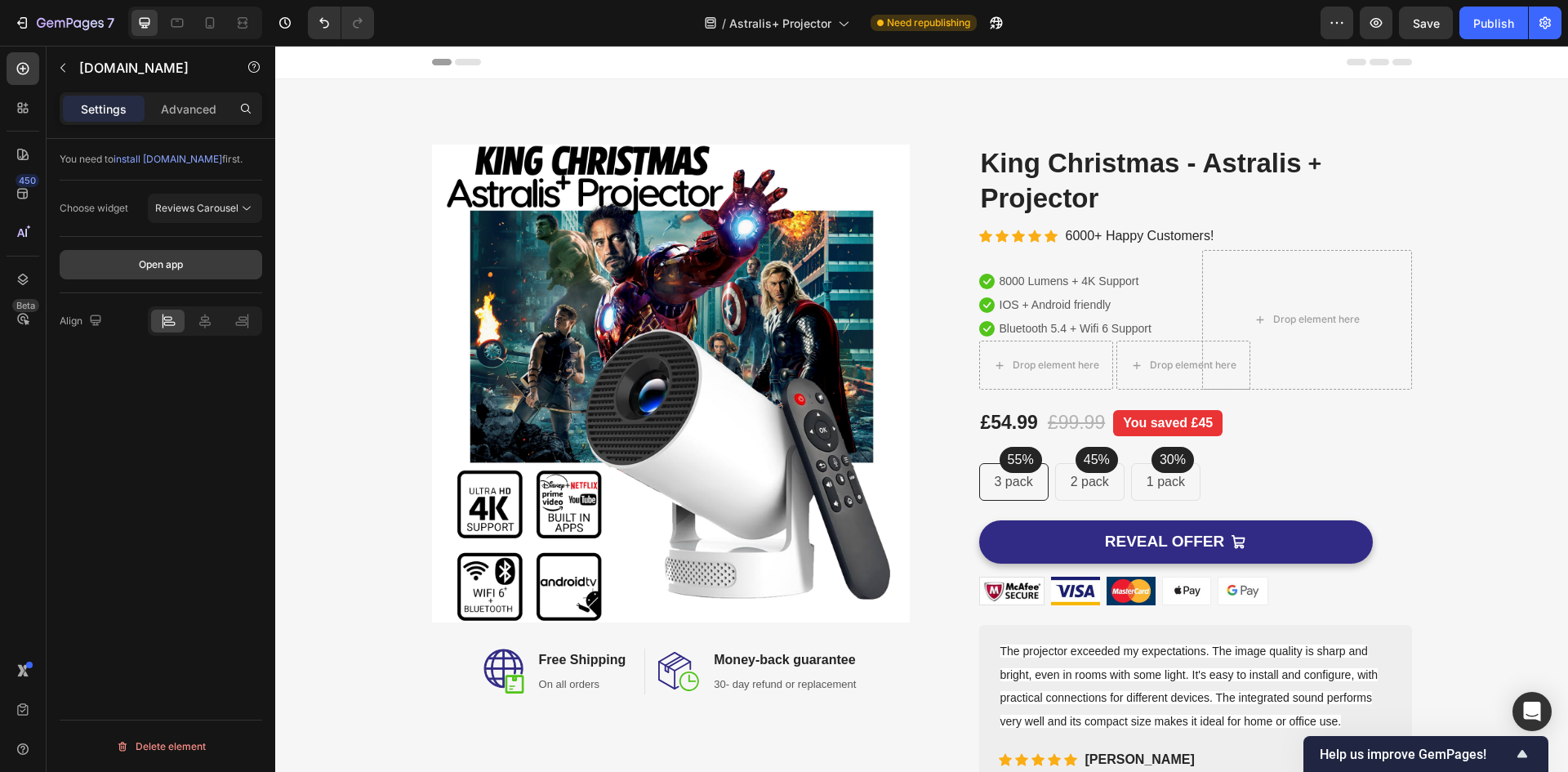
click at [163, 270] on div "Open app" at bounding box center [161, 265] width 44 height 15
click at [234, 196] on button "Reviews Carousel" at bounding box center [205, 208] width 114 height 29
click at [169, 461] on div "You need to install Judge.me first. Choose widget Reviews Carousel Open app Ali…" at bounding box center [161, 479] width 228 height 680
click at [179, 422] on div "You need to install Judge.me first. Choose widget Reviews Carousel Open app Ali…" at bounding box center [161, 479] width 228 height 680
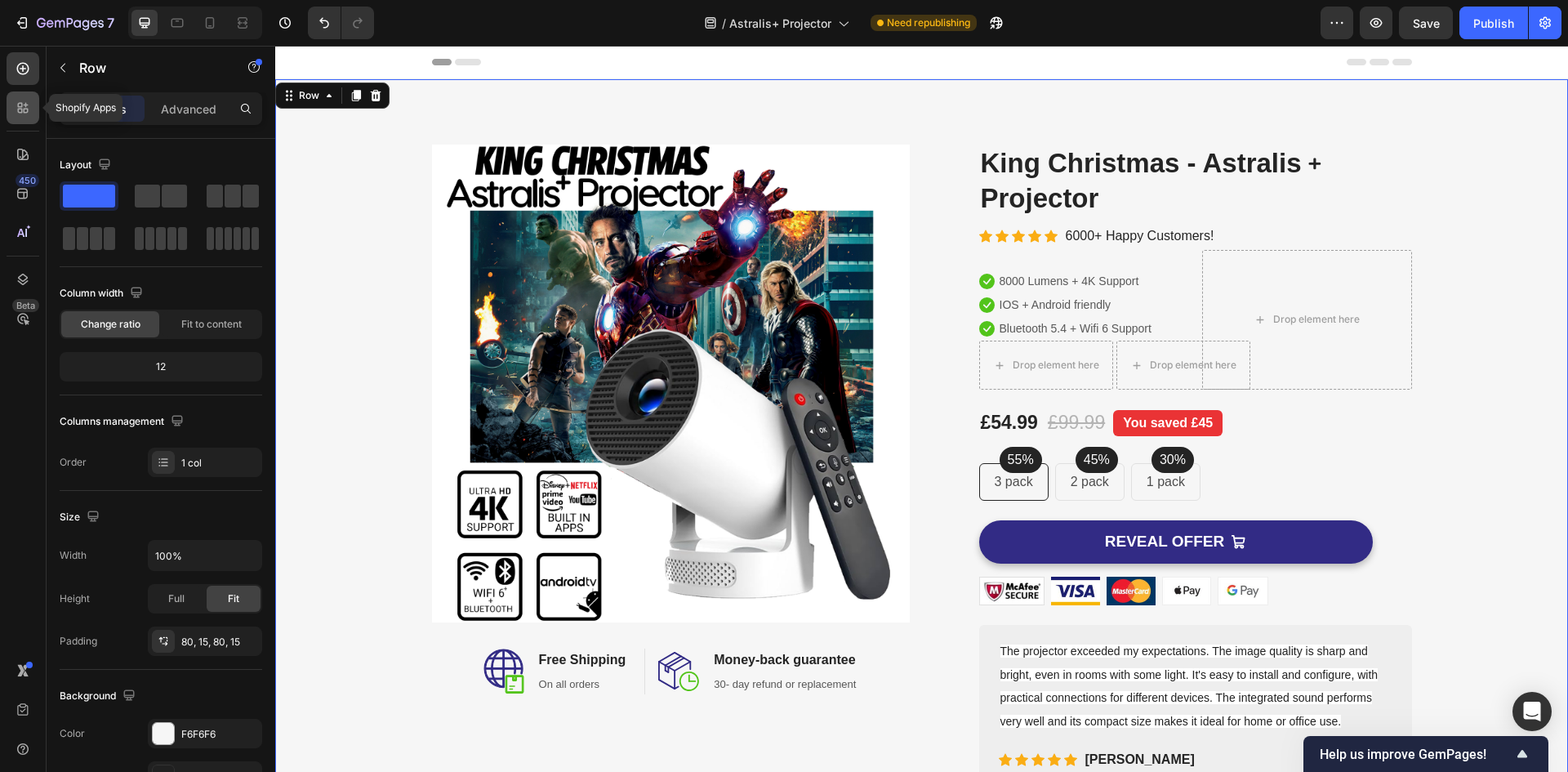
click at [22, 109] on icon at bounding box center [20, 111] width 5 height 5
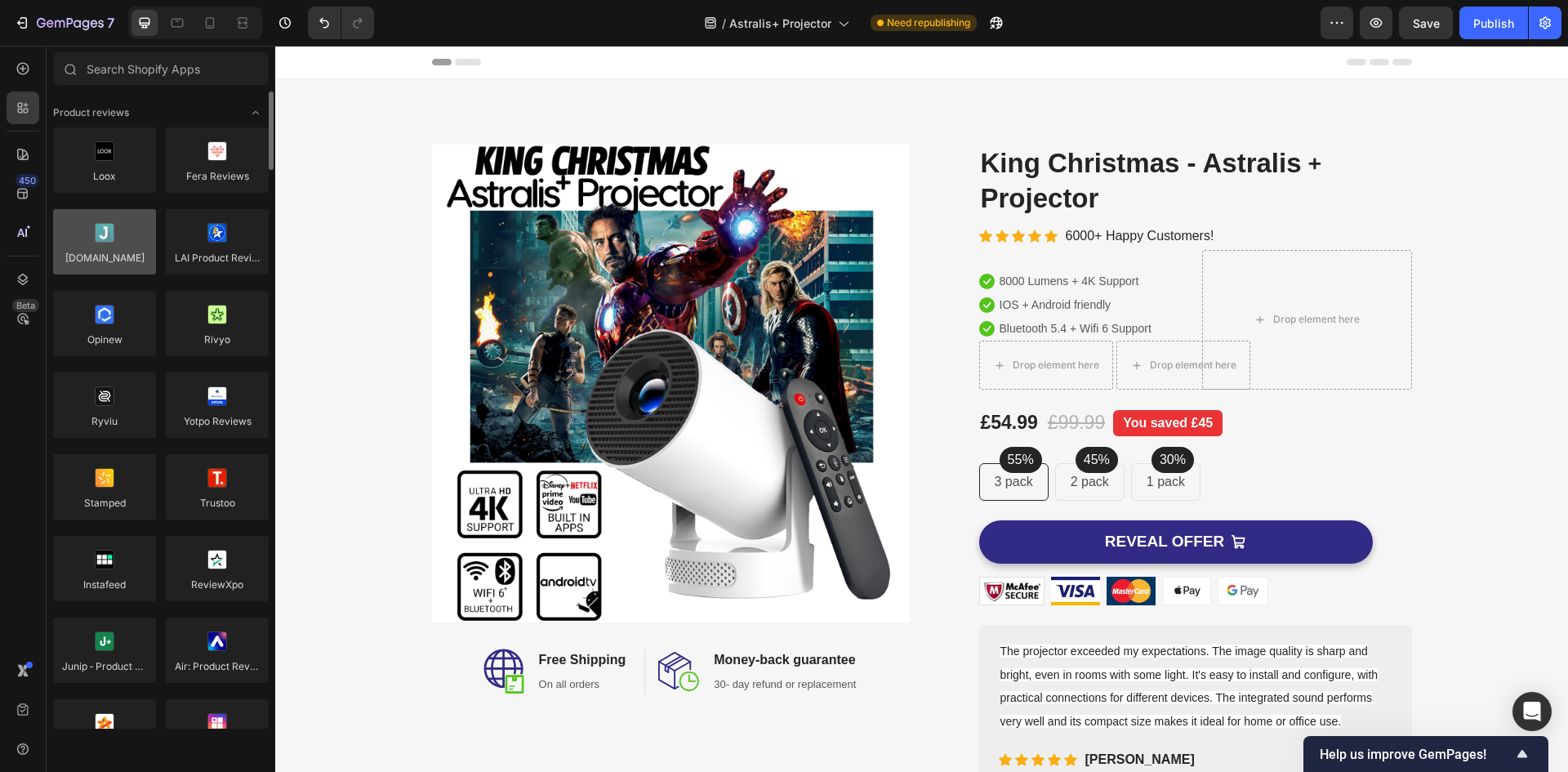
click at [124, 262] on div at bounding box center [104, 242] width 103 height 66
click at [109, 261] on div at bounding box center [104, 242] width 103 height 66
click at [110, 236] on div at bounding box center [104, 242] width 103 height 66
click at [113, 261] on div at bounding box center [104, 242] width 103 height 66
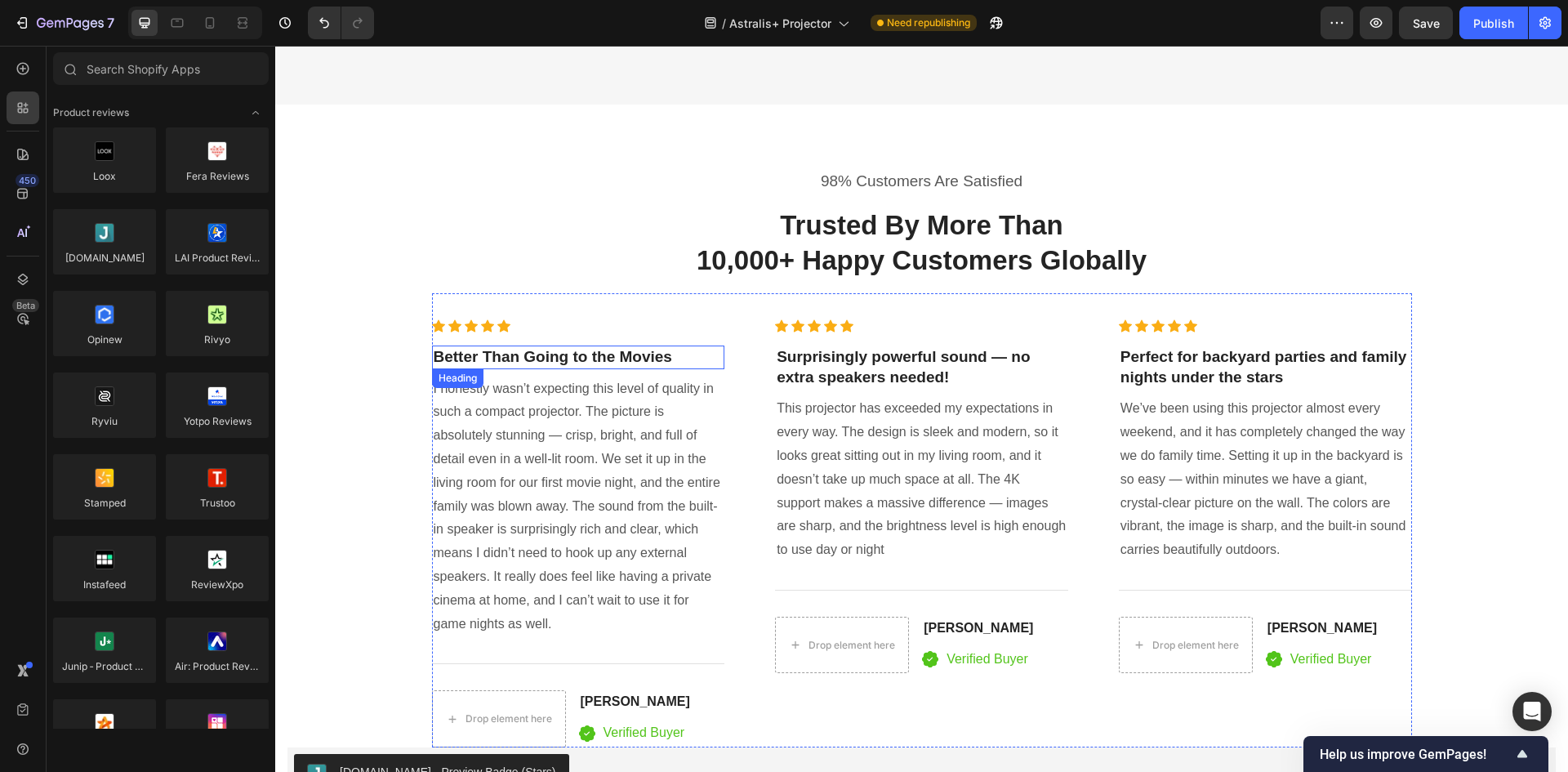
scroll to position [3187, 0]
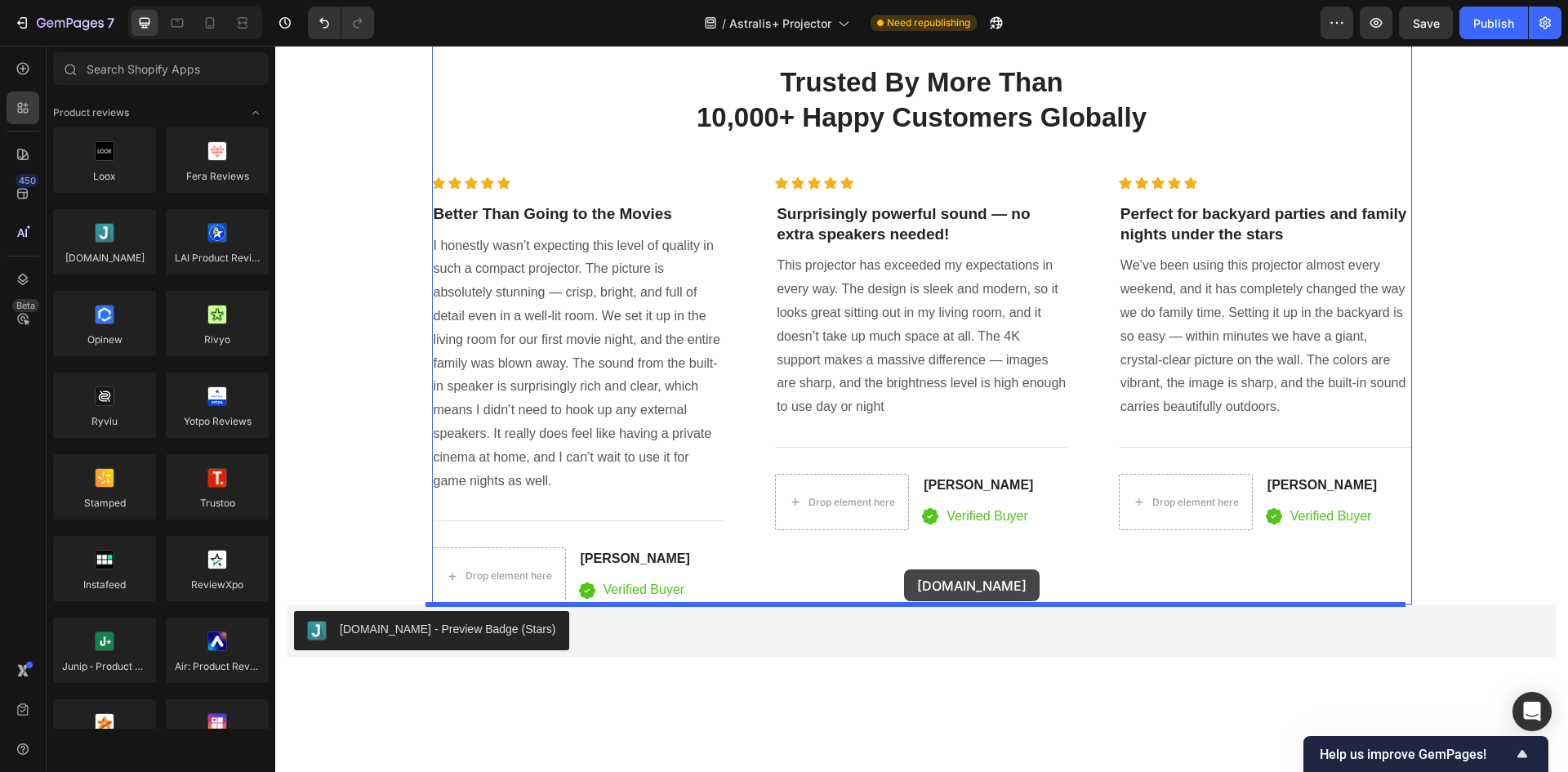
drag, startPoint x: 438, startPoint y: 322, endPoint x: 901, endPoint y: 569, distance: 524.8
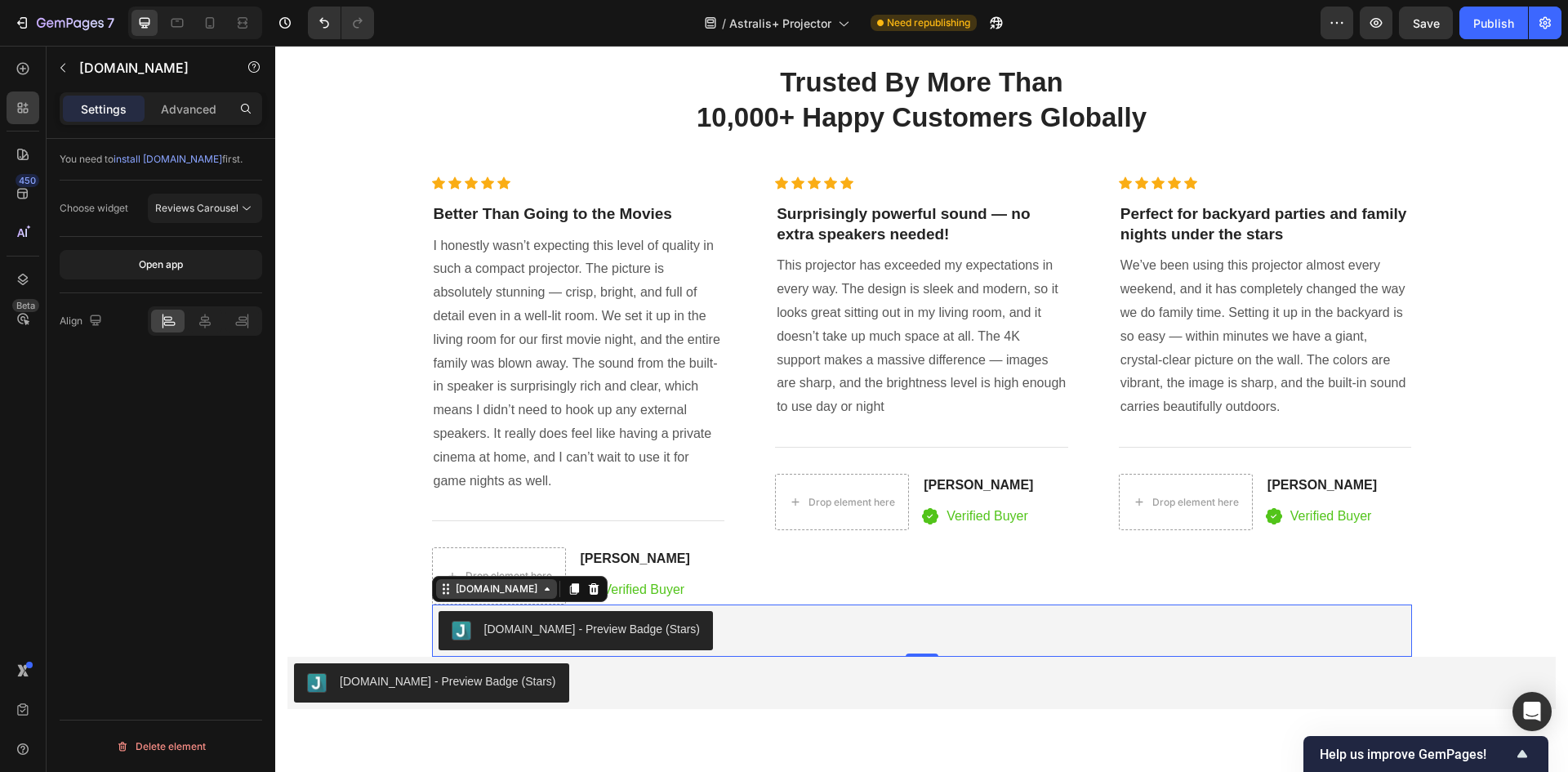
click at [541, 587] on icon at bounding box center [547, 589] width 13 height 13
click at [541, 594] on icon at bounding box center [547, 589] width 13 height 13
click at [630, 633] on div "Judge.me - Preview Badge (Stars)" at bounding box center [592, 629] width 216 height 17
click at [642, 635] on div "Judge.me - Preview Badge (Stars)" at bounding box center [592, 629] width 216 height 17
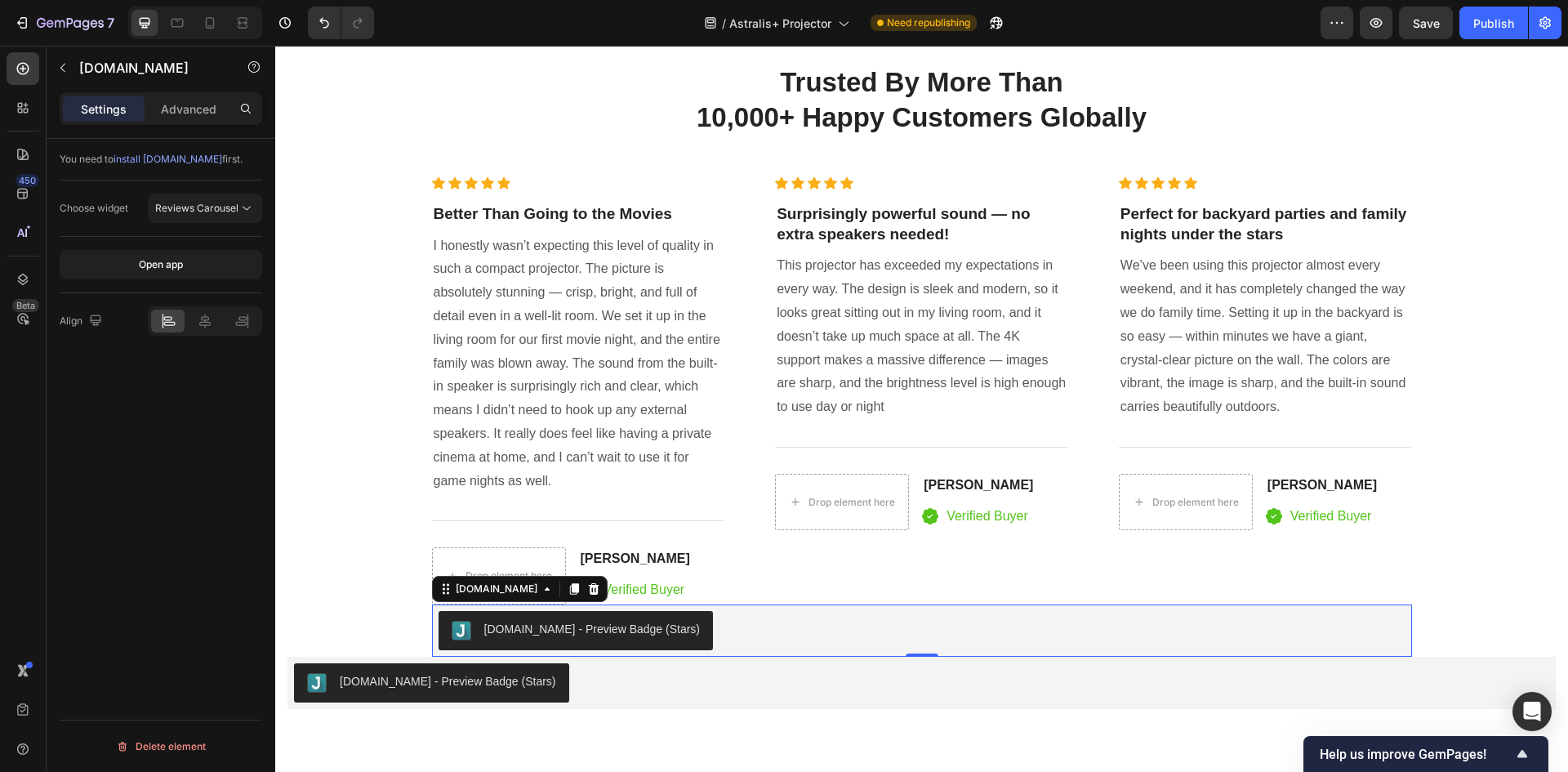
click at [642, 635] on div "Judge.me - Preview Badge (Stars)" at bounding box center [592, 629] width 216 height 17
click at [237, 206] on div "Reviews Carousel" at bounding box center [196, 208] width 83 height 15
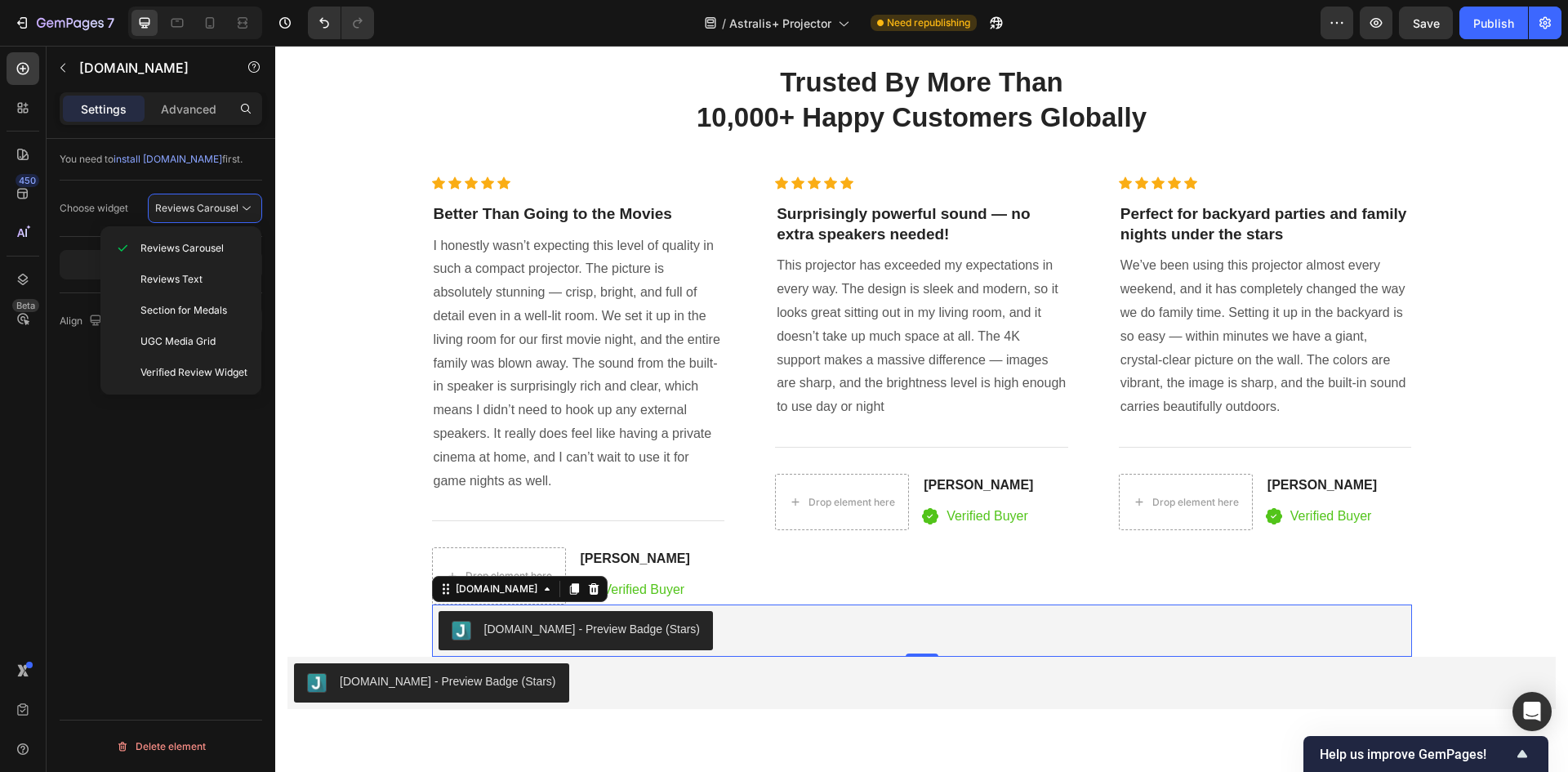
scroll to position [3432, 0]
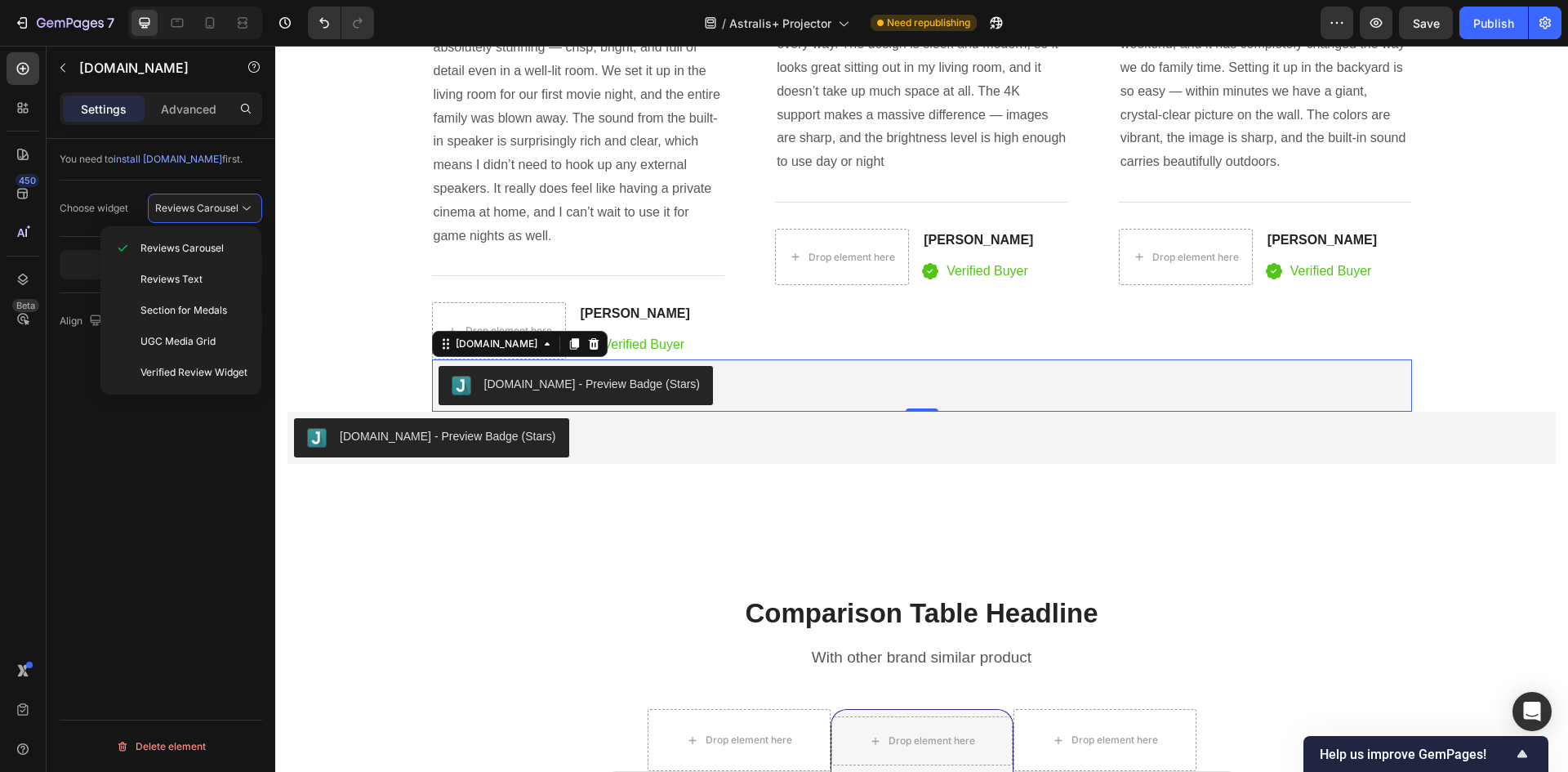
click at [700, 386] on div "Judge.me - Preview Badge (Stars)" at bounding box center [921, 386] width 967 height 39
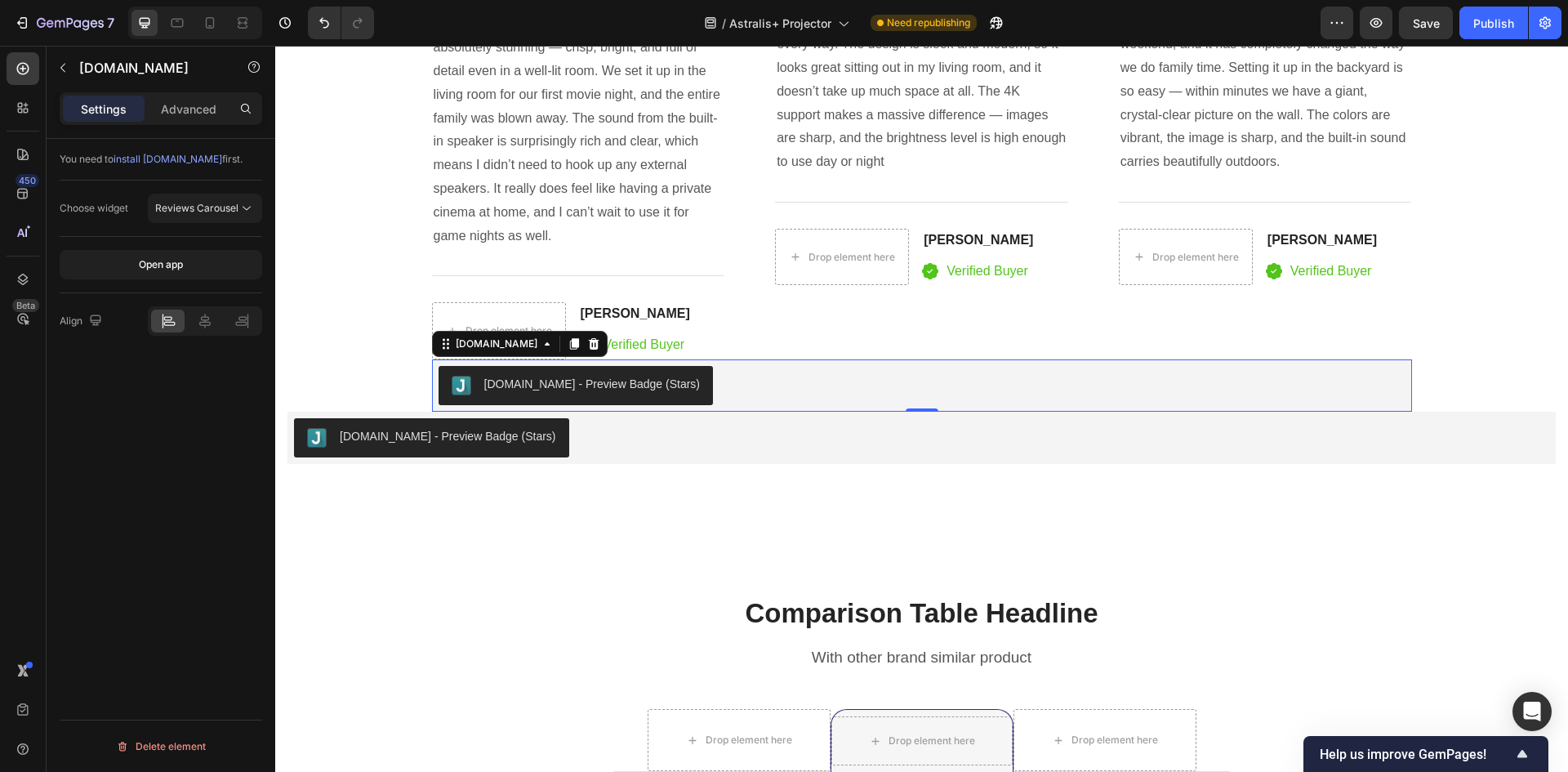
click at [593, 395] on div "Judge.me - Preview Badge (Stars)" at bounding box center [576, 385] width 249 height 19
click at [190, 311] on div at bounding box center [205, 321] width 34 height 23
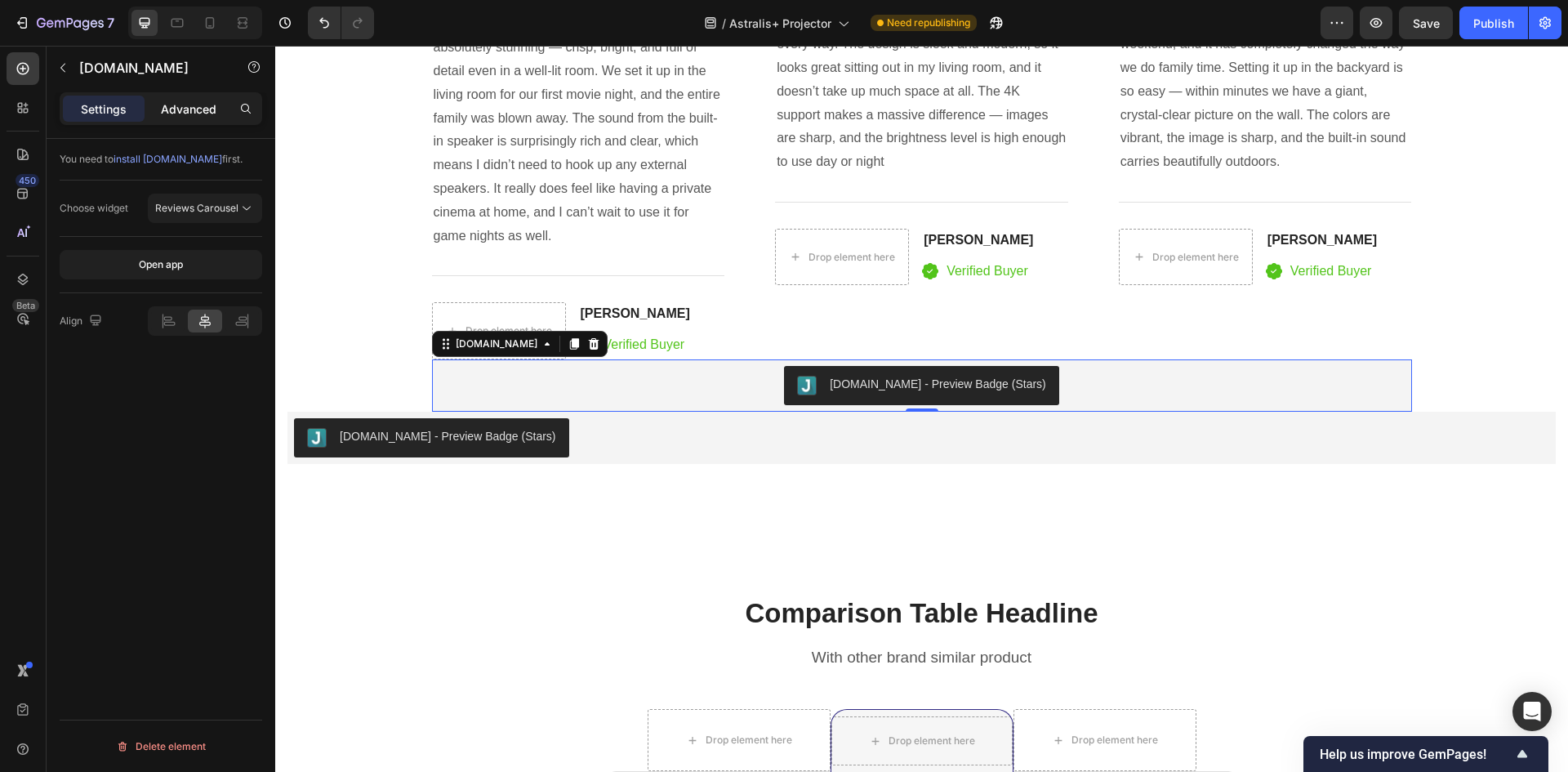
click at [189, 119] on div "Advanced" at bounding box center [188, 109] width 81 height 26
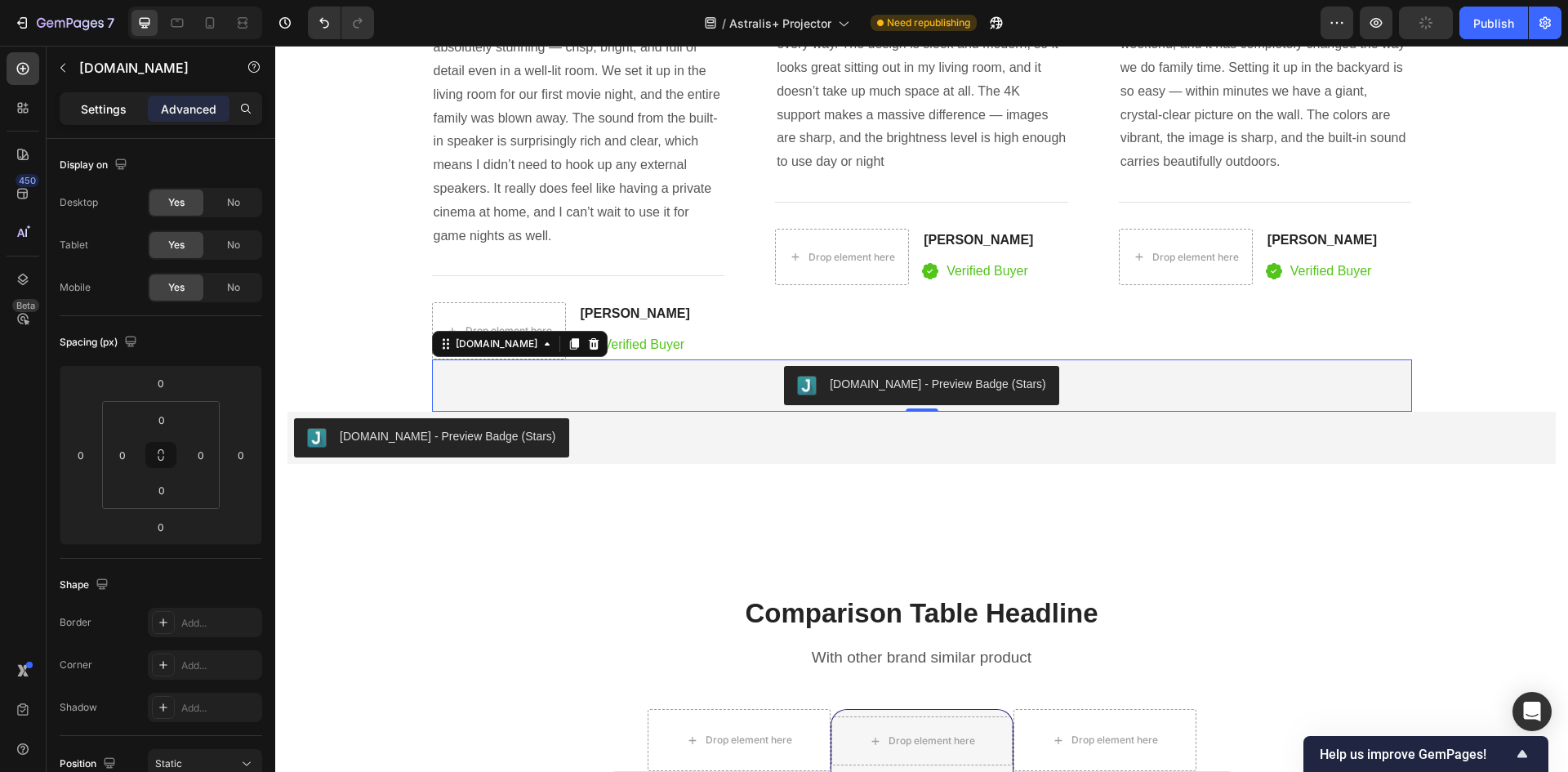
click at [104, 116] on p "Settings" at bounding box center [104, 109] width 46 height 17
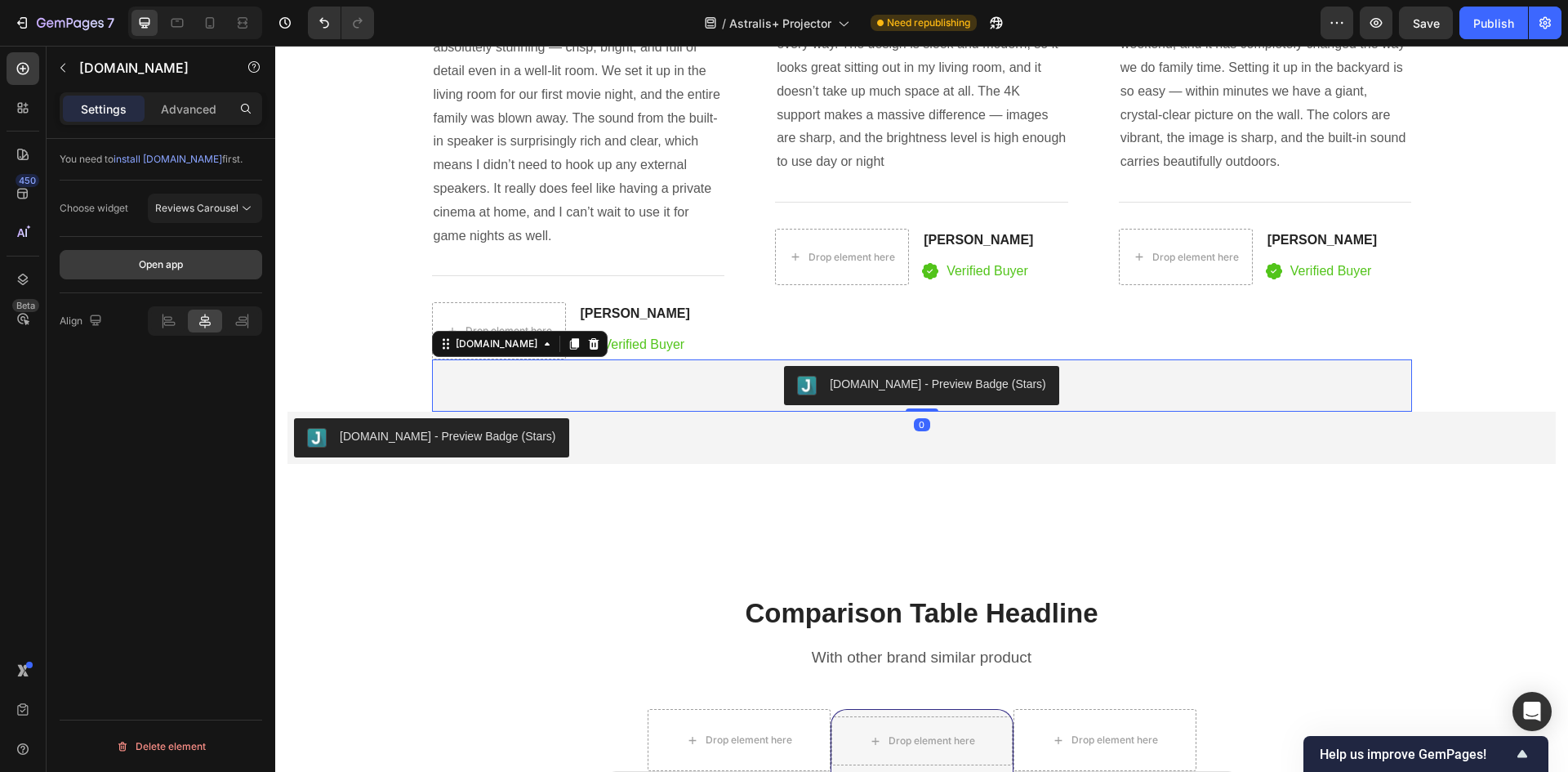
click at [207, 273] on button "Open app" at bounding box center [161, 265] width 203 height 29
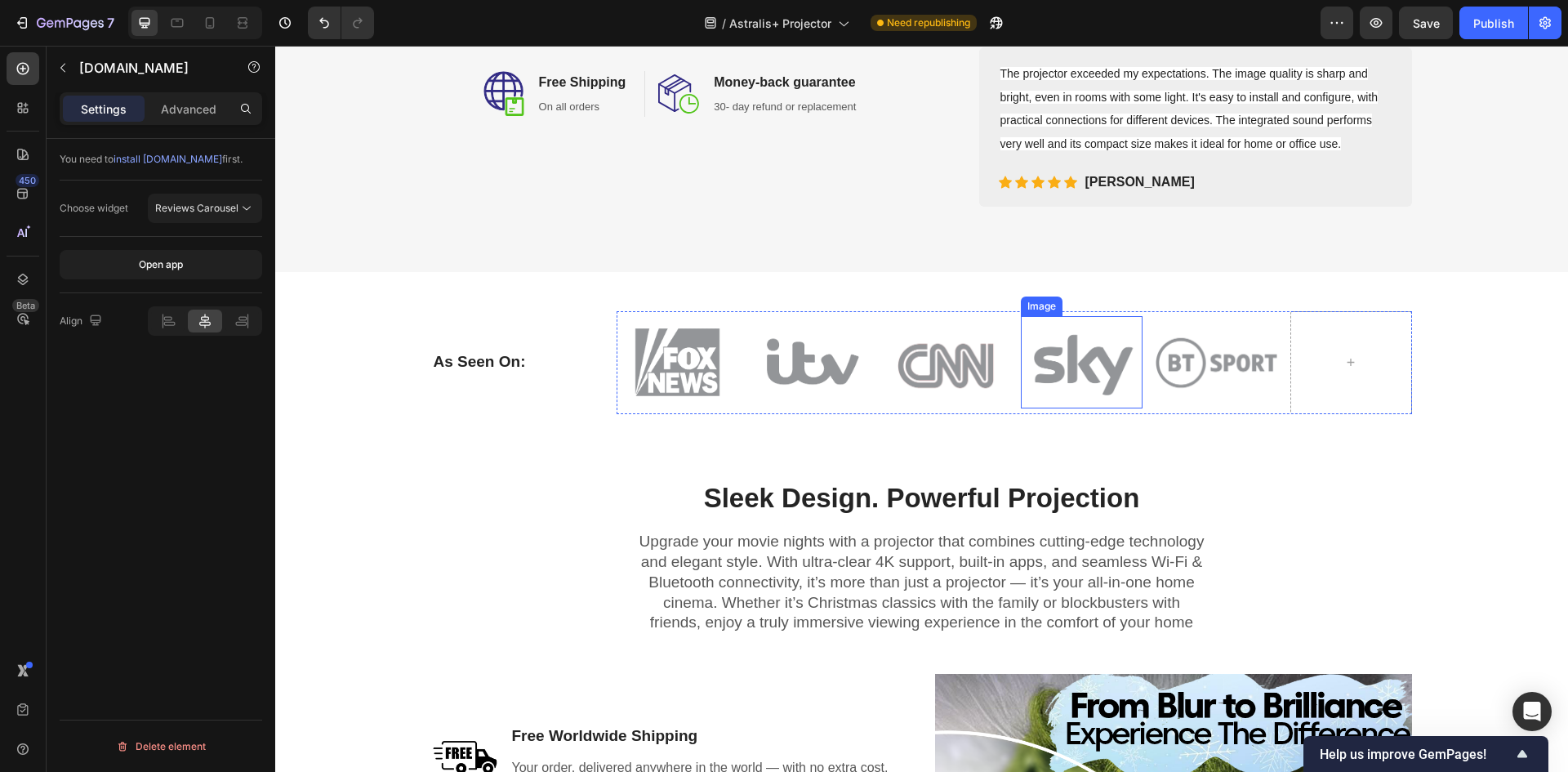
scroll to position [540, 0]
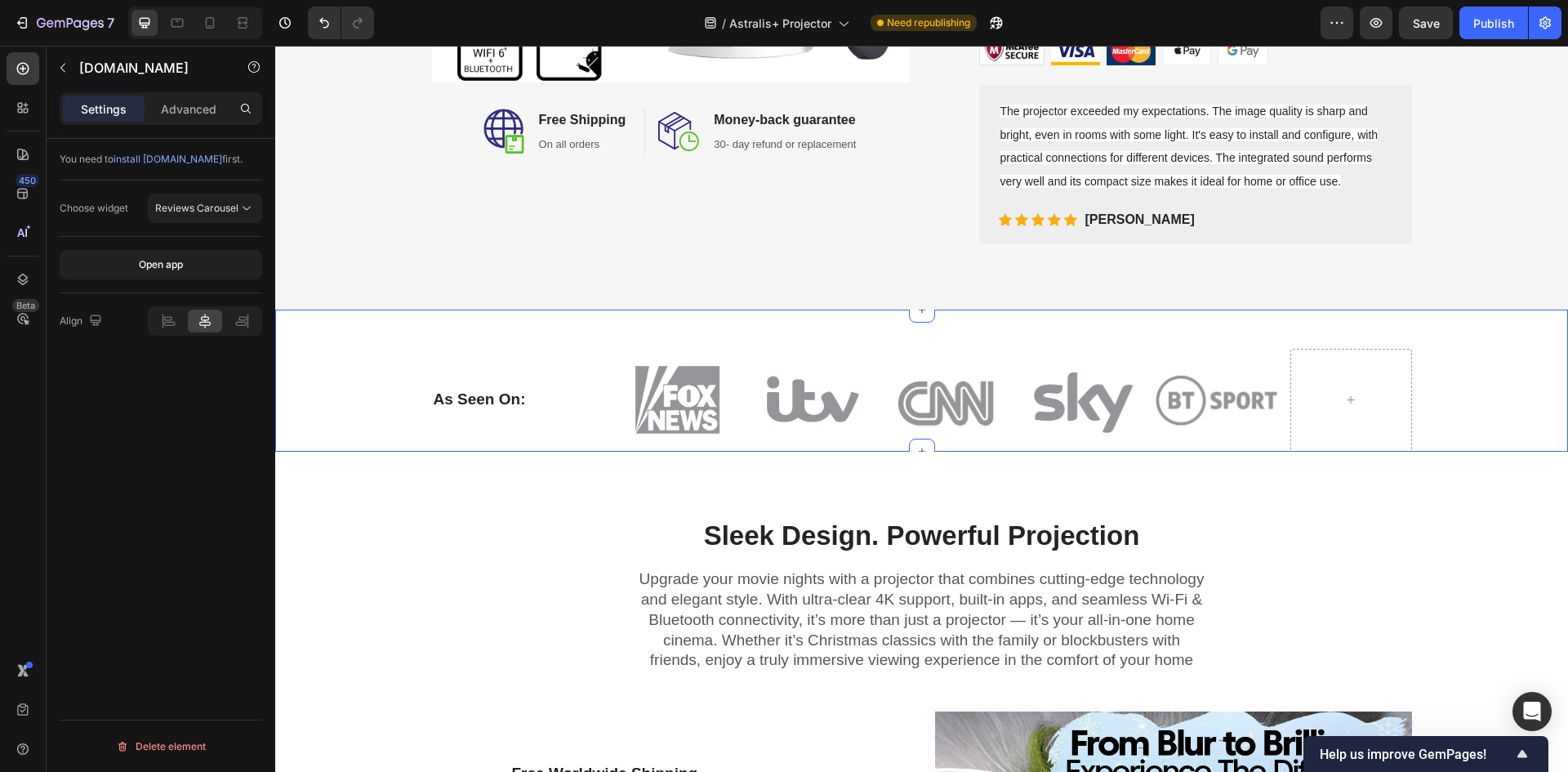
click at [1428, 403] on div "As Seen On: Heading Image Image Image Image Image Row Row" at bounding box center [921, 400] width 1268 height 103
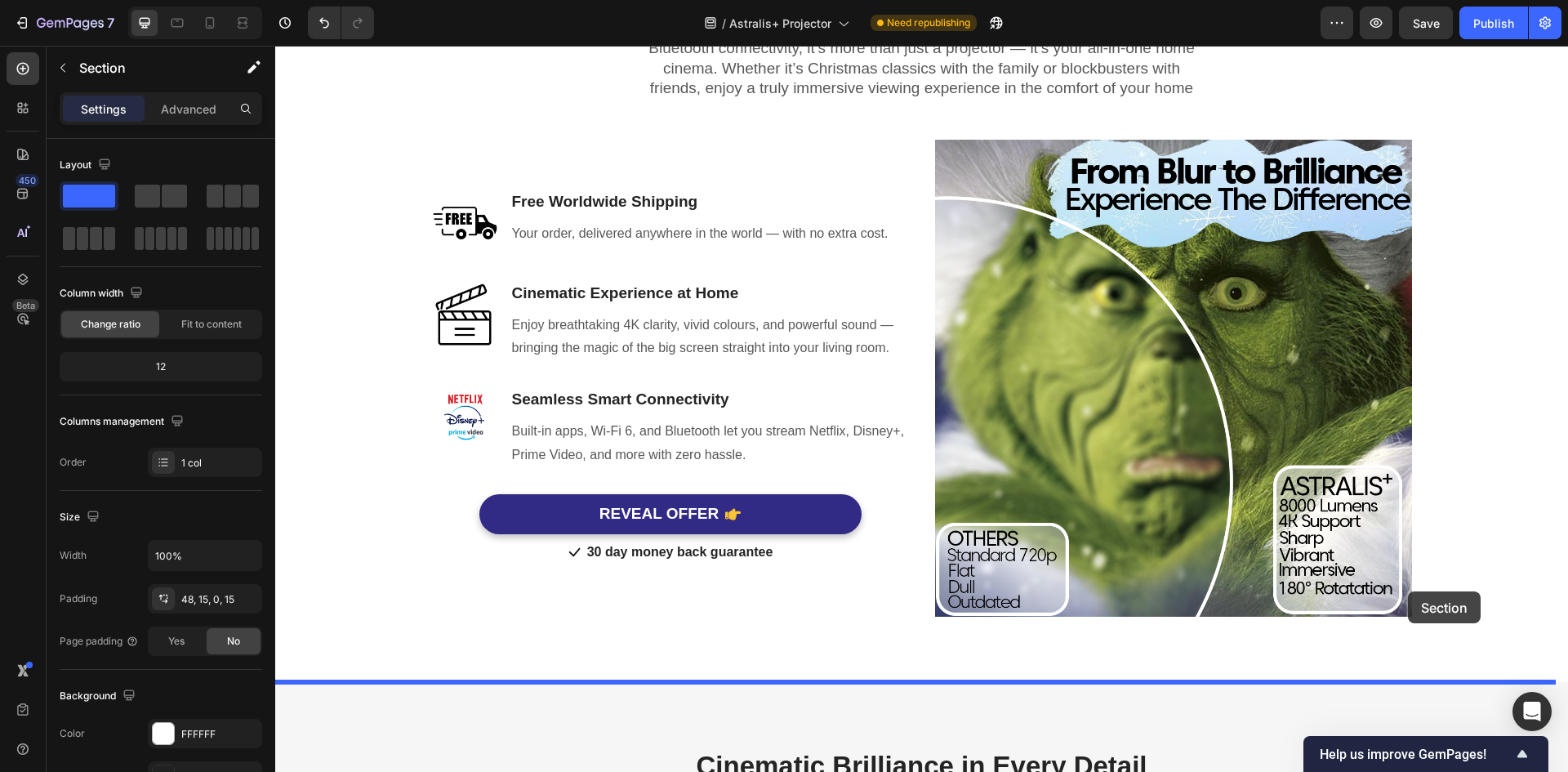
scroll to position [1194, 0]
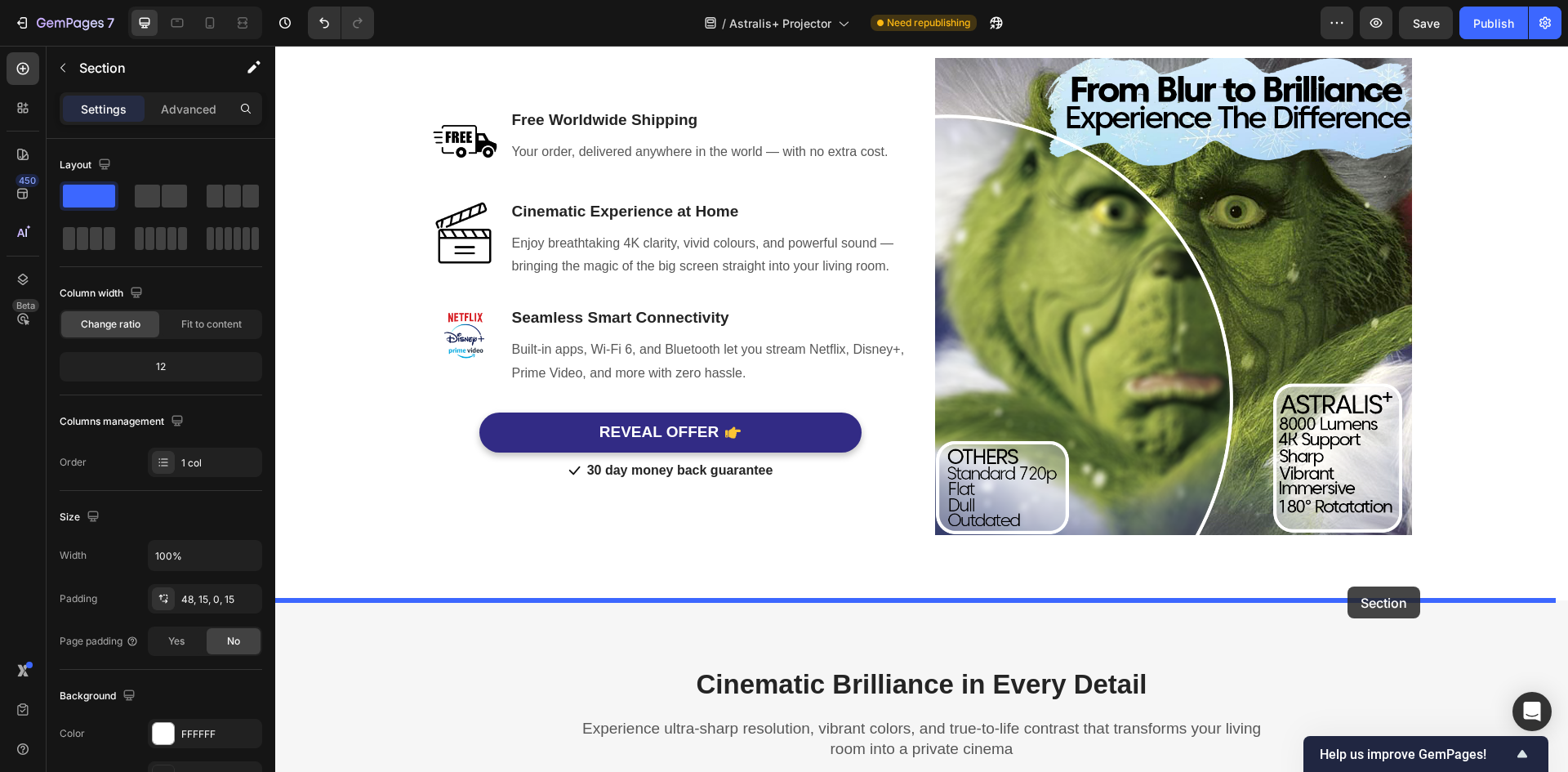
drag, startPoint x: 1447, startPoint y: 397, endPoint x: 1352, endPoint y: 585, distance: 210.6
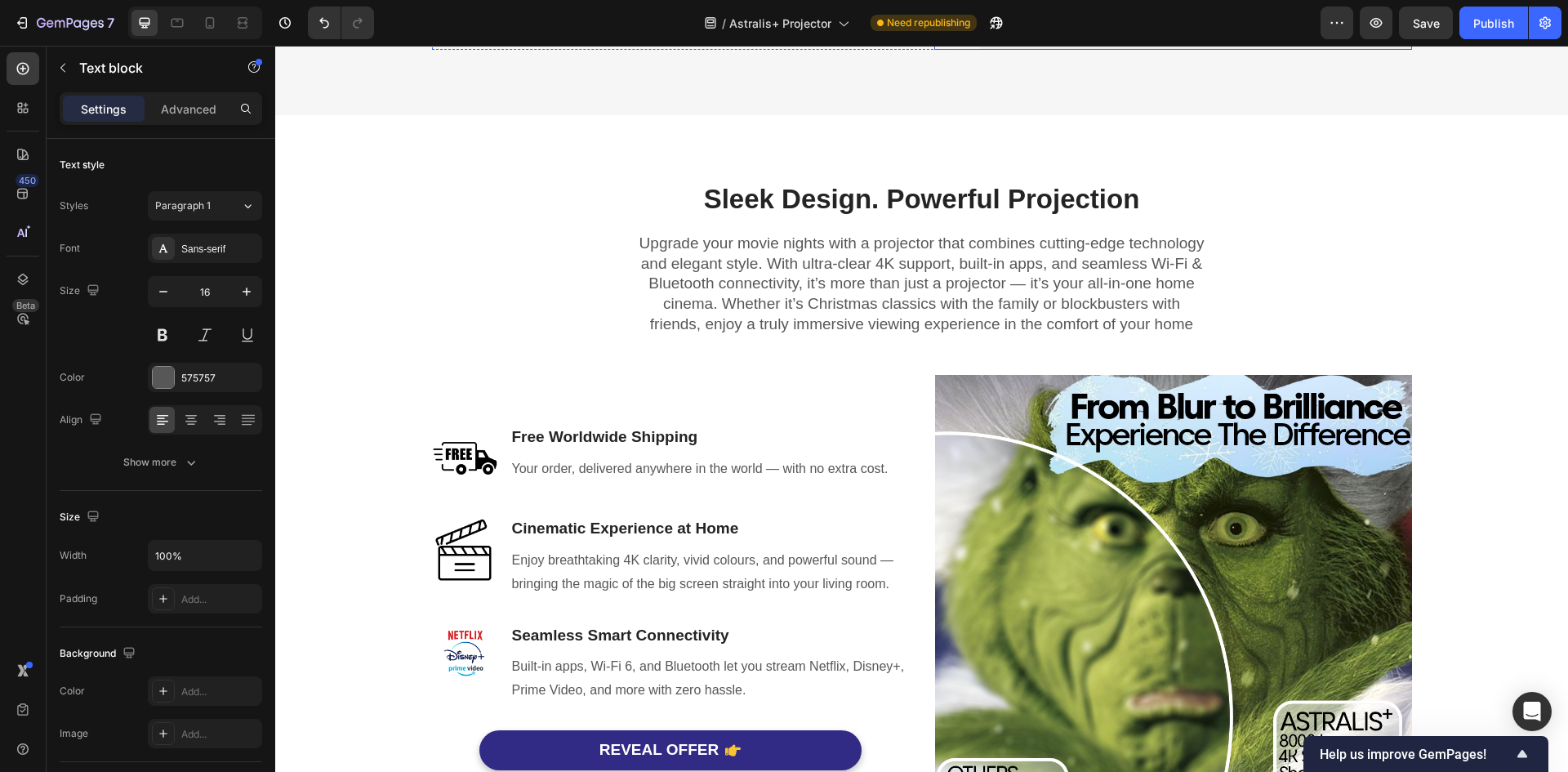
scroll to position [491, 0]
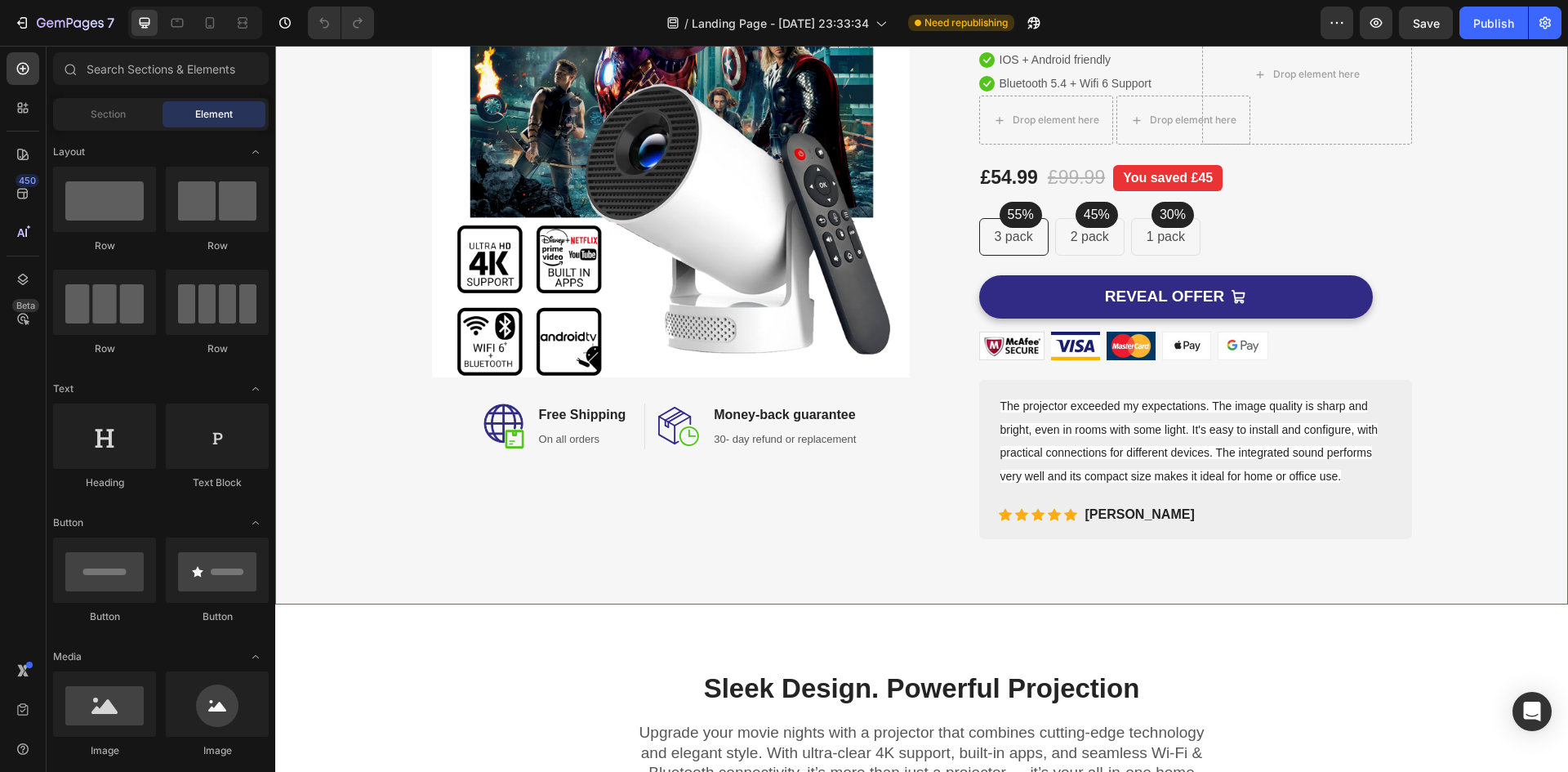
scroll to position [654, 0]
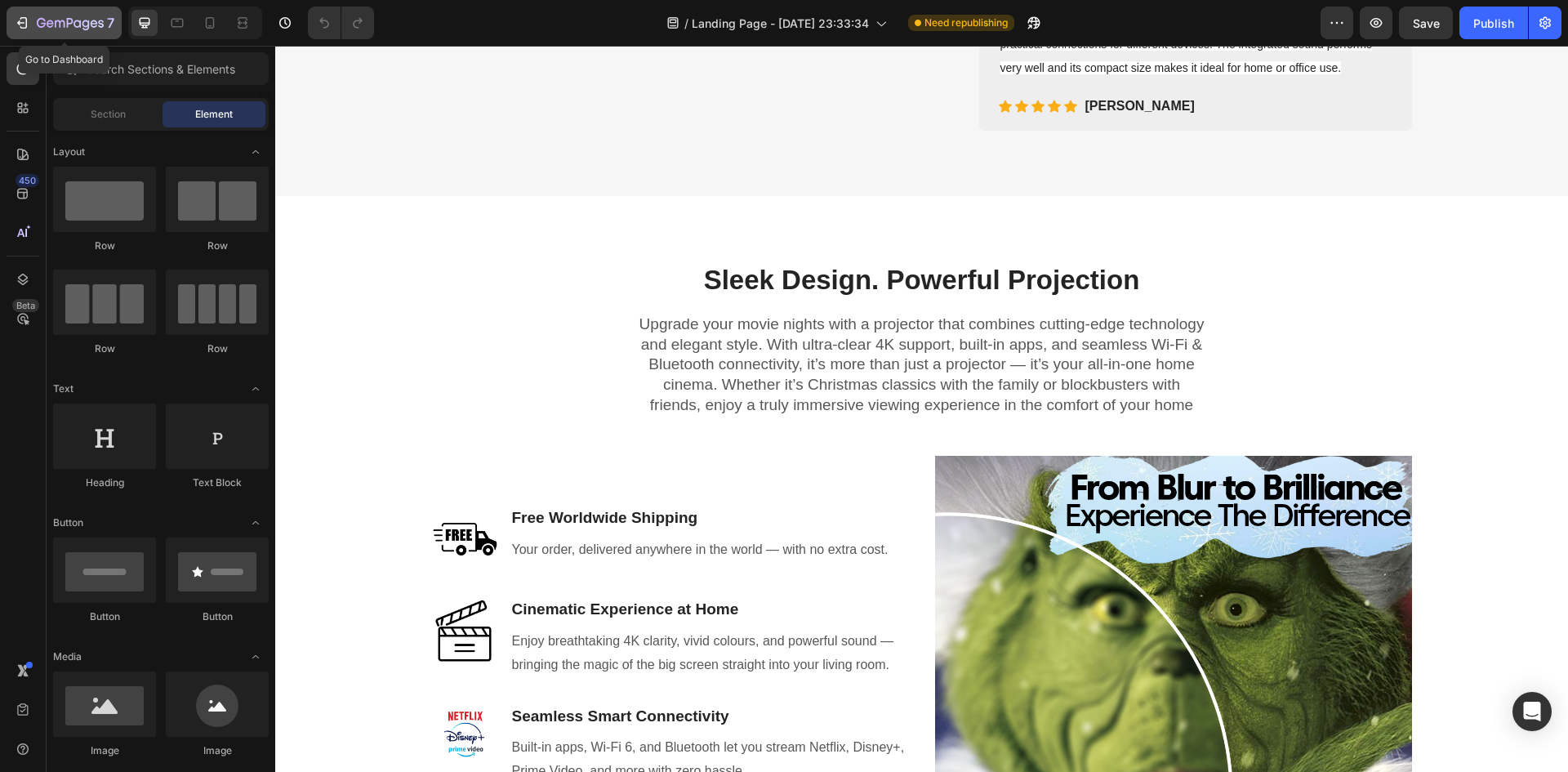
click at [27, 19] on icon "button" at bounding box center [22, 23] width 16 height 16
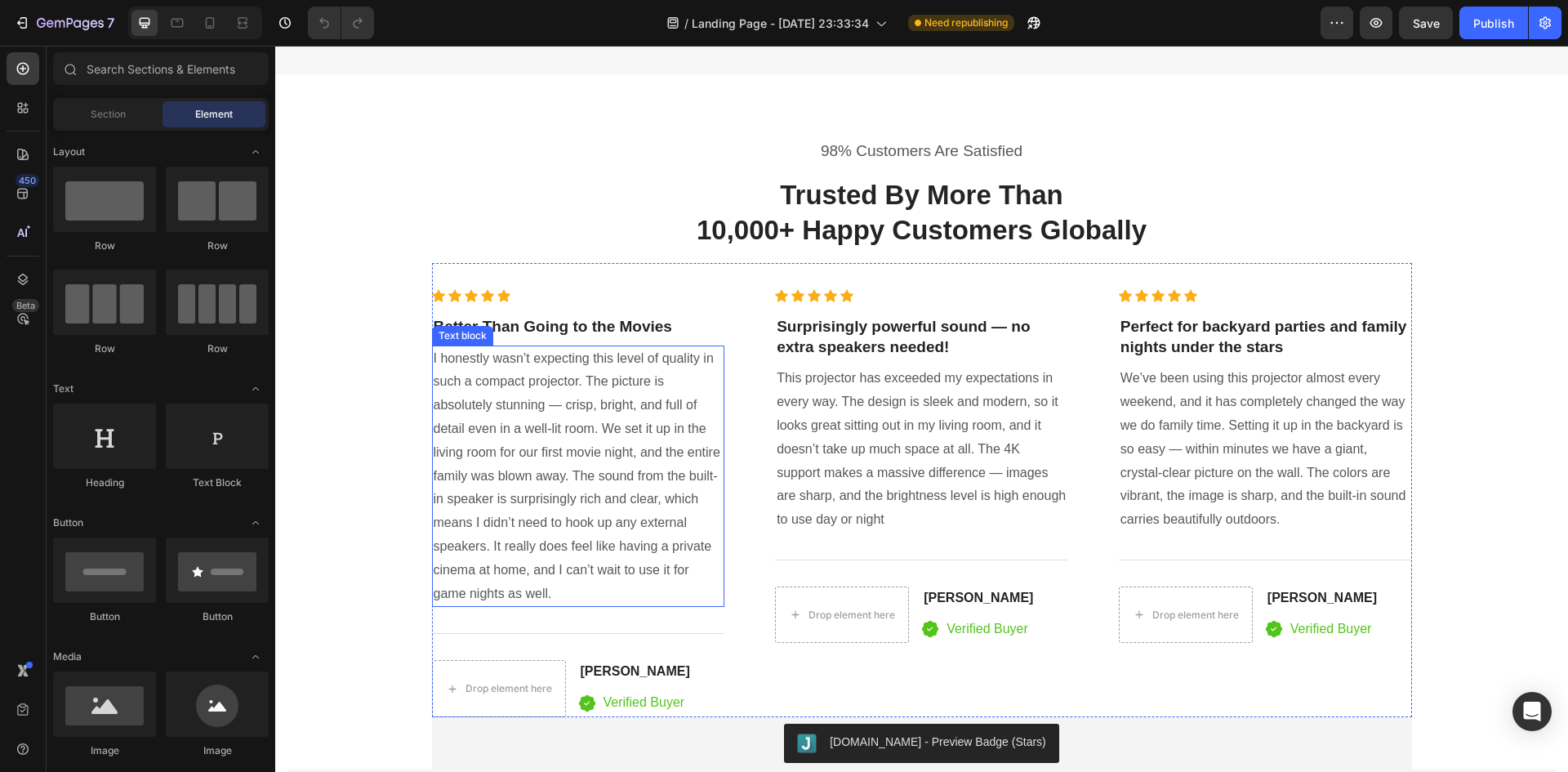
scroll to position [3187, 0]
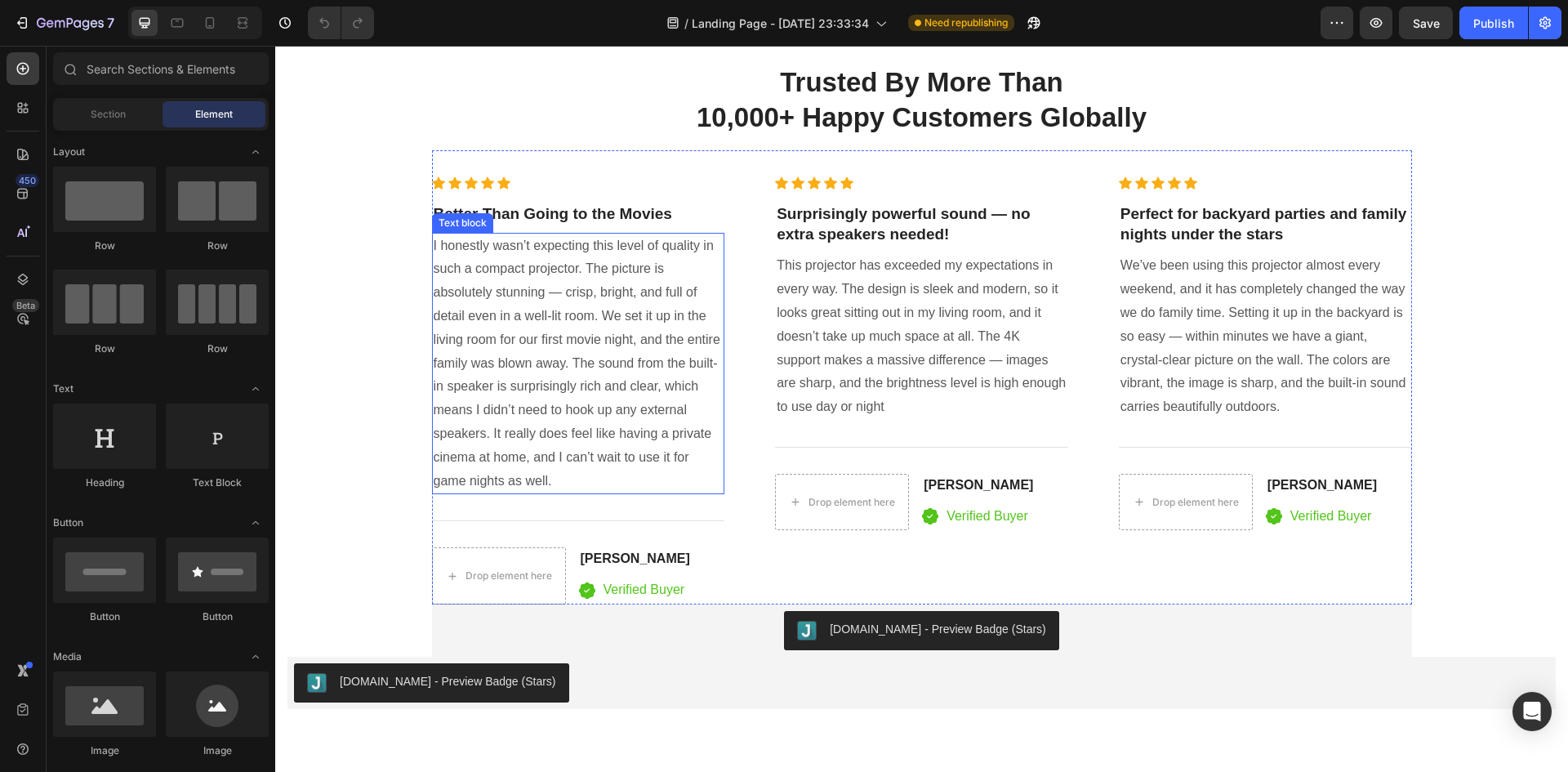
click at [584, 416] on p "I honestly wasn’t expecting this level of quality in such a compact projector. …" at bounding box center [579, 365] width 290 height 259
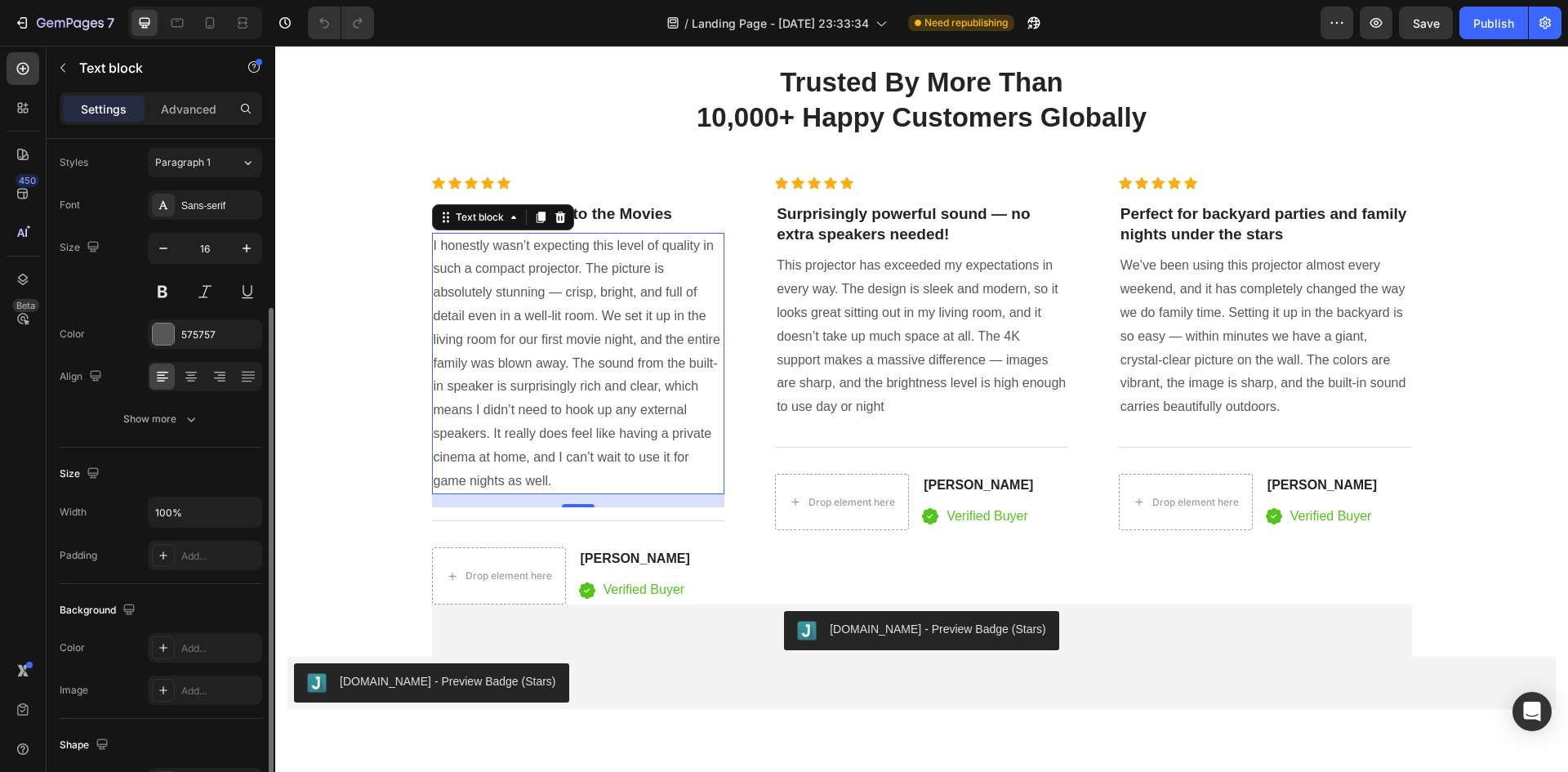
scroll to position [0, 0]
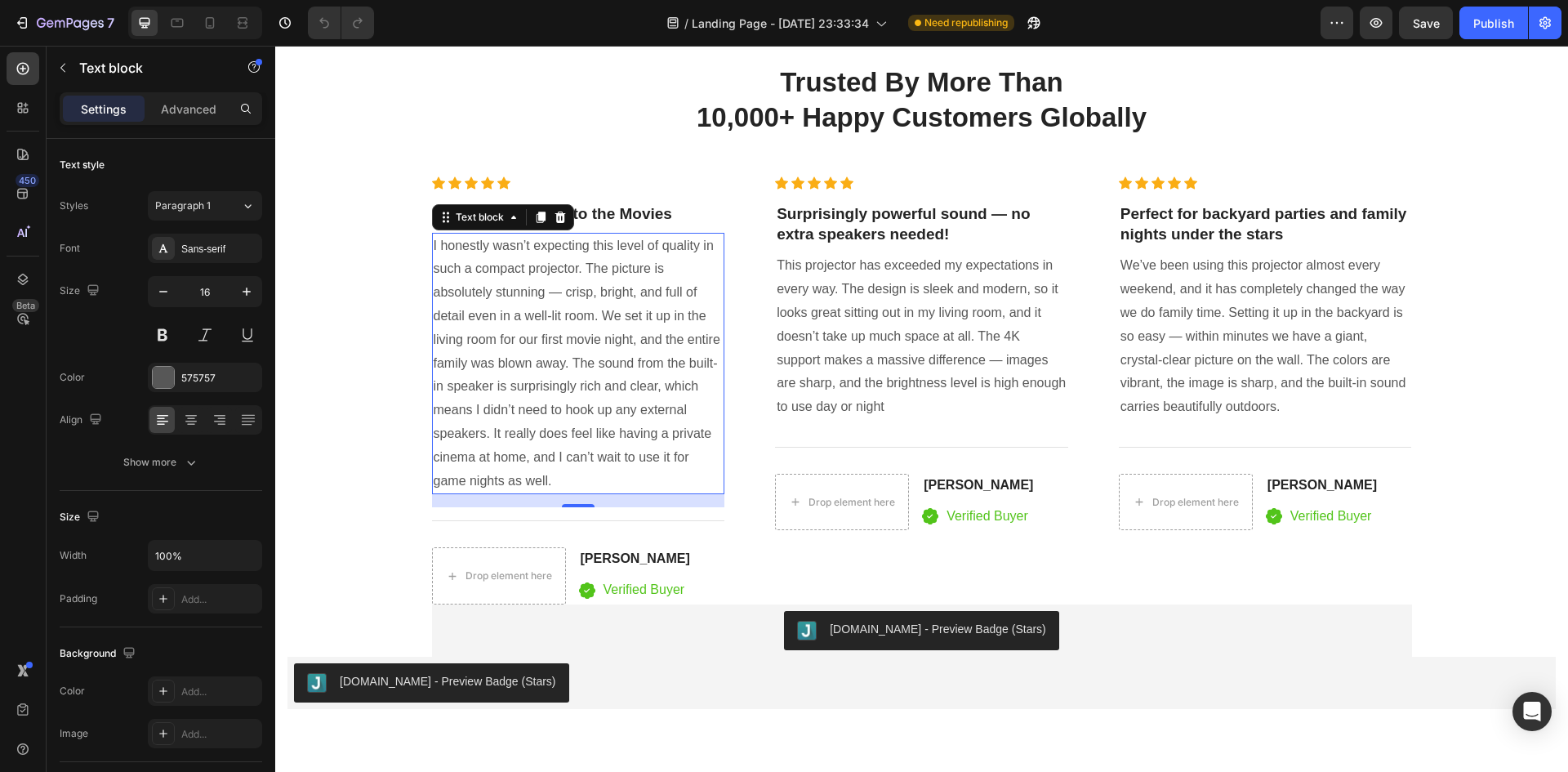
click at [568, 327] on p "I honestly wasn’t expecting this level of quality in such a compact projector. …" at bounding box center [579, 365] width 290 height 259
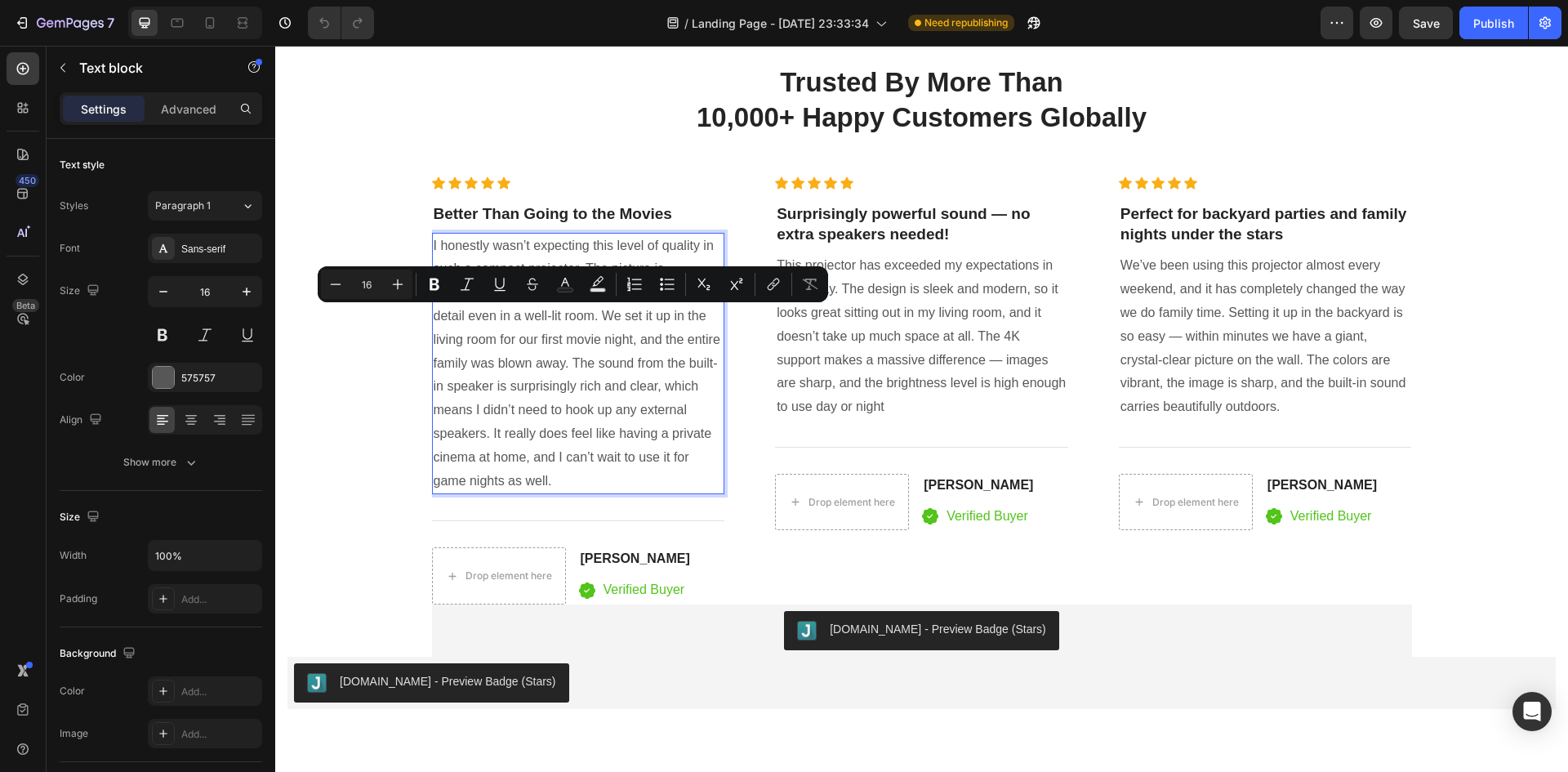
click at [531, 333] on p "I honestly wasn’t expecting this level of quality in such a compact projector. …" at bounding box center [579, 365] width 290 height 259
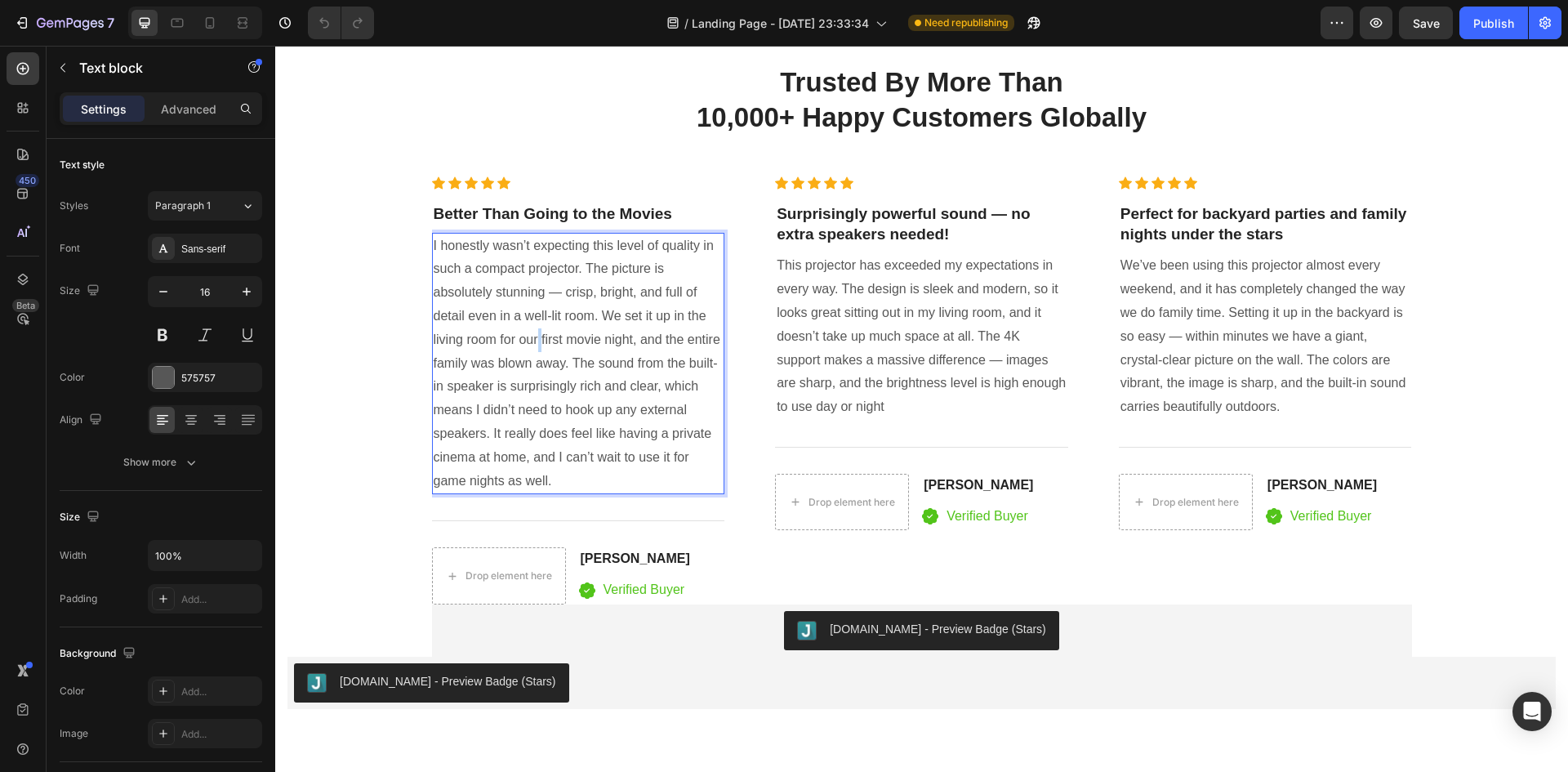
click at [531, 333] on p "I honestly wasn’t expecting this level of quality in such a compact projector. …" at bounding box center [579, 365] width 290 height 259
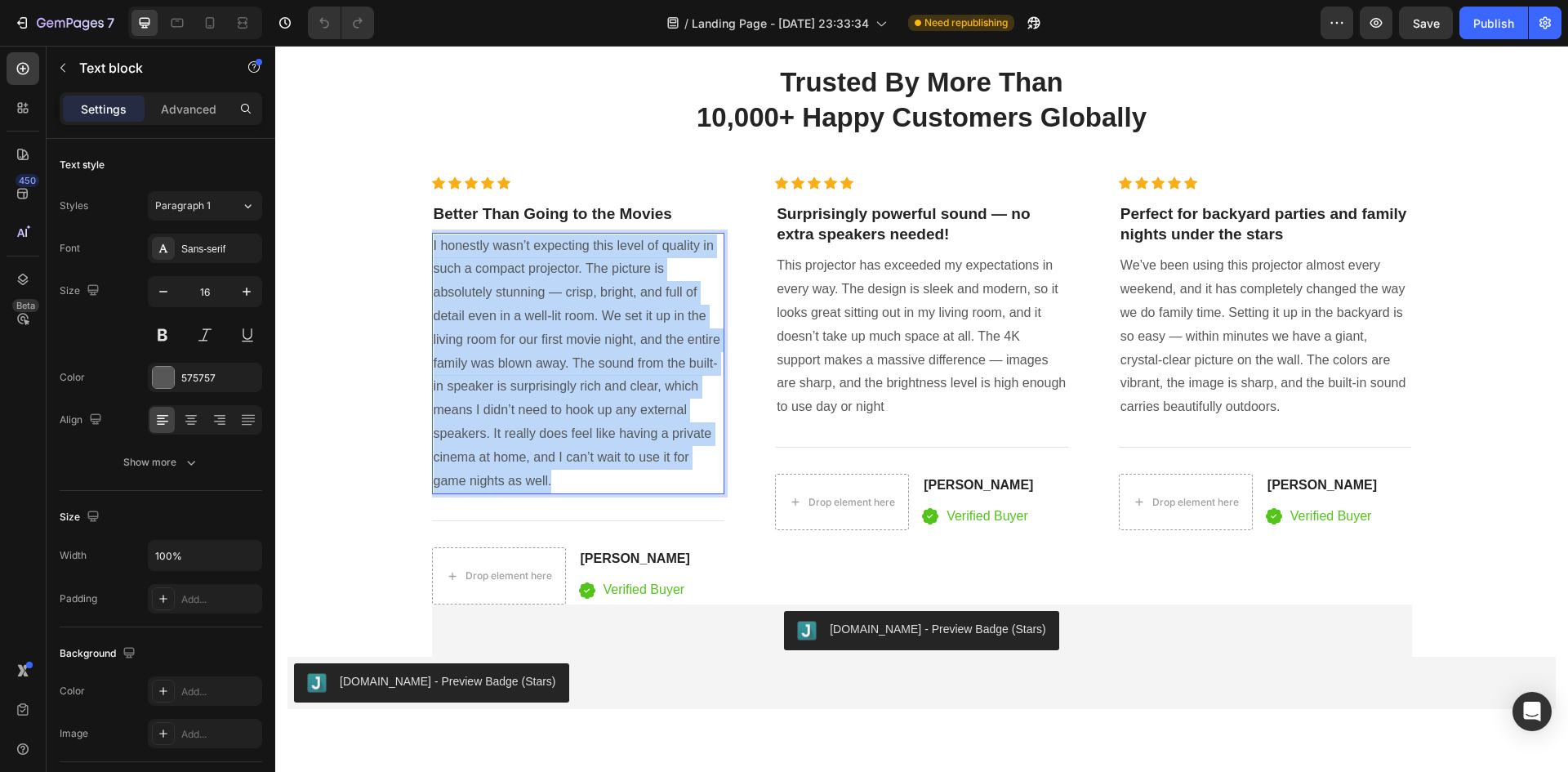
click at [531, 333] on p "I honestly wasn’t expecting this level of quality in such a compact projector. …" at bounding box center [579, 365] width 290 height 259
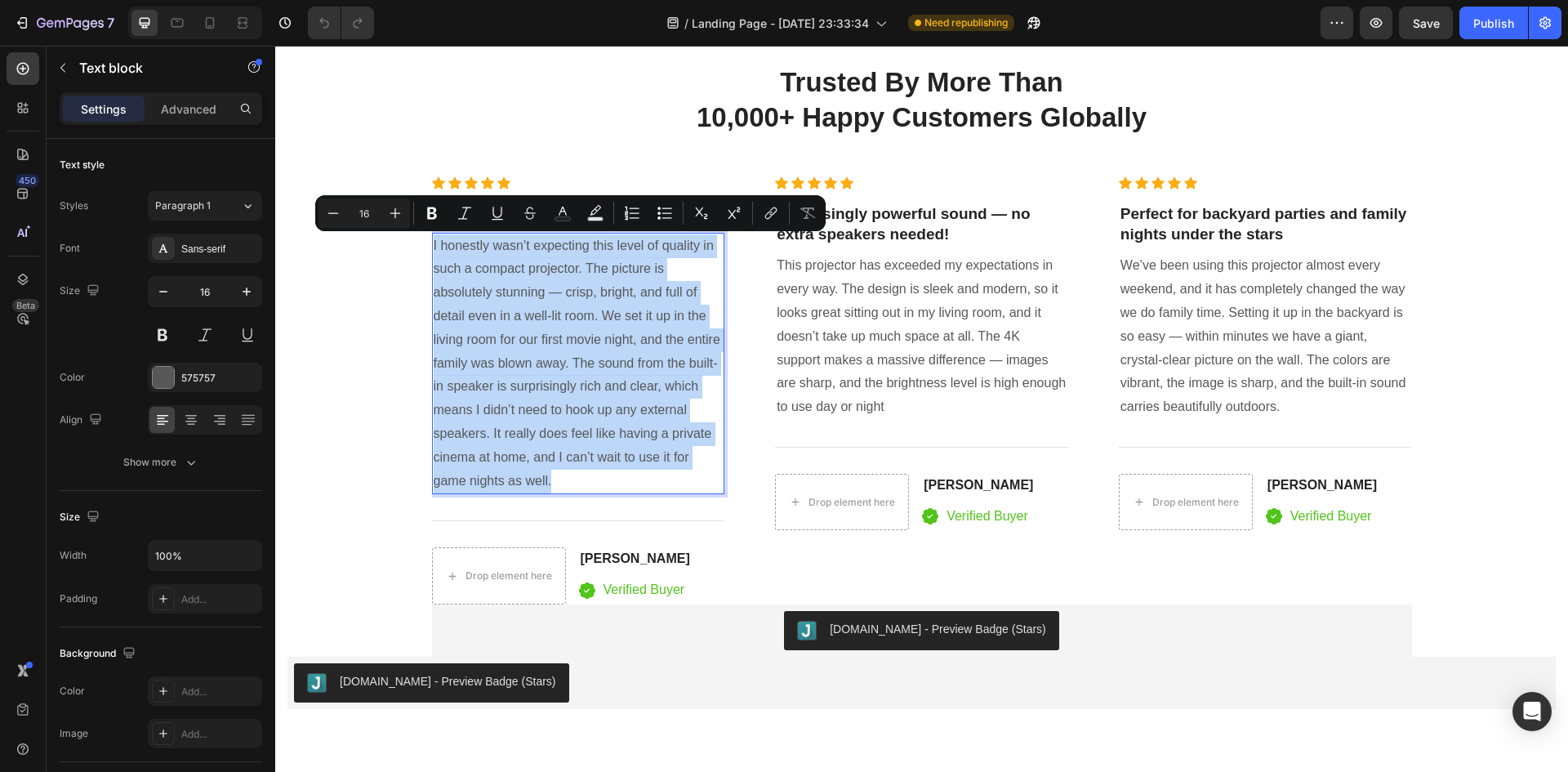
drag, startPoint x: 531, startPoint y: 333, endPoint x: 521, endPoint y: 342, distance: 13.5
click at [522, 341] on p "I honestly wasn’t expecting this level of quality in such a compact projector. …" at bounding box center [579, 365] width 290 height 259
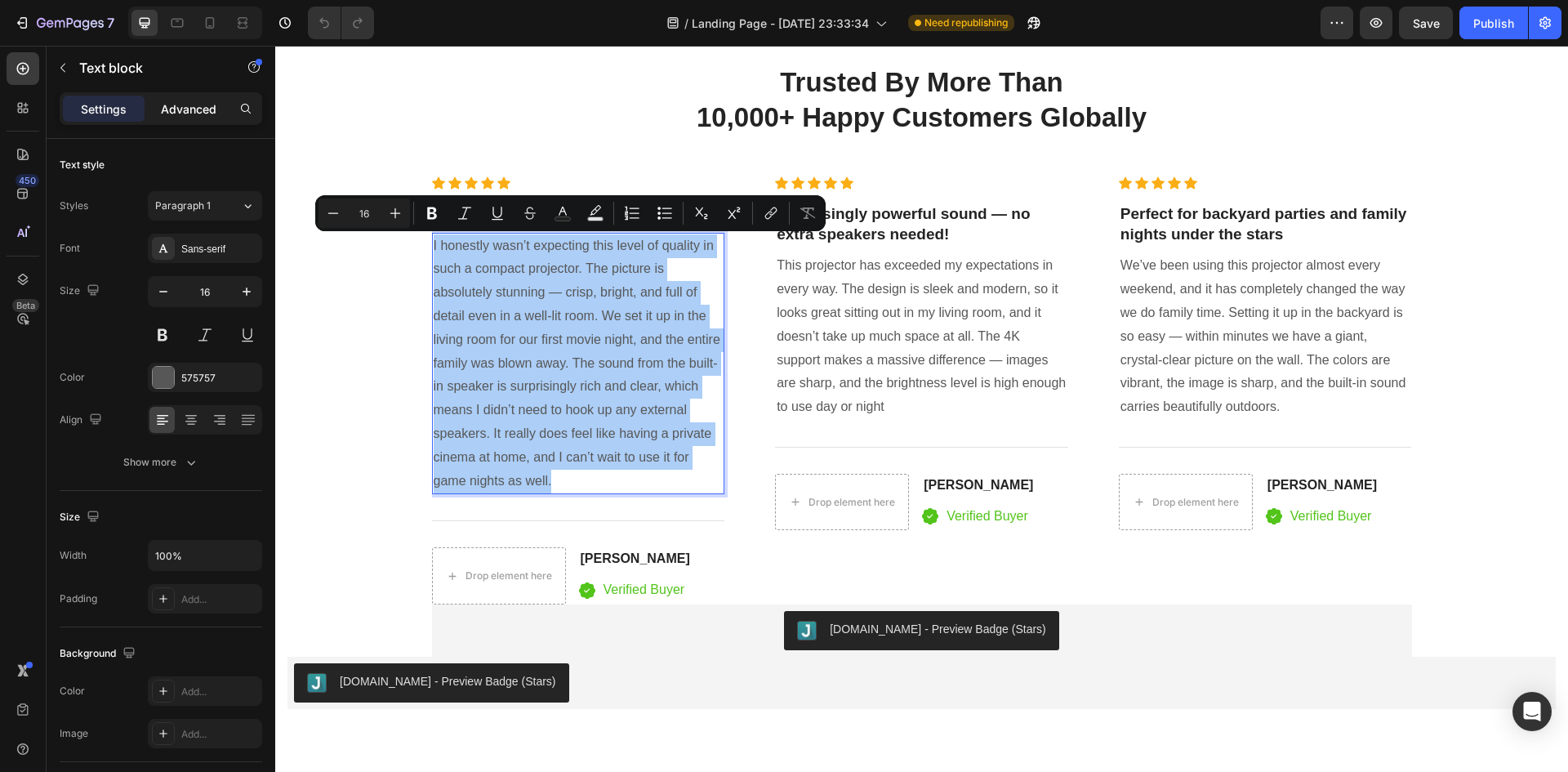
click at [205, 106] on p "Advanced" at bounding box center [188, 109] width 56 height 17
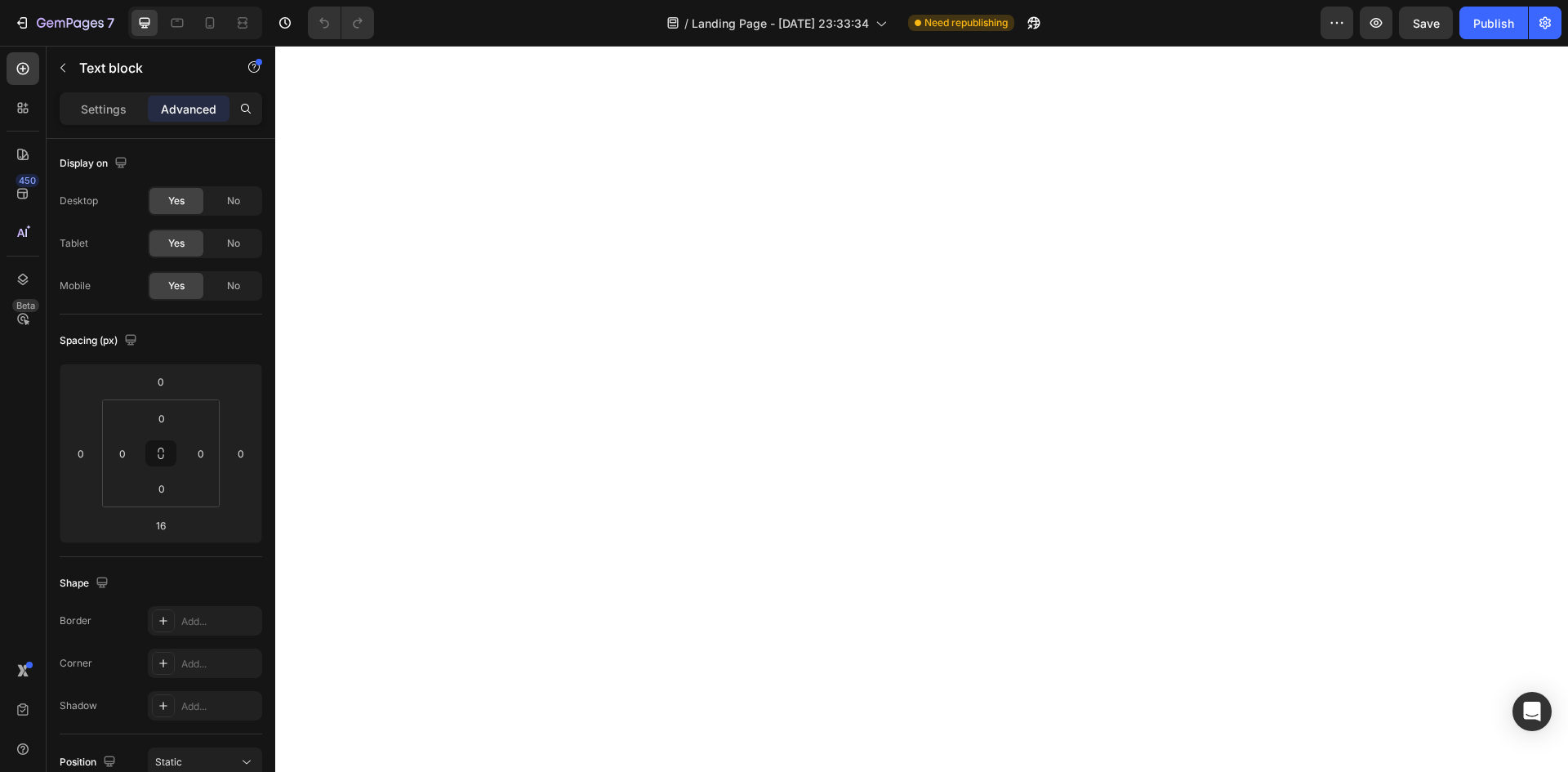
scroll to position [2206, 0]
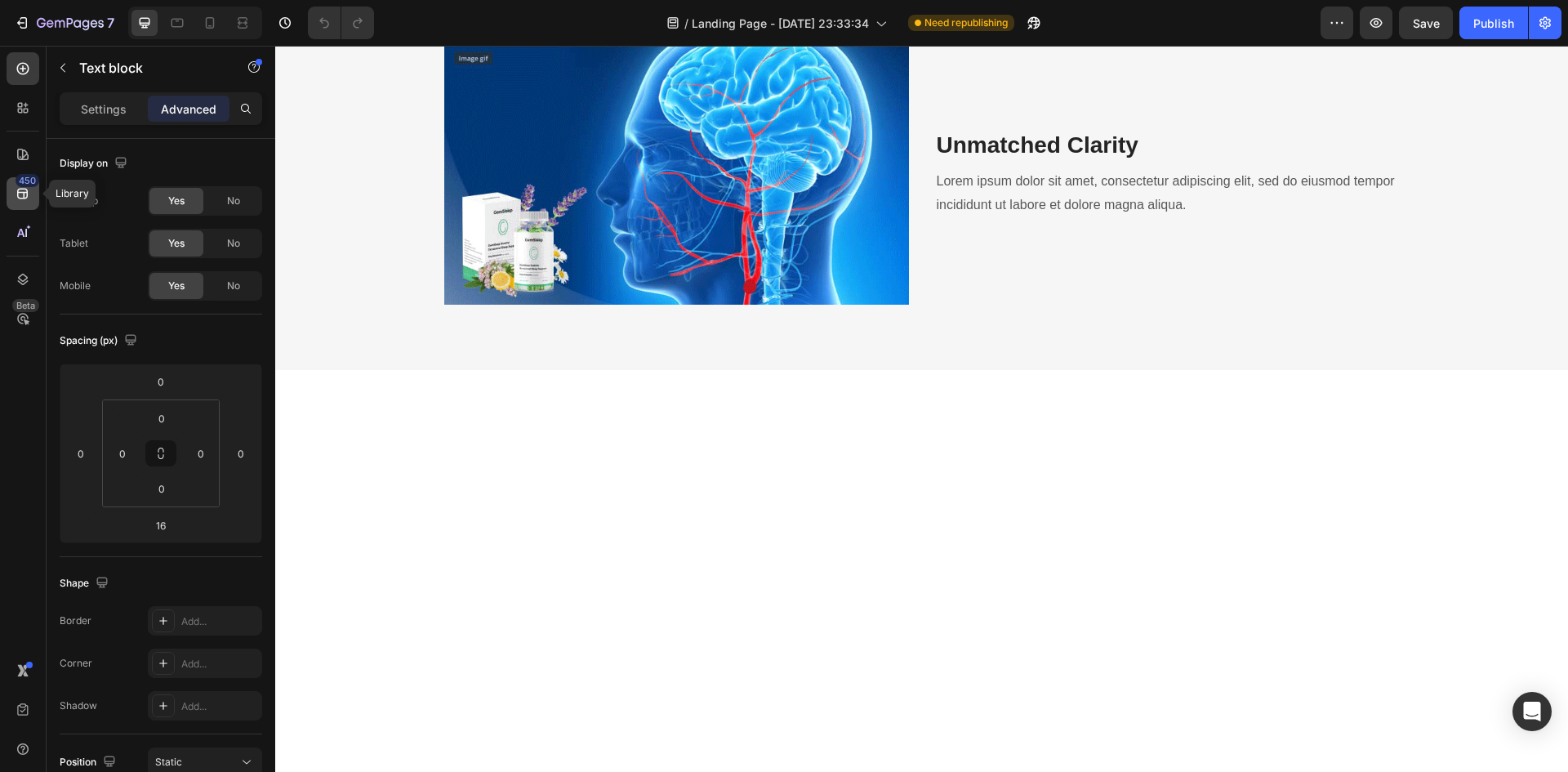
click at [6, 204] on div "450" at bounding box center [23, 194] width 33 height 33
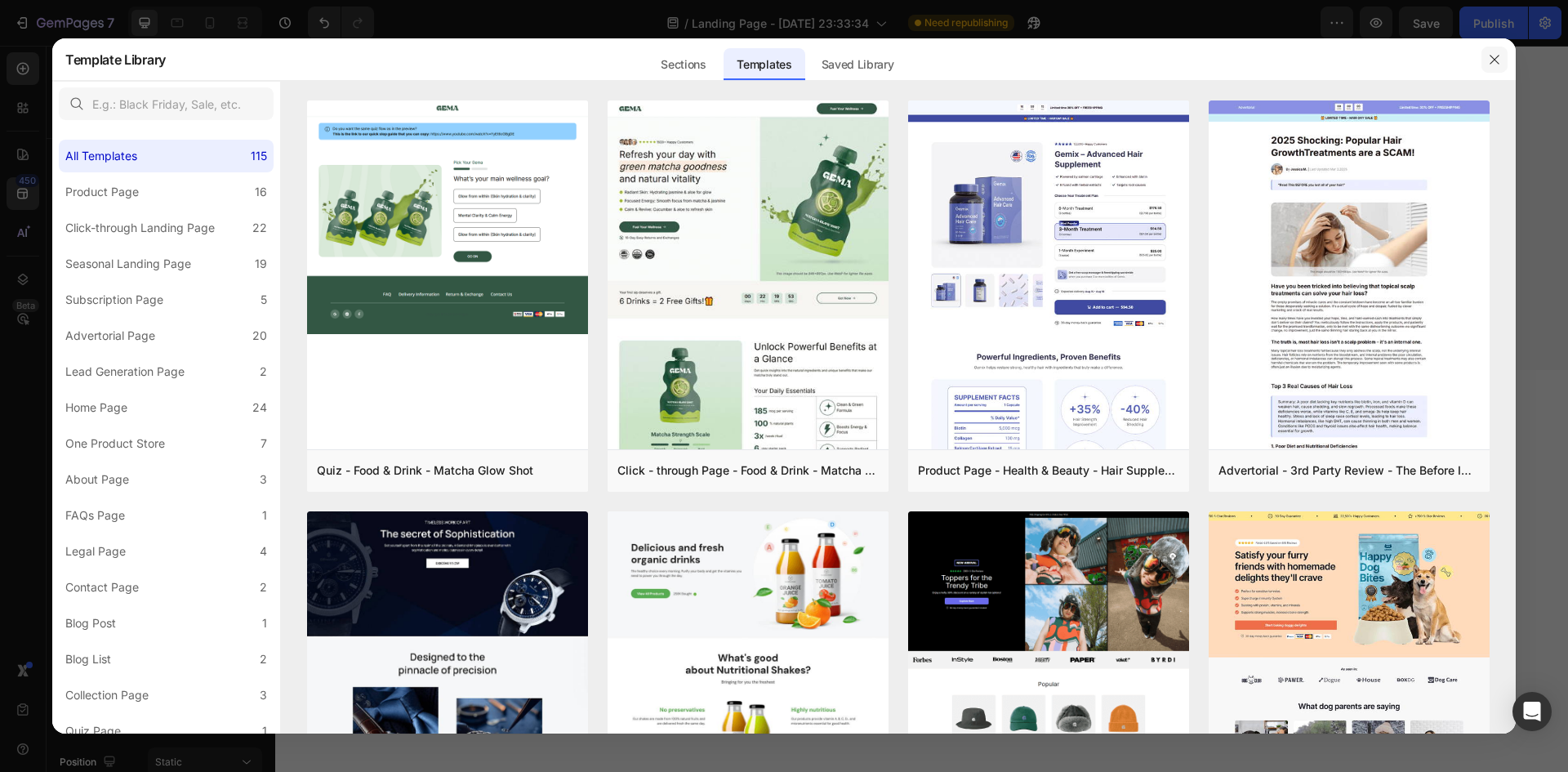
drag, startPoint x: 1500, startPoint y: 56, endPoint x: 1206, endPoint y: 16, distance: 296.7
click at [1500, 56] on icon "button" at bounding box center [1495, 59] width 13 height 13
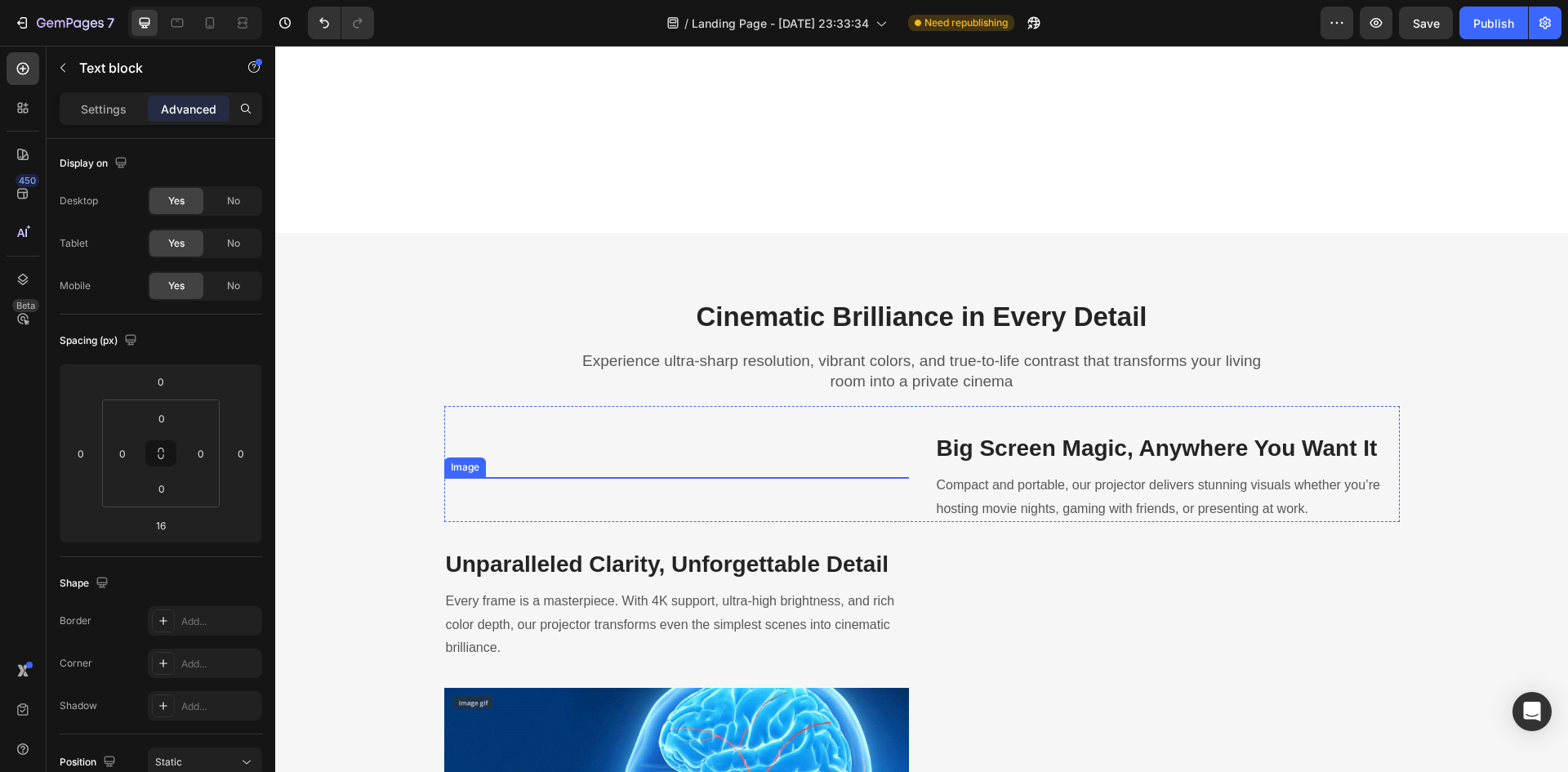
scroll to position [1552, 0]
